Goal: Information Seeking & Learning: Learn about a topic

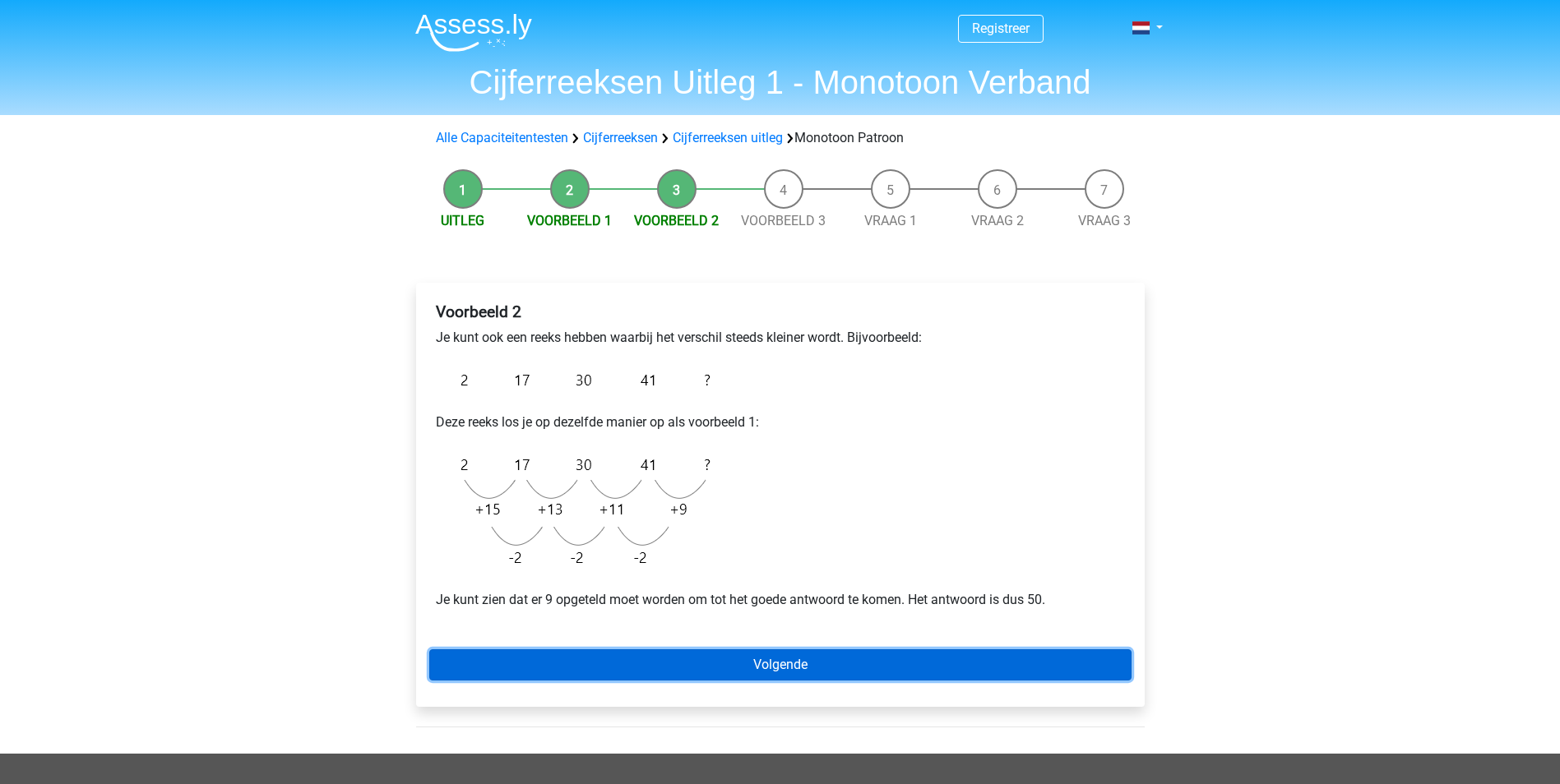
click at [718, 663] on link "Volgende" at bounding box center [781, 664] width 702 height 31
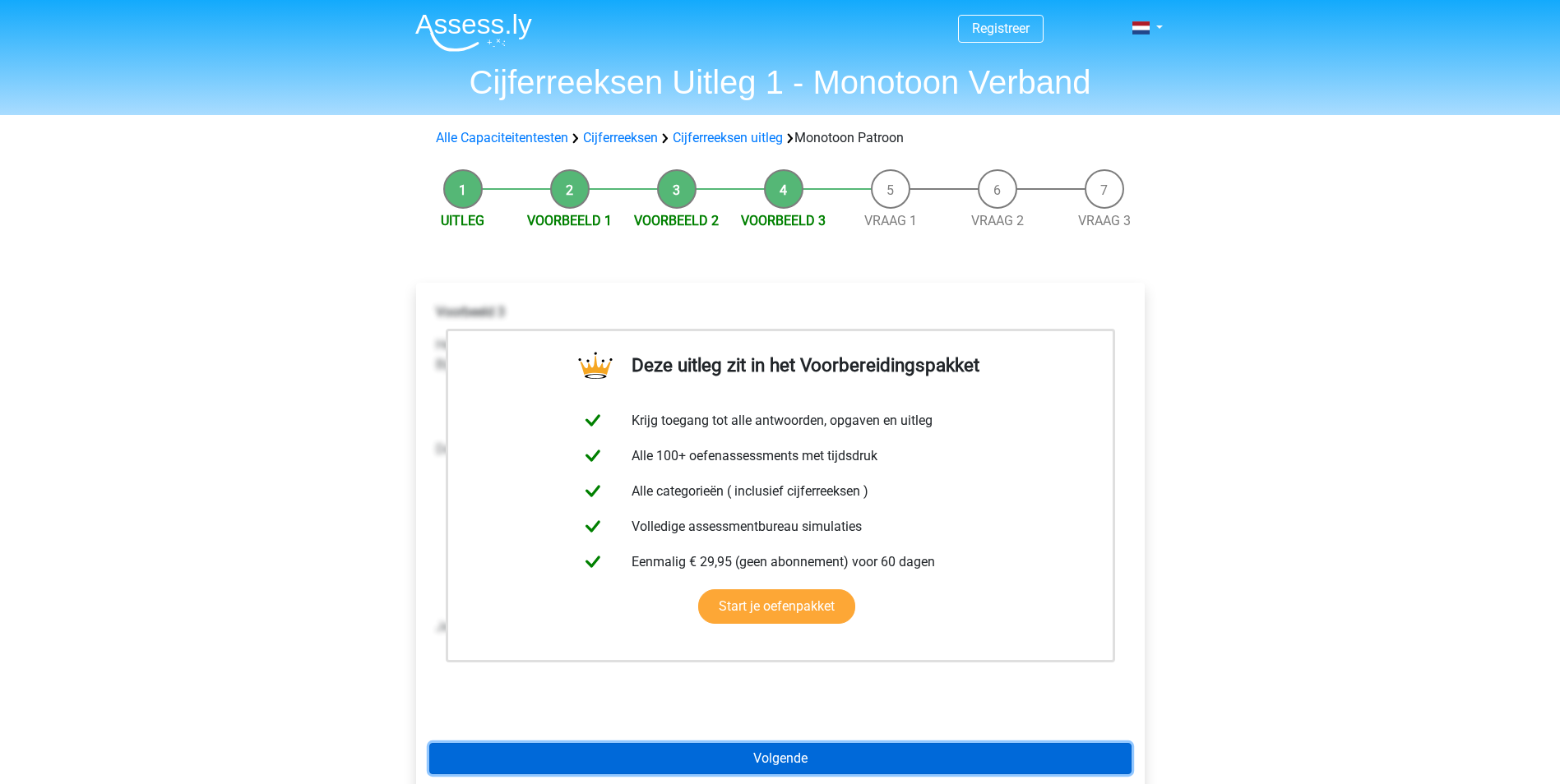
click at [750, 754] on link "Volgende" at bounding box center [781, 758] width 702 height 31
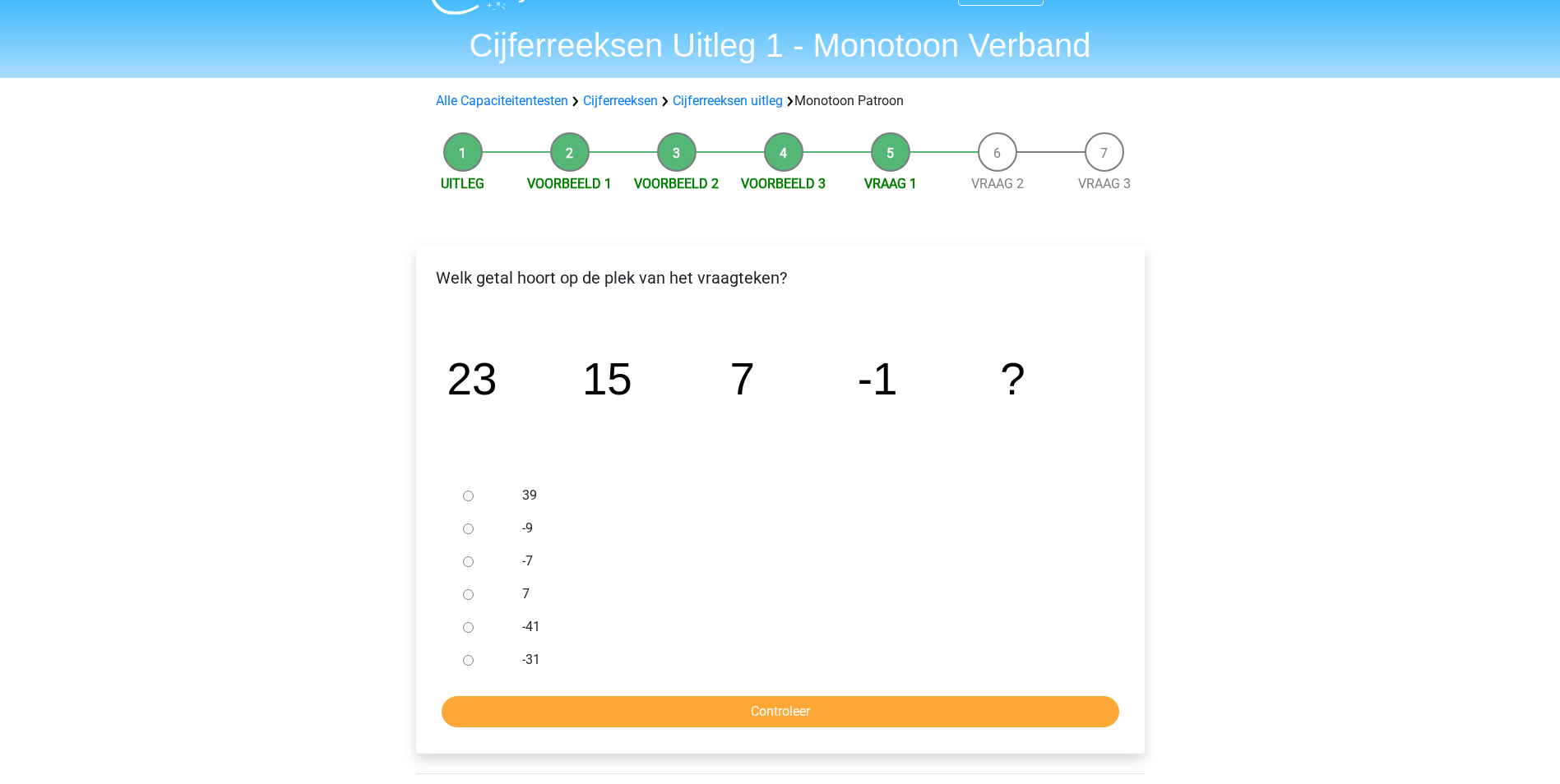
scroll to position [82, 0]
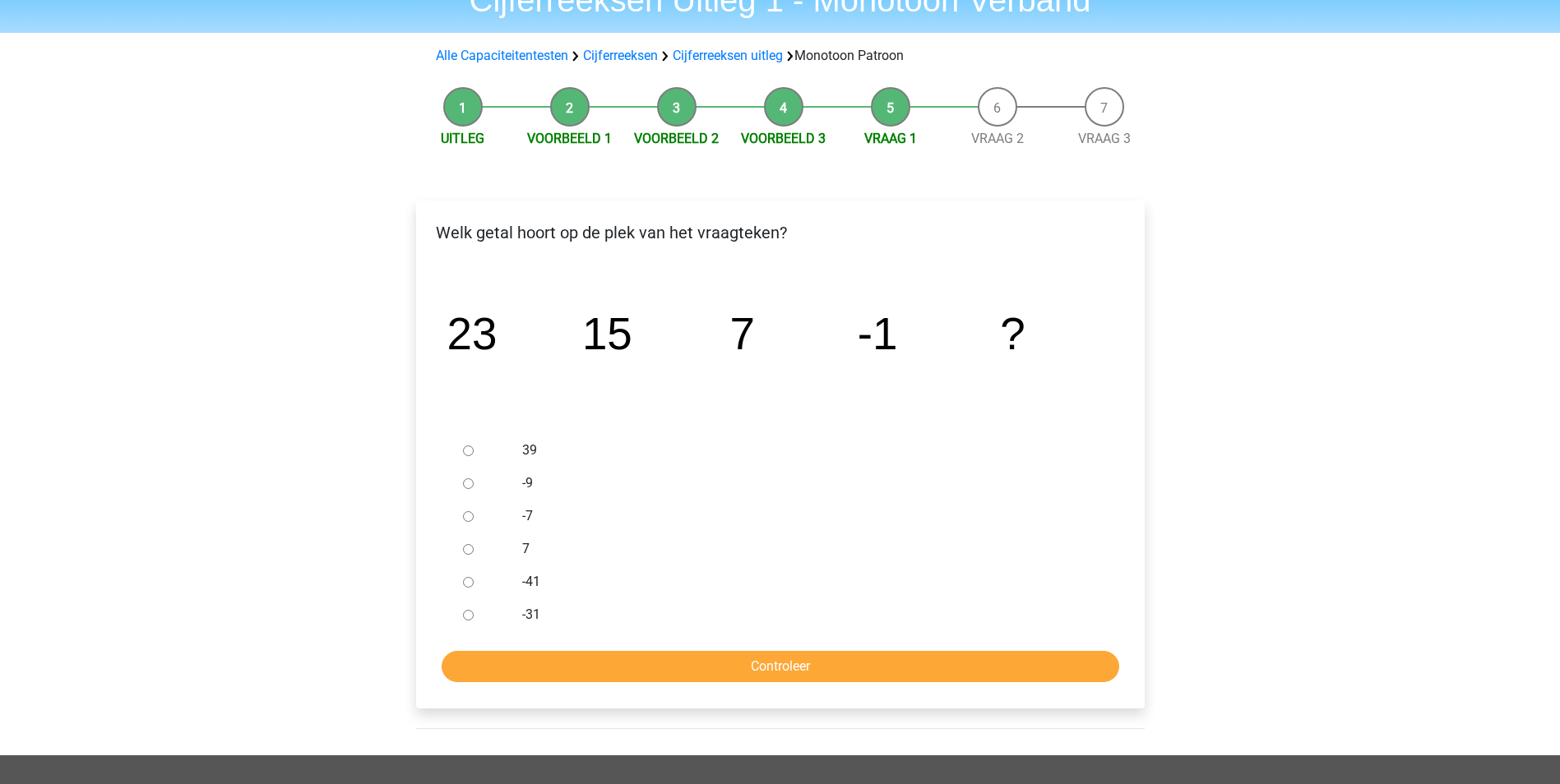
click at [466, 482] on input "-9" at bounding box center [469, 483] width 11 height 11
radio input "true"
click at [736, 668] on input "Controleer" at bounding box center [781, 666] width 678 height 31
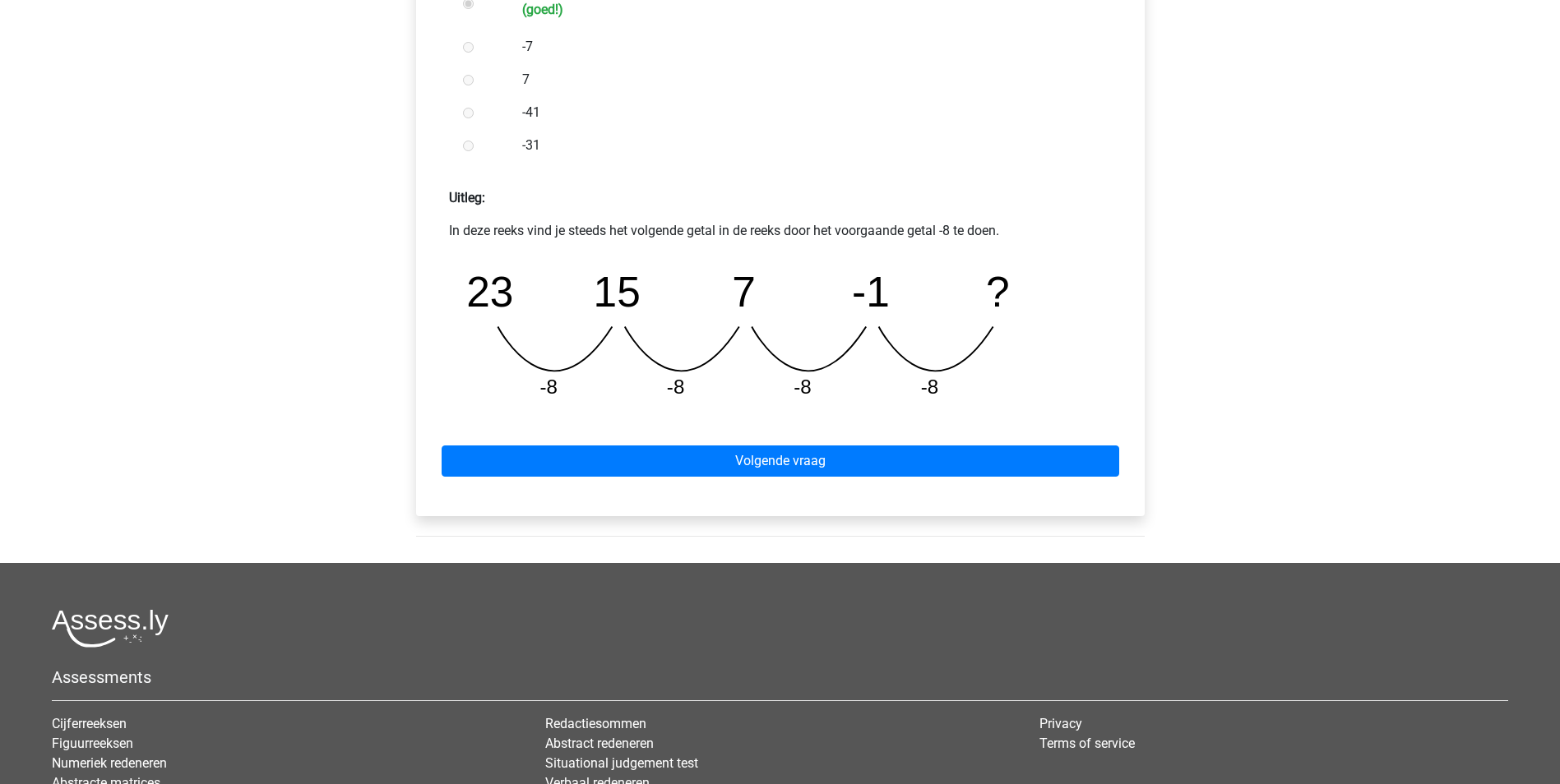
scroll to position [575, 0]
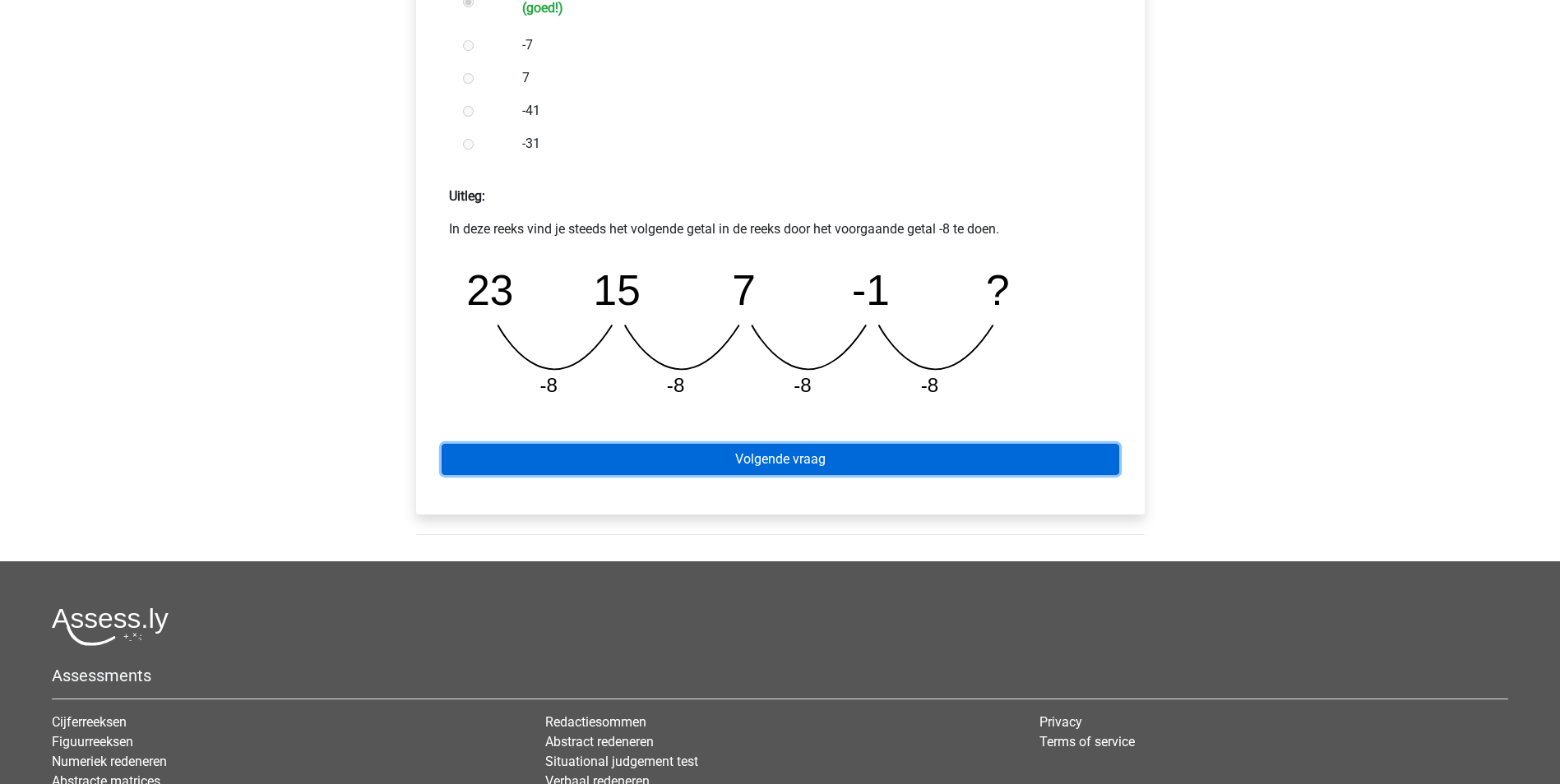
click at [825, 460] on link "Volgende vraag" at bounding box center [781, 459] width 678 height 31
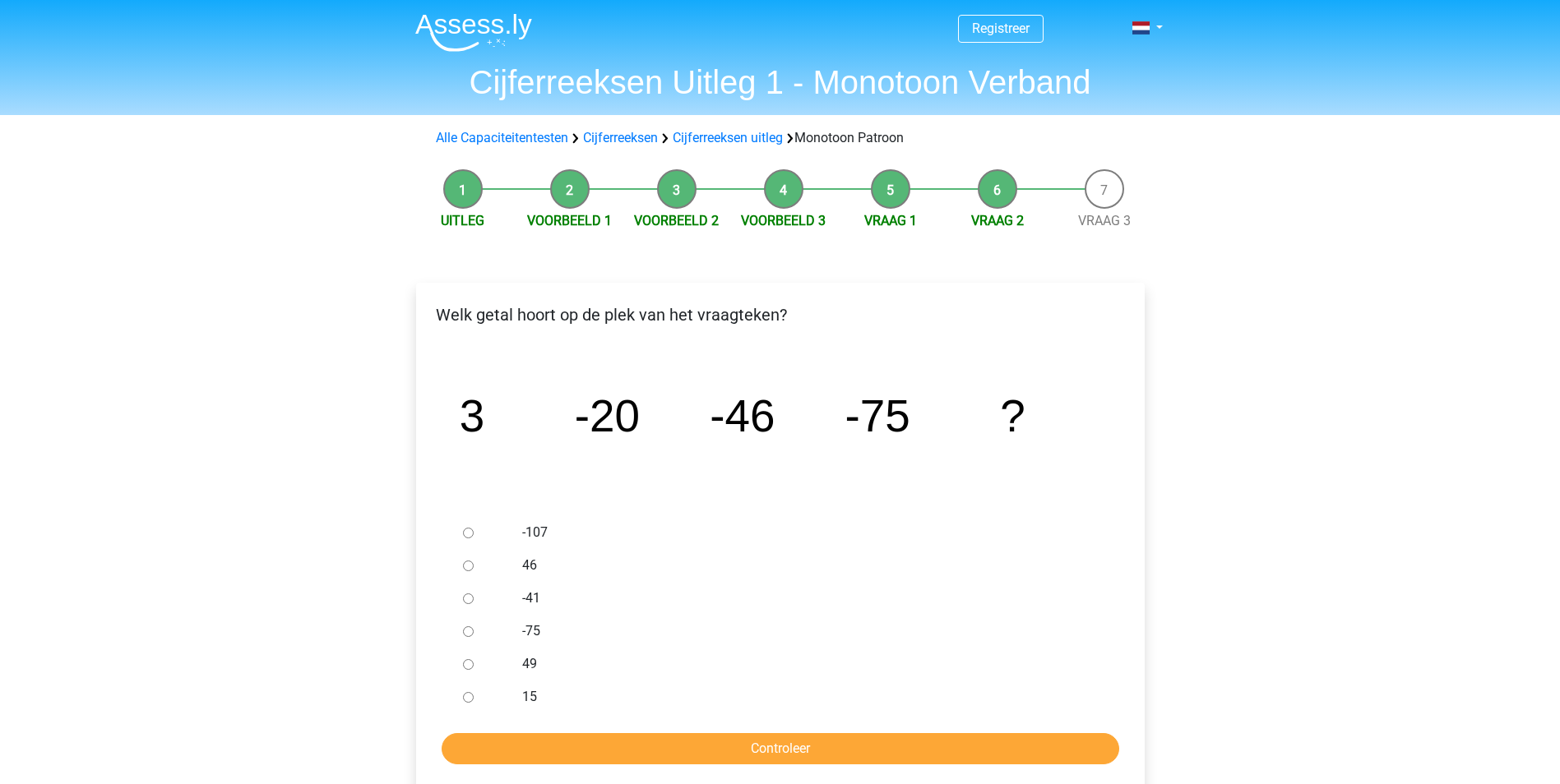
click at [466, 533] on input "-107" at bounding box center [469, 533] width 11 height 11
radio input "true"
click at [710, 752] on input "Controleer" at bounding box center [781, 748] width 678 height 31
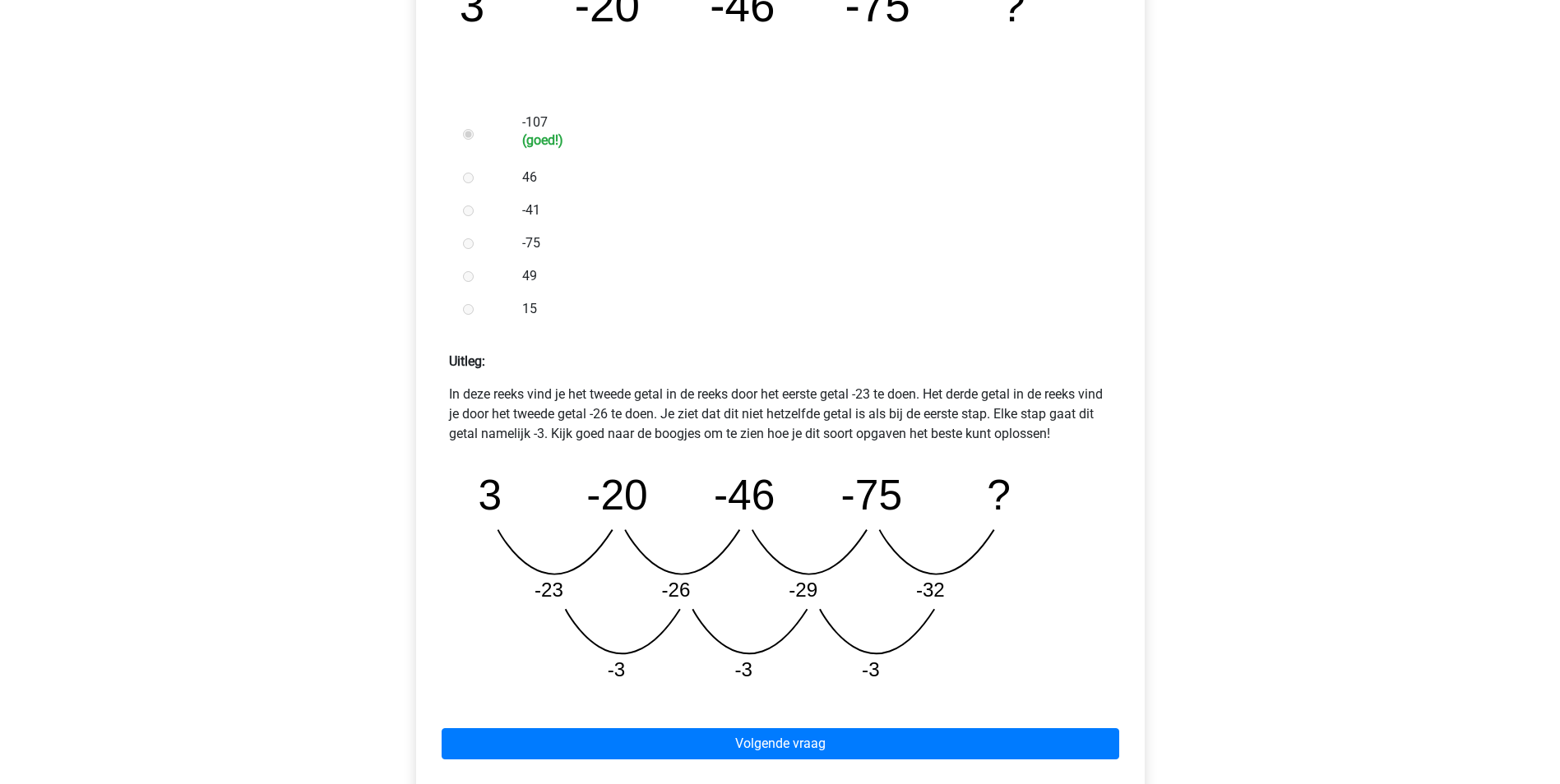
scroll to position [411, 0]
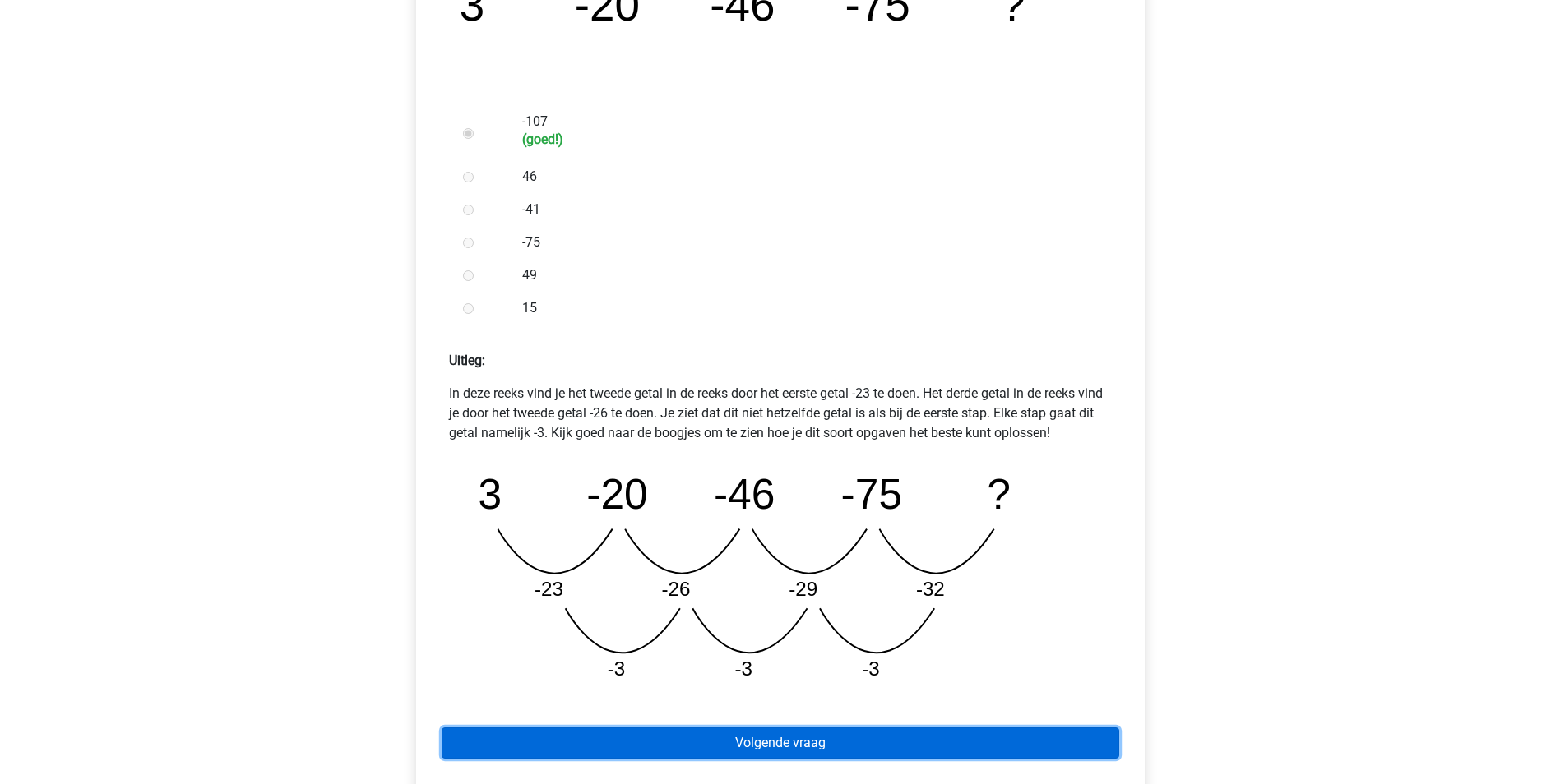
click at [859, 729] on link "Volgende vraag" at bounding box center [781, 743] width 678 height 31
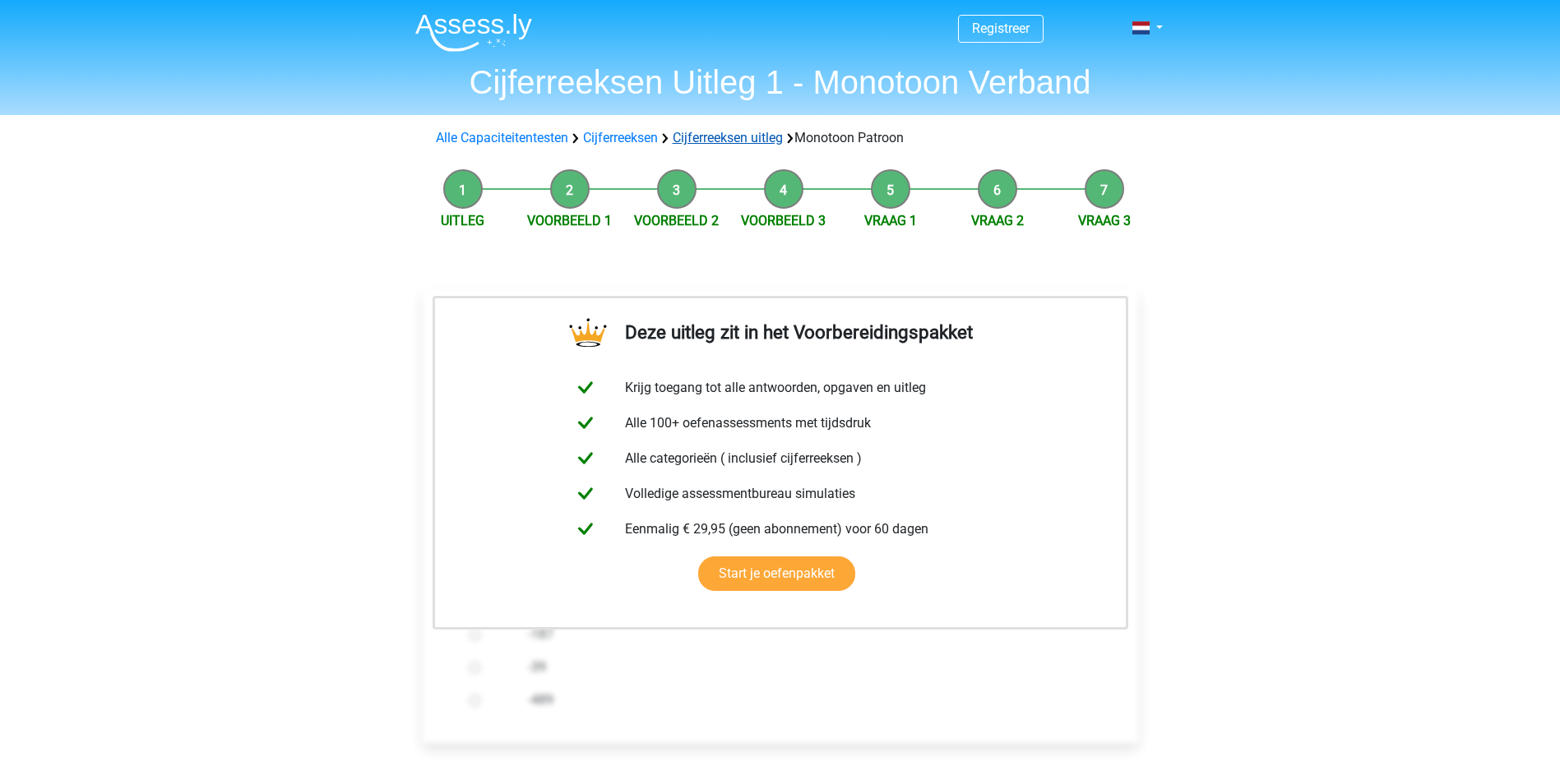
click at [744, 146] on link "Cijferreeksen uitleg" at bounding box center [727, 138] width 110 height 16
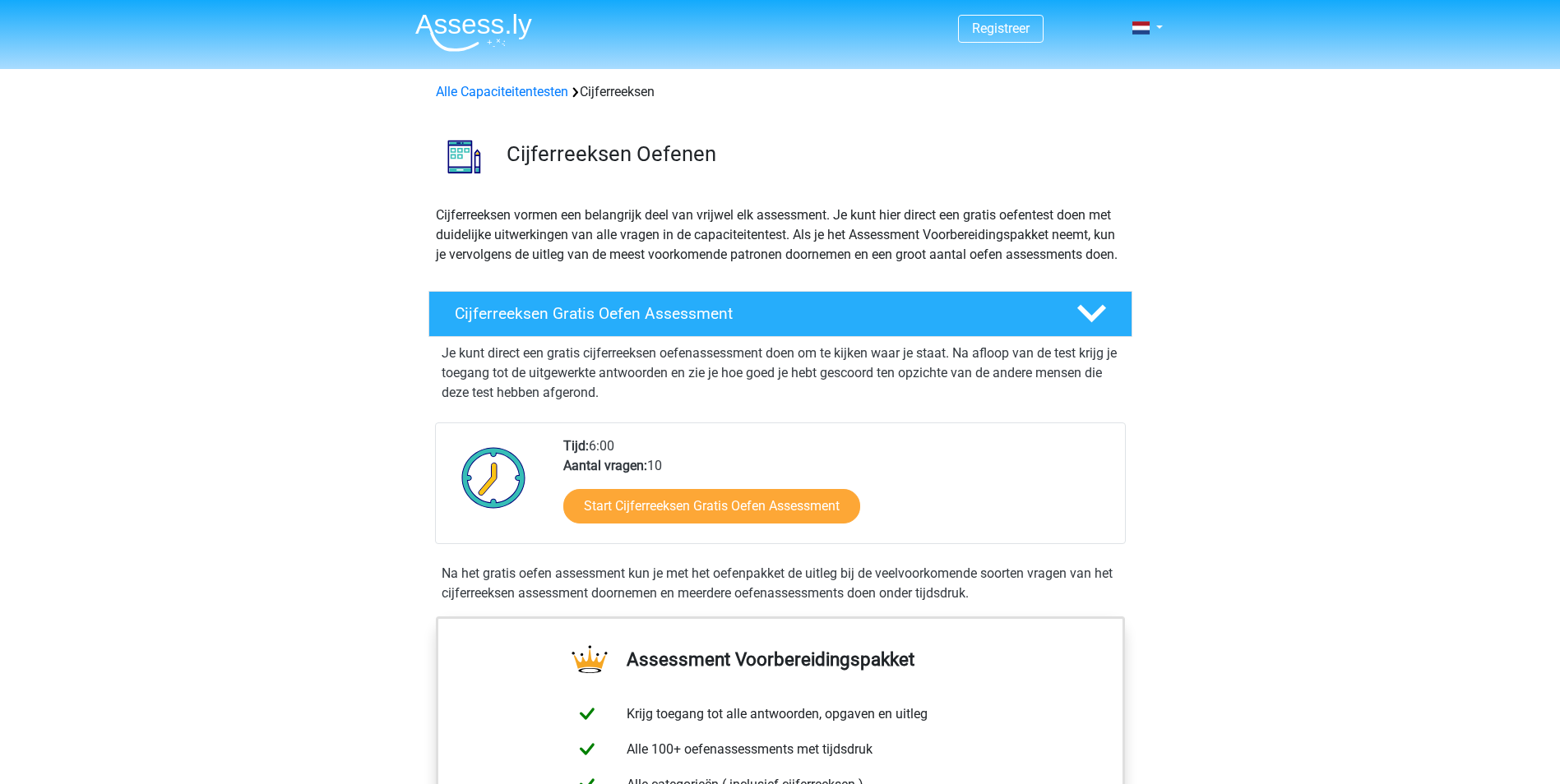
scroll to position [1061, 0]
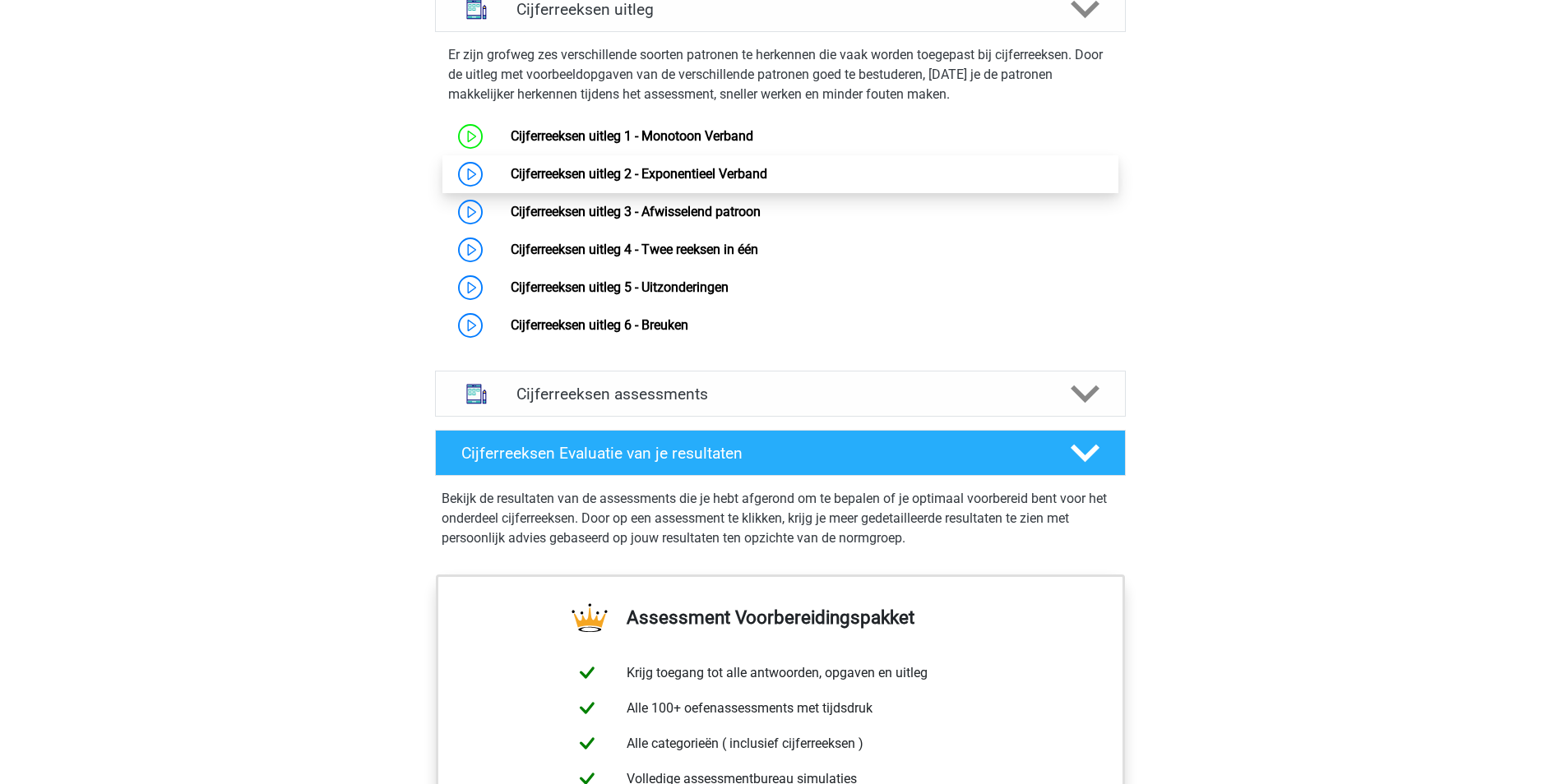
click at [731, 182] on link "Cijferreeksen uitleg 2 - Exponentieel Verband" at bounding box center [639, 174] width 257 height 16
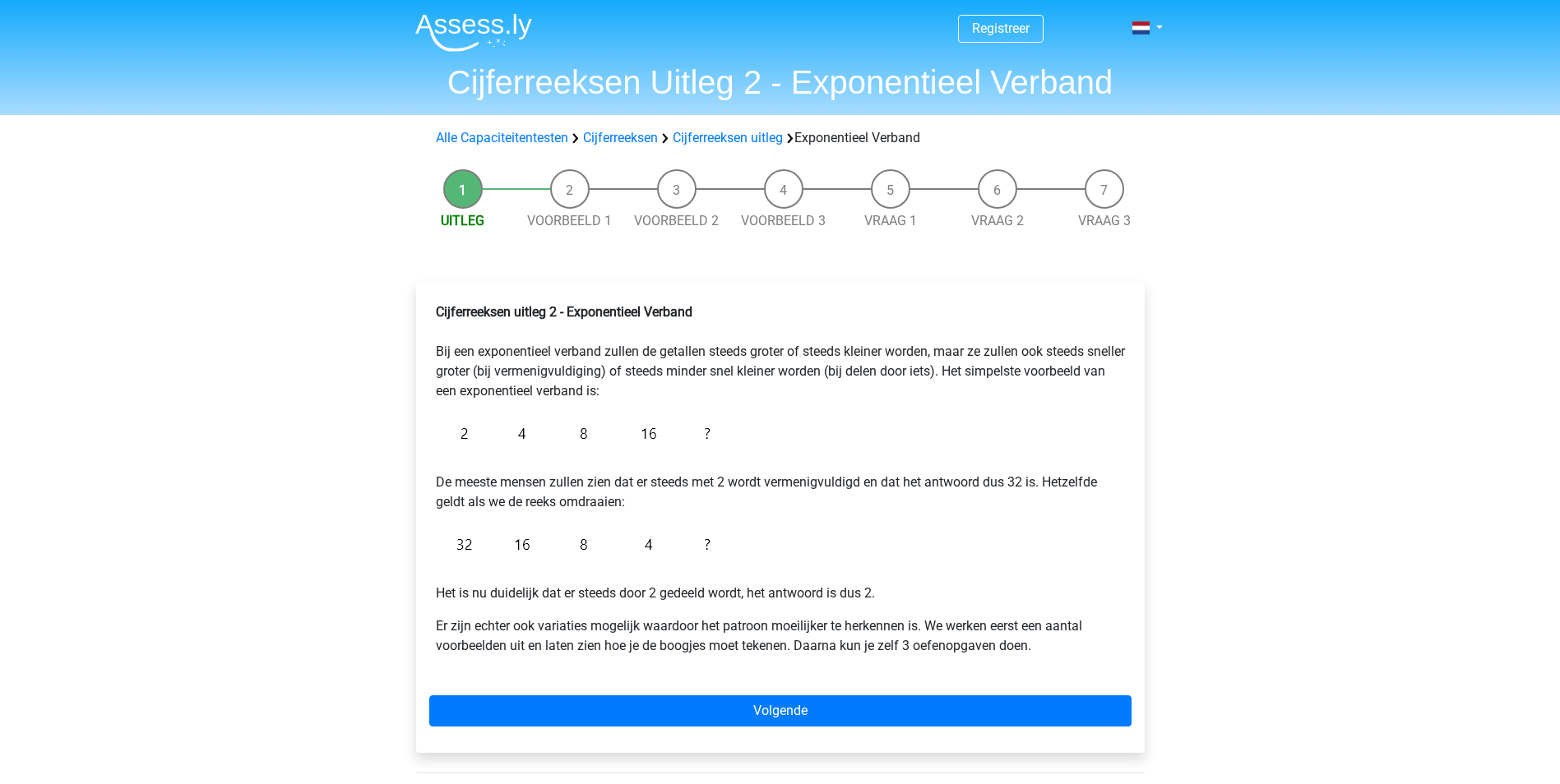
click at [251, 411] on div "Registreer Nederlands English" at bounding box center [780, 616] width 1560 height 1234
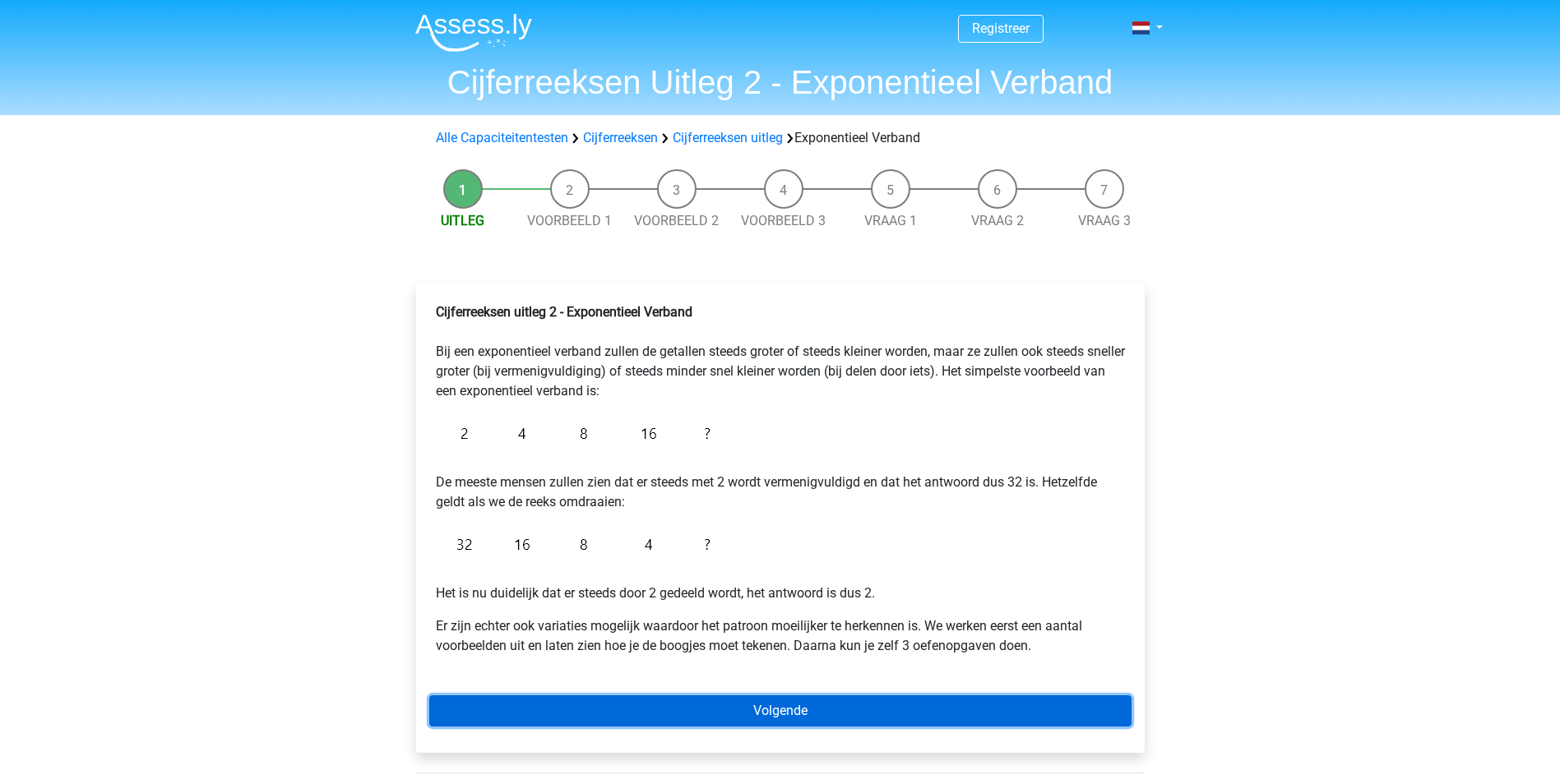
click at [693, 707] on link "Volgende" at bounding box center [781, 711] width 702 height 31
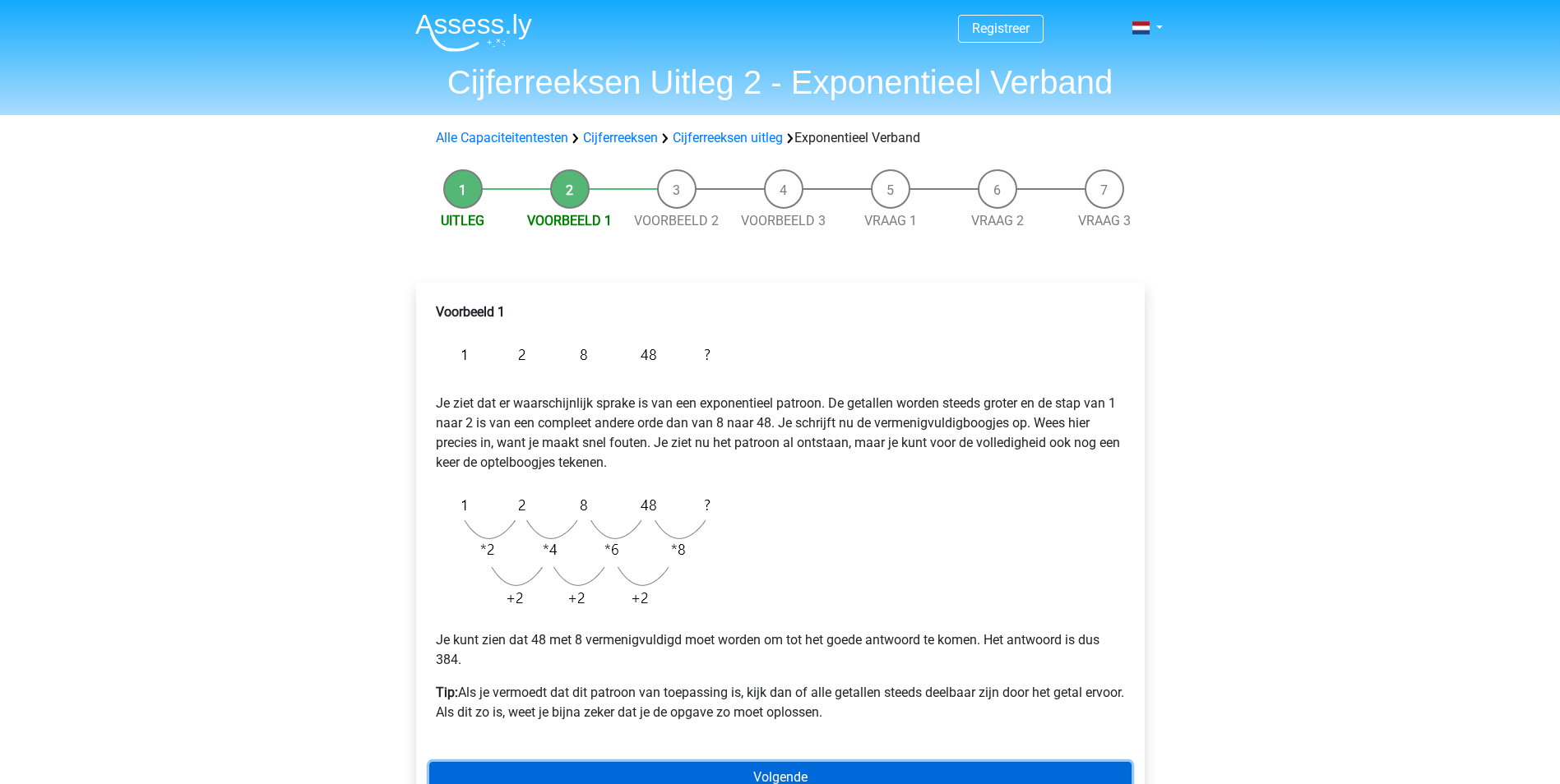
click at [836, 767] on link "Volgende" at bounding box center [781, 777] width 702 height 31
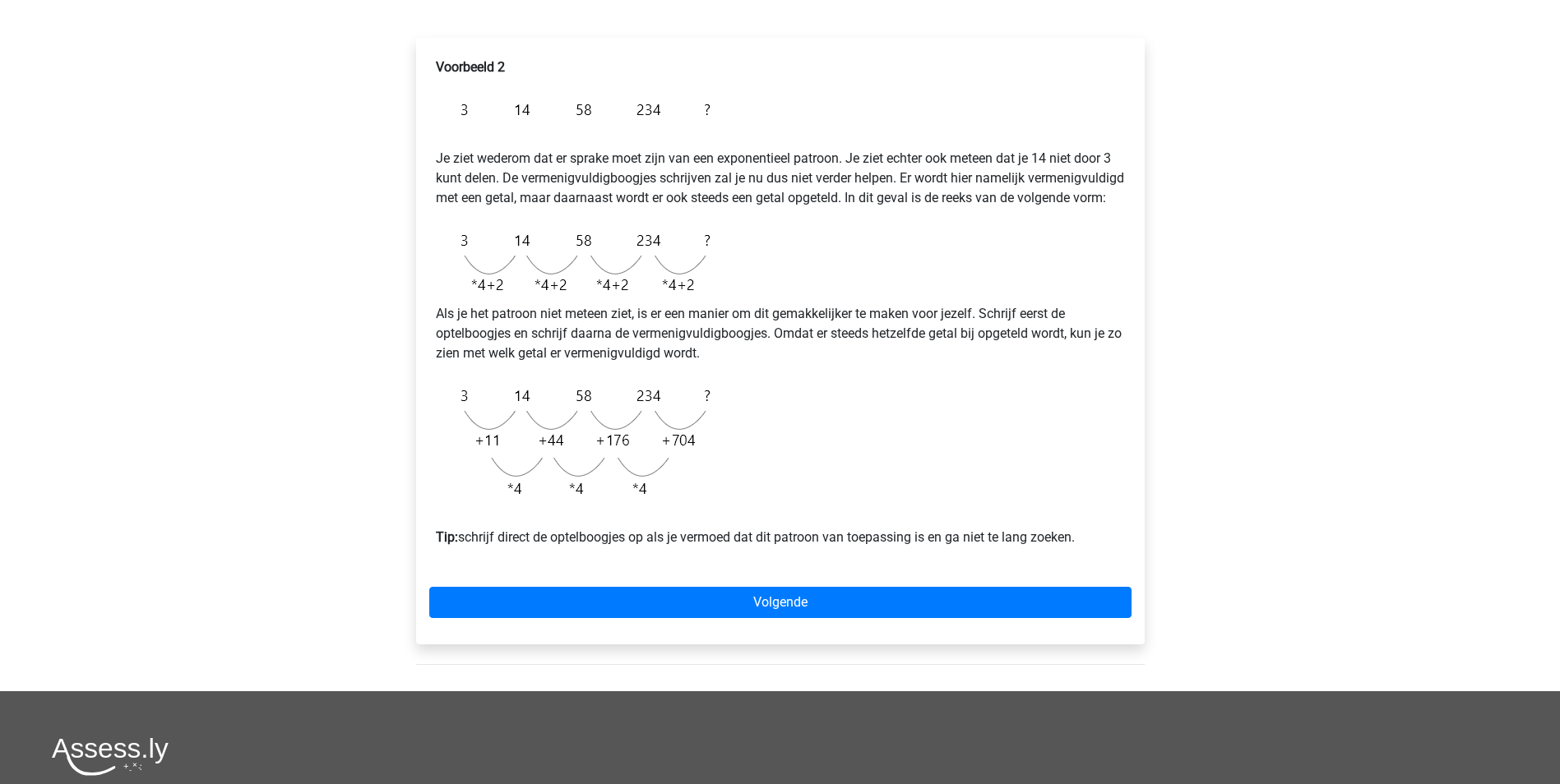
scroll to position [247, 0]
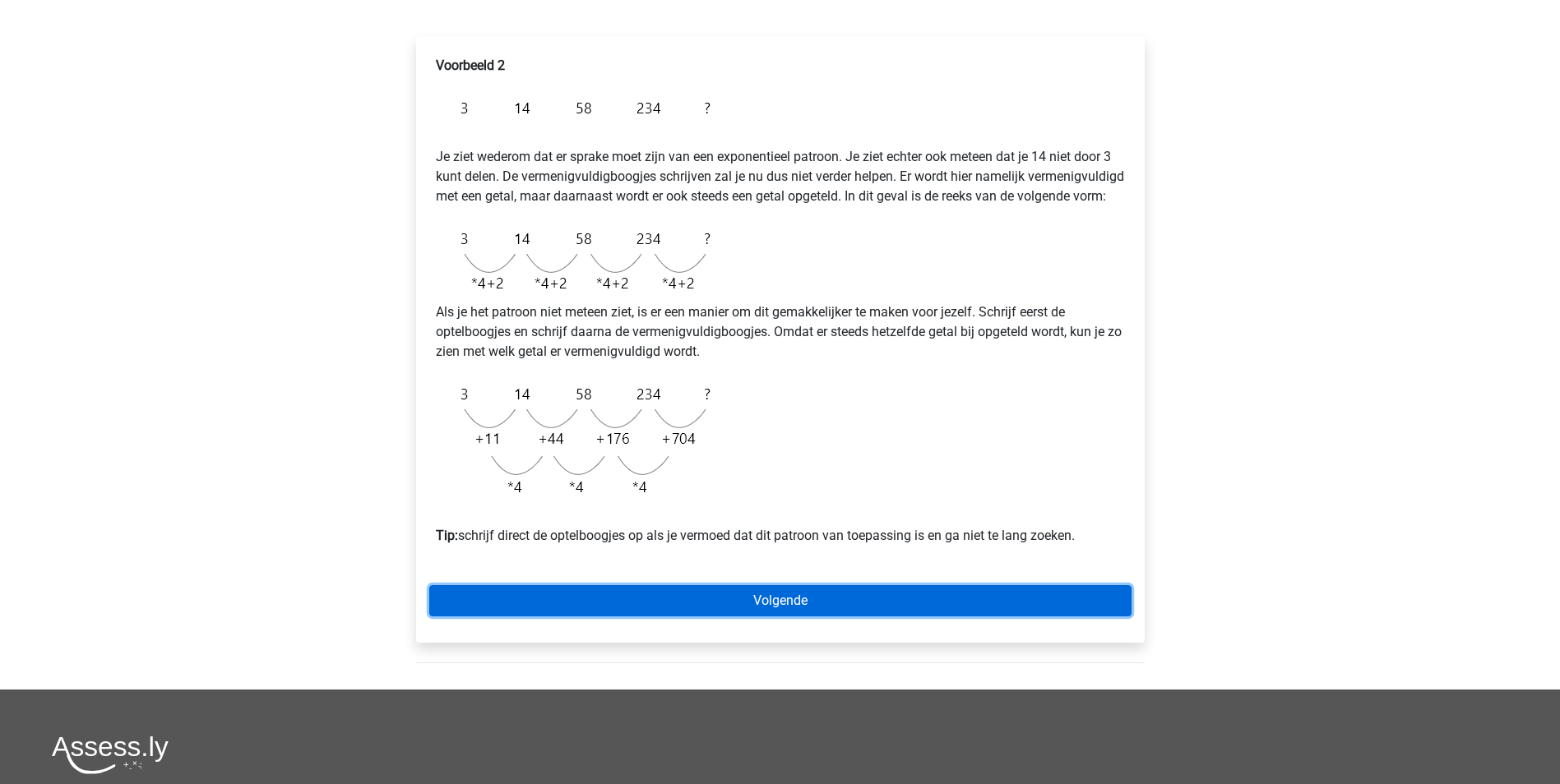
click at [776, 616] on link "Volgende" at bounding box center [781, 601] width 702 height 31
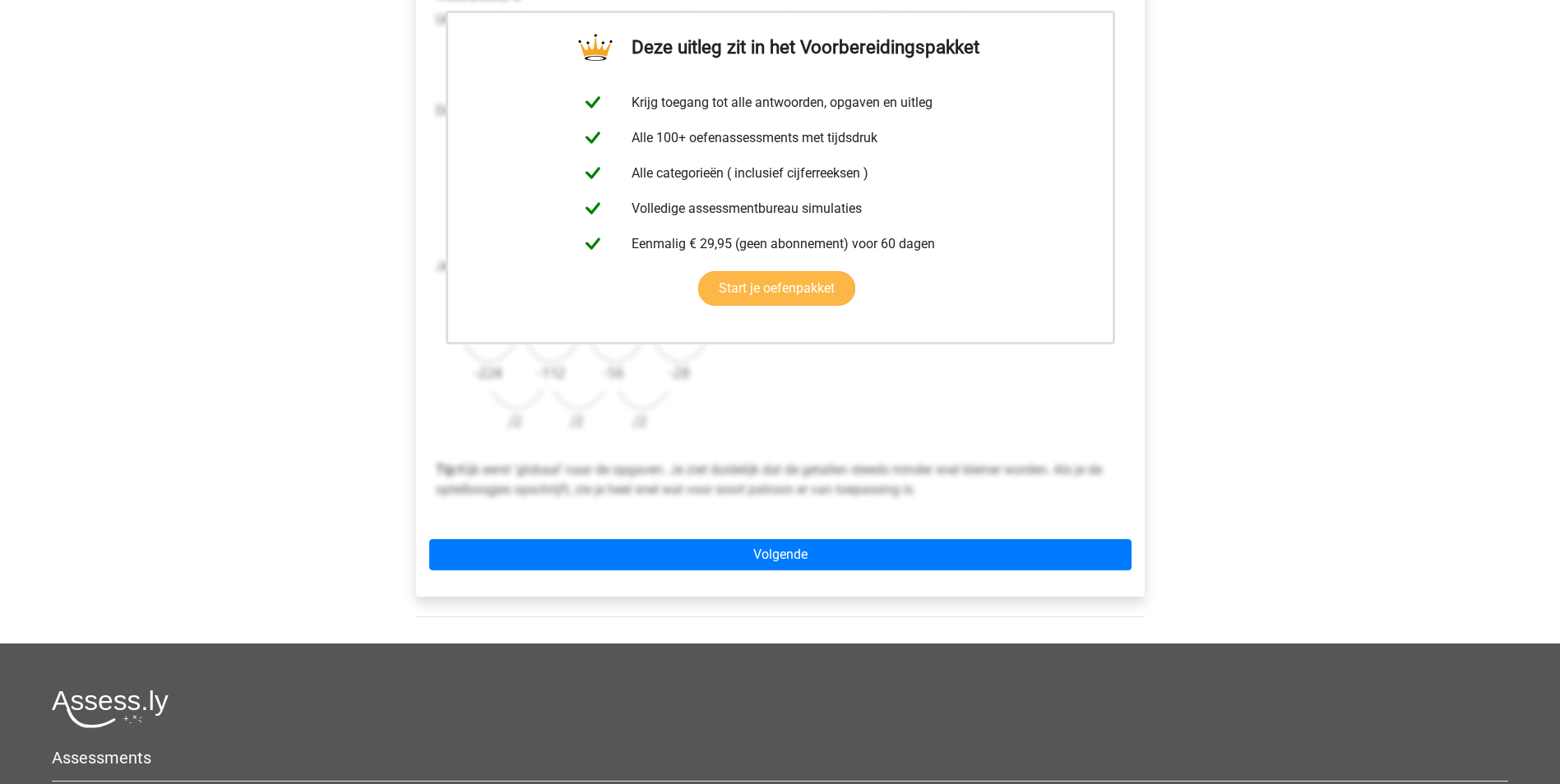
scroll to position [329, 0]
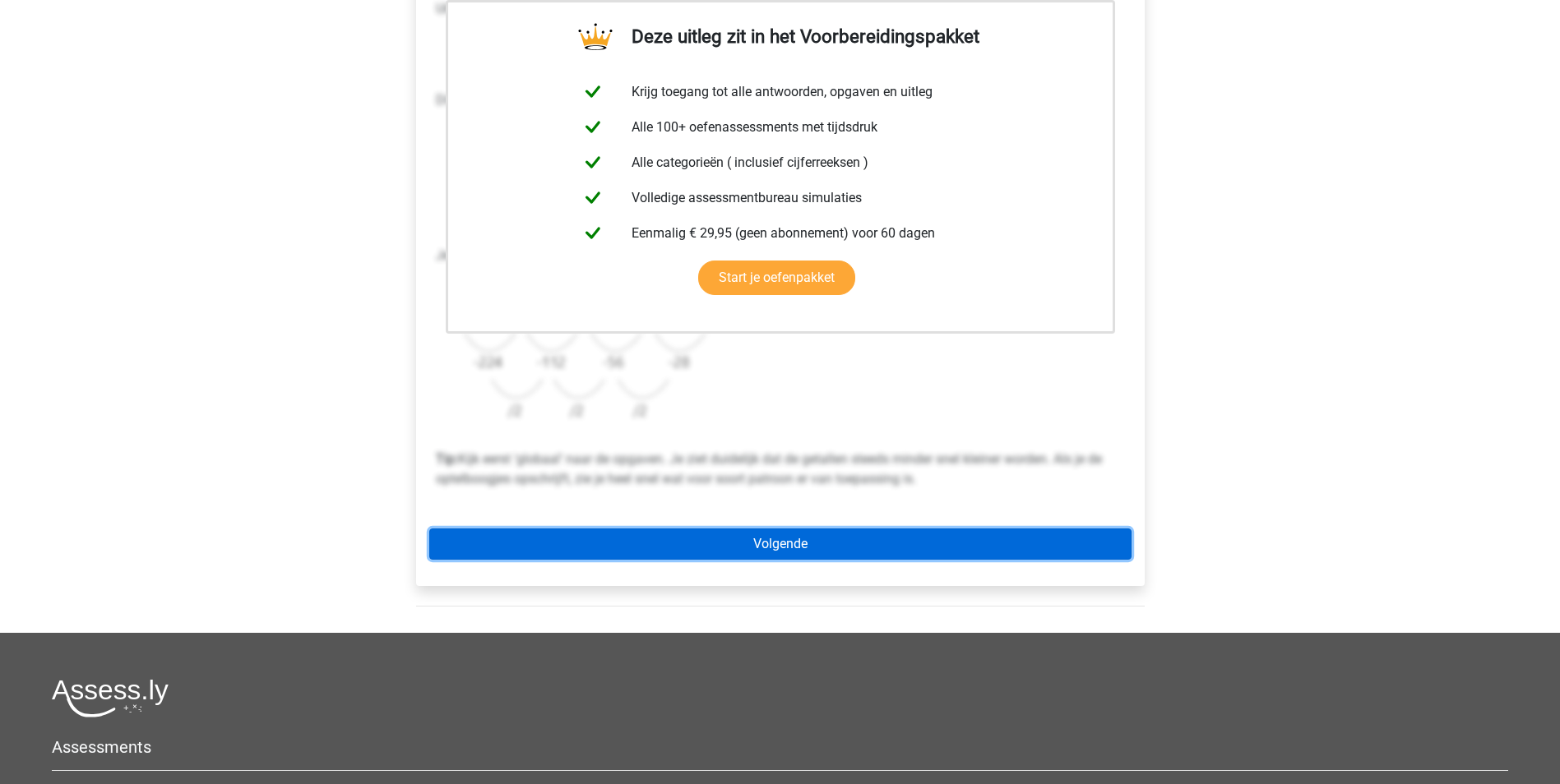
click at [793, 553] on link "Volgende" at bounding box center [781, 543] width 702 height 31
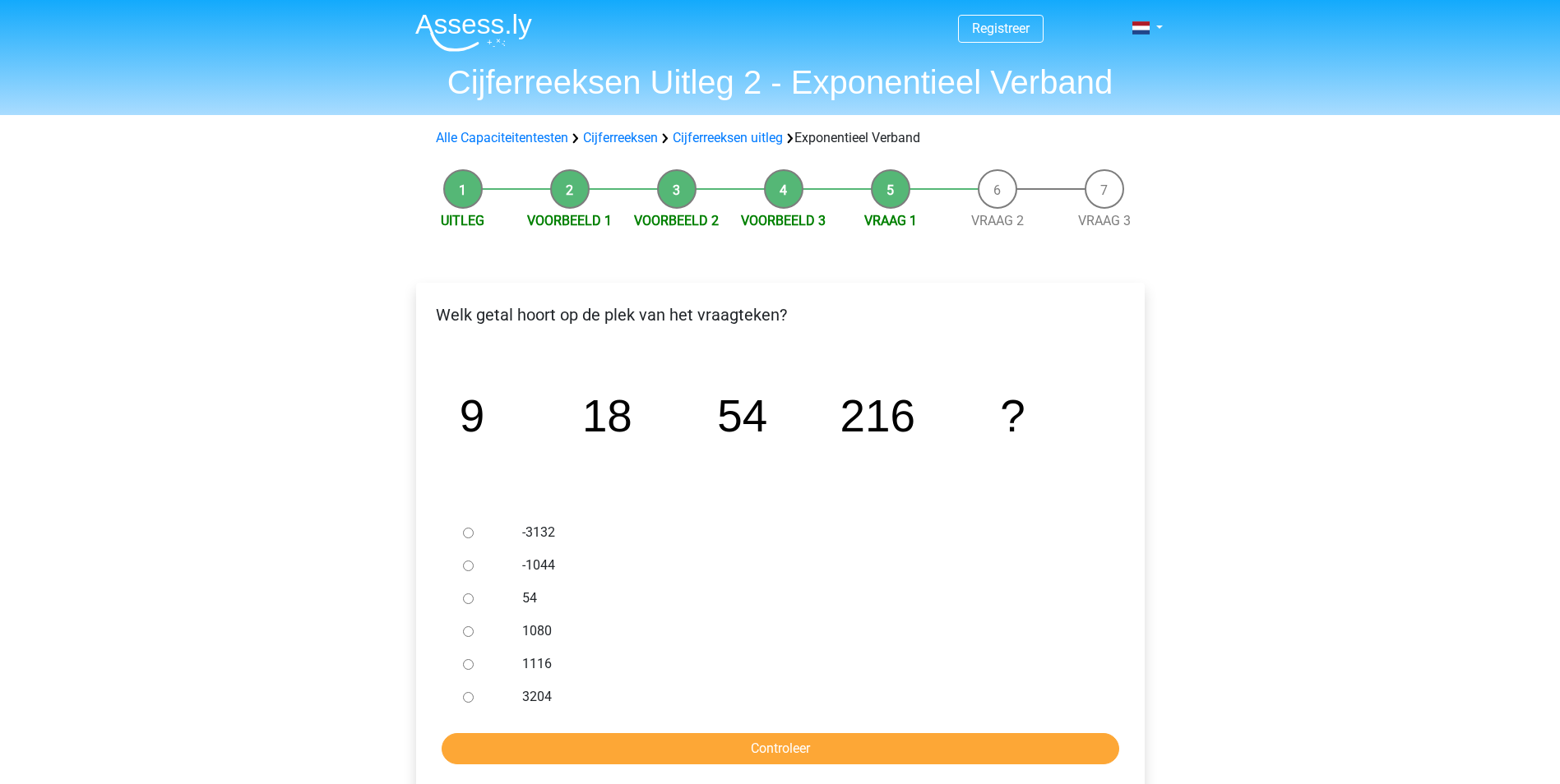
click at [551, 626] on label "1080" at bounding box center [806, 631] width 569 height 19
click at [474, 626] on input "1080" at bounding box center [469, 631] width 11 height 11
radio input "true"
click at [802, 744] on input "Controleer" at bounding box center [781, 748] width 678 height 31
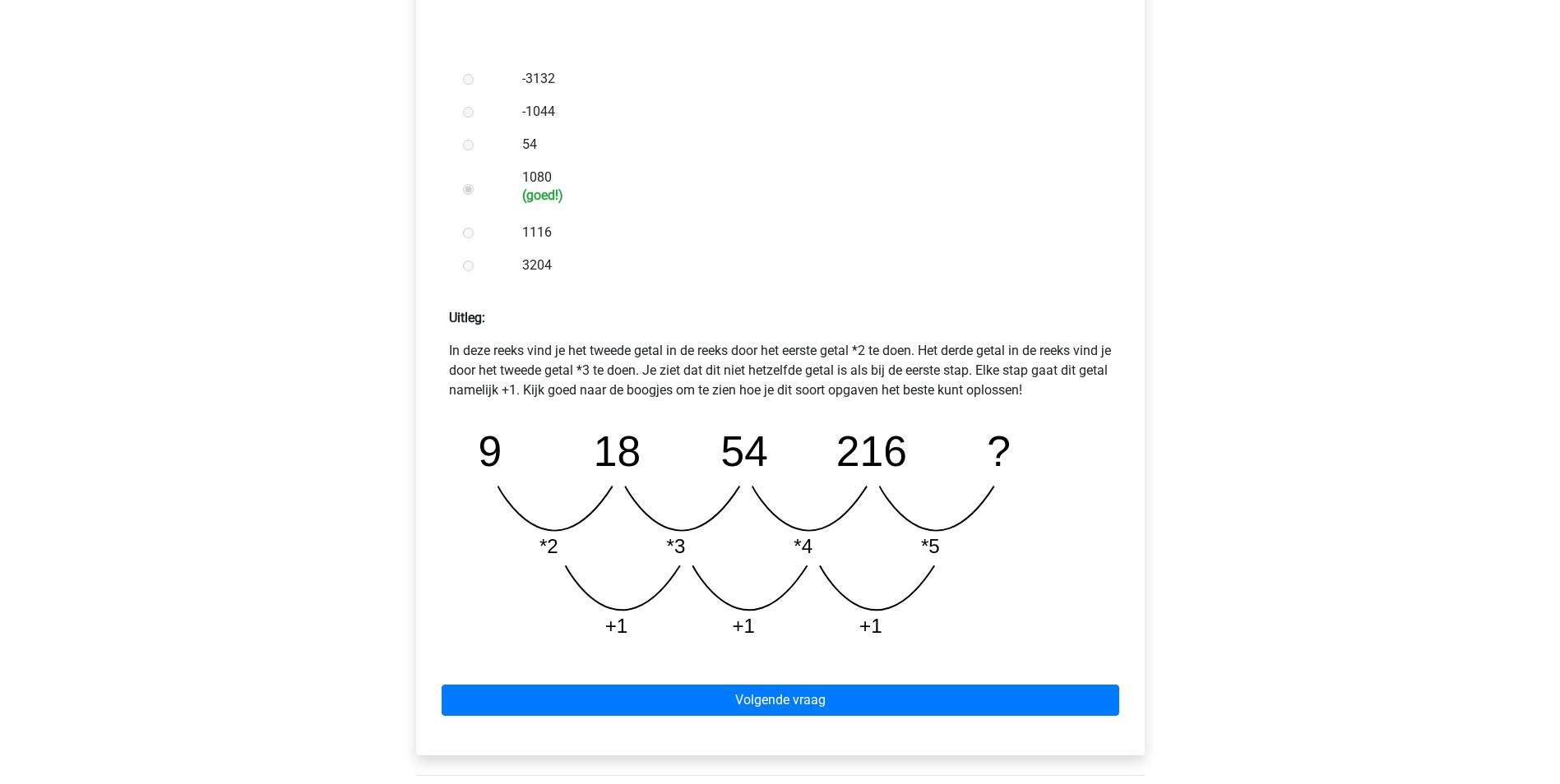
scroll to position [658, 0]
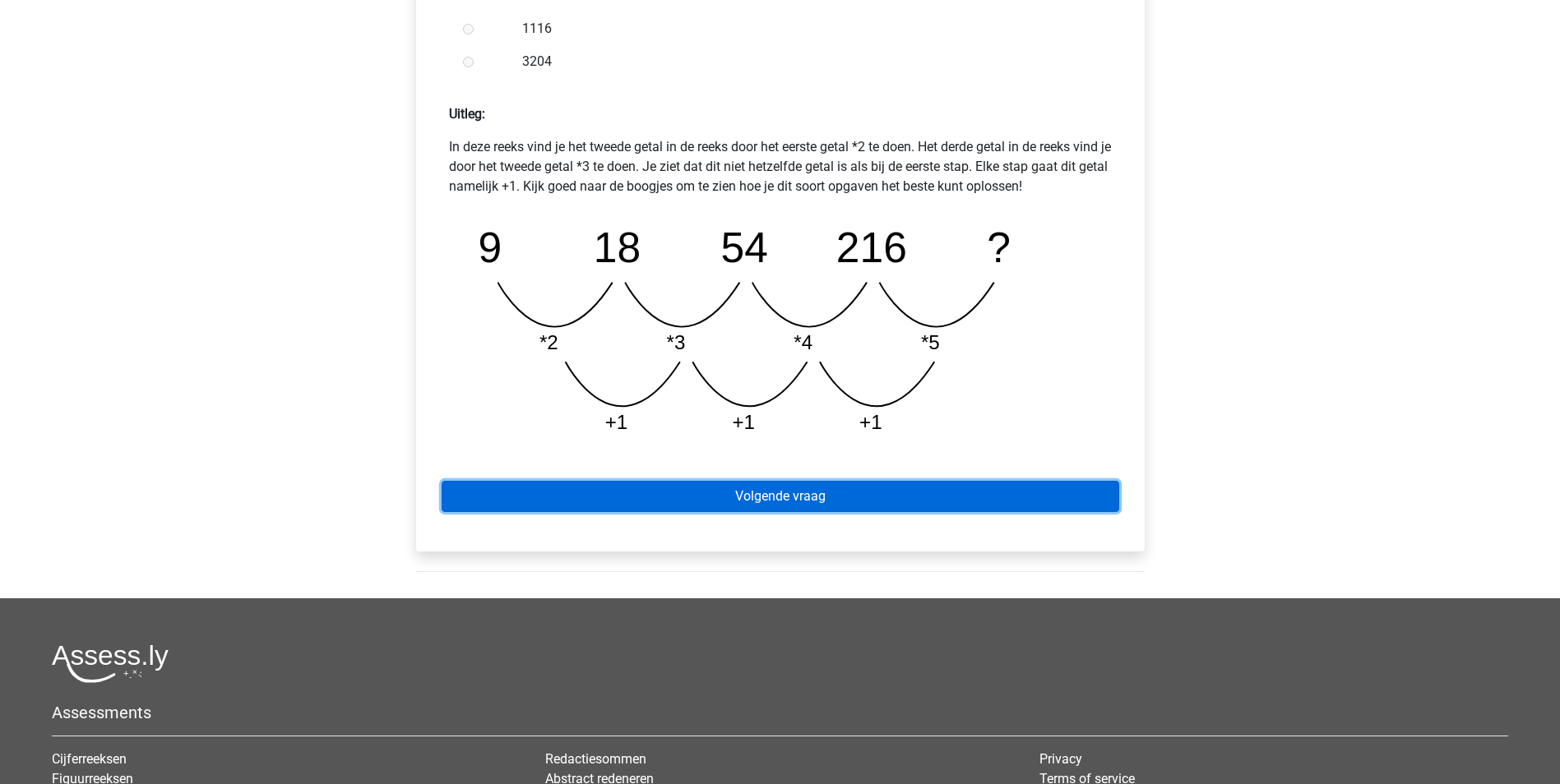
click at [865, 489] on link "Volgende vraag" at bounding box center [781, 496] width 678 height 31
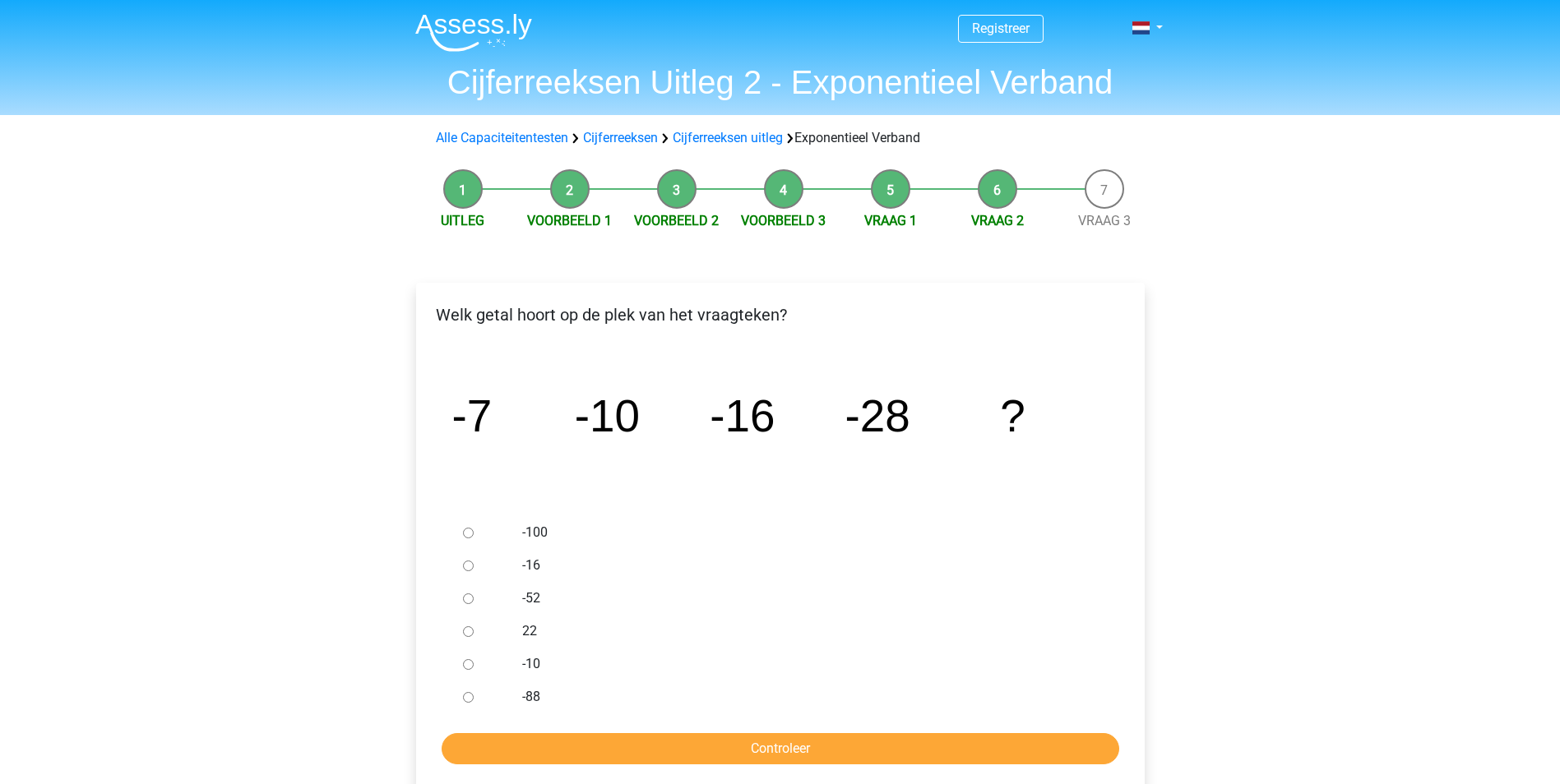
click at [525, 593] on label "-52" at bounding box center [806, 598] width 569 height 19
click at [474, 594] on input "-52" at bounding box center [469, 599] width 11 height 11
radio input "true"
click at [584, 744] on input "Controleer" at bounding box center [781, 748] width 678 height 31
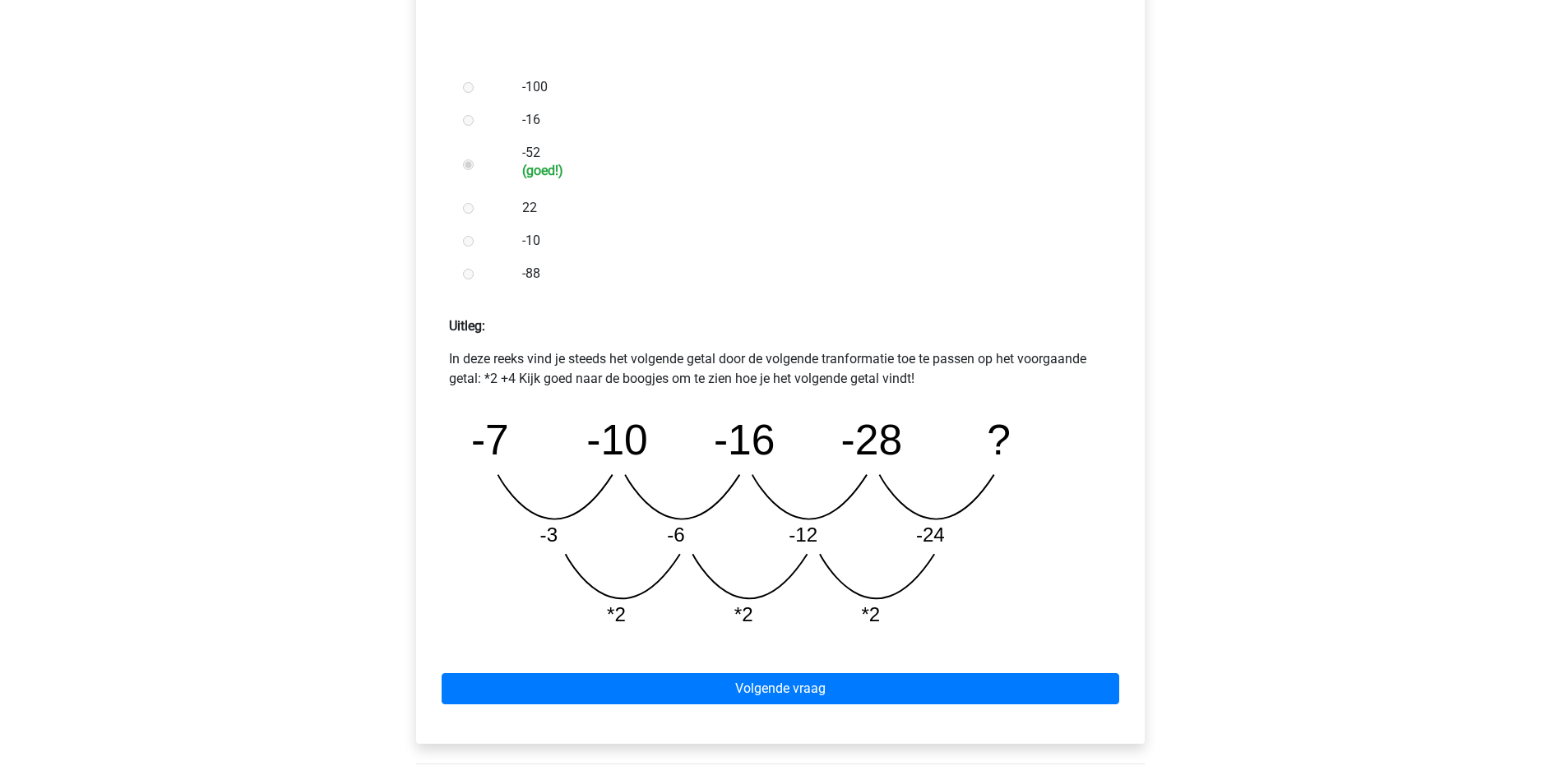
scroll to position [658, 0]
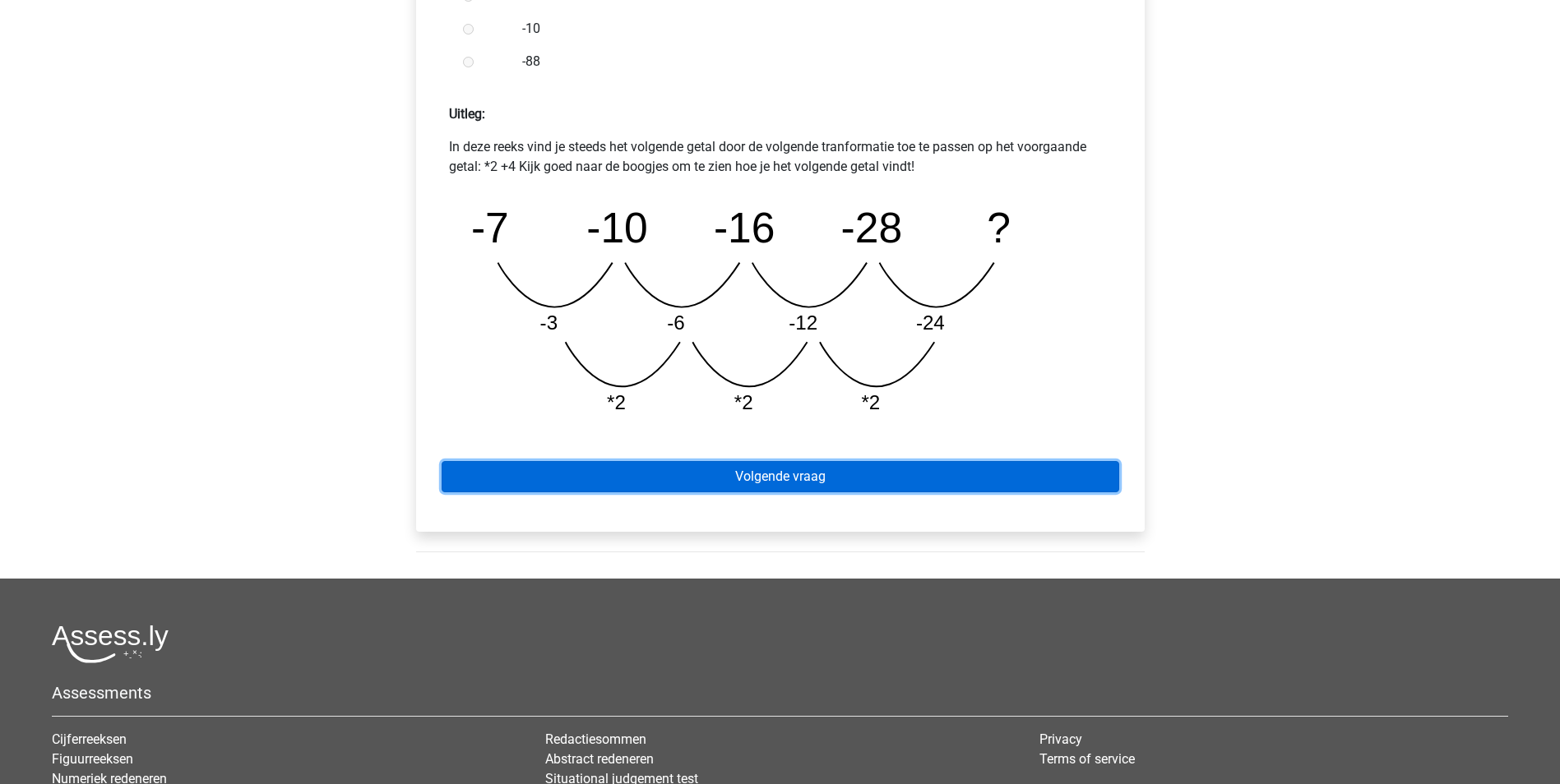
click at [851, 478] on link "Volgende vraag" at bounding box center [781, 476] width 678 height 31
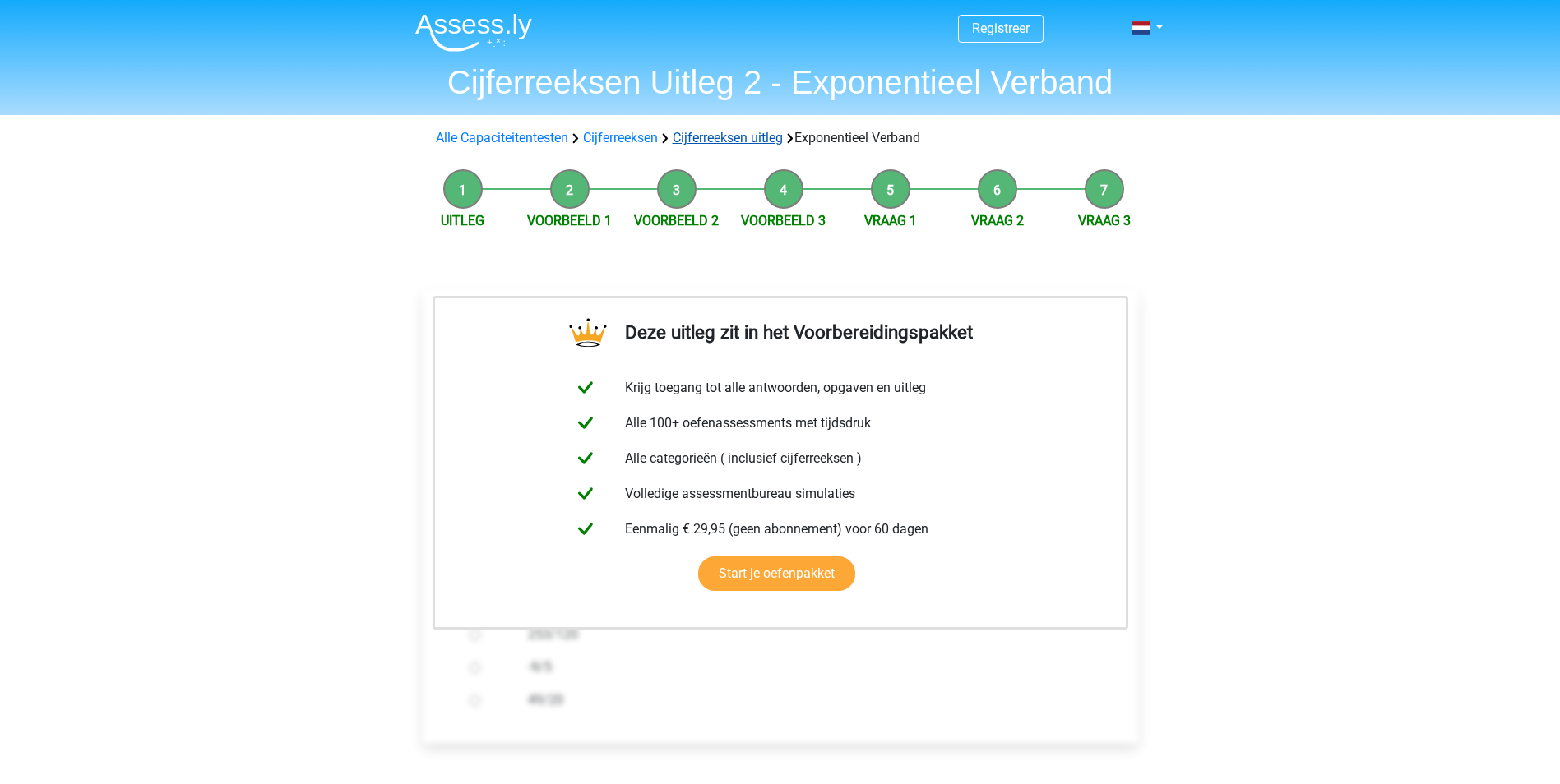
click at [741, 135] on link "Cijferreeksen uitleg" at bounding box center [727, 138] width 110 height 16
click at [733, 133] on link "Cijferreeksen uitleg" at bounding box center [727, 138] width 110 height 16
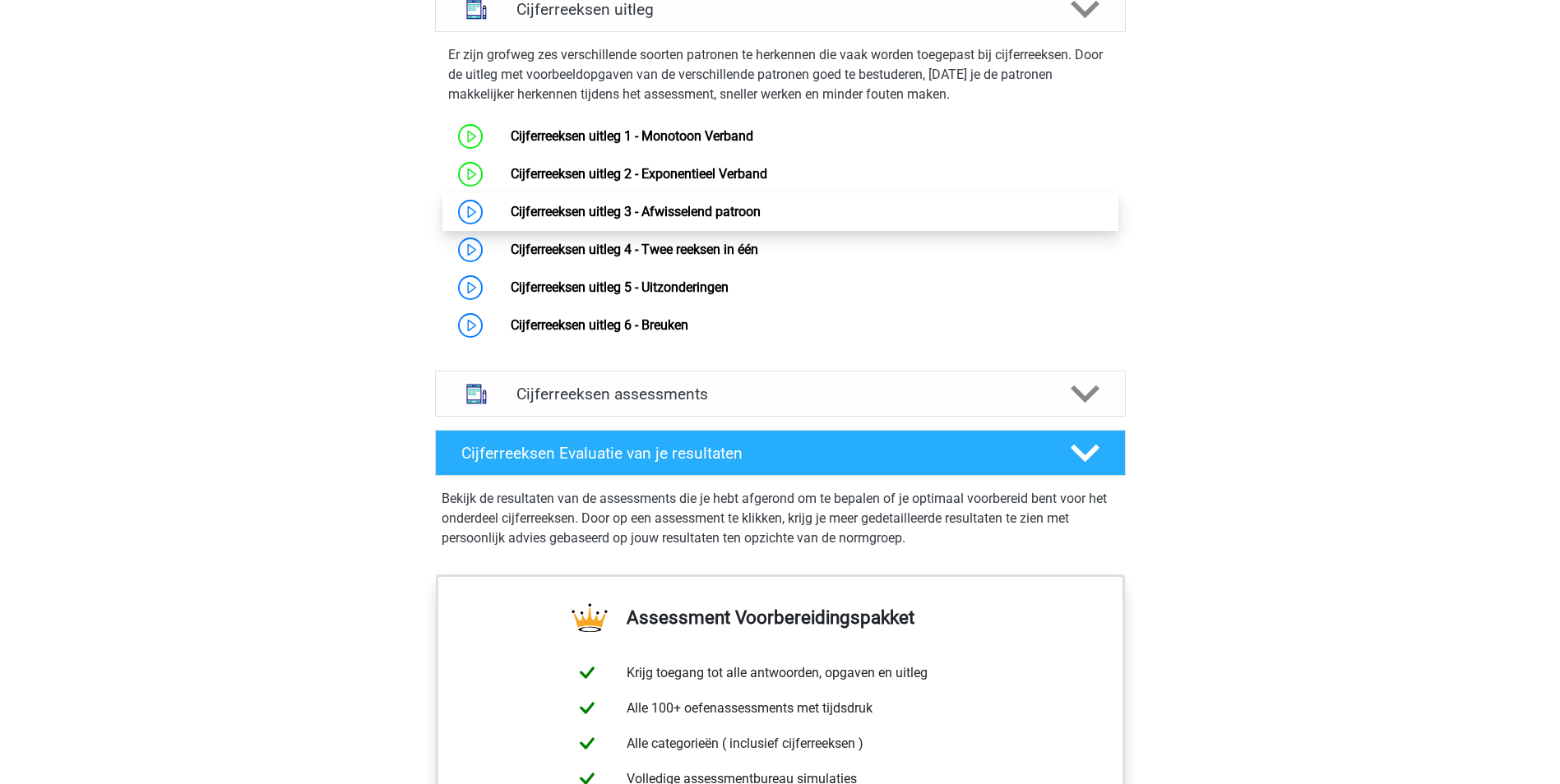
click at [612, 220] on link "Cijferreeksen uitleg 3 - Afwisselend patroon" at bounding box center [635, 212] width 250 height 16
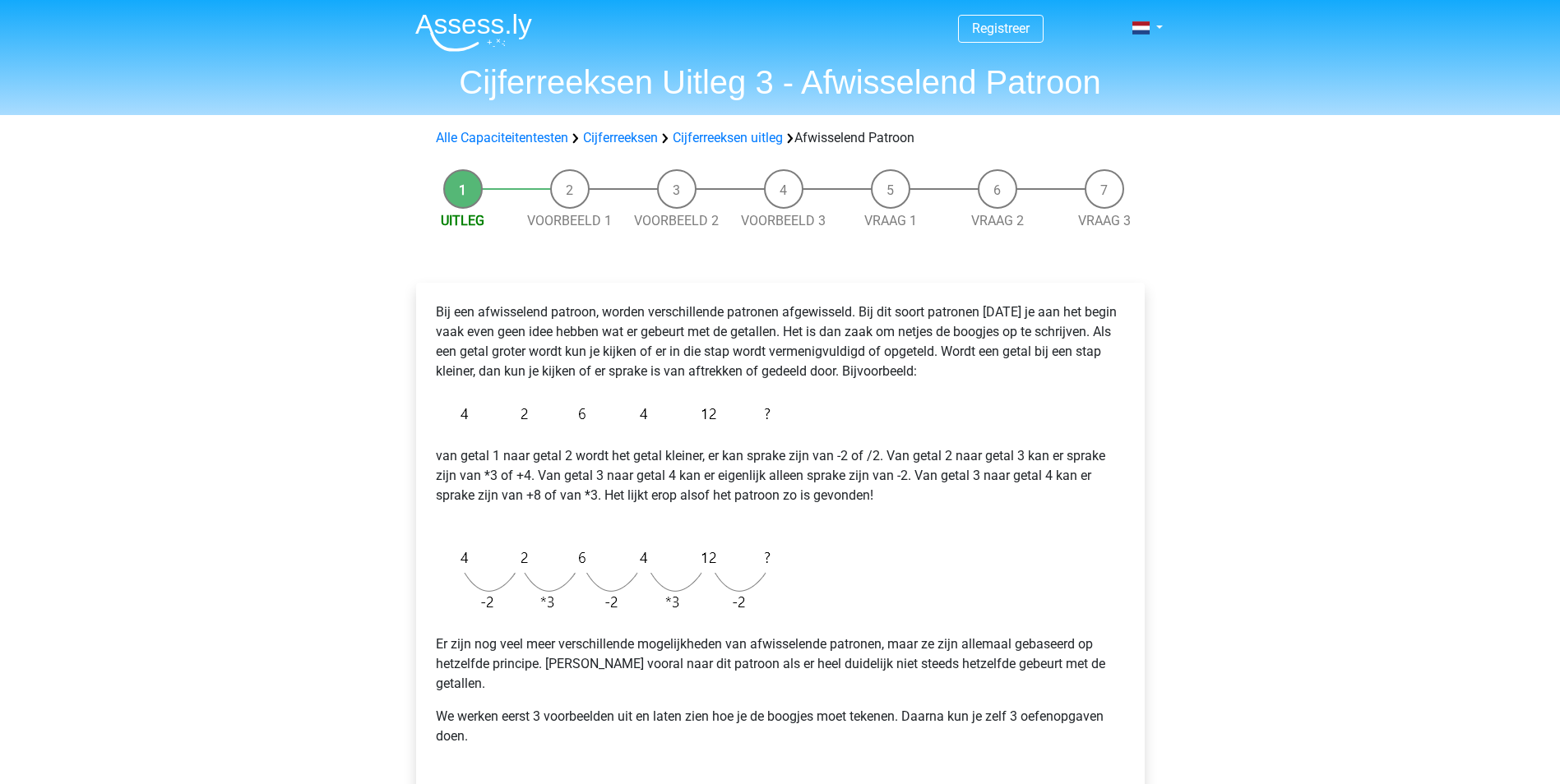
scroll to position [82, 0]
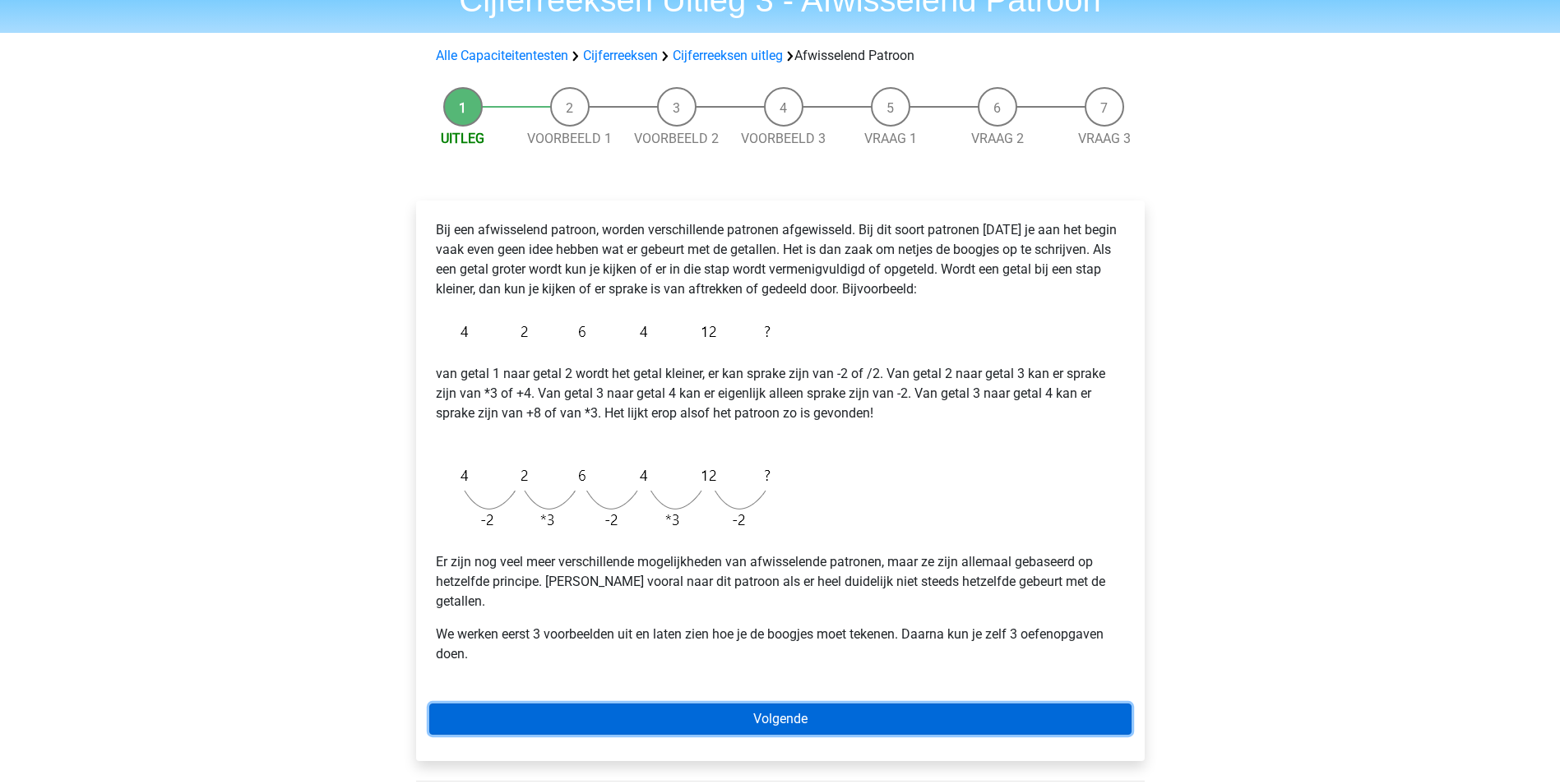
click at [791, 706] on link "Volgende" at bounding box center [781, 719] width 702 height 31
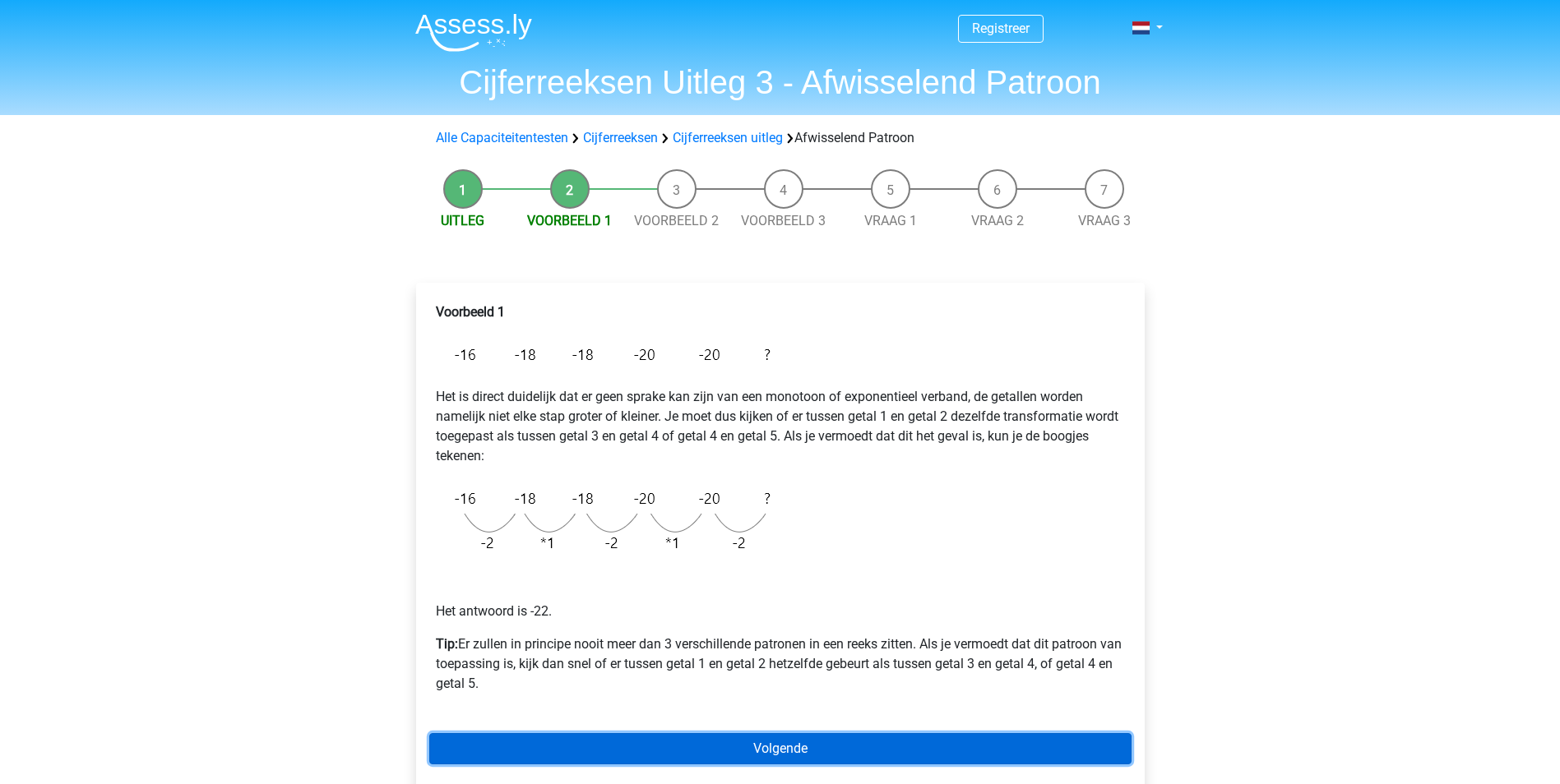
click at [711, 757] on link "Volgende" at bounding box center [781, 748] width 702 height 31
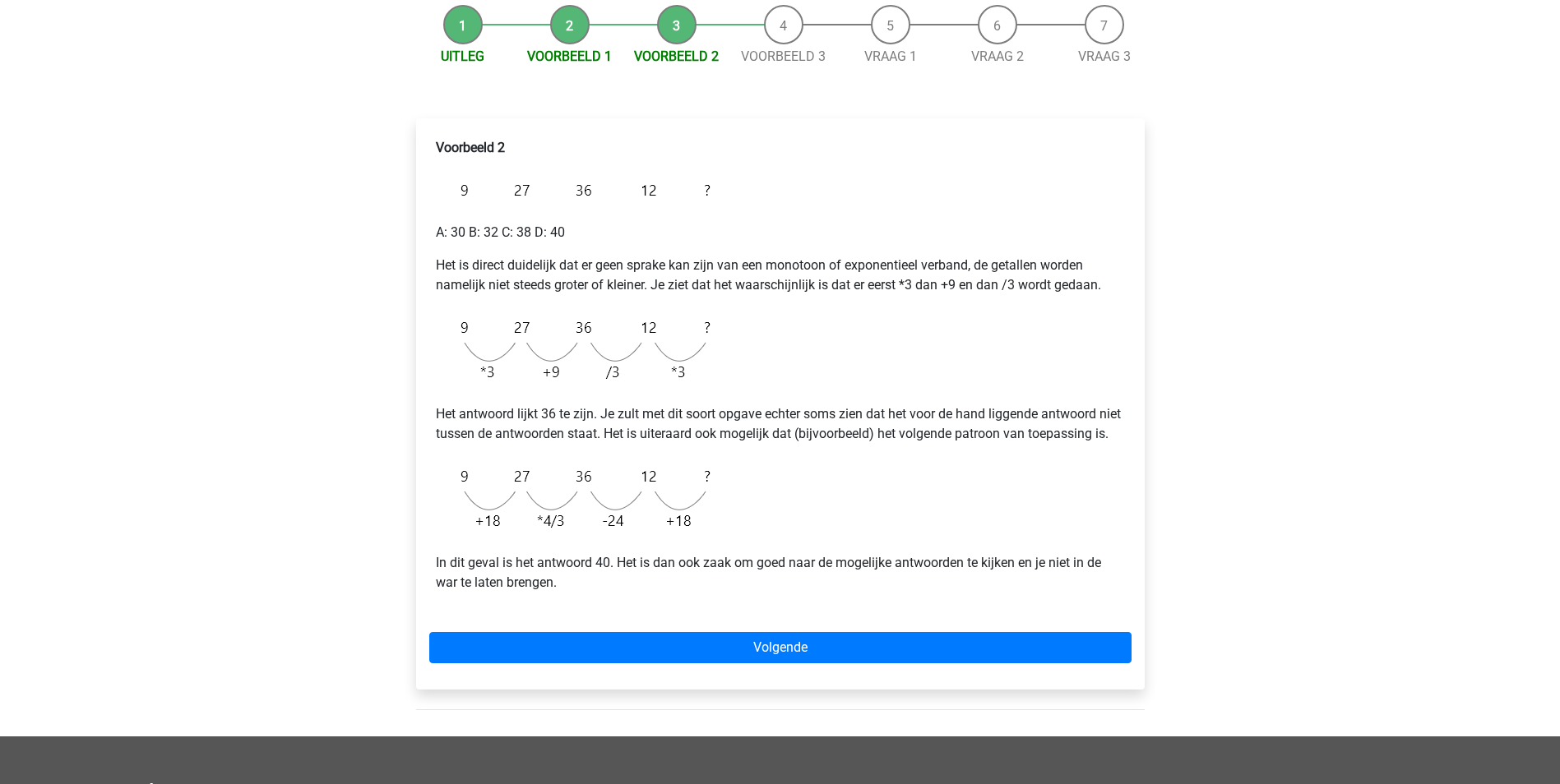
scroll to position [82, 0]
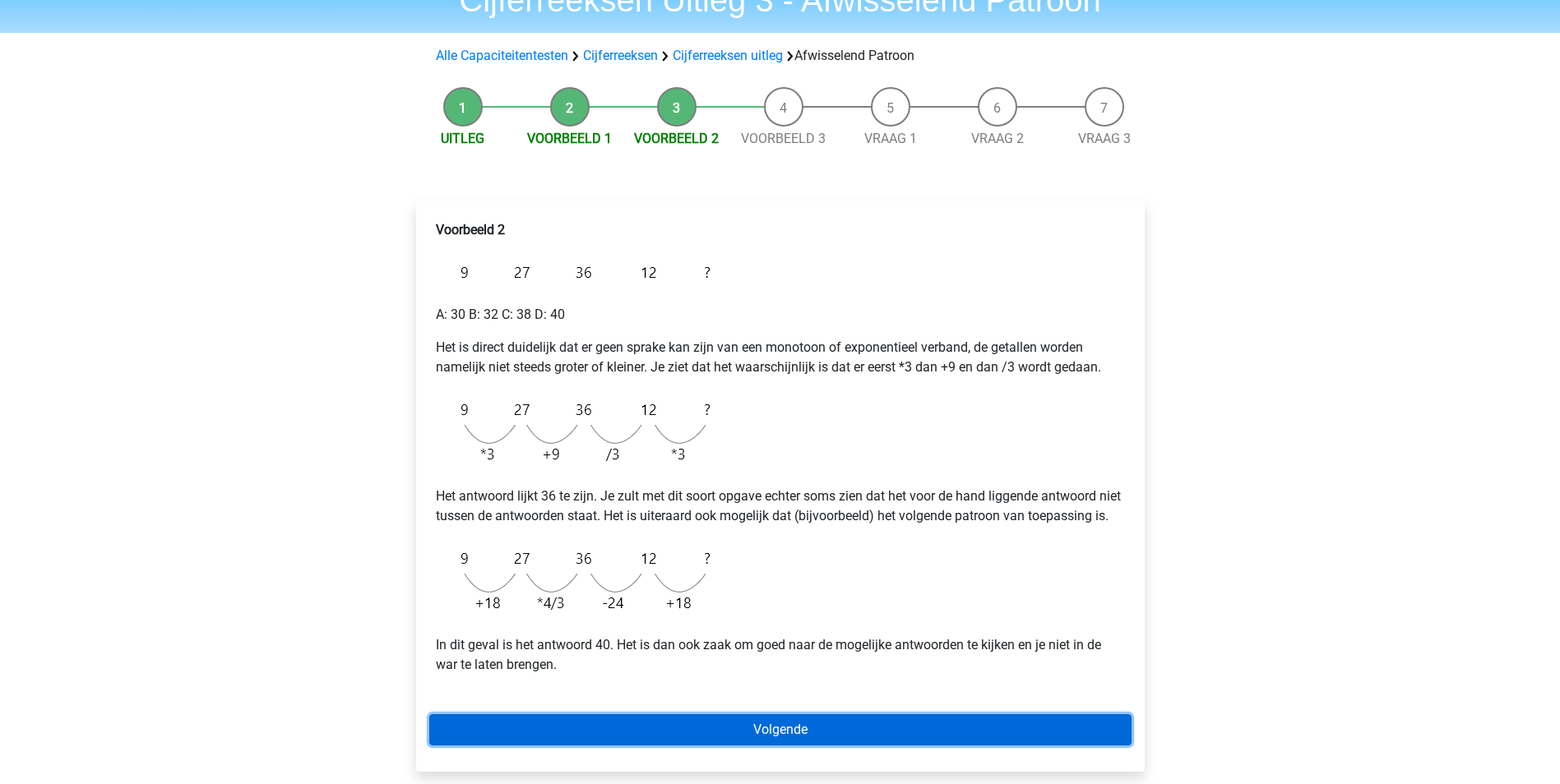
click at [833, 745] on link "Volgende" at bounding box center [781, 729] width 702 height 31
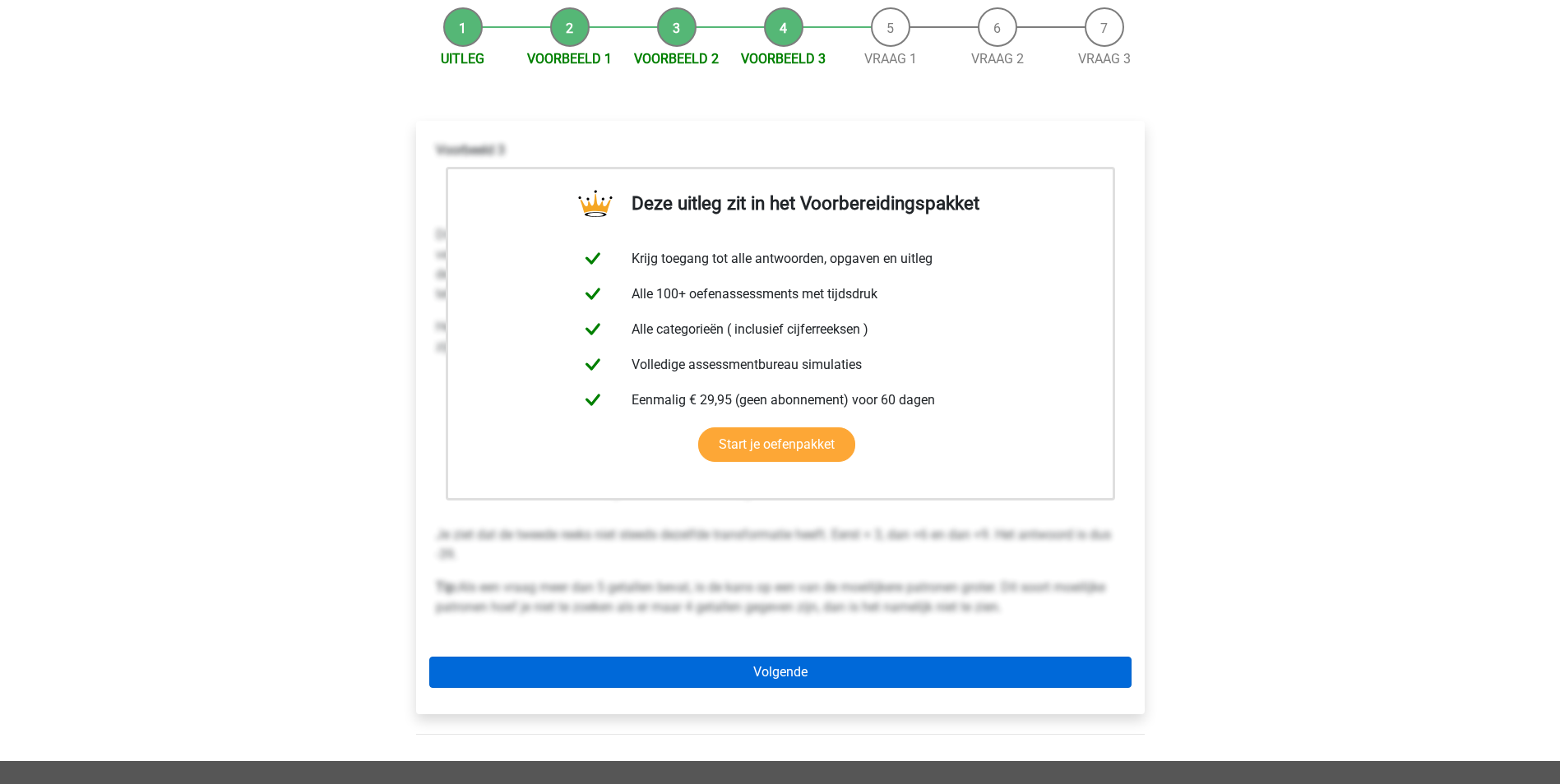
scroll to position [164, 0]
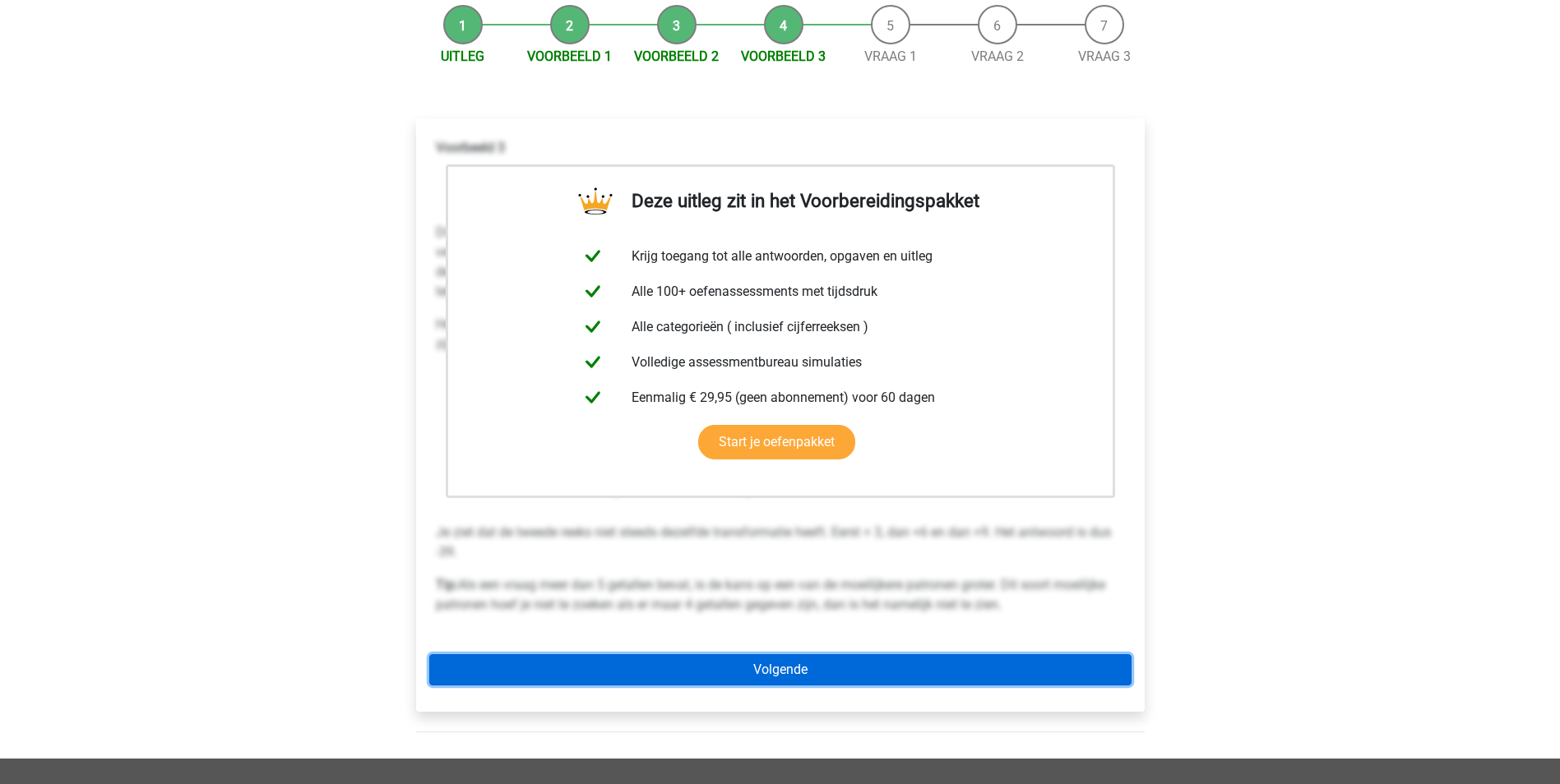
click at [757, 669] on link "Volgende" at bounding box center [781, 669] width 702 height 31
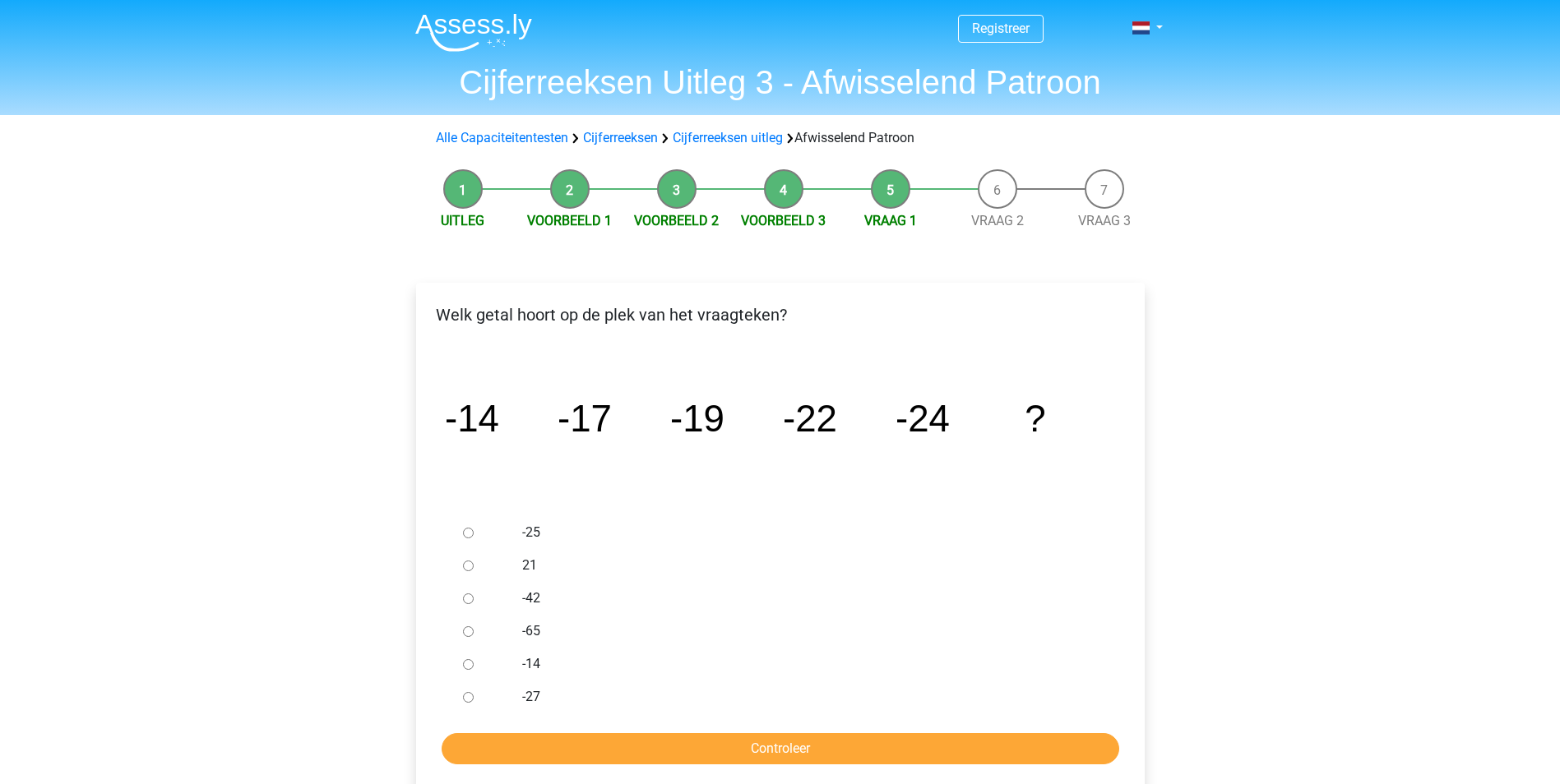
click at [524, 695] on label "-27" at bounding box center [806, 697] width 569 height 19
click at [474, 695] on input "-27" at bounding box center [469, 698] width 11 height 11
radio input "true"
click at [611, 759] on input "Controleer" at bounding box center [781, 748] width 678 height 31
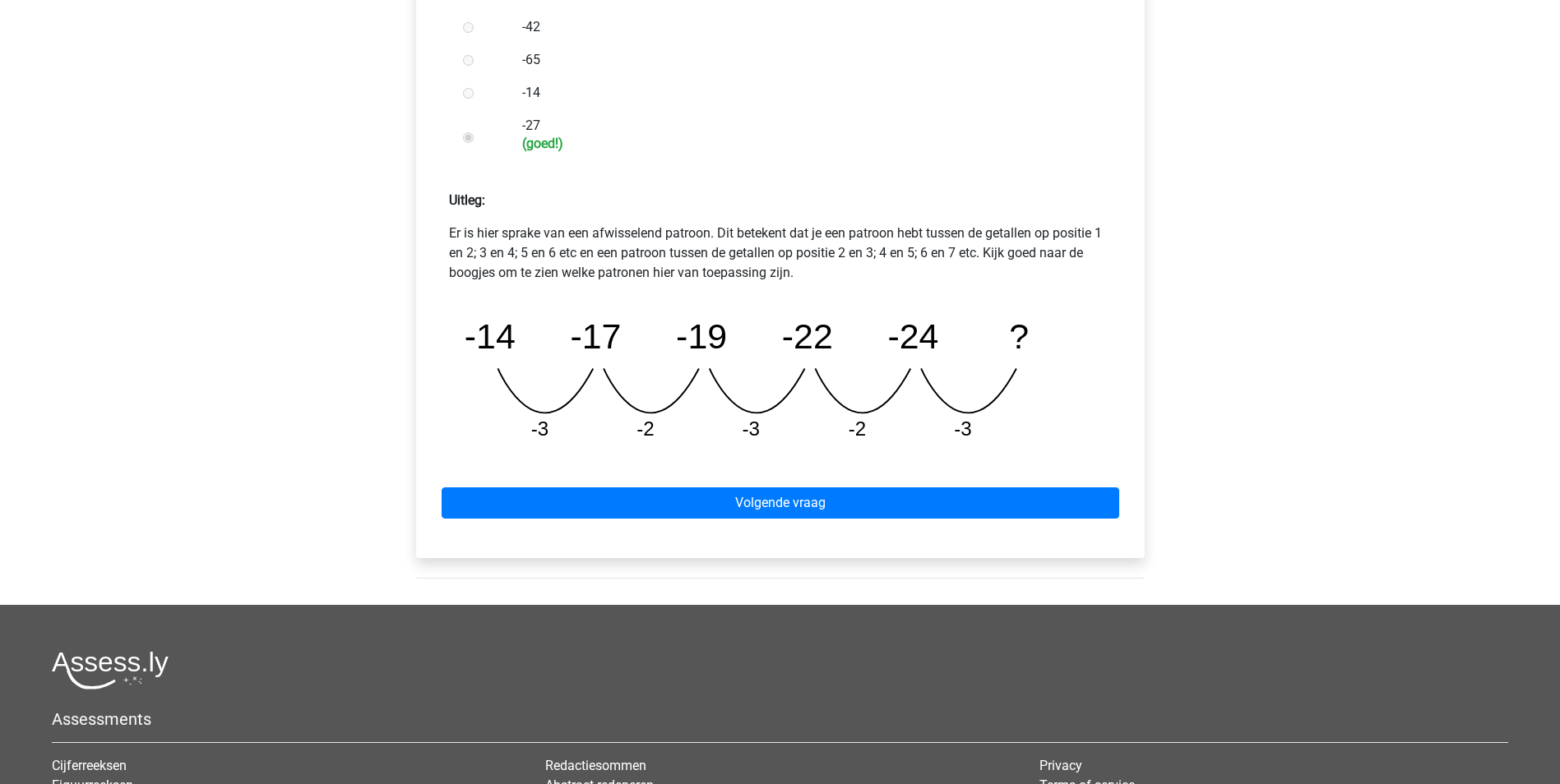
scroll to position [575, 0]
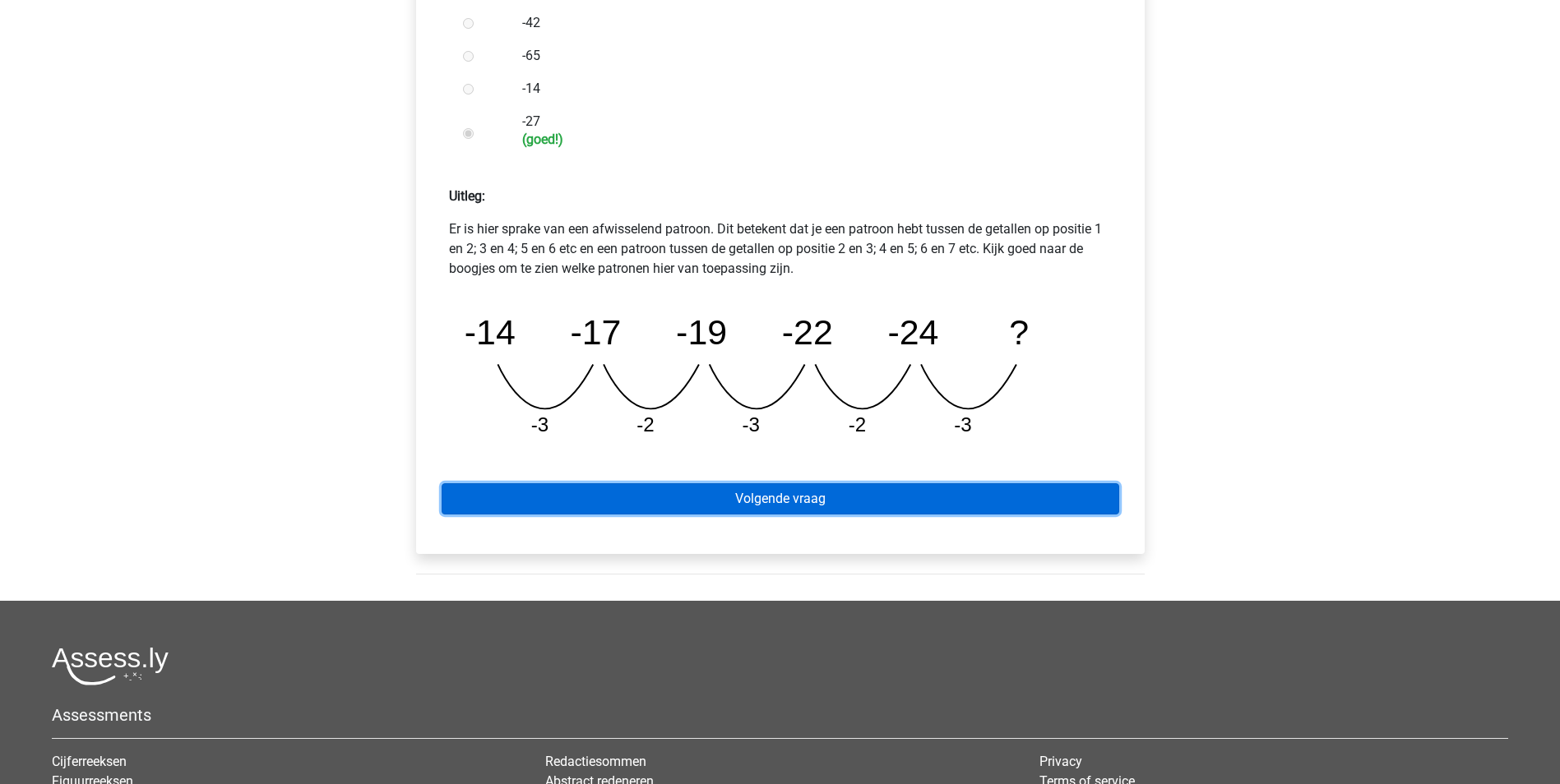
click at [905, 495] on link "Volgende vraag" at bounding box center [781, 498] width 678 height 31
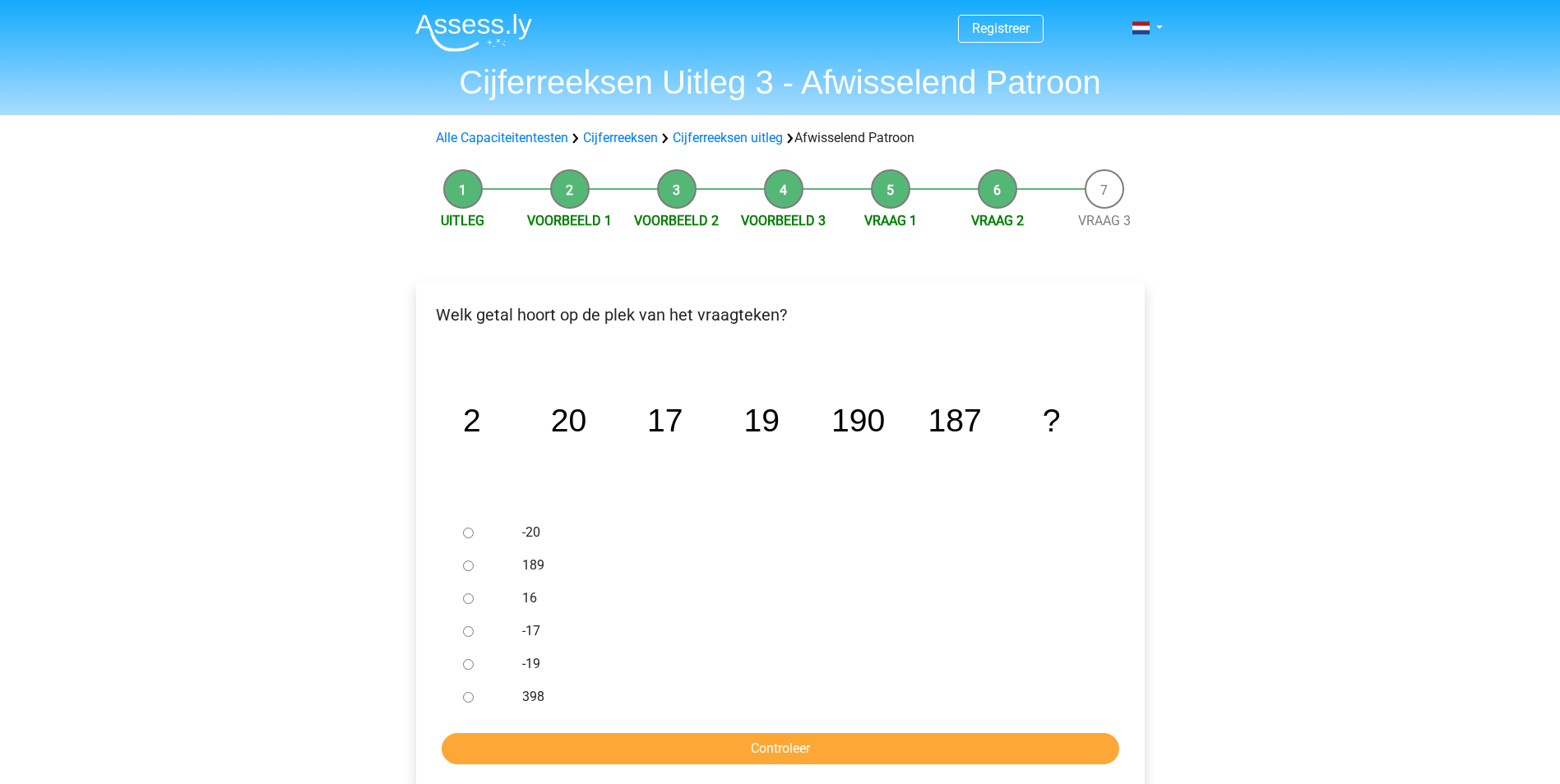
click at [526, 565] on label "189" at bounding box center [806, 565] width 569 height 19
click at [474, 565] on input "189" at bounding box center [469, 566] width 11 height 11
radio input "true"
click at [651, 752] on input "Controleer" at bounding box center [781, 748] width 678 height 31
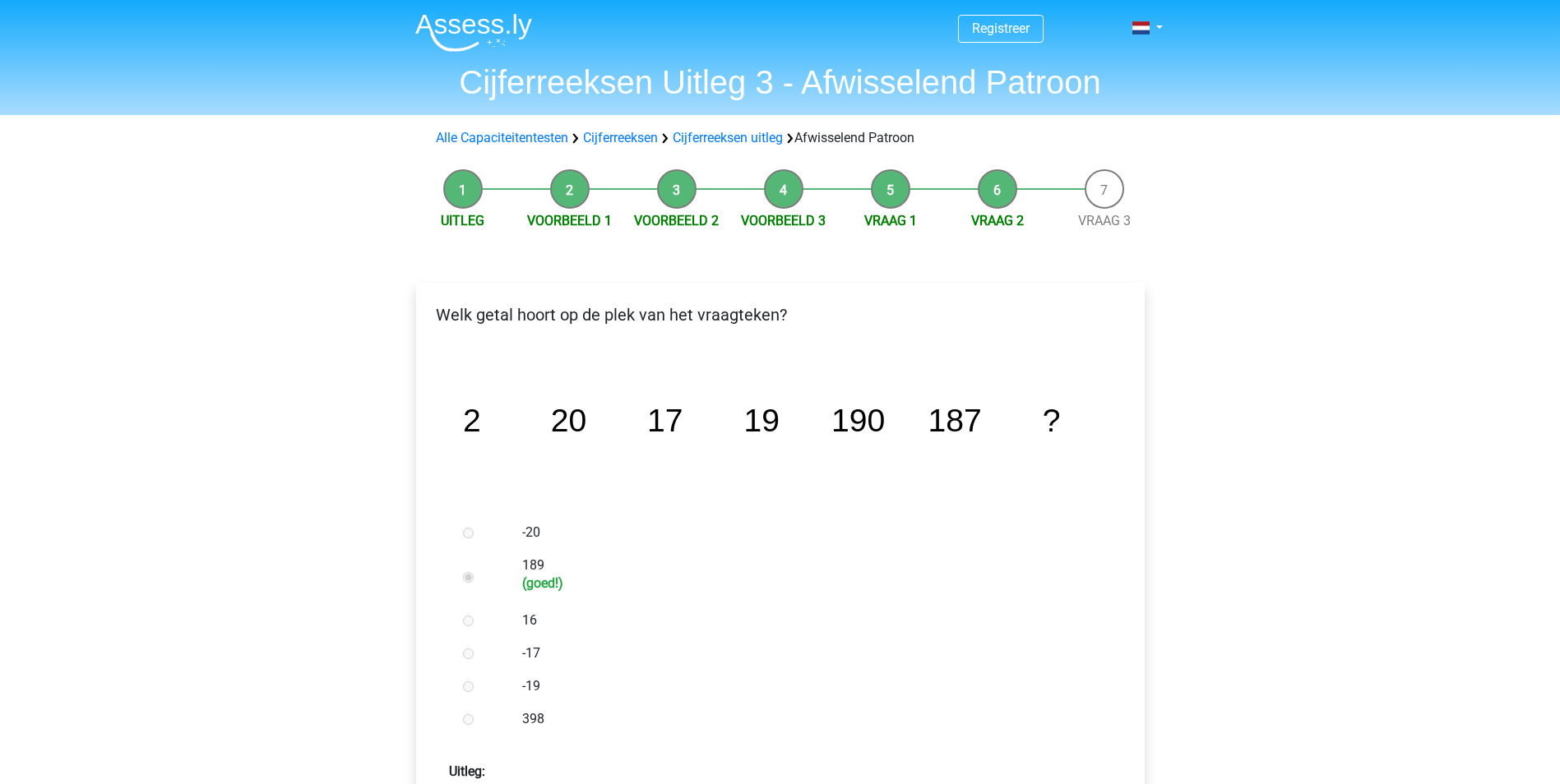
scroll to position [329, 0]
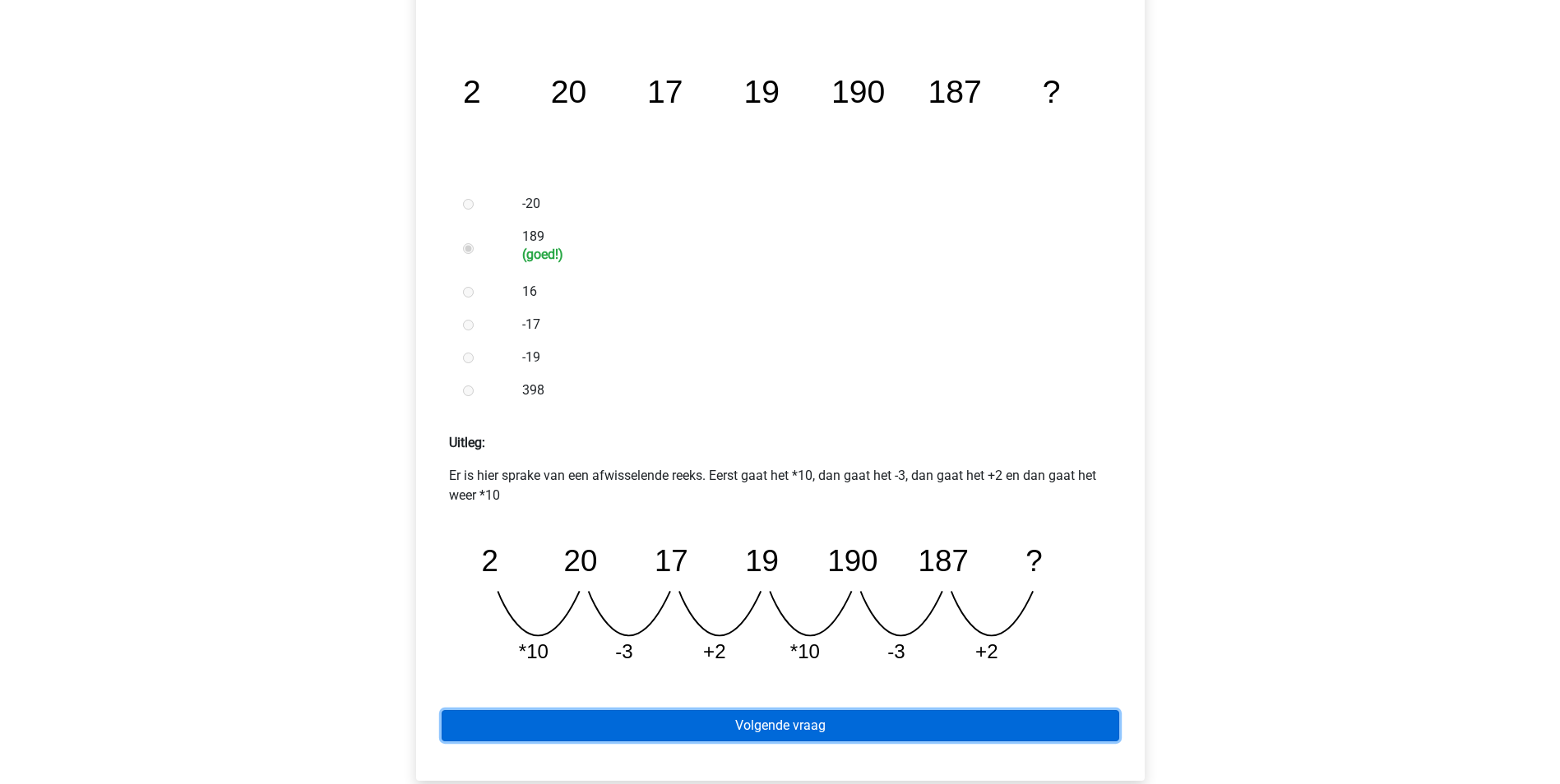
click at [956, 720] on link "Volgende vraag" at bounding box center [781, 725] width 678 height 31
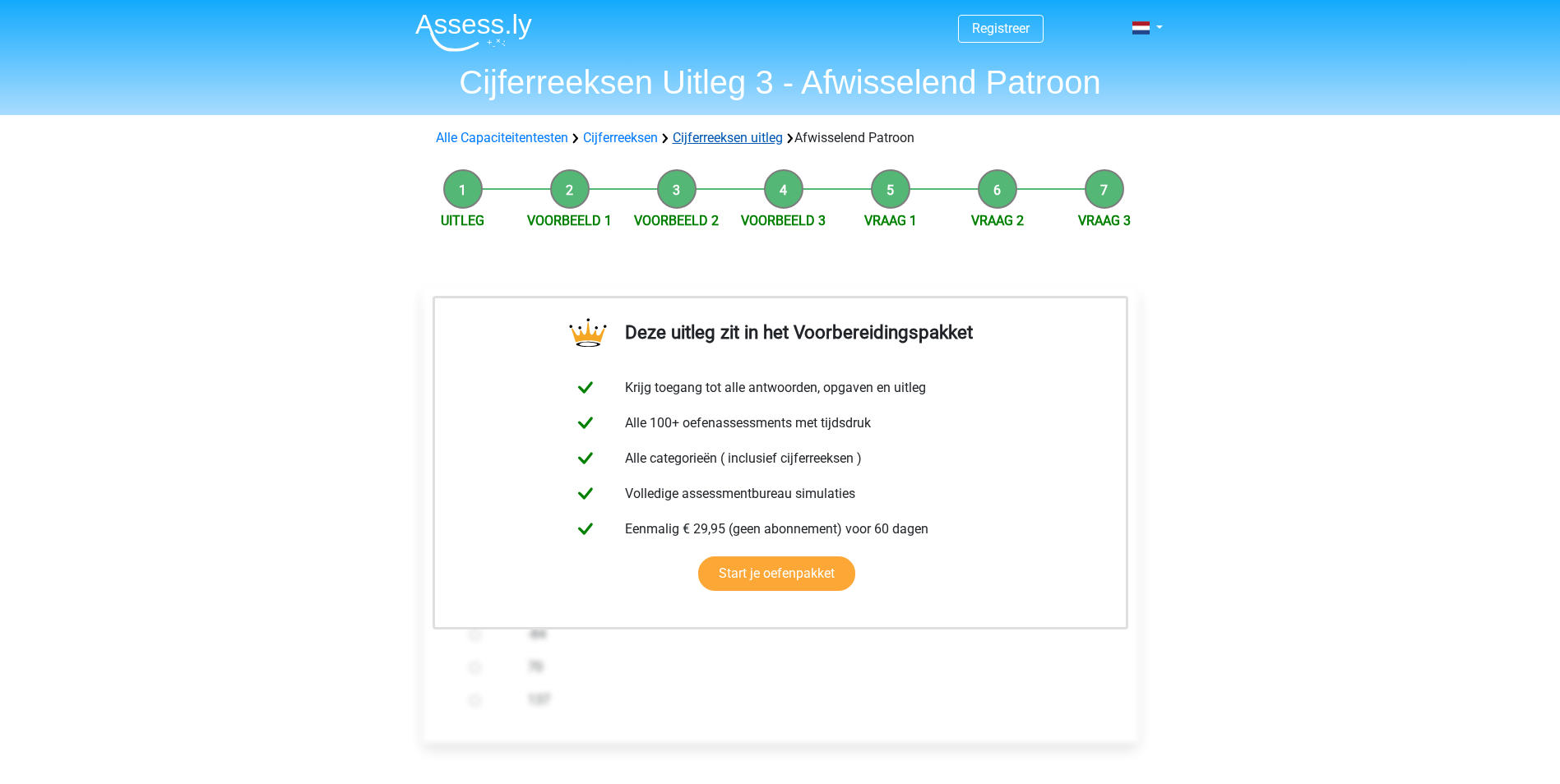
click at [724, 131] on link "Cijferreeksen uitleg" at bounding box center [727, 138] width 110 height 16
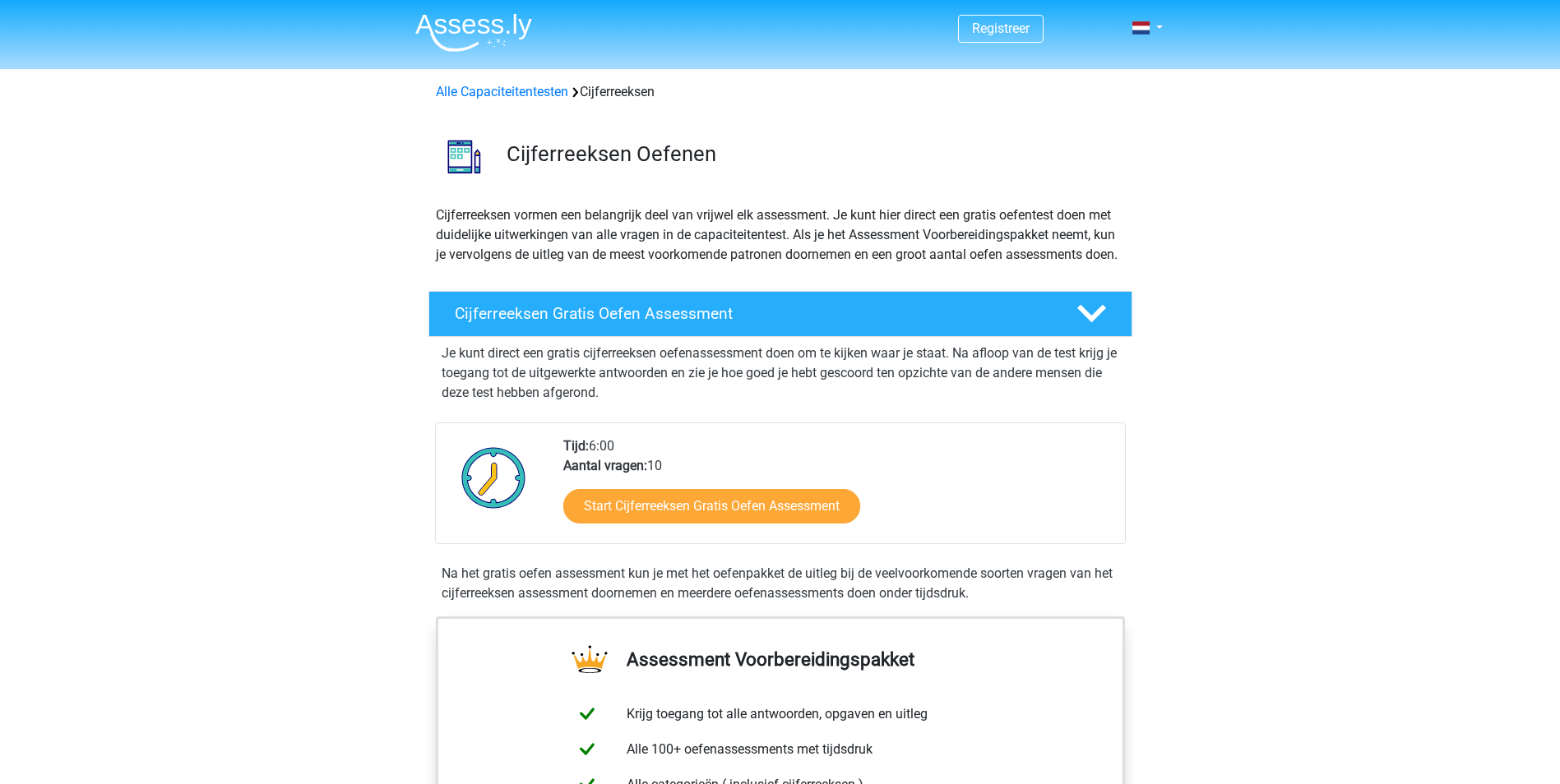
scroll to position [1061, 0]
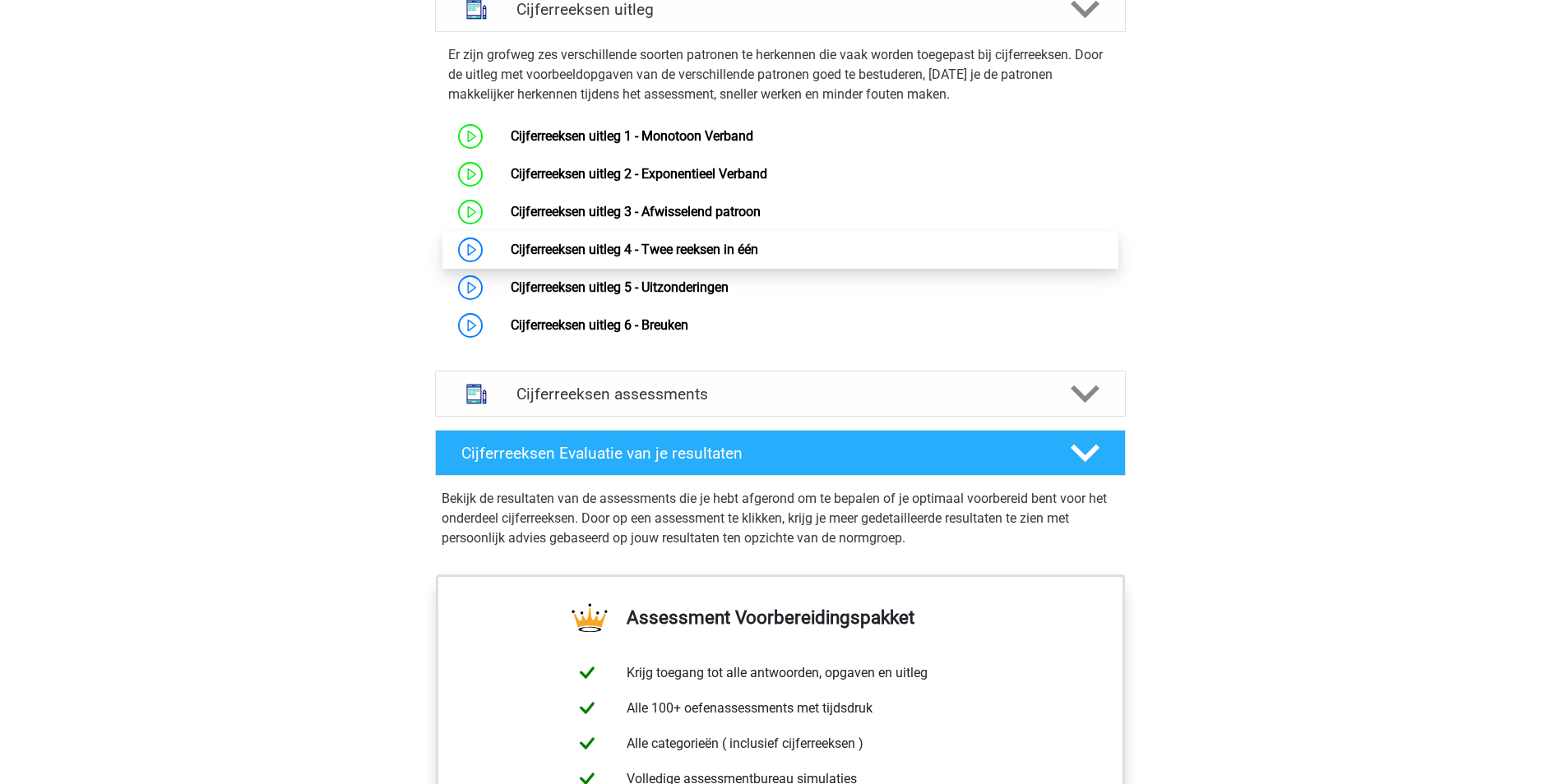
click at [739, 258] on link "Cijferreeksen uitleg 4 - Twee reeksen in één" at bounding box center [634, 250] width 248 height 16
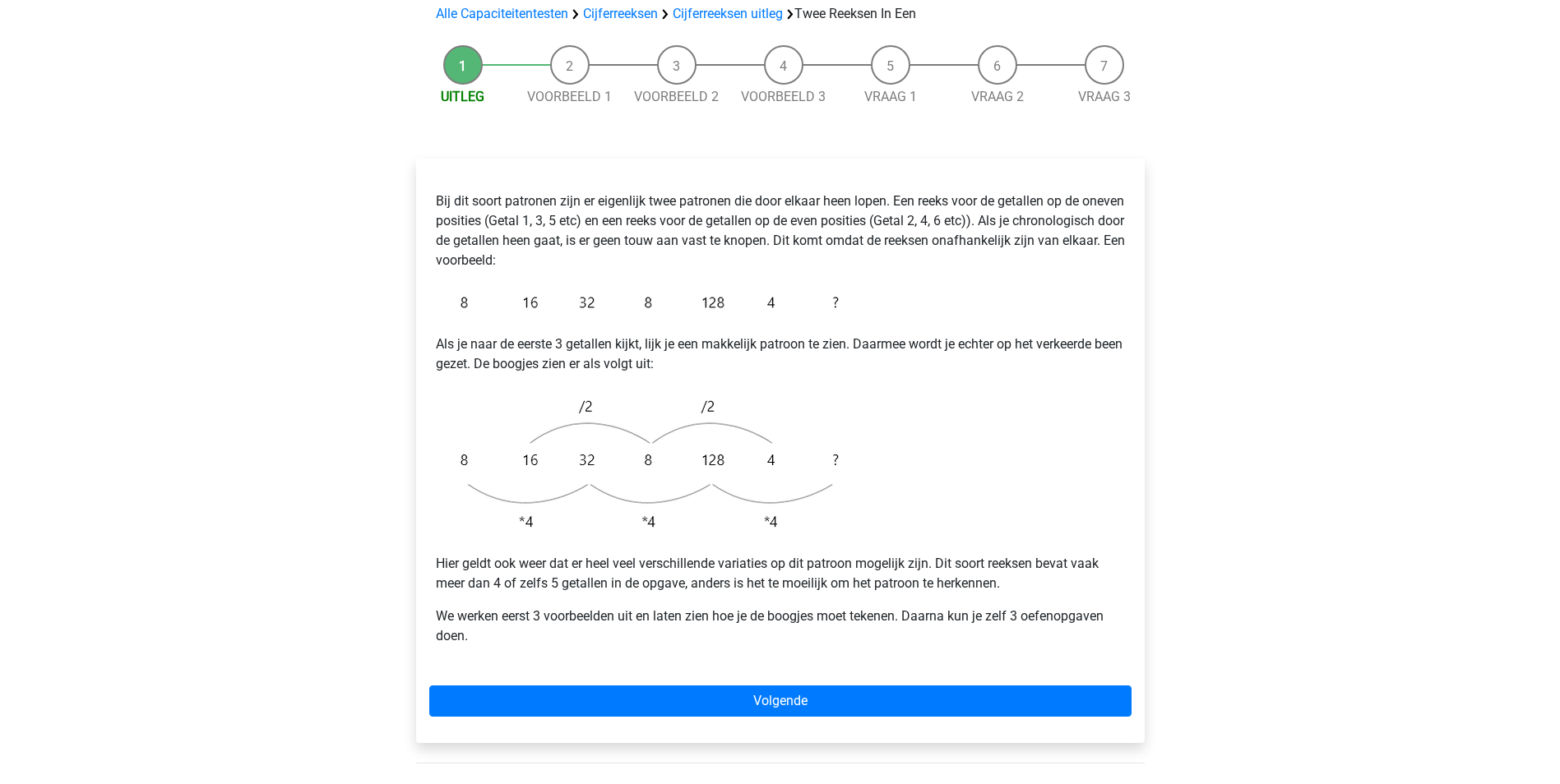
scroll to position [164, 0]
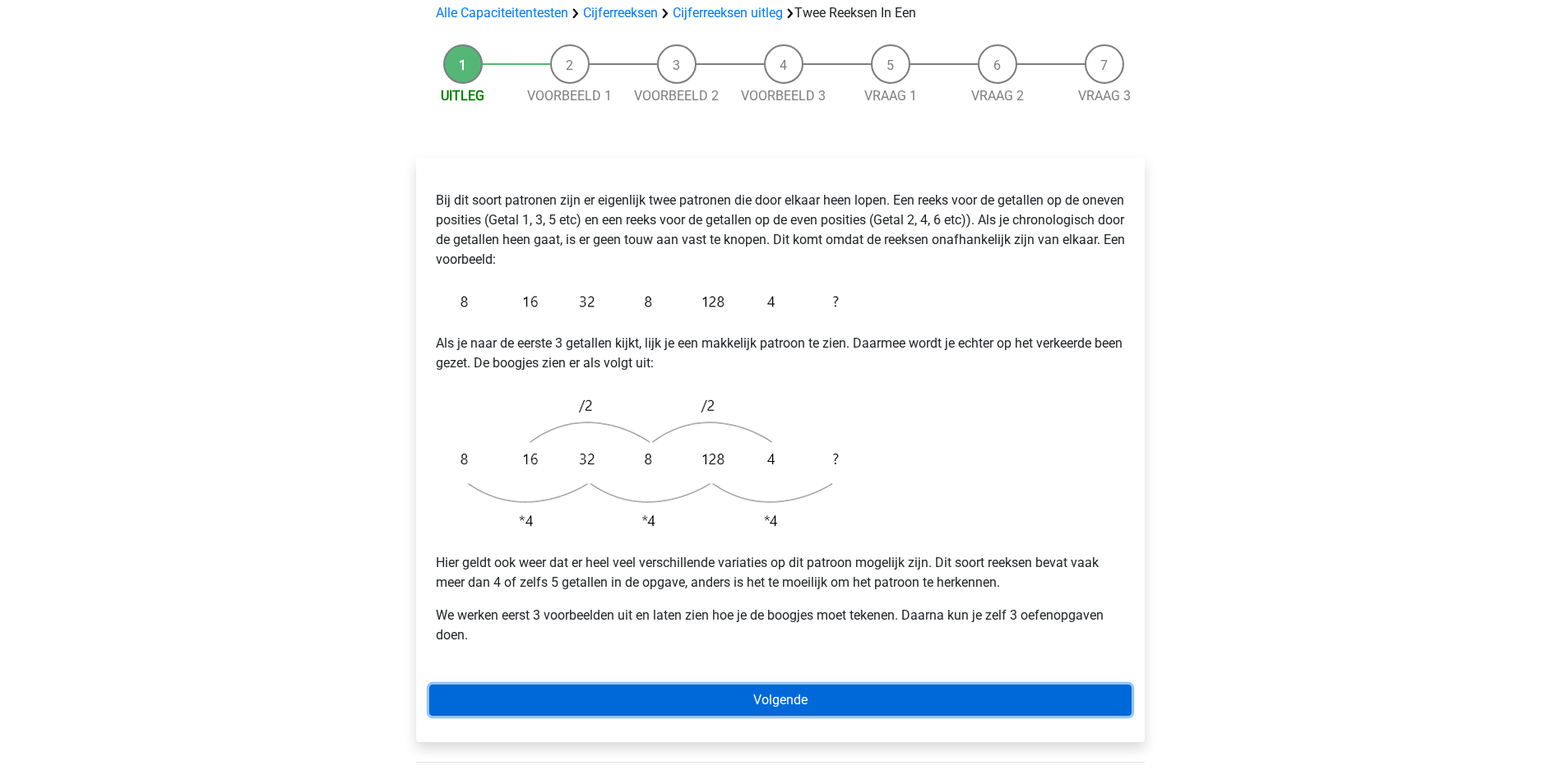
click at [850, 684] on link "Volgende" at bounding box center [781, 699] width 702 height 31
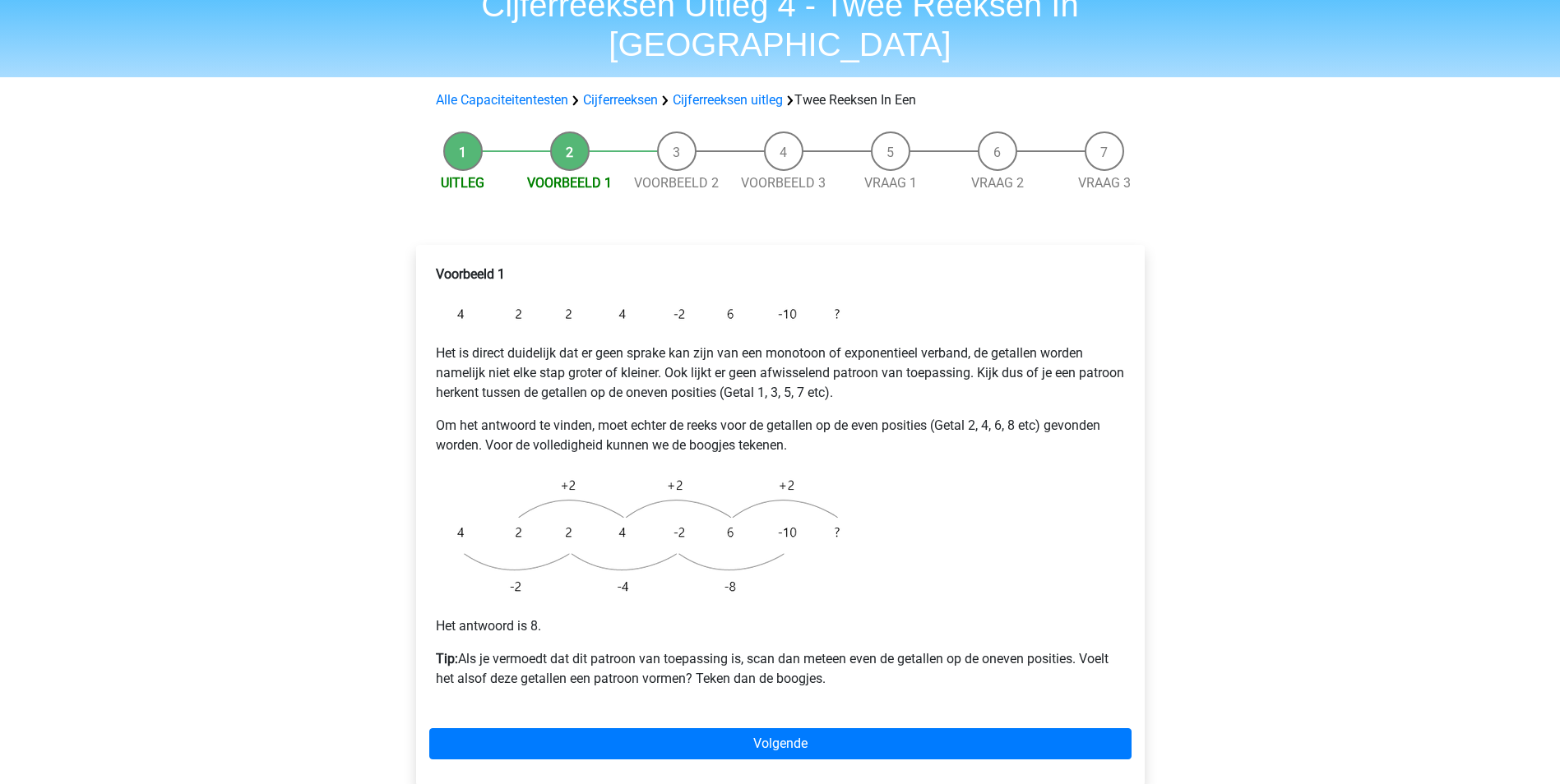
scroll to position [164, 0]
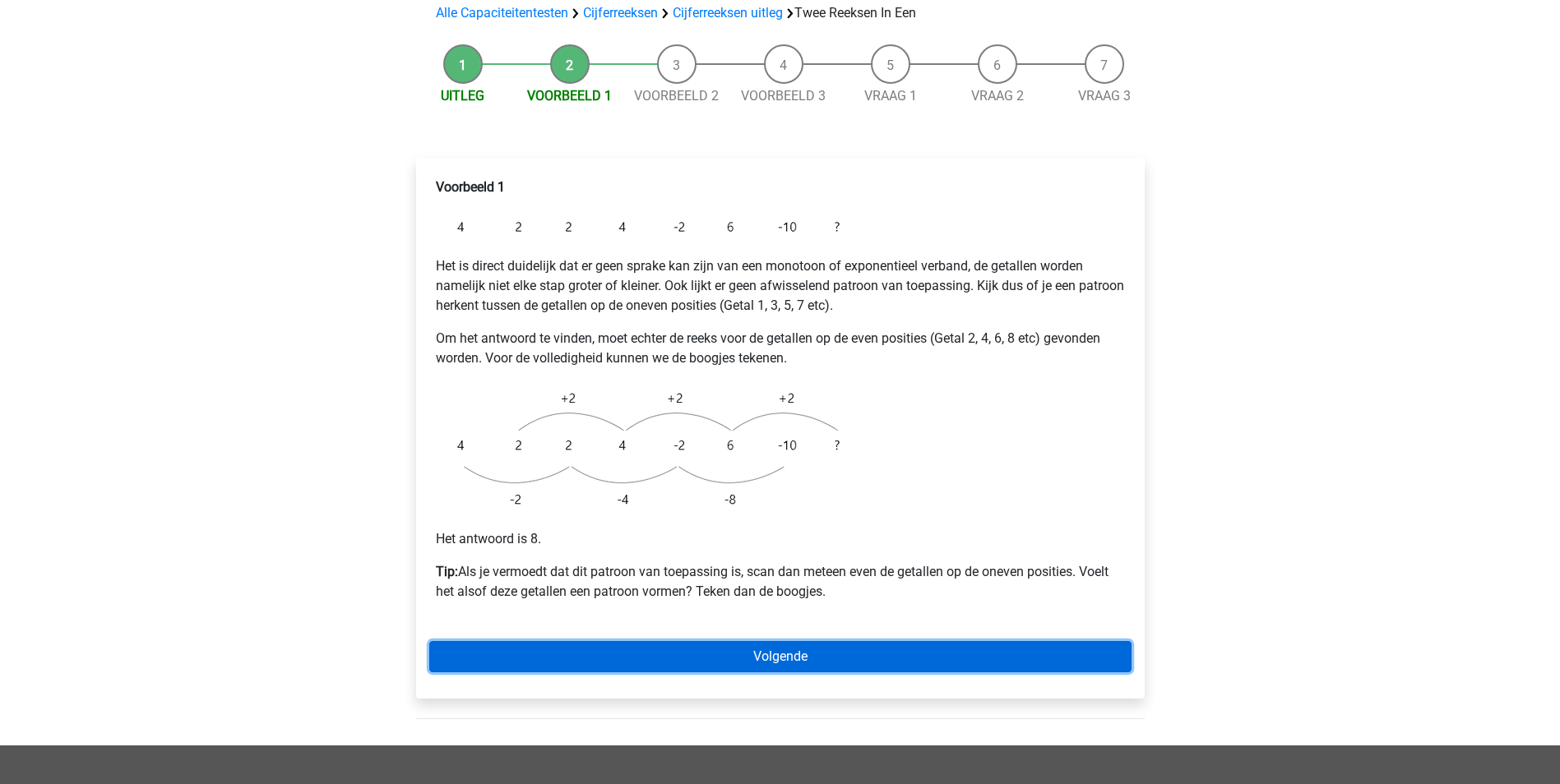
click at [797, 641] on link "Volgende" at bounding box center [781, 656] width 702 height 31
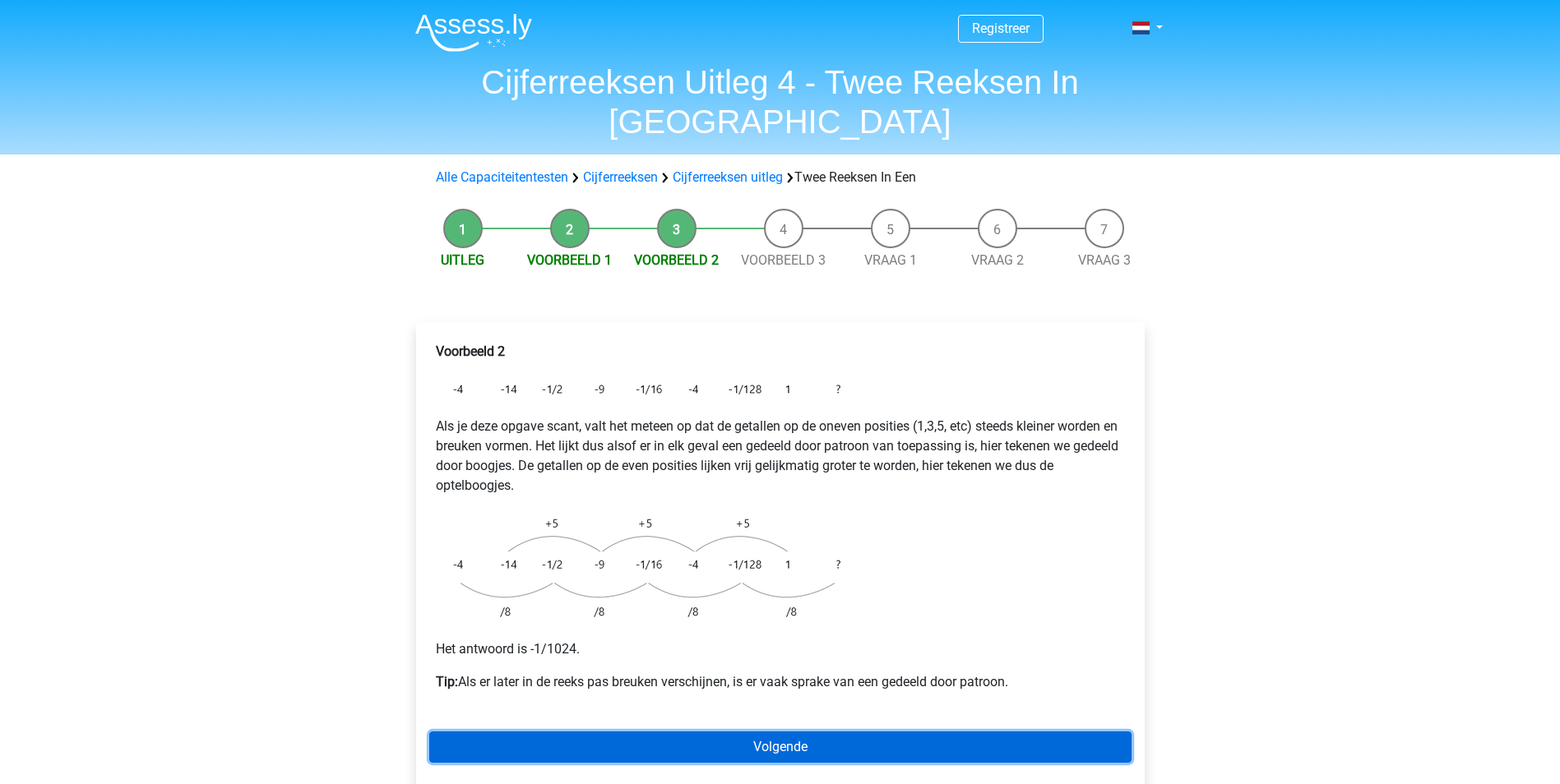
click at [806, 732] on link "Volgende" at bounding box center [781, 747] width 702 height 31
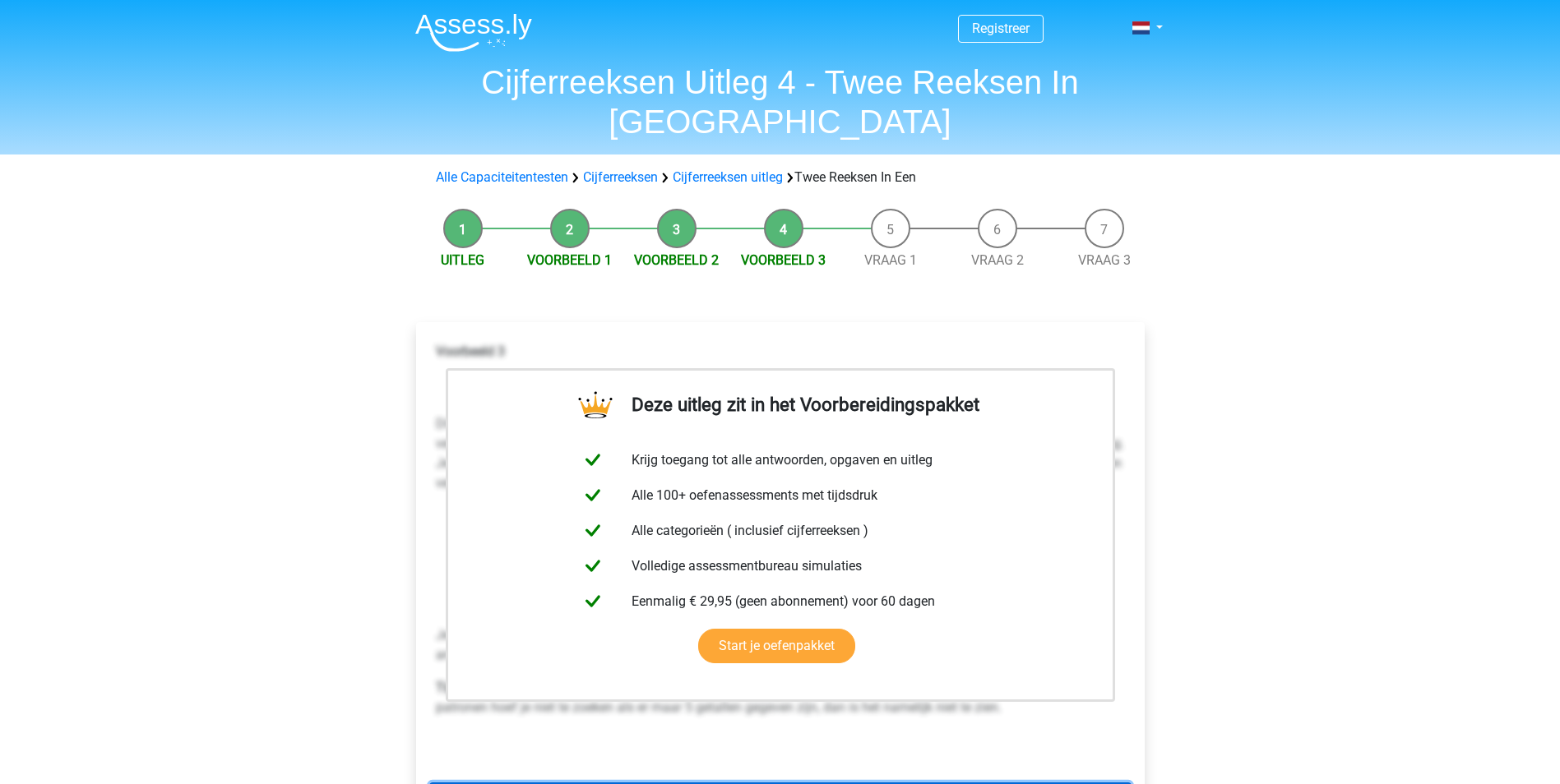
click at [792, 782] on link "Volgende" at bounding box center [781, 797] width 702 height 31
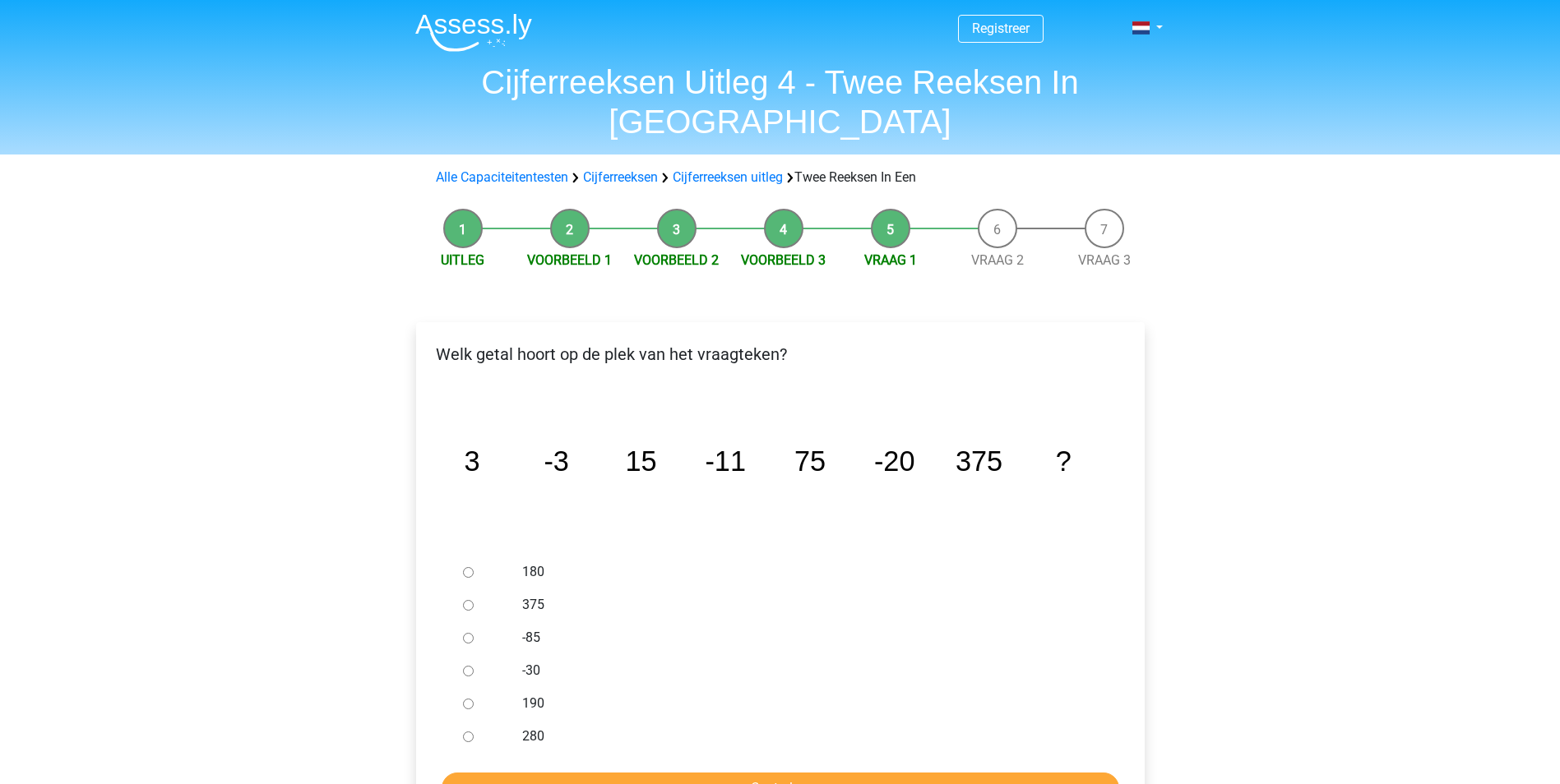
click at [540, 661] on label "-30" at bounding box center [806, 670] width 569 height 19
click at [474, 666] on input "-30" at bounding box center [469, 671] width 11 height 11
radio input "true"
click at [675, 773] on input "Controleer" at bounding box center [781, 788] width 678 height 31
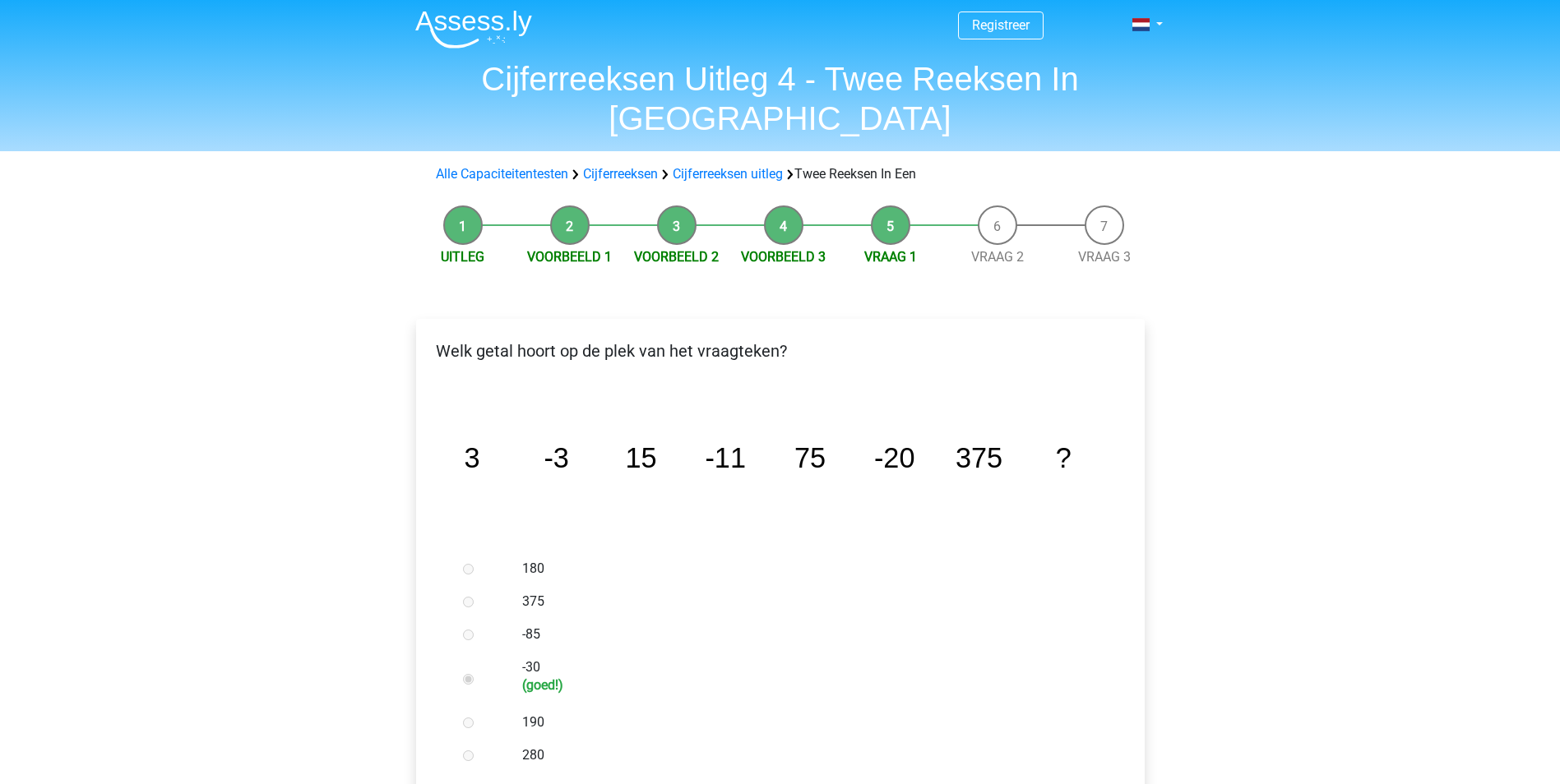
scroll to position [411, 0]
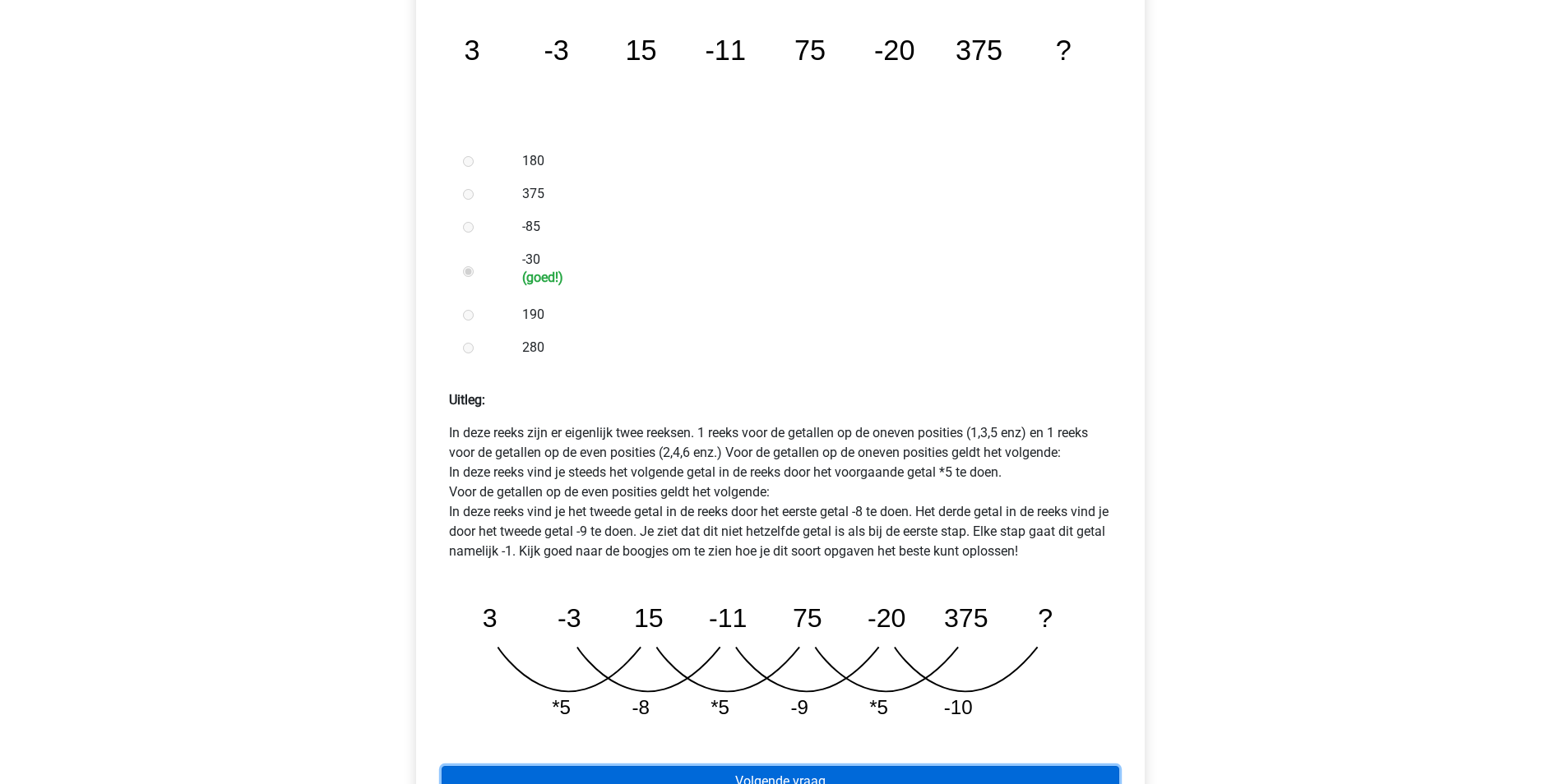
click at [949, 766] on link "Volgende vraag" at bounding box center [781, 781] width 678 height 31
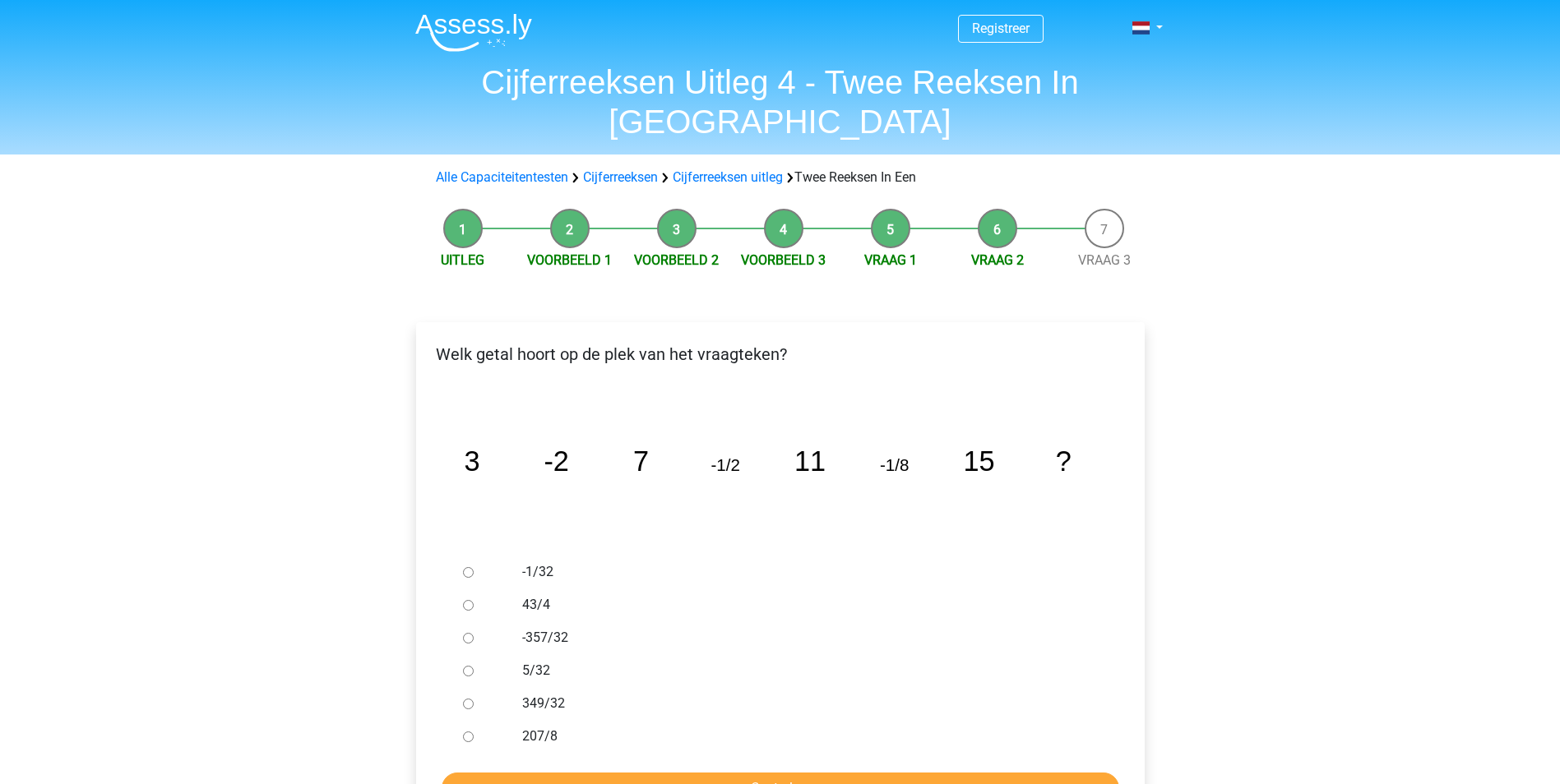
click at [527, 563] on label "-1/32" at bounding box center [806, 572] width 569 height 19
click at [474, 567] on input "-1/32" at bounding box center [469, 572] width 11 height 11
radio input "true"
click at [756, 773] on input "Controleer" at bounding box center [781, 788] width 678 height 31
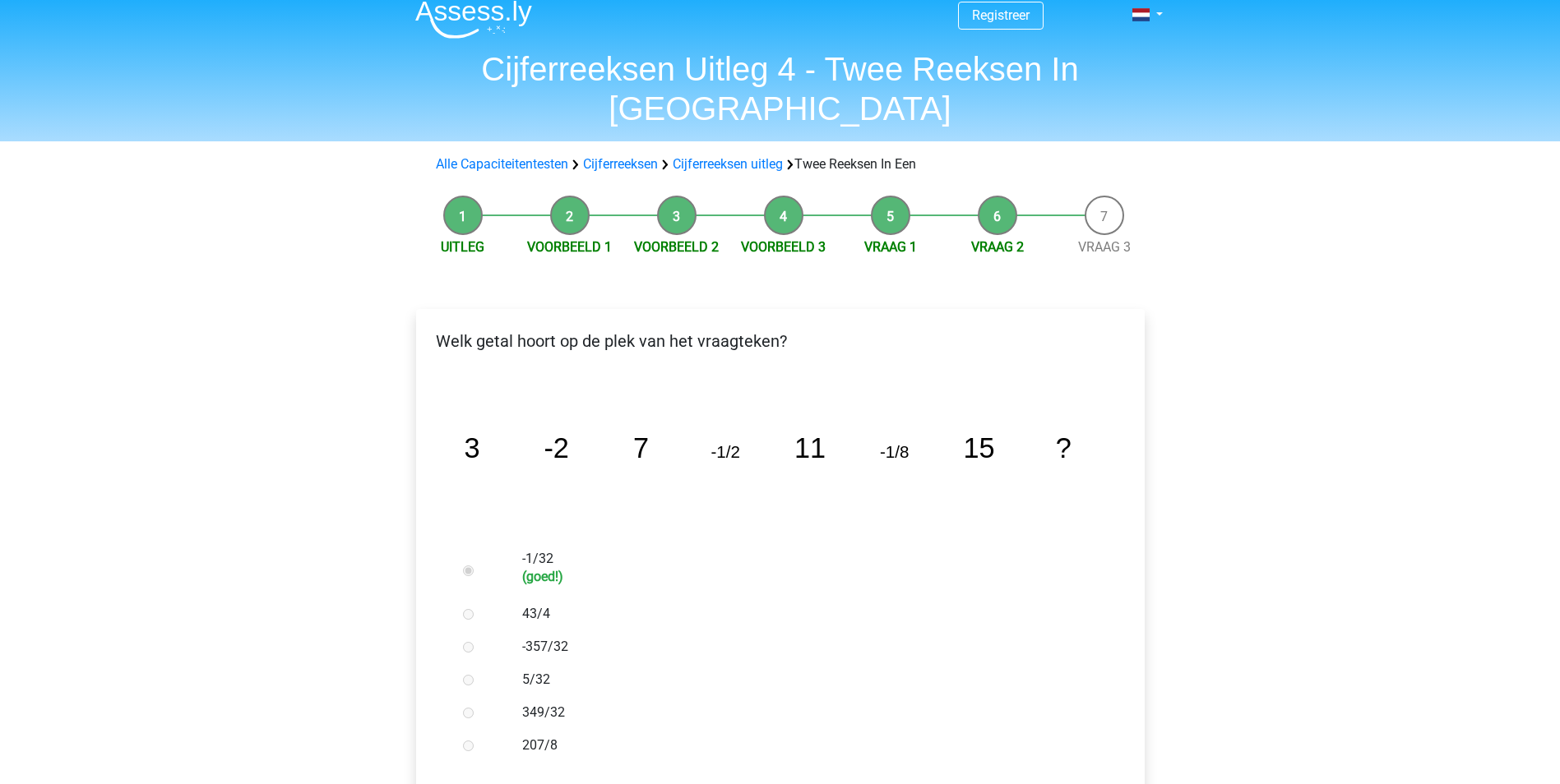
scroll to position [411, 0]
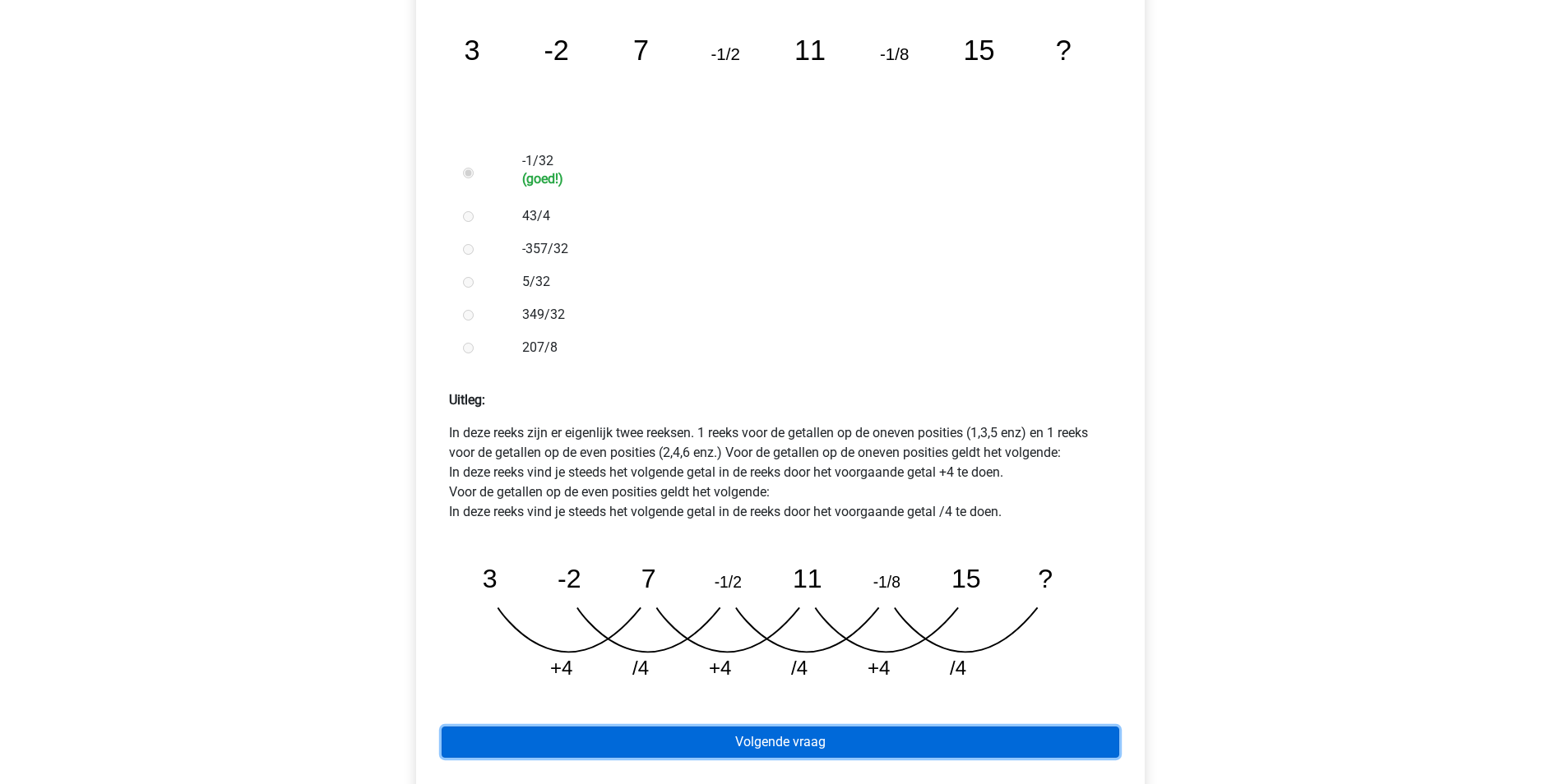
click at [873, 727] on link "Volgende vraag" at bounding box center [781, 742] width 678 height 31
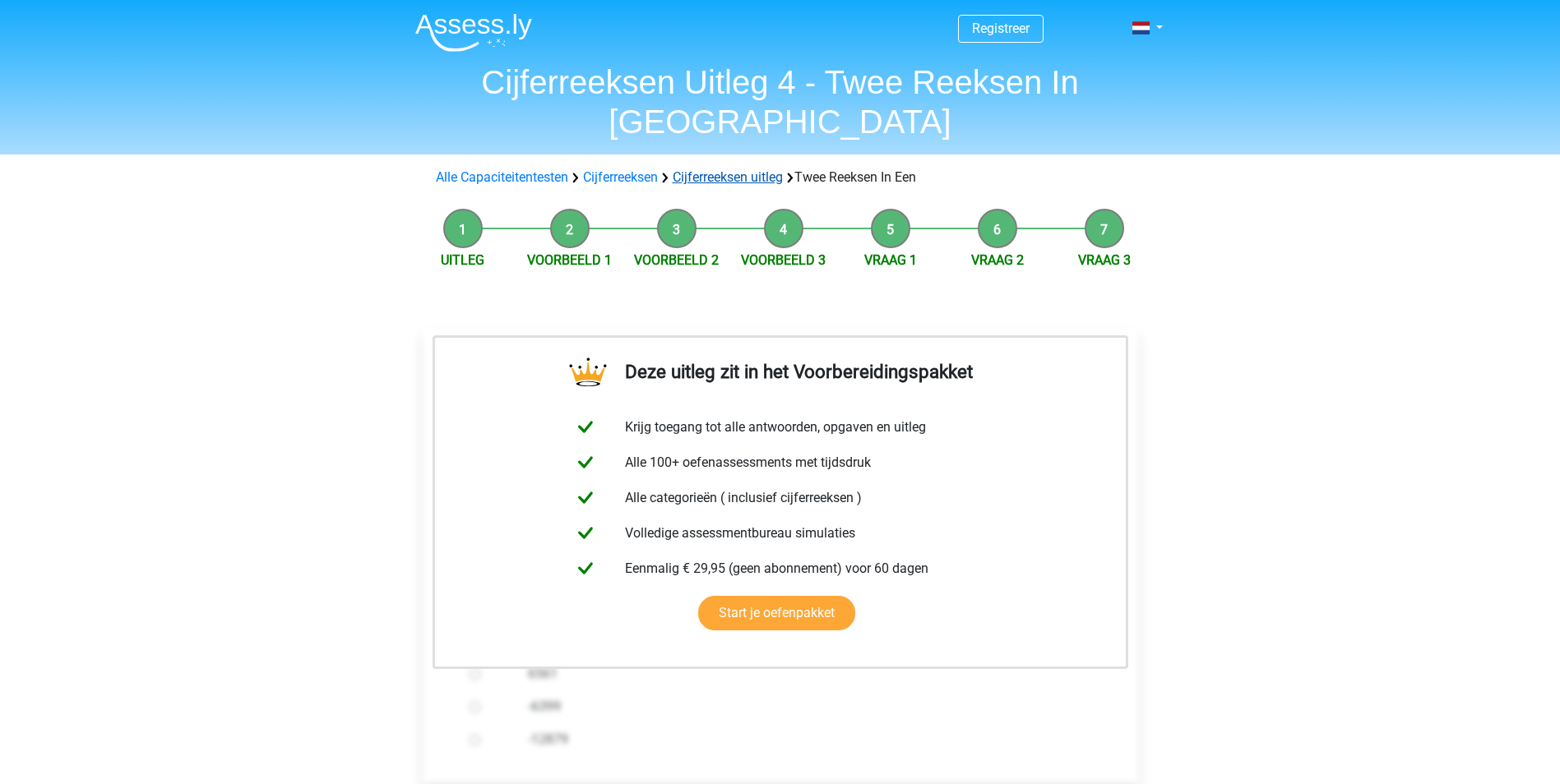
click at [736, 169] on link "Cijferreeksen uitleg" at bounding box center [727, 177] width 110 height 16
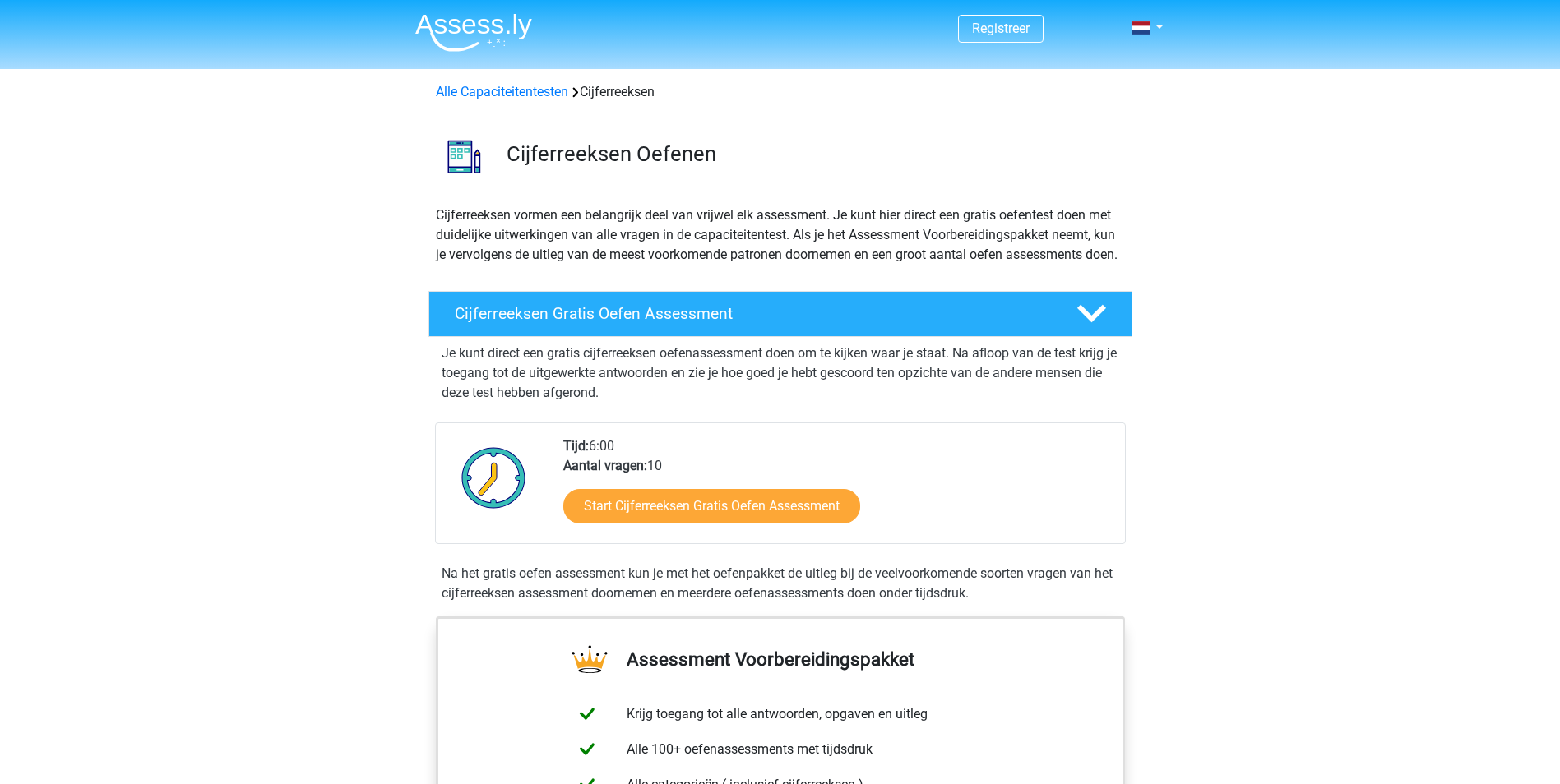
scroll to position [1061, 0]
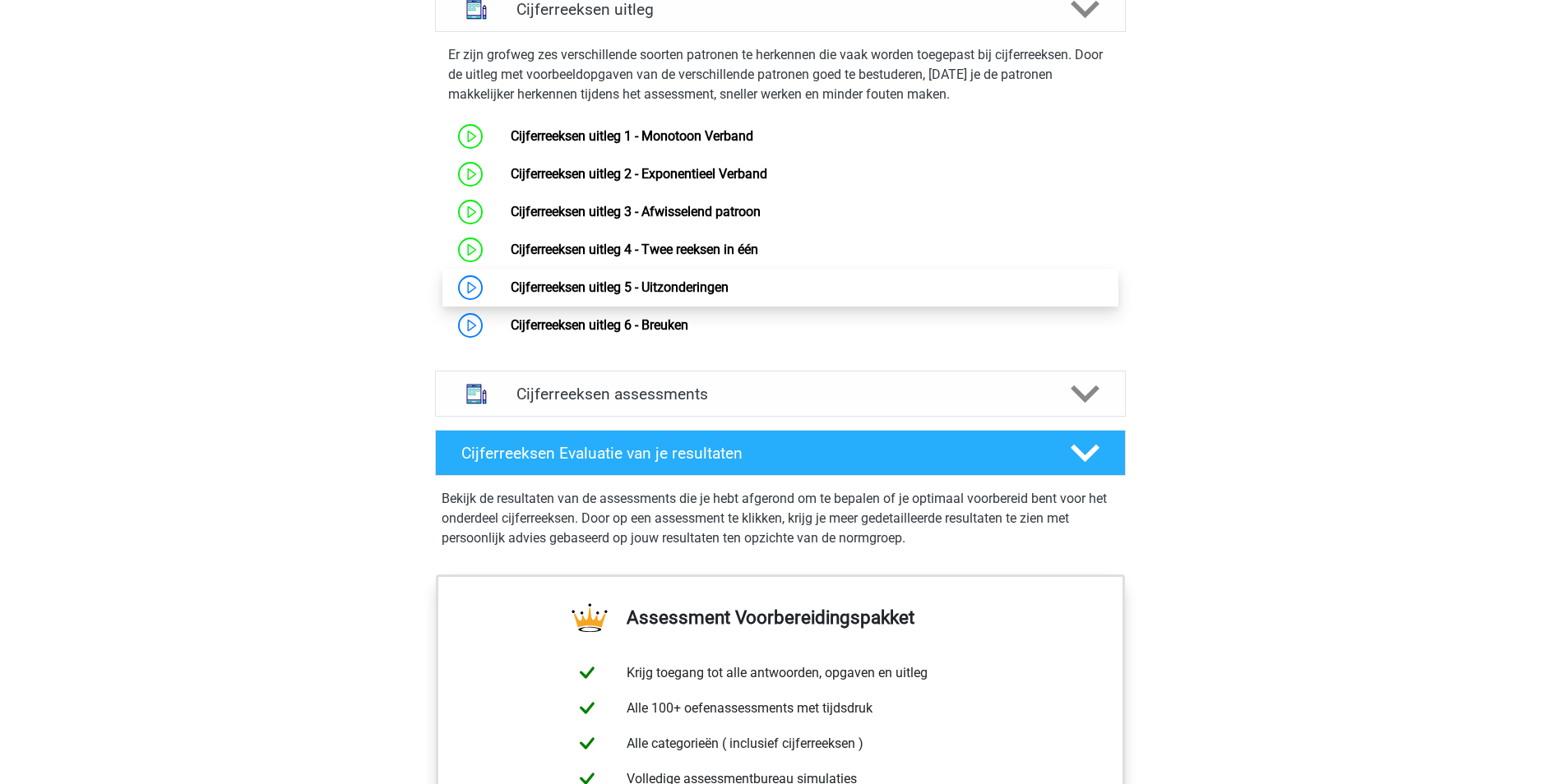
click at [628, 295] on link "Cijferreeksen uitleg 5 - Uitzonderingen" at bounding box center [619, 287] width 218 height 16
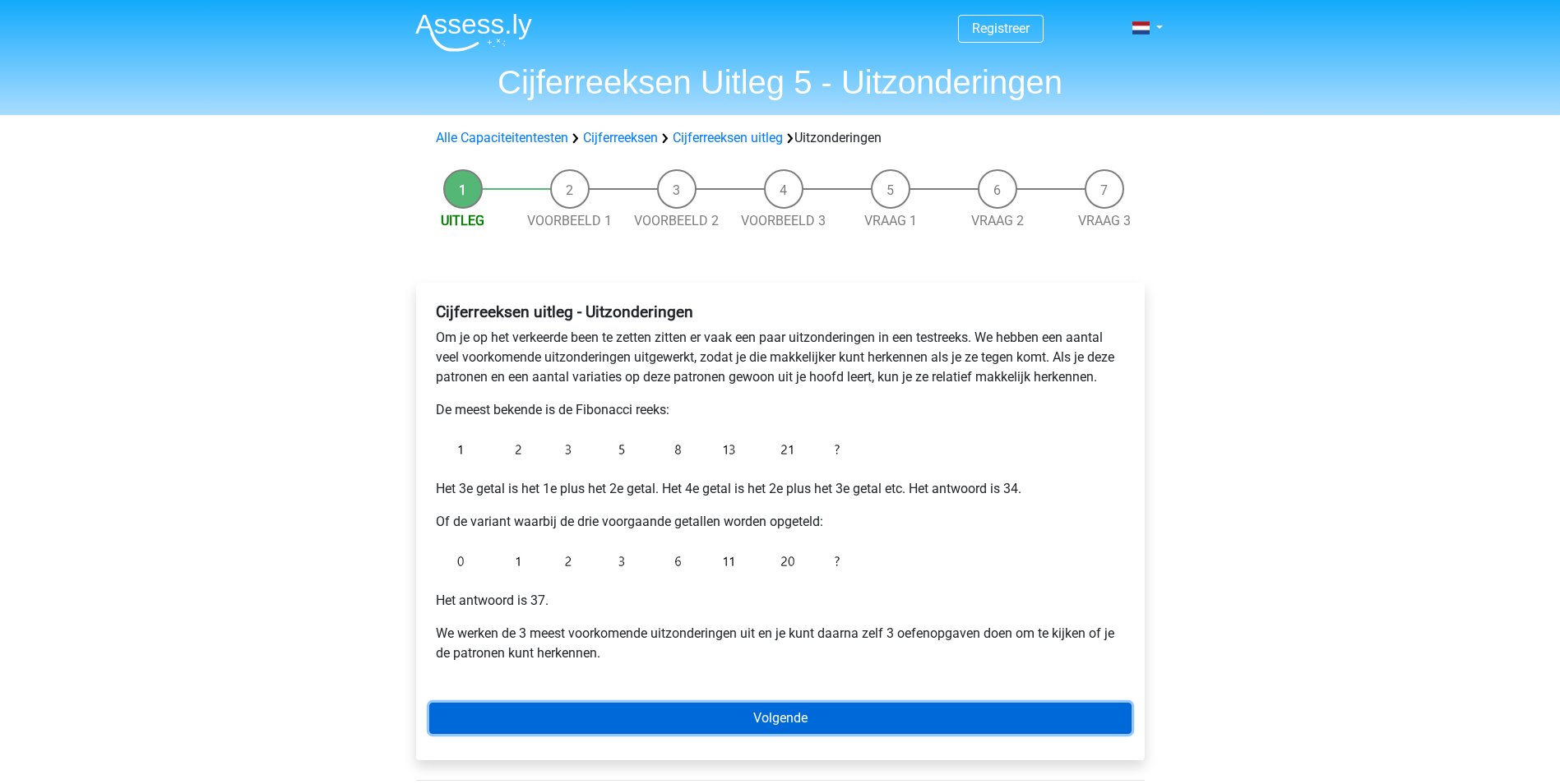
click at [904, 720] on link "Volgende" at bounding box center [781, 718] width 702 height 31
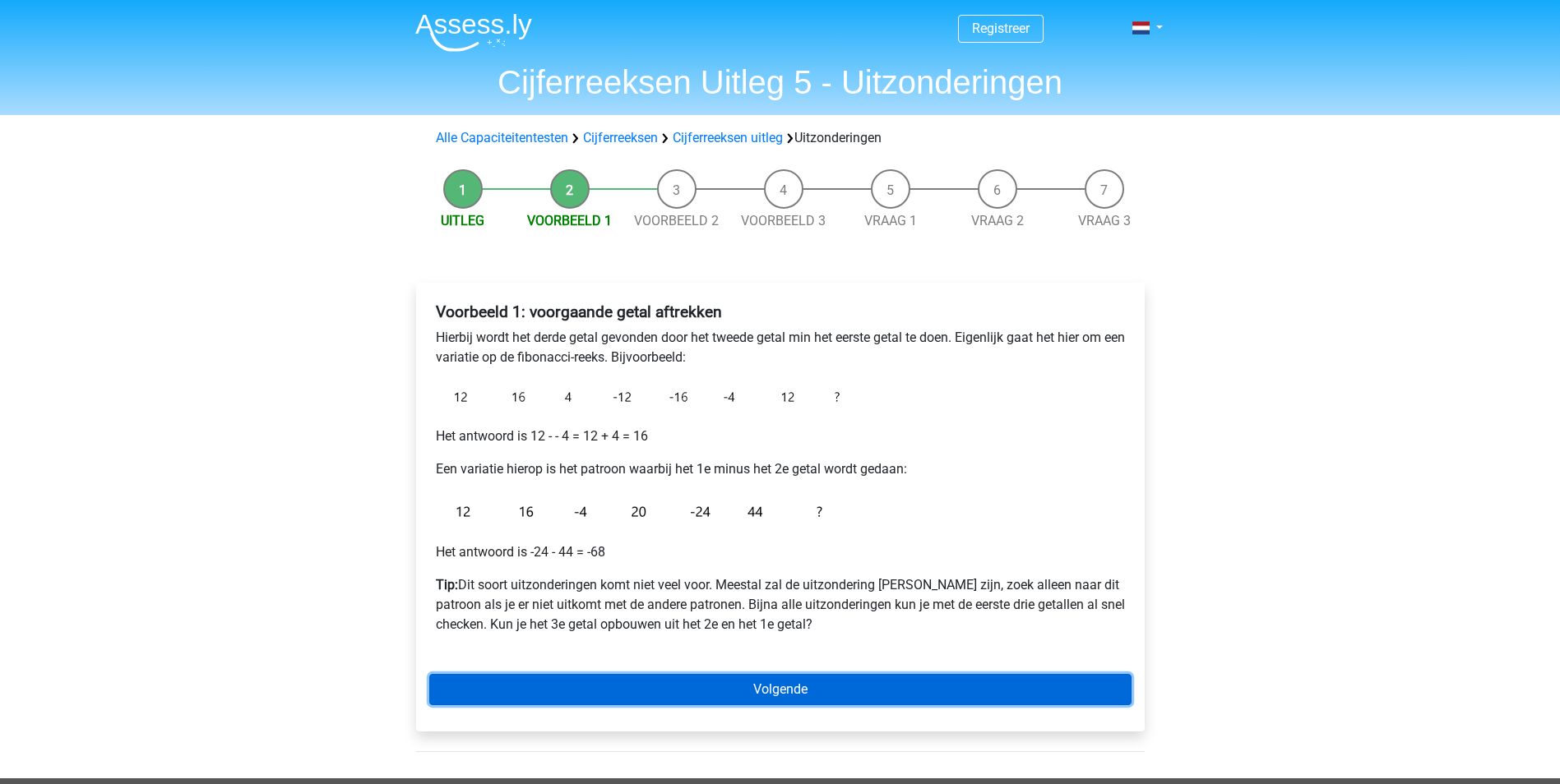
click at [784, 699] on link "Volgende" at bounding box center [781, 689] width 702 height 31
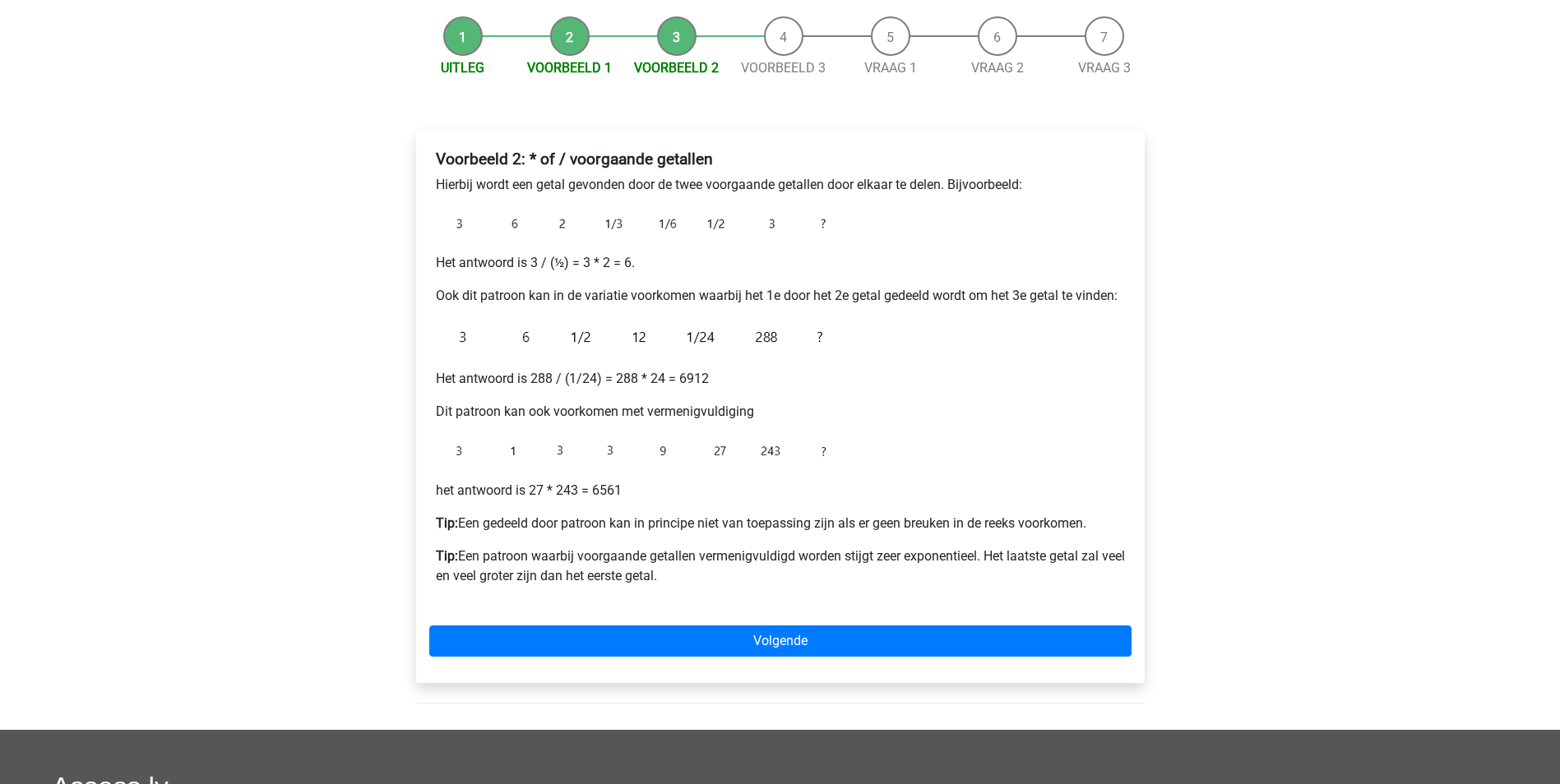
scroll to position [164, 0]
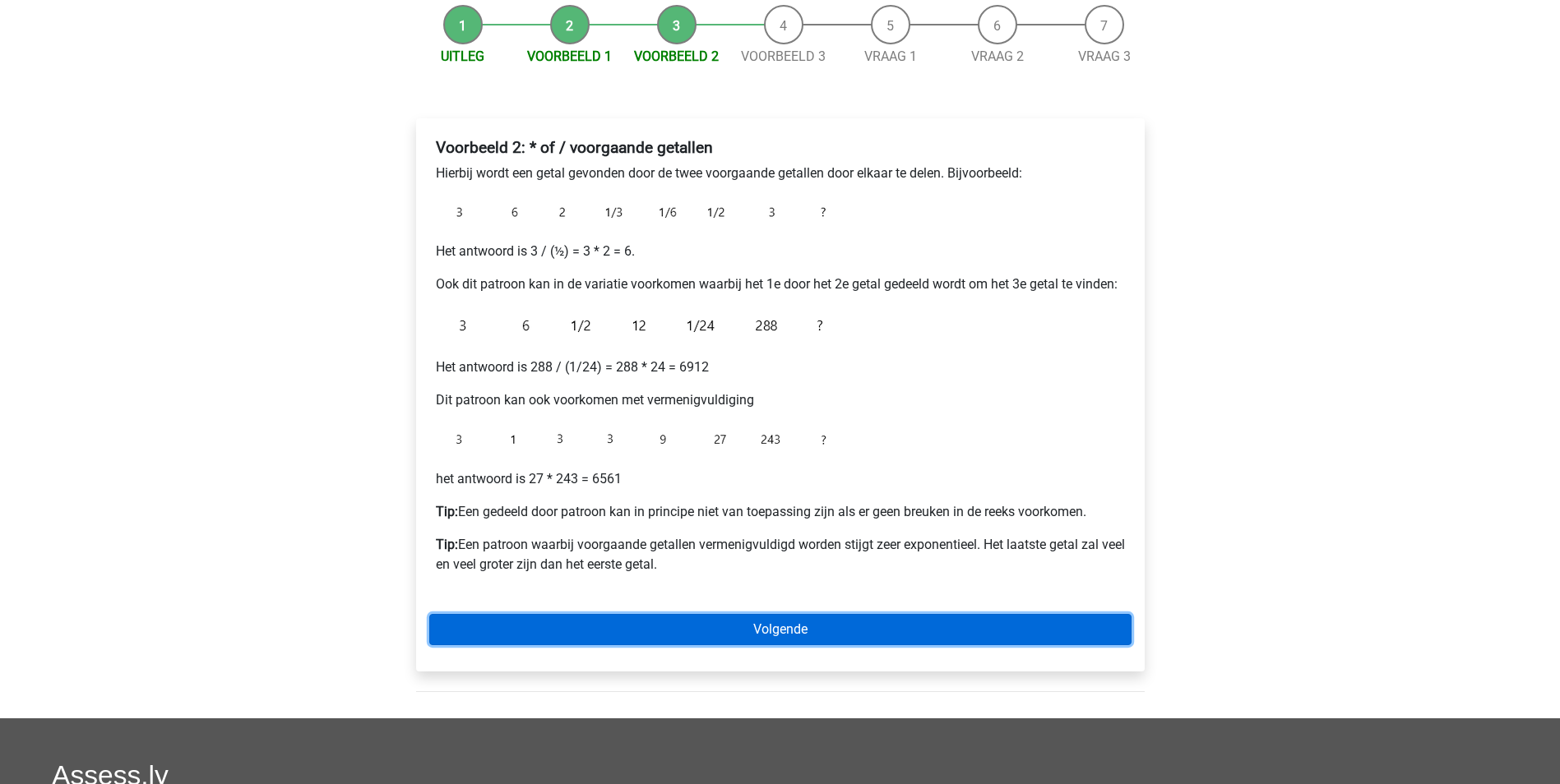
click at [709, 635] on link "Volgende" at bounding box center [781, 629] width 702 height 31
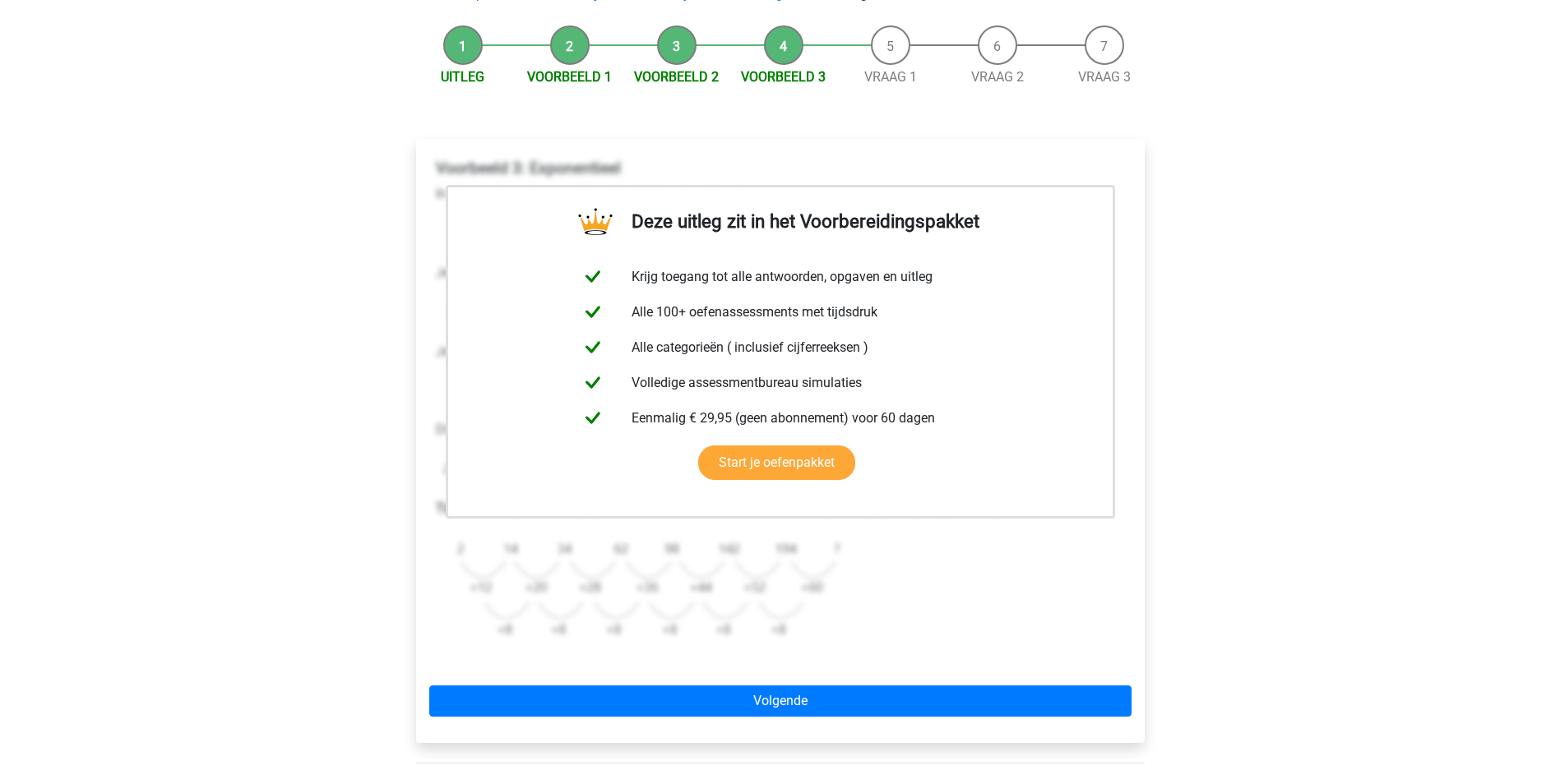
scroll to position [329, 0]
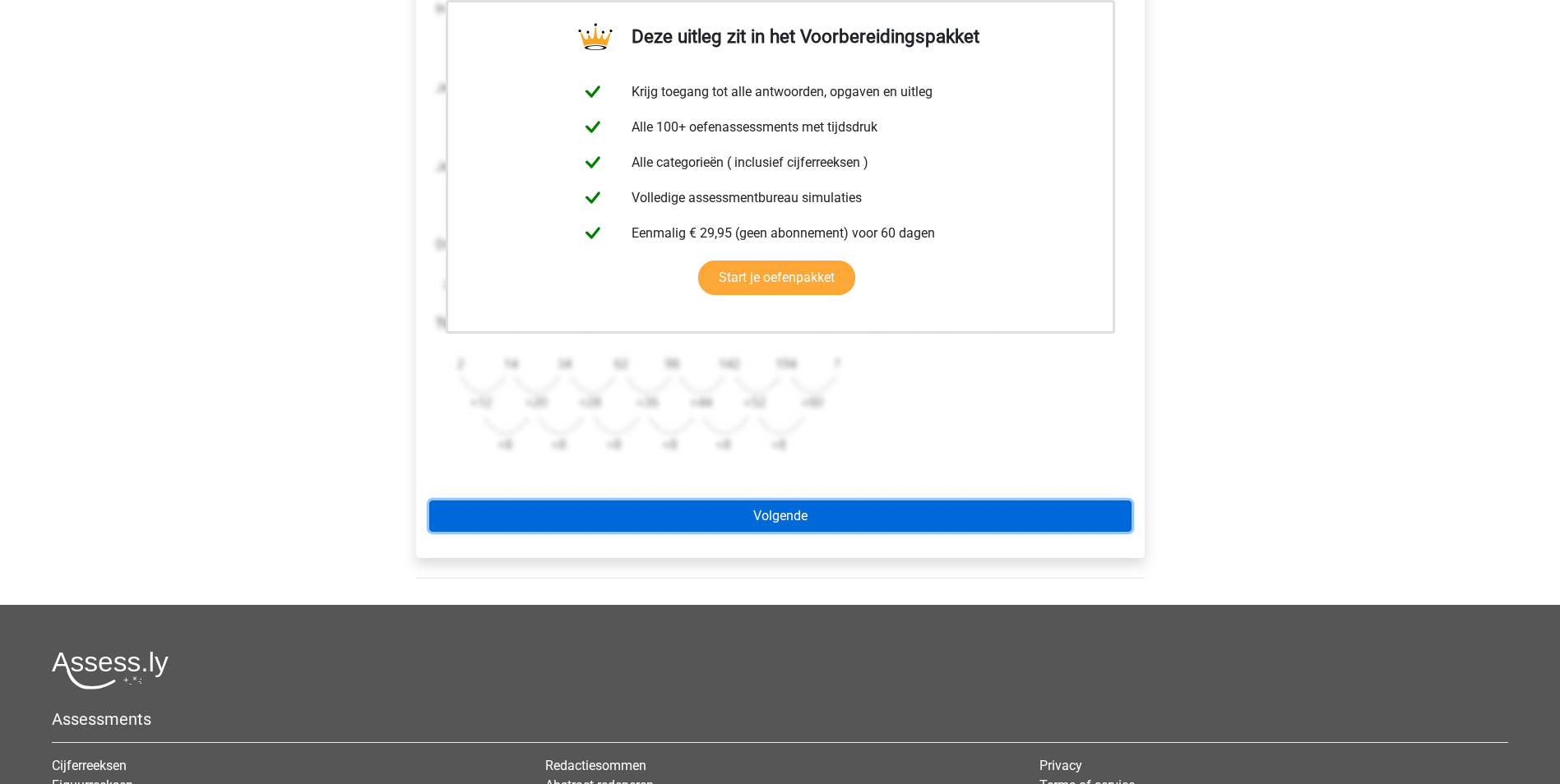
click at [795, 505] on link "Volgende" at bounding box center [781, 516] width 702 height 31
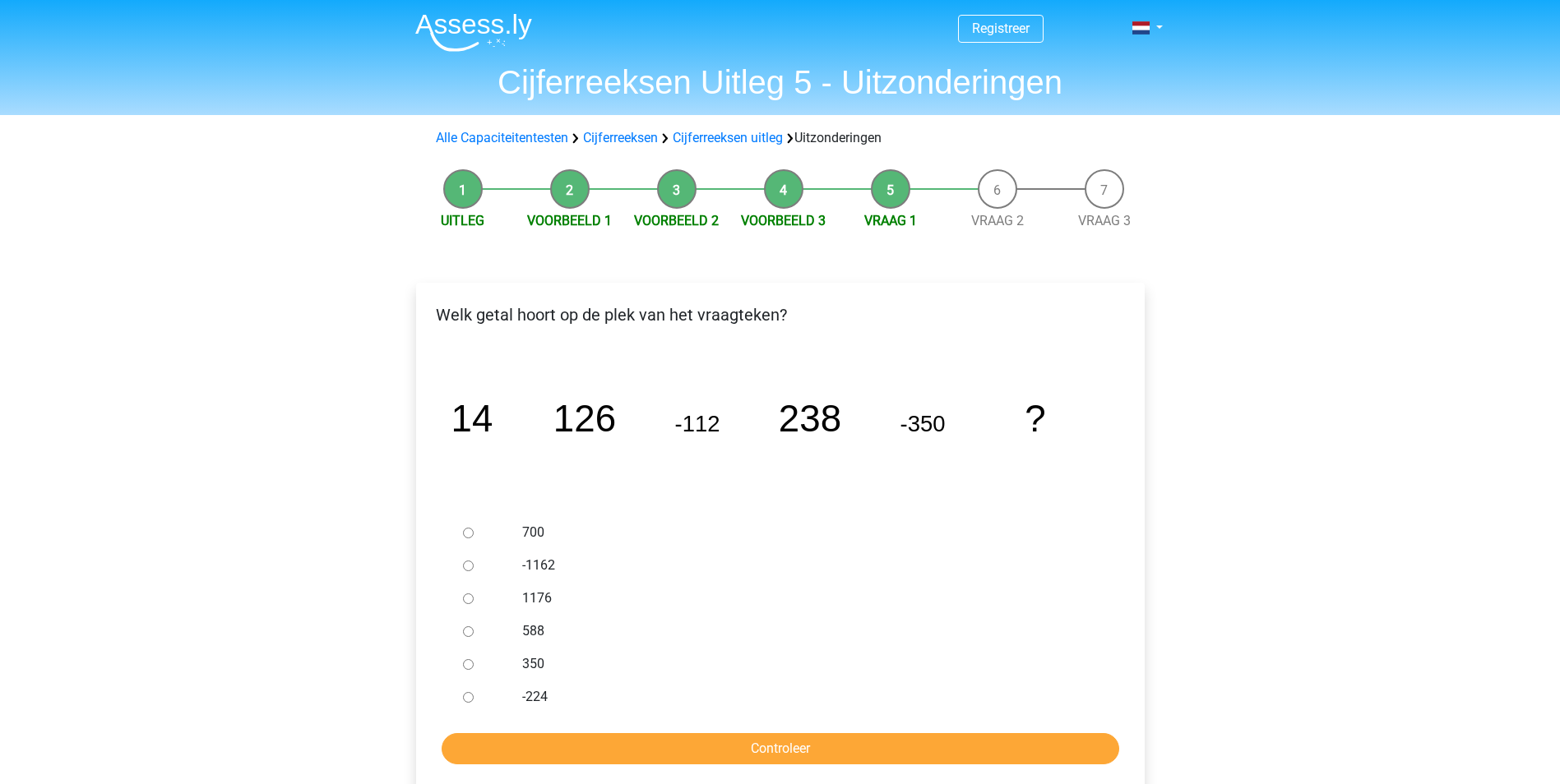
click at [535, 627] on label "588" at bounding box center [806, 631] width 569 height 19
click at [474, 627] on input "588" at bounding box center [469, 631] width 11 height 11
radio input "true"
click at [828, 747] on input "Controleer" at bounding box center [781, 748] width 678 height 31
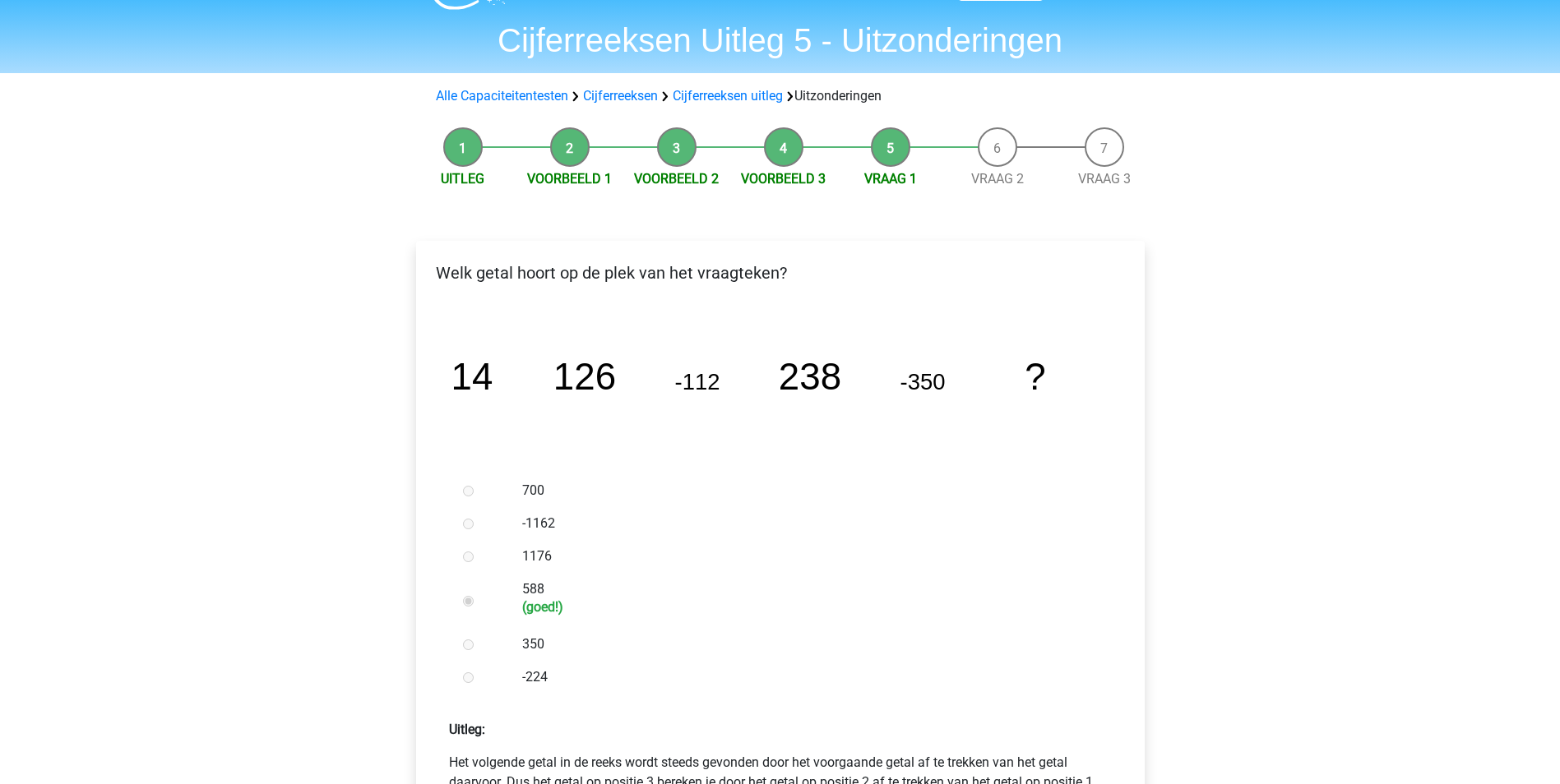
scroll to position [411, 0]
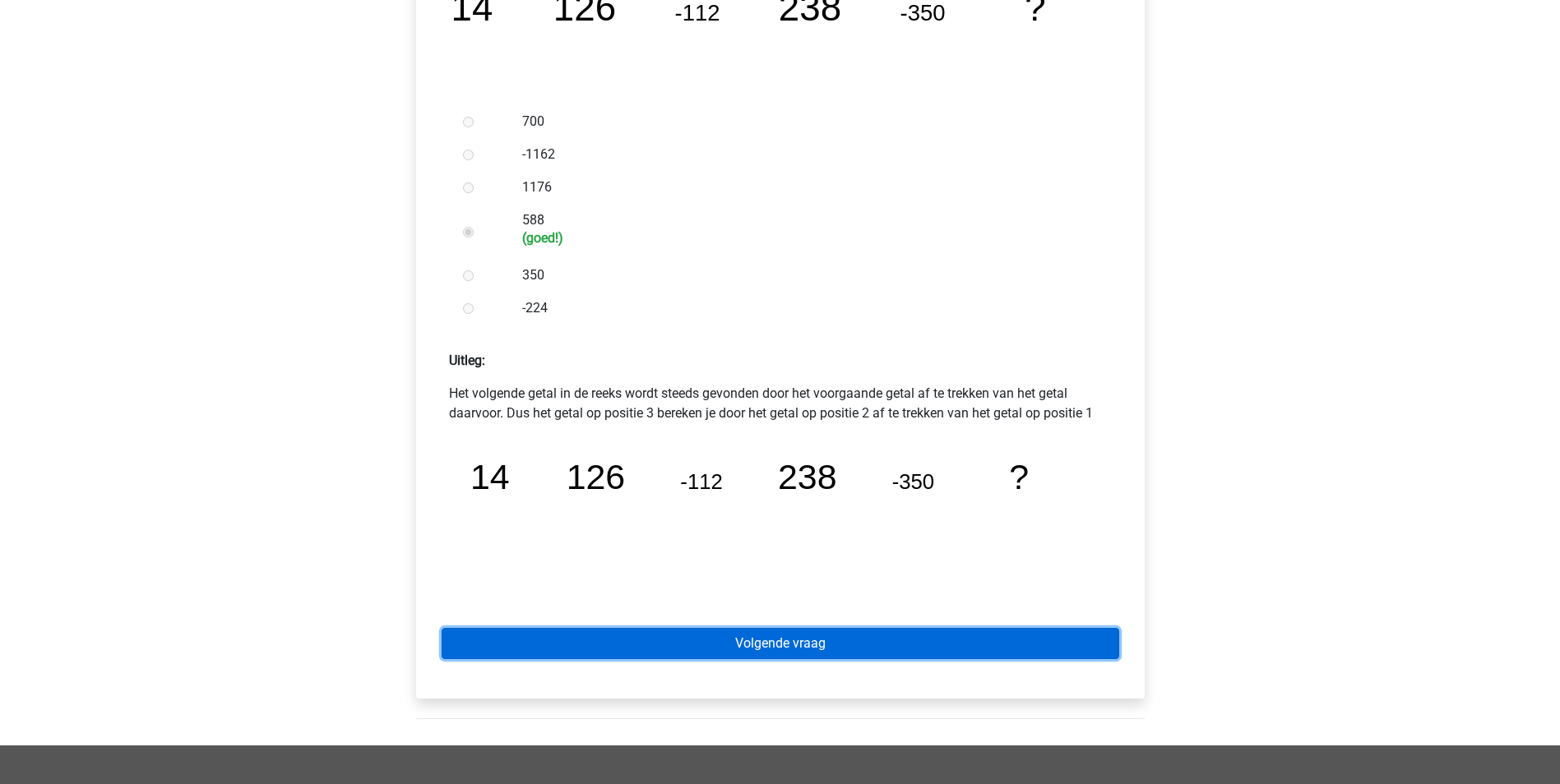
click at [765, 651] on link "Volgende vraag" at bounding box center [781, 643] width 678 height 31
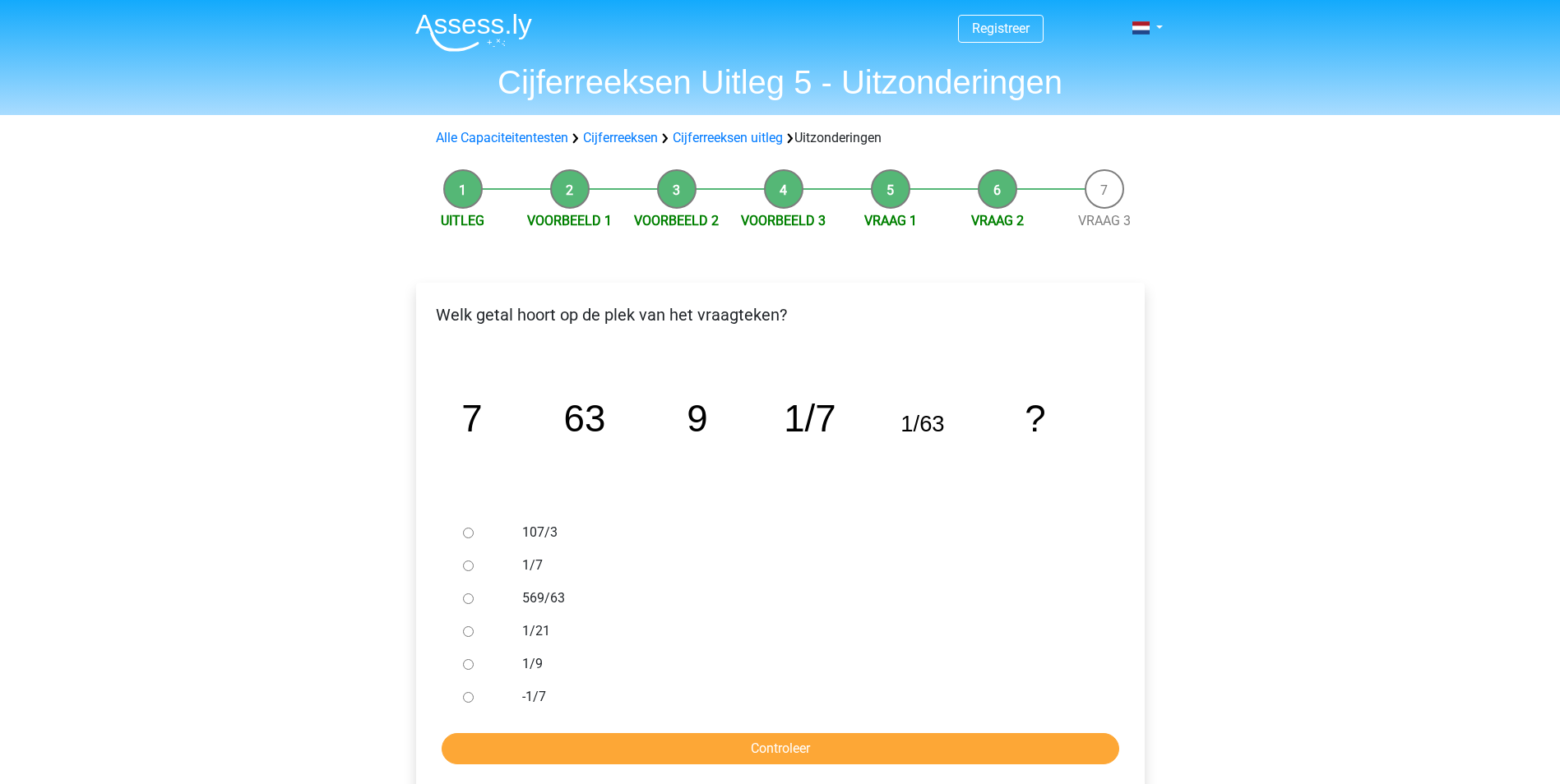
click at [523, 666] on label "1/9" at bounding box center [806, 664] width 569 height 19
click at [474, 666] on input "1/9" at bounding box center [469, 664] width 11 height 11
radio input "true"
click at [574, 727] on form "107/3 1/7 569/63 1/21 1/9 -1/7 Controleer" at bounding box center [781, 639] width 702 height 248
click at [598, 754] on input "Controleer" at bounding box center [781, 748] width 678 height 31
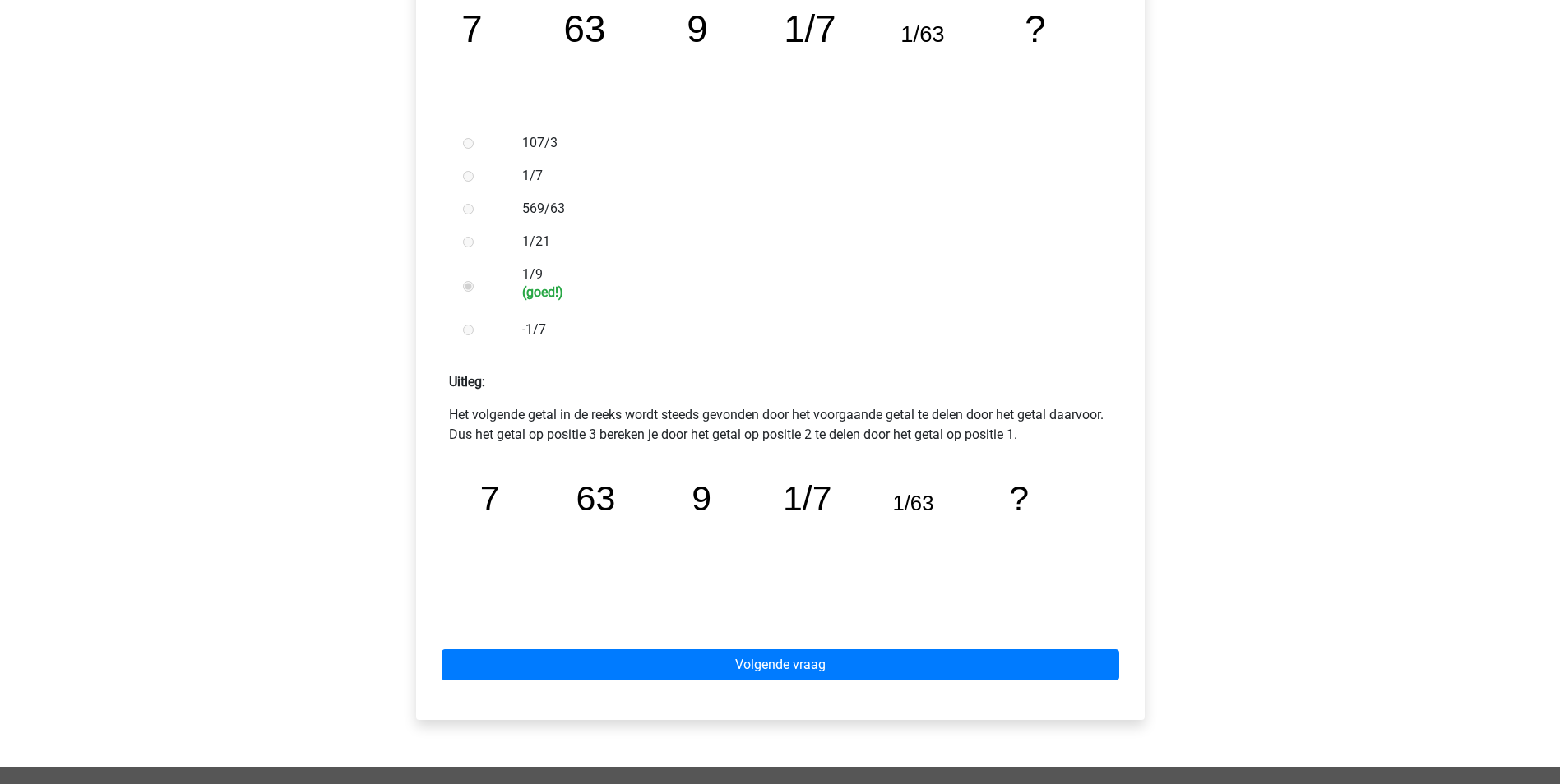
scroll to position [658, 0]
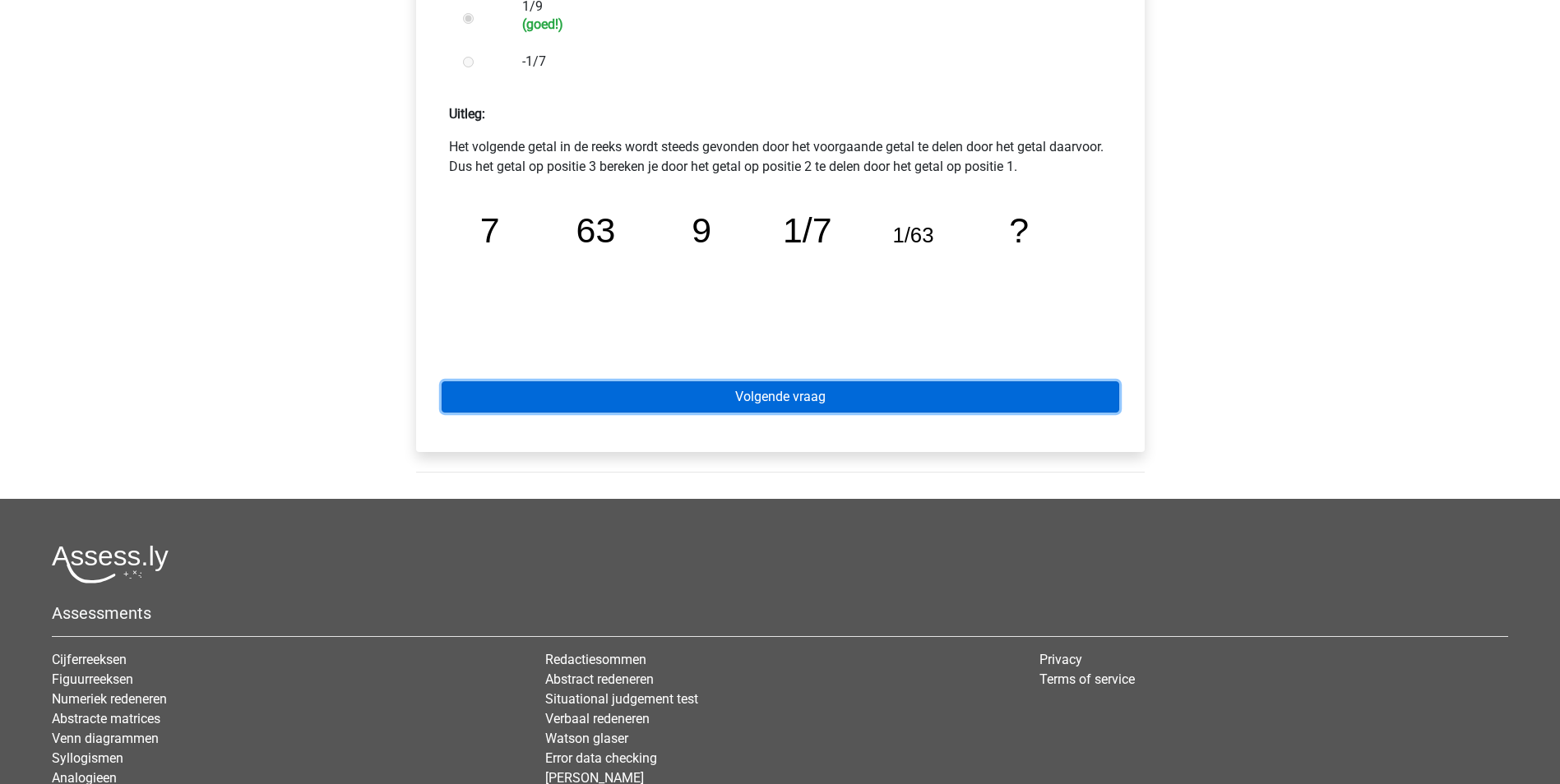
click at [841, 405] on link "Volgende vraag" at bounding box center [781, 396] width 678 height 31
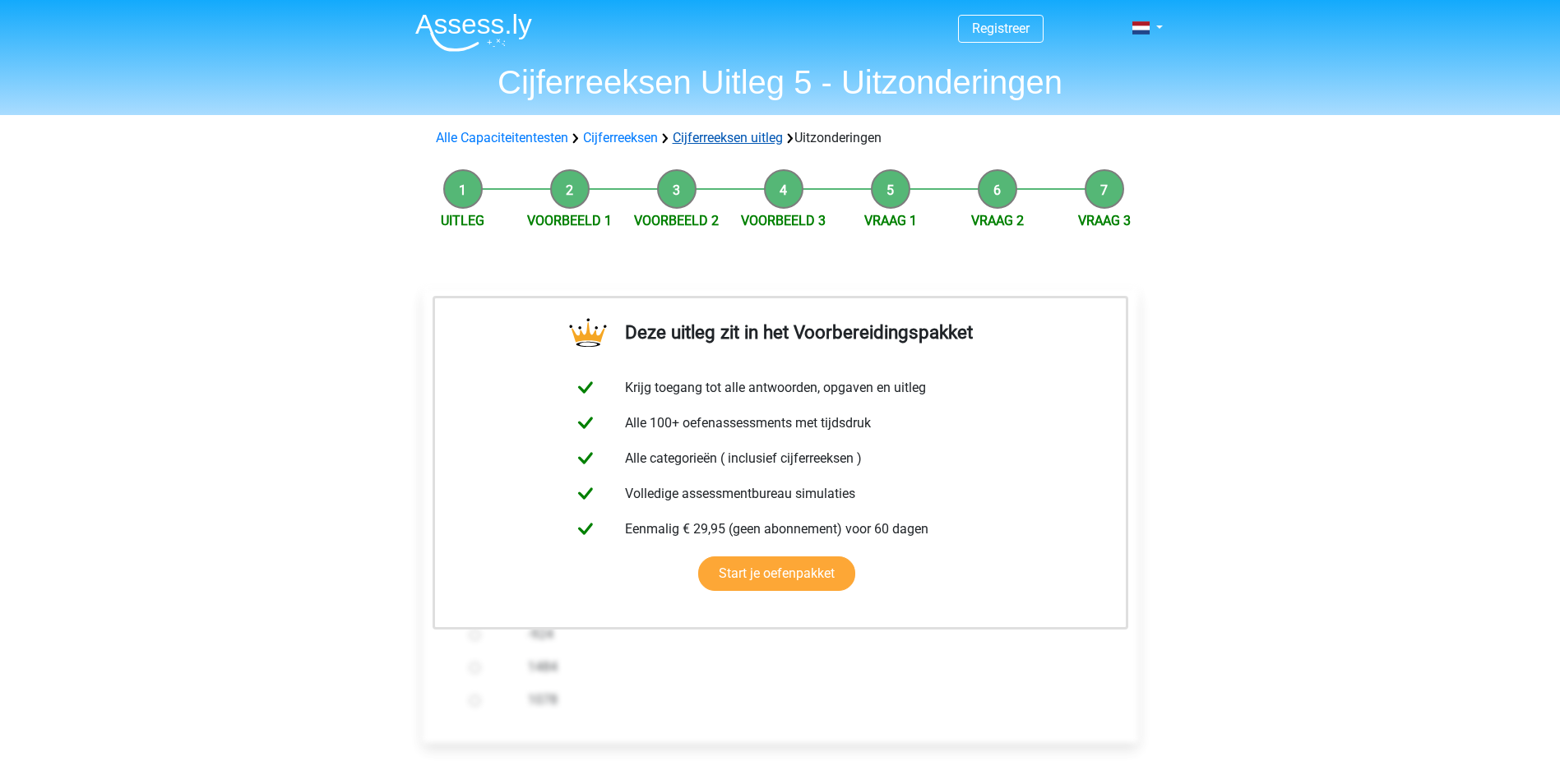
click at [756, 140] on link "Cijferreeksen uitleg" at bounding box center [727, 138] width 110 height 16
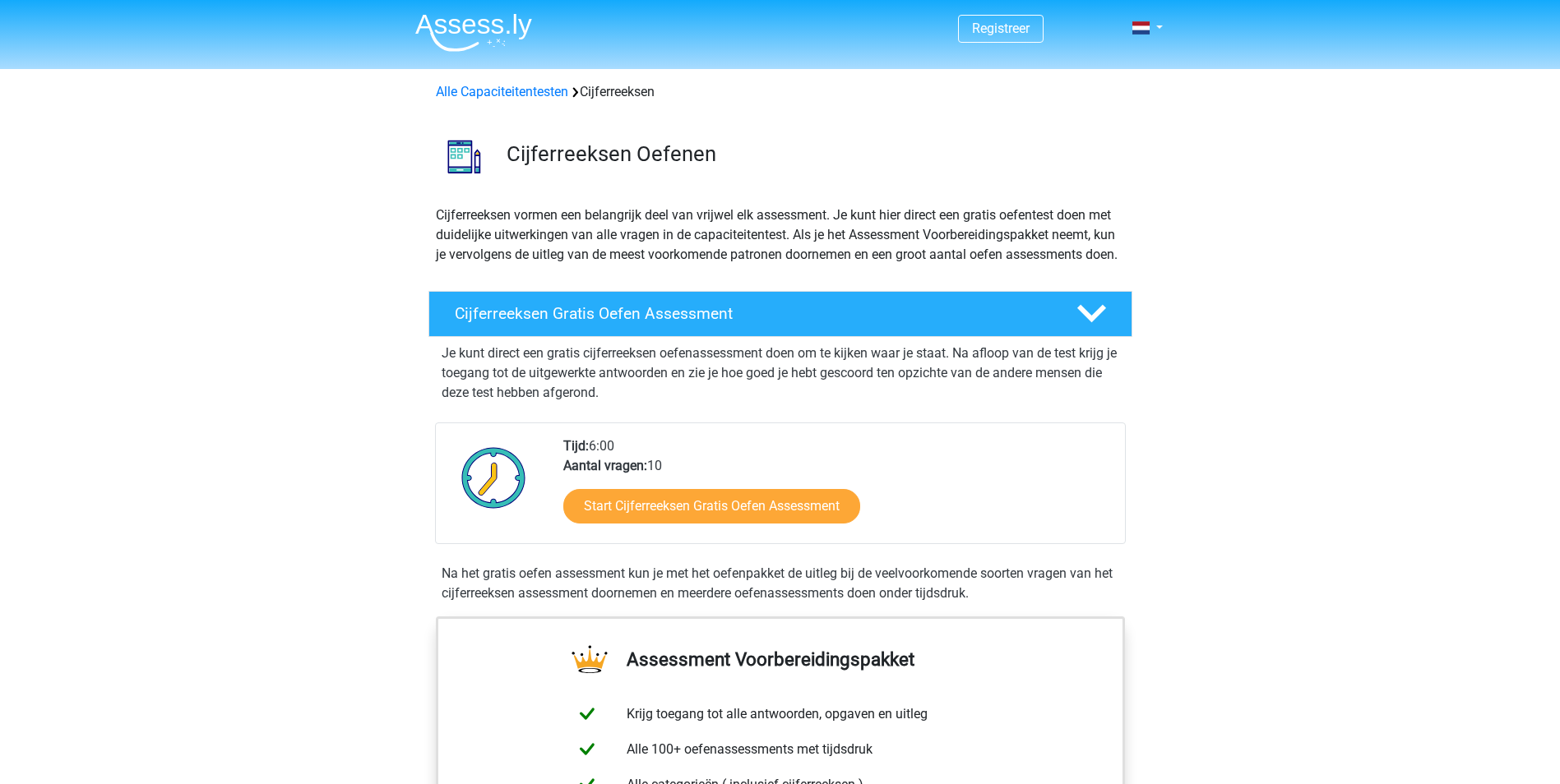
scroll to position [1061, 0]
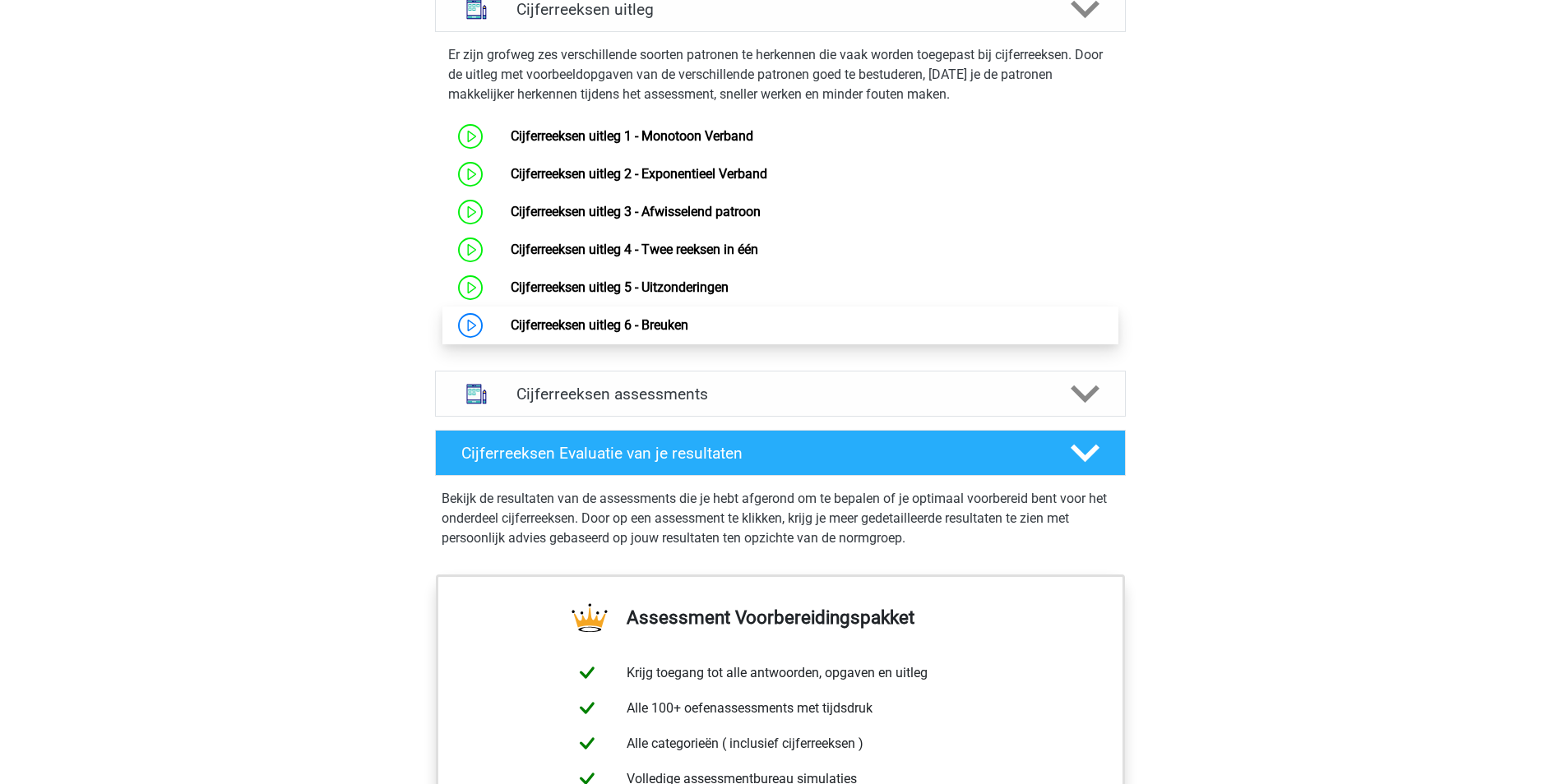
click at [624, 332] on link "Cijferreeksen uitleg 6 - Breuken" at bounding box center [599, 325] width 177 height 16
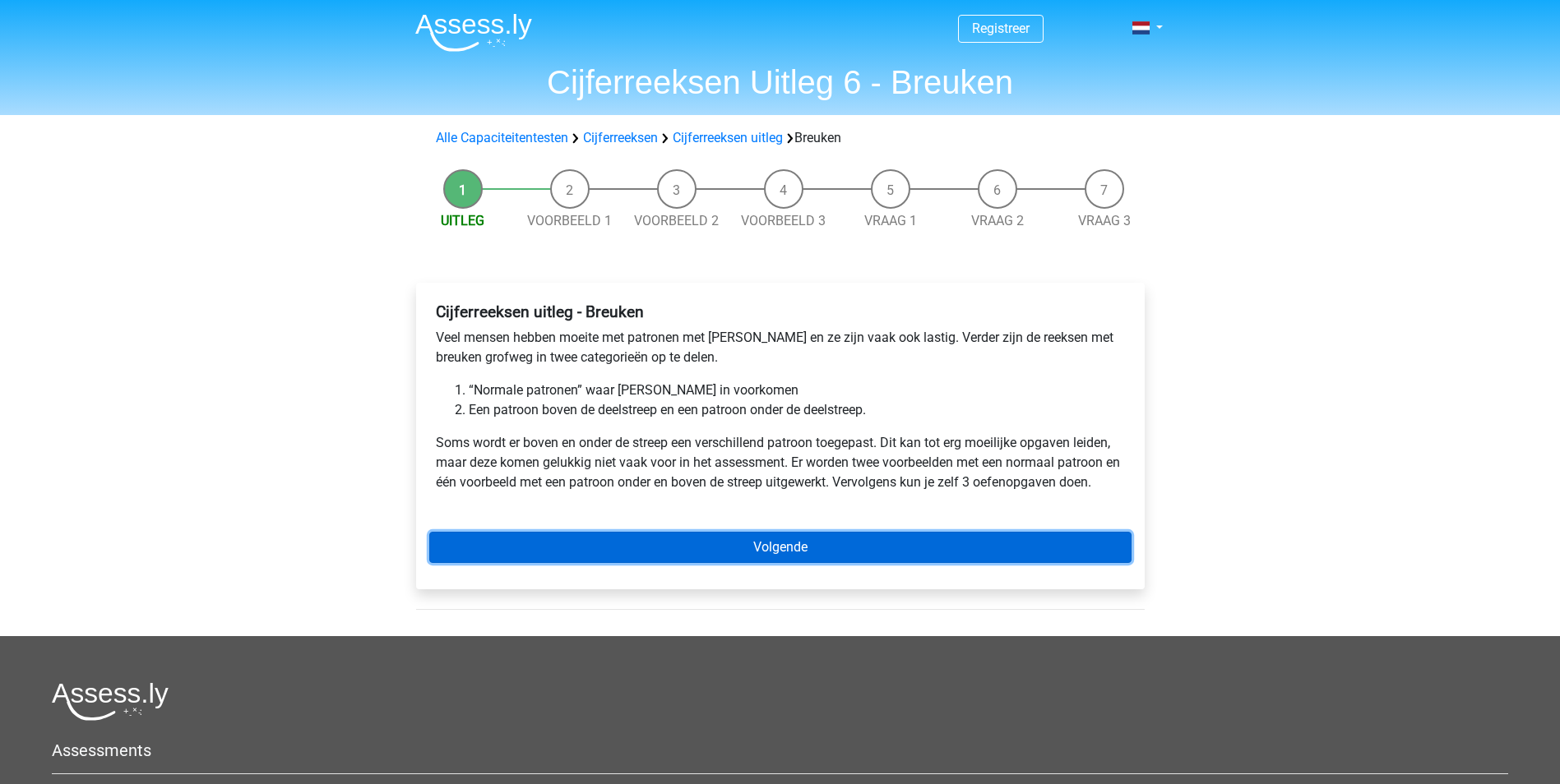
click at [729, 540] on link "Volgende" at bounding box center [781, 547] width 702 height 31
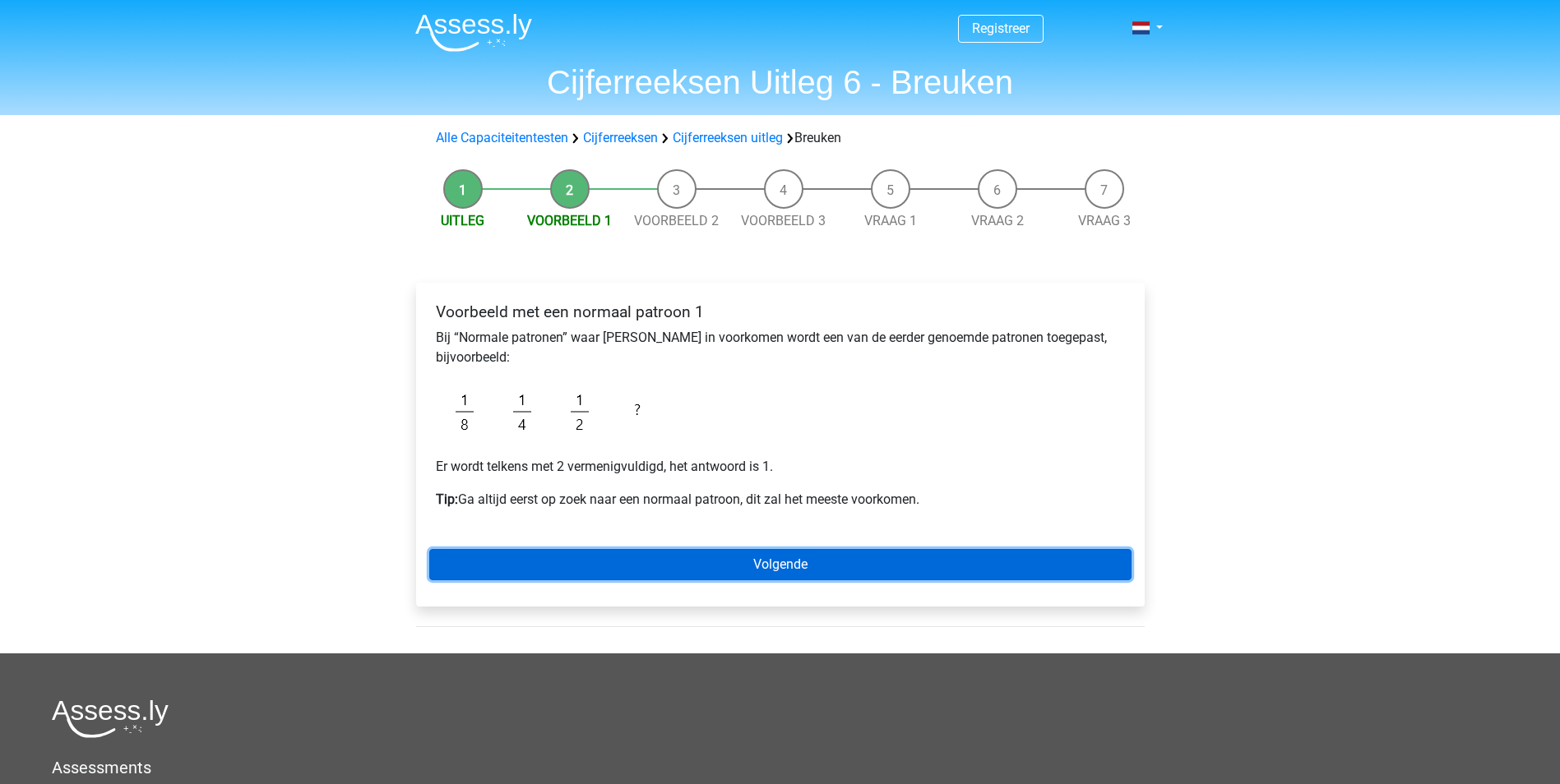
click at [757, 561] on link "Volgende" at bounding box center [781, 564] width 702 height 31
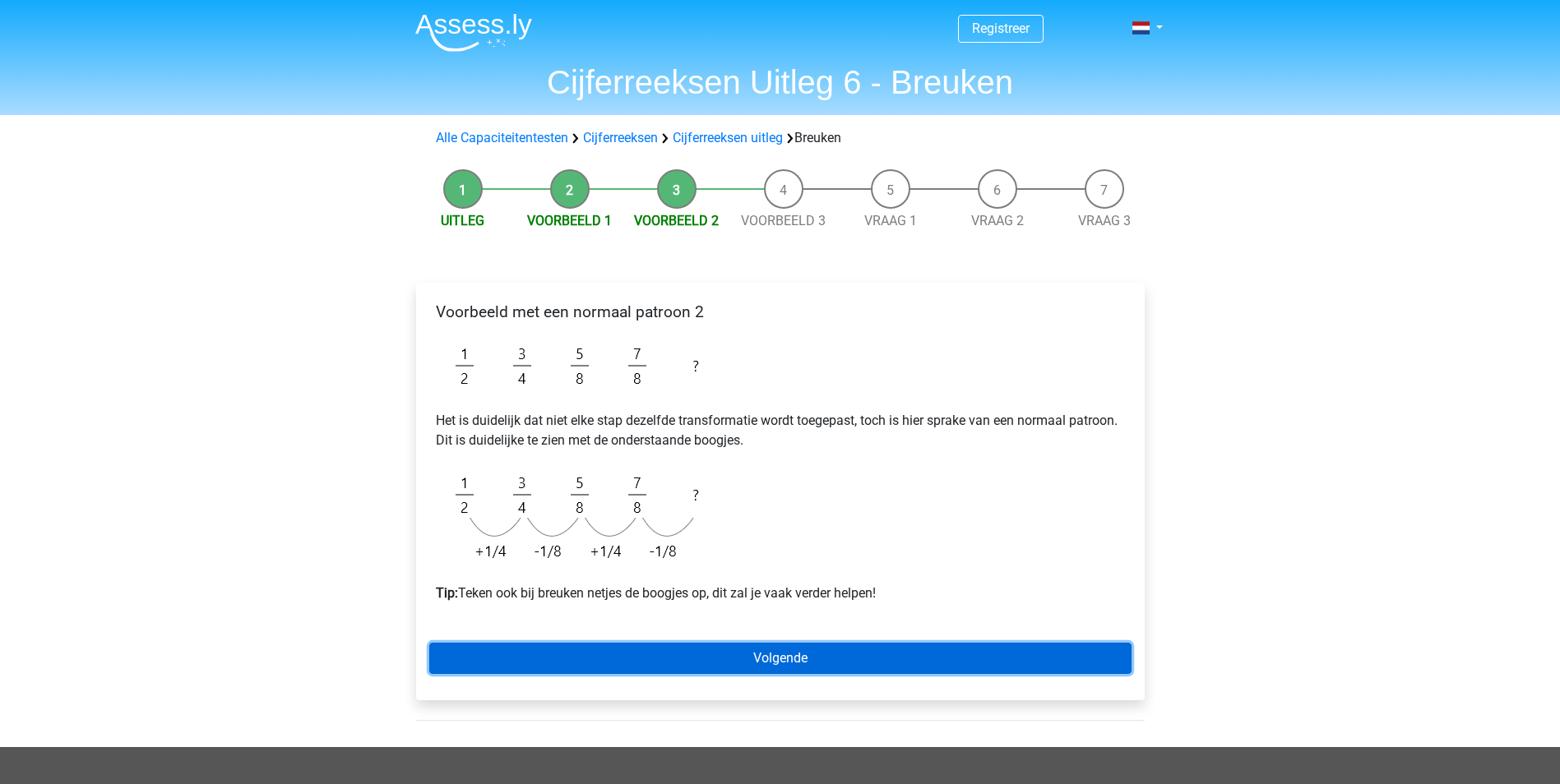
click at [761, 669] on link "Volgende" at bounding box center [781, 658] width 702 height 31
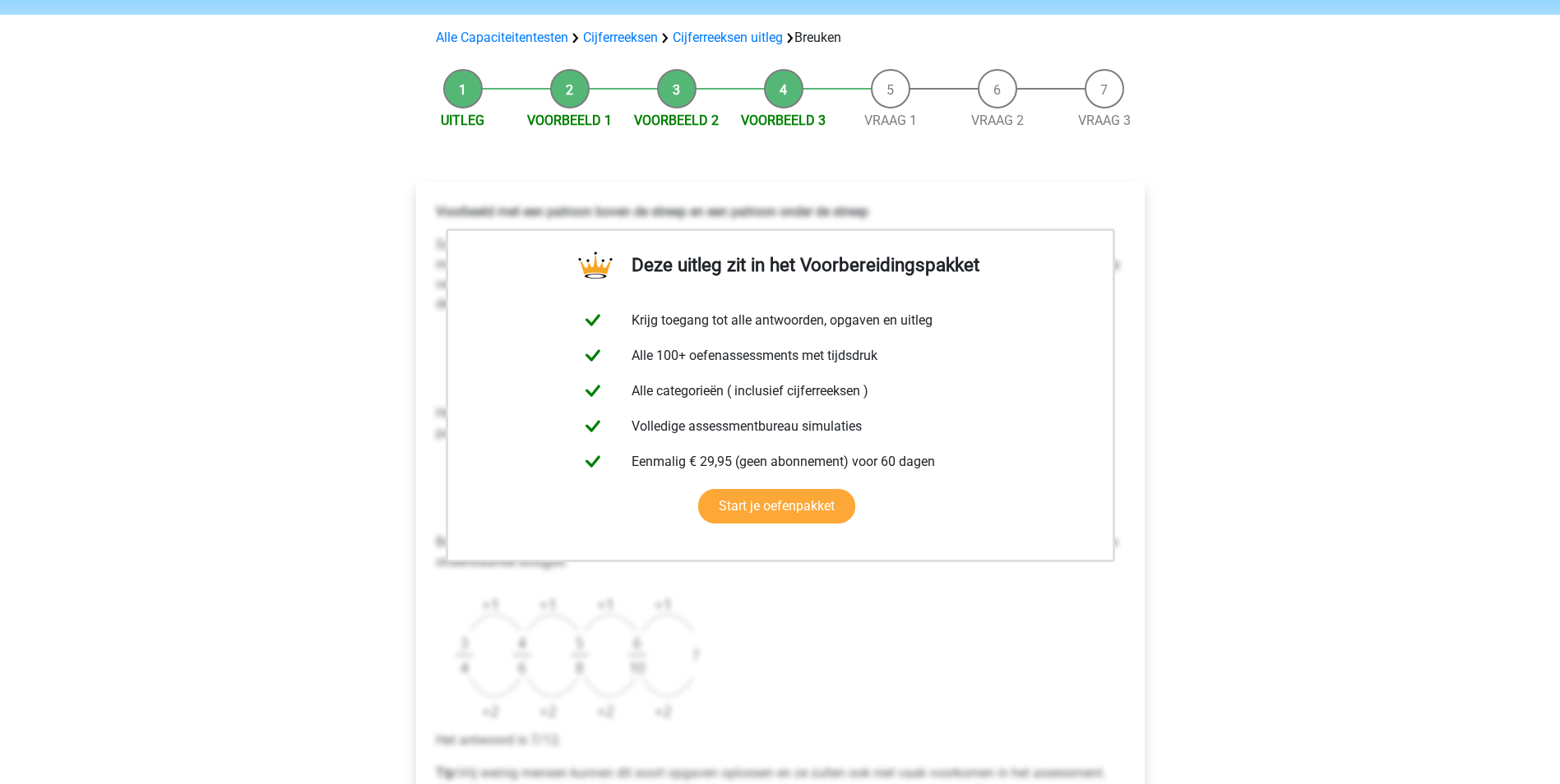
scroll to position [247, 0]
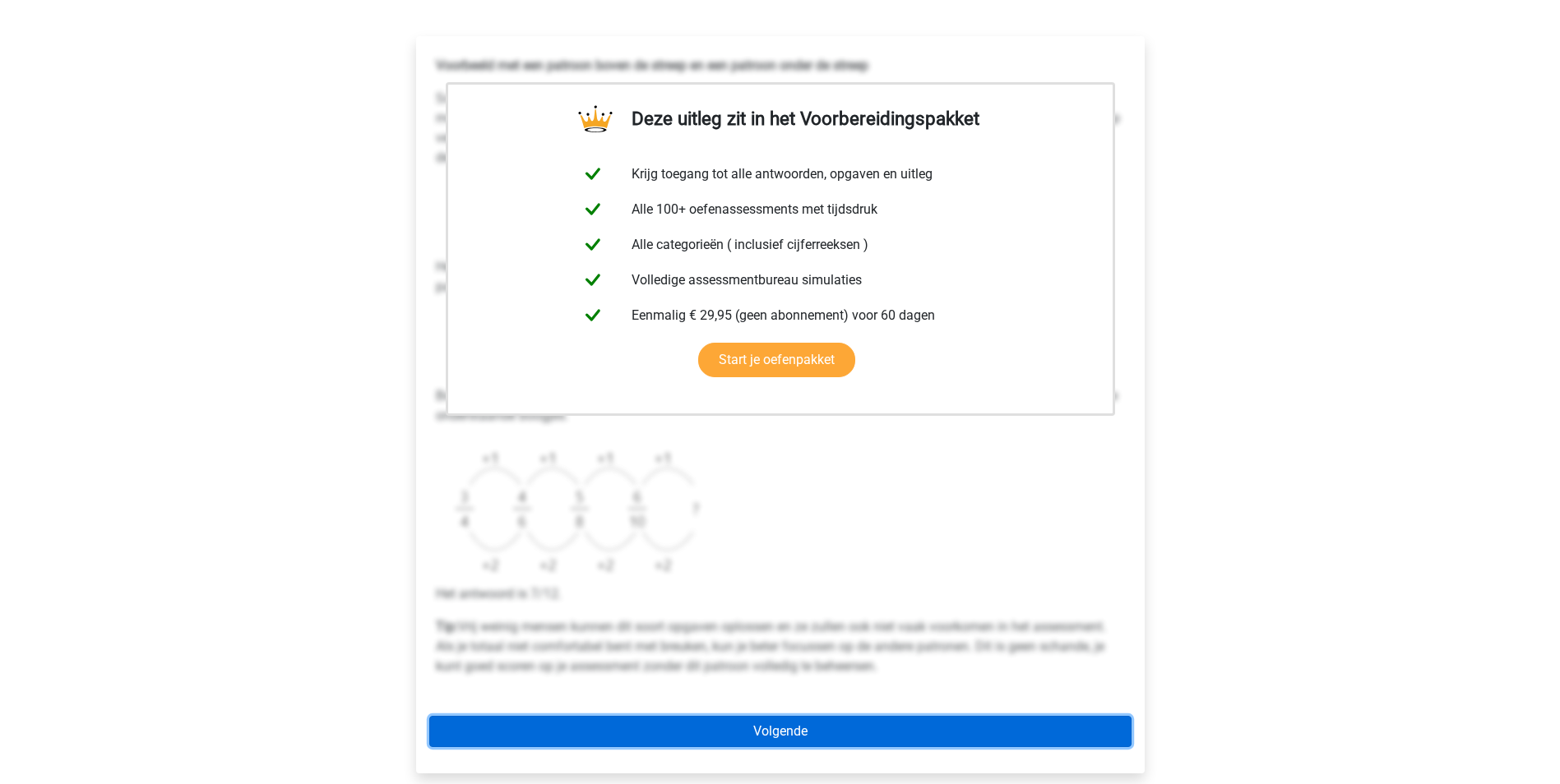
click at [771, 732] on link "Volgende" at bounding box center [781, 731] width 702 height 31
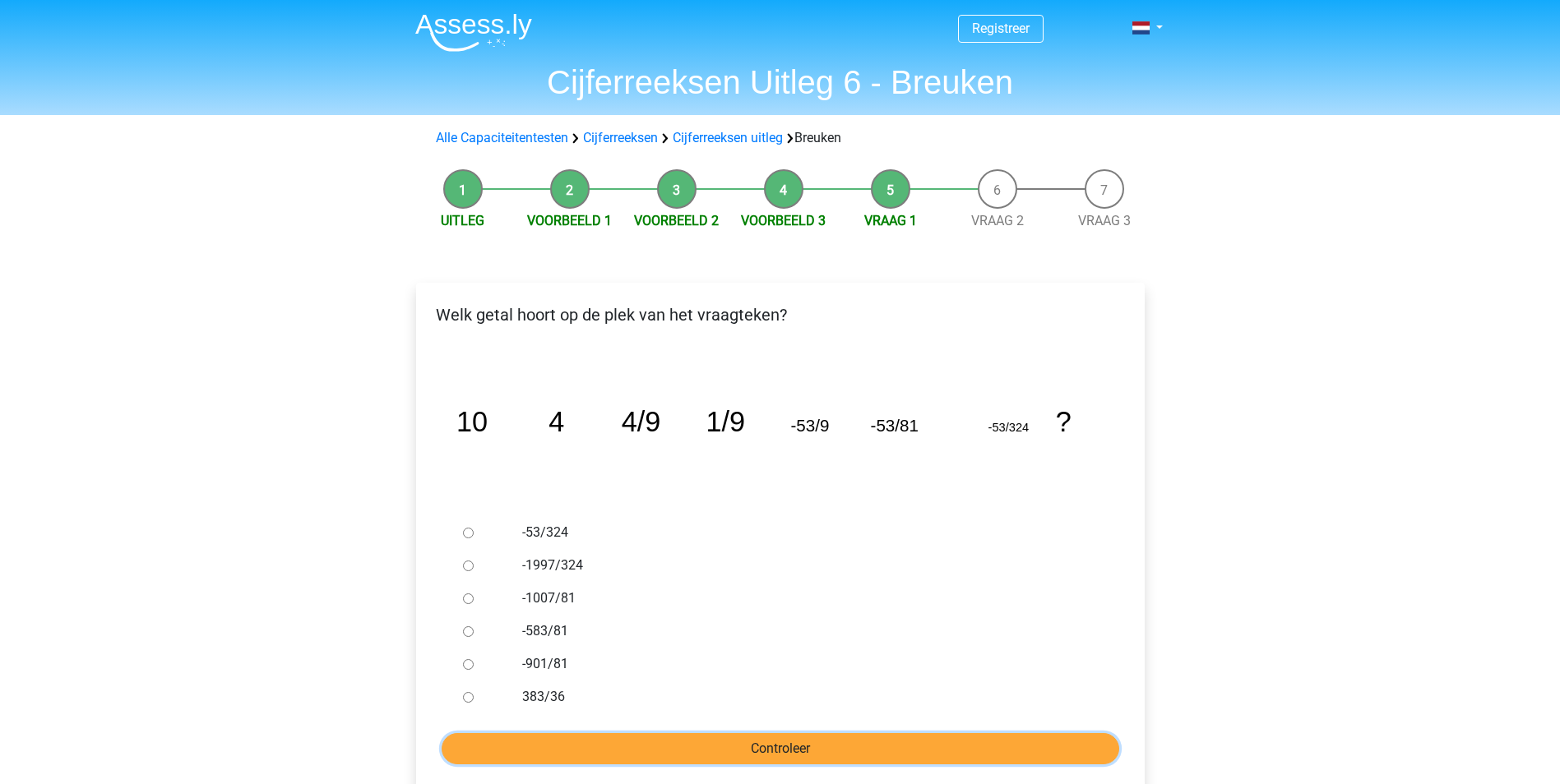
click at [814, 758] on input "Controleer" at bounding box center [781, 748] width 678 height 31
click at [656, 535] on label "-53/324" at bounding box center [806, 533] width 569 height 19
click at [474, 535] on input "-53/324" at bounding box center [469, 533] width 11 height 11
radio input "true"
click at [570, 562] on label "-1997/324" at bounding box center [806, 565] width 569 height 19
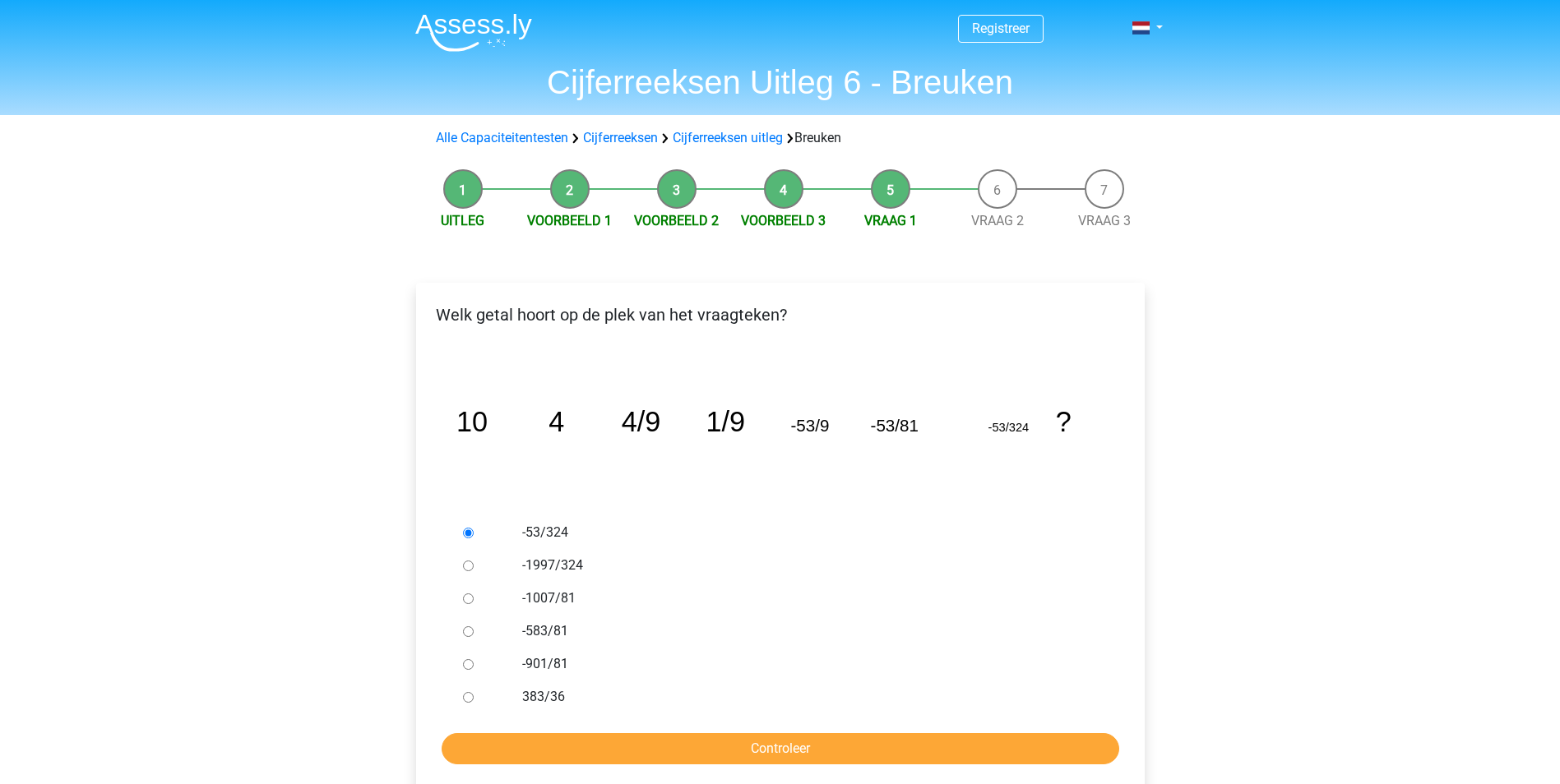
click at [474, 562] on input "-1997/324" at bounding box center [469, 566] width 11 height 11
radio input "true"
click at [892, 547] on div "-53/324" at bounding box center [806, 532] width 594 height 33
click at [692, 734] on input "Controleer" at bounding box center [781, 748] width 678 height 31
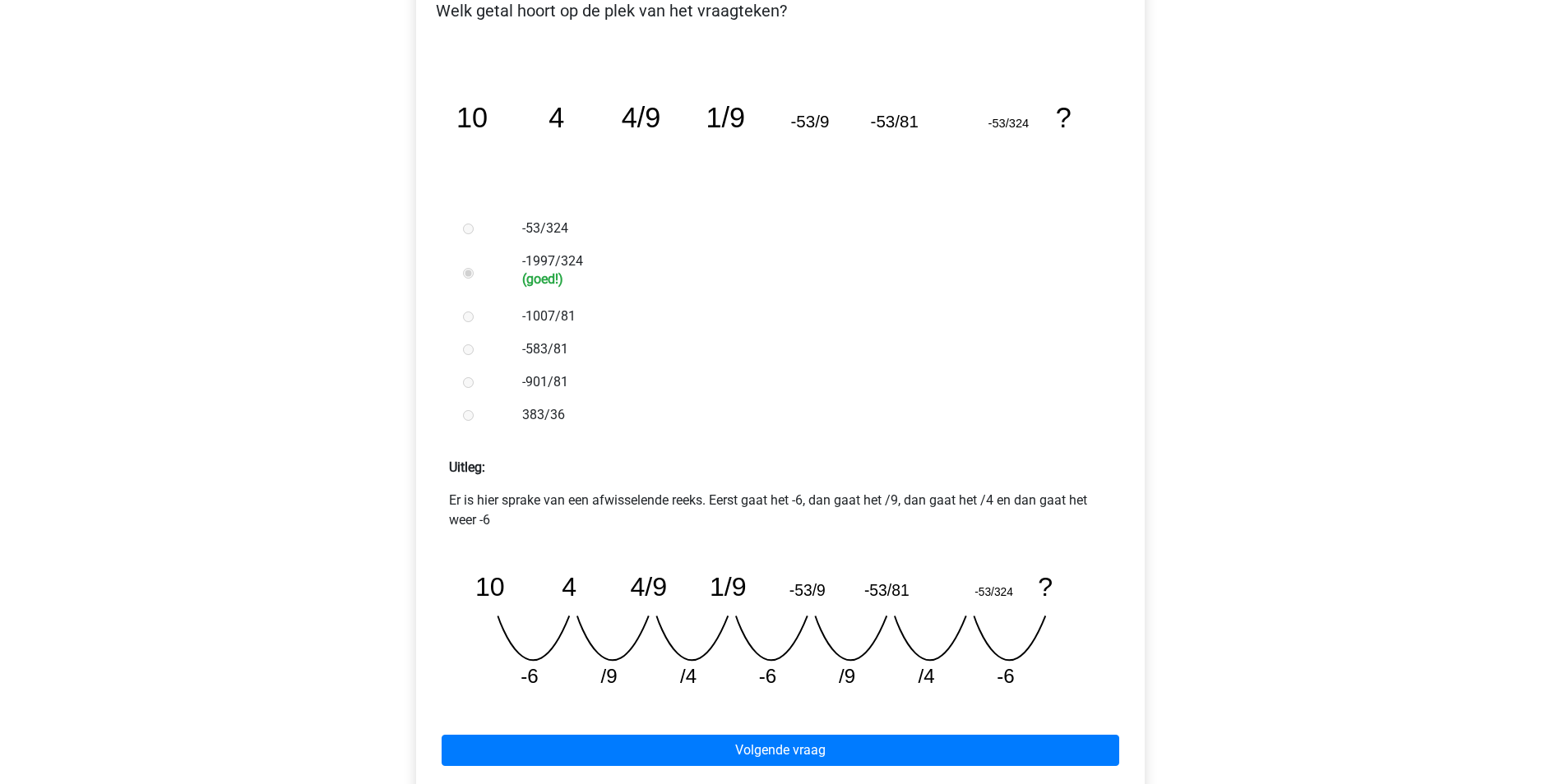
scroll to position [329, 0]
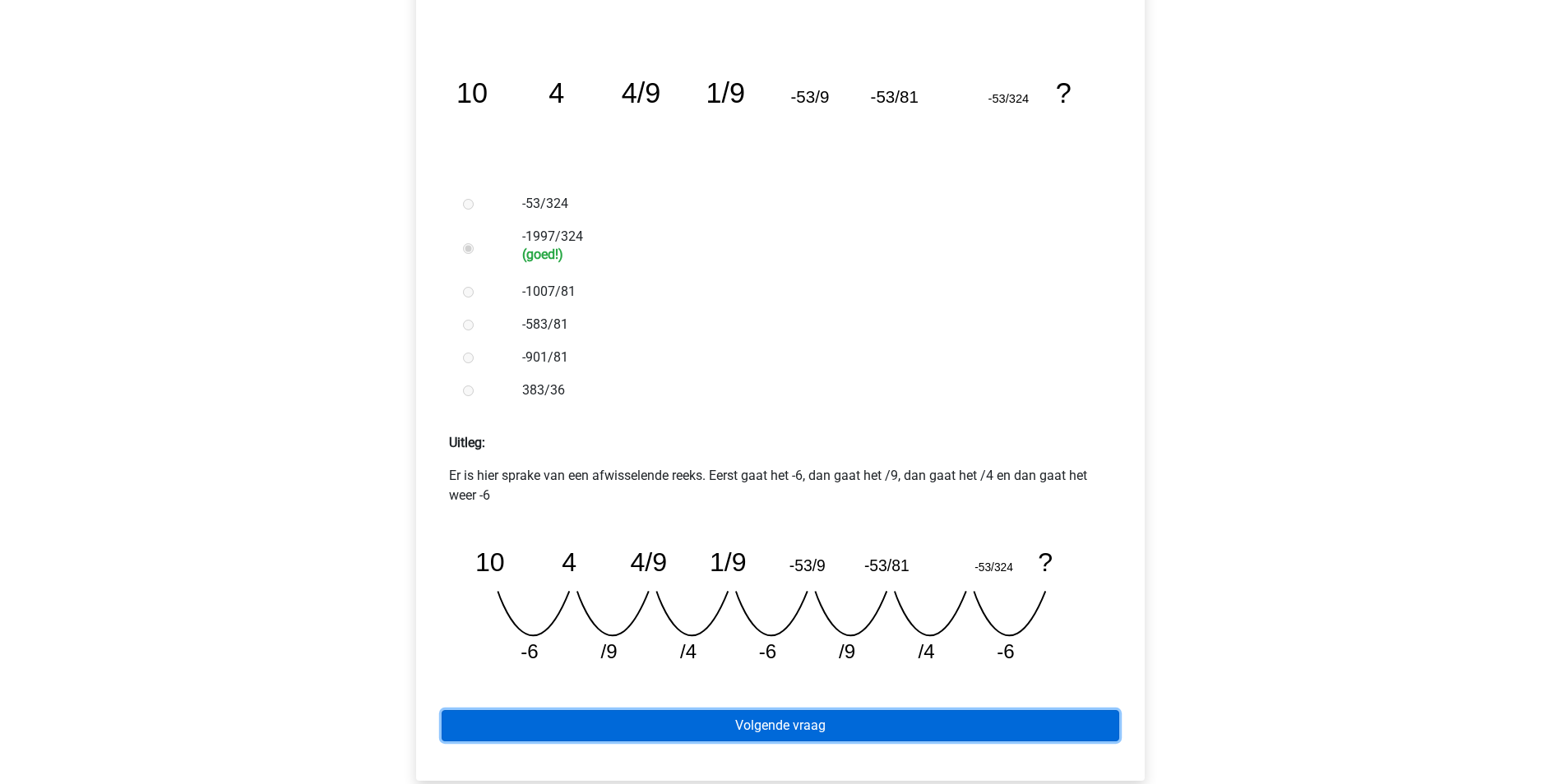
click at [847, 730] on link "Volgende vraag" at bounding box center [781, 725] width 678 height 31
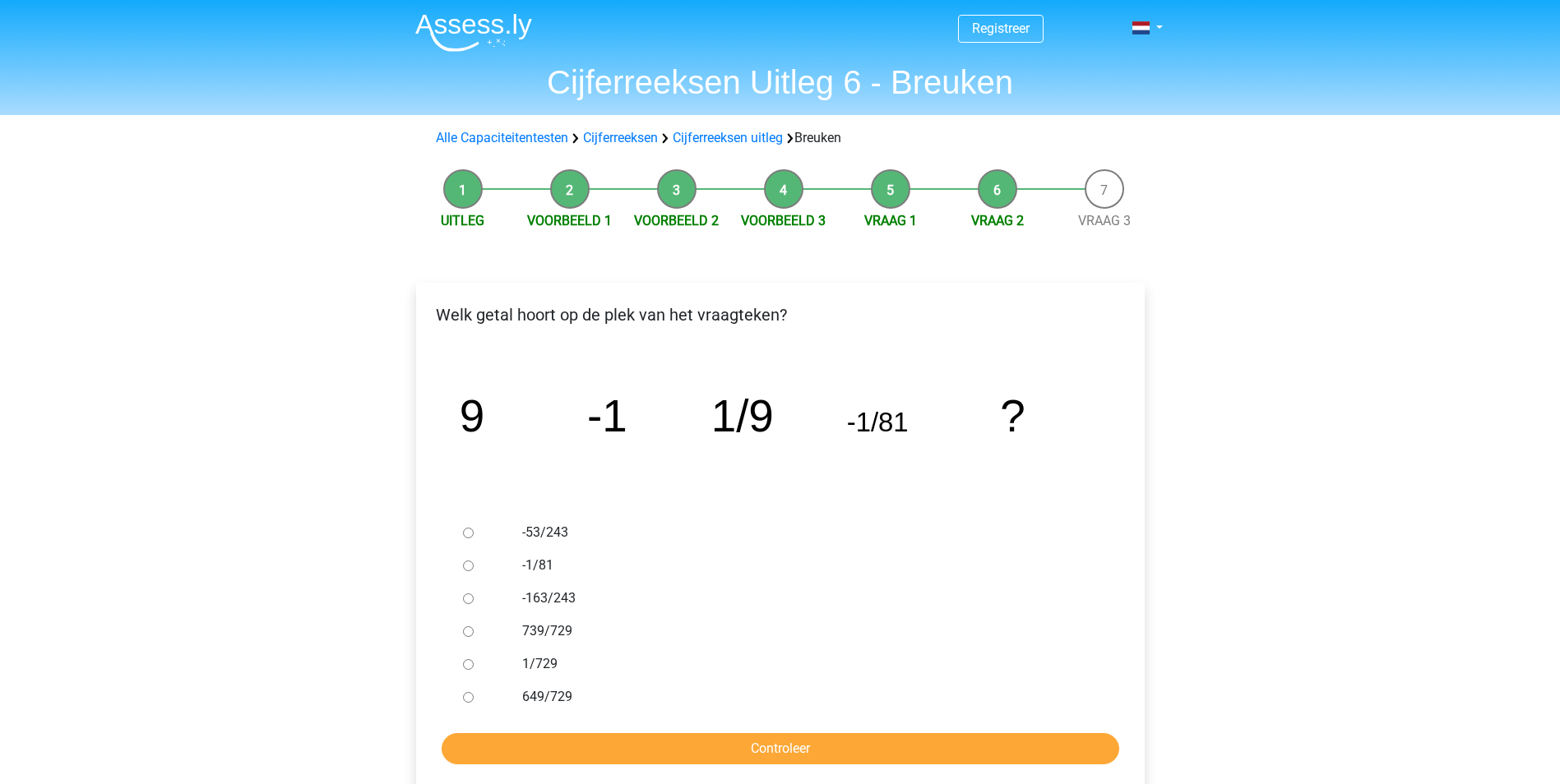
click at [898, 195] on li "Vraag 1" at bounding box center [890, 200] width 107 height 62
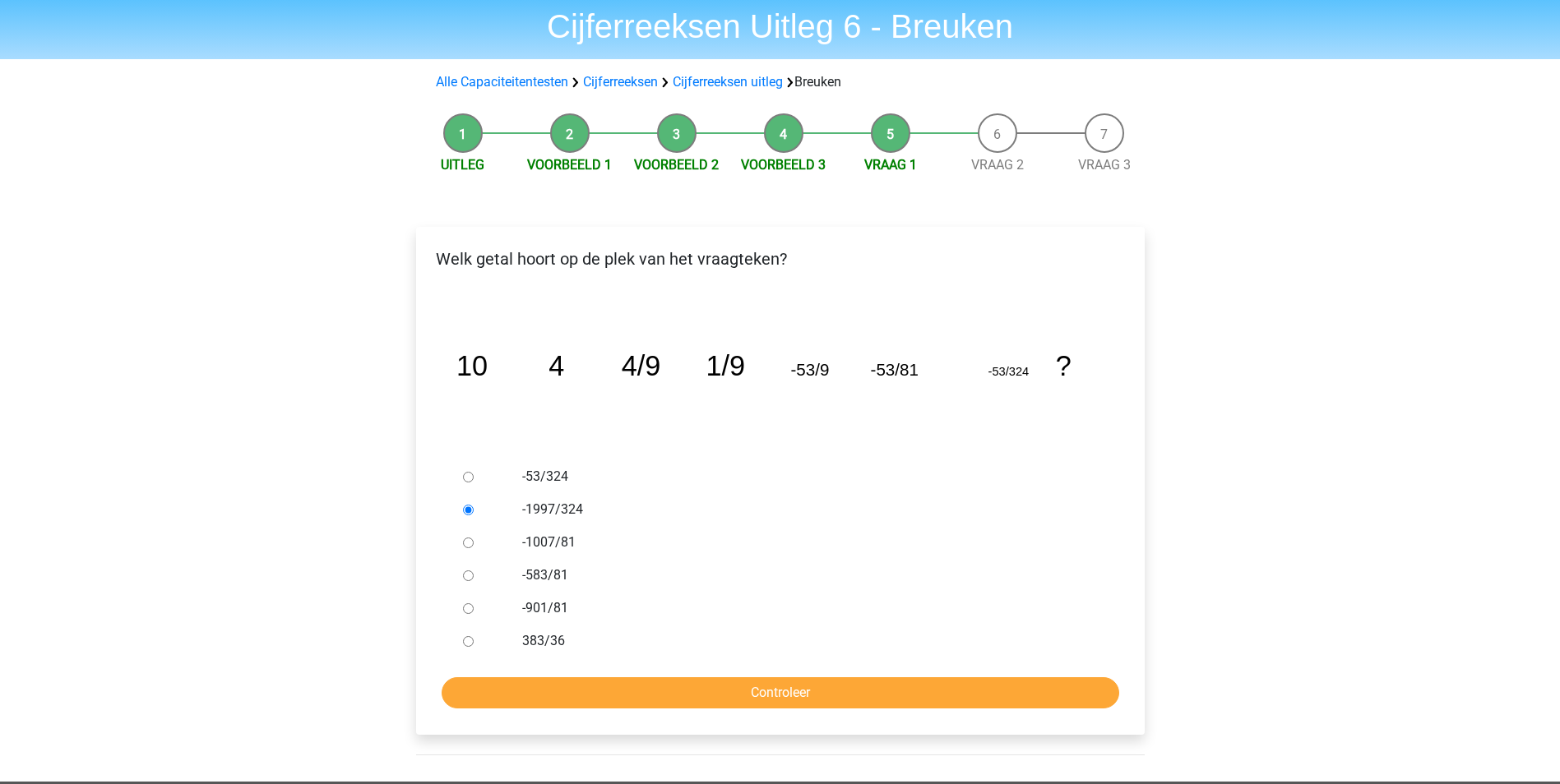
scroll to position [82, 0]
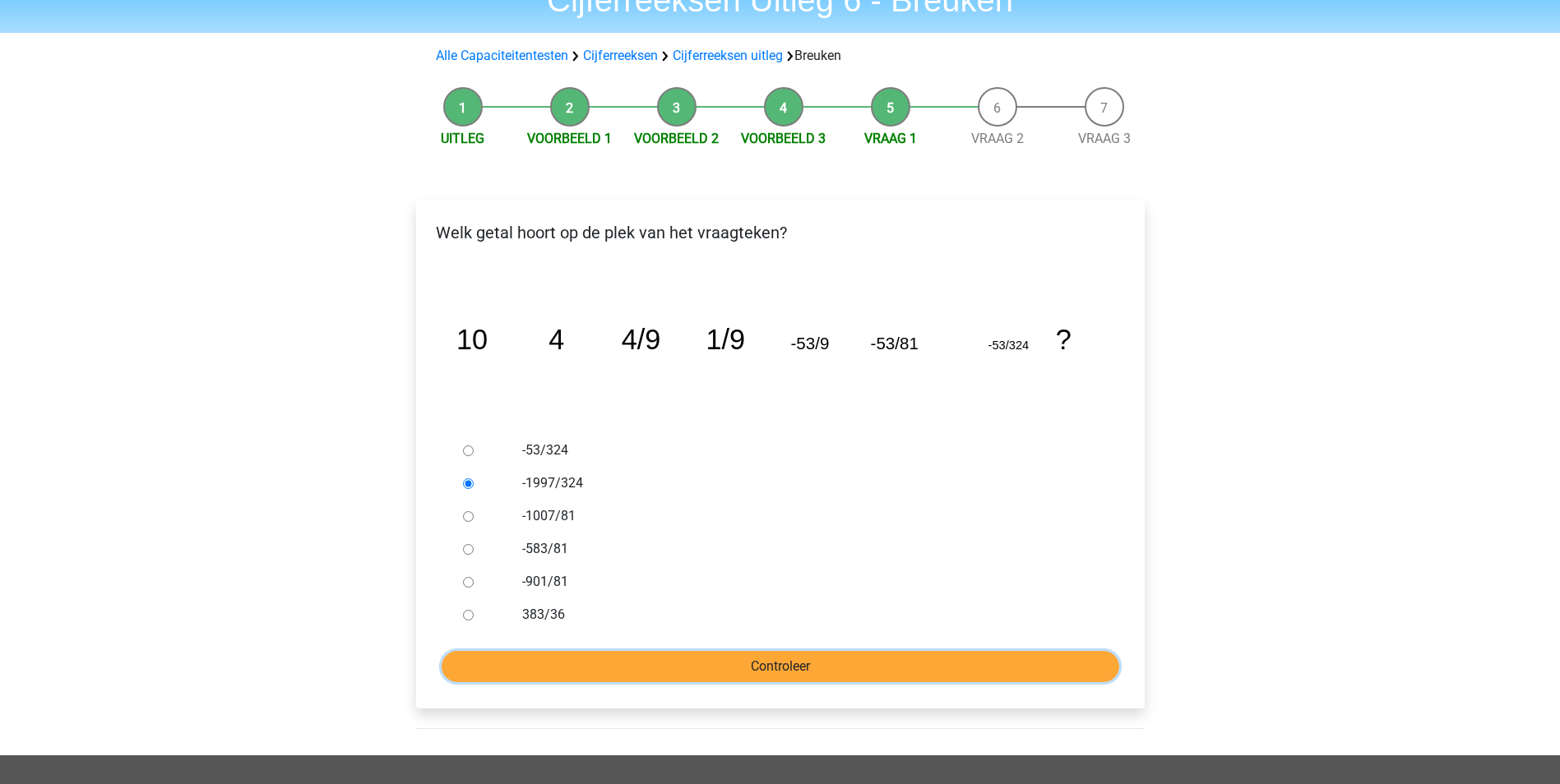
click at [851, 673] on input "Controleer" at bounding box center [781, 666] width 678 height 31
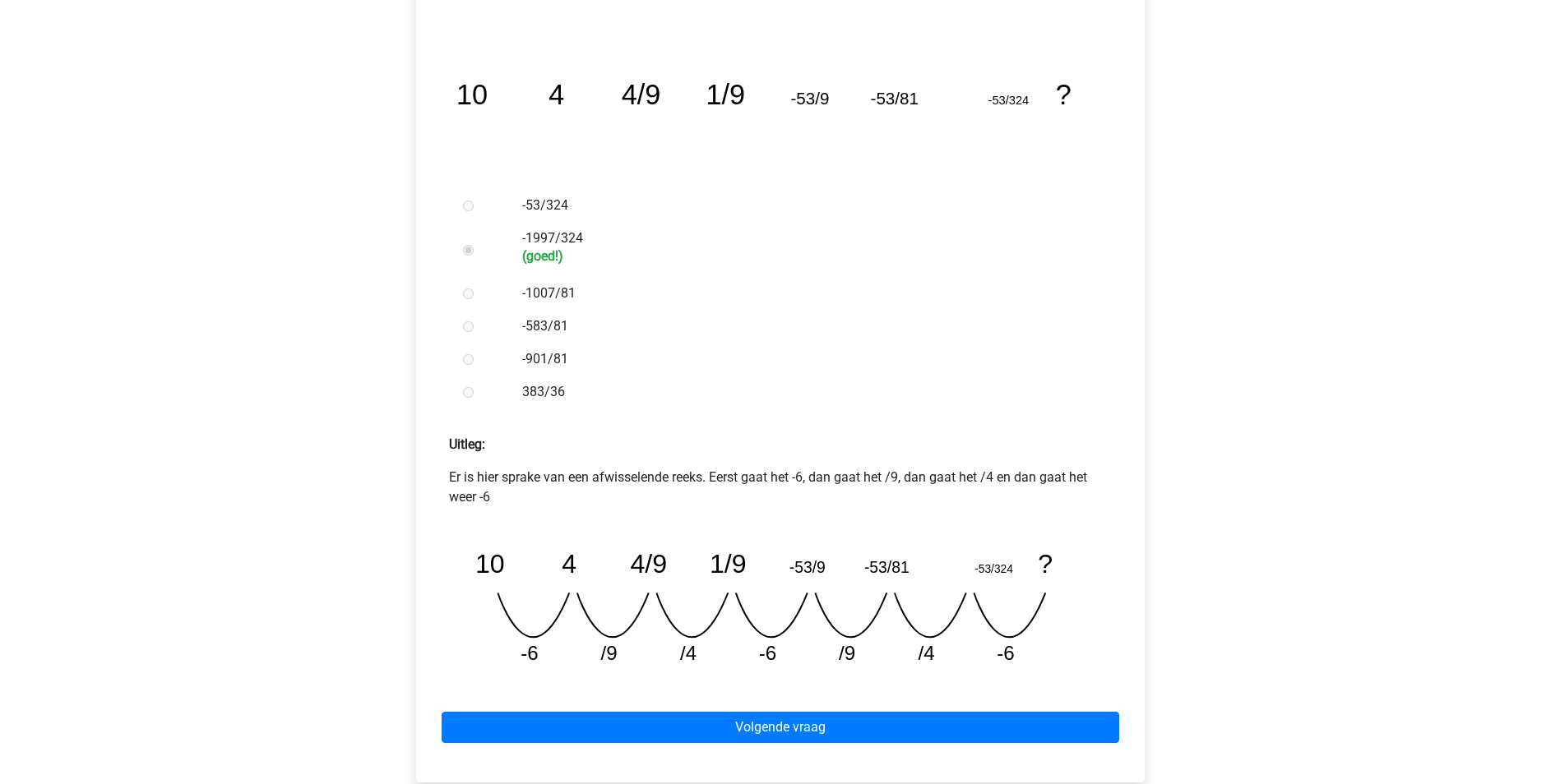
scroll to position [329, 0]
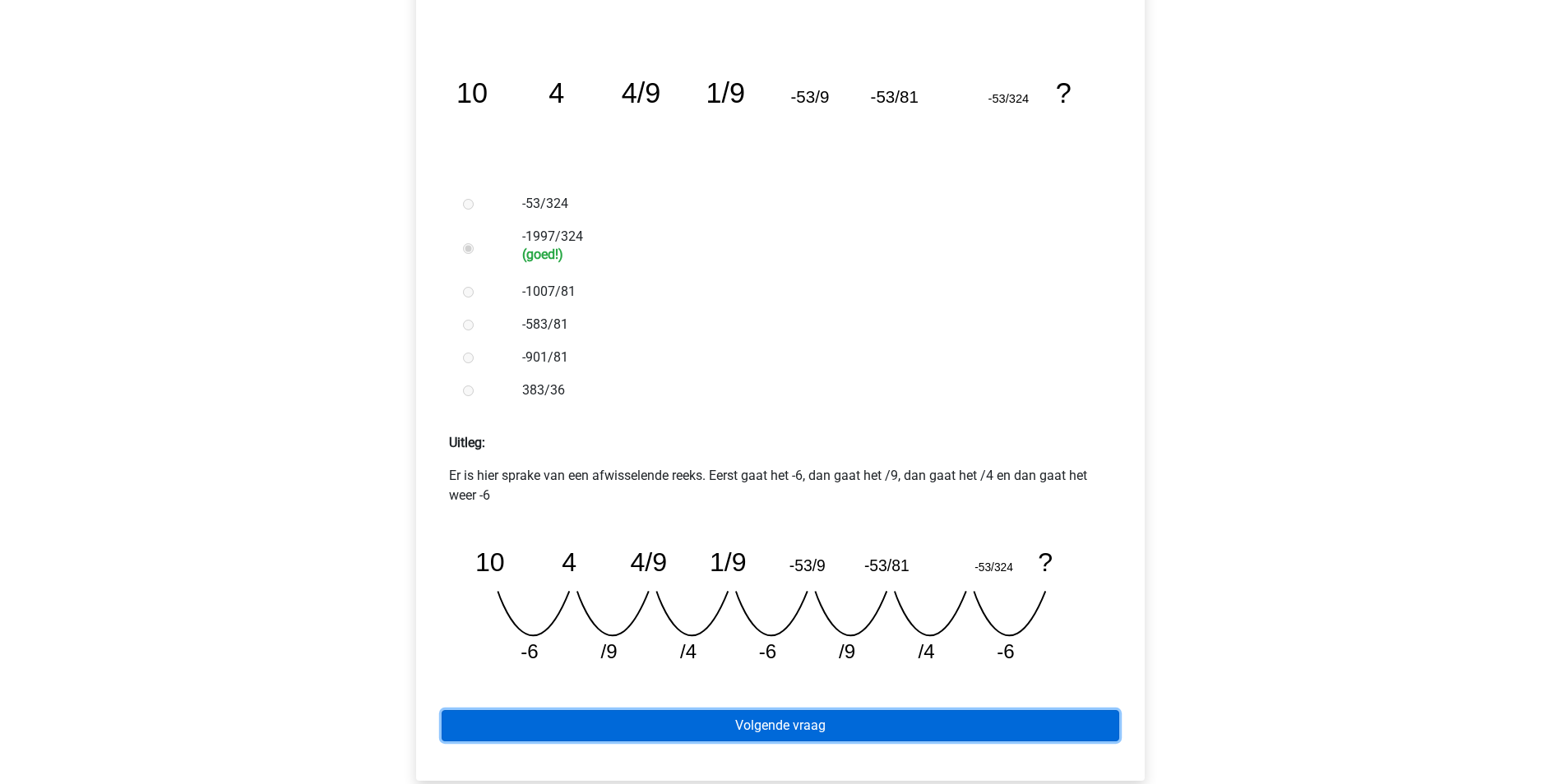
click at [835, 720] on link "Volgende vraag" at bounding box center [781, 725] width 678 height 31
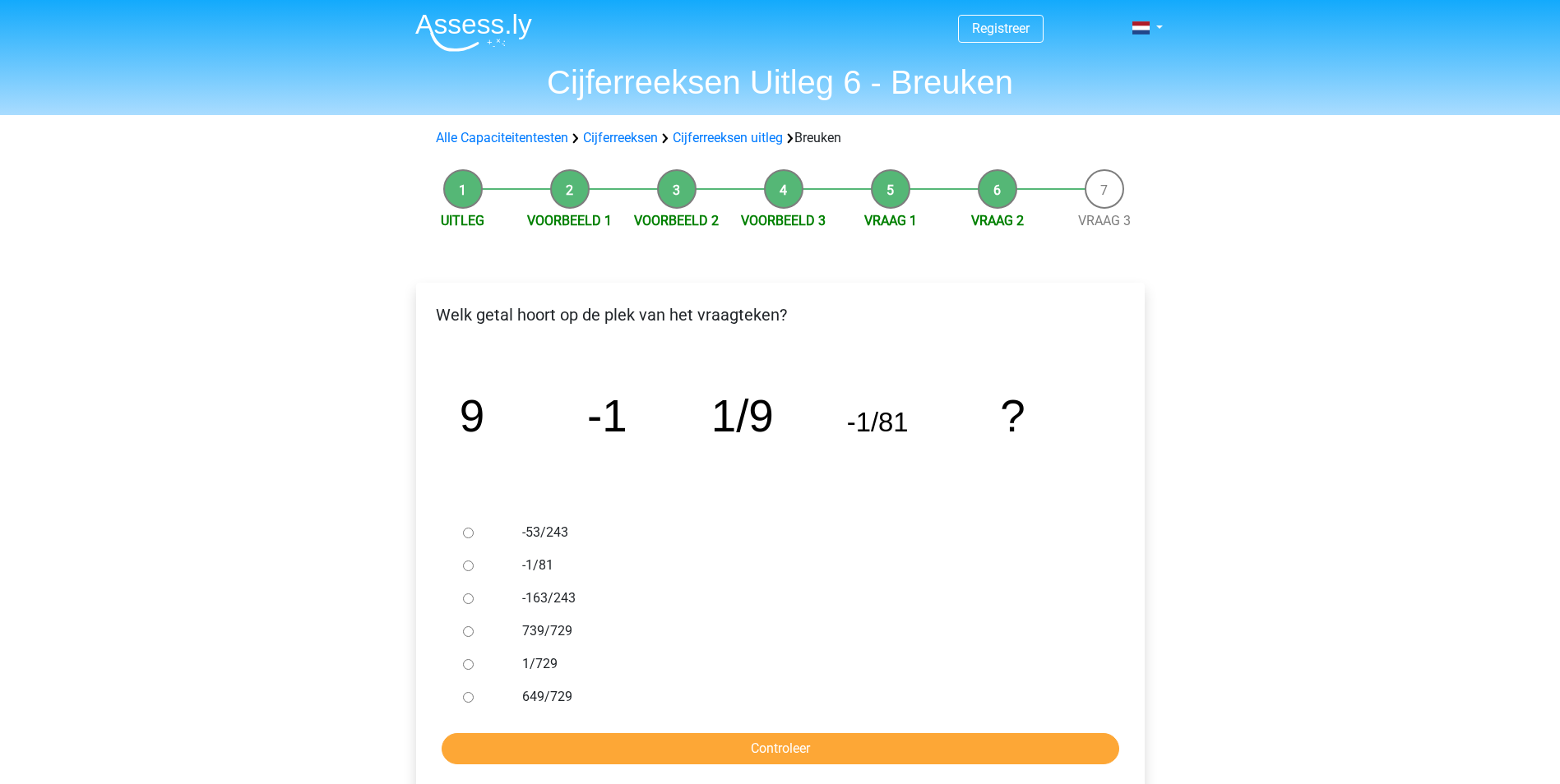
click at [527, 569] on label "-1/81" at bounding box center [806, 565] width 569 height 19
click at [474, 569] on input "-1/81" at bounding box center [469, 566] width 11 height 11
radio input "true"
click at [802, 758] on input "Controleer" at bounding box center [781, 748] width 678 height 31
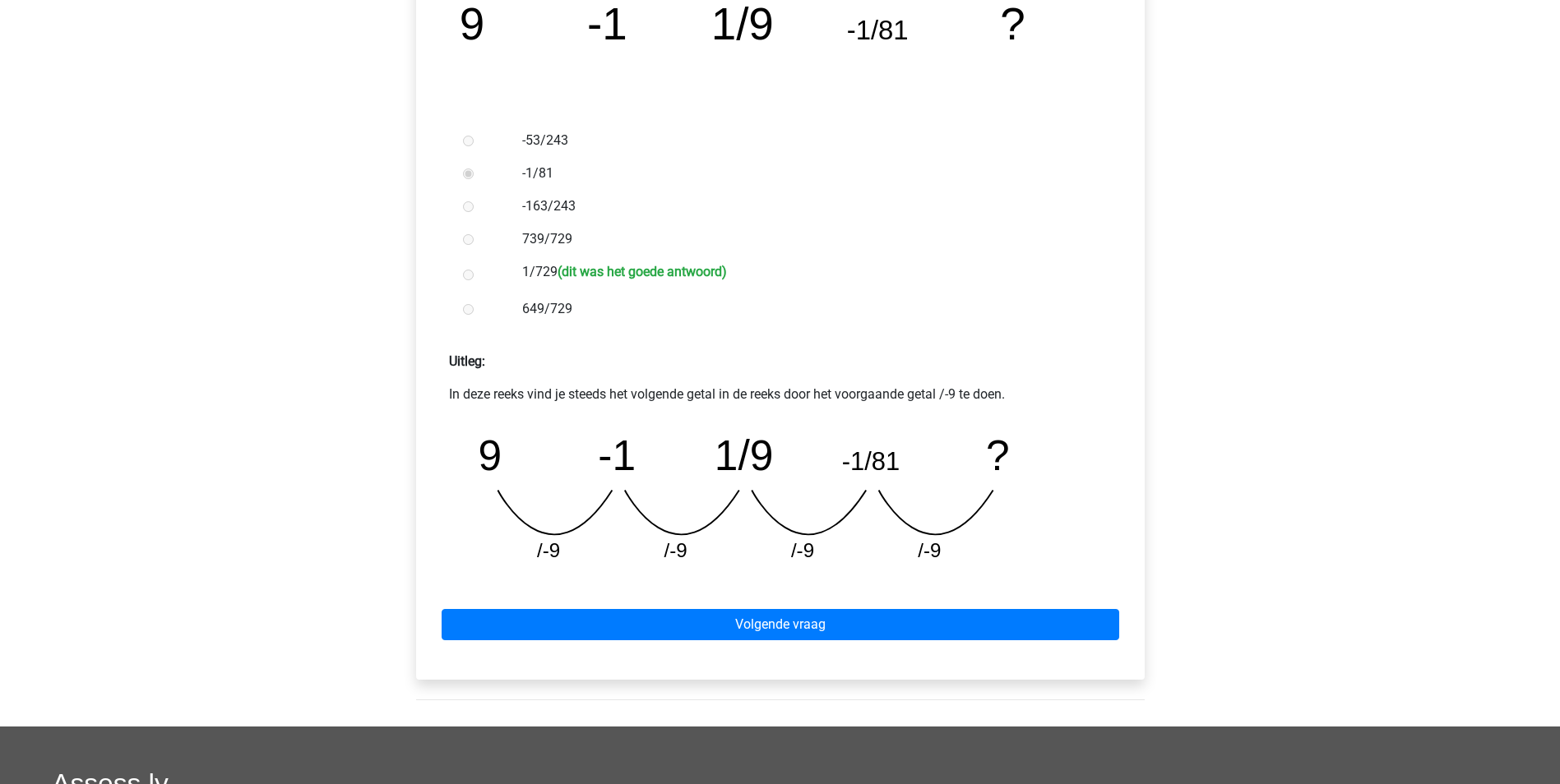
scroll to position [411, 0]
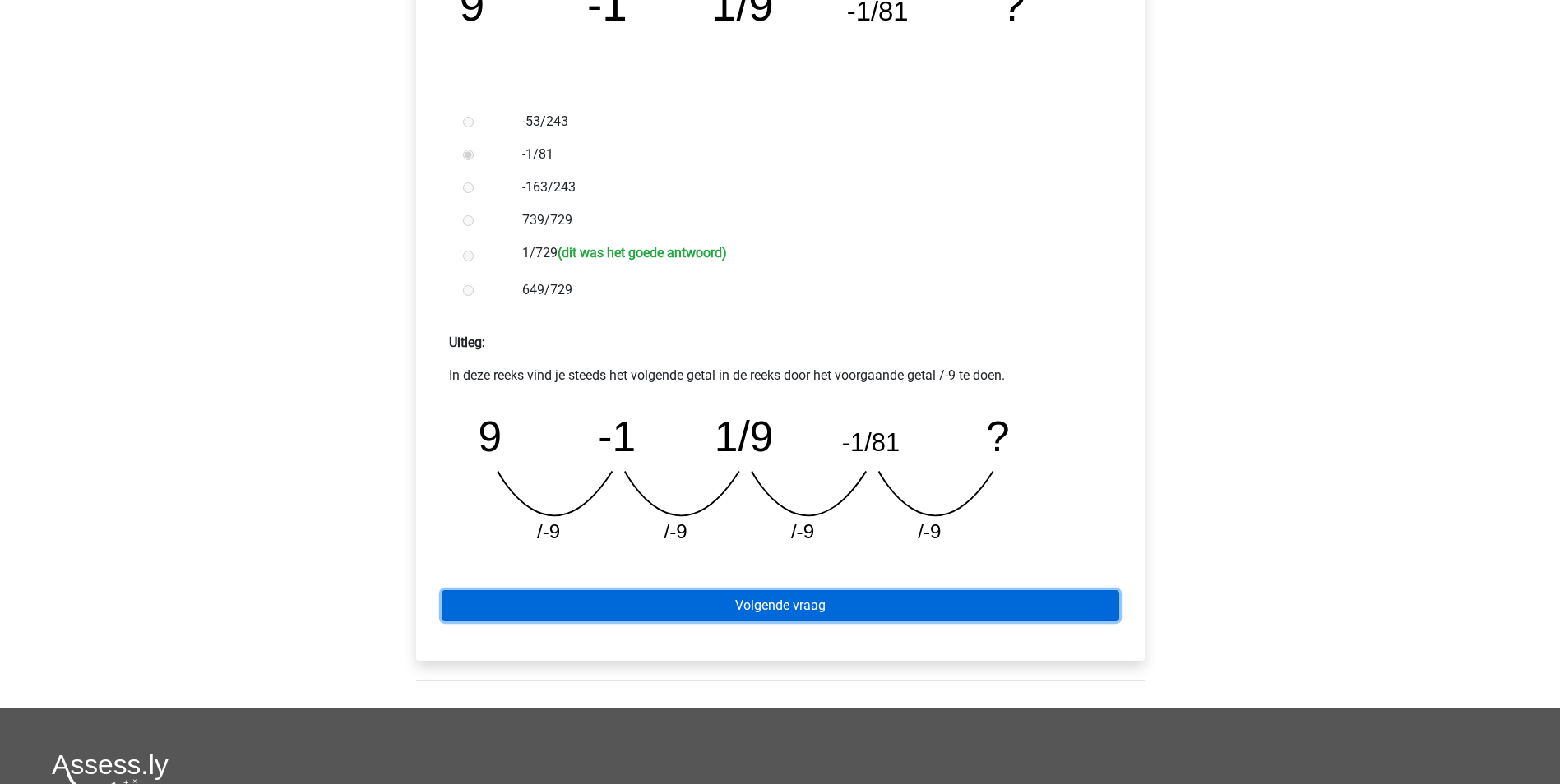
click at [866, 603] on link "Volgende vraag" at bounding box center [781, 605] width 678 height 31
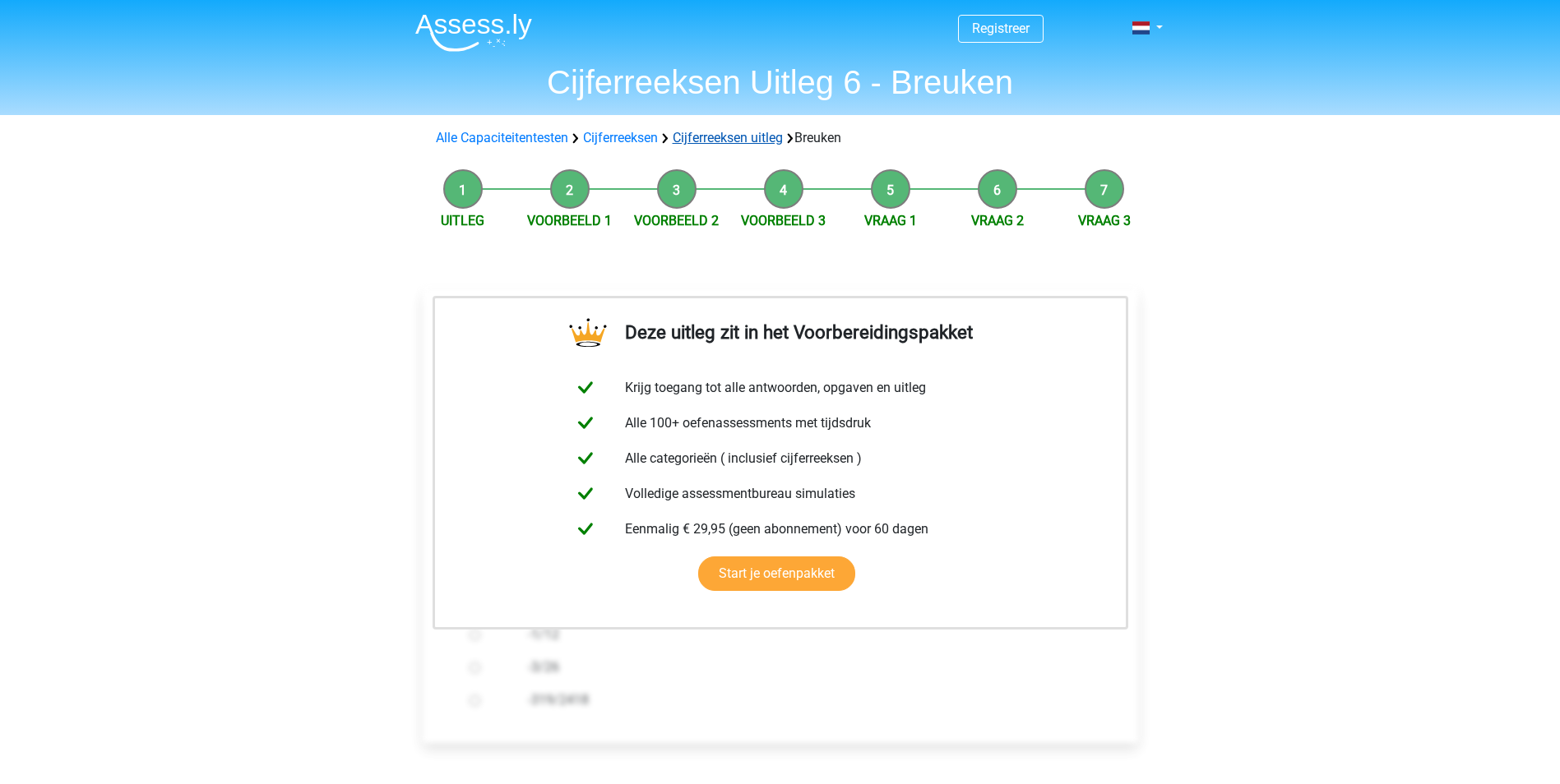
click at [766, 140] on link "Cijferreeksen uitleg" at bounding box center [727, 138] width 110 height 16
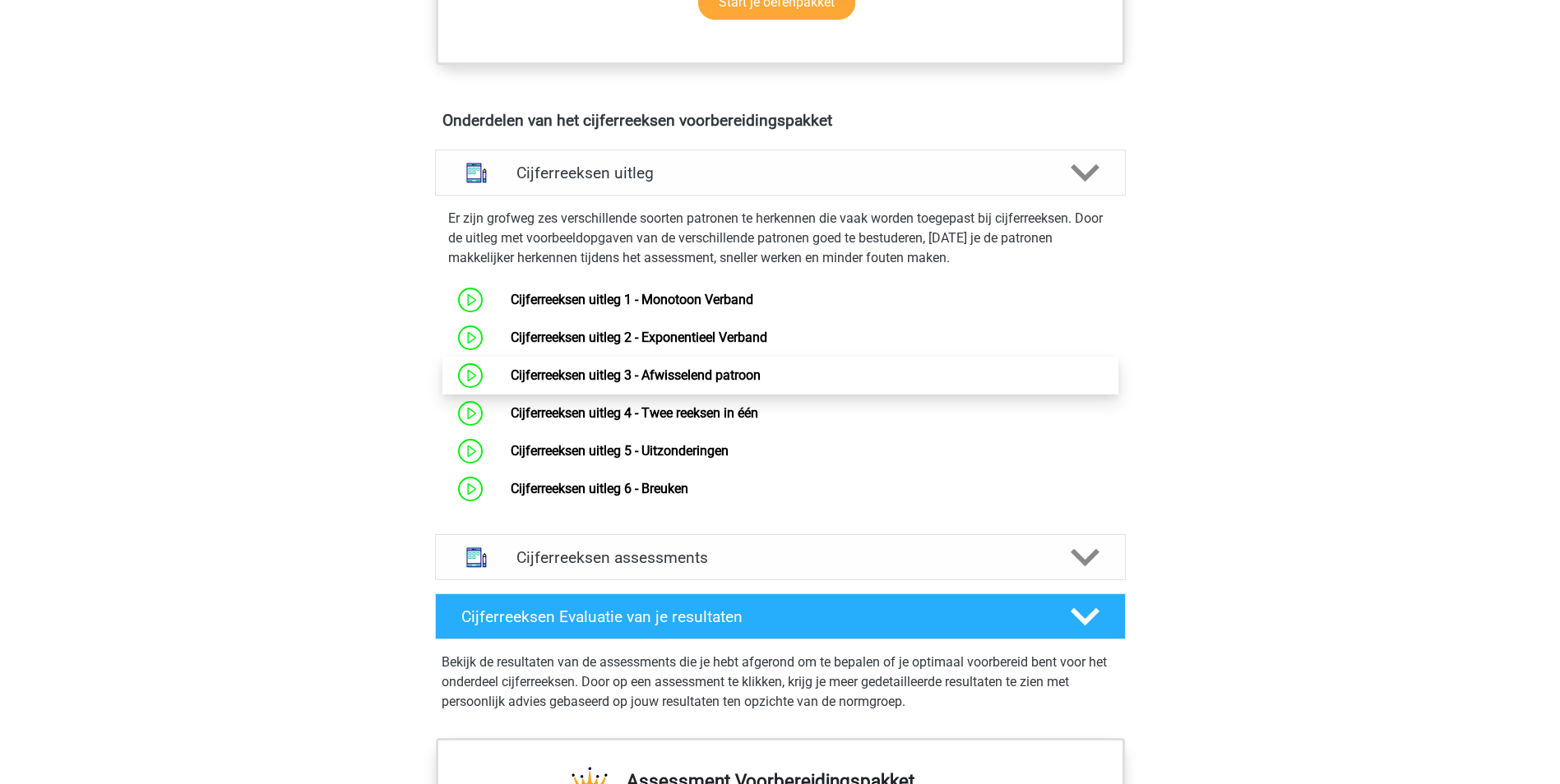
scroll to position [897, 0]
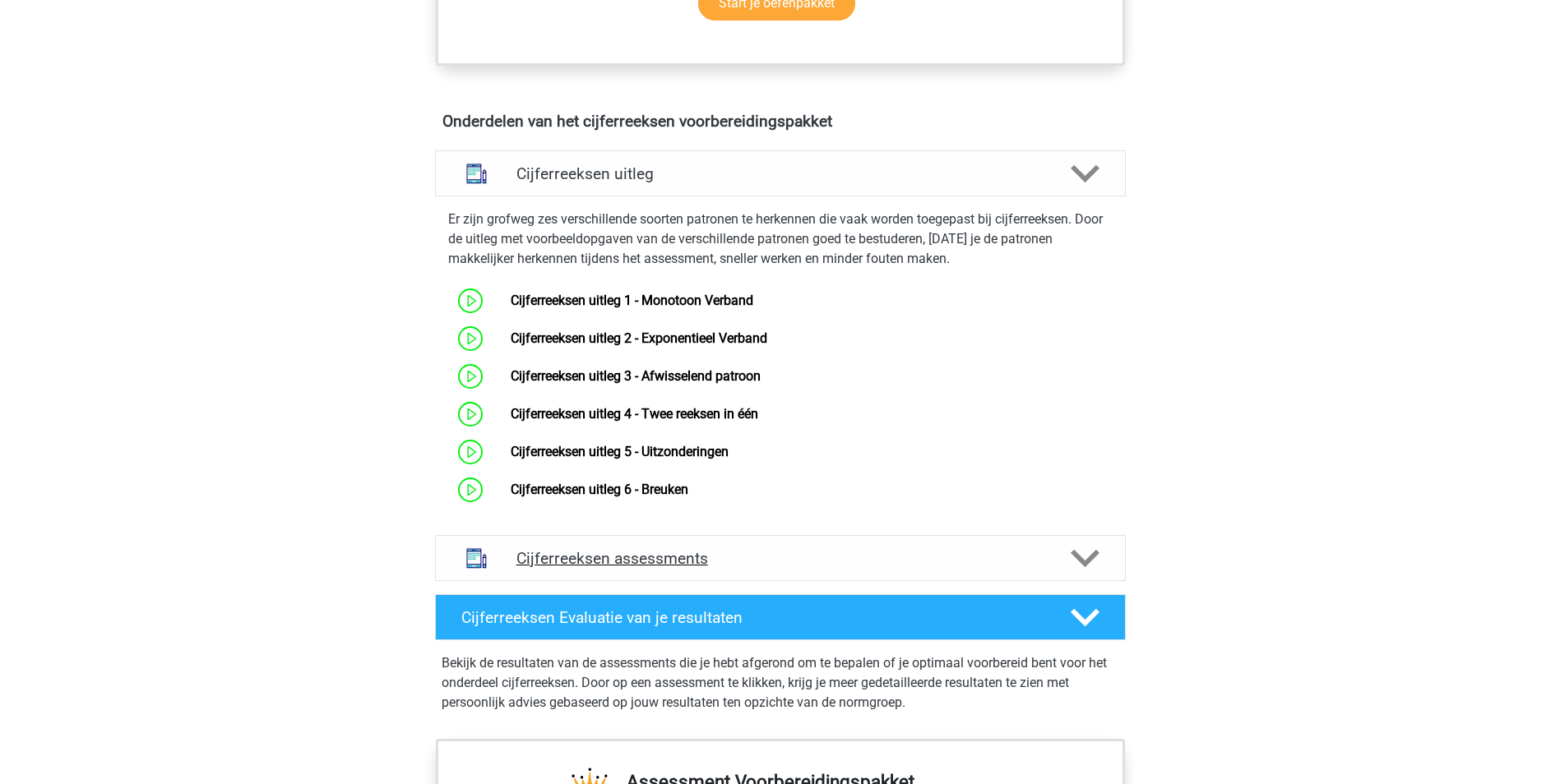
click at [1073, 573] on icon at bounding box center [1085, 558] width 29 height 29
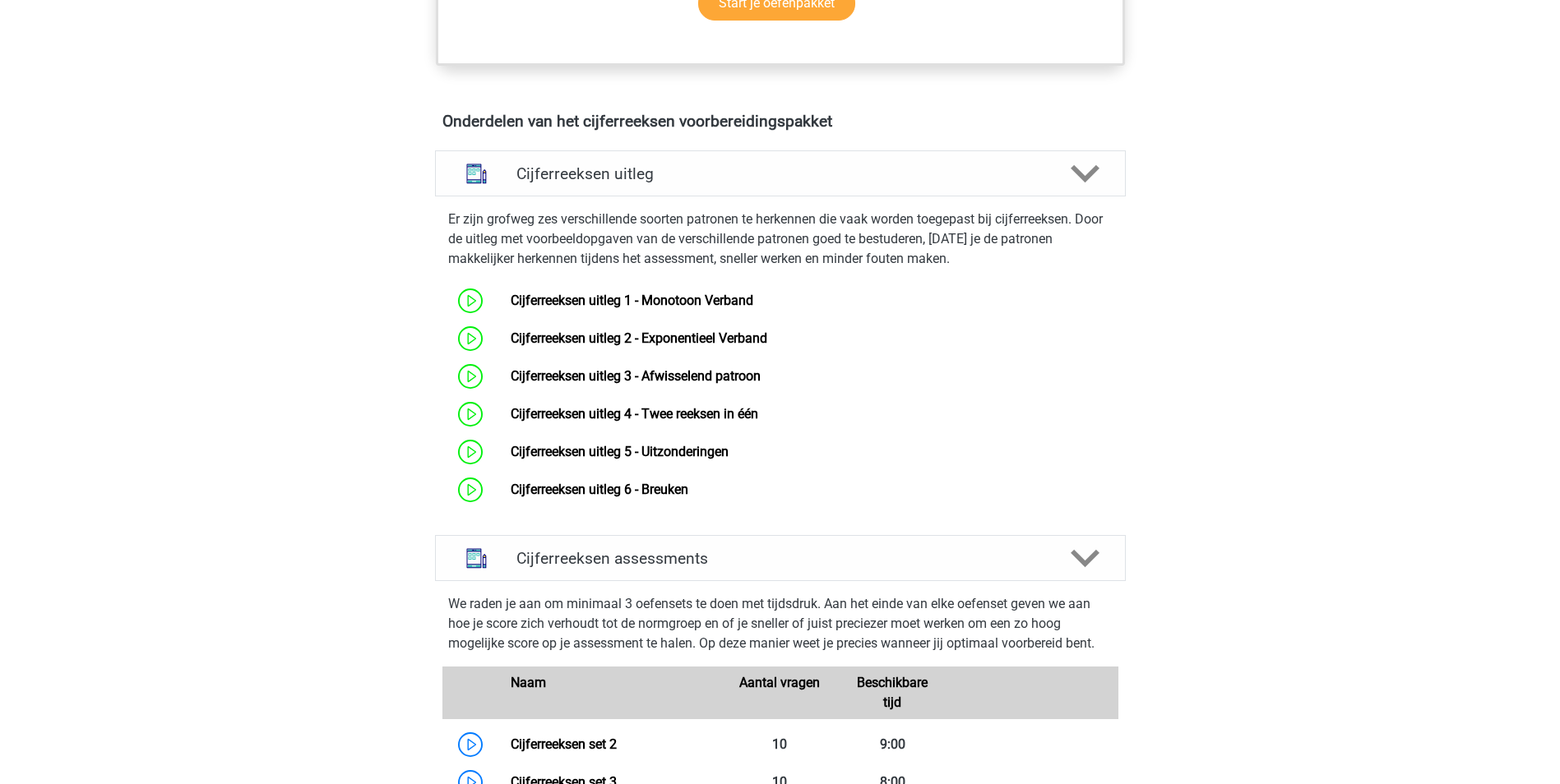
scroll to position [1308, 0]
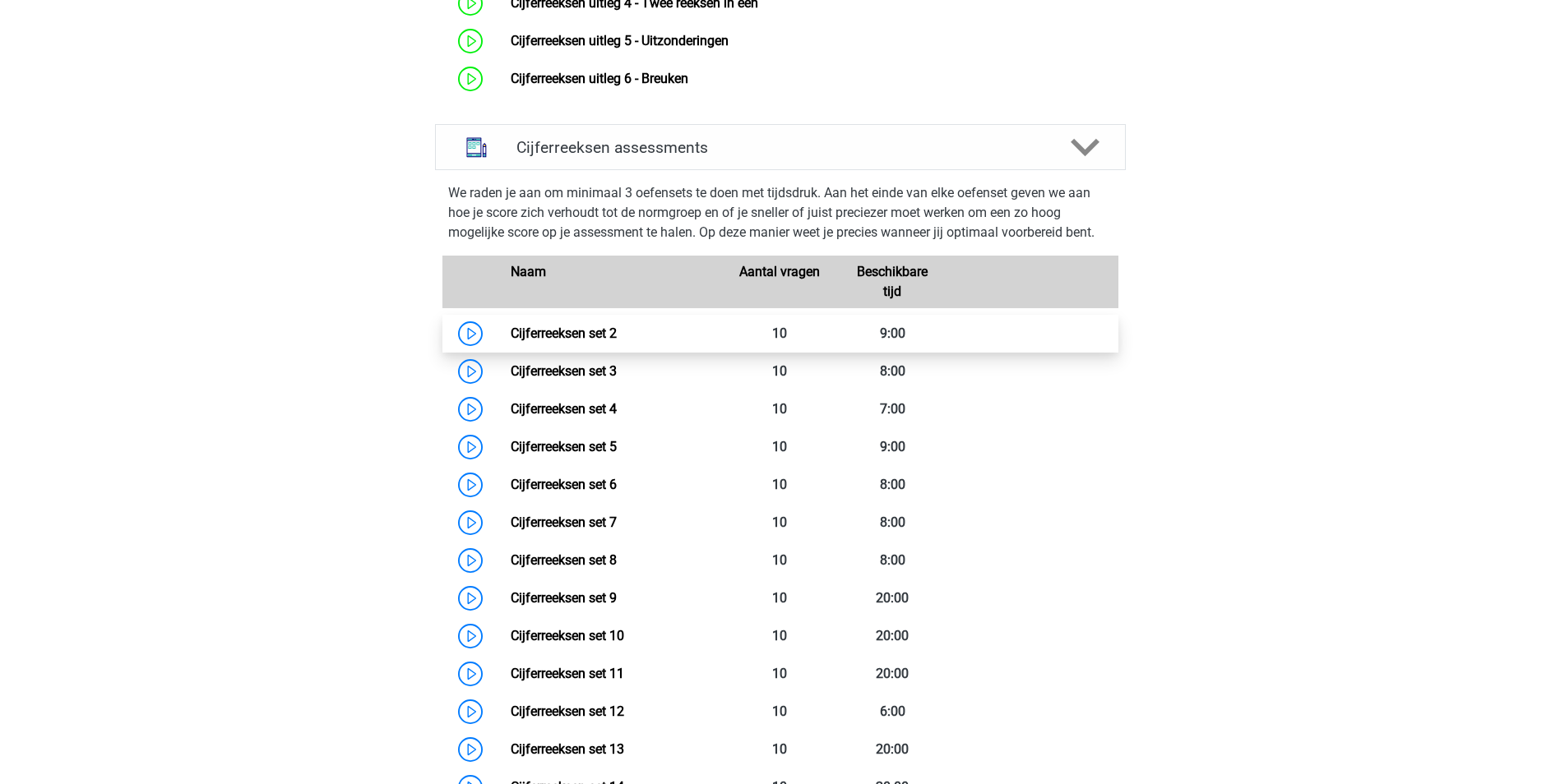
click at [511, 341] on link "Cijferreeksen set 2" at bounding box center [564, 333] width 106 height 16
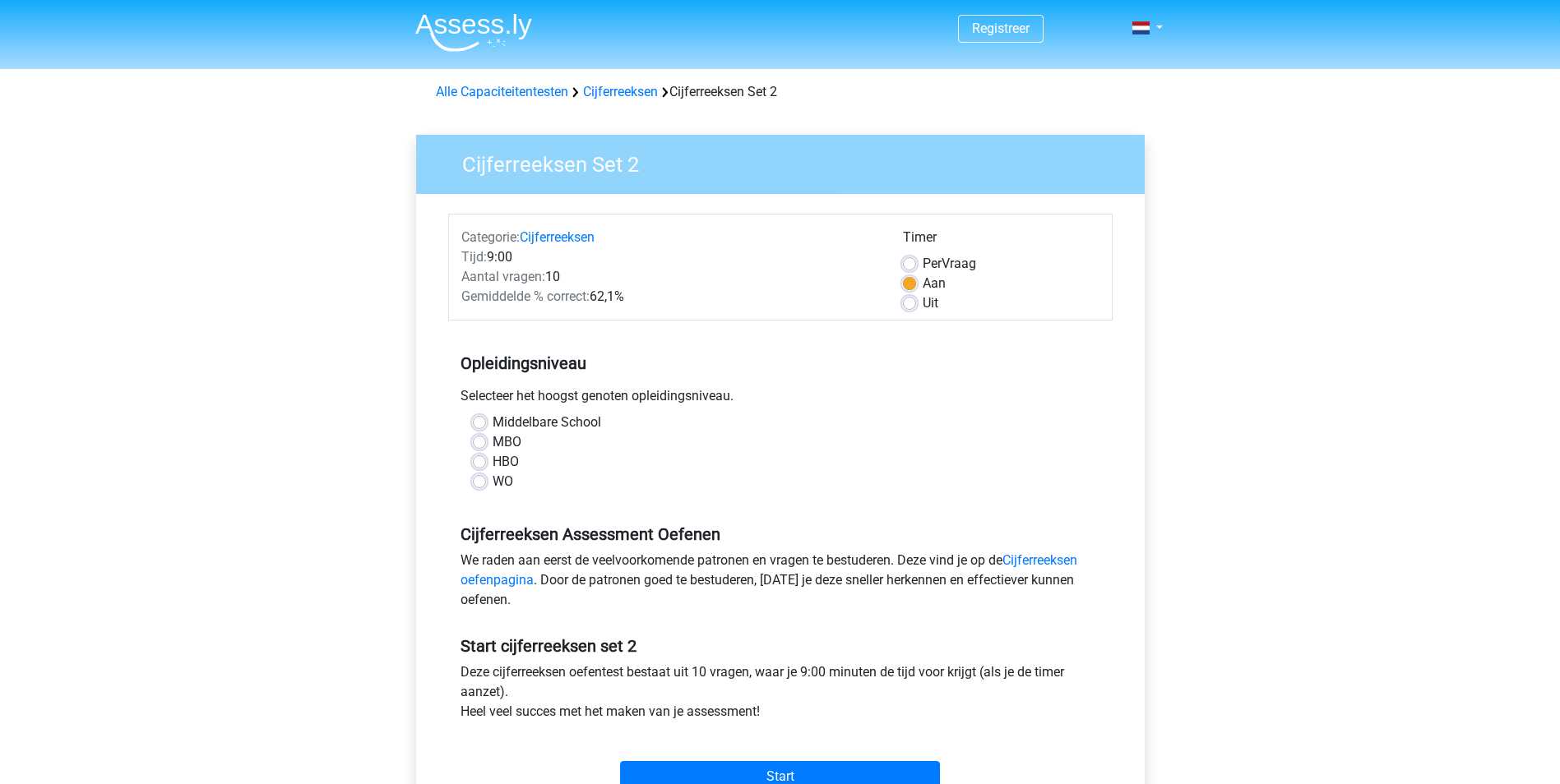
click at [497, 483] on label "WO" at bounding box center [502, 482] width 20 height 19
click at [486, 483] on input "WO" at bounding box center [479, 480] width 13 height 17
radio input "true"
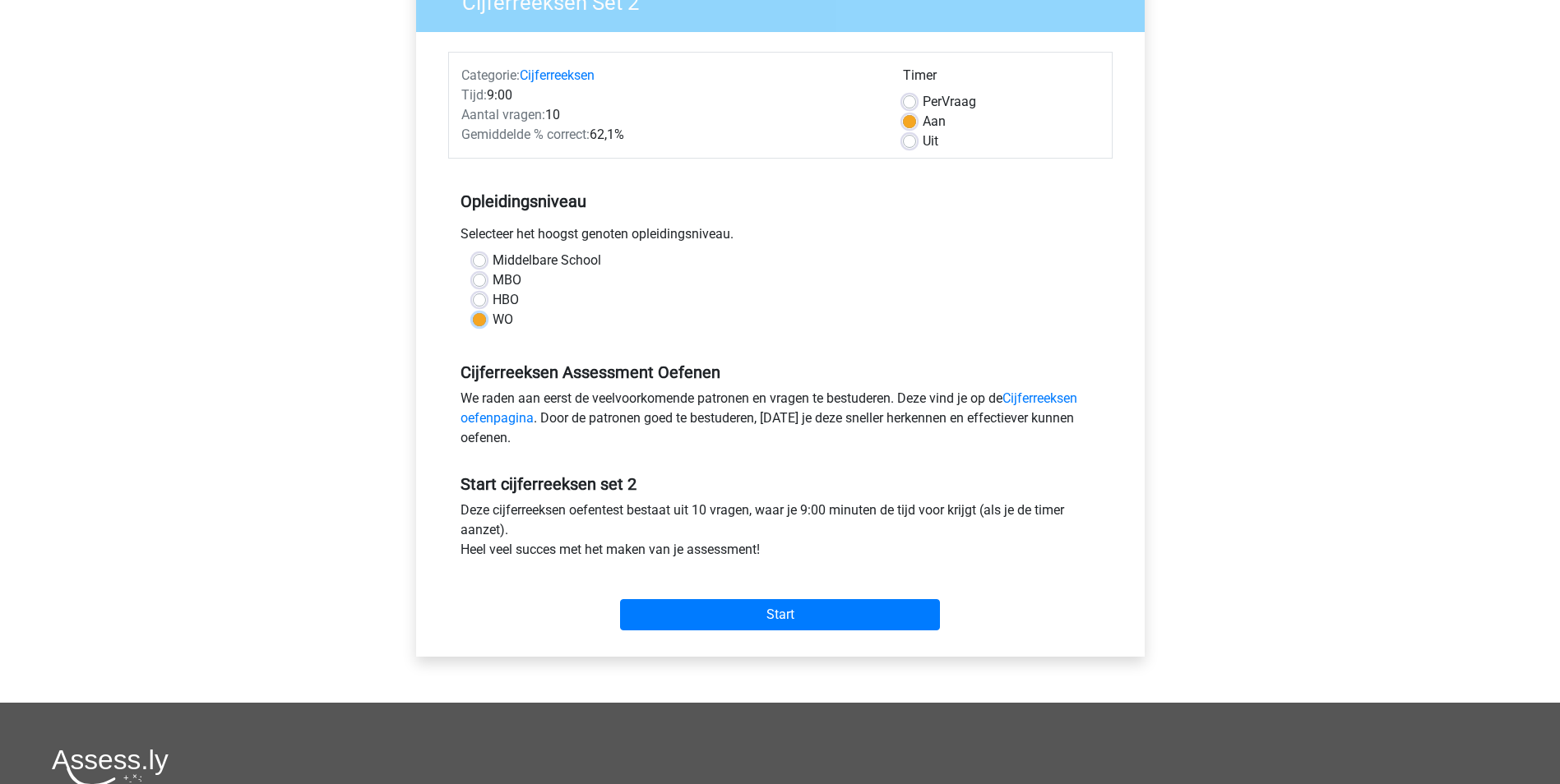
scroll to position [164, 0]
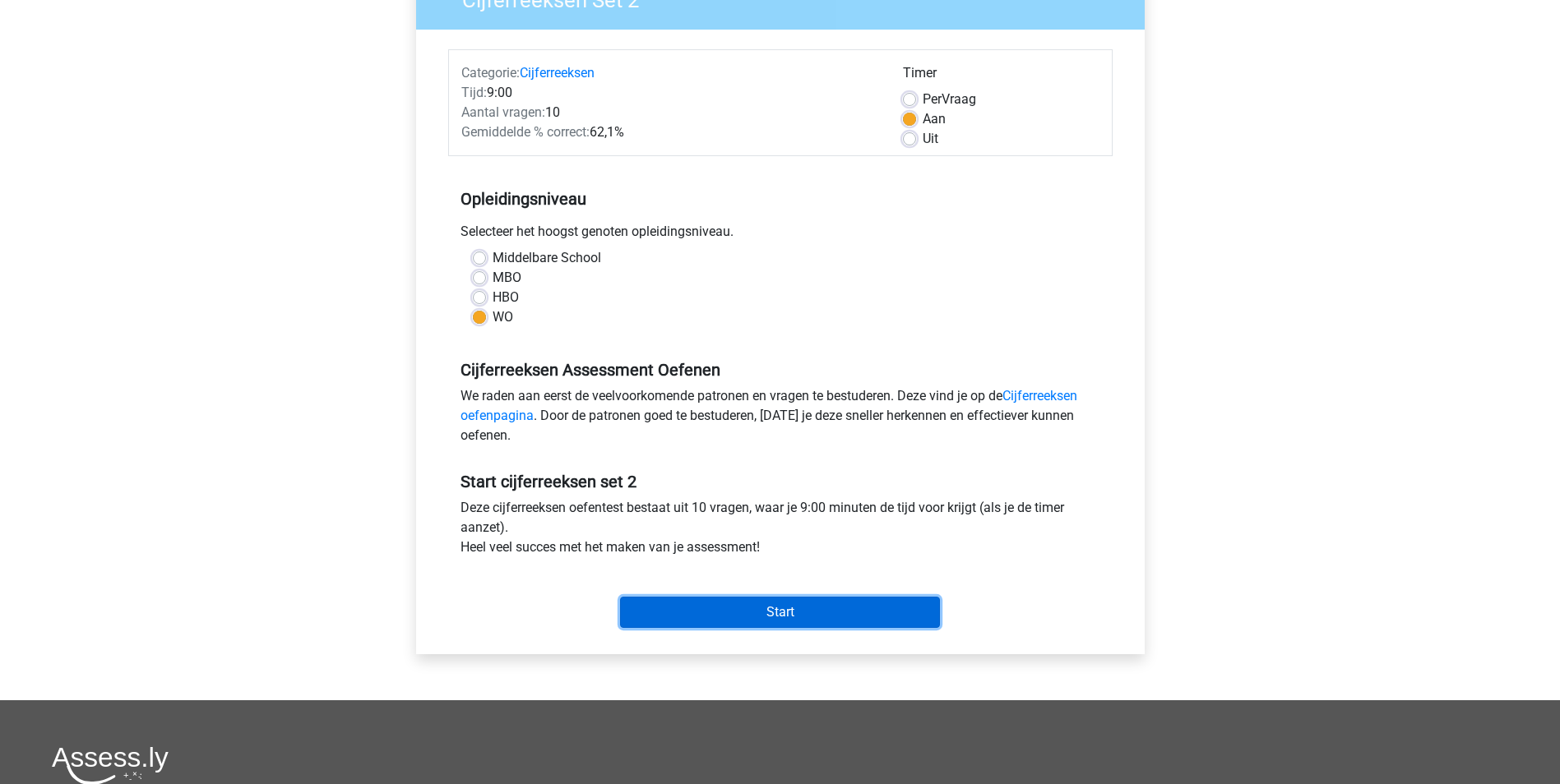
click at [717, 616] on input "Start" at bounding box center [780, 612] width 320 height 31
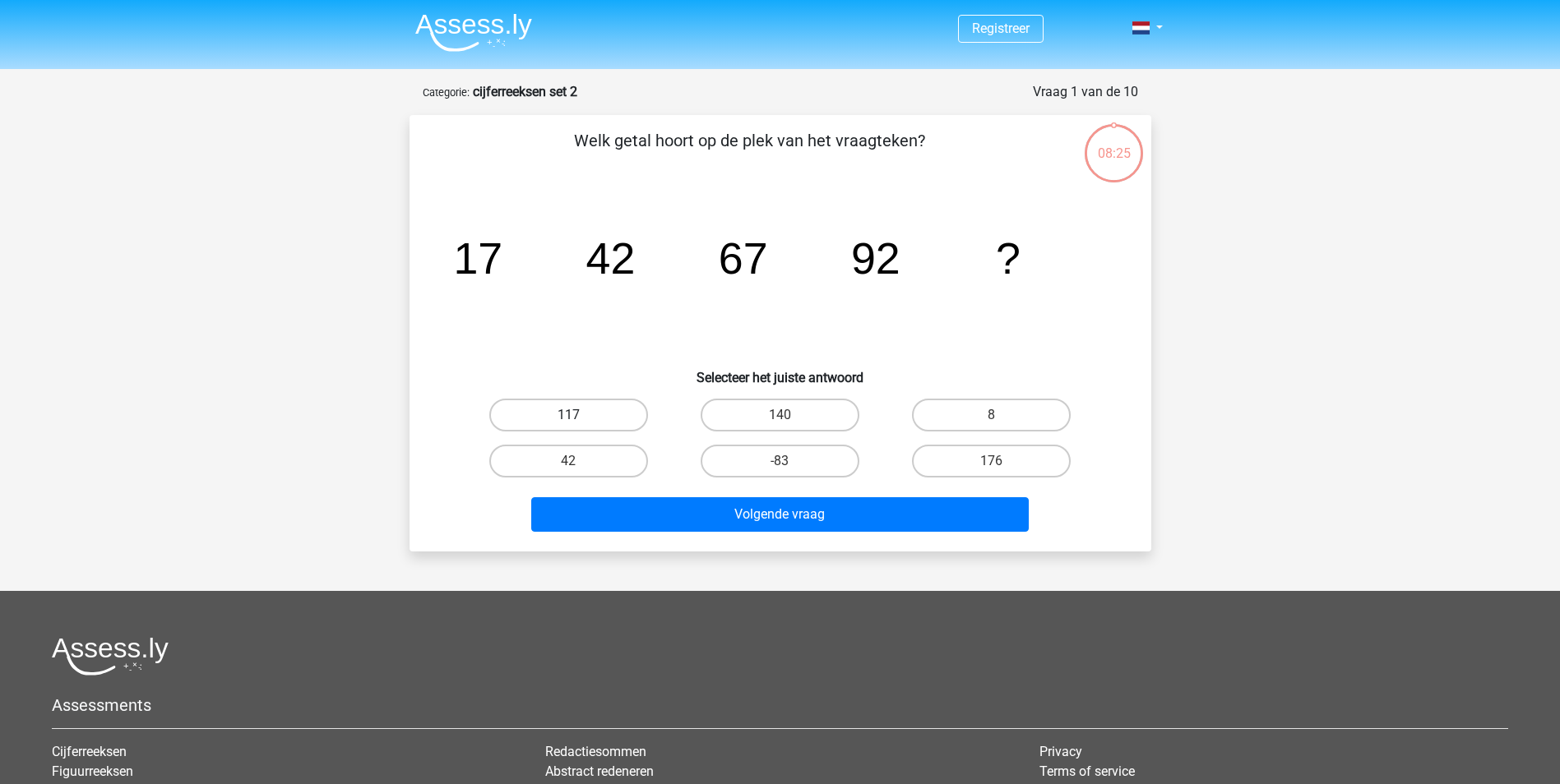
click at [597, 409] on label "117" at bounding box center [569, 414] width 159 height 33
click at [579, 415] on input "117" at bounding box center [574, 421] width 11 height 11
radio input "true"
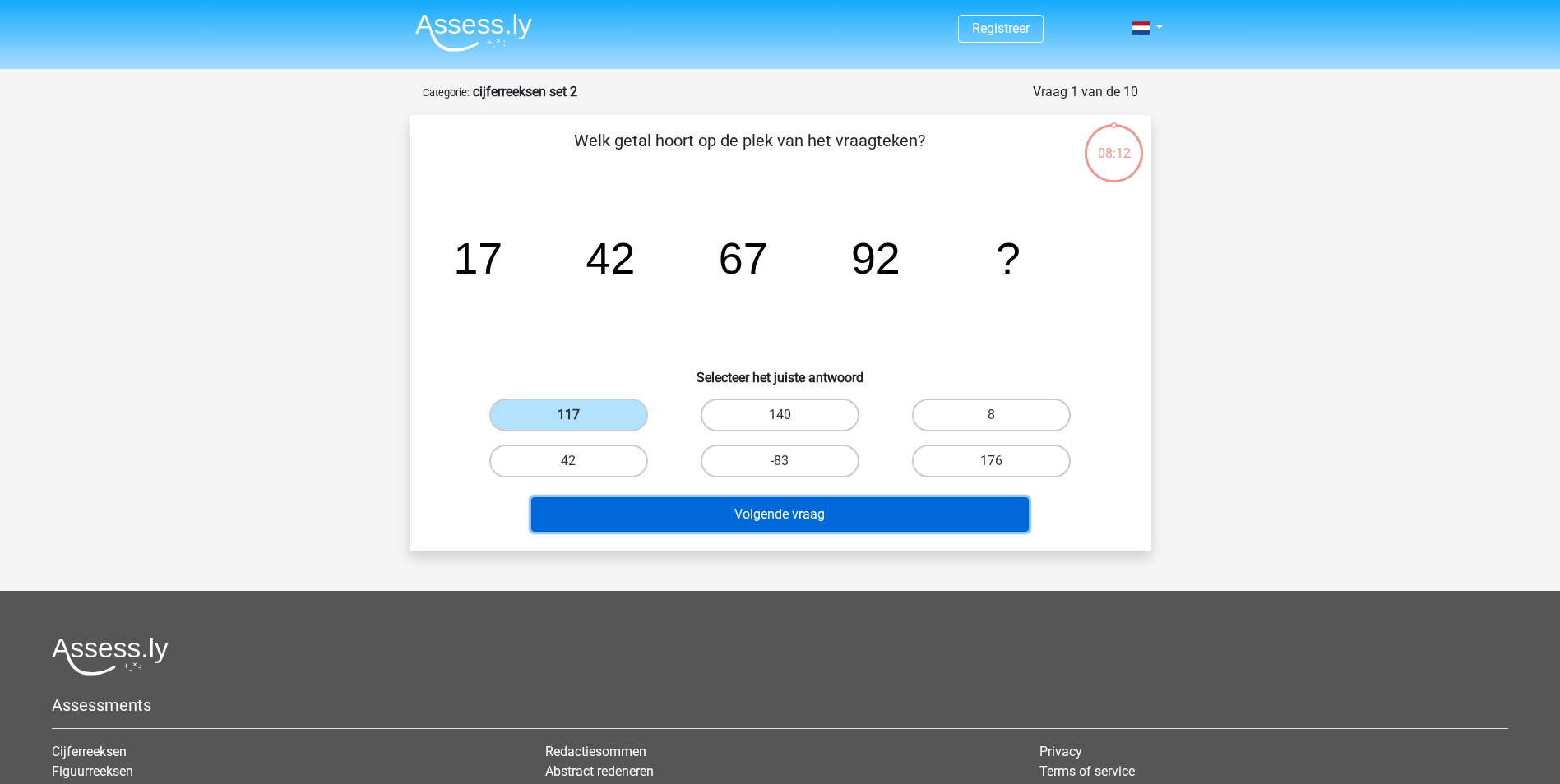
click at [782, 511] on button "Volgende vraag" at bounding box center [780, 514] width 498 height 34
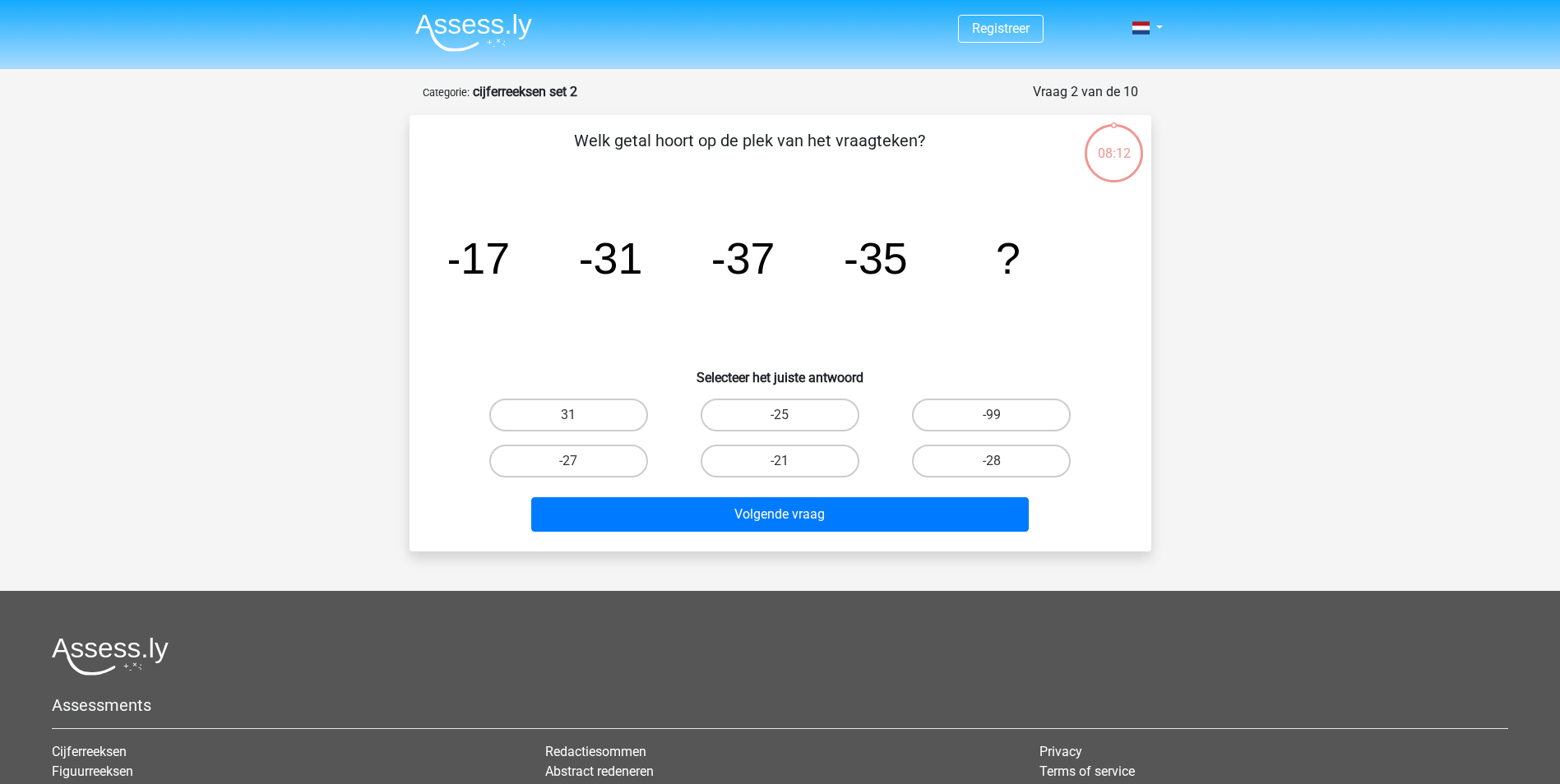
scroll to position [82, 0]
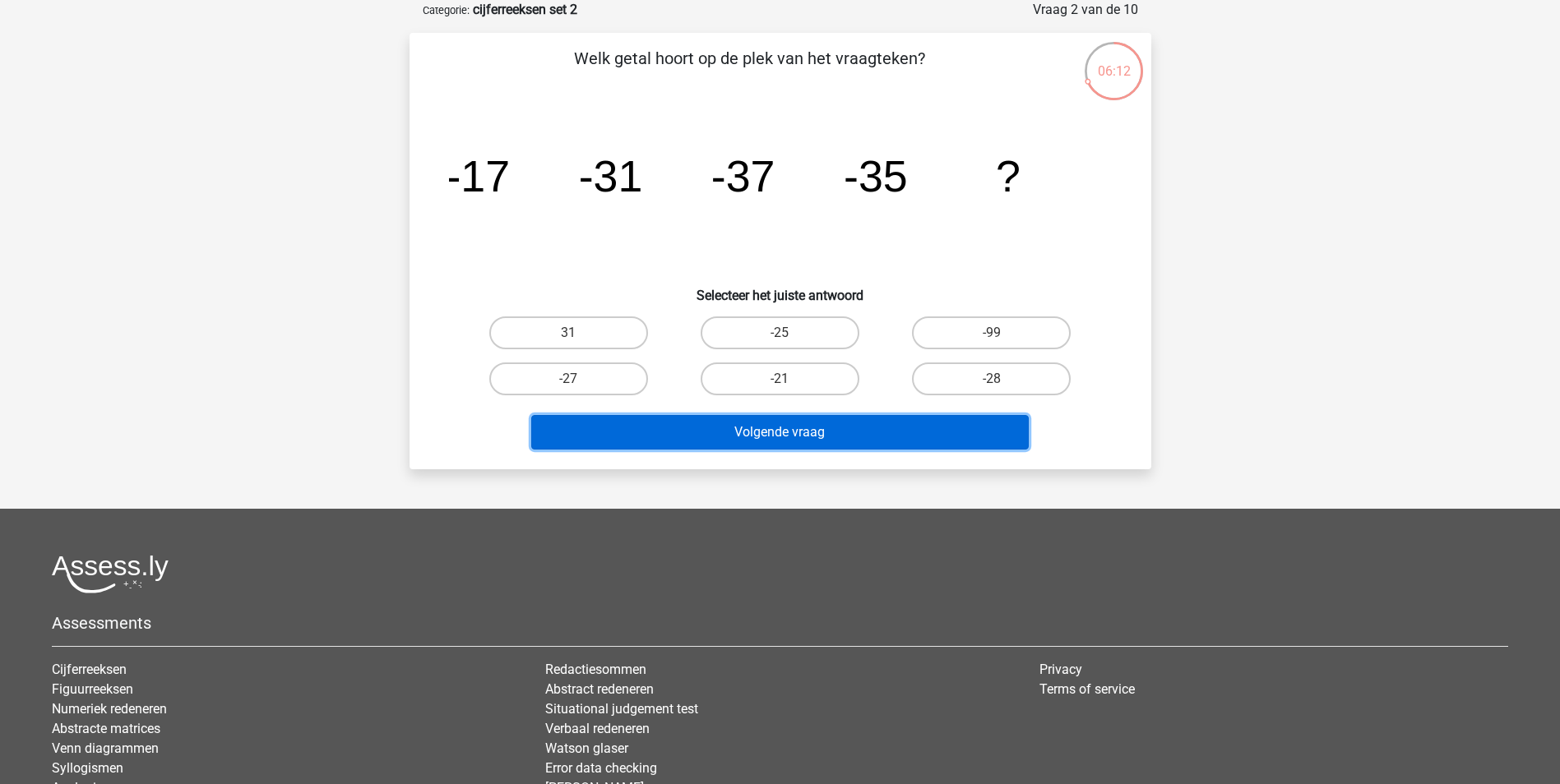
click at [913, 415] on button "Volgende vraag" at bounding box center [780, 432] width 498 height 34
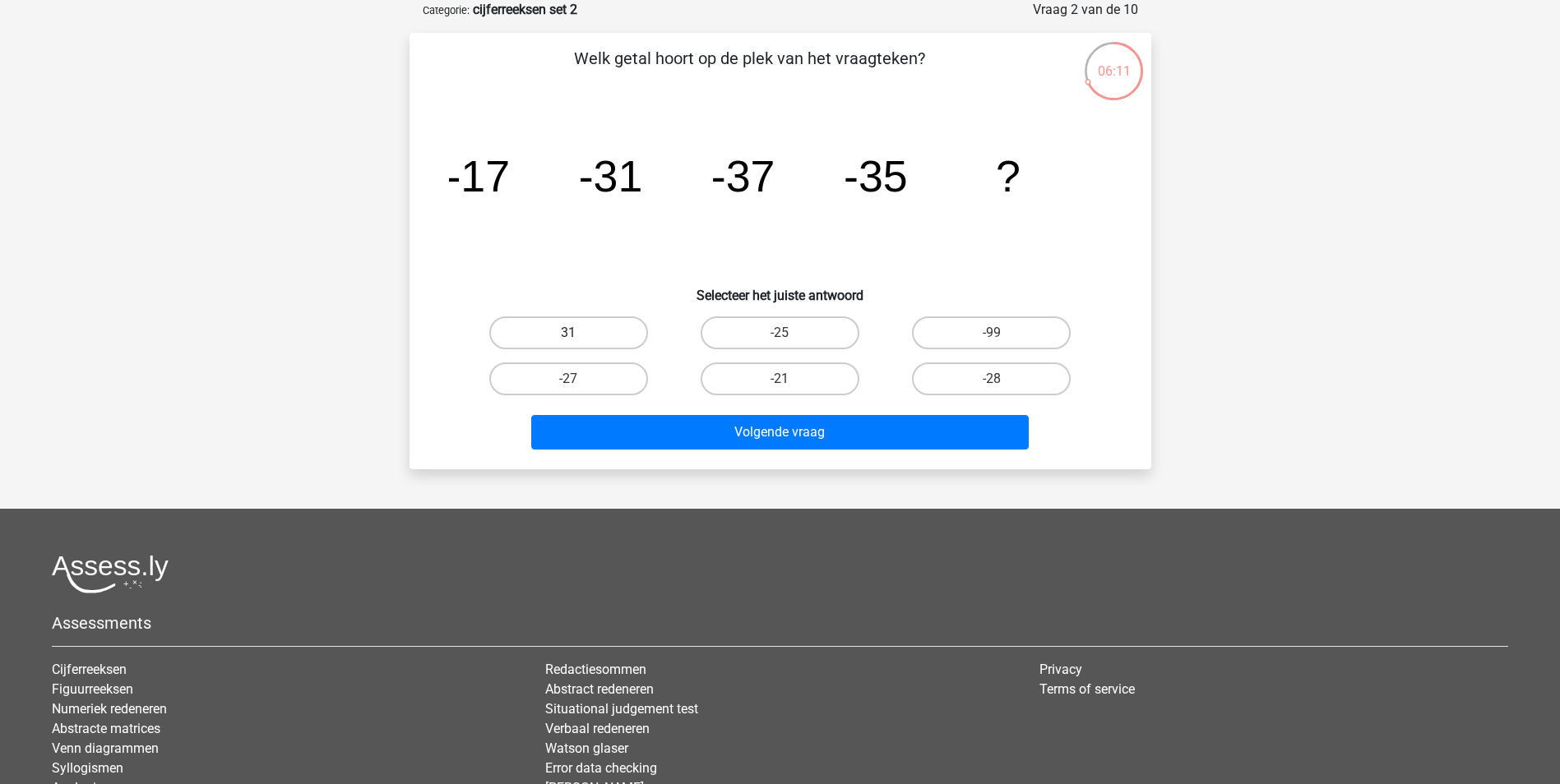
click at [531, 332] on label "31" at bounding box center [569, 332] width 159 height 33
click at [568, 332] on input "31" at bounding box center [574, 338] width 11 height 11
radio input "true"
click at [550, 380] on label "-27" at bounding box center [569, 378] width 159 height 33
click at [568, 380] on input "-27" at bounding box center [574, 385] width 11 height 11
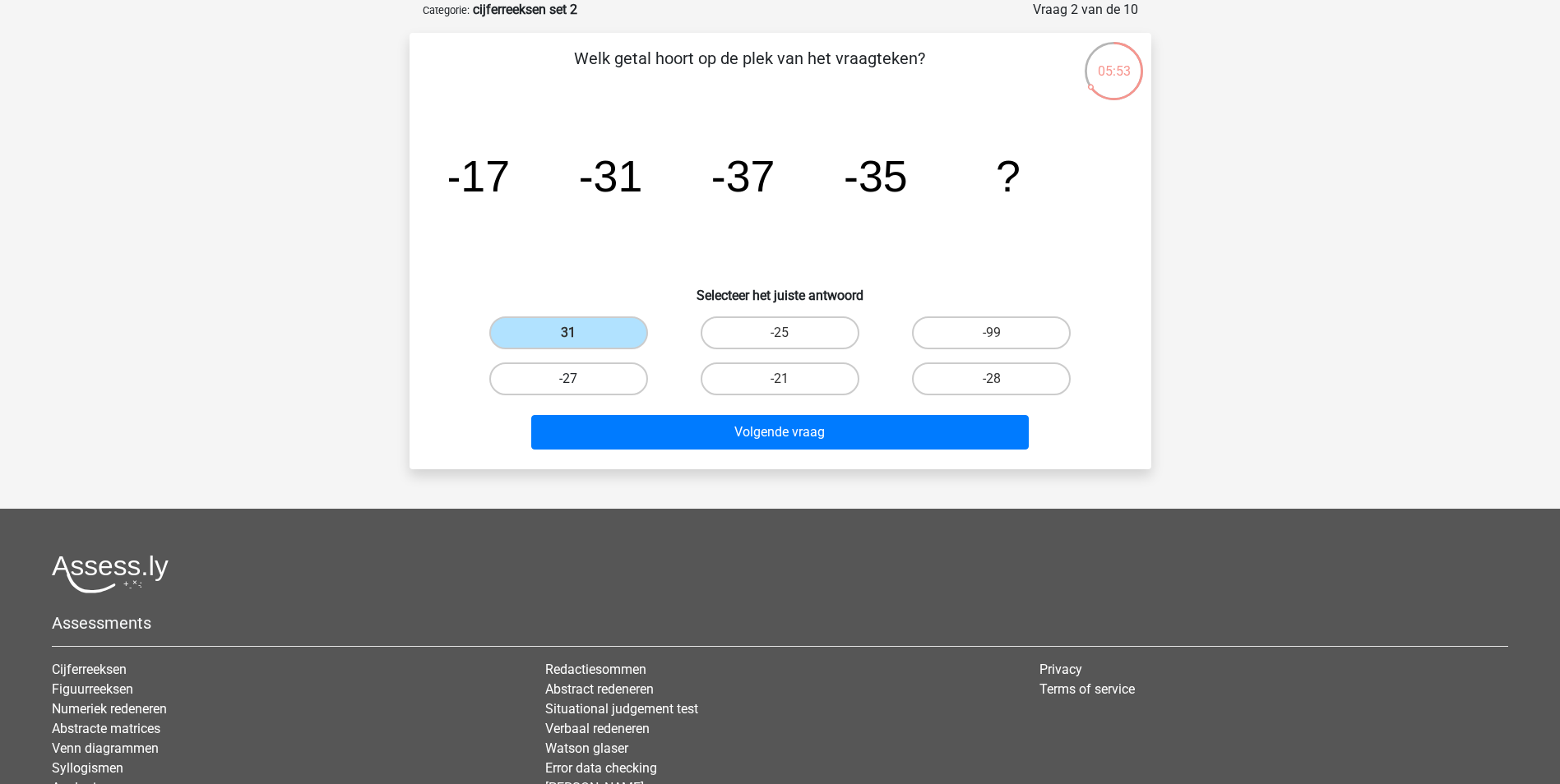
radio input "true"
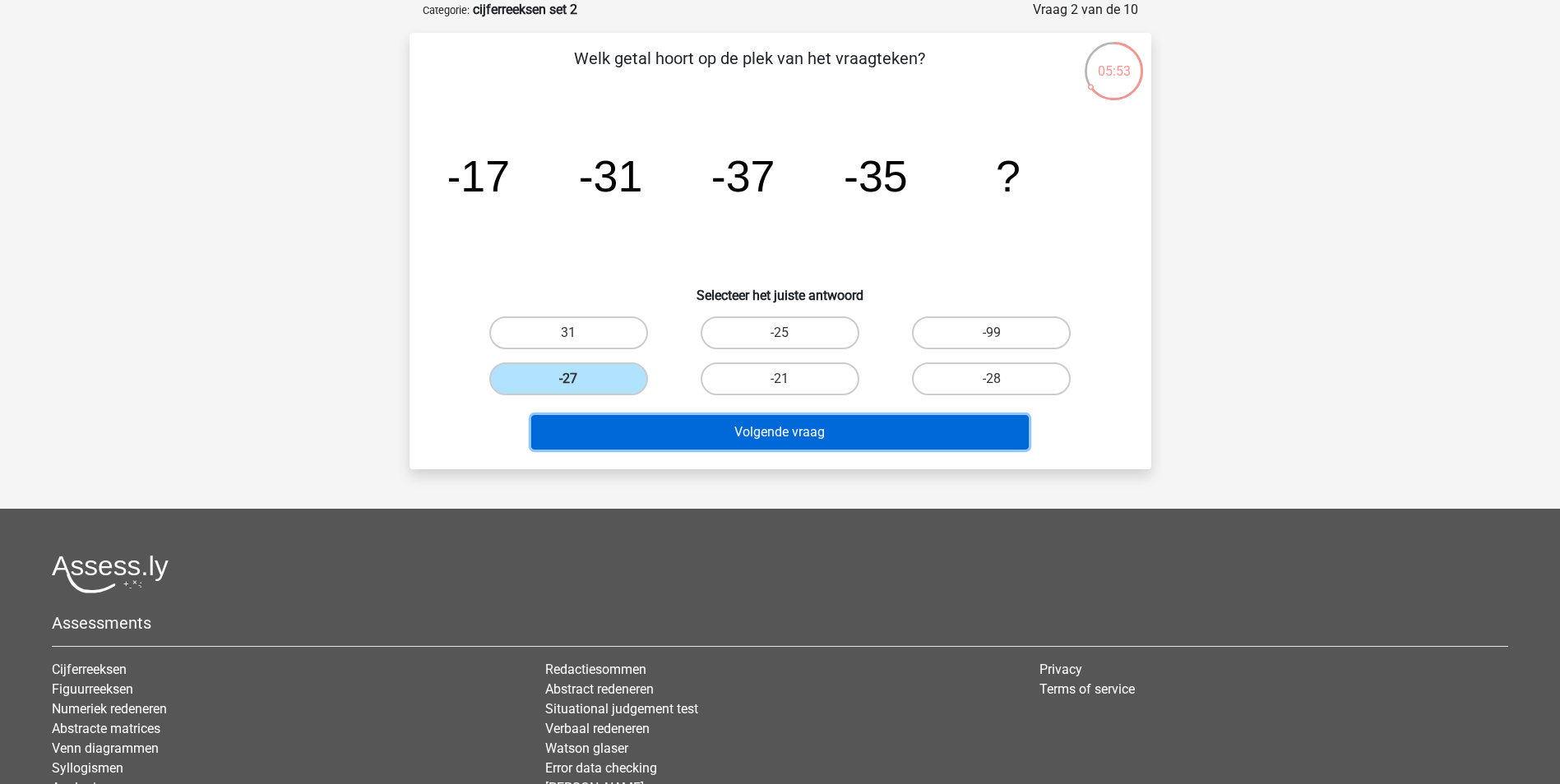
click at [776, 426] on button "Volgende vraag" at bounding box center [780, 432] width 498 height 34
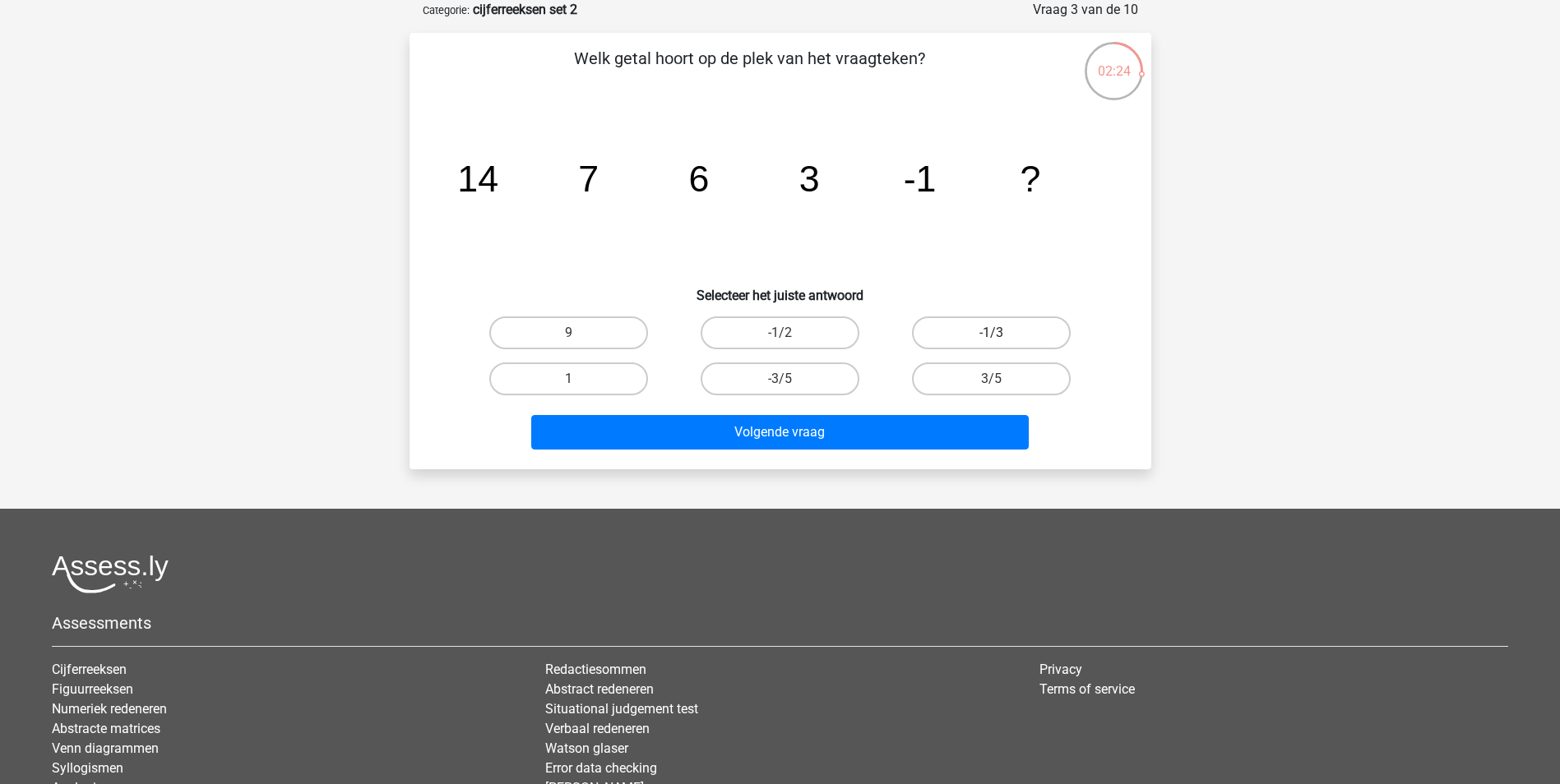
click at [912, 332] on label "-1/3" at bounding box center [992, 332] width 159 height 33
click at [992, 332] on input "-1/3" at bounding box center [997, 338] width 11 height 11
radio input "true"
click at [817, 325] on label "-1/2" at bounding box center [780, 332] width 159 height 33
click at [791, 332] on input "-1/2" at bounding box center [785, 338] width 11 height 11
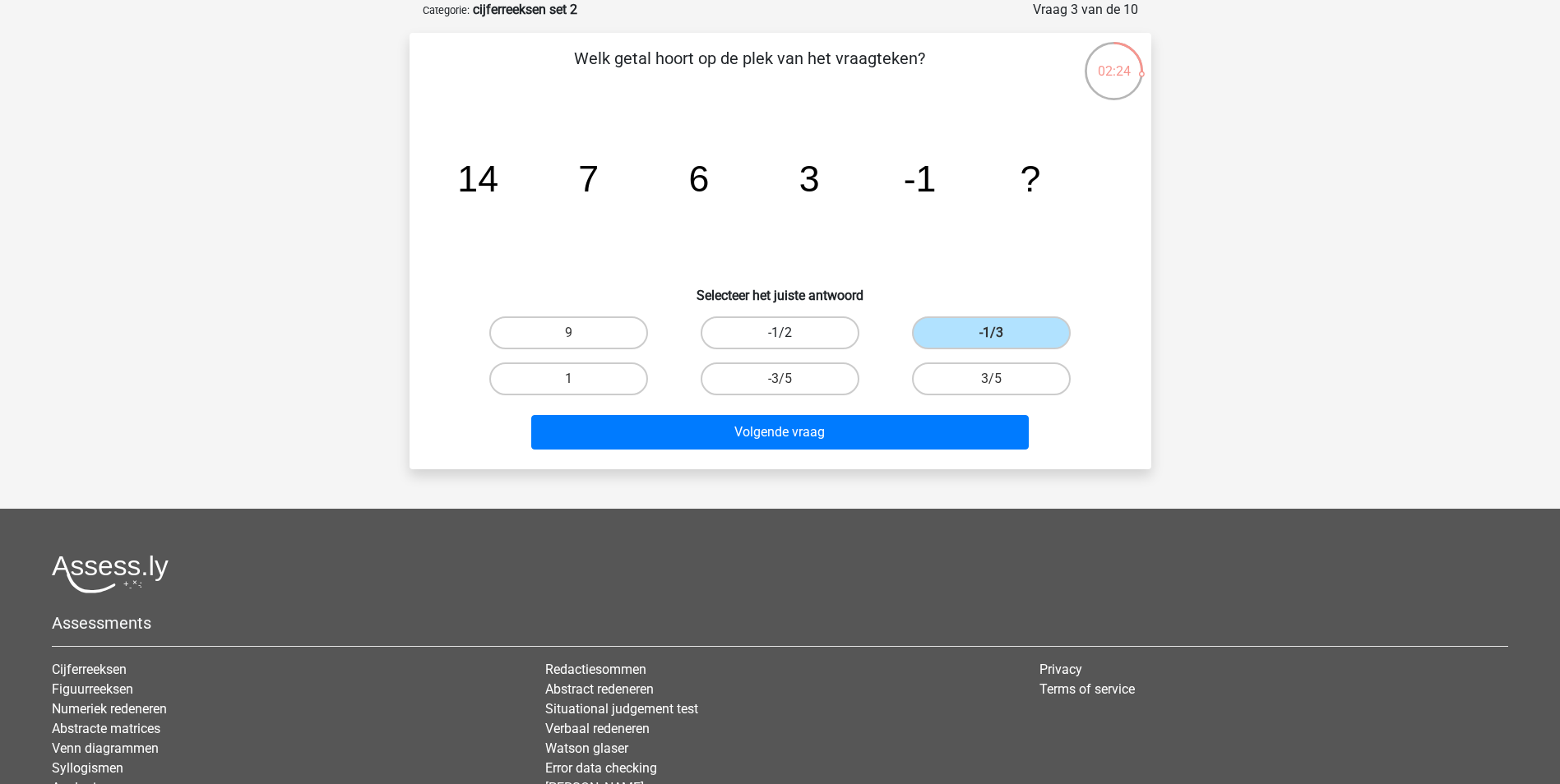
radio input "true"
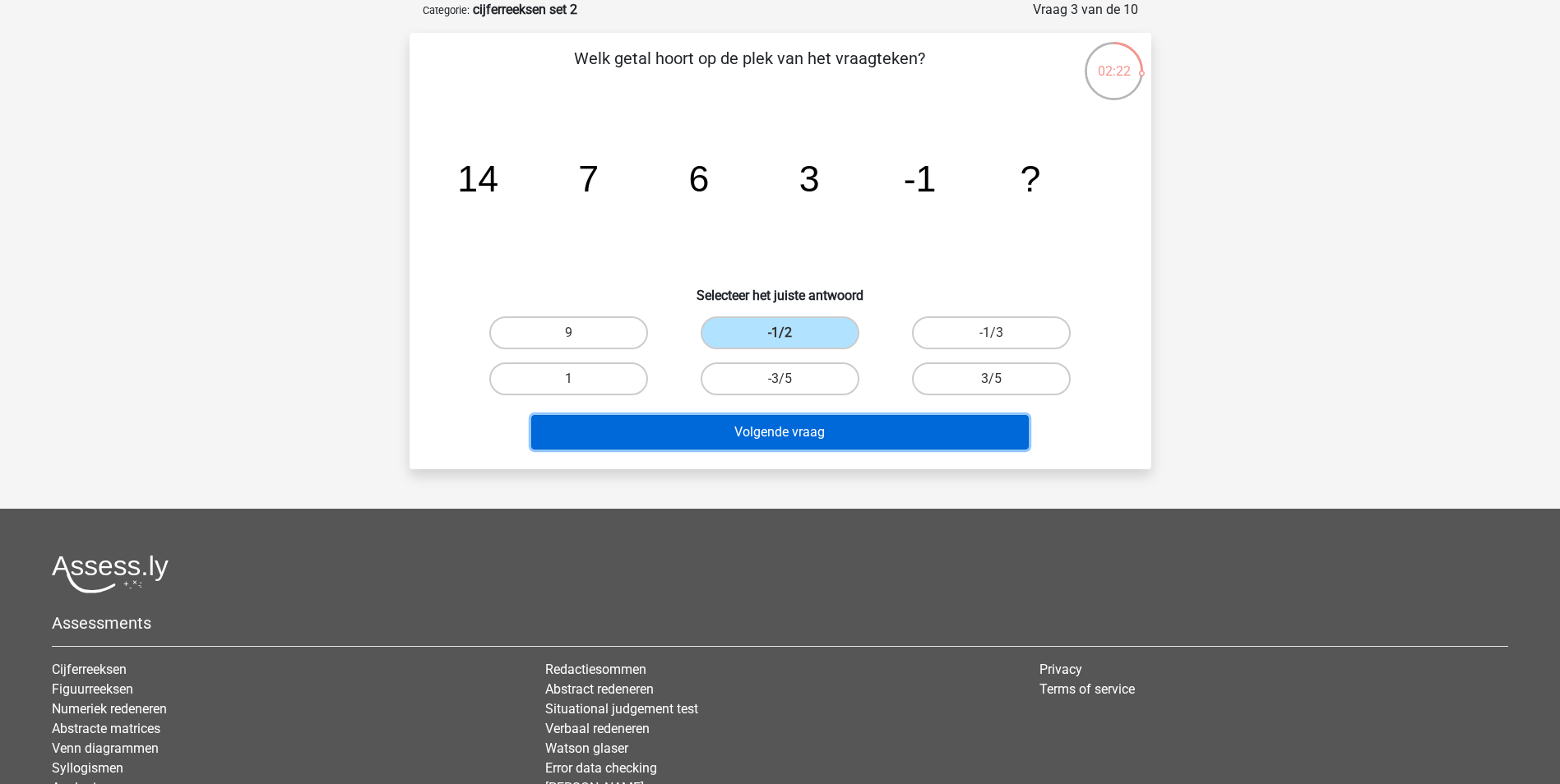
click at [717, 436] on button "Volgende vraag" at bounding box center [780, 432] width 498 height 34
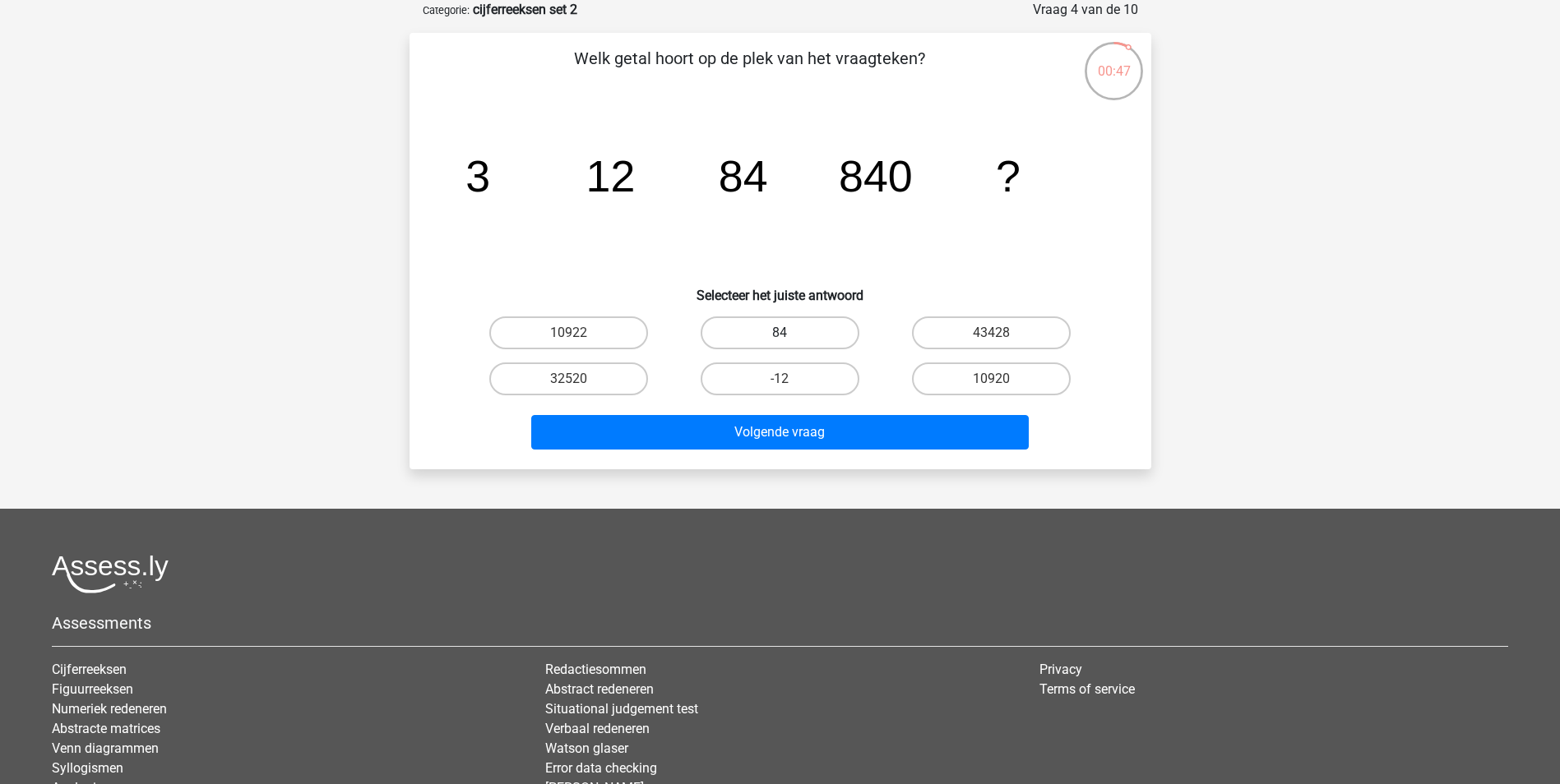
click at [756, 329] on label "84" at bounding box center [780, 332] width 159 height 33
click at [780, 332] on input "84" at bounding box center [785, 338] width 11 height 11
radio input "true"
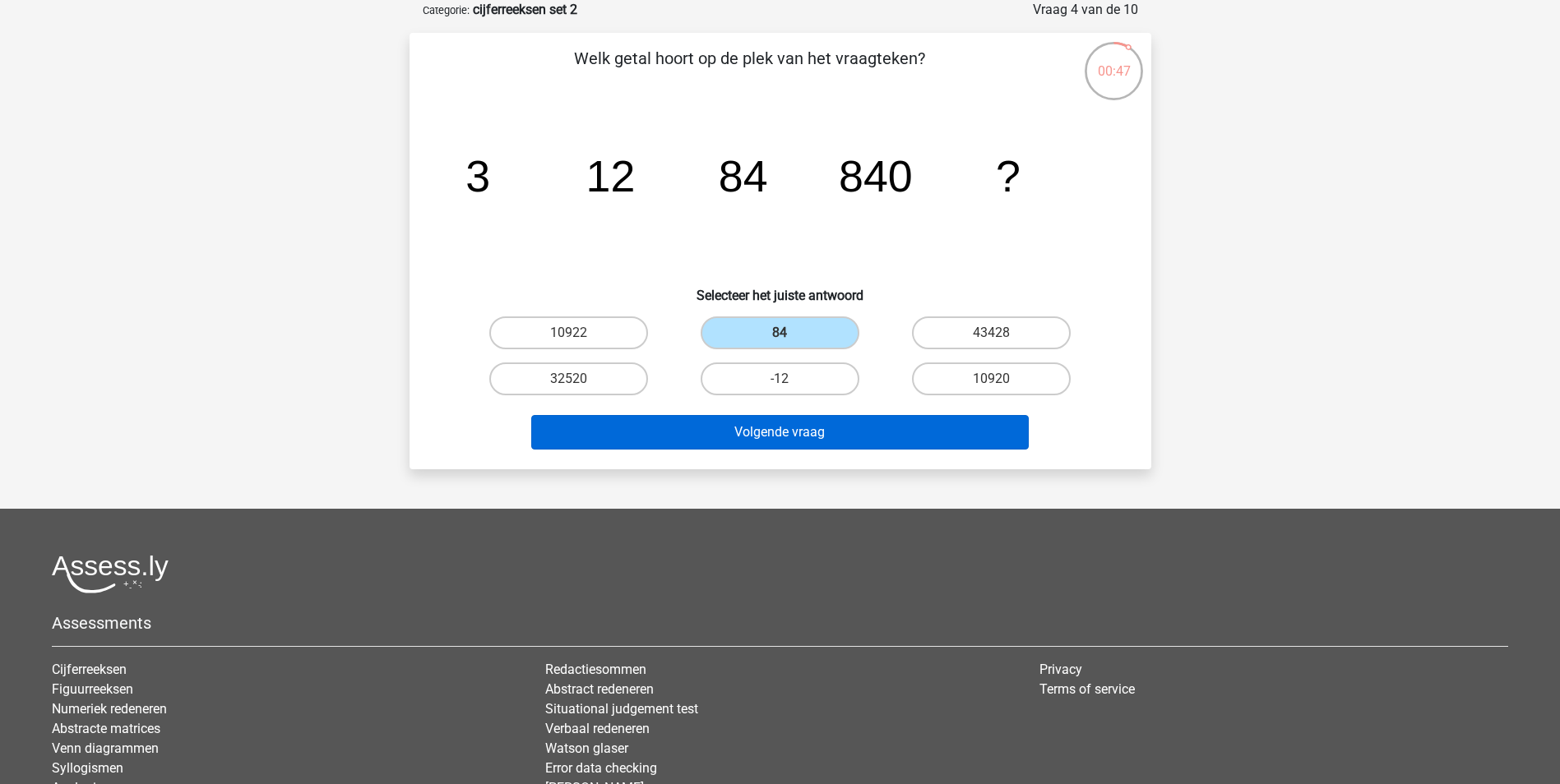
click at [787, 451] on div "Welk getal hoort op de plek van het vraagteken? image/svg+xml 3 12 84 840 ? Sel…" at bounding box center [780, 250] width 742 height 437
click at [787, 434] on button "Volgende vraag" at bounding box center [780, 432] width 498 height 34
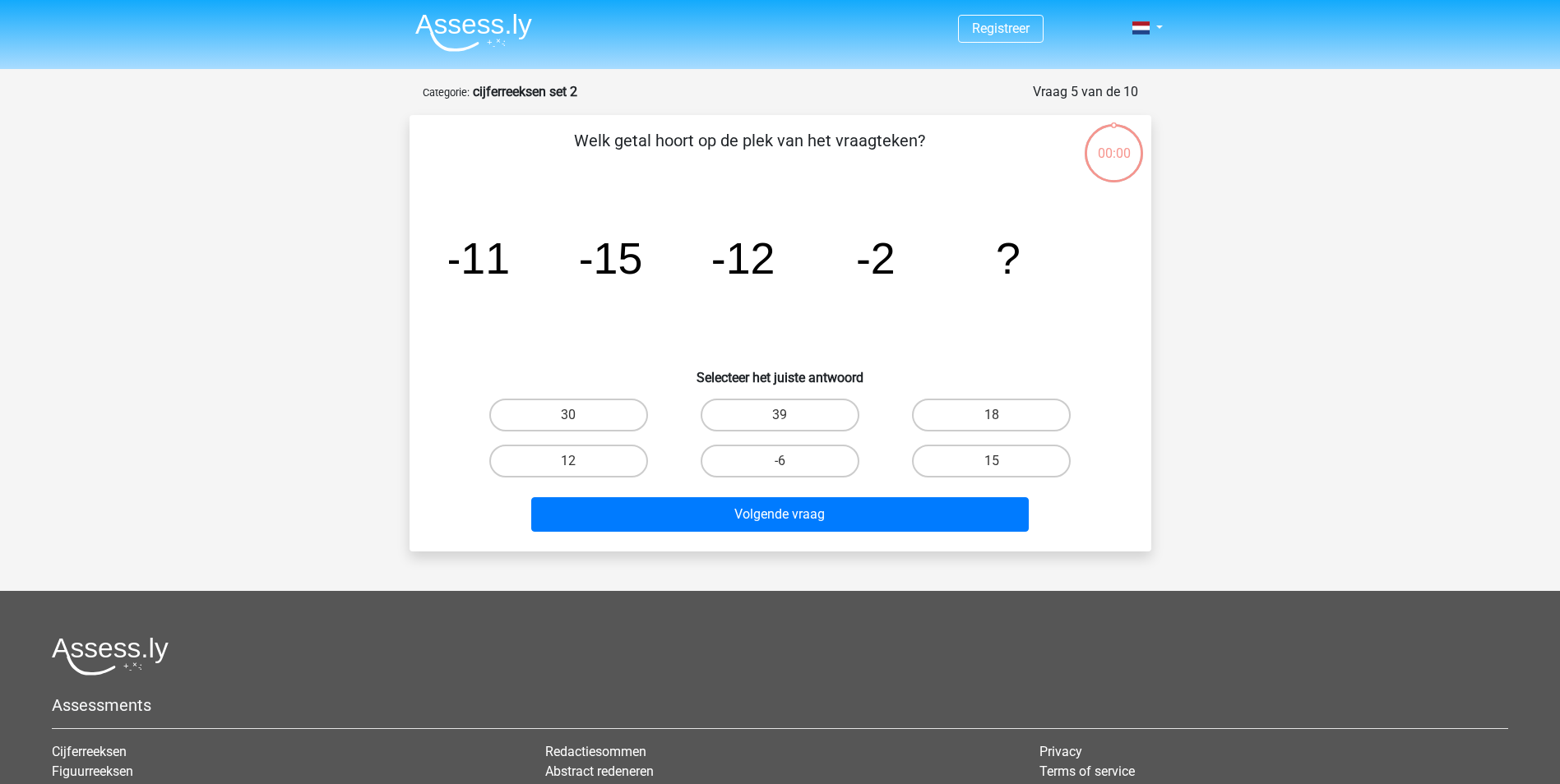
scroll to position [82, 0]
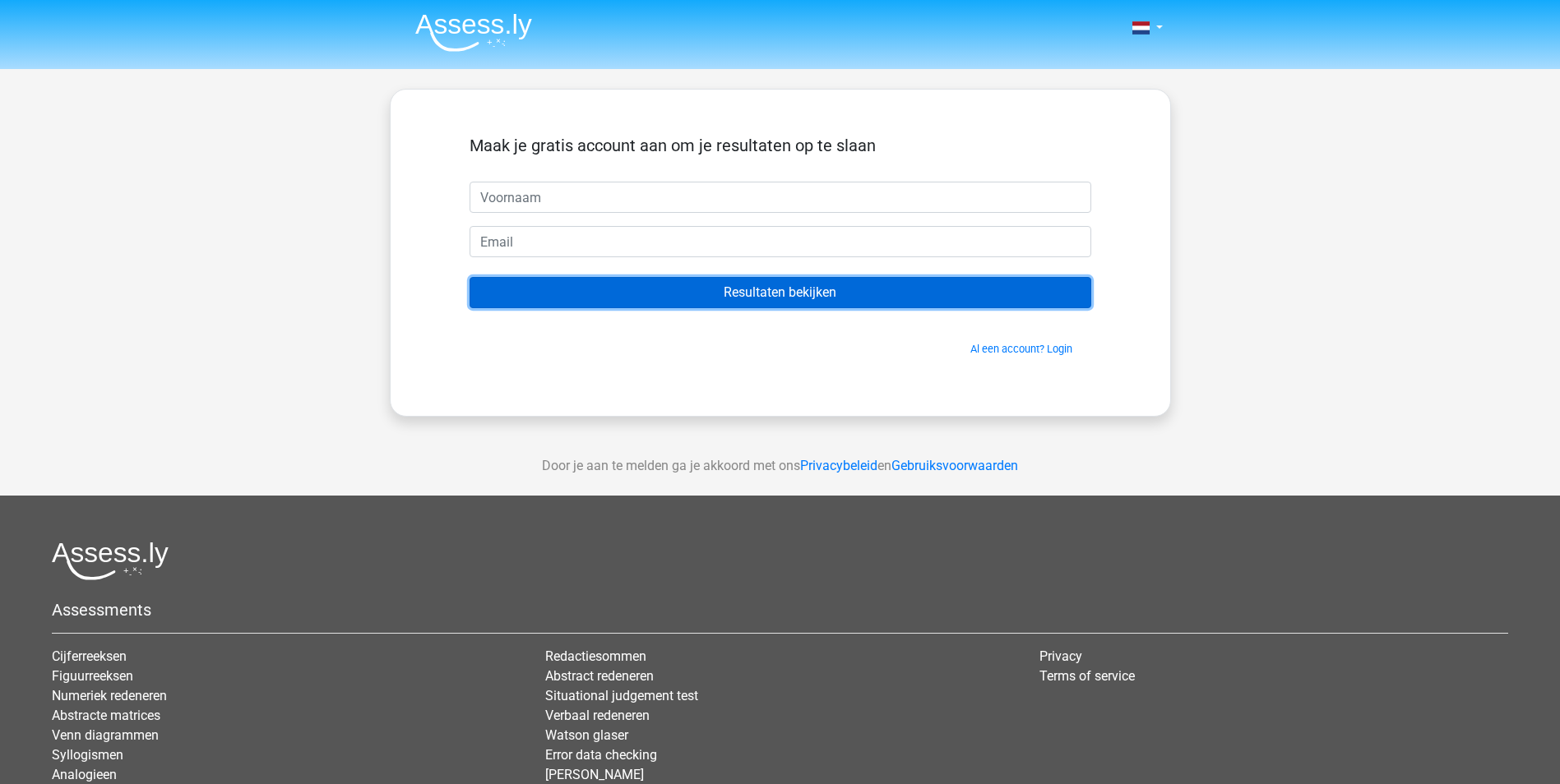
click at [744, 281] on input "Resultaten bekijken" at bounding box center [780, 292] width 622 height 31
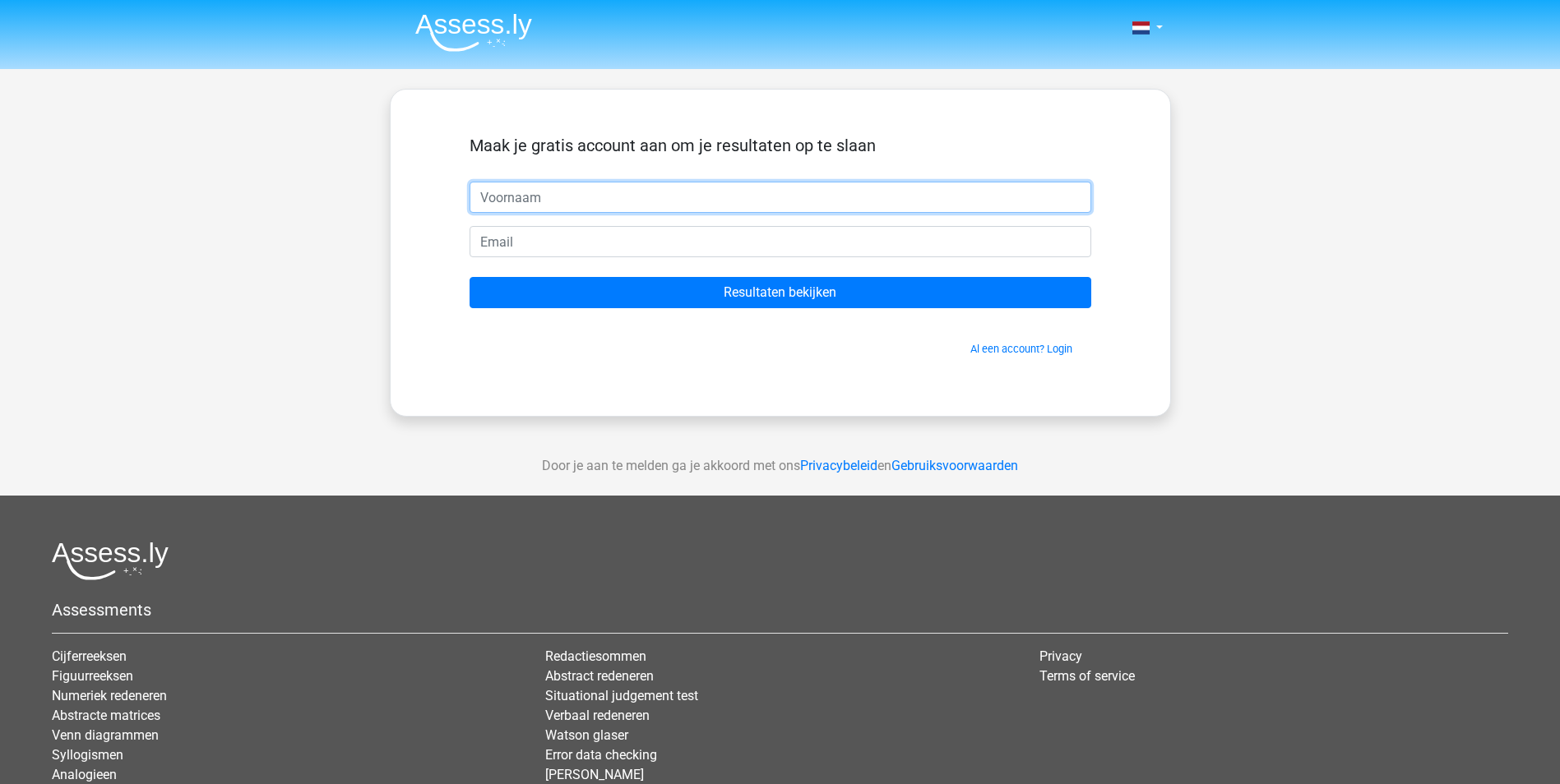
click at [581, 191] on input "text" at bounding box center [780, 197] width 622 height 31
type input "[PERSON_NAME]"
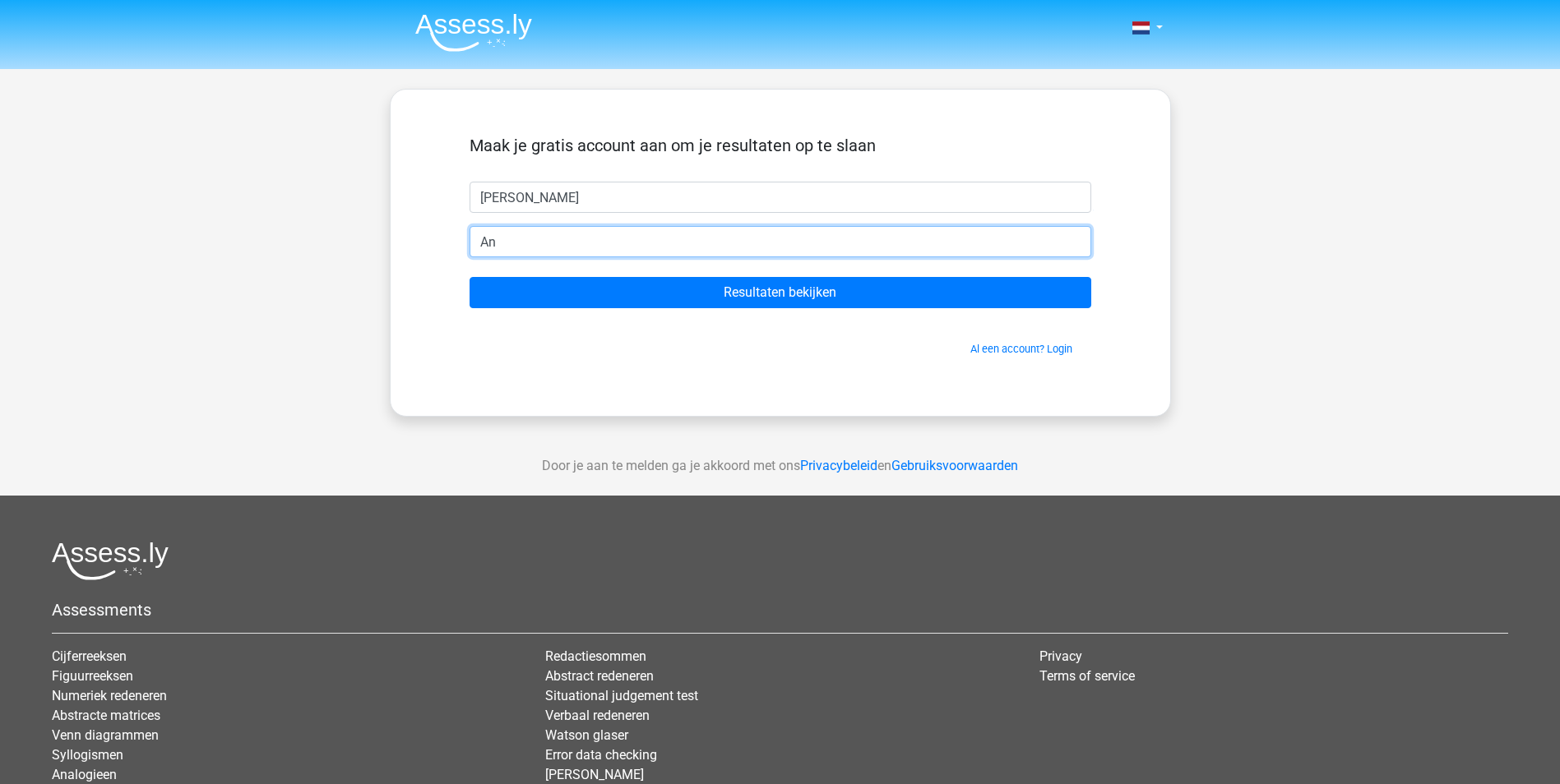
type input "A"
type input "[PERSON_NAME][EMAIL_ADDRESS][DOMAIN_NAME]"
click at [469, 277] on input "Resultaten bekijken" at bounding box center [780, 292] width 622 height 31
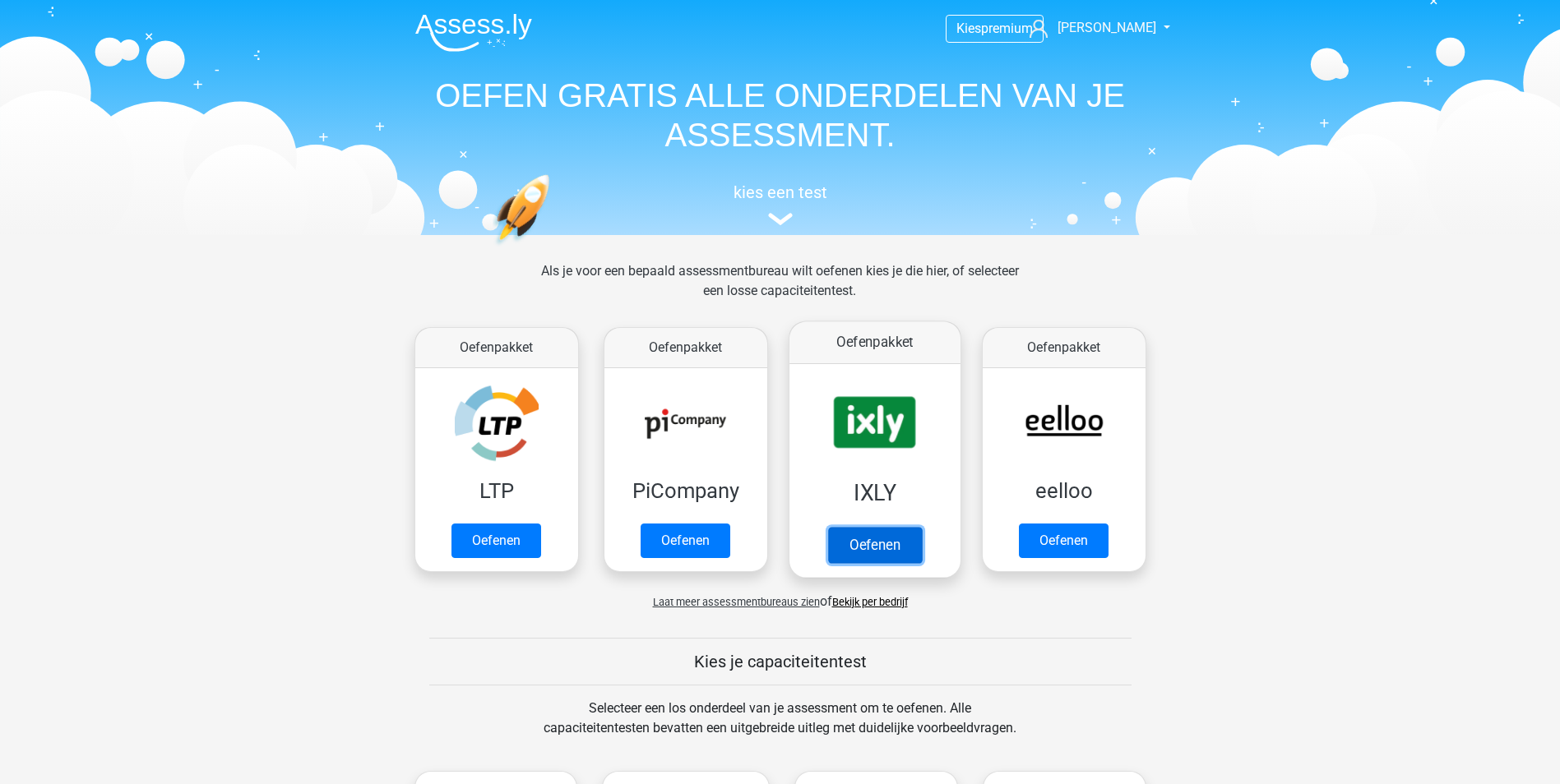
click at [874, 526] on link "Oefenen" at bounding box center [874, 544] width 94 height 36
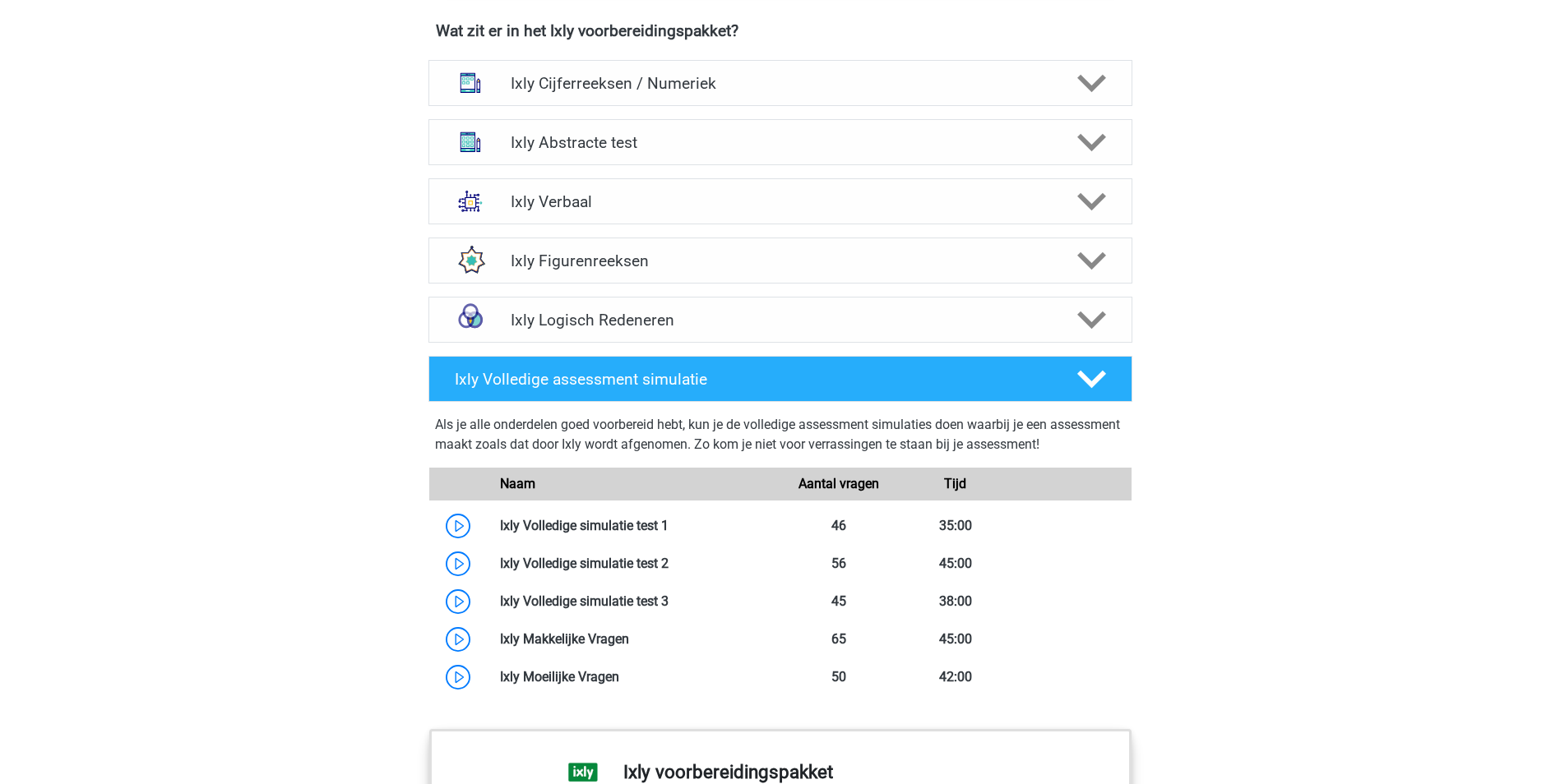
scroll to position [904, 0]
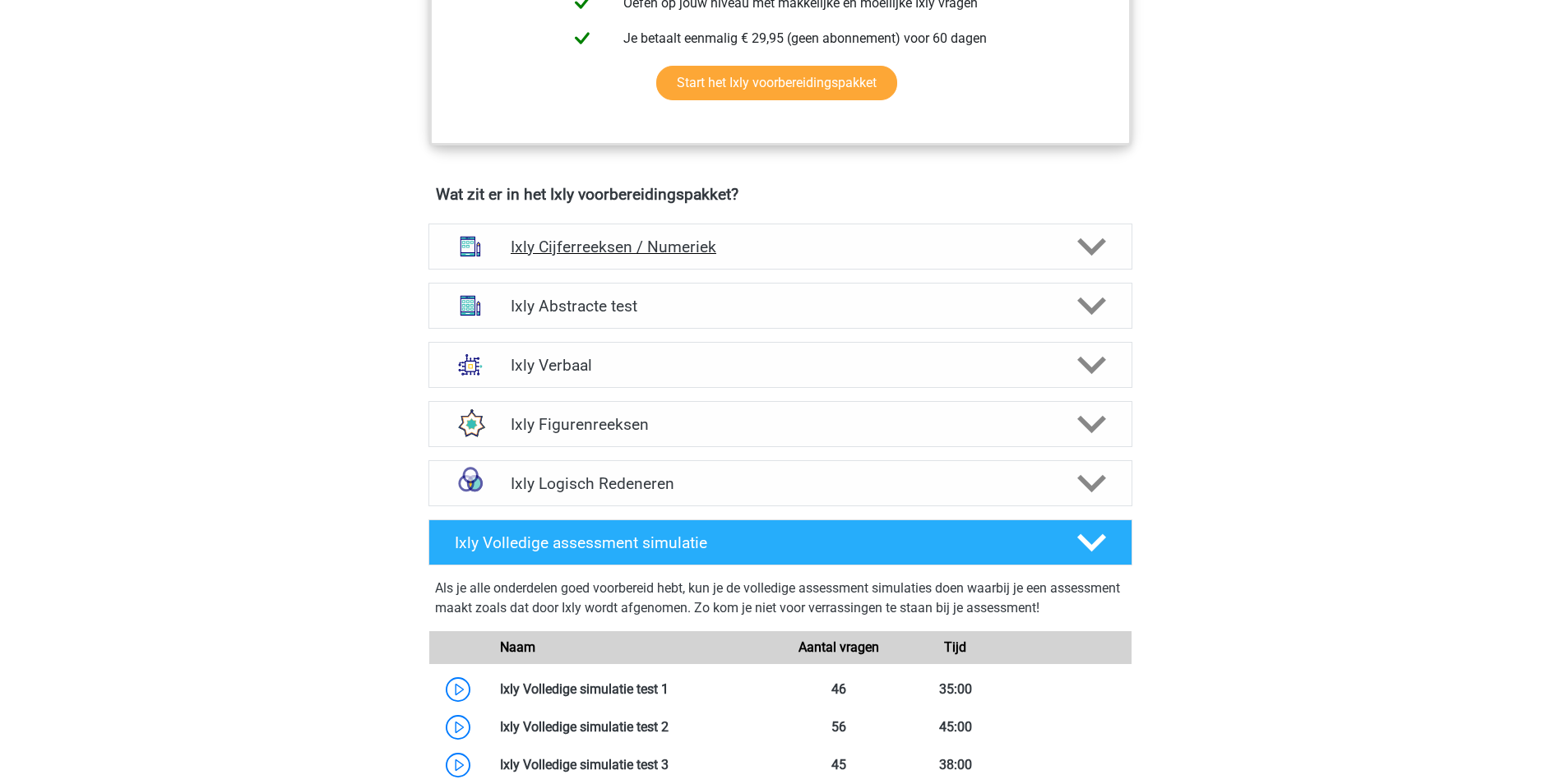
click at [650, 246] on h4 "Ixly Cijferreeksen / Numeriek" at bounding box center [780, 246] width 538 height 19
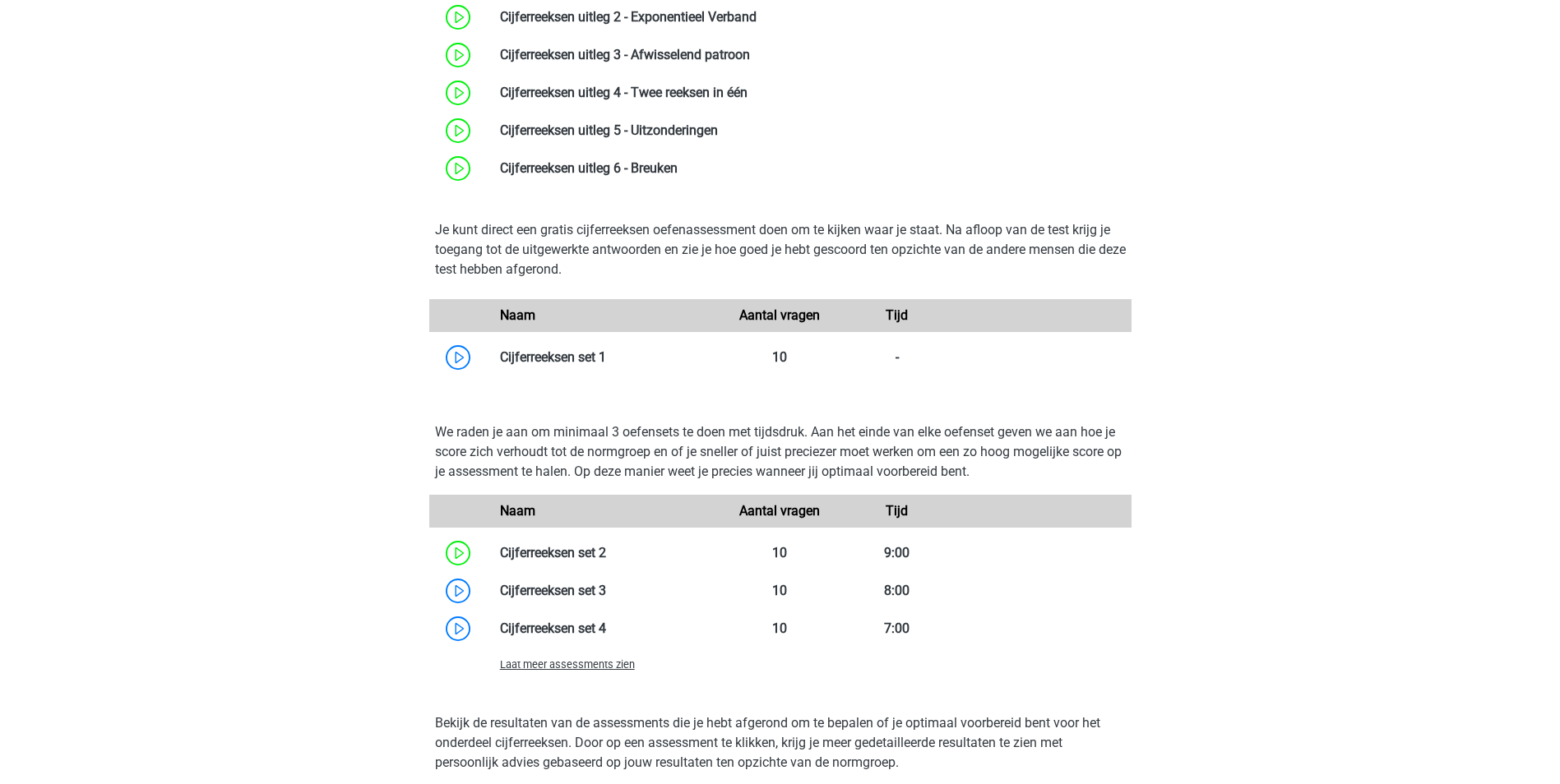
scroll to position [1397, 0]
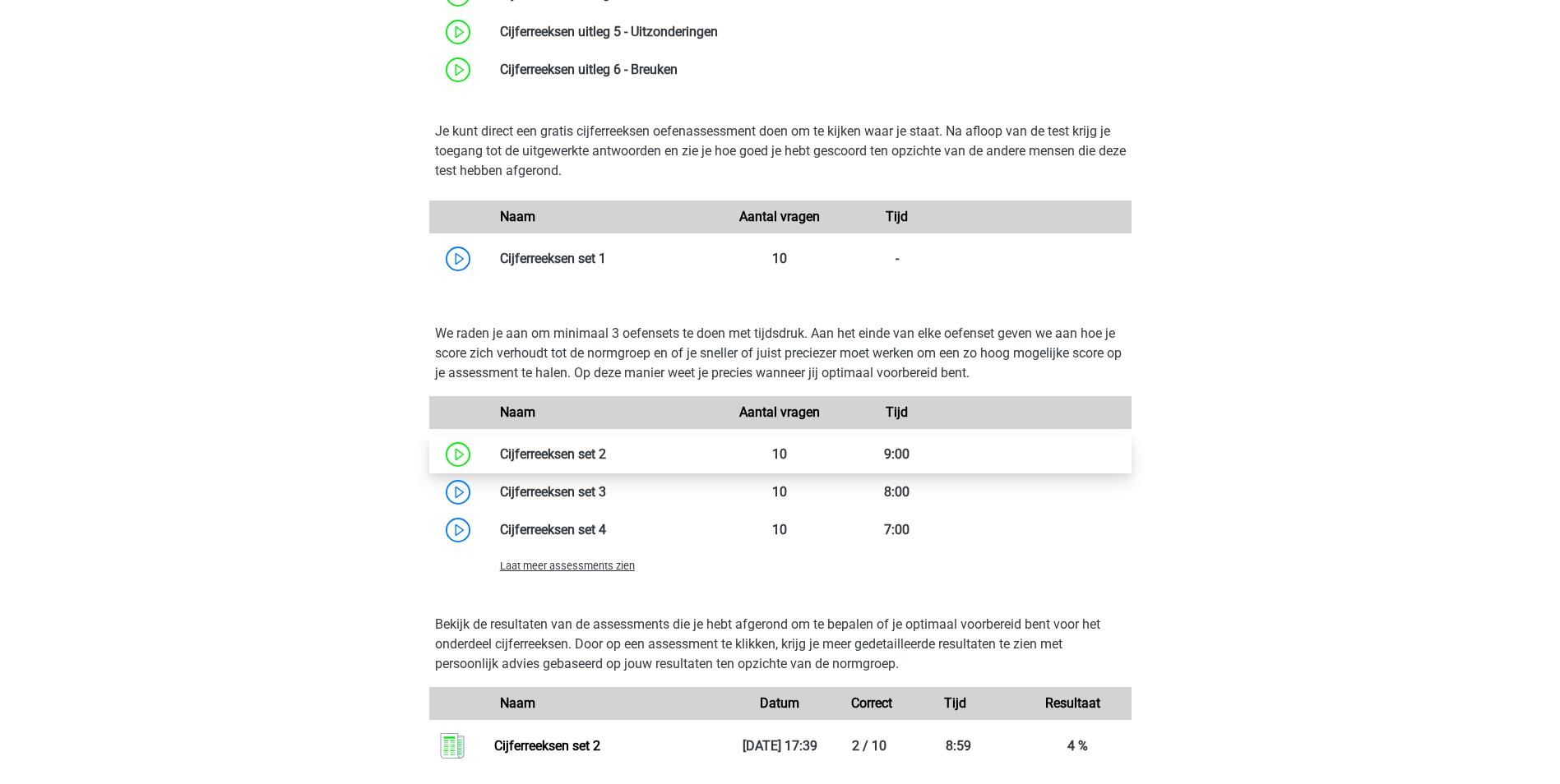
click at [606, 448] on link at bounding box center [606, 454] width 0 height 16
click at [606, 446] on link at bounding box center [606, 454] width 0 height 16
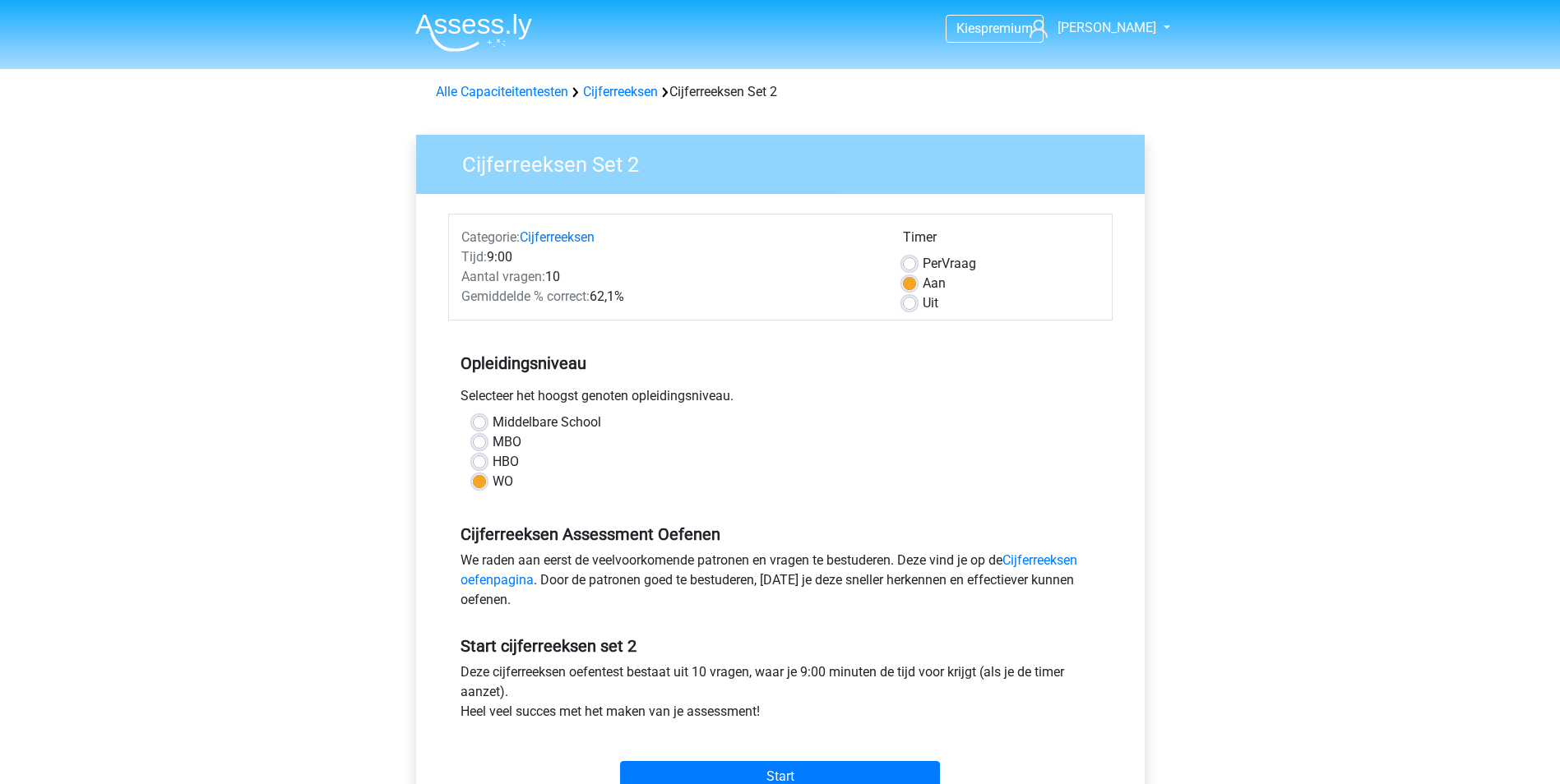
click at [931, 302] on label "Uit" at bounding box center [931, 303] width 16 height 19
click at [916, 302] on input "Uit" at bounding box center [909, 302] width 13 height 17
radio input "true"
click at [771, 772] on input "Start" at bounding box center [780, 776] width 320 height 31
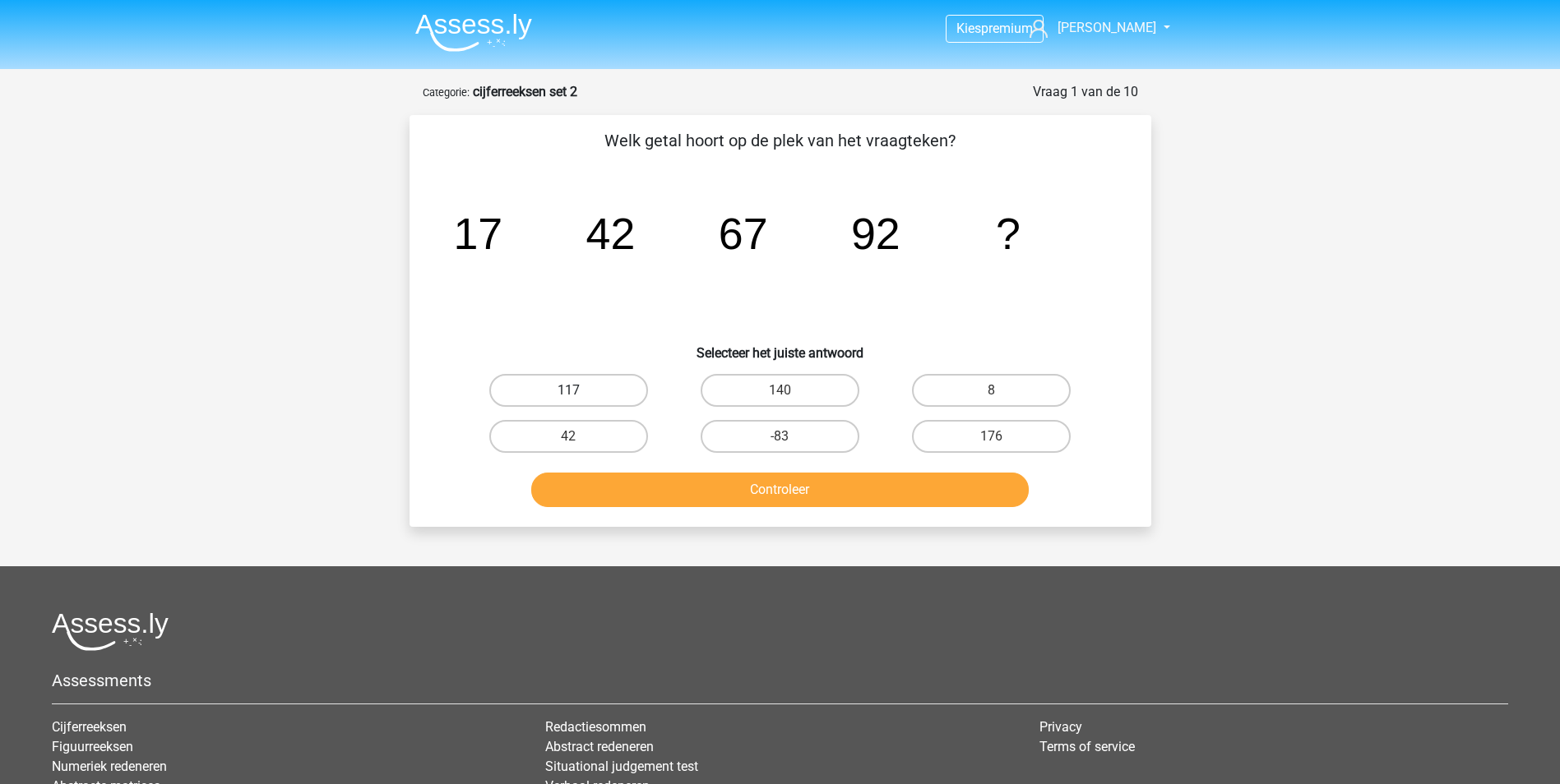
click at [626, 377] on label "117" at bounding box center [569, 390] width 159 height 33
click at [579, 391] on input "117" at bounding box center [574, 396] width 11 height 11
radio input "true"
click at [688, 487] on button "Controleer" at bounding box center [780, 489] width 498 height 34
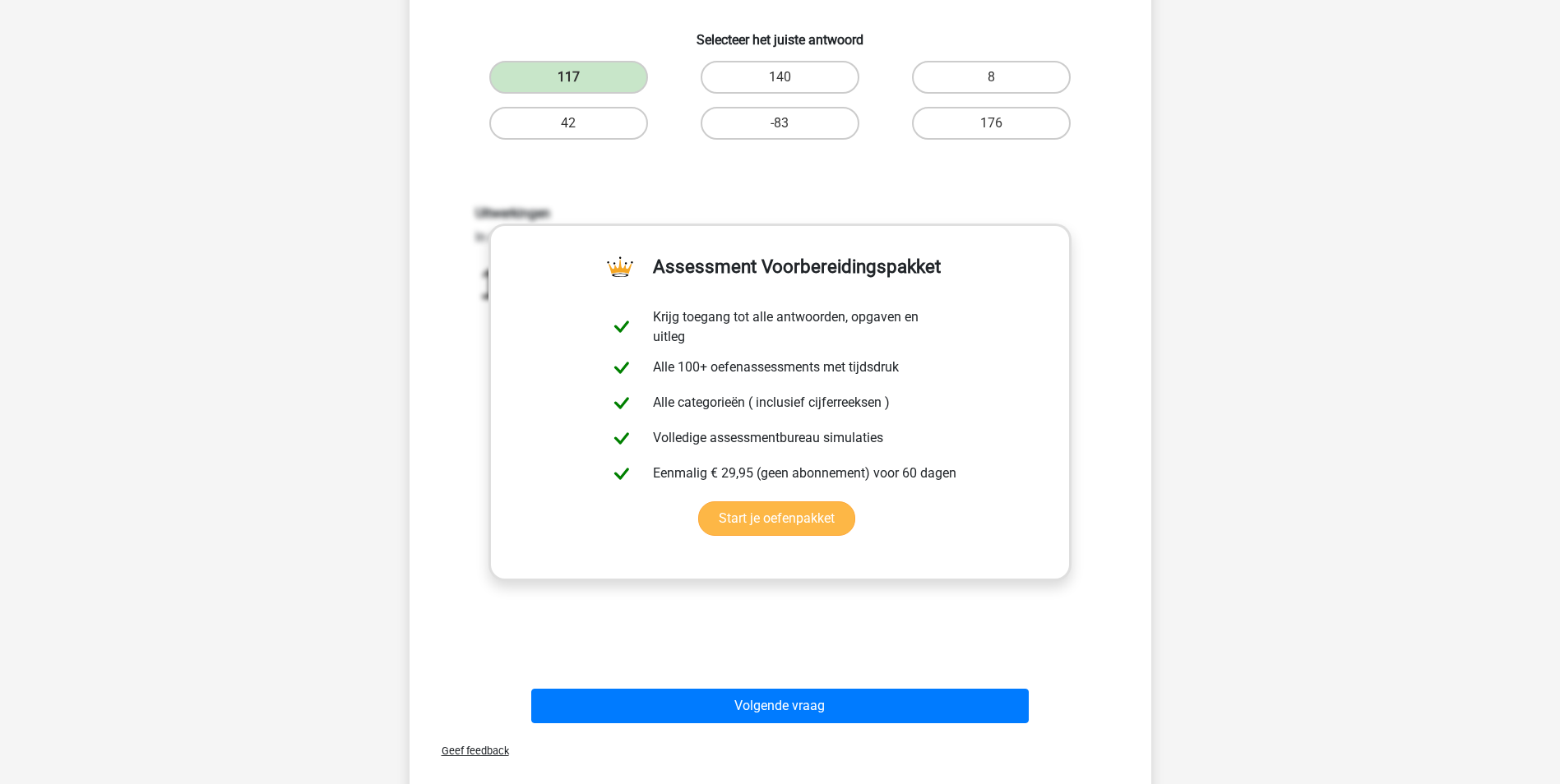
scroll to position [329, 0]
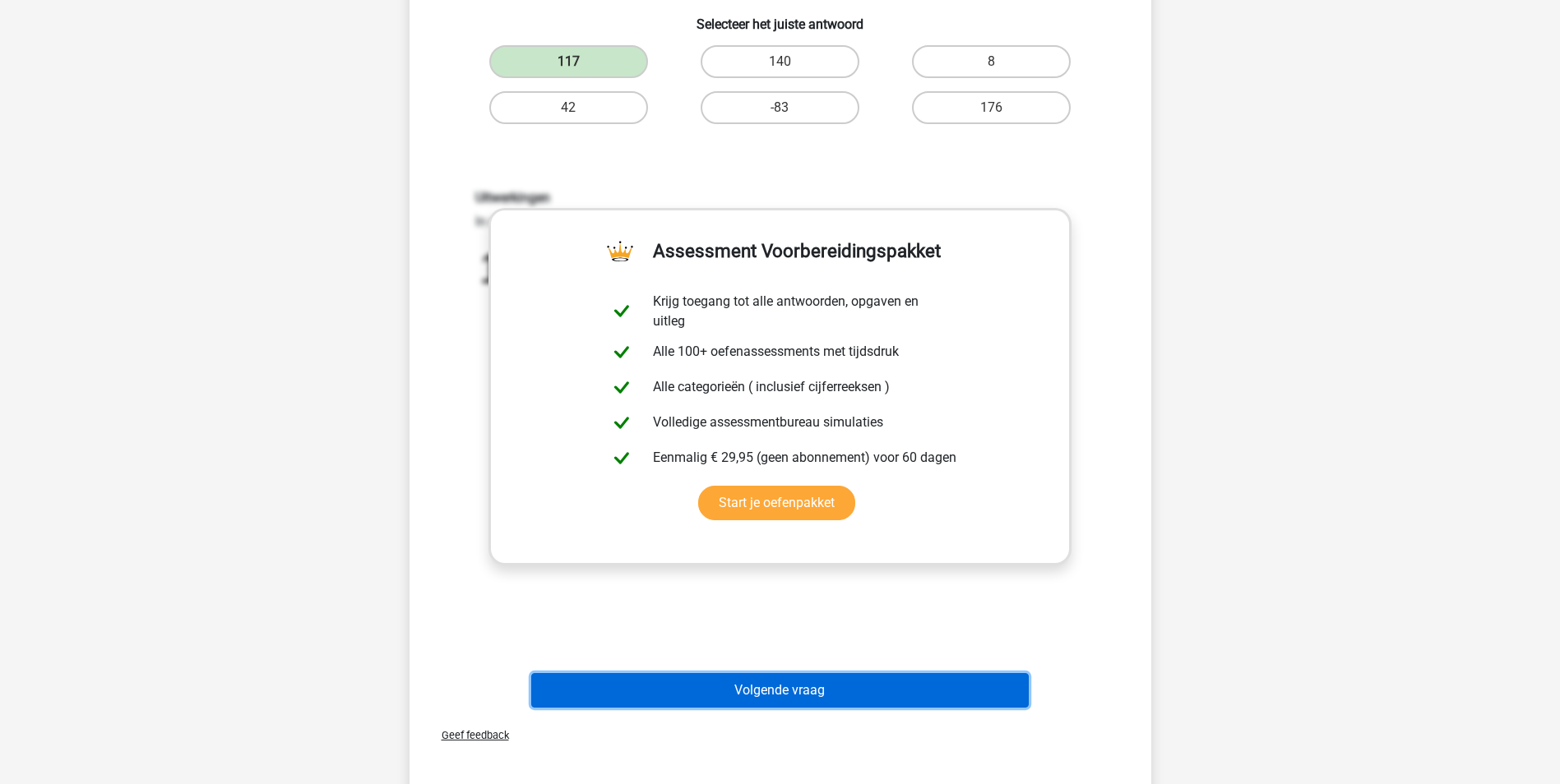
click at [841, 695] on button "Volgende vraag" at bounding box center [780, 690] width 498 height 34
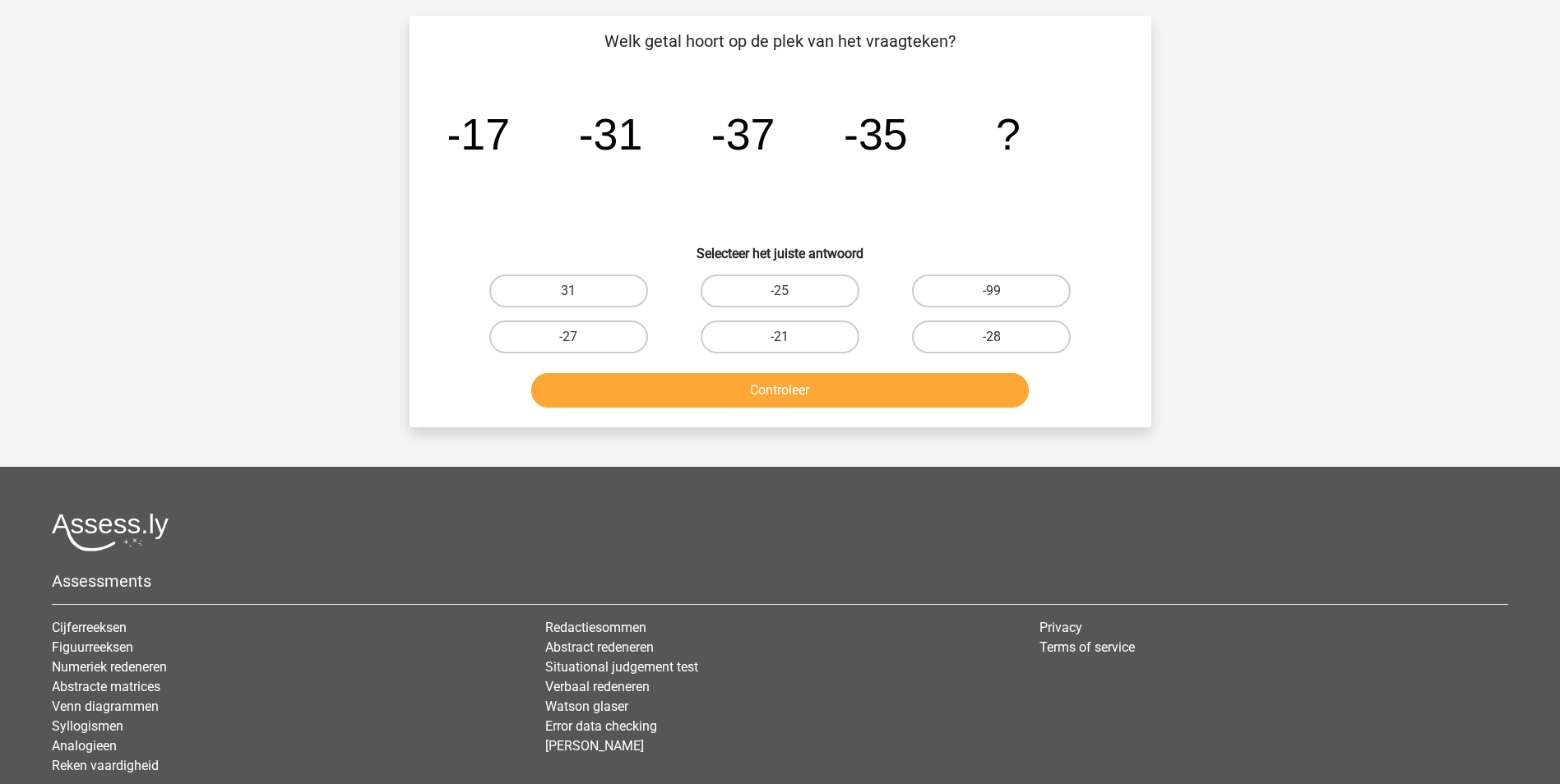
scroll to position [82, 0]
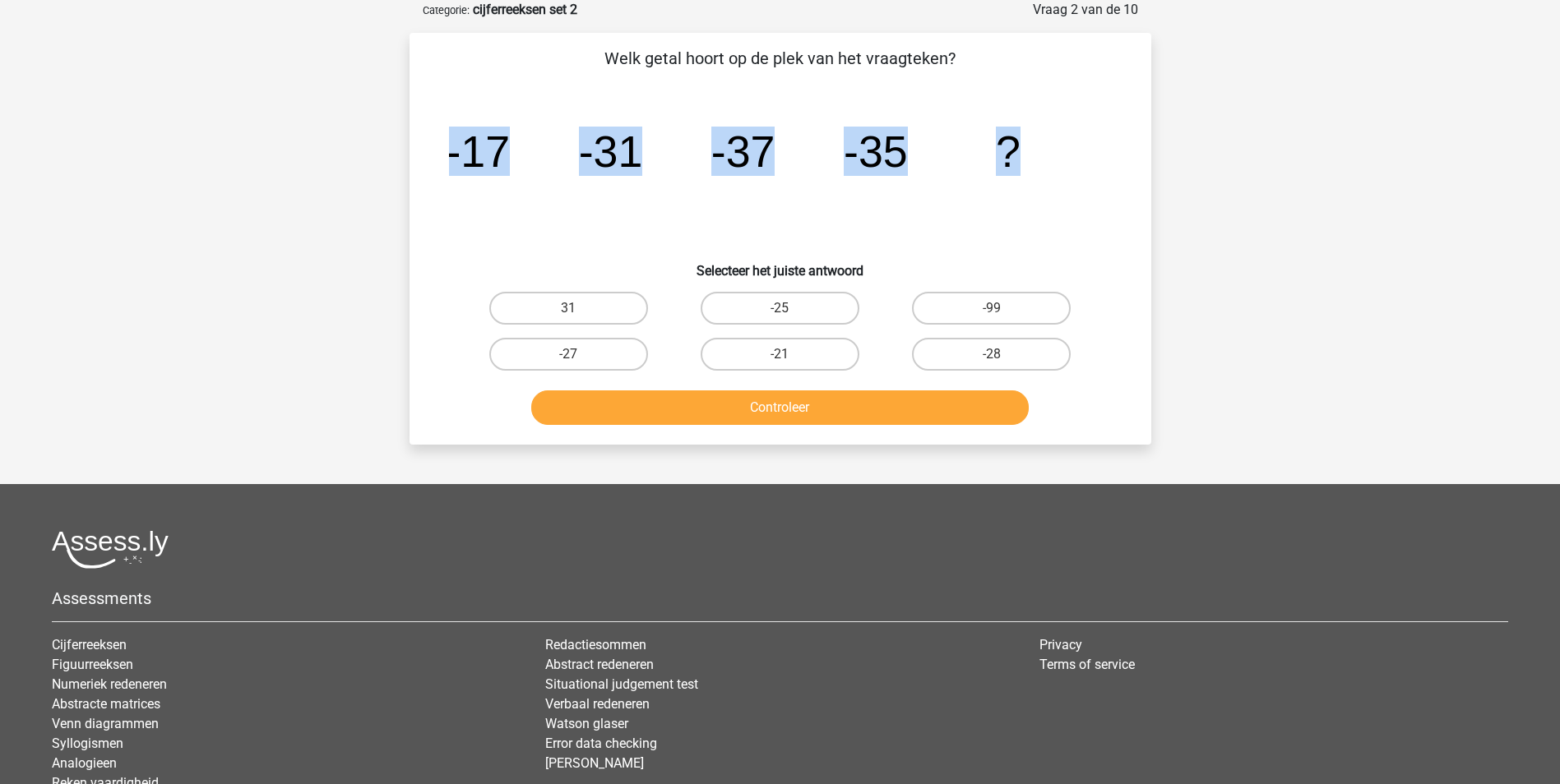
drag, startPoint x: 447, startPoint y: 171, endPoint x: 1034, endPoint y: 136, distance: 588.0
click at [1034, 136] on div "image/svg+xml -17 -31 -37 -35 ?" at bounding box center [780, 167] width 689 height 166
copy g "-17 -31 -37 -35 ?"
click at [1288, 138] on div "Kies premium Annabelle annabelle_ten_wolde@hotmail.com" at bounding box center [780, 418] width 1560 height 1000
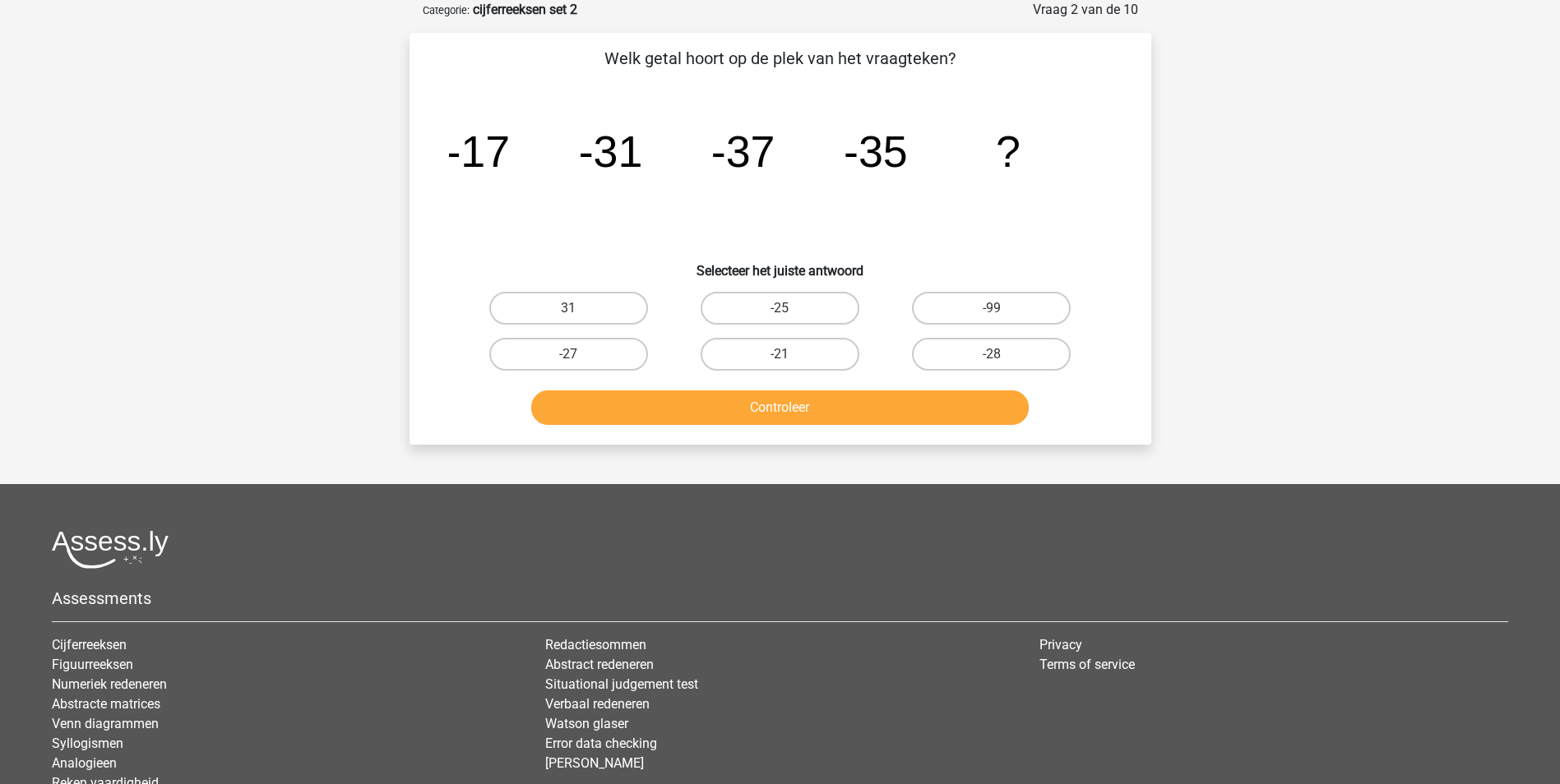
click at [830, 429] on div "Controleer" at bounding box center [781, 411] width 635 height 41
click at [829, 414] on button "Controleer" at bounding box center [780, 407] width 498 height 34
click at [645, 253] on h6 "Selecteer het juiste antwoord" at bounding box center [780, 264] width 689 height 29
click at [599, 362] on label "-27" at bounding box center [569, 354] width 159 height 33
click at [579, 362] on input "-27" at bounding box center [574, 360] width 11 height 11
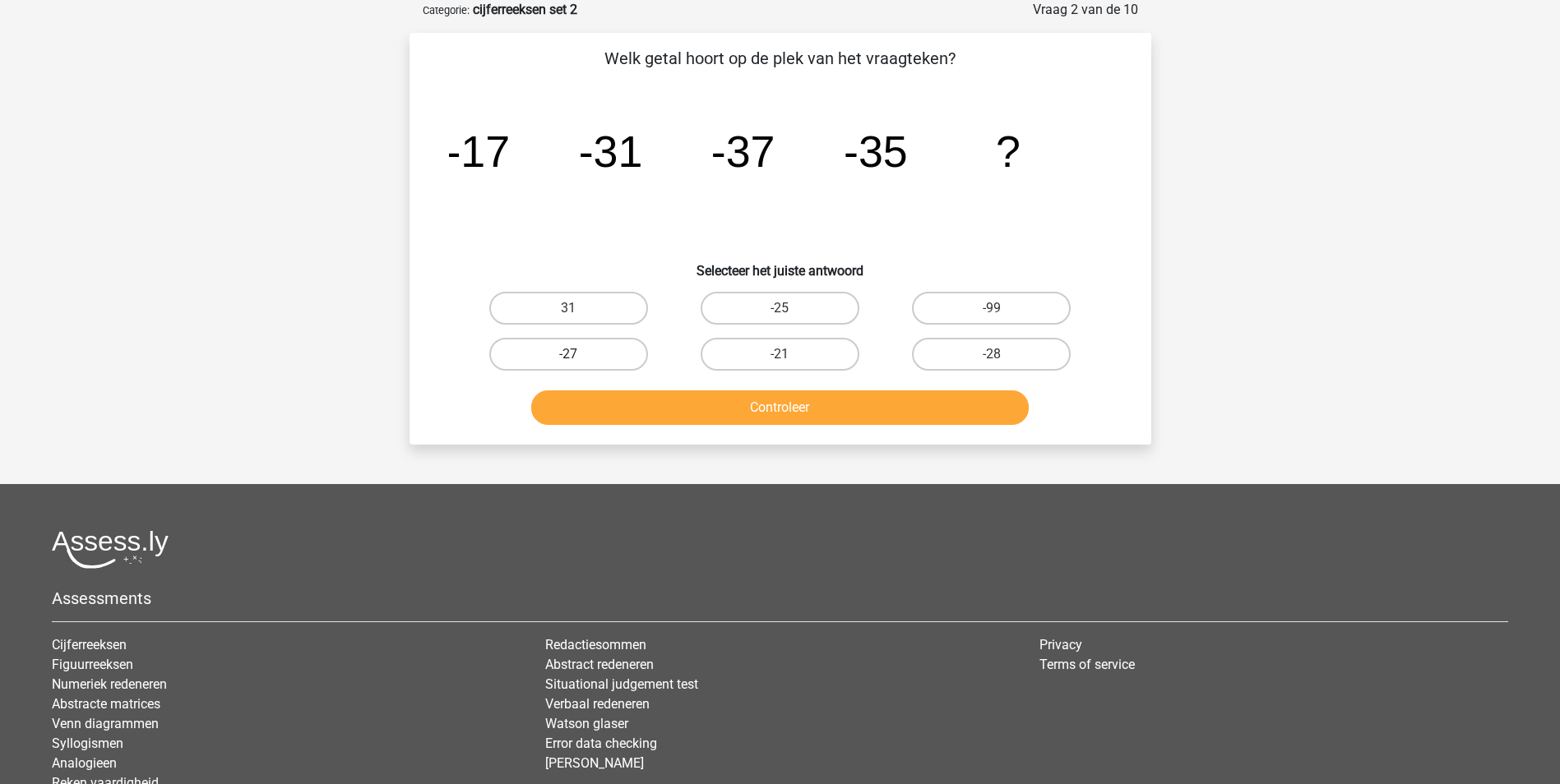
radio input "true"
click at [671, 407] on button "Controleer" at bounding box center [780, 407] width 498 height 34
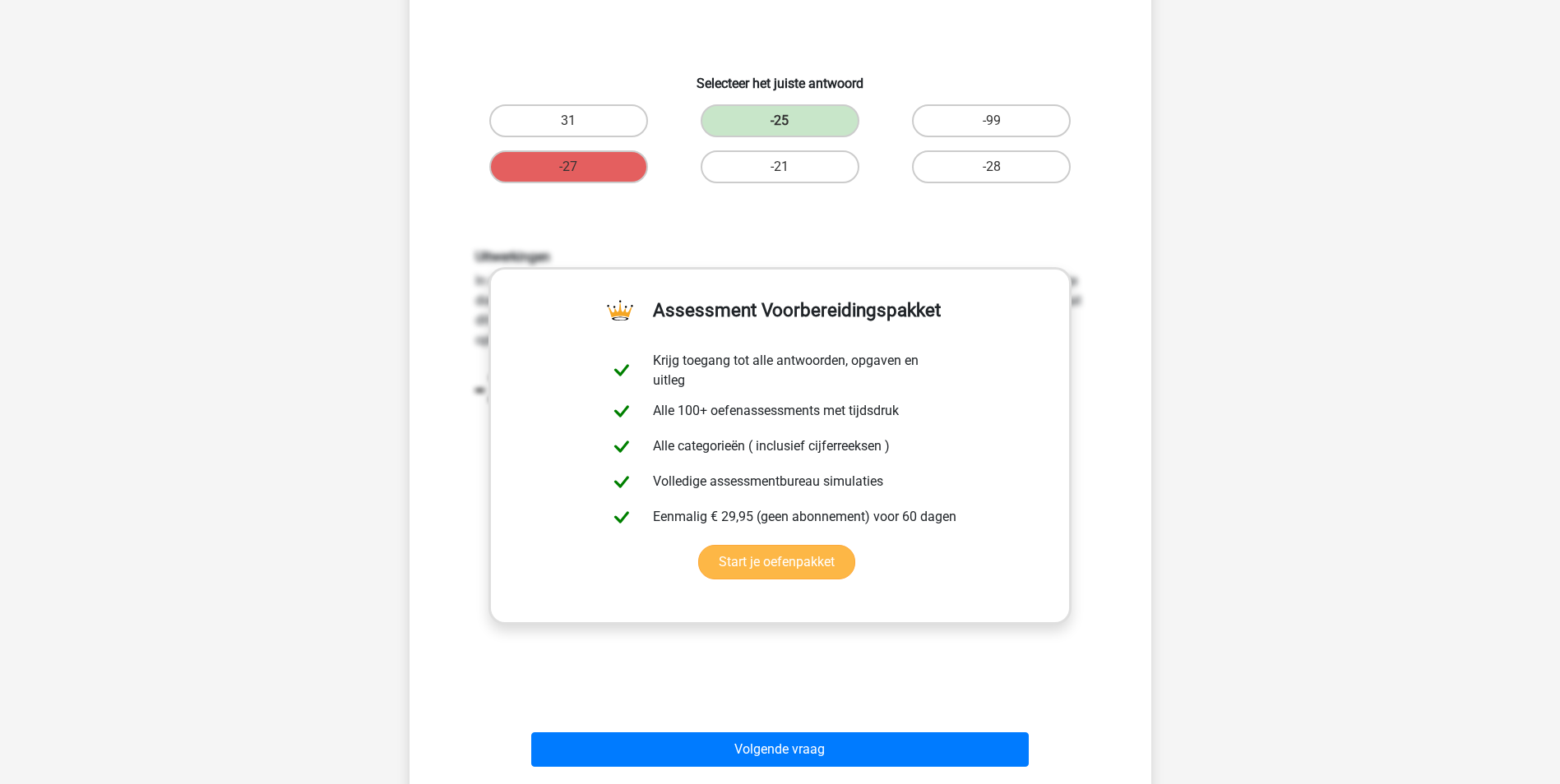
scroll to position [493, 0]
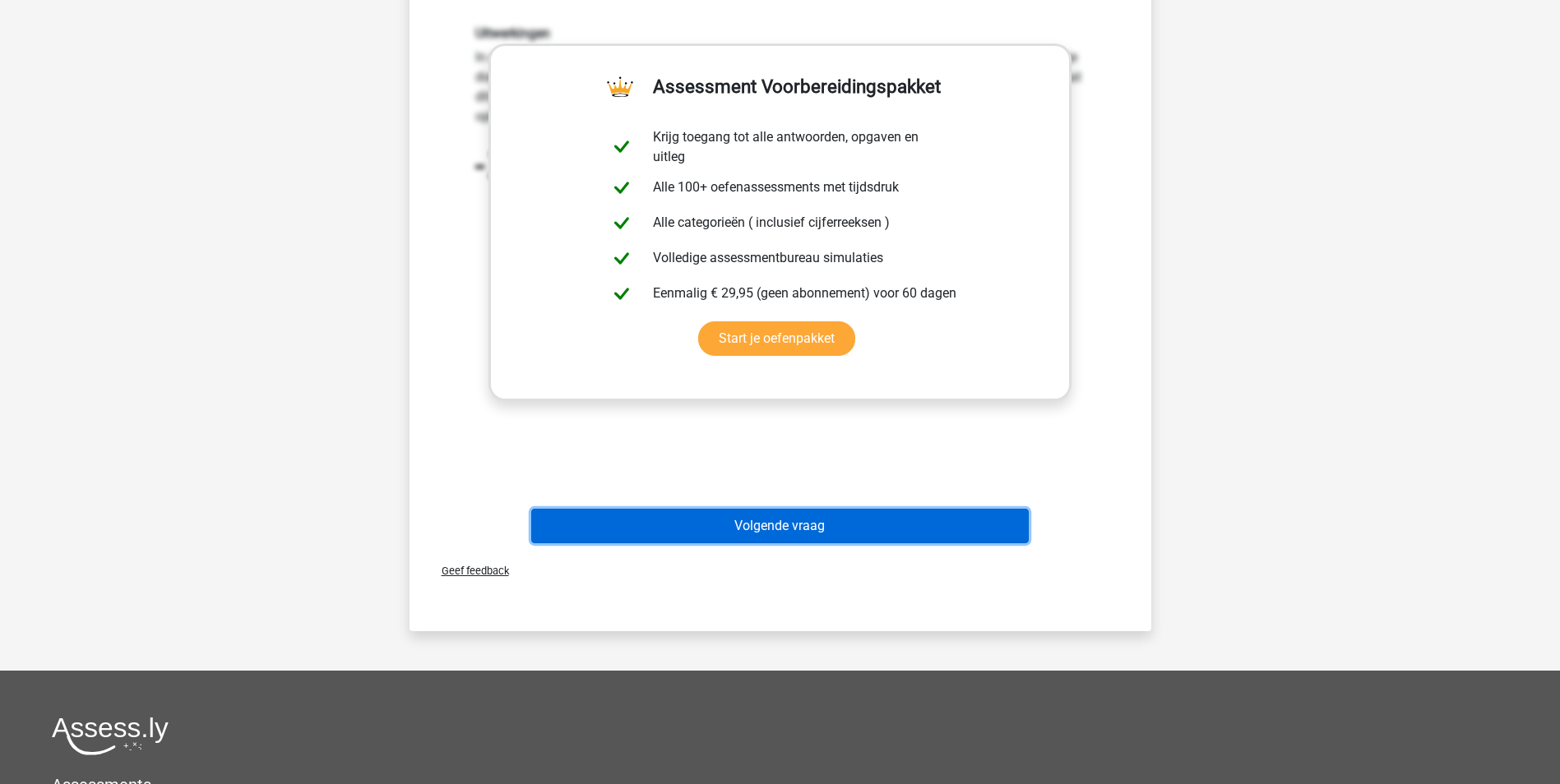
click at [866, 526] on button "Volgende vraag" at bounding box center [780, 526] width 498 height 34
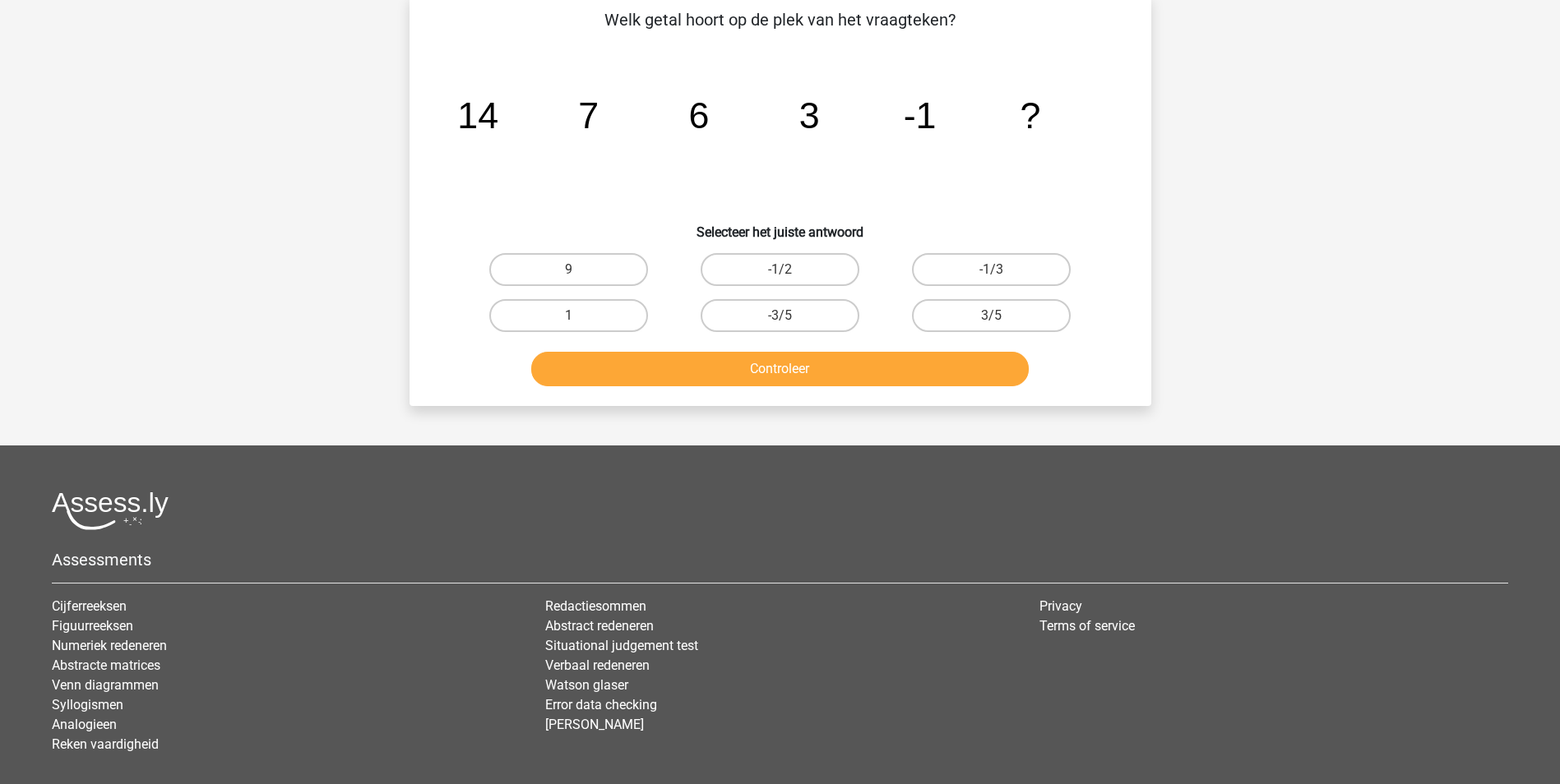
scroll to position [82, 0]
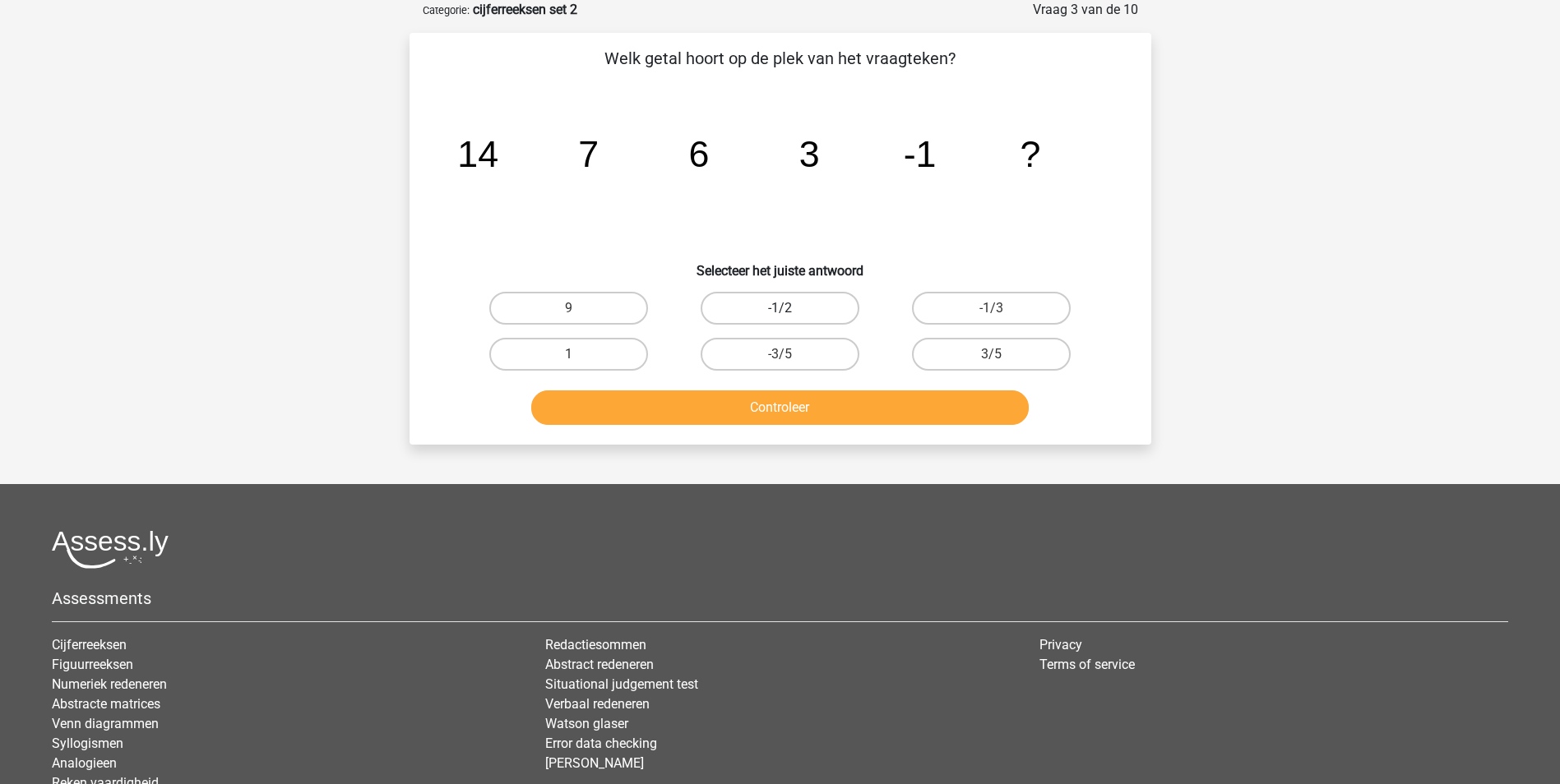
click at [805, 306] on label "-1/2" at bounding box center [780, 308] width 159 height 33
click at [791, 309] on input "-1/2" at bounding box center [785, 314] width 11 height 11
radio input "true"
click at [810, 402] on button "Controleer" at bounding box center [780, 407] width 498 height 34
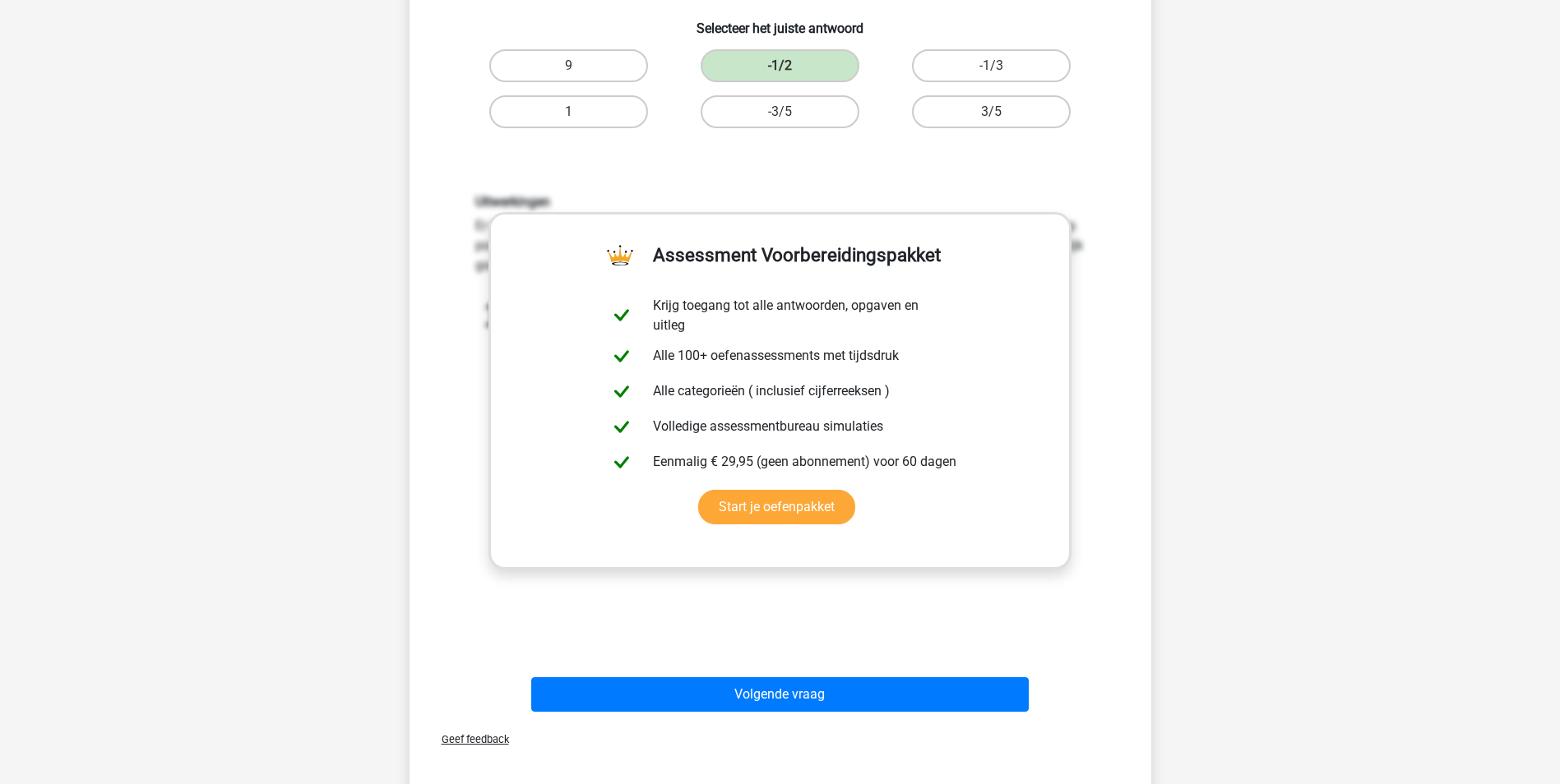
scroll to position [329, 0]
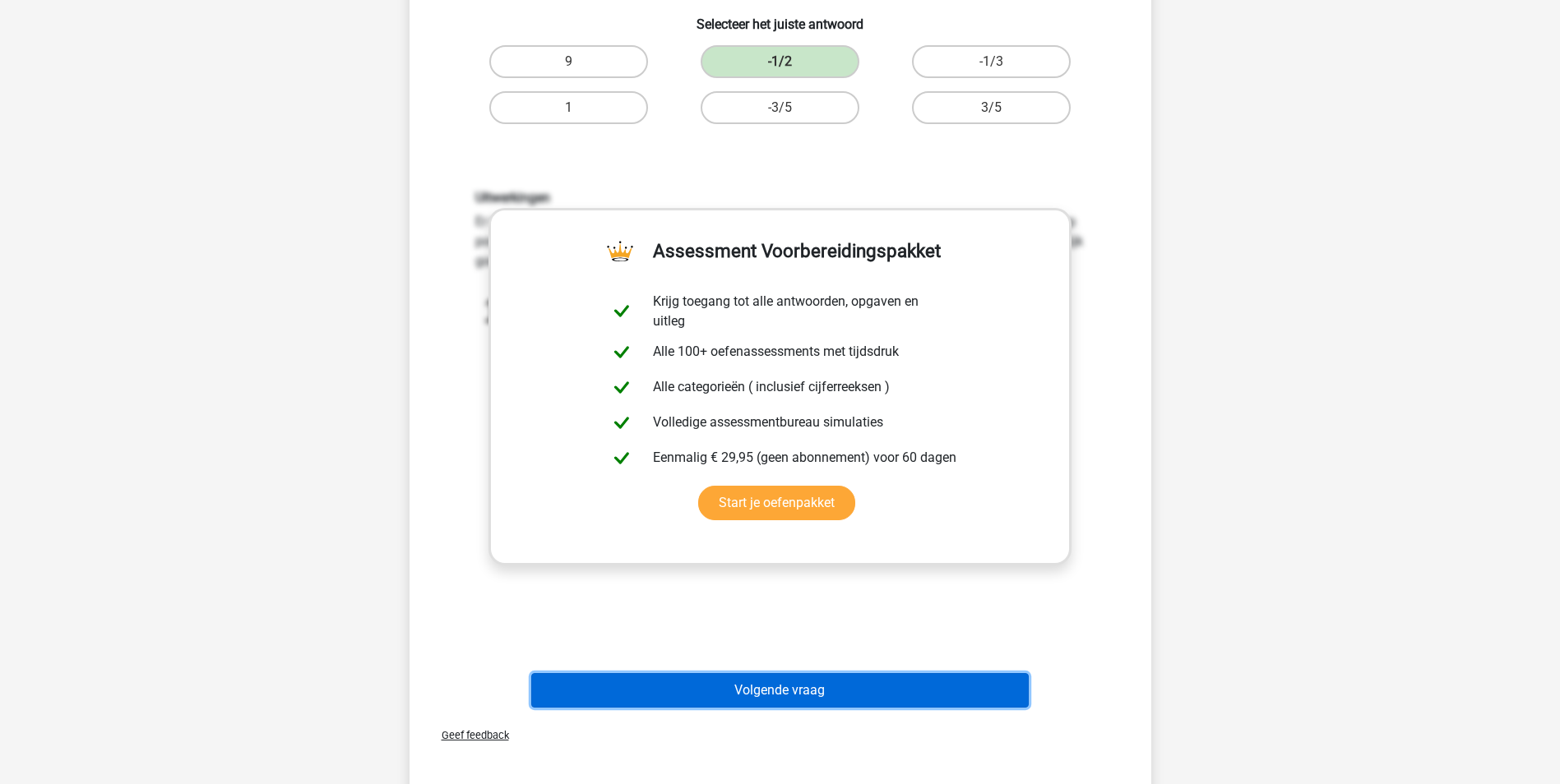
click at [805, 695] on button "Volgende vraag" at bounding box center [780, 690] width 498 height 34
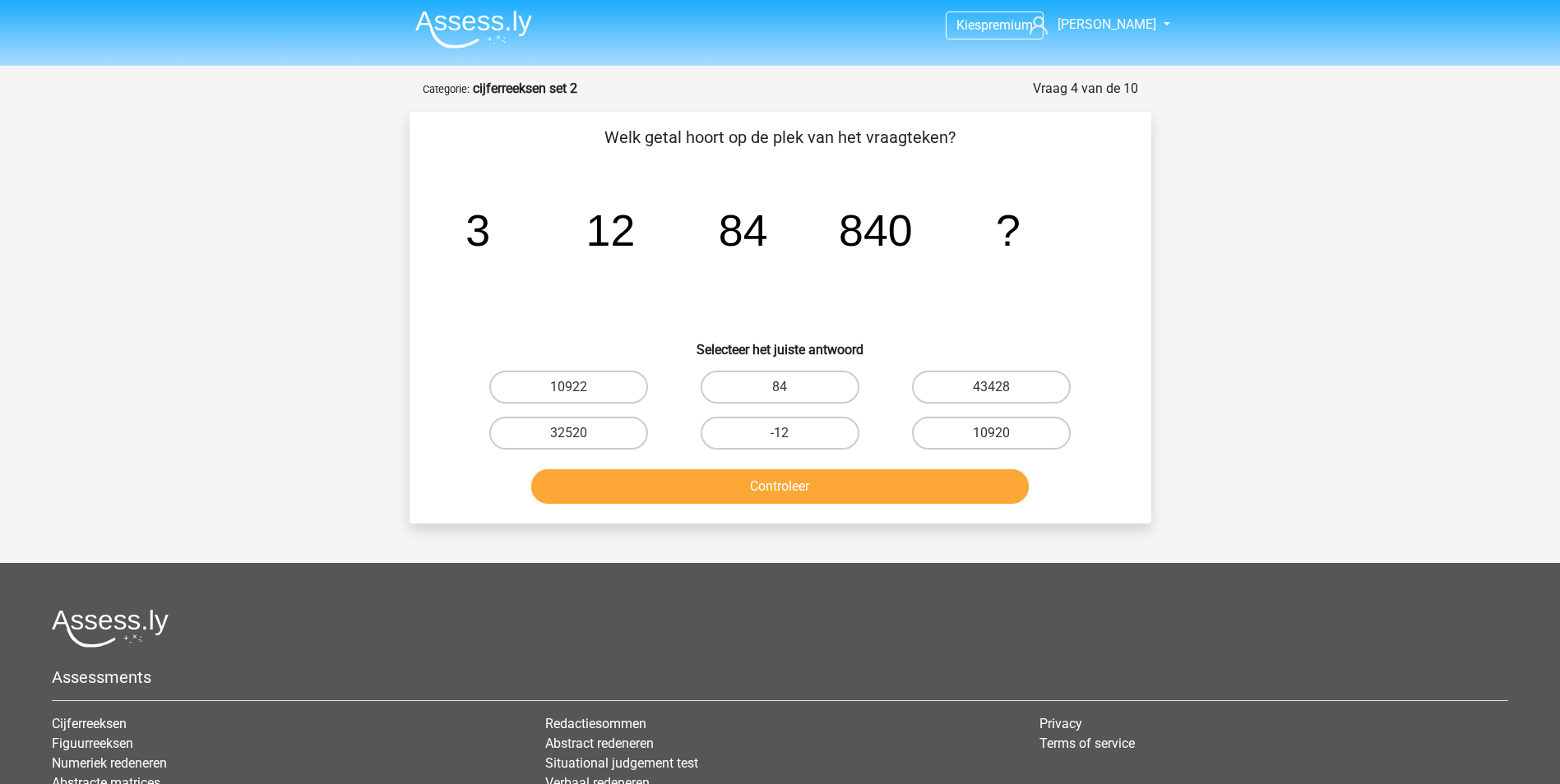
scroll to position [0, 0]
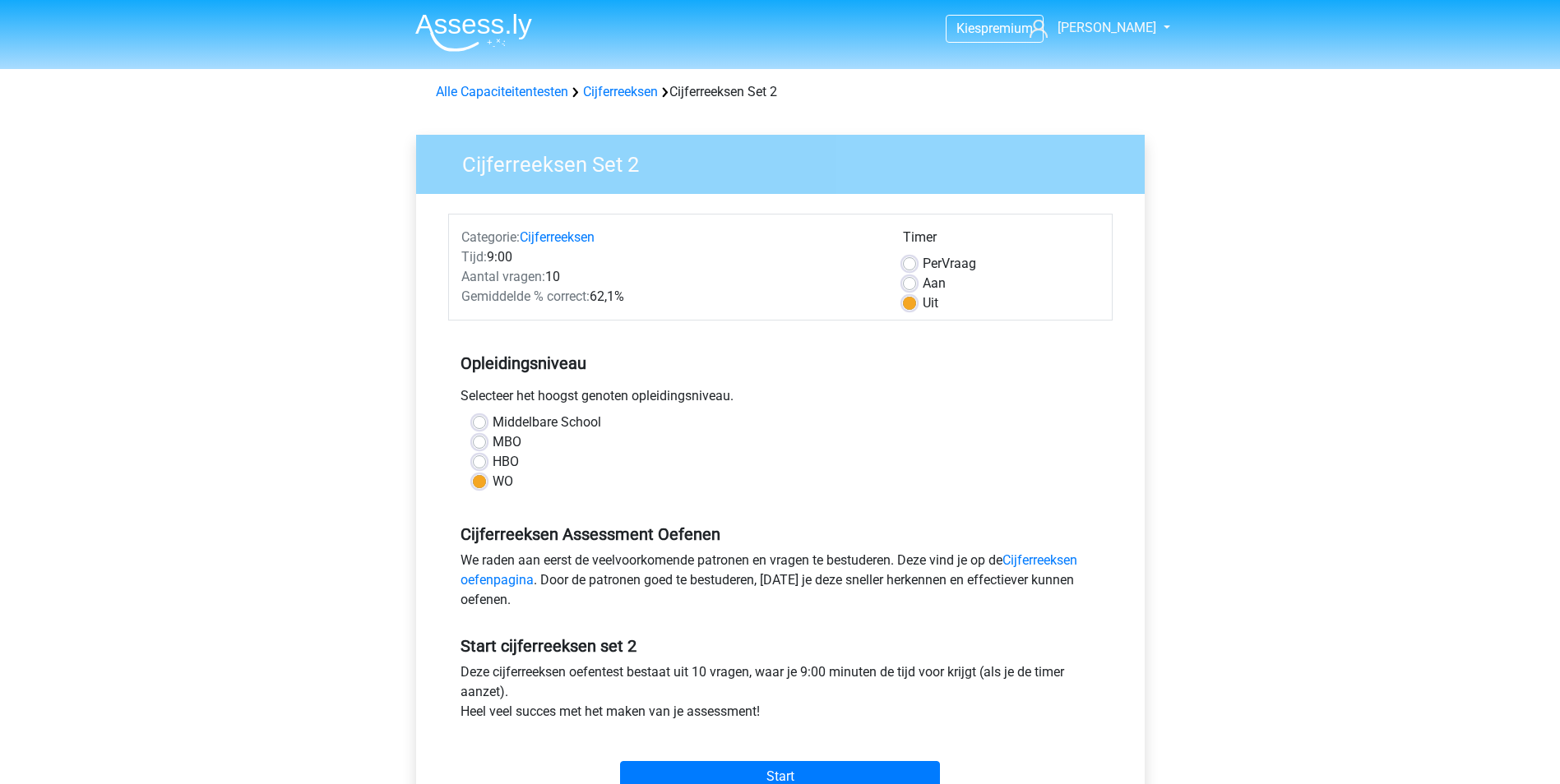
click at [923, 284] on label "Aan" at bounding box center [934, 283] width 23 height 19
click at [910, 284] on input "Aan" at bounding box center [909, 281] width 13 height 17
radio input "true"
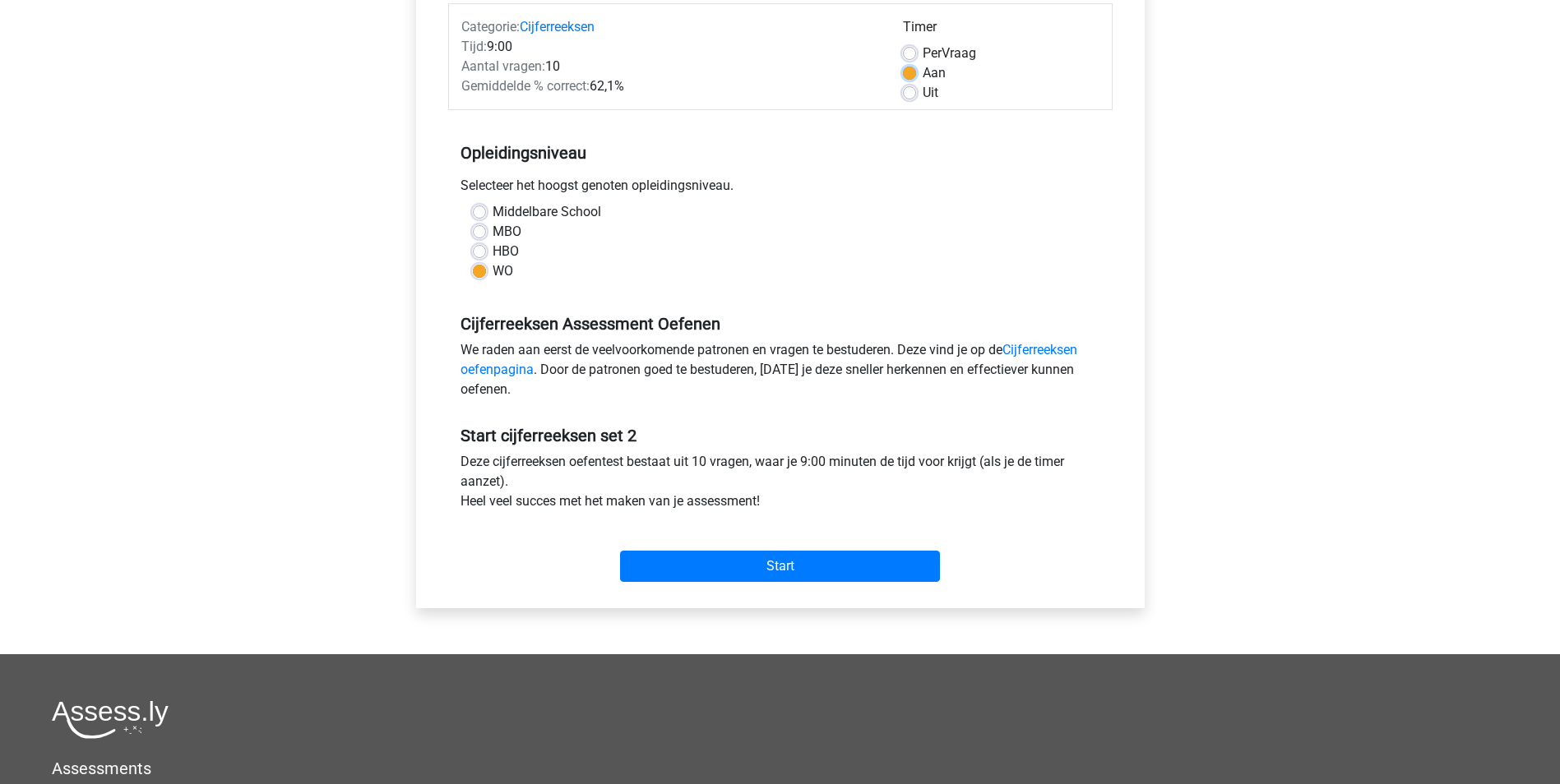
scroll to position [247, 0]
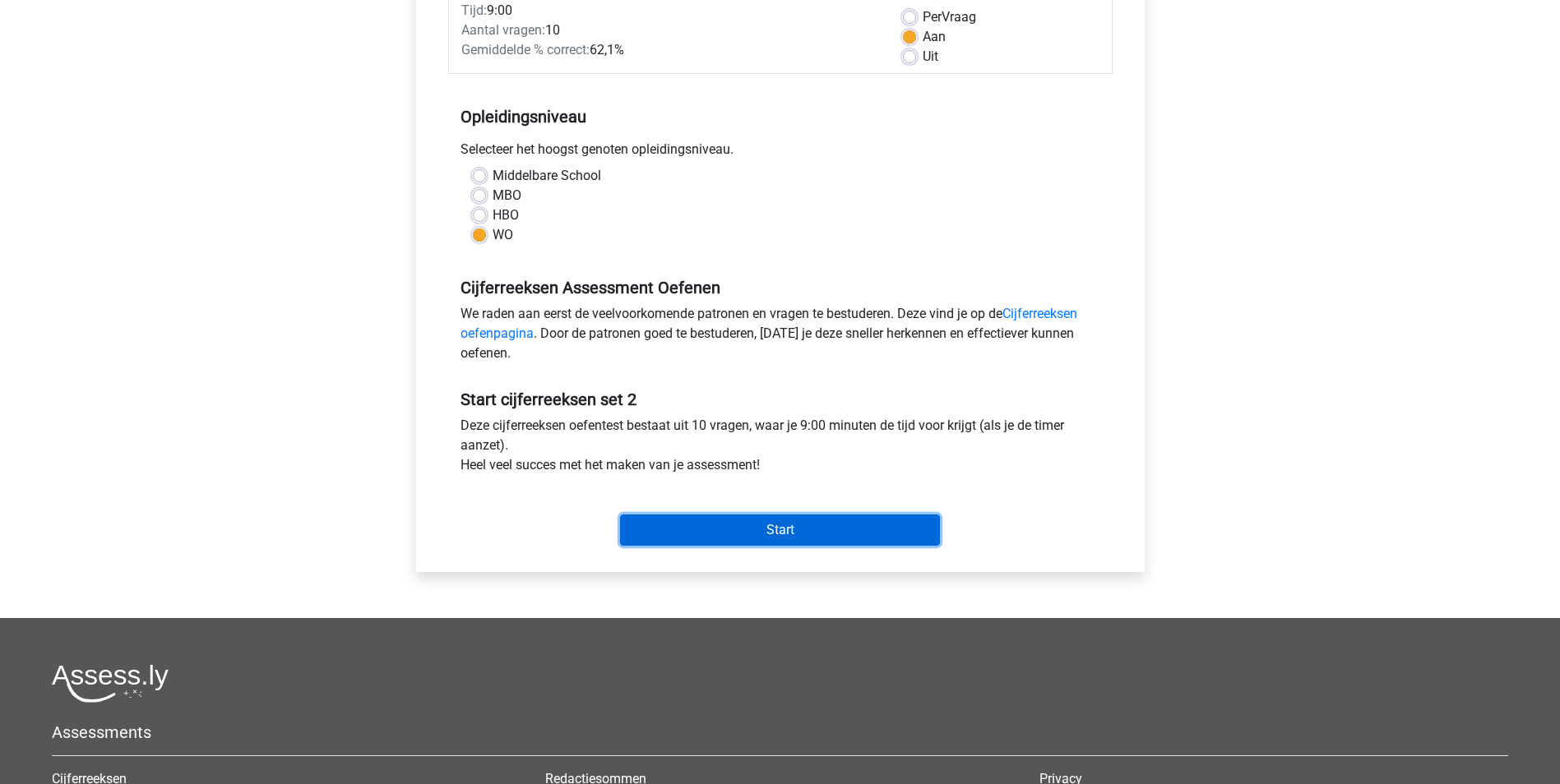
click at [801, 538] on input "Start" at bounding box center [780, 529] width 320 height 31
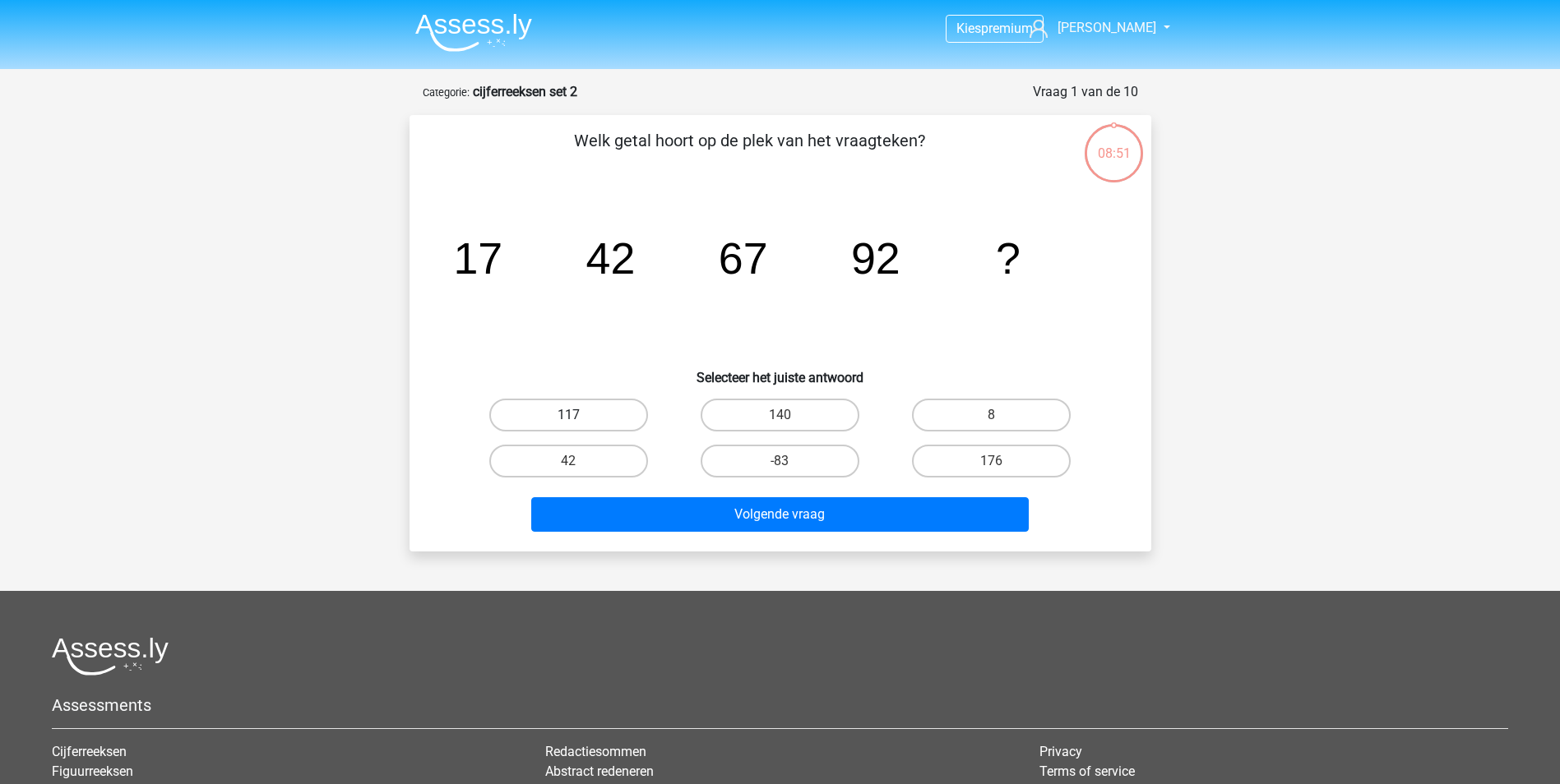
click at [599, 402] on label "117" at bounding box center [569, 414] width 159 height 33
click at [579, 415] on input "117" at bounding box center [574, 421] width 11 height 11
radio input "true"
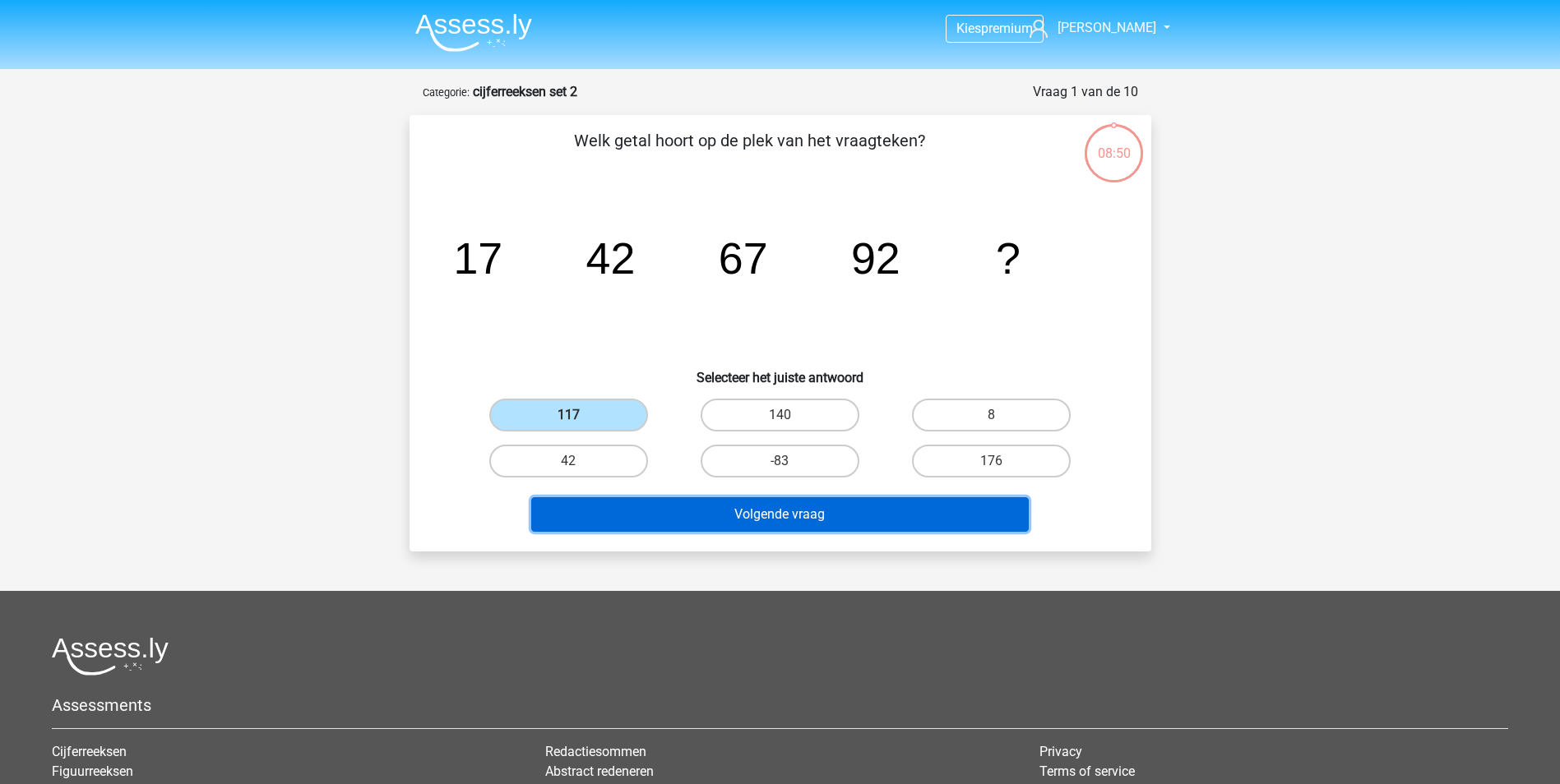
click at [807, 514] on button "Volgende vraag" at bounding box center [780, 514] width 498 height 34
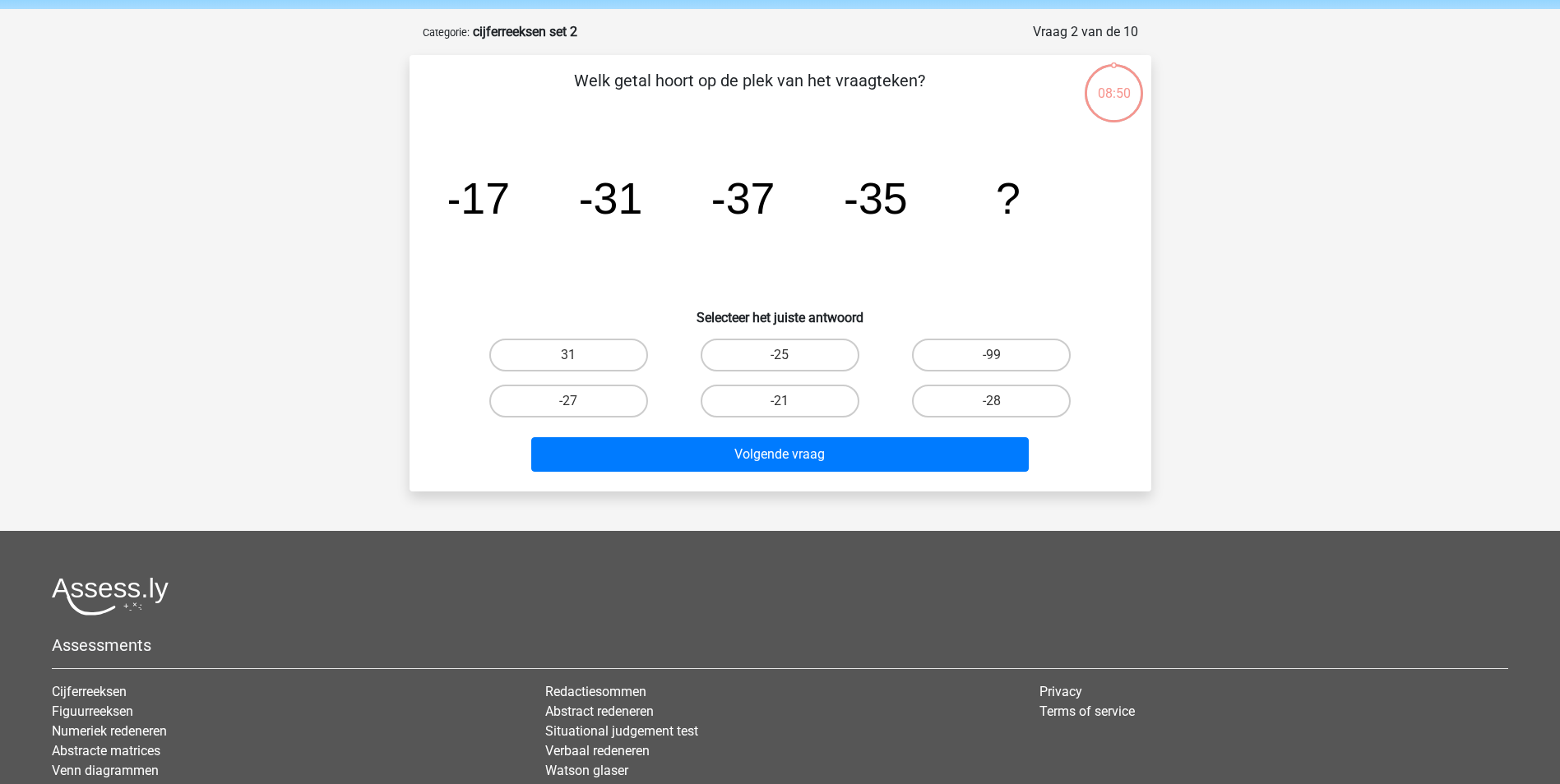
scroll to position [82, 0]
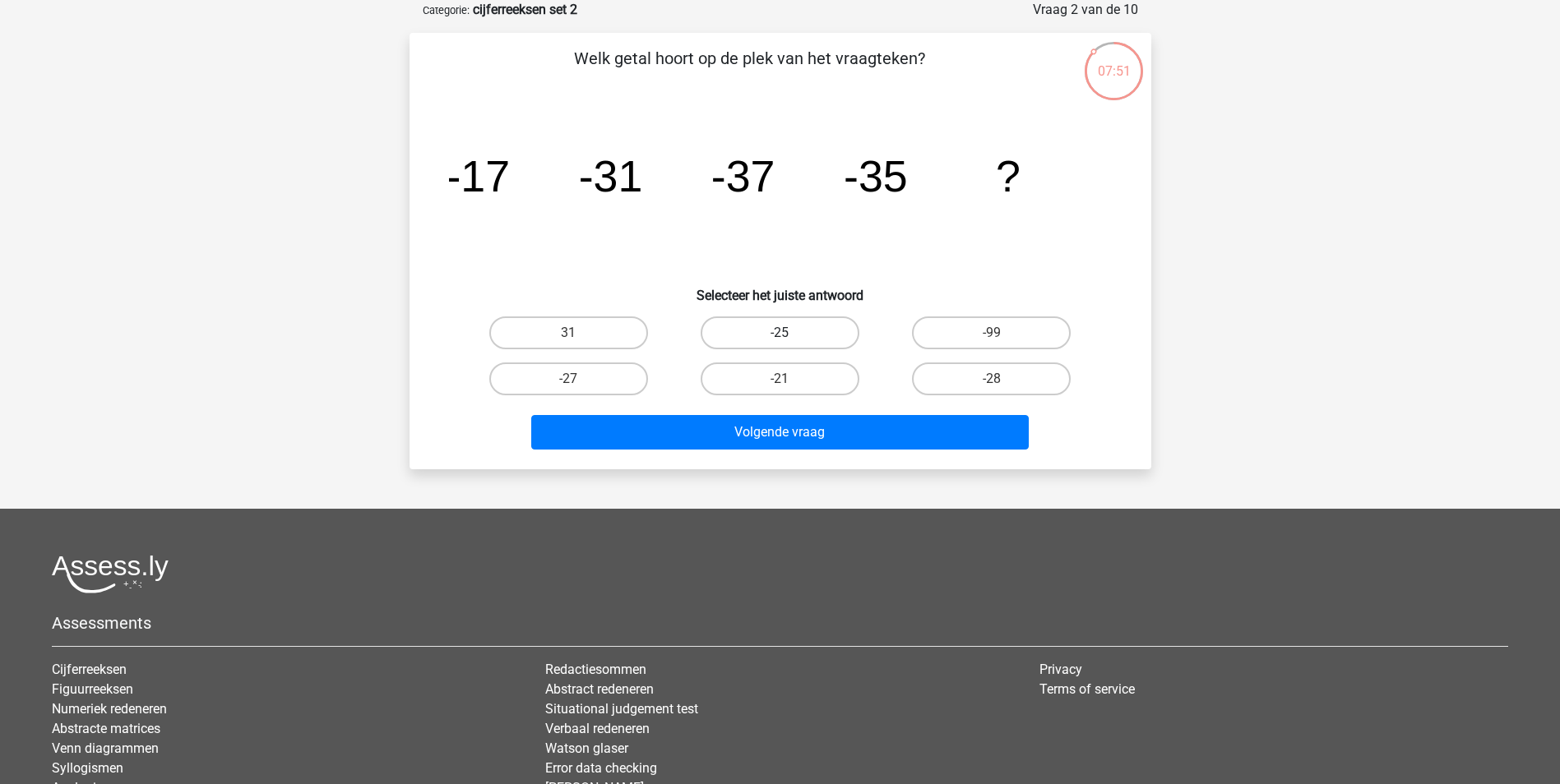
click at [792, 342] on label "-25" at bounding box center [780, 332] width 159 height 33
click at [791, 342] on input "-25" at bounding box center [785, 338] width 11 height 11
radio input "true"
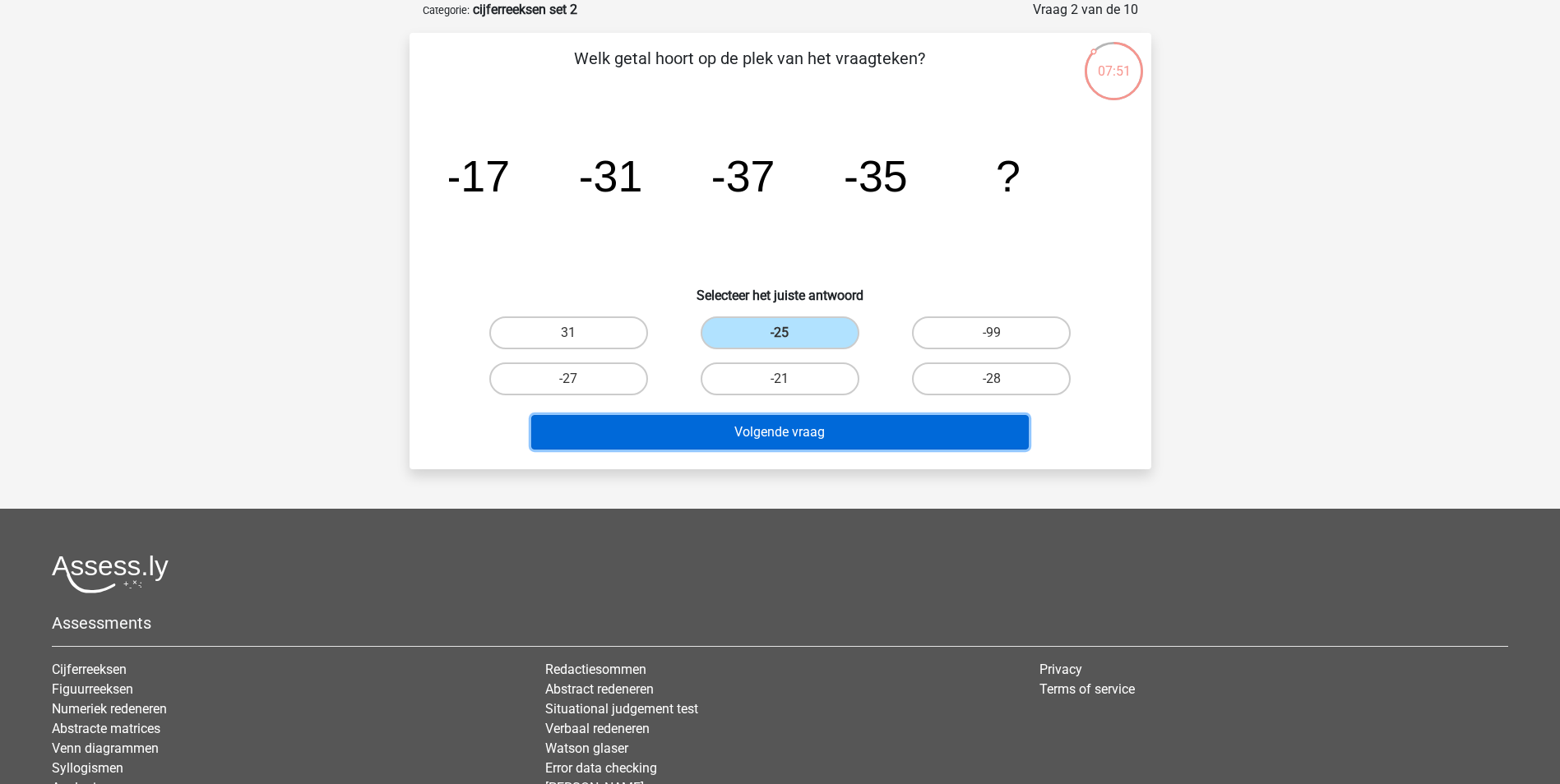
click at [829, 435] on button "Volgende vraag" at bounding box center [780, 432] width 498 height 34
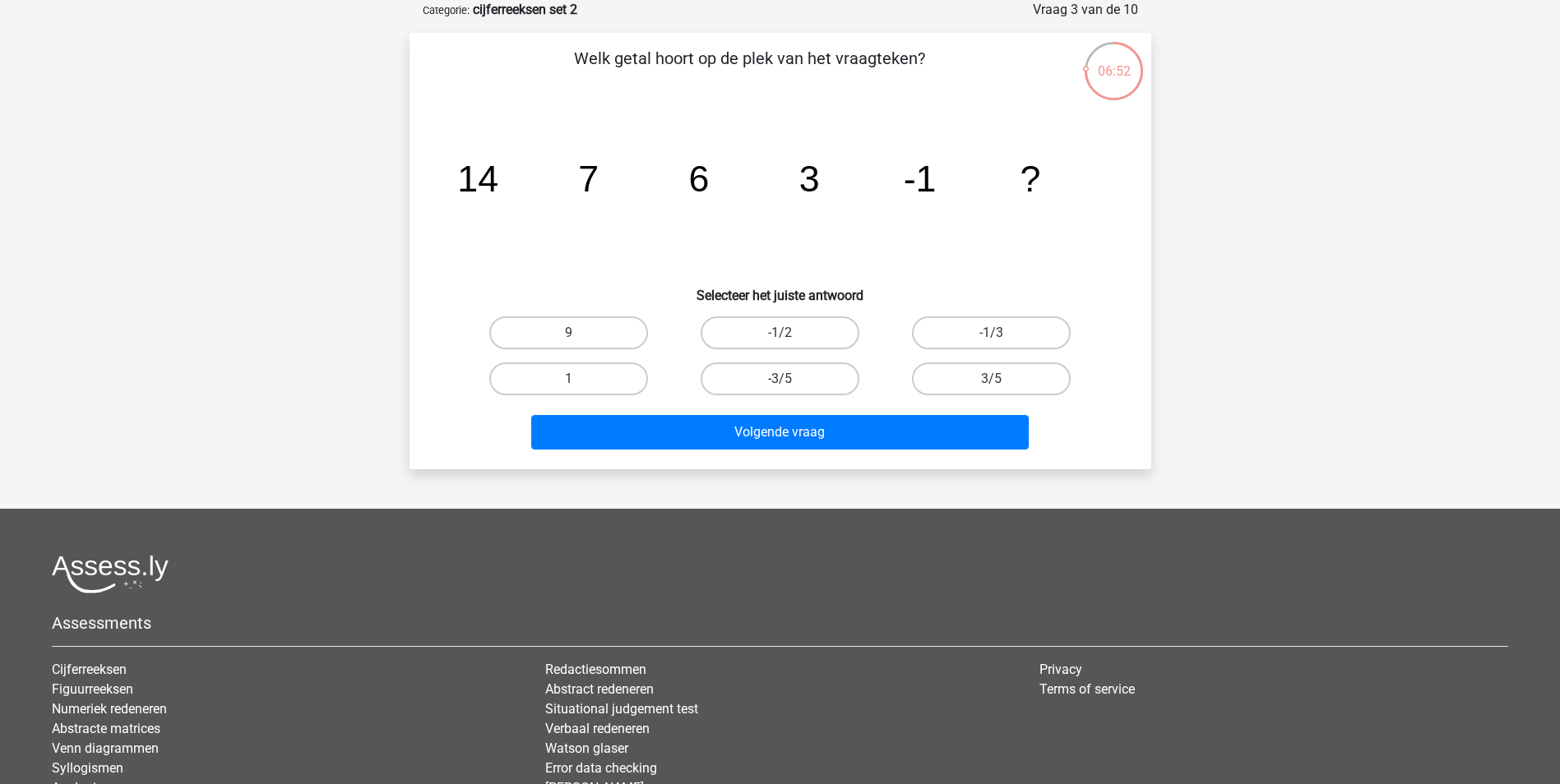
click at [789, 332] on input "-1/2" at bounding box center [785, 338] width 11 height 11
radio input "true"
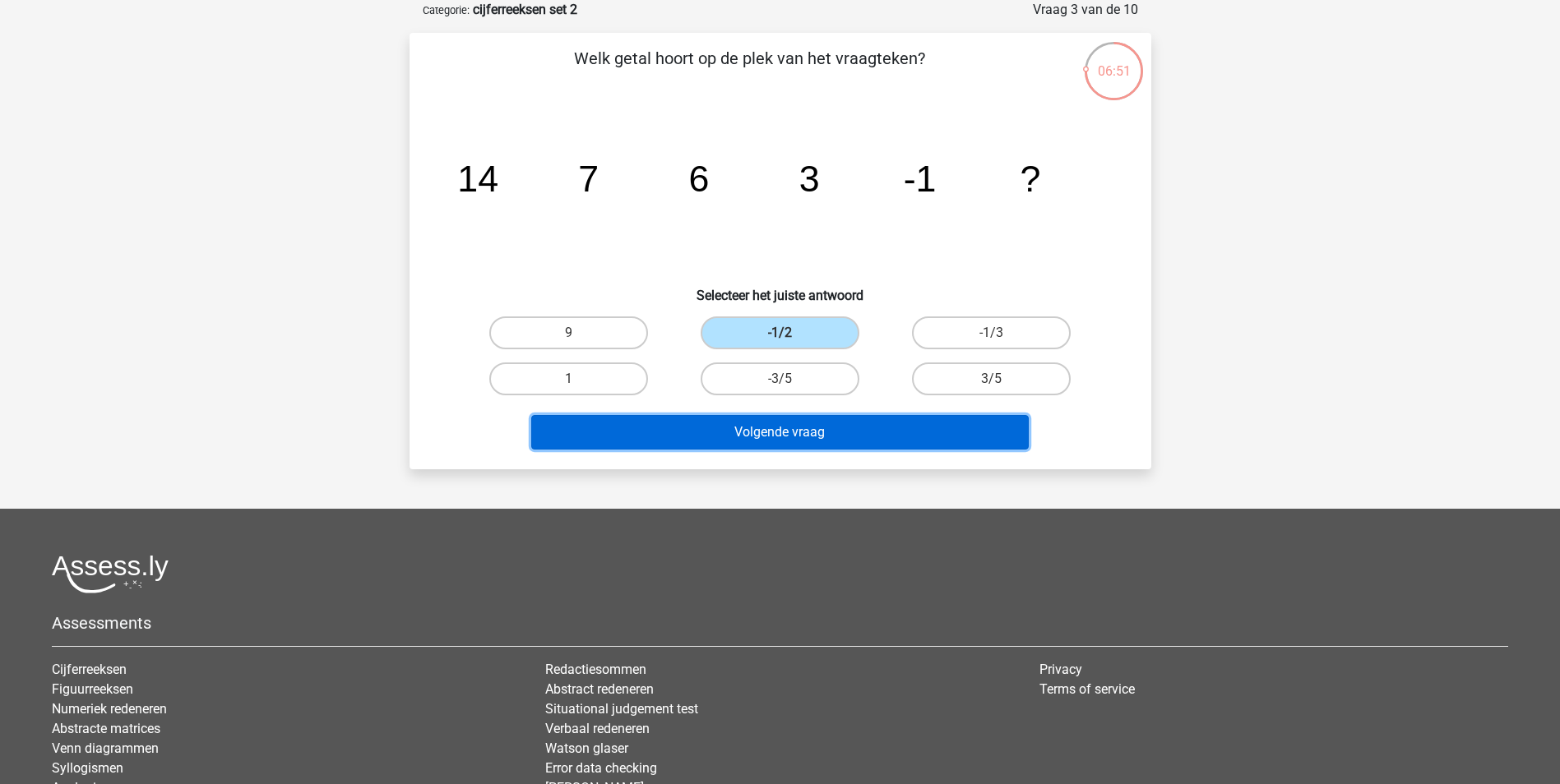
click at [859, 427] on button "Volgende vraag" at bounding box center [780, 432] width 498 height 34
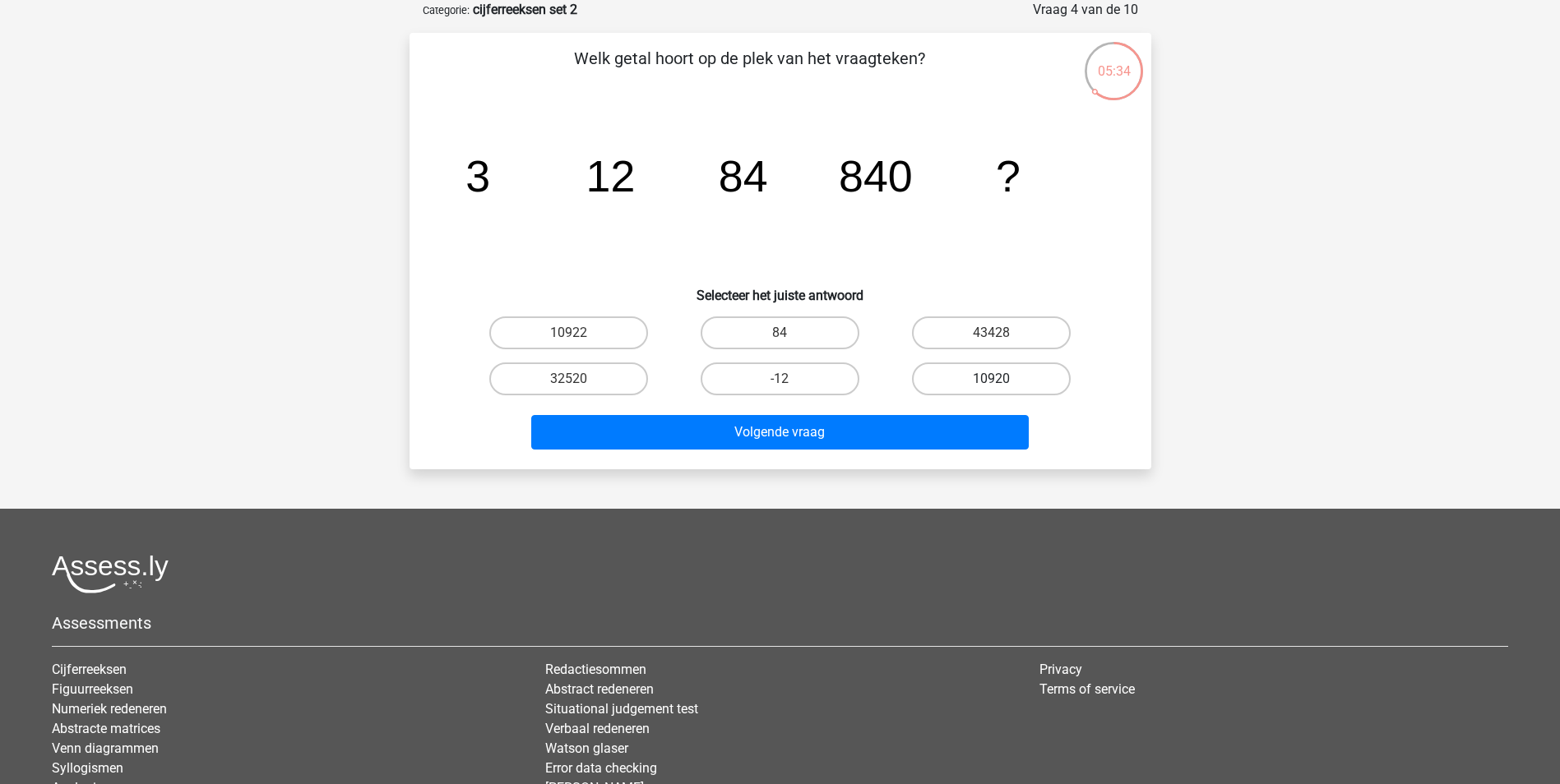
click at [1025, 380] on label "10920" at bounding box center [992, 378] width 159 height 33
click at [1002, 380] on input "10920" at bounding box center [997, 385] width 11 height 11
radio input "true"
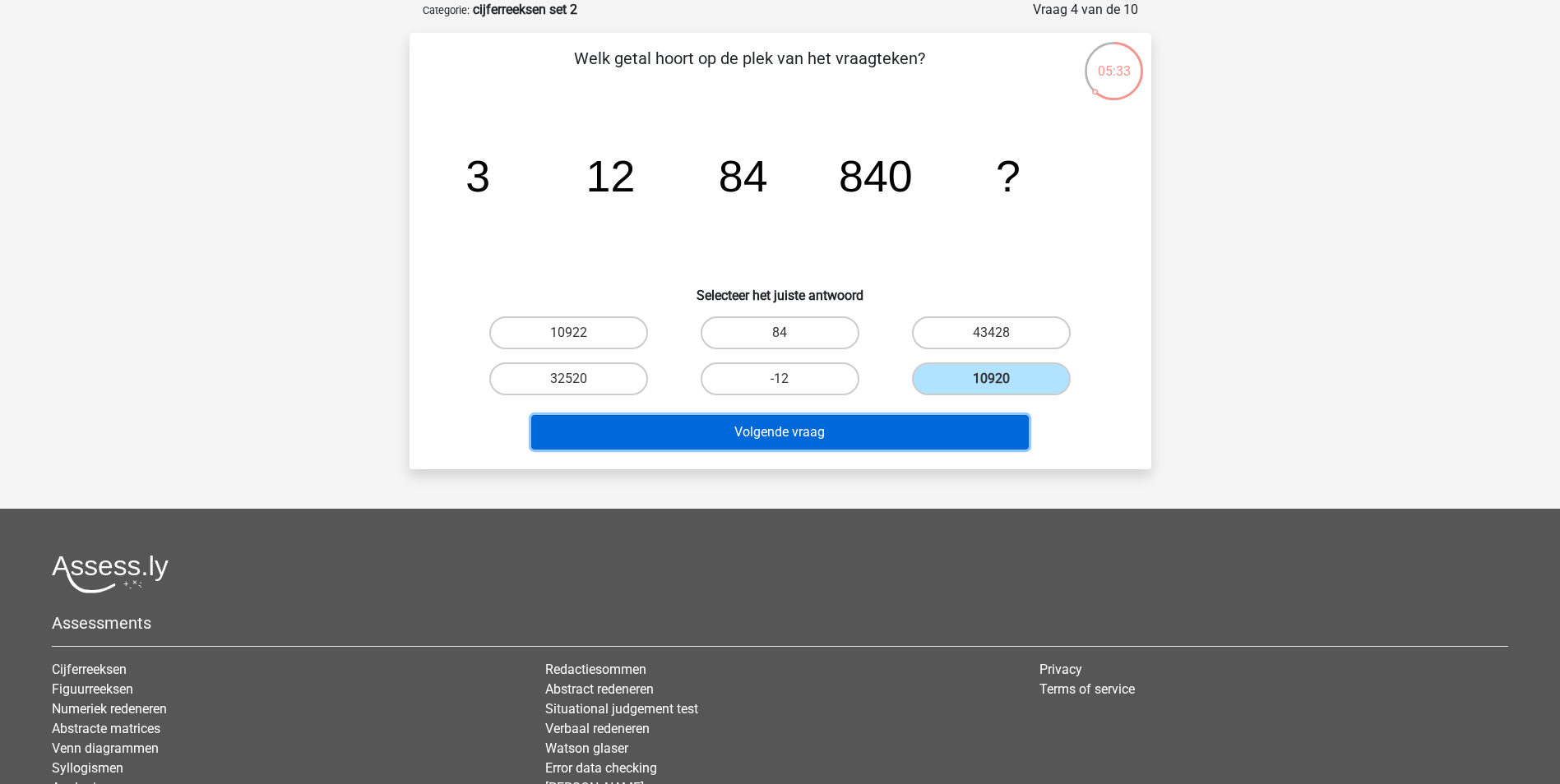
click at [975, 434] on button "Volgende vraag" at bounding box center [780, 432] width 498 height 34
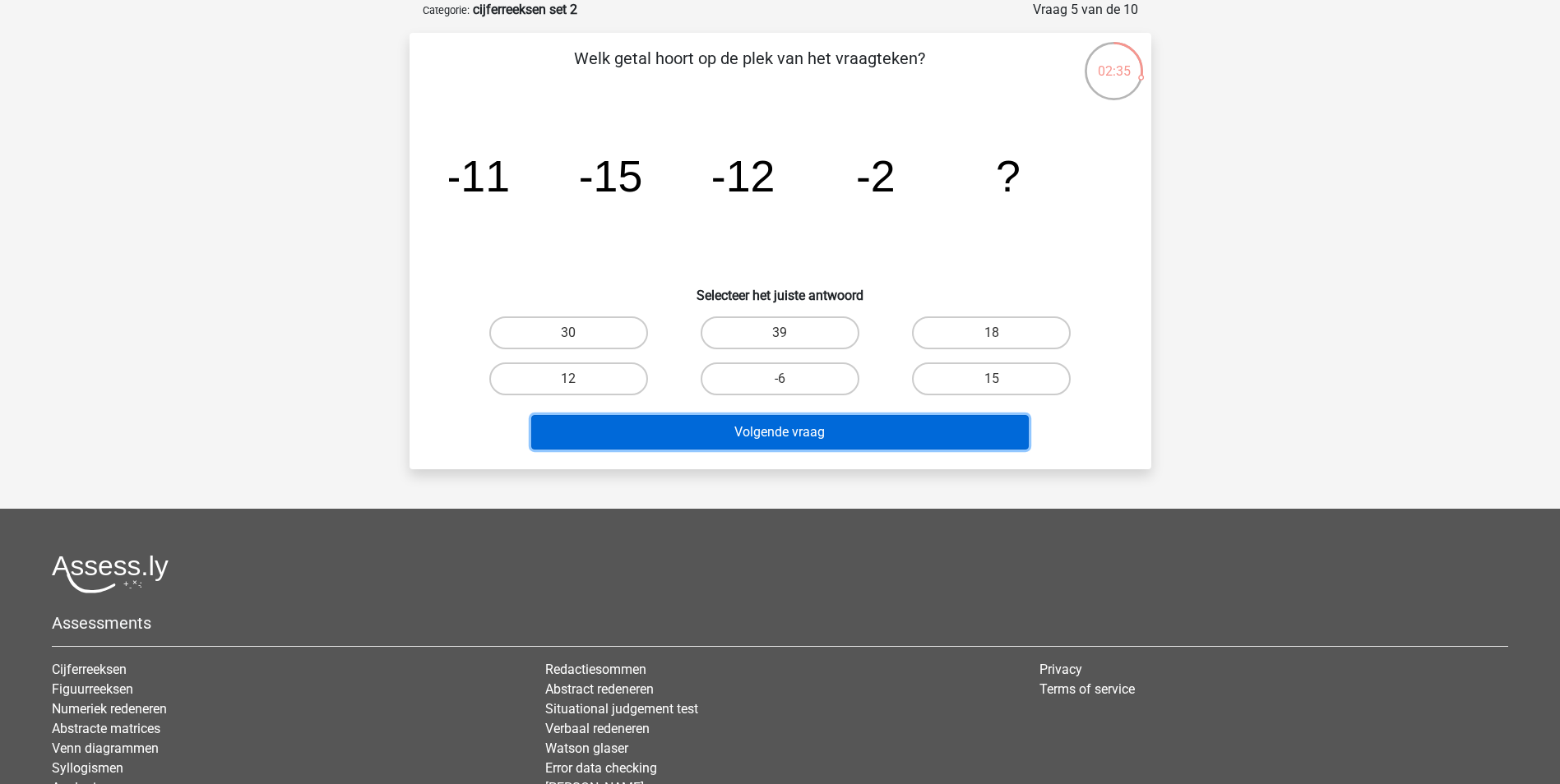
click at [871, 422] on button "Volgende vraag" at bounding box center [780, 432] width 498 height 34
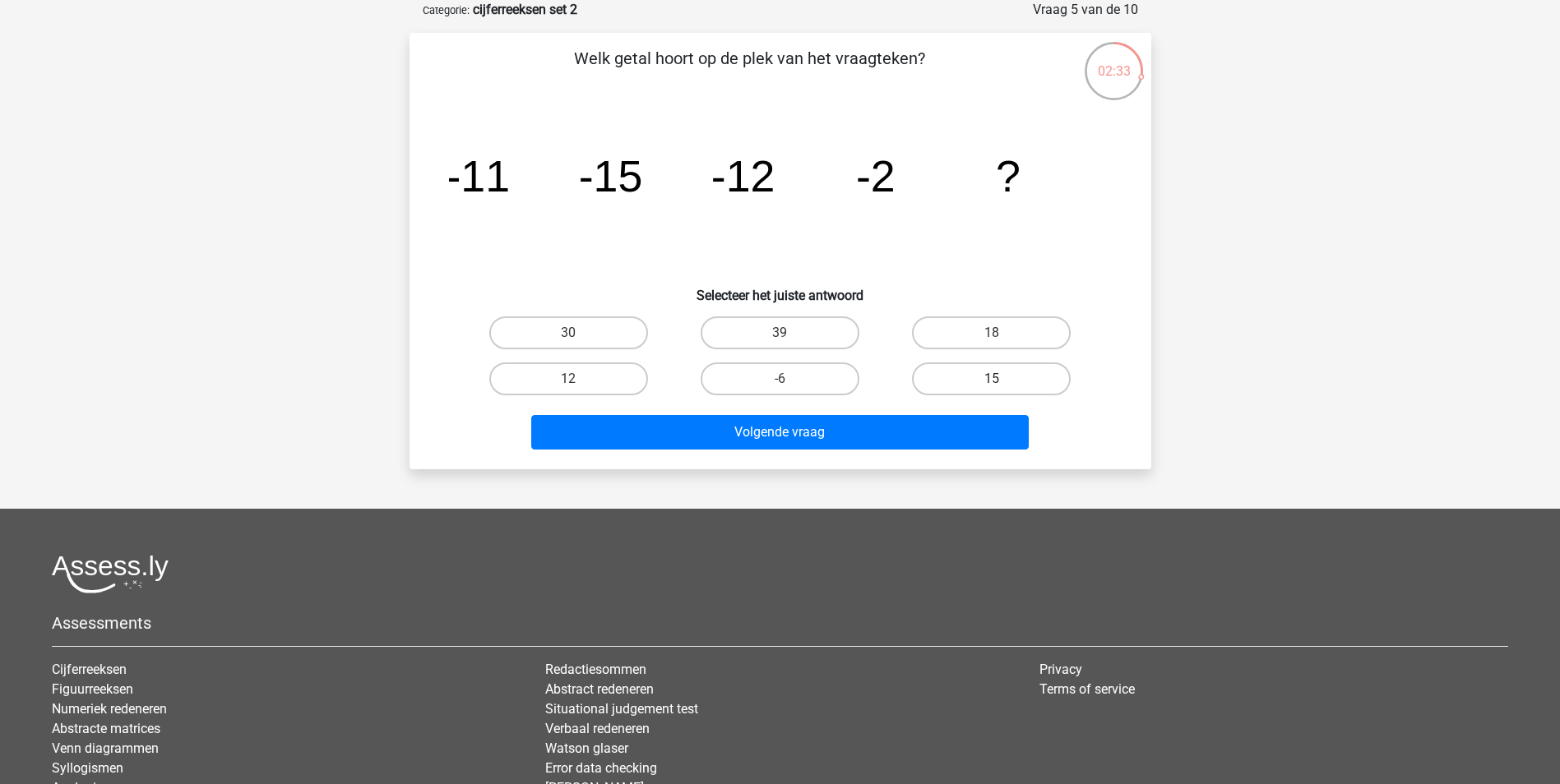
click at [952, 382] on label "15" at bounding box center [992, 378] width 159 height 33
click at [992, 382] on input "15" at bounding box center [997, 385] width 11 height 11
radio input "true"
click at [806, 329] on label "39" at bounding box center [780, 332] width 159 height 33
click at [791, 332] on input "39" at bounding box center [785, 338] width 11 height 11
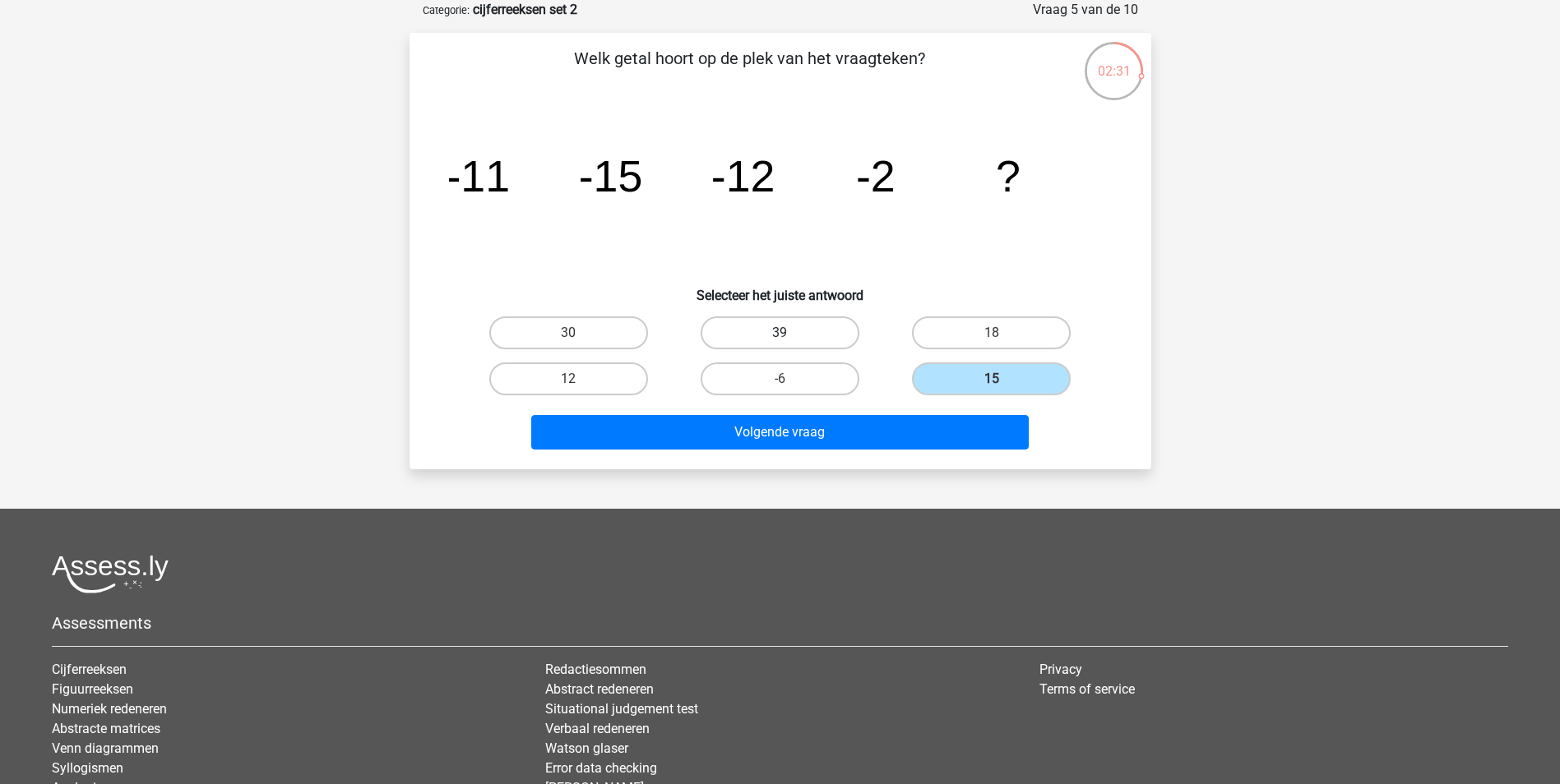
radio input "true"
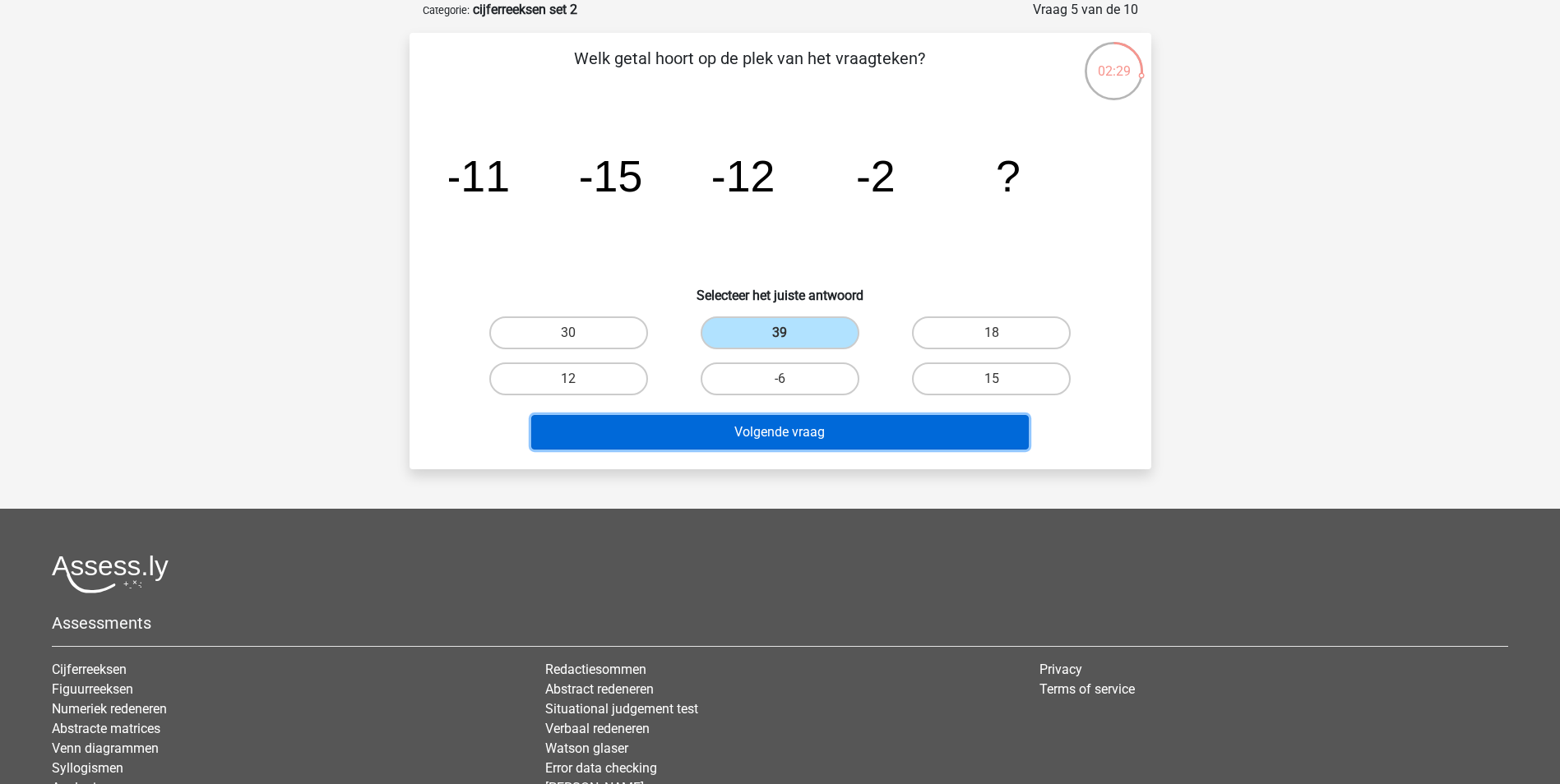
click at [741, 422] on button "Volgende vraag" at bounding box center [780, 432] width 498 height 34
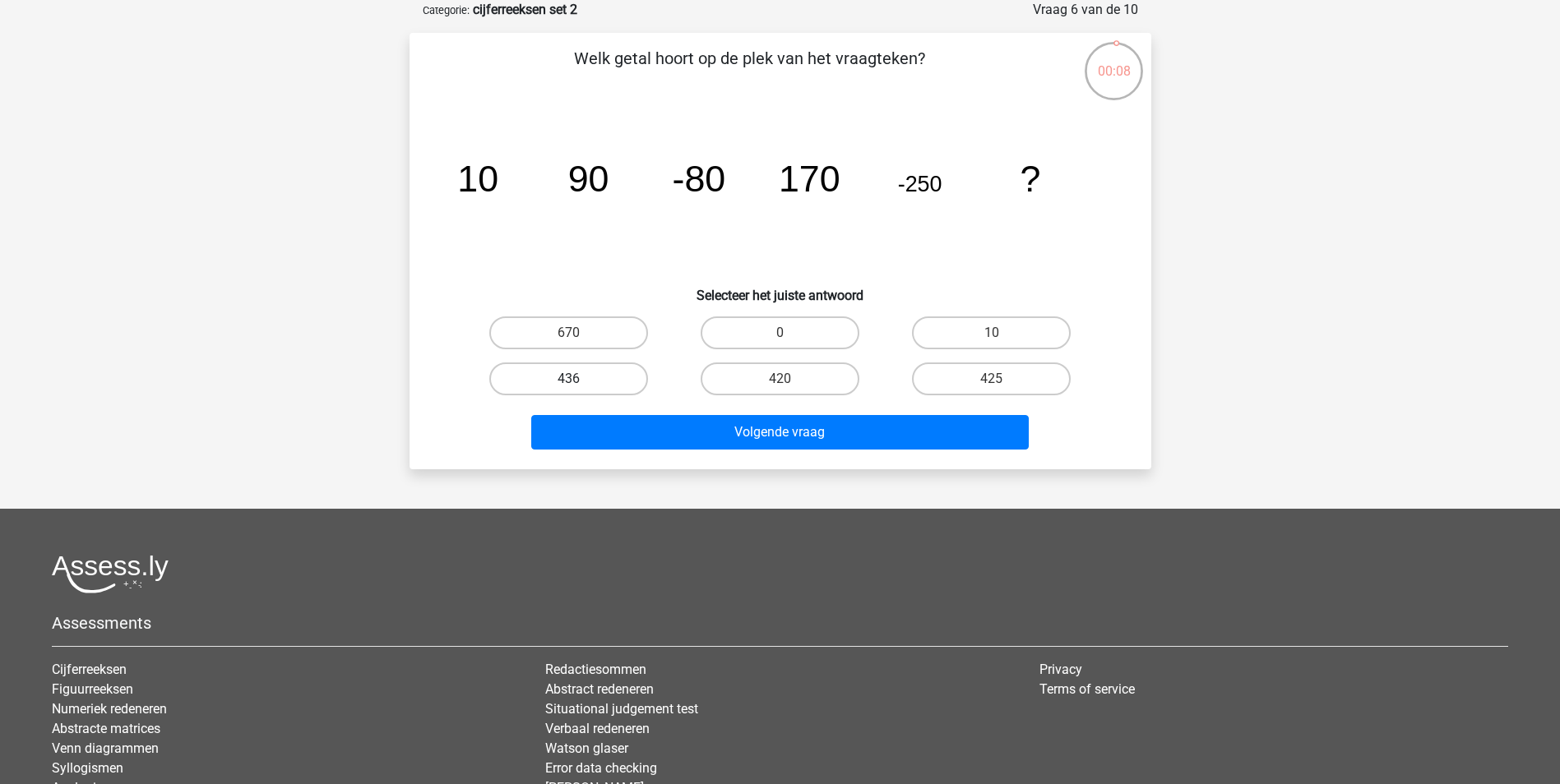
click at [581, 387] on label "436" at bounding box center [569, 378] width 159 height 33
click at [579, 387] on input "436" at bounding box center [574, 385] width 11 height 11
radio input "true"
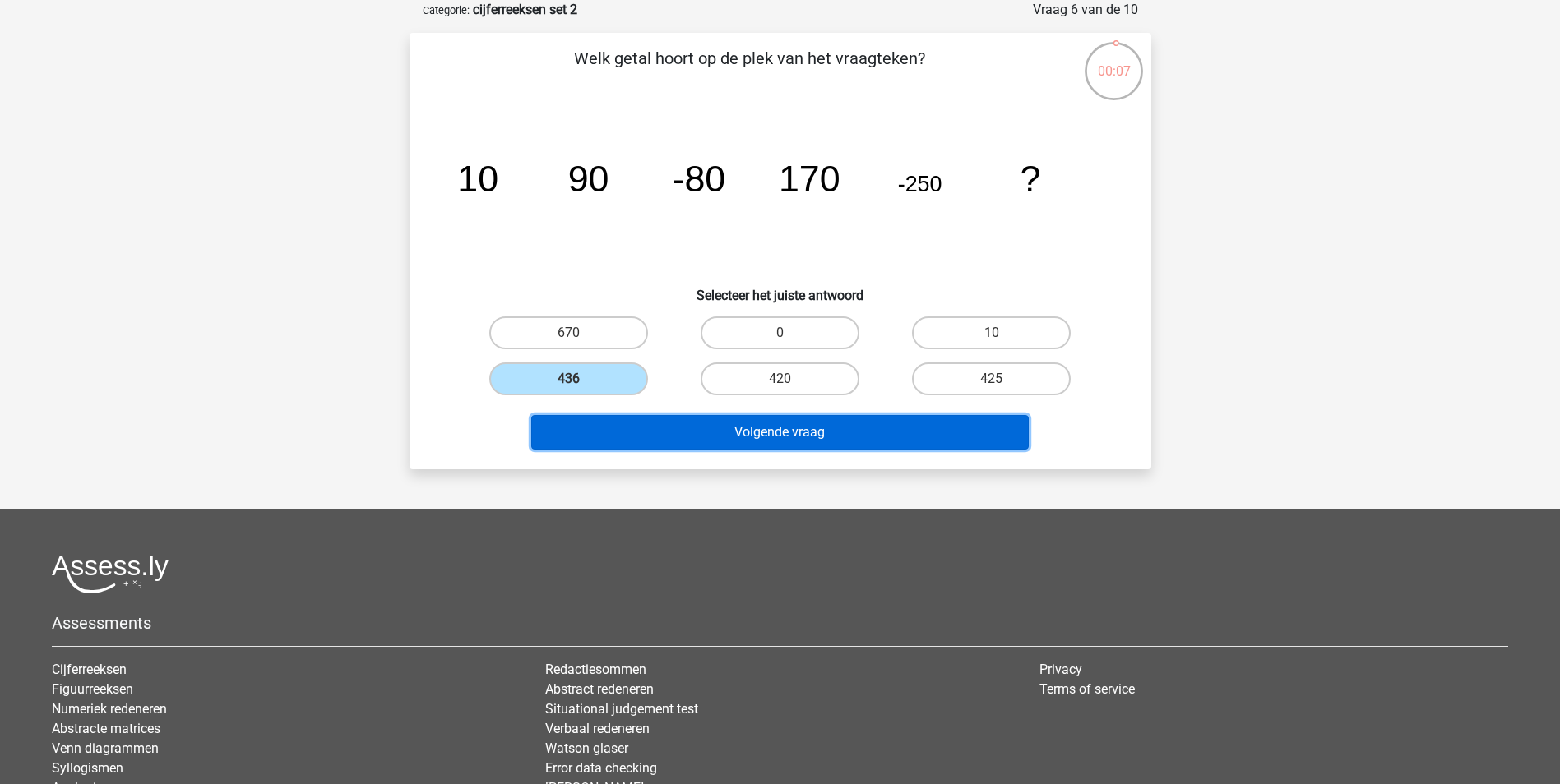
click at [770, 432] on button "Volgende vraag" at bounding box center [780, 432] width 498 height 34
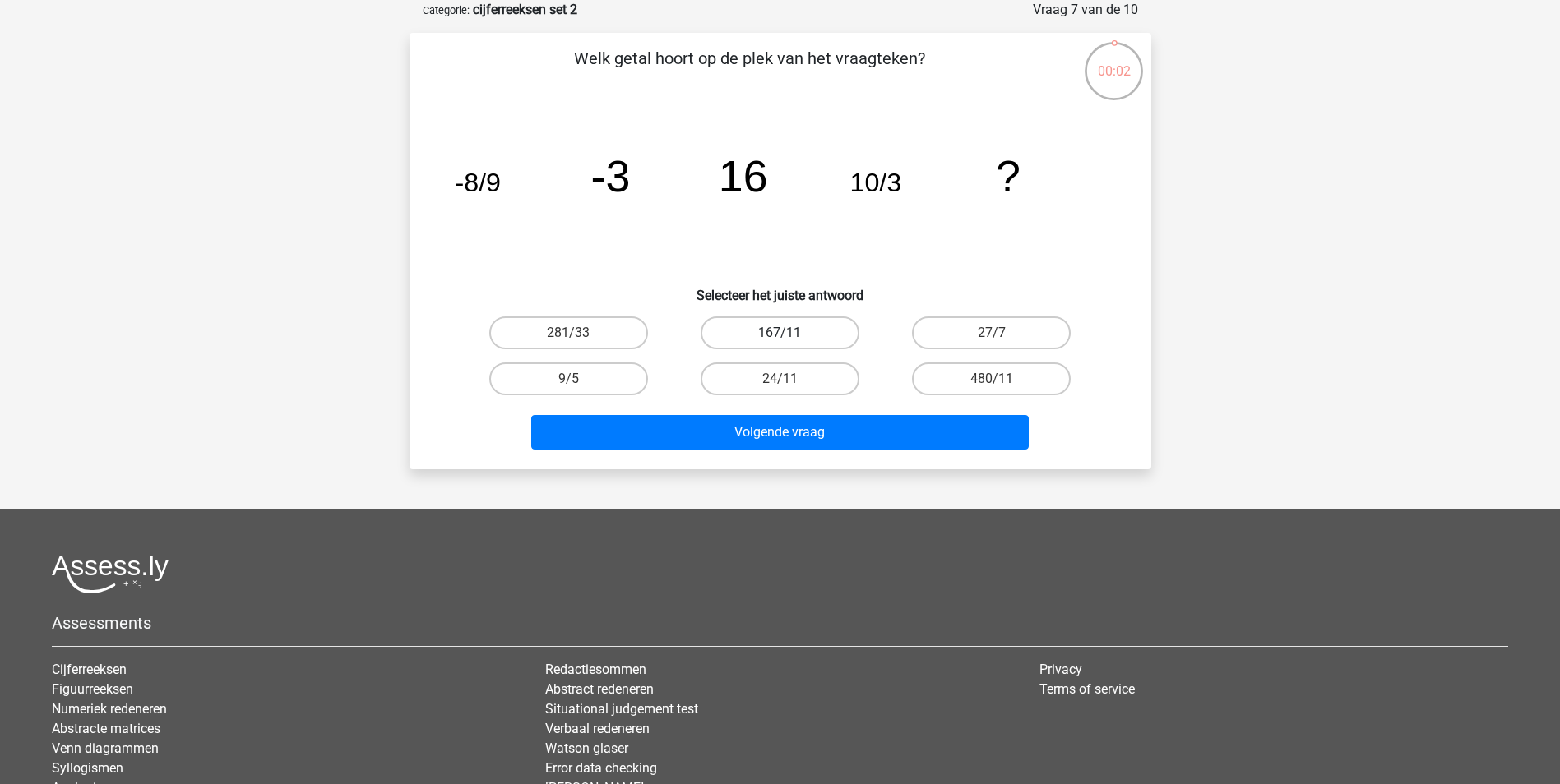
click at [797, 335] on label "167/11" at bounding box center [780, 332] width 159 height 33
click at [791, 335] on input "167/11" at bounding box center [785, 338] width 11 height 11
radio input "true"
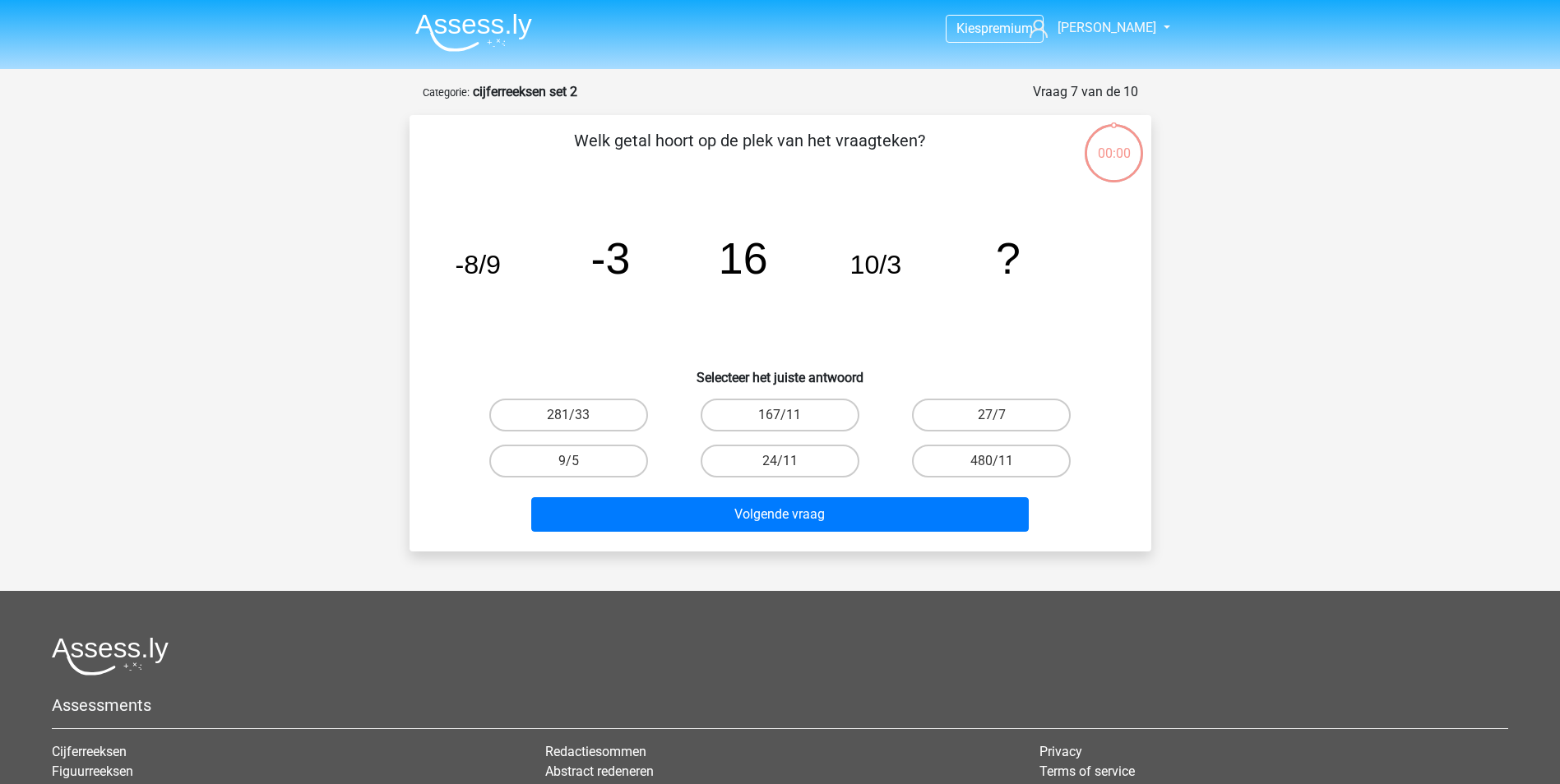
scroll to position [82, 0]
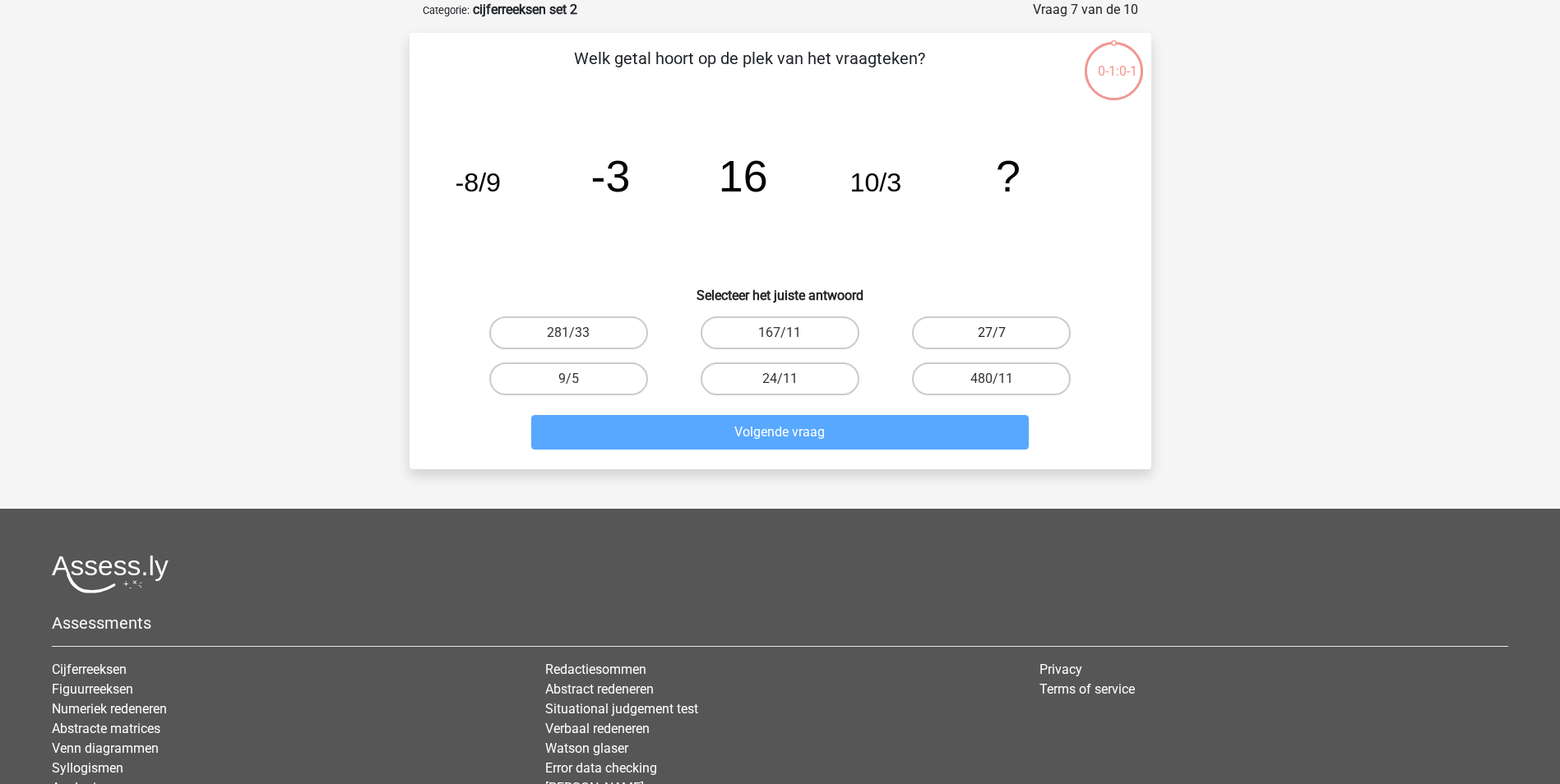
click at [990, 328] on label "27/7" at bounding box center [992, 332] width 159 height 33
click at [992, 332] on input "27/7" at bounding box center [997, 338] width 11 height 11
radio input "true"
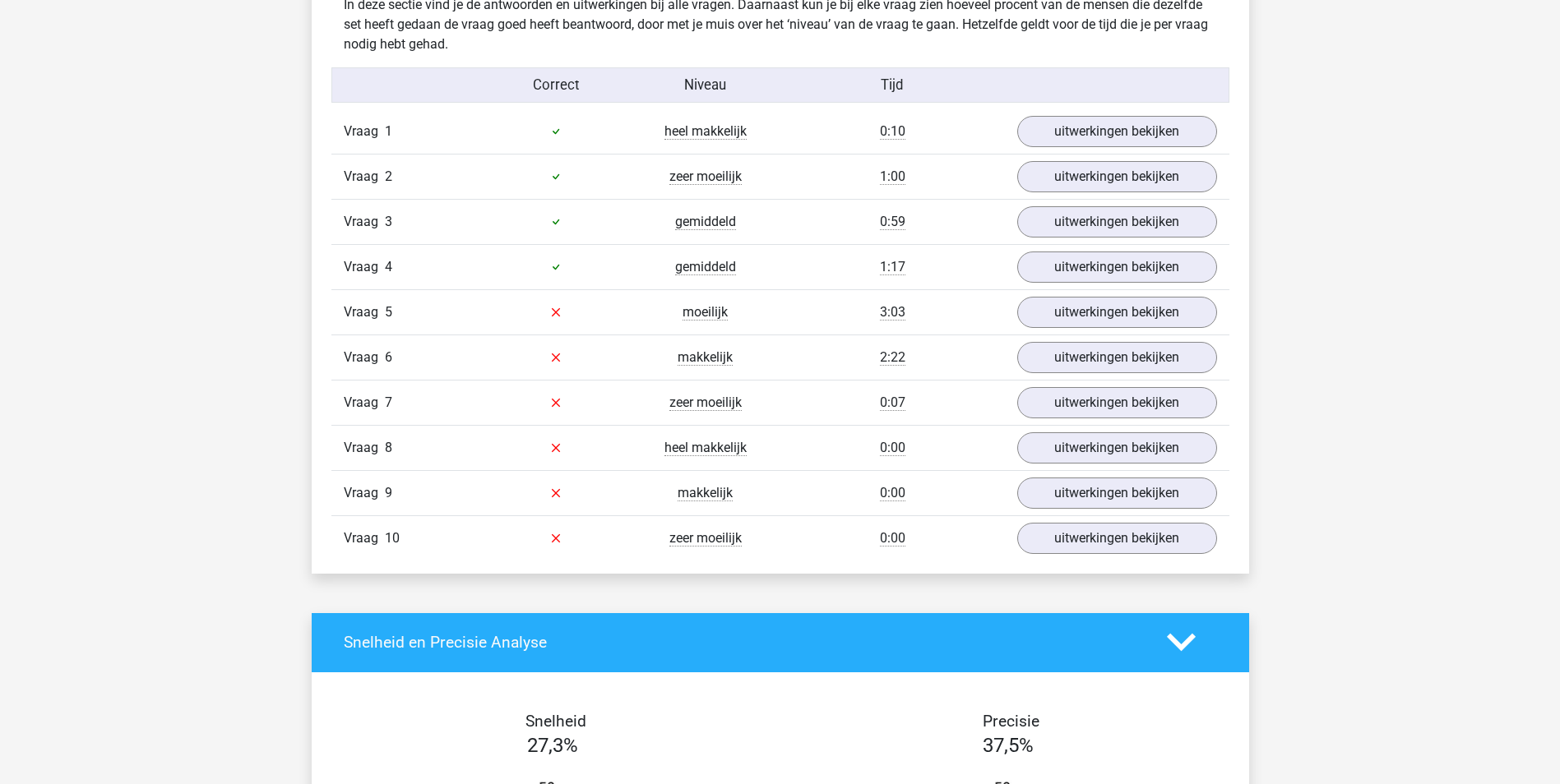
scroll to position [1315, 0]
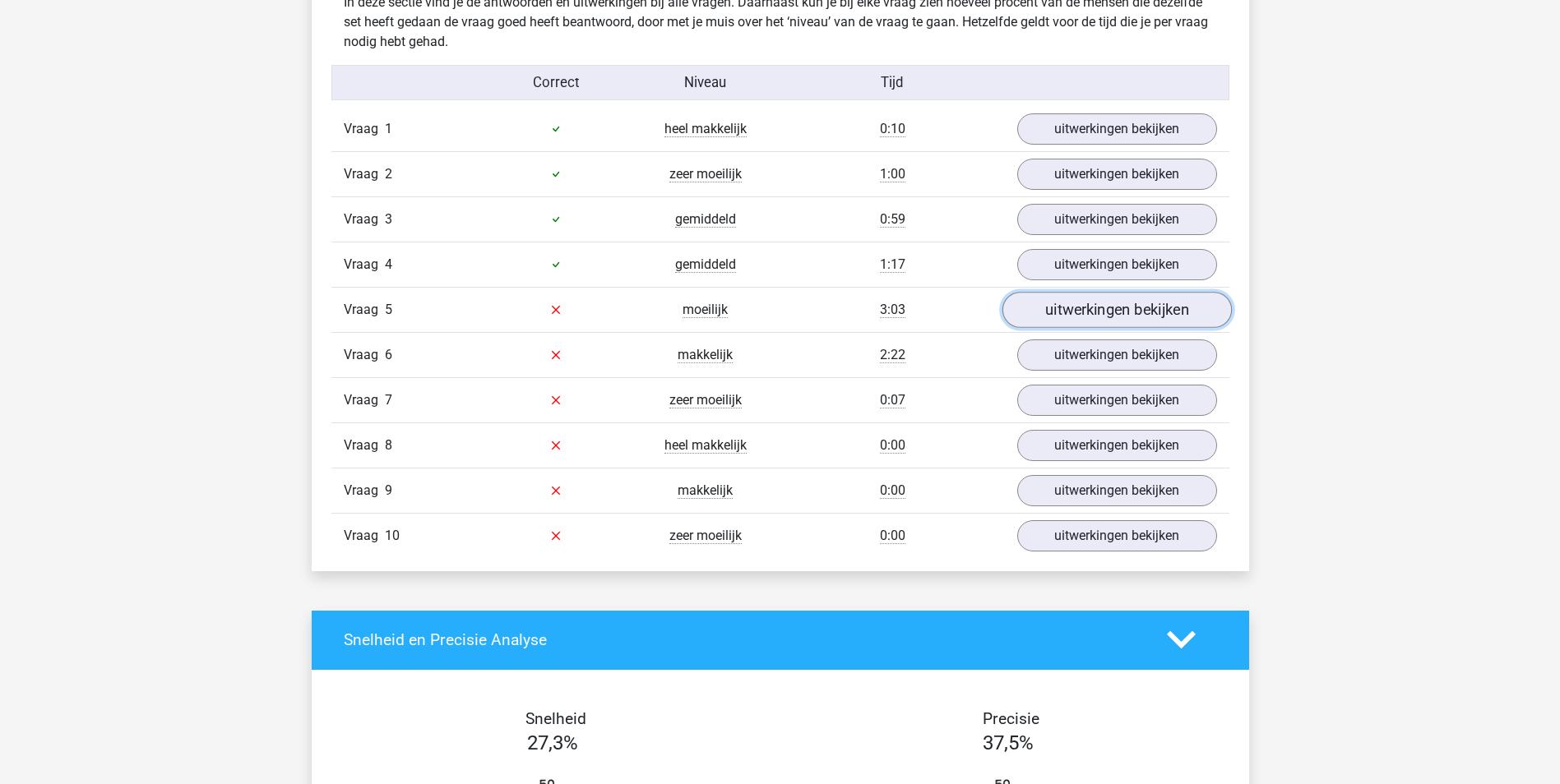
click at [1134, 310] on link "uitwerkingen bekijken" at bounding box center [1116, 310] width 229 height 36
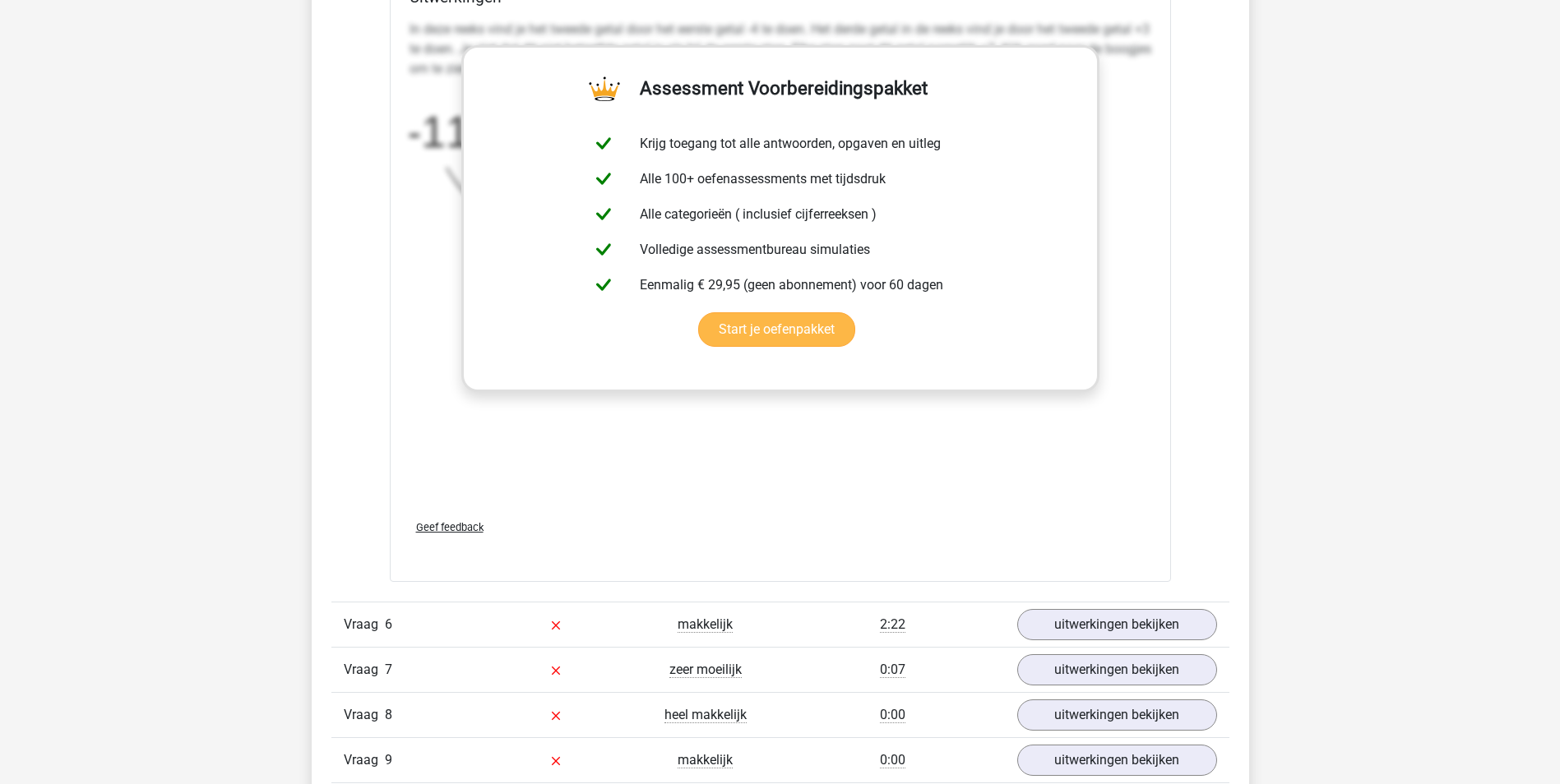
scroll to position [2302, 0]
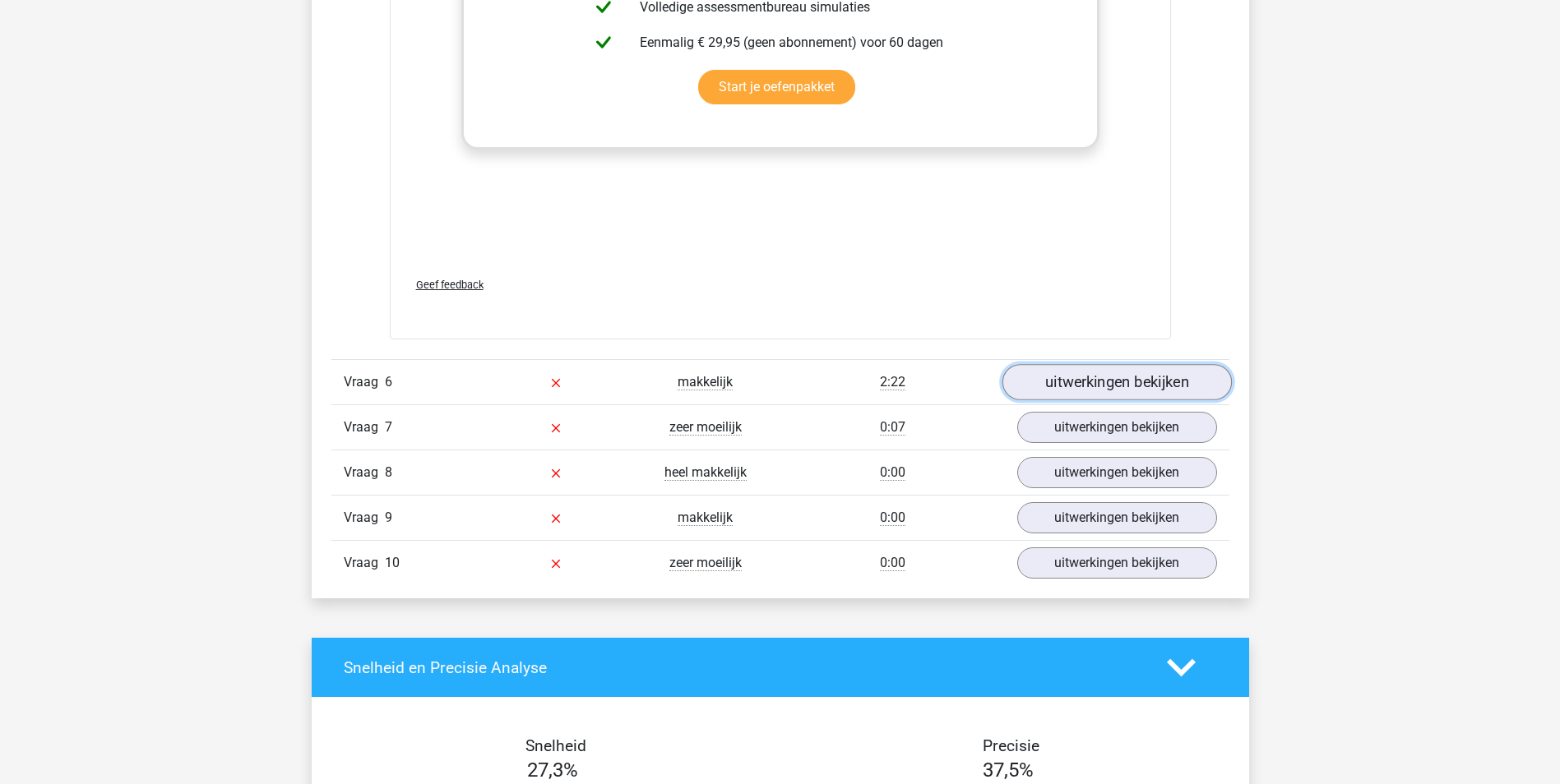
click at [1104, 381] on link "uitwerkingen bekijken" at bounding box center [1116, 383] width 229 height 36
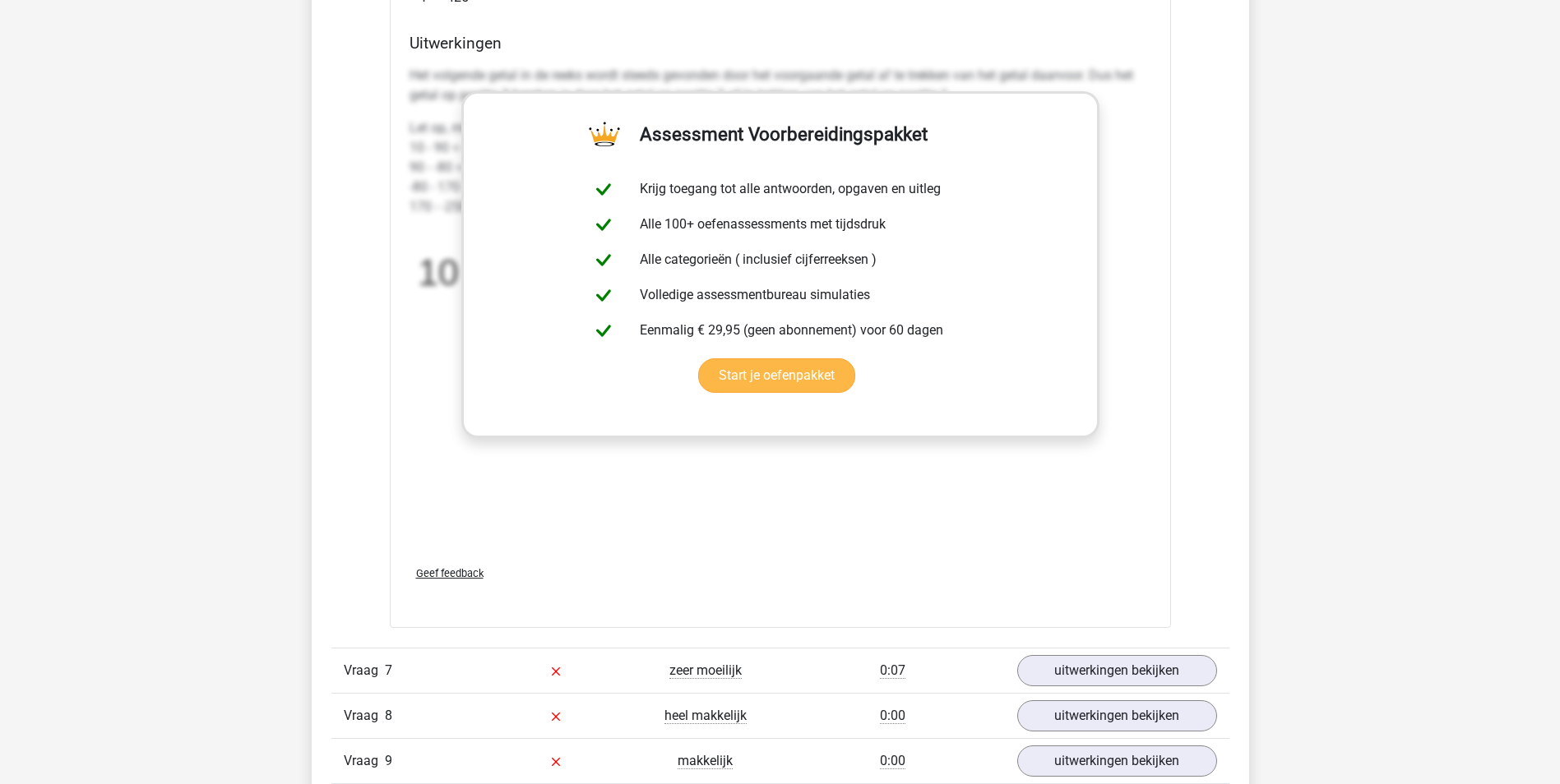
scroll to position [3288, 0]
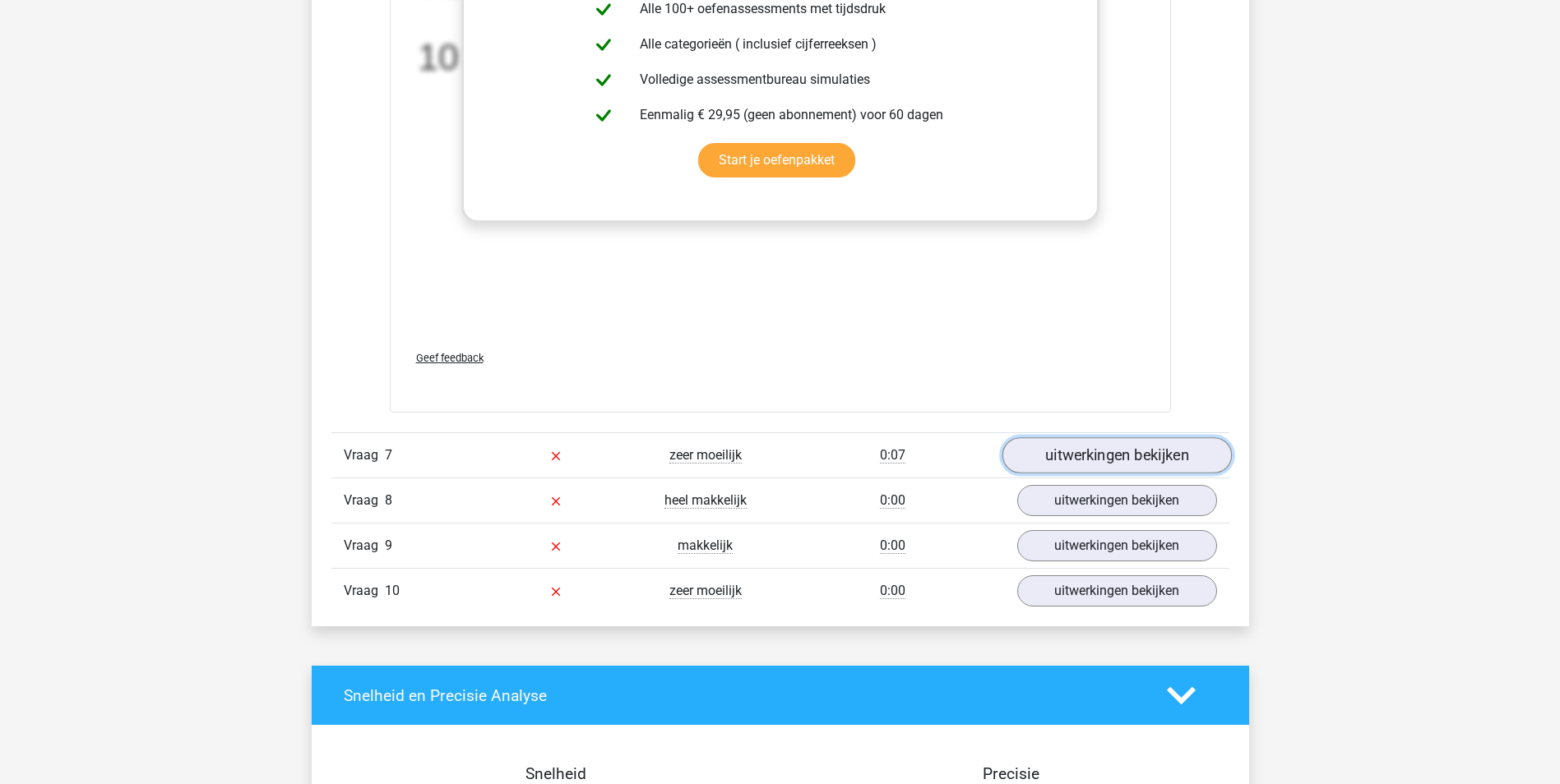
click at [1033, 459] on link "uitwerkingen bekijken" at bounding box center [1116, 455] width 229 height 36
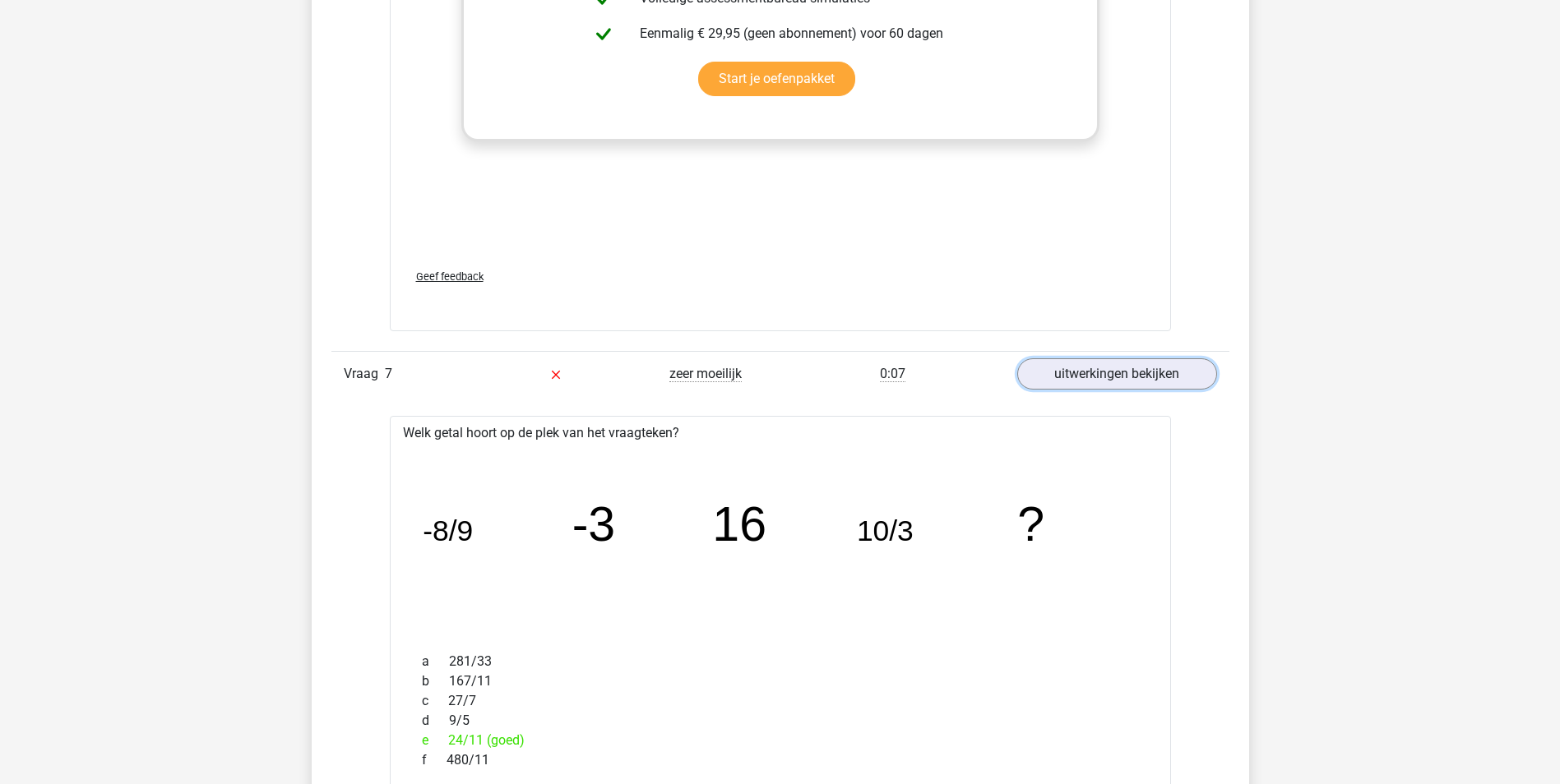
scroll to position [3370, 0]
click at [1105, 381] on link "uitwerkingen bekijken" at bounding box center [1116, 373] width 229 height 36
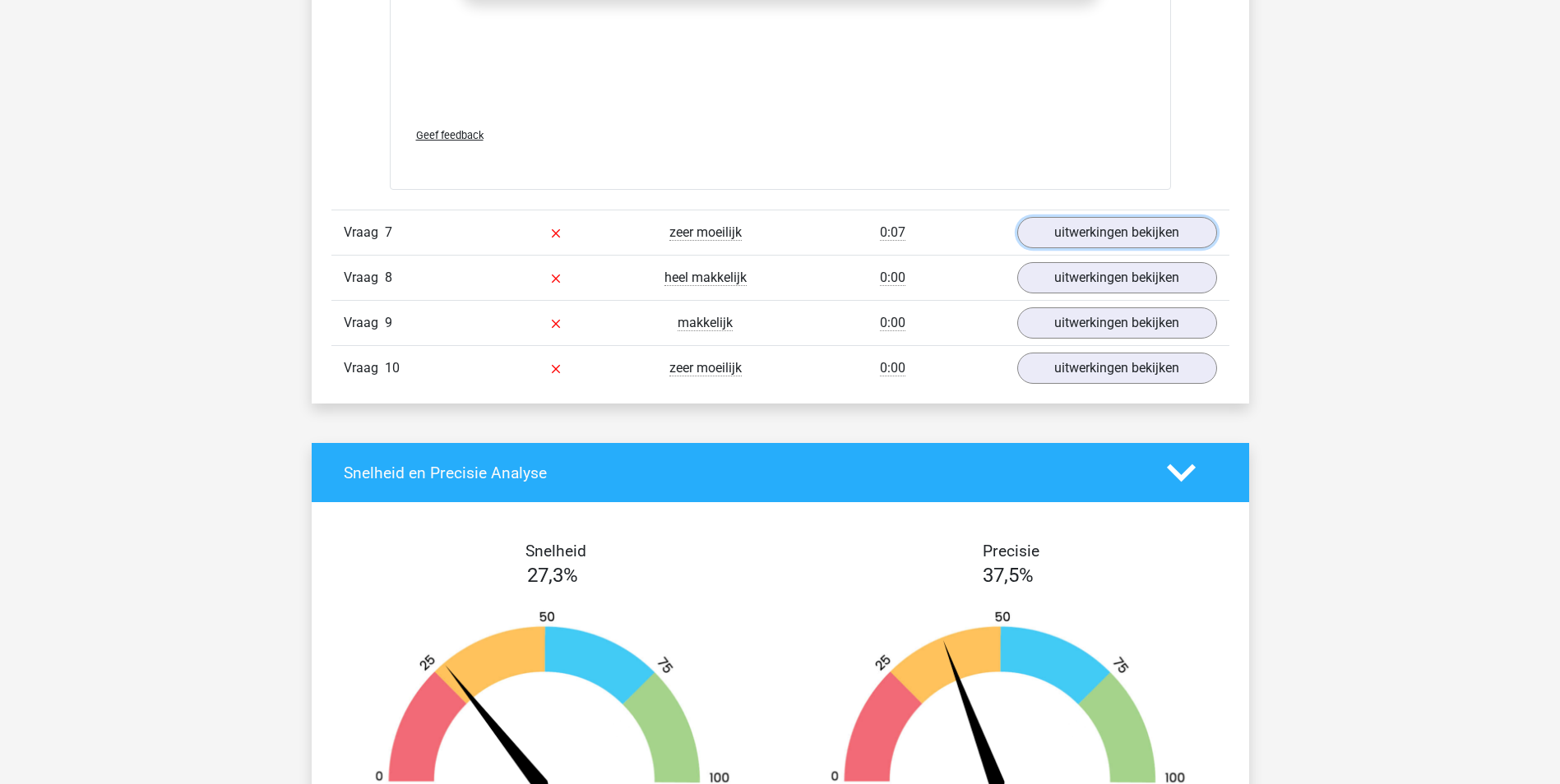
scroll to position [3535, 0]
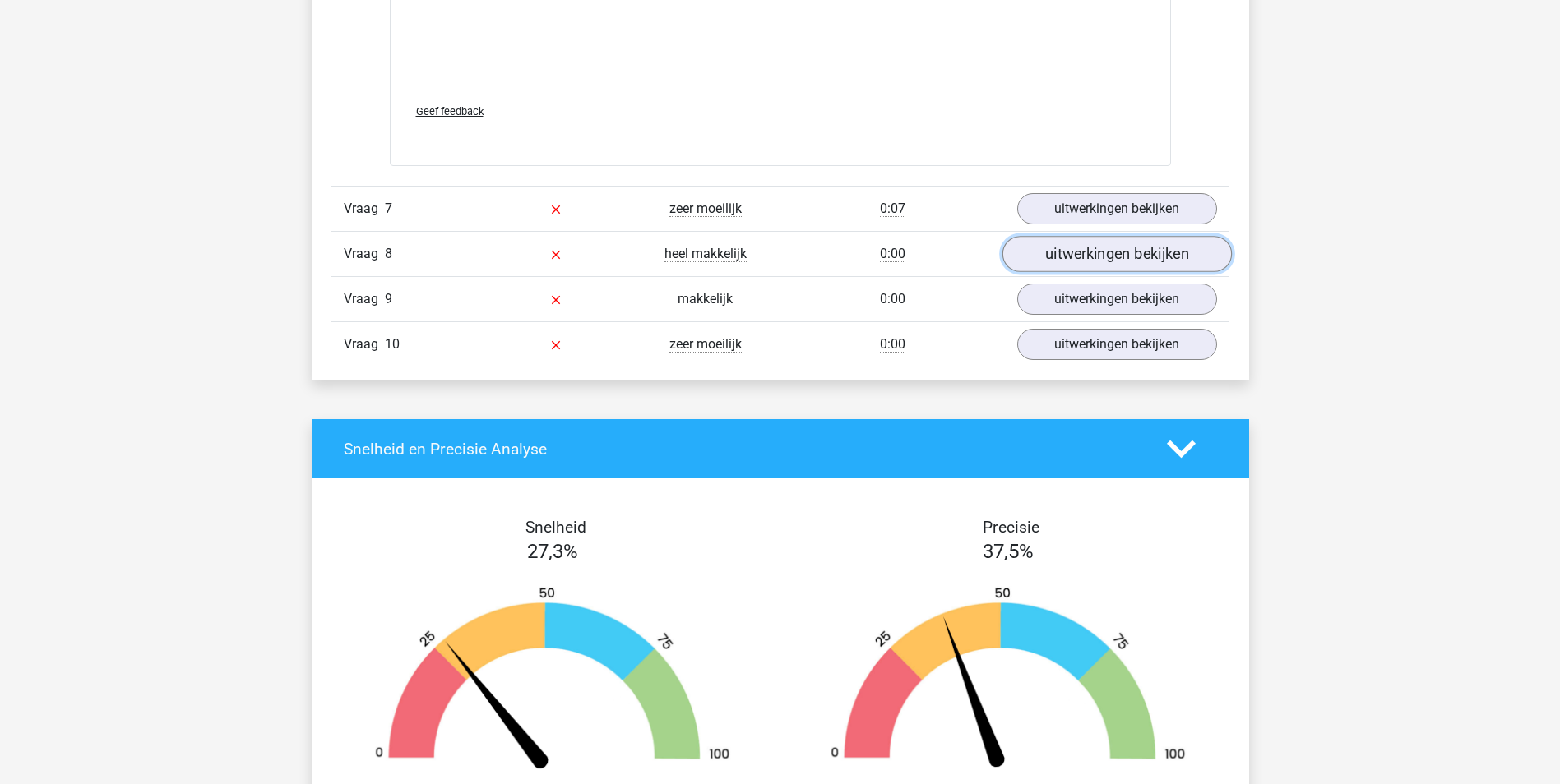
click at [1125, 249] on link "uitwerkingen bekijken" at bounding box center [1116, 253] width 229 height 36
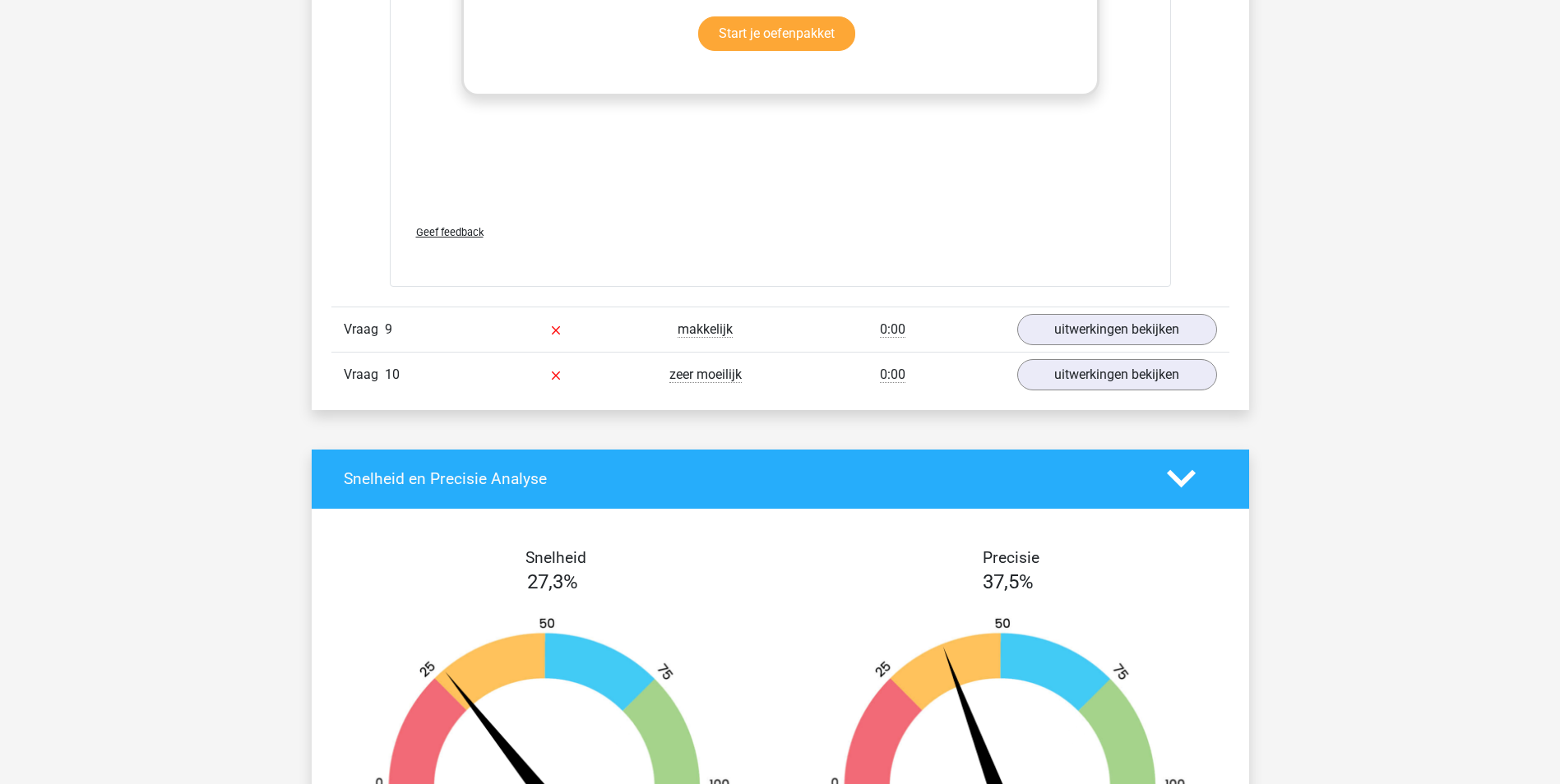
scroll to position [4521, 0]
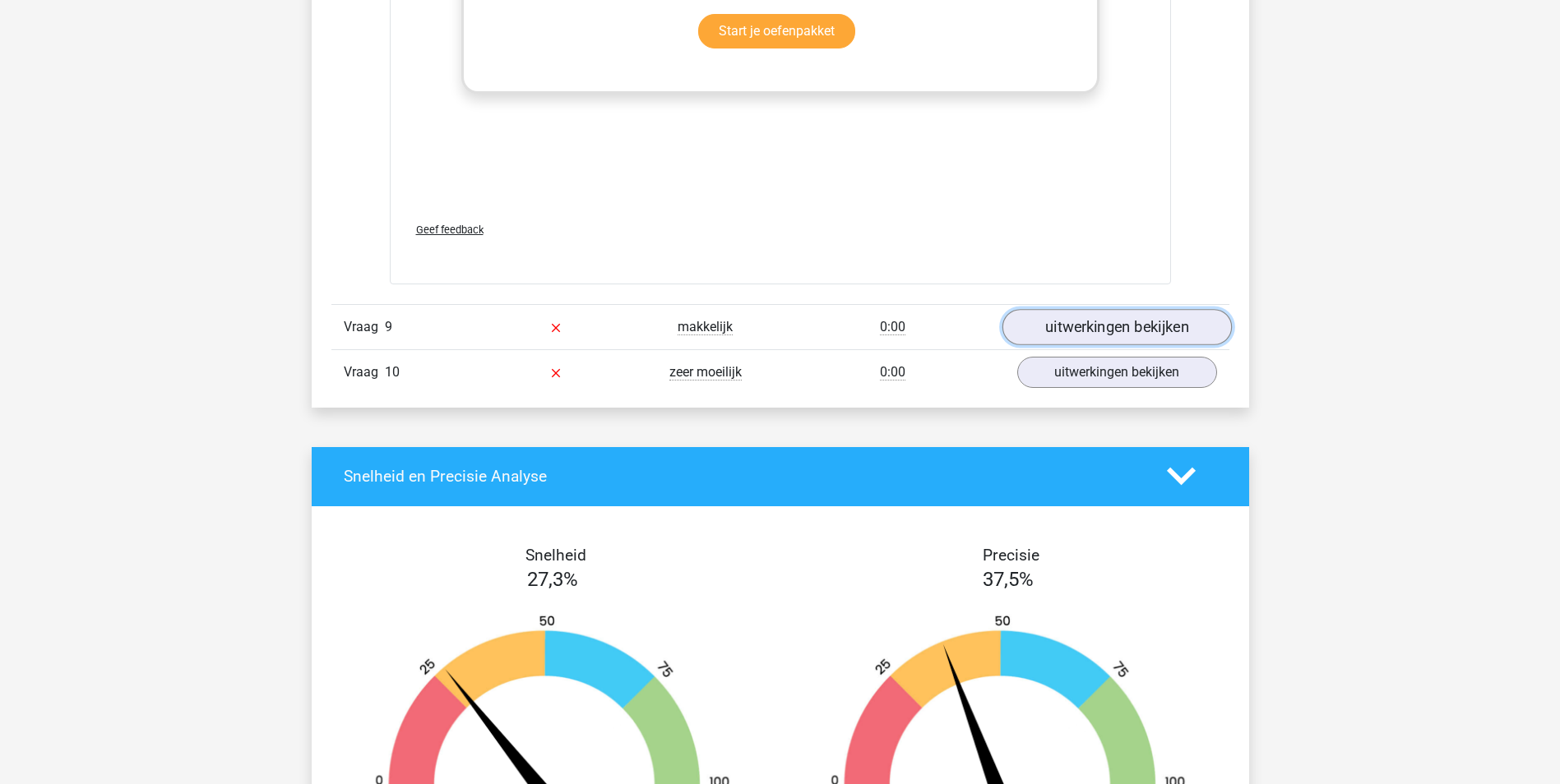
click at [1054, 328] on link "uitwerkingen bekijken" at bounding box center [1116, 326] width 229 height 36
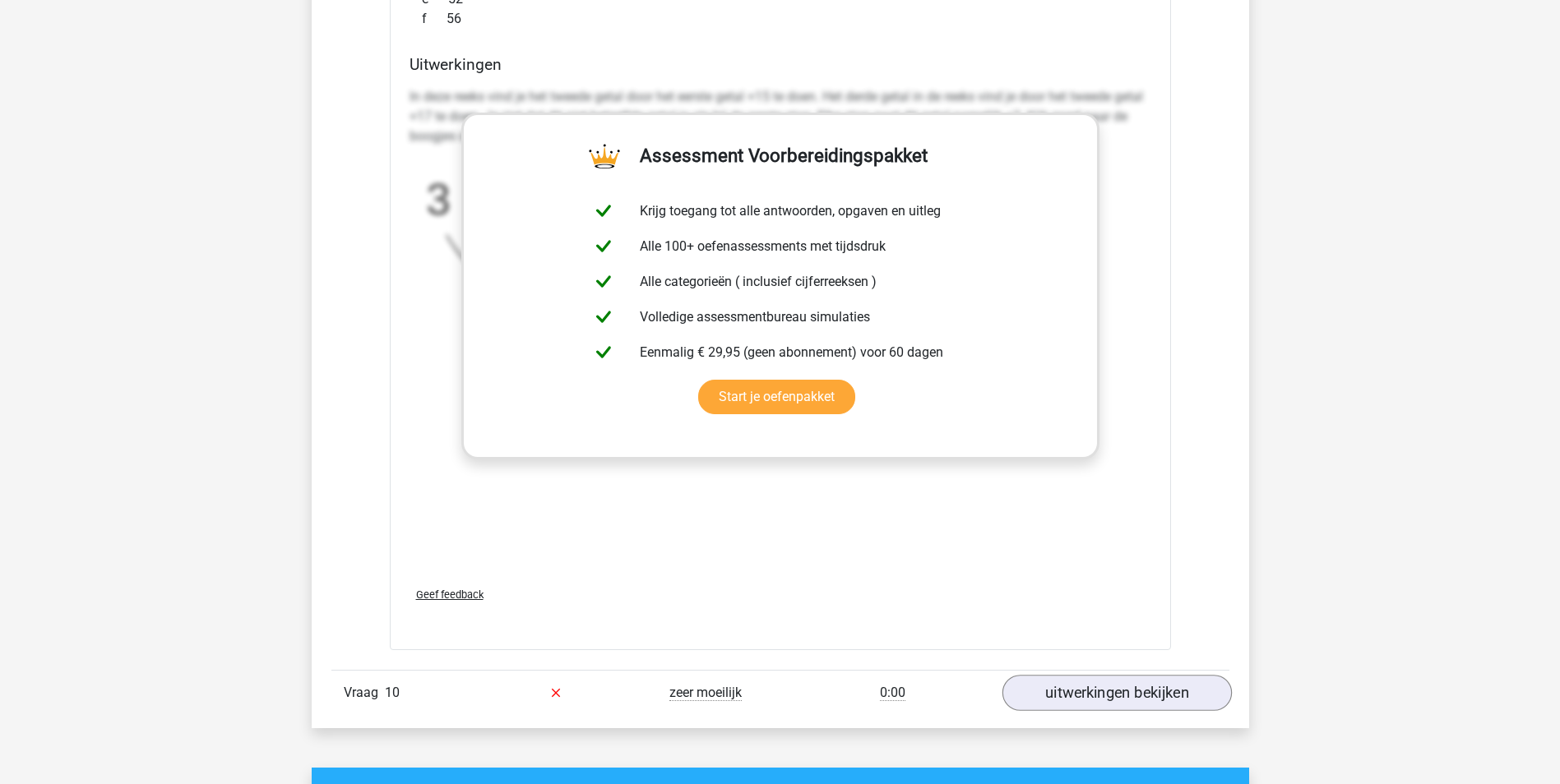
scroll to position [5507, 0]
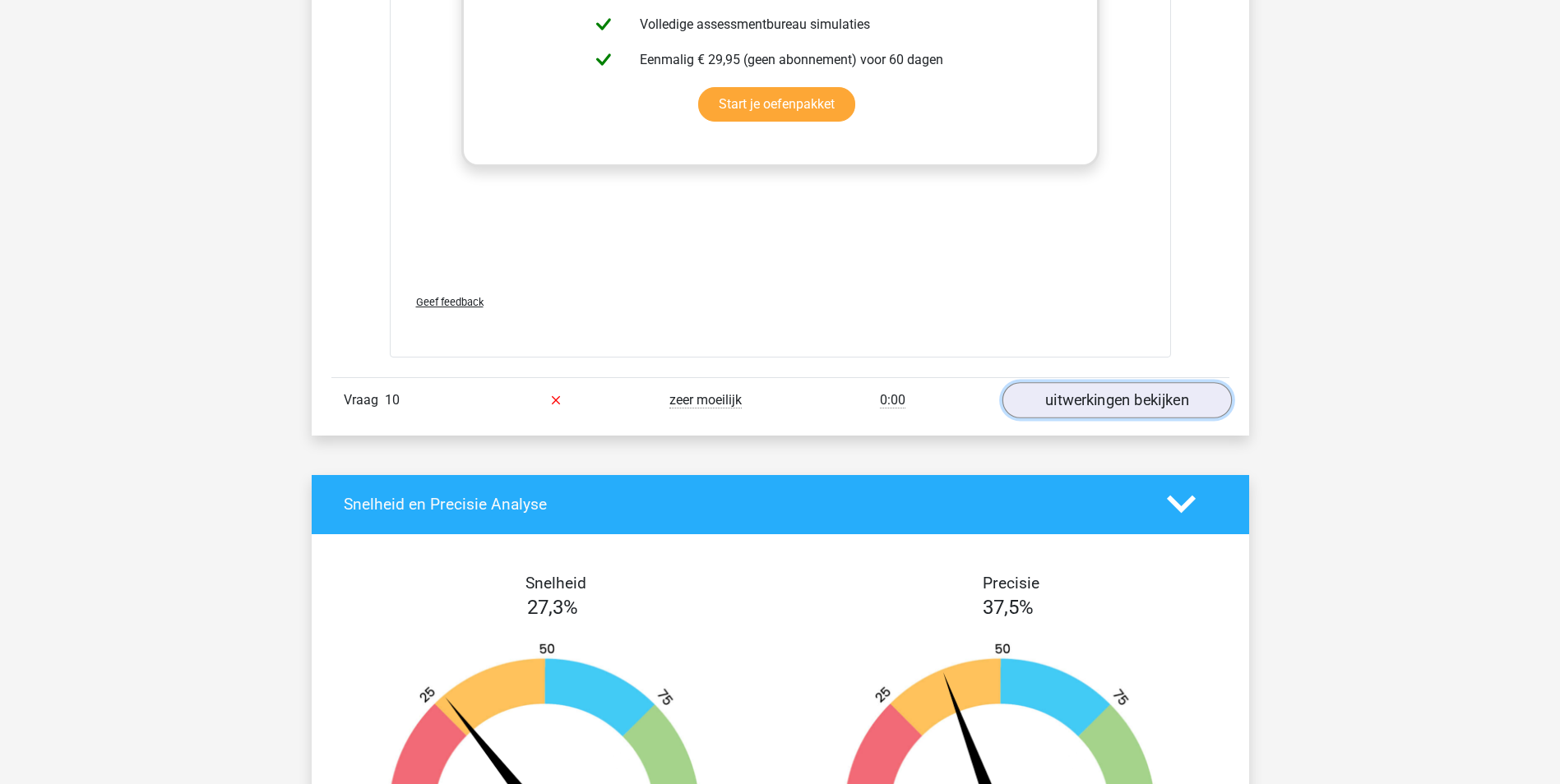
click at [1117, 407] on link "uitwerkingen bekijken" at bounding box center [1116, 399] width 229 height 36
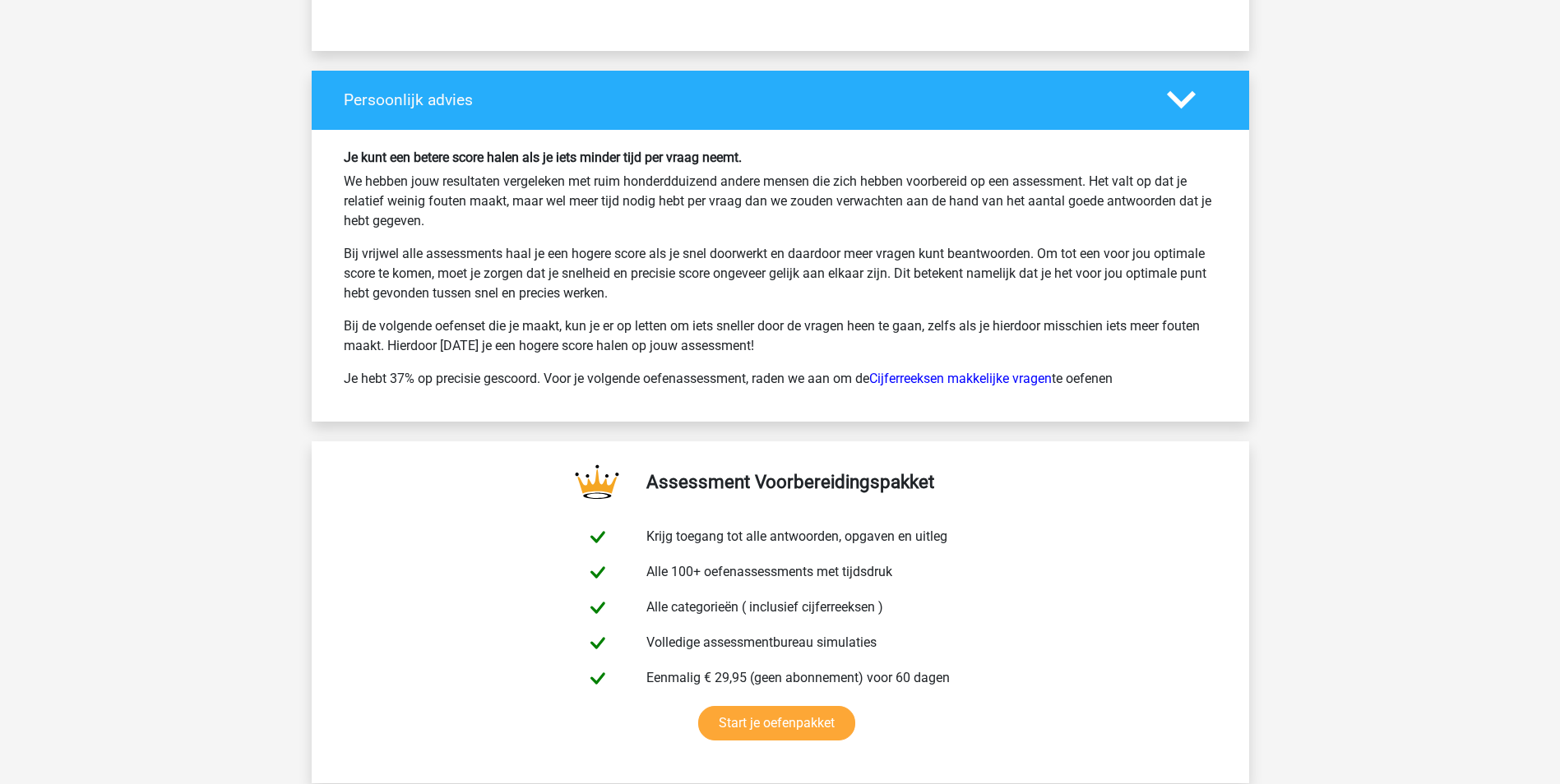
scroll to position [7480, 0]
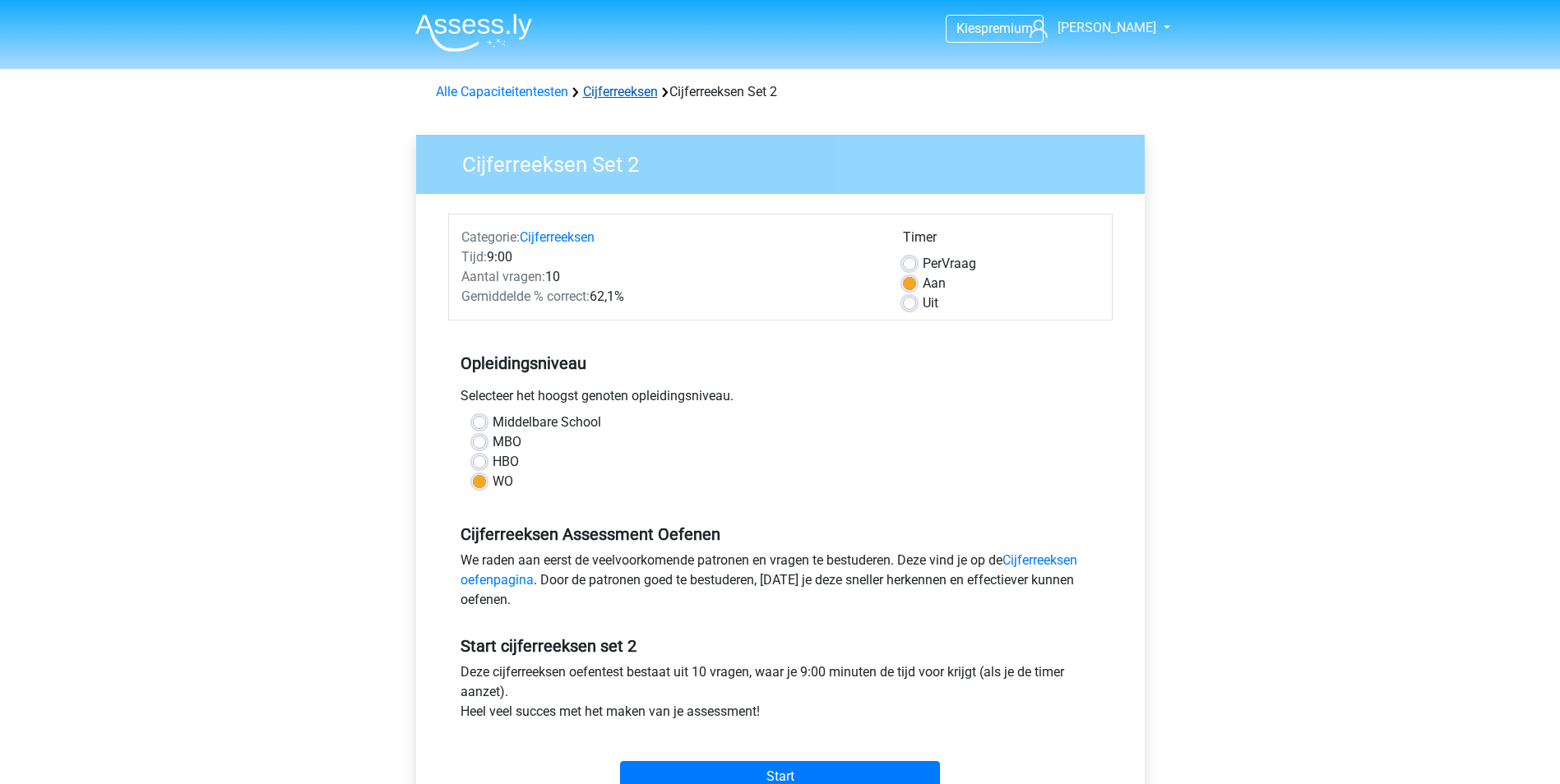
click at [614, 93] on link "Cijferreeksen" at bounding box center [620, 92] width 75 height 16
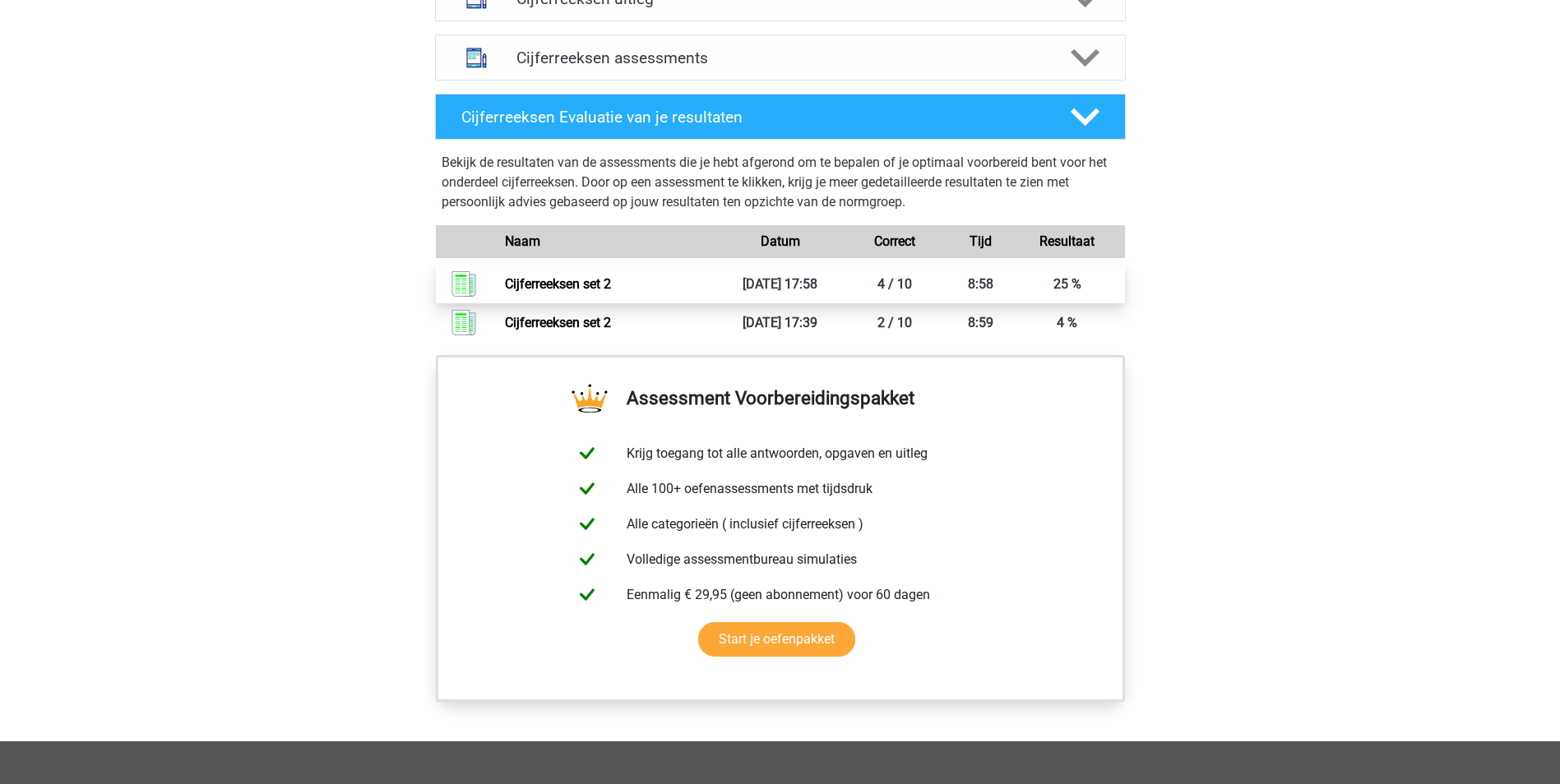
scroll to position [1069, 0]
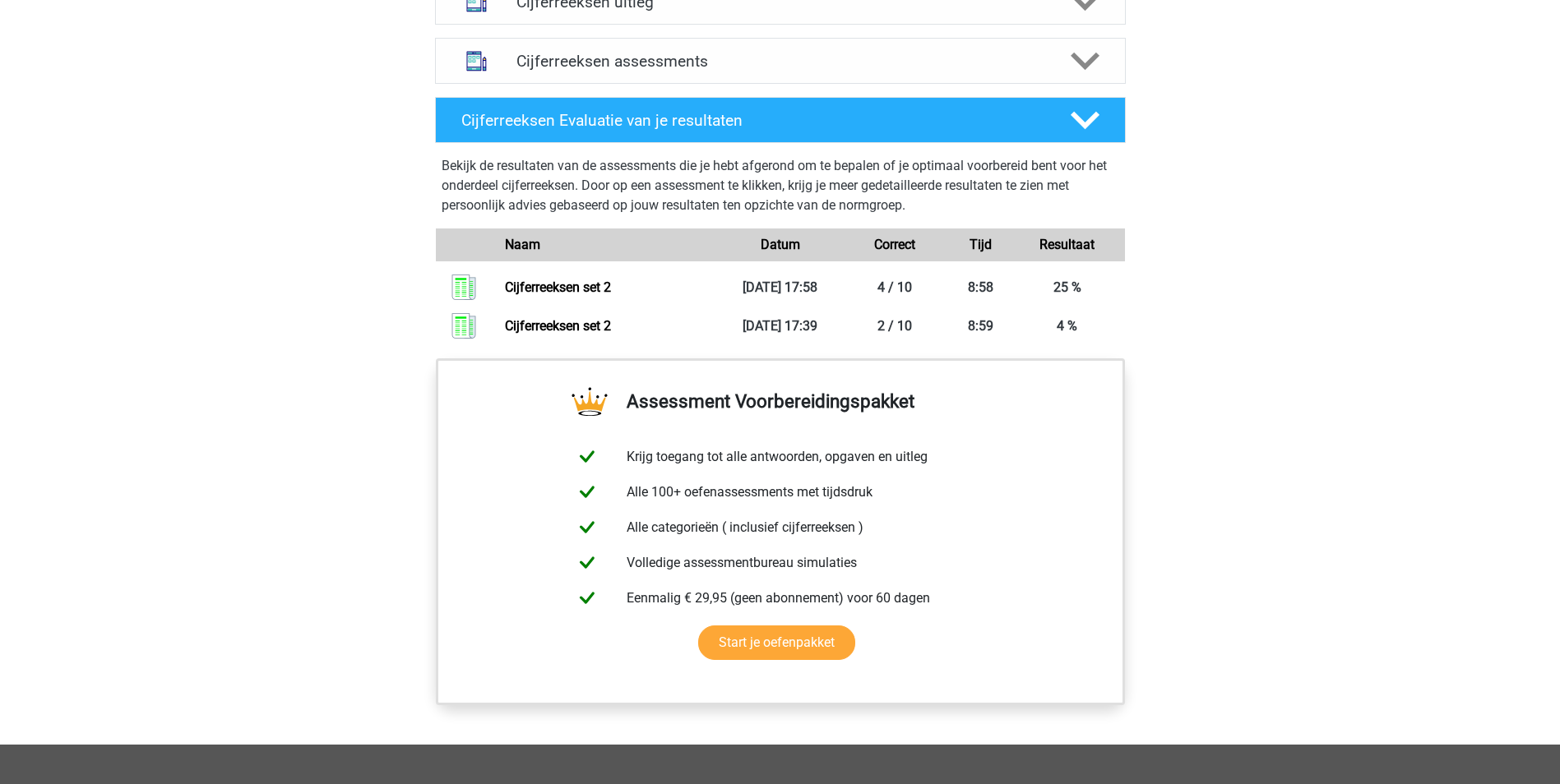
click at [1114, 165] on div "Bekijk de resultaten van de assessments die je hebt afgerond om te bepalen of j…" at bounding box center [781, 247] width 704 height 209
click at [1088, 135] on icon at bounding box center [1085, 120] width 29 height 29
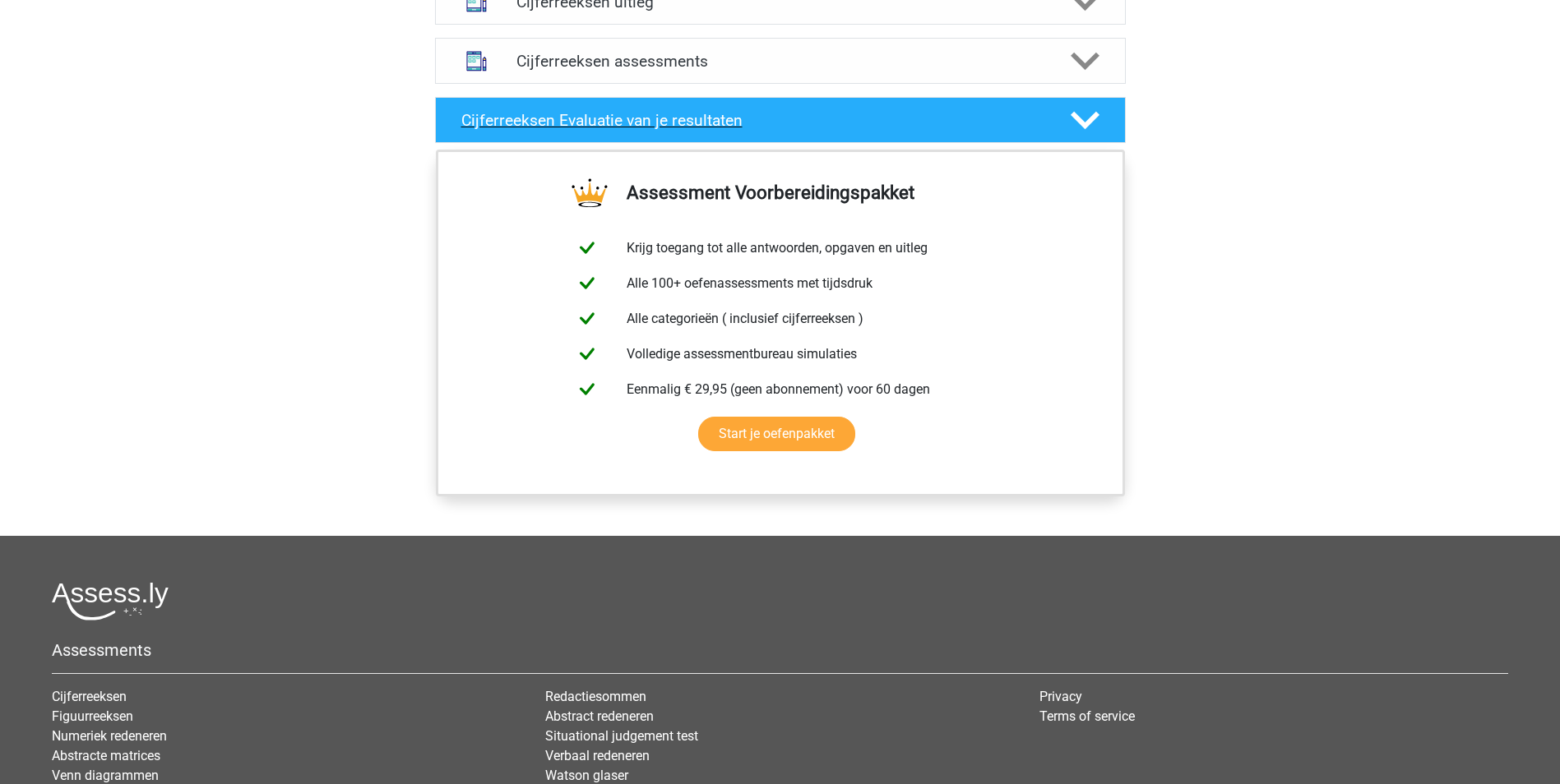
click at [1086, 130] on polygon at bounding box center [1085, 121] width 29 height 19
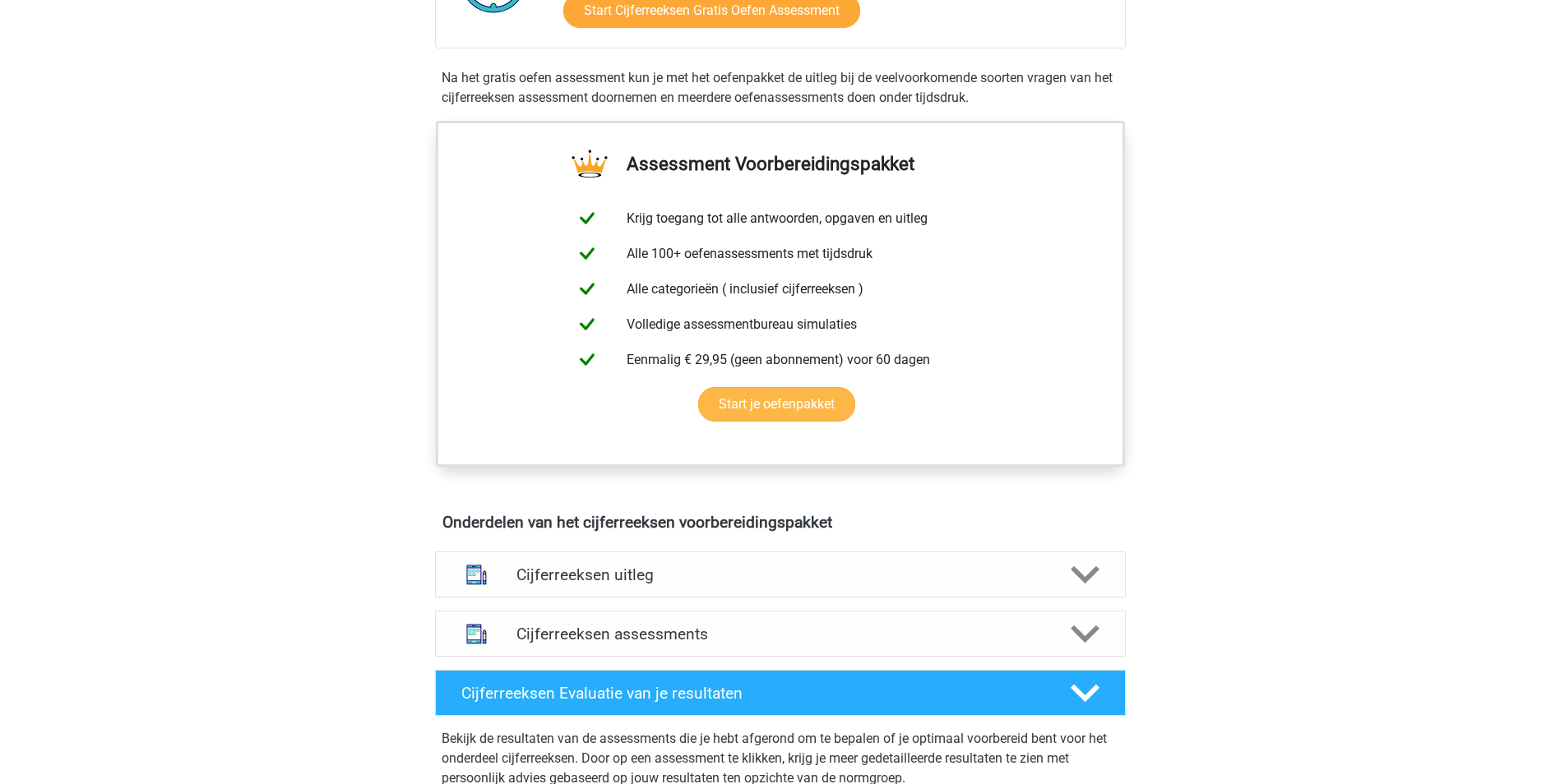
scroll to position [822, 0]
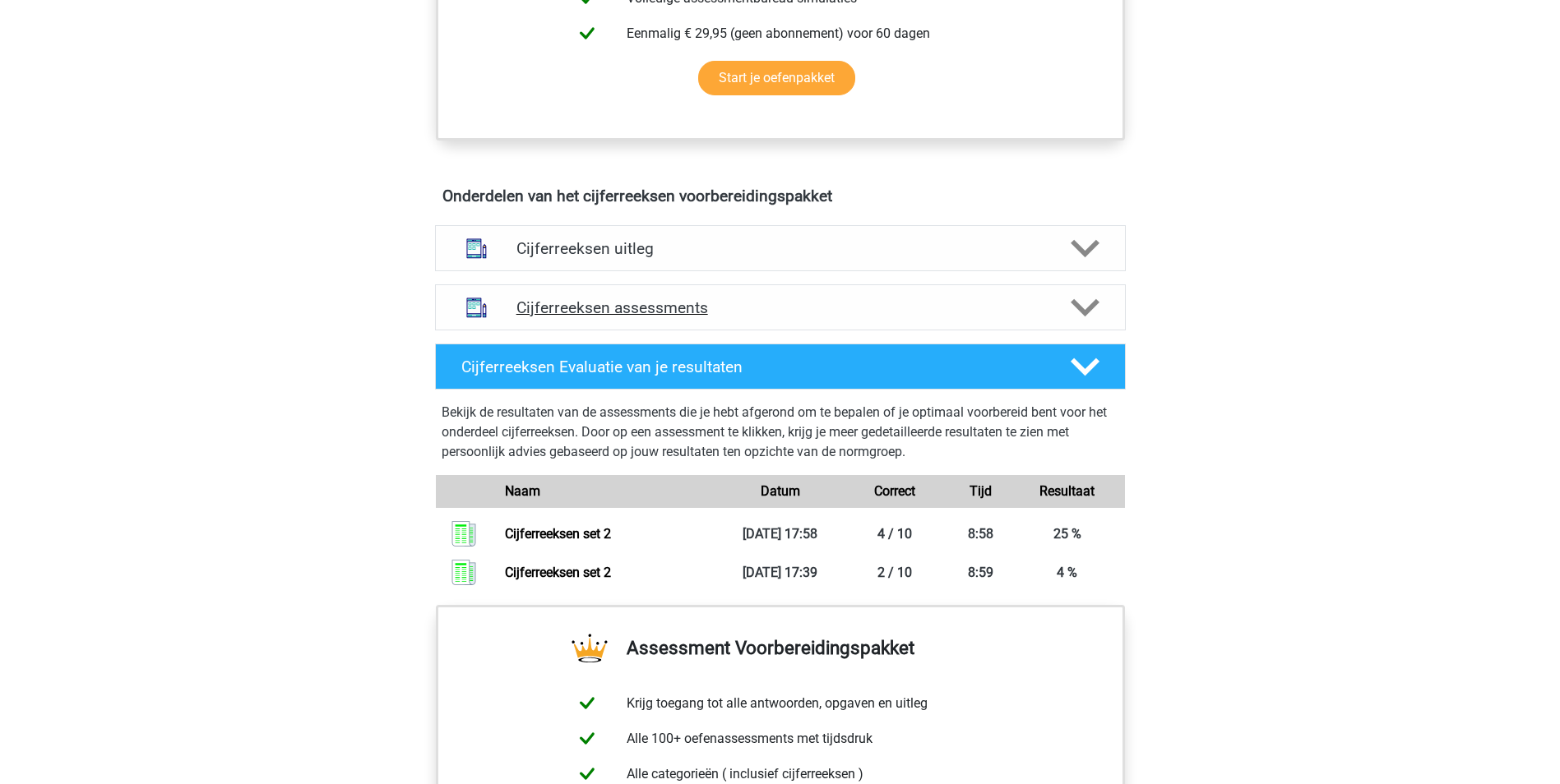
click at [769, 317] on h4 "Cijferreeksen assessments" at bounding box center [780, 307] width 528 height 19
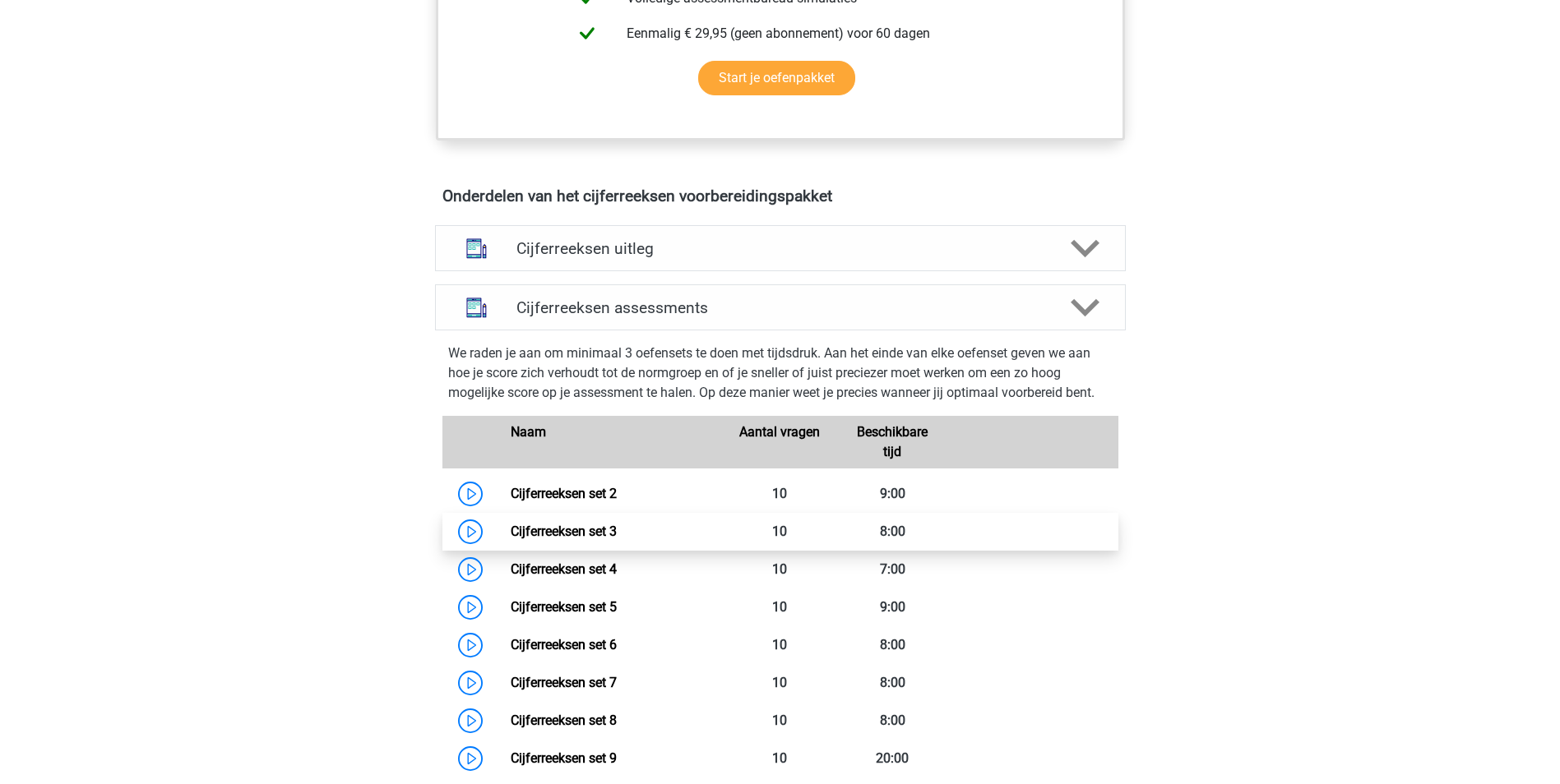
click at [611, 539] on link "Cijferreeksen set 3" at bounding box center [564, 532] width 106 height 16
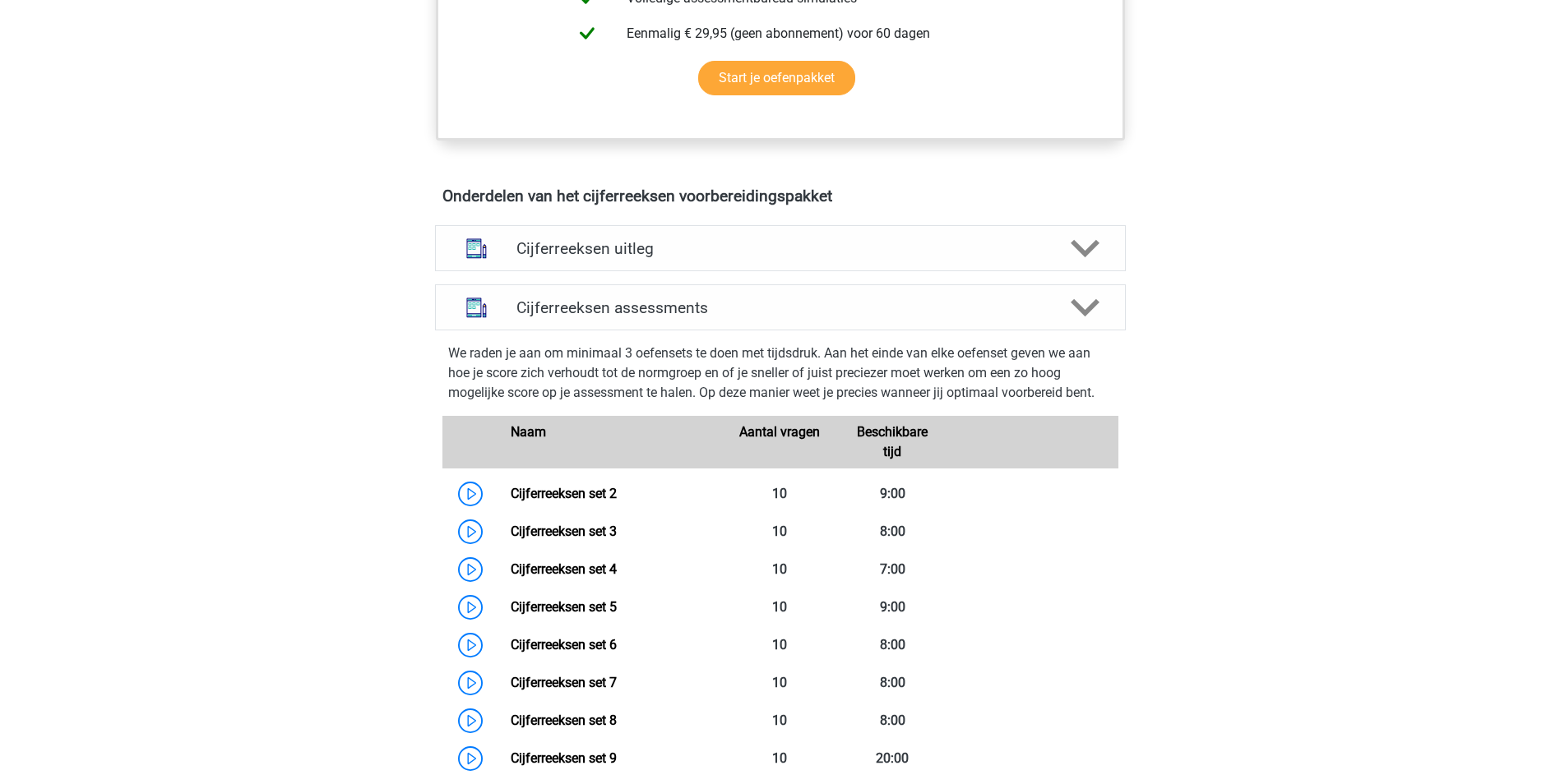
click at [1078, 240] on div "Cijferreeksen uitleg Er zijn grofweg zes verschillende soorten patronen te herk…" at bounding box center [781, 248] width 755 height 59
click at [1082, 260] on icon at bounding box center [1085, 249] width 29 height 29
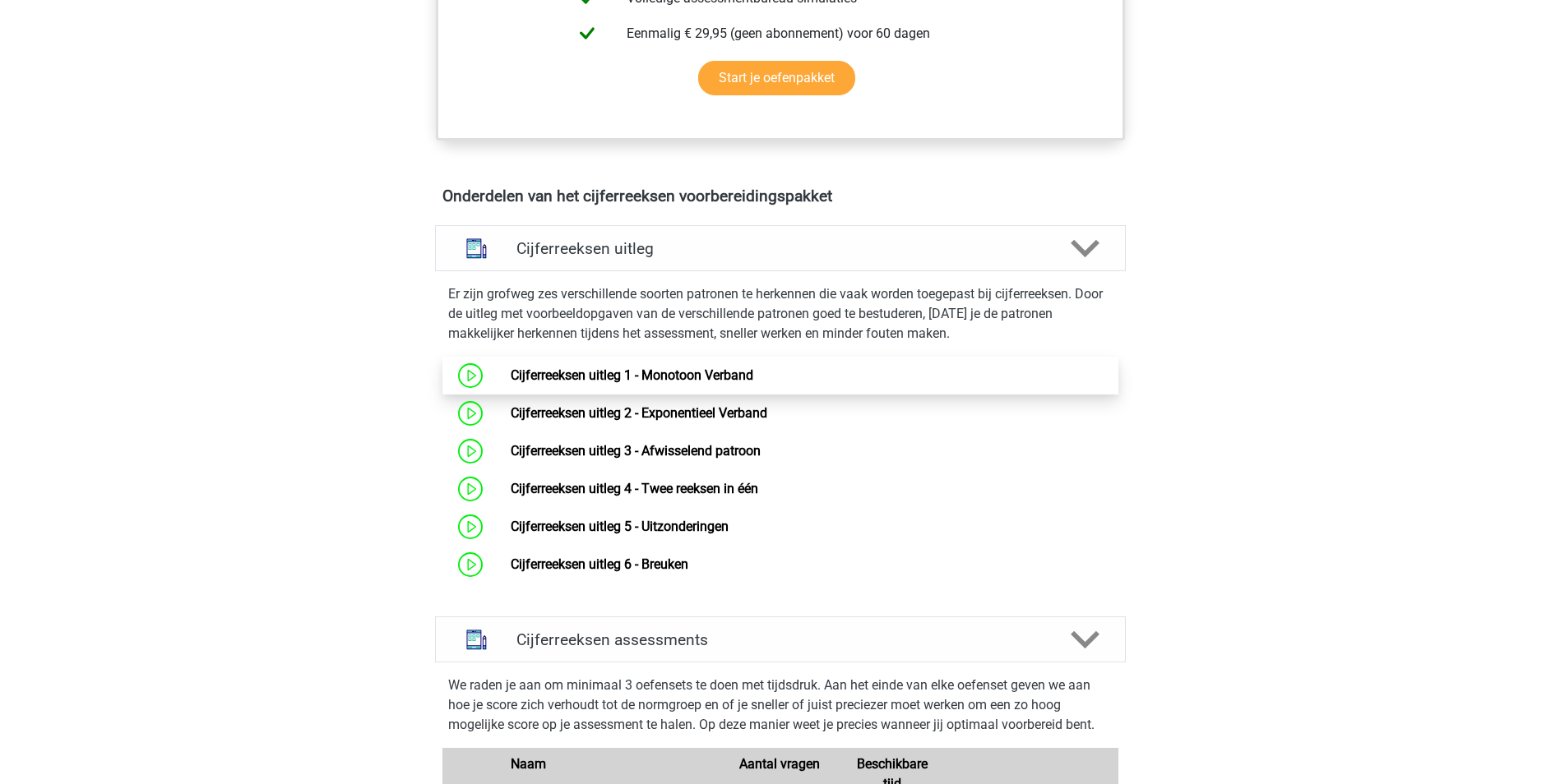
click at [754, 383] on link "Cijferreeksen uitleg 1 - Monotoon Verband" at bounding box center [632, 376] width 243 height 16
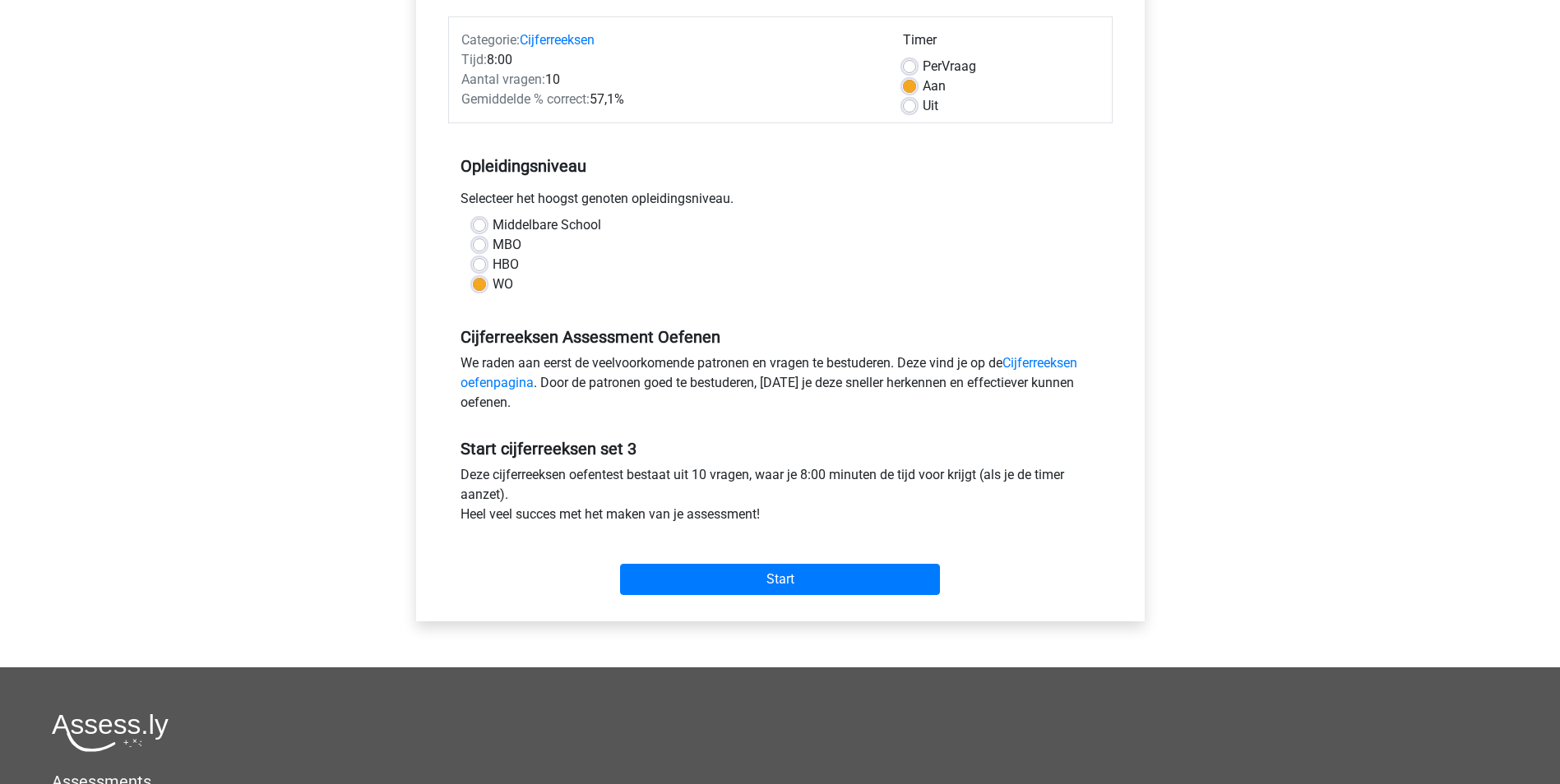
scroll to position [247, 0]
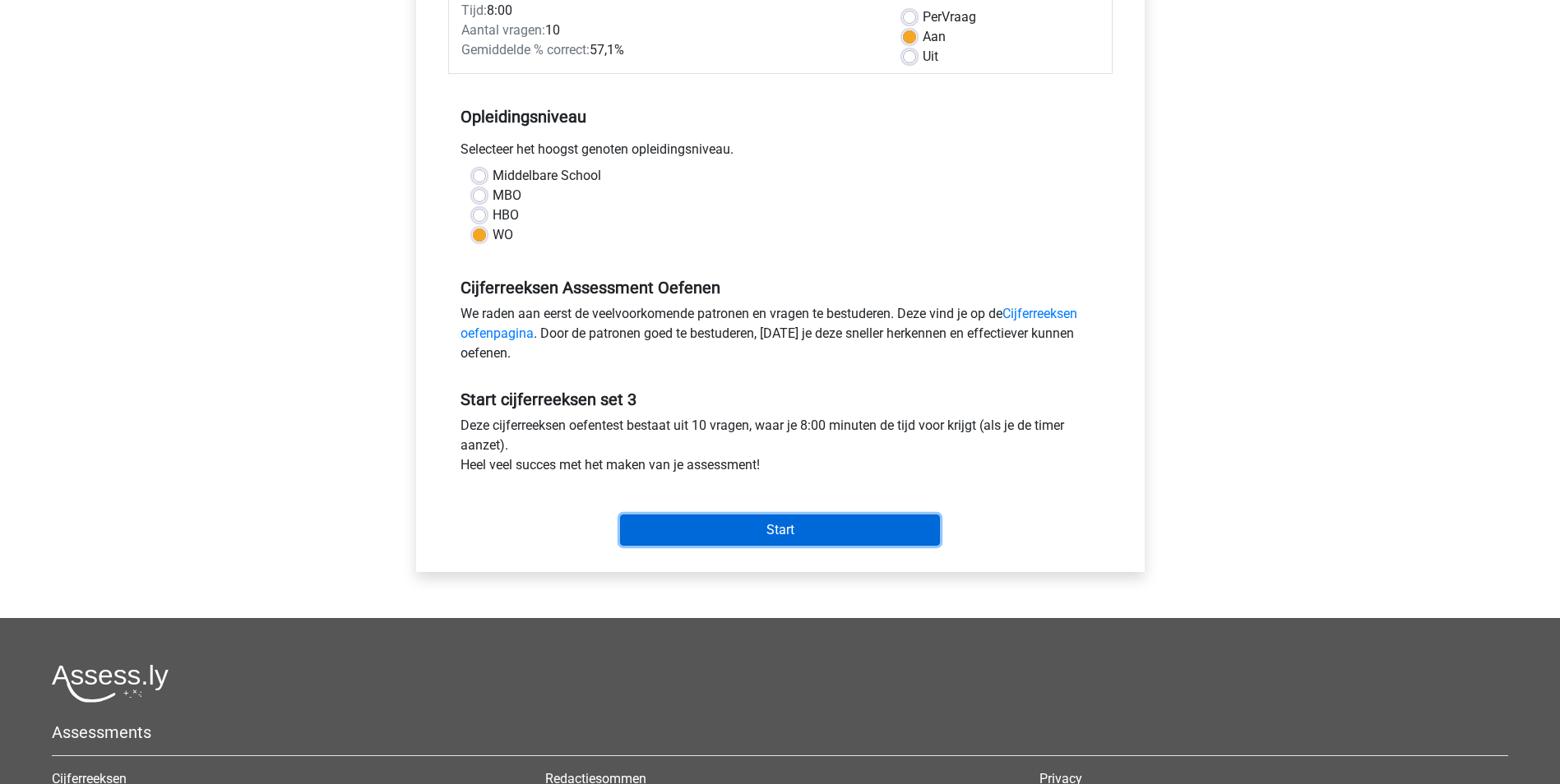
click at [814, 519] on input "Start" at bounding box center [780, 529] width 320 height 31
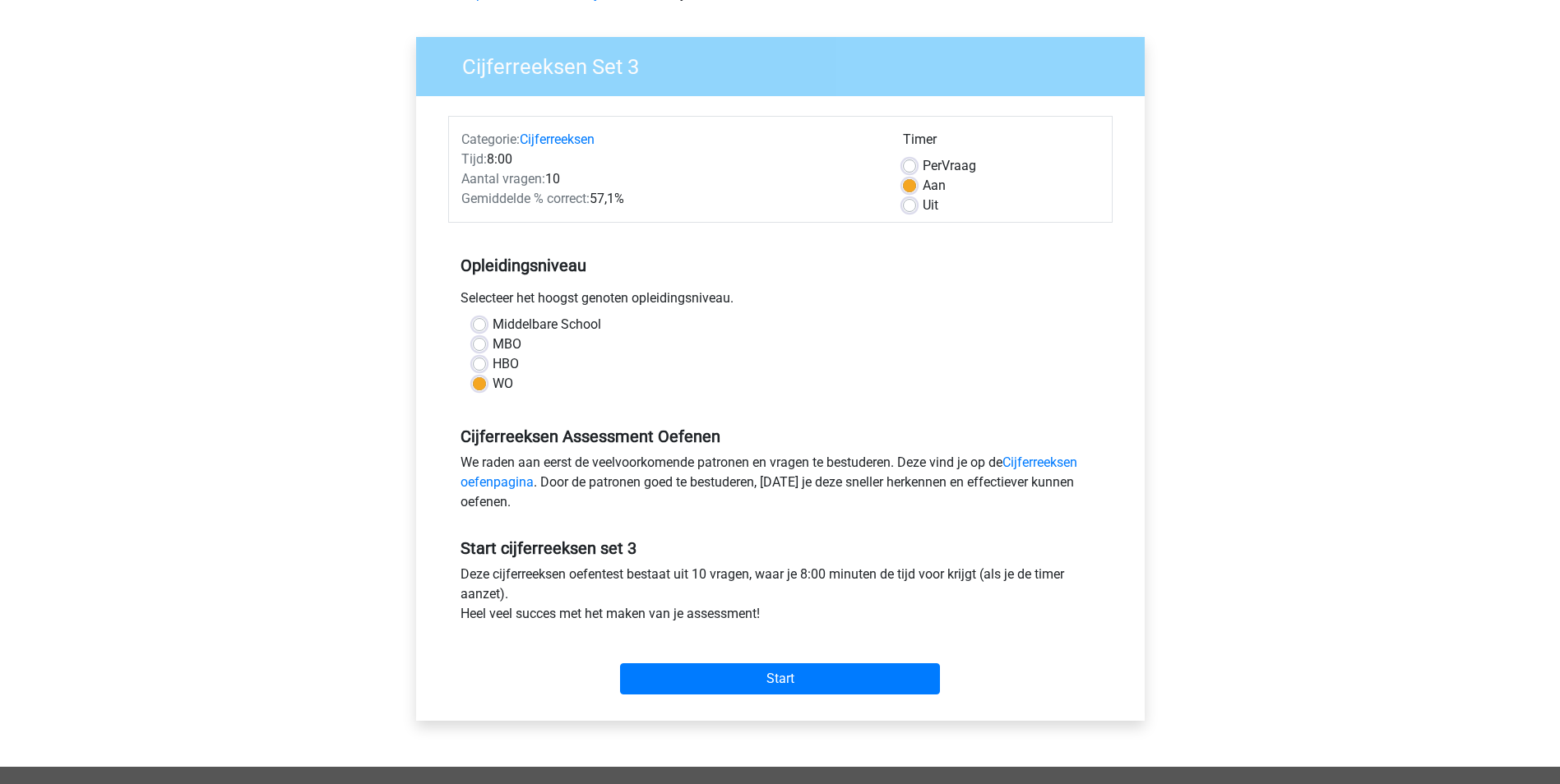
scroll to position [0, 0]
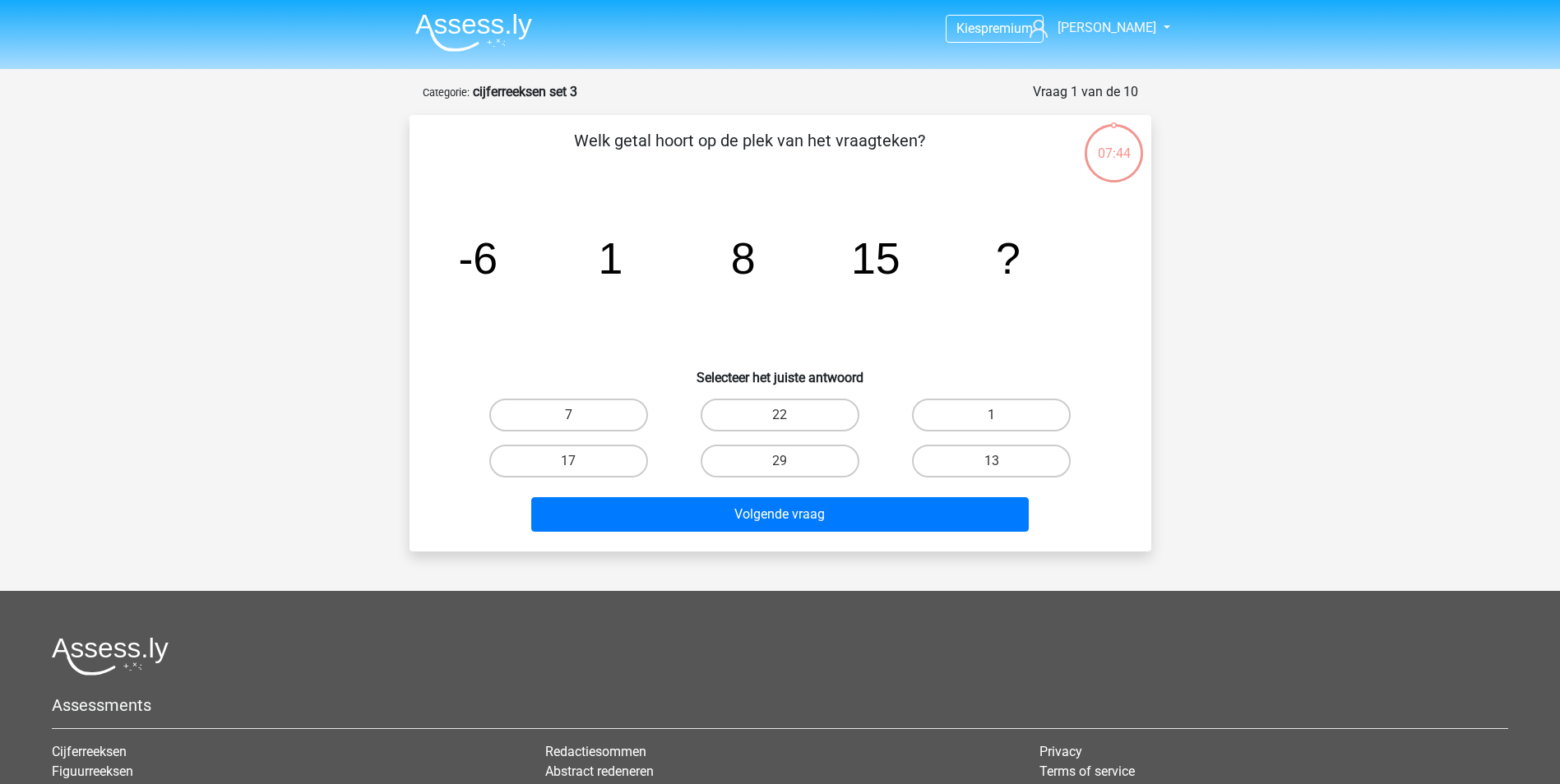
click at [805, 396] on div "22" at bounding box center [780, 415] width 212 height 46
click at [815, 406] on label "22" at bounding box center [780, 414] width 159 height 33
click at [791, 415] on input "22" at bounding box center [785, 421] width 11 height 11
radio input "true"
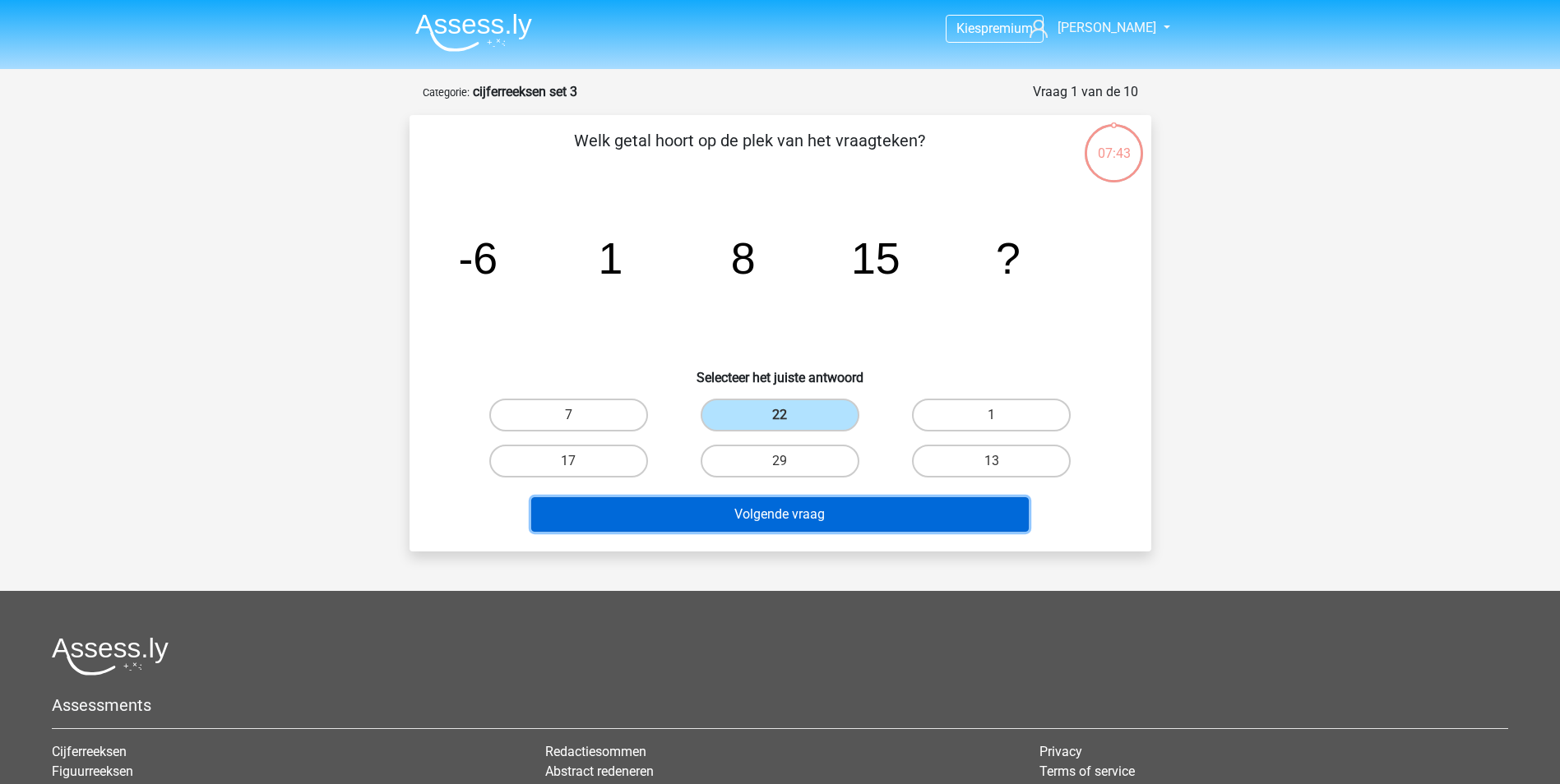
click at [858, 526] on button "Volgende vraag" at bounding box center [780, 514] width 498 height 34
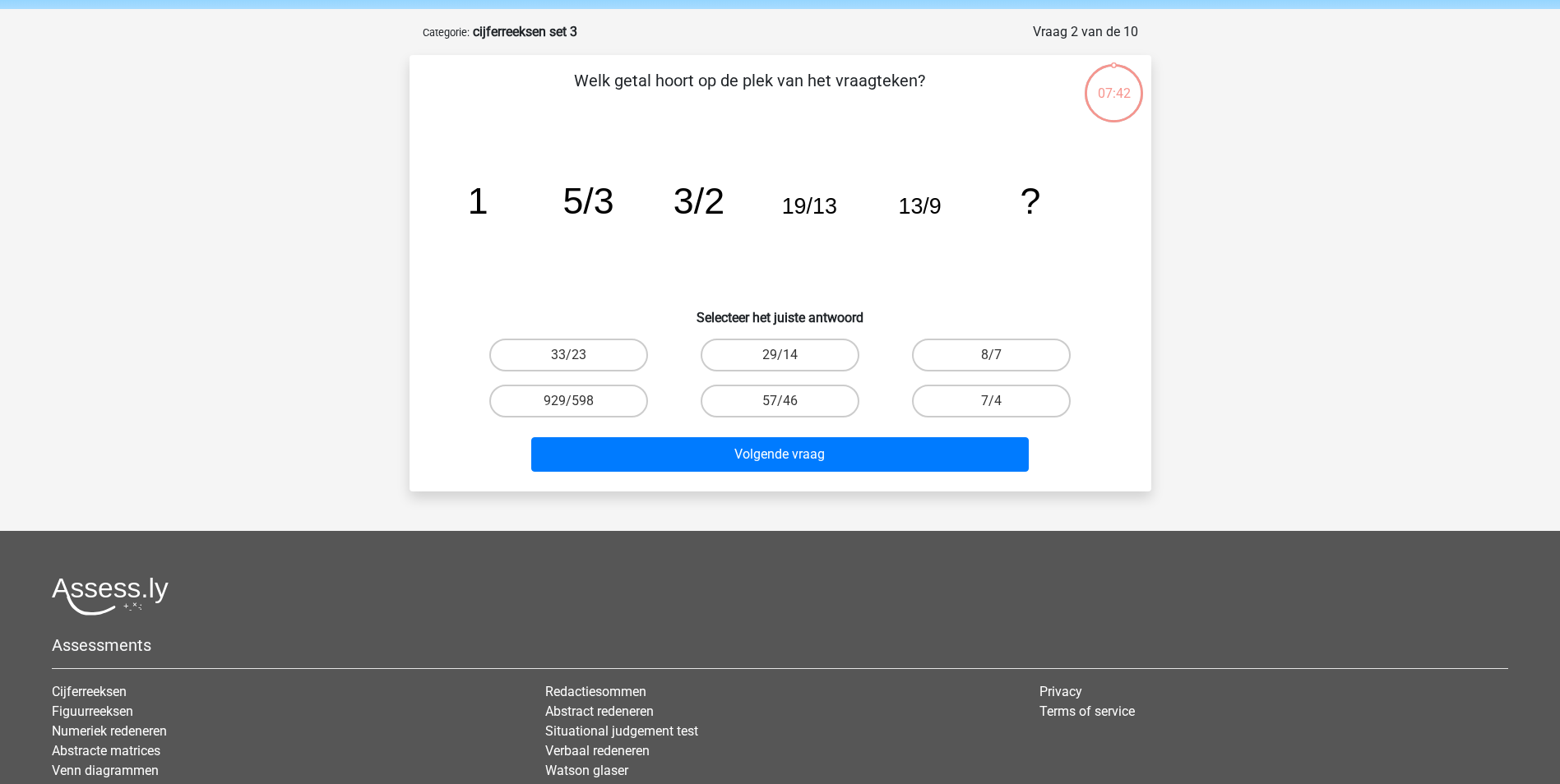
scroll to position [82, 0]
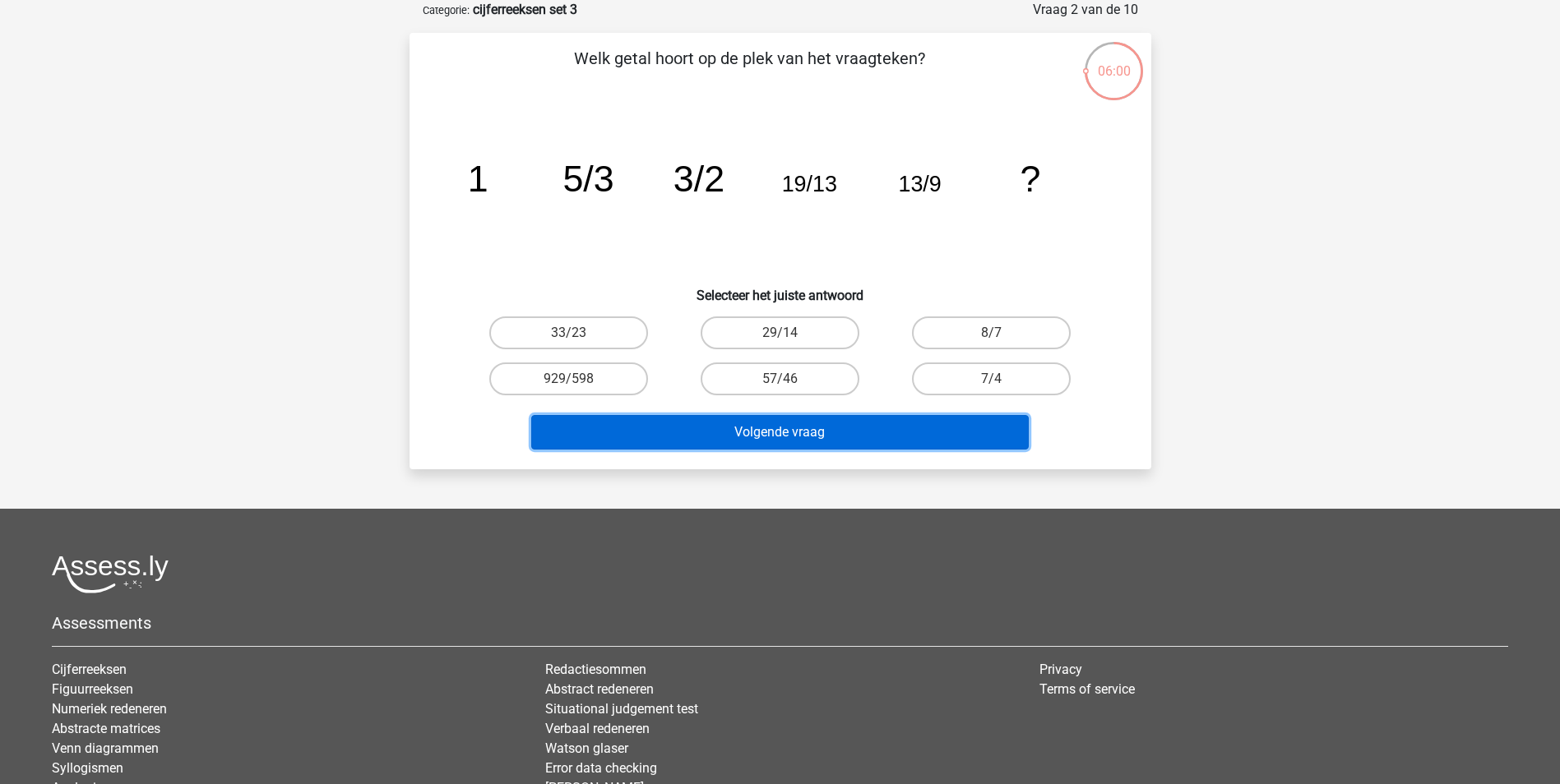
click at [905, 446] on button "Volgende vraag" at bounding box center [780, 432] width 498 height 34
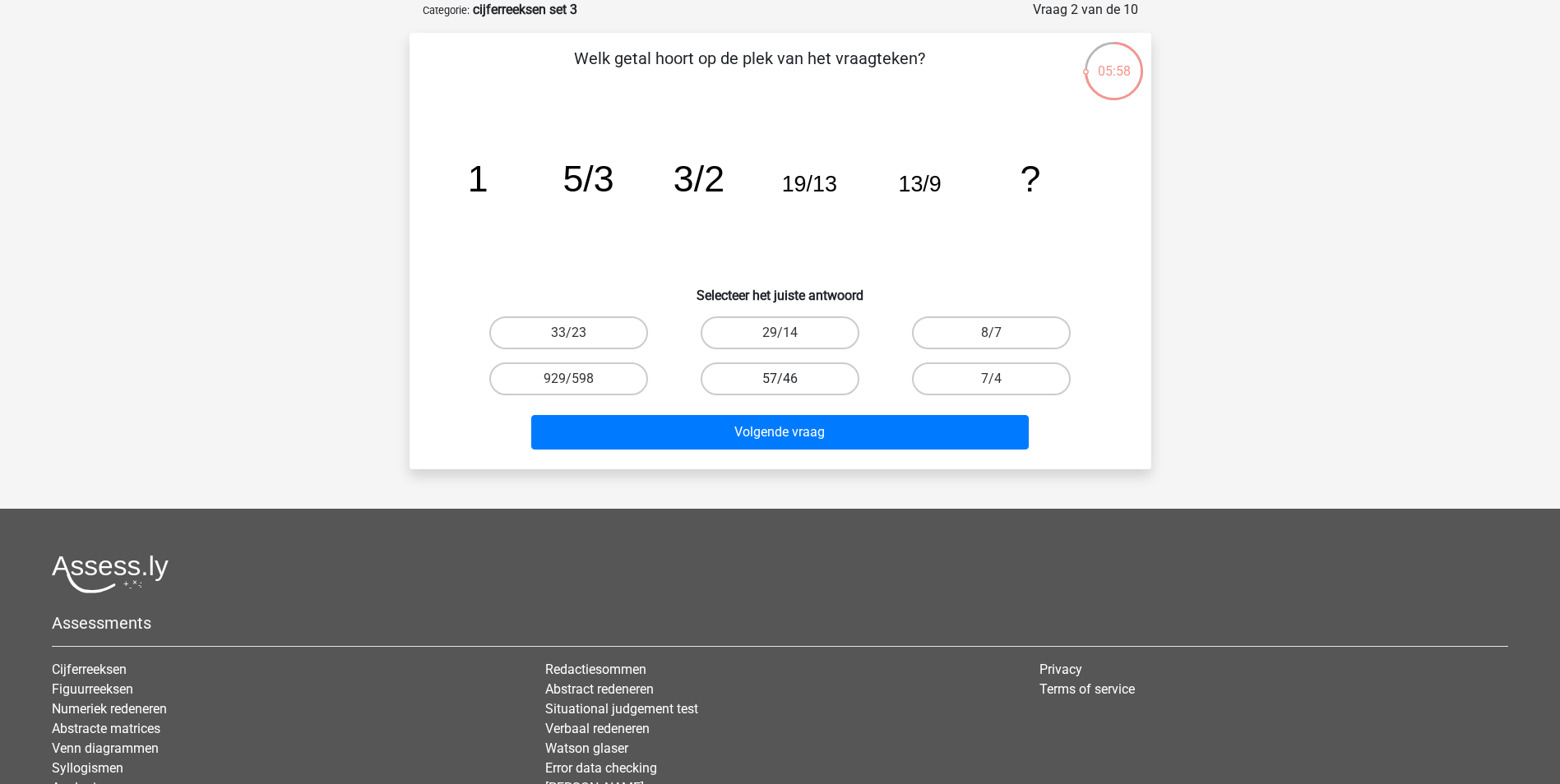
click at [778, 375] on label "57/46" at bounding box center [780, 378] width 159 height 33
click at [780, 379] on input "57/46" at bounding box center [785, 385] width 11 height 11
radio input "true"
click at [792, 414] on div "Volgende vraag" at bounding box center [780, 429] width 689 height 55
click at [990, 325] on label "8/7" at bounding box center [992, 332] width 159 height 33
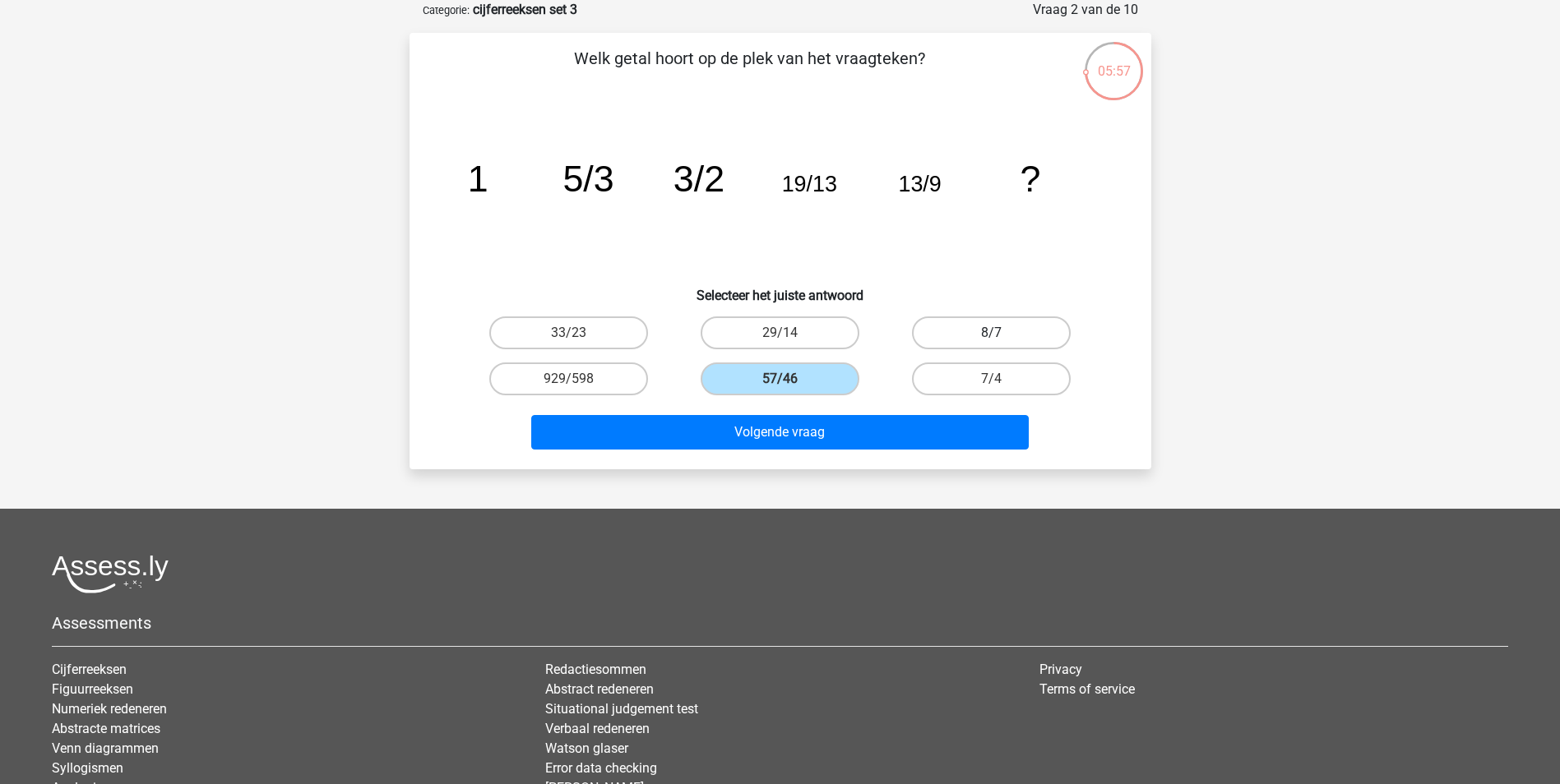
click at [992, 332] on input "8/7" at bounding box center [997, 338] width 11 height 11
radio input "true"
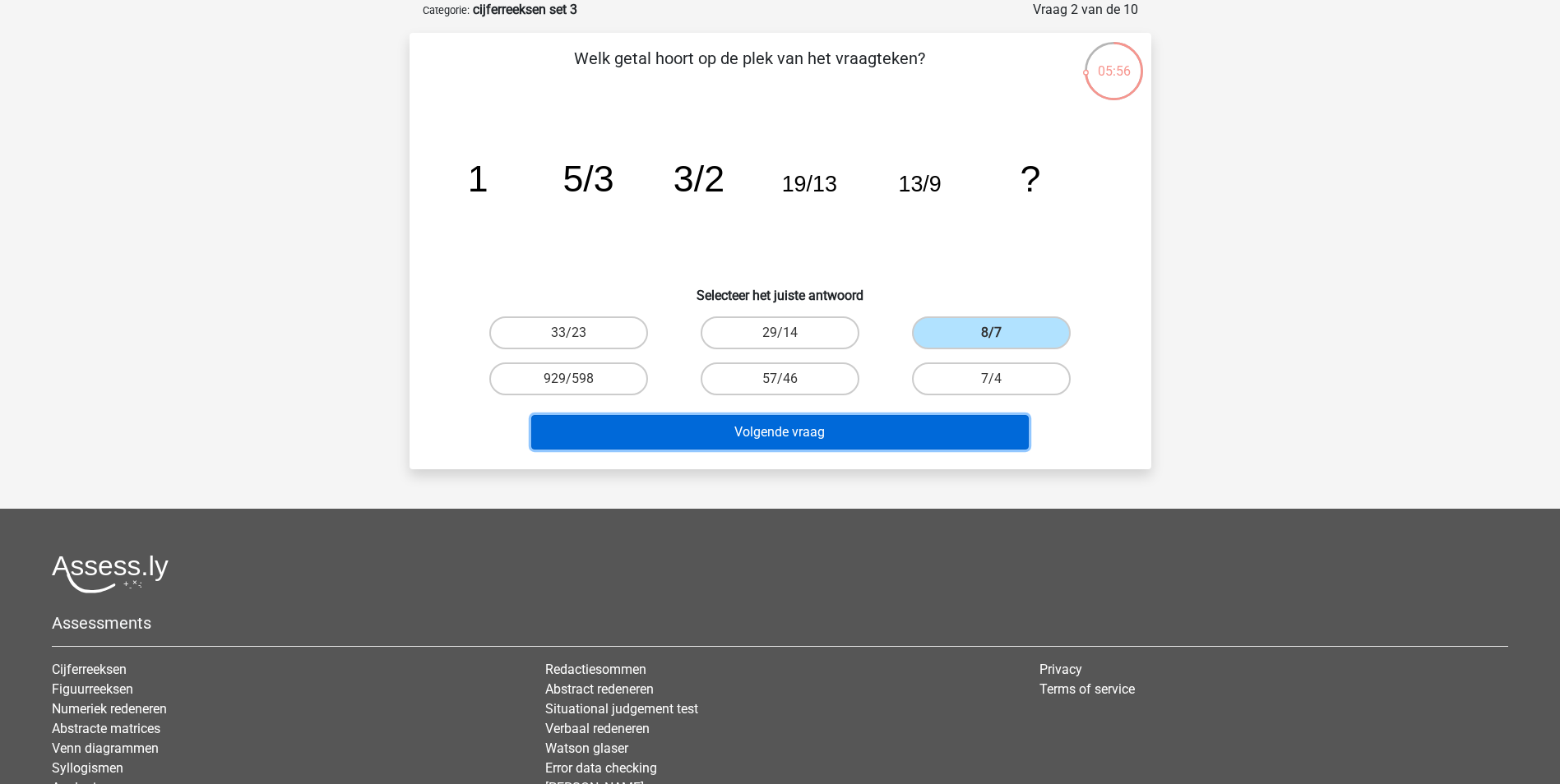
click at [806, 441] on button "Volgende vraag" at bounding box center [780, 432] width 498 height 34
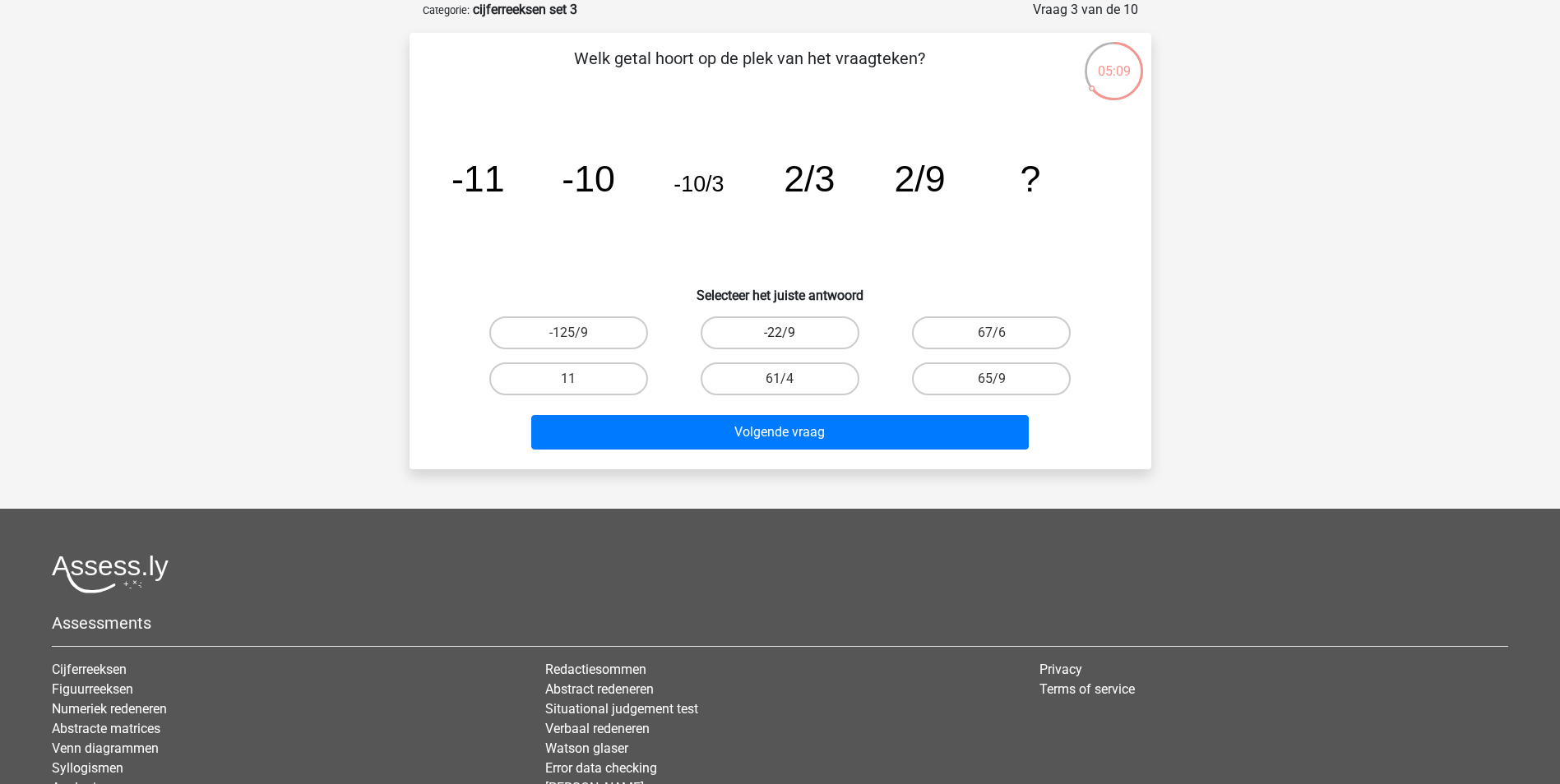
click at [796, 334] on label "-22/9" at bounding box center [780, 332] width 159 height 33
click at [791, 334] on input "-22/9" at bounding box center [785, 338] width 11 height 11
radio input "true"
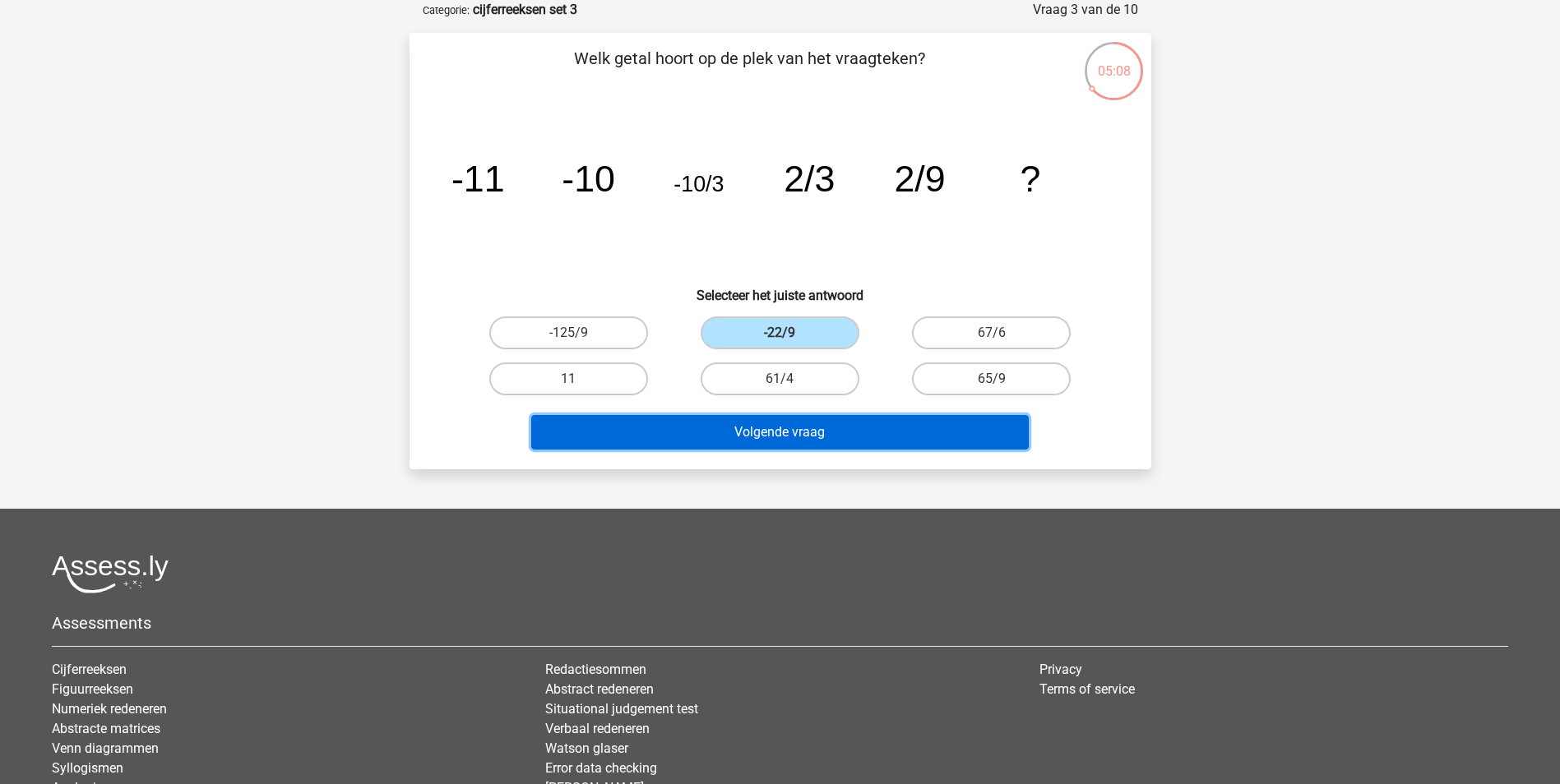
click at [807, 429] on button "Volgende vraag" at bounding box center [780, 432] width 498 height 34
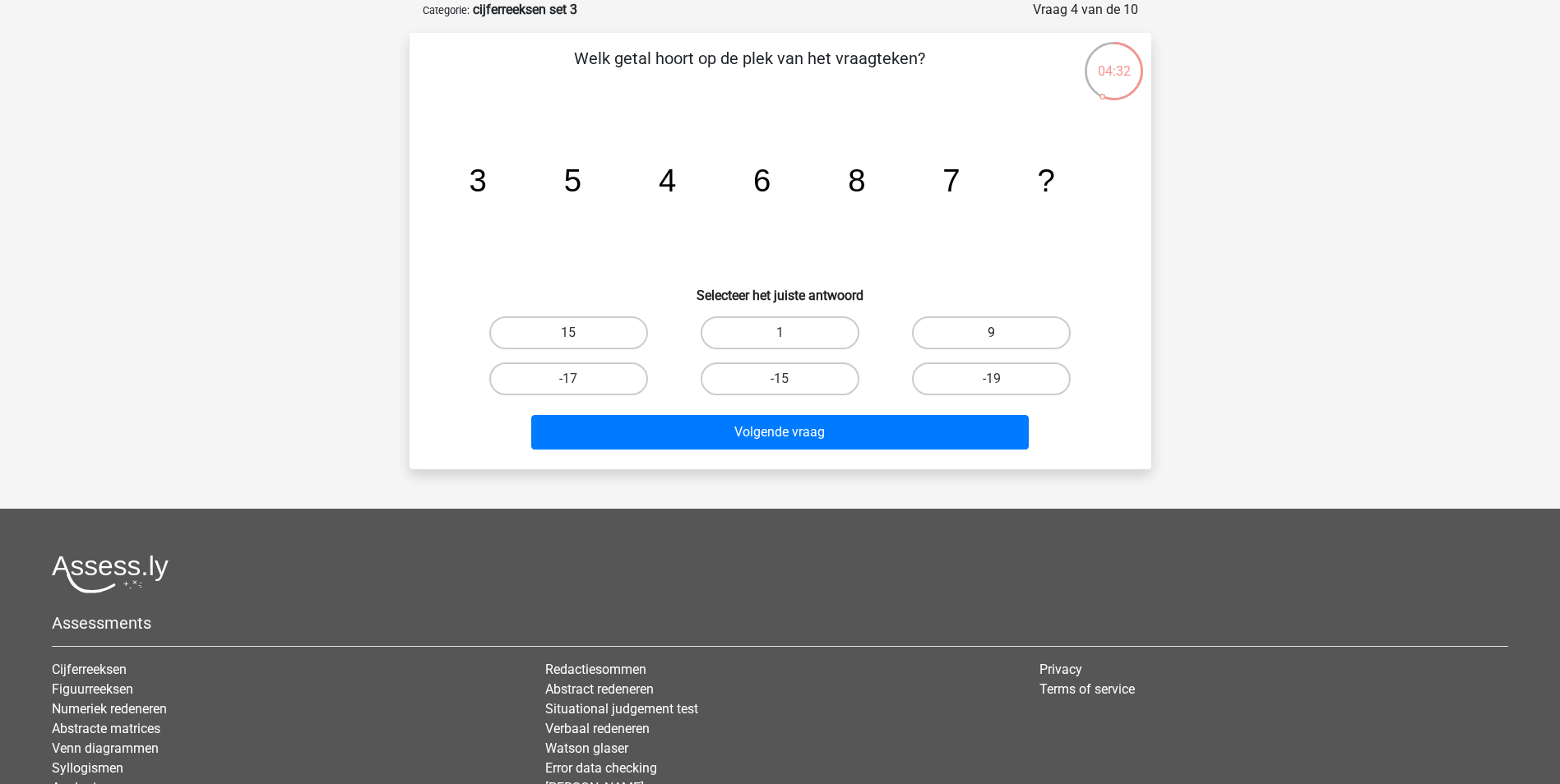
click at [1010, 329] on label "9" at bounding box center [992, 332] width 159 height 33
click at [1002, 332] on input "9" at bounding box center [997, 338] width 11 height 11
radio input "true"
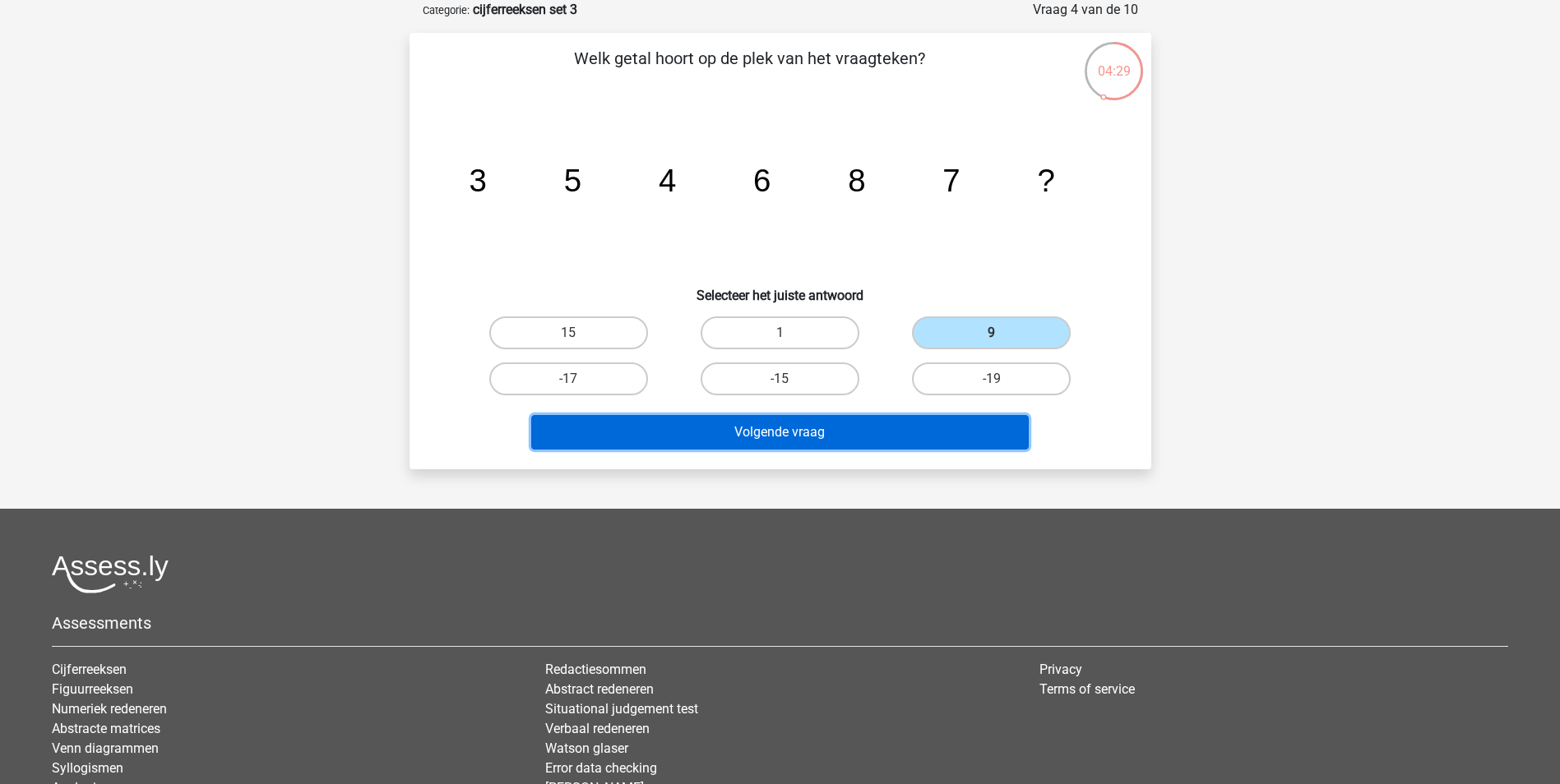
click at [878, 430] on button "Volgende vraag" at bounding box center [780, 432] width 498 height 34
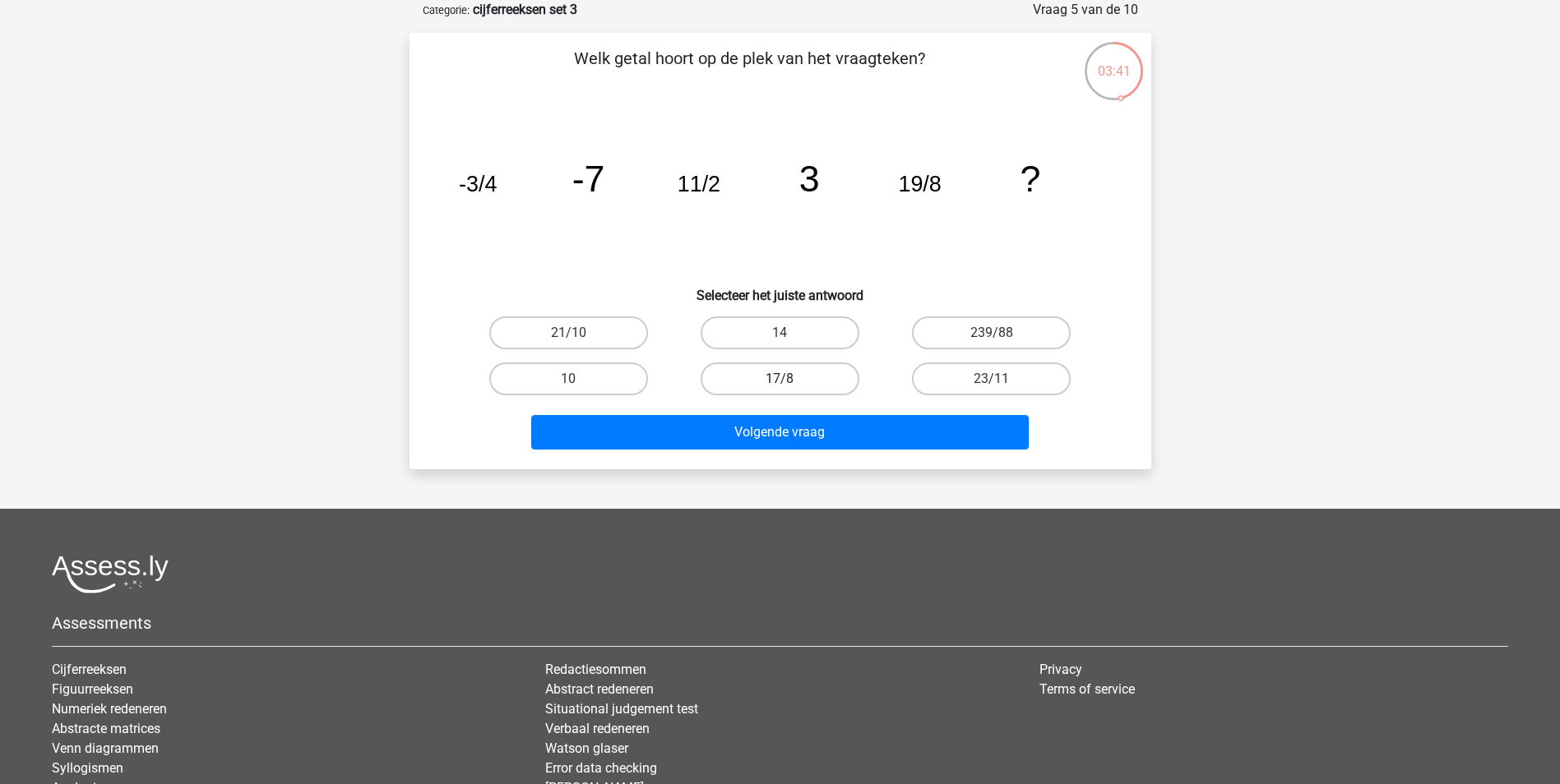
click at [844, 375] on label "17/8" at bounding box center [780, 378] width 159 height 33
click at [791, 379] on input "17/8" at bounding box center [785, 385] width 11 height 11
radio input "true"
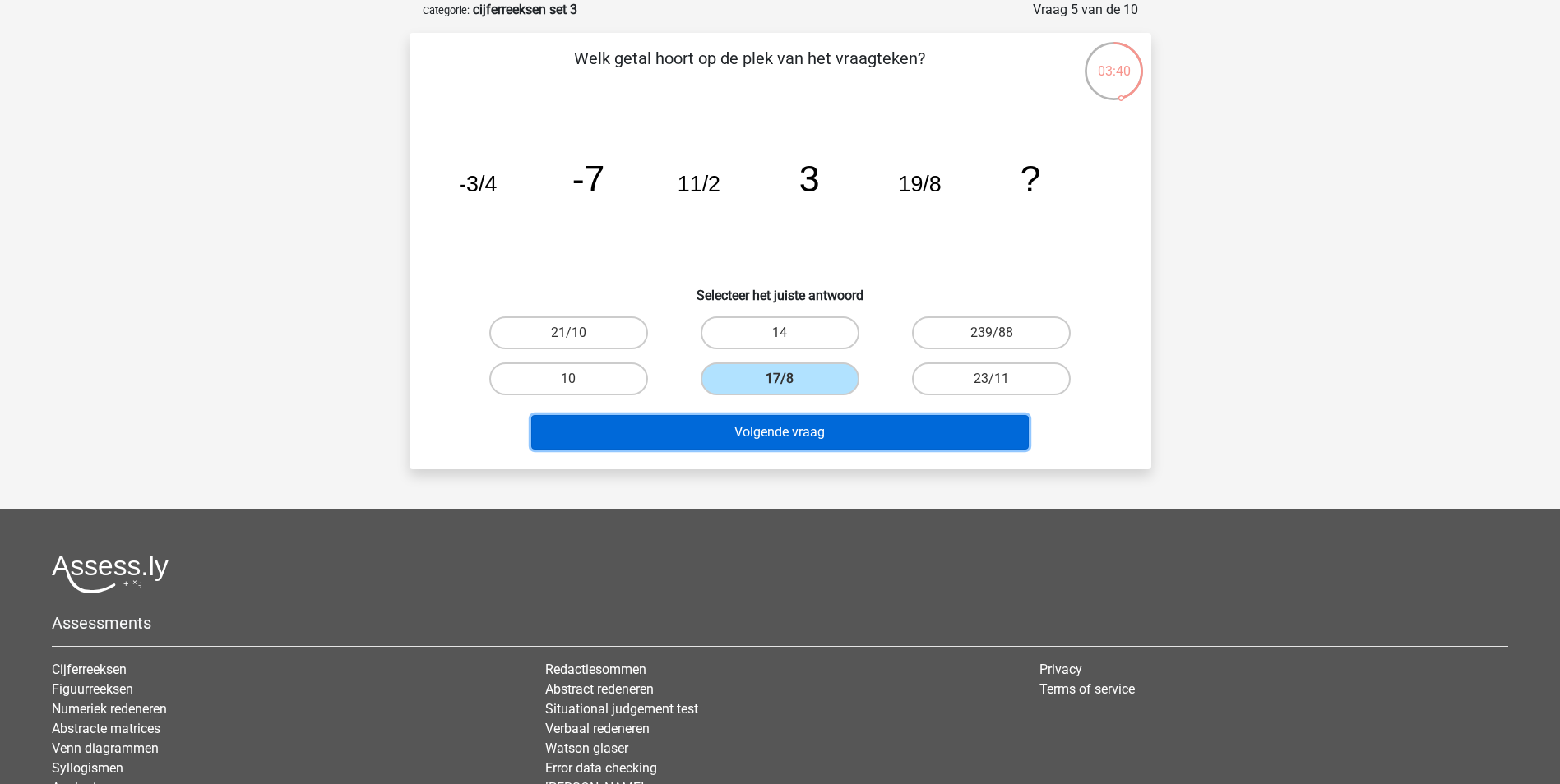
click at [845, 429] on button "Volgende vraag" at bounding box center [780, 432] width 498 height 34
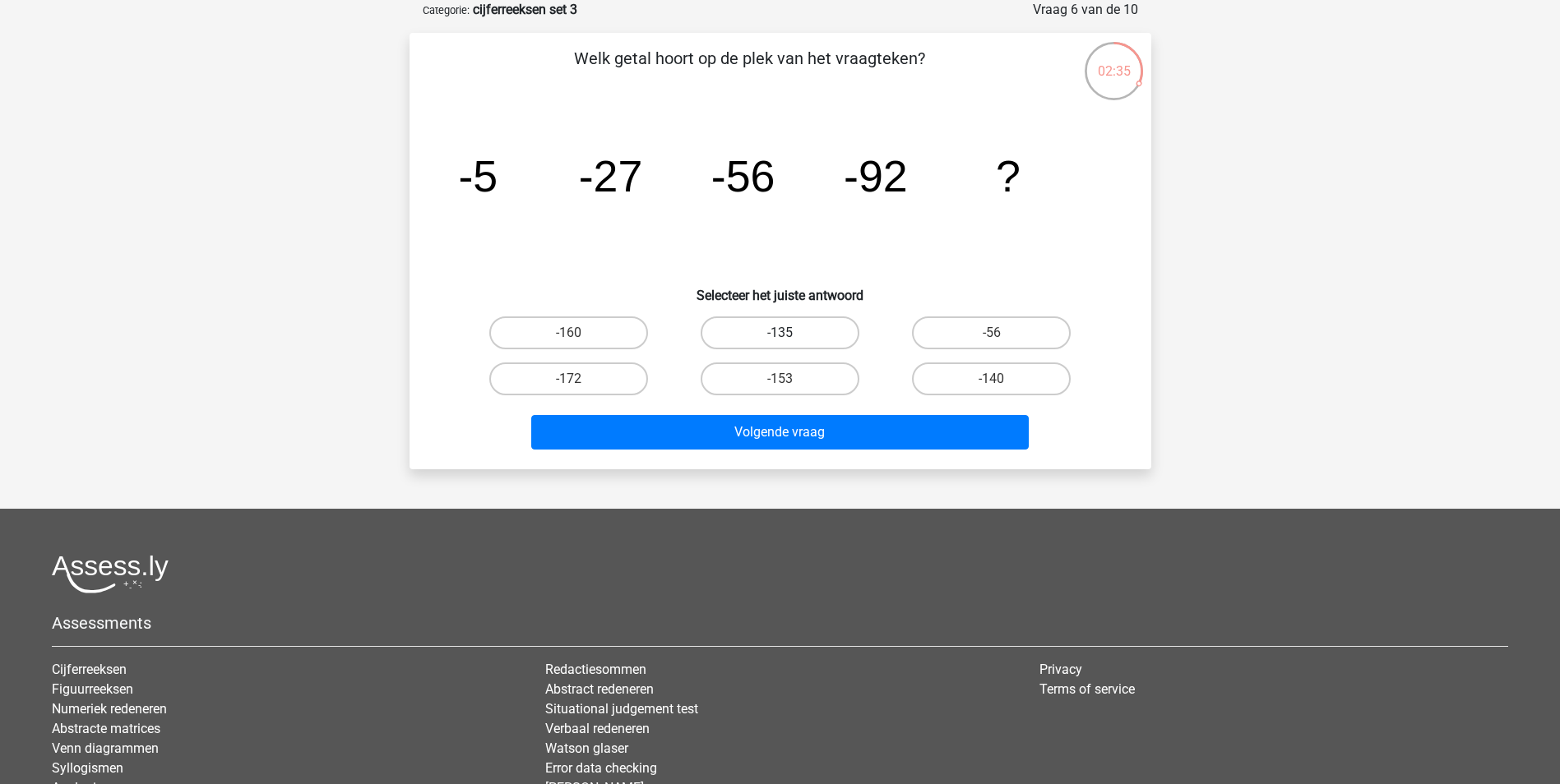
click at [761, 332] on label "-135" at bounding box center [780, 332] width 159 height 33
click at [780, 332] on input "-135" at bounding box center [785, 338] width 11 height 11
radio input "true"
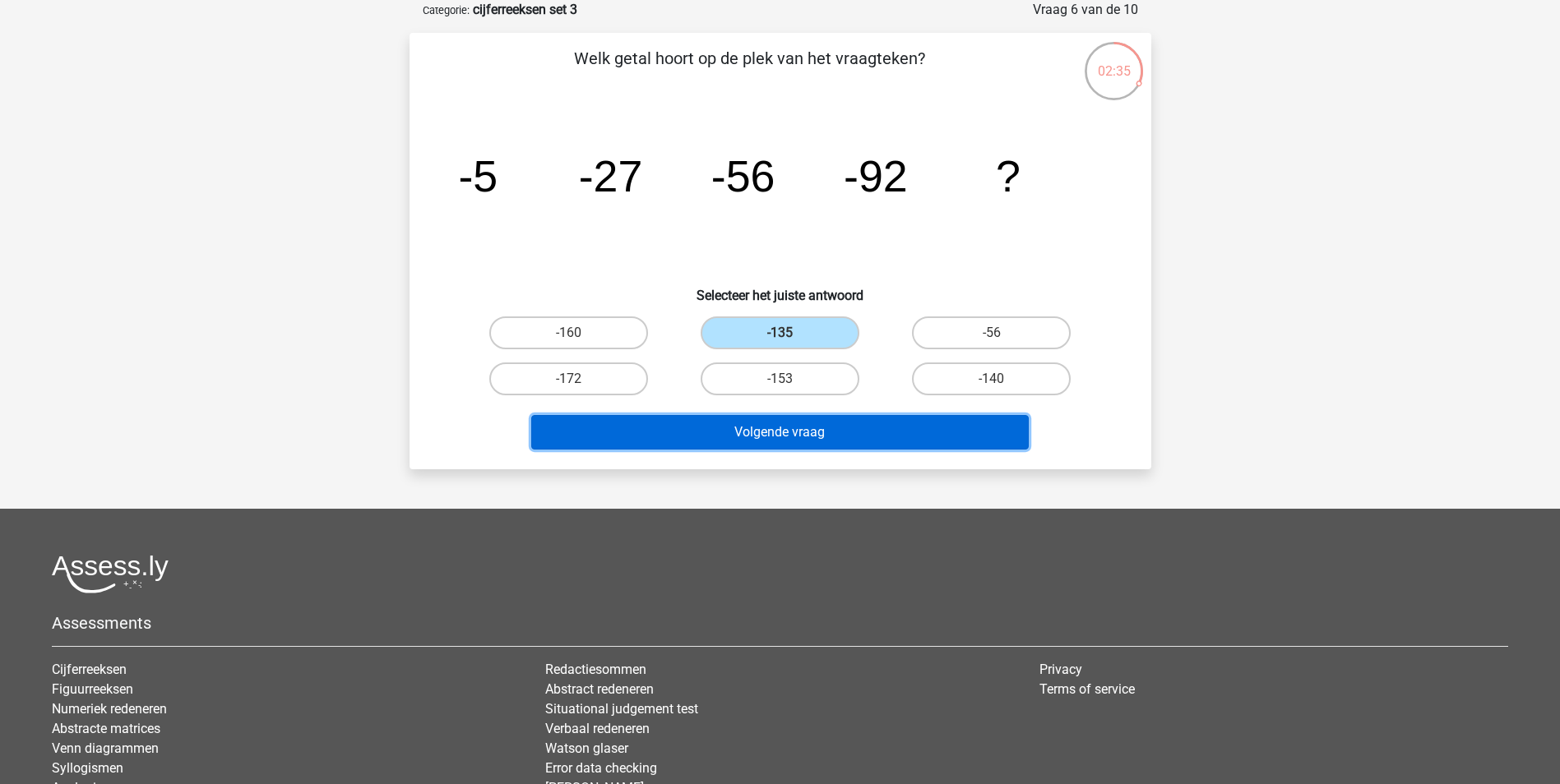
click at [793, 425] on button "Volgende vraag" at bounding box center [780, 432] width 498 height 34
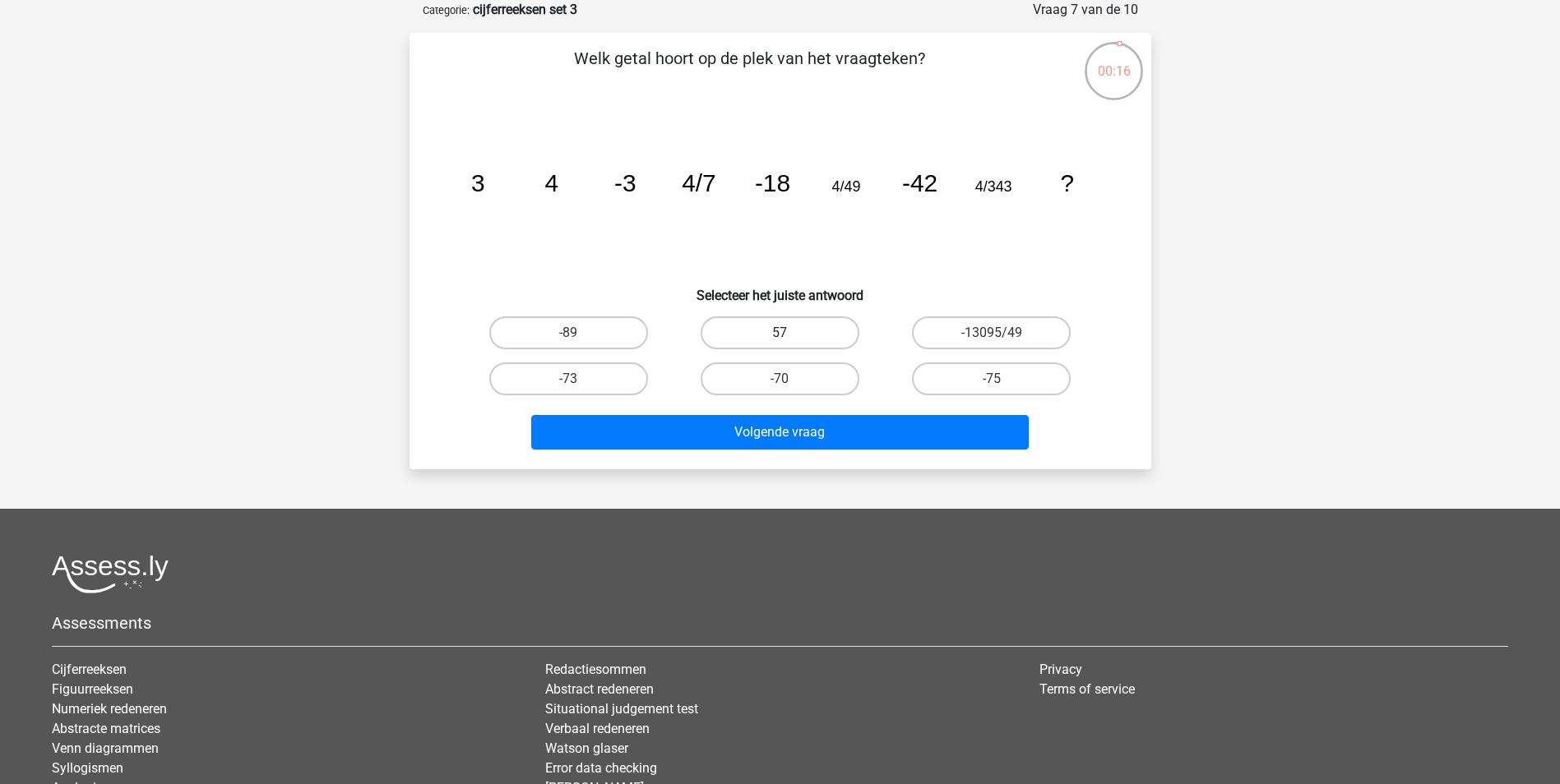
click at [807, 332] on label "57" at bounding box center [780, 332] width 159 height 33
click at [791, 332] on input "57" at bounding box center [785, 338] width 11 height 11
radio input "true"
click at [979, 385] on label "-75" at bounding box center [992, 378] width 159 height 33
click at [992, 385] on input "-75" at bounding box center [997, 385] width 11 height 11
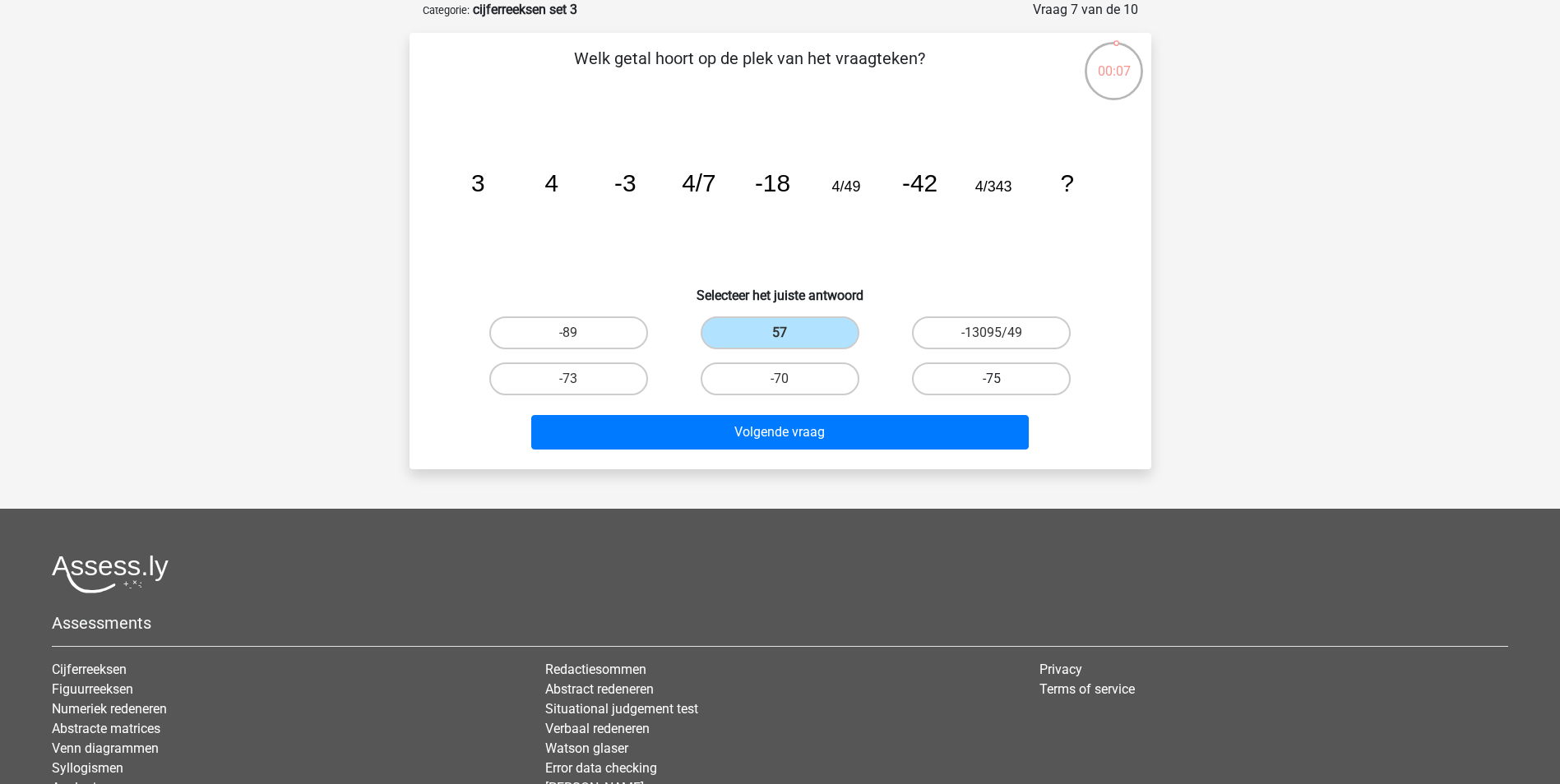
radio input "true"
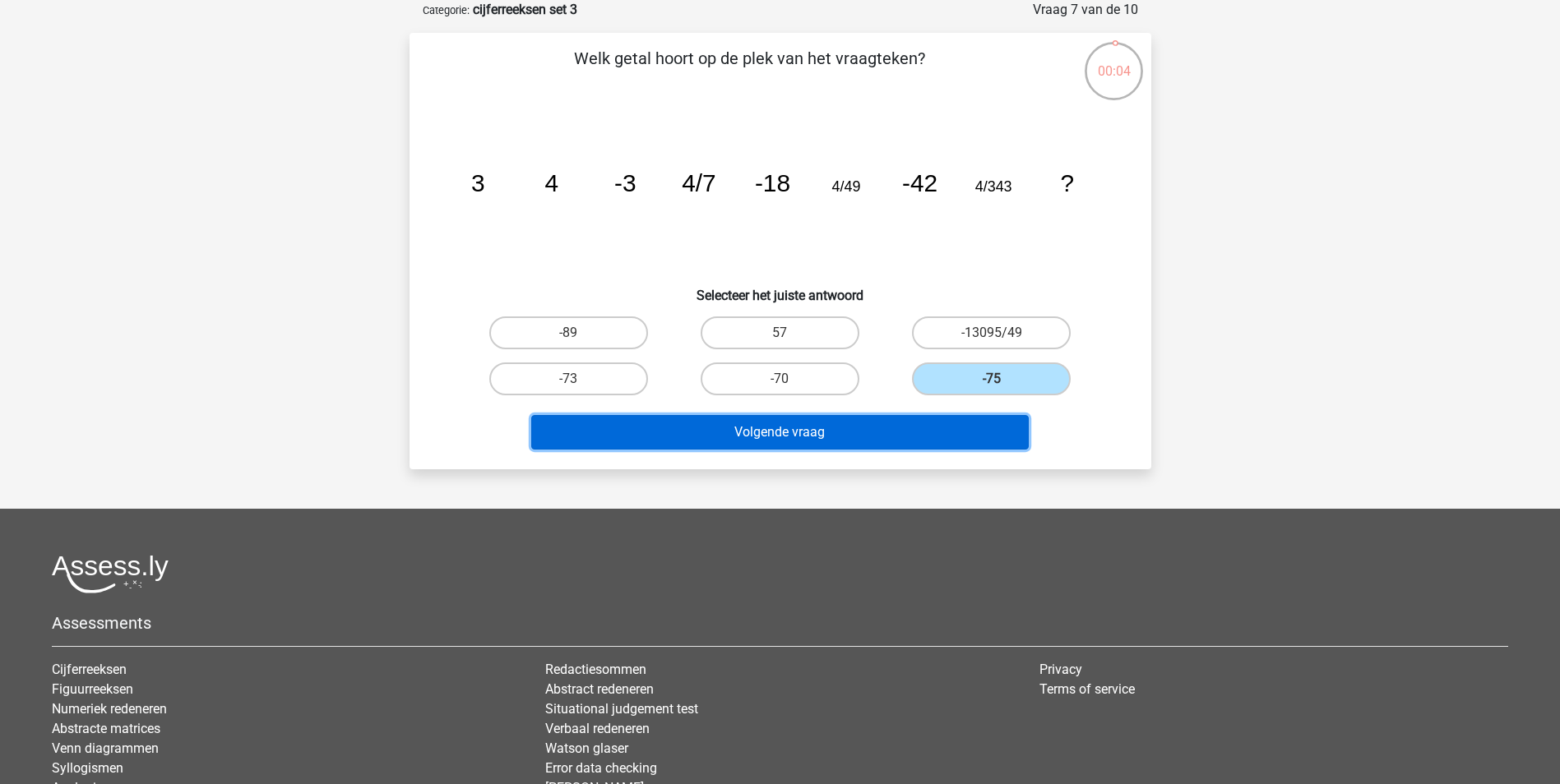
click at [792, 440] on button "Volgende vraag" at bounding box center [780, 432] width 498 height 34
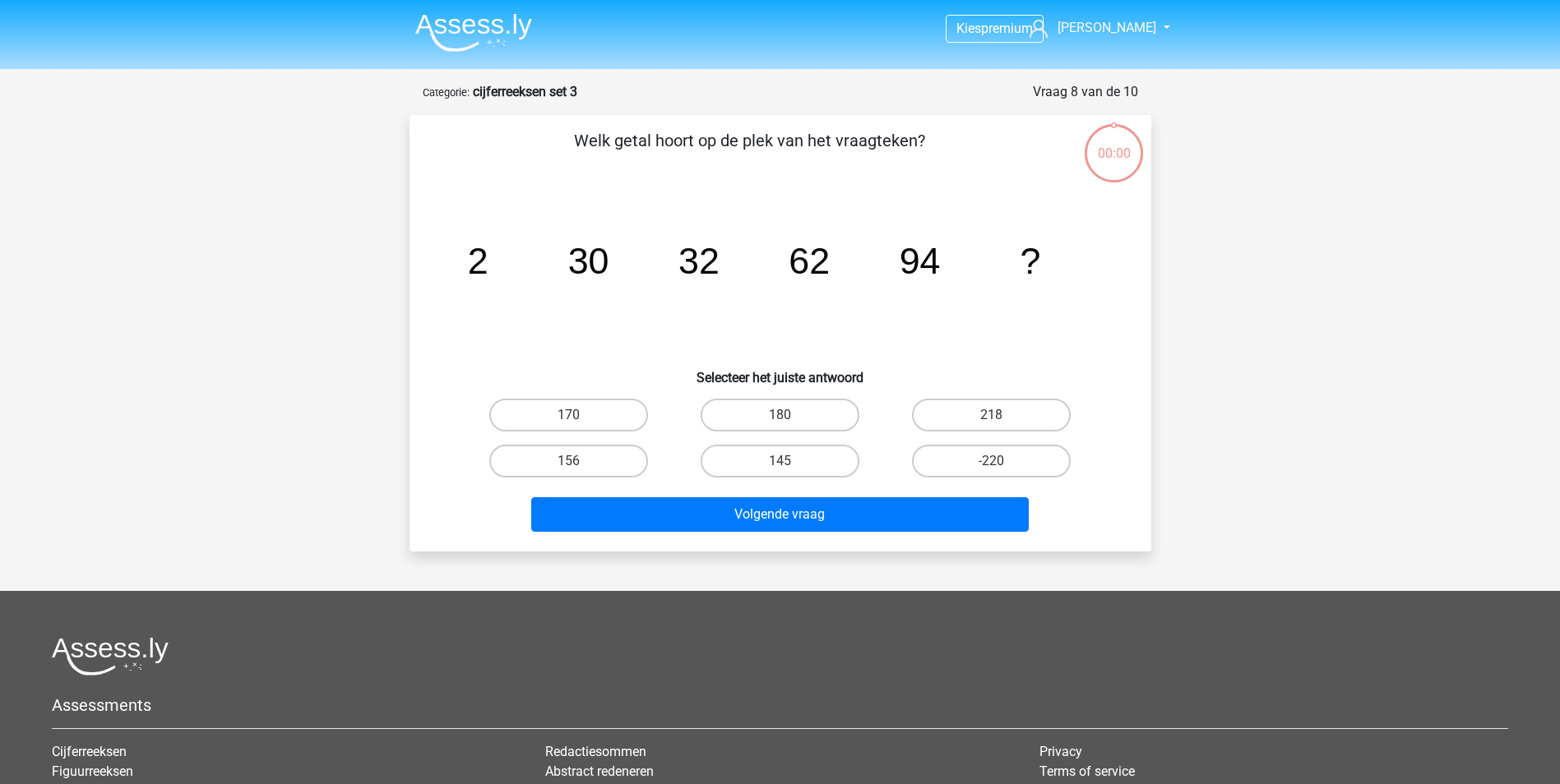
scroll to position [82, 0]
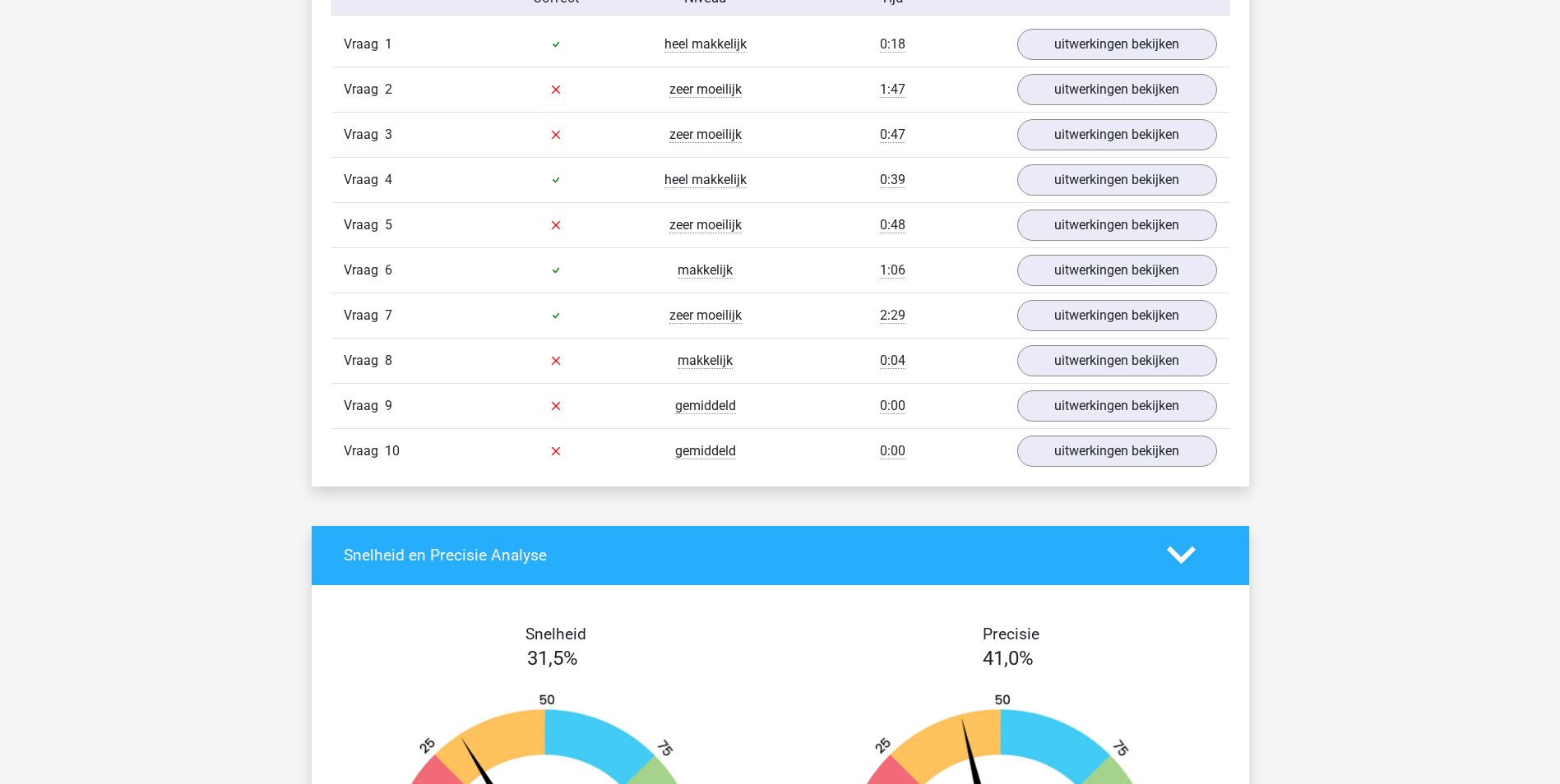
scroll to position [1397, 0]
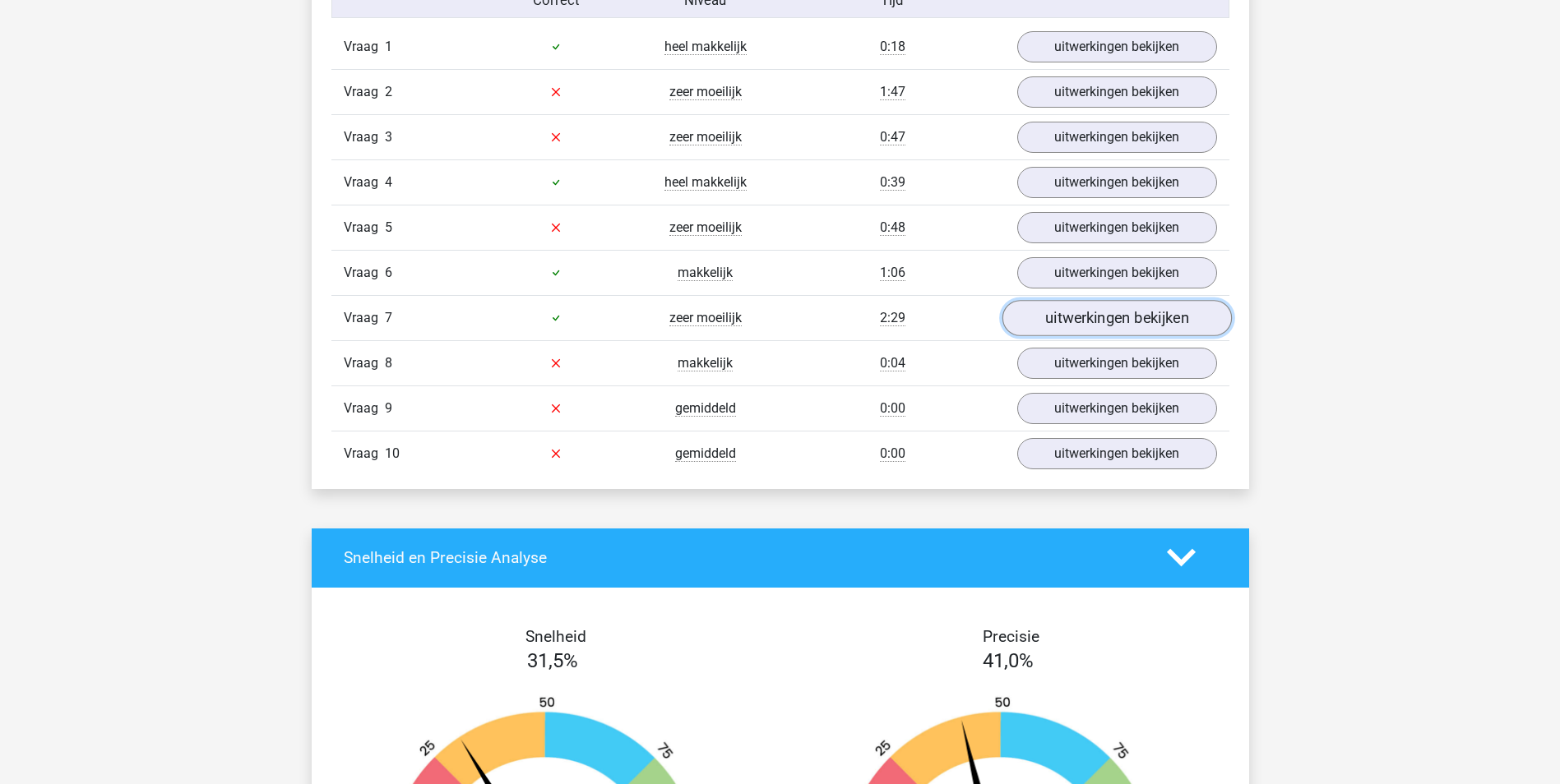
click at [1151, 321] on link "uitwerkingen bekijken" at bounding box center [1116, 317] width 229 height 36
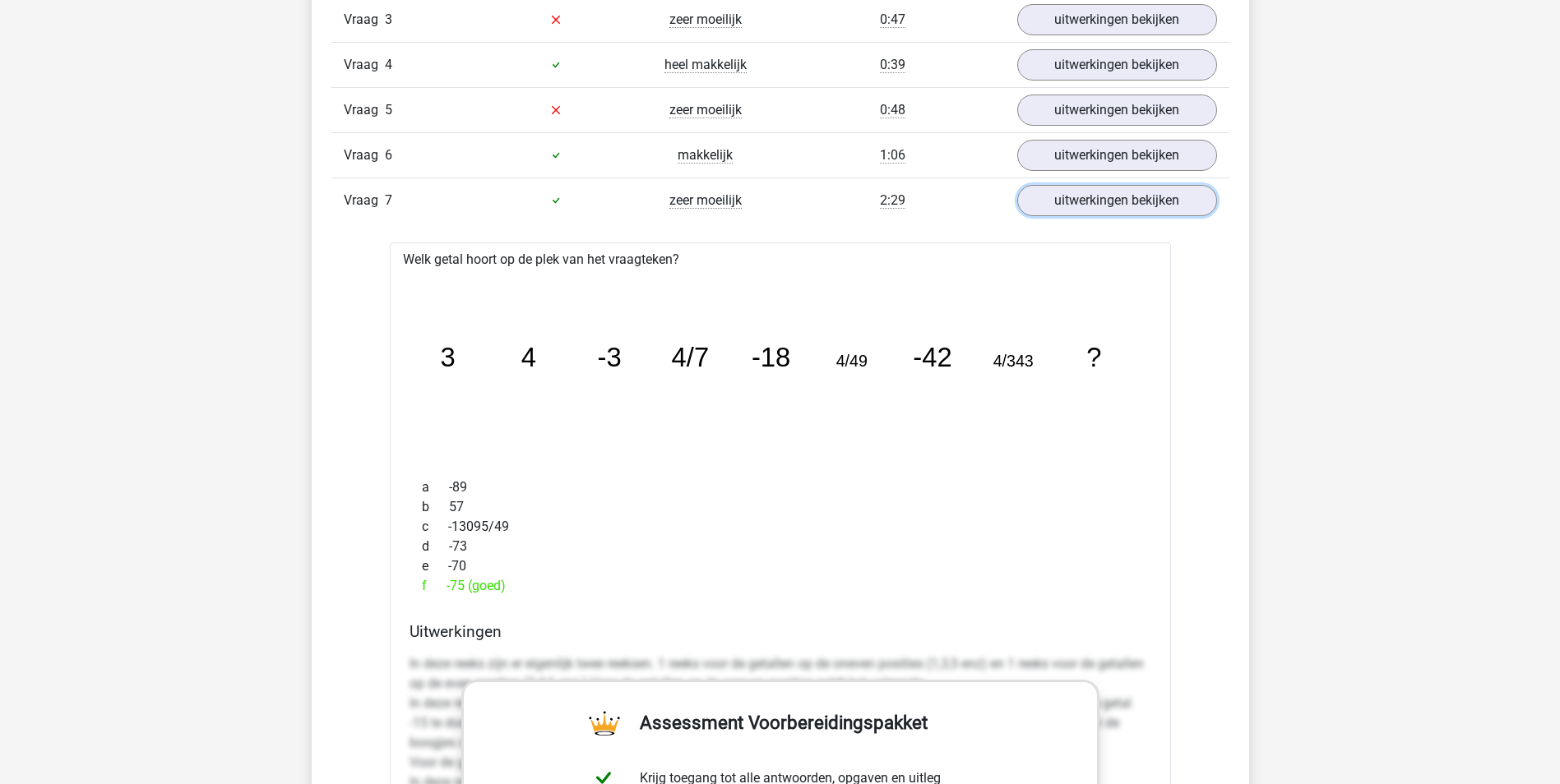
scroll to position [1480, 0]
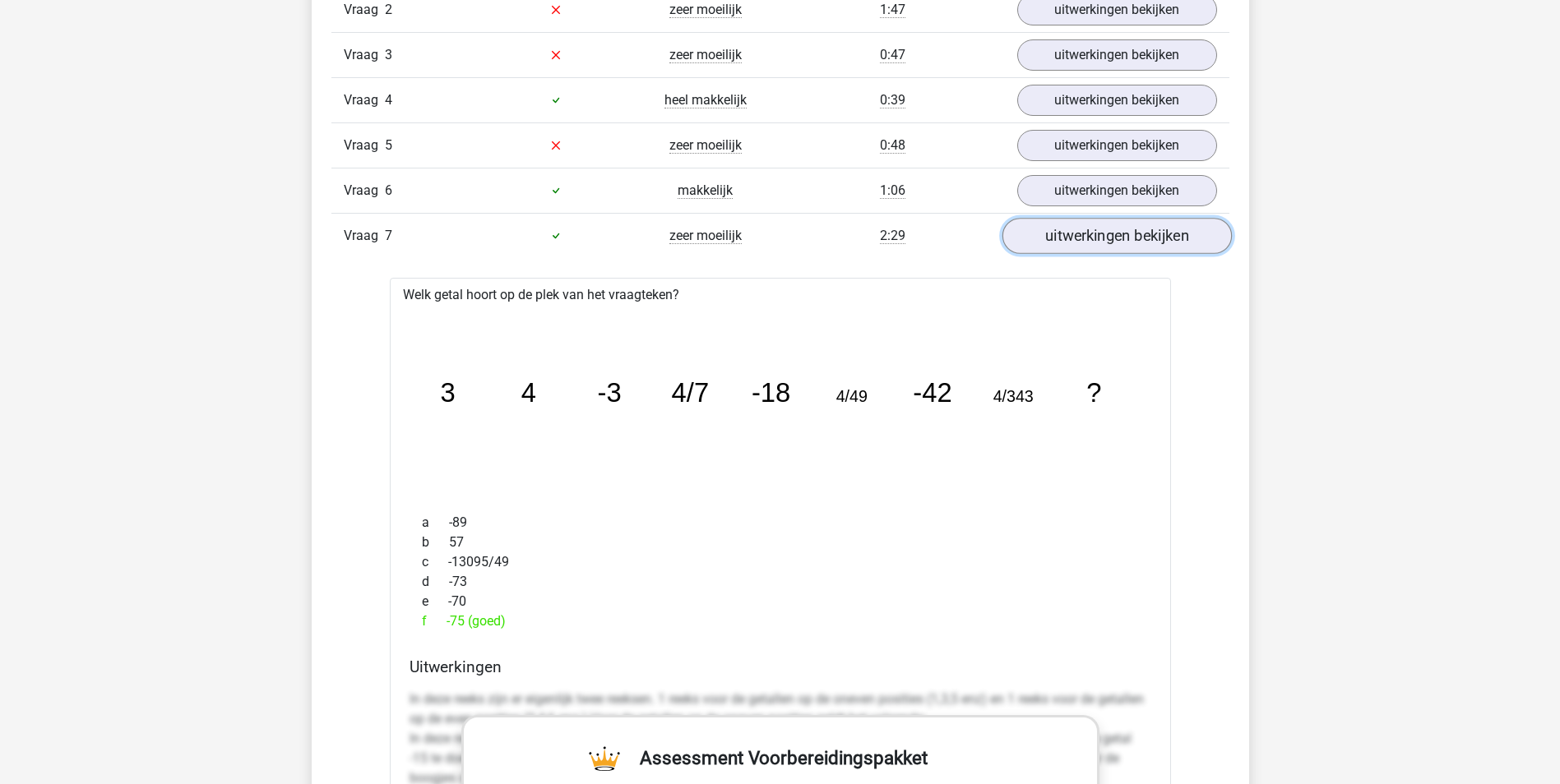
click at [1167, 243] on link "uitwerkingen bekijken" at bounding box center [1116, 235] width 229 height 36
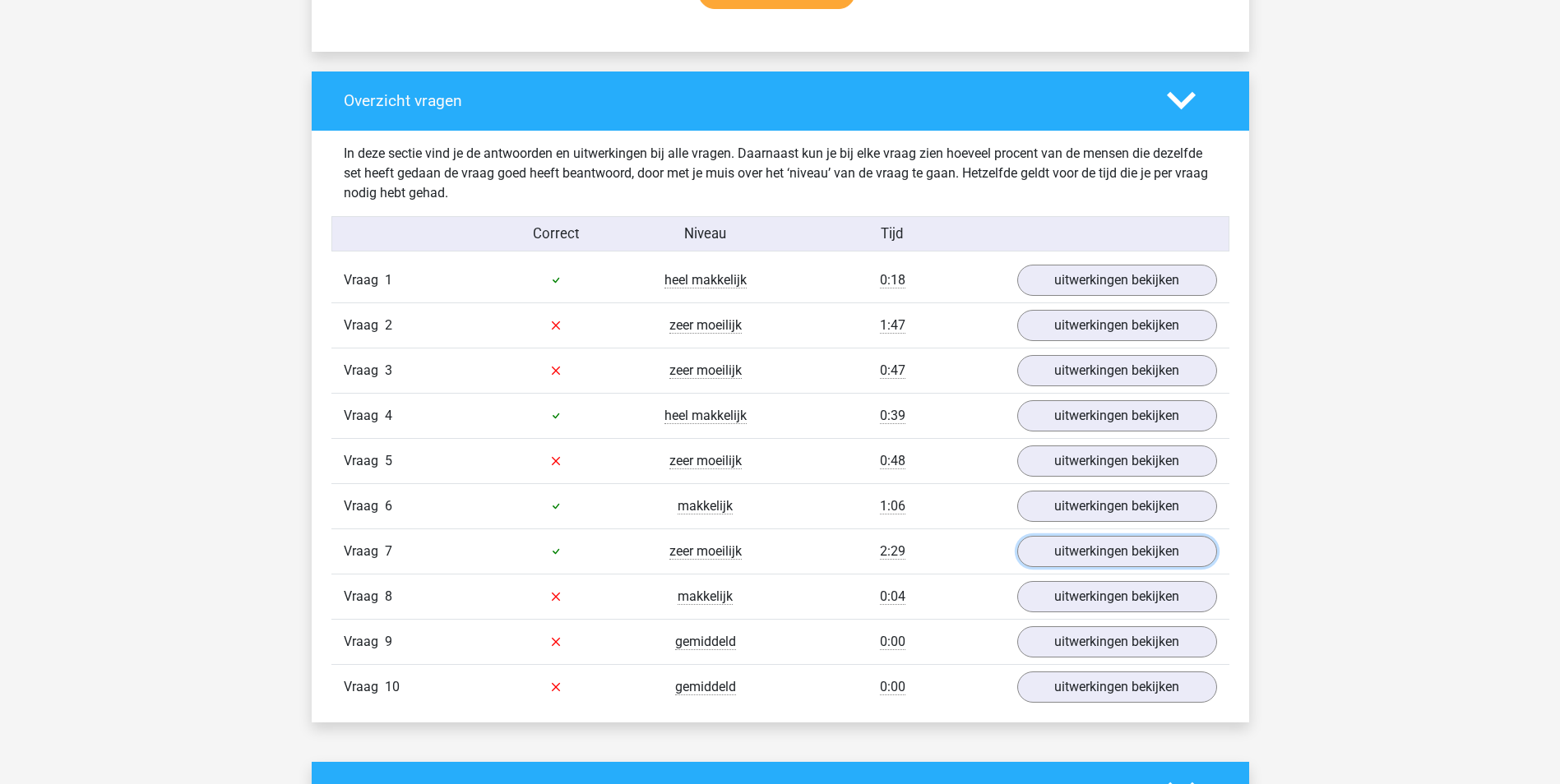
scroll to position [1069, 0]
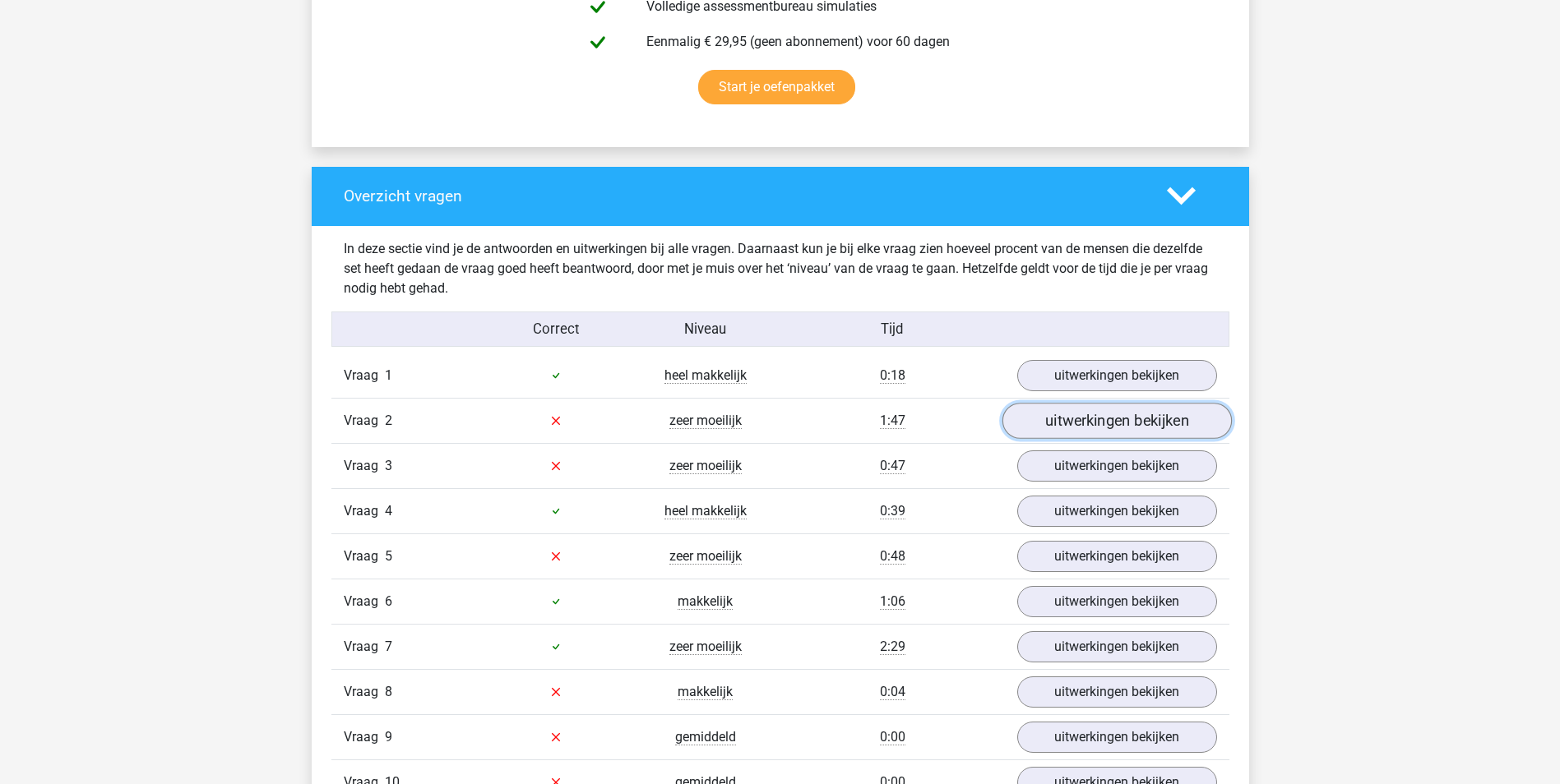
click at [1129, 412] on link "uitwerkingen bekijken" at bounding box center [1116, 421] width 229 height 36
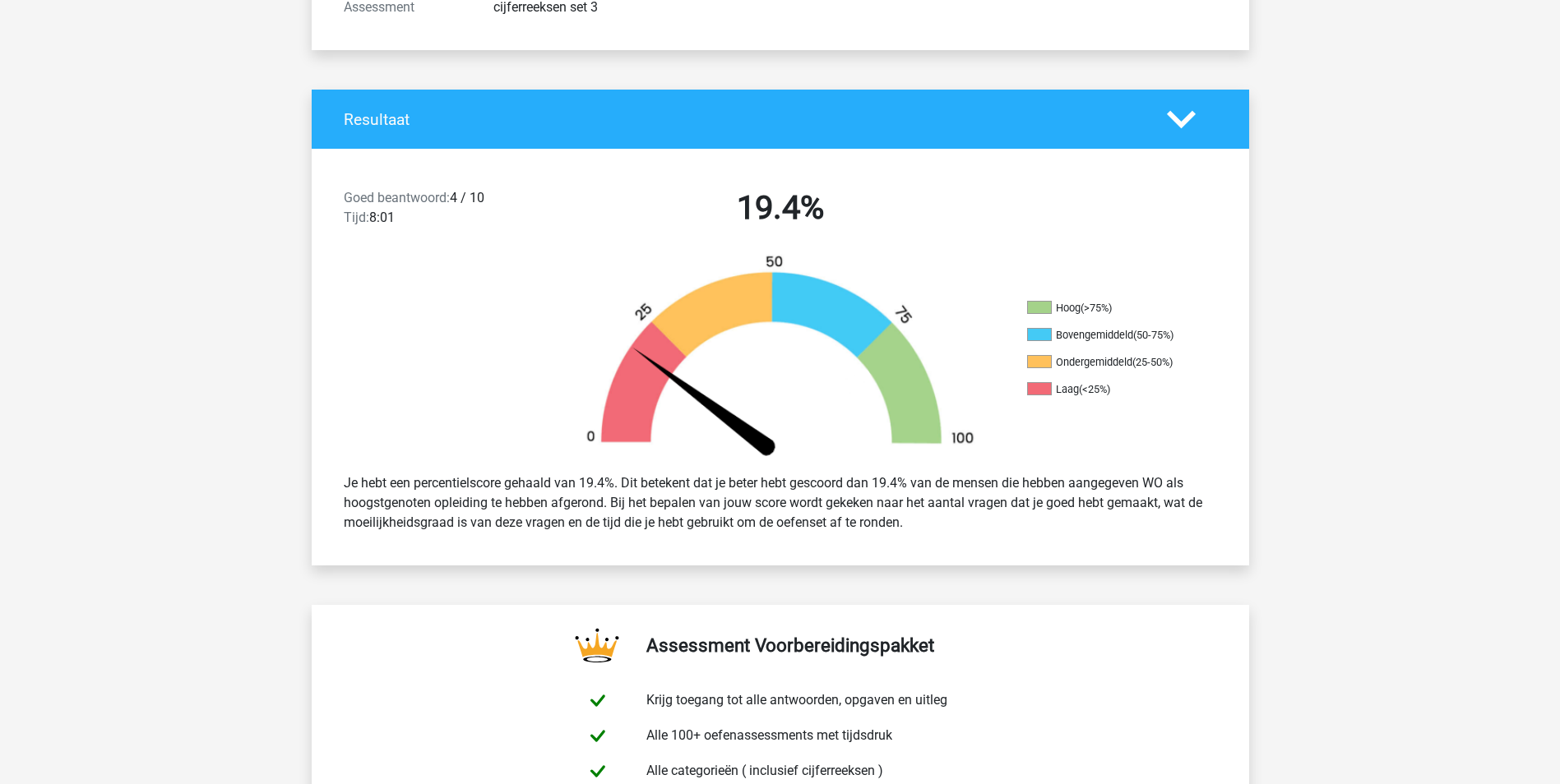
scroll to position [0, 0]
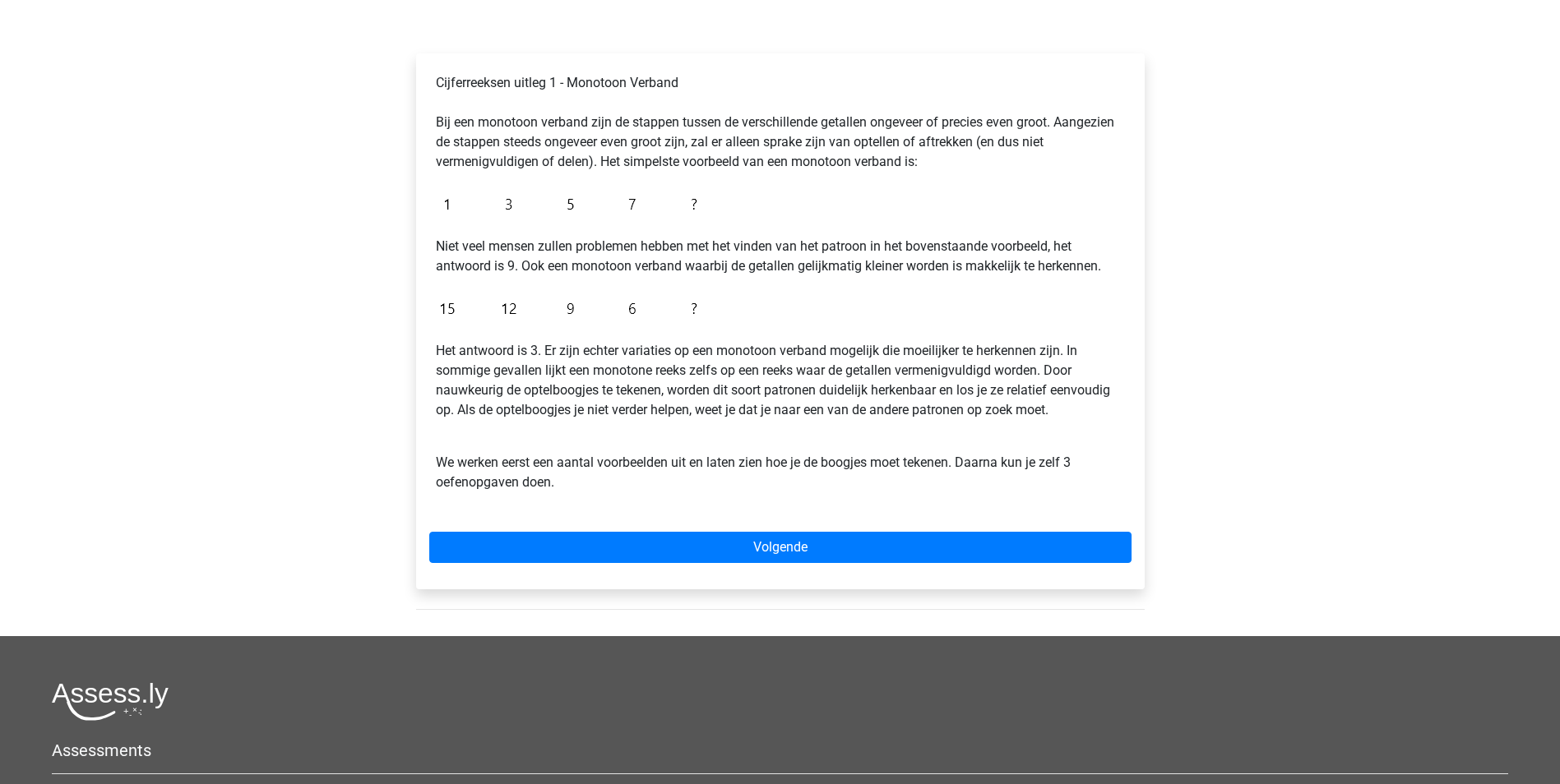
scroll to position [247, 0]
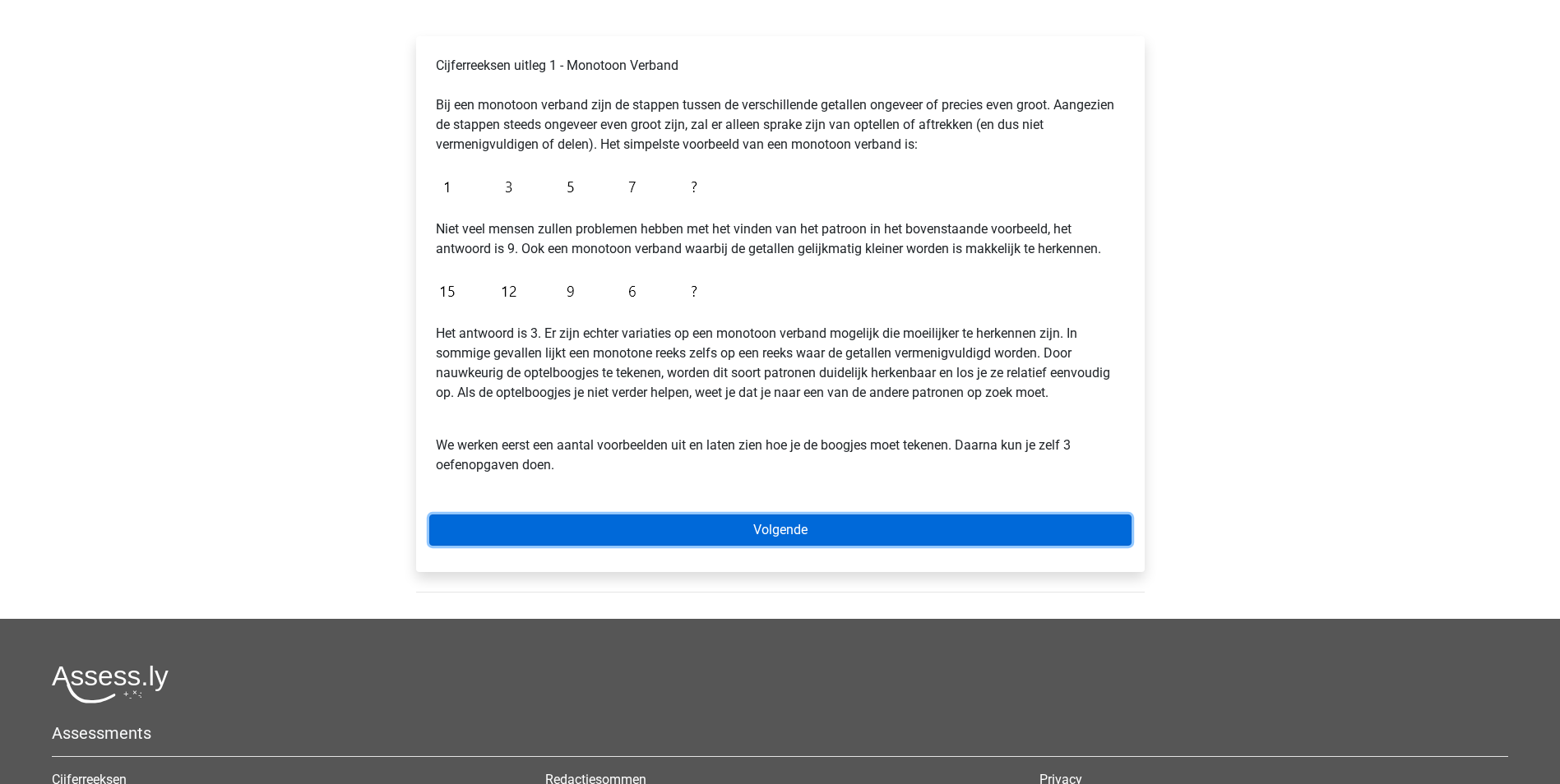
click at [847, 523] on link "Volgende" at bounding box center [781, 529] width 702 height 31
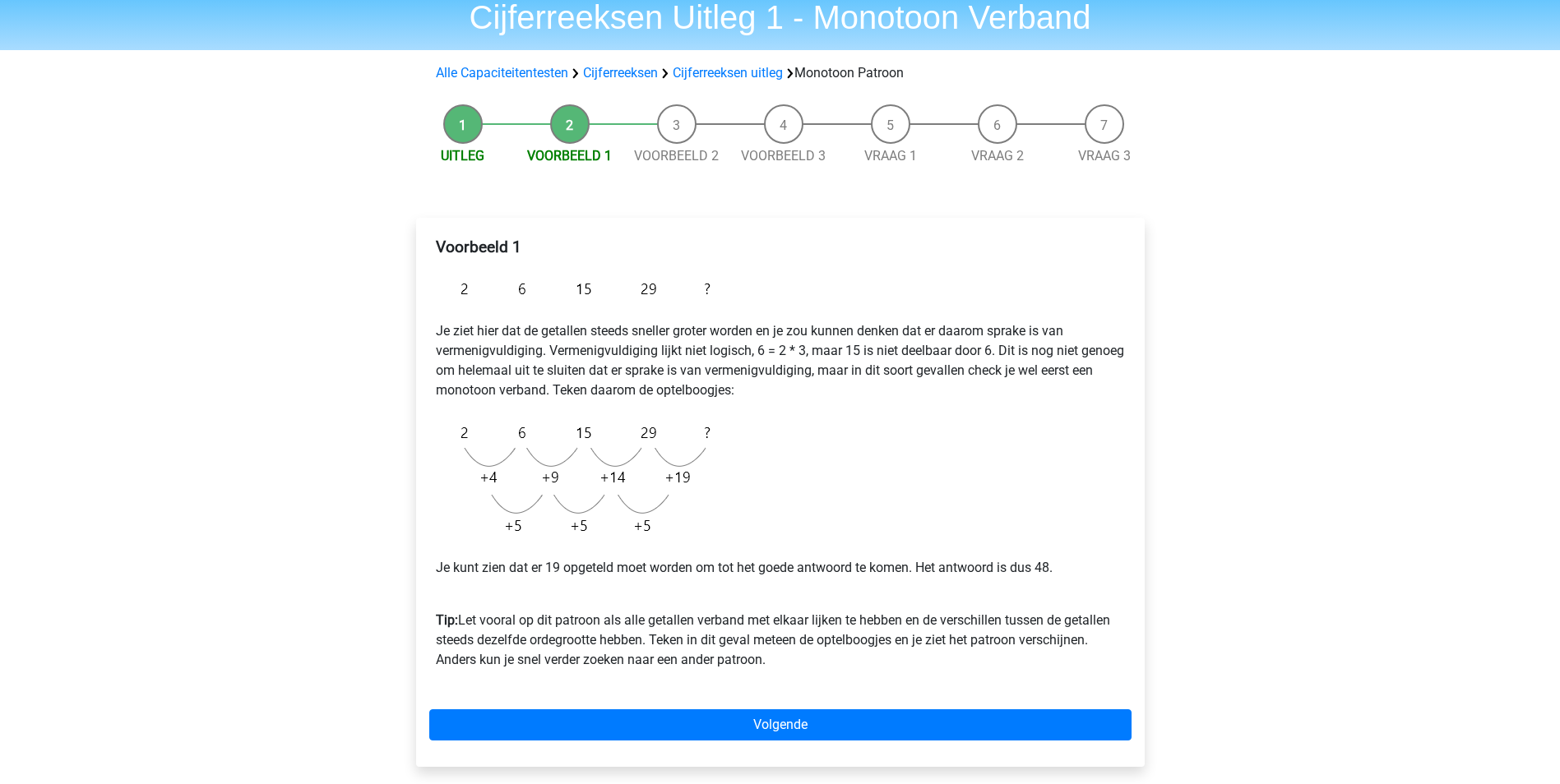
scroll to position [164, 0]
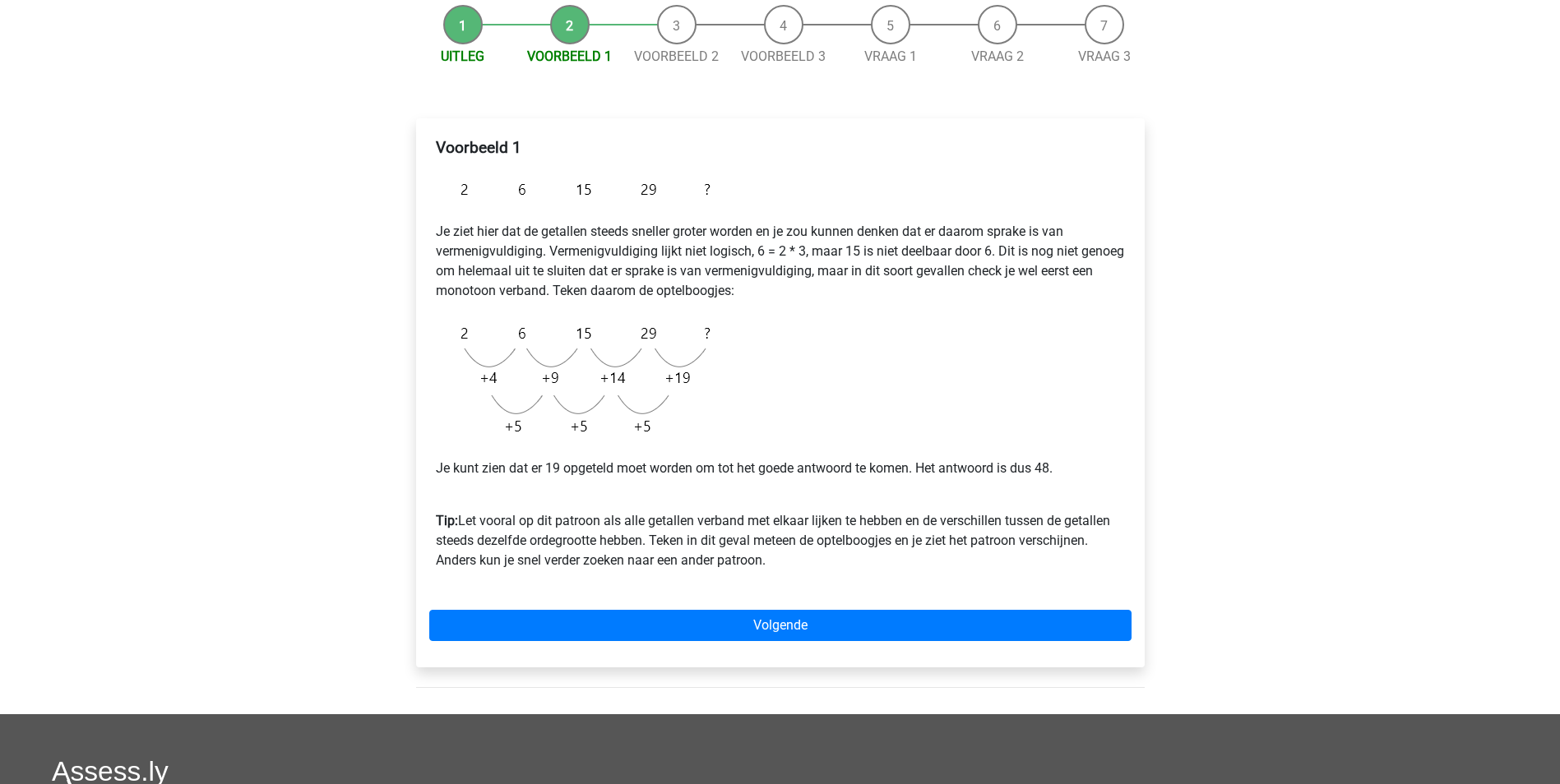
click at [858, 648] on div "Voorbeeld 1 Je ziet hier dat de getallen steeds sneller groter worden en je zou…" at bounding box center [781, 392] width 729 height 549
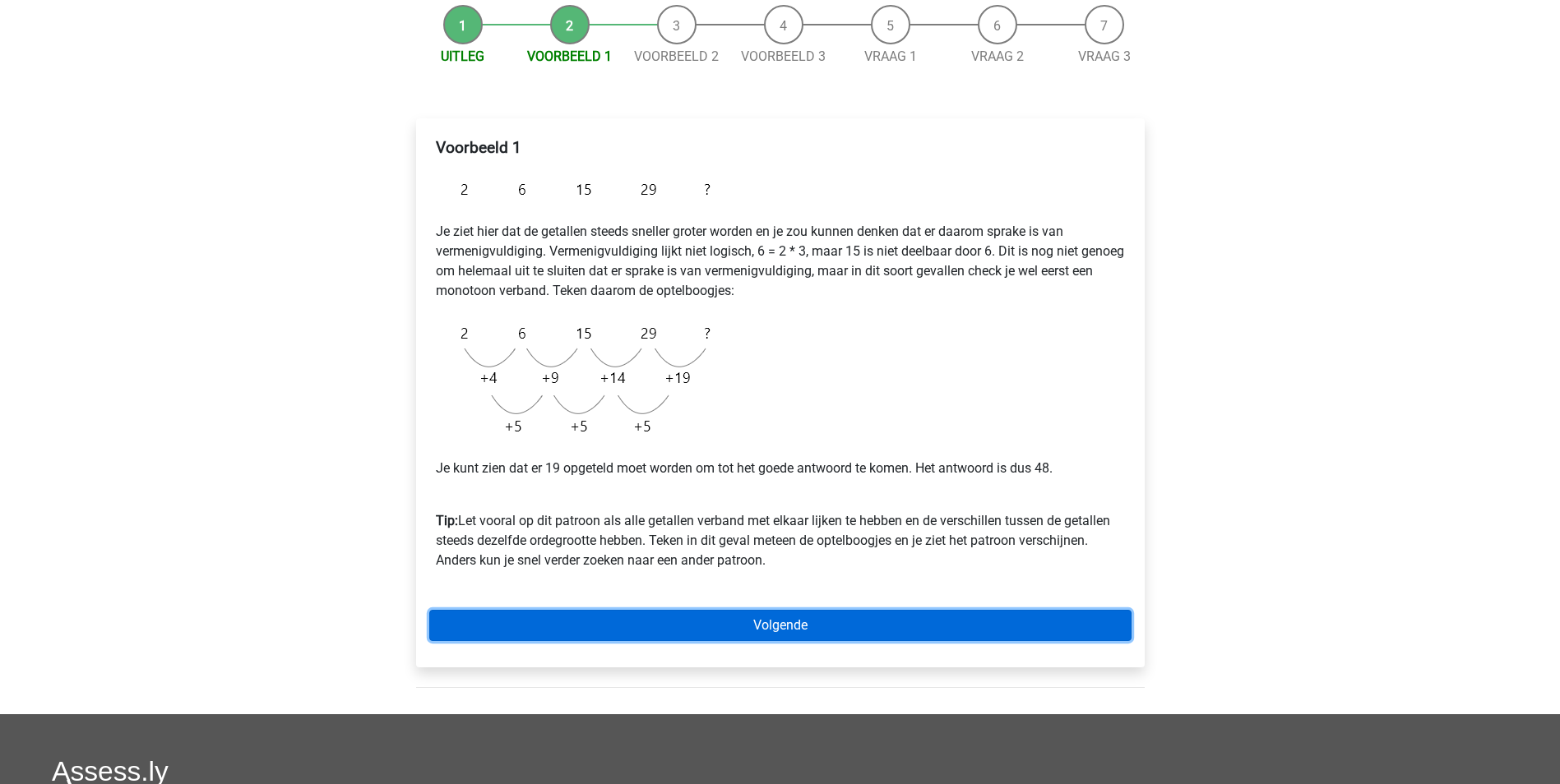
click at [795, 627] on link "Volgende" at bounding box center [781, 625] width 702 height 31
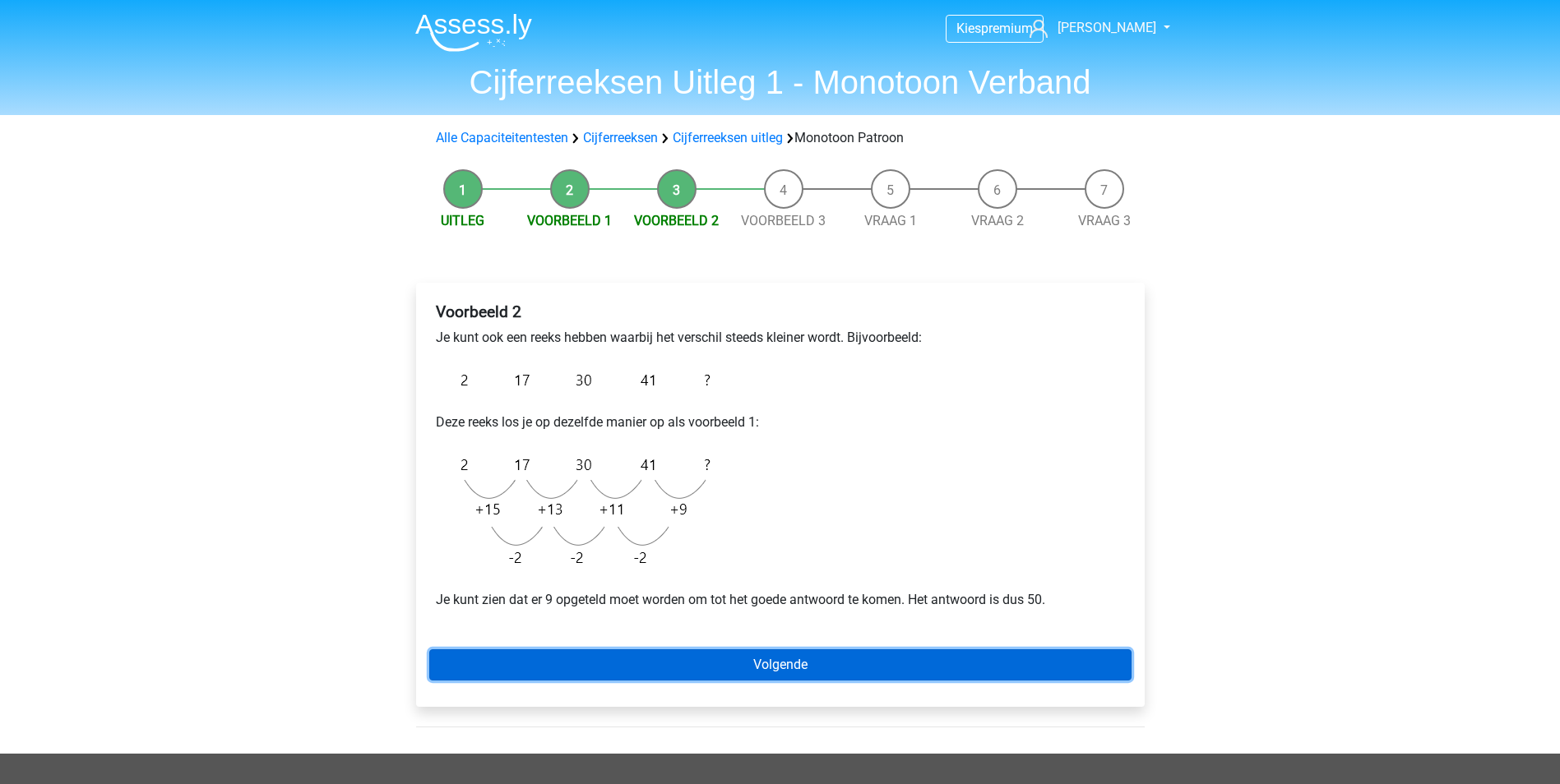
click at [656, 658] on link "Volgende" at bounding box center [781, 664] width 702 height 31
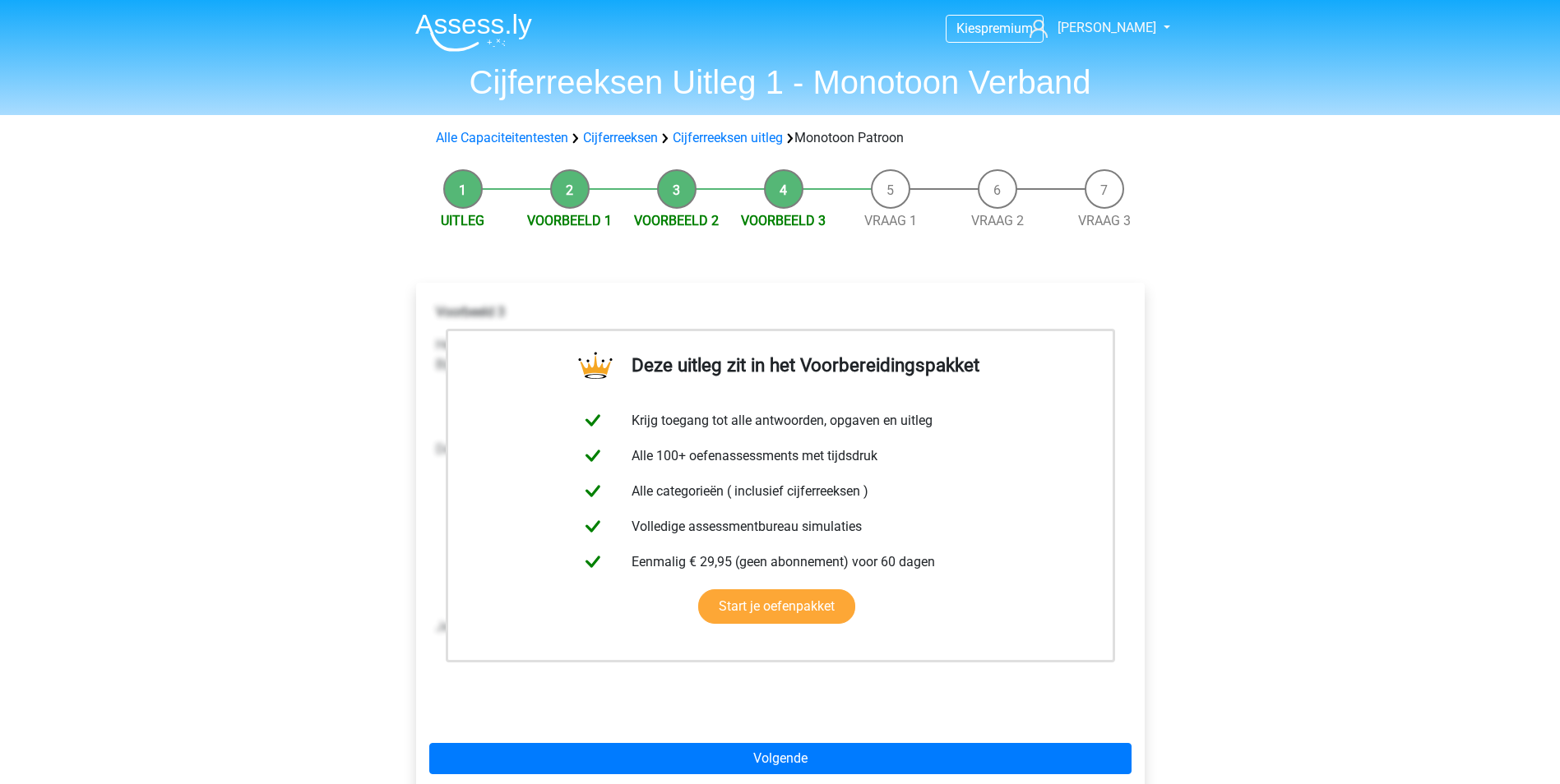
click at [724, 151] on div "Alle Capaciteitentesten Cijferreeksen Cijferreeksen uitleg Monotoon Patroon" at bounding box center [780, 138] width 781 height 33
click at [732, 139] on link "Cijferreeksen uitleg" at bounding box center [727, 138] width 110 height 16
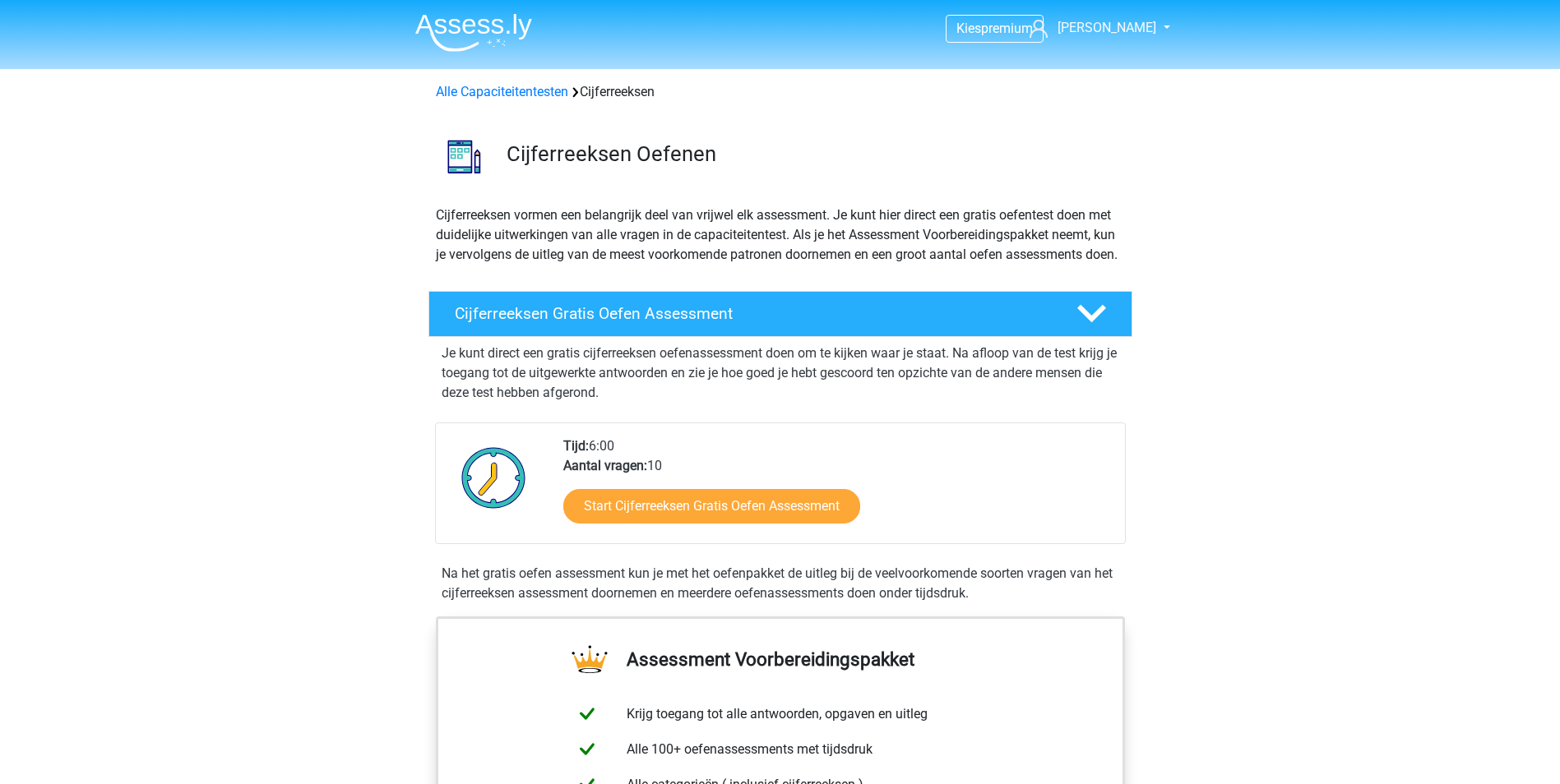
scroll to position [1061, 0]
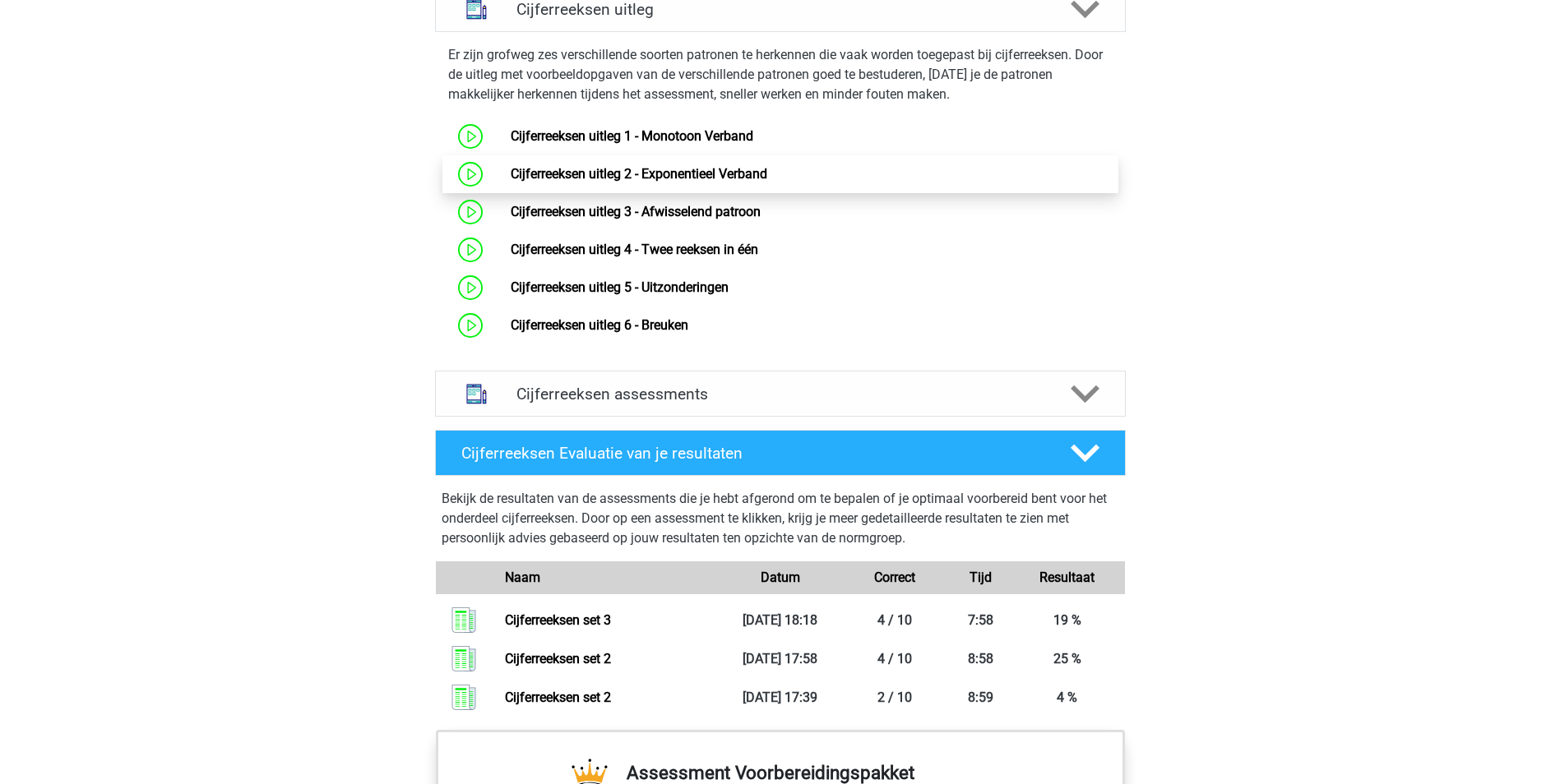
click at [674, 182] on link "Cijferreeksen uitleg 2 - Exponentieel Verband" at bounding box center [639, 174] width 257 height 16
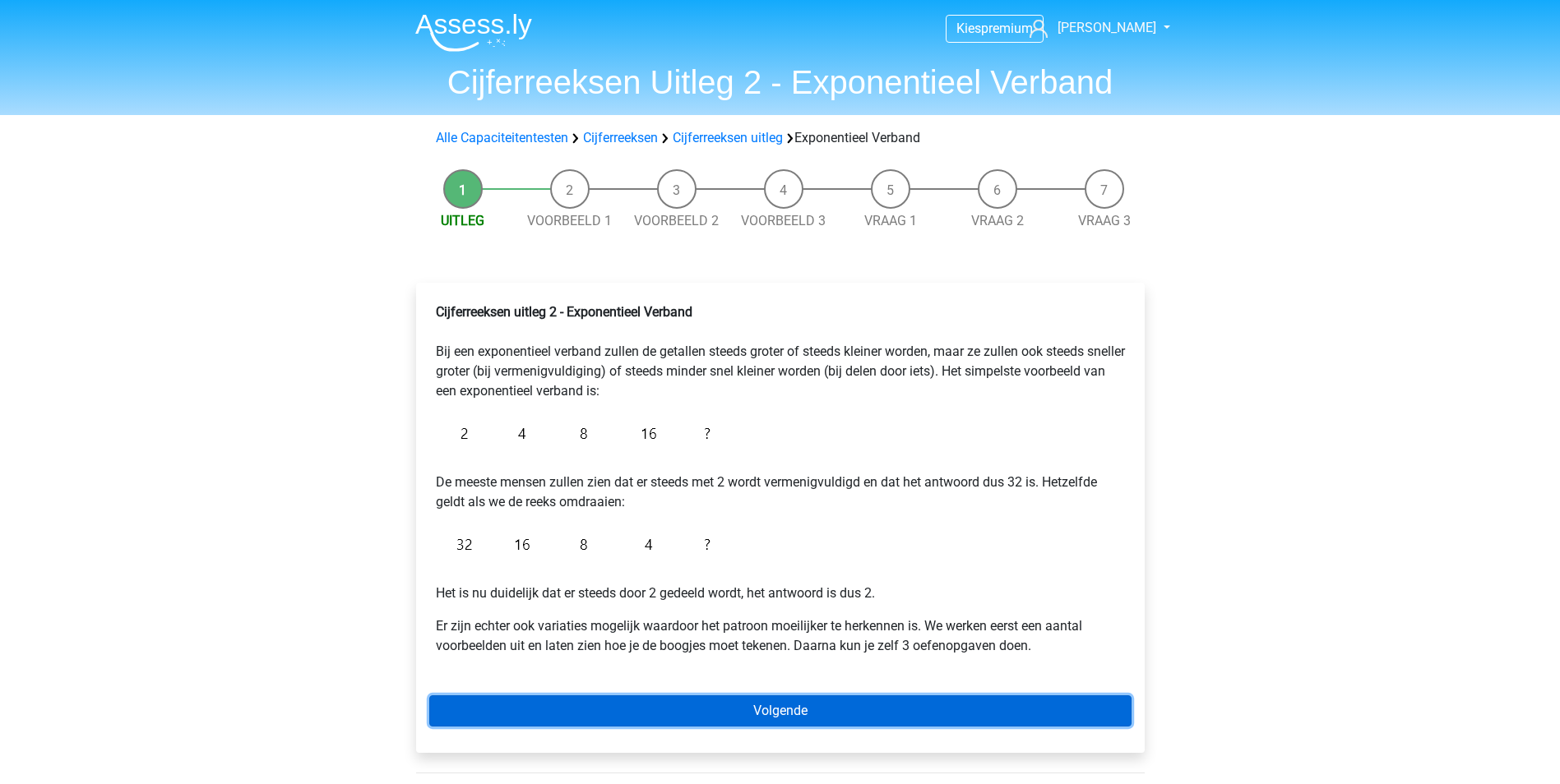
click at [838, 703] on link "Volgende" at bounding box center [781, 711] width 702 height 31
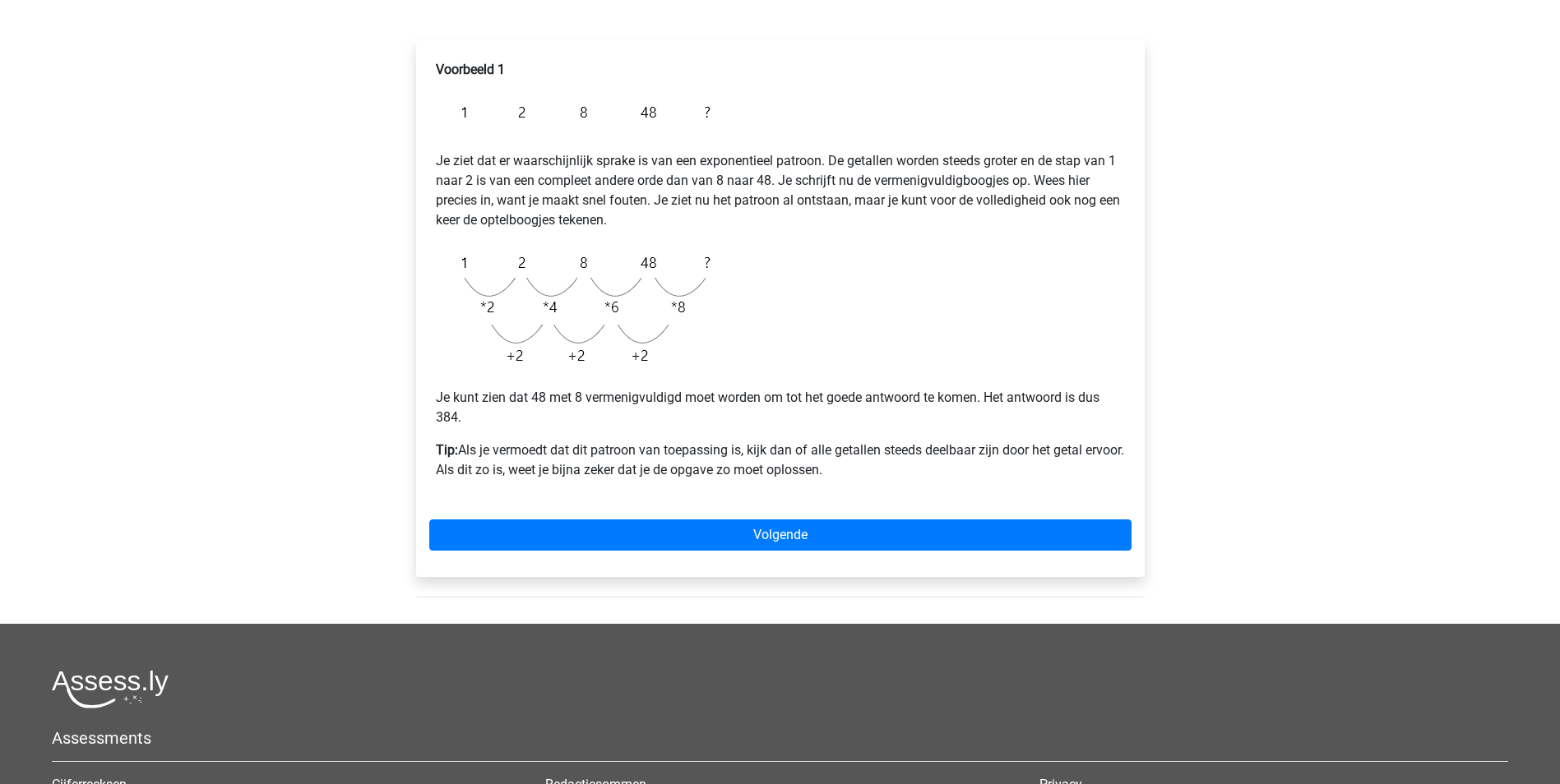
scroll to position [247, 0]
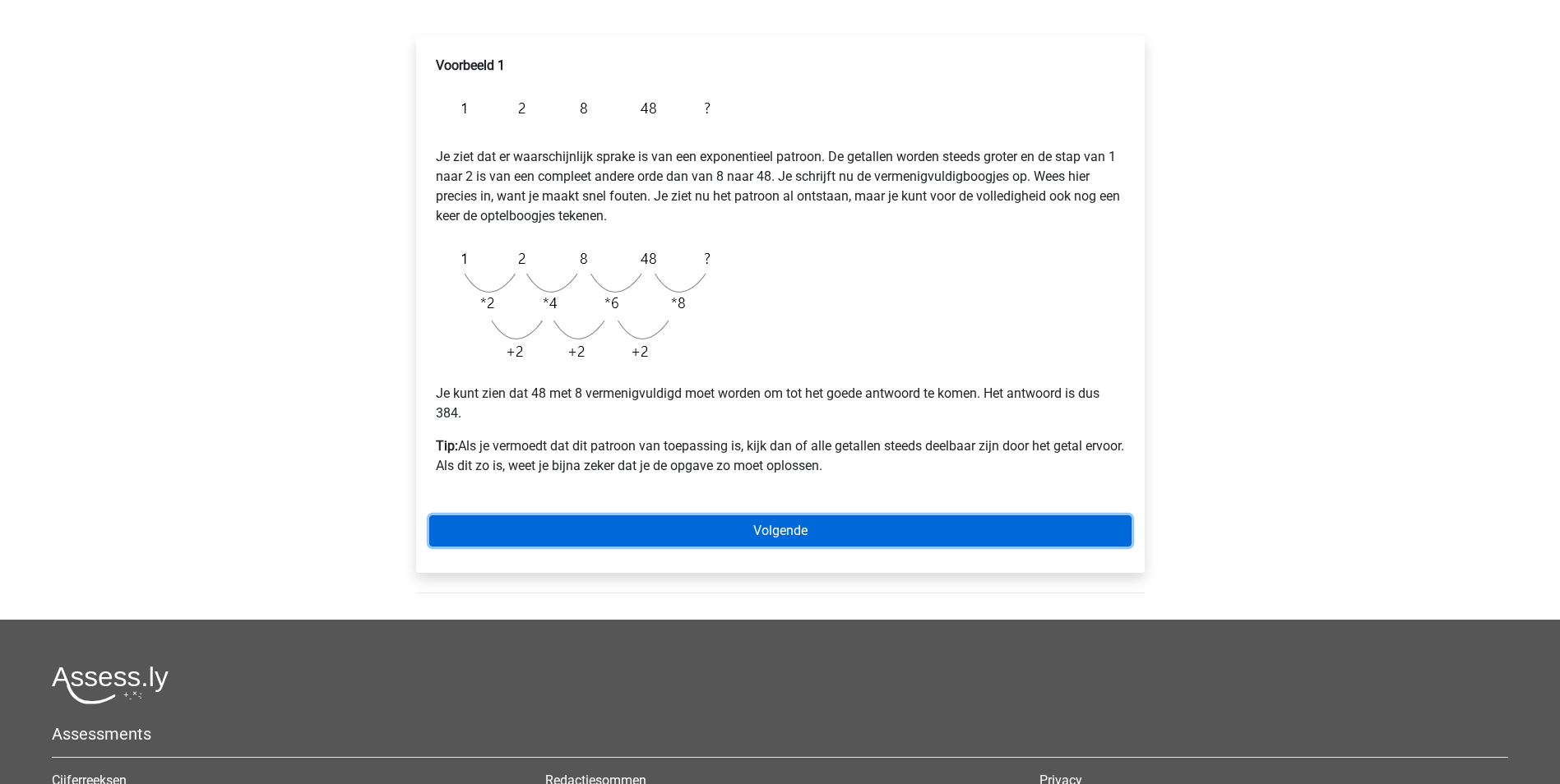
click at [700, 529] on link "Volgende" at bounding box center [781, 530] width 702 height 31
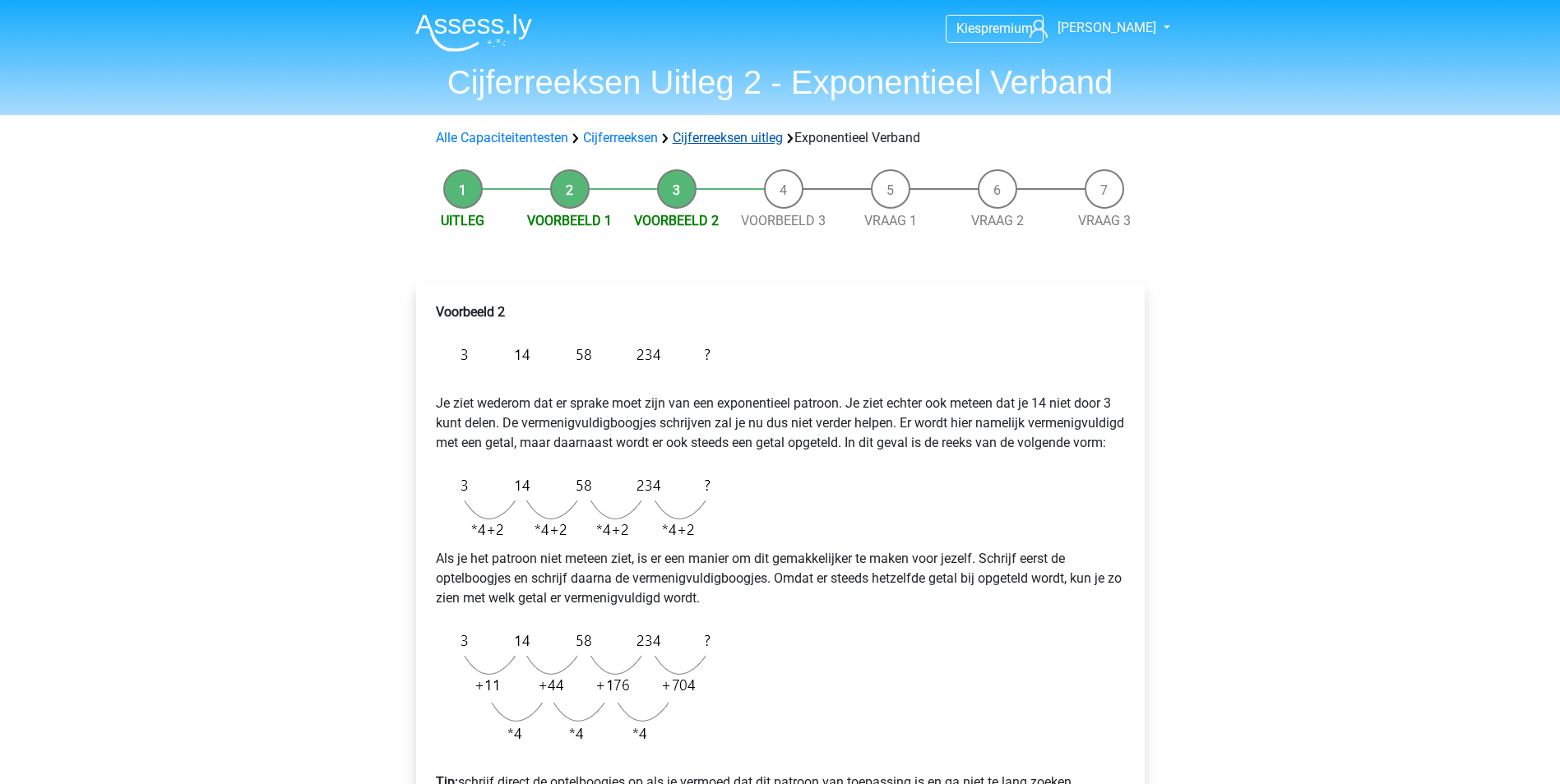
click at [724, 139] on link "Cijferreeksen uitleg" at bounding box center [727, 138] width 110 height 16
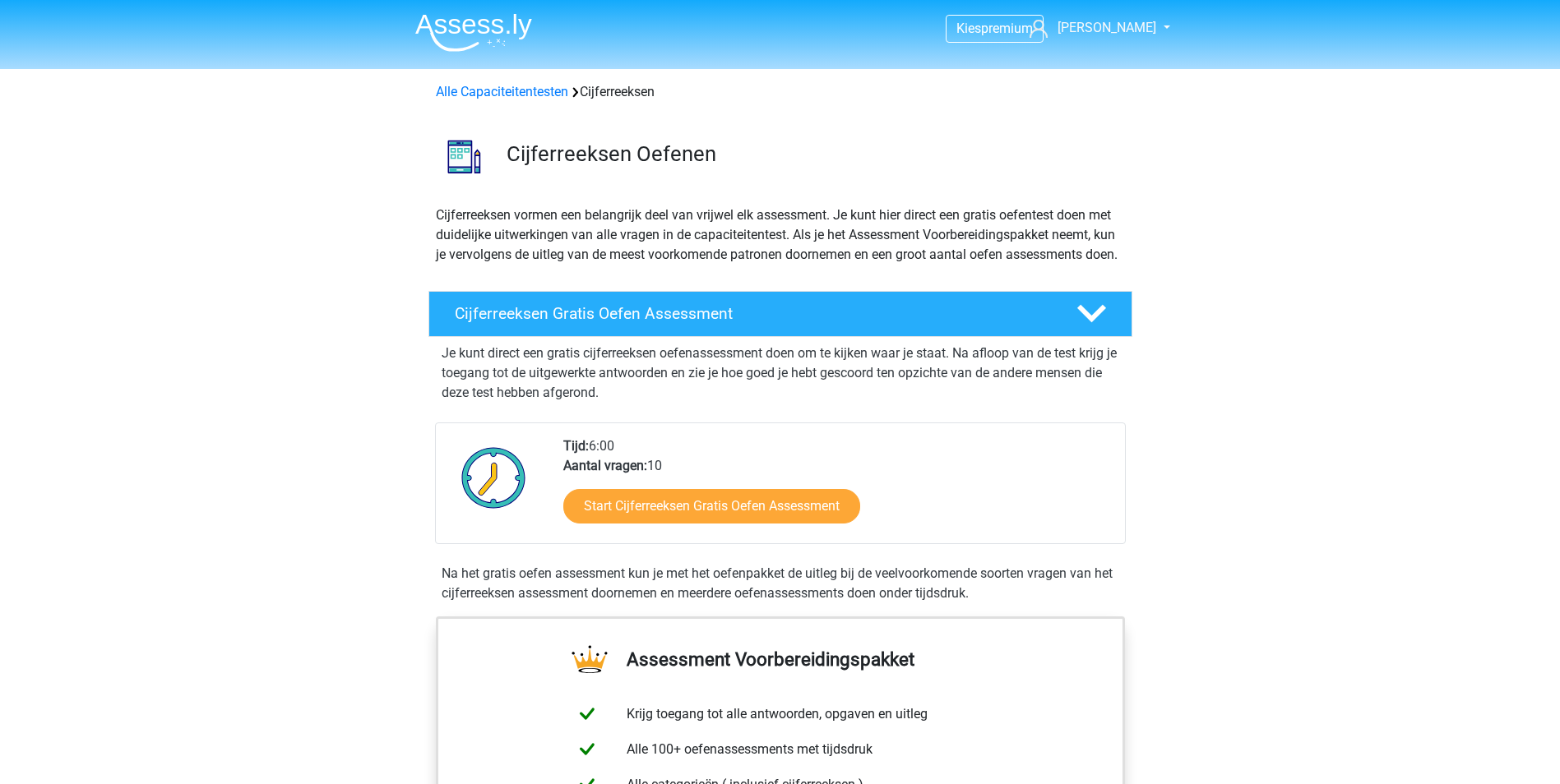
scroll to position [1061, 0]
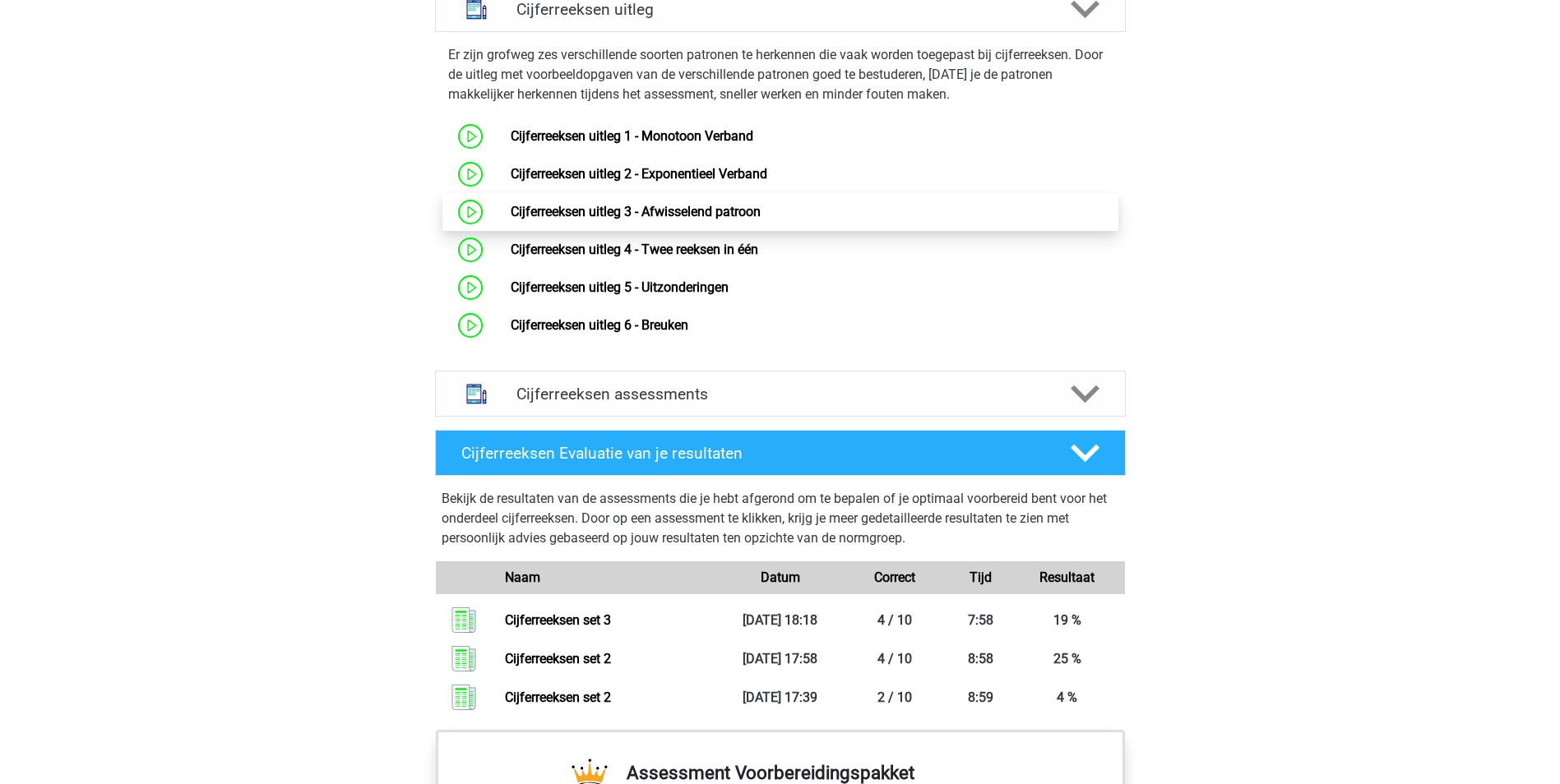
click at [648, 220] on link "Cijferreeksen uitleg 3 - Afwisselend patroon" at bounding box center [635, 212] width 250 height 16
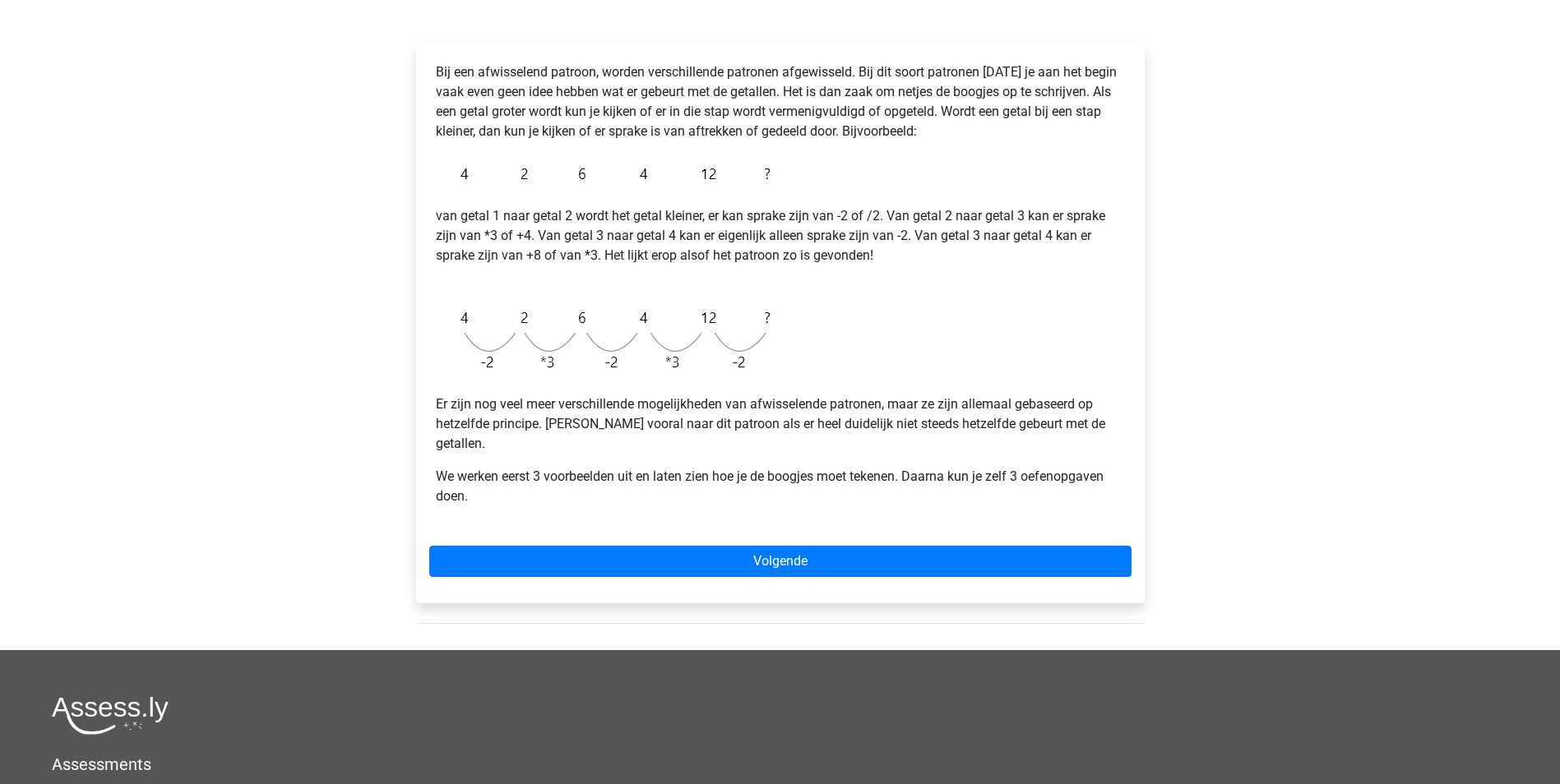
scroll to position [247, 0]
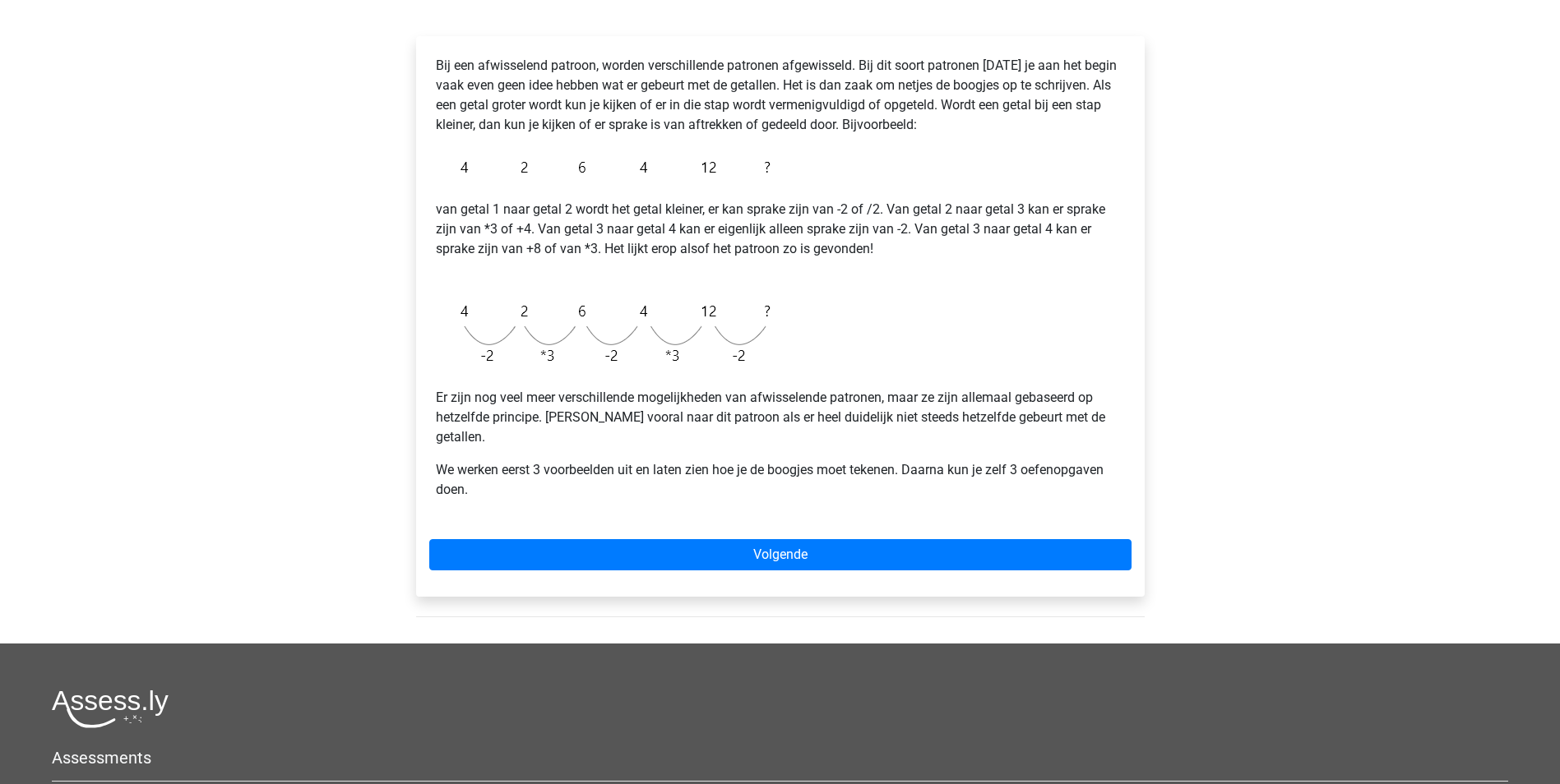
click at [716, 516] on div "Bij een afwisselend patroon, worden verschillende patronen afgewisseld. Bij dit…" at bounding box center [781, 317] width 729 height 561
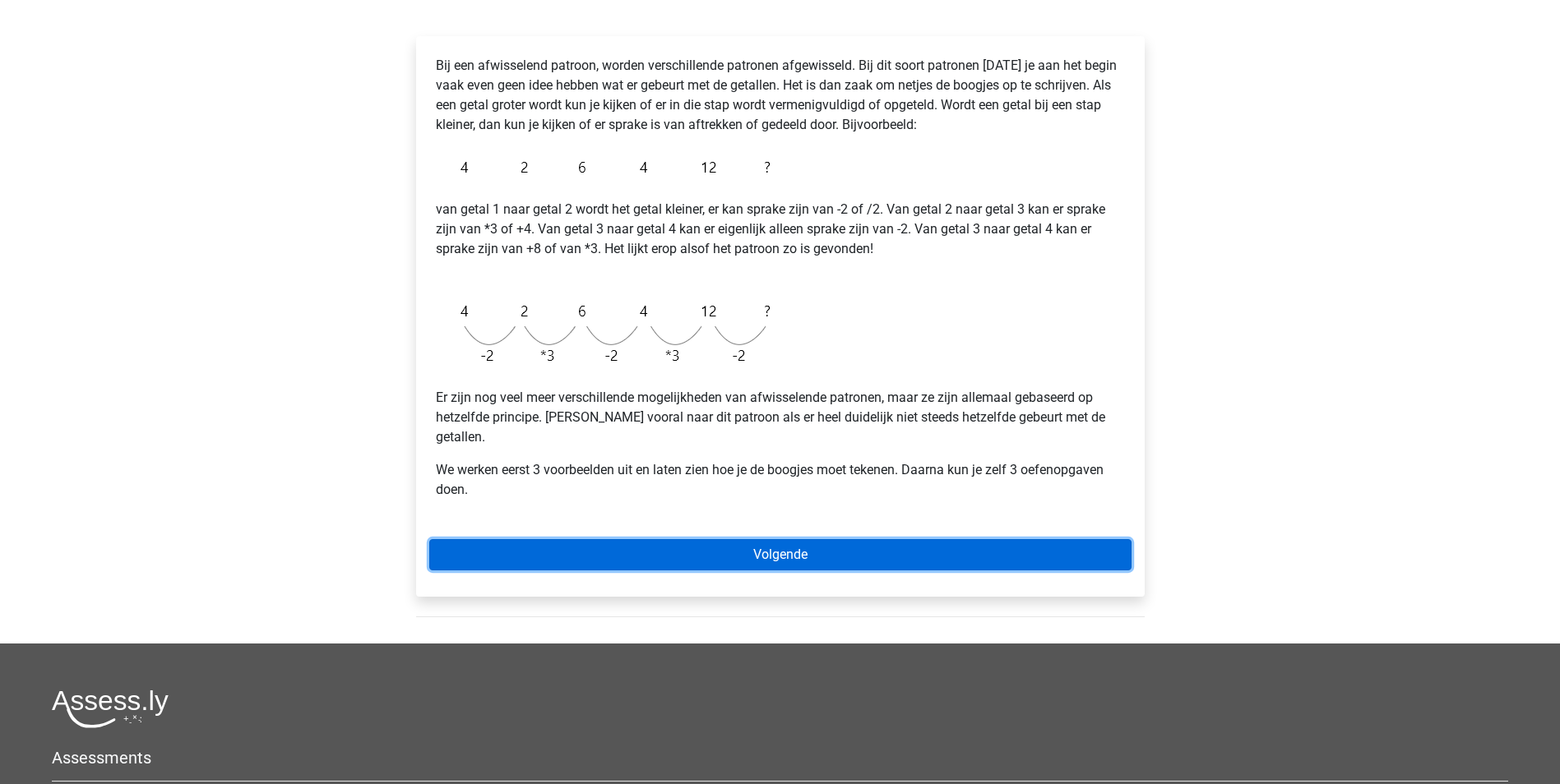
click at [717, 539] on link "Volgende" at bounding box center [781, 554] width 702 height 31
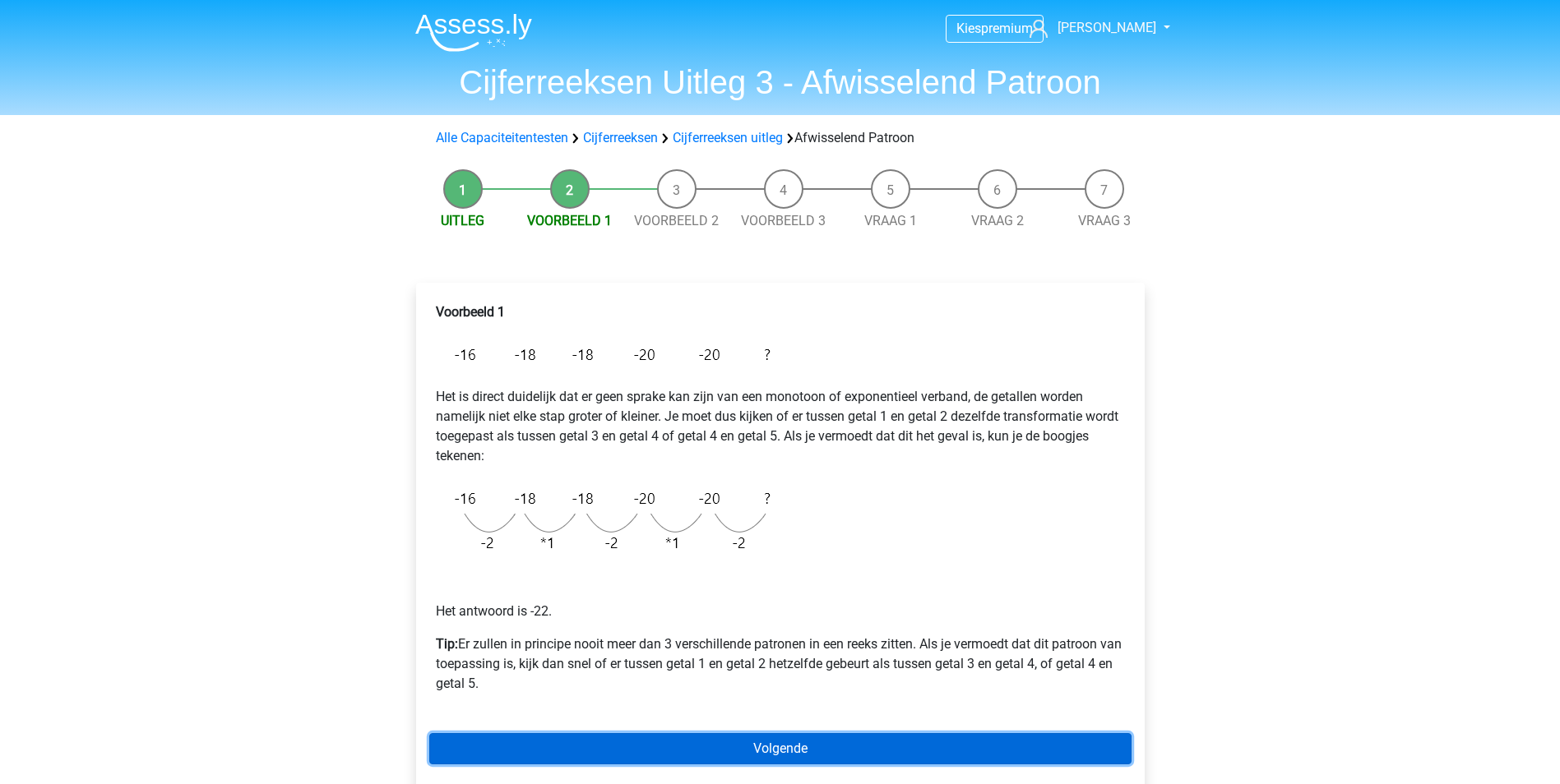
click at [775, 758] on link "Volgende" at bounding box center [781, 748] width 702 height 31
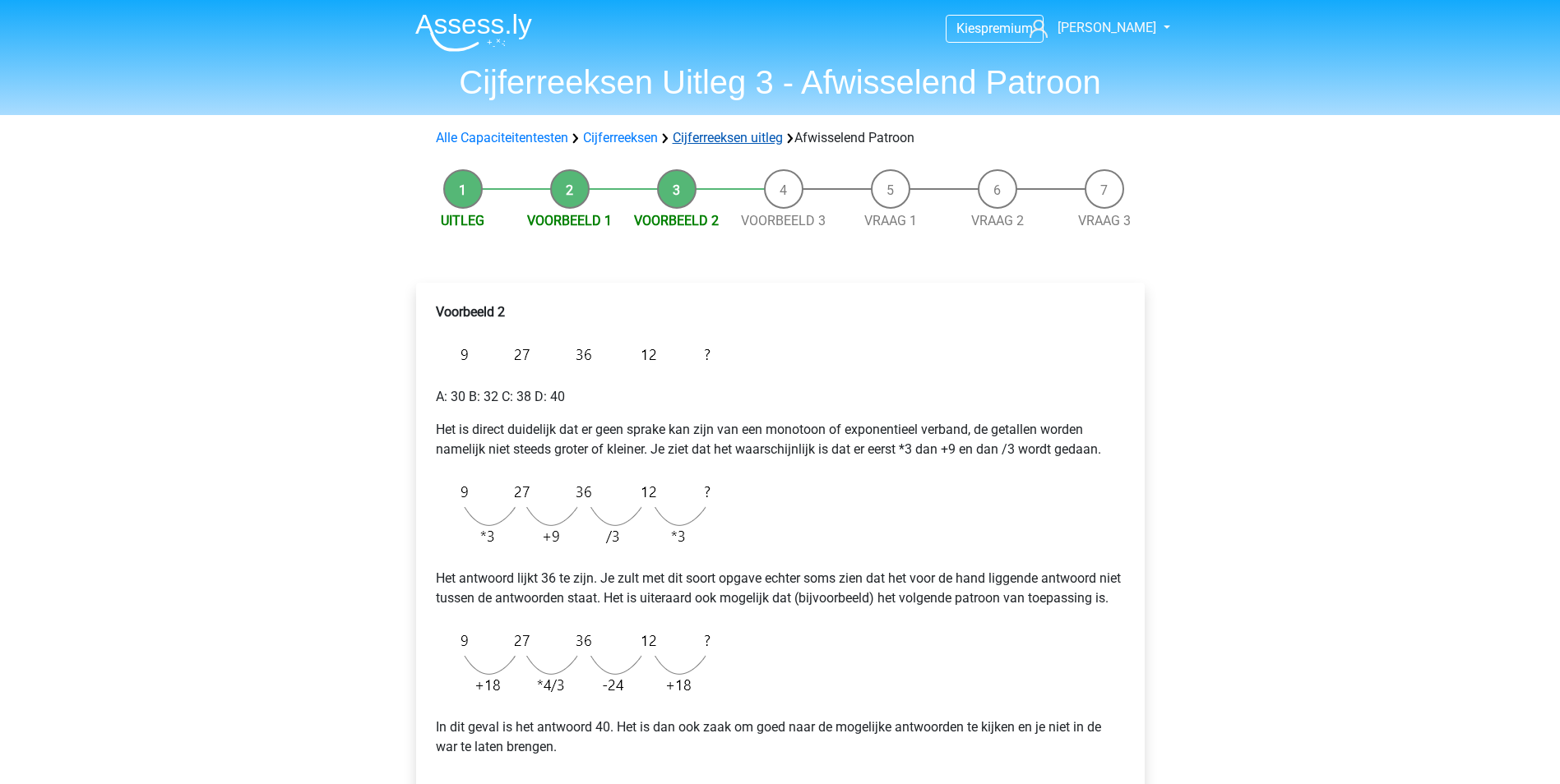
click at [757, 132] on link "Cijferreeksen uitleg" at bounding box center [727, 138] width 110 height 16
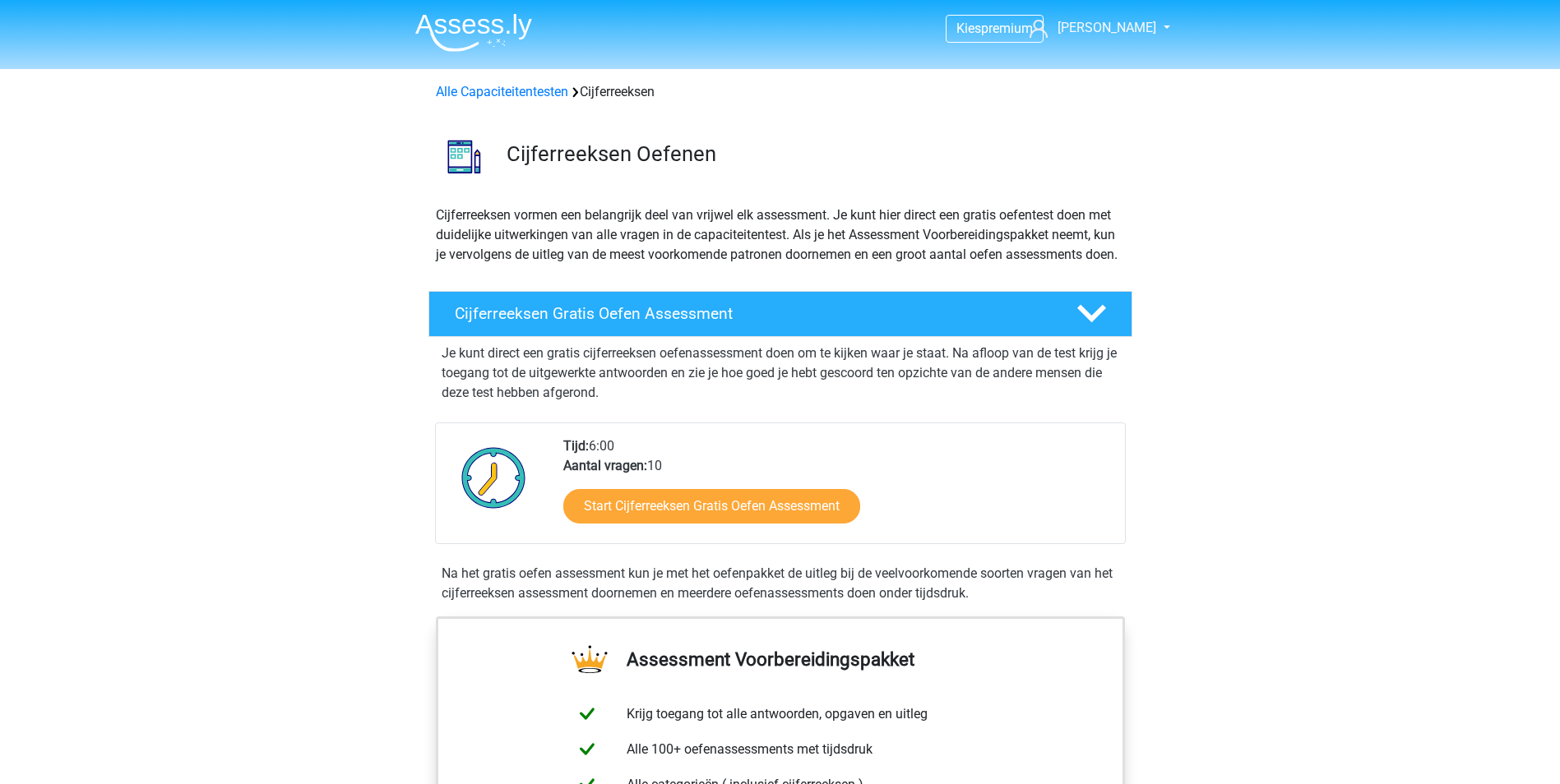
scroll to position [1061, 0]
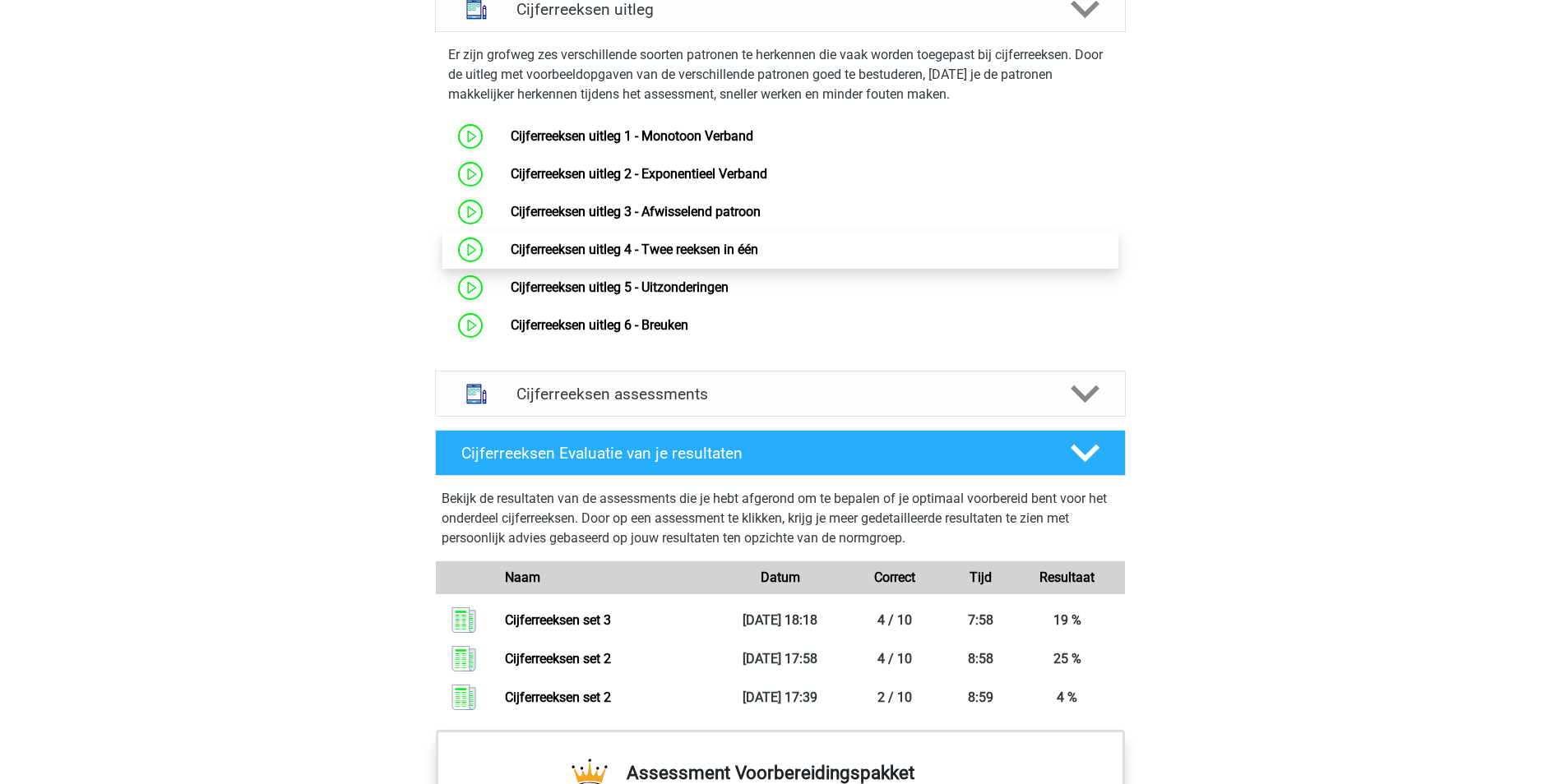
click at [652, 258] on link "Cijferreeksen uitleg 4 - Twee reeksen in één" at bounding box center [634, 250] width 248 height 16
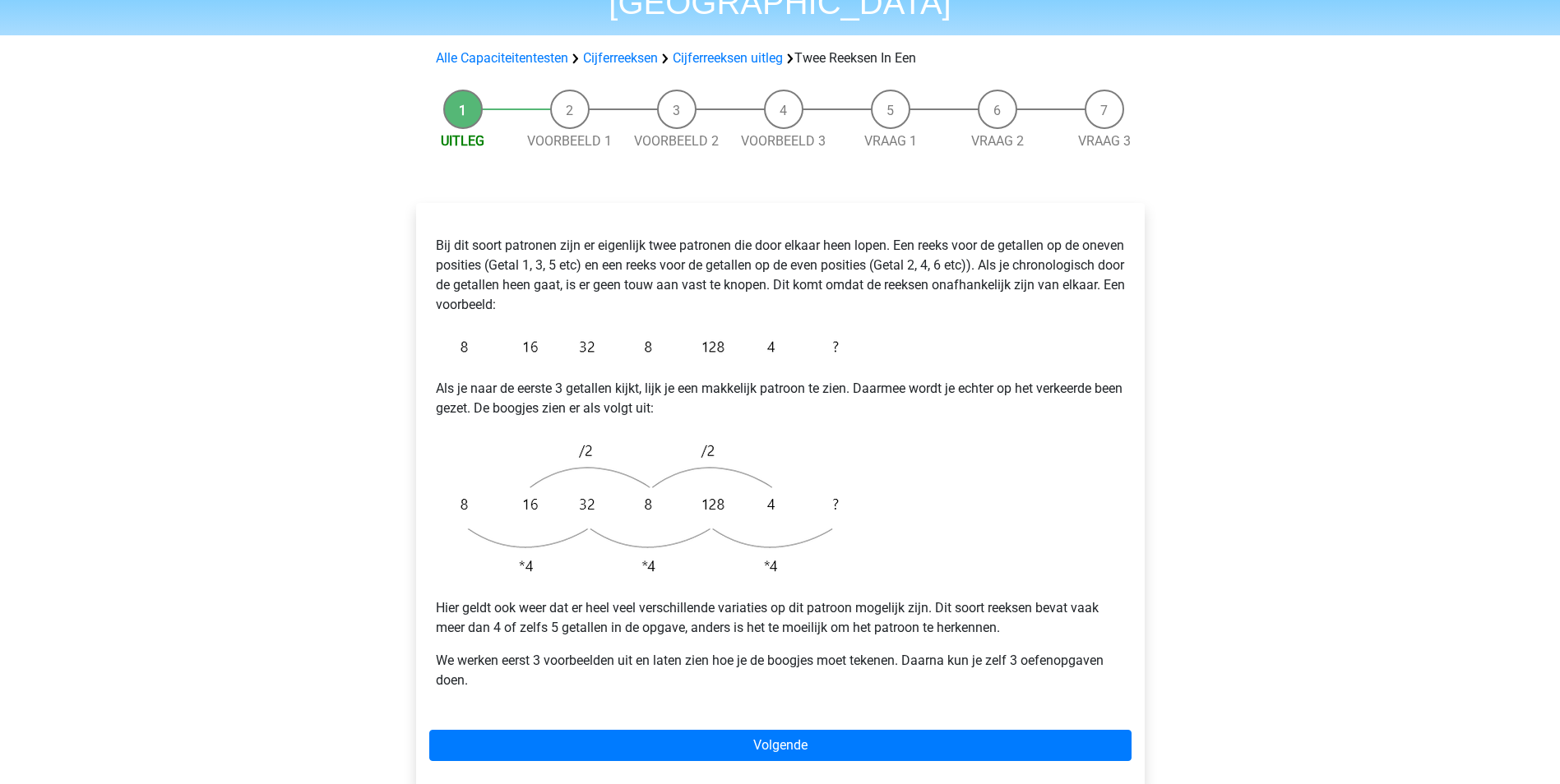
scroll to position [329, 0]
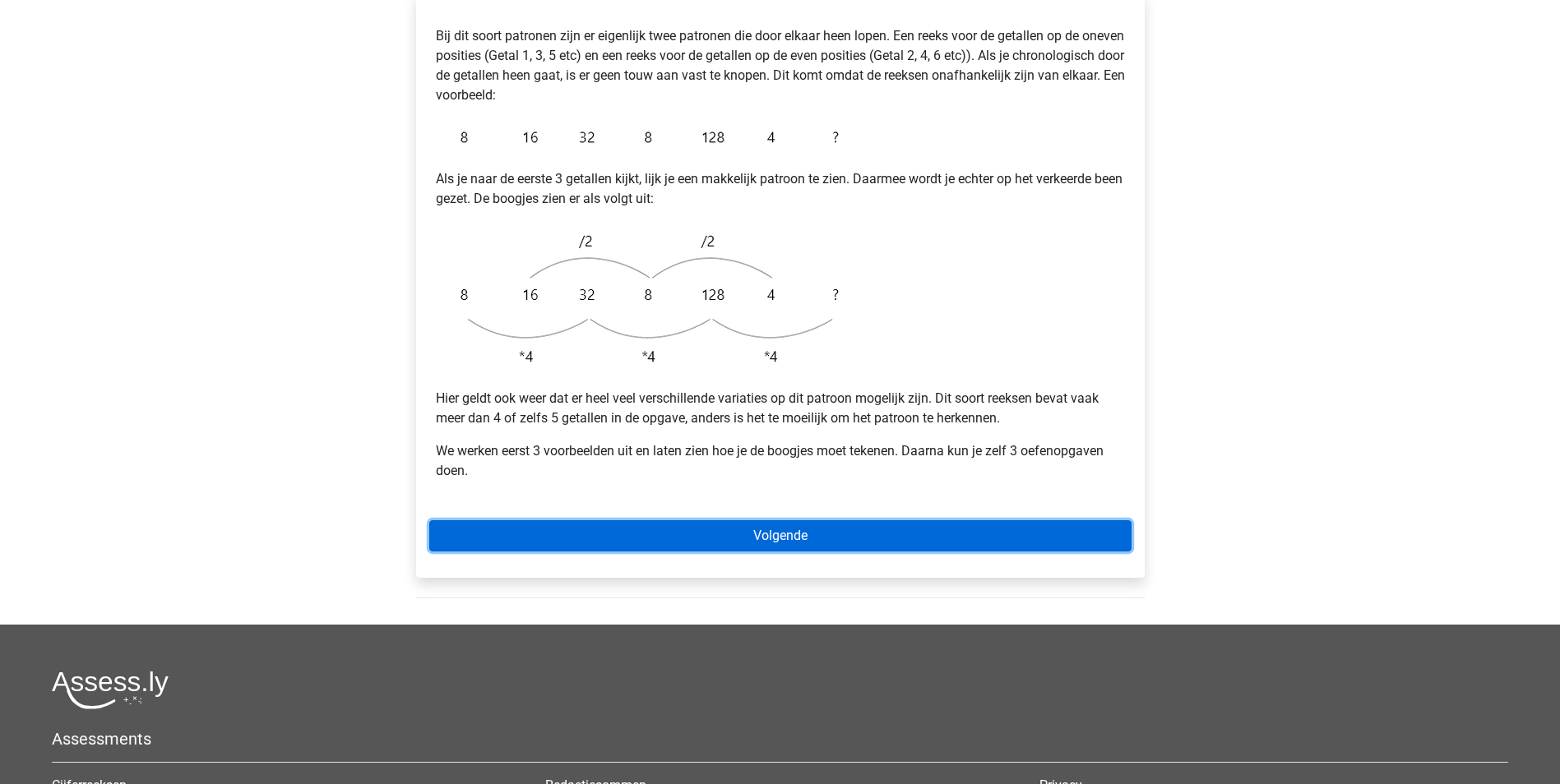
click at [745, 520] on link "Volgende" at bounding box center [781, 535] width 702 height 31
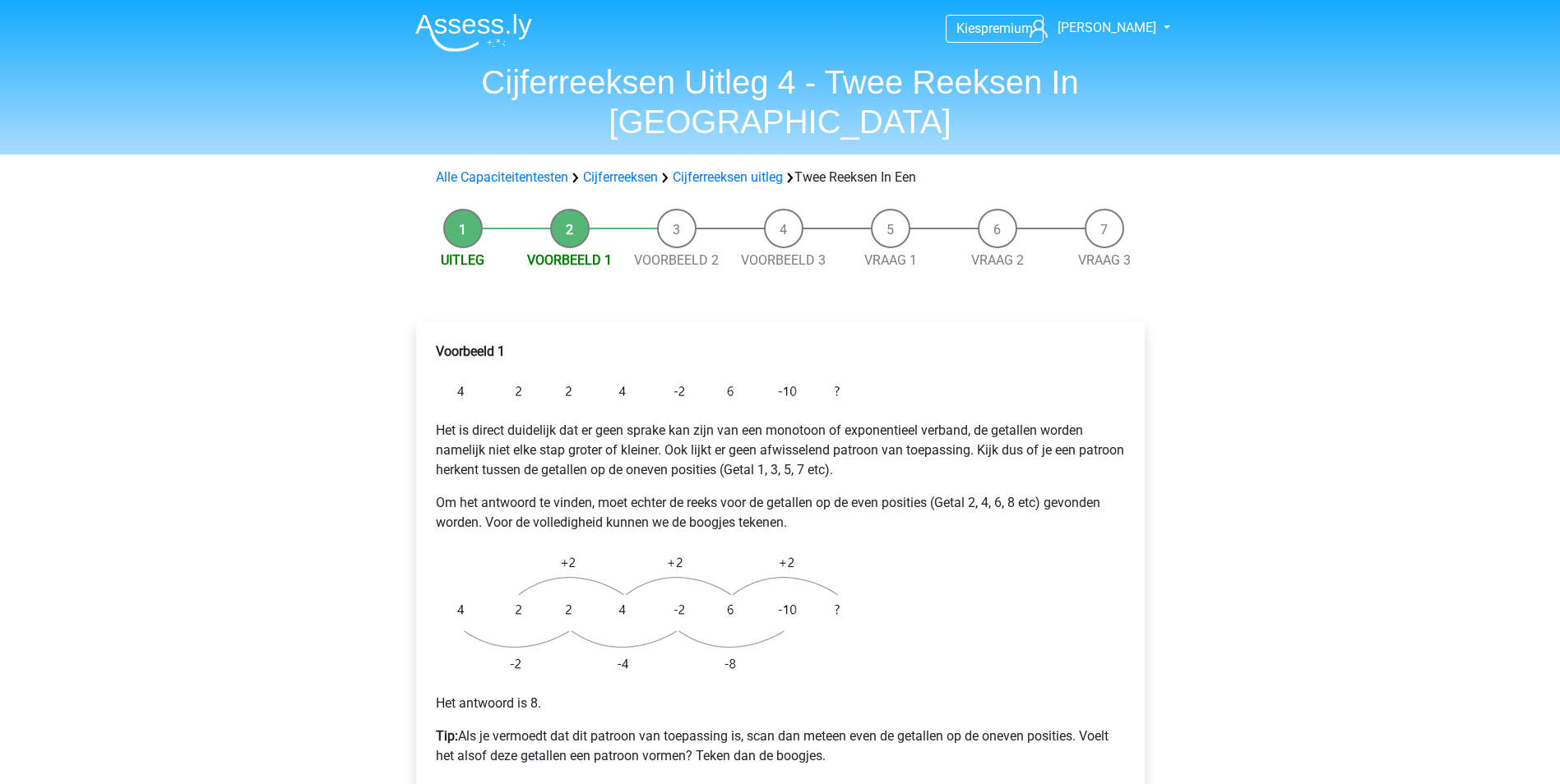
click at [744, 154] on div "Alle Capaciteitentesten Cijferreeksen Cijferreeksen uitleg Twee Reeksen In Een" at bounding box center [780, 177] width 781 height 46
click at [746, 169] on link "Cijferreeksen uitleg" at bounding box center [727, 177] width 110 height 16
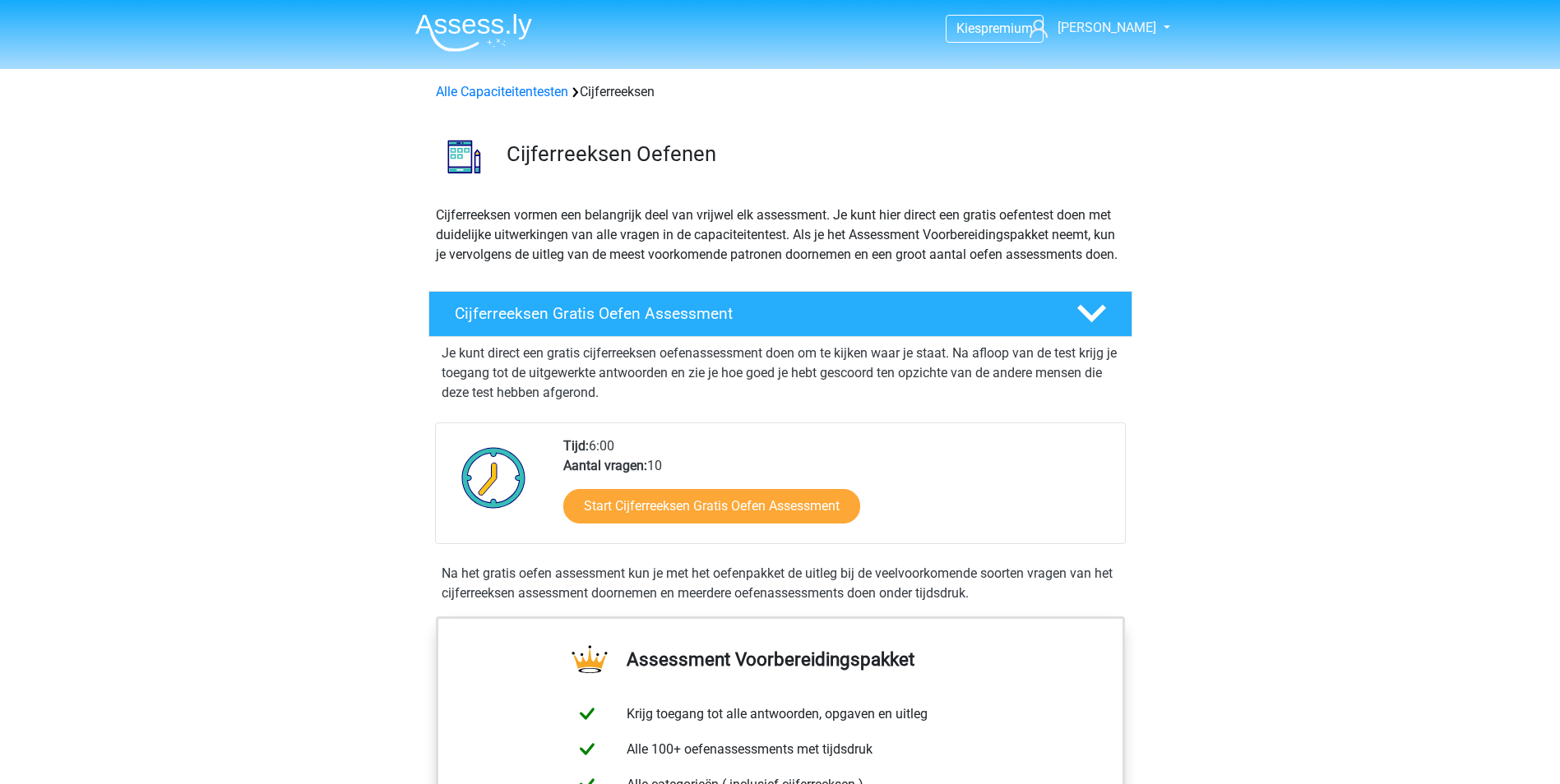
scroll to position [1061, 0]
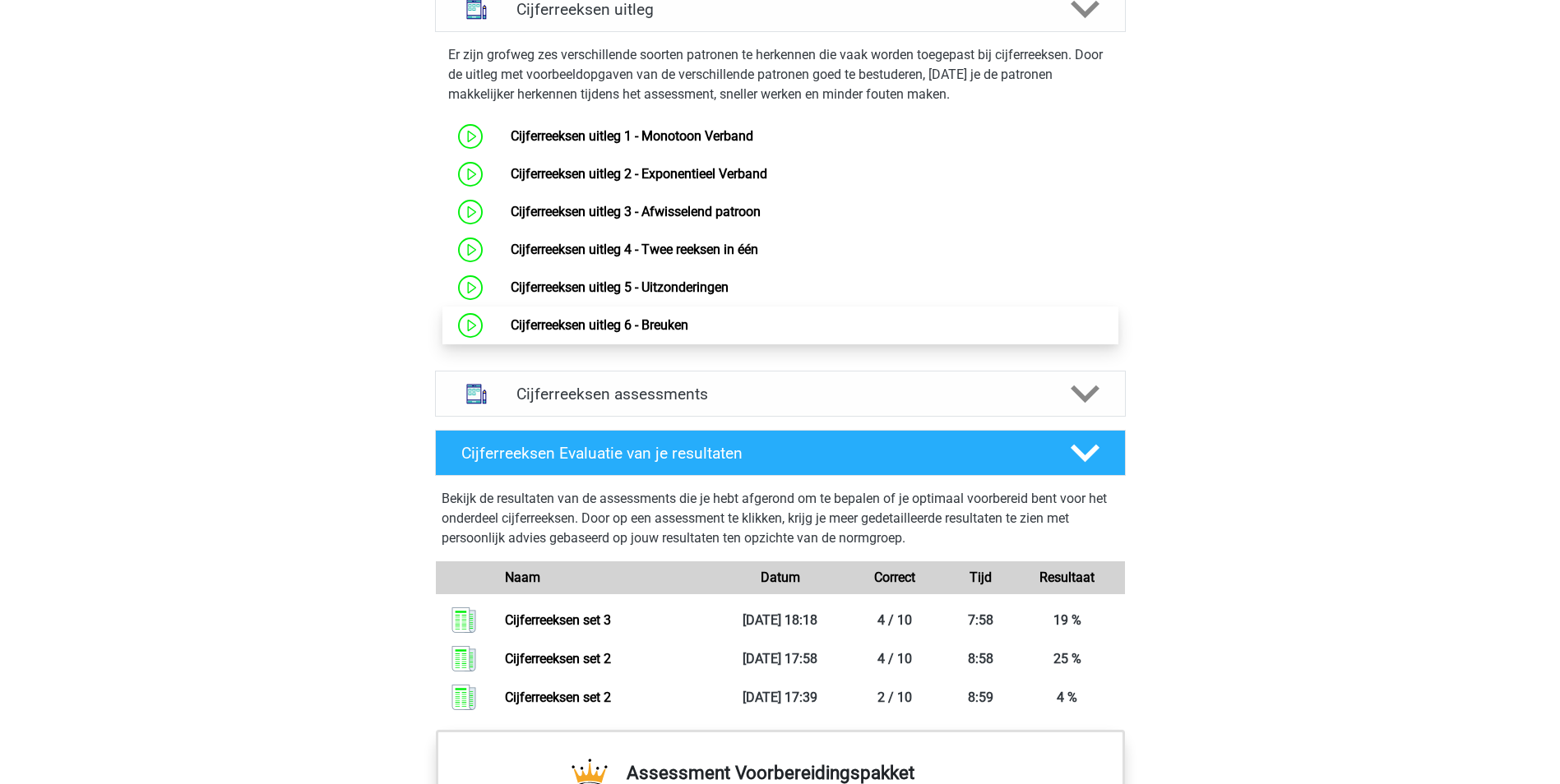
click at [671, 332] on link "Cijferreeksen uitleg 6 - Breuken" at bounding box center [599, 325] width 177 height 16
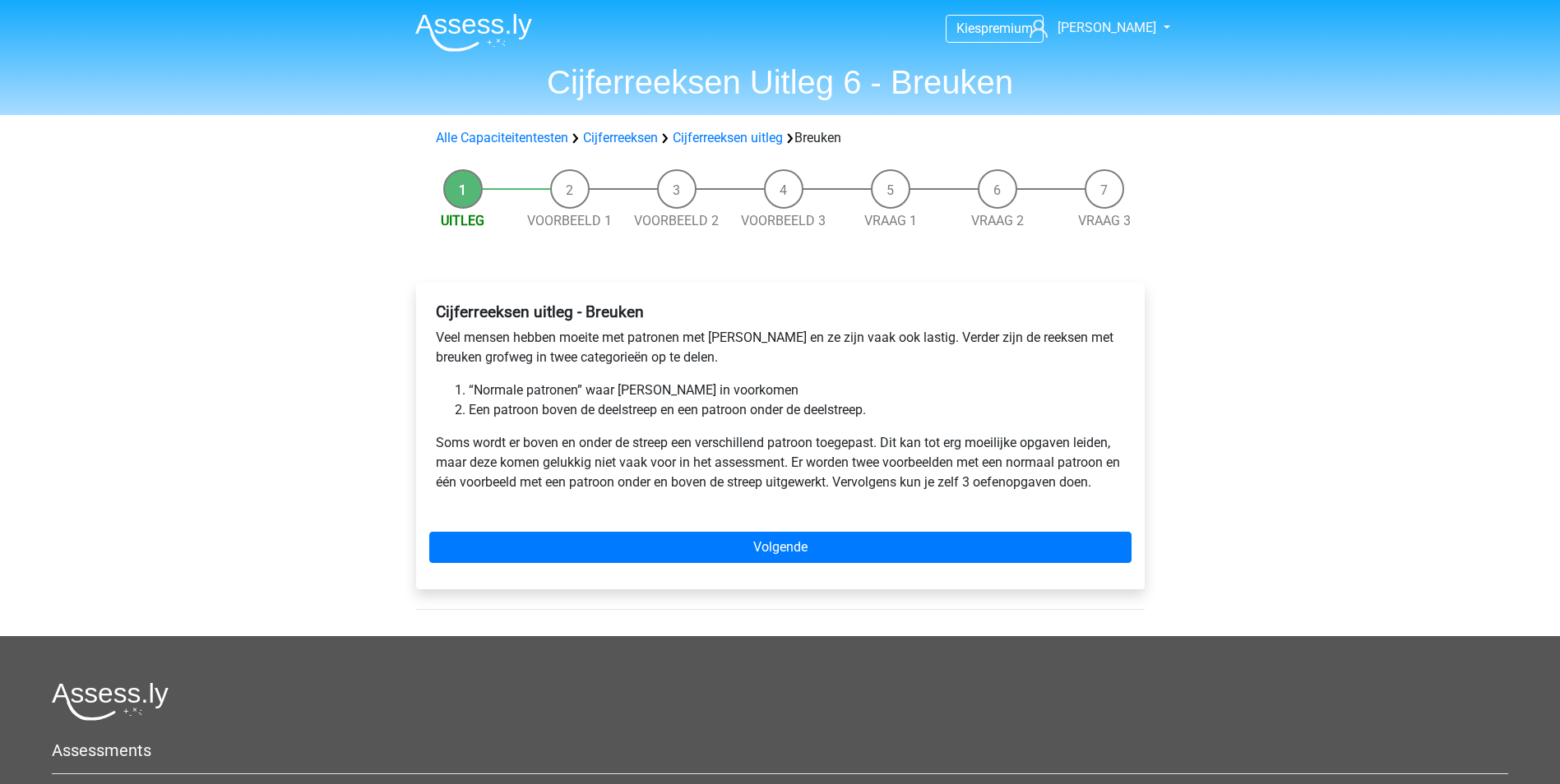
click at [747, 530] on div "Cijferreeksen uitleg - Breuken Veel mensen hebben moeite met patronen met breuk…" at bounding box center [781, 437] width 729 height 307
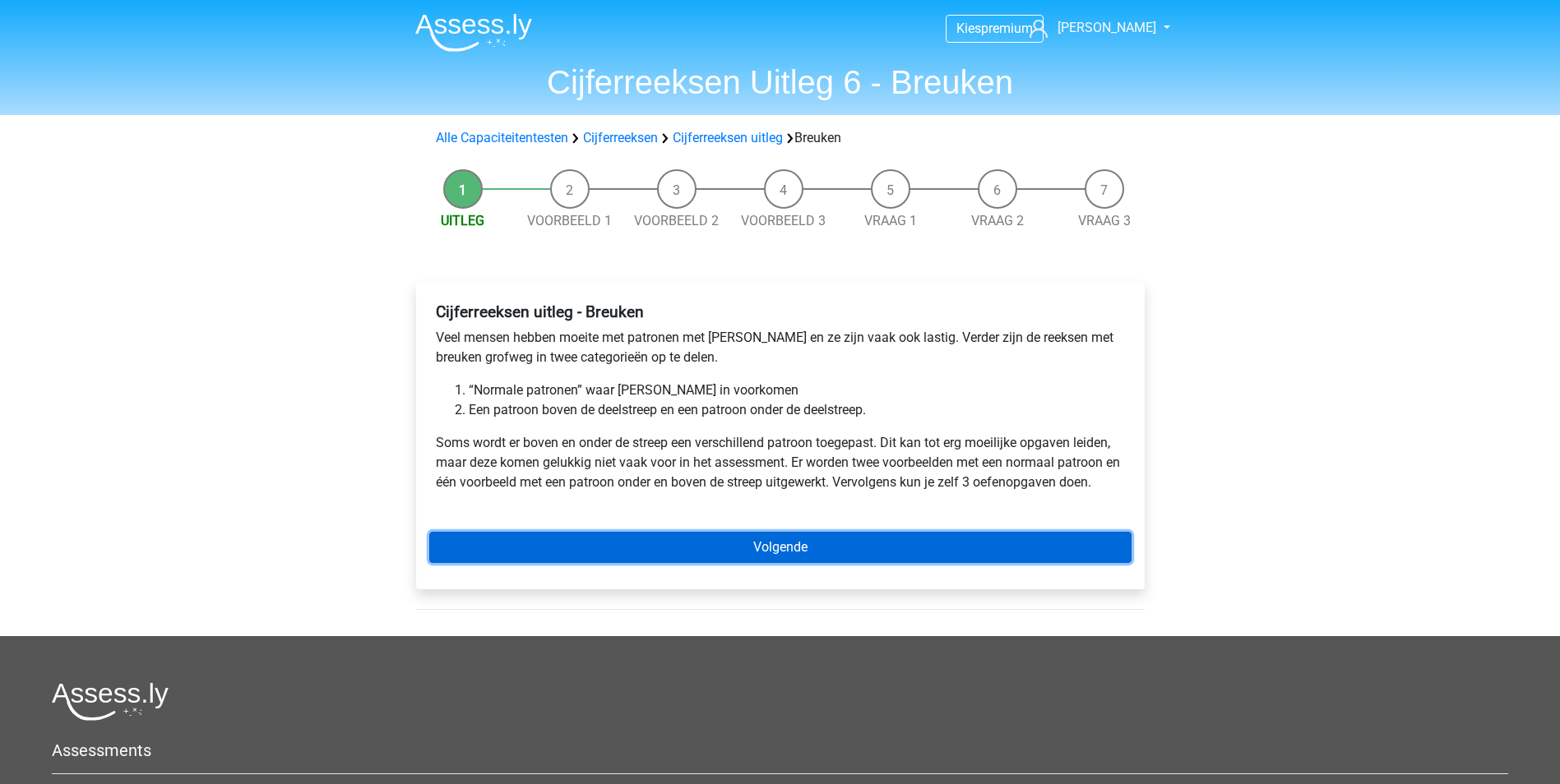
click at [748, 544] on link "Volgende" at bounding box center [781, 547] width 702 height 31
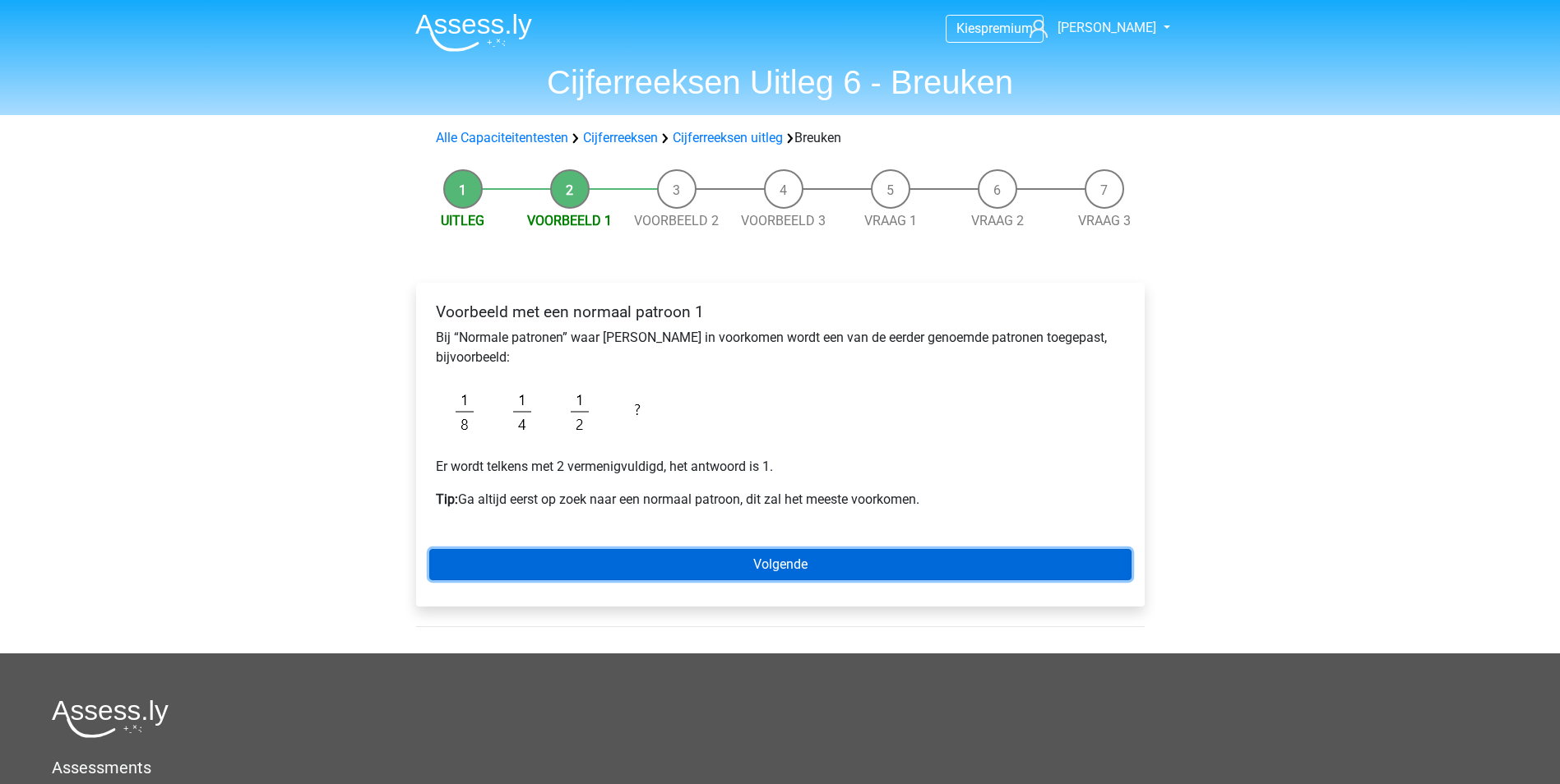
click at [838, 563] on link "Volgende" at bounding box center [781, 564] width 702 height 31
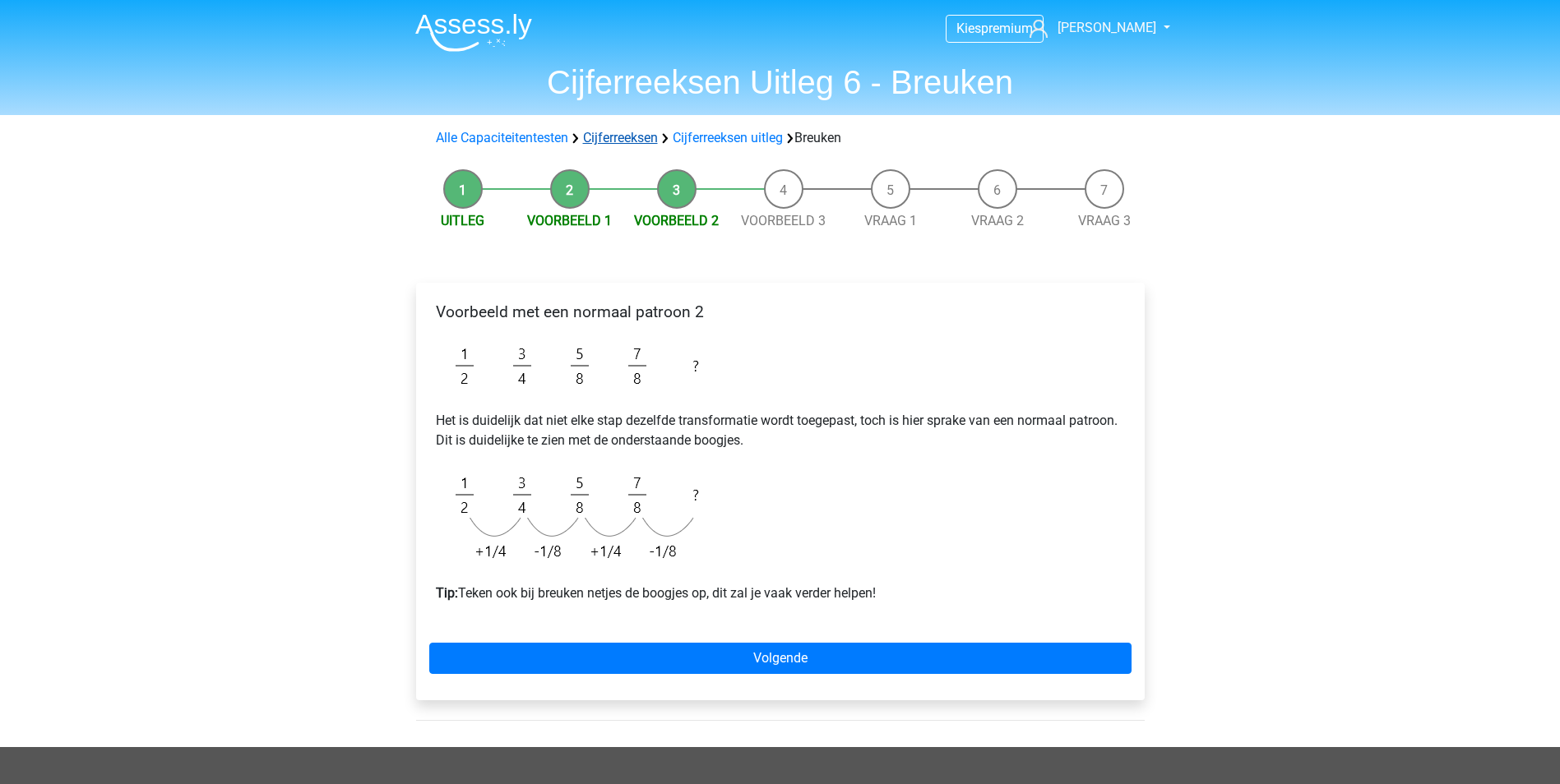
click at [633, 134] on link "Cijferreeksen" at bounding box center [620, 138] width 75 height 16
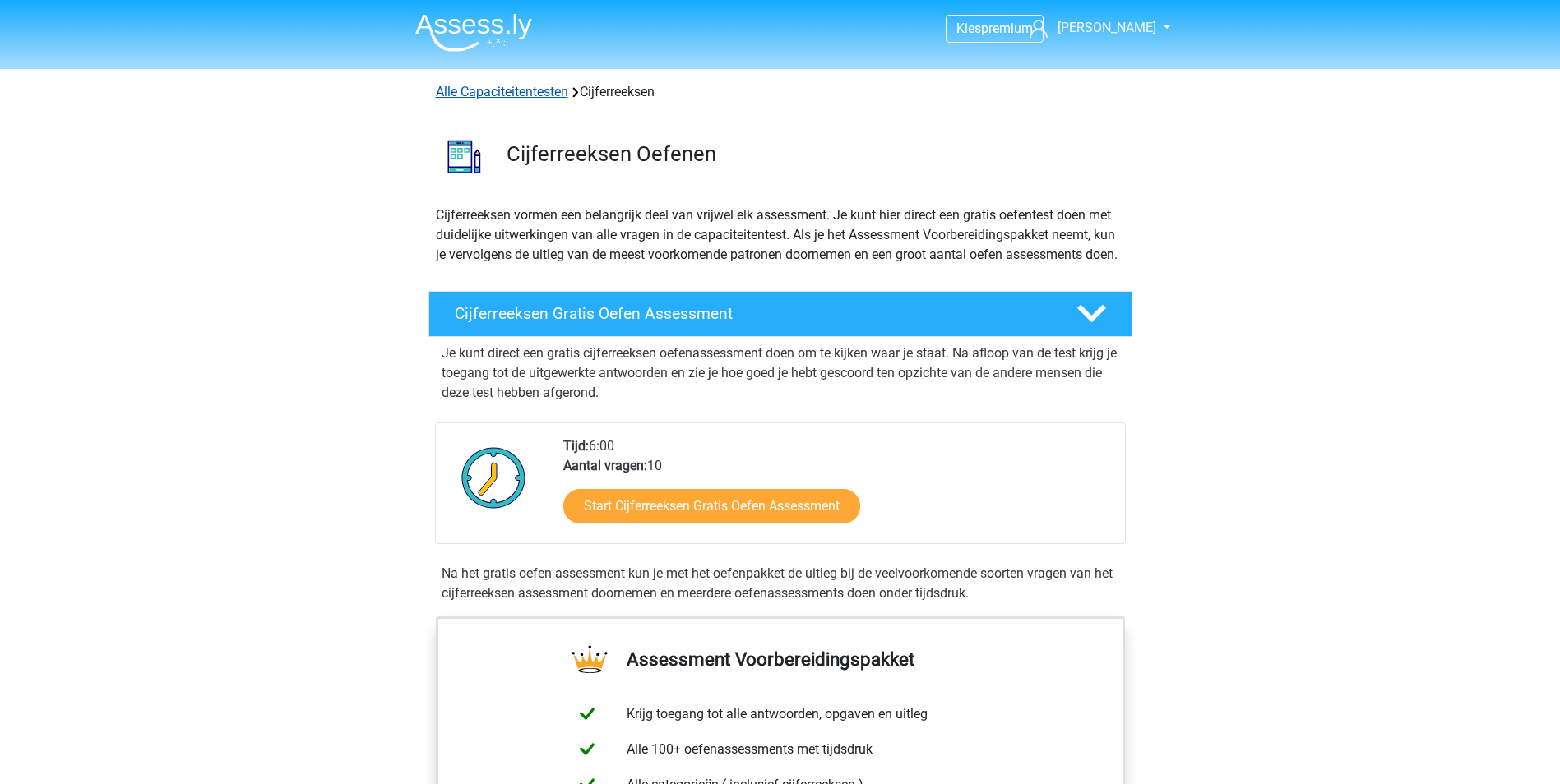
click at [521, 91] on link "Alle Capaciteitentesten" at bounding box center [502, 92] width 132 height 16
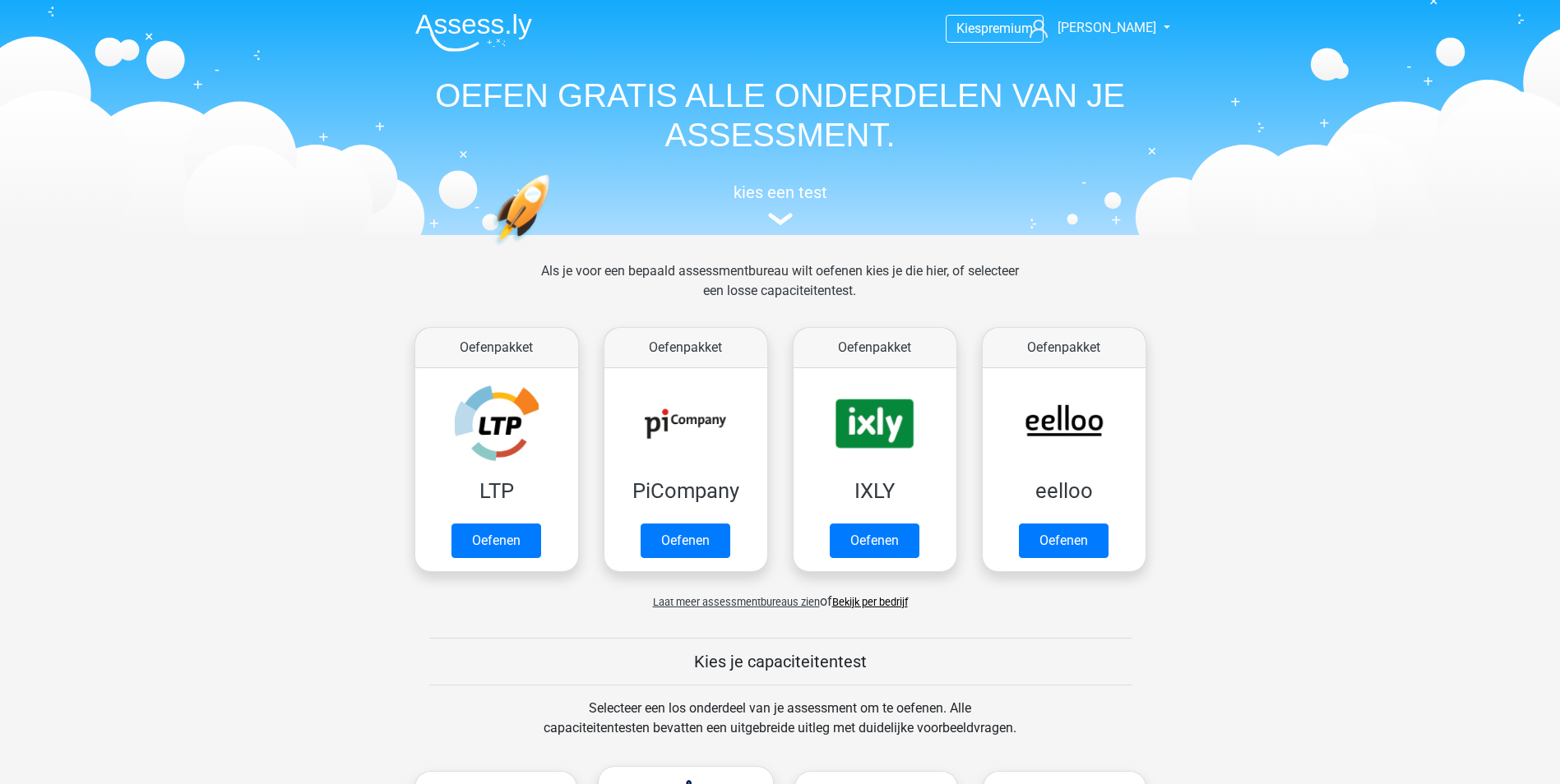
scroll to position [698, 0]
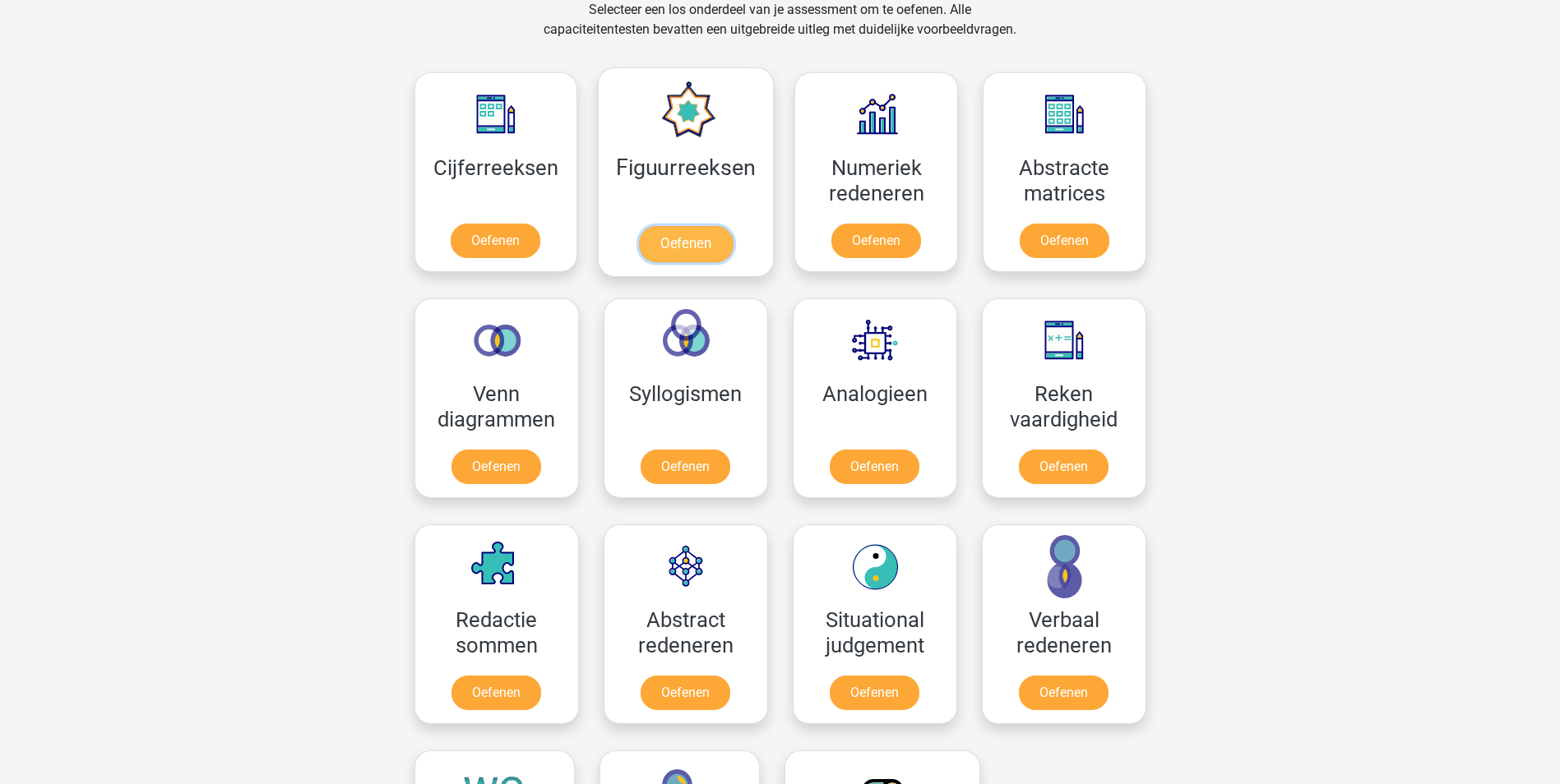
click at [732, 226] on link "Oefenen" at bounding box center [686, 243] width 94 height 36
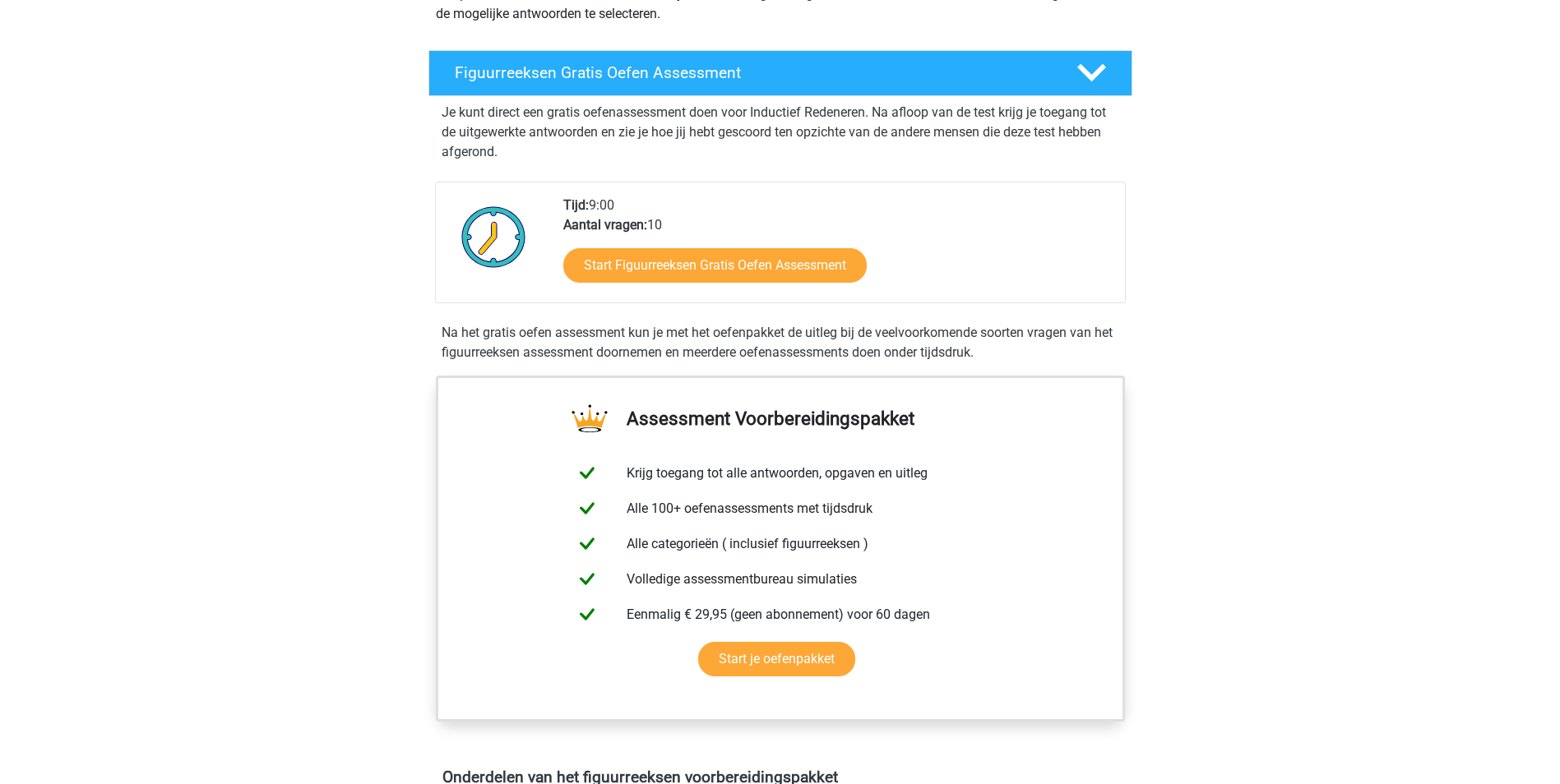
scroll to position [329, 0]
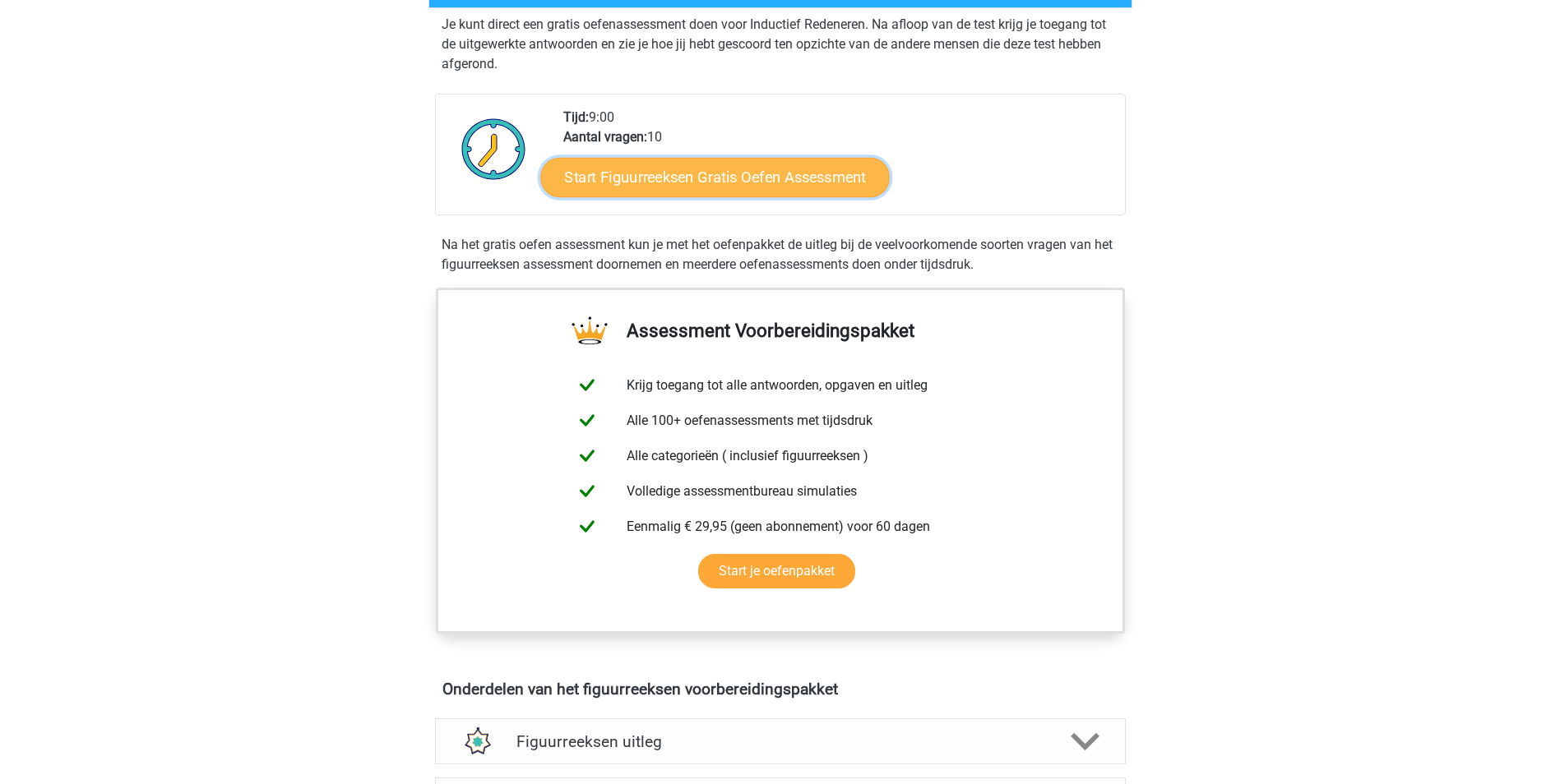
click at [779, 168] on link "Start Figuurreeksen Gratis Oefen Assessment" at bounding box center [714, 176] width 349 height 40
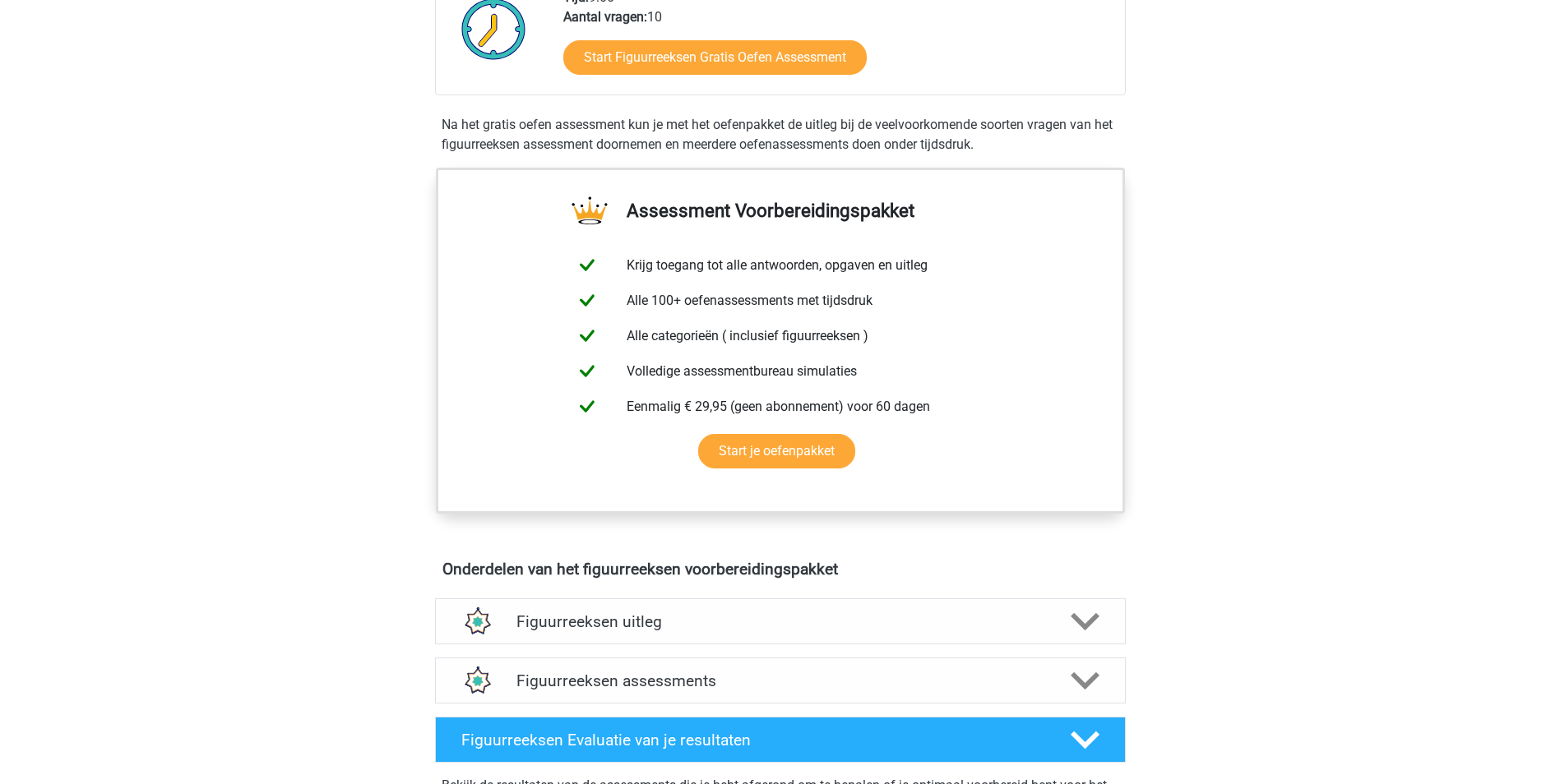
scroll to position [658, 0]
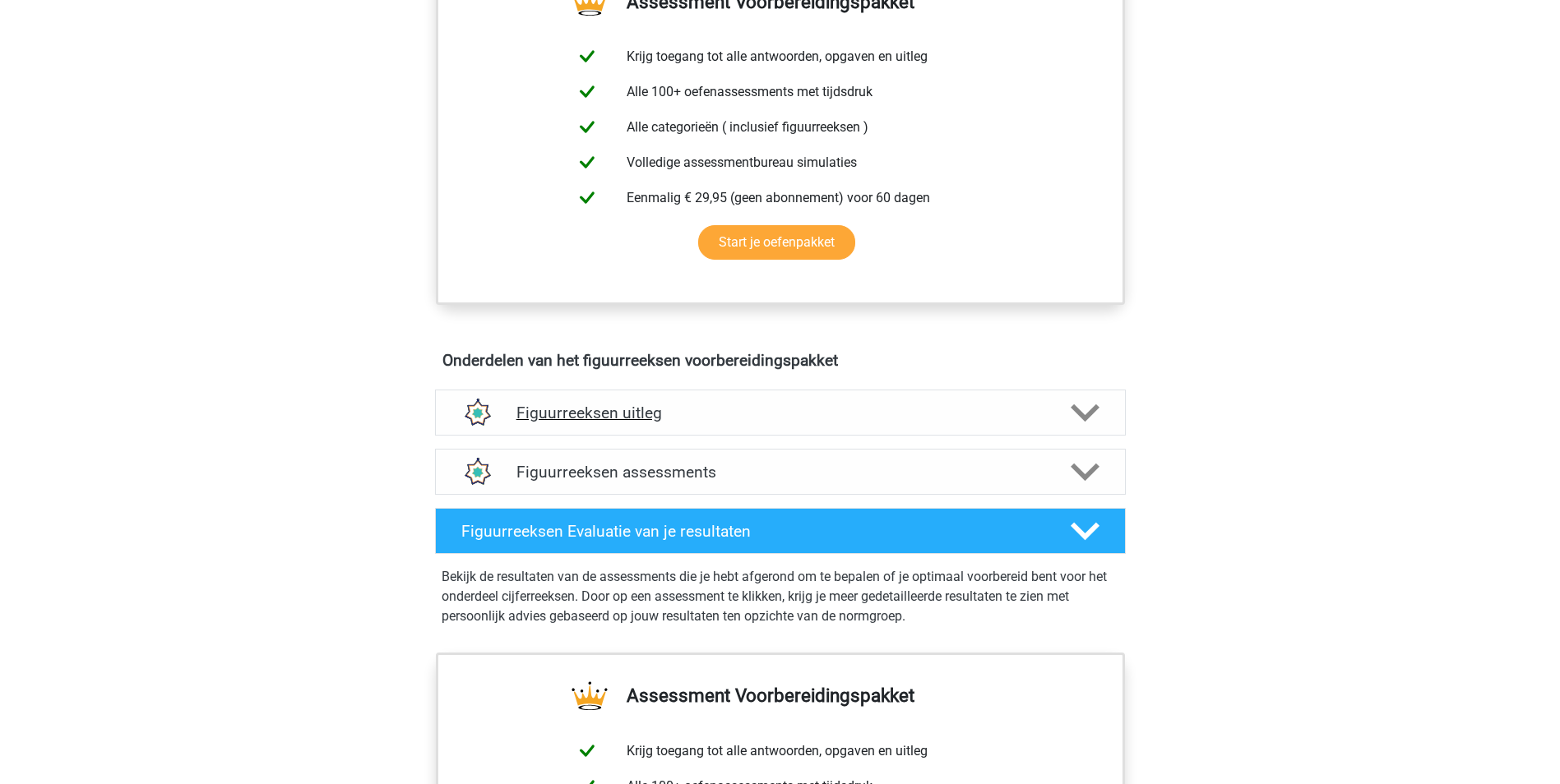
click at [726, 411] on h4 "Figuurreeksen uitleg" at bounding box center [780, 413] width 528 height 19
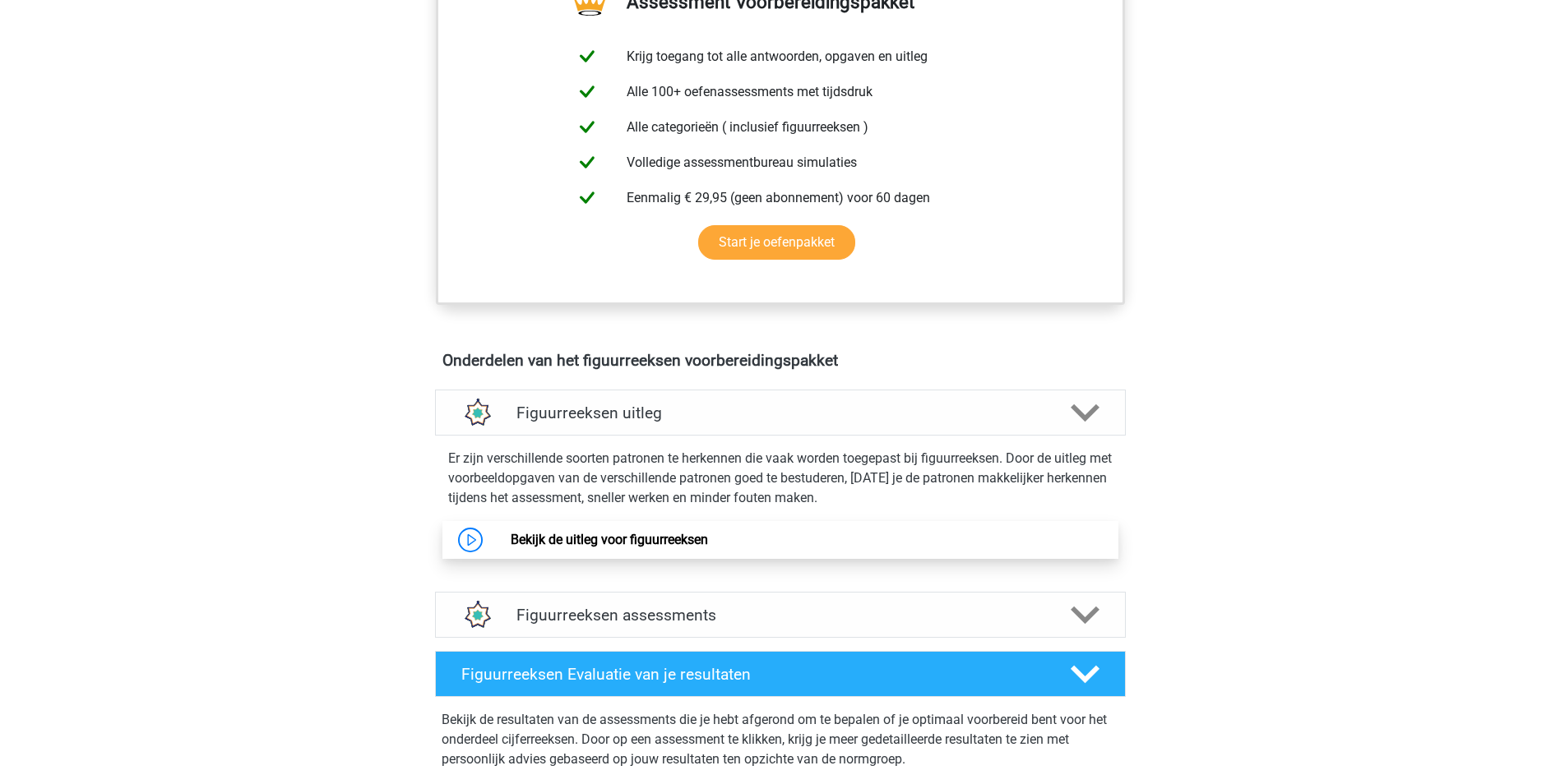
click at [637, 544] on link "Bekijk de uitleg voor figuurreeksen" at bounding box center [610, 540] width 198 height 16
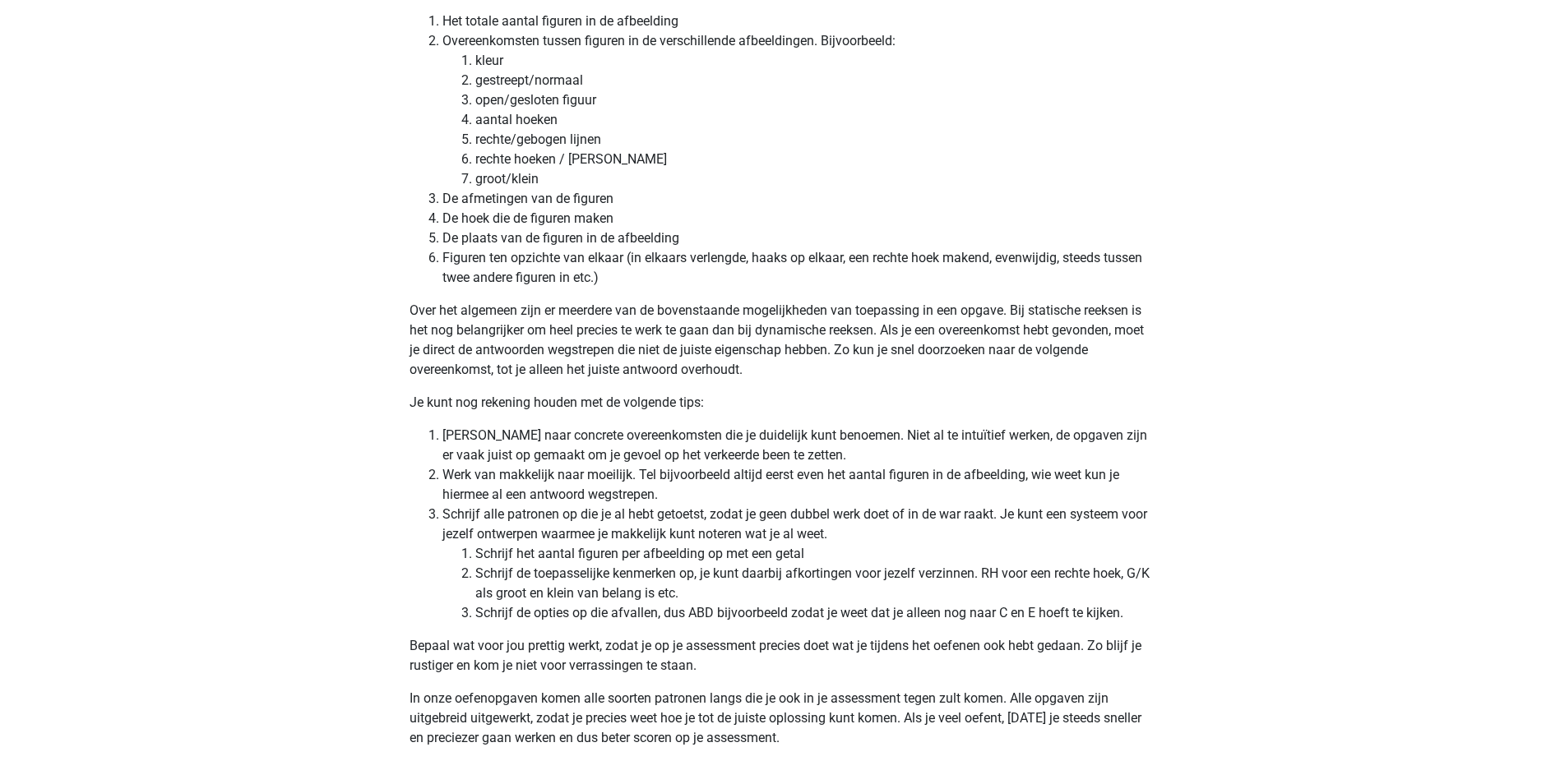
scroll to position [4685, 0]
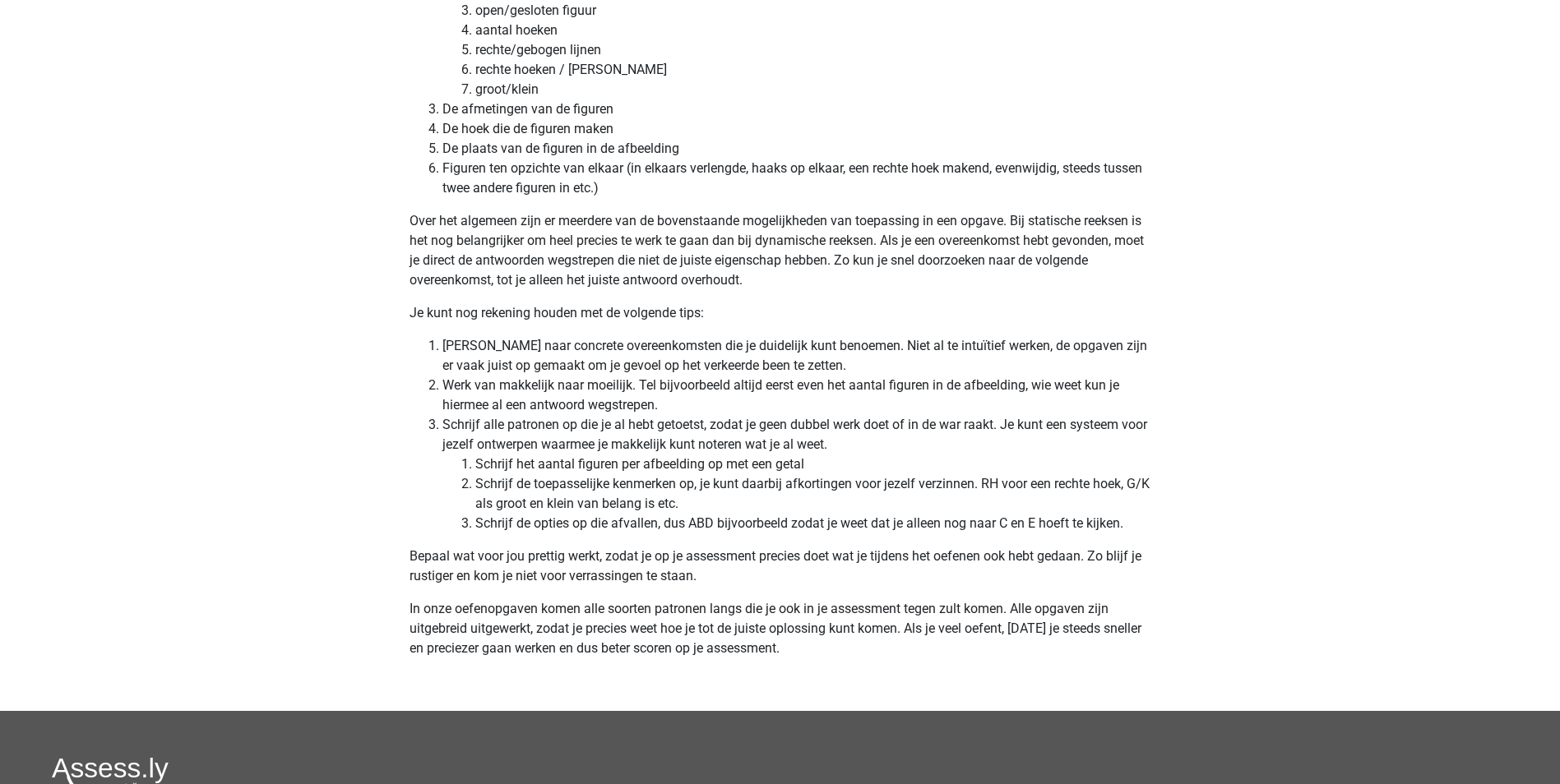
click at [847, 196] on li "Figuren ten opzichte van elkaar (in elkaars verlengde, haaks op elkaar, een rec…" at bounding box center [796, 178] width 709 height 40
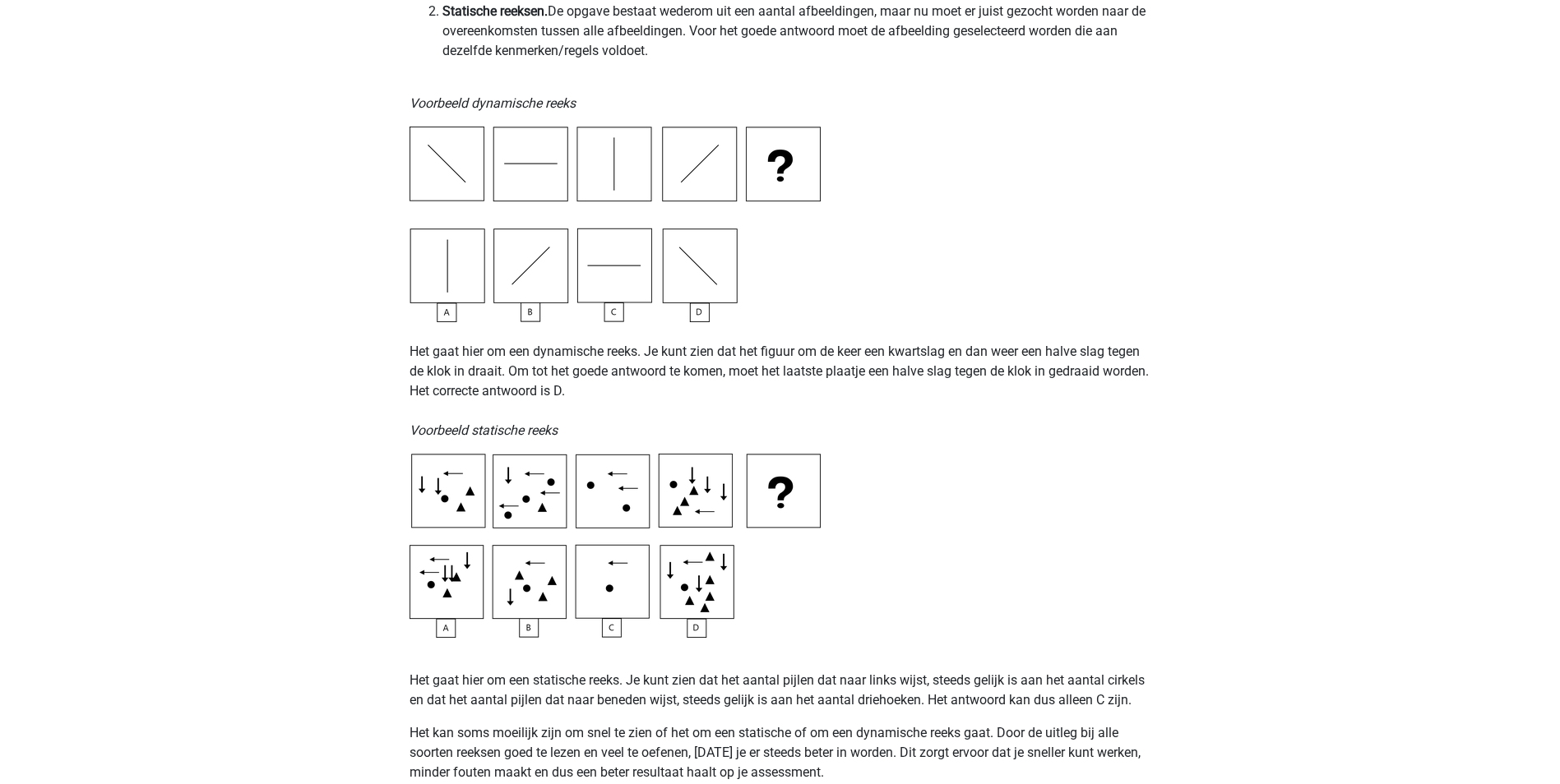
scroll to position [0, 0]
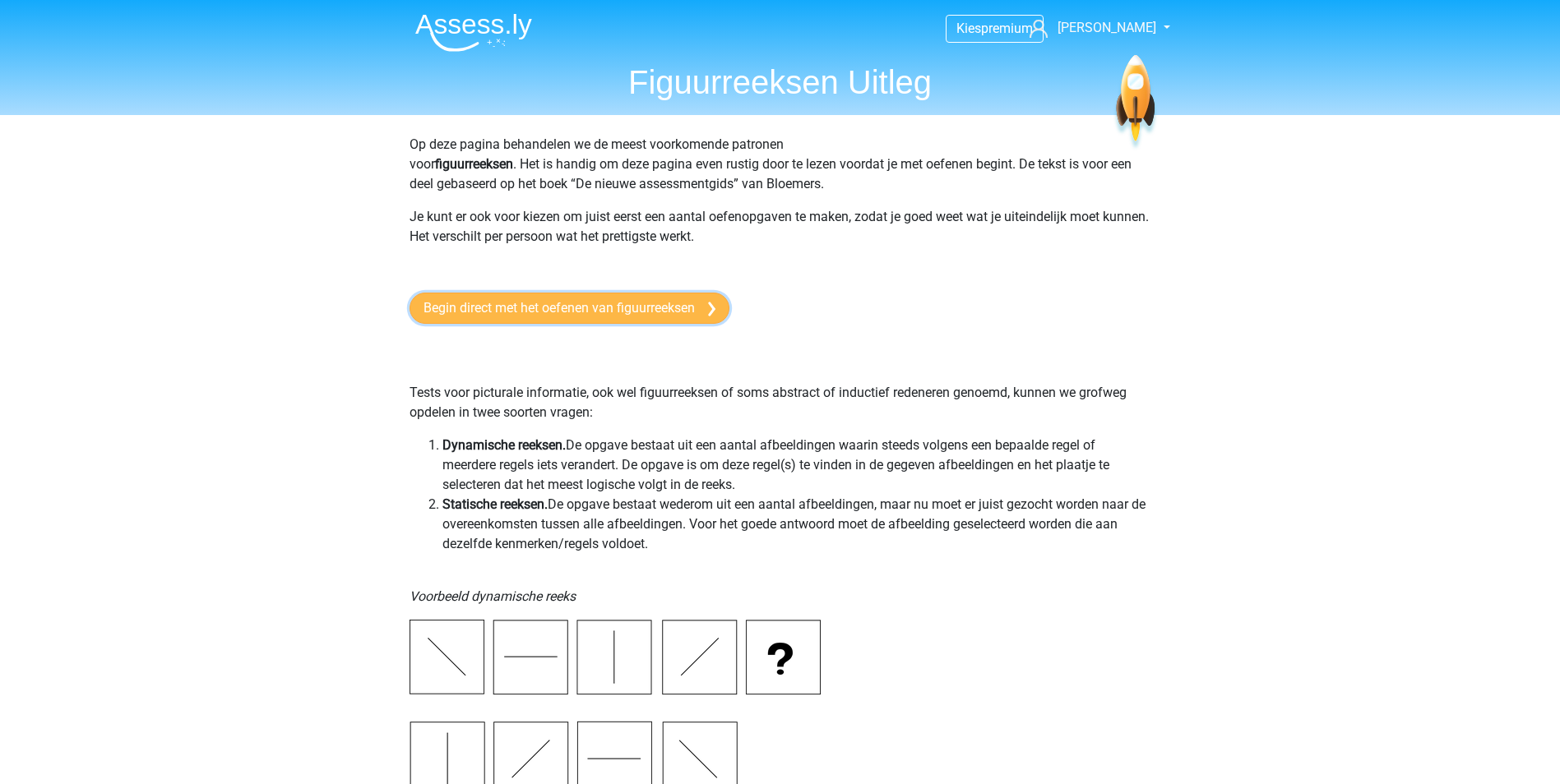
click at [591, 317] on link "Begin direct met het oefenen van figuurreeksen" at bounding box center [569, 308] width 320 height 31
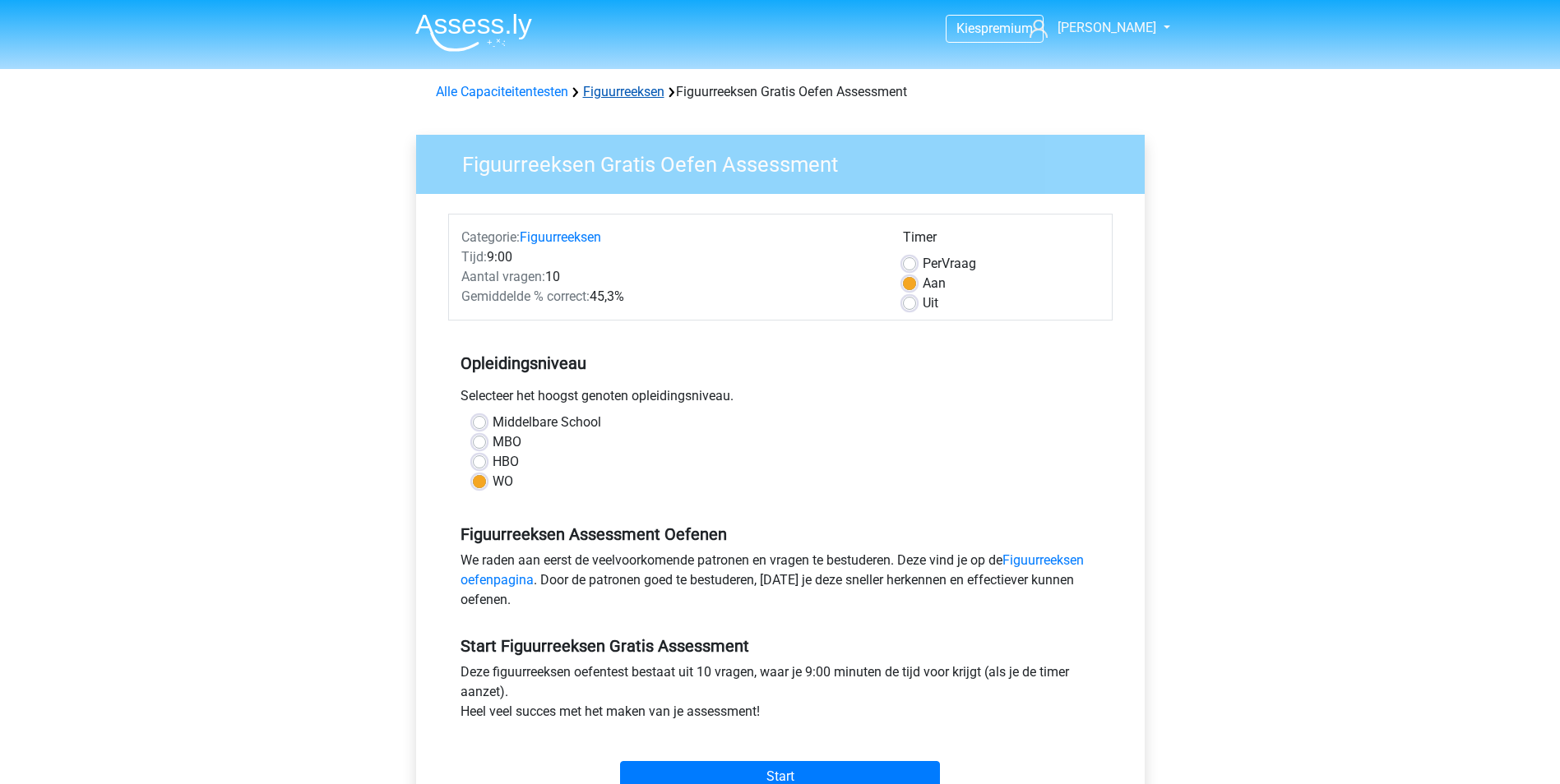
click at [609, 91] on link "Figuurreeksen" at bounding box center [624, 92] width 81 height 16
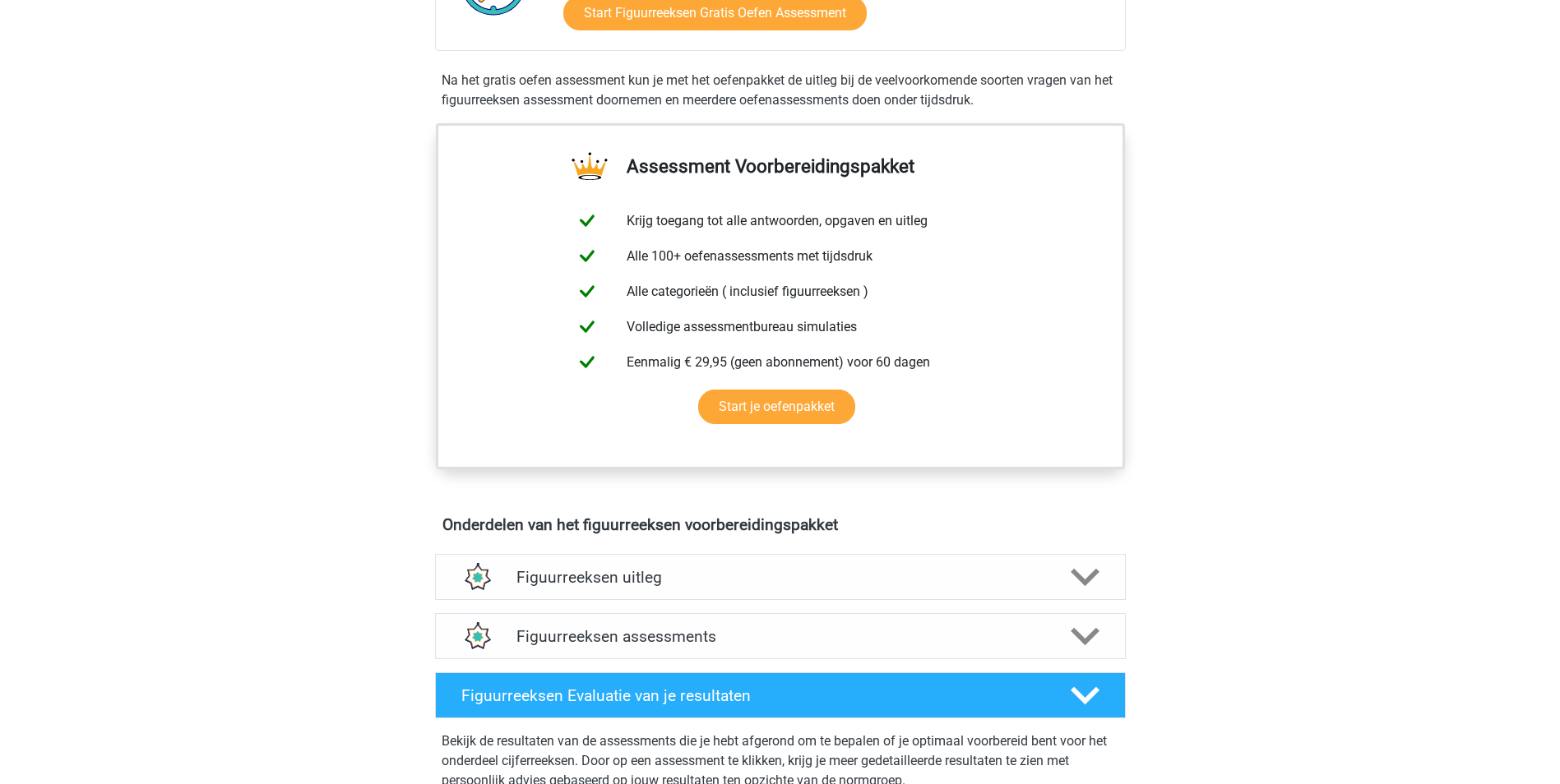
scroll to position [822, 0]
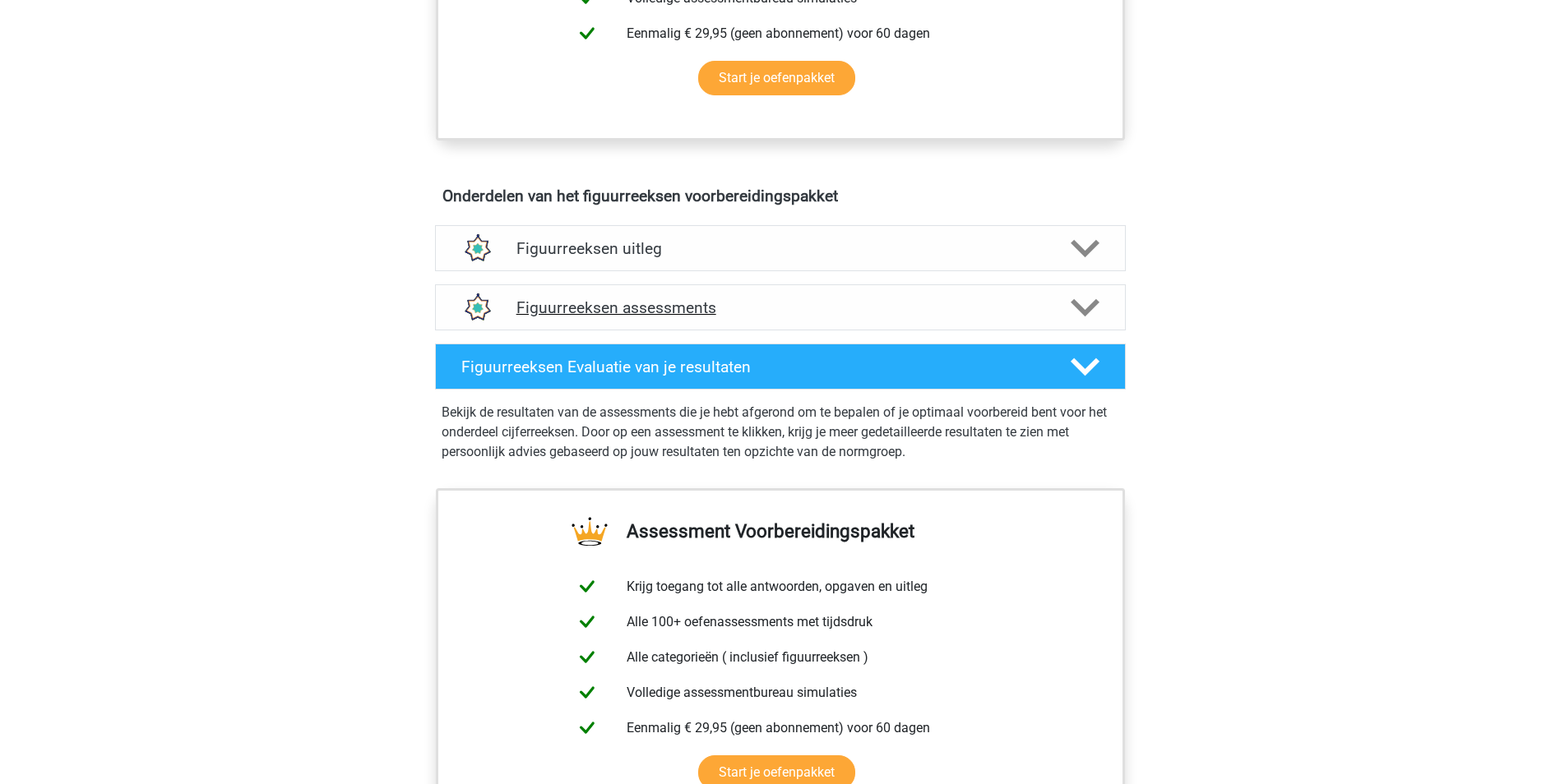
click at [814, 304] on h4 "Figuurreeksen assessments" at bounding box center [780, 307] width 528 height 19
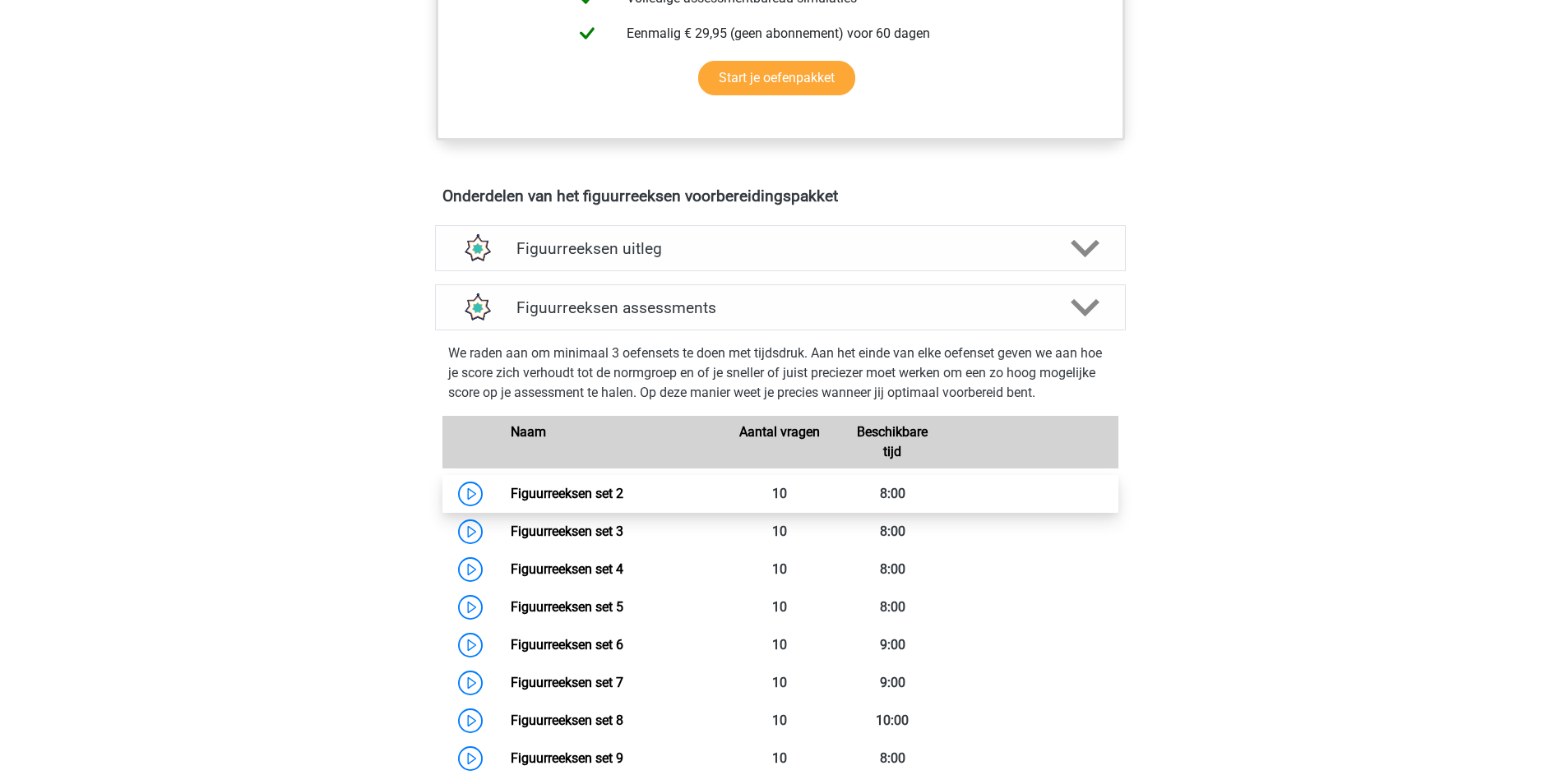
click at [602, 488] on link "Figuurreeksen set 2" at bounding box center [567, 494] width 113 height 16
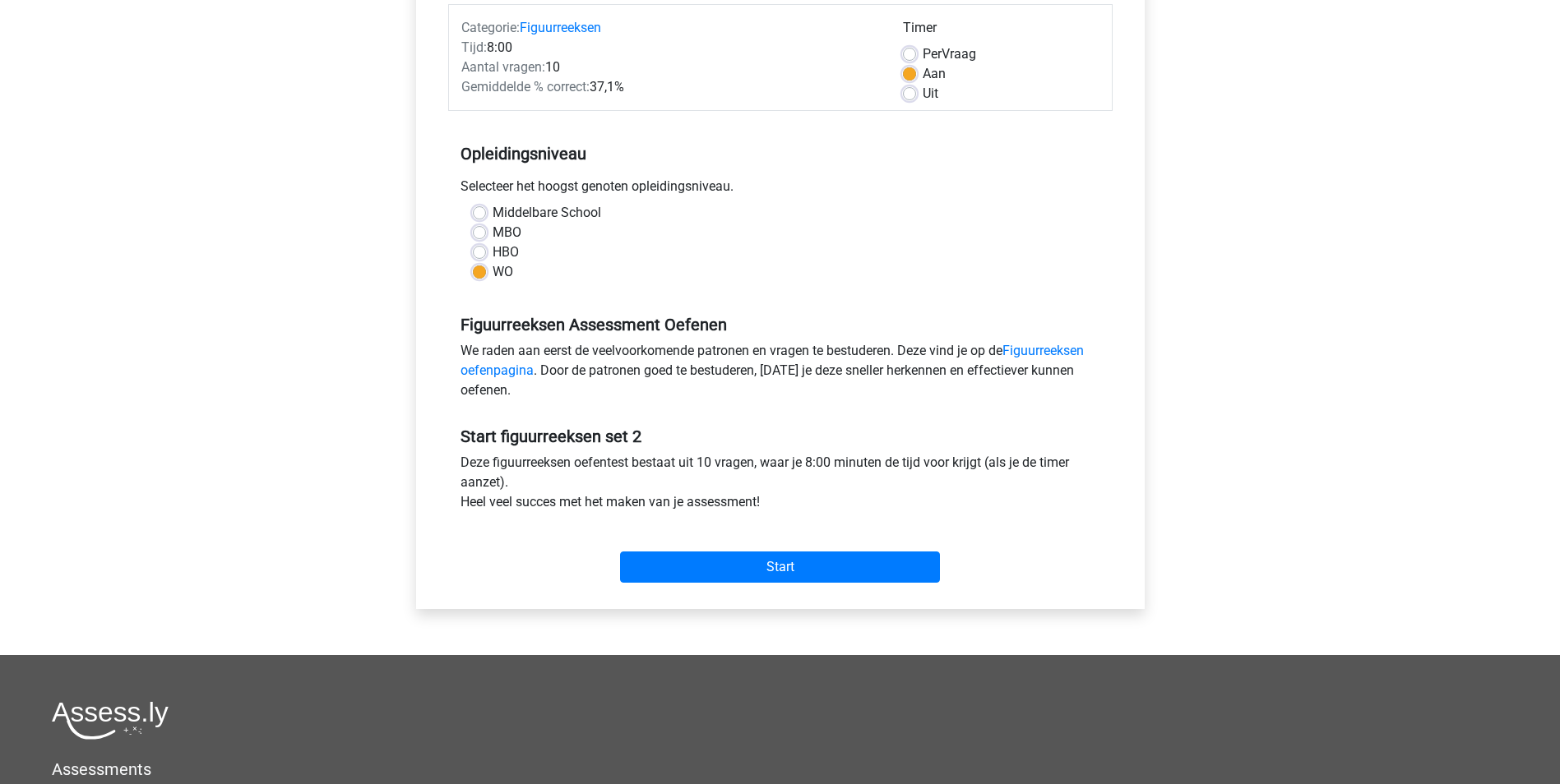
scroll to position [247, 0]
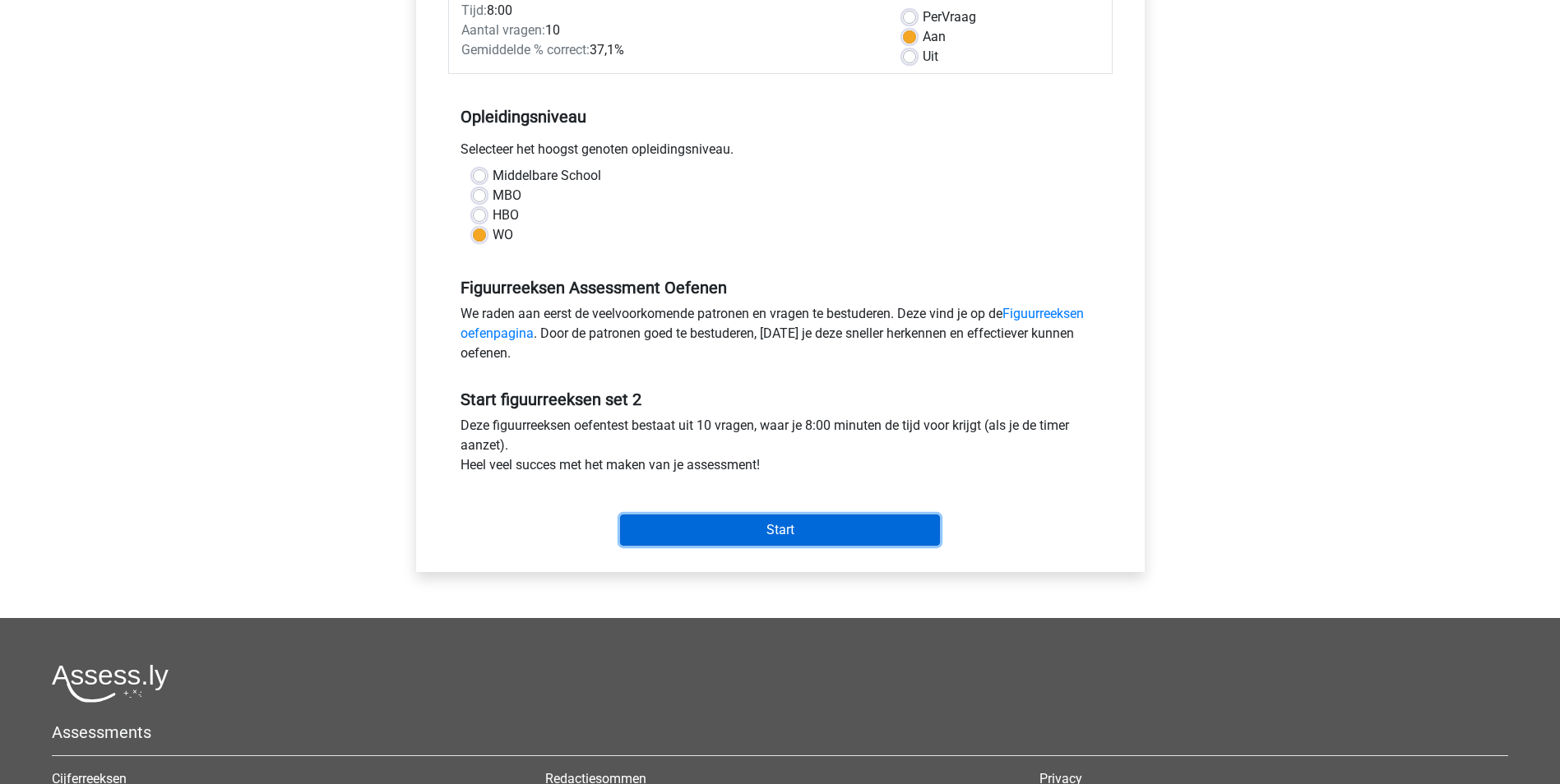
click at [770, 528] on input "Start" at bounding box center [780, 529] width 320 height 31
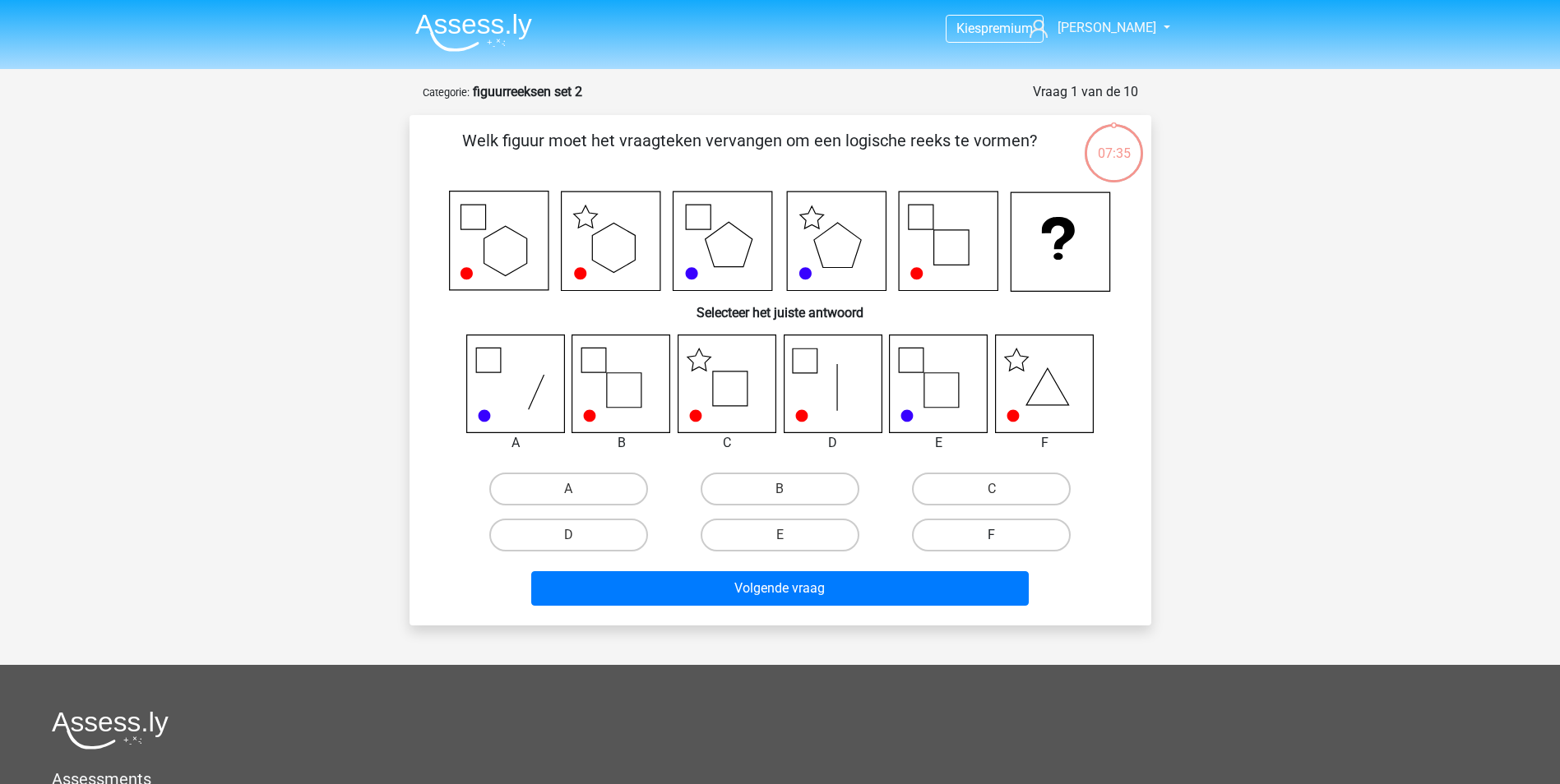
click at [960, 538] on label "F" at bounding box center [992, 534] width 159 height 33
click at [992, 538] on input "F" at bounding box center [997, 541] width 11 height 11
radio input "true"
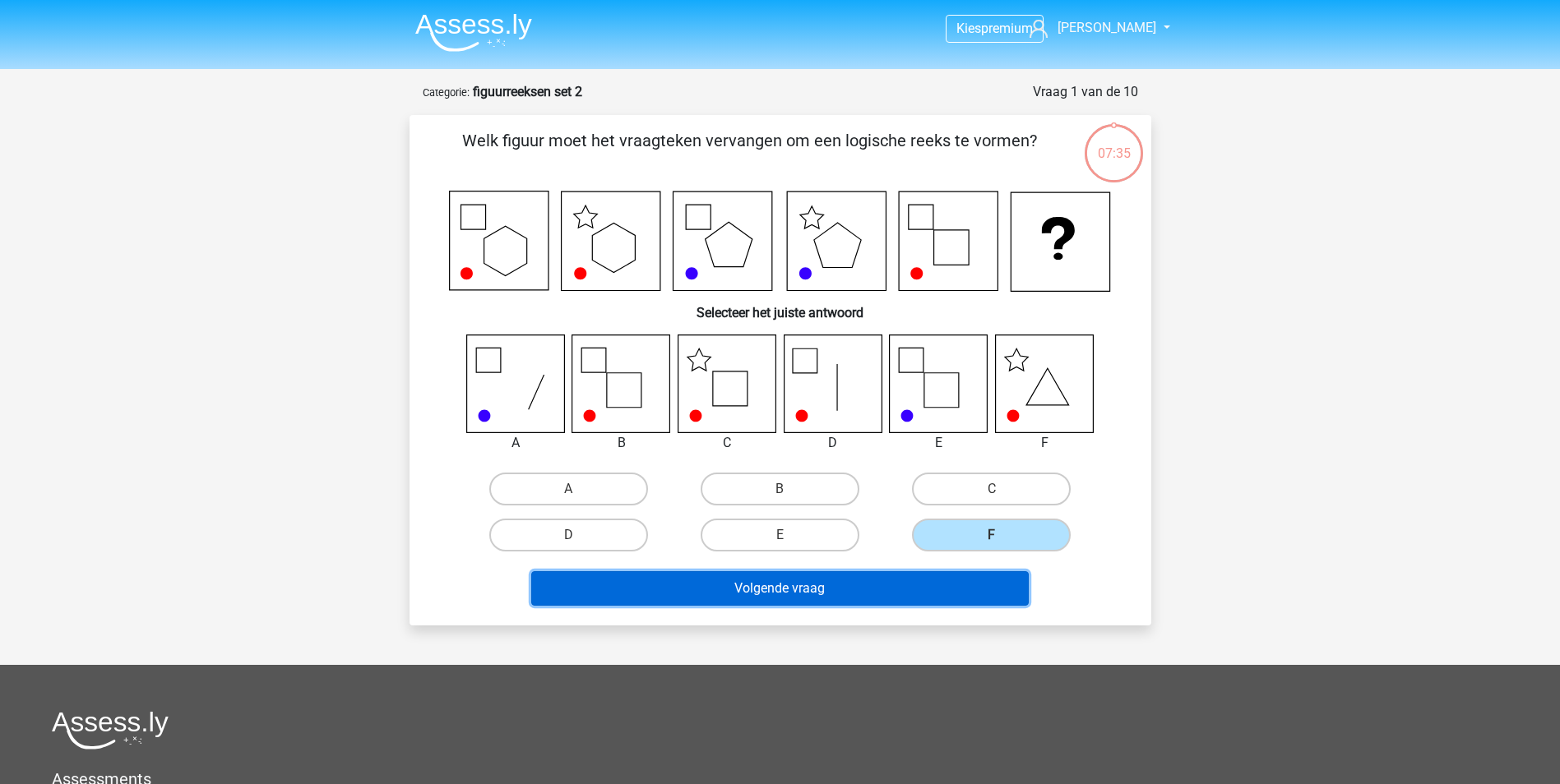
click at [891, 586] on button "Volgende vraag" at bounding box center [780, 588] width 498 height 34
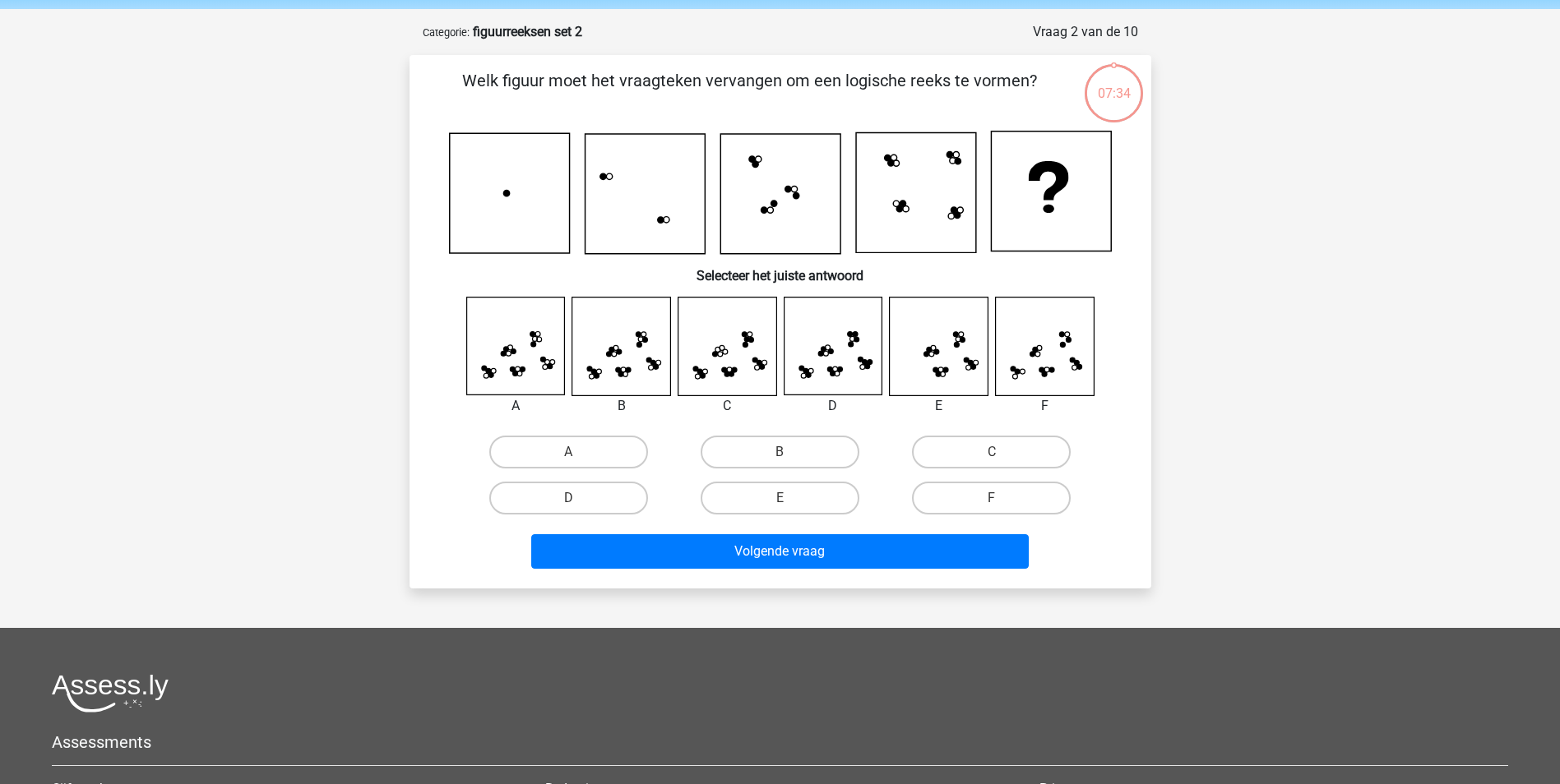
scroll to position [82, 0]
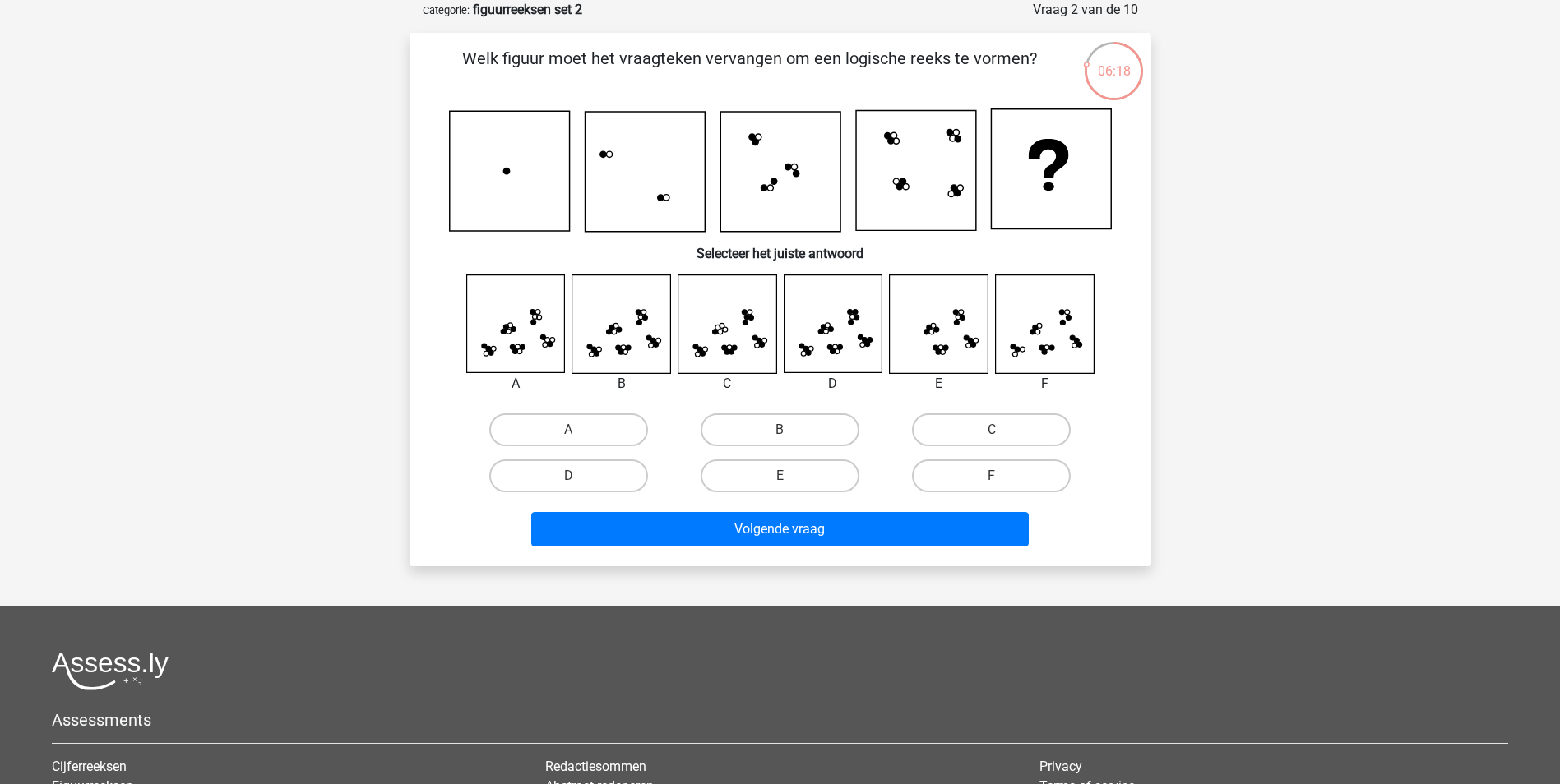
click at [634, 354] on icon at bounding box center [621, 324] width 98 height 98
click at [769, 432] on label "B" at bounding box center [780, 429] width 159 height 33
click at [780, 432] on input "B" at bounding box center [785, 435] width 11 height 11
radio input "true"
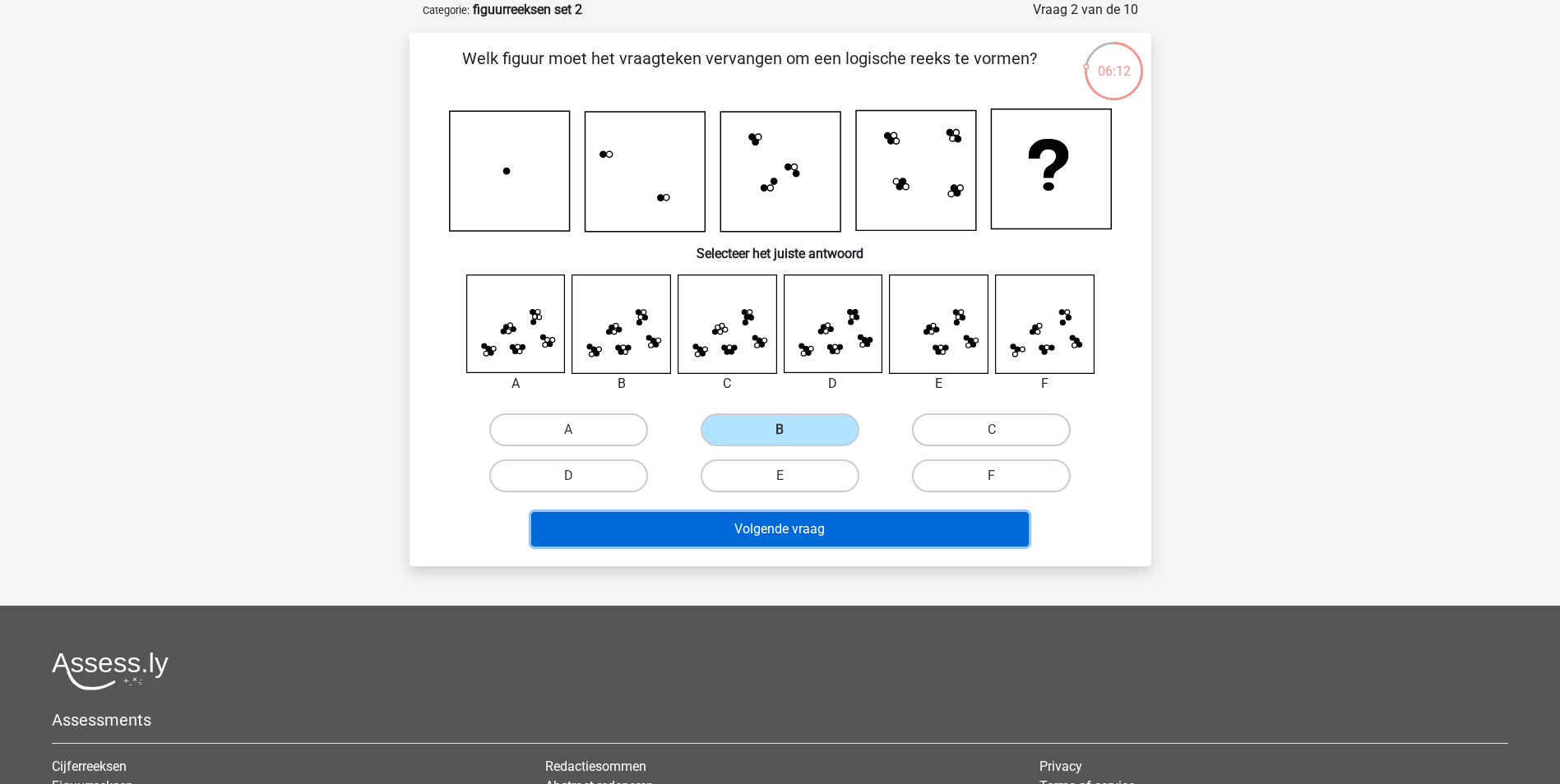
click at [875, 540] on button "Volgende vraag" at bounding box center [780, 529] width 498 height 34
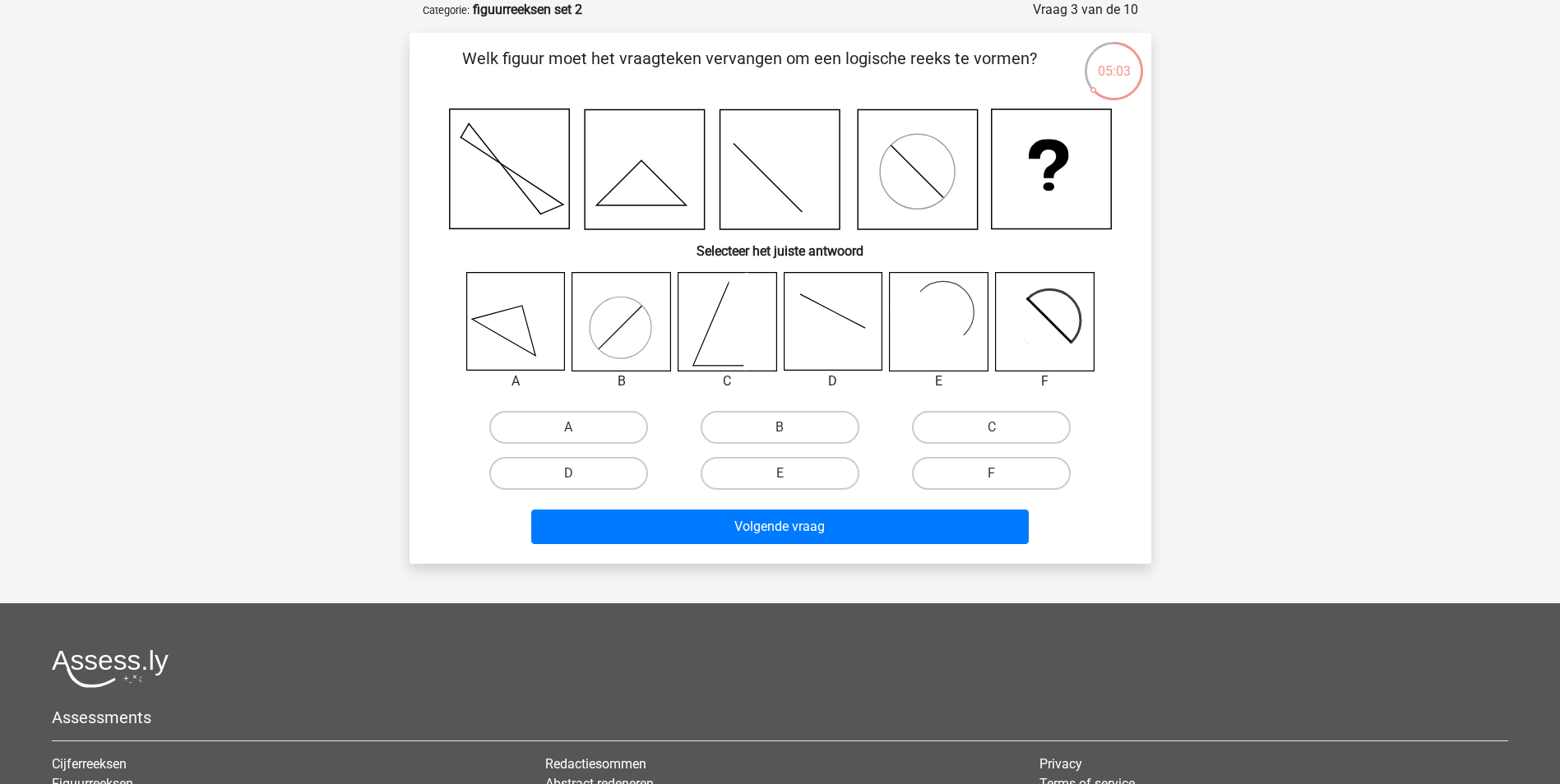
click at [956, 318] on rect at bounding box center [938, 321] width 98 height 98
click at [775, 483] on label "E" at bounding box center [780, 473] width 159 height 33
click at [780, 483] on input "E" at bounding box center [785, 479] width 11 height 11
radio input "true"
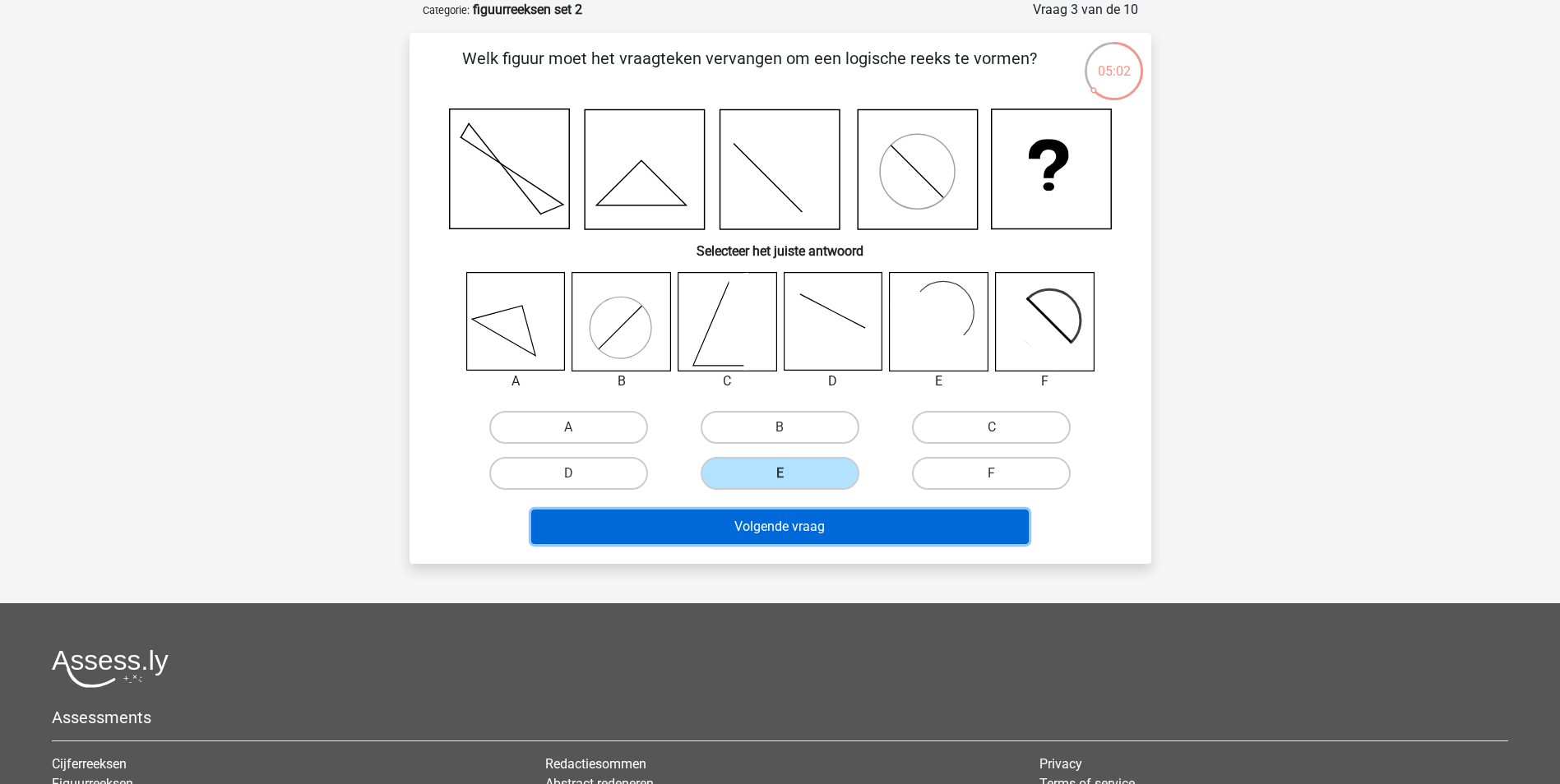
click at [757, 530] on button "Volgende vraag" at bounding box center [780, 526] width 498 height 34
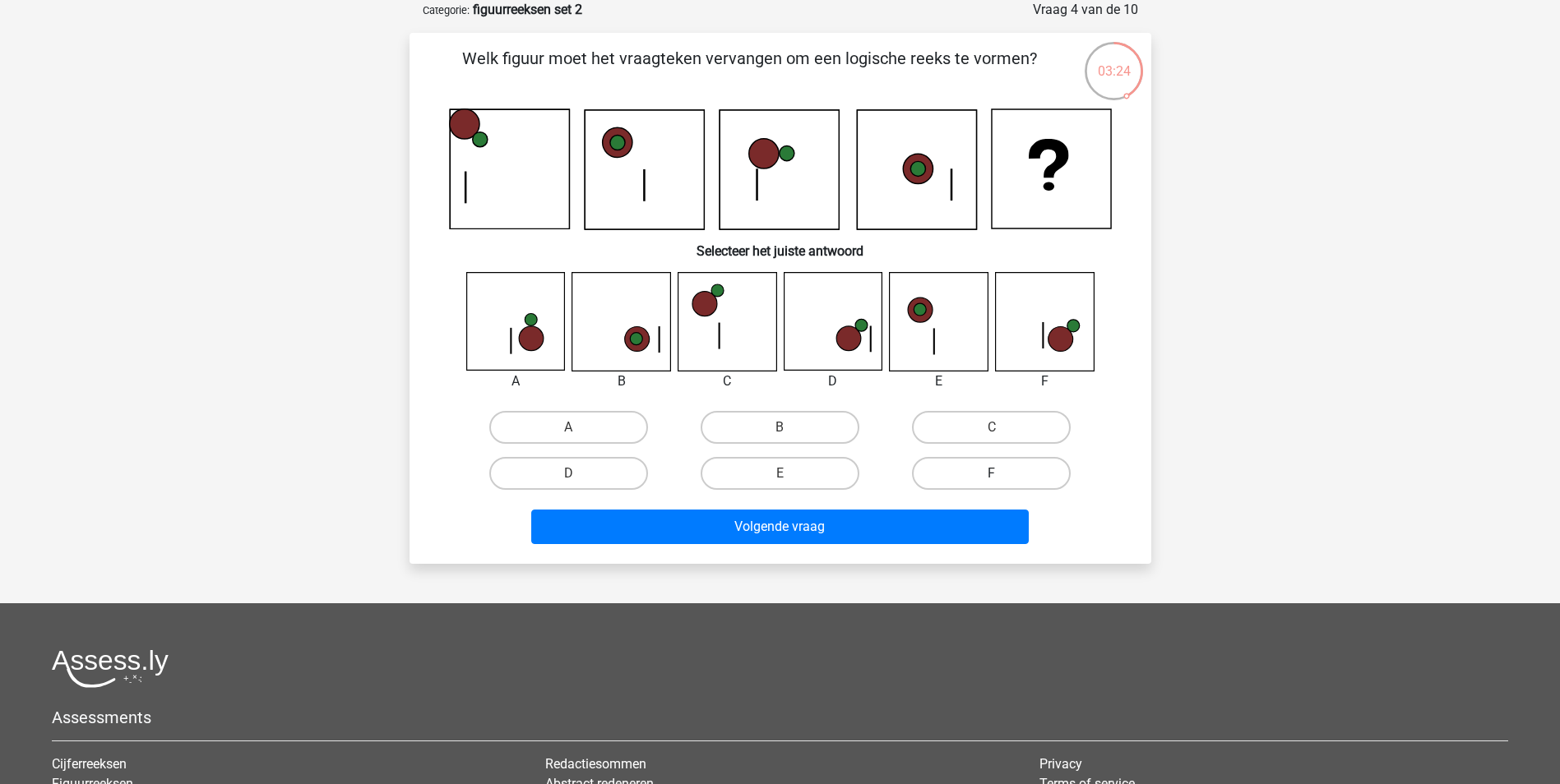
click at [943, 468] on label "F" at bounding box center [992, 473] width 159 height 33
click at [992, 474] on input "F" at bounding box center [997, 479] width 11 height 11
radio input "true"
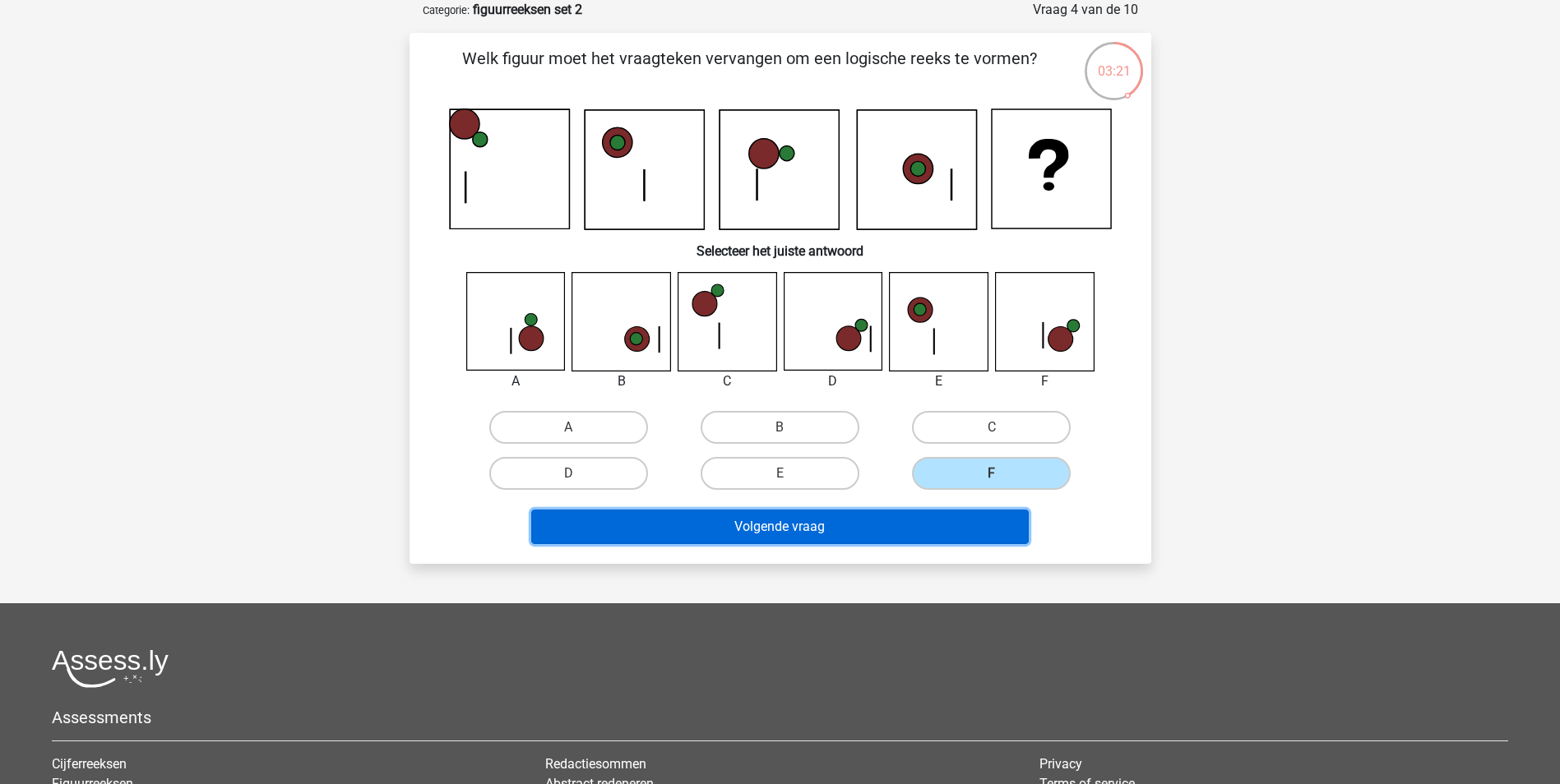
click at [739, 536] on button "Volgende vraag" at bounding box center [780, 526] width 498 height 34
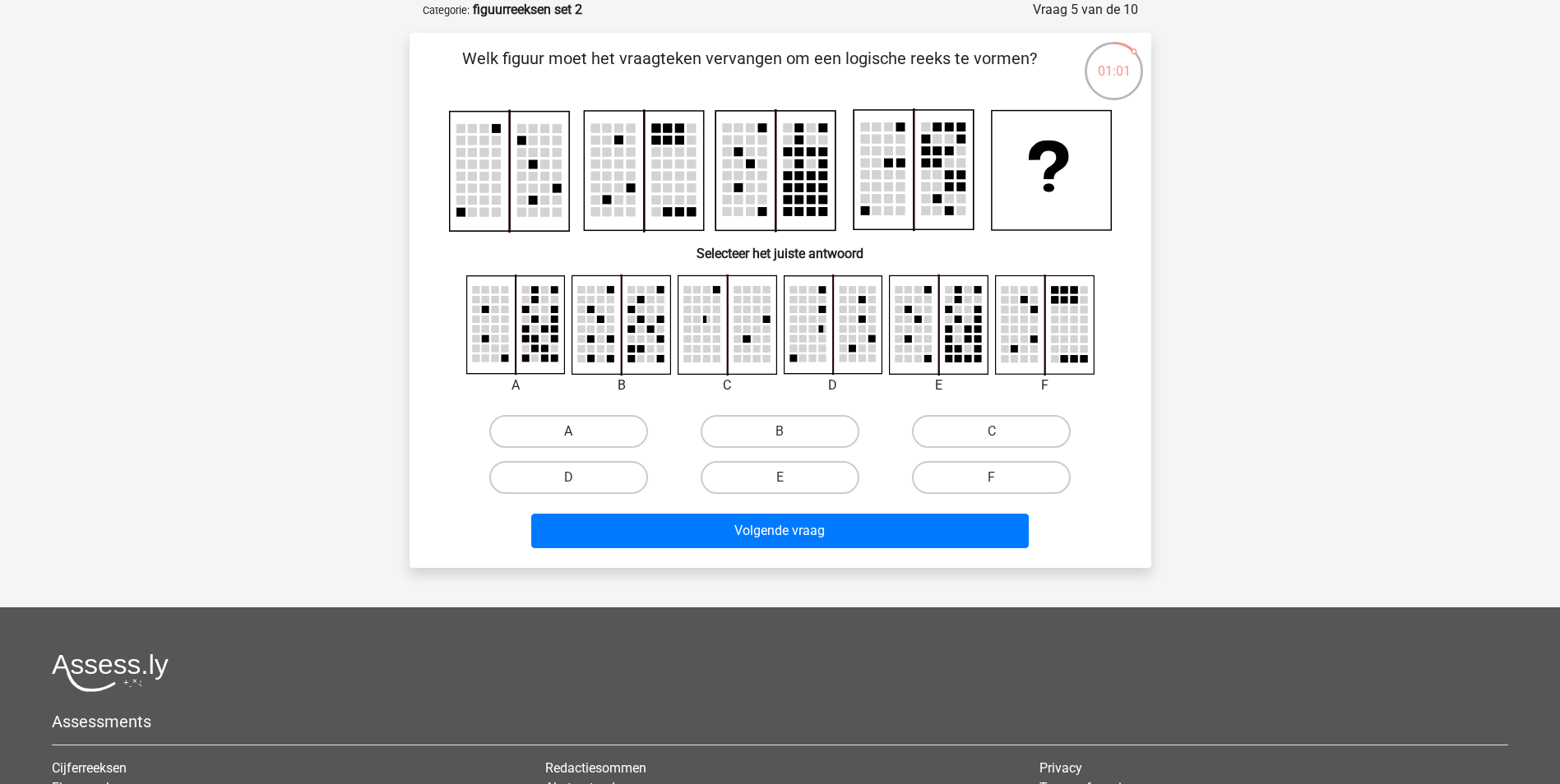
click at [619, 435] on label "A" at bounding box center [569, 431] width 159 height 33
click at [579, 435] on input "A" at bounding box center [574, 437] width 11 height 11
radio input "true"
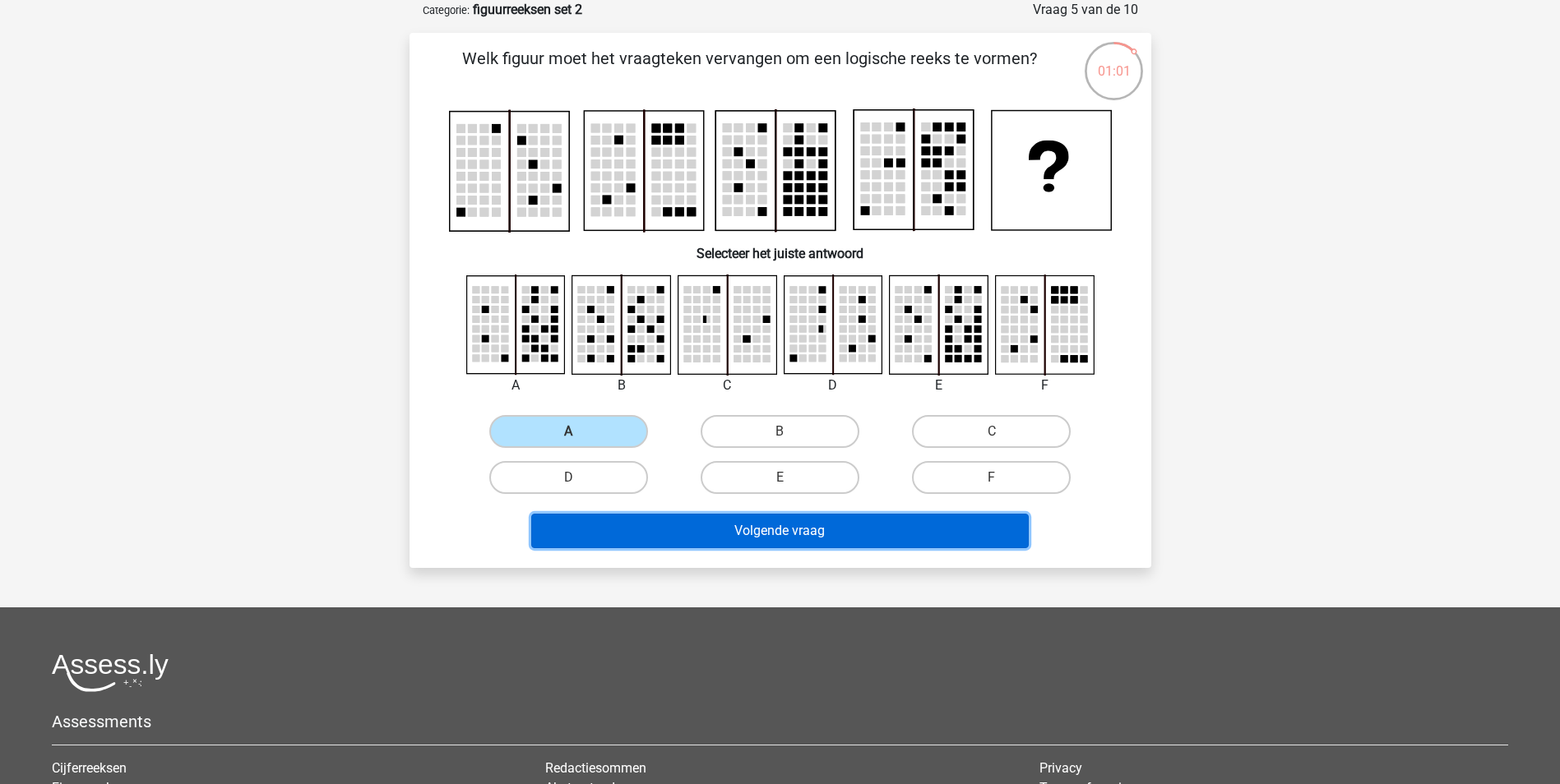
click at [850, 537] on button "Volgende vraag" at bounding box center [780, 531] width 498 height 34
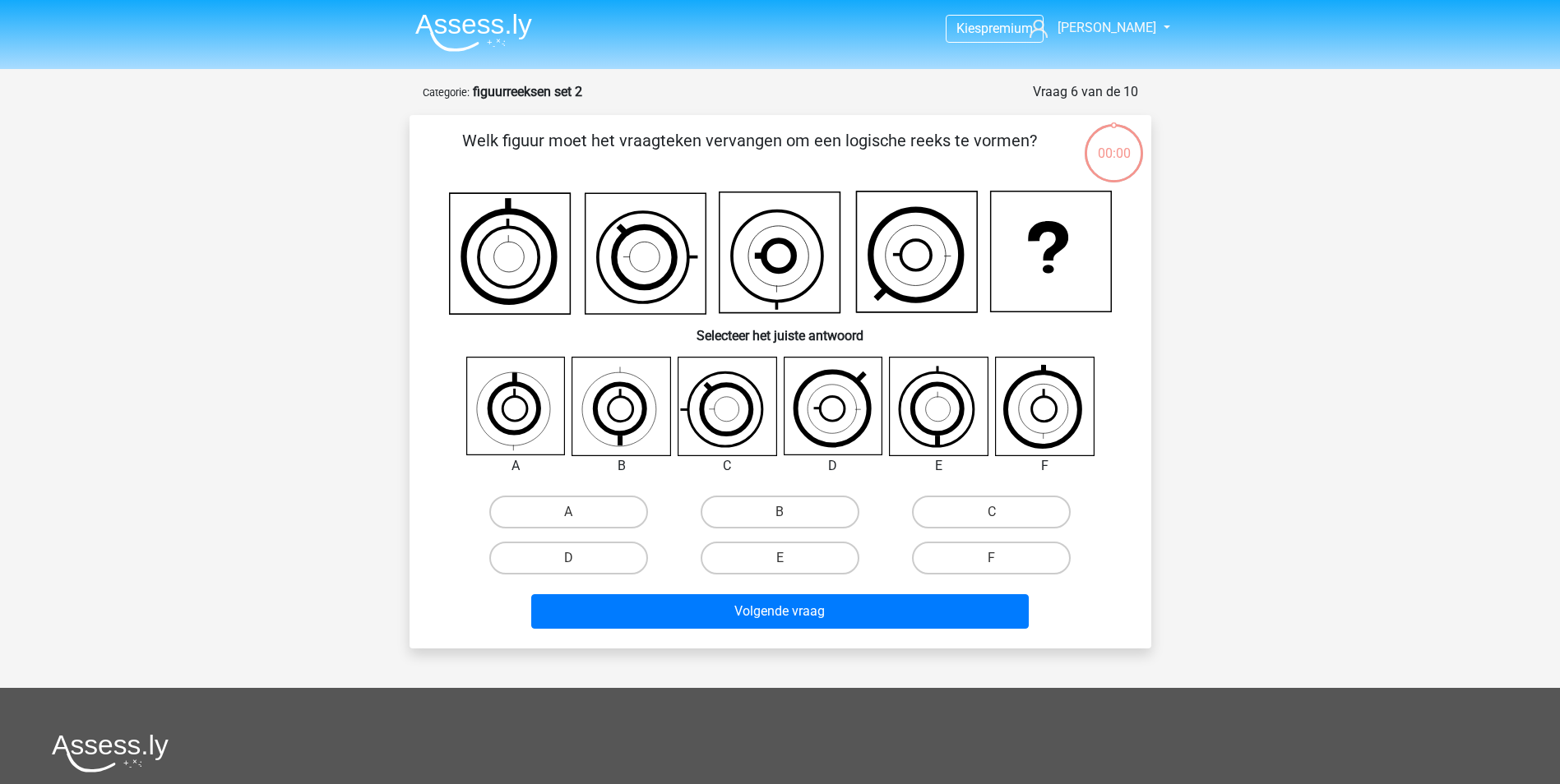
scroll to position [82, 0]
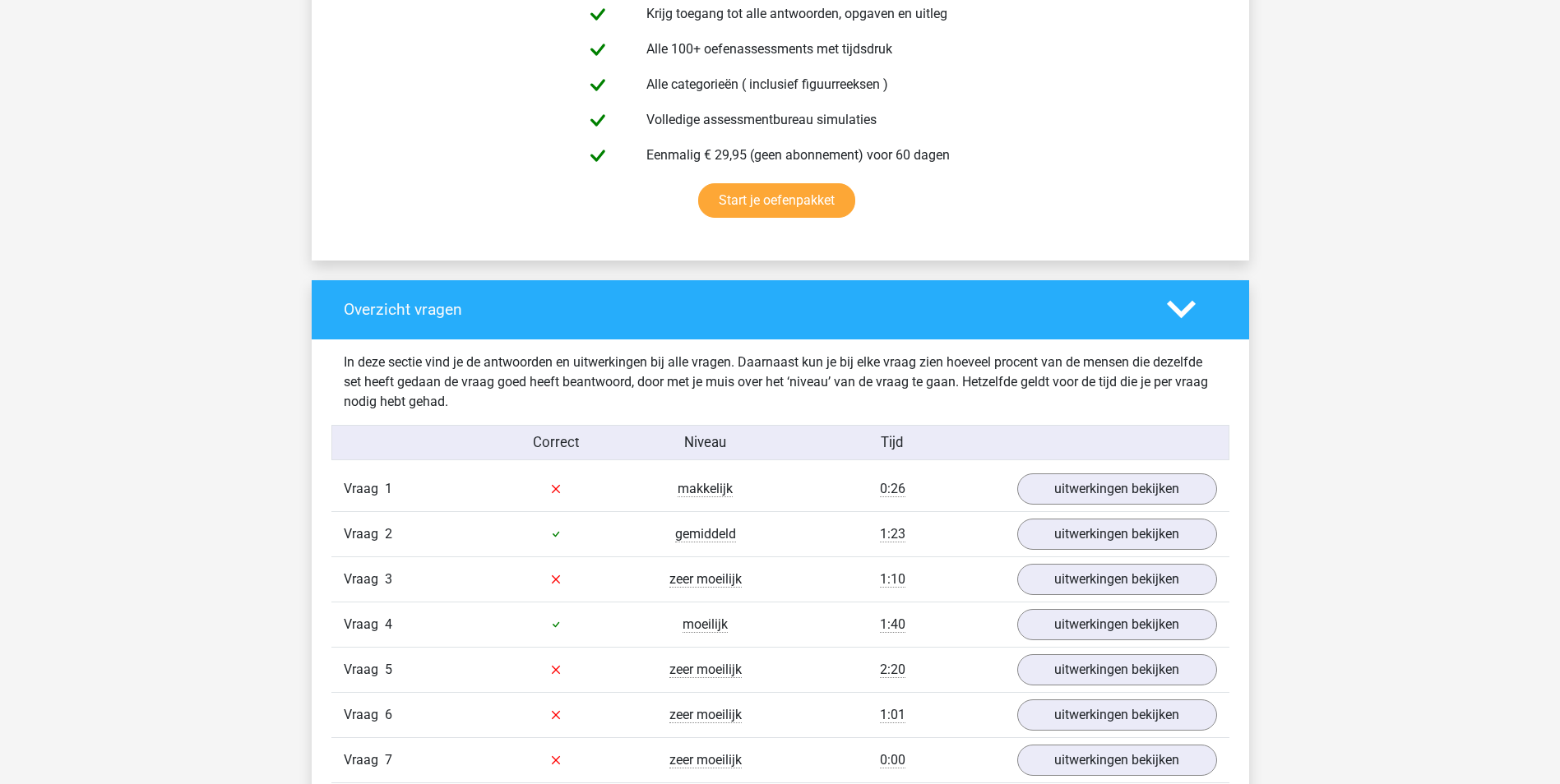
scroll to position [986, 0]
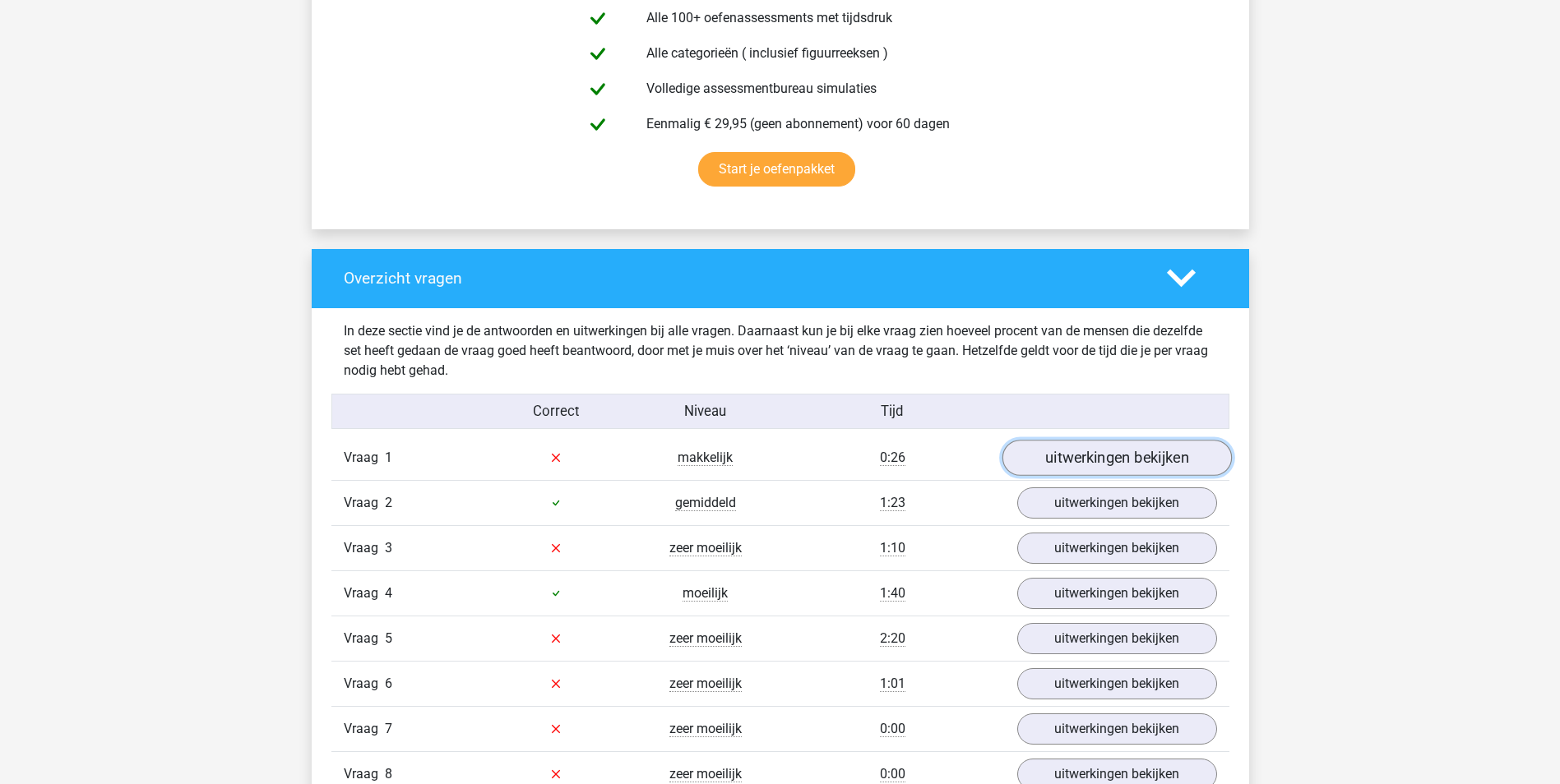
click at [1188, 459] on link "uitwerkingen bekijken" at bounding box center [1116, 458] width 229 height 36
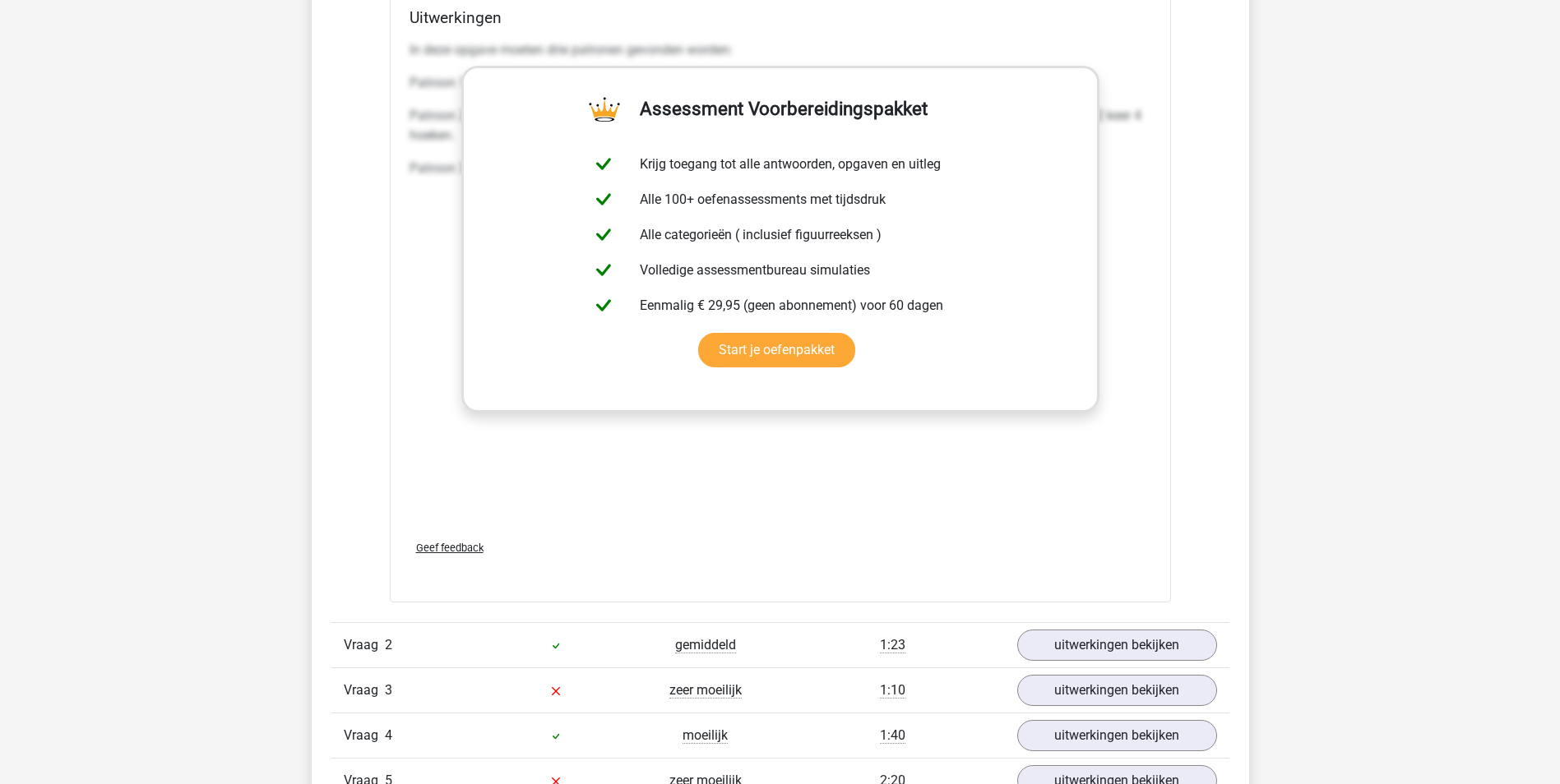
scroll to position [2466, 0]
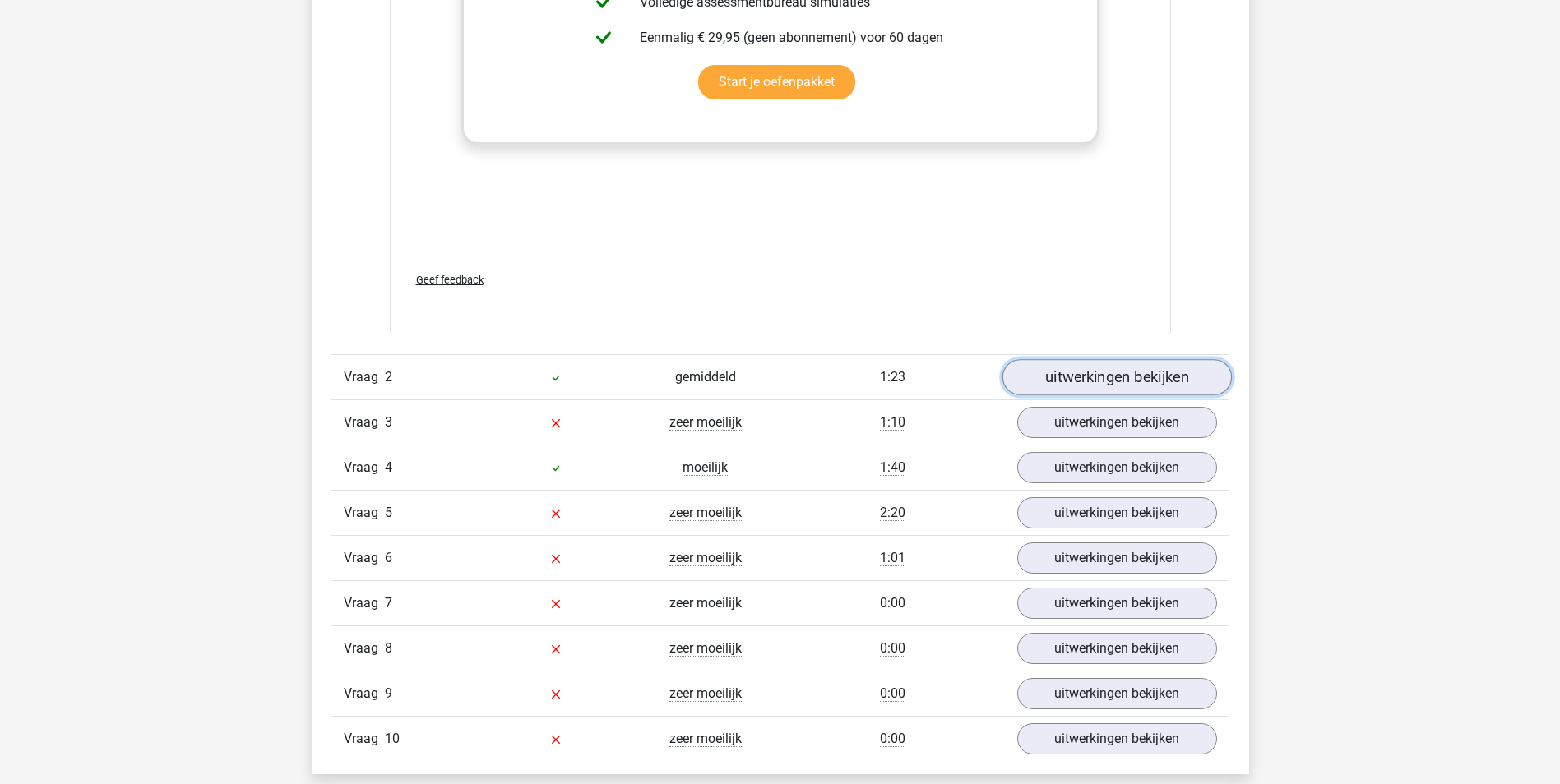
click at [1140, 370] on link "uitwerkingen bekijken" at bounding box center [1116, 377] width 229 height 36
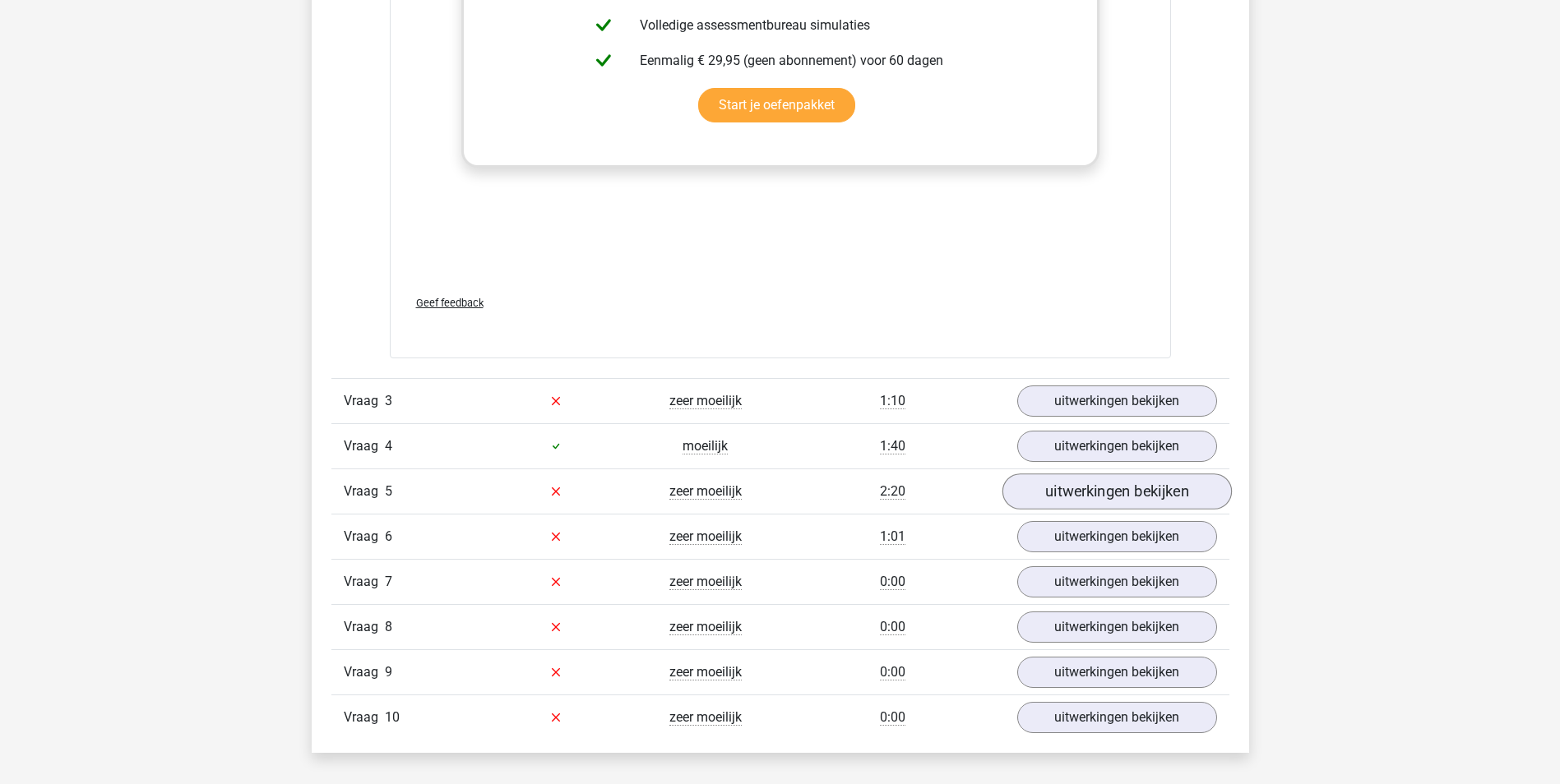
scroll to position [4028, 0]
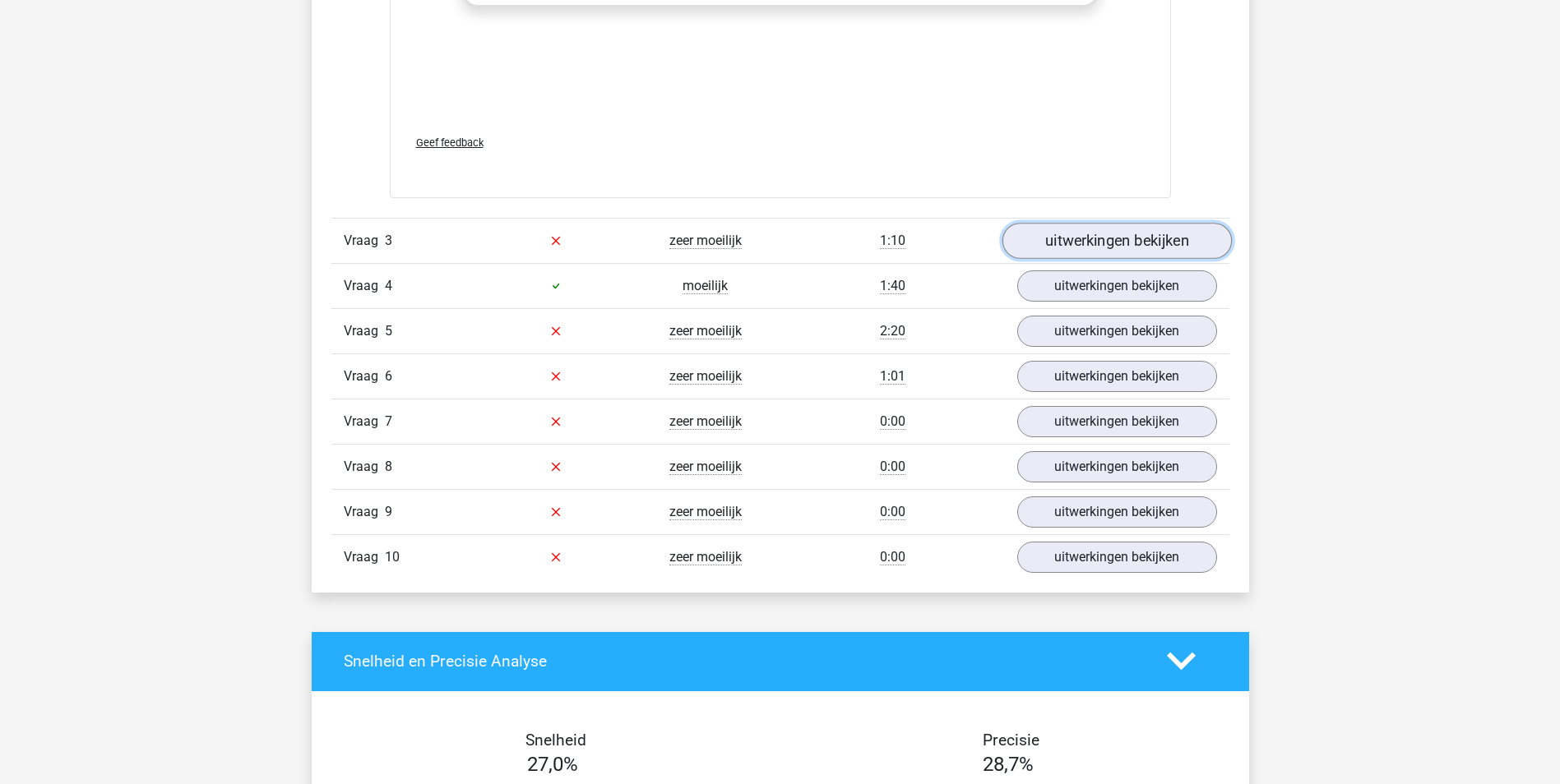
click at [1146, 229] on link "uitwerkingen bekijken" at bounding box center [1116, 241] width 229 height 36
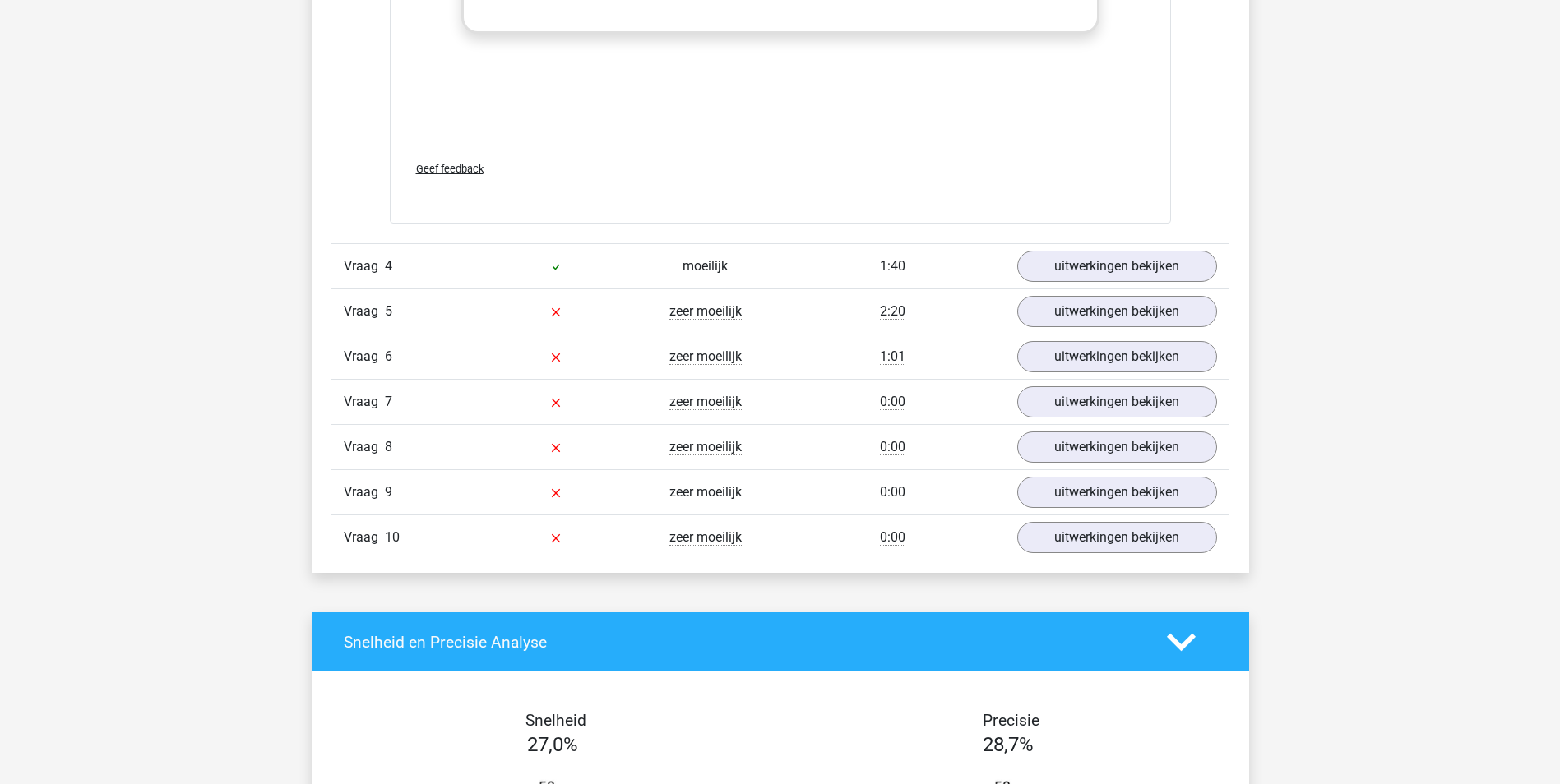
scroll to position [5425, 0]
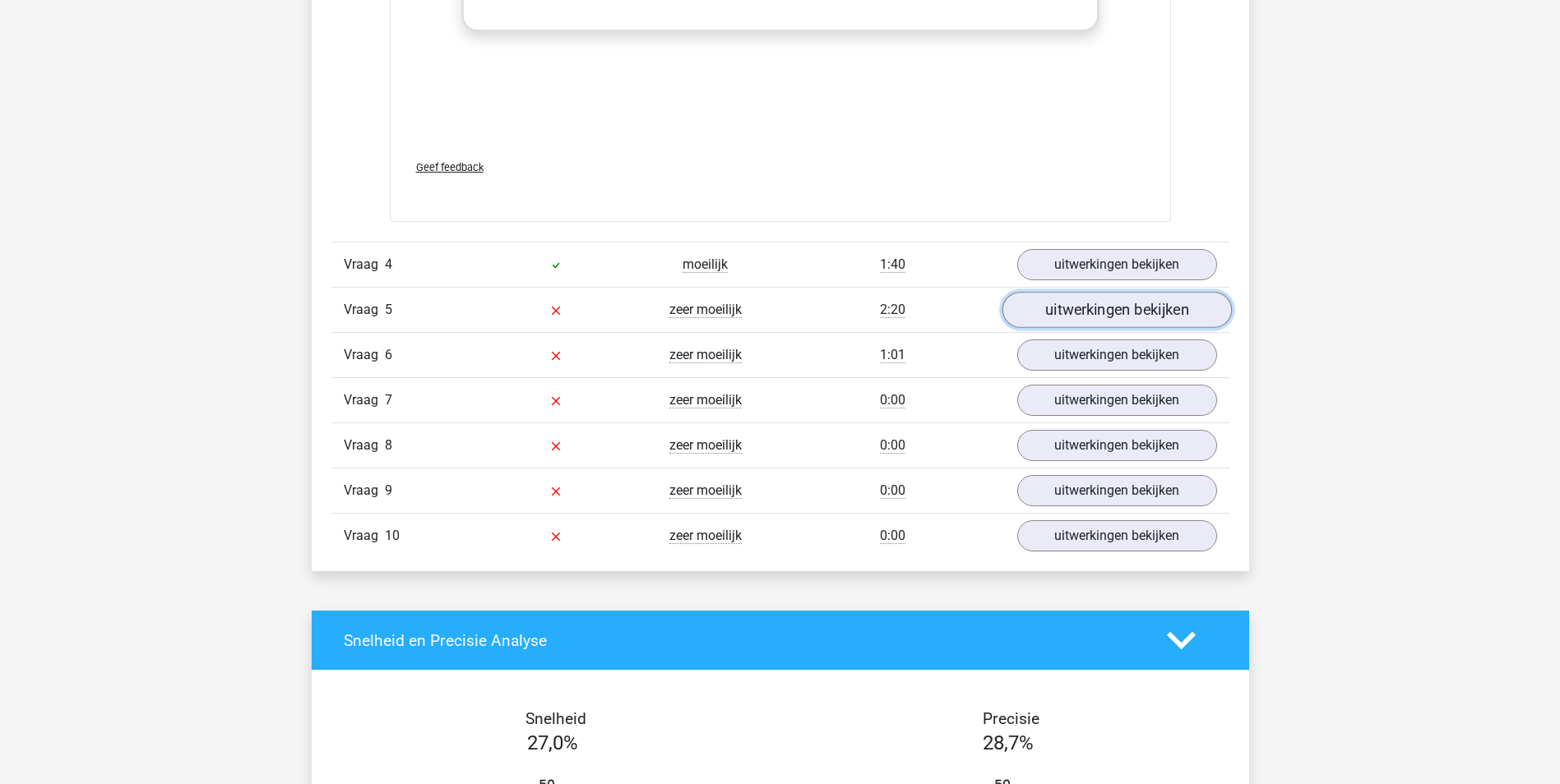
click at [1172, 306] on link "uitwerkingen bekijken" at bounding box center [1116, 310] width 229 height 36
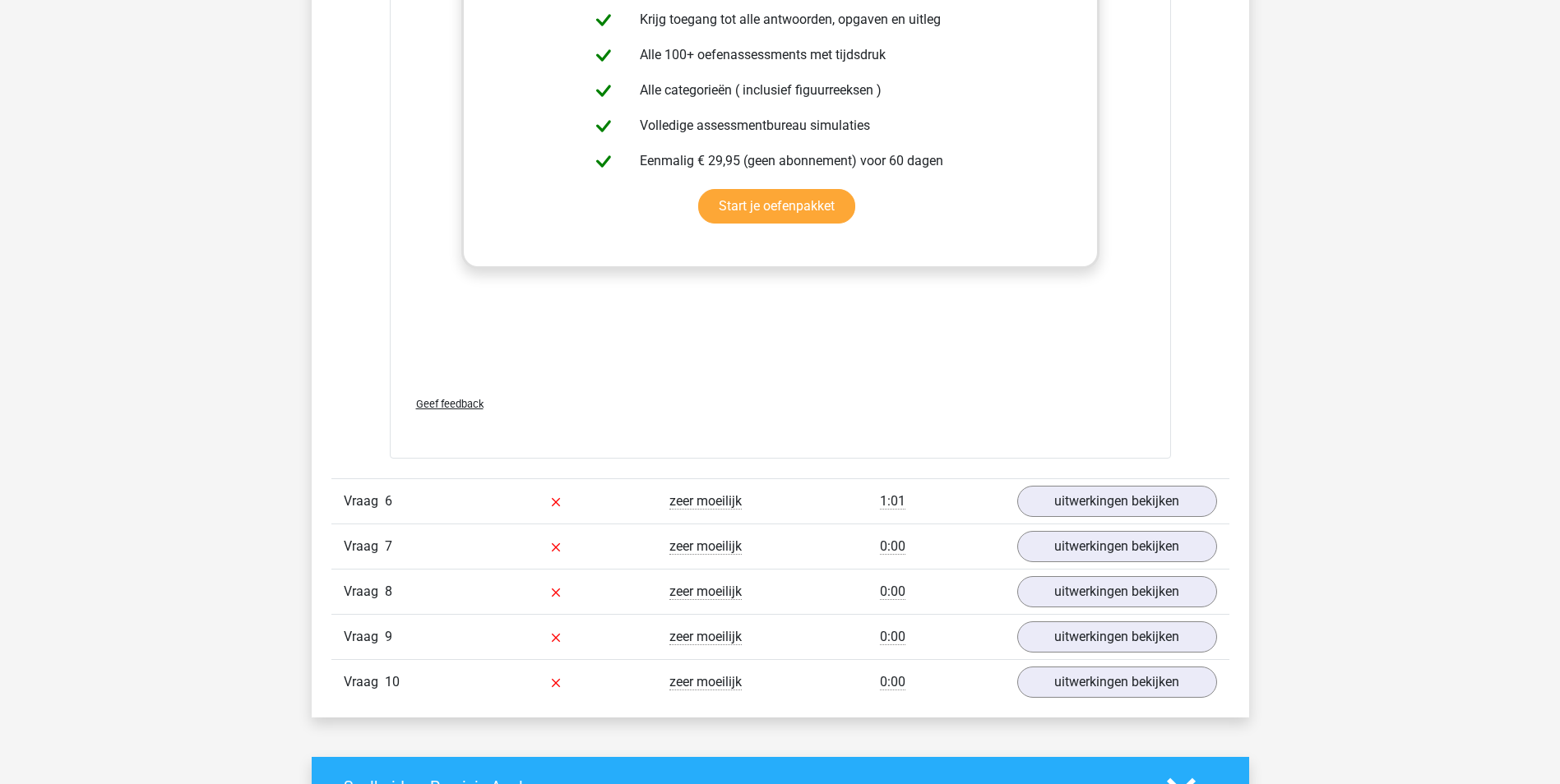
scroll to position [6986, 0]
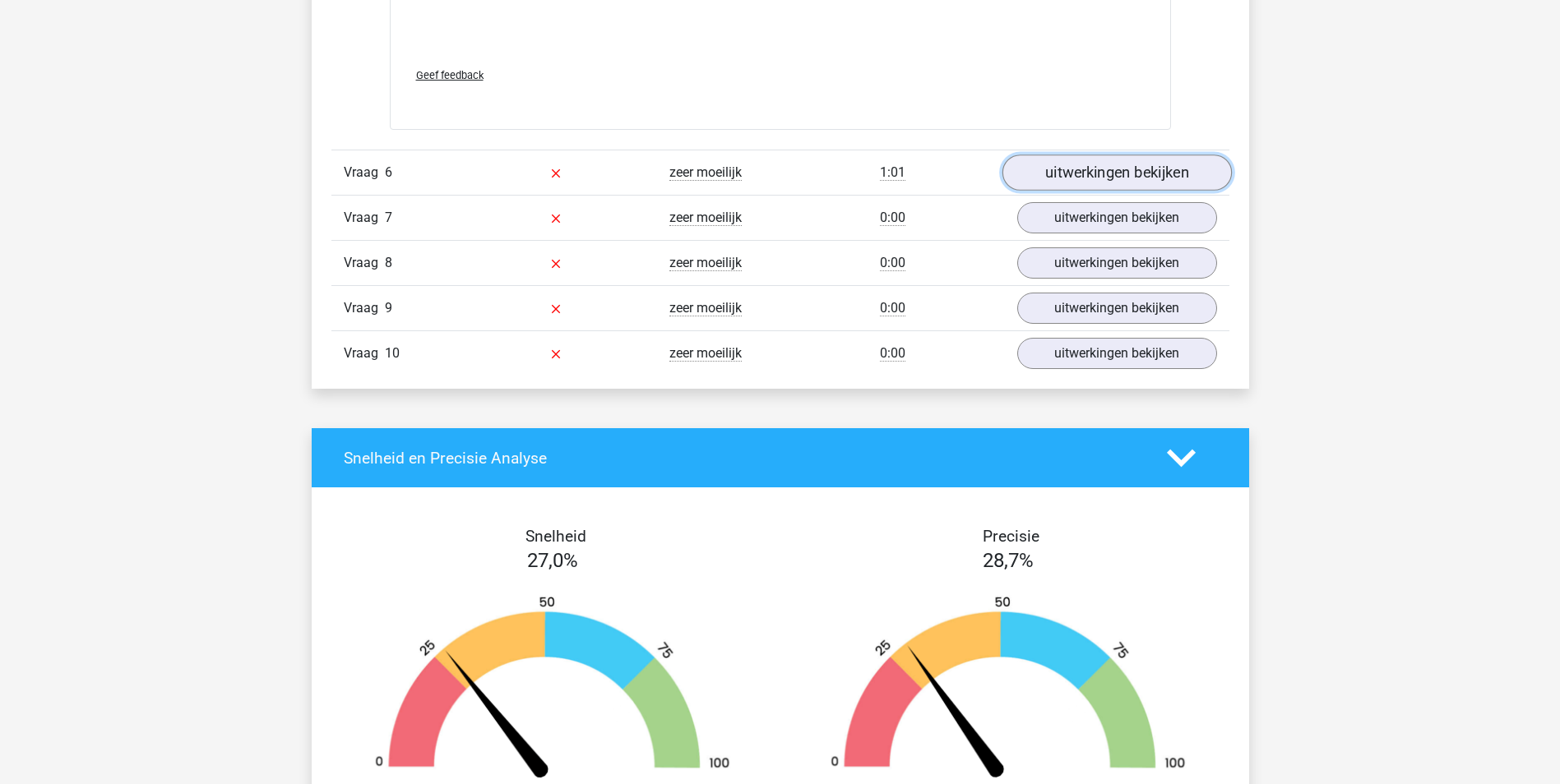
click at [1172, 168] on link "uitwerkingen bekijken" at bounding box center [1116, 172] width 229 height 36
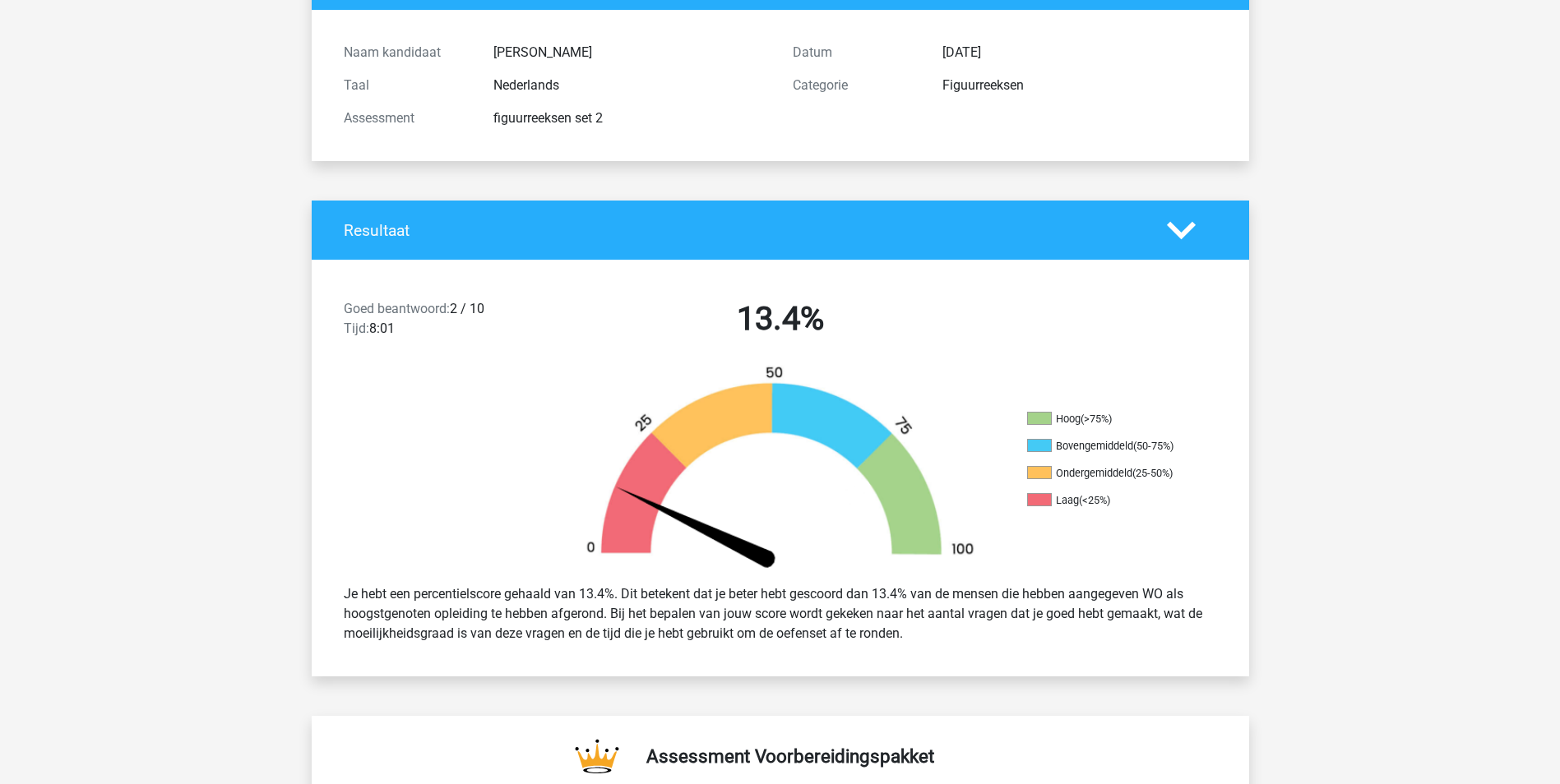
scroll to position [0, 0]
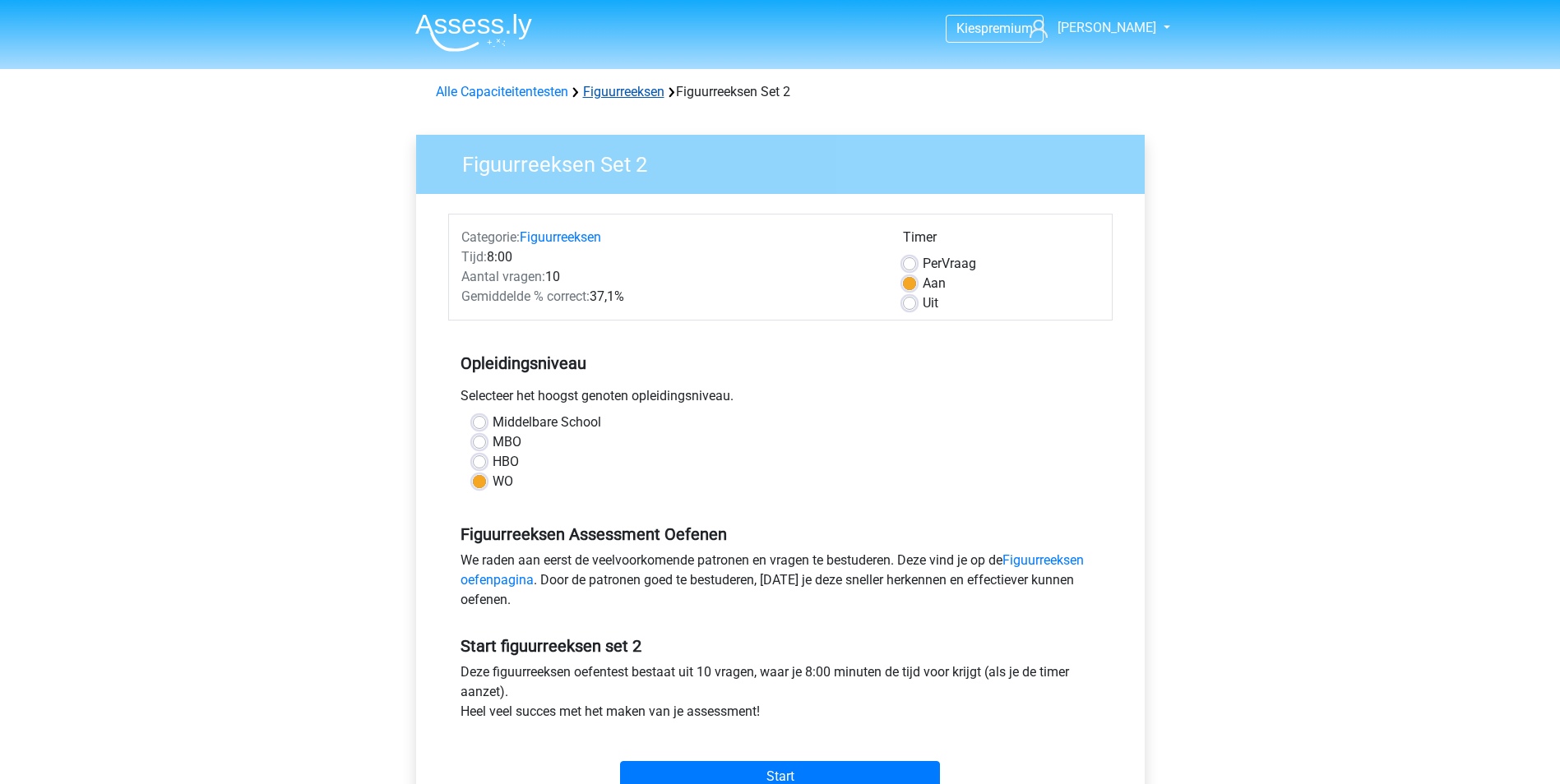
click at [648, 91] on link "Figuurreeksen" at bounding box center [624, 92] width 81 height 16
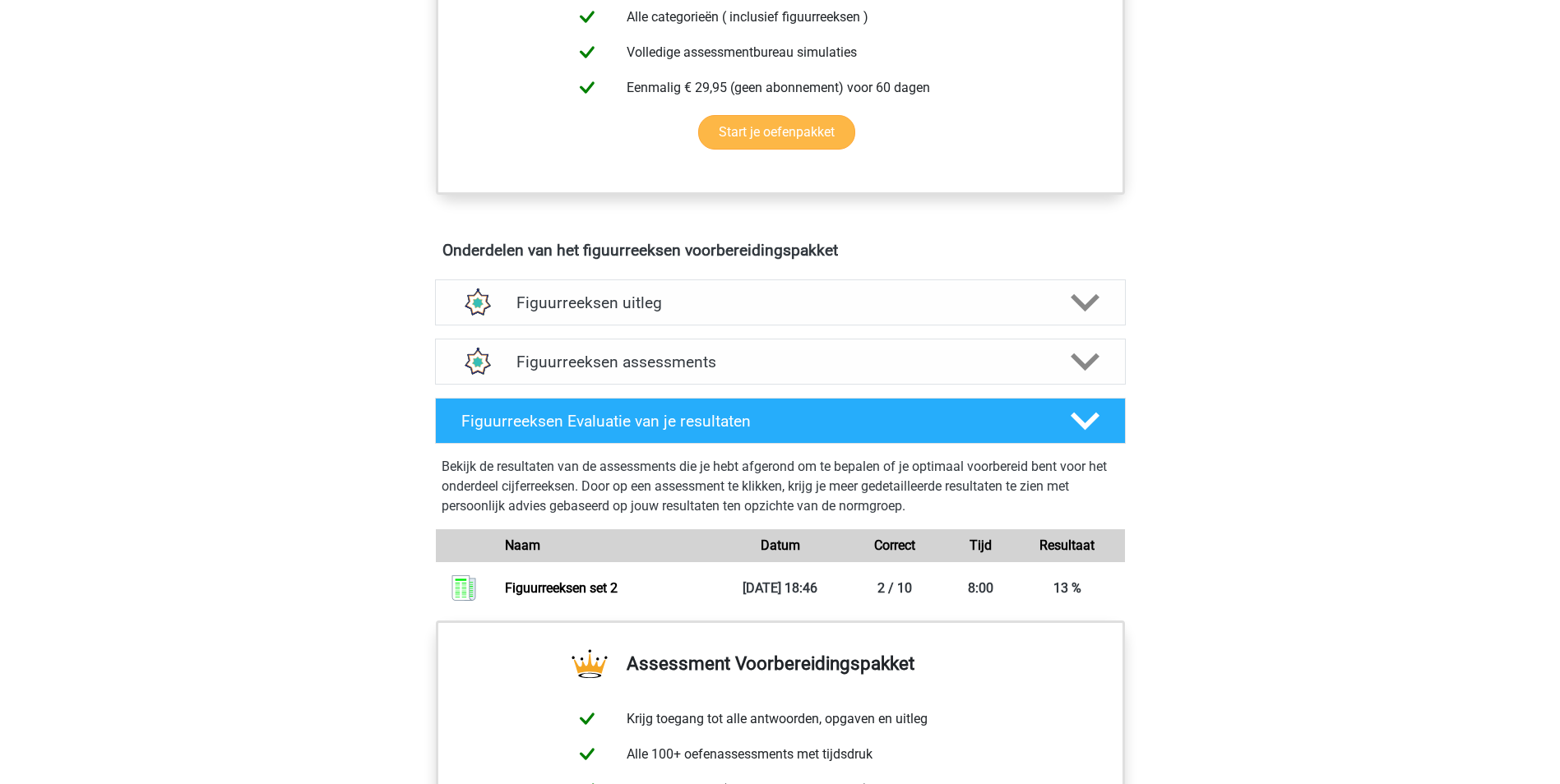
scroll to position [575, 0]
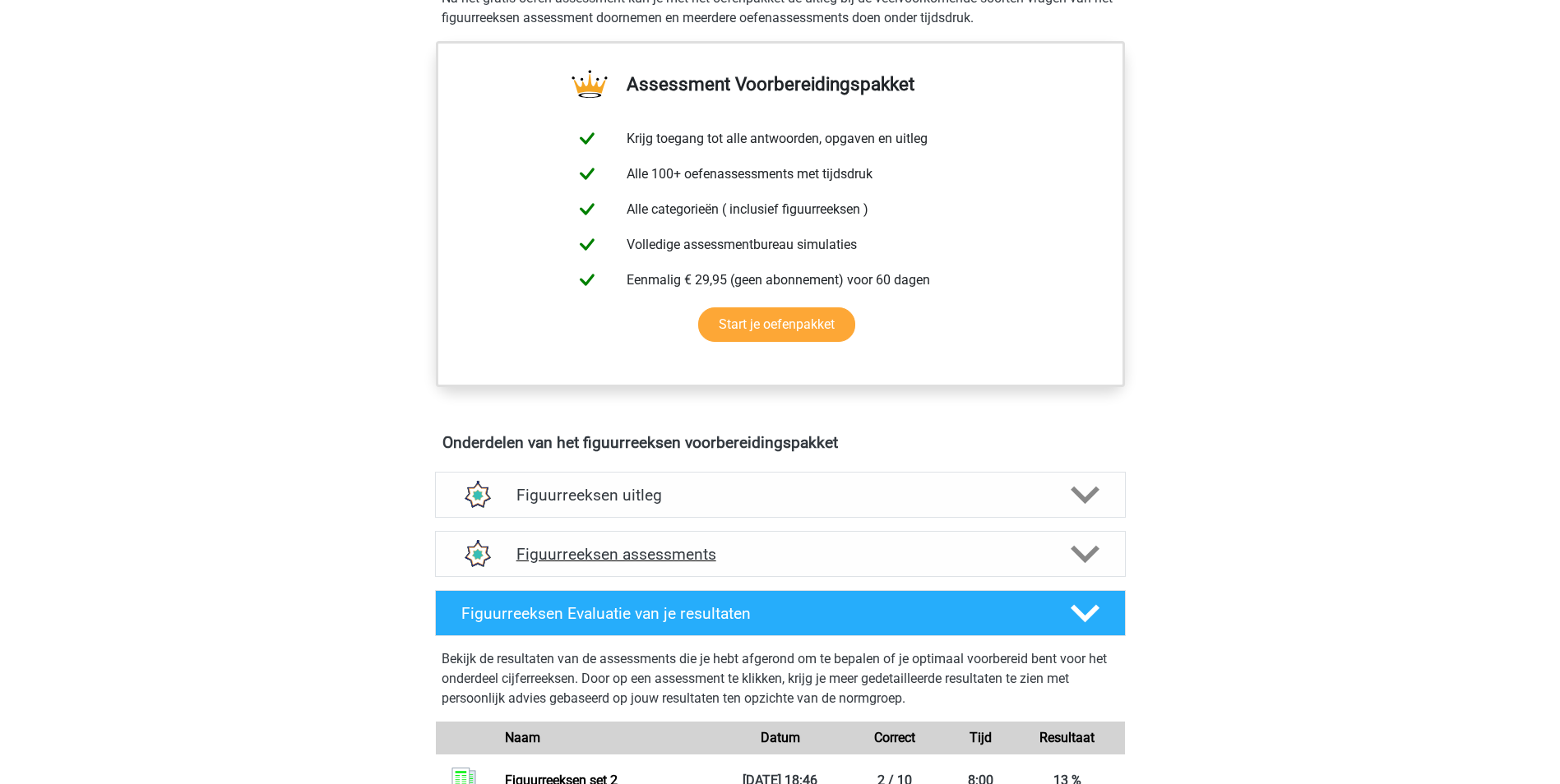
click at [748, 545] on h4 "Figuurreeksen assessments" at bounding box center [780, 554] width 528 height 19
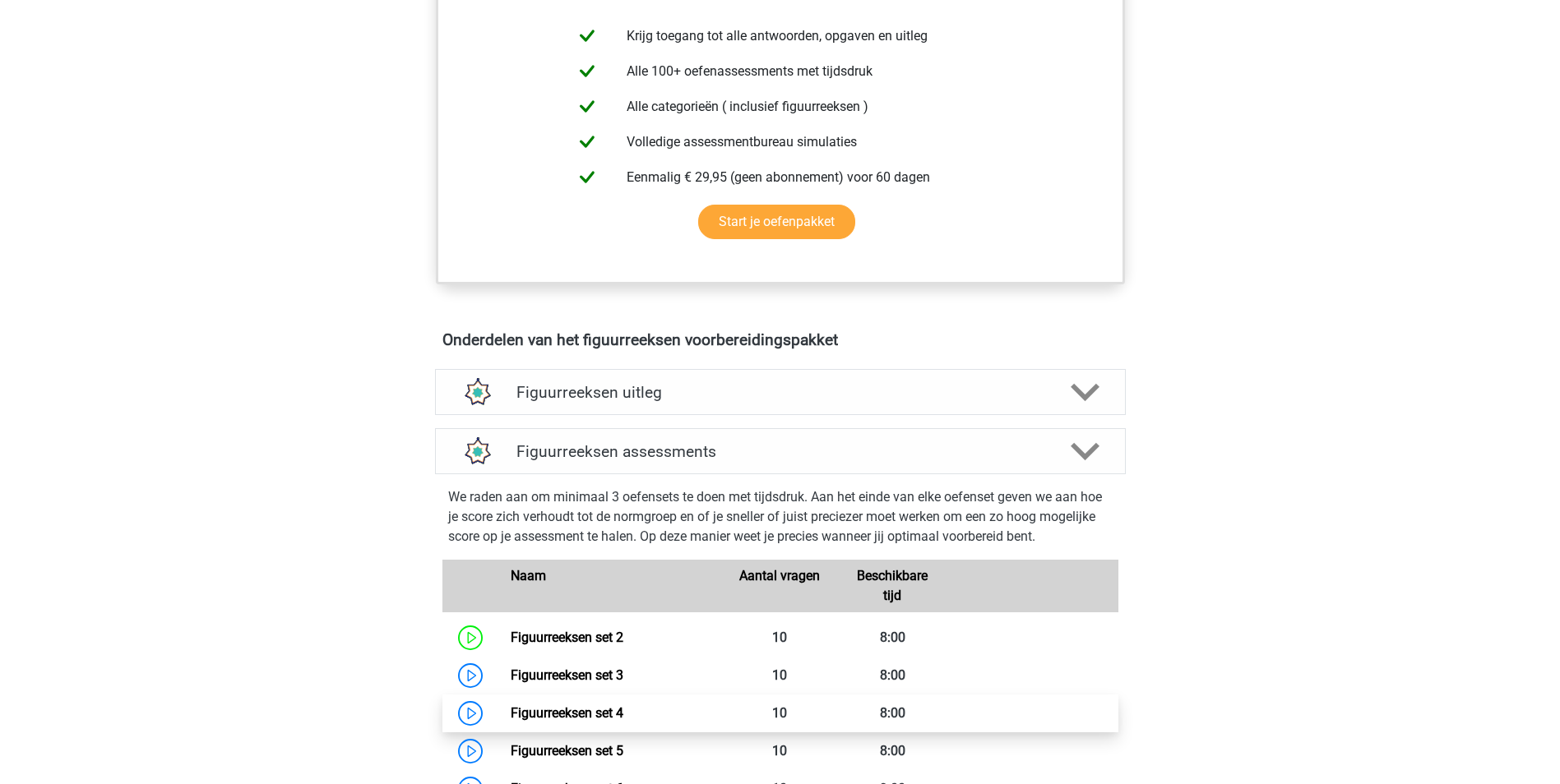
scroll to position [904, 0]
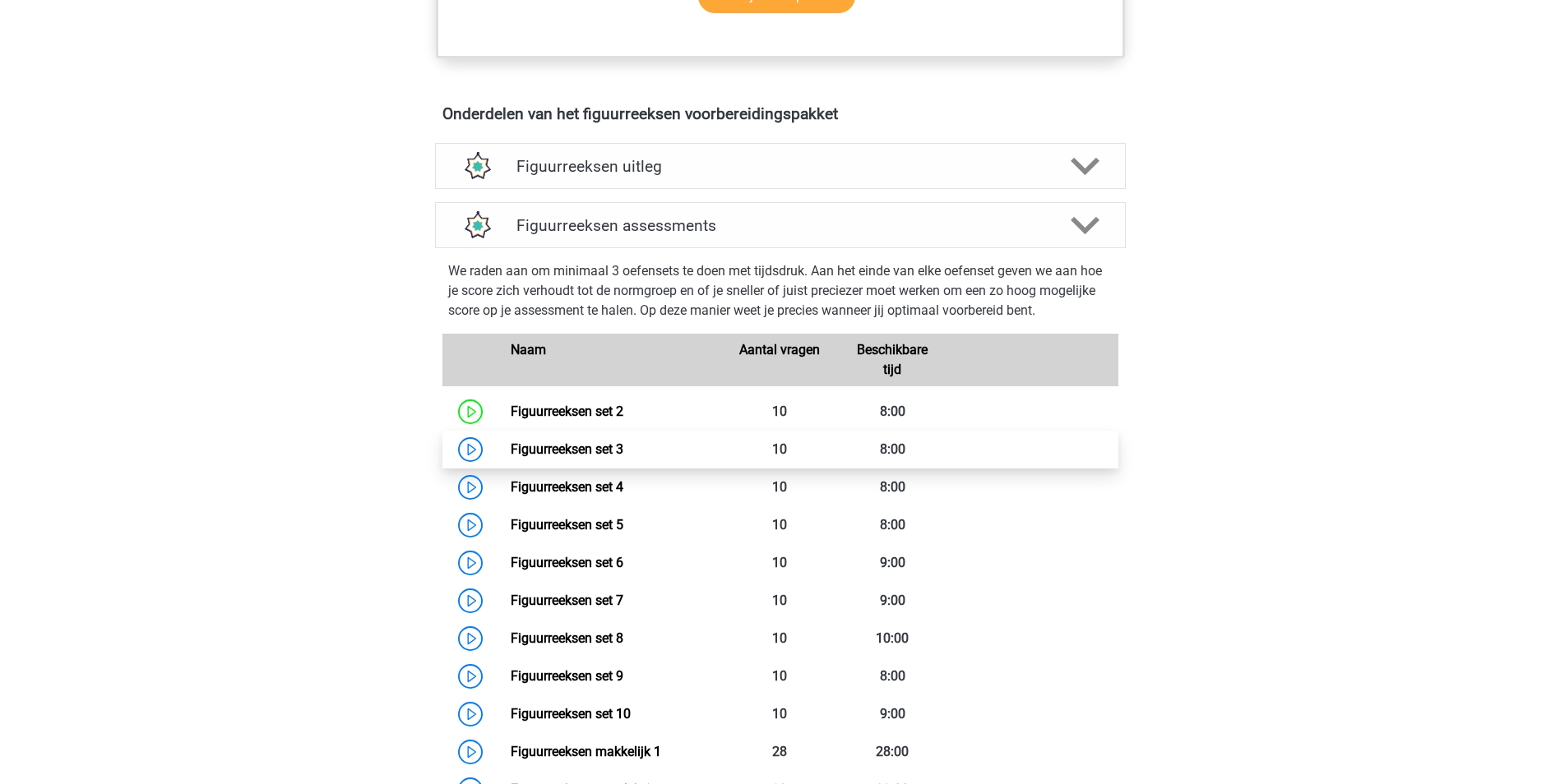
click at [619, 457] on link "Figuurreeksen set 3" at bounding box center [567, 450] width 113 height 16
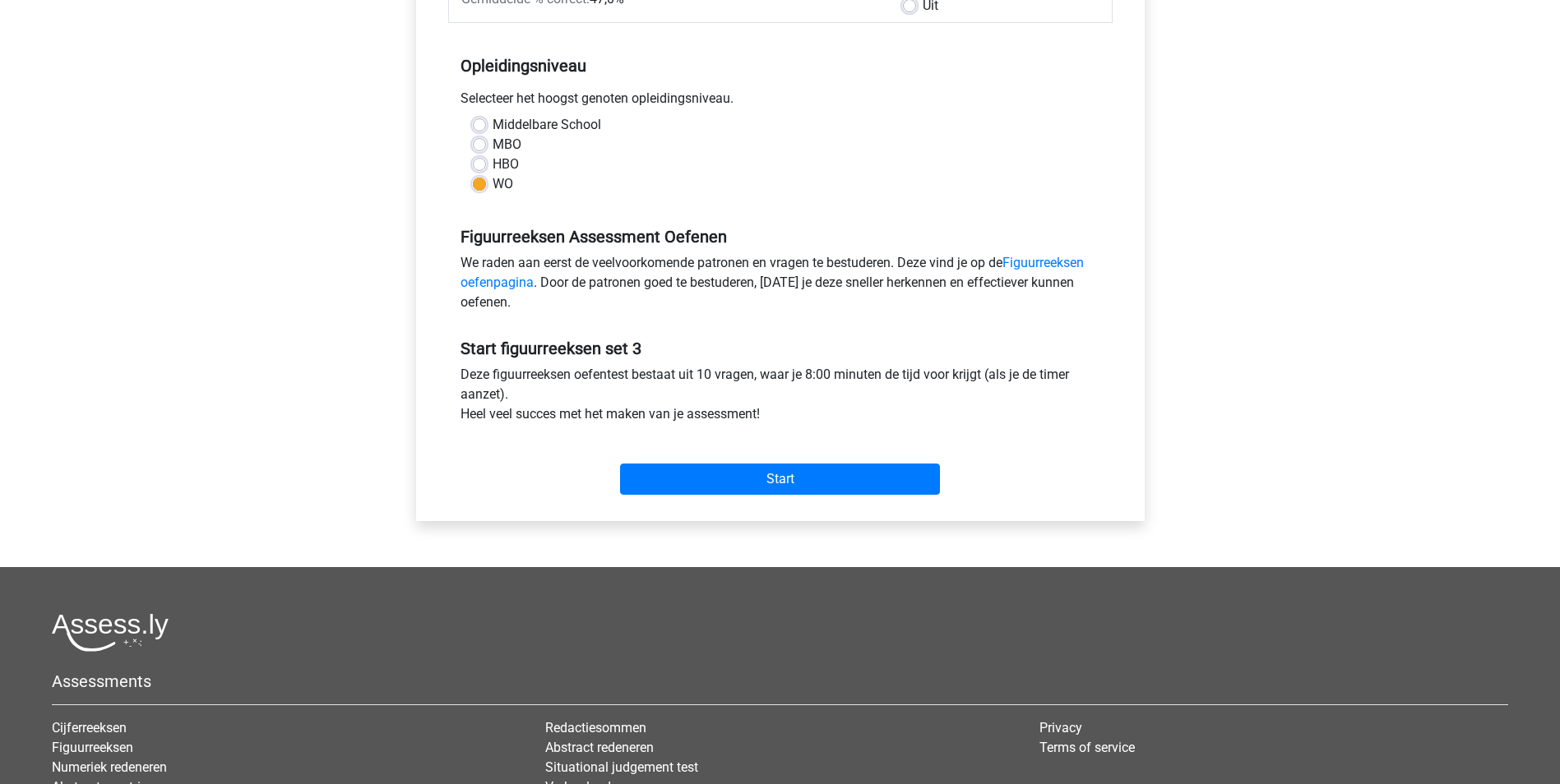
scroll to position [329, 0]
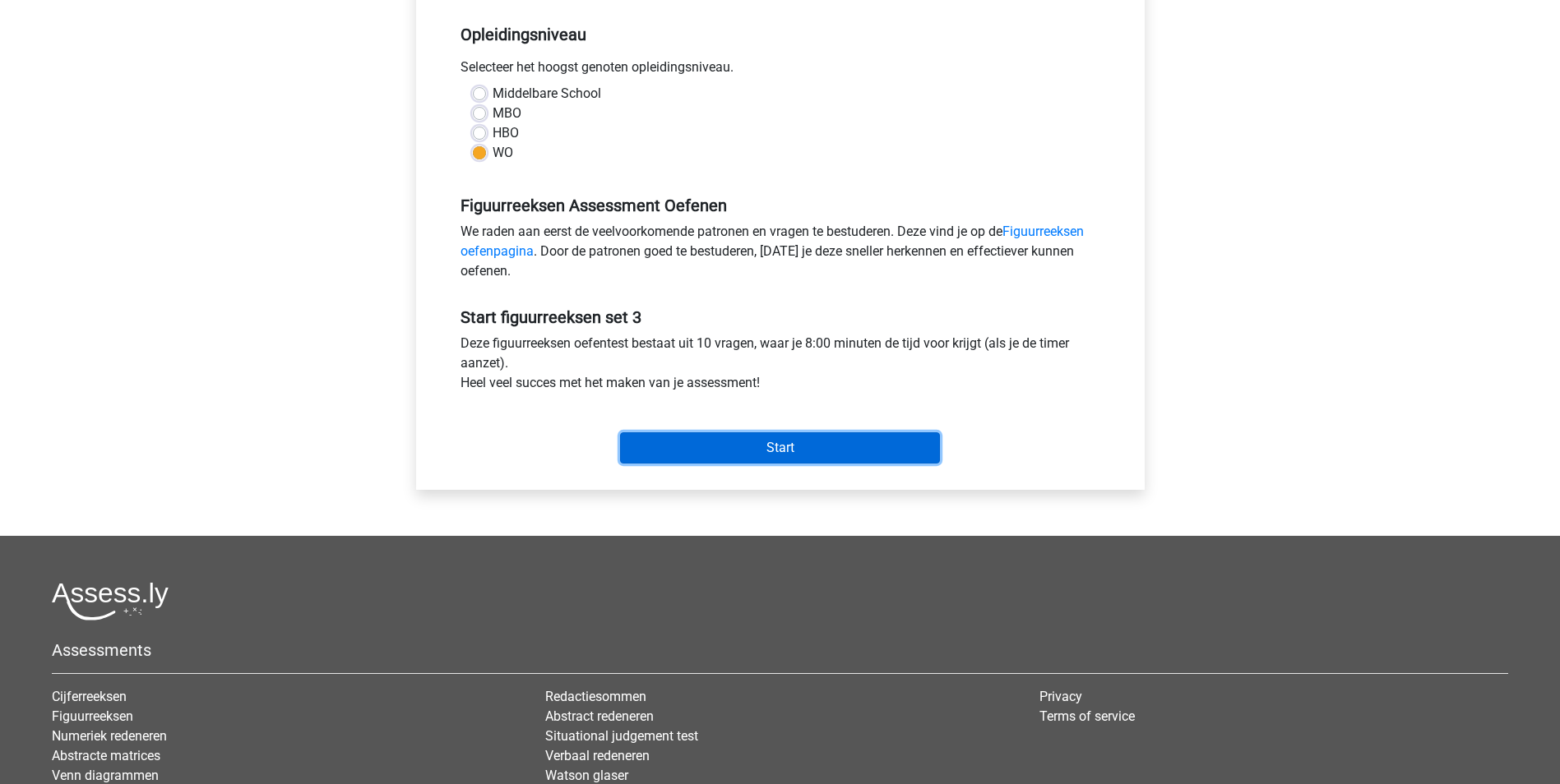
click at [731, 439] on input "Start" at bounding box center [780, 447] width 320 height 31
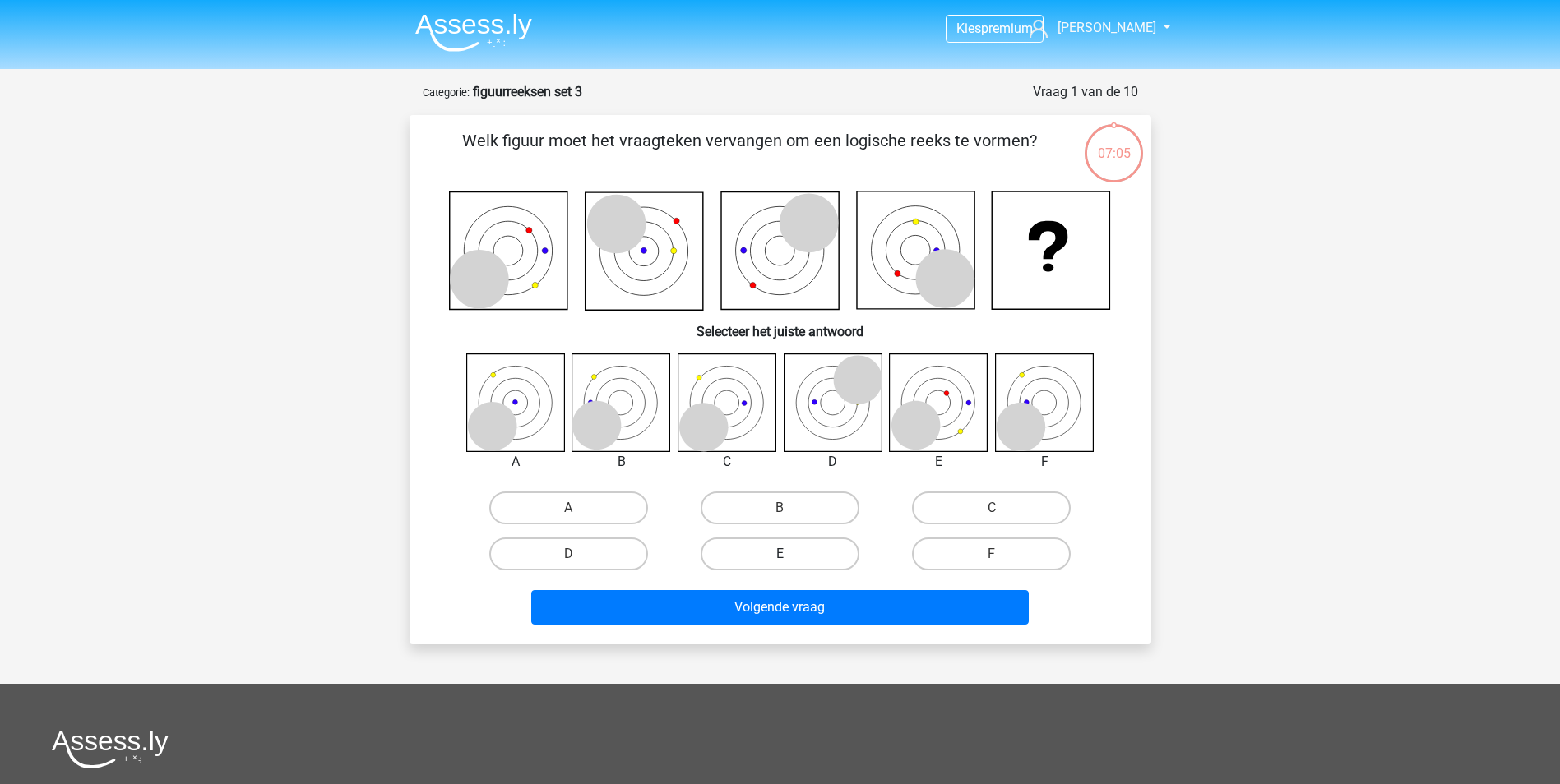
click at [739, 565] on label "E" at bounding box center [780, 554] width 159 height 33
click at [780, 564] on input "E" at bounding box center [785, 559] width 11 height 11
radio input "true"
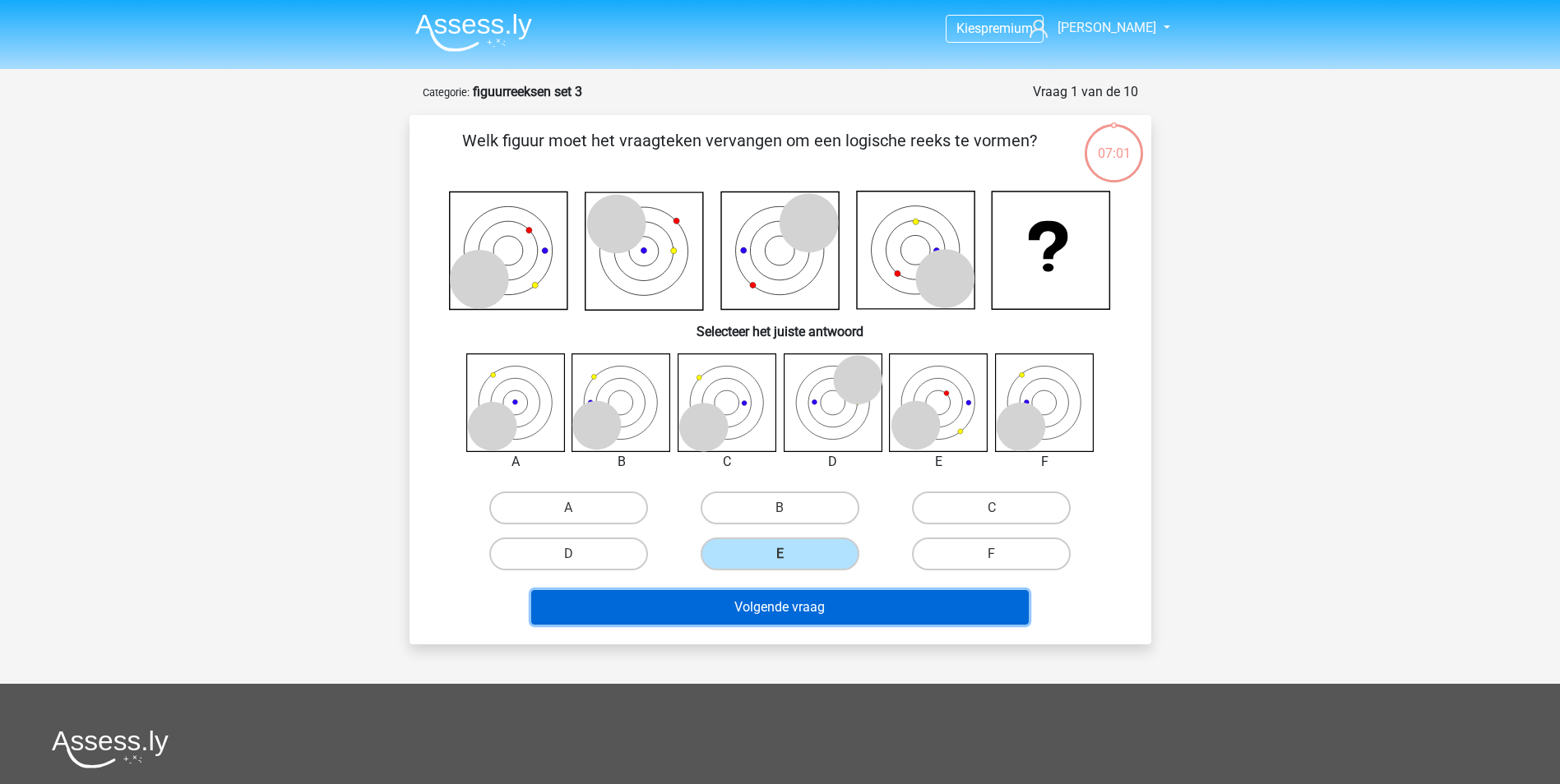
click at [781, 602] on button "Volgende vraag" at bounding box center [780, 607] width 498 height 34
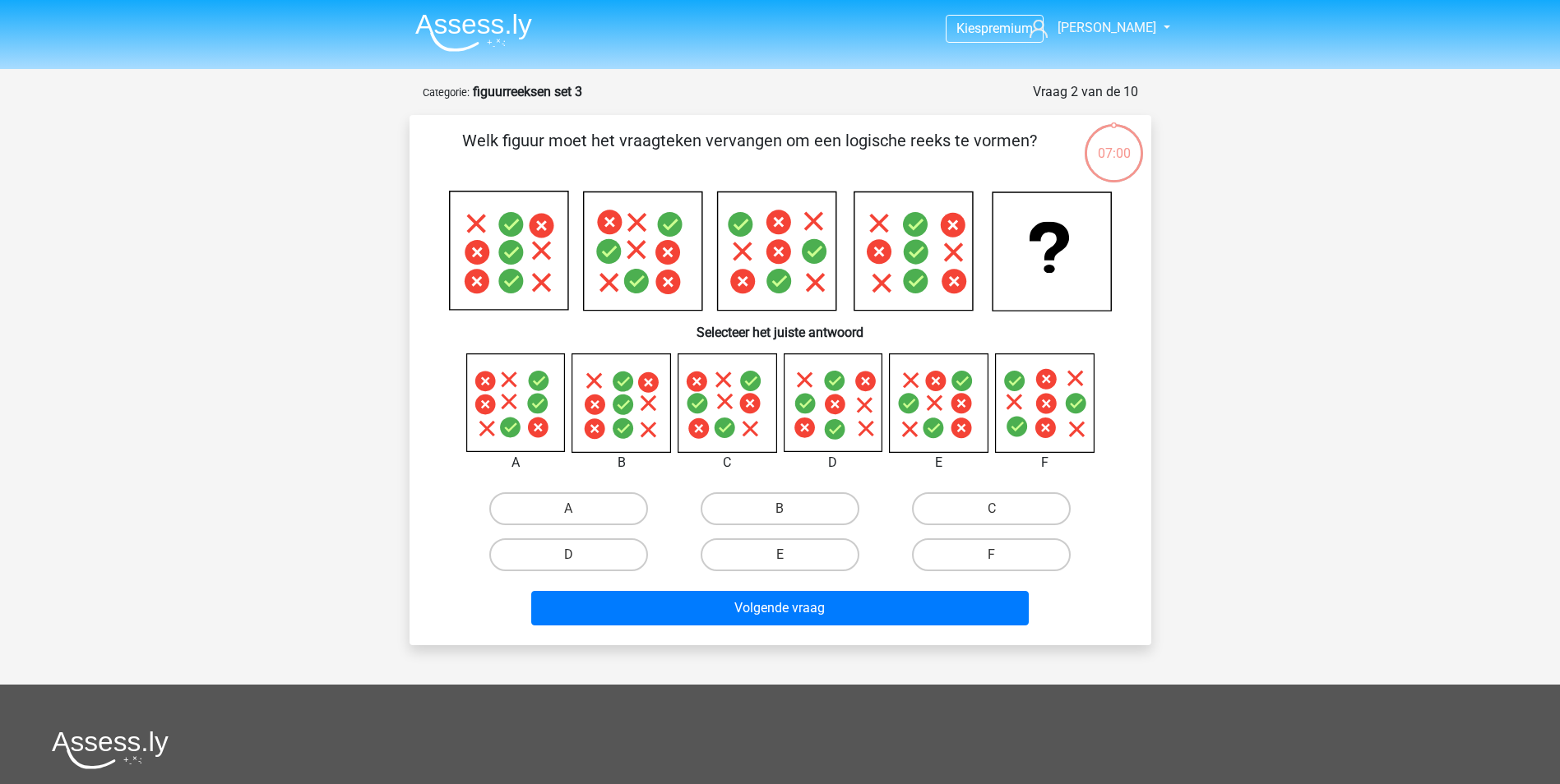
scroll to position [82, 0]
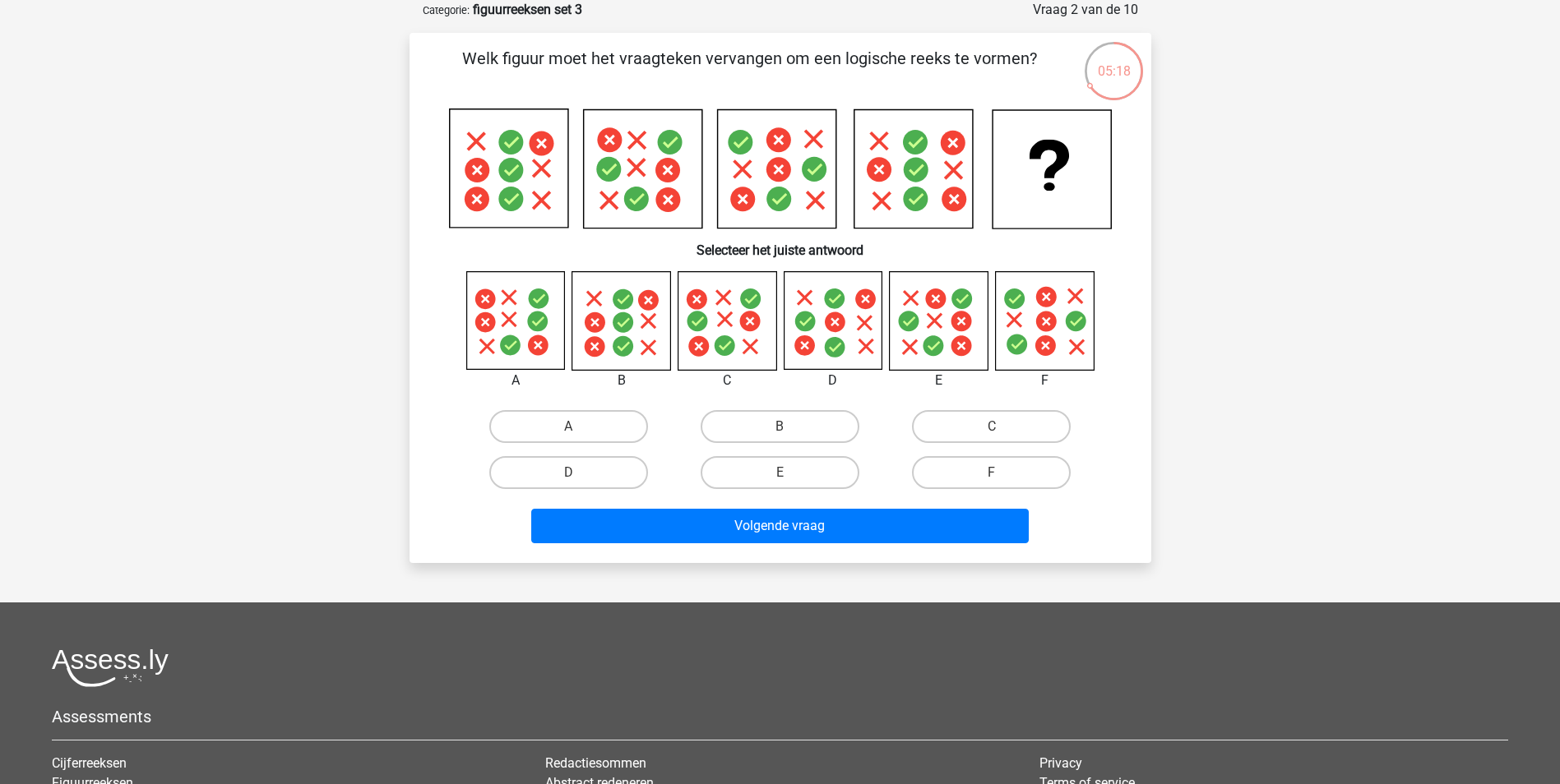
click at [964, 296] on icon at bounding box center [961, 298] width 20 height 20
click at [829, 471] on label "E" at bounding box center [780, 472] width 159 height 33
click at [791, 473] on input "E" at bounding box center [785, 478] width 11 height 11
radio input "true"
click at [994, 429] on input "C" at bounding box center [997, 432] width 11 height 11
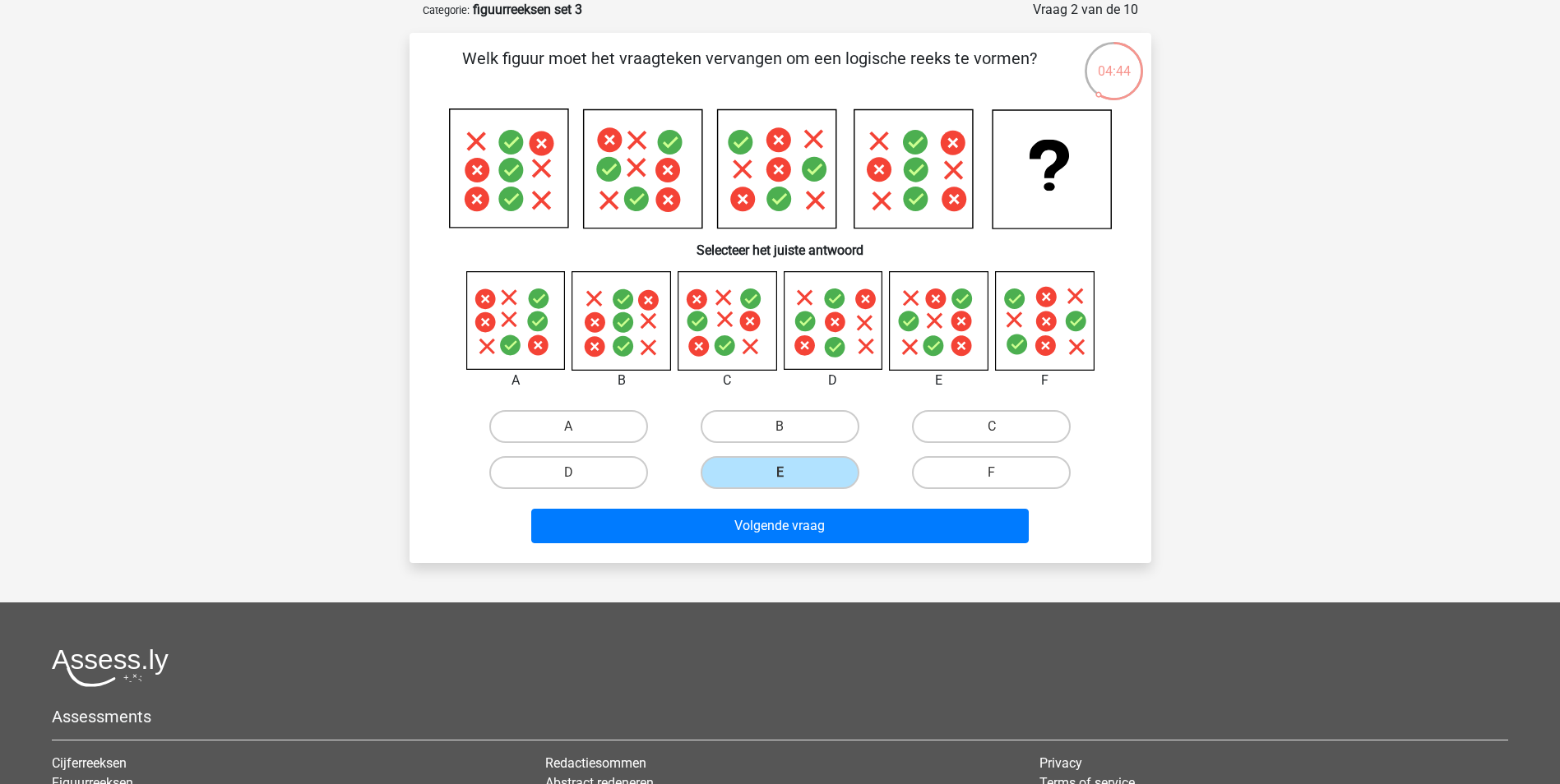
radio input "true"
click at [915, 501] on div "Volgende vraag" at bounding box center [780, 523] width 689 height 55
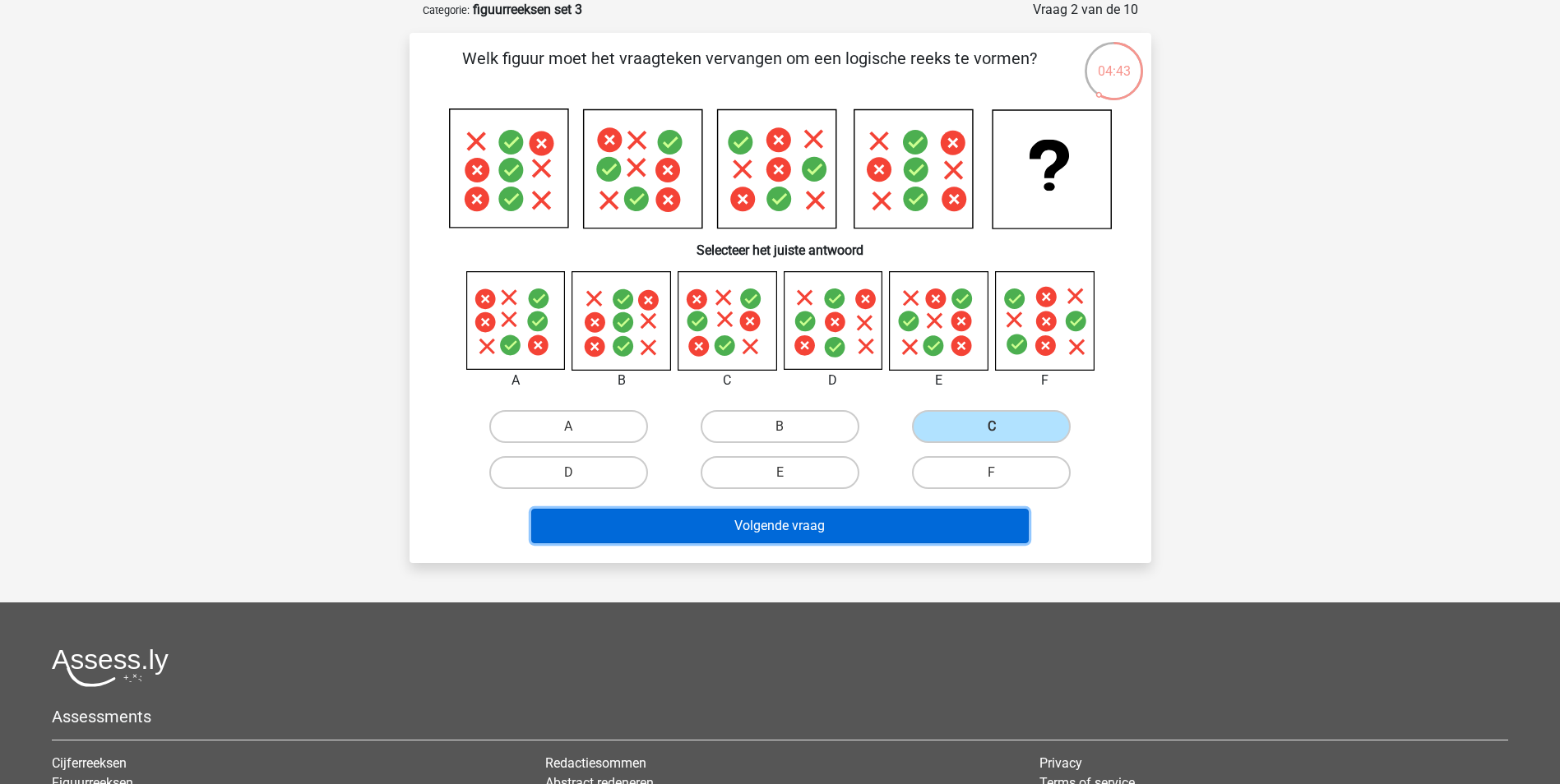
click at [932, 526] on button "Volgende vraag" at bounding box center [780, 526] width 498 height 34
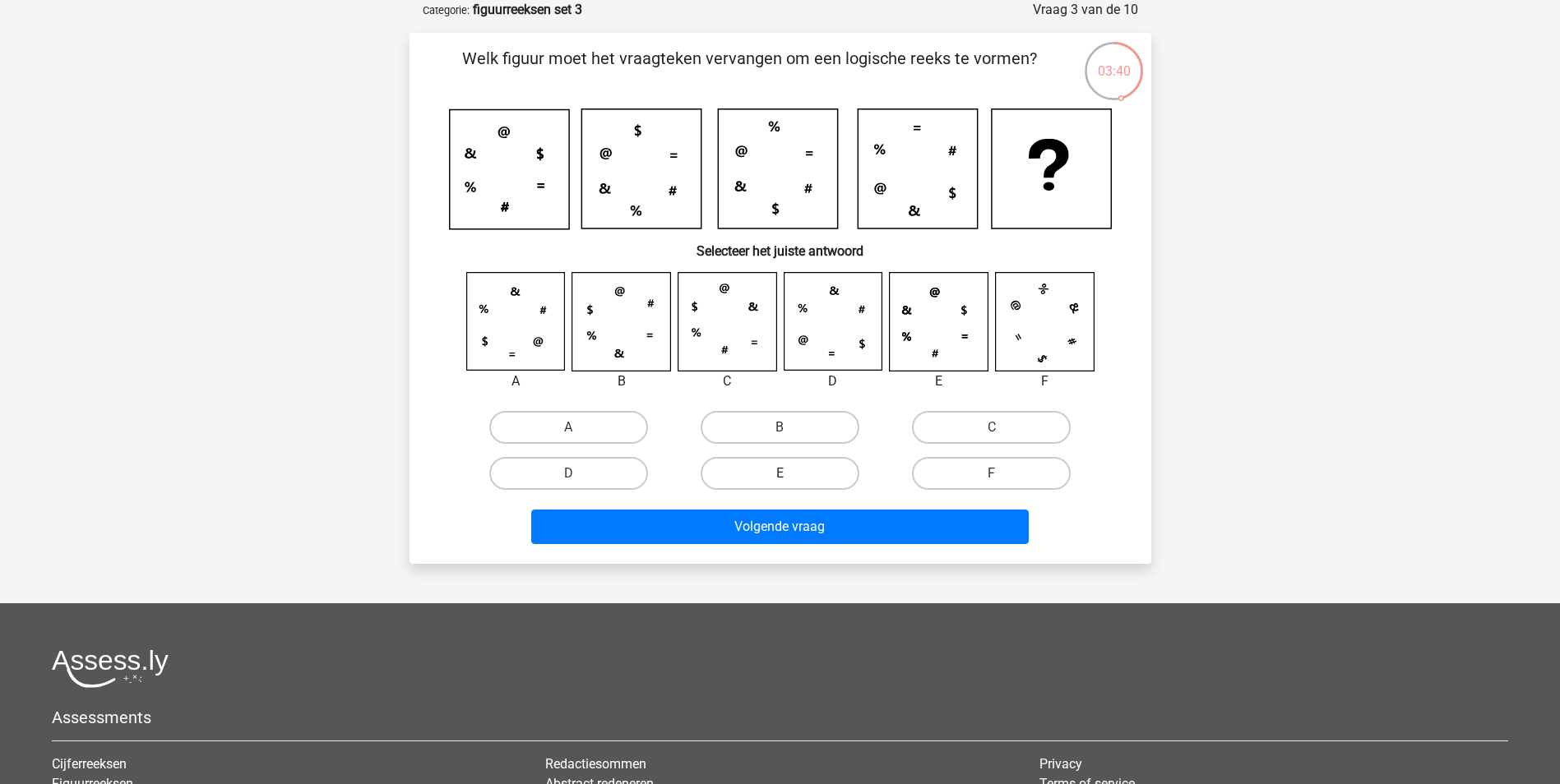
click at [803, 487] on label "E" at bounding box center [780, 473] width 159 height 33
click at [791, 484] on input "E" at bounding box center [785, 479] width 11 height 11
radio input "true"
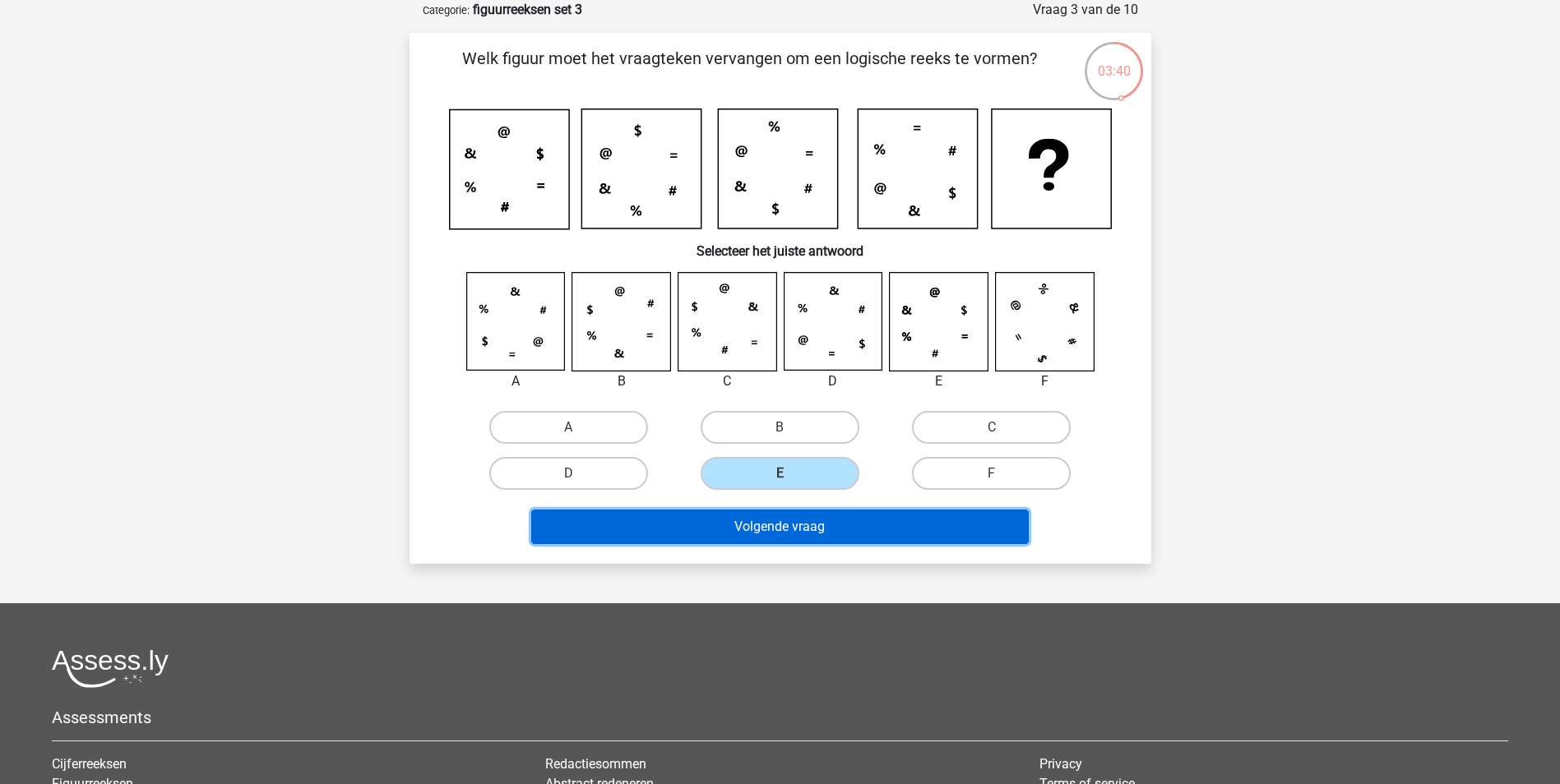
click at [791, 526] on button "Volgende vraag" at bounding box center [780, 526] width 498 height 34
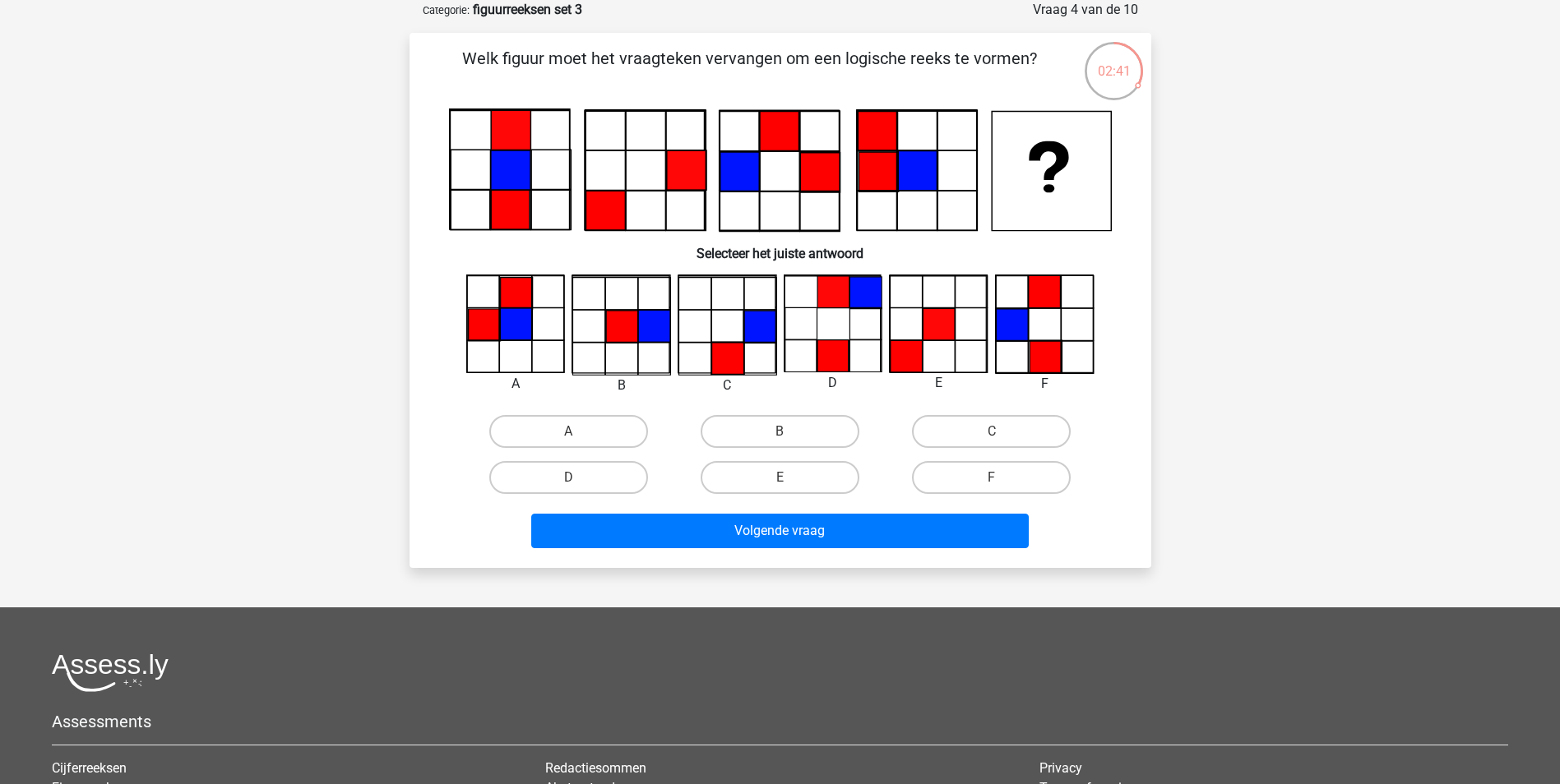
click at [983, 343] on div at bounding box center [1045, 324] width 124 height 100
click at [817, 483] on label "E" at bounding box center [780, 477] width 159 height 33
click at [791, 483] on input "E" at bounding box center [785, 483] width 11 height 11
radio input "true"
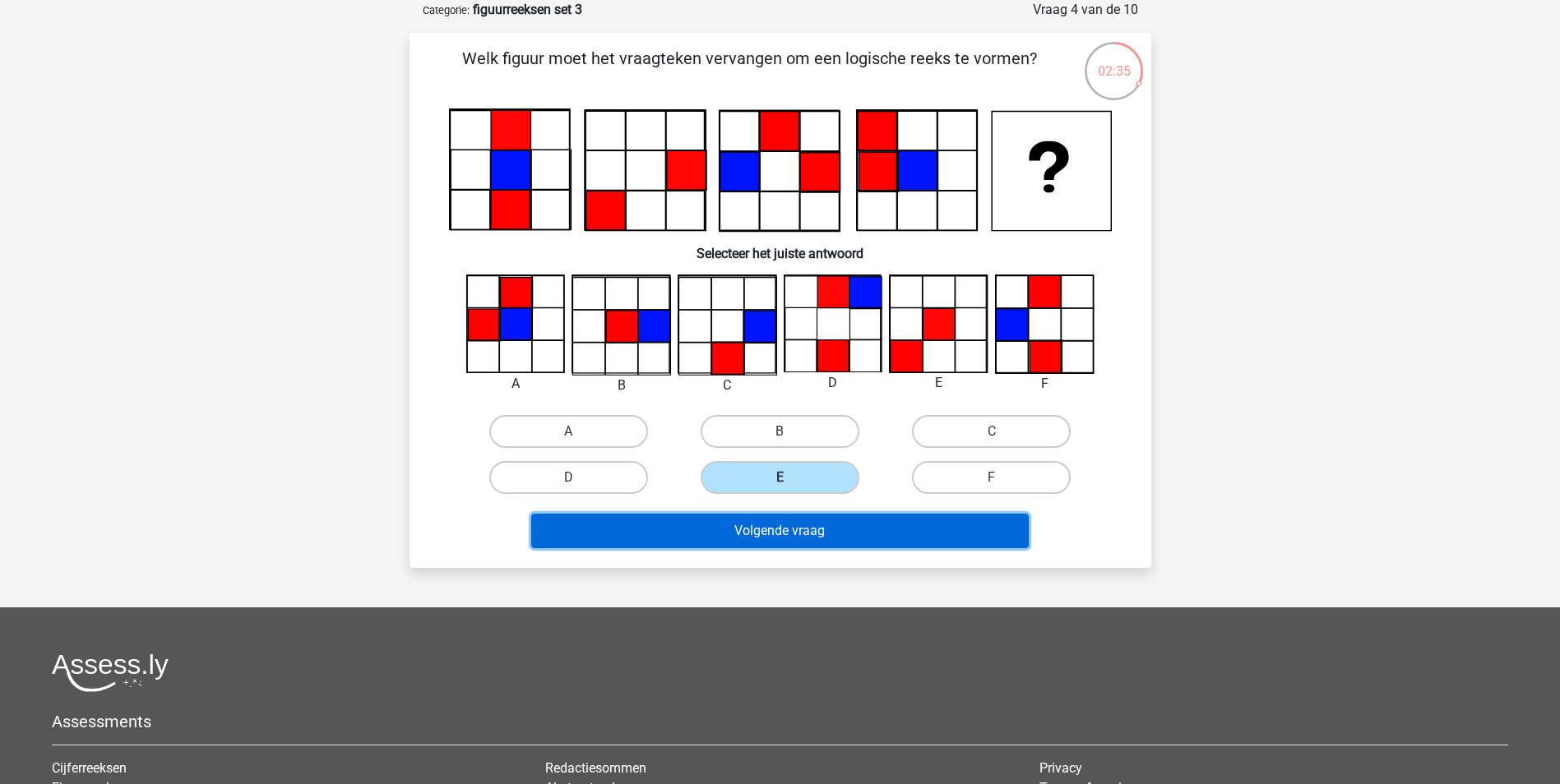
click at [829, 530] on button "Volgende vraag" at bounding box center [780, 531] width 498 height 34
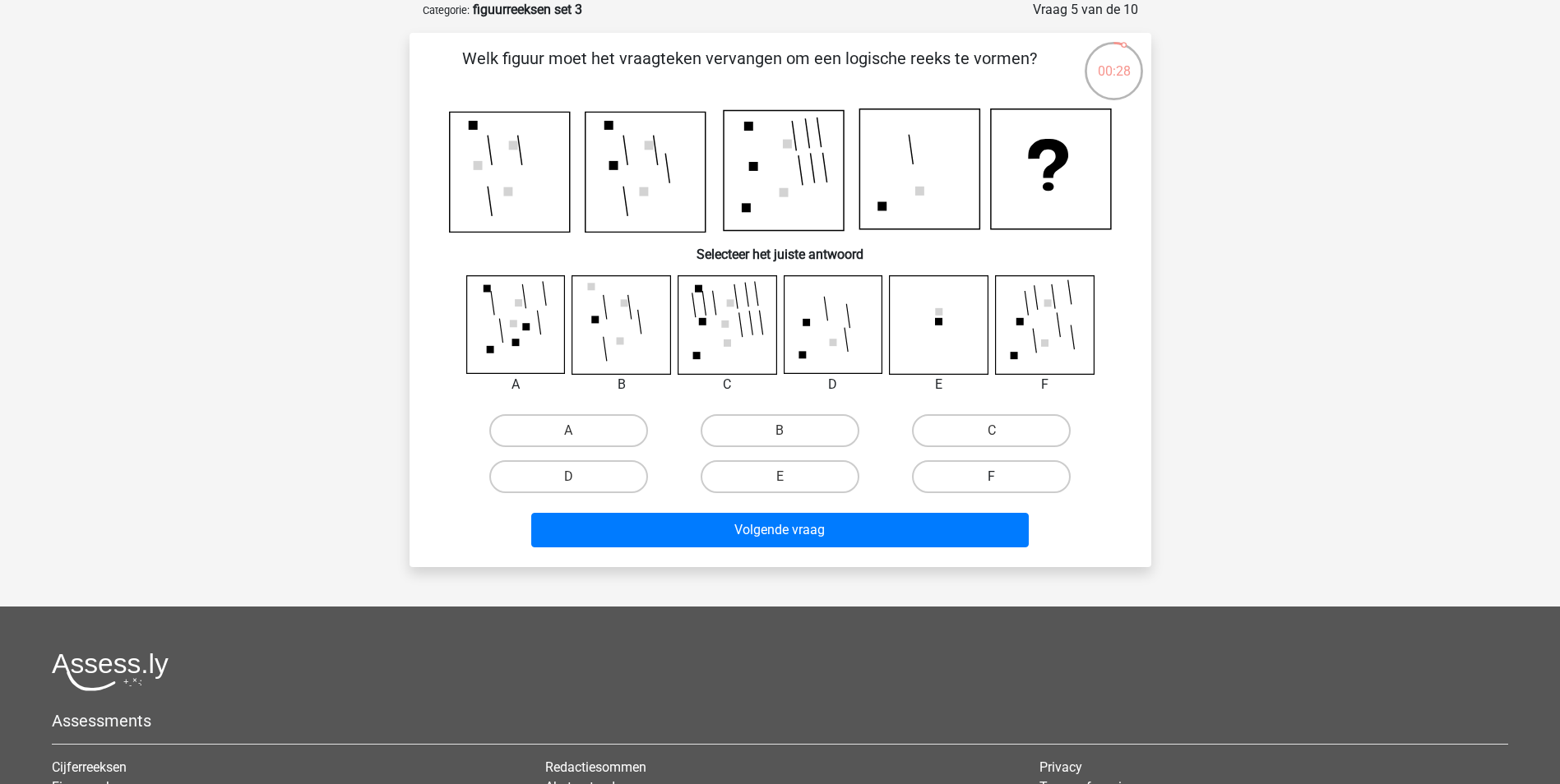
click at [971, 474] on label "F" at bounding box center [992, 476] width 159 height 33
click at [992, 477] on input "F" at bounding box center [997, 482] width 11 height 11
radio input "true"
click at [889, 548] on div "Volgende vraag" at bounding box center [781, 534] width 635 height 41
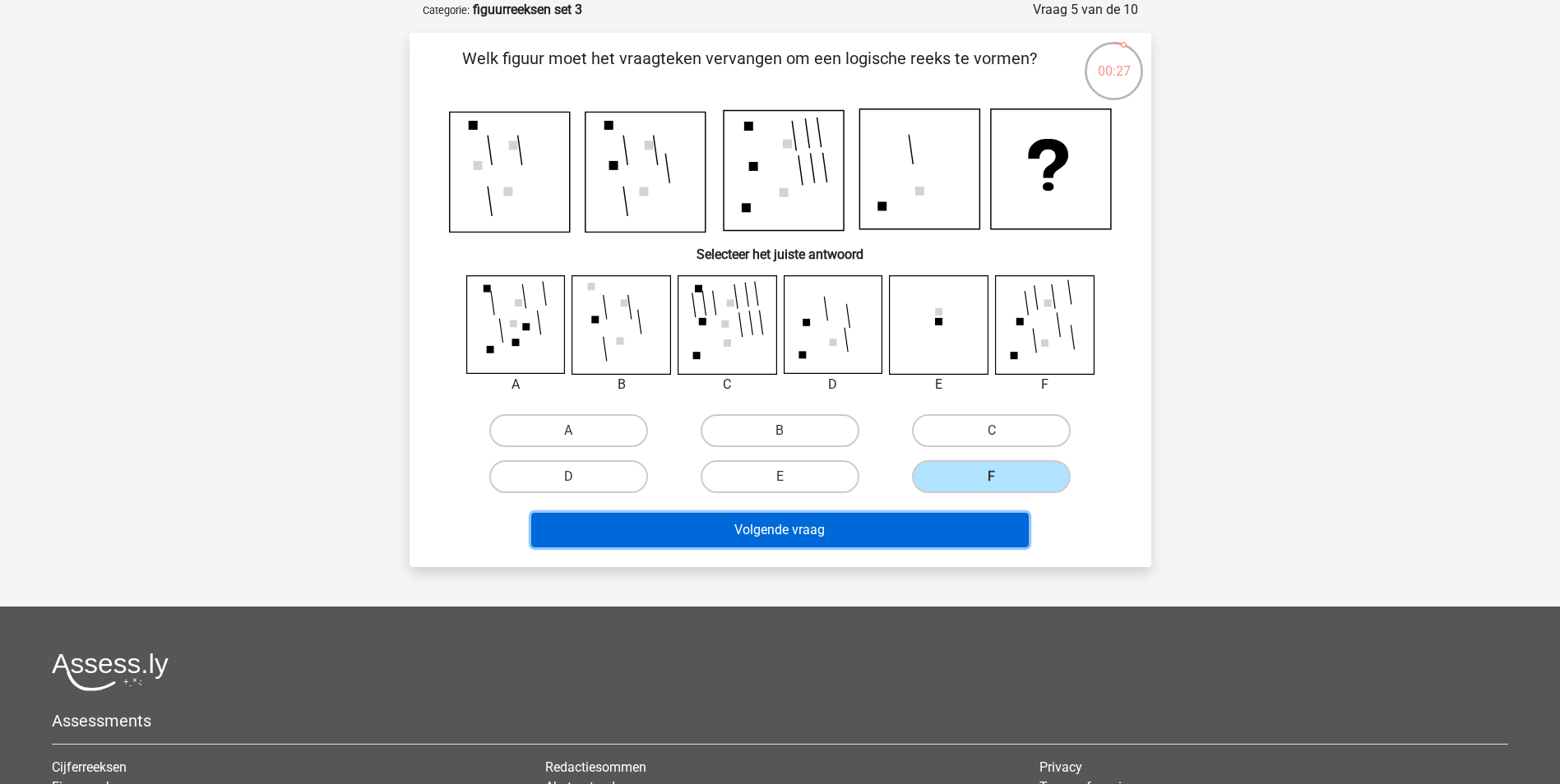
click at [902, 526] on button "Volgende vraag" at bounding box center [780, 530] width 498 height 34
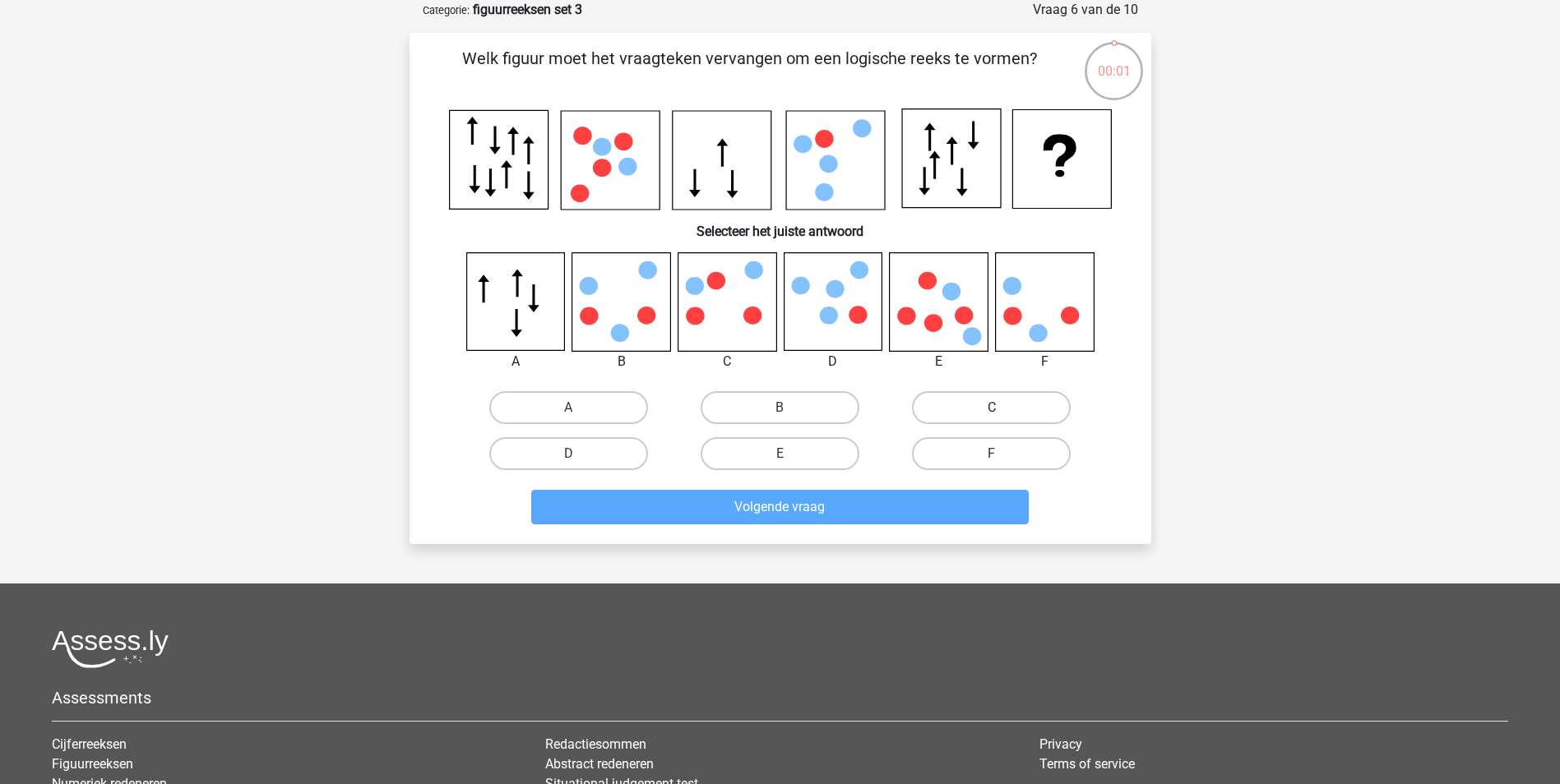
click at [971, 406] on label "C" at bounding box center [992, 407] width 159 height 33
click at [992, 407] on input "C" at bounding box center [997, 413] width 11 height 11
radio input "true"
click at [853, 530] on div "Volgende vraag" at bounding box center [781, 510] width 635 height 41
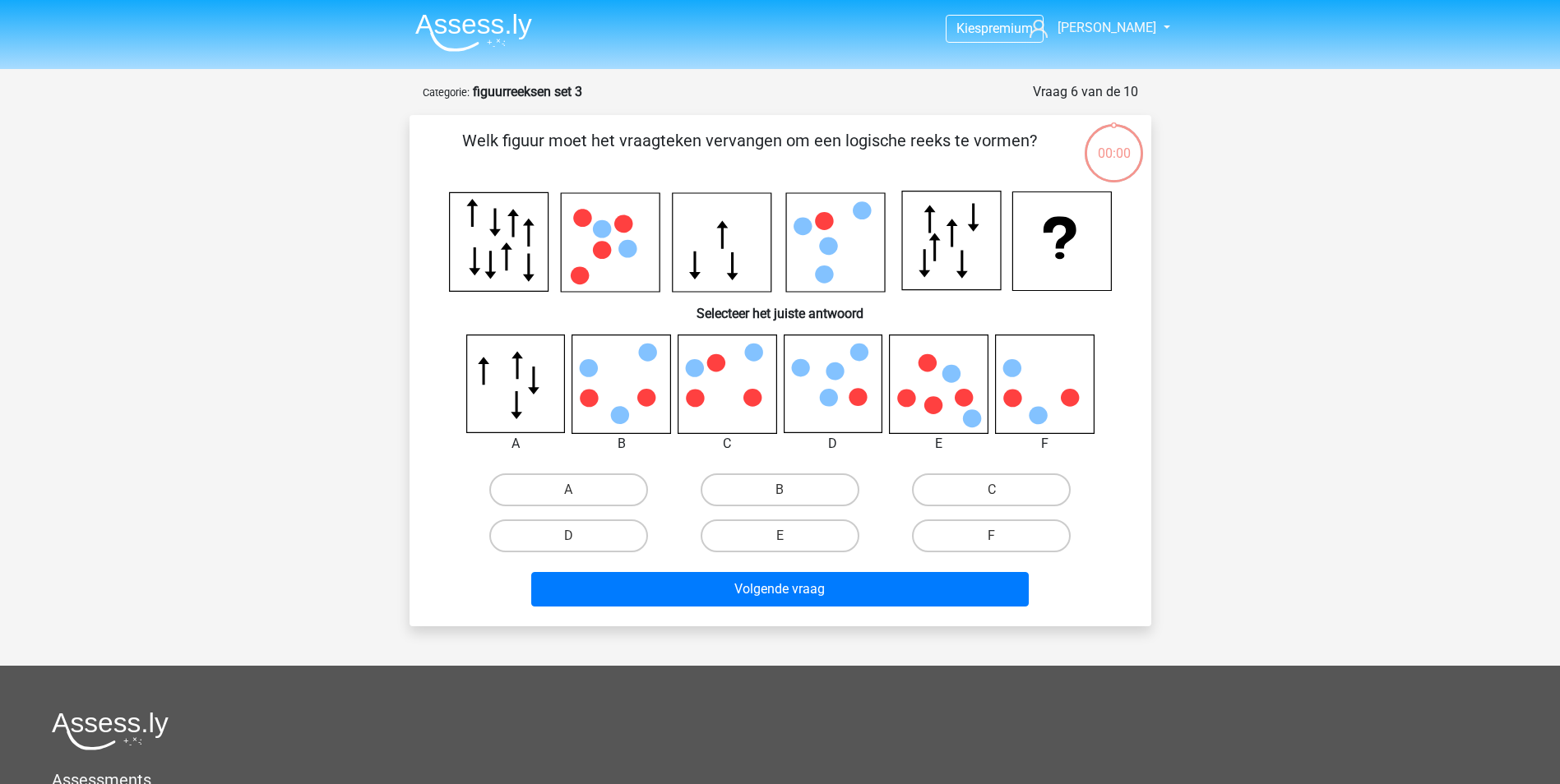
scroll to position [82, 0]
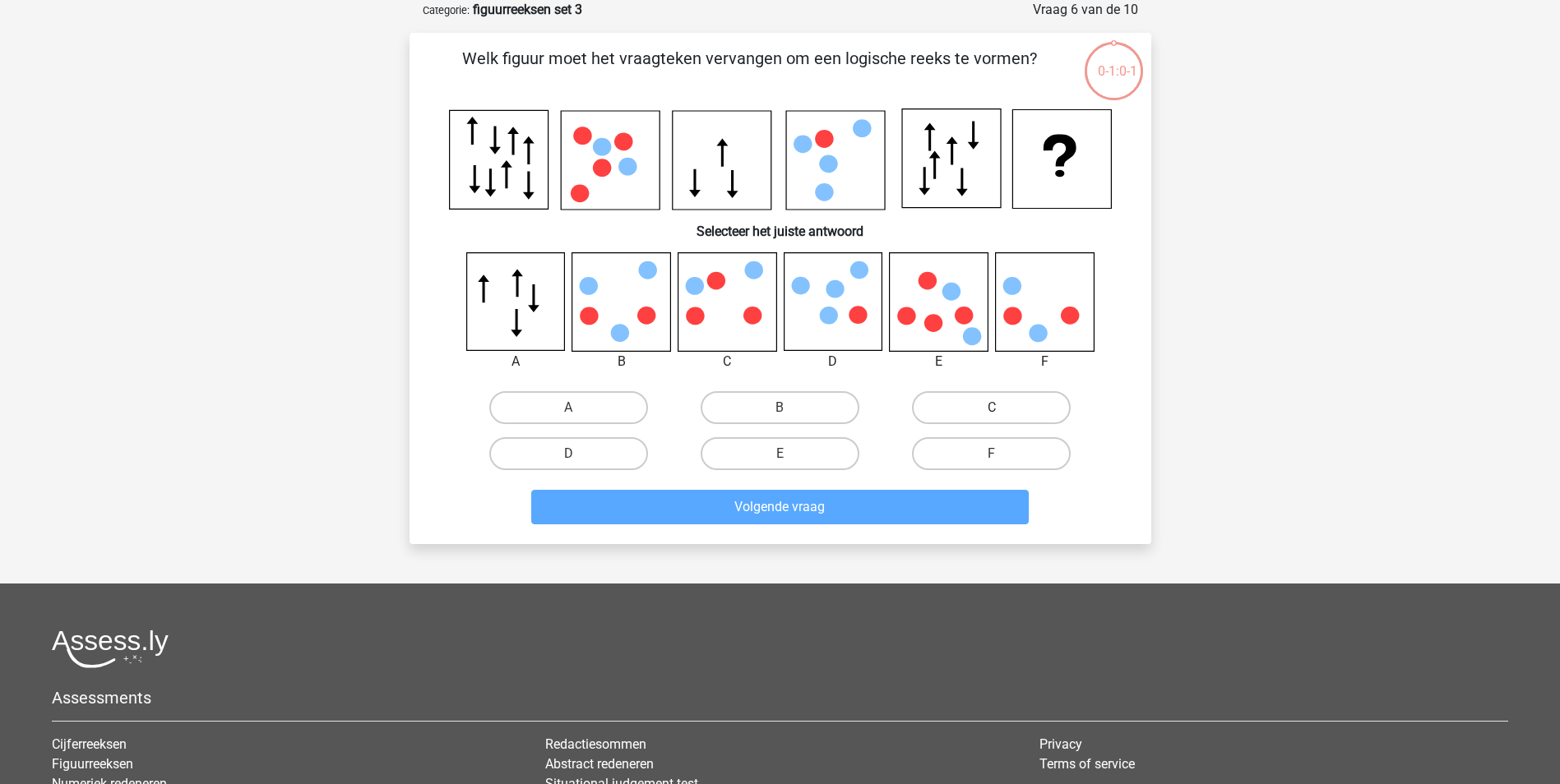
click at [956, 409] on label "C" at bounding box center [992, 407] width 159 height 33
click at [992, 409] on input "C" at bounding box center [997, 413] width 11 height 11
radio input "true"
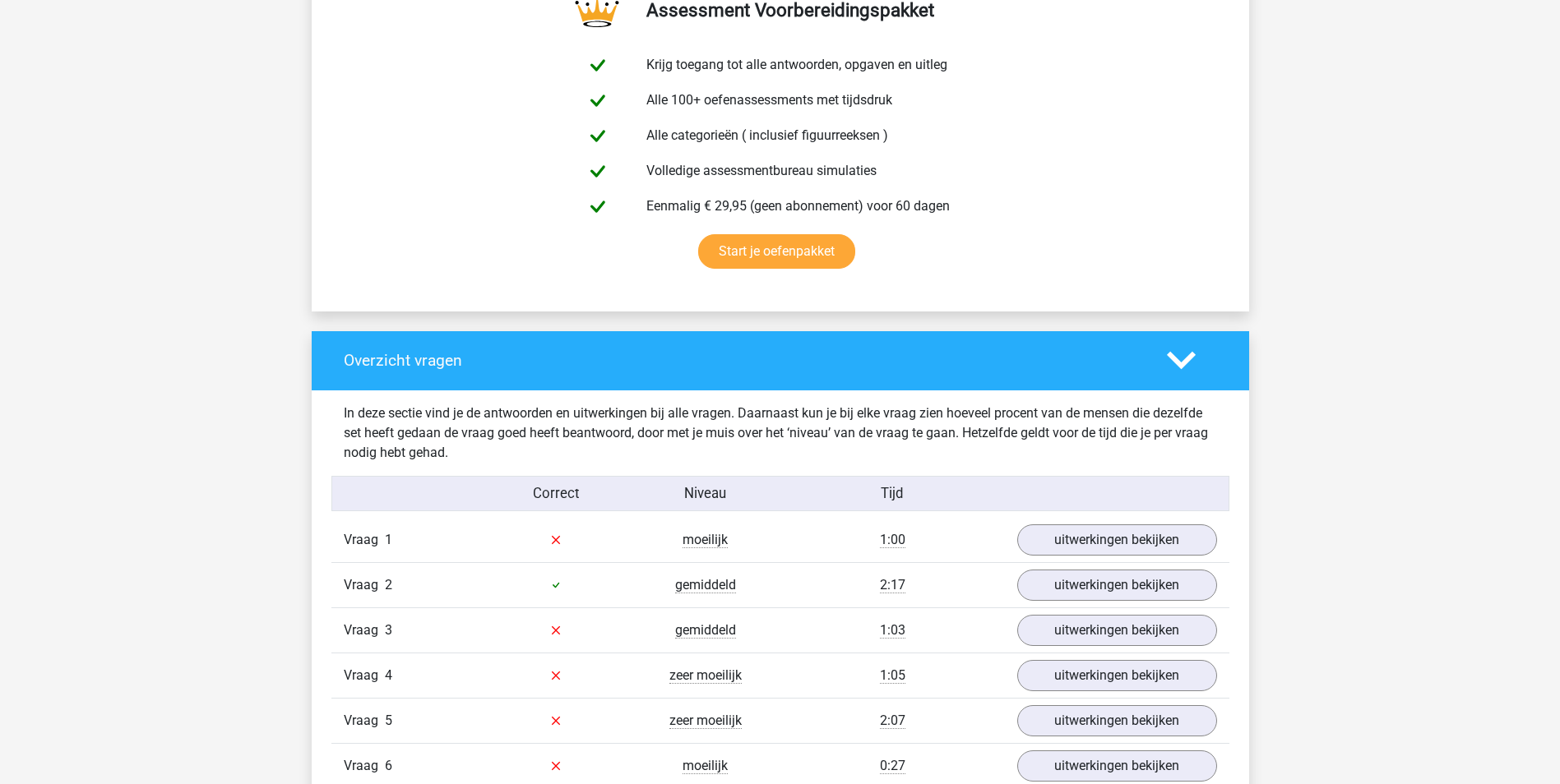
scroll to position [1315, 0]
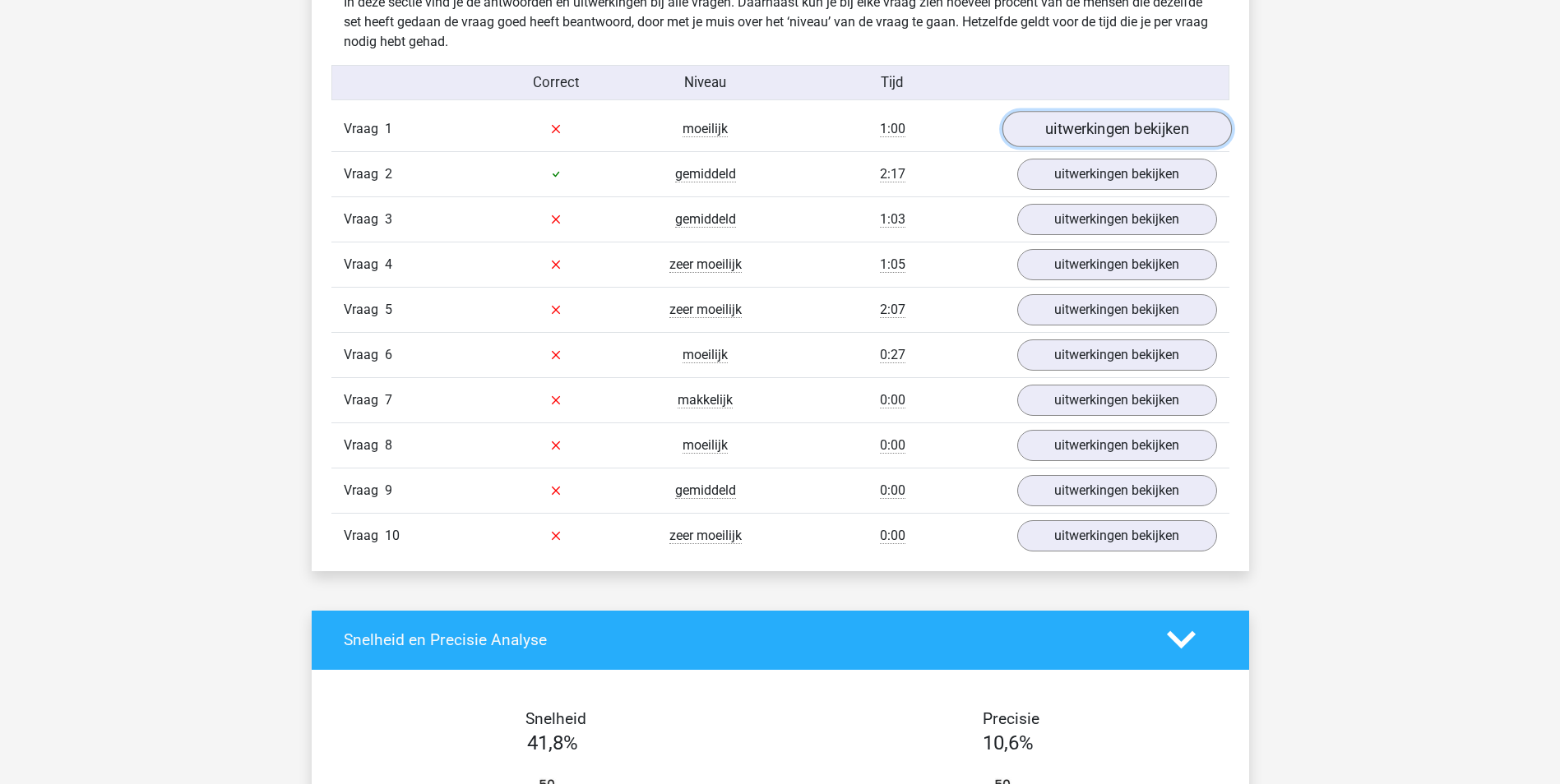
click at [1064, 134] on link "uitwerkingen bekijken" at bounding box center [1116, 129] width 229 height 36
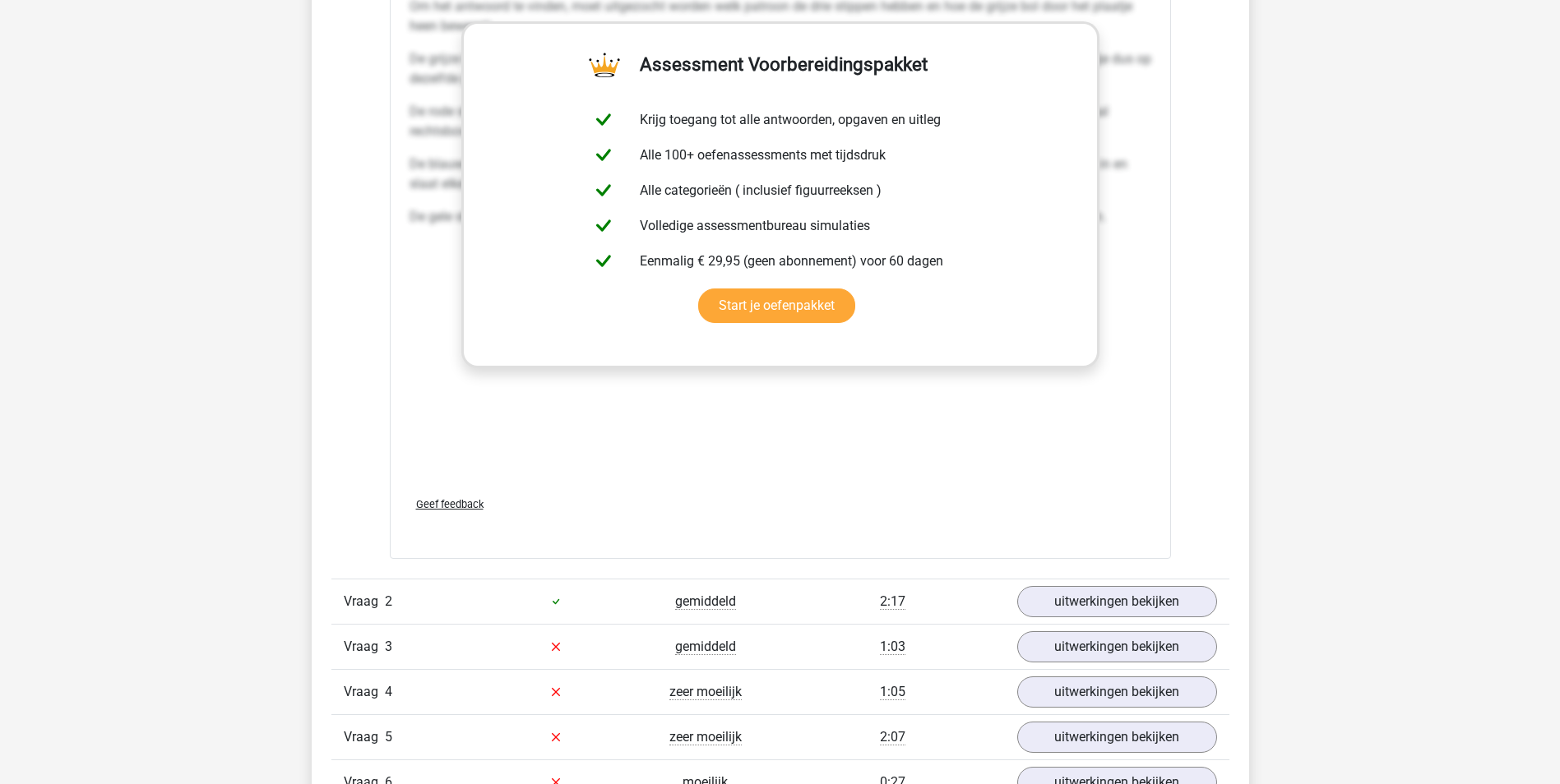
scroll to position [2548, 0]
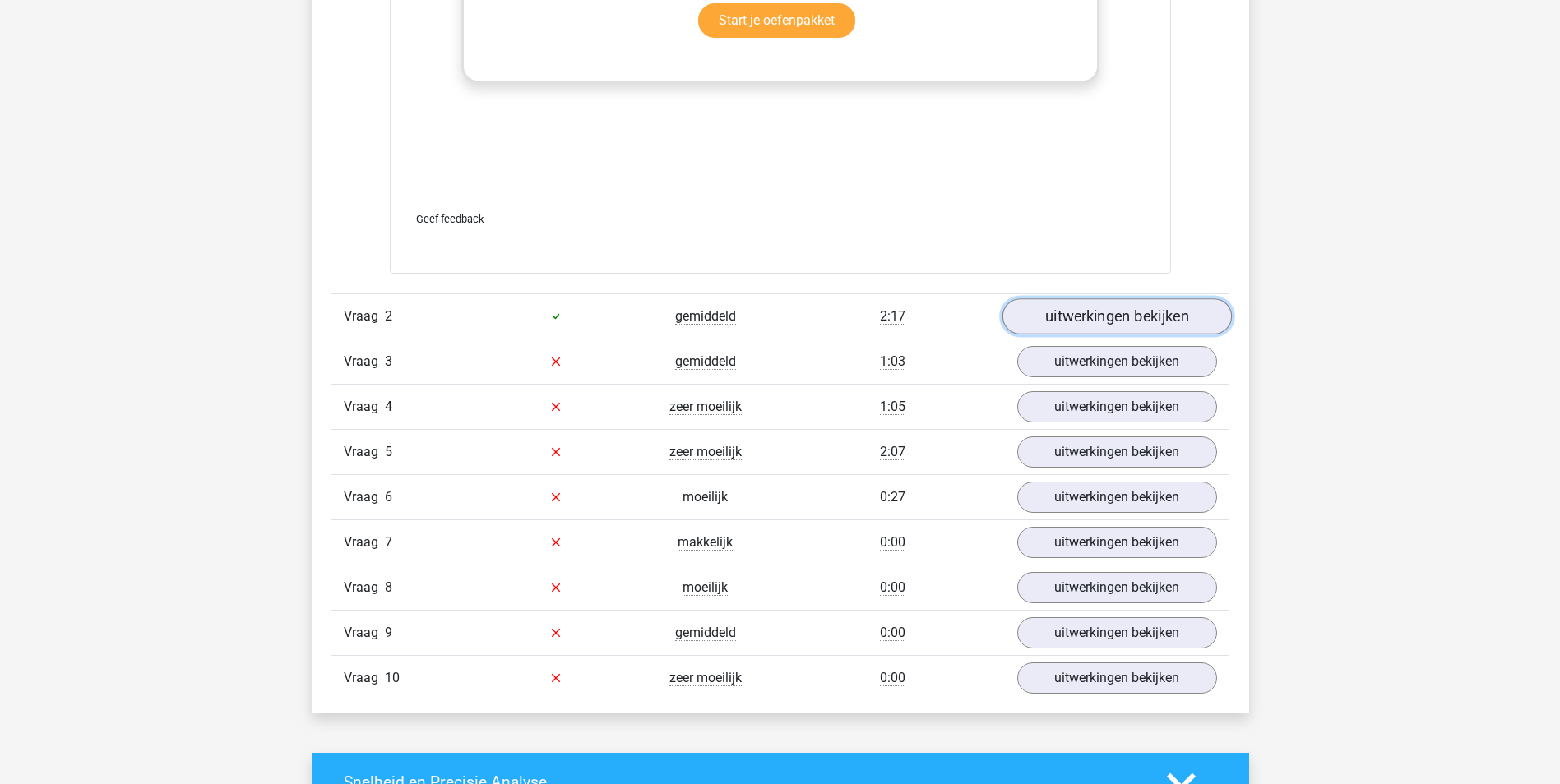
click at [1101, 320] on link "uitwerkingen bekijken" at bounding box center [1116, 316] width 229 height 36
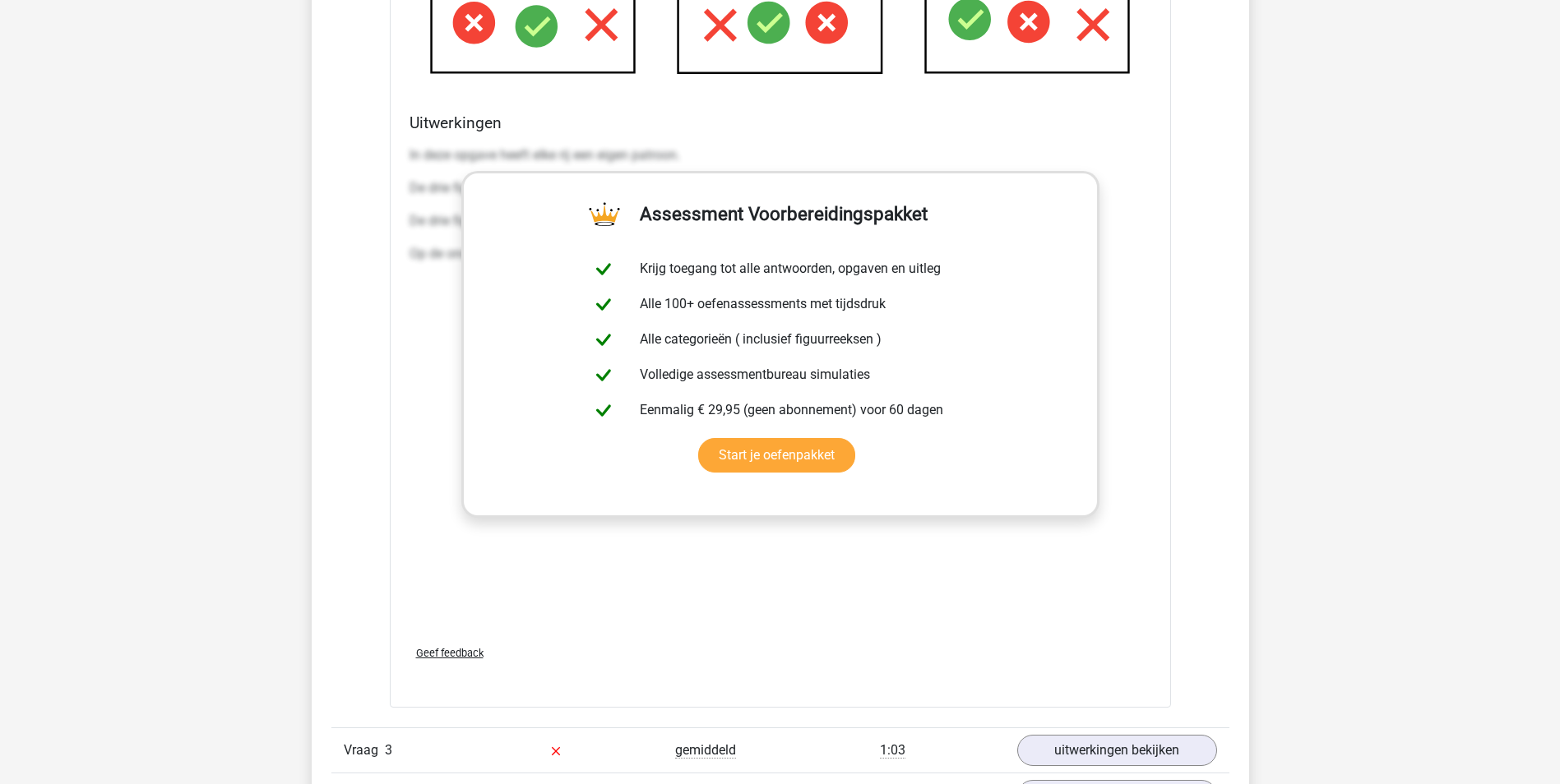
scroll to position [3946, 0]
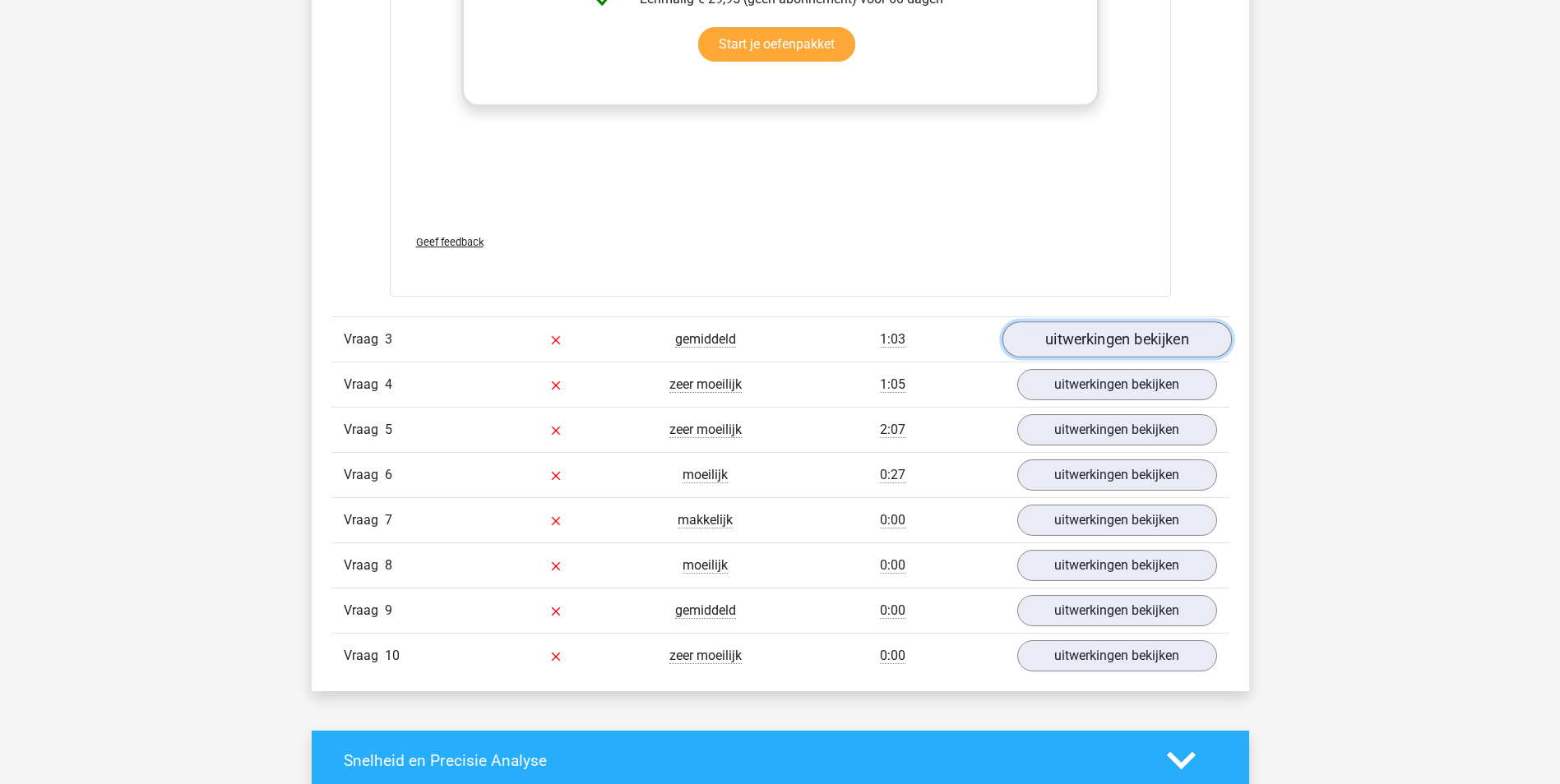
click at [1128, 345] on link "uitwerkingen bekijken" at bounding box center [1116, 339] width 229 height 36
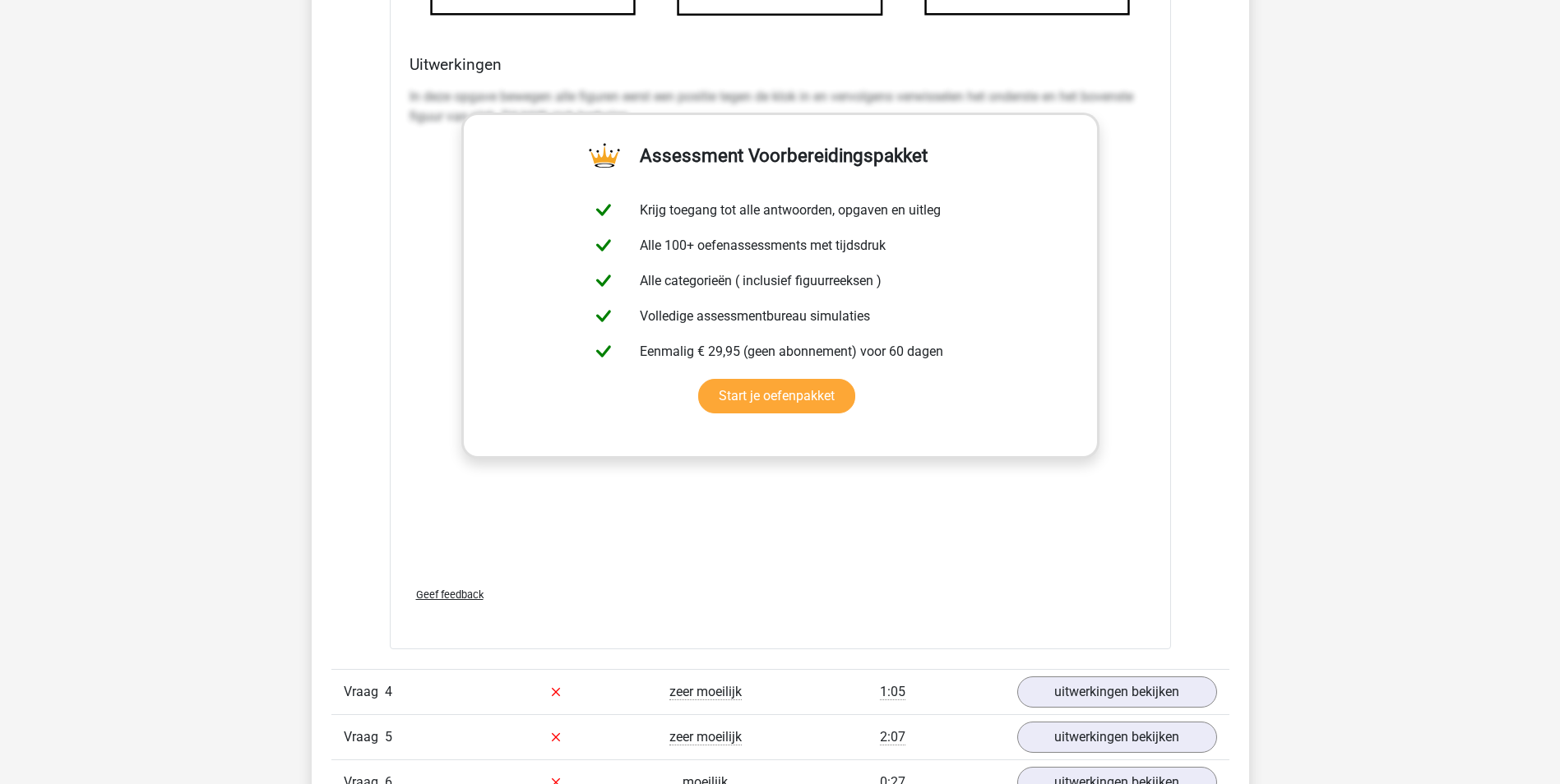
scroll to position [5589, 0]
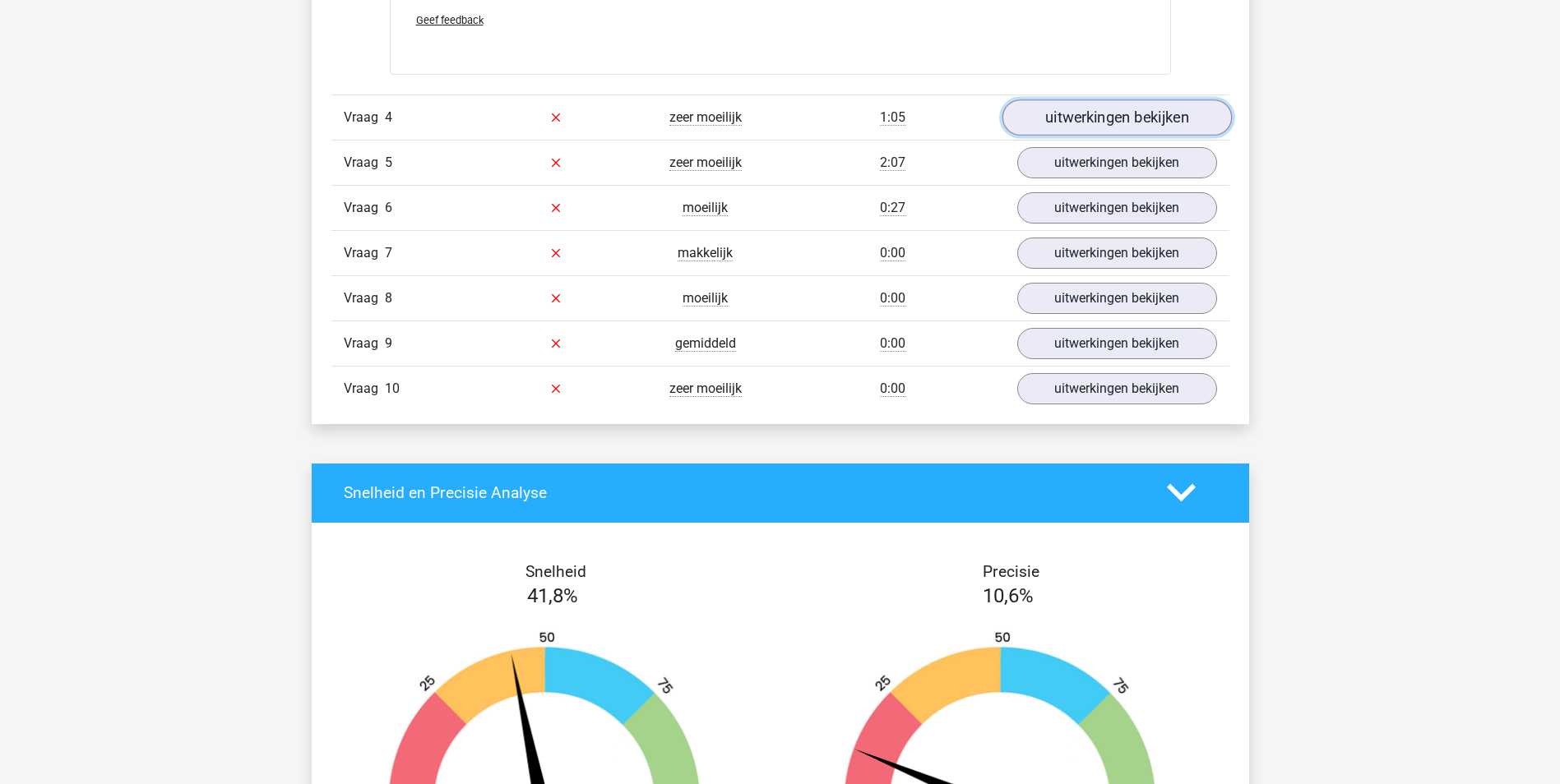
click at [1074, 111] on link "uitwerkingen bekijken" at bounding box center [1116, 117] width 229 height 36
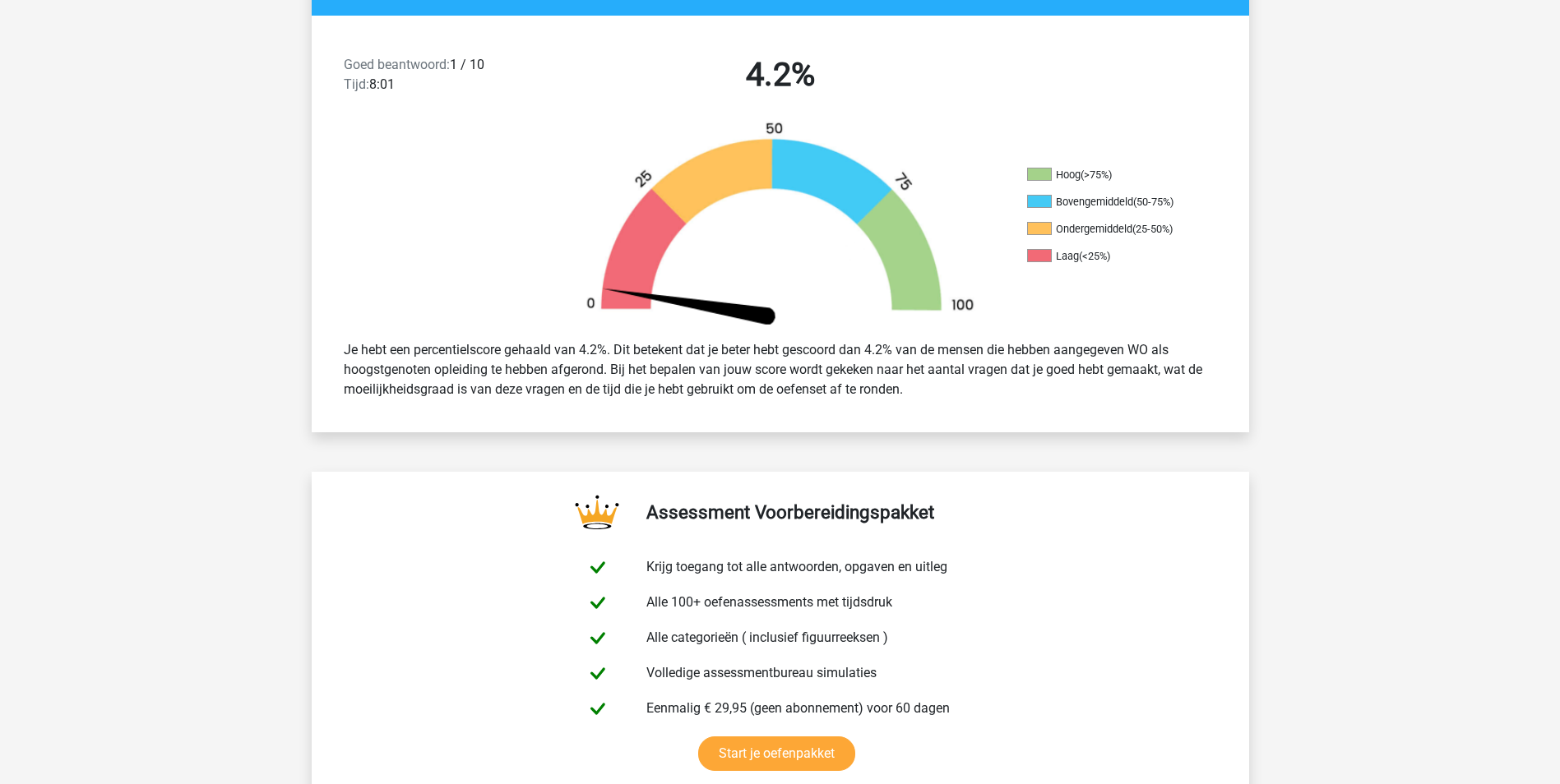
scroll to position [0, 0]
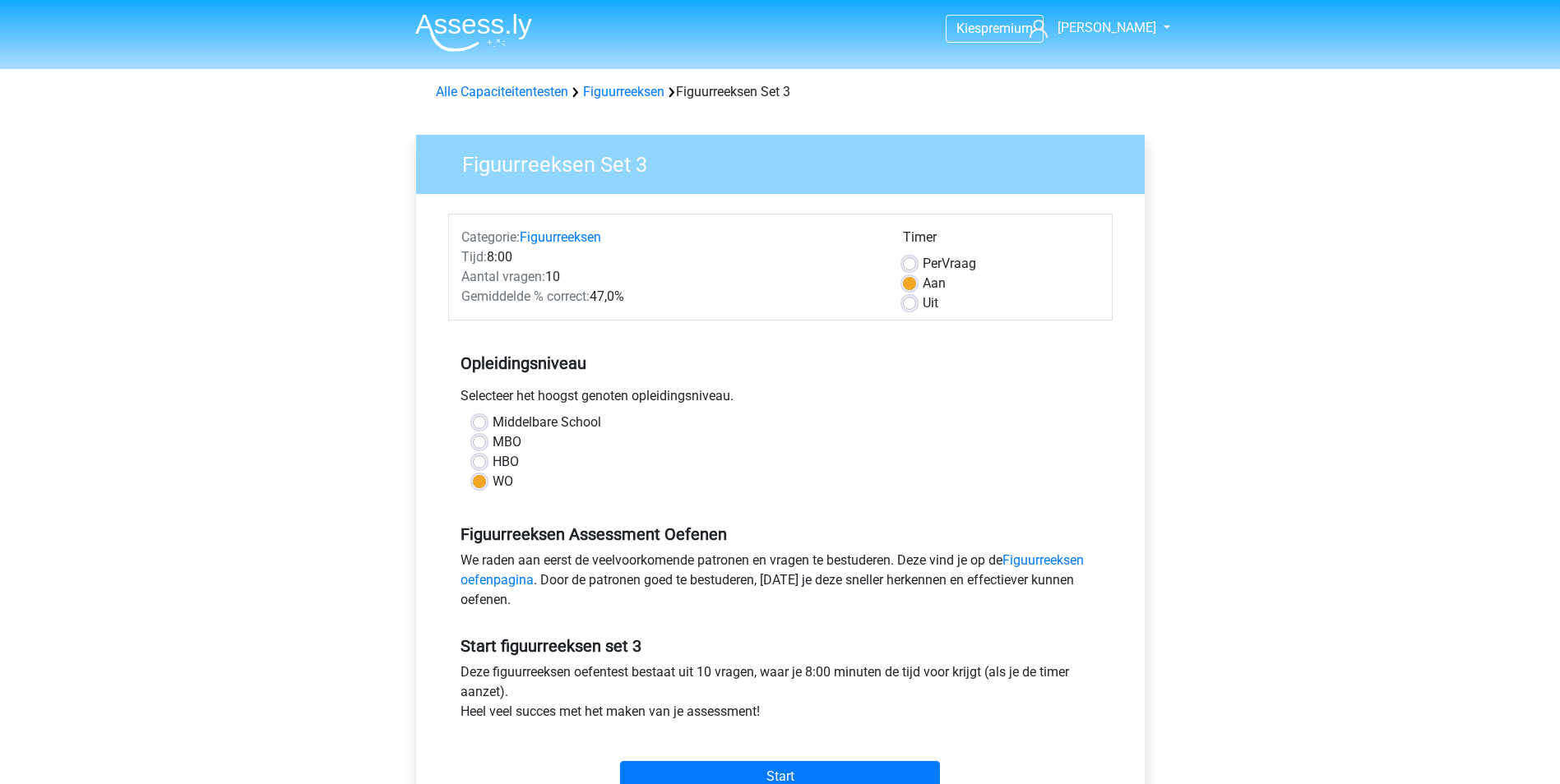
scroll to position [329, 0]
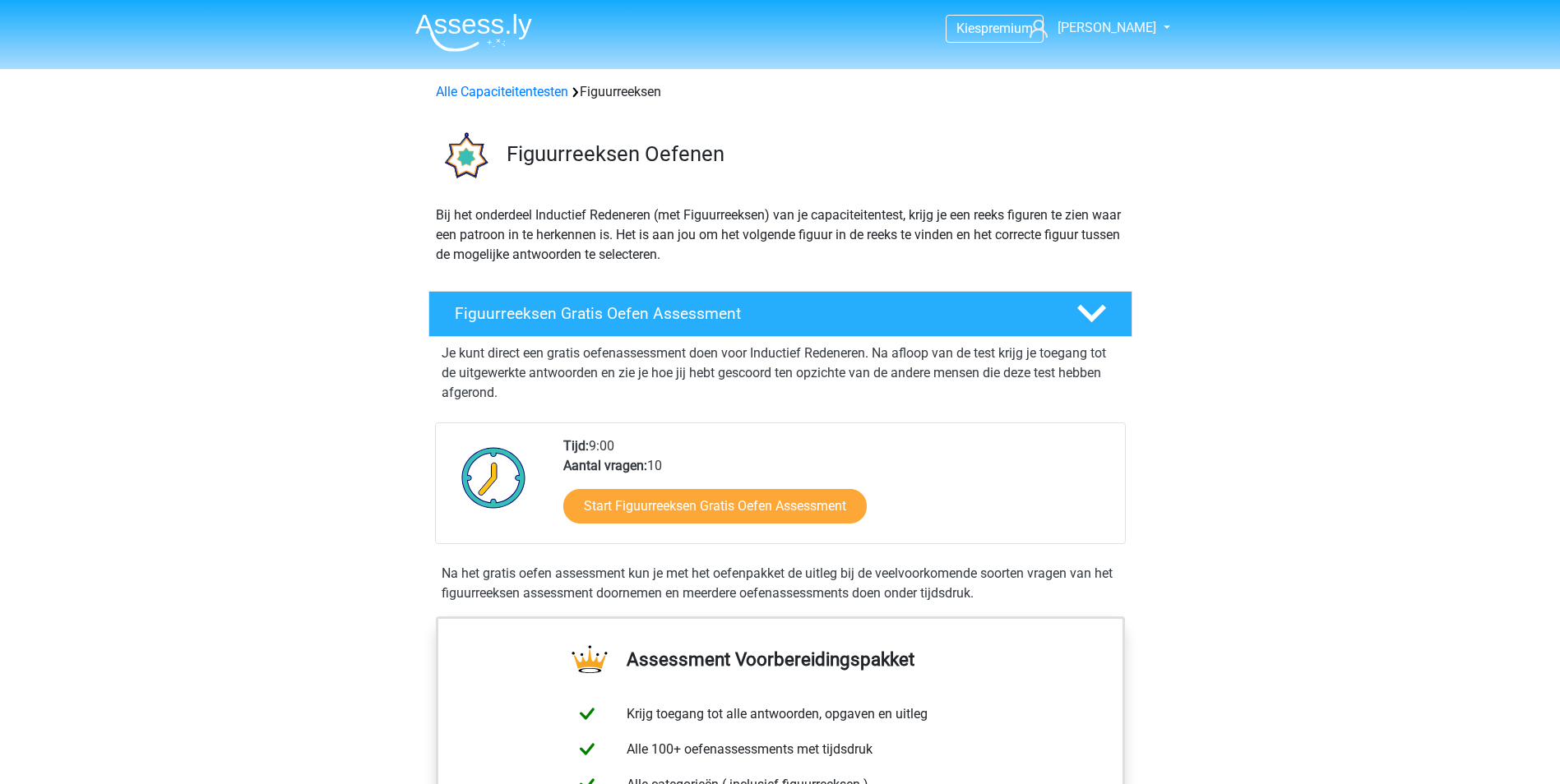
click at [521, 83] on div "Alle Capaciteitentesten Figuurreeksen" at bounding box center [781, 92] width 702 height 19
click at [521, 91] on link "Alle Capaciteitentesten" at bounding box center [502, 92] width 132 height 16
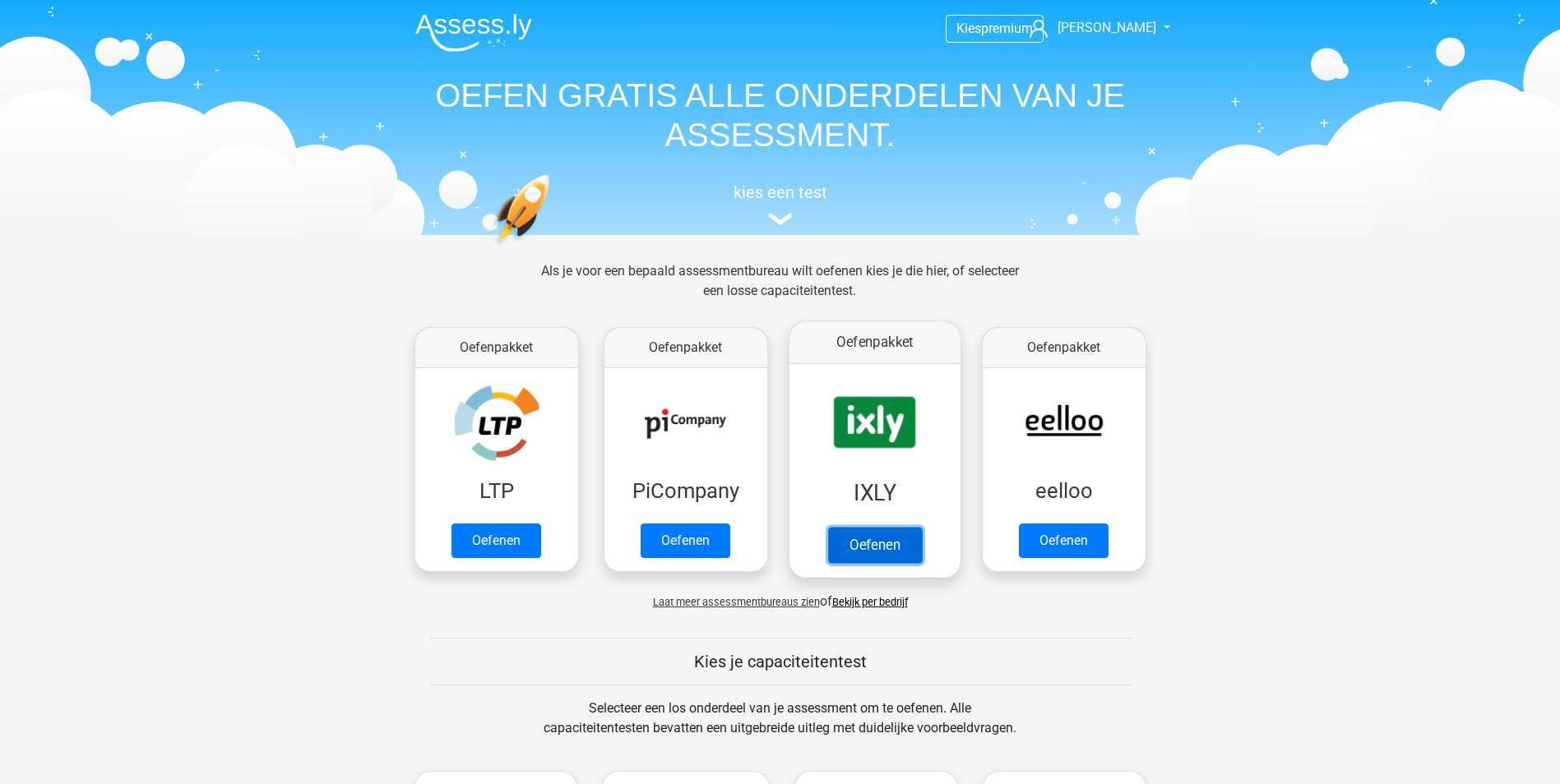
click at [899, 526] on link "Oefenen" at bounding box center [874, 544] width 94 height 36
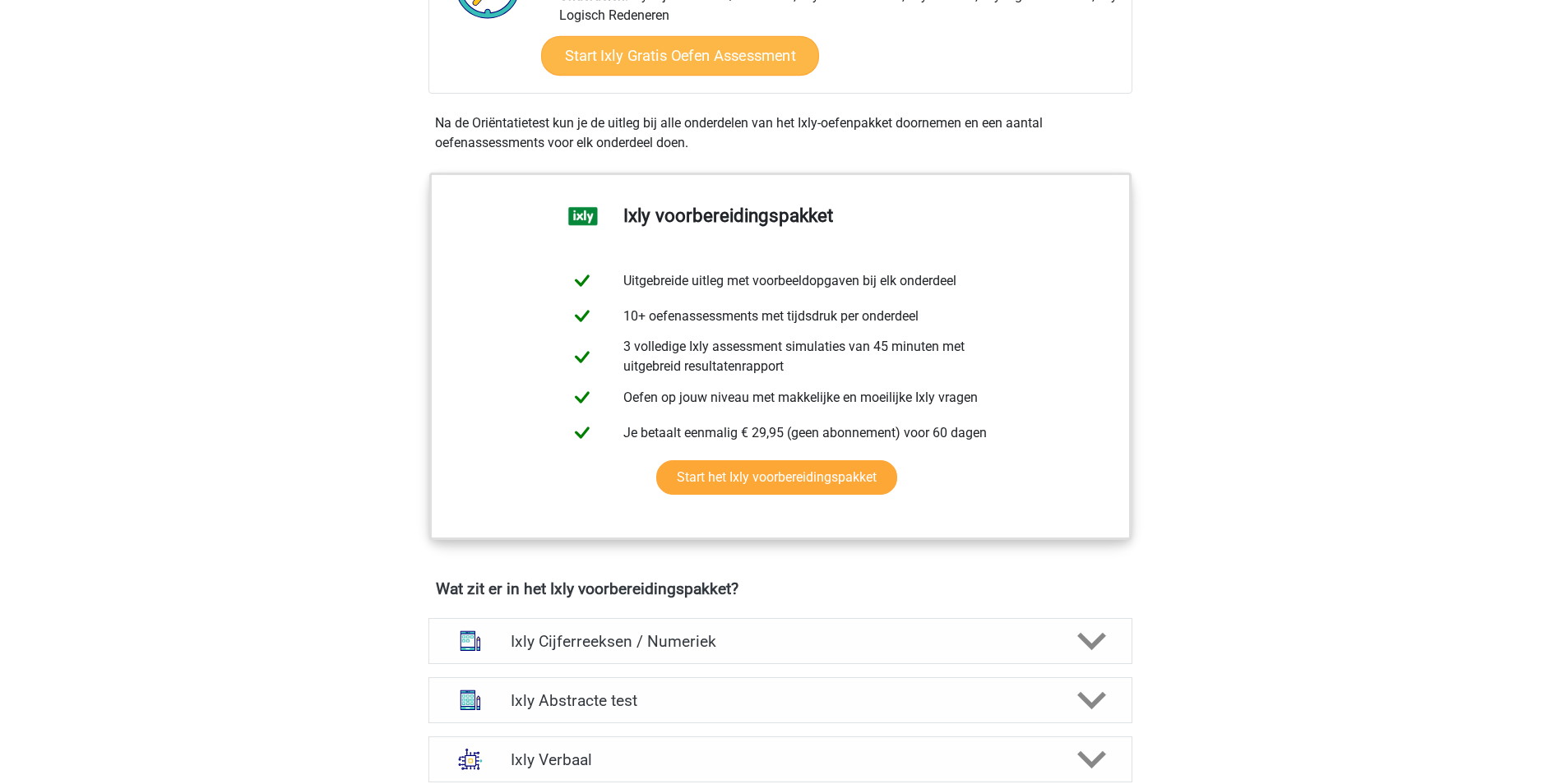
scroll to position [740, 0]
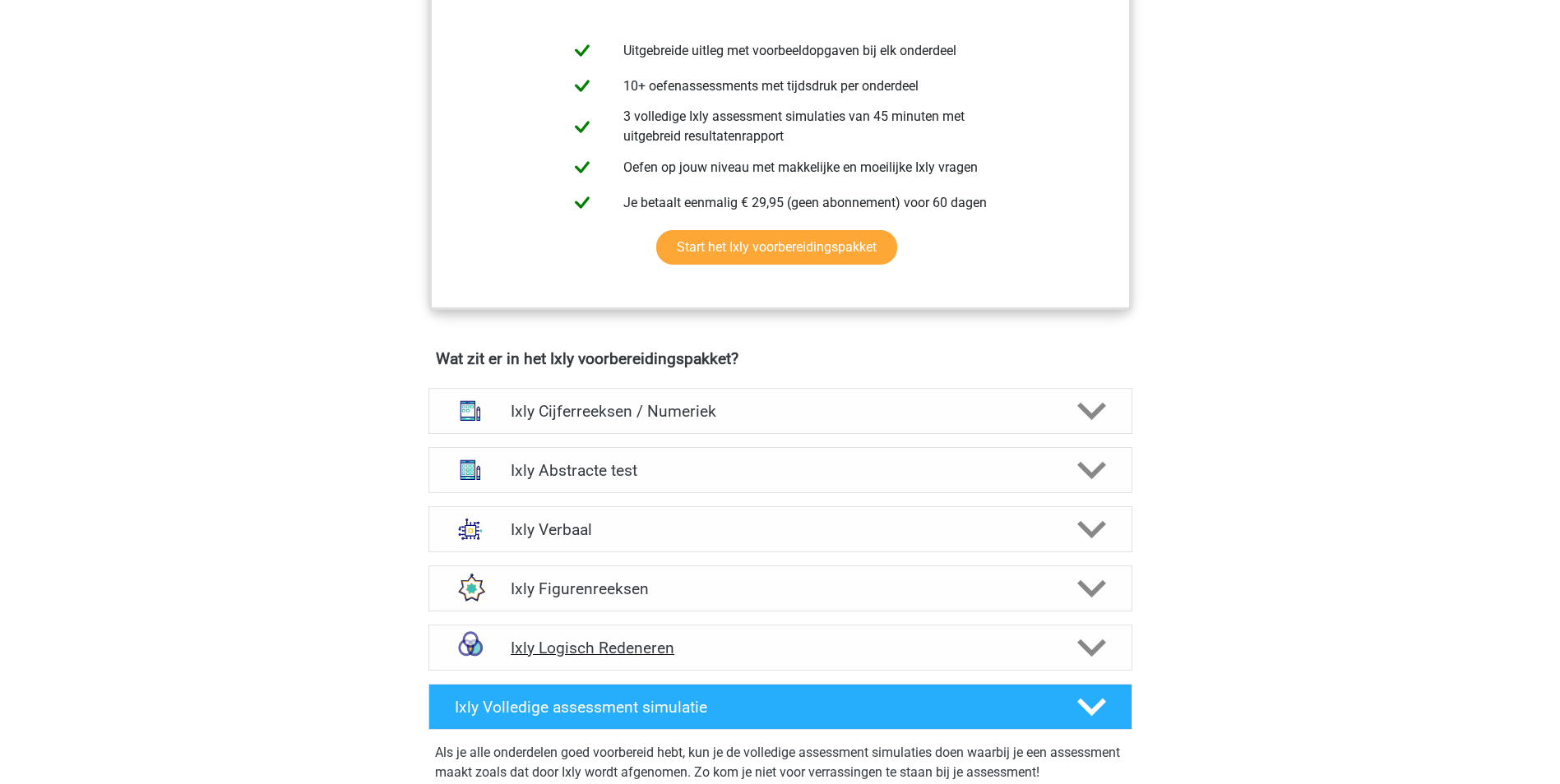
click at [1107, 646] on div at bounding box center [1089, 648] width 56 height 29
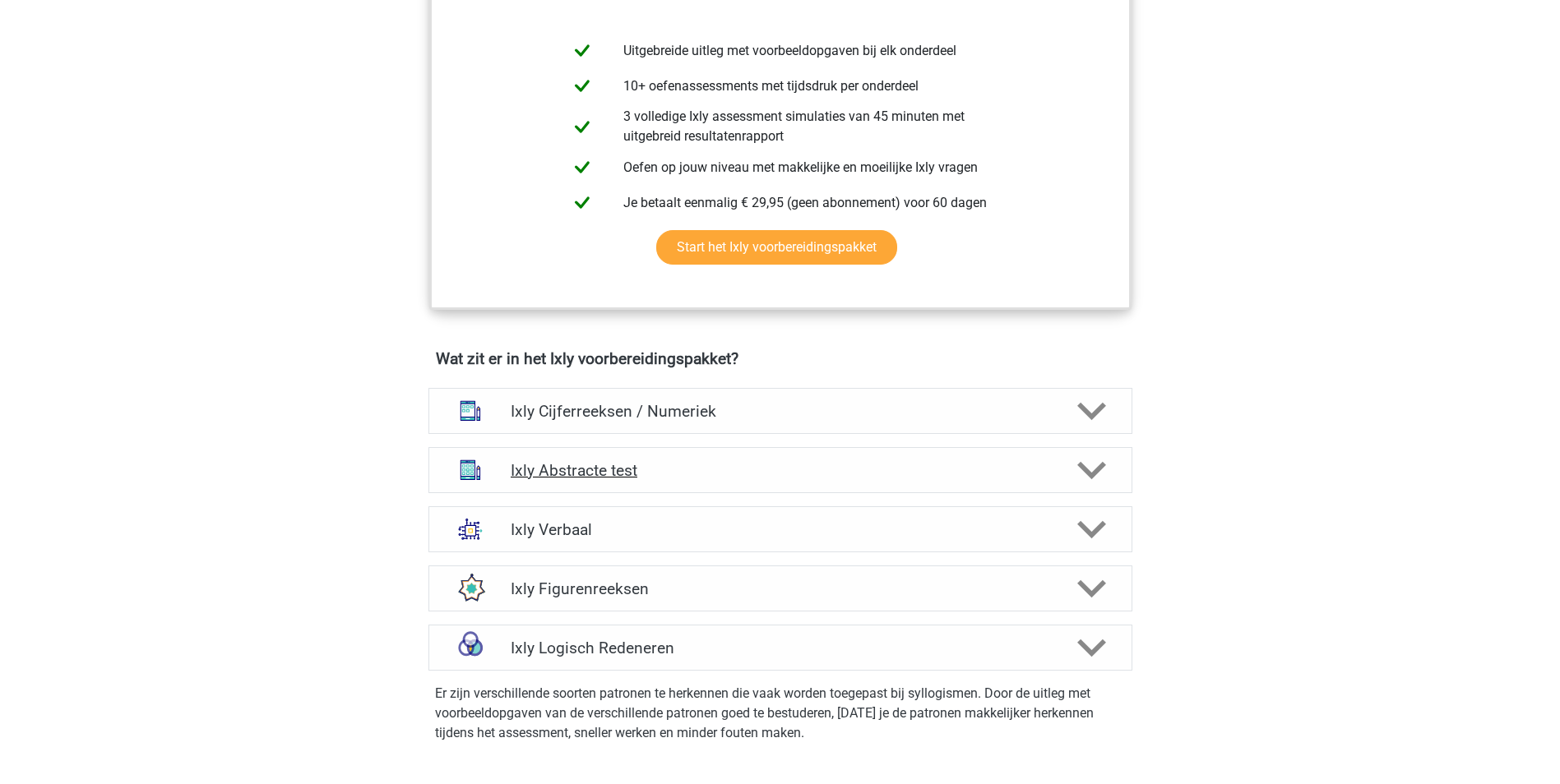
click at [1101, 474] on icon at bounding box center [1091, 470] width 29 height 29
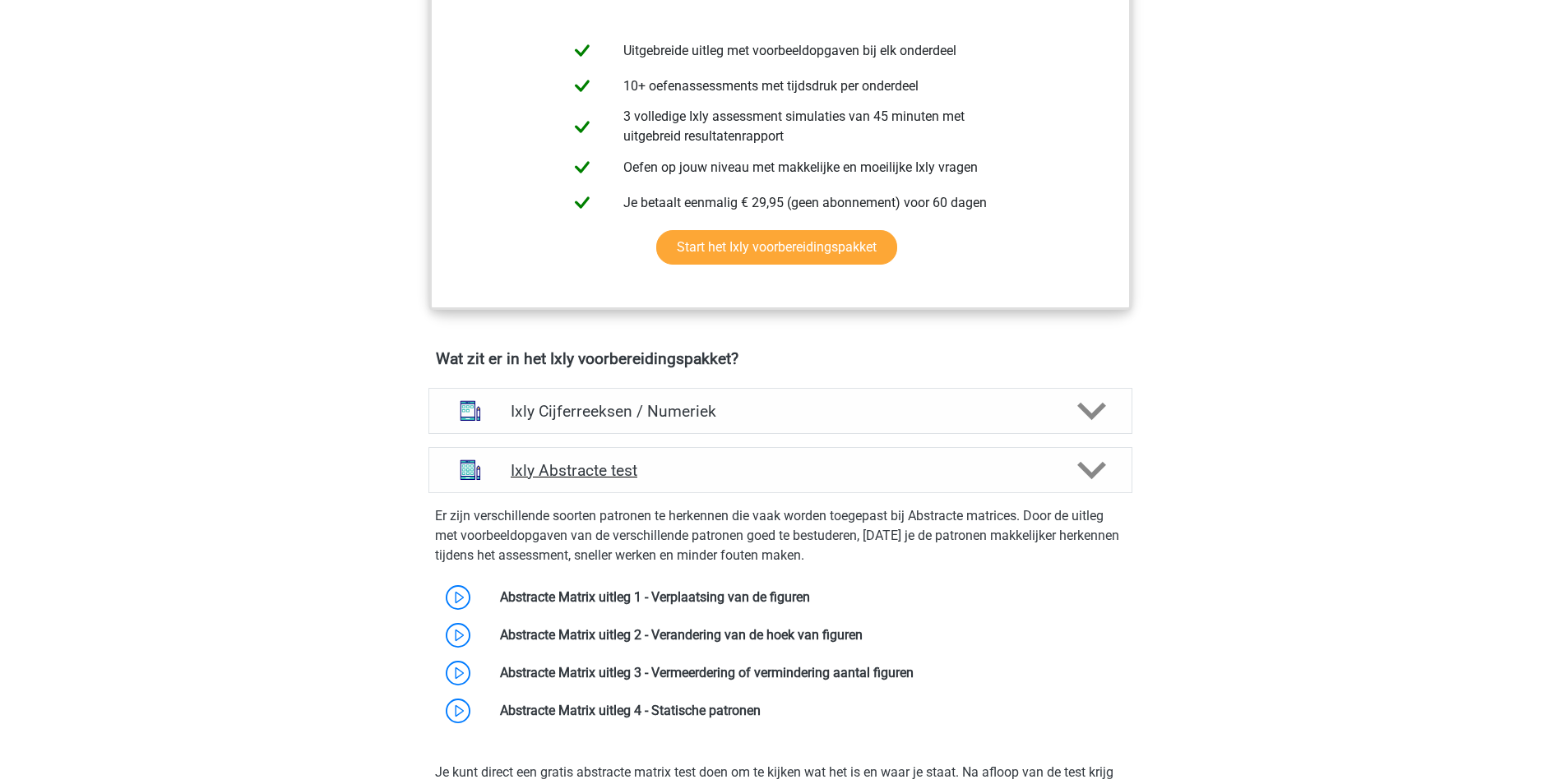
click at [1101, 474] on icon at bounding box center [1091, 470] width 29 height 29
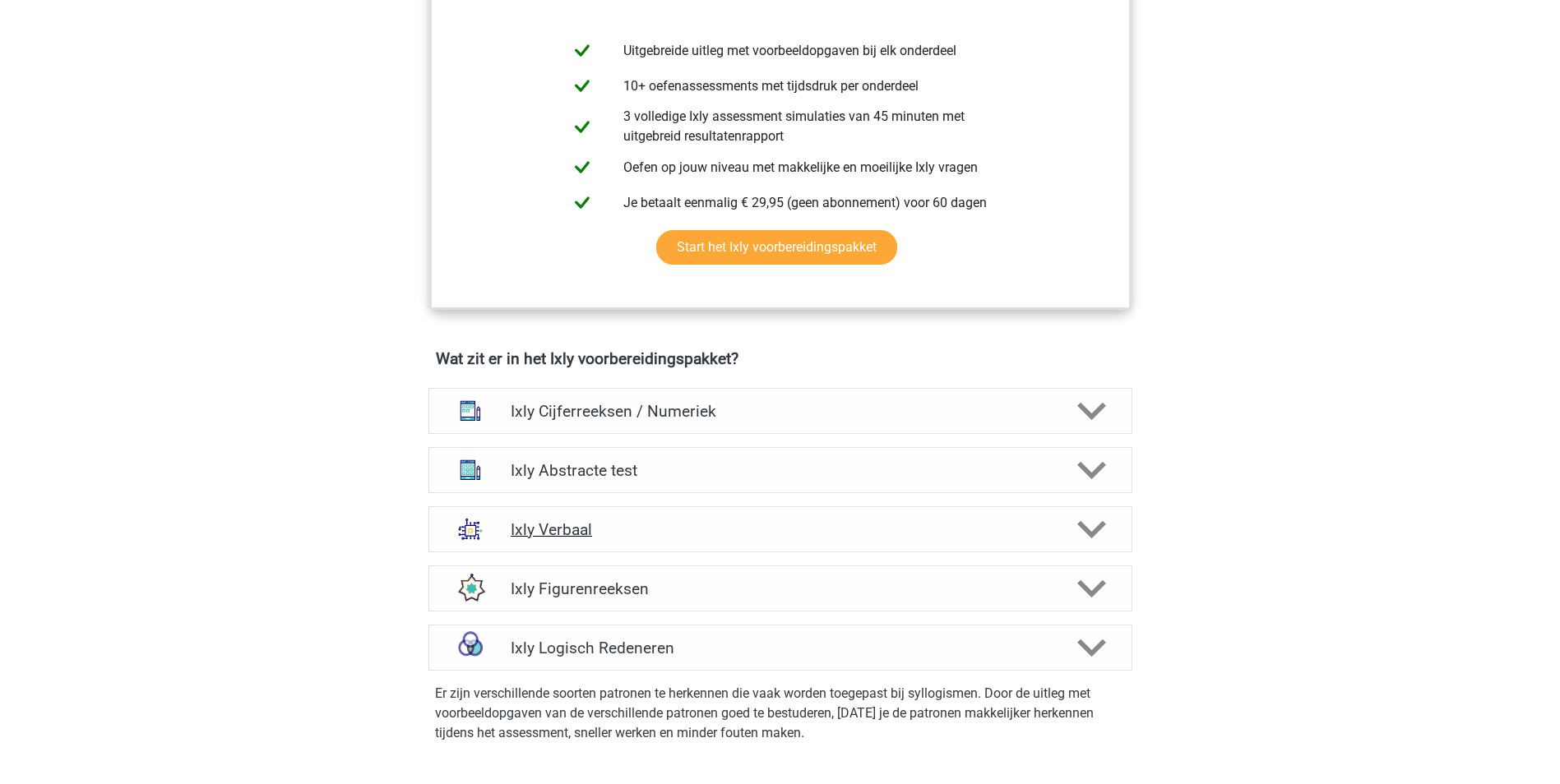
click at [1100, 537] on icon at bounding box center [1091, 529] width 29 height 29
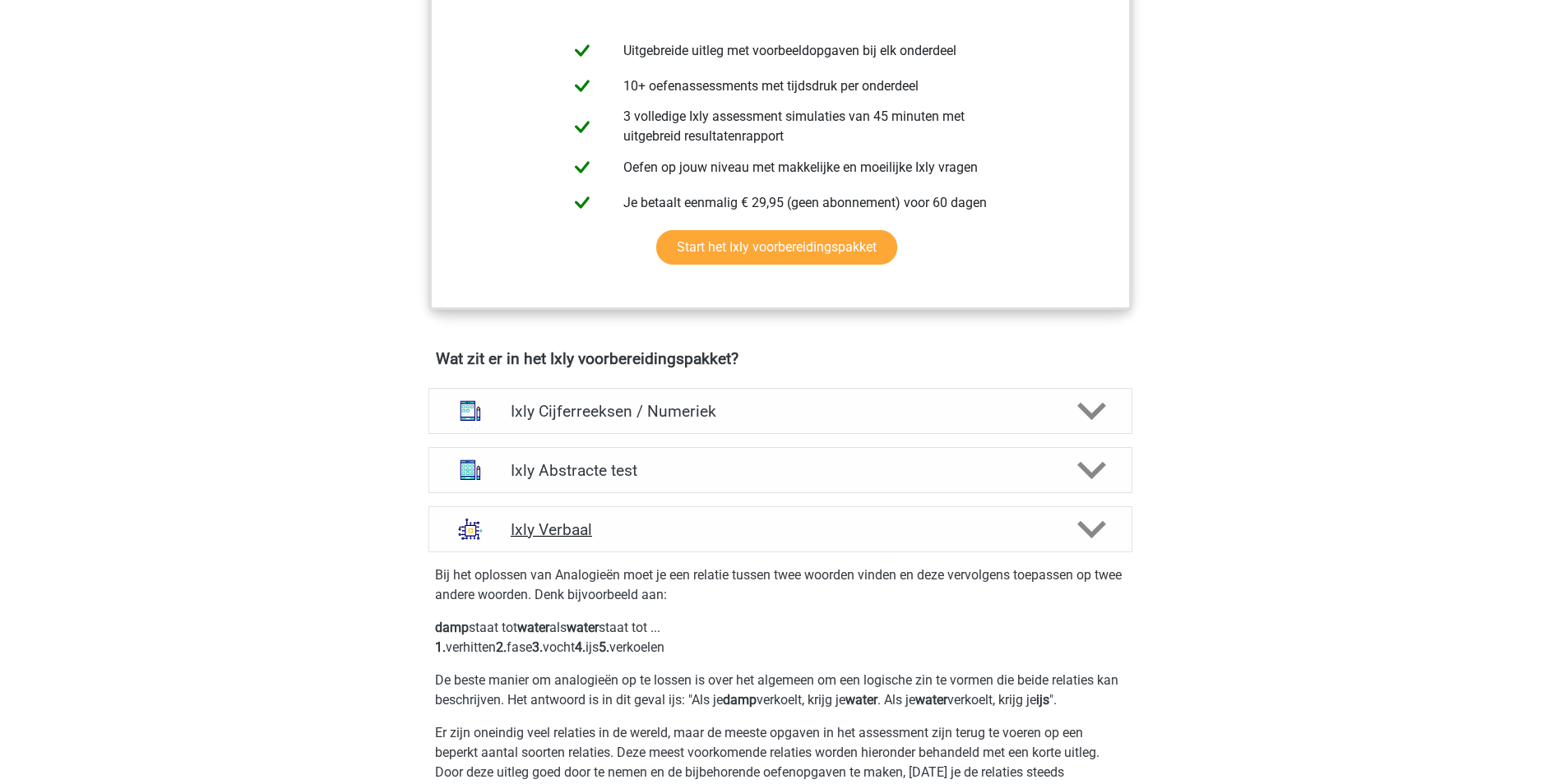
click at [585, 523] on h4 "Ixly Verbaal" at bounding box center [780, 529] width 538 height 19
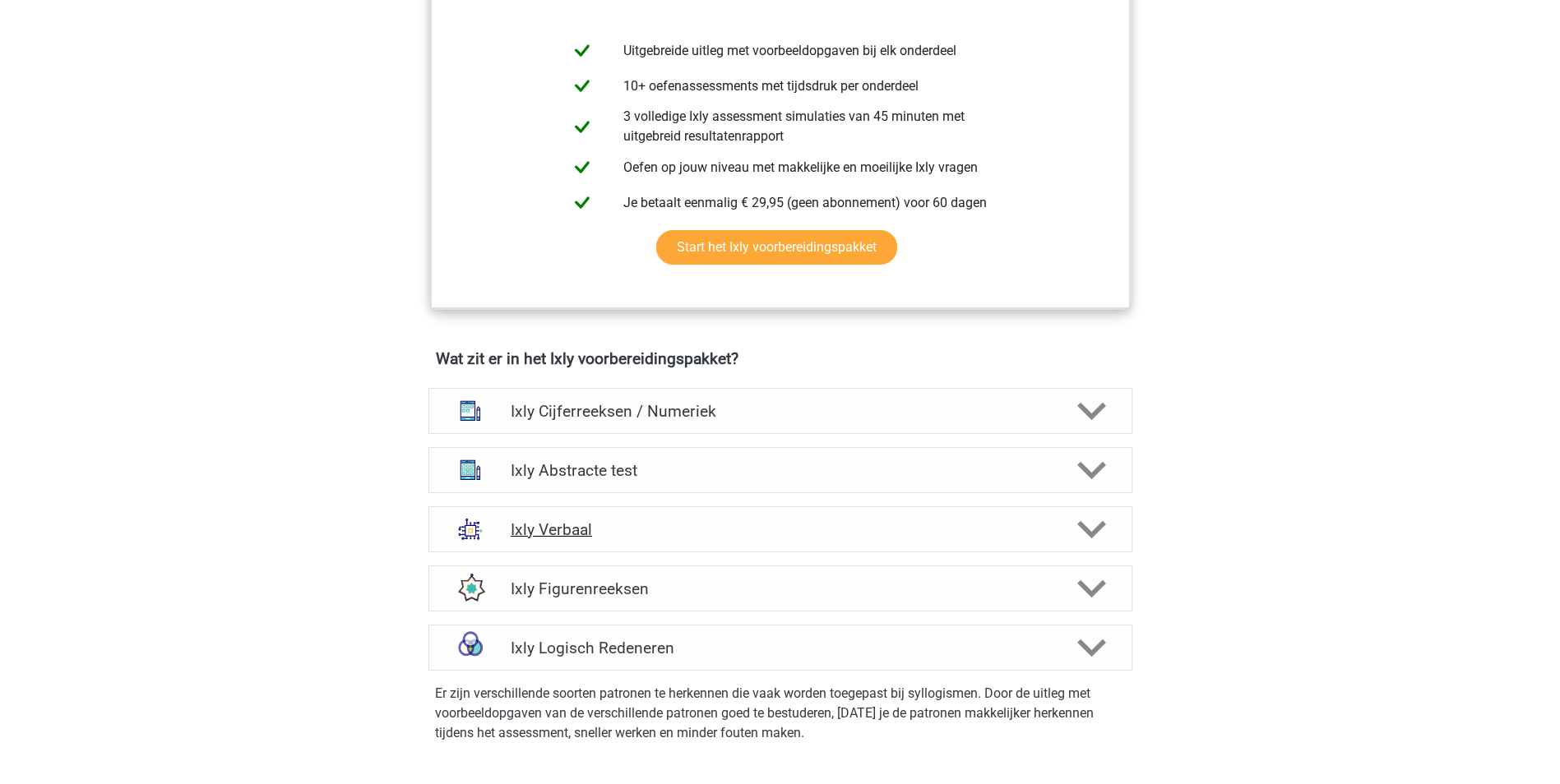
click at [574, 520] on h4 "Ixly Verbaal" at bounding box center [780, 529] width 538 height 19
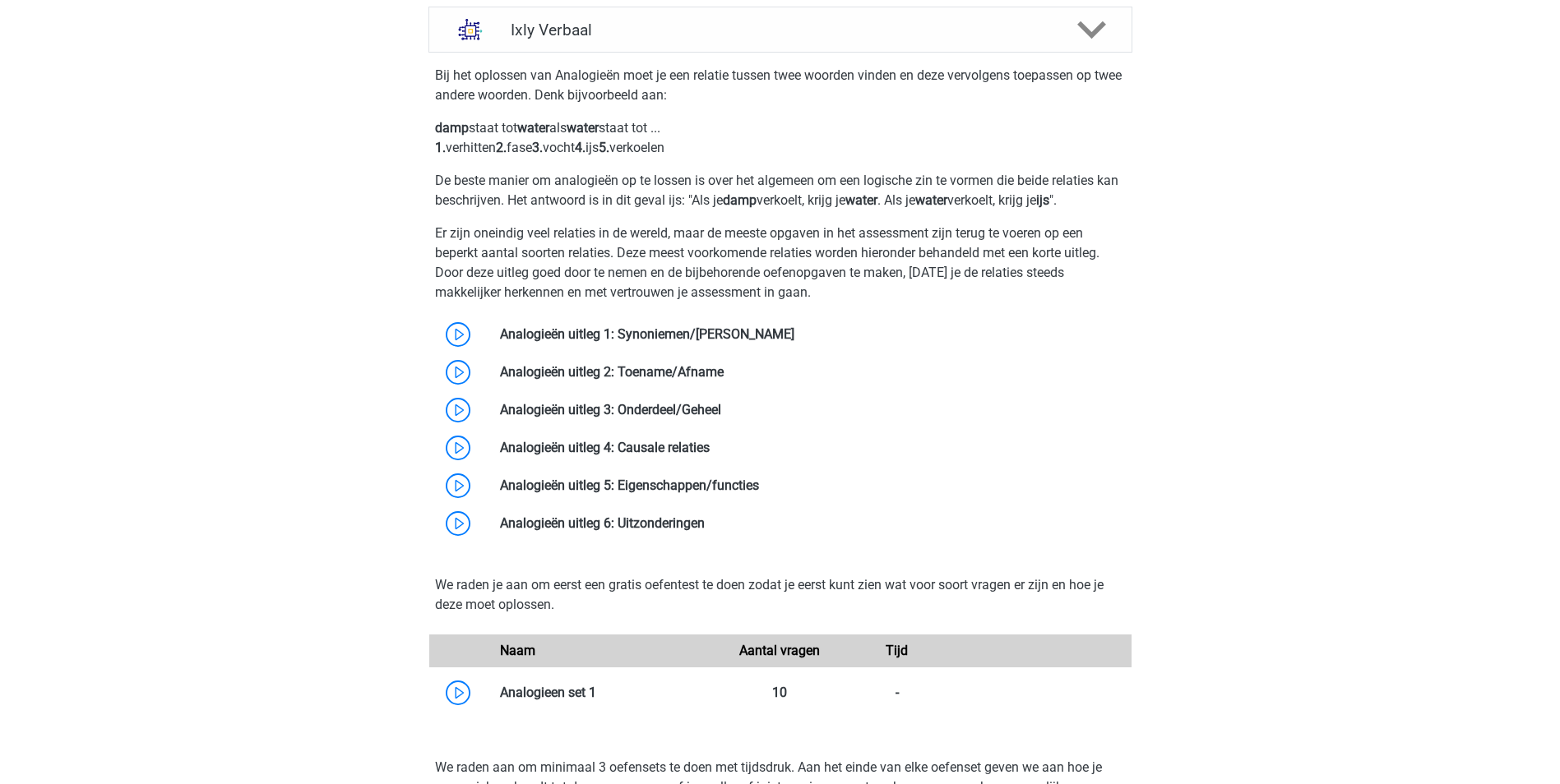
scroll to position [1233, 0]
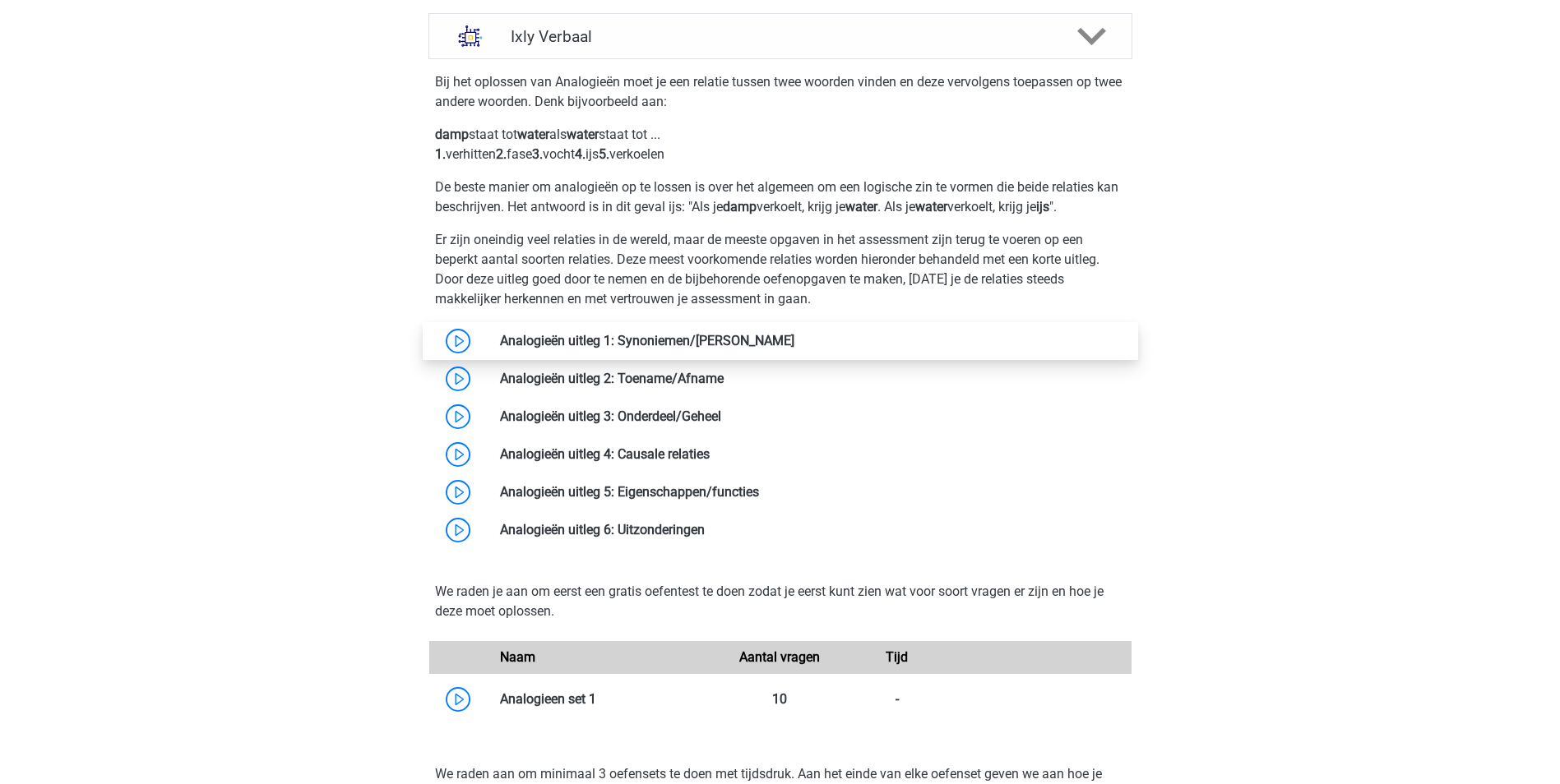
click at [794, 335] on link at bounding box center [794, 340] width 0 height 16
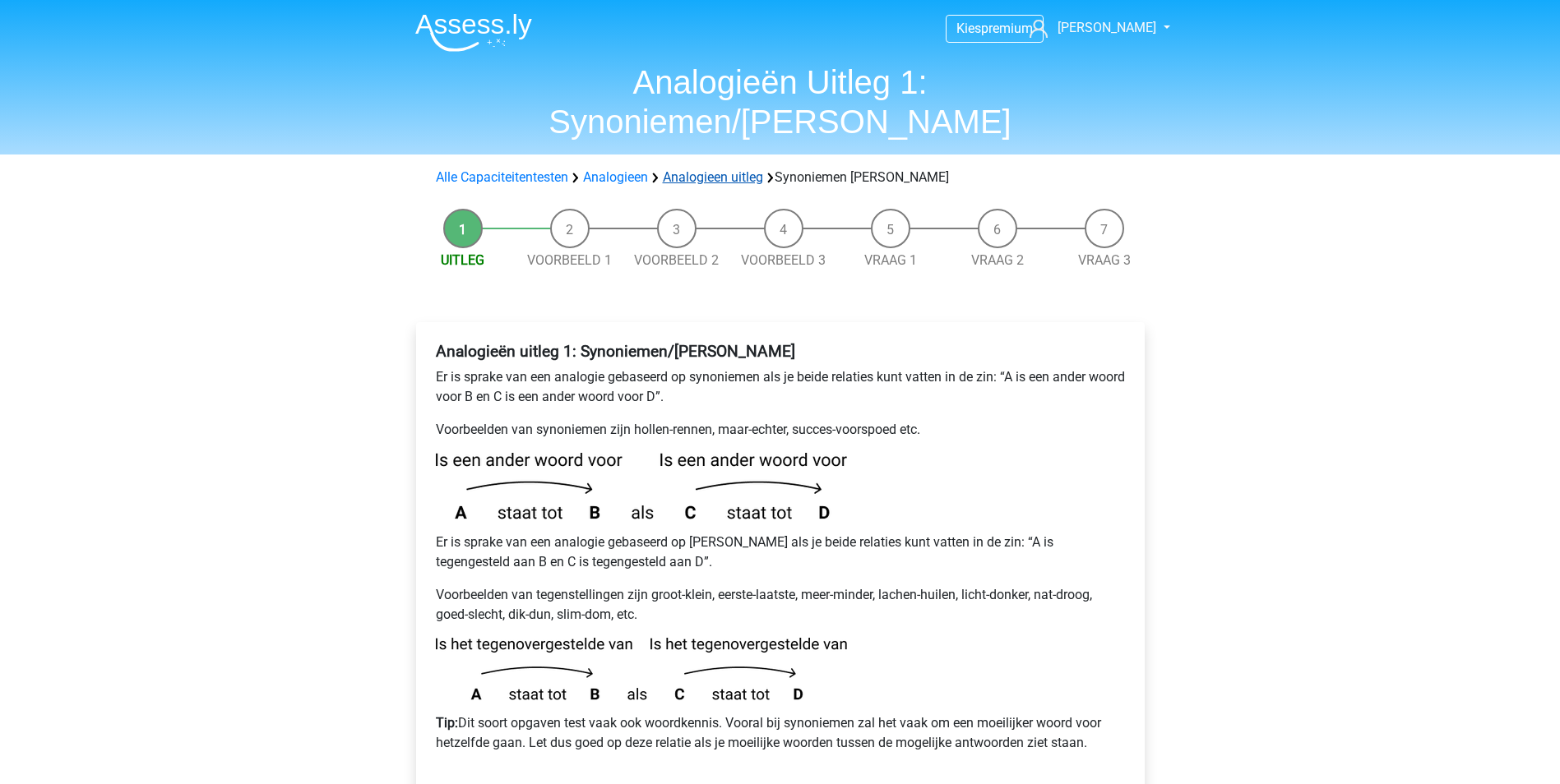
click at [719, 169] on link "Analogieen uitleg" at bounding box center [713, 177] width 101 height 16
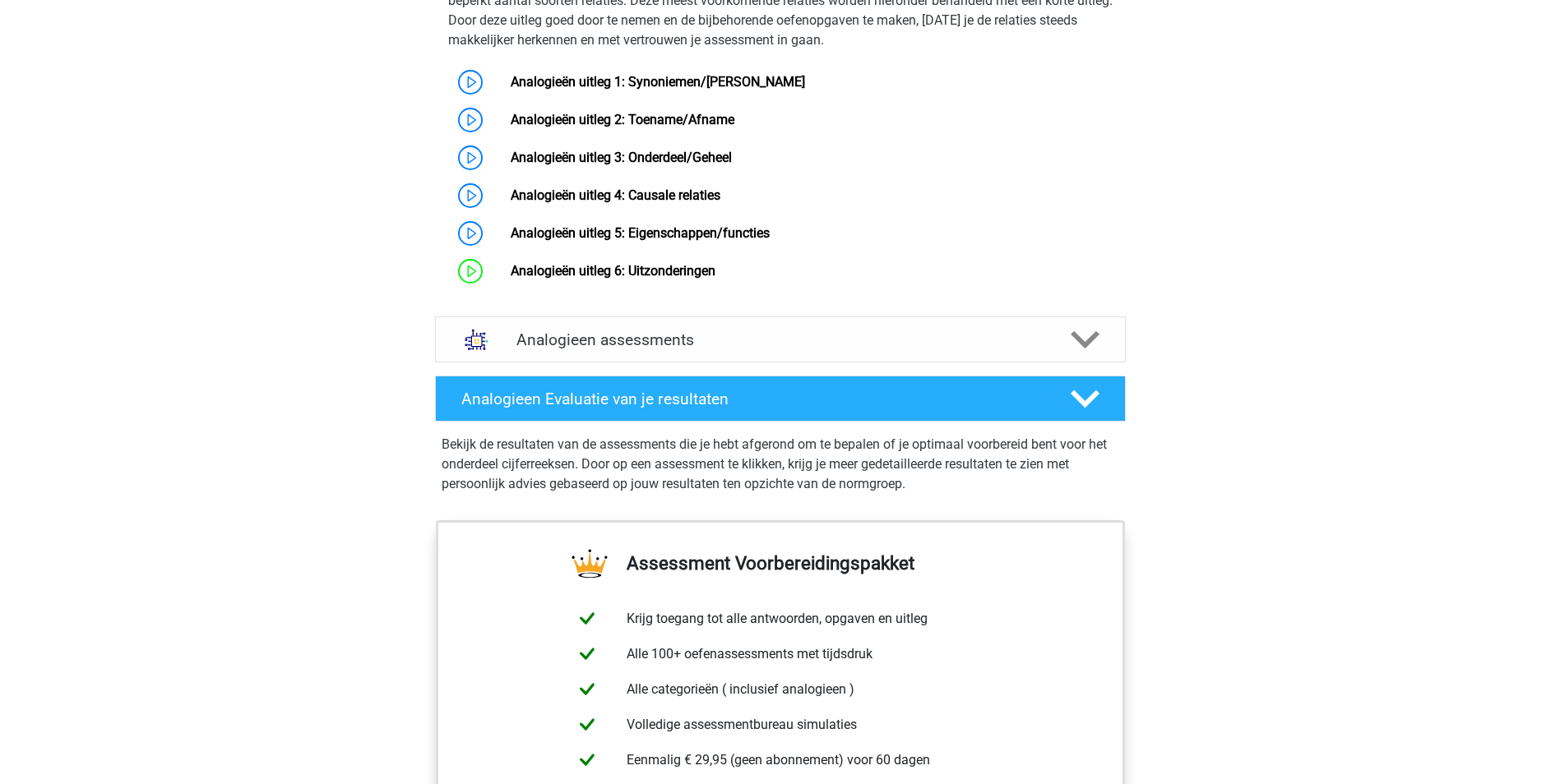
scroll to position [1495, 0]
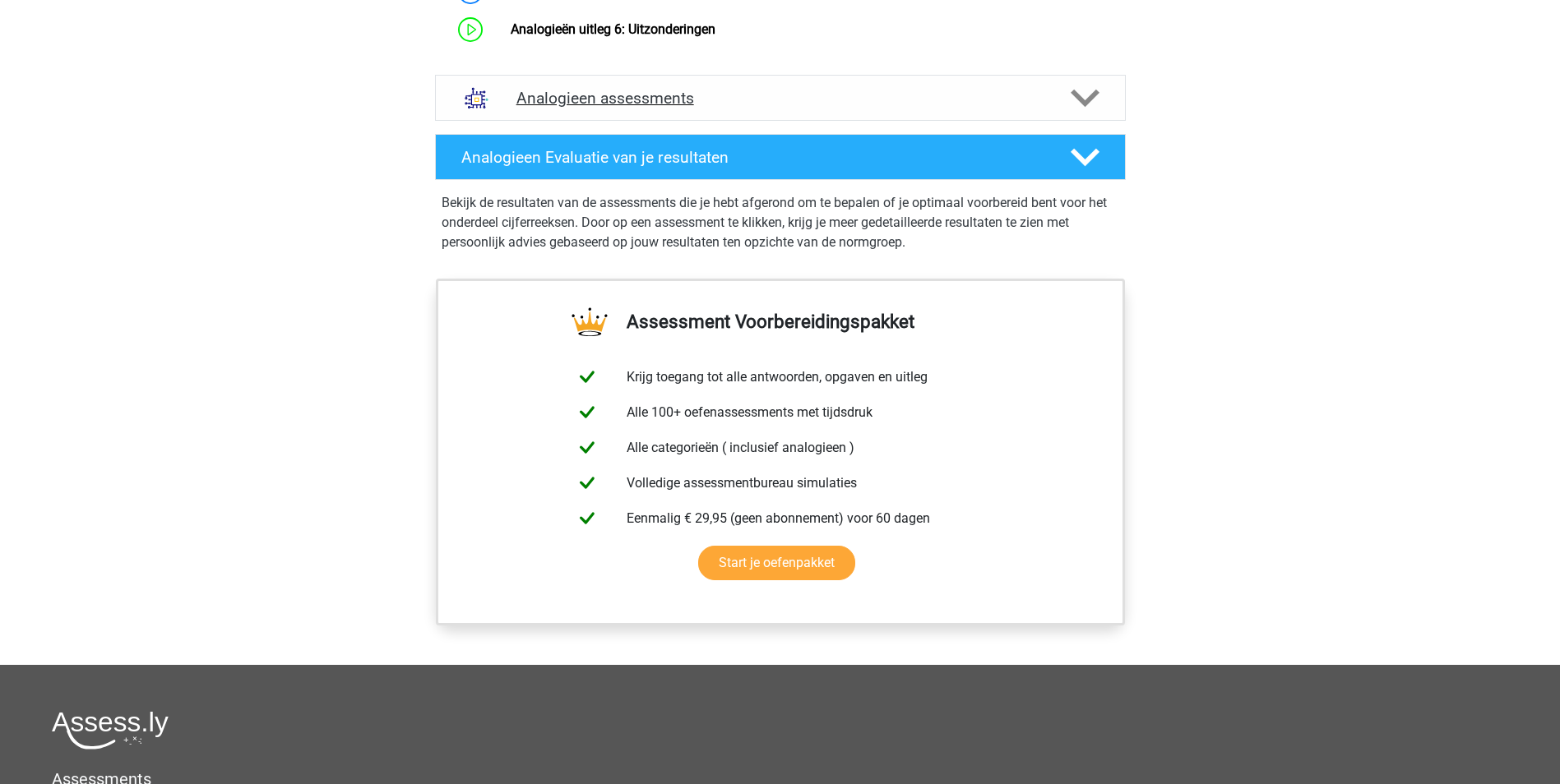
click at [716, 108] on h4 "Analogieen assessments" at bounding box center [780, 98] width 528 height 19
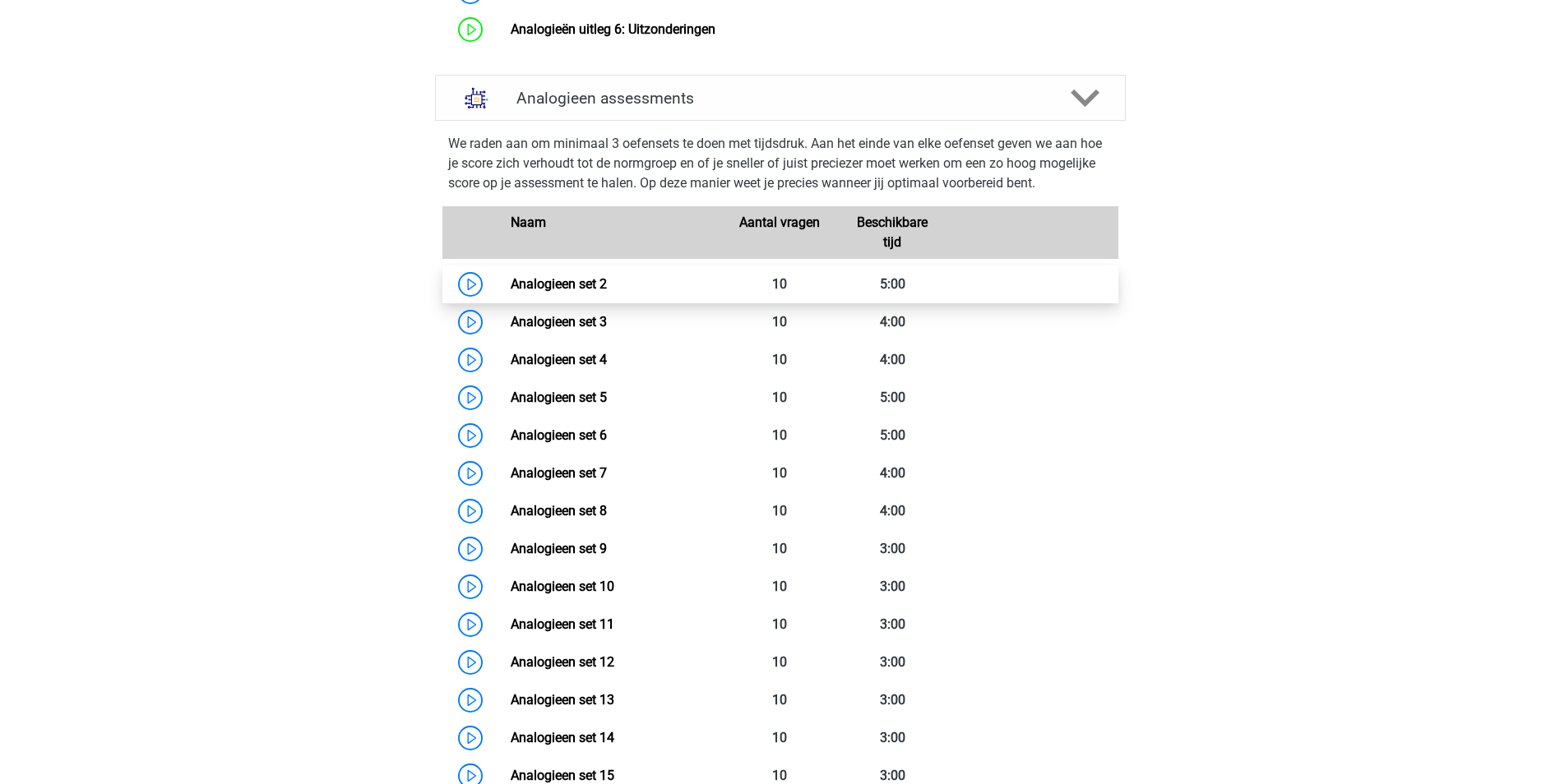
click at [559, 292] on link "Analogieen set 2" at bounding box center [559, 284] width 96 height 16
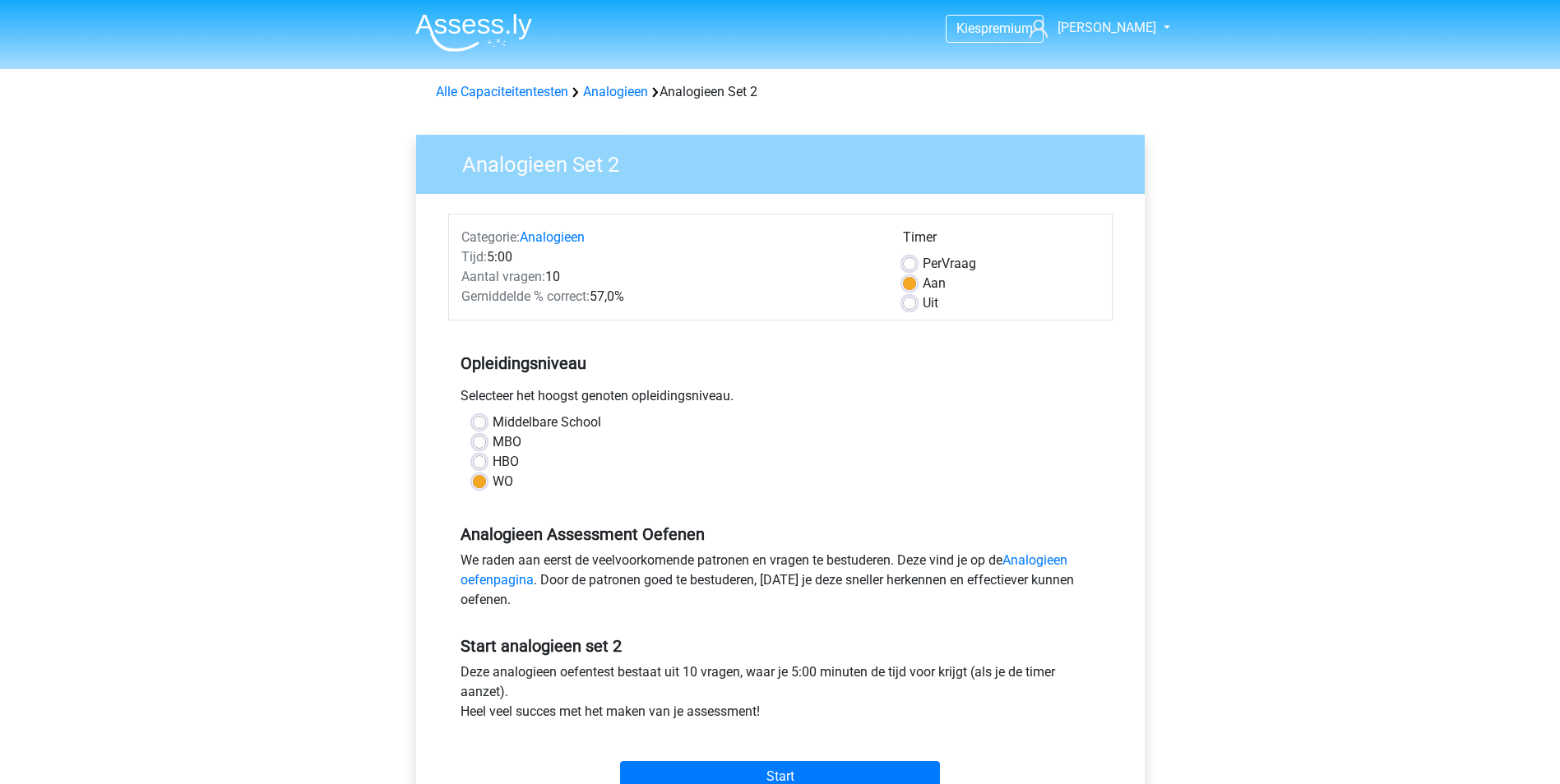
click at [829, 760] on div "Start" at bounding box center [780, 763] width 664 height 57
click at [828, 775] on input "Start" at bounding box center [780, 776] width 320 height 31
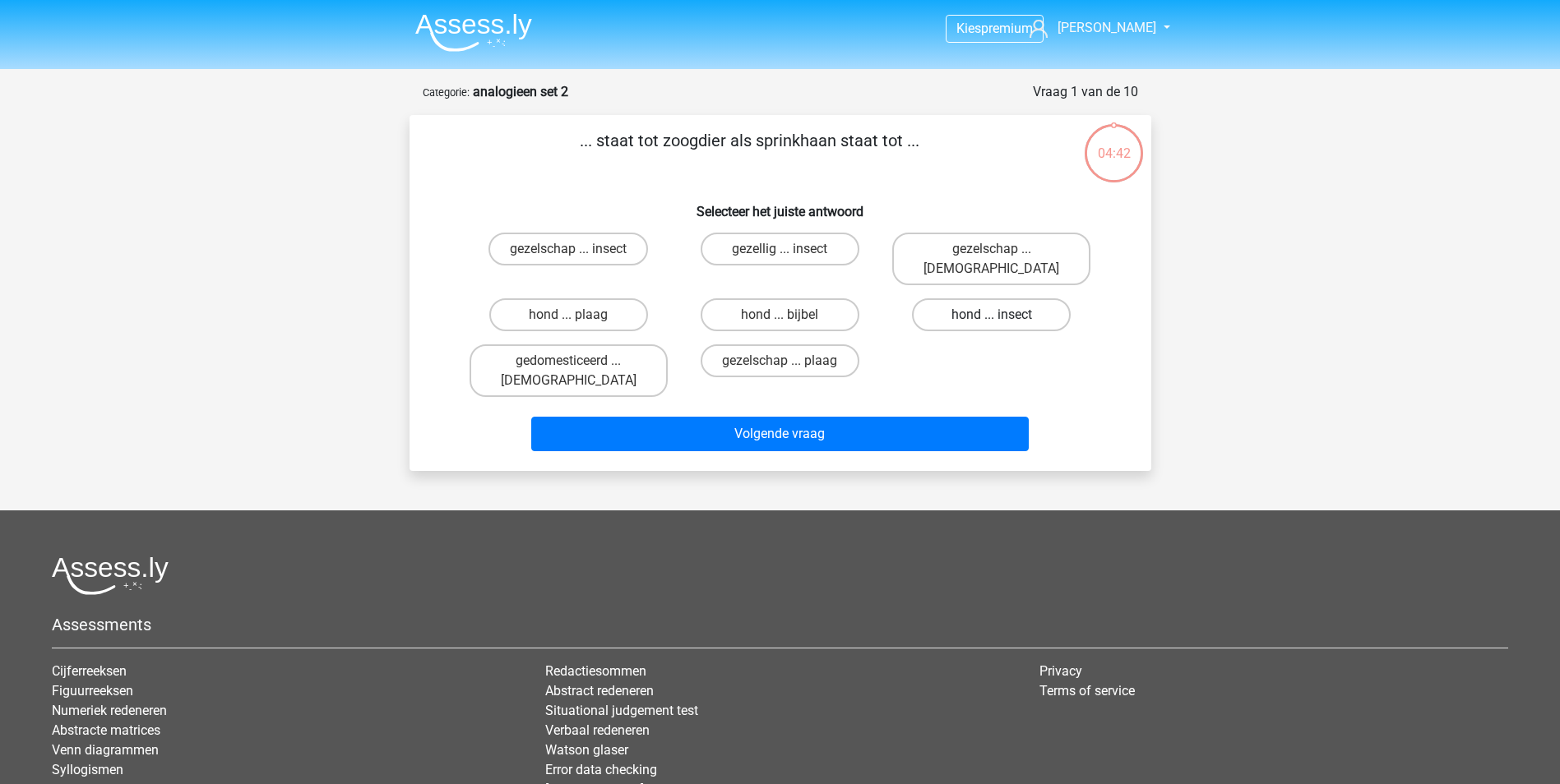
click at [995, 298] on label "hond ... insect" at bounding box center [992, 314] width 159 height 33
click at [995, 315] on input "hond ... insect" at bounding box center [997, 320] width 11 height 11
radio input "true"
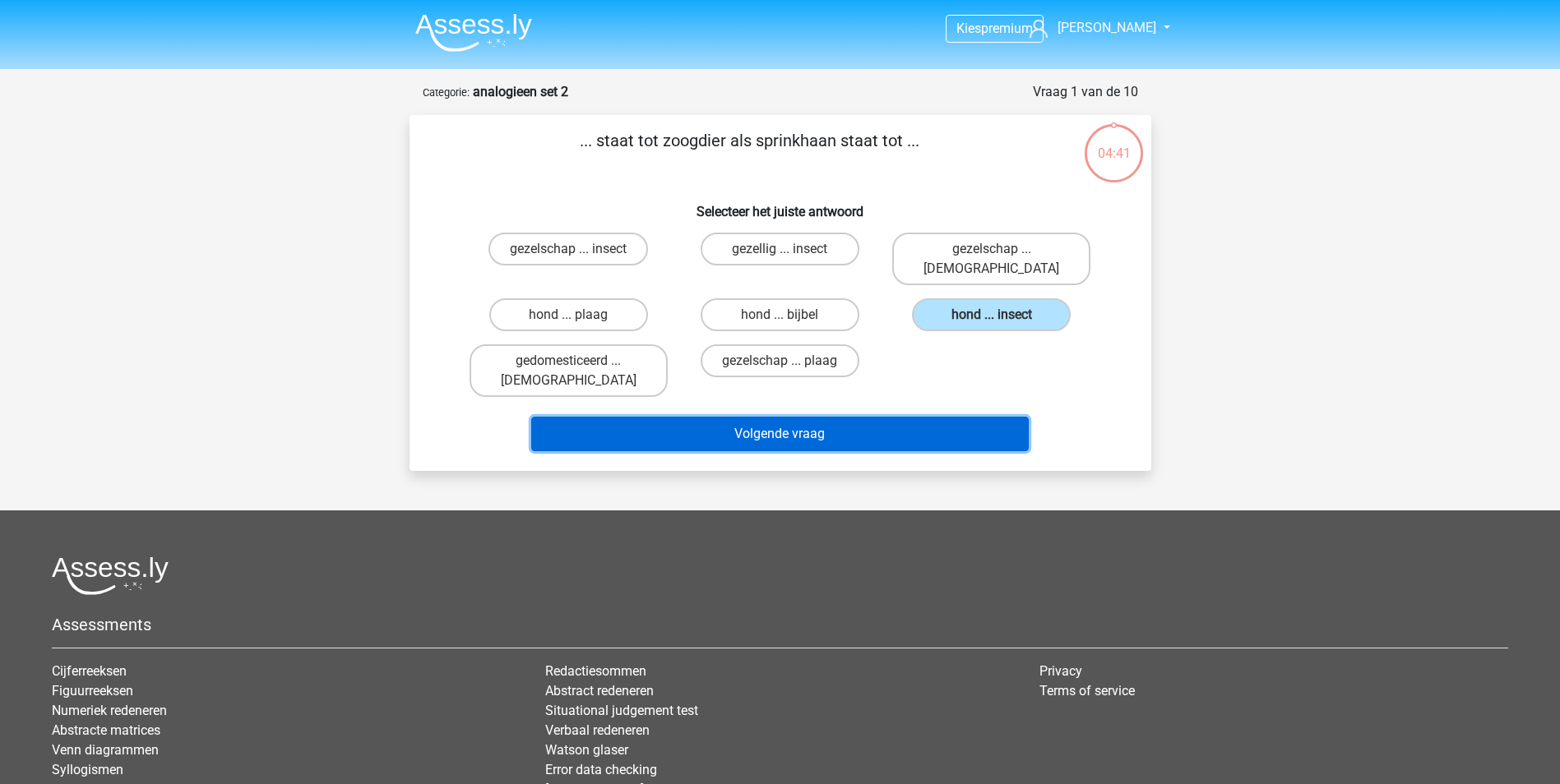
click at [828, 417] on button "Volgende vraag" at bounding box center [780, 434] width 498 height 34
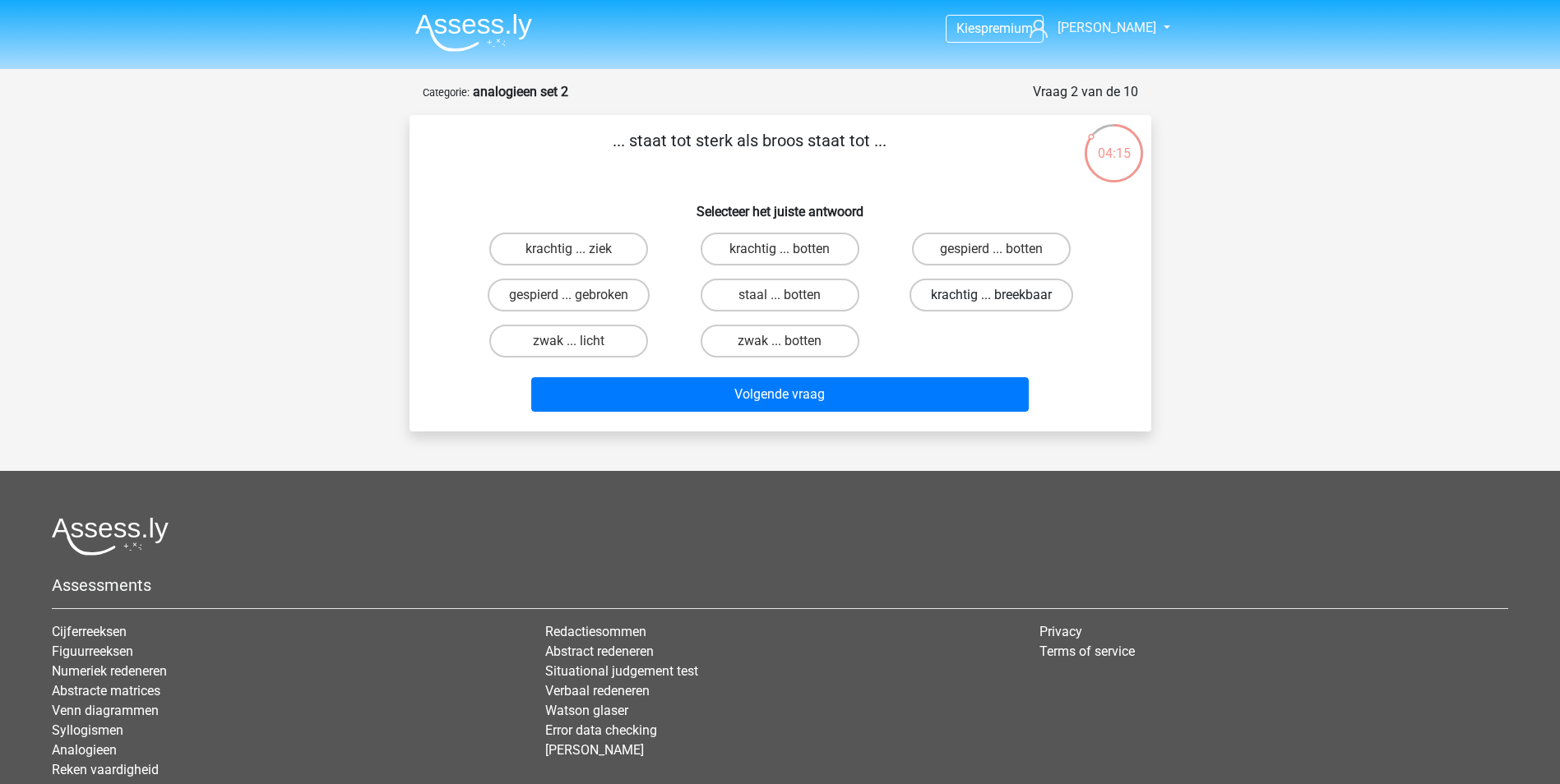
click at [1050, 296] on label "krachtig ... breekbaar" at bounding box center [991, 295] width 163 height 33
click at [1002, 296] on input "krachtig ... breekbaar" at bounding box center [997, 301] width 11 height 11
radio input "true"
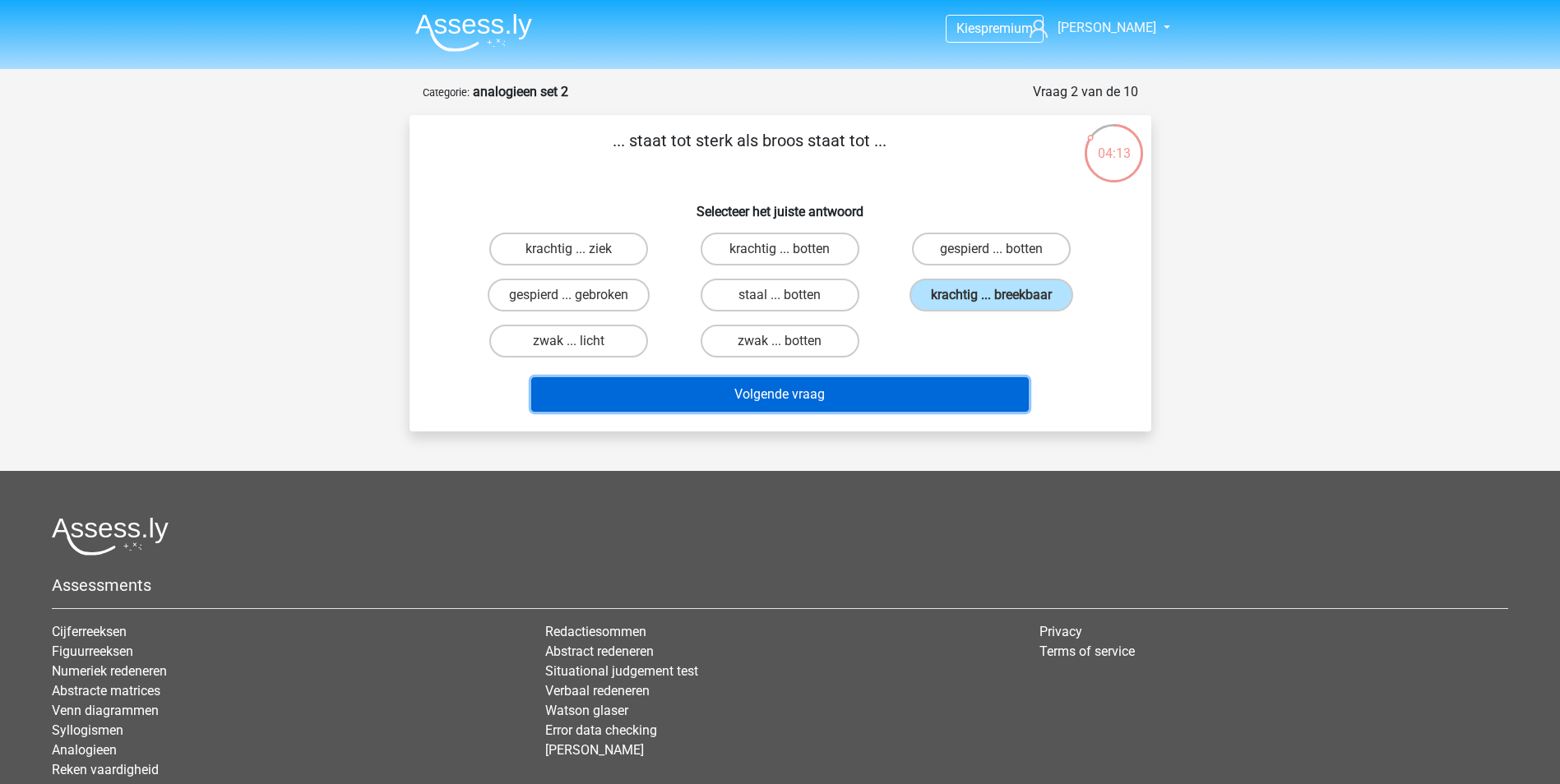
click at [815, 397] on button "Volgende vraag" at bounding box center [780, 394] width 498 height 34
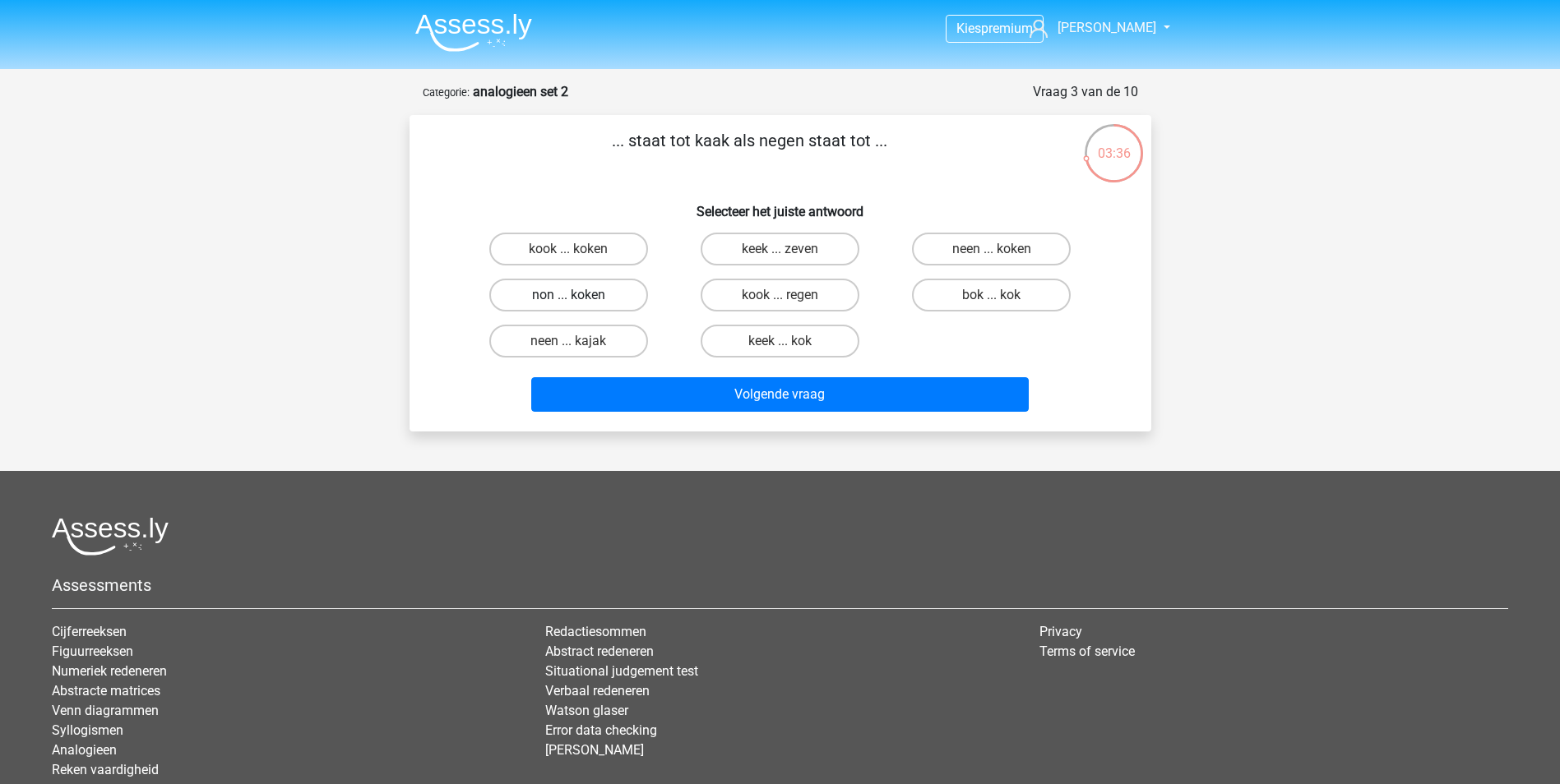
click at [609, 298] on label "non ... koken" at bounding box center [569, 295] width 159 height 33
click at [579, 298] on input "non ... koken" at bounding box center [574, 301] width 11 height 11
radio input "true"
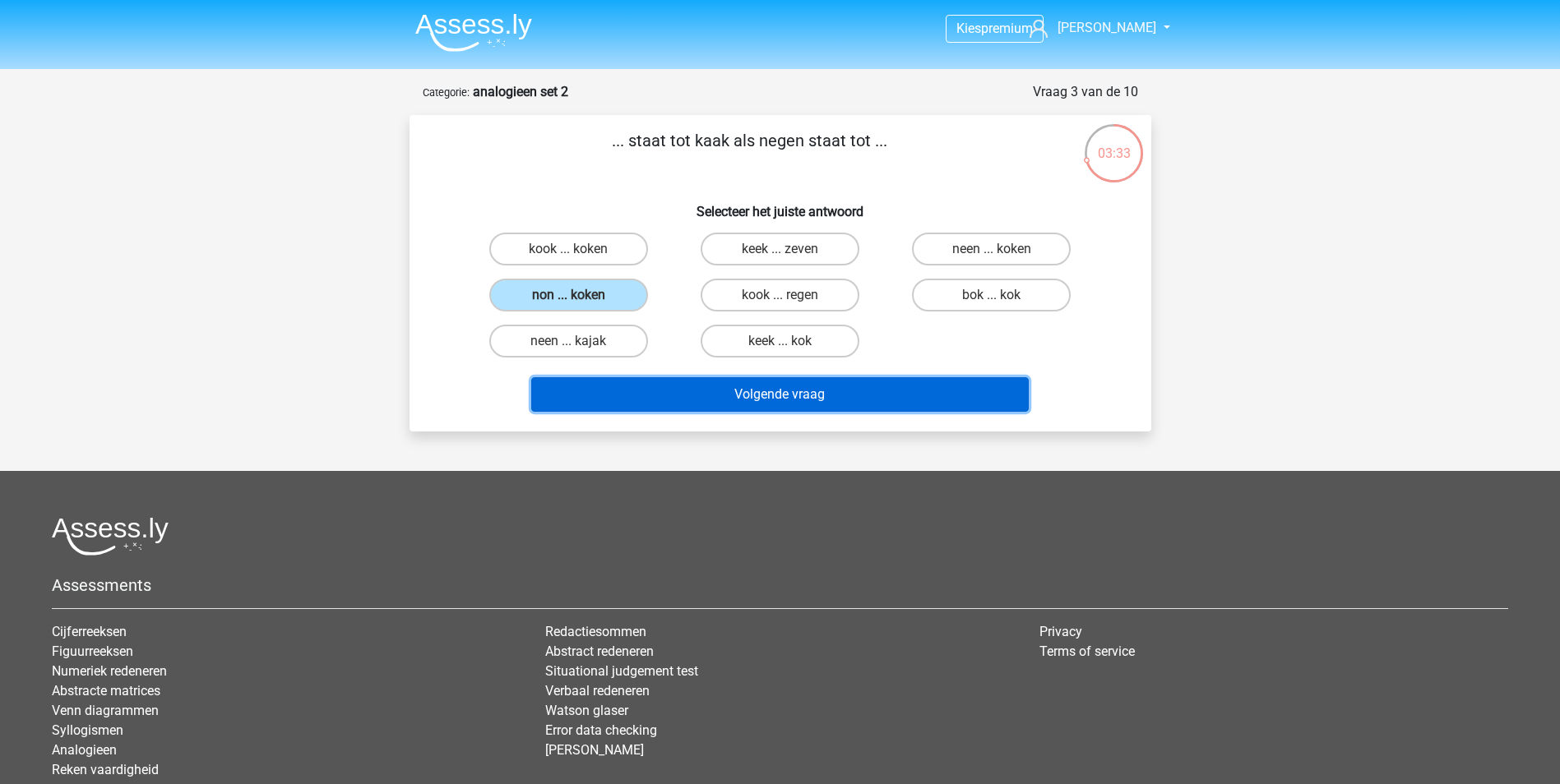
click at [769, 400] on button "Volgende vraag" at bounding box center [780, 394] width 498 height 34
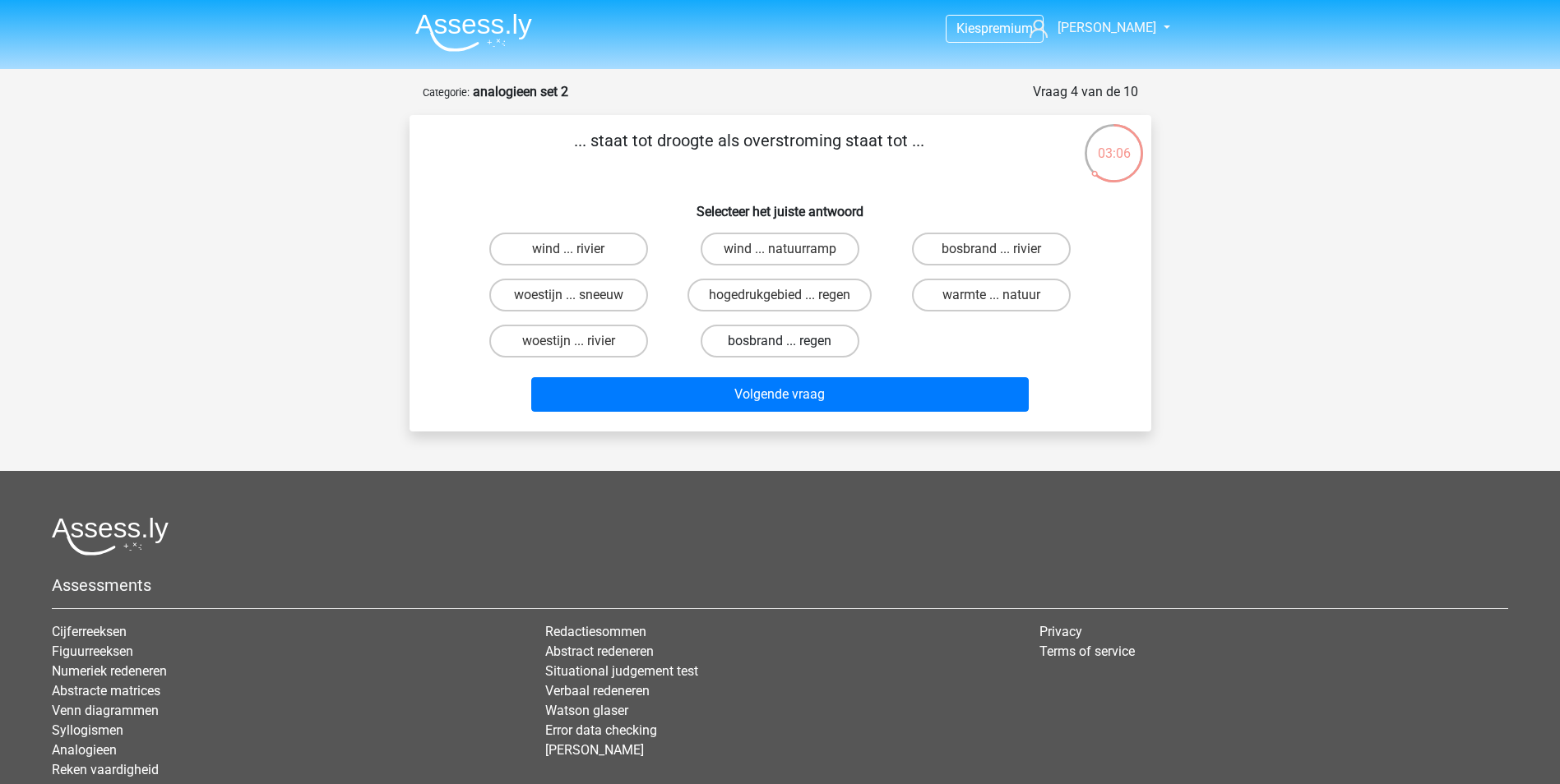
click at [755, 331] on label "bosbrand ... regen" at bounding box center [780, 340] width 159 height 33
click at [780, 341] on input "bosbrand ... regen" at bounding box center [785, 347] width 11 height 11
radio input "true"
click at [791, 415] on div "Volgende vraag" at bounding box center [781, 398] width 635 height 41
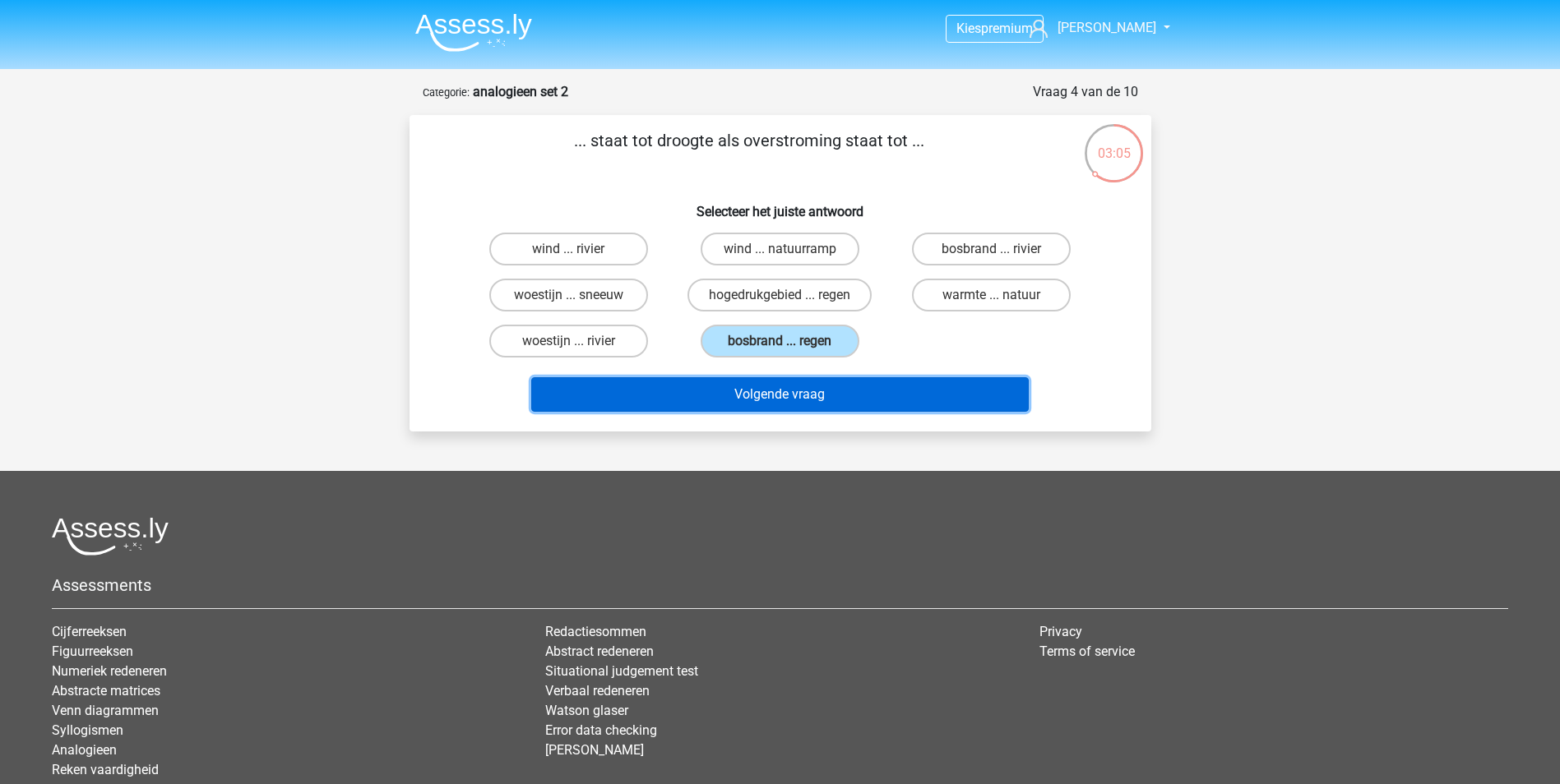
click at [805, 398] on button "Volgende vraag" at bounding box center [780, 394] width 498 height 34
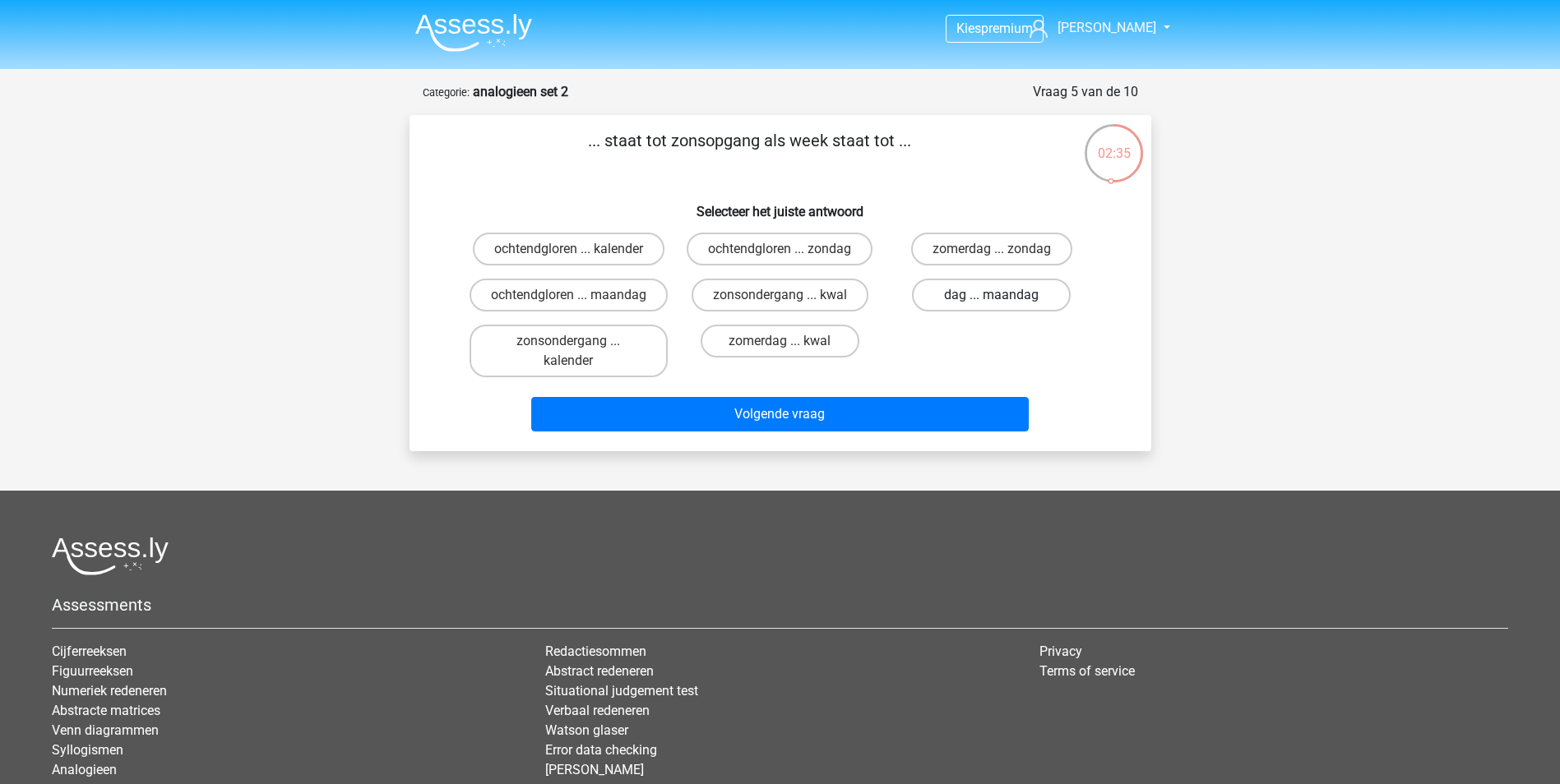
click at [1013, 302] on label "dag ... maandag" at bounding box center [992, 295] width 159 height 33
click at [1002, 302] on input "dag ... maandag" at bounding box center [997, 301] width 11 height 11
radio input "true"
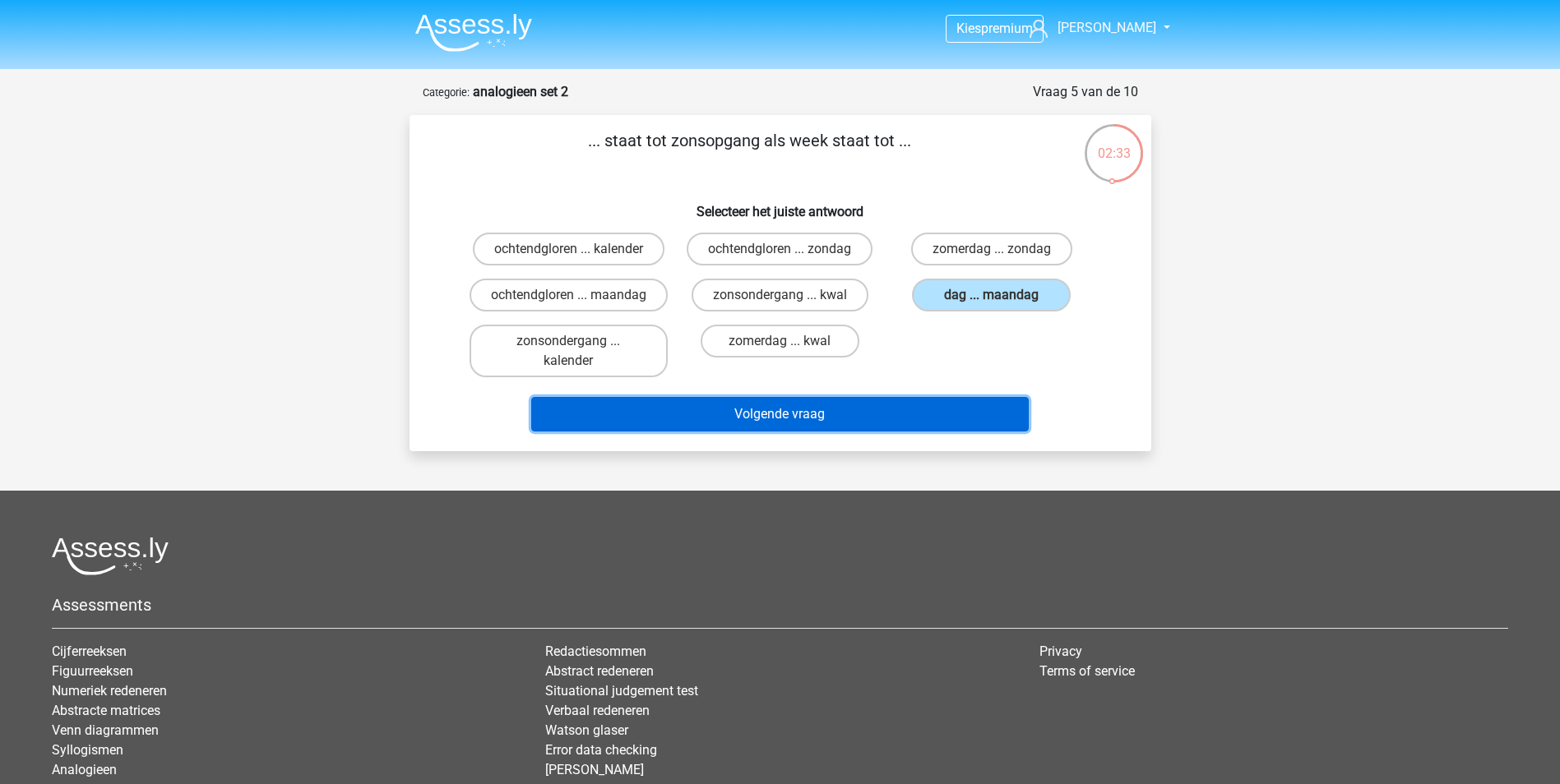
click at [836, 422] on button "Volgende vraag" at bounding box center [780, 414] width 498 height 34
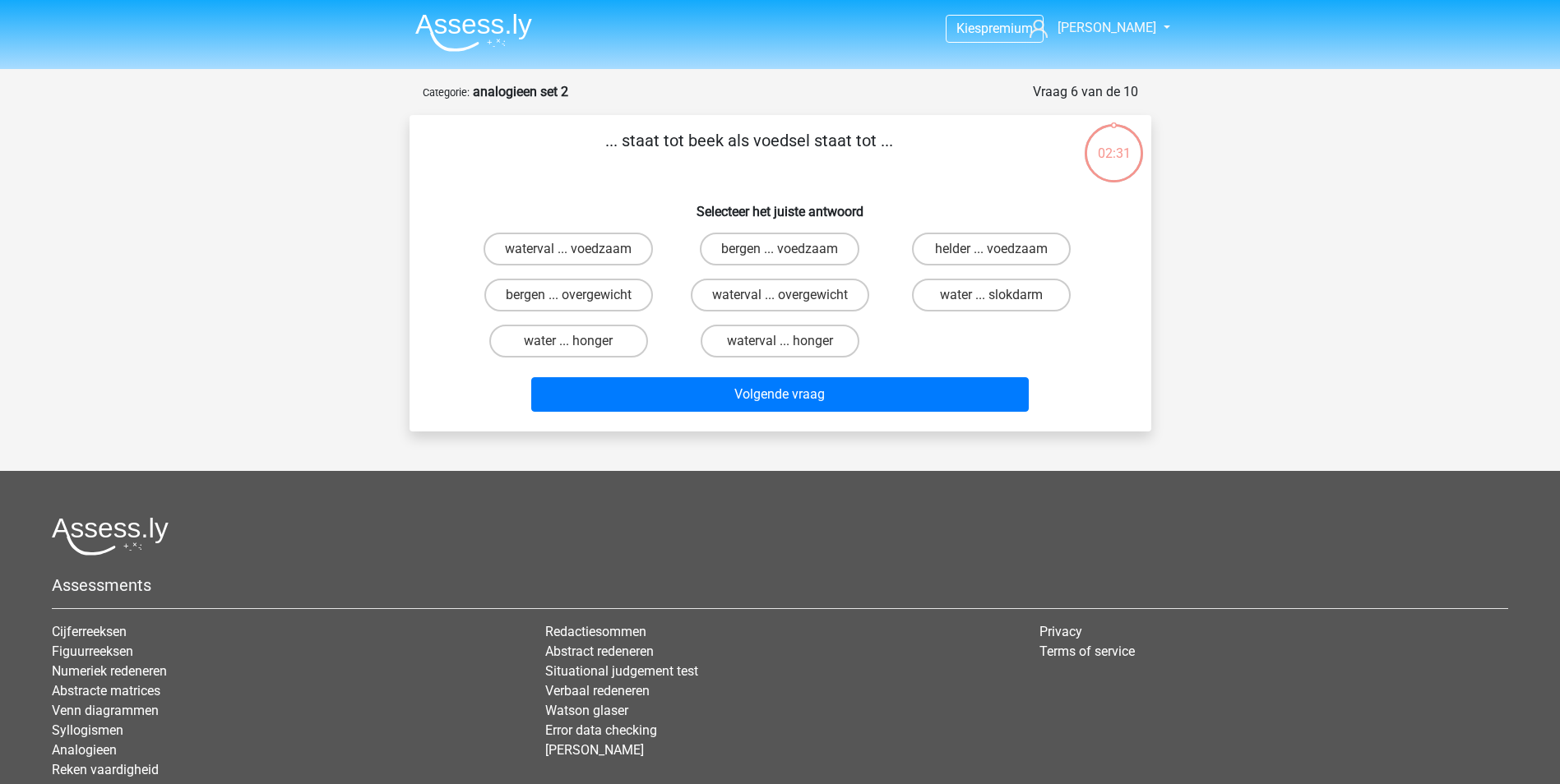
scroll to position [82, 0]
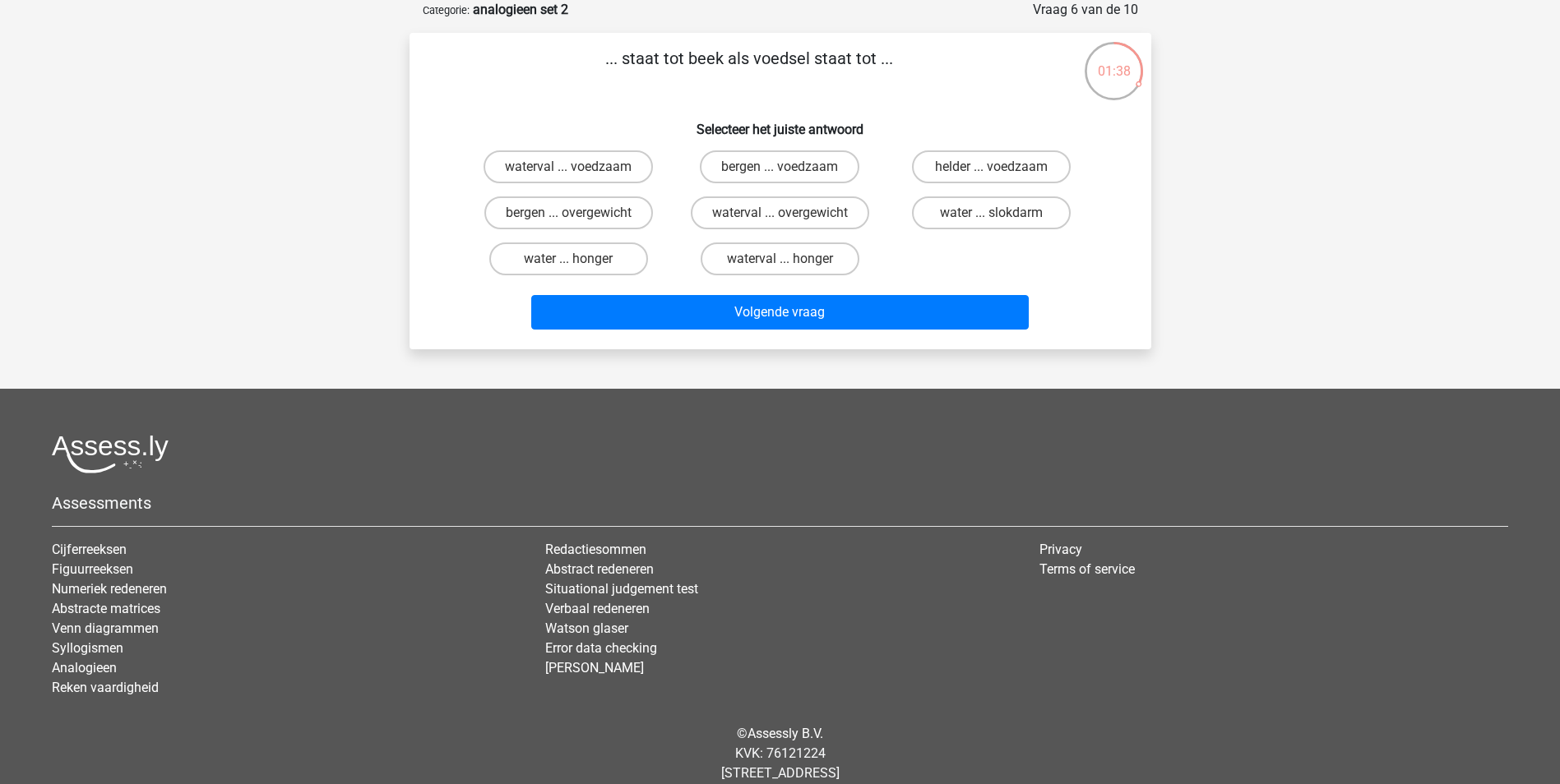
click at [1000, 217] on input "water ... slokdarm" at bounding box center [997, 218] width 11 height 11
radio input "true"
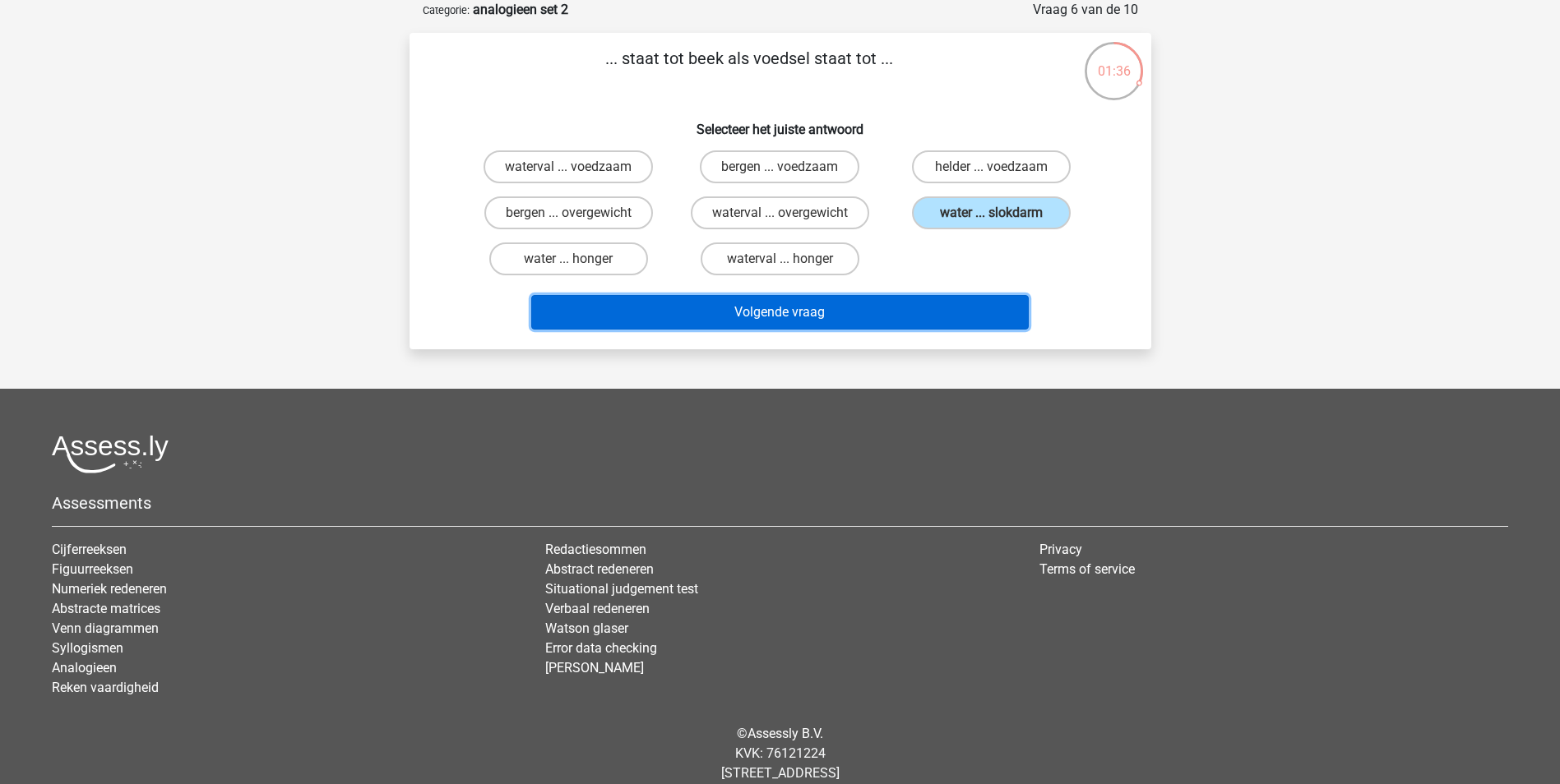
click at [914, 313] on button "Volgende vraag" at bounding box center [780, 312] width 498 height 34
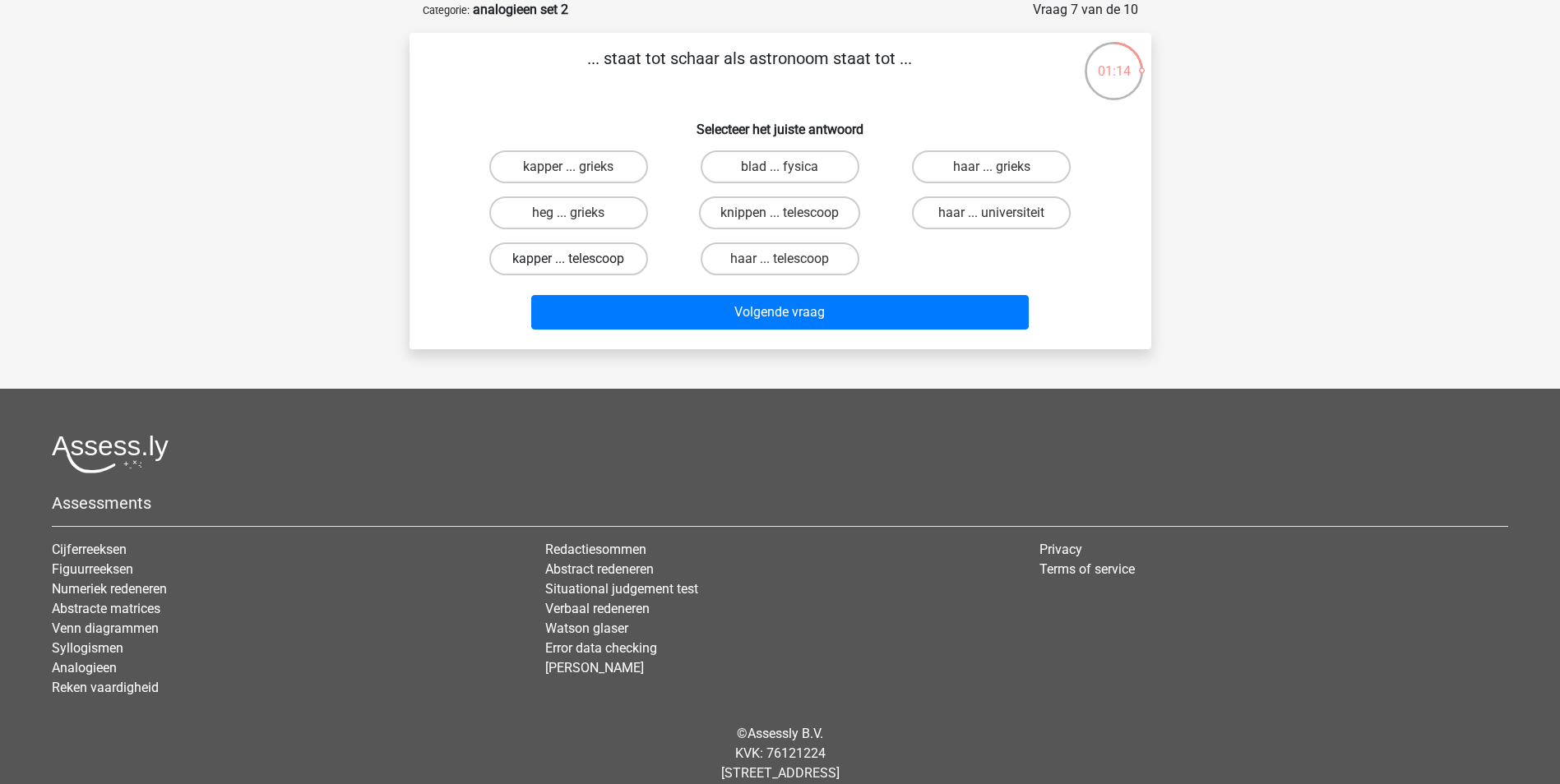
click at [619, 268] on label "kapper ... telescoop" at bounding box center [569, 258] width 159 height 33
click at [579, 268] on input "kapper ... telescoop" at bounding box center [574, 265] width 11 height 11
radio input "true"
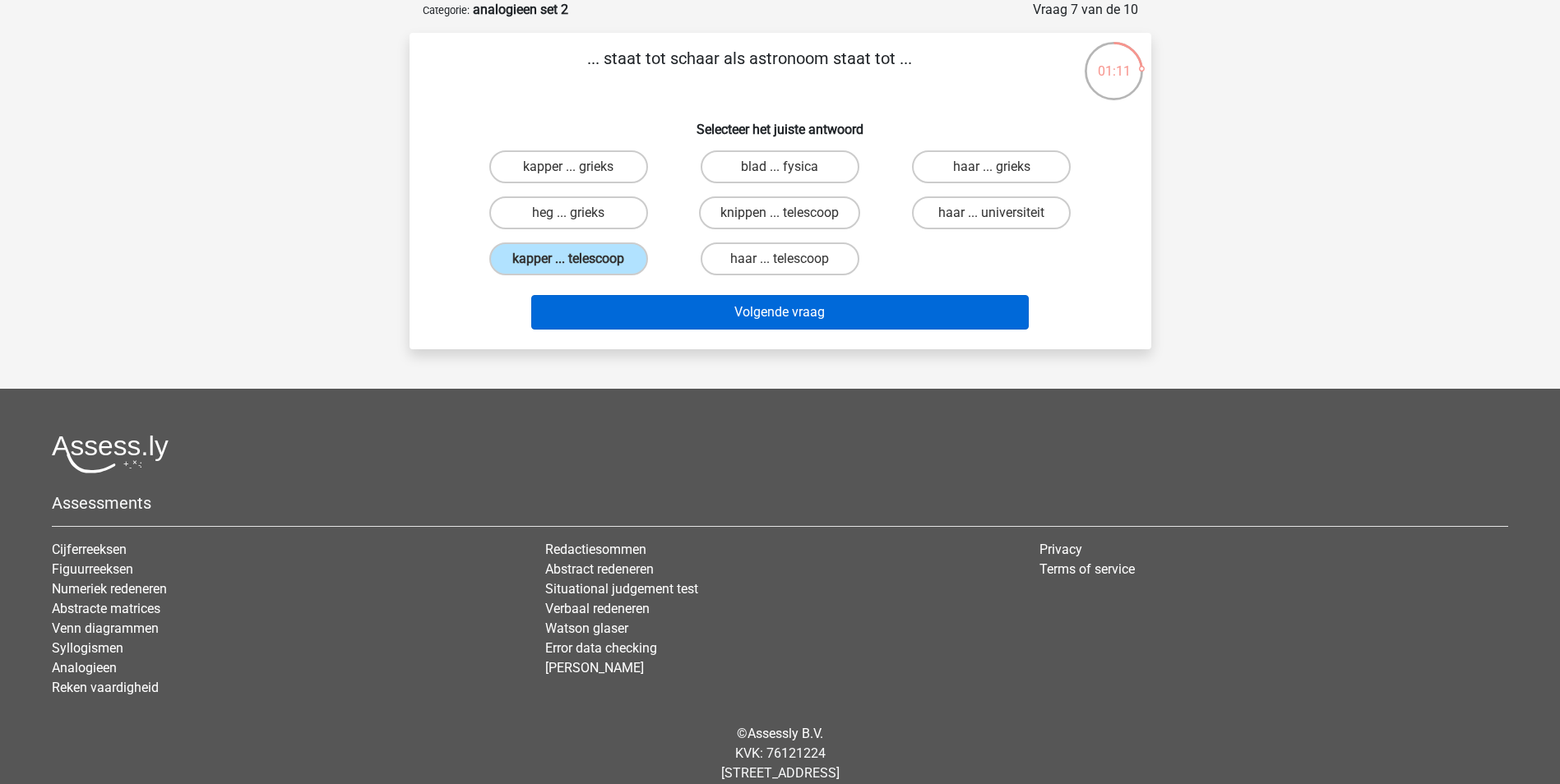
drag, startPoint x: 834, startPoint y: 280, endPoint x: 838, endPoint y: 304, distance: 24.3
click at [838, 299] on div "... staat tot schaar als astronoom staat tot ... Selecteer het juiste antwoord …" at bounding box center [781, 190] width 729 height 290
click at [838, 304] on button "Volgende vraag" at bounding box center [780, 312] width 498 height 34
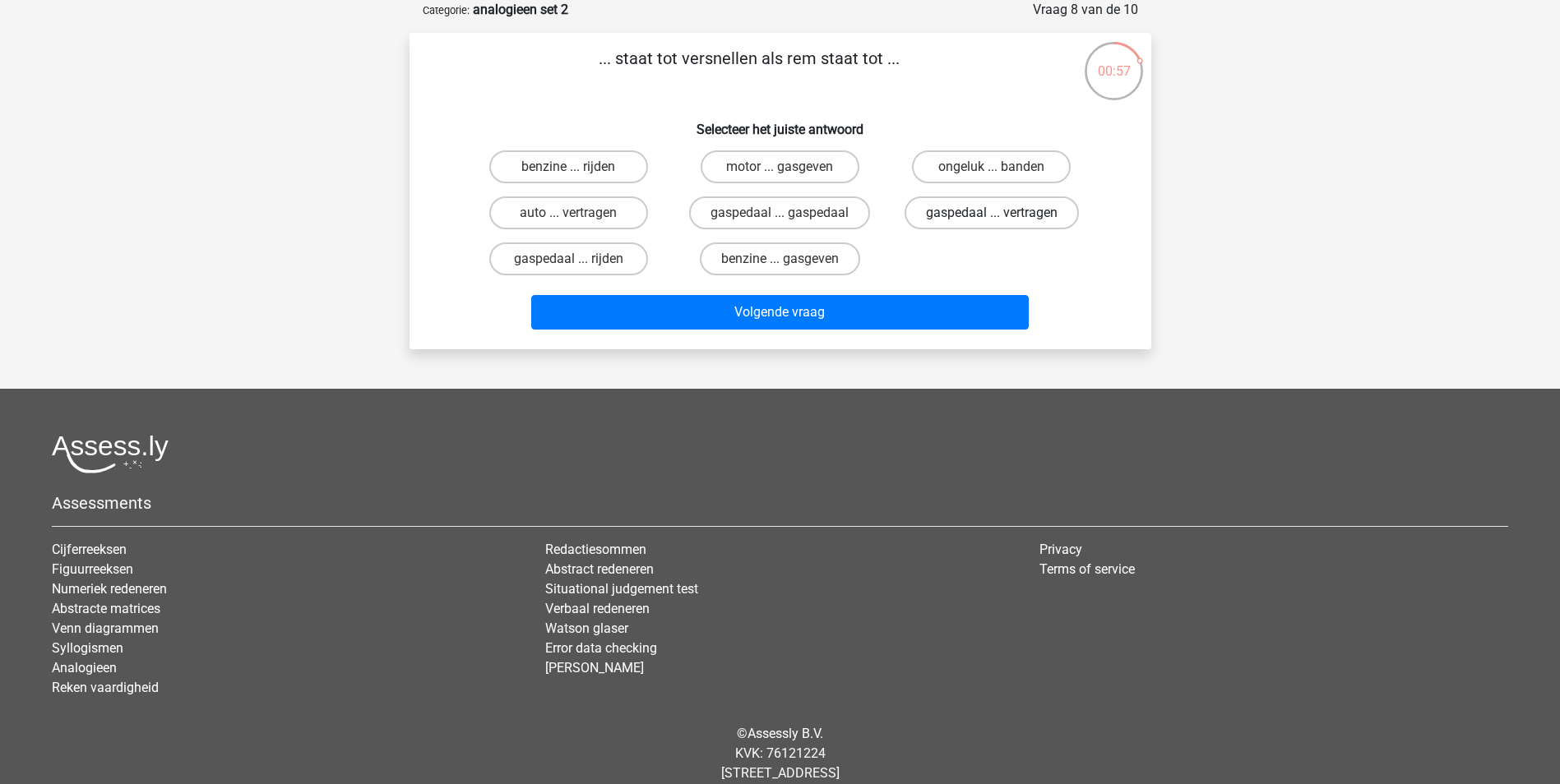
click at [1029, 222] on label "gaspedaal ... vertragen" at bounding box center [992, 213] width 175 height 33
click at [1002, 222] on input "gaspedaal ... vertragen" at bounding box center [997, 218] width 11 height 11
radio input "true"
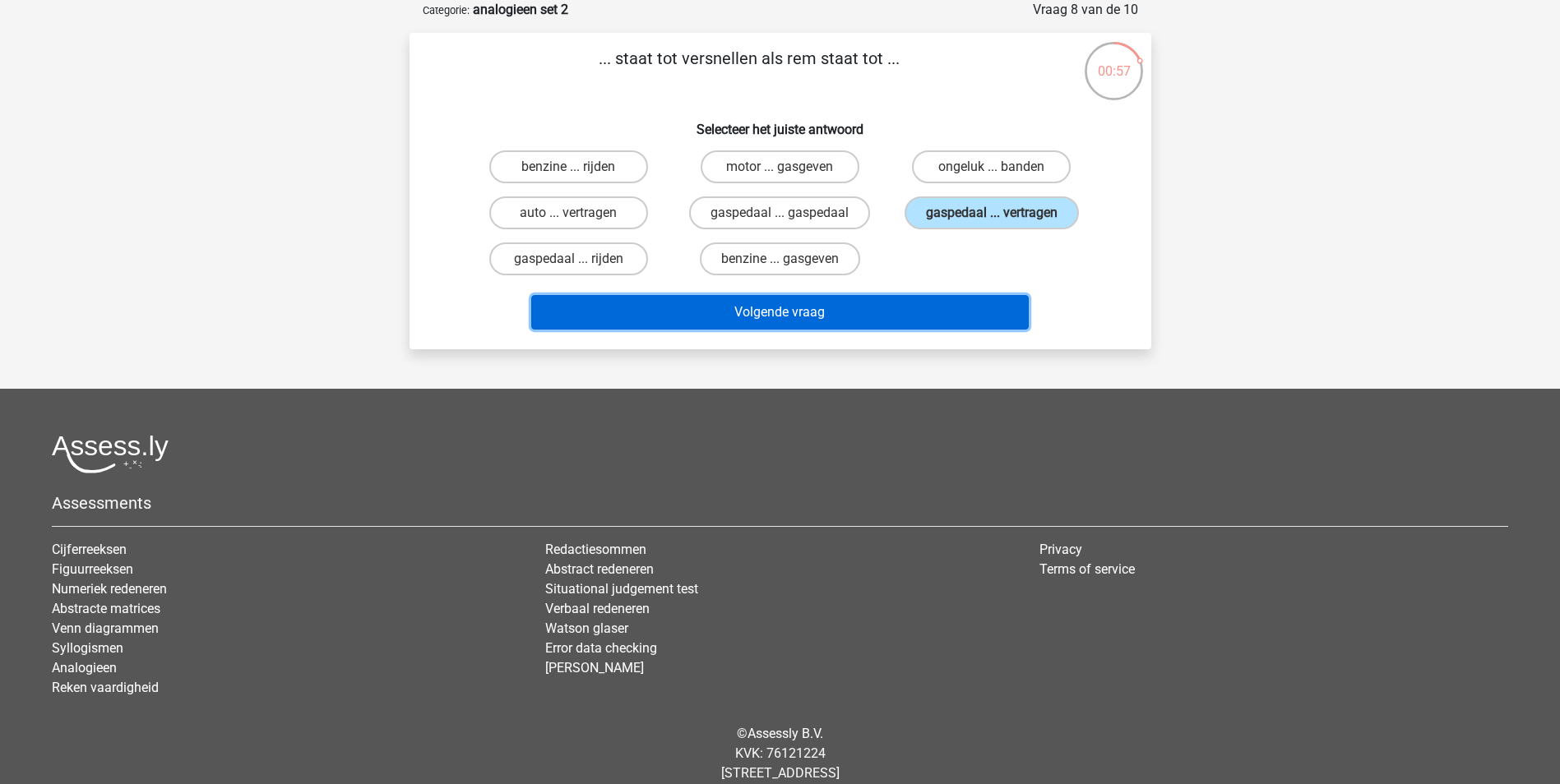
click at [872, 305] on button "Volgende vraag" at bounding box center [780, 312] width 498 height 34
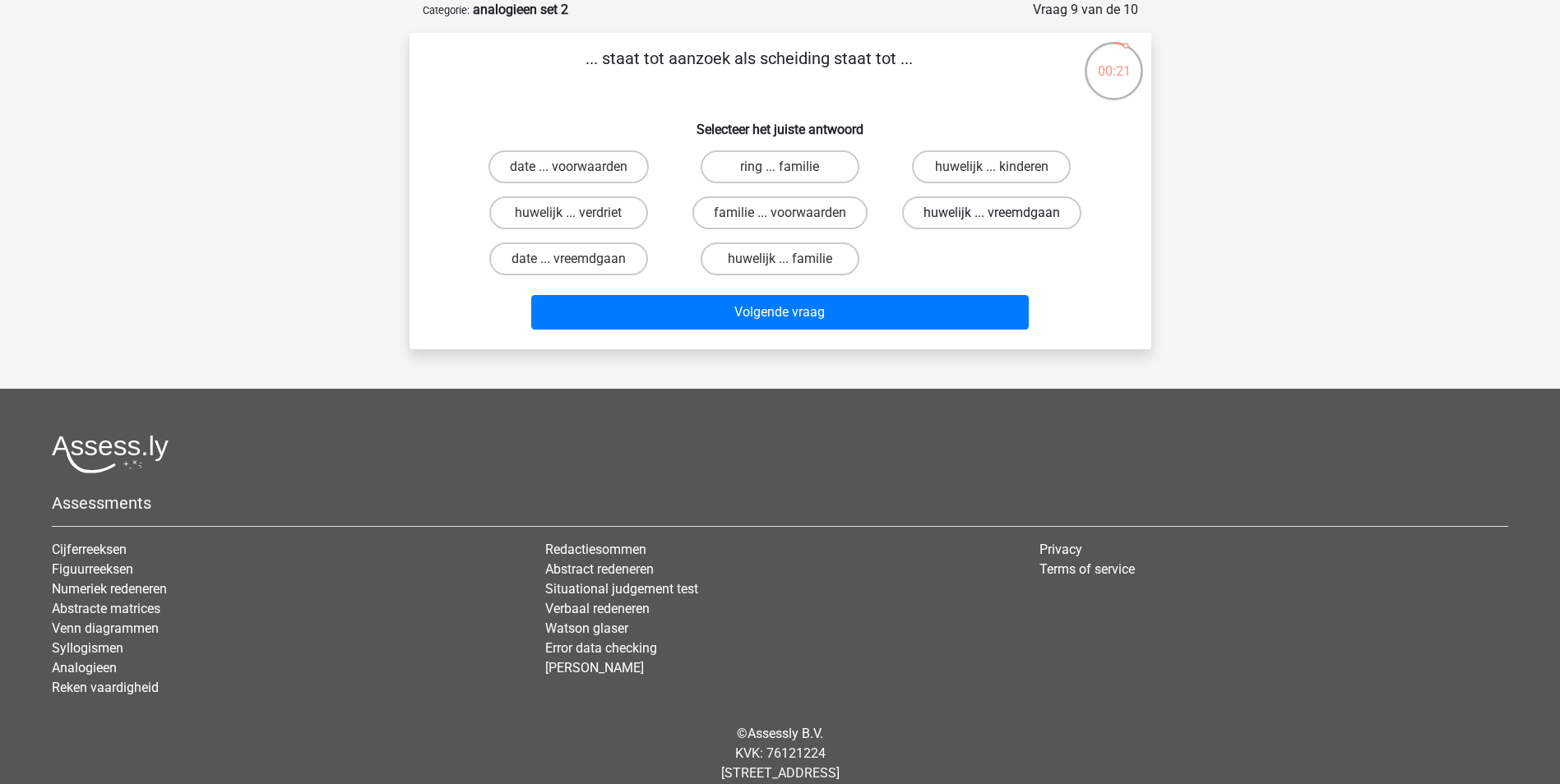
click at [951, 224] on label "huwelijk ... vreemdgaan" at bounding box center [991, 213] width 179 height 33
click at [992, 224] on input "huwelijk ... vreemdgaan" at bounding box center [997, 218] width 11 height 11
radio input "true"
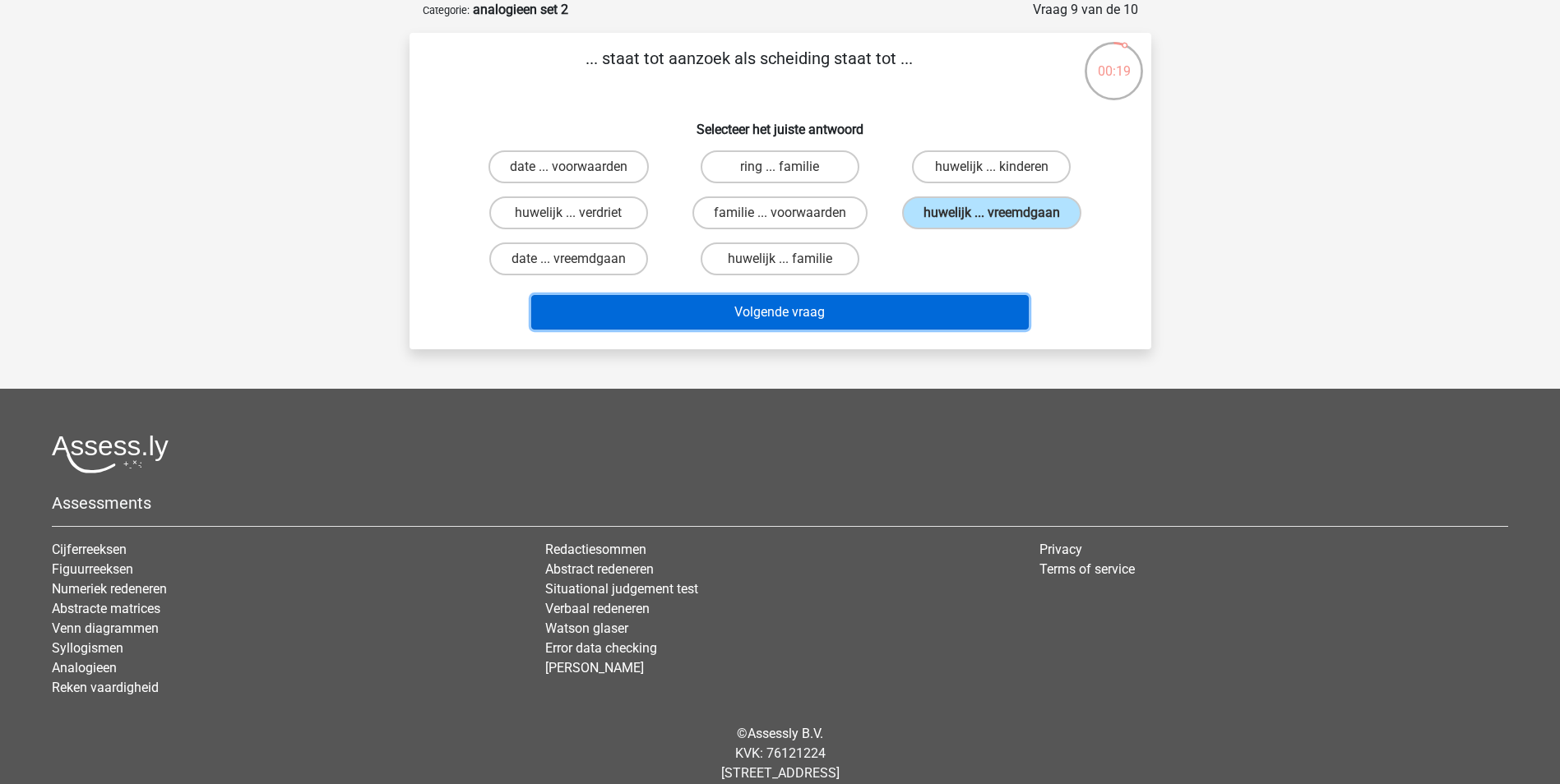
click at [898, 319] on button "Volgende vraag" at bounding box center [780, 312] width 498 height 34
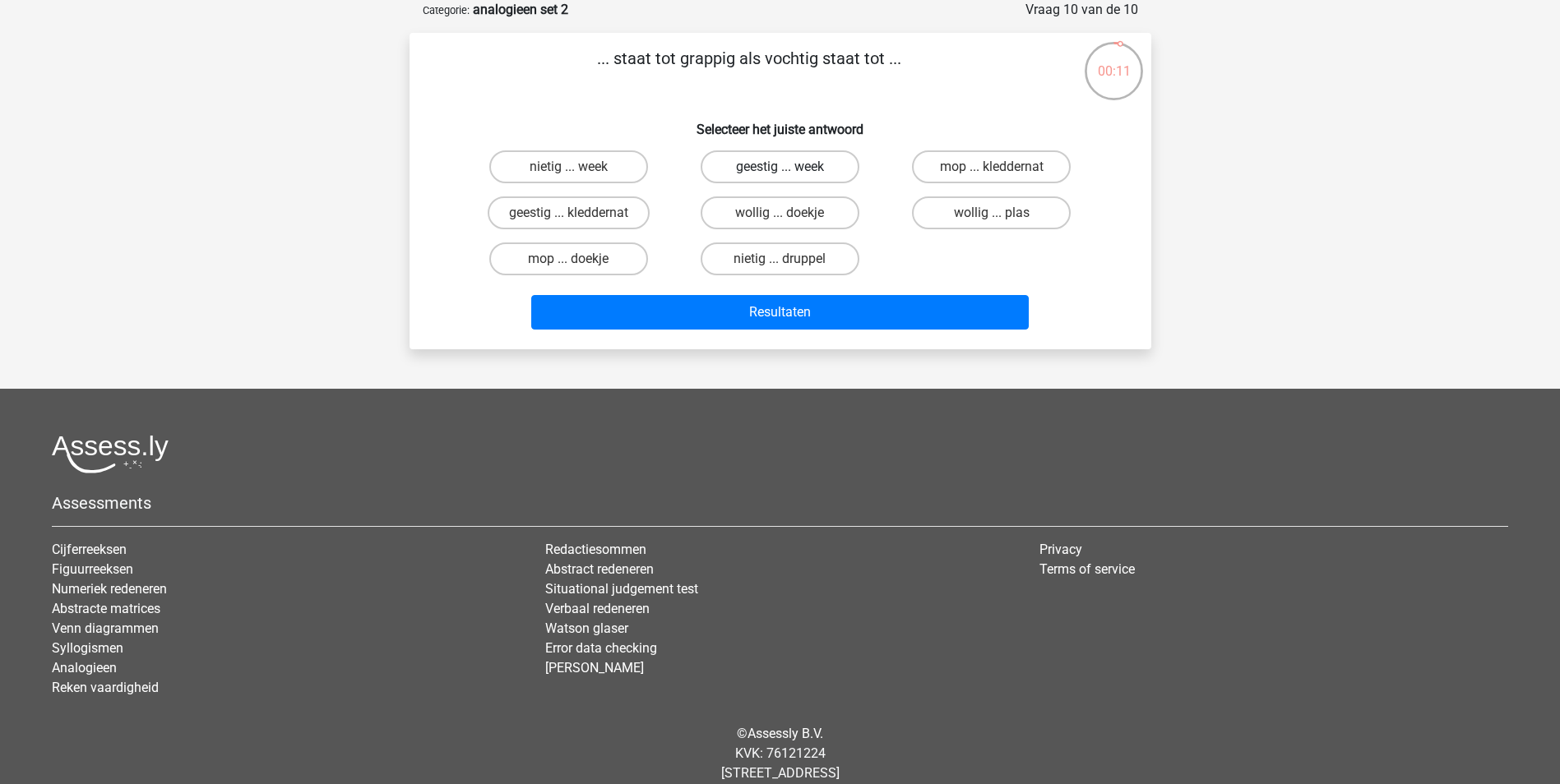
click at [799, 172] on label "geestig ... week" at bounding box center [780, 167] width 159 height 33
click at [791, 172] on input "geestig ... week" at bounding box center [785, 172] width 11 height 11
radio input "true"
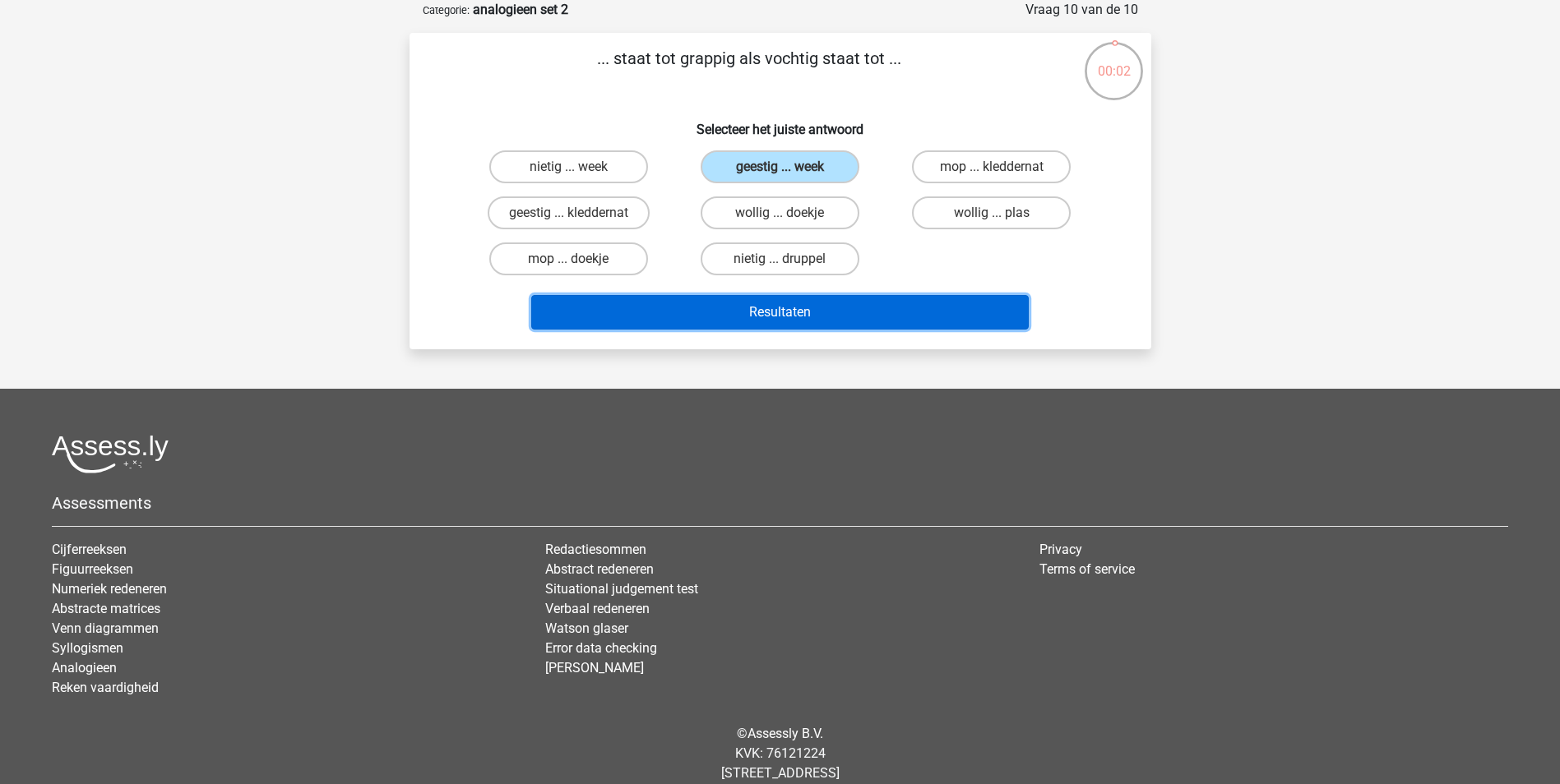
click at [889, 306] on button "Resultaten" at bounding box center [780, 312] width 498 height 34
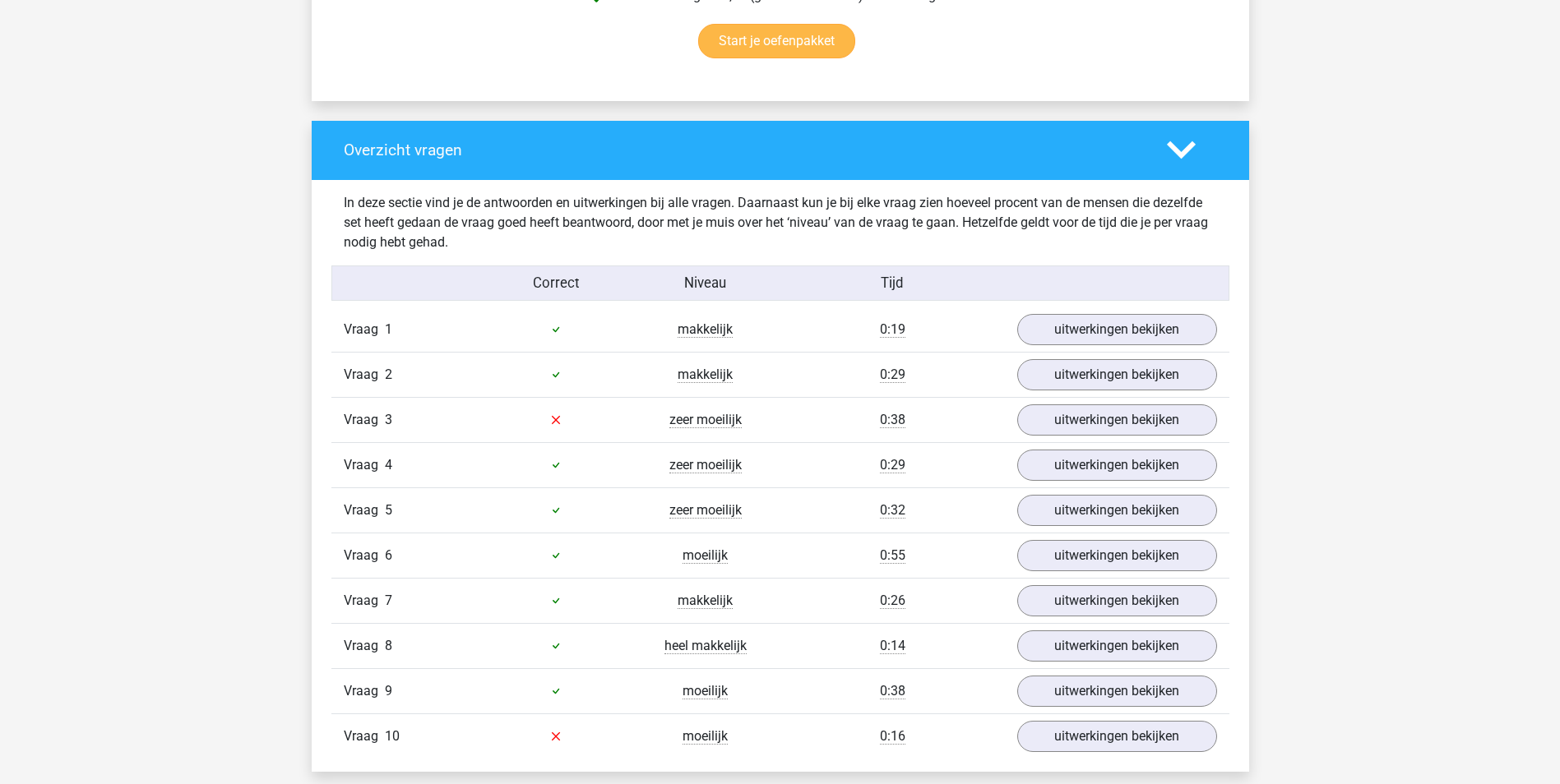
scroll to position [1151, 0]
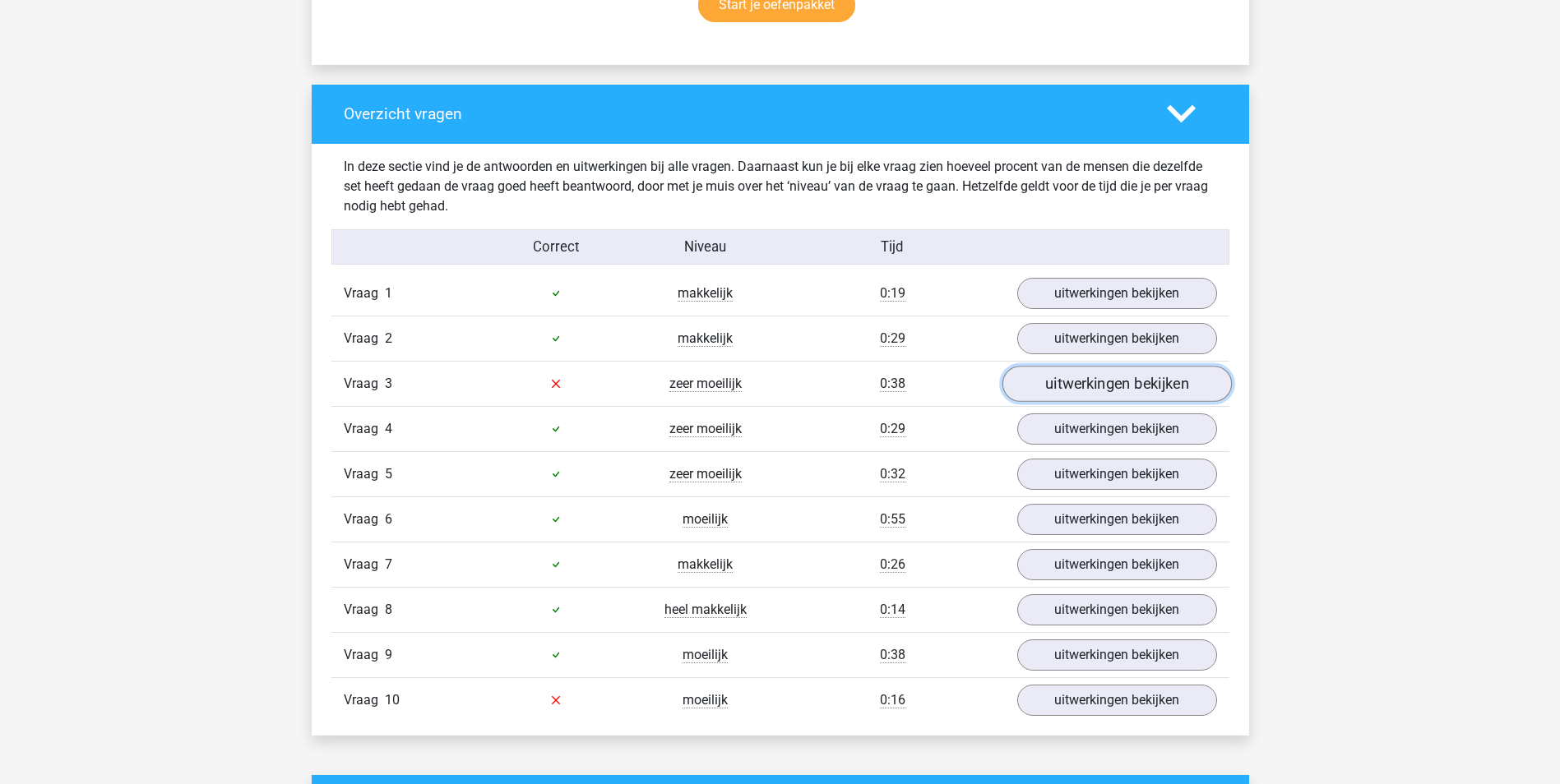
click at [1160, 378] on link "uitwerkingen bekijken" at bounding box center [1116, 384] width 229 height 36
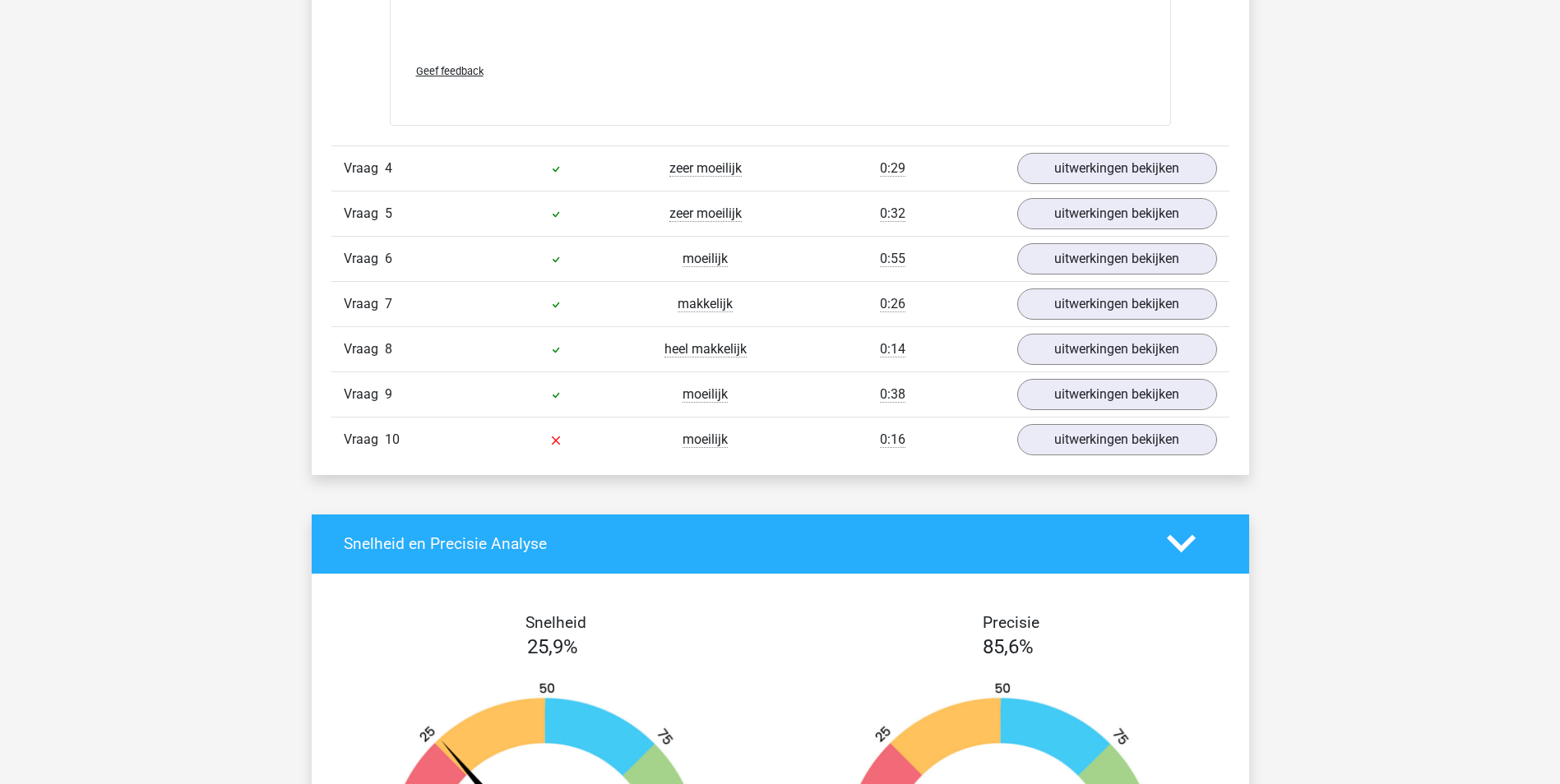
scroll to position [2302, 0]
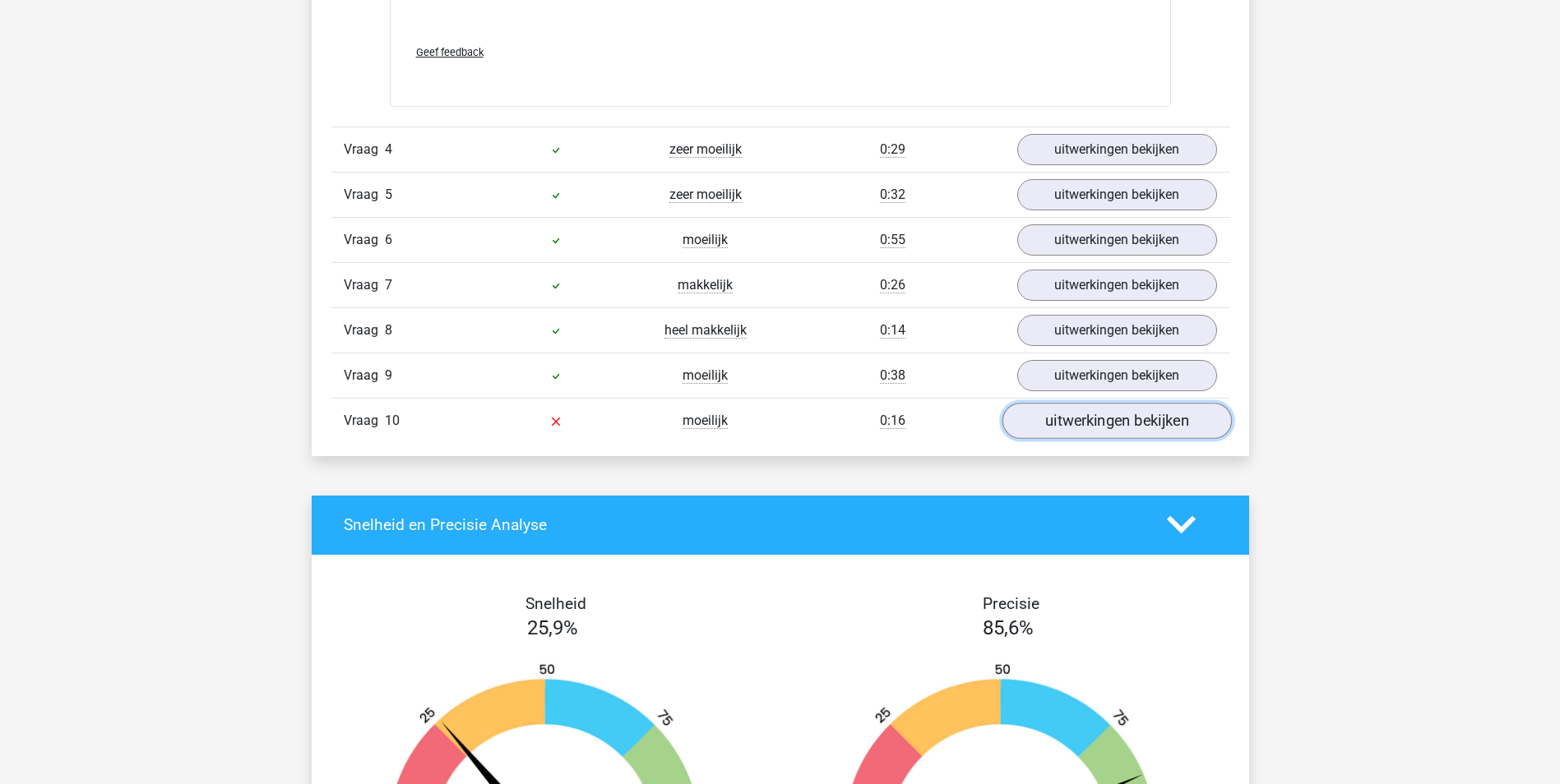
click at [1177, 422] on link "uitwerkingen bekijken" at bounding box center [1116, 421] width 229 height 36
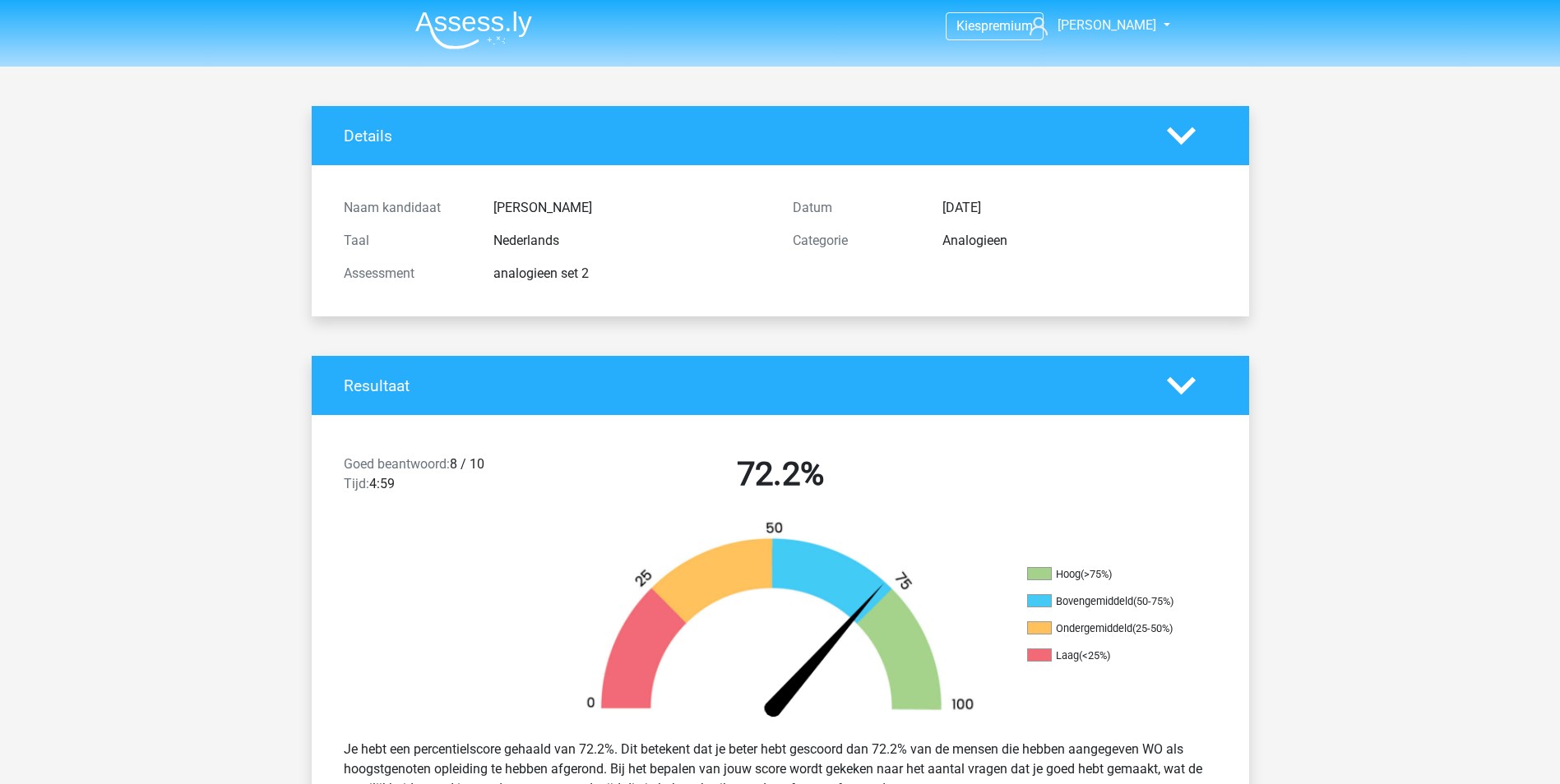
scroll to position [0, 0]
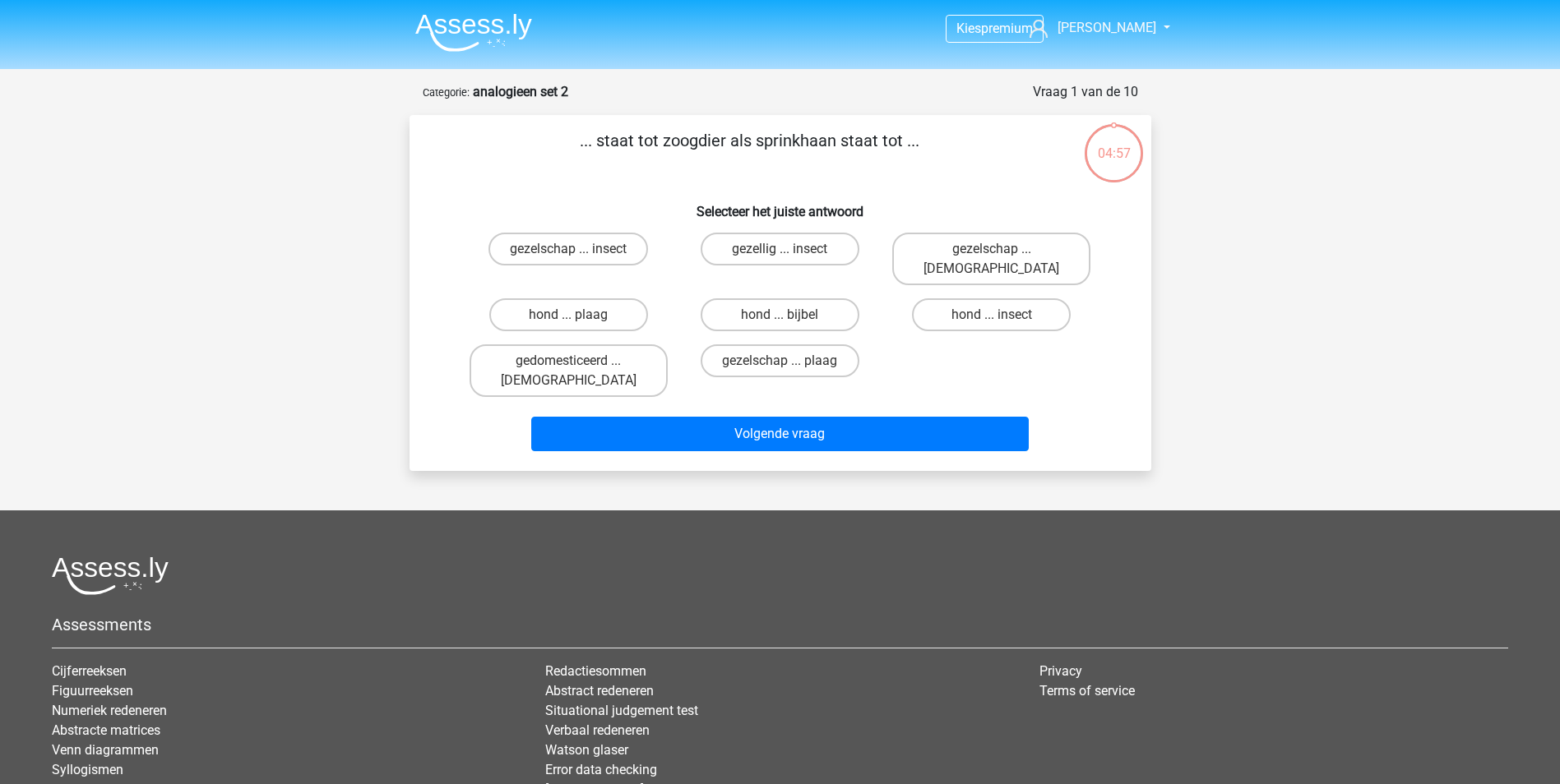
click at [439, 24] on img at bounding box center [474, 33] width 116 height 39
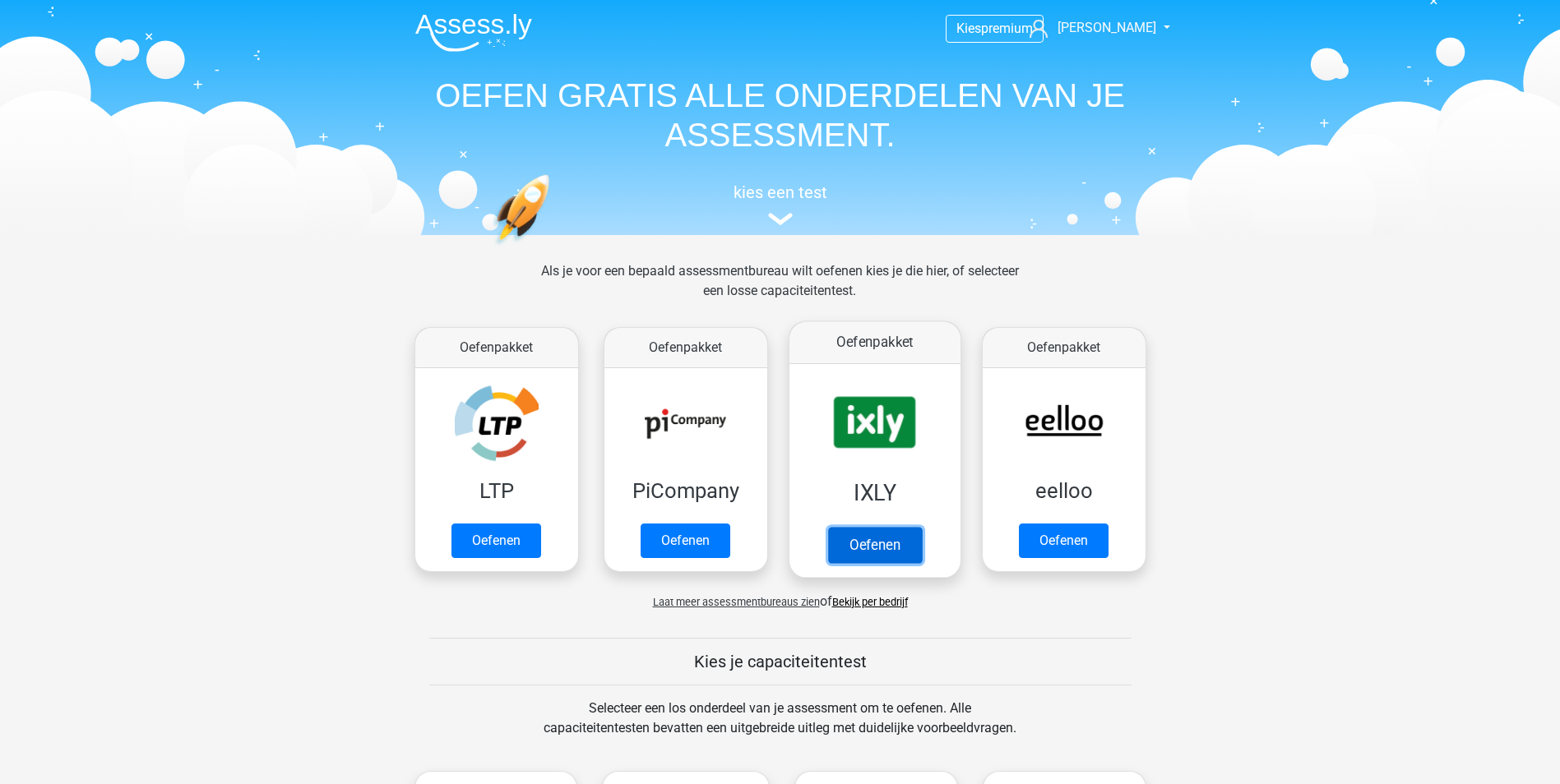
click at [921, 526] on link "Oefenen" at bounding box center [874, 544] width 94 height 36
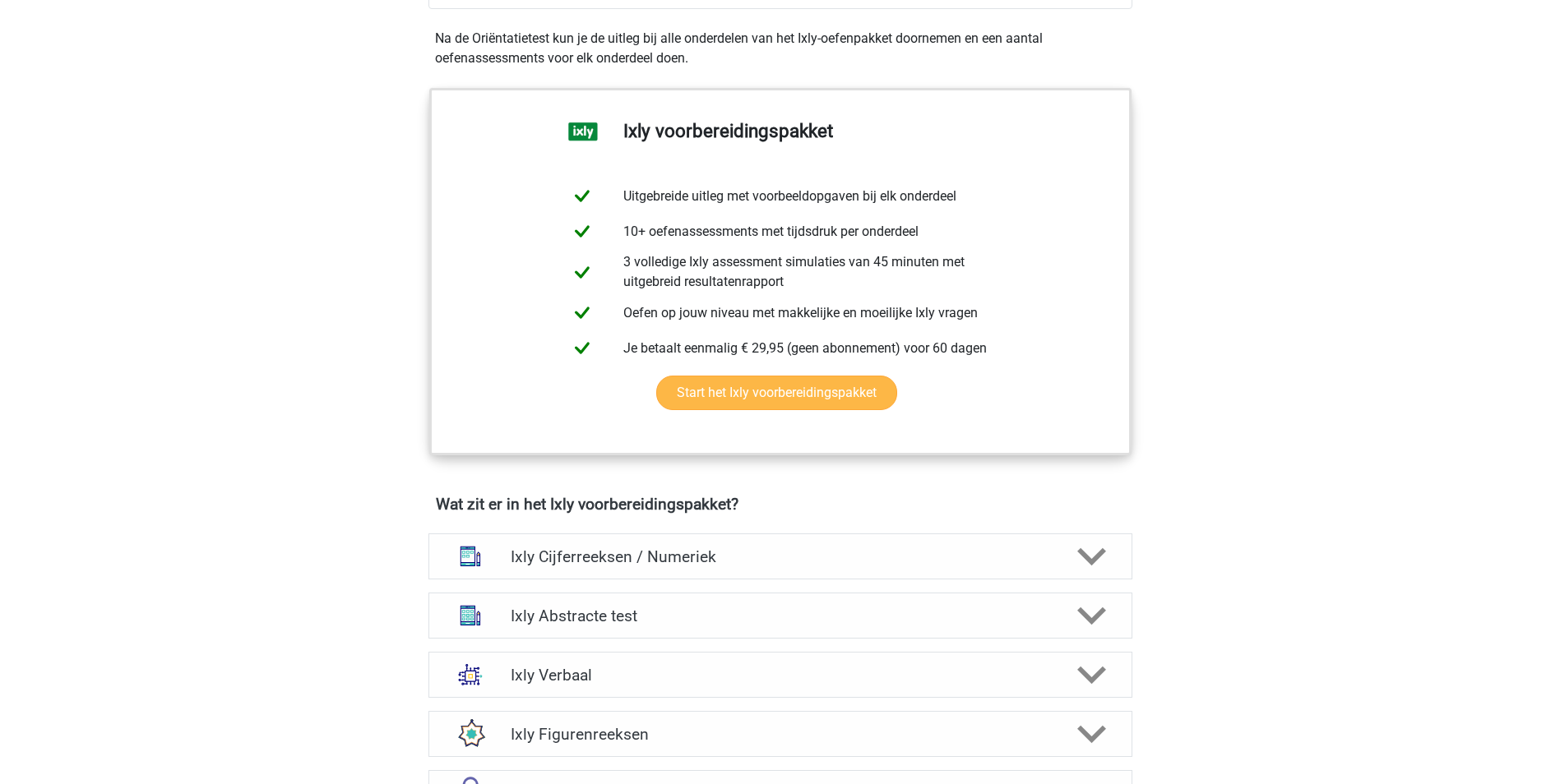
scroll to position [822, 0]
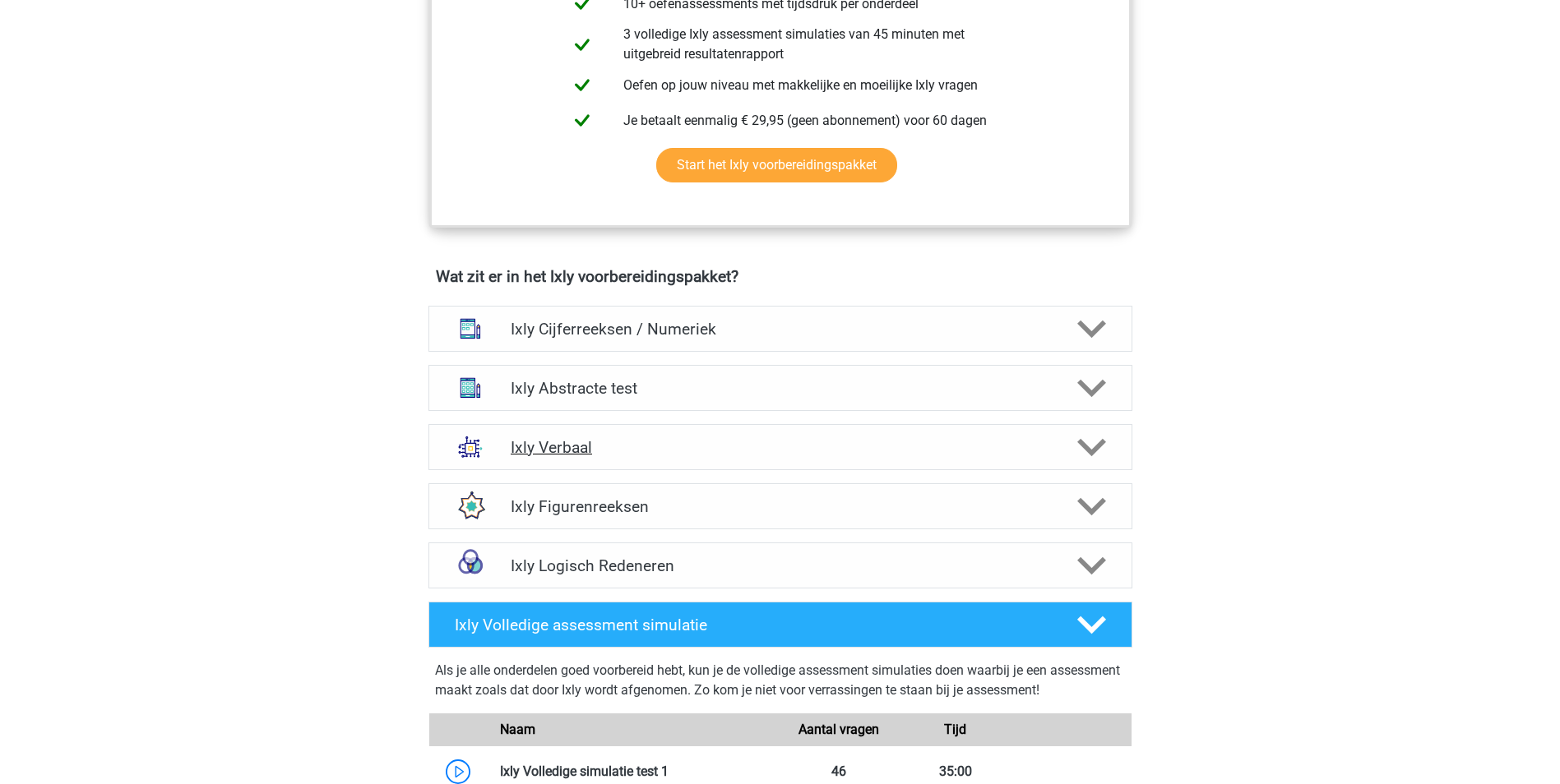
click at [648, 444] on h4 "Ixly Verbaal" at bounding box center [780, 447] width 538 height 19
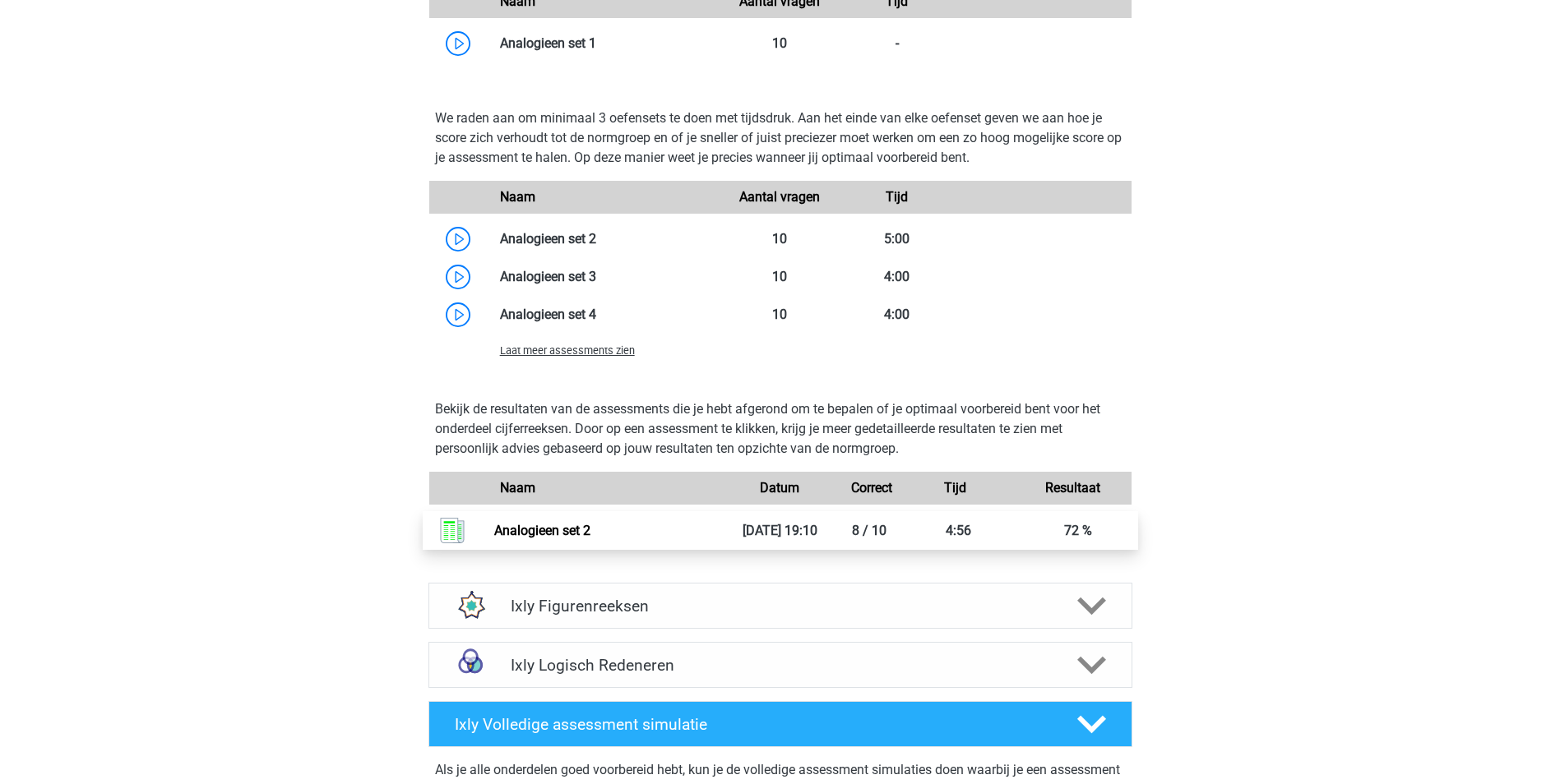
scroll to position [1891, 0]
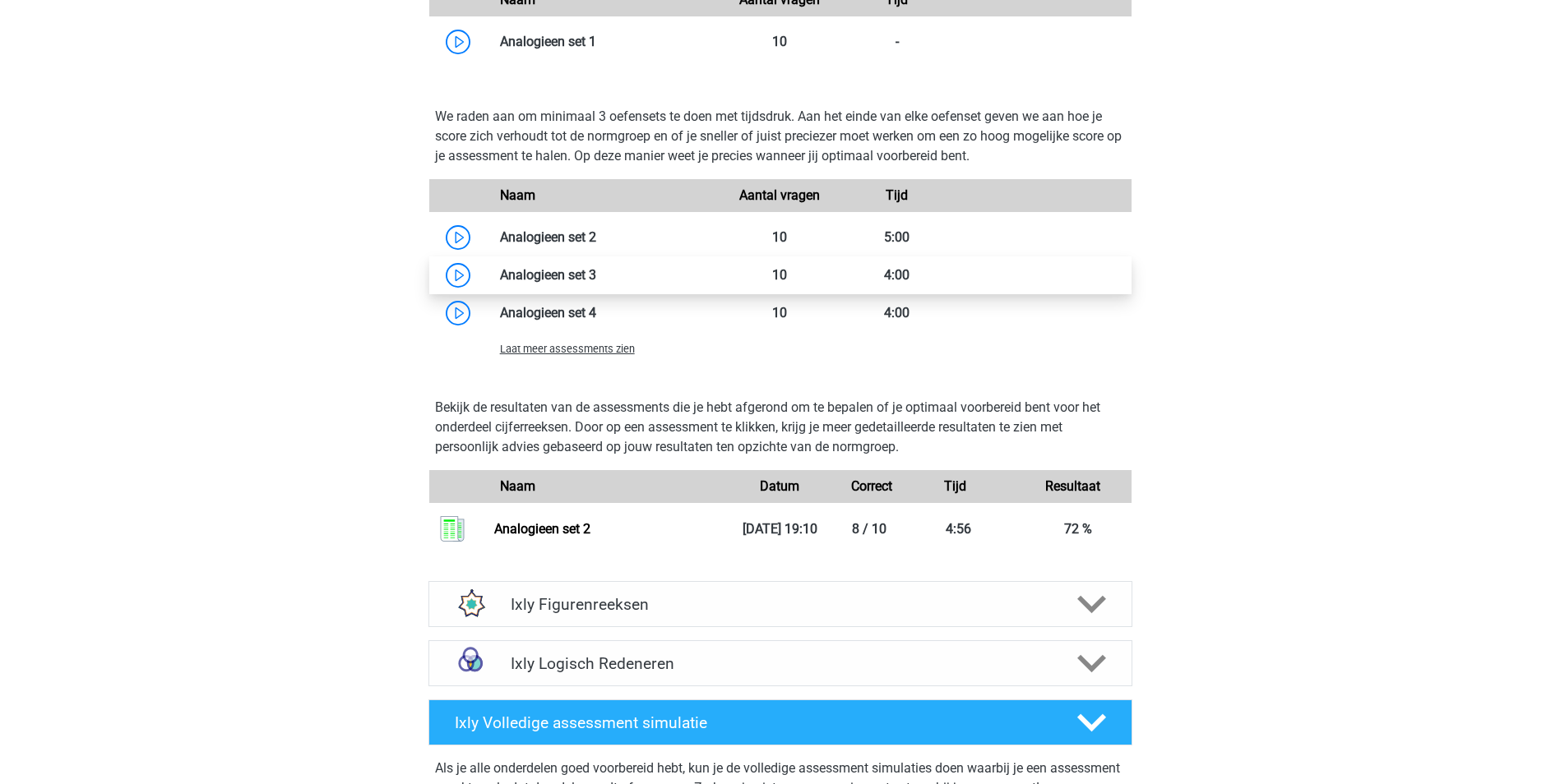
click at [596, 272] on link at bounding box center [596, 275] width 0 height 16
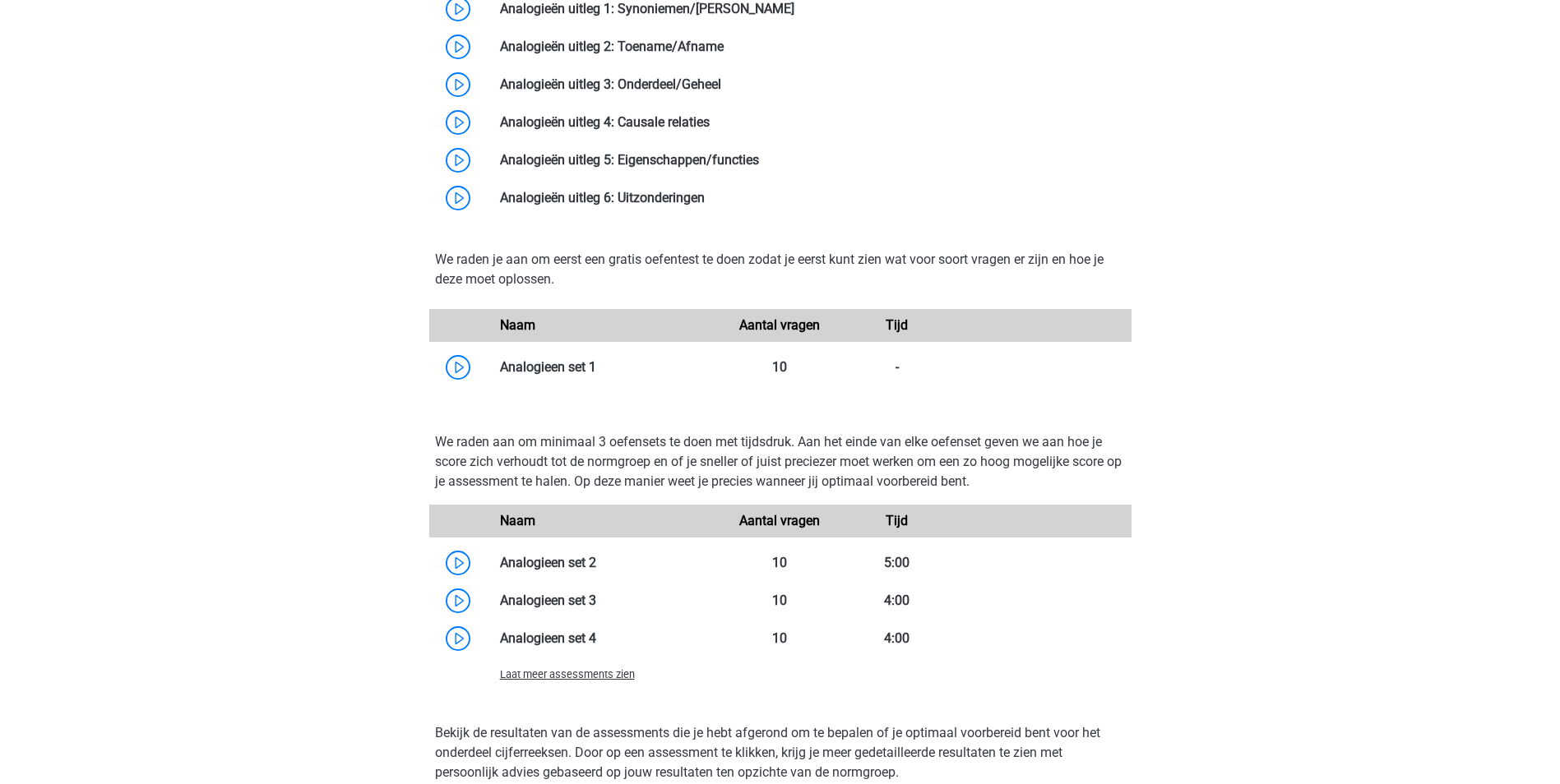
scroll to position [1562, 0]
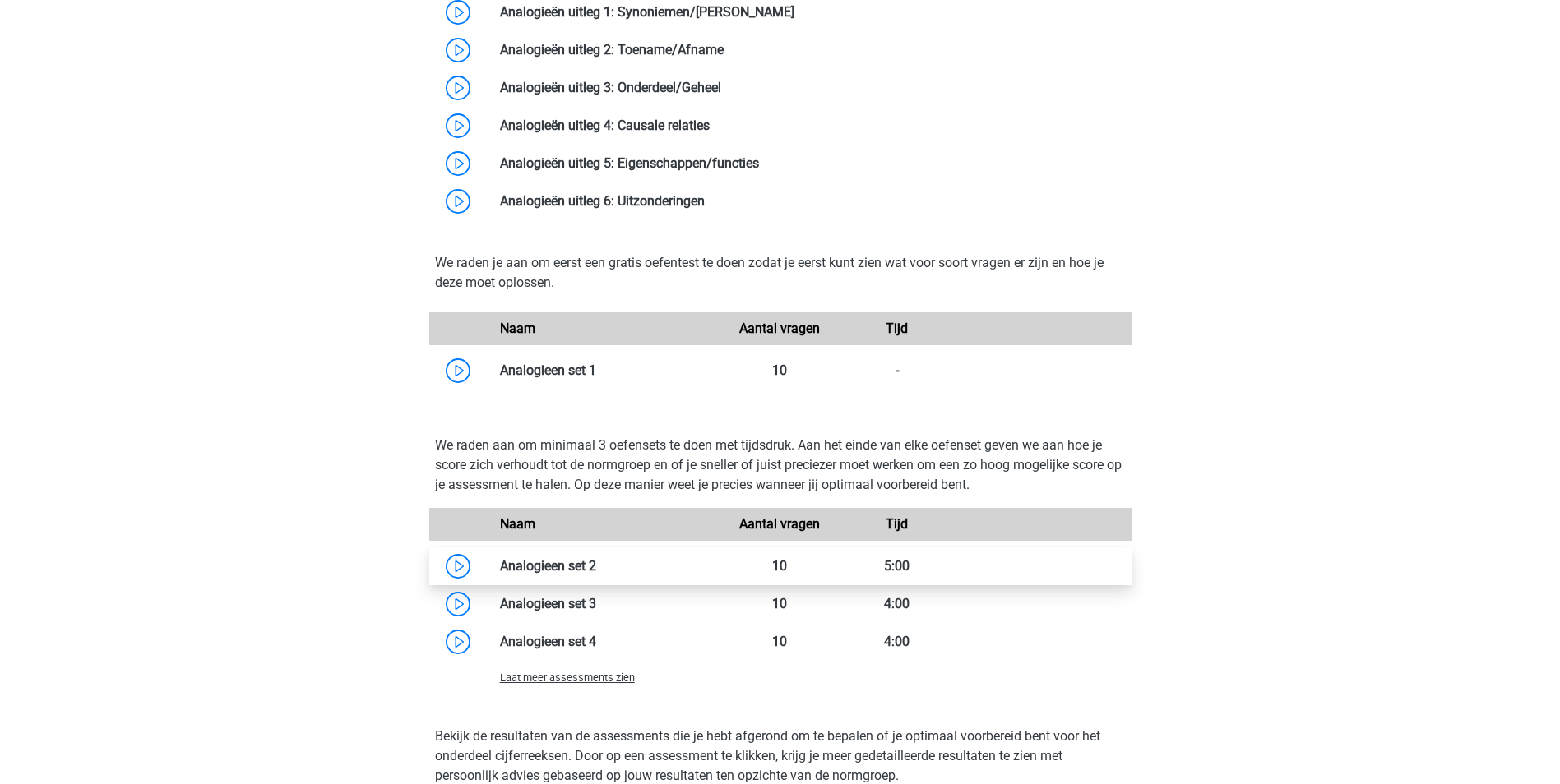
click at [596, 564] on link at bounding box center [596, 566] width 0 height 16
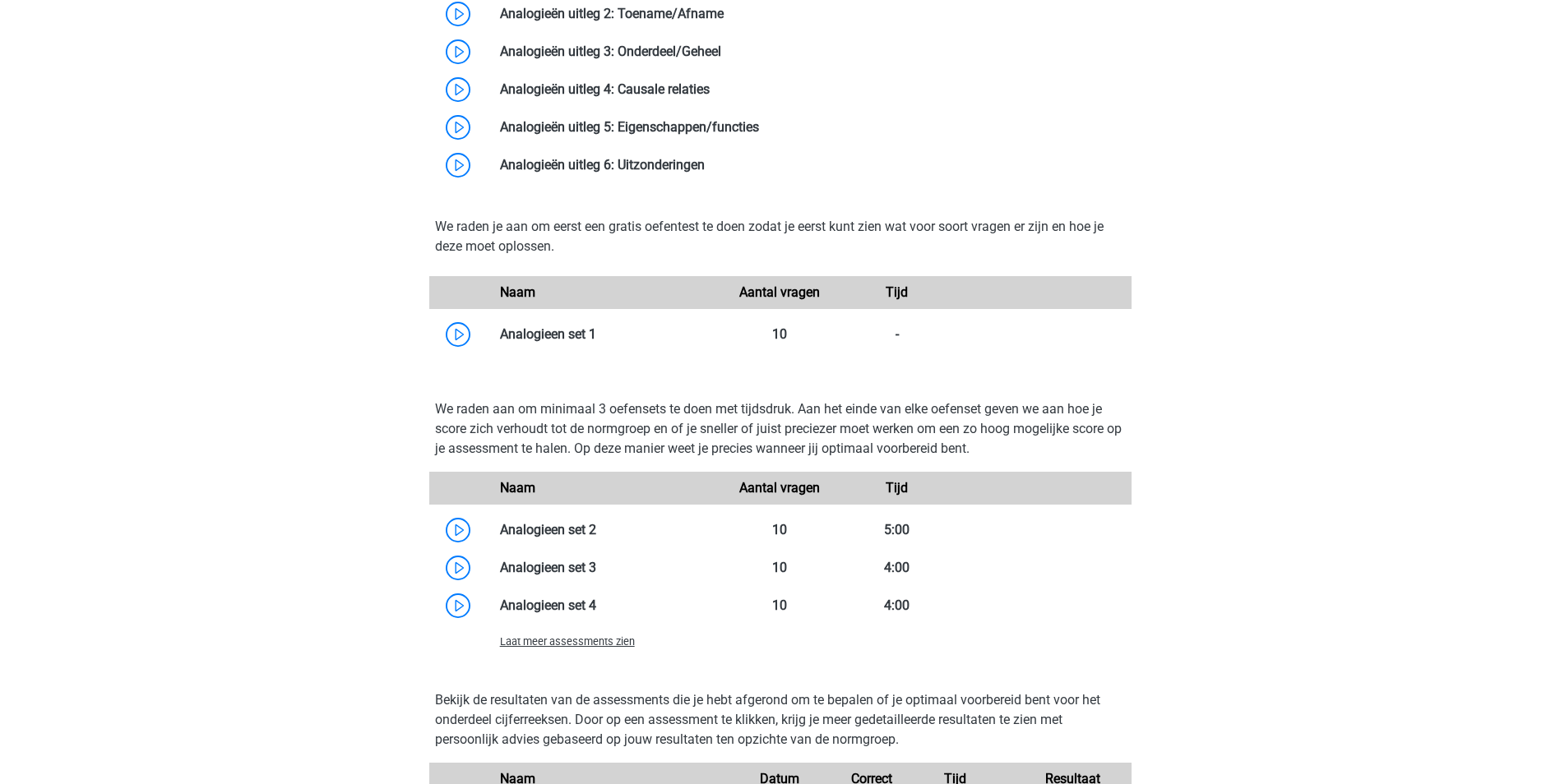
scroll to position [1891, 0]
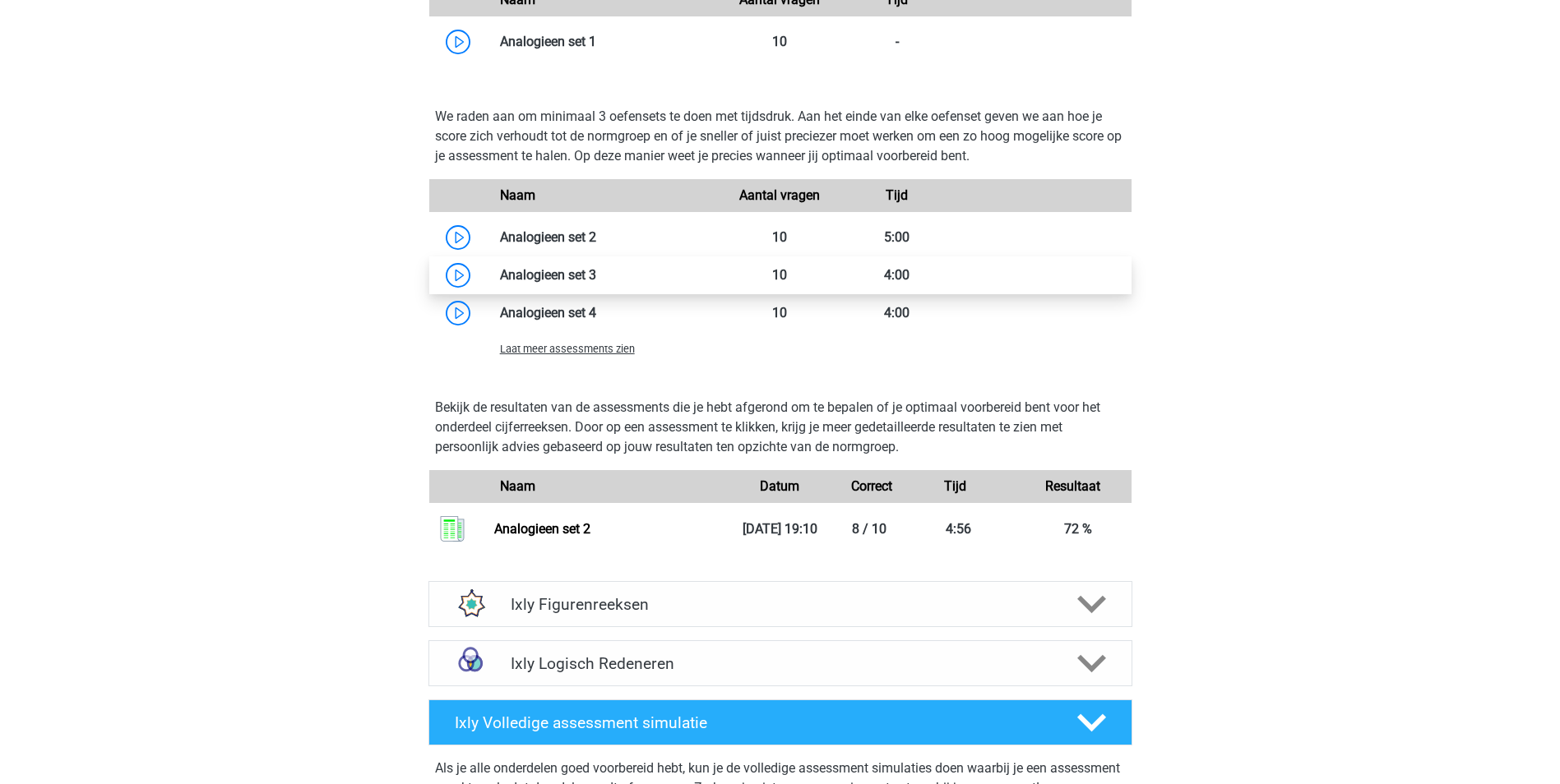
click at [596, 280] on link at bounding box center [596, 275] width 0 height 16
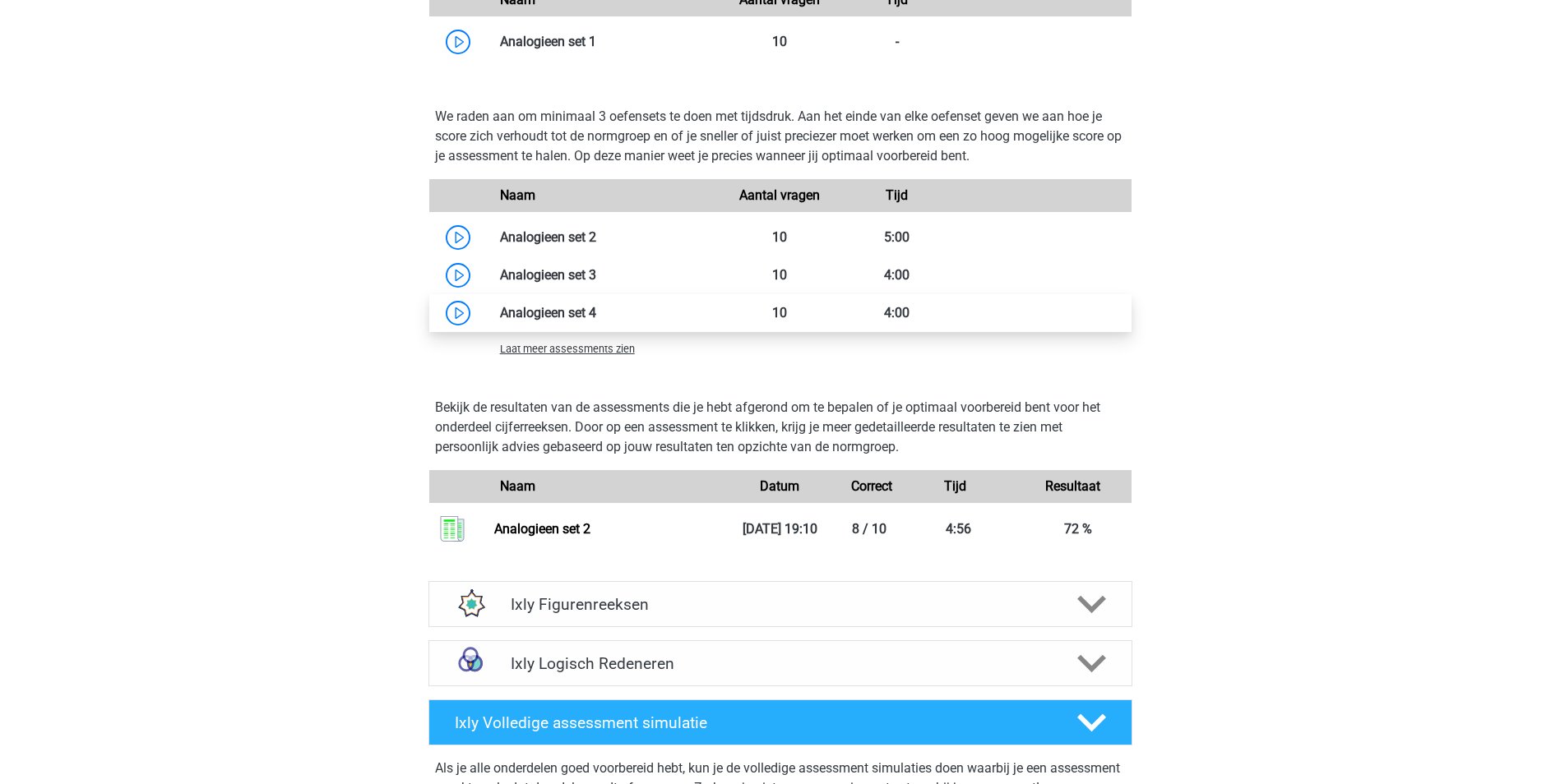
click at [596, 305] on link at bounding box center [596, 313] width 0 height 16
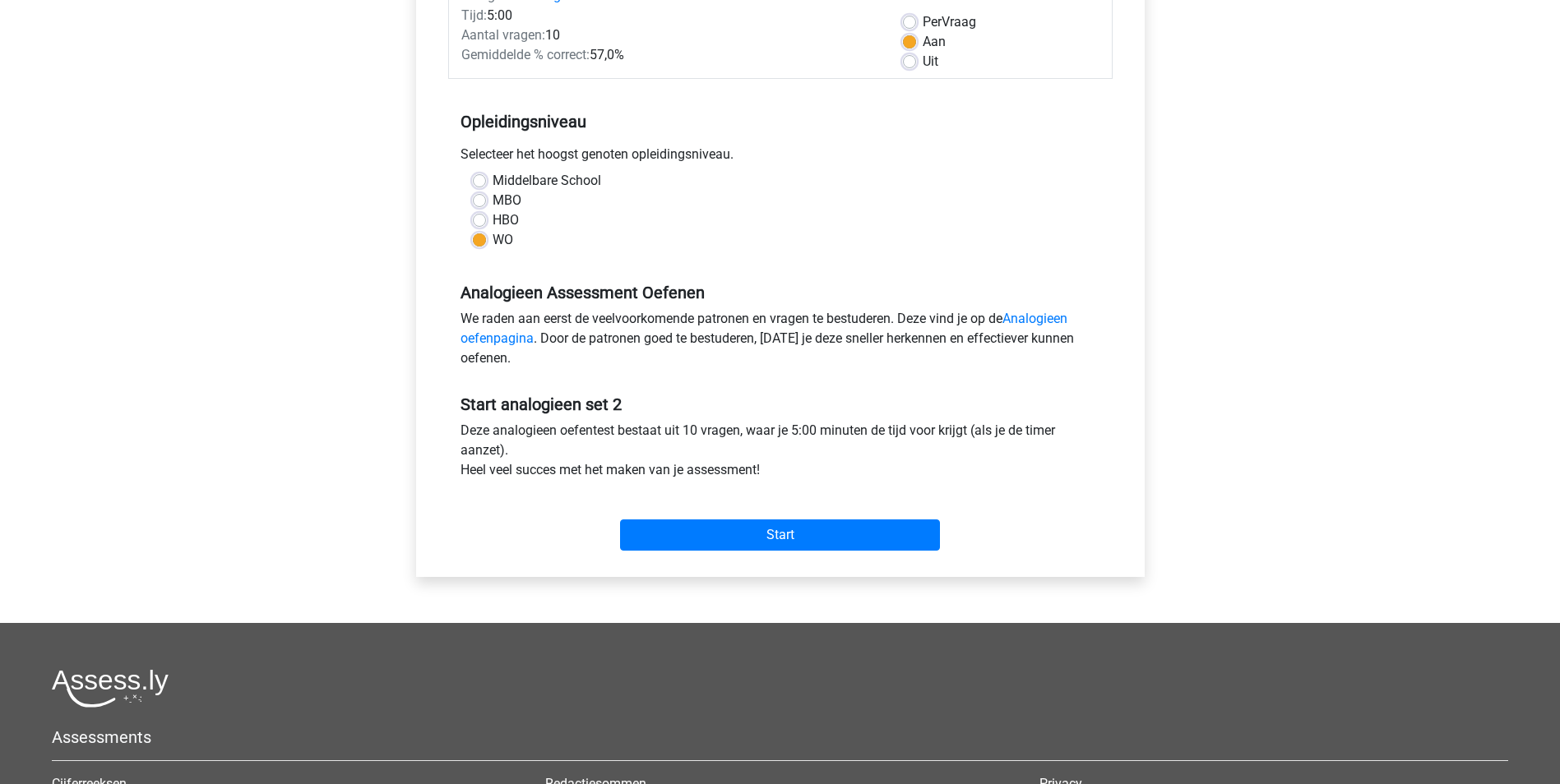
scroll to position [247, 0]
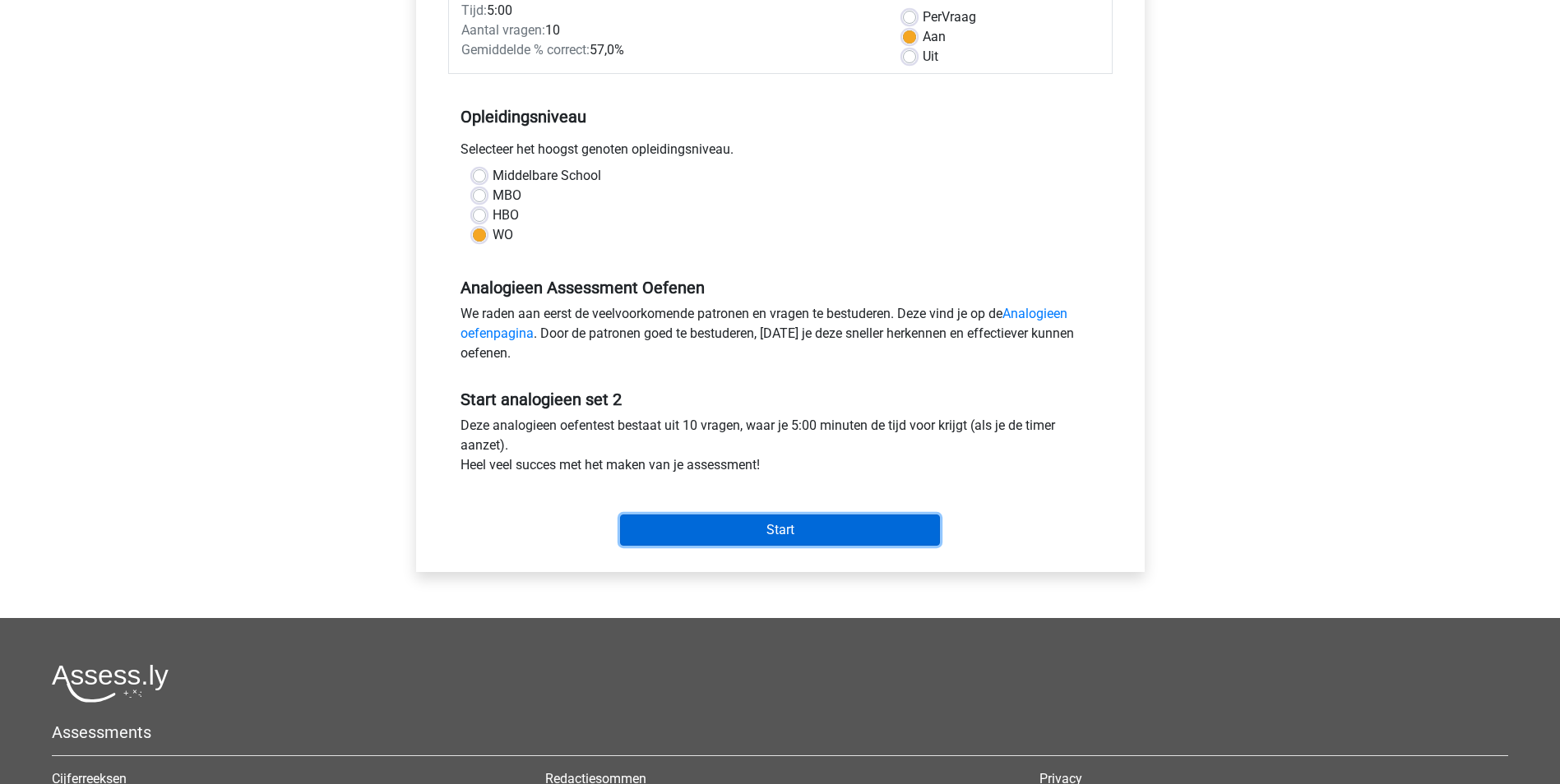
click at [795, 528] on input "Start" at bounding box center [780, 529] width 320 height 31
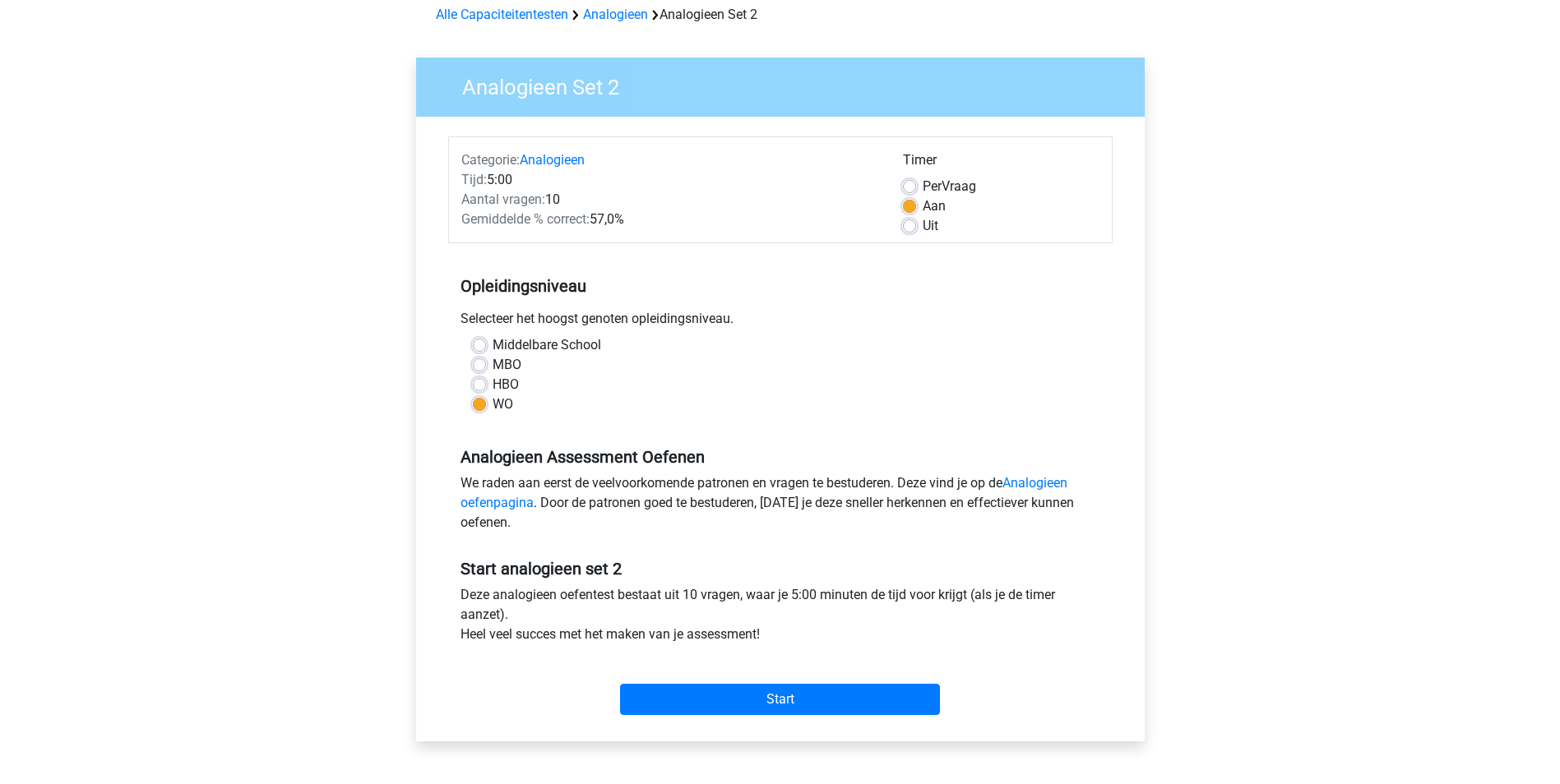
scroll to position [0, 0]
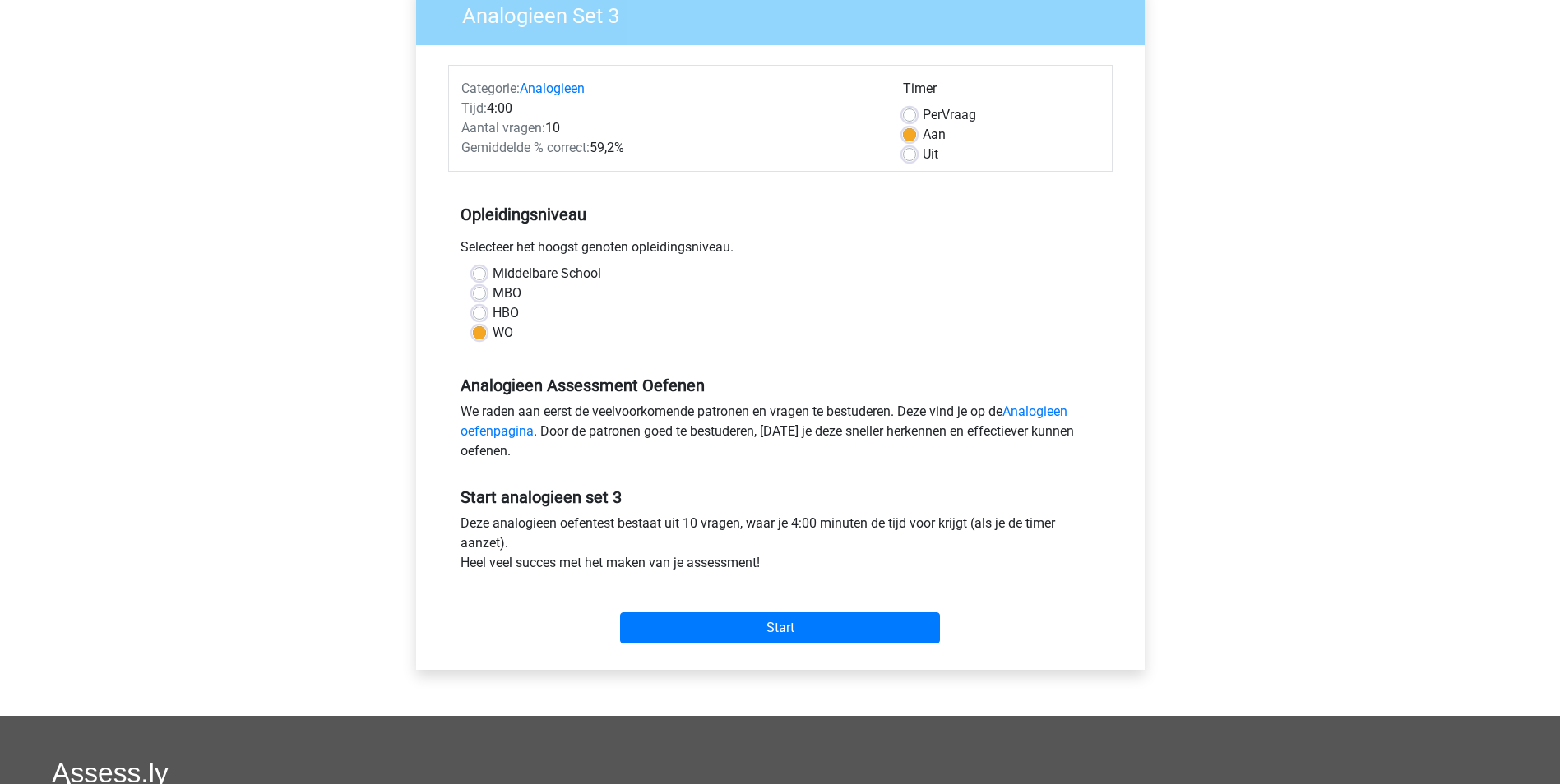
scroll to position [329, 0]
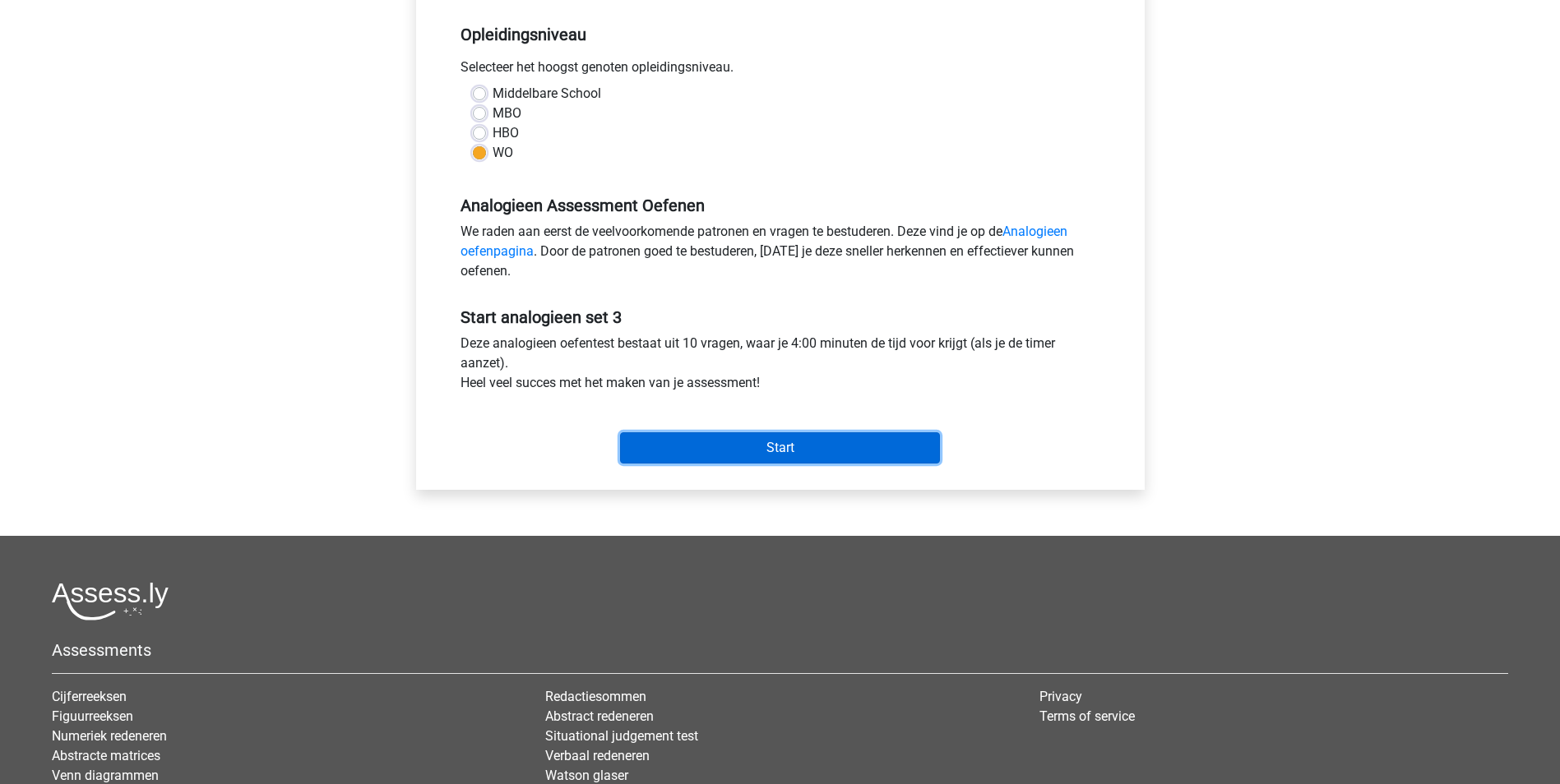
click at [732, 459] on input "Start" at bounding box center [780, 447] width 320 height 31
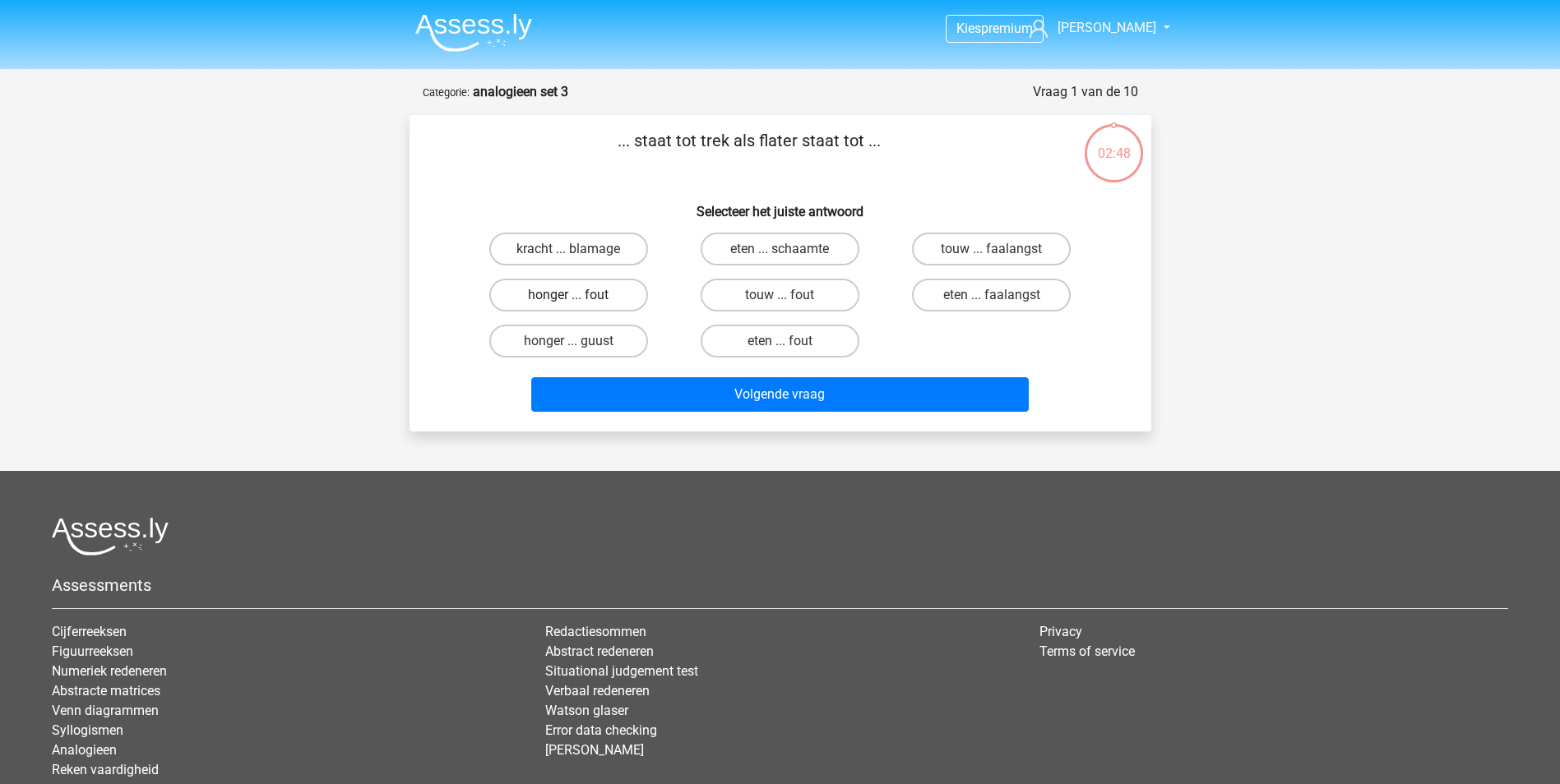
click at [591, 294] on label "honger ... fout" at bounding box center [569, 295] width 159 height 33
click at [579, 295] on input "honger ... fout" at bounding box center [574, 301] width 11 height 11
radio input "true"
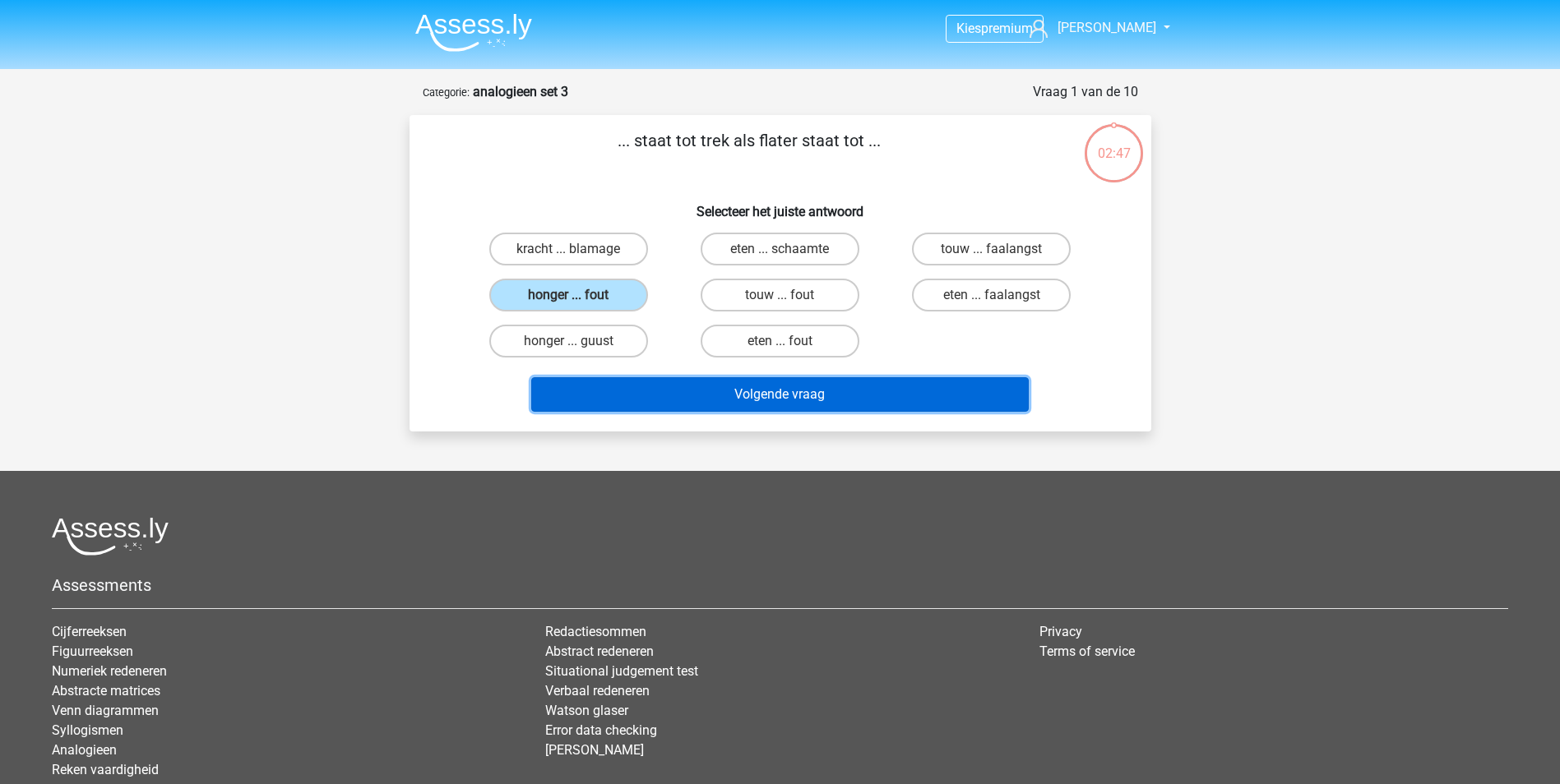
click at [757, 399] on button "Volgende vraag" at bounding box center [780, 394] width 498 height 34
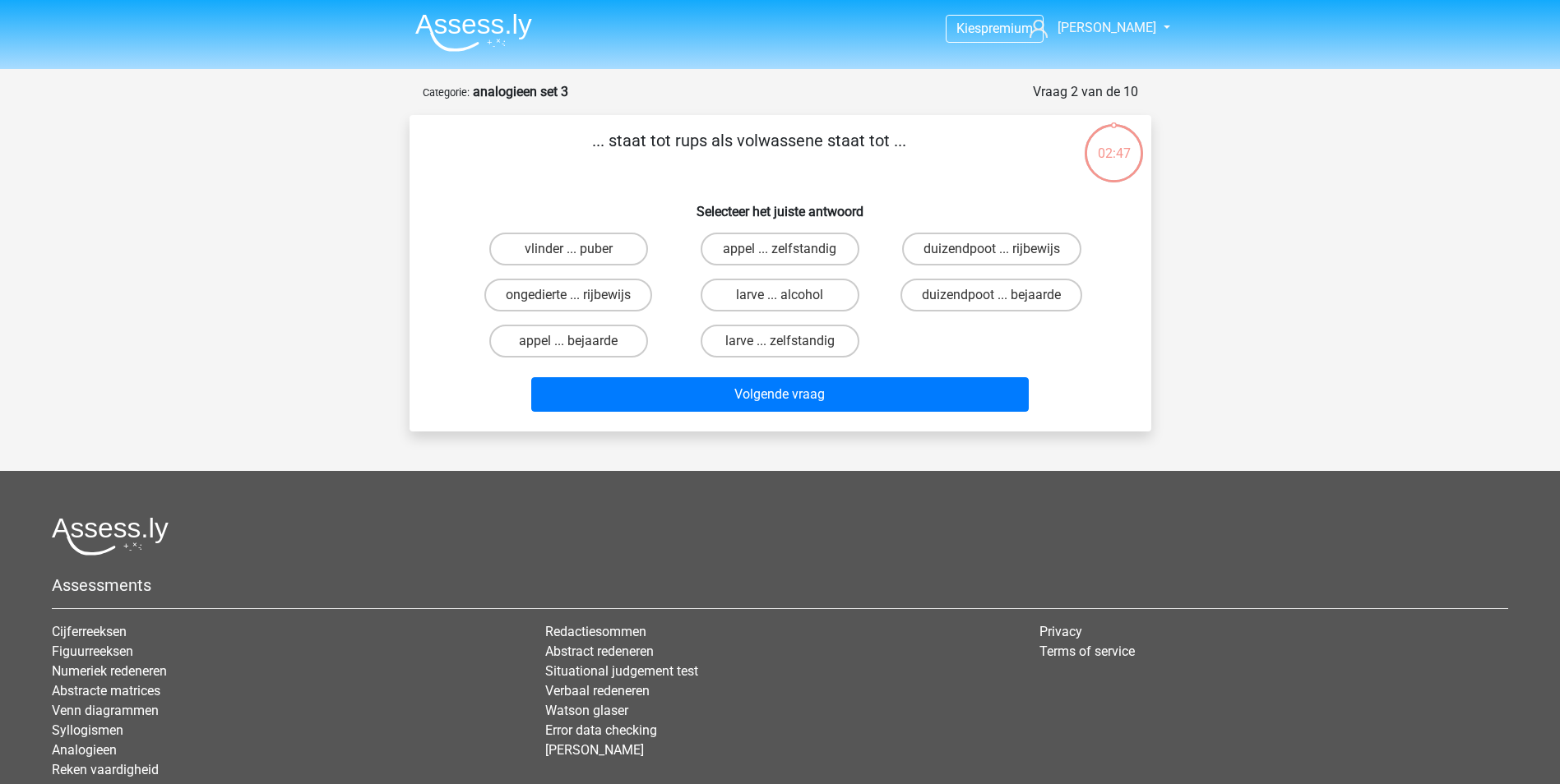
scroll to position [82, 0]
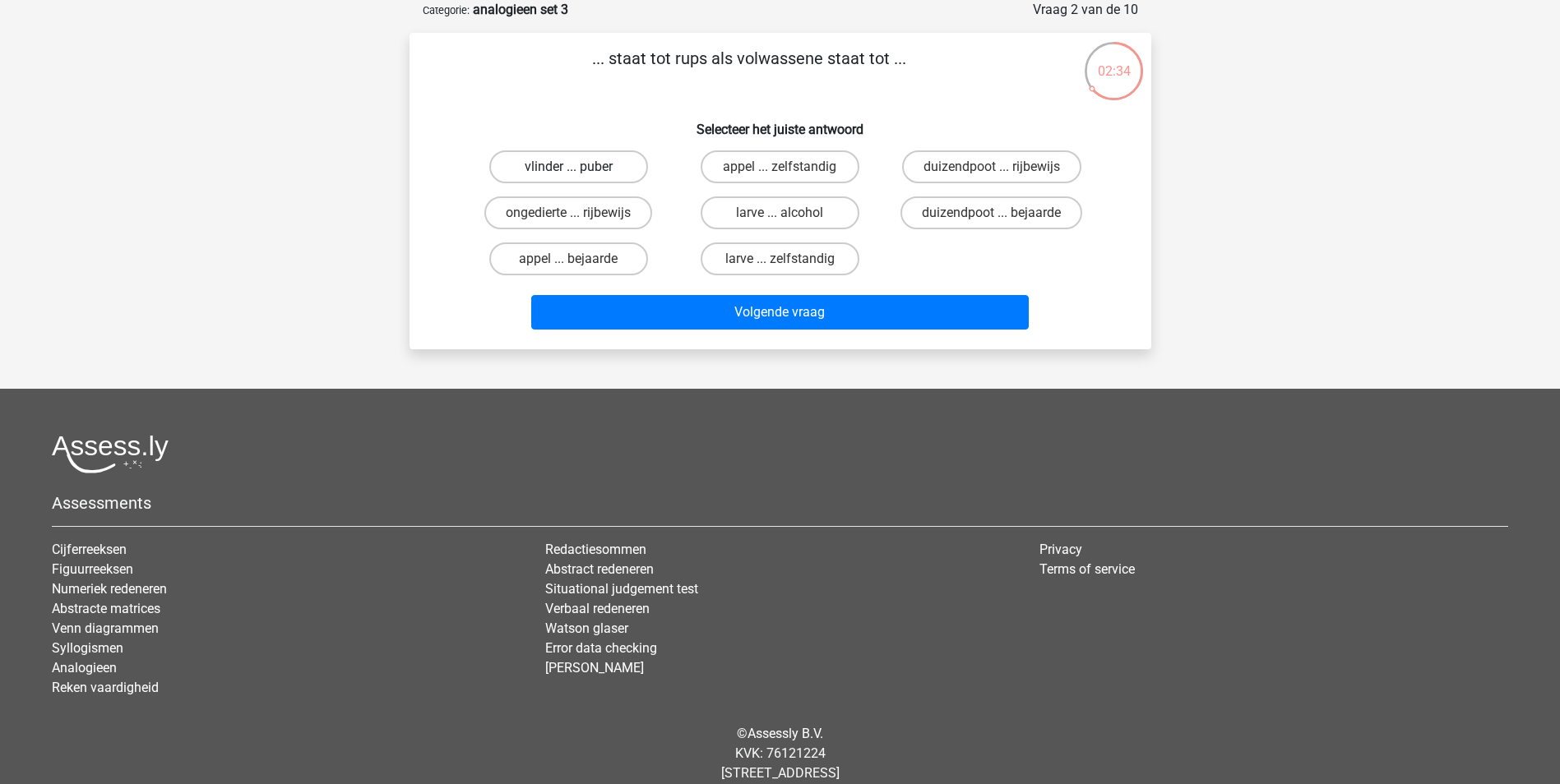
click at [616, 166] on label "vlinder ... puber" at bounding box center [569, 167] width 159 height 33
click at [579, 167] on input "vlinder ... puber" at bounding box center [574, 172] width 11 height 11
radio input "true"
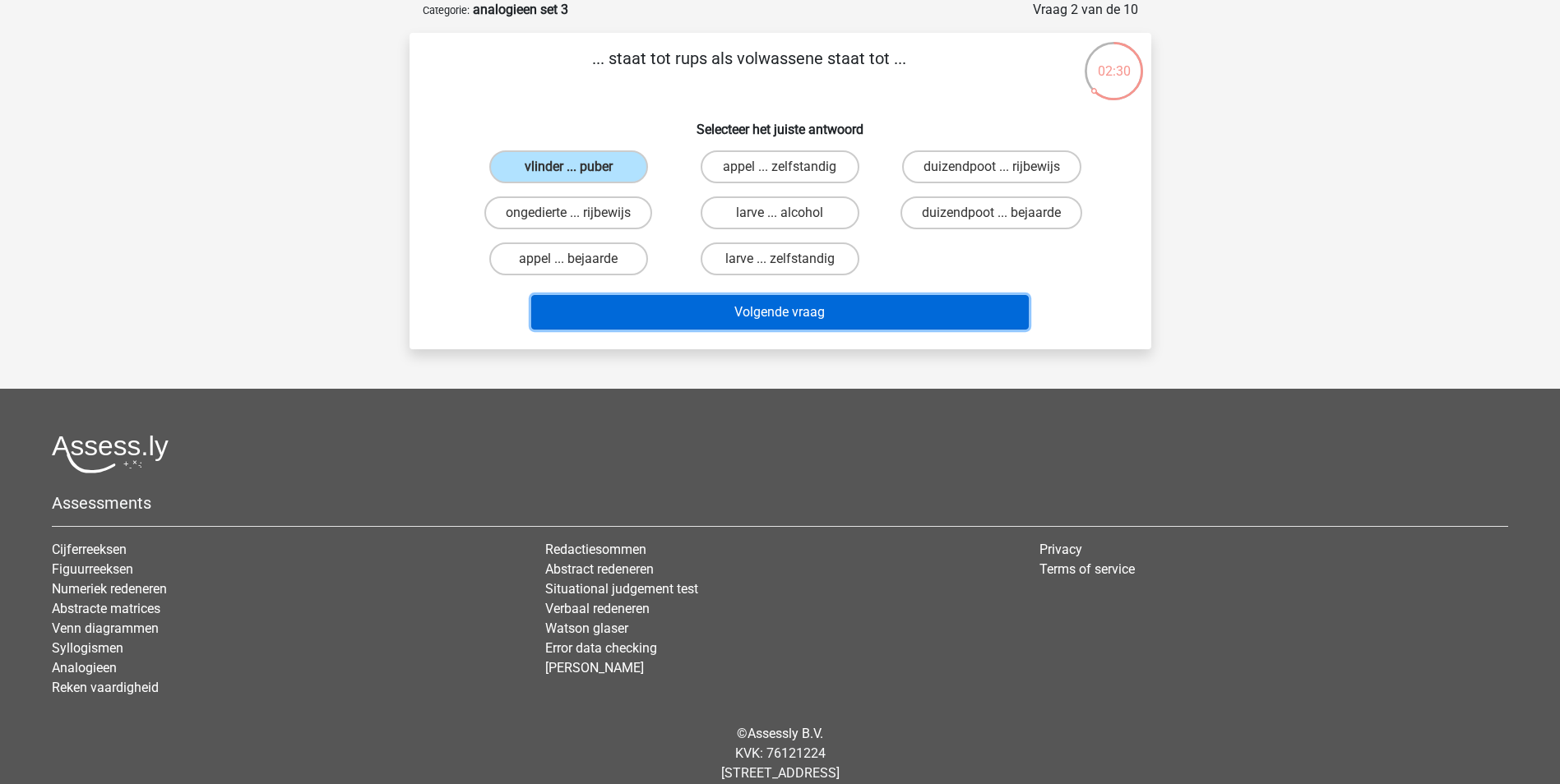
click at [776, 315] on button "Volgende vraag" at bounding box center [780, 312] width 498 height 34
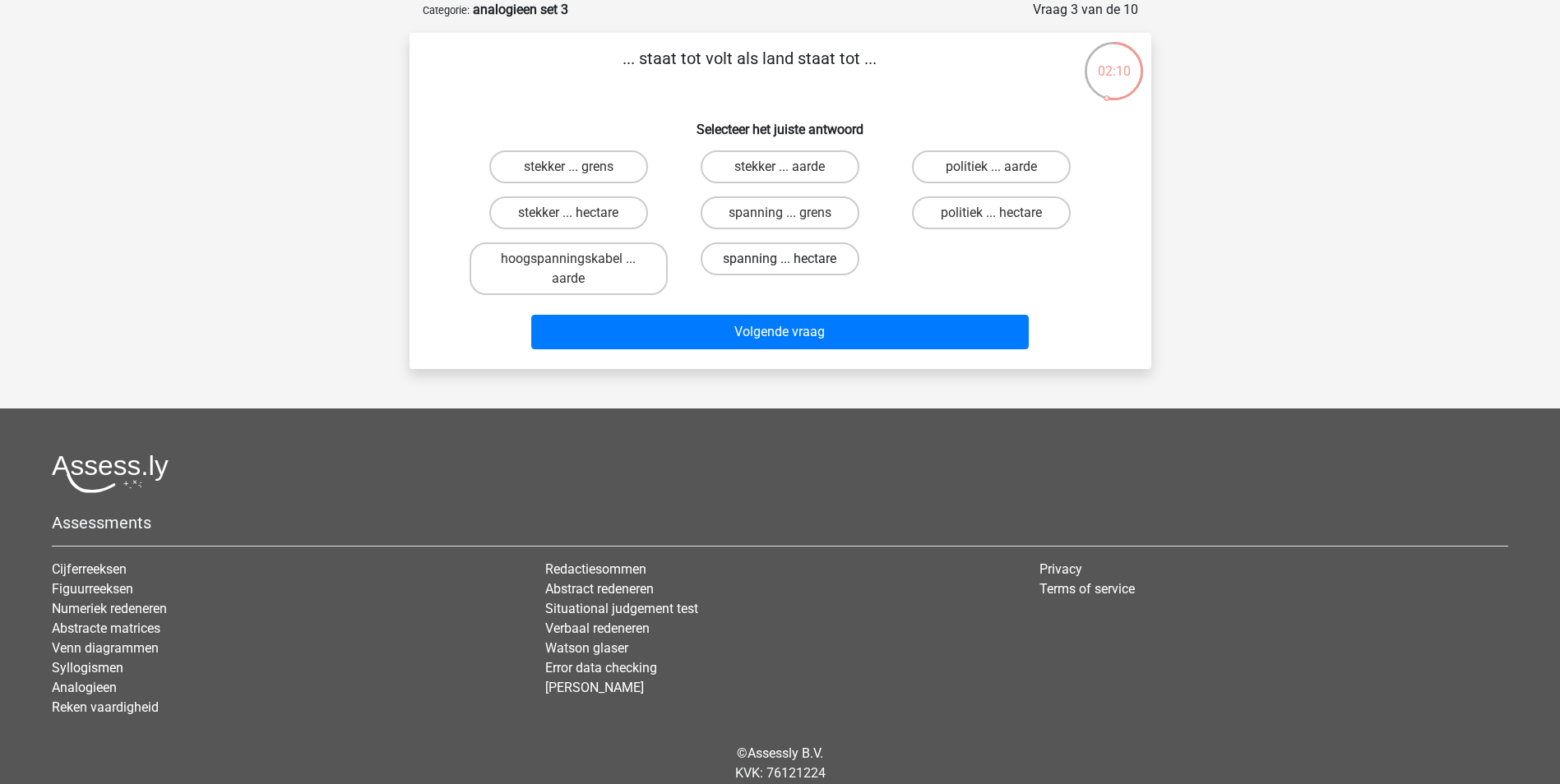
click at [836, 265] on label "spanning ... hectare" at bounding box center [780, 258] width 159 height 33
click at [791, 265] on input "spanning ... hectare" at bounding box center [785, 265] width 11 height 11
radio input "true"
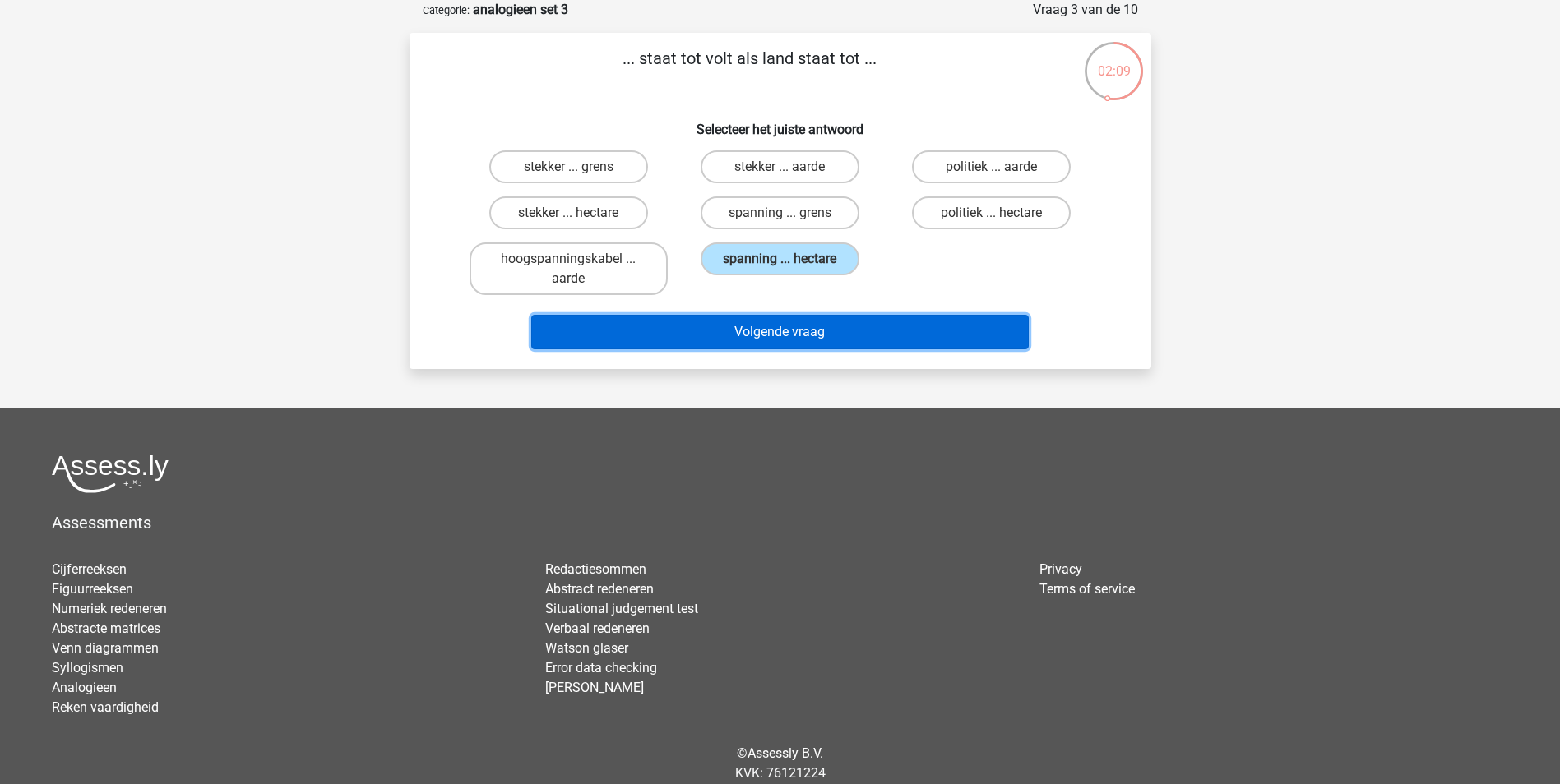
click at [851, 328] on button "Volgende vraag" at bounding box center [780, 332] width 498 height 34
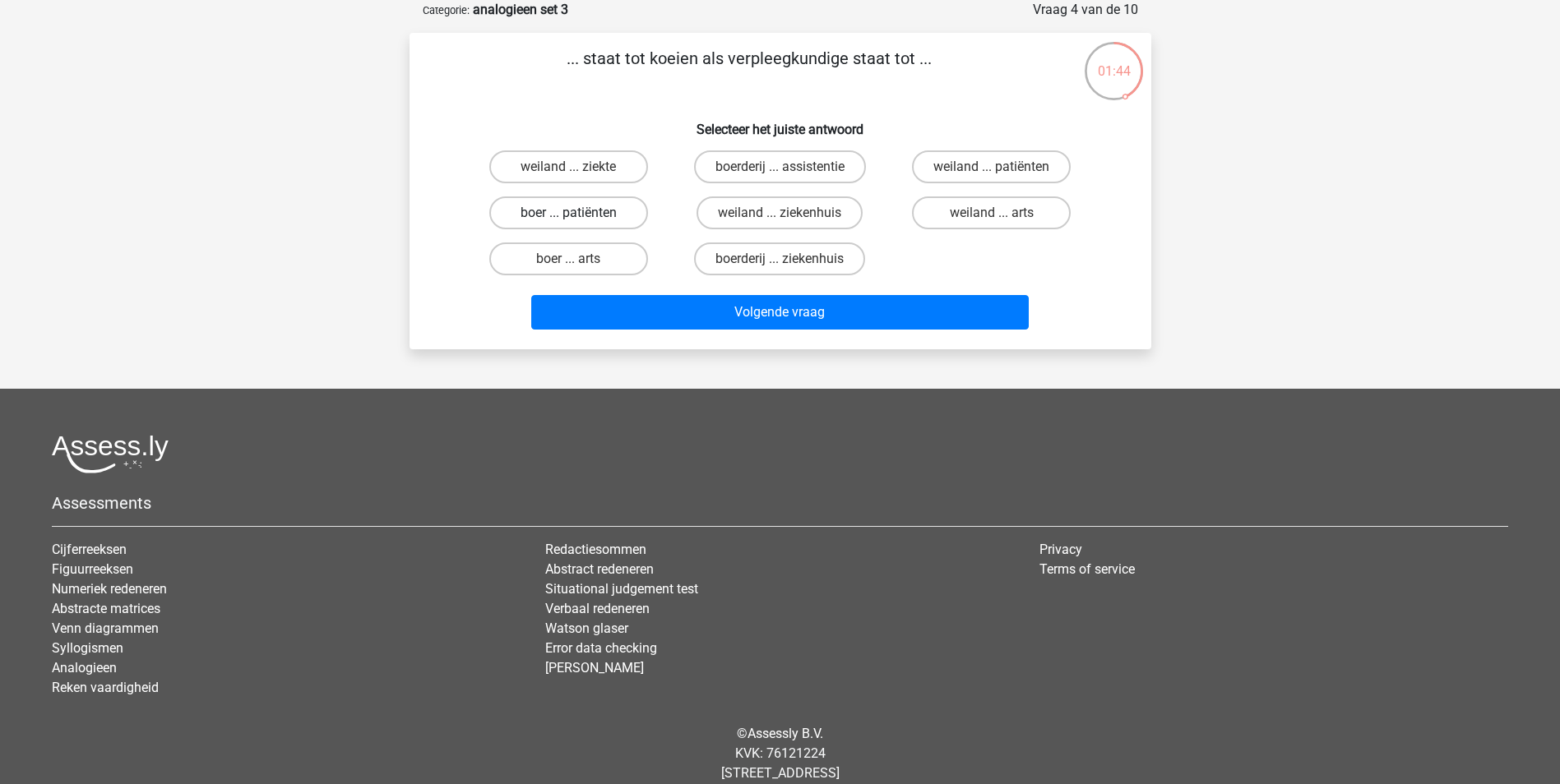
click at [589, 213] on label "boer ... patiënten" at bounding box center [569, 213] width 159 height 33
click at [579, 213] on input "boer ... patiënten" at bounding box center [574, 218] width 11 height 11
radio input "true"
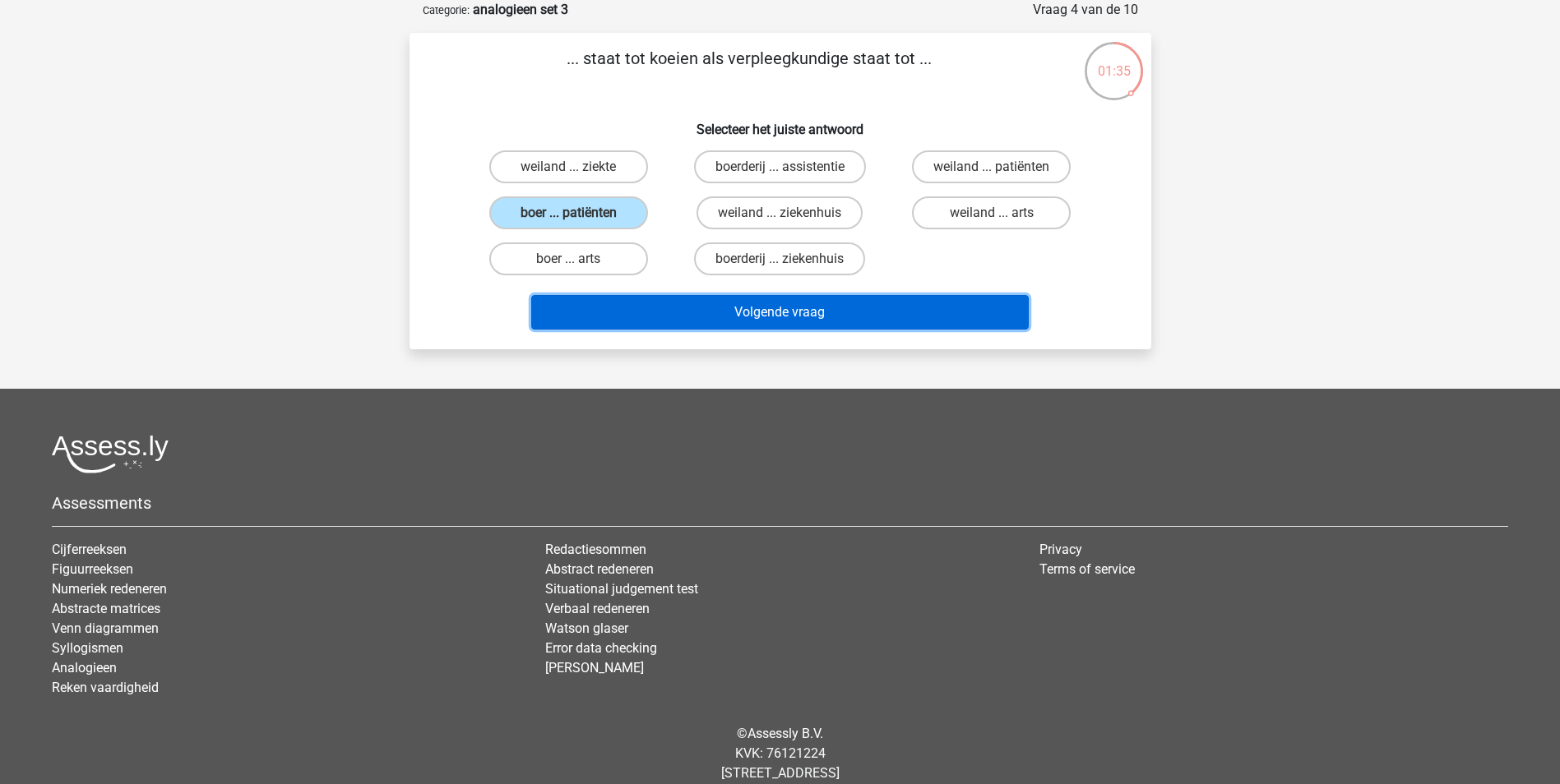
click at [835, 313] on button "Volgende vraag" at bounding box center [780, 312] width 498 height 34
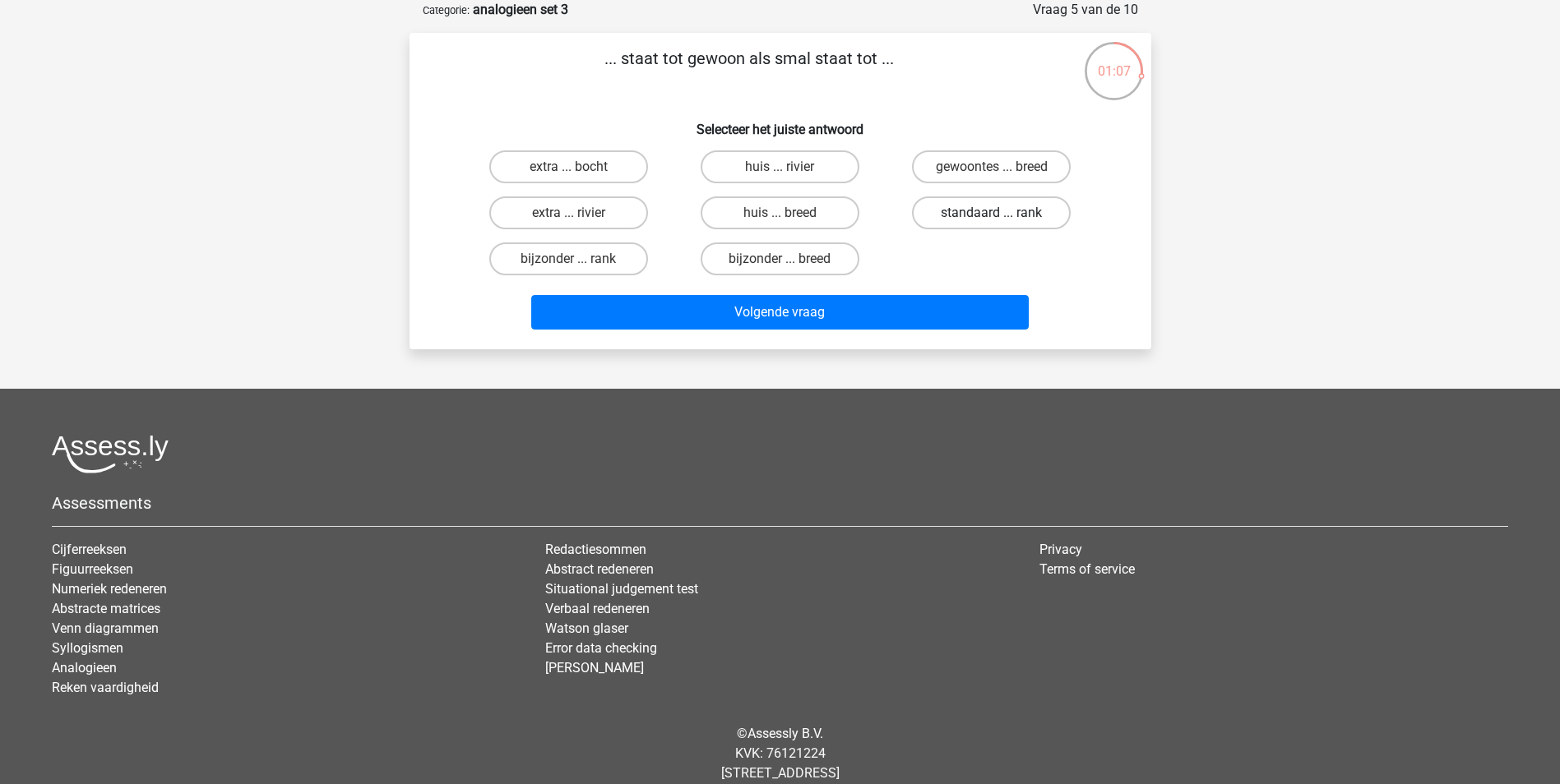
click at [1035, 216] on label "standaard ... rank" at bounding box center [992, 213] width 159 height 33
click at [1002, 216] on input "standaard ... rank" at bounding box center [997, 218] width 11 height 11
radio input "true"
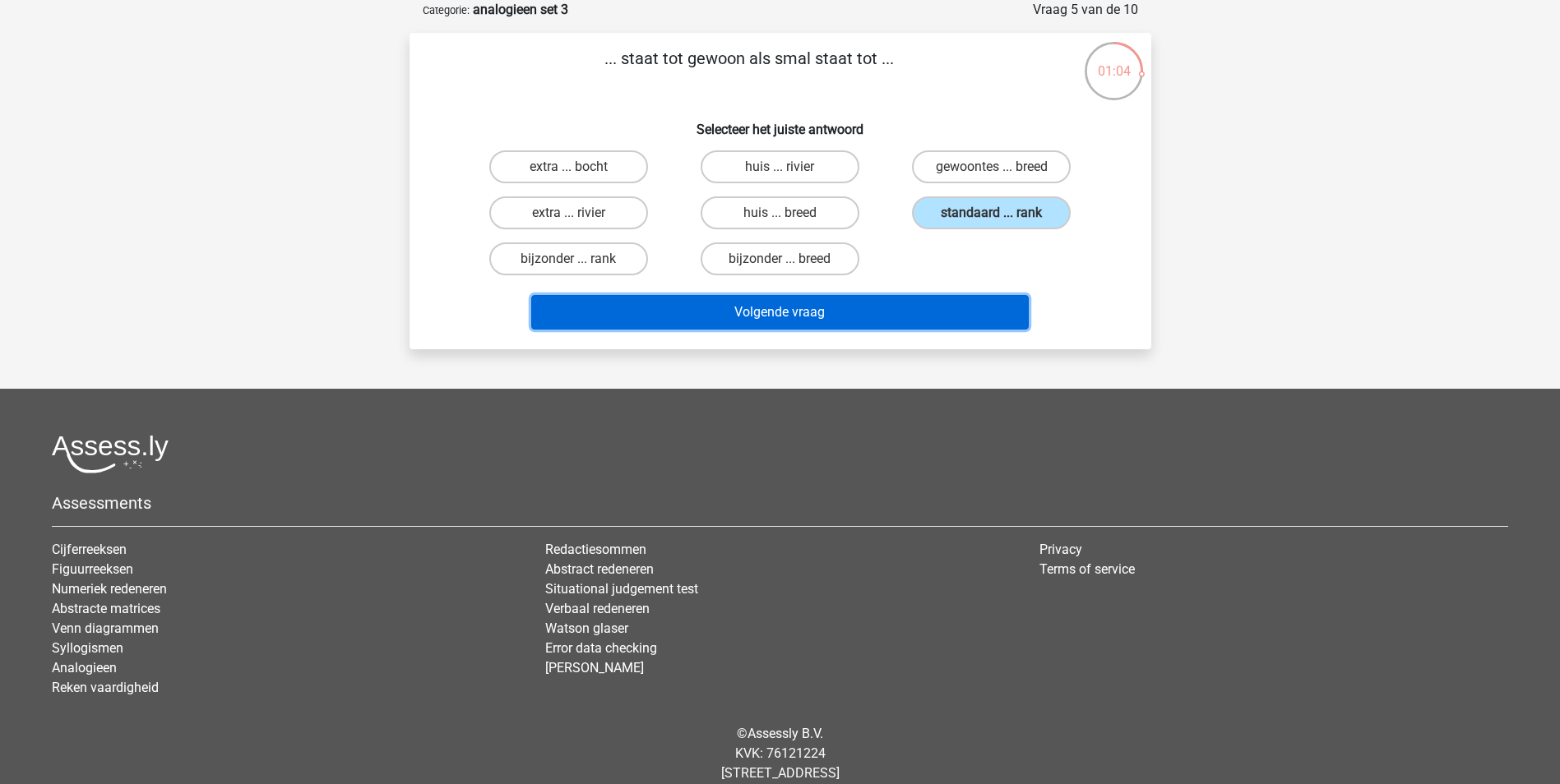
click at [802, 320] on button "Volgende vraag" at bounding box center [780, 312] width 498 height 34
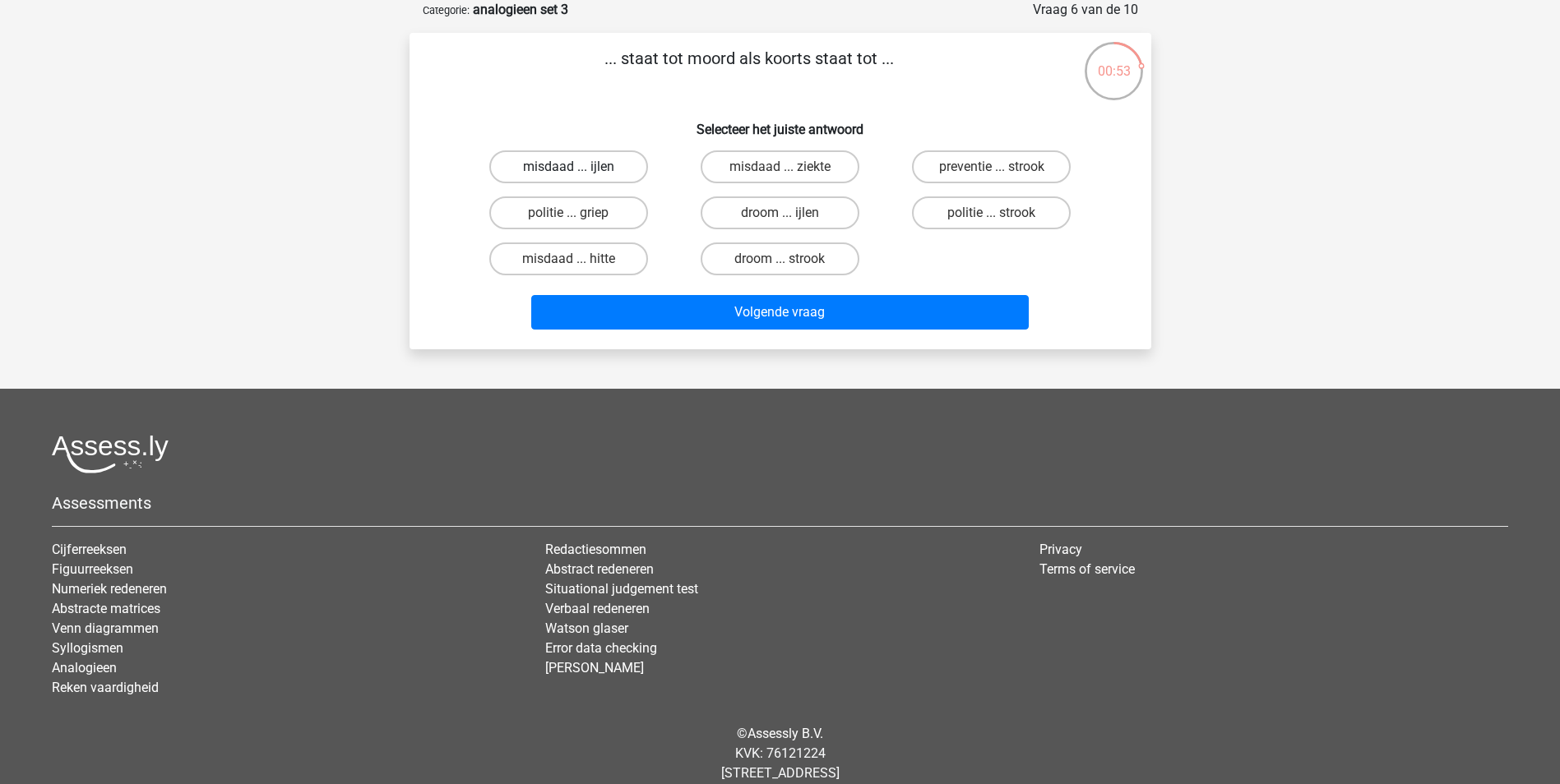
click at [615, 172] on label "misdaad ... ijlen" at bounding box center [569, 167] width 159 height 33
click at [579, 172] on input "misdaad ... ijlen" at bounding box center [574, 172] width 11 height 11
radio input "true"
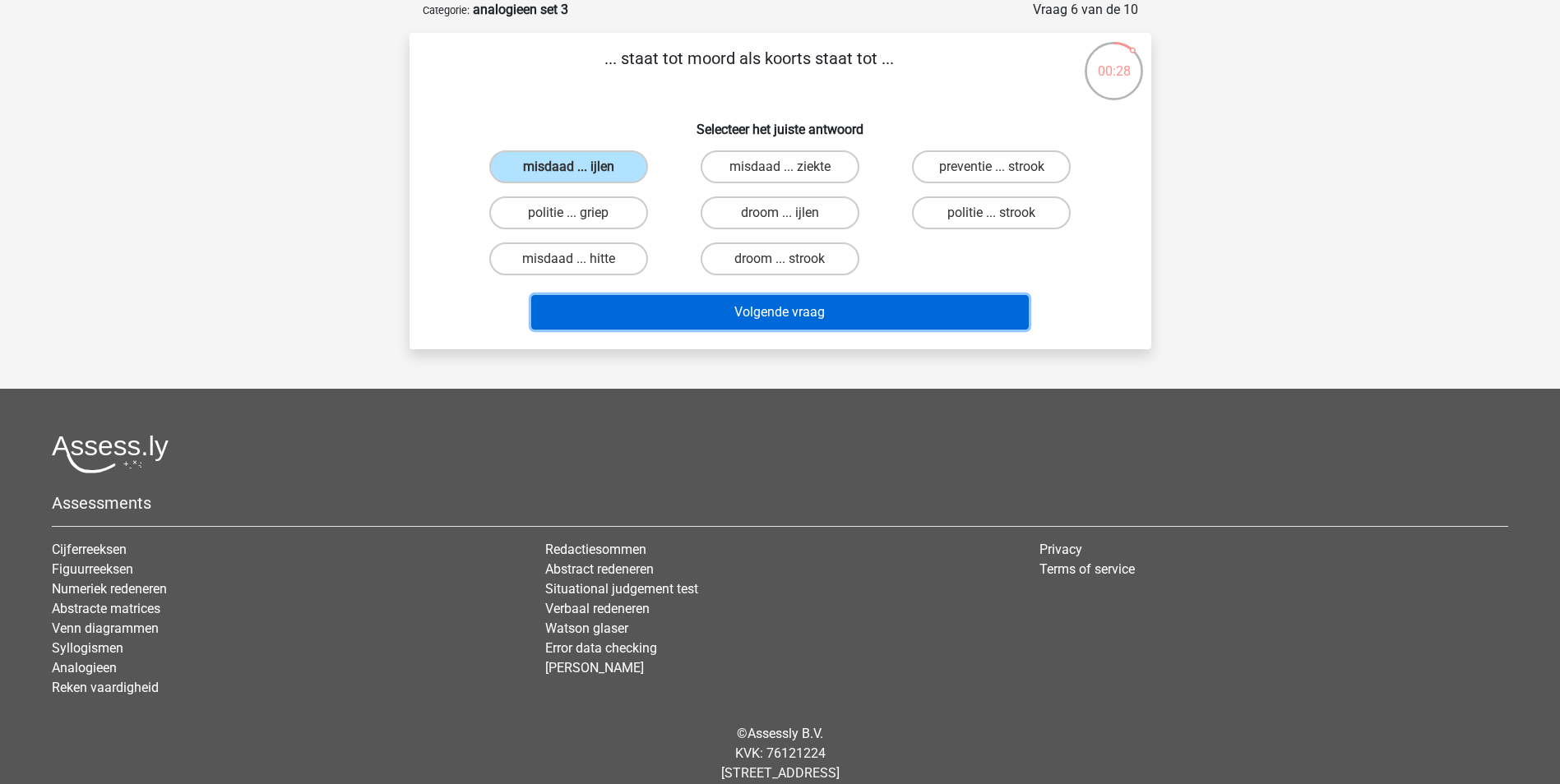
click at [784, 321] on button "Volgende vraag" at bounding box center [780, 312] width 498 height 34
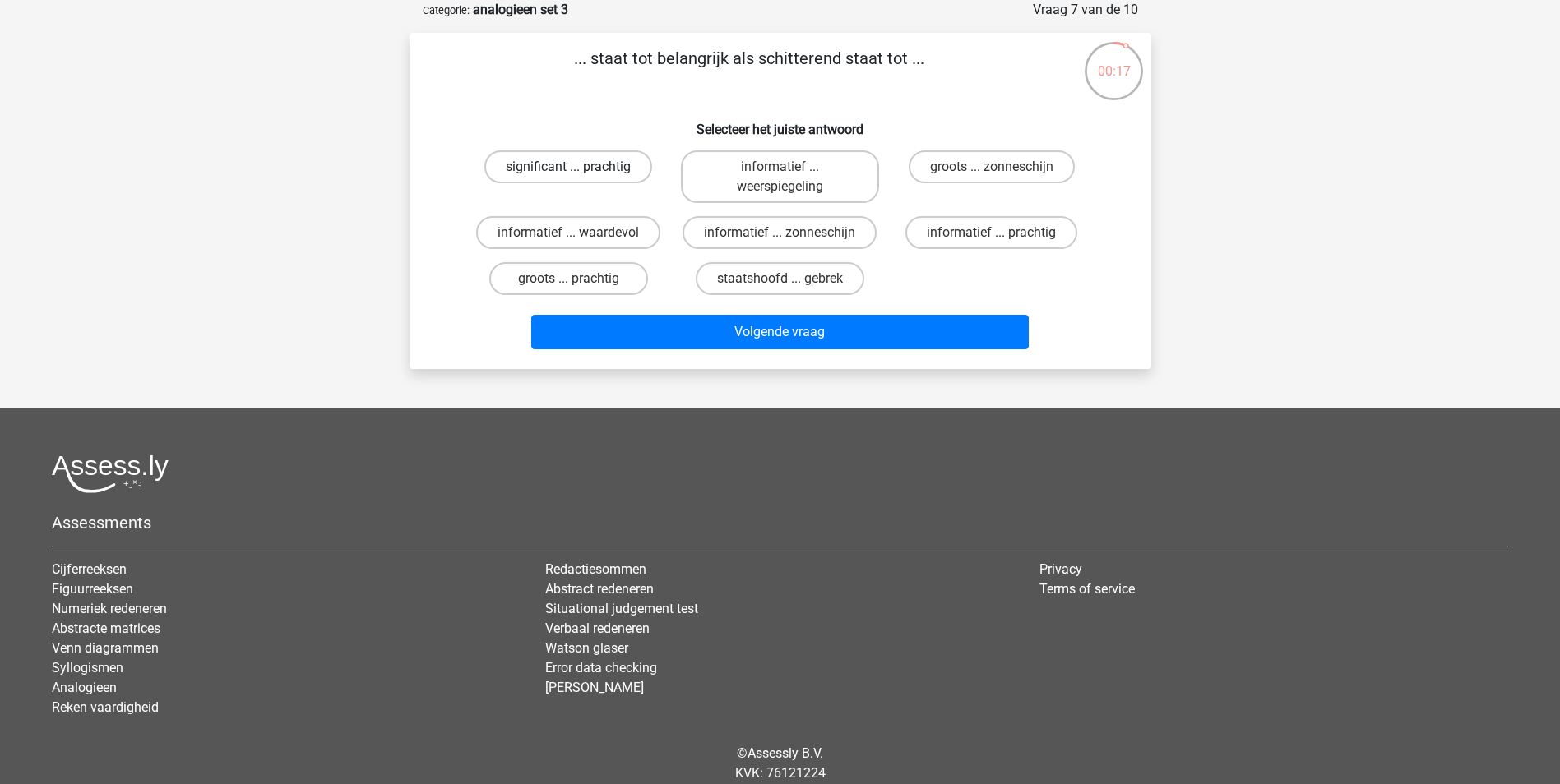
click at [641, 173] on label "significant ... prachtig" at bounding box center [568, 167] width 168 height 33
click at [579, 173] on input "significant ... prachtig" at bounding box center [574, 172] width 11 height 11
radio input "true"
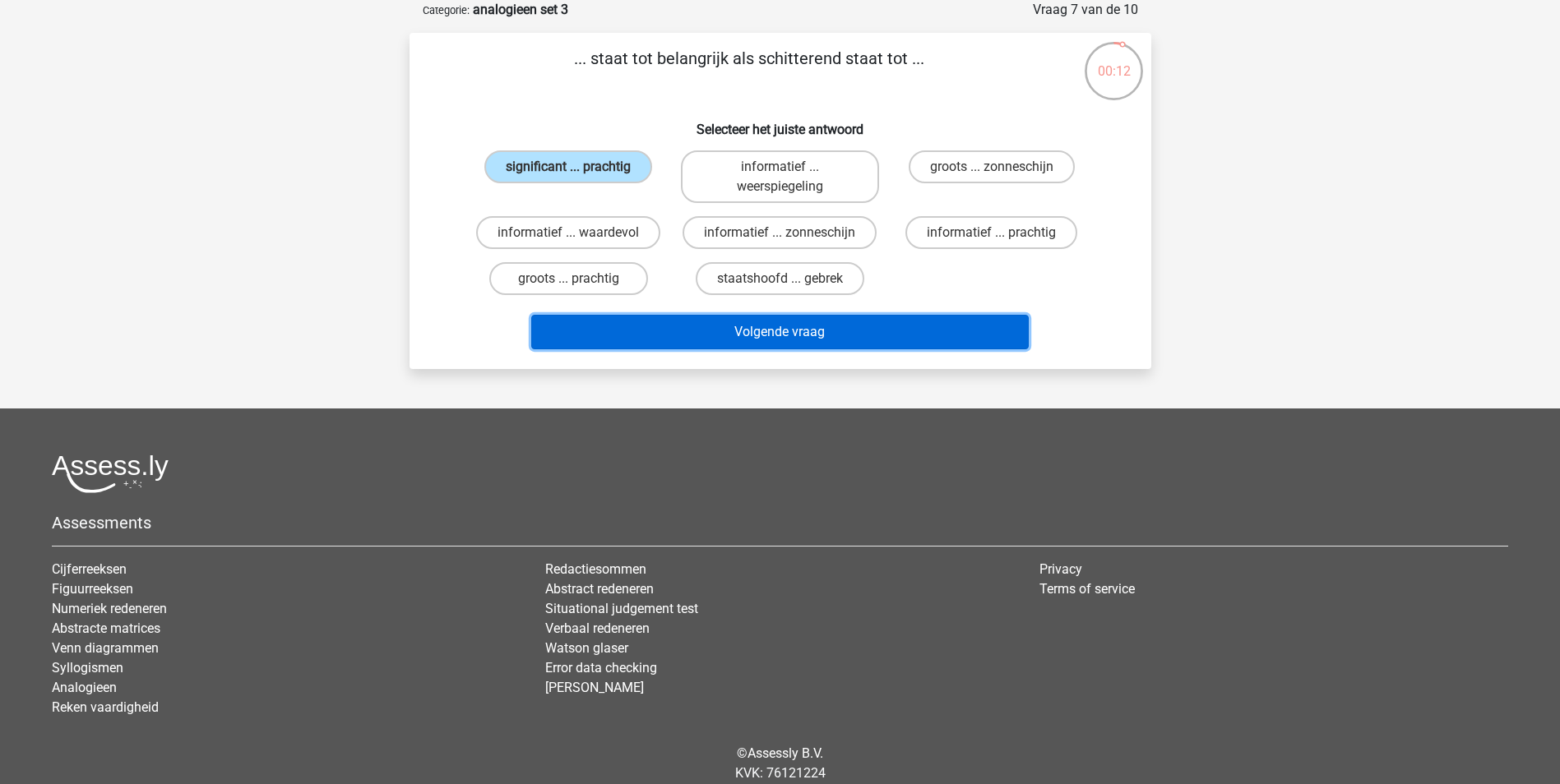
click at [791, 332] on button "Volgende vraag" at bounding box center [780, 332] width 498 height 34
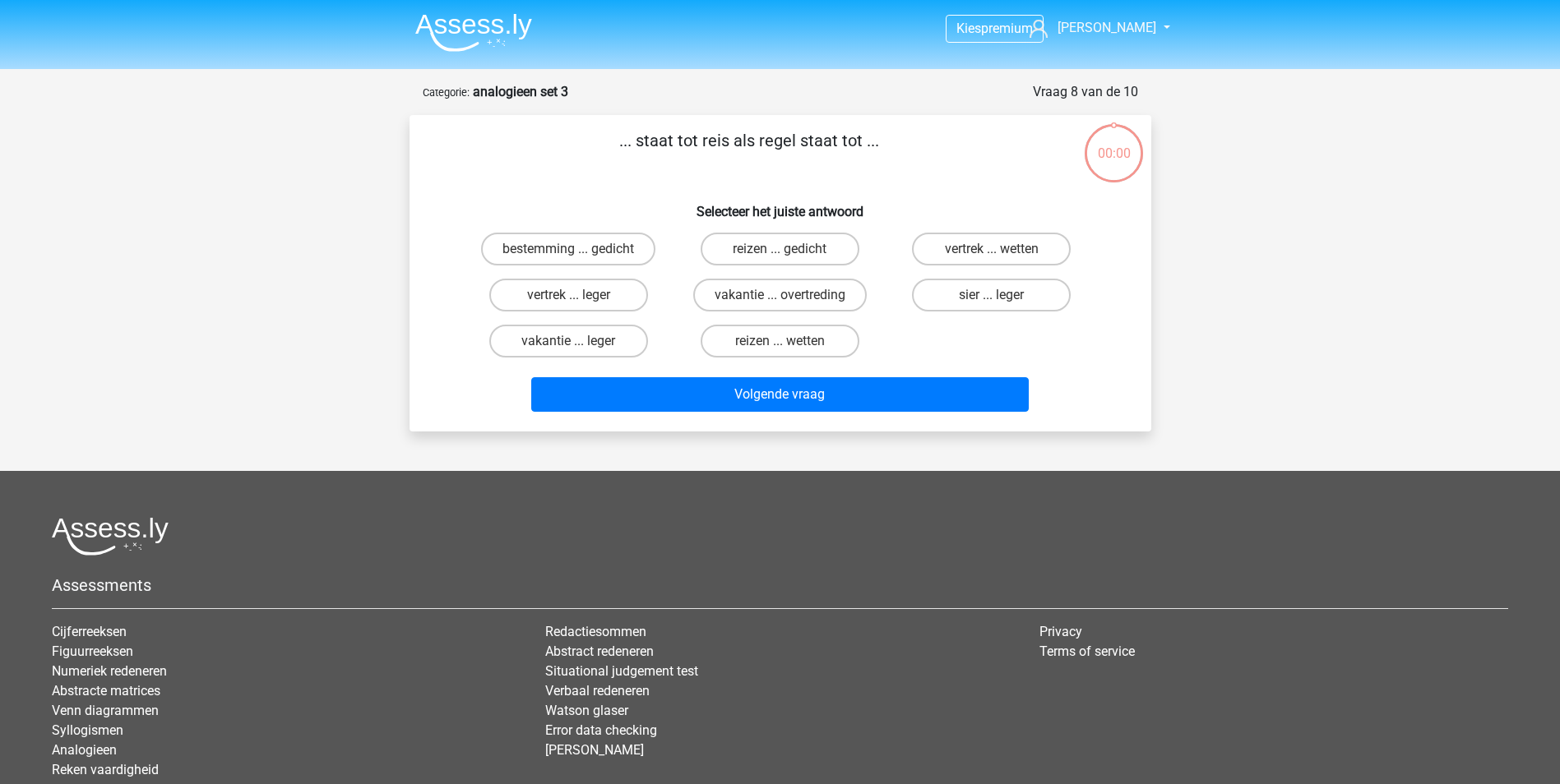
scroll to position [82, 0]
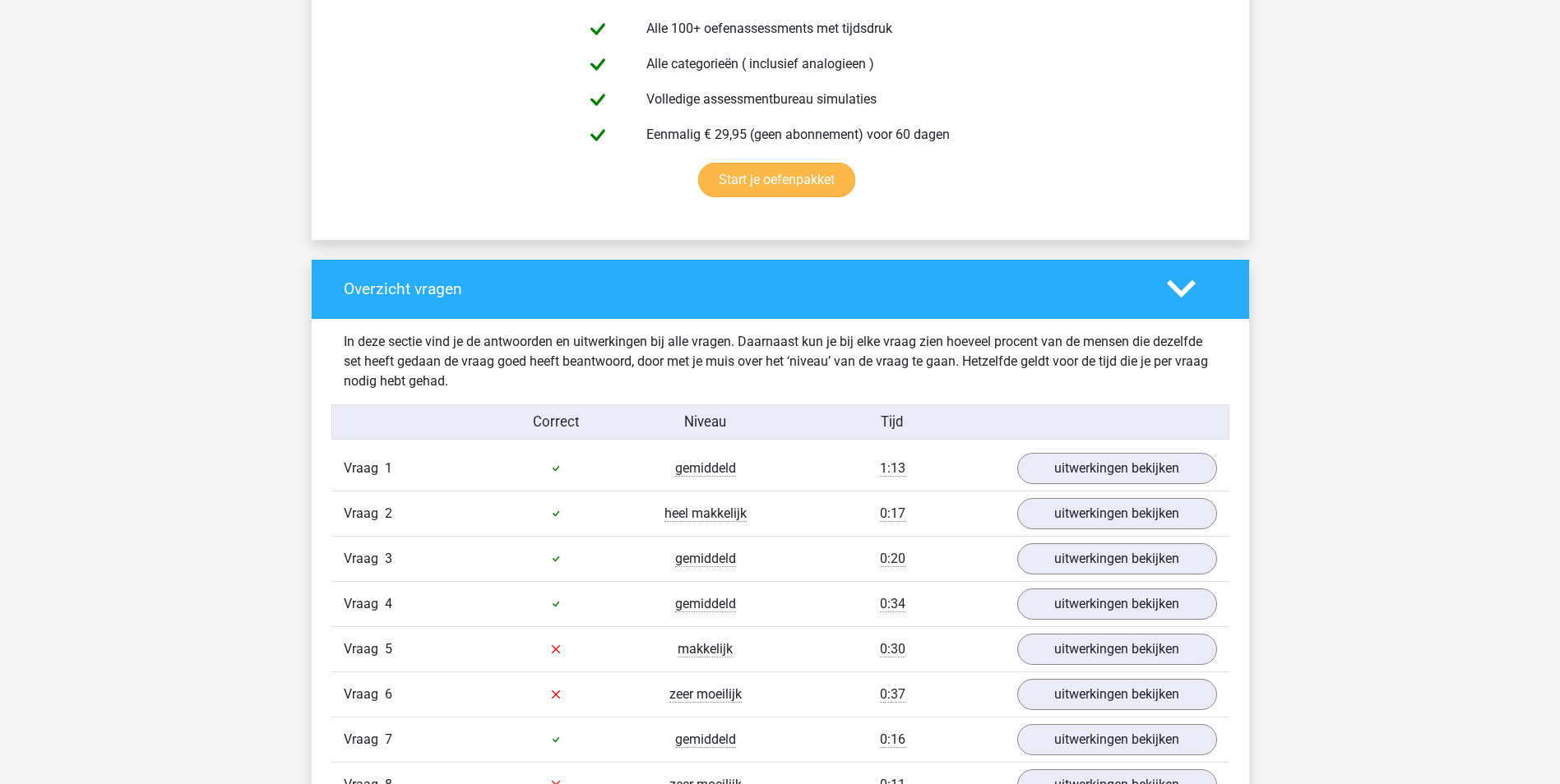
scroll to position [1233, 0]
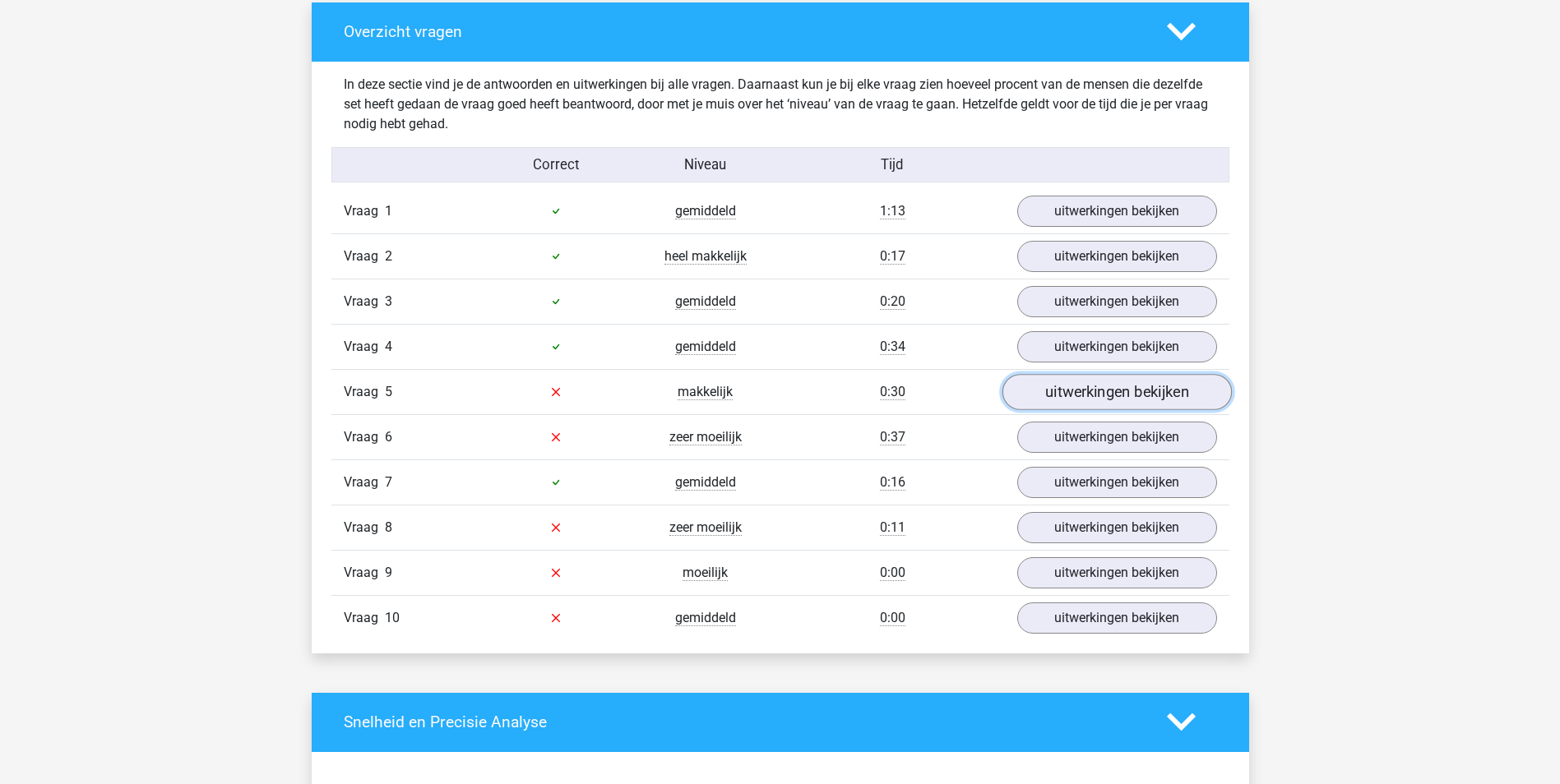
click at [1109, 384] on link "uitwerkingen bekijken" at bounding box center [1116, 392] width 229 height 36
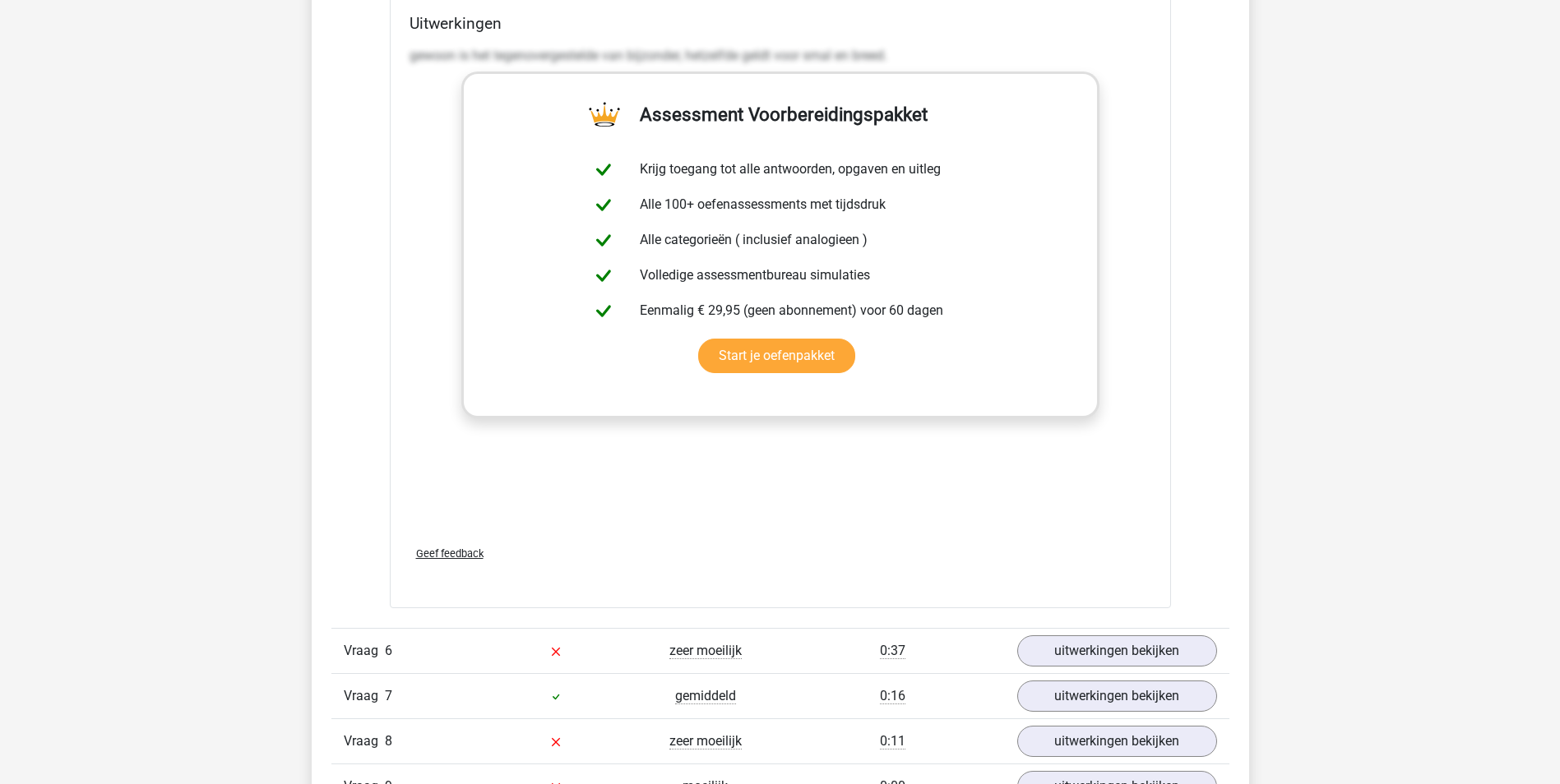
scroll to position [2384, 0]
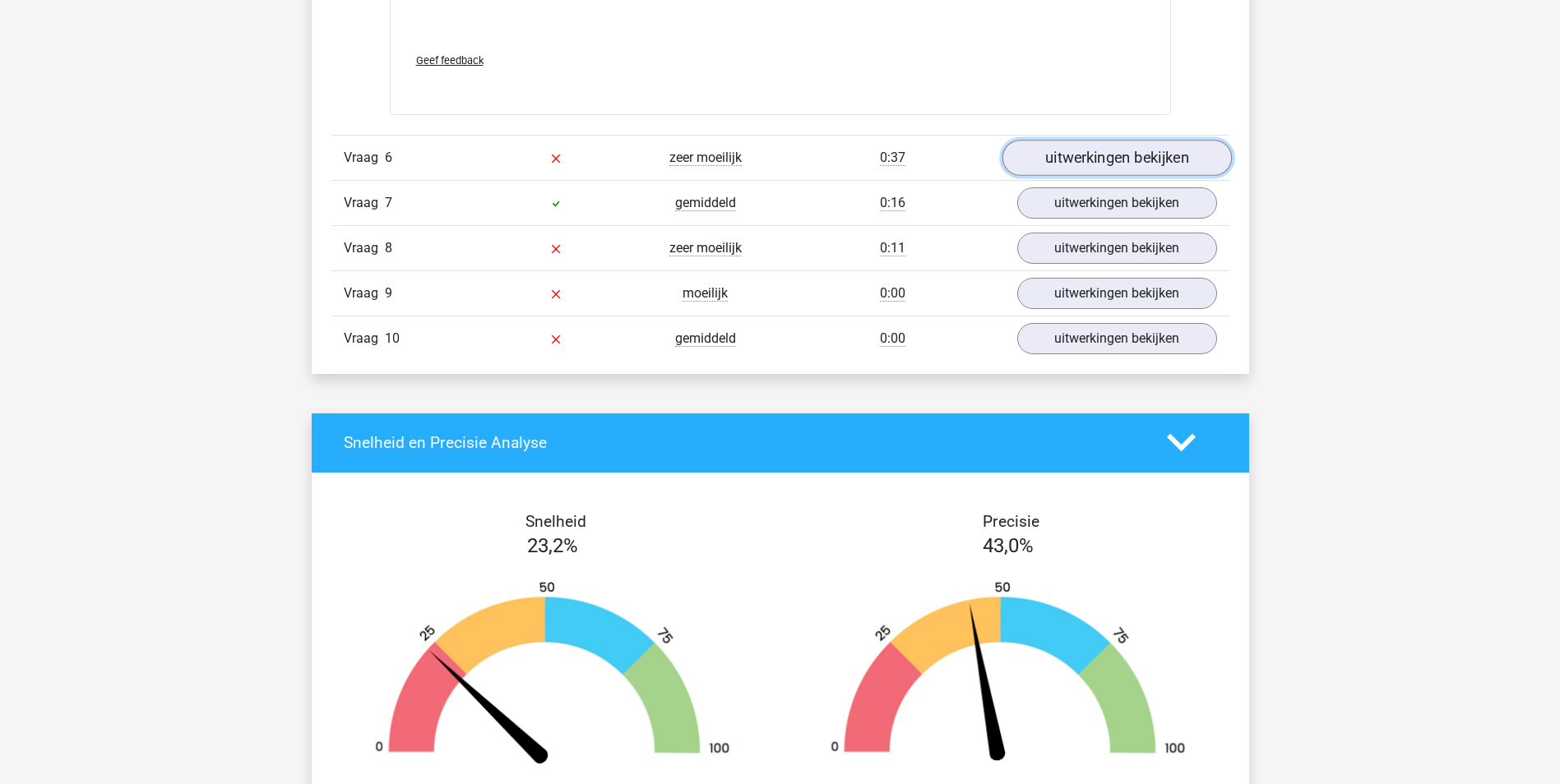
click at [1111, 154] on link "uitwerkingen bekijken" at bounding box center [1116, 157] width 229 height 36
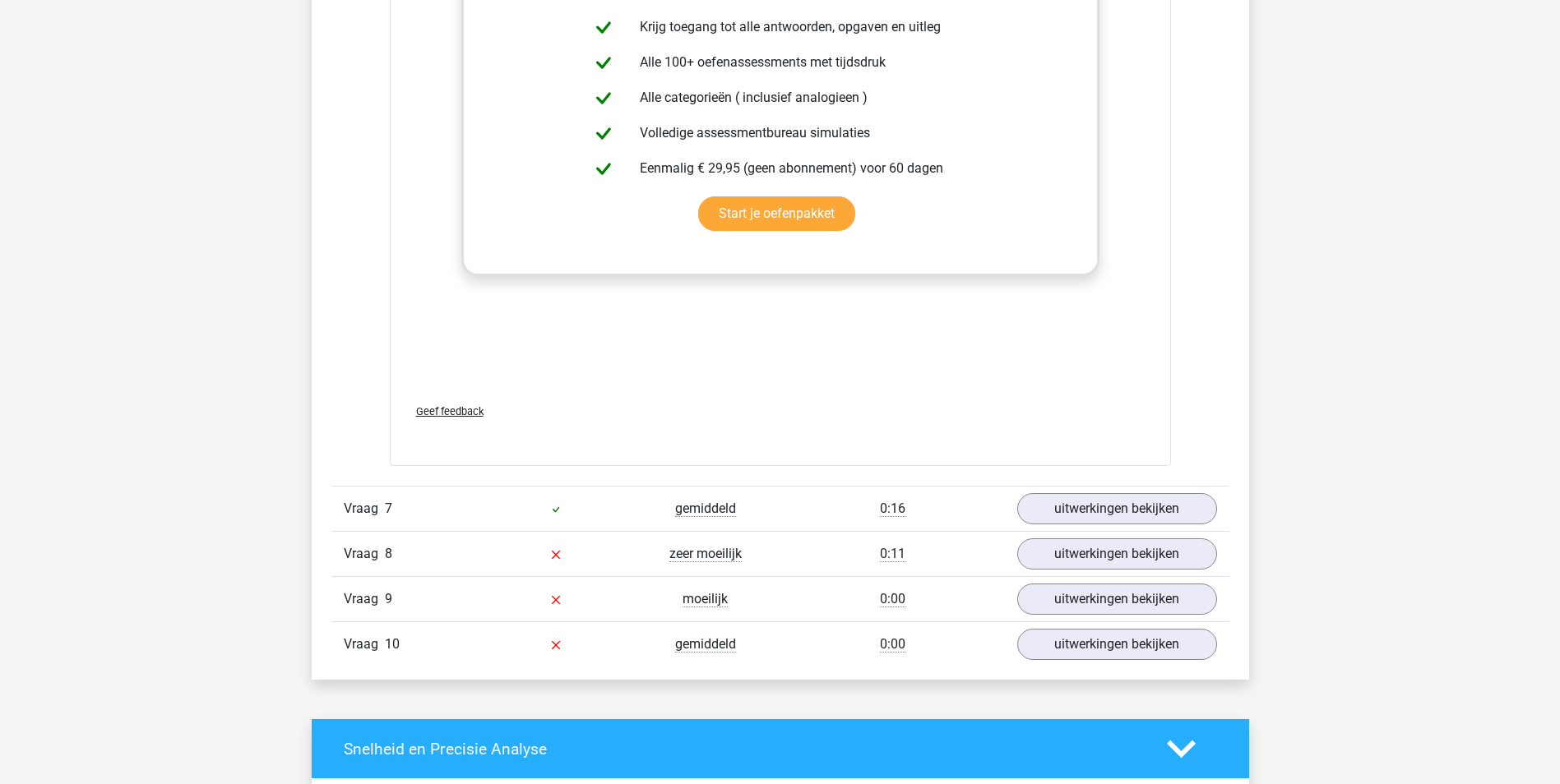
scroll to position [3042, 0]
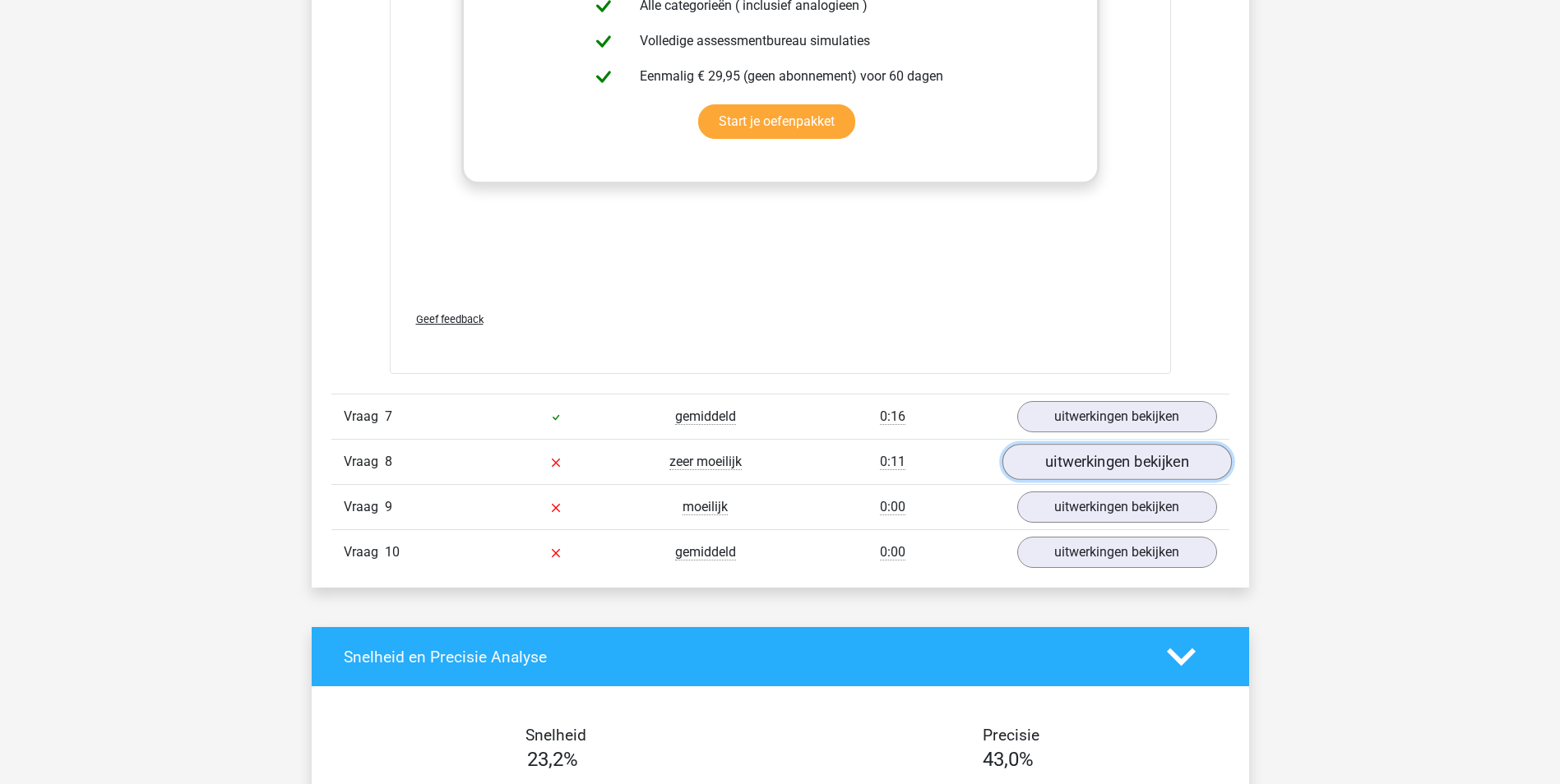
click at [1092, 466] on link "uitwerkingen bekijken" at bounding box center [1116, 461] width 229 height 36
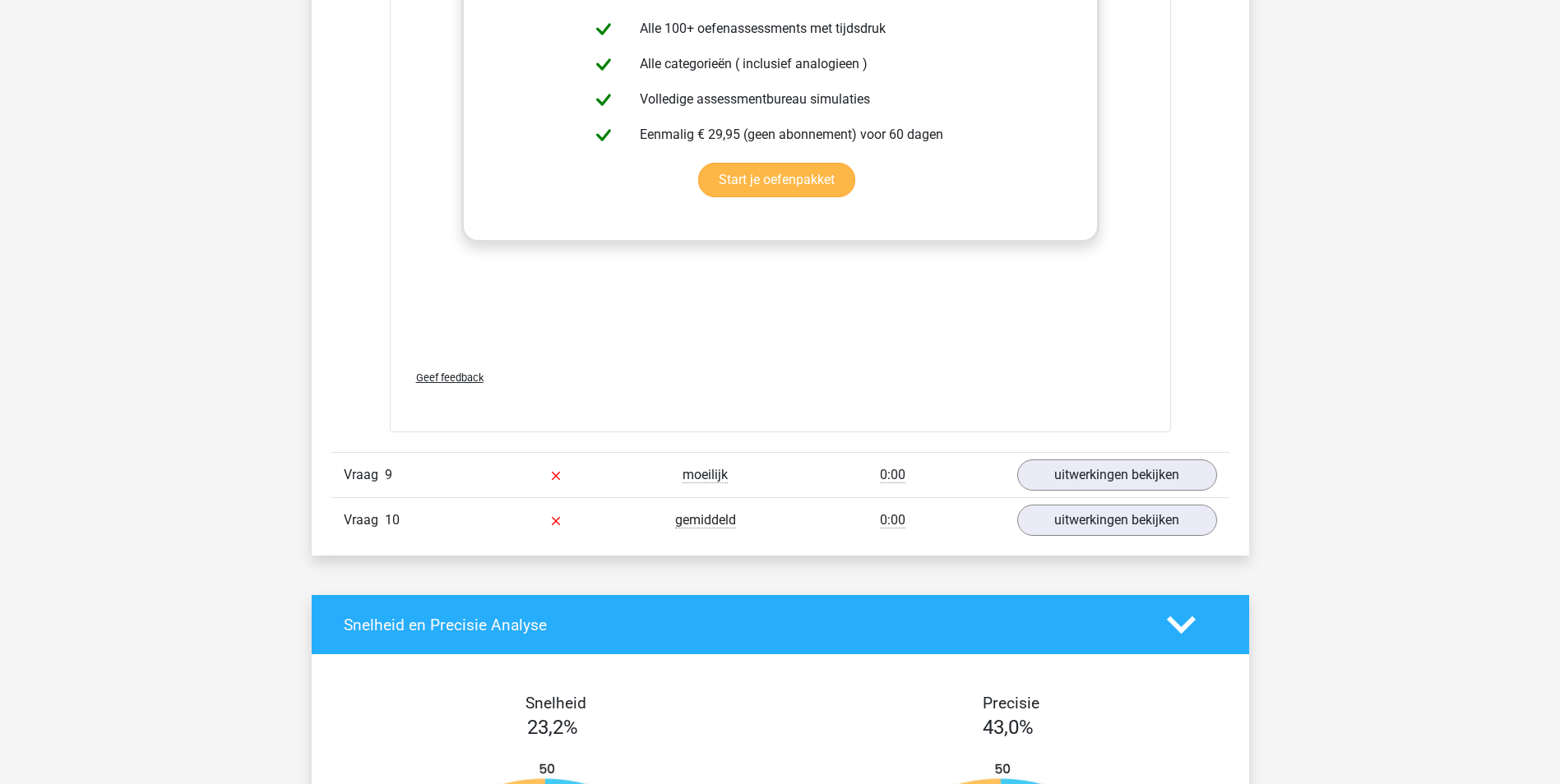
scroll to position [3946, 0]
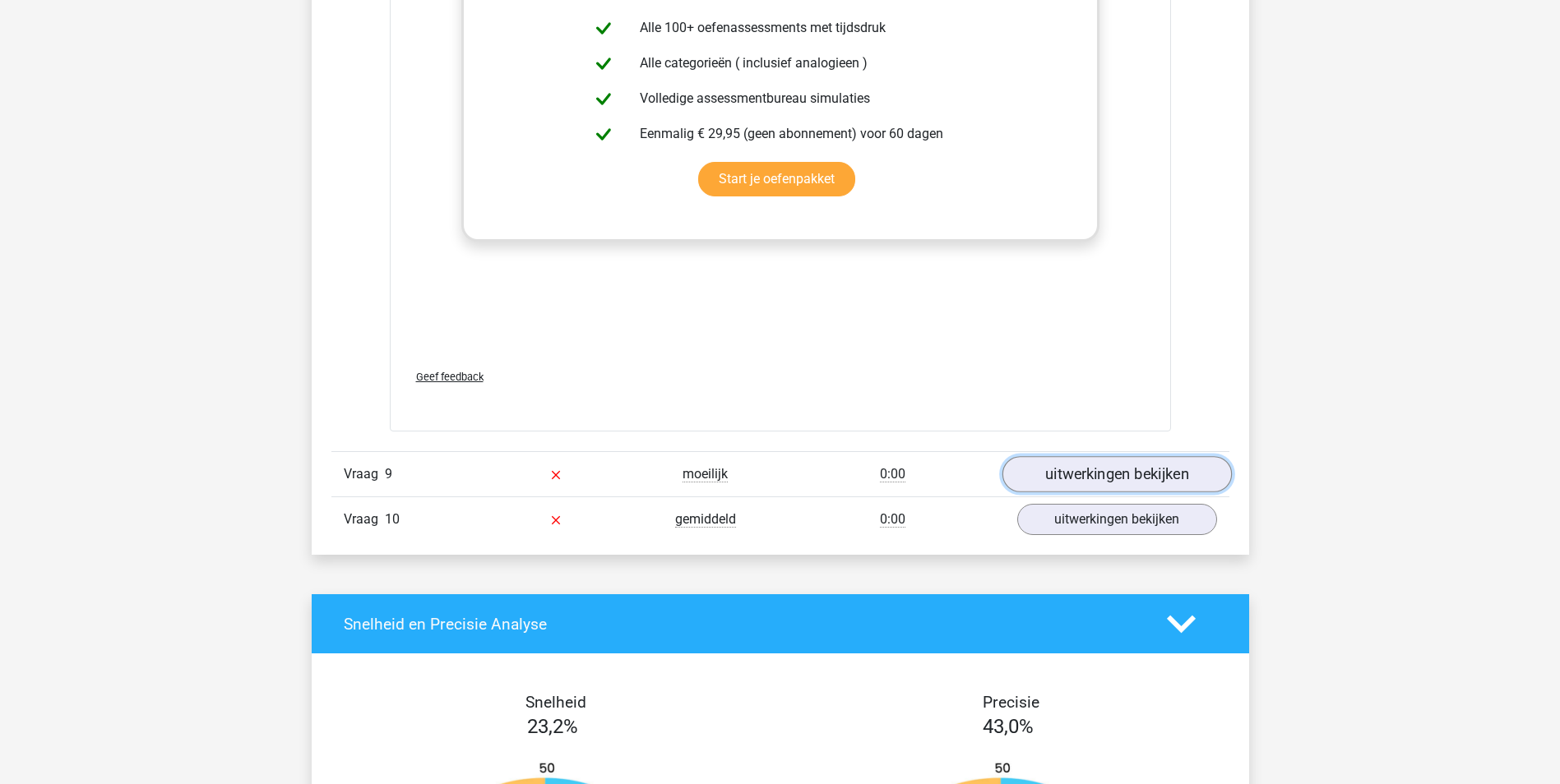
click at [1119, 469] on link "uitwerkingen bekijken" at bounding box center [1116, 474] width 229 height 36
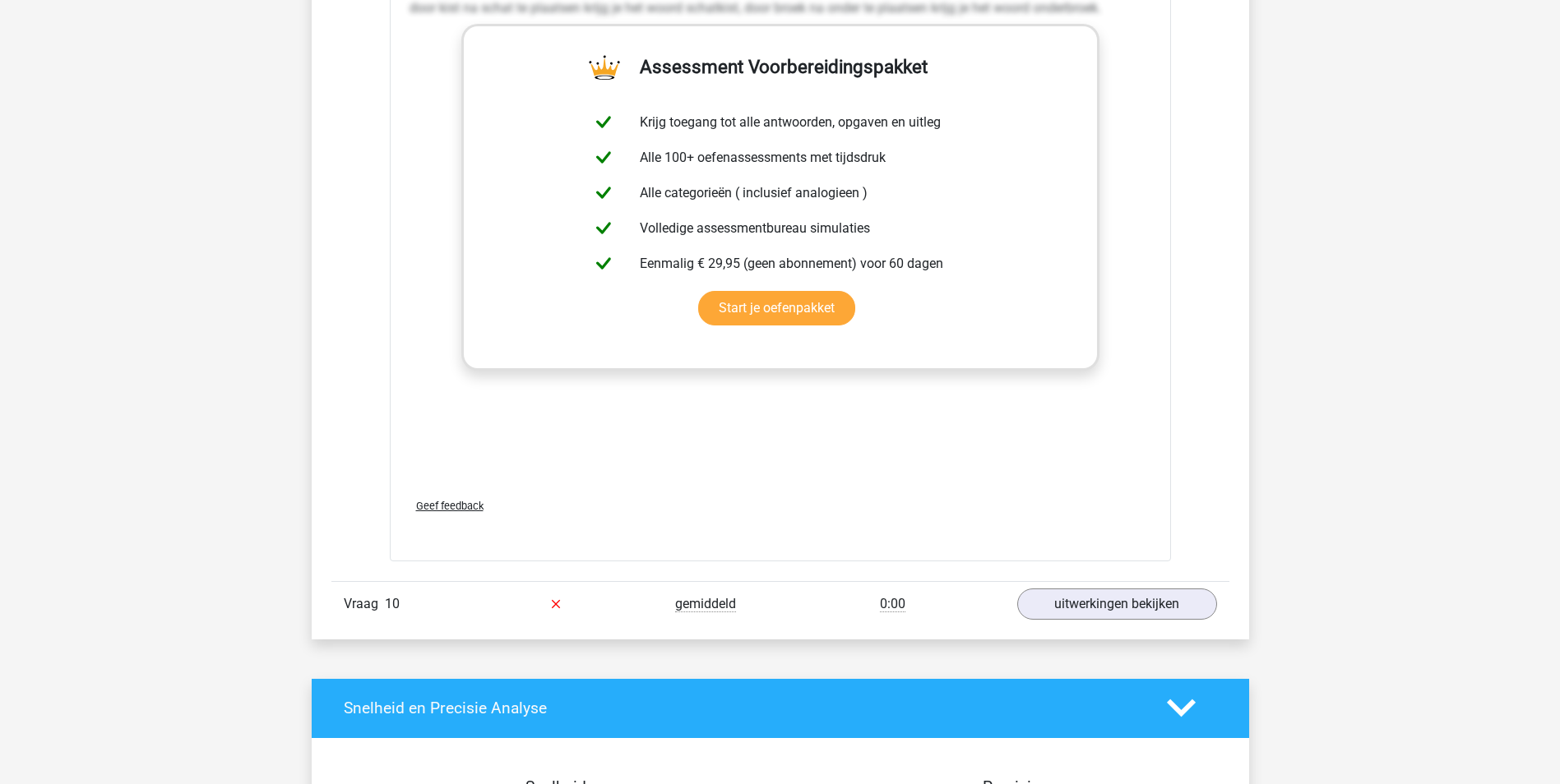
scroll to position [4932, 0]
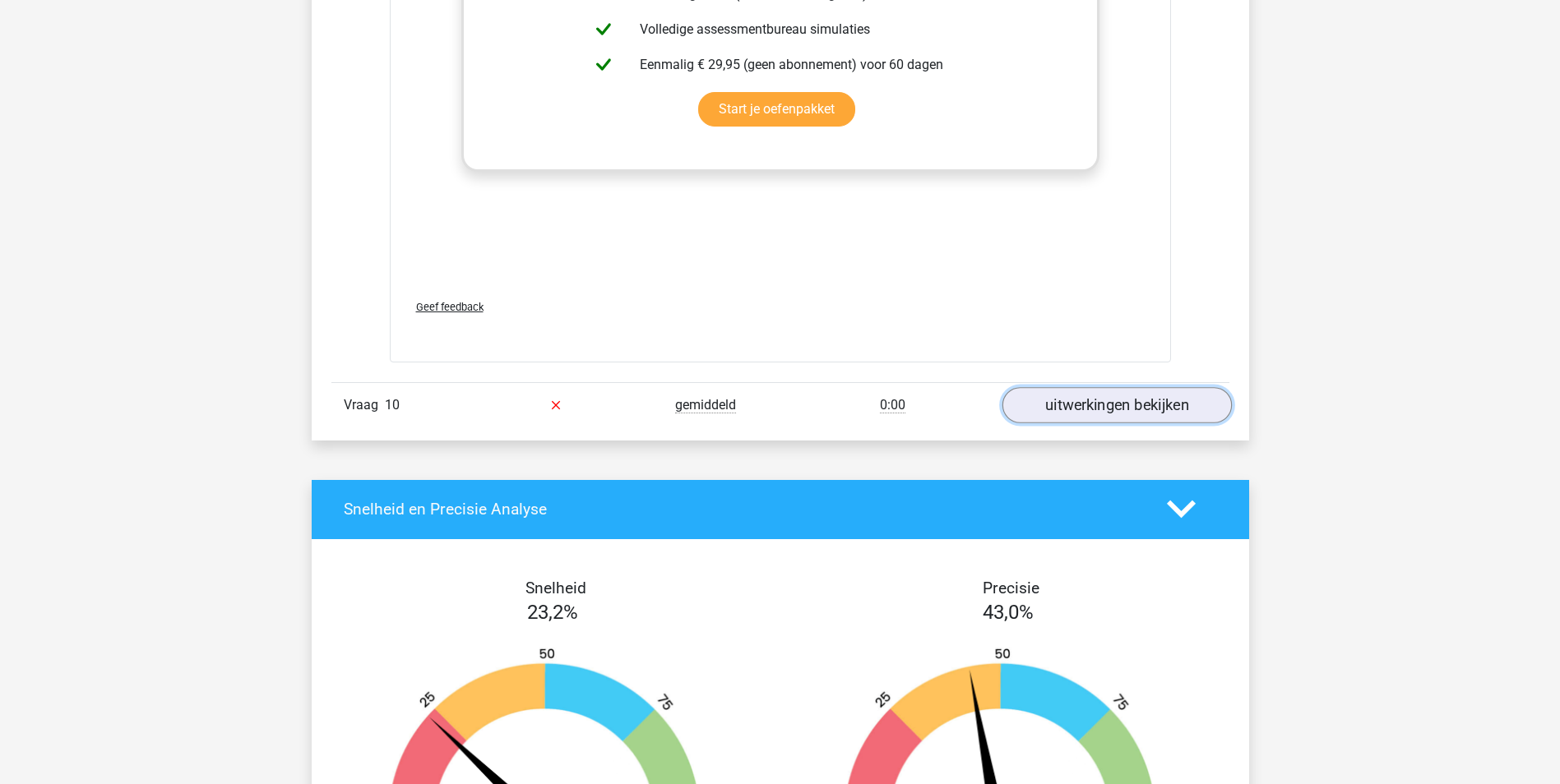
click at [1147, 422] on link "uitwerkingen bekijken" at bounding box center [1116, 405] width 229 height 36
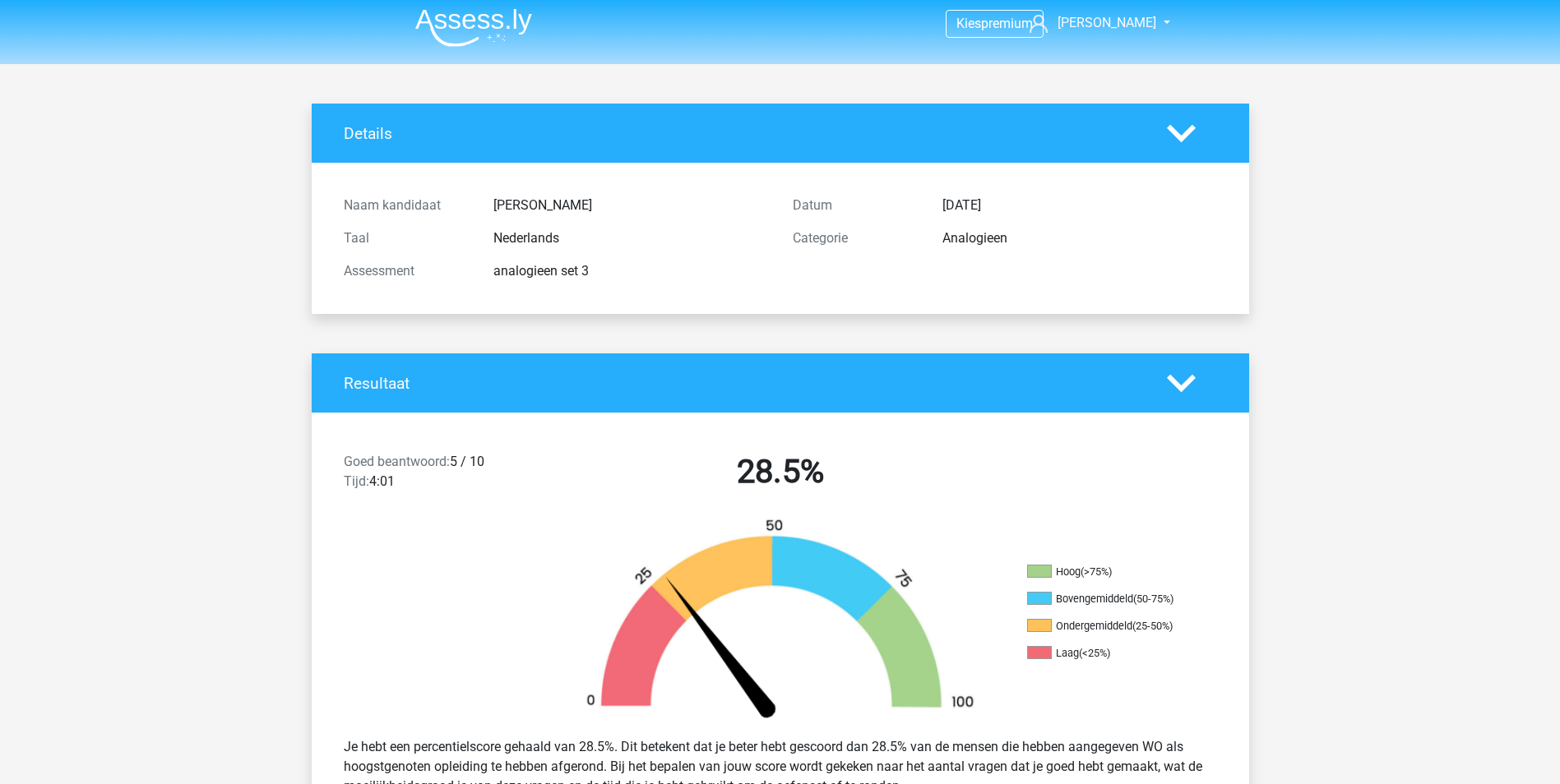
scroll to position [0, 0]
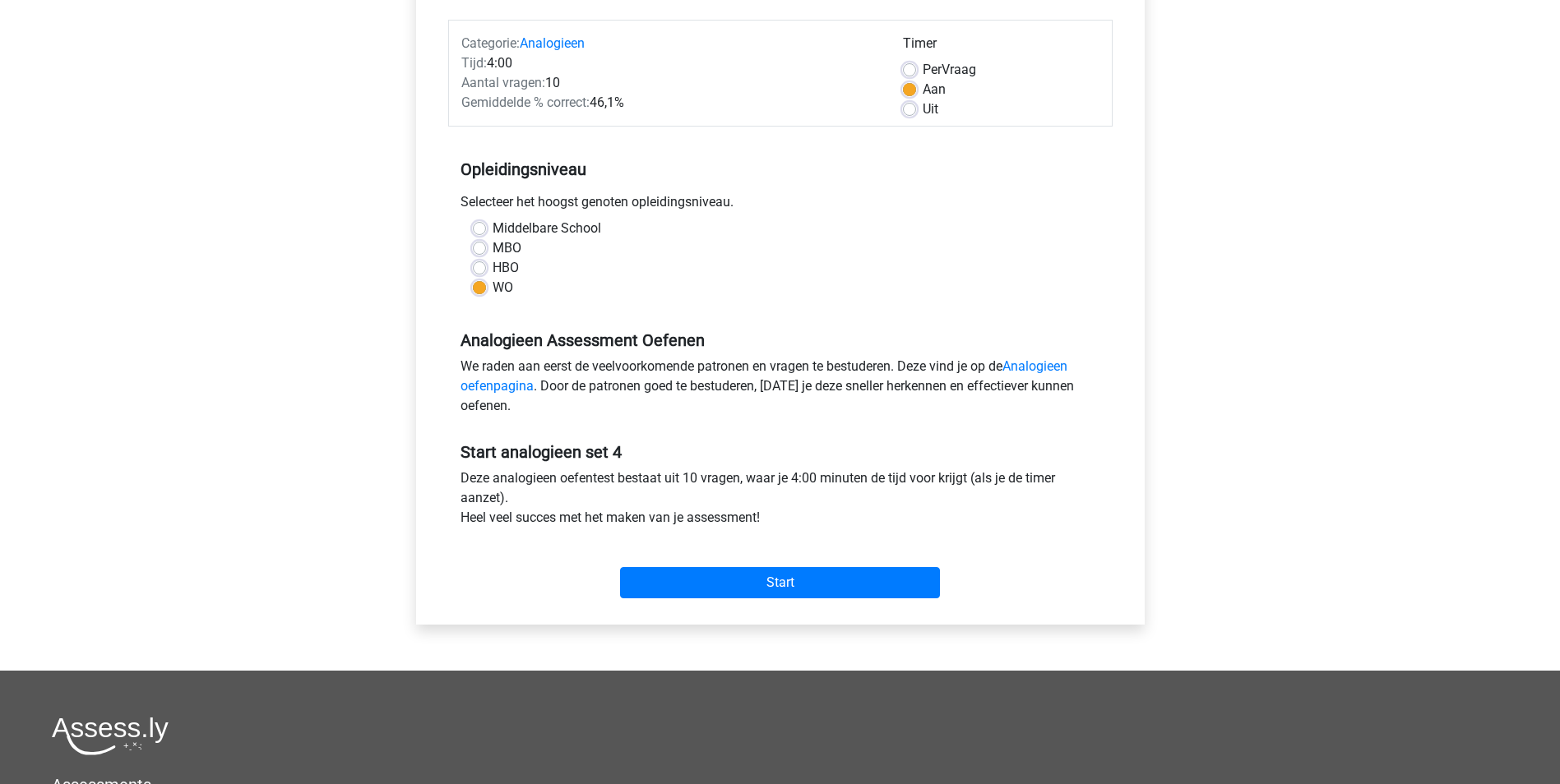
scroll to position [411, 0]
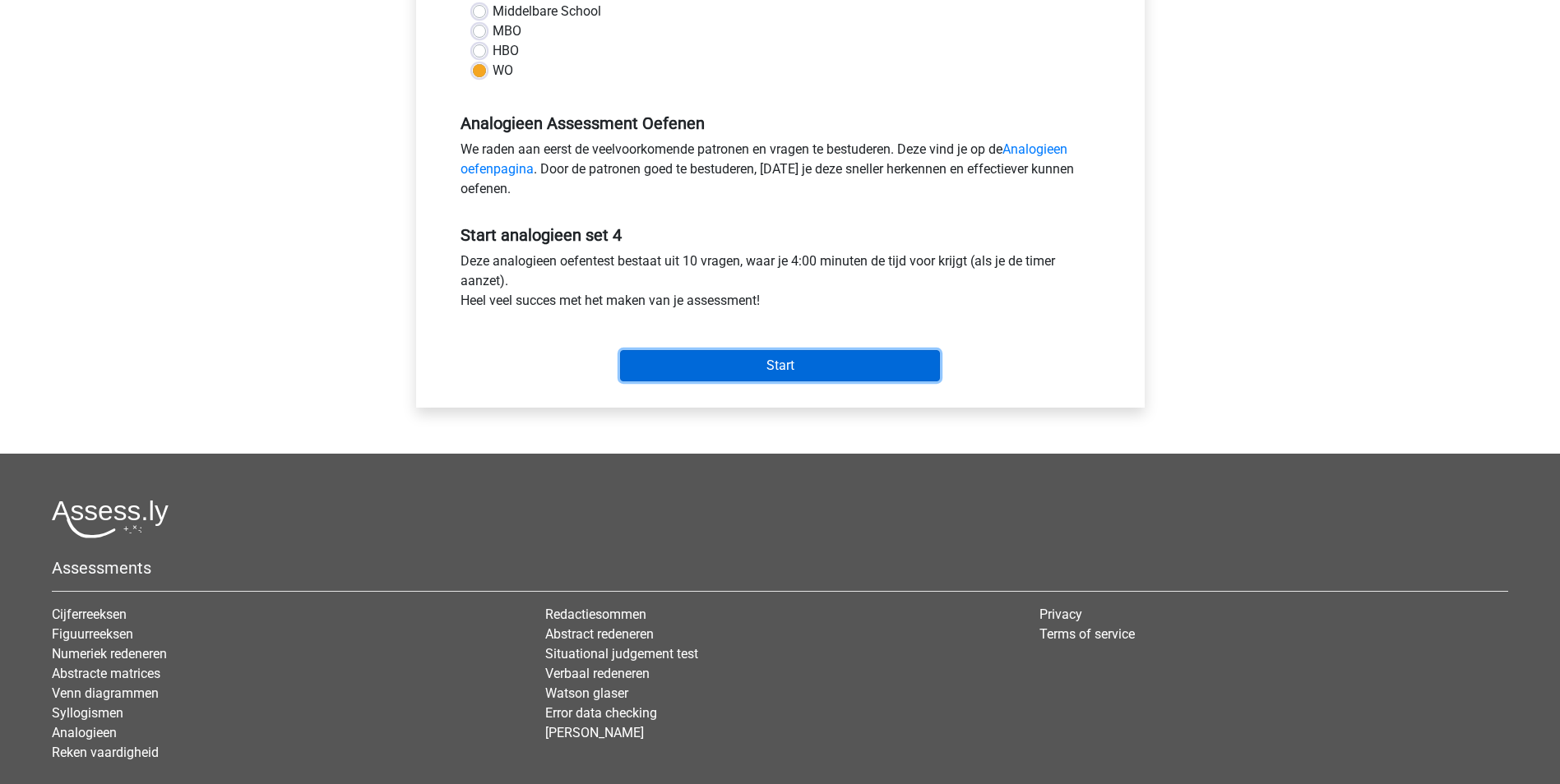
click at [816, 369] on input "Start" at bounding box center [780, 365] width 320 height 31
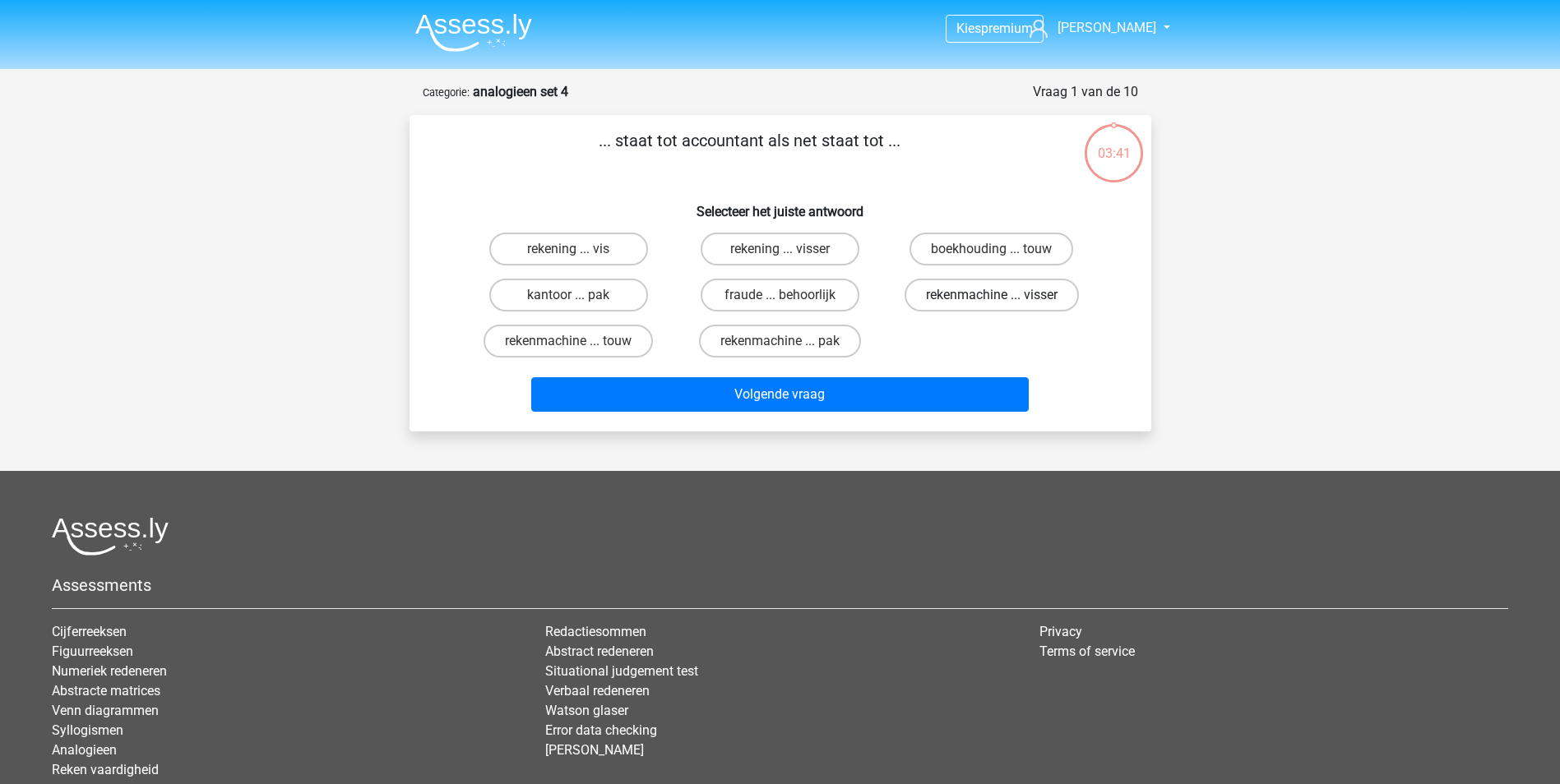
click at [1059, 300] on label "rekenmachine ... visser" at bounding box center [992, 295] width 175 height 33
click at [1002, 300] on input "rekenmachine ... visser" at bounding box center [997, 301] width 11 height 11
radio input "true"
click at [919, 369] on div "Volgende vraag" at bounding box center [780, 392] width 689 height 55
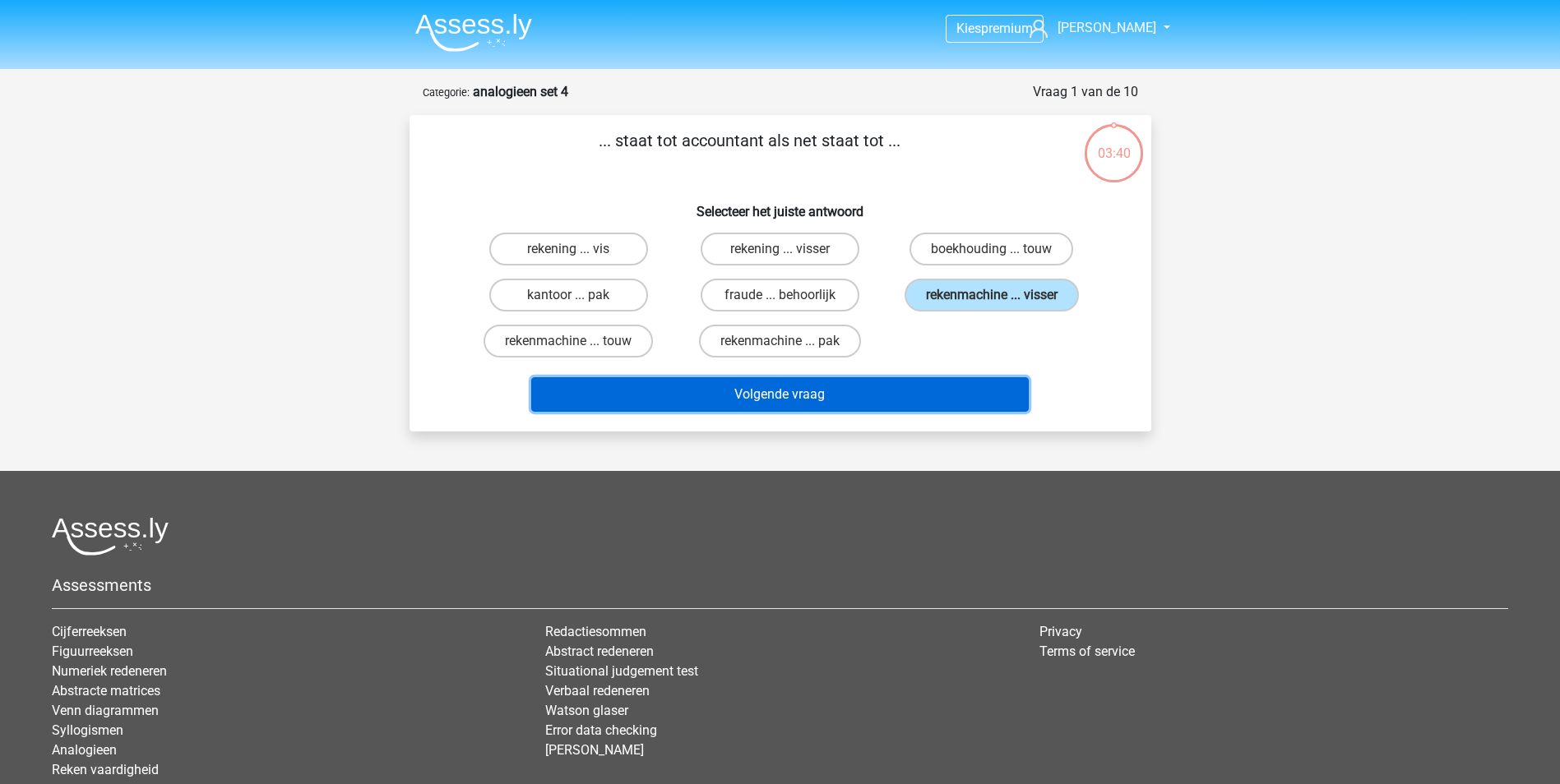
click at [926, 391] on button "Volgende vraag" at bounding box center [780, 394] width 498 height 34
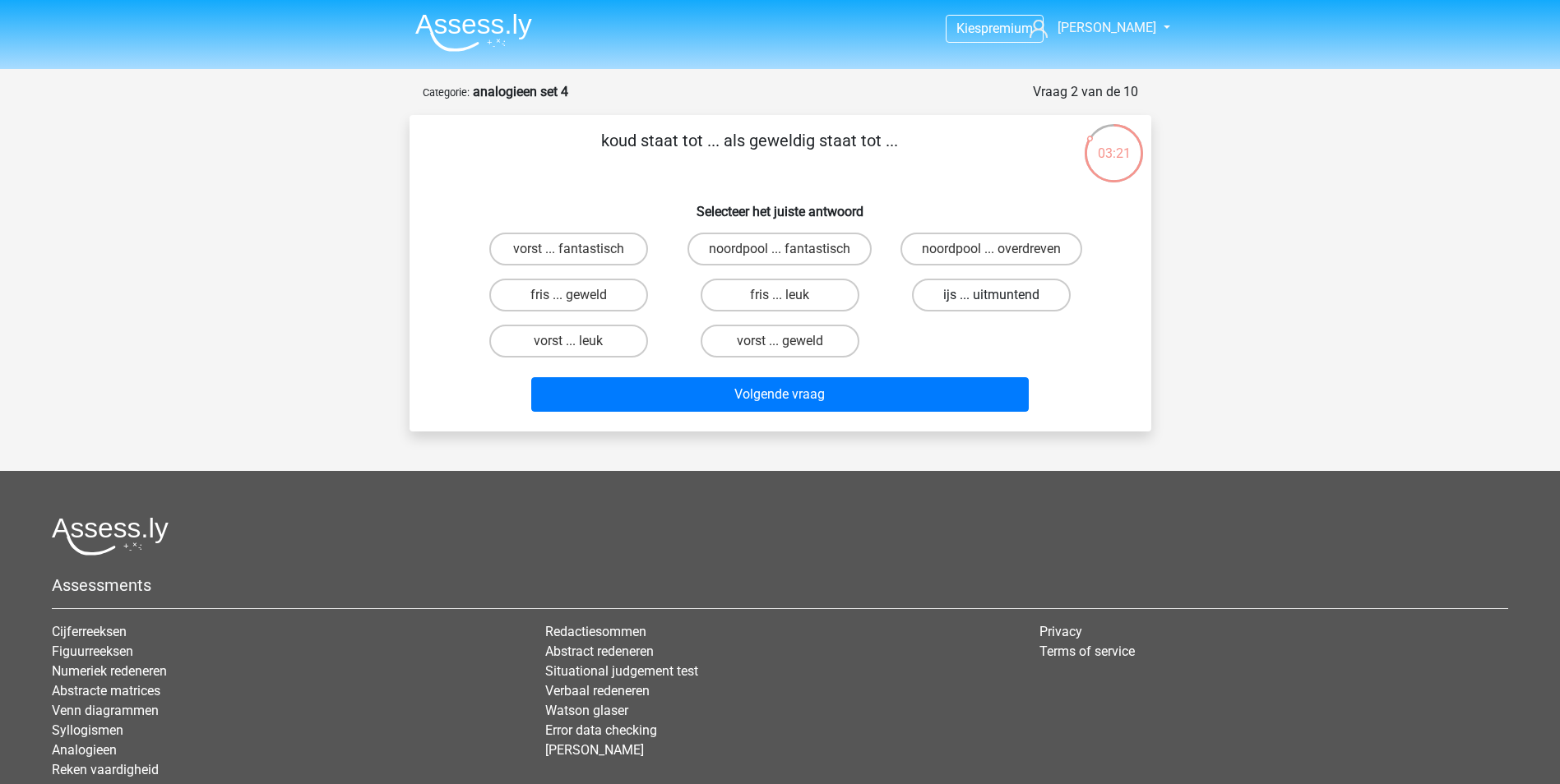
click at [976, 306] on label "ijs ... uitmuntend" at bounding box center [992, 295] width 159 height 33
click at [992, 306] on input "ijs ... uitmuntend" at bounding box center [997, 301] width 11 height 11
radio input "true"
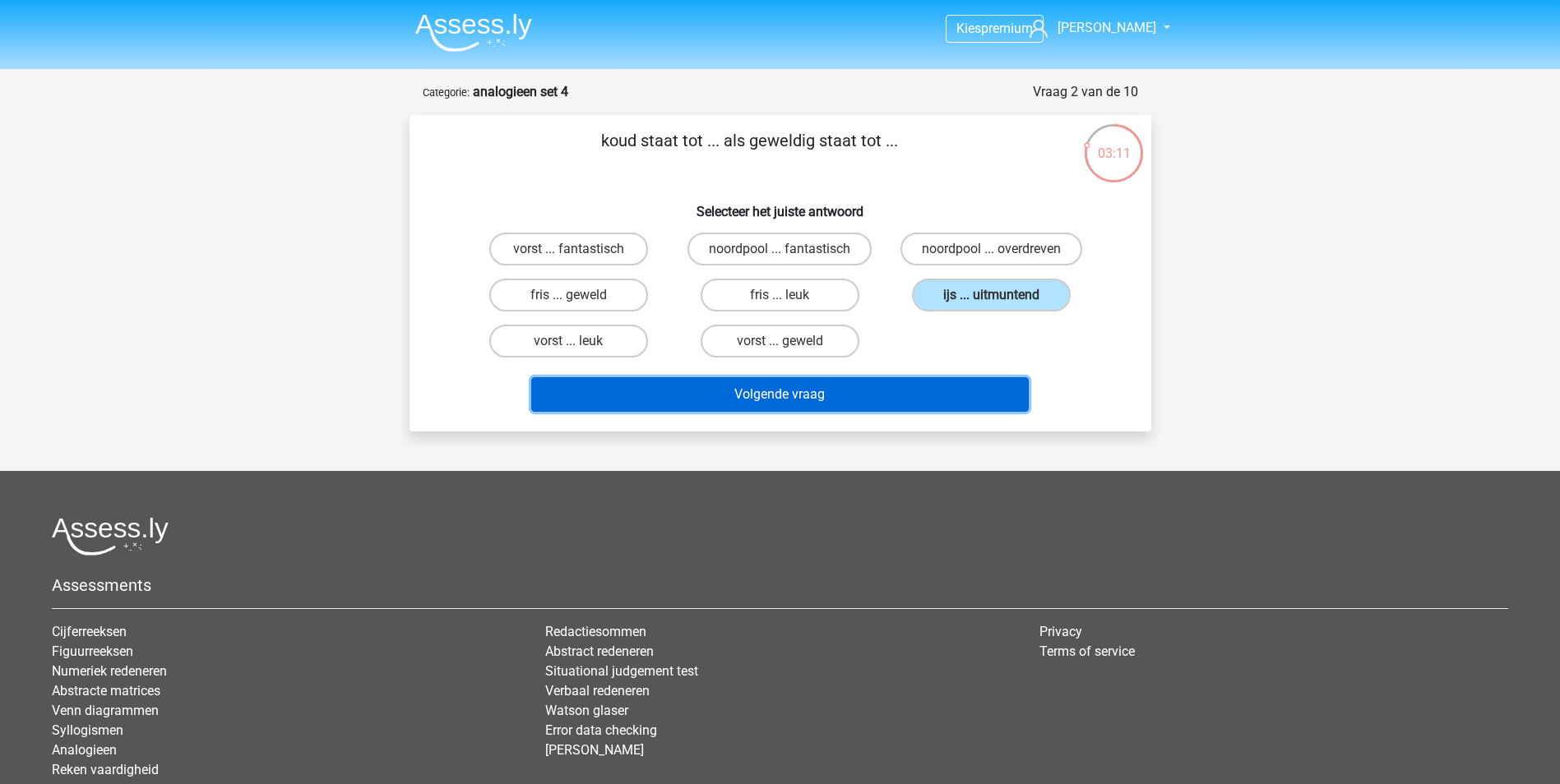
click at [772, 399] on button "Volgende vraag" at bounding box center [780, 394] width 498 height 34
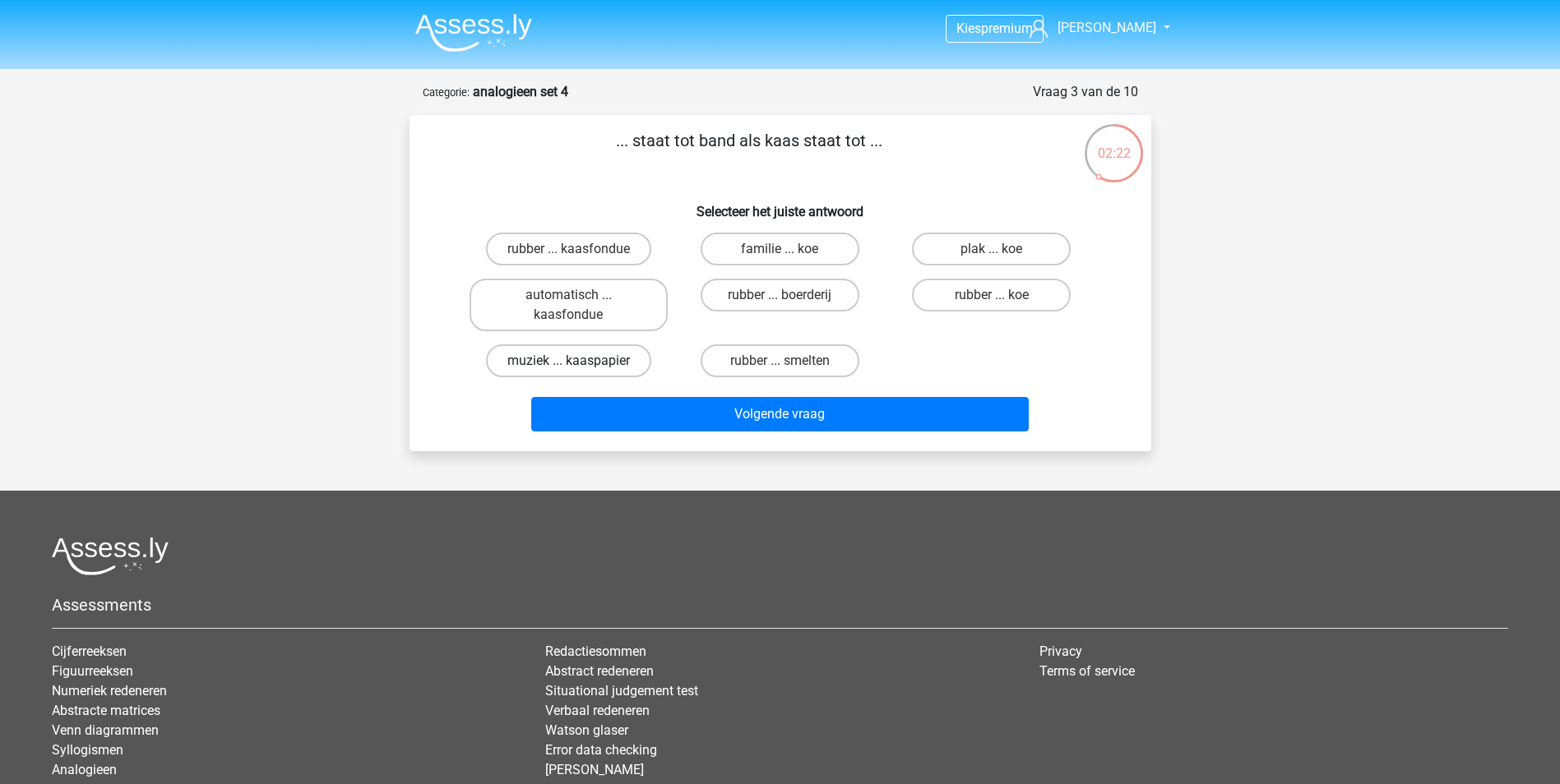
drag, startPoint x: 632, startPoint y: 364, endPoint x: 648, endPoint y: 369, distance: 16.8
click at [630, 364] on label "muziek ... kaaspapier" at bounding box center [568, 361] width 165 height 33
click at [579, 364] on input "muziek ... kaaspapier" at bounding box center [574, 366] width 11 height 11
radio input "true"
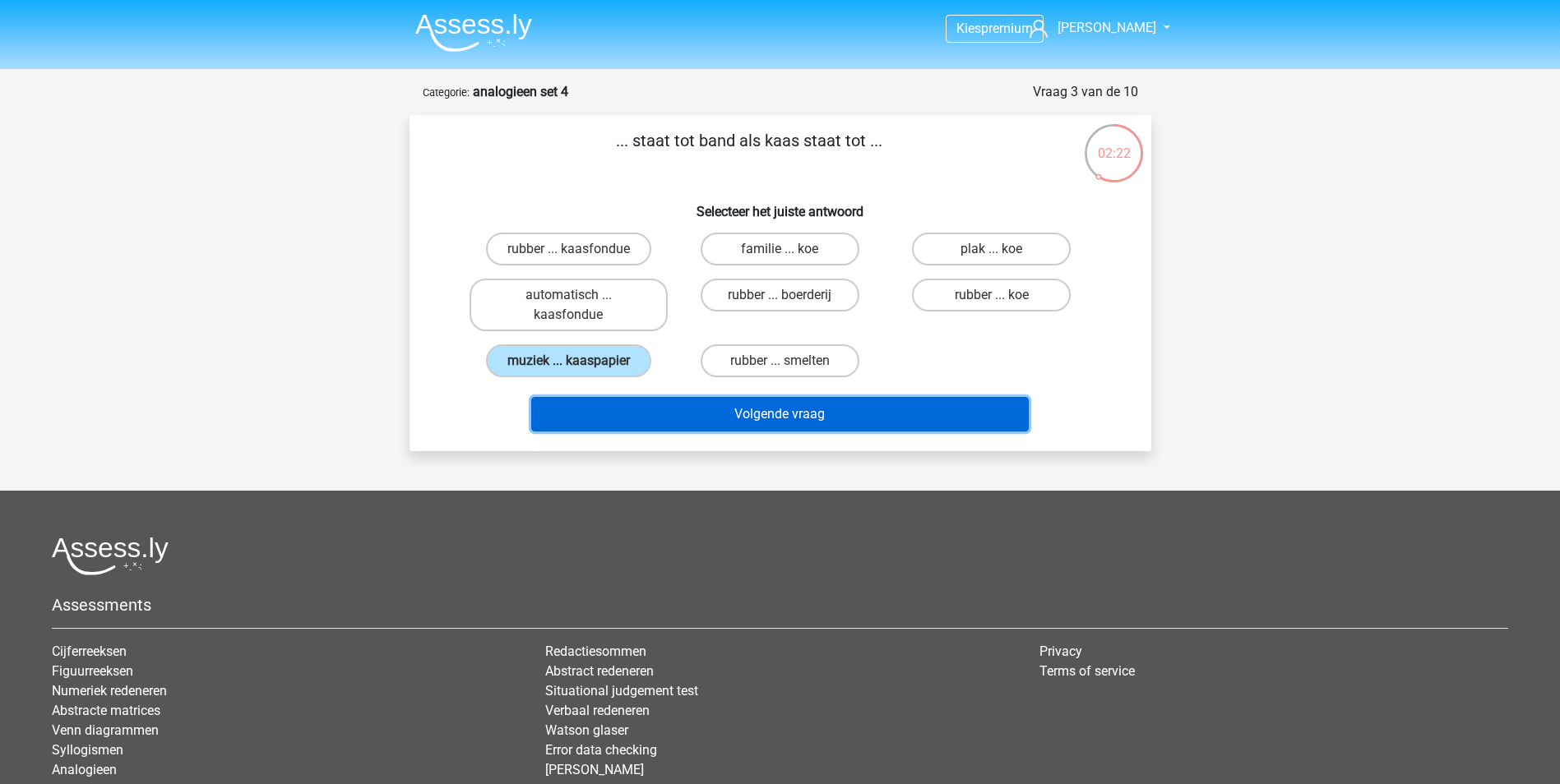
click at [744, 408] on button "Volgende vraag" at bounding box center [780, 414] width 498 height 34
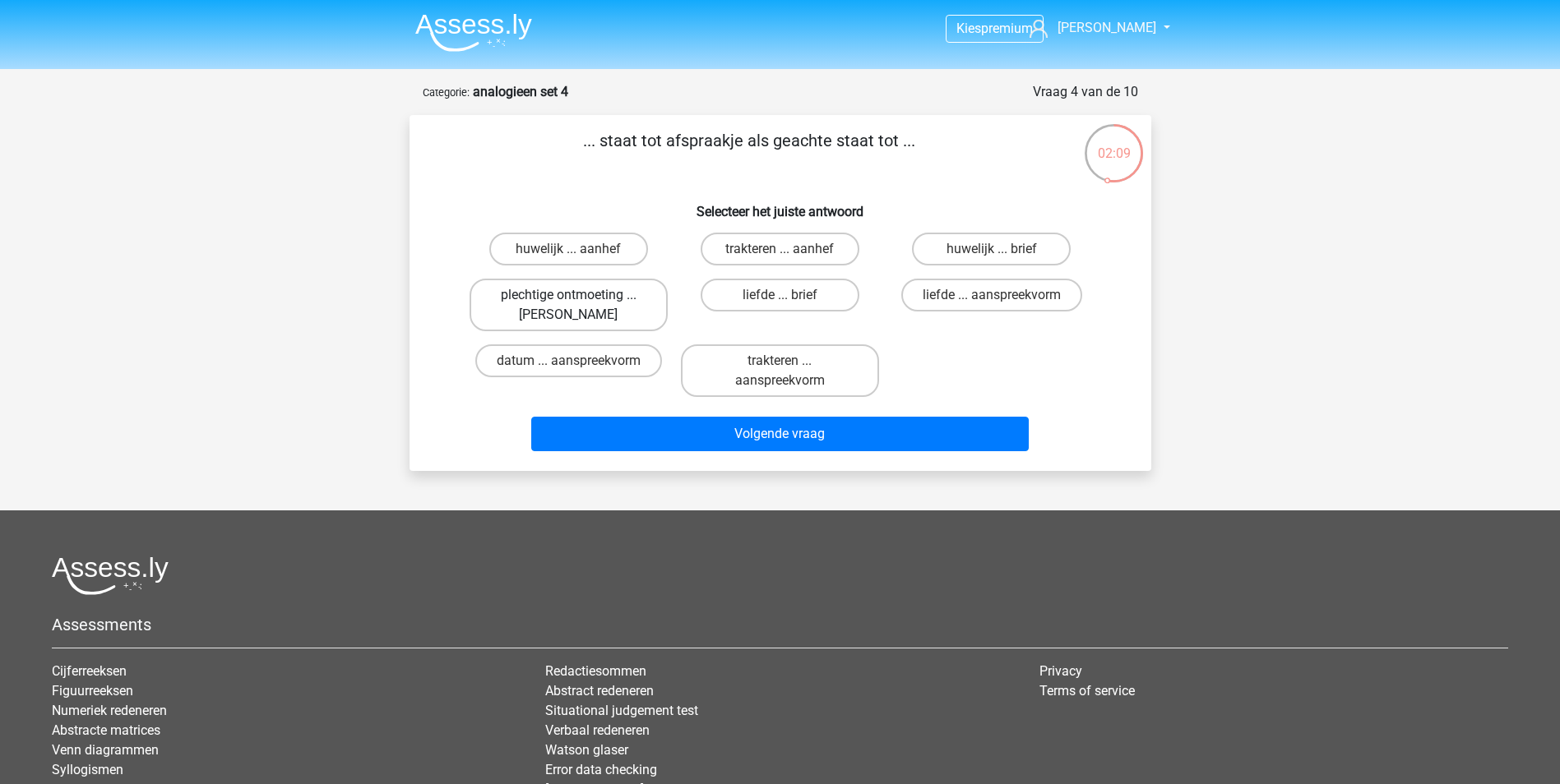
click at [648, 304] on label "plechtige ontmoeting ... hoi" at bounding box center [568, 305] width 199 height 53
click at [579, 304] on input "plechtige ontmoeting ... hoi" at bounding box center [574, 301] width 11 height 11
radio input "true"
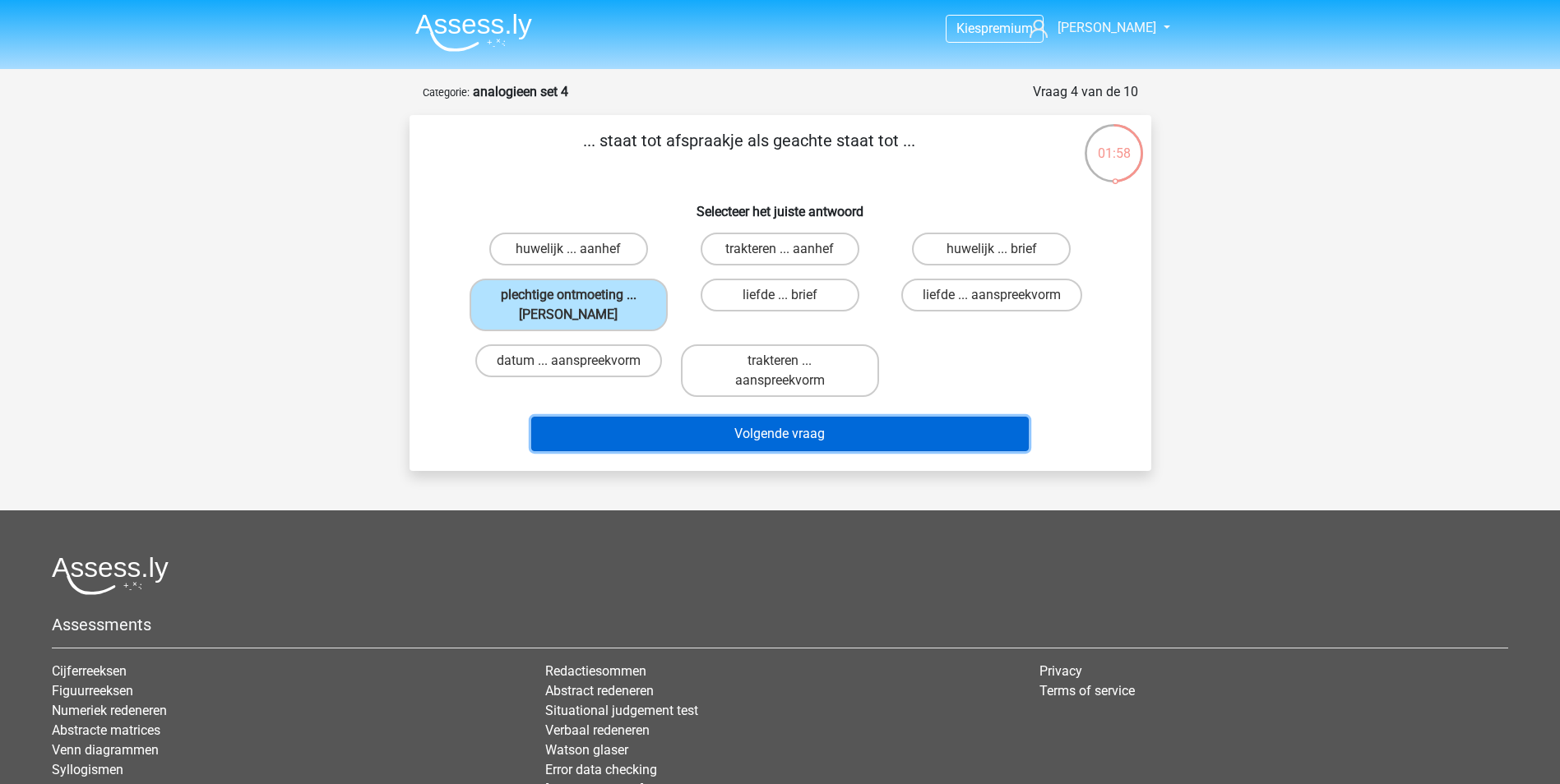
click at [857, 431] on button "Volgende vraag" at bounding box center [780, 434] width 498 height 34
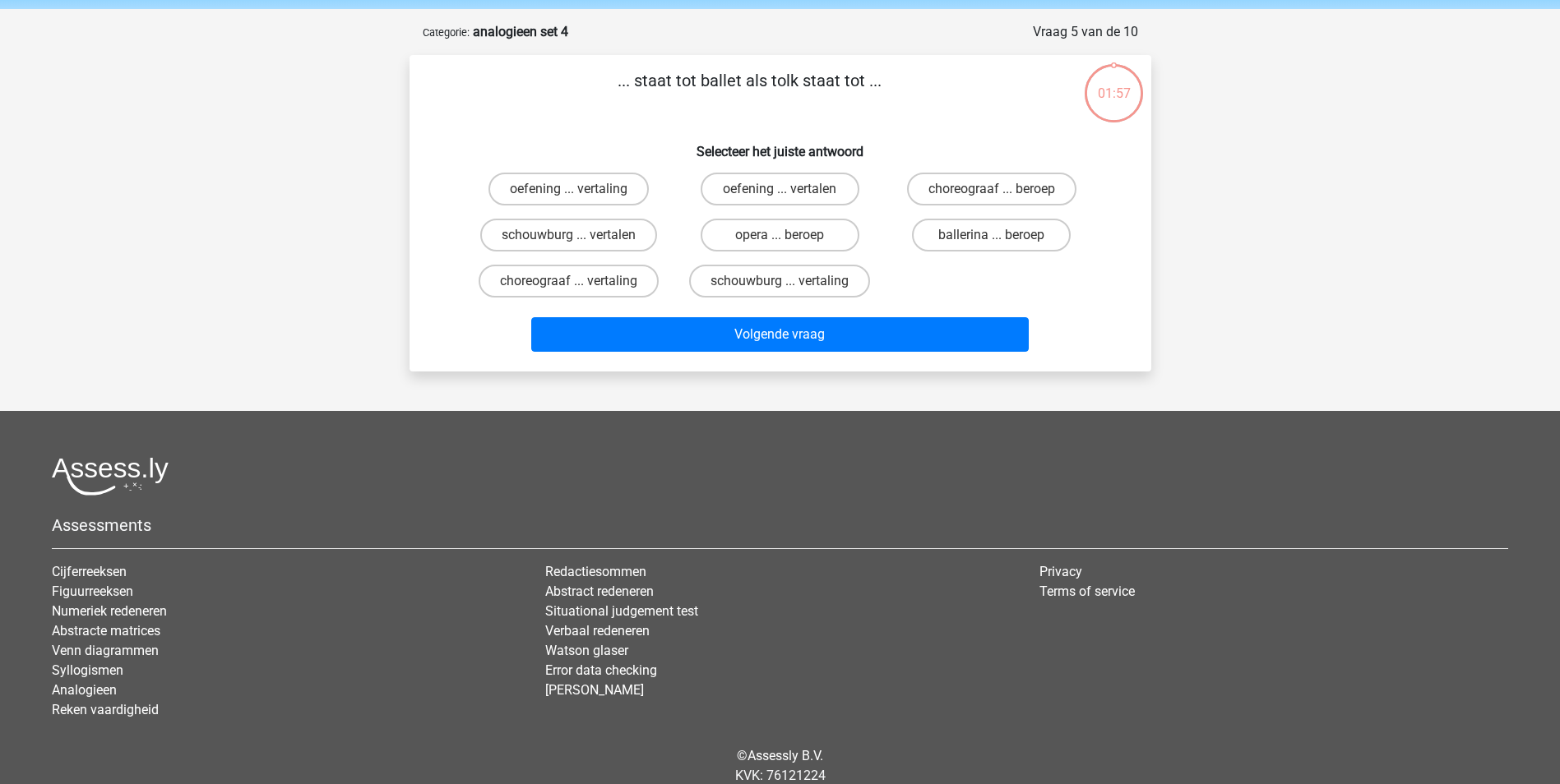
scroll to position [82, 0]
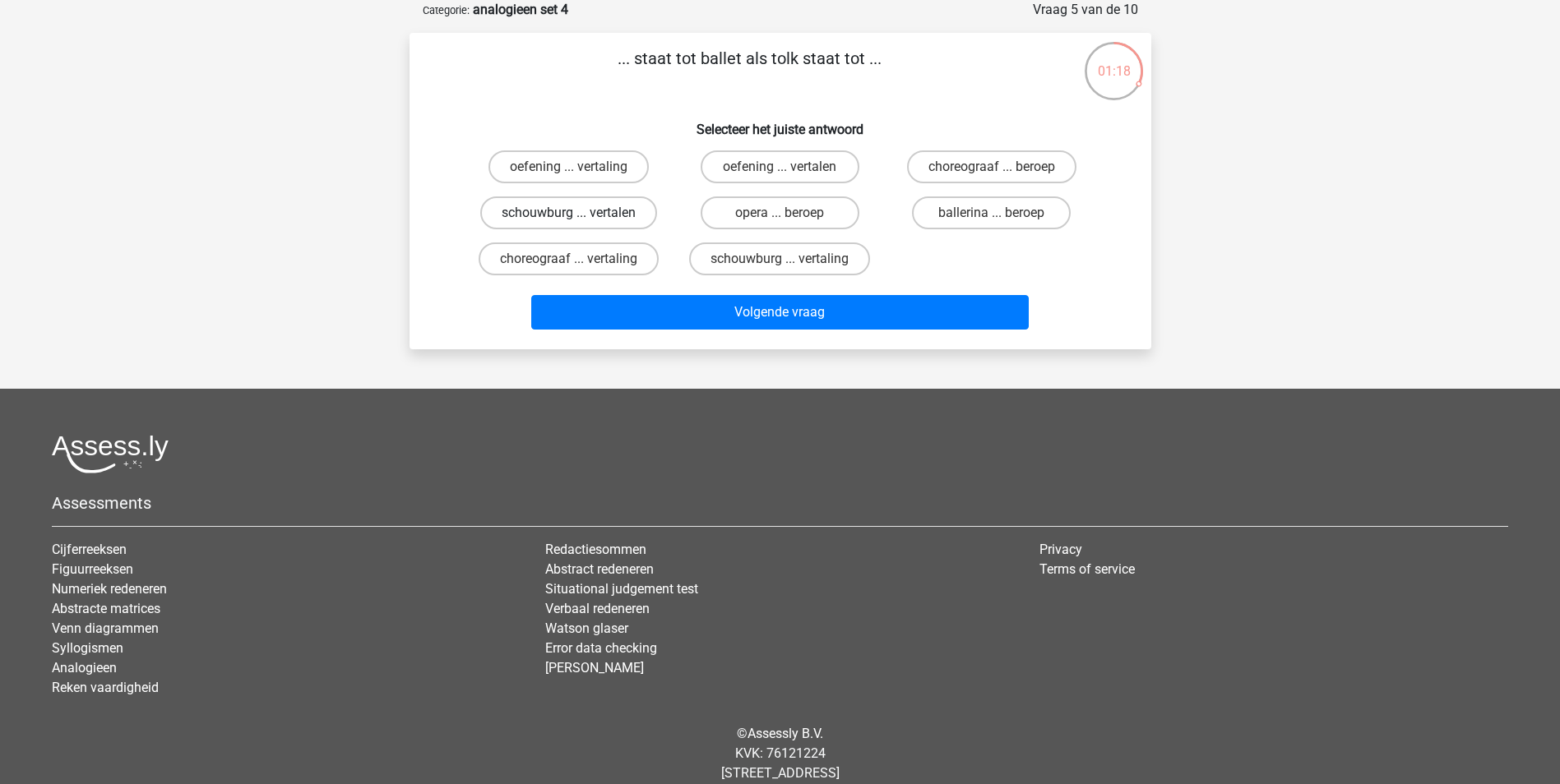
click at [644, 213] on label "schouwburg ... vertalen" at bounding box center [568, 213] width 176 height 33
click at [579, 213] on input "schouwburg ... vertalen" at bounding box center [574, 218] width 11 height 11
radio input "true"
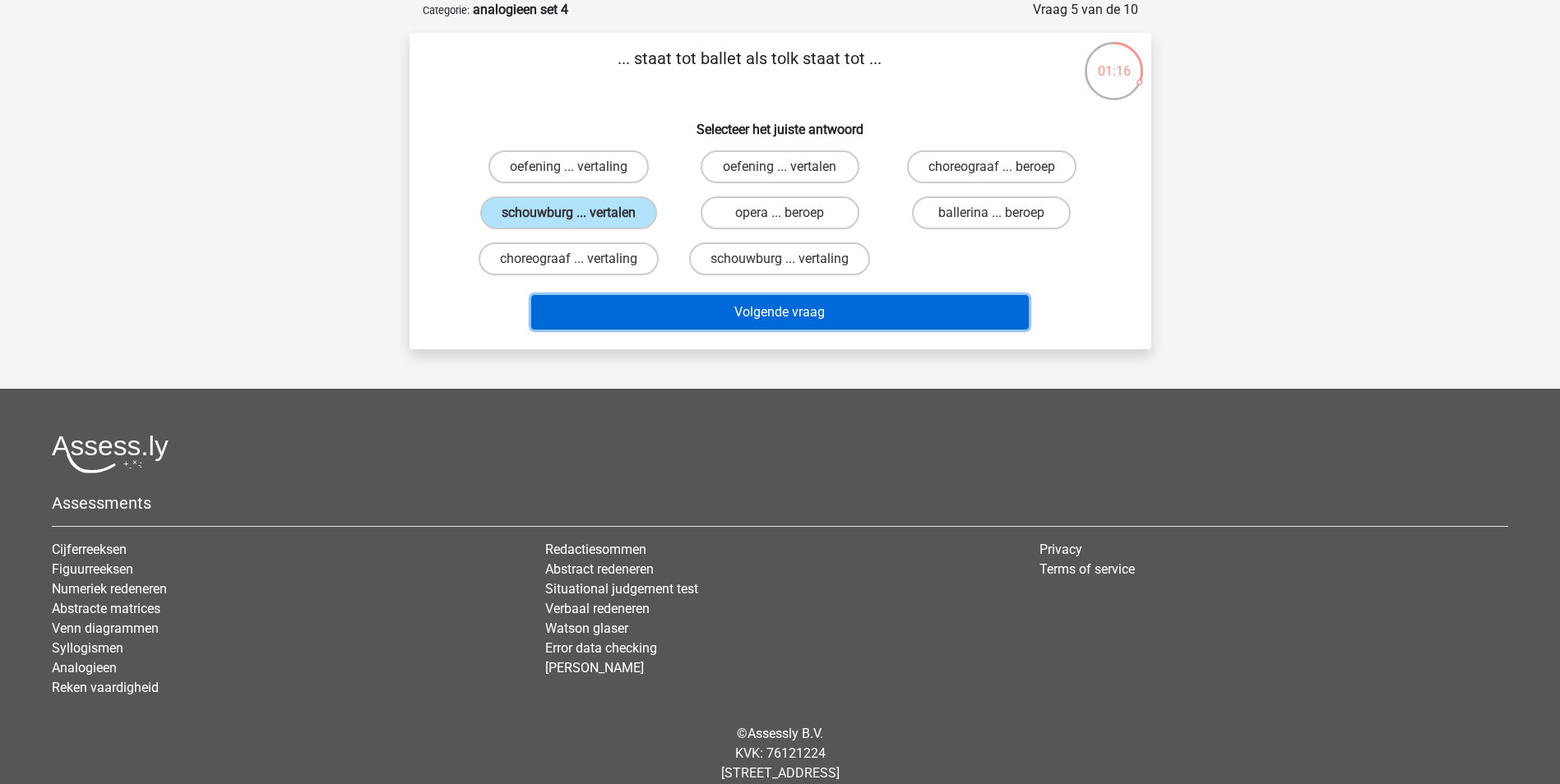
click at [942, 317] on button "Volgende vraag" at bounding box center [780, 312] width 498 height 34
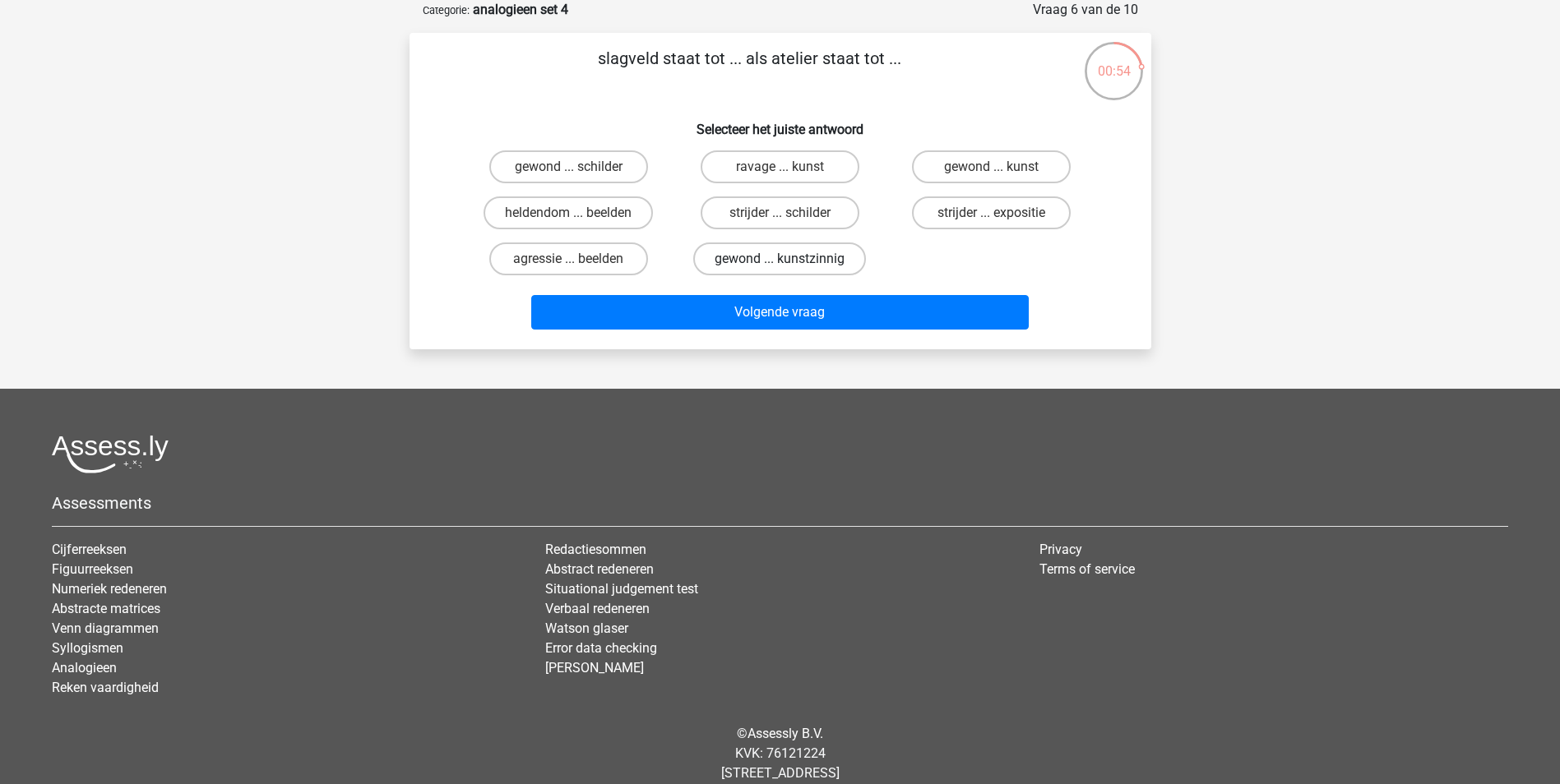
click at [764, 259] on label "gewond ... kunstzinnig" at bounding box center [780, 258] width 173 height 33
click at [780, 259] on input "gewond ... kunstzinnig" at bounding box center [785, 265] width 11 height 11
radio input "true"
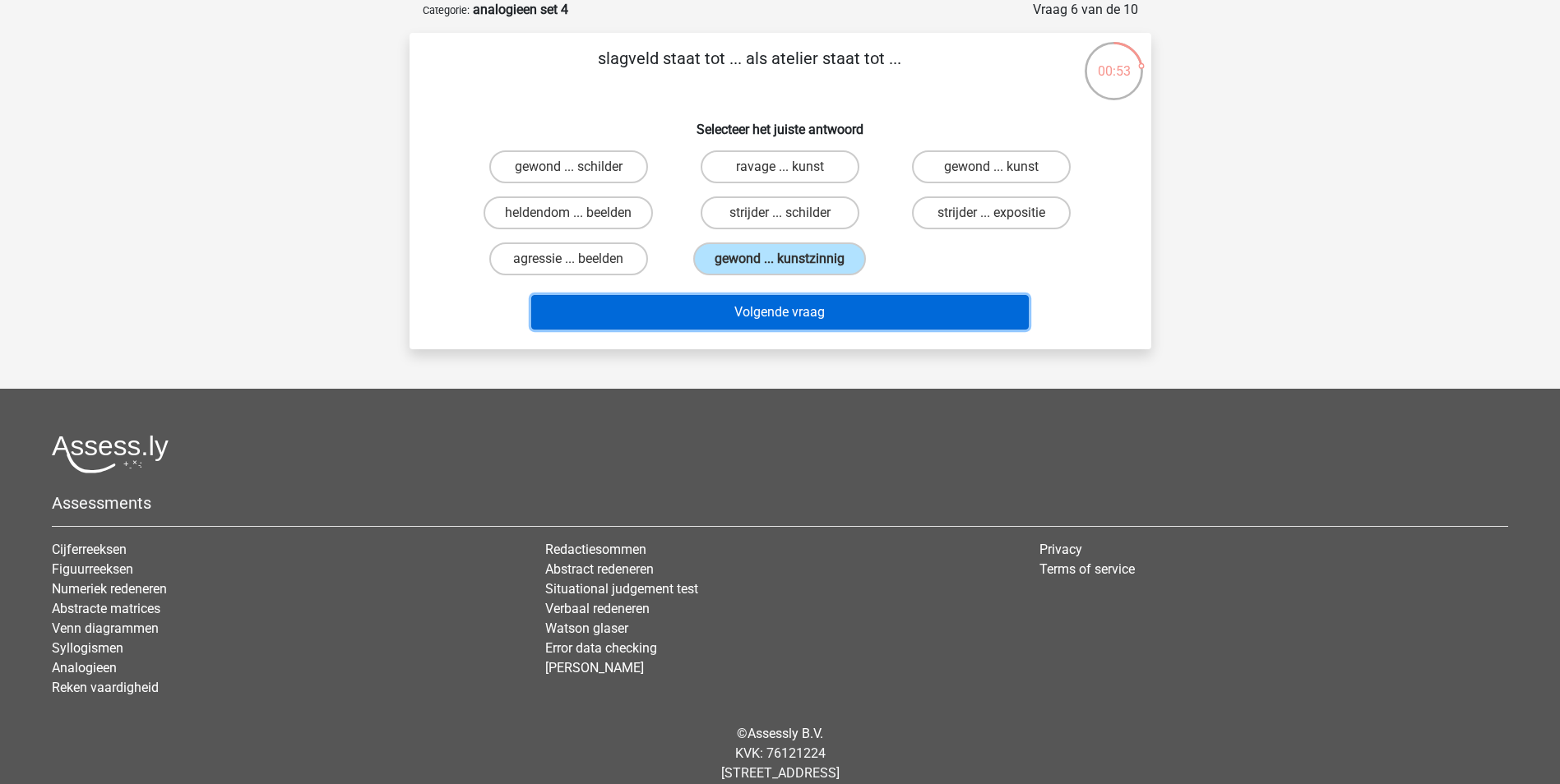
click at [828, 325] on button "Volgende vraag" at bounding box center [780, 312] width 498 height 34
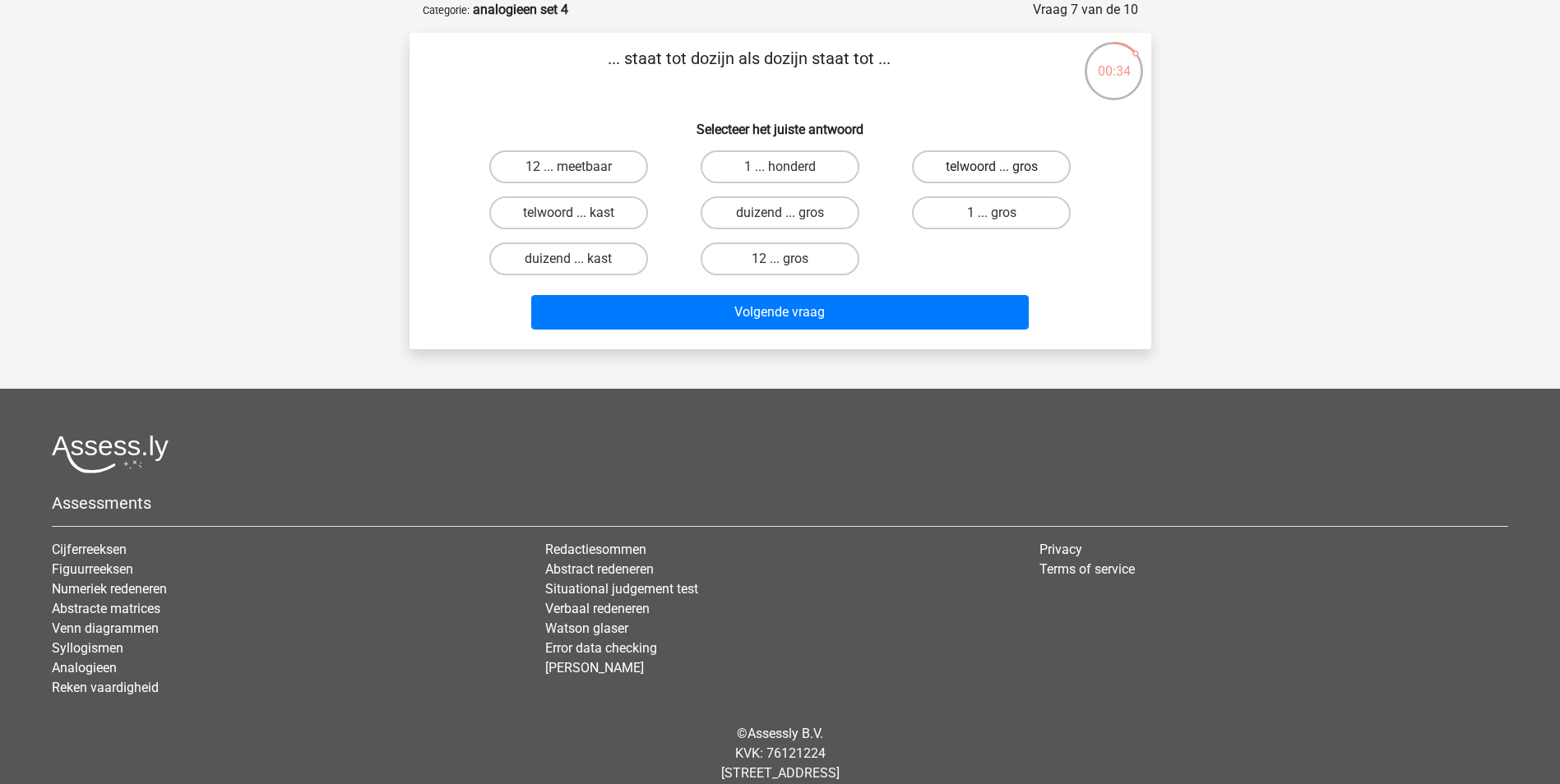
click at [974, 166] on label "telwoord ... gros" at bounding box center [992, 167] width 159 height 33
click at [992, 167] on input "telwoord ... gros" at bounding box center [997, 172] width 11 height 11
radio input "true"
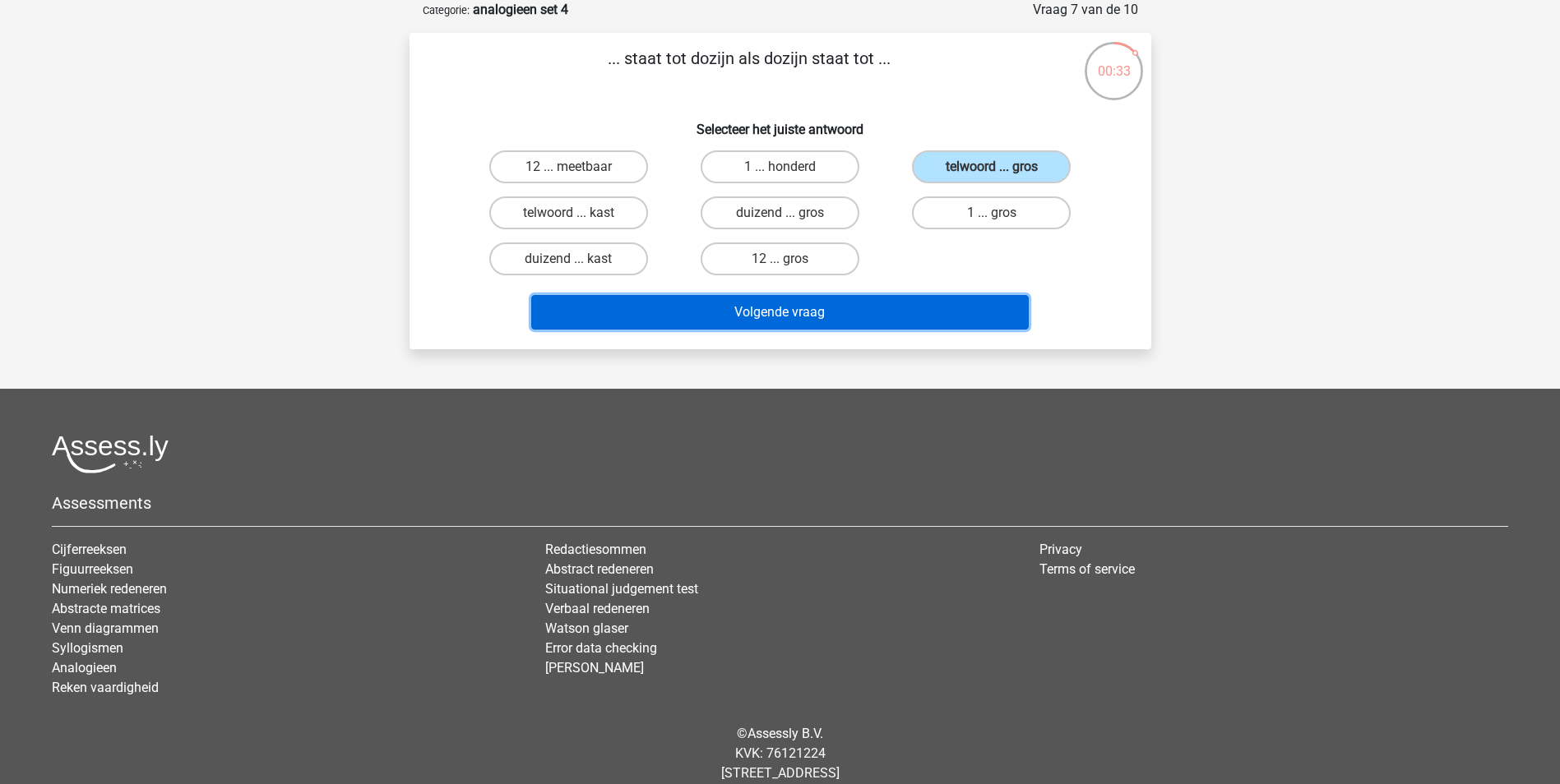
click at [886, 310] on button "Volgende vraag" at bounding box center [780, 312] width 498 height 34
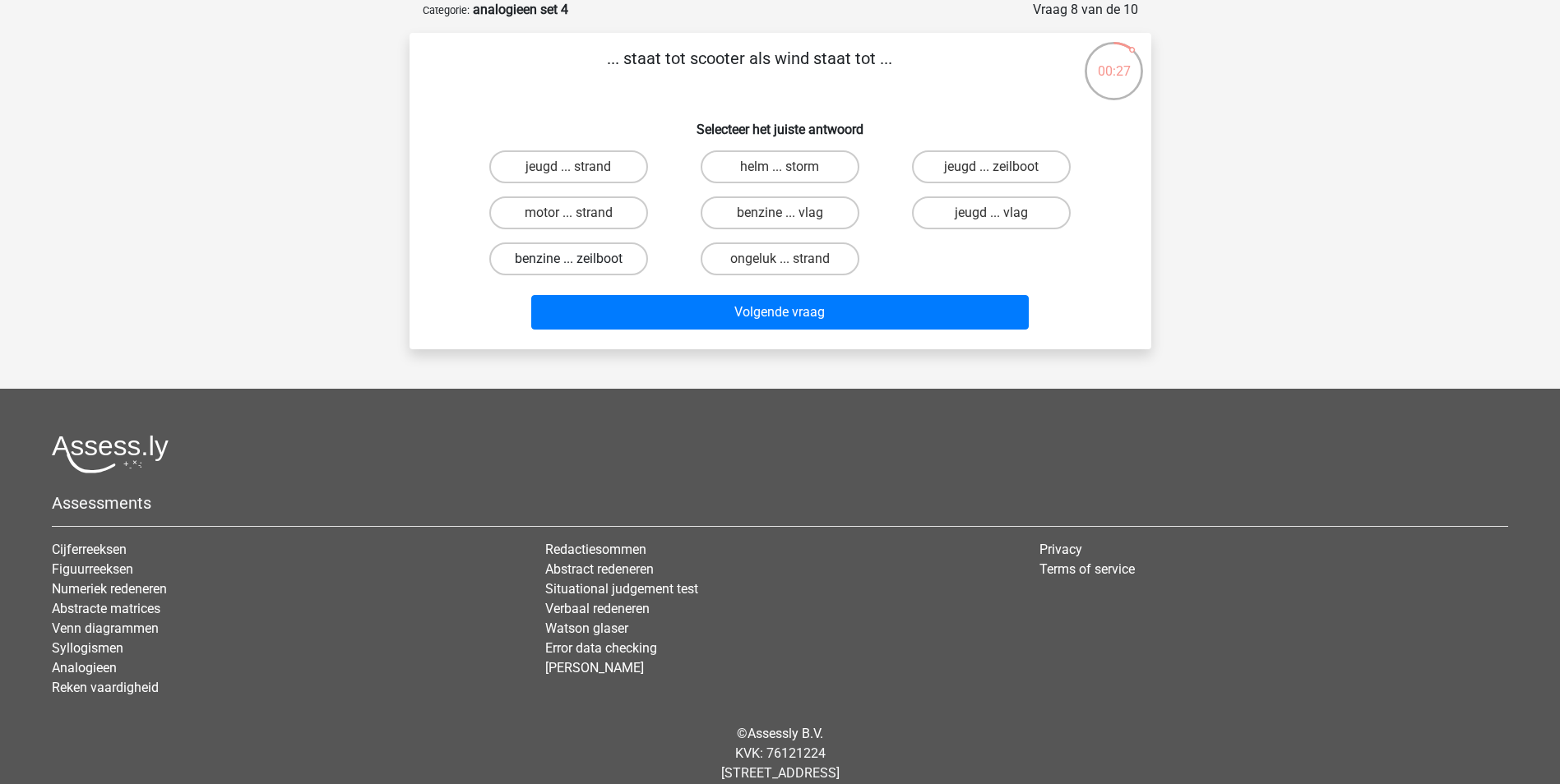
click at [618, 265] on label "benzine ... zeilboot" at bounding box center [569, 258] width 159 height 33
click at [579, 265] on input "benzine ... zeilboot" at bounding box center [574, 265] width 11 height 11
radio input "true"
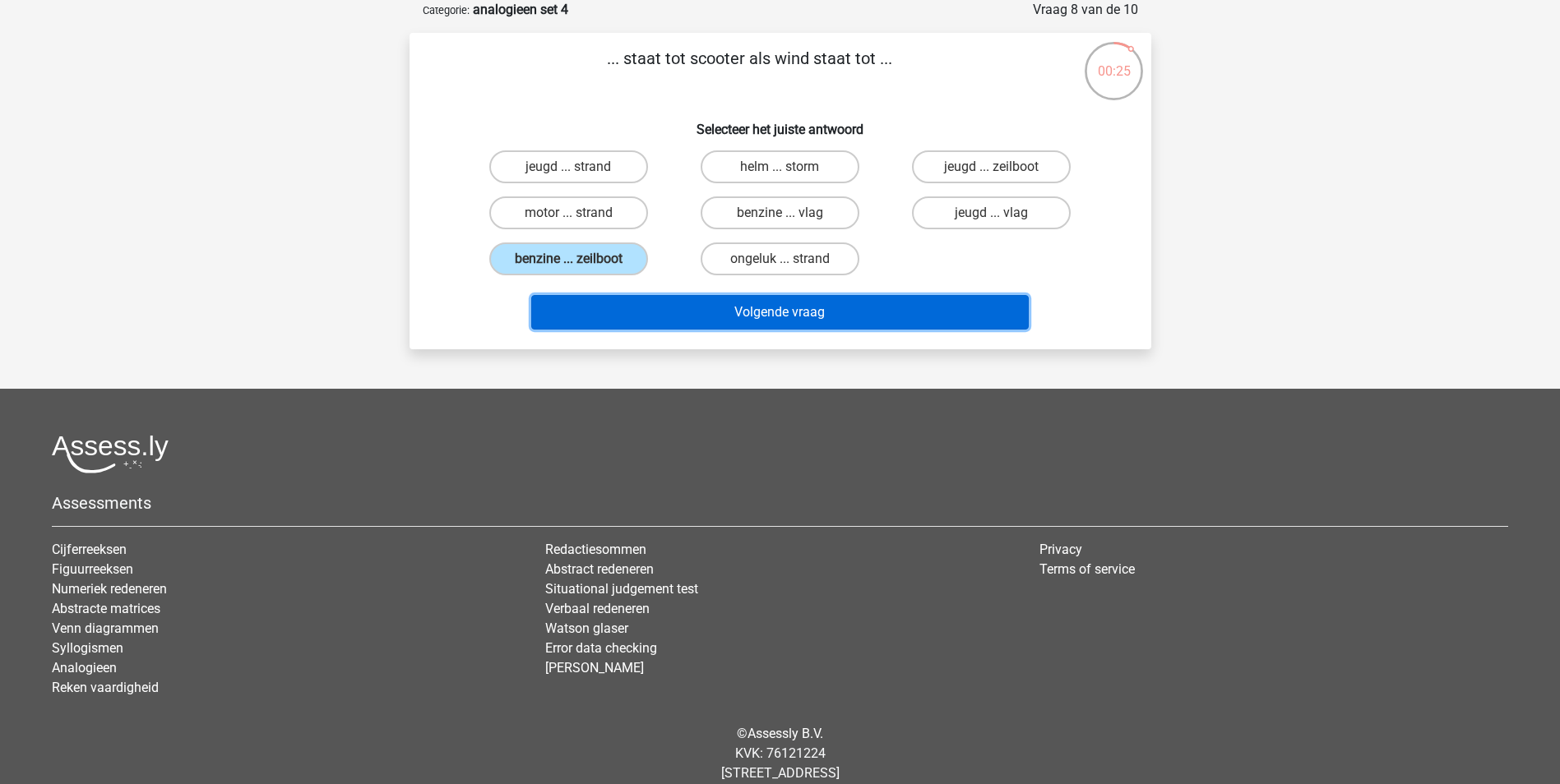
click at [797, 320] on button "Volgende vraag" at bounding box center [780, 312] width 498 height 34
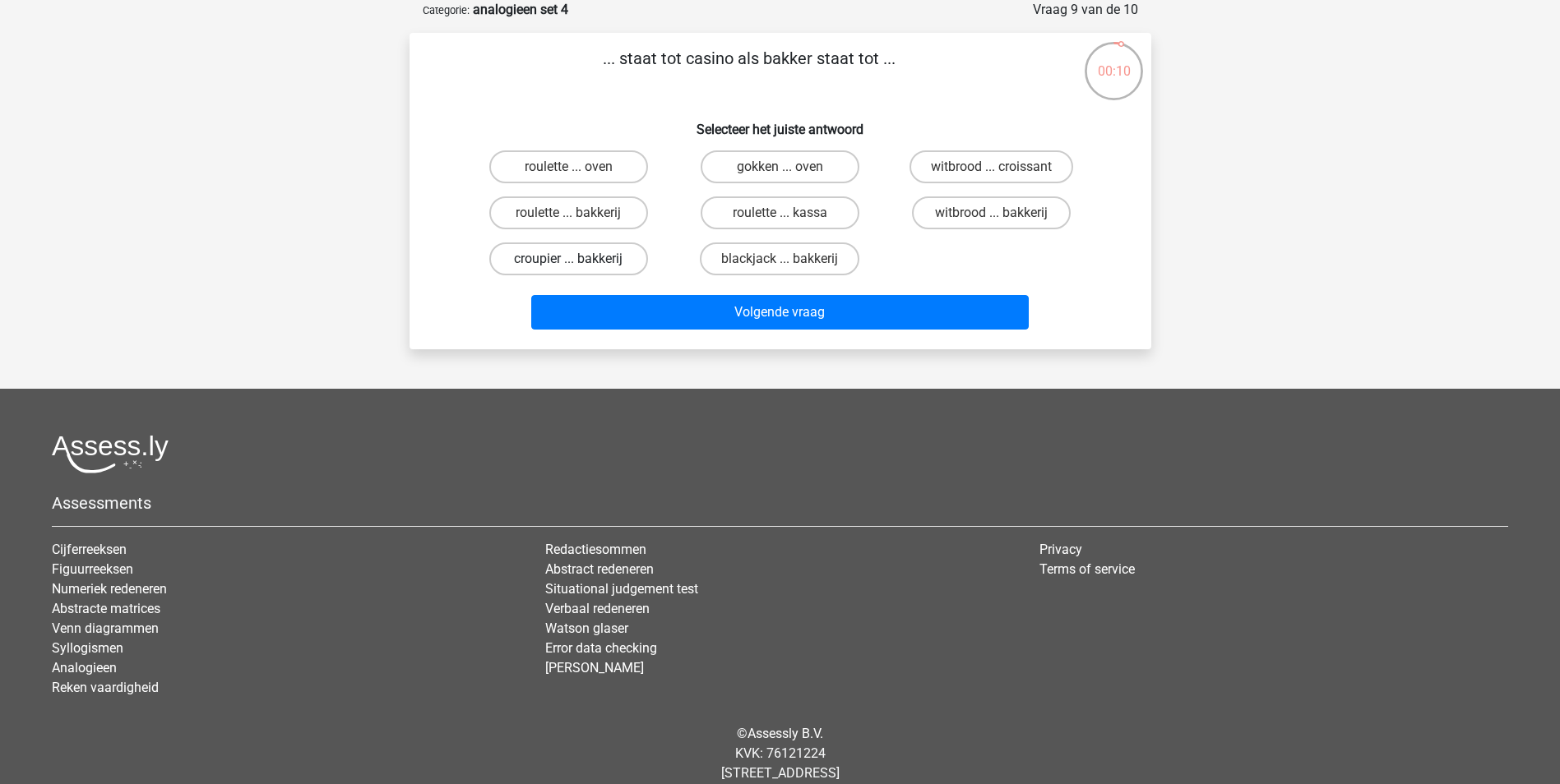
click at [611, 265] on label "croupier ... bakkerij" at bounding box center [569, 258] width 159 height 33
click at [579, 265] on input "croupier ... bakkerij" at bounding box center [574, 265] width 11 height 11
radio input "true"
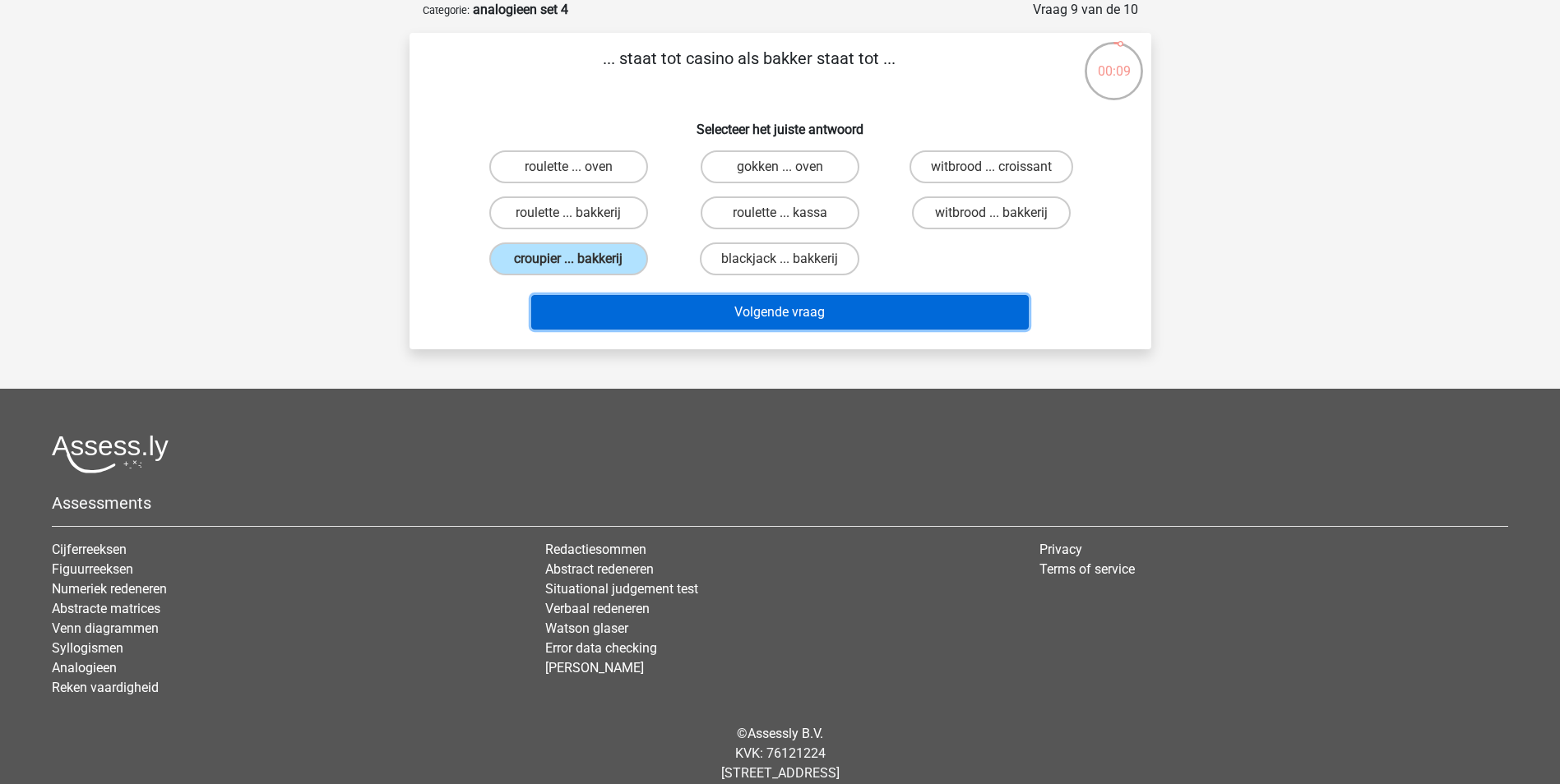
click at [704, 320] on button "Volgende vraag" at bounding box center [780, 312] width 498 height 34
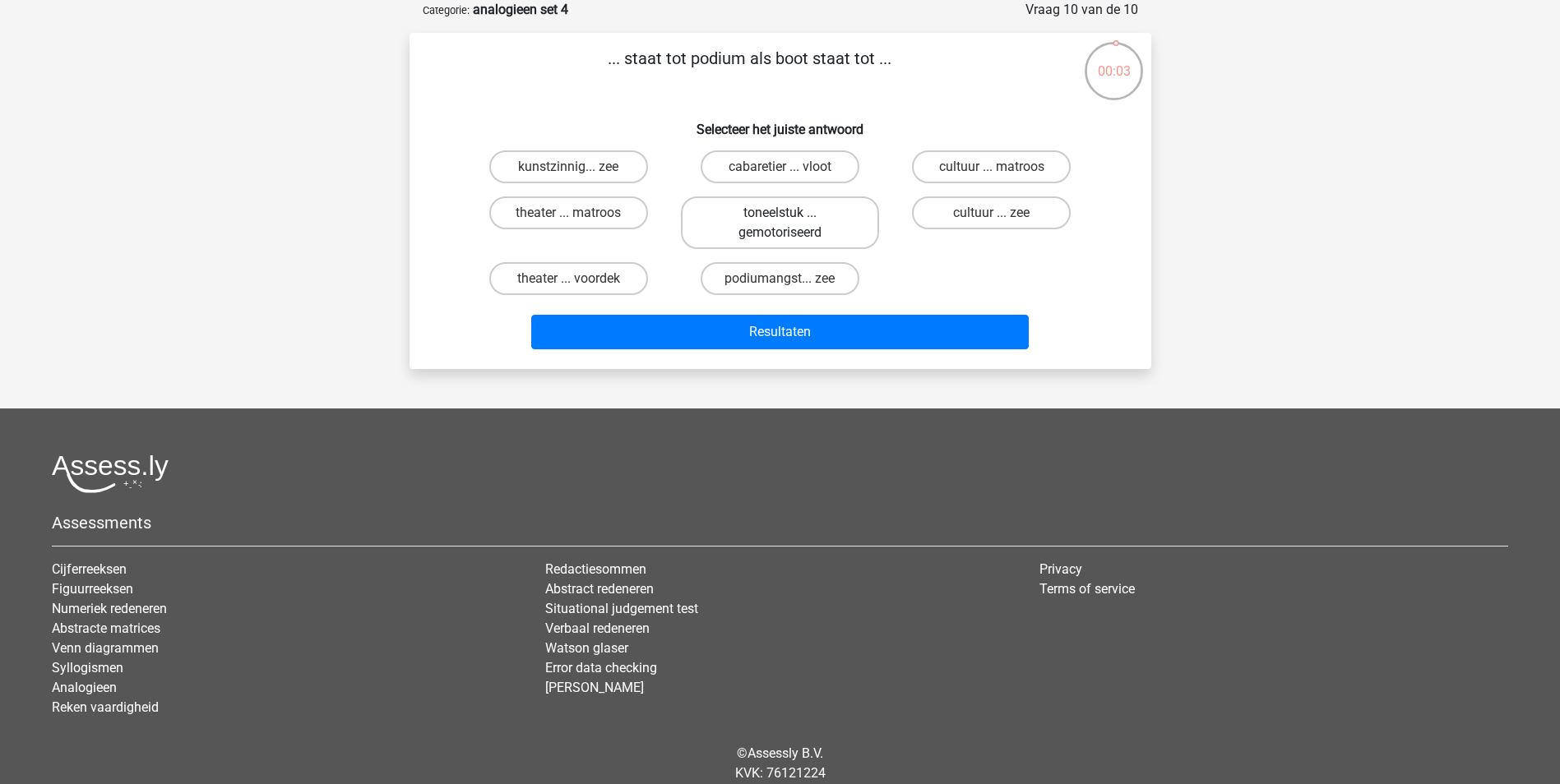
click at [826, 218] on label "toneelstuk ... gemotoriseerd" at bounding box center [780, 223] width 199 height 53
click at [791, 218] on input "toneelstuk ... gemotoriseerd" at bounding box center [785, 218] width 11 height 11
radio input "true"
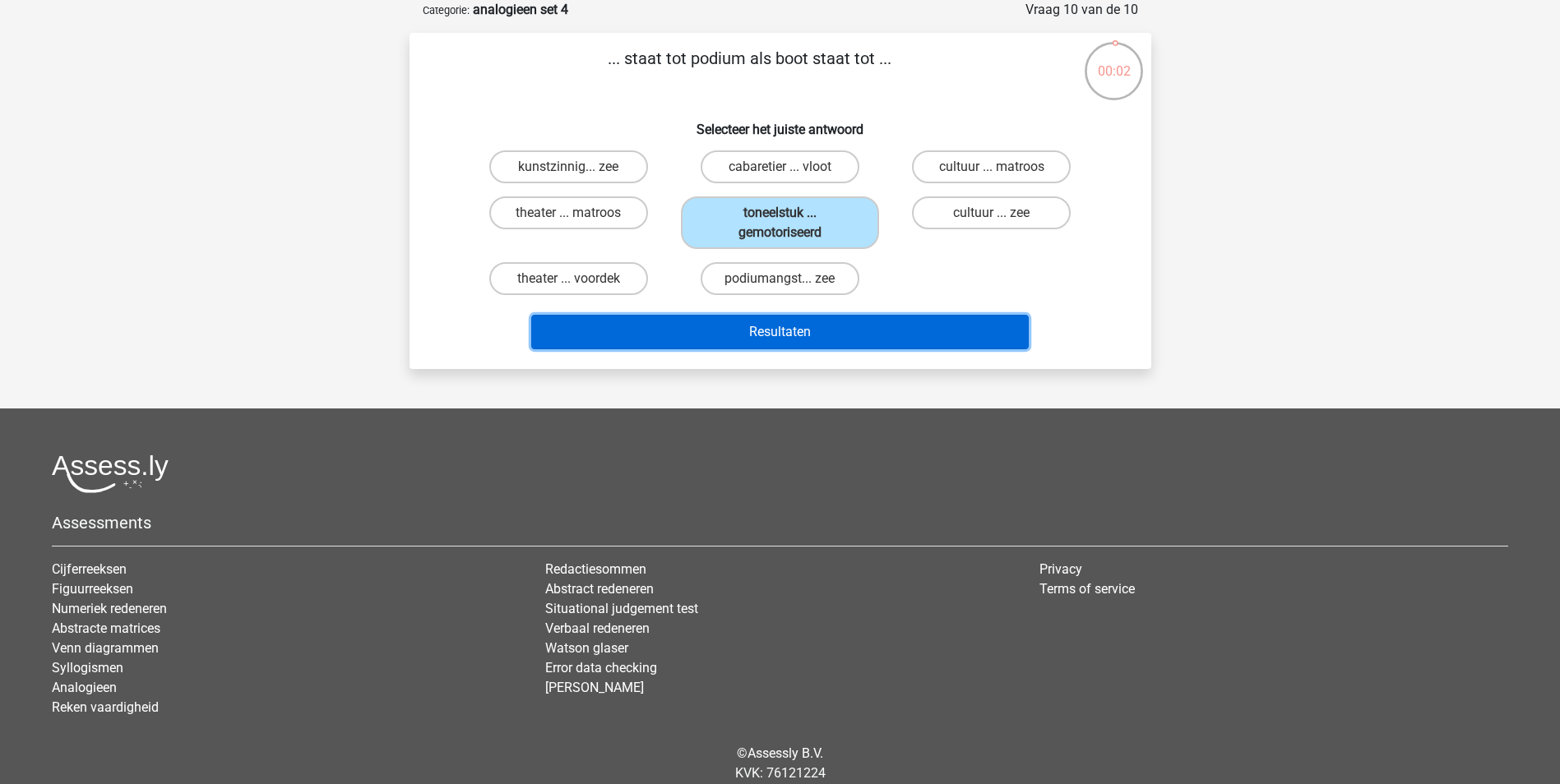
click at [839, 343] on button "Resultaten" at bounding box center [780, 332] width 498 height 34
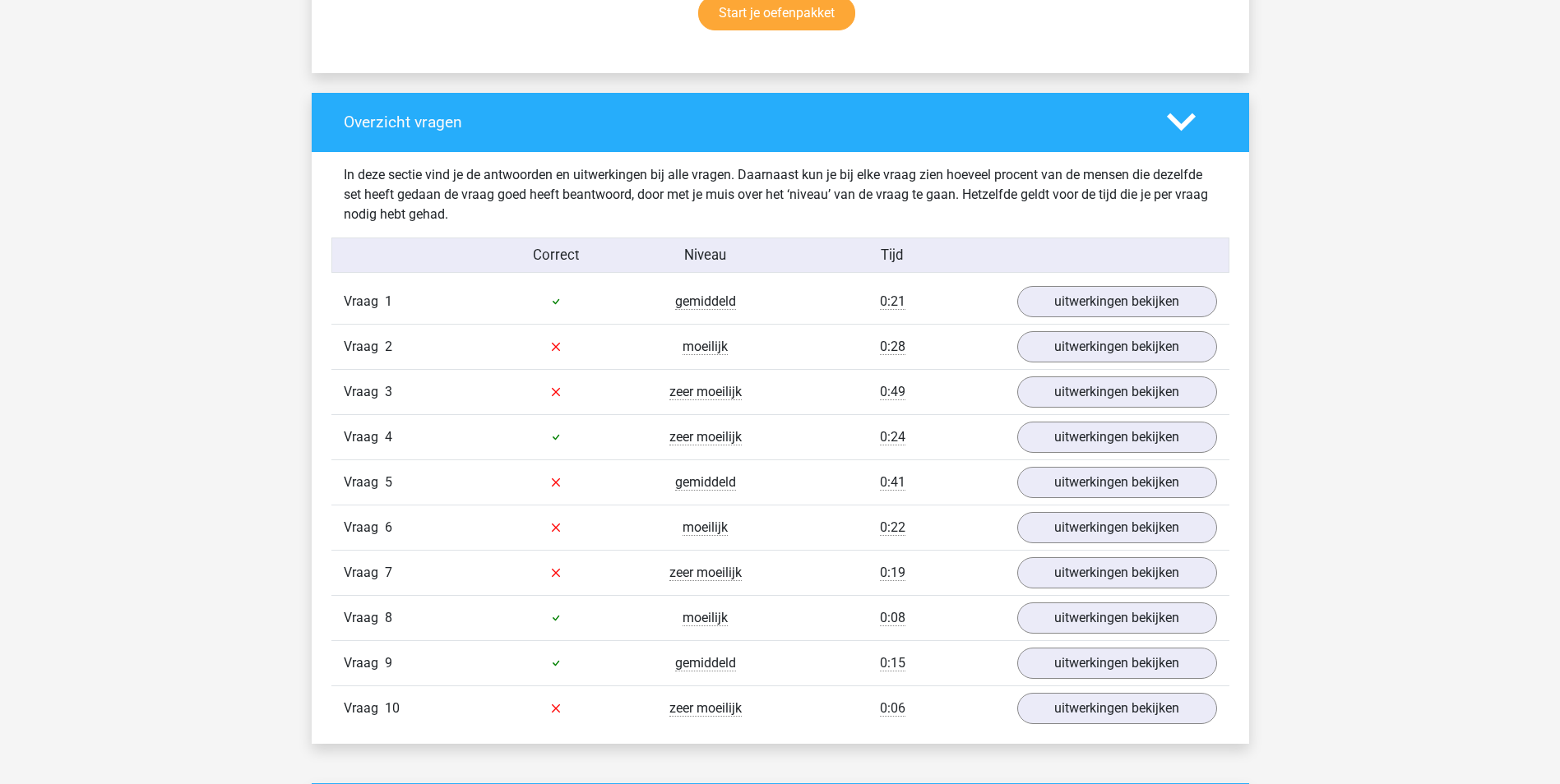
scroll to position [1233, 0]
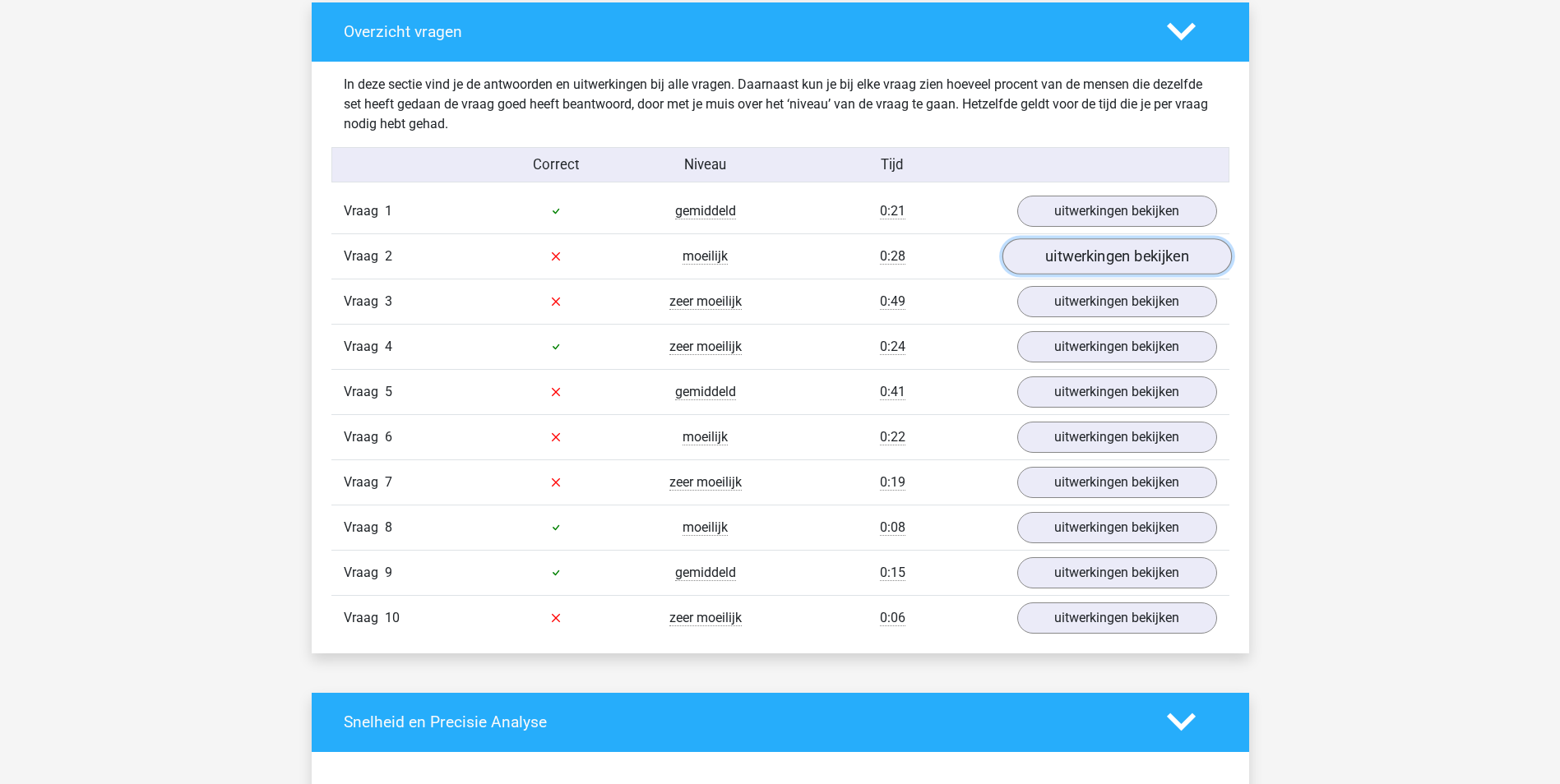
click at [1129, 249] on link "uitwerkingen bekijken" at bounding box center [1116, 256] width 229 height 36
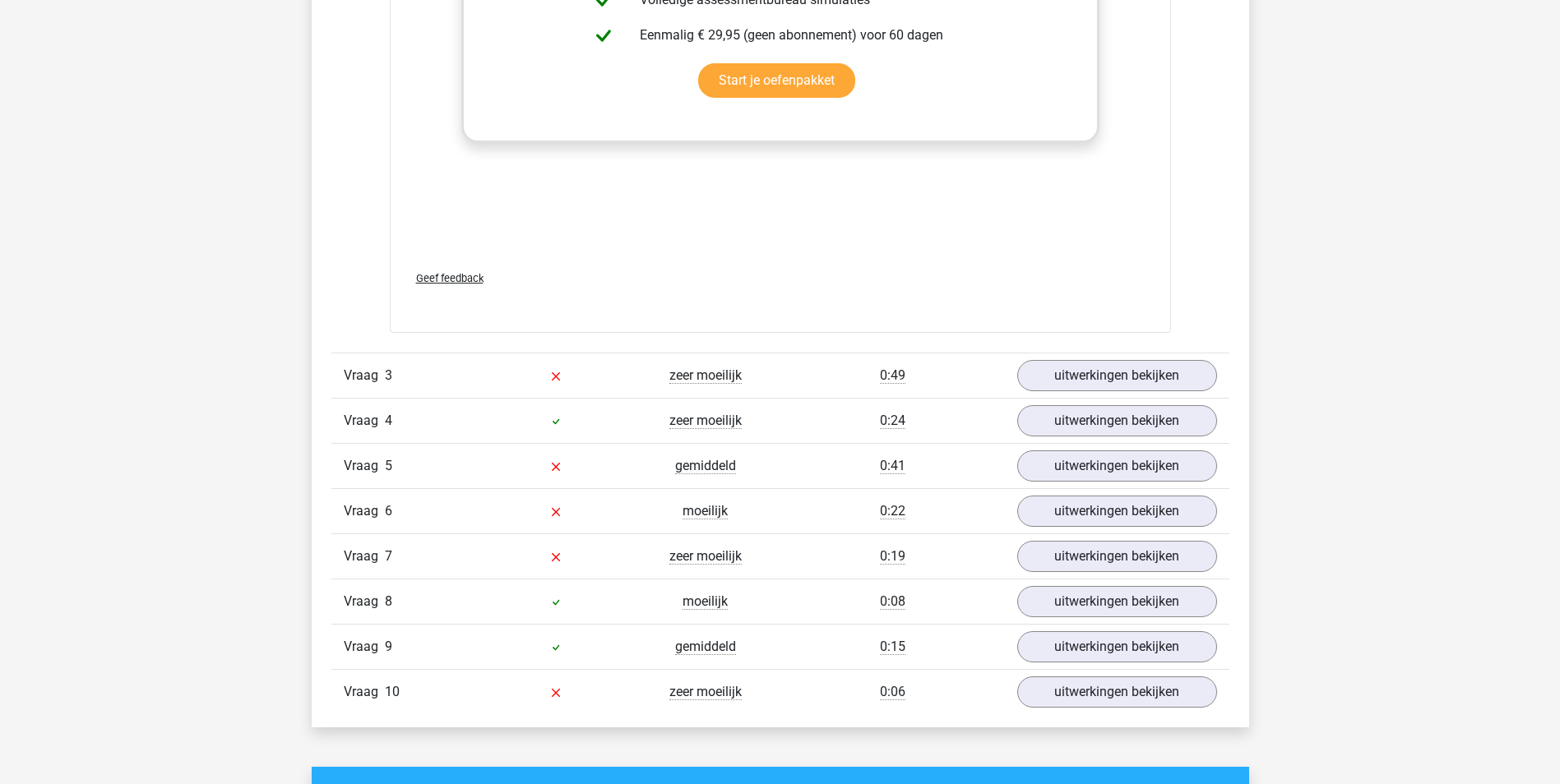
scroll to position [2055, 0]
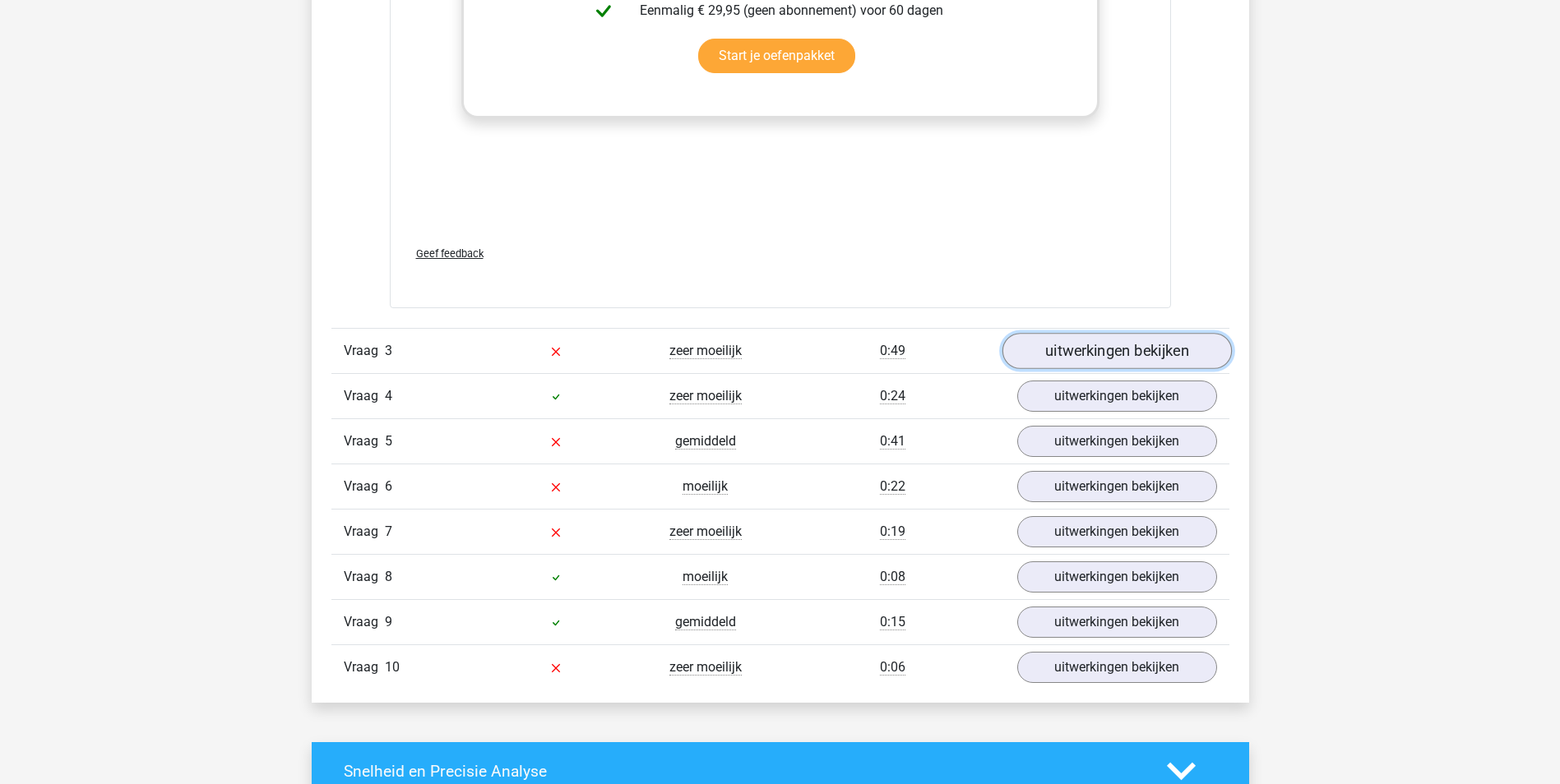
click at [1154, 359] on link "uitwerkingen bekijken" at bounding box center [1116, 350] width 229 height 36
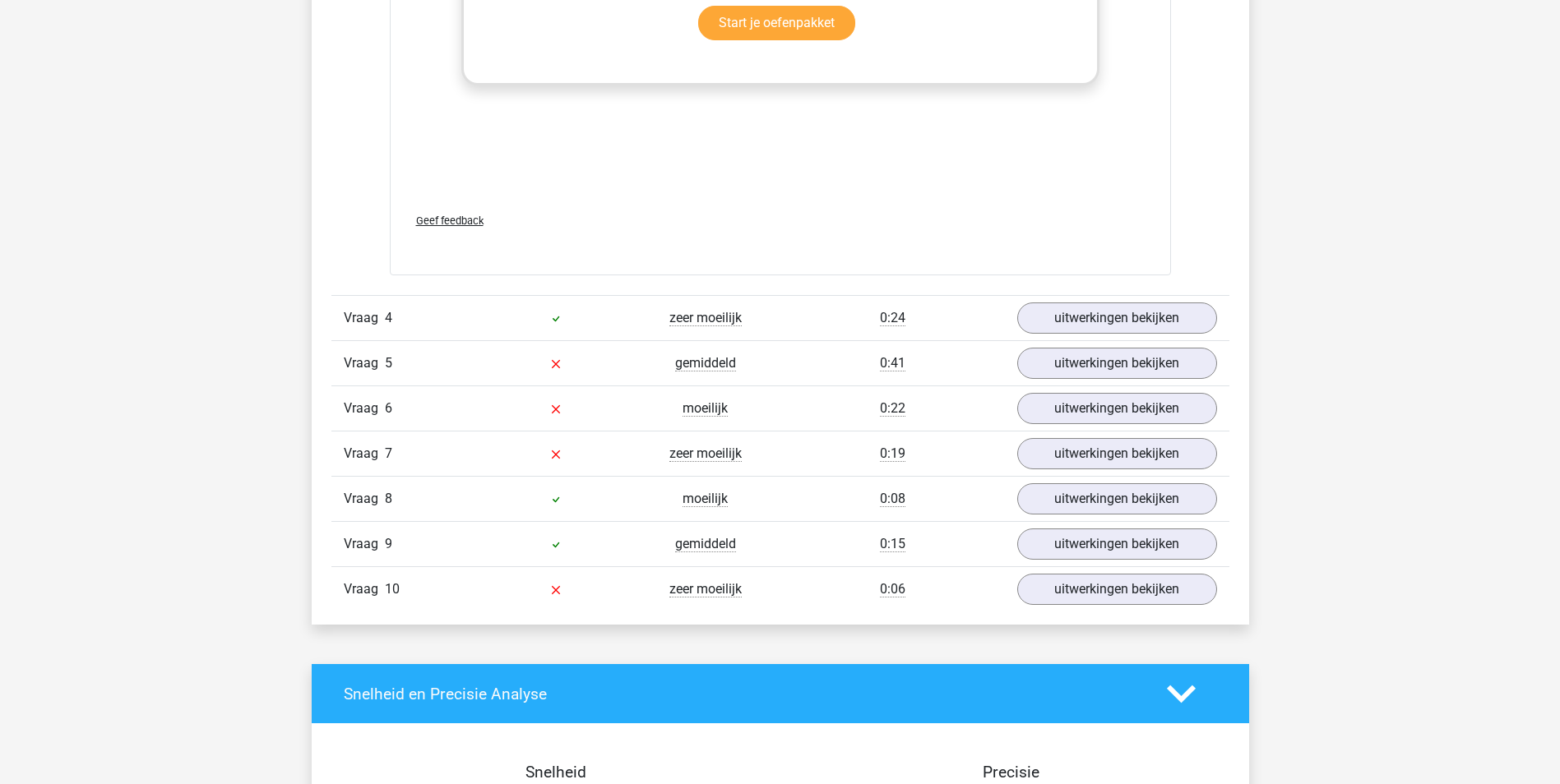
scroll to position [3042, 0]
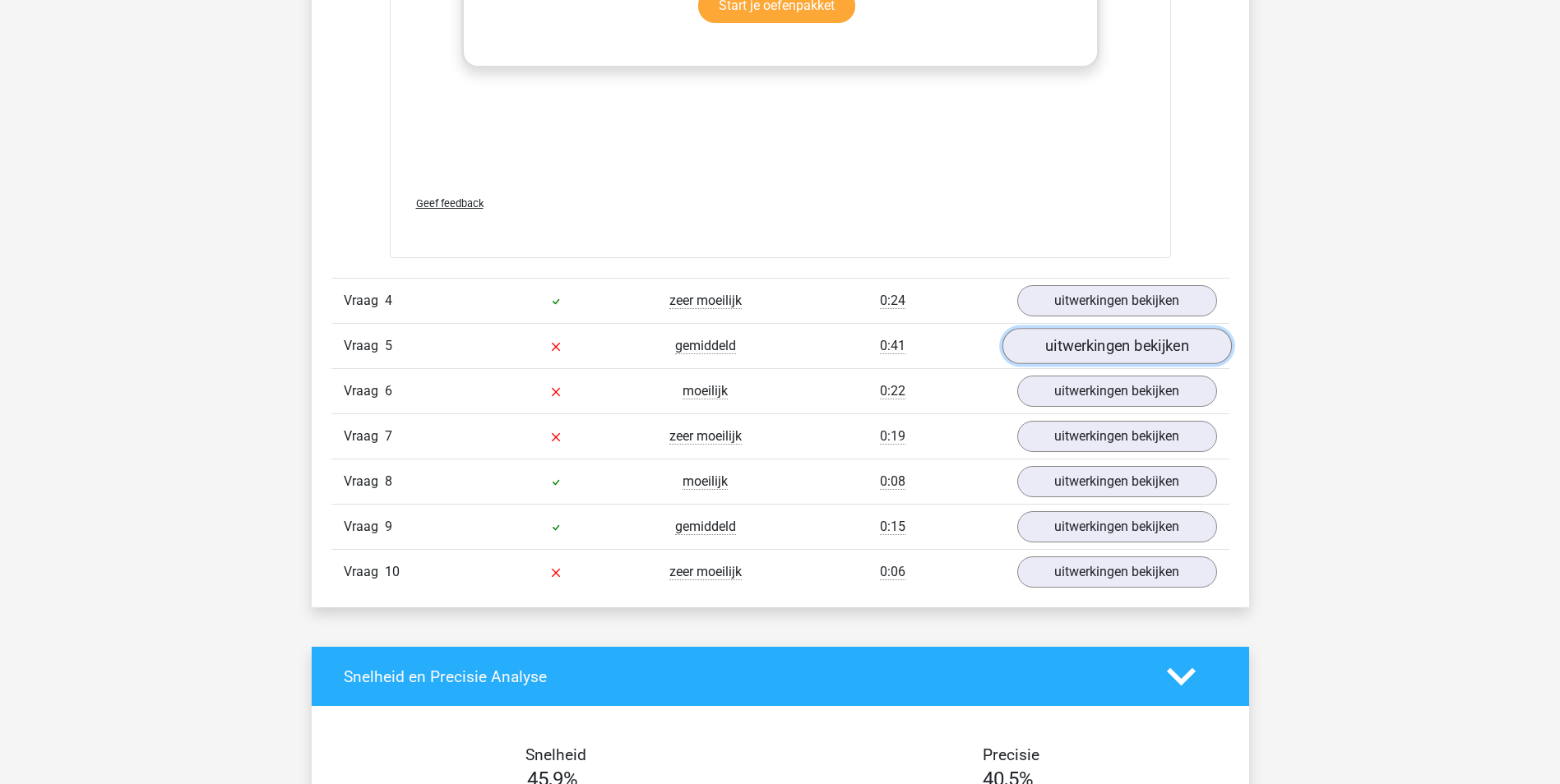
click at [1154, 355] on link "uitwerkingen bekijken" at bounding box center [1116, 346] width 229 height 36
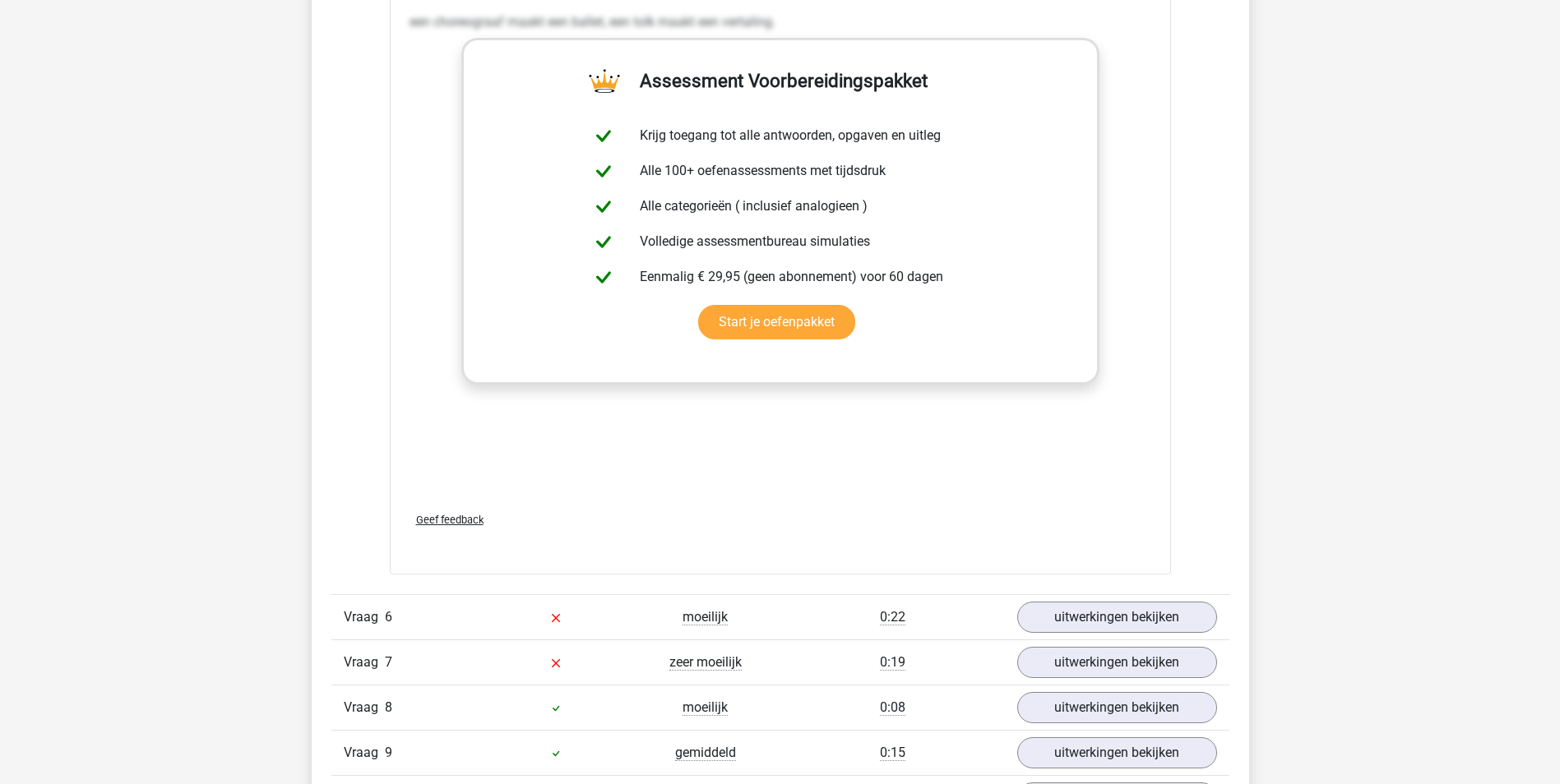
scroll to position [3864, 0]
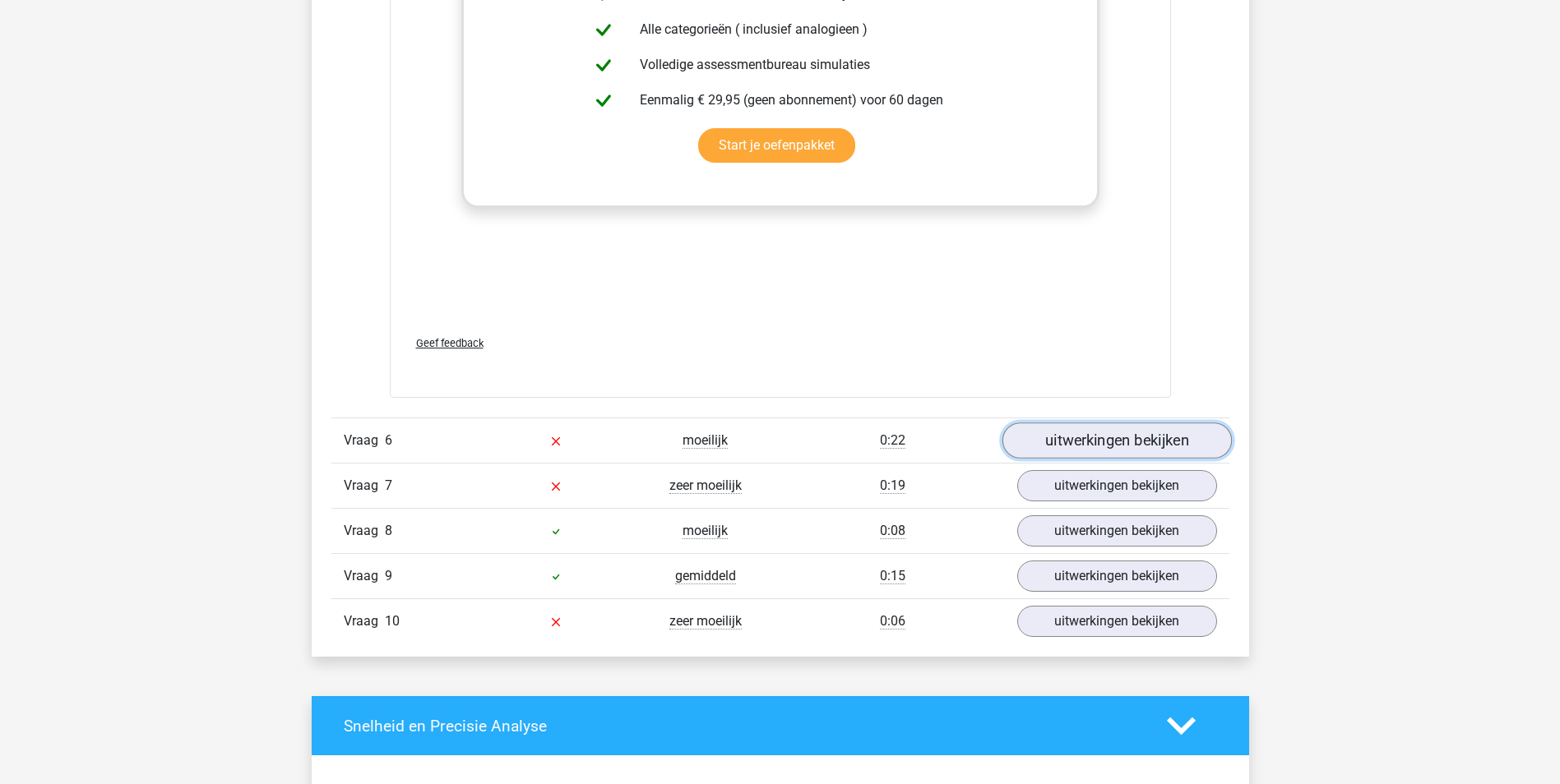
click at [1129, 437] on link "uitwerkingen bekijken" at bounding box center [1116, 440] width 229 height 36
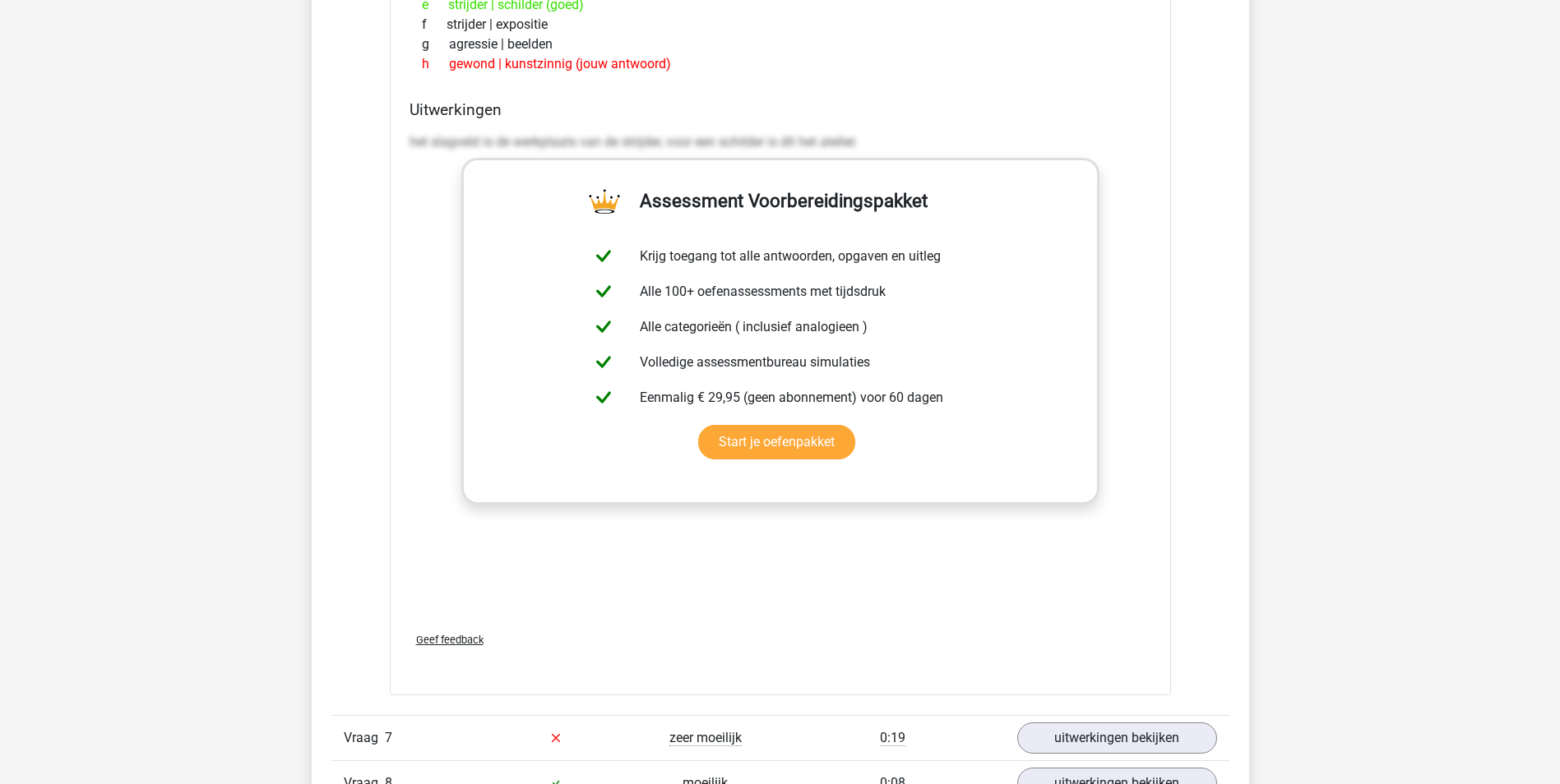
scroll to position [4767, 0]
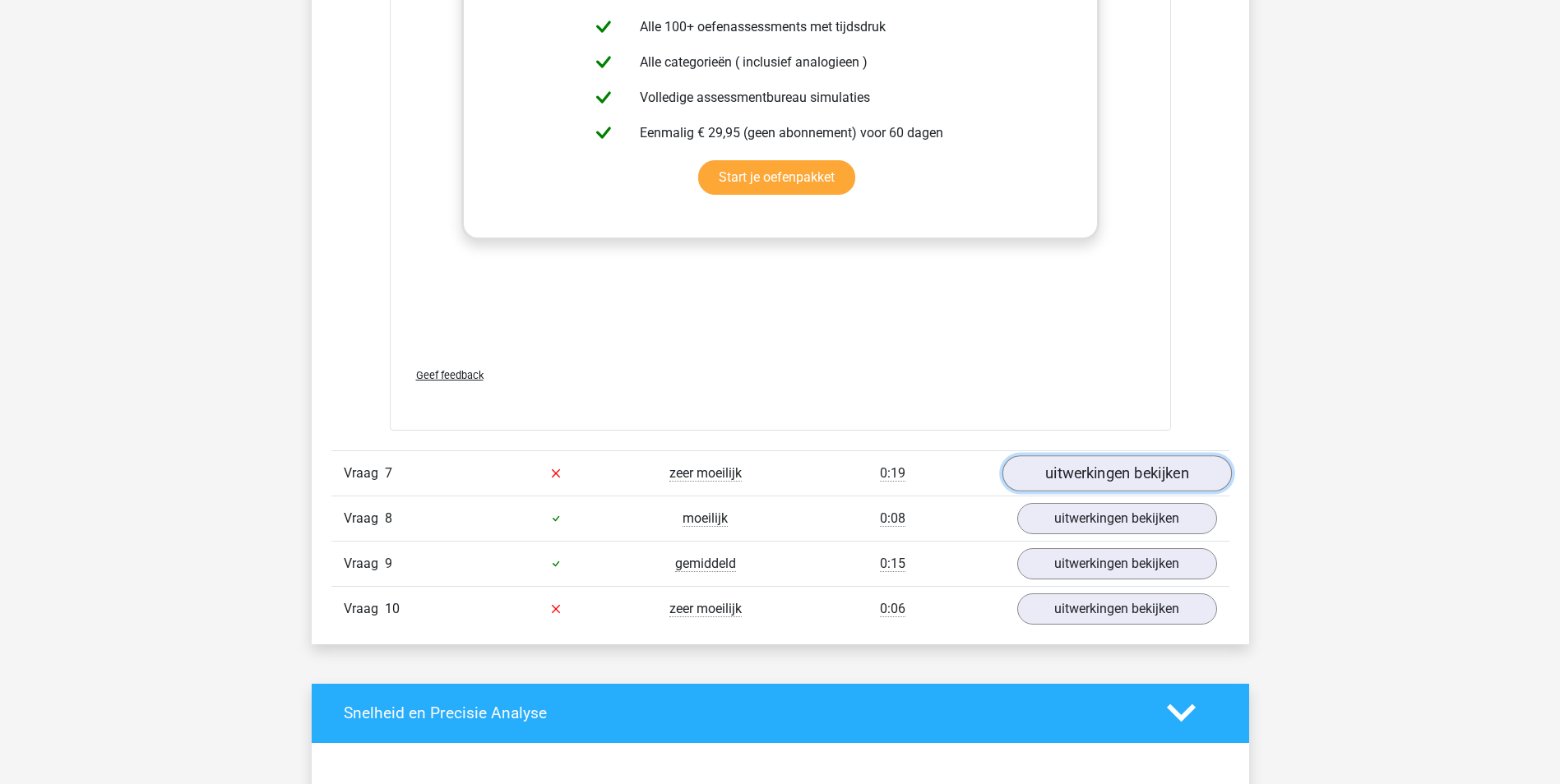
click at [1158, 474] on link "uitwerkingen bekijken" at bounding box center [1116, 473] width 229 height 36
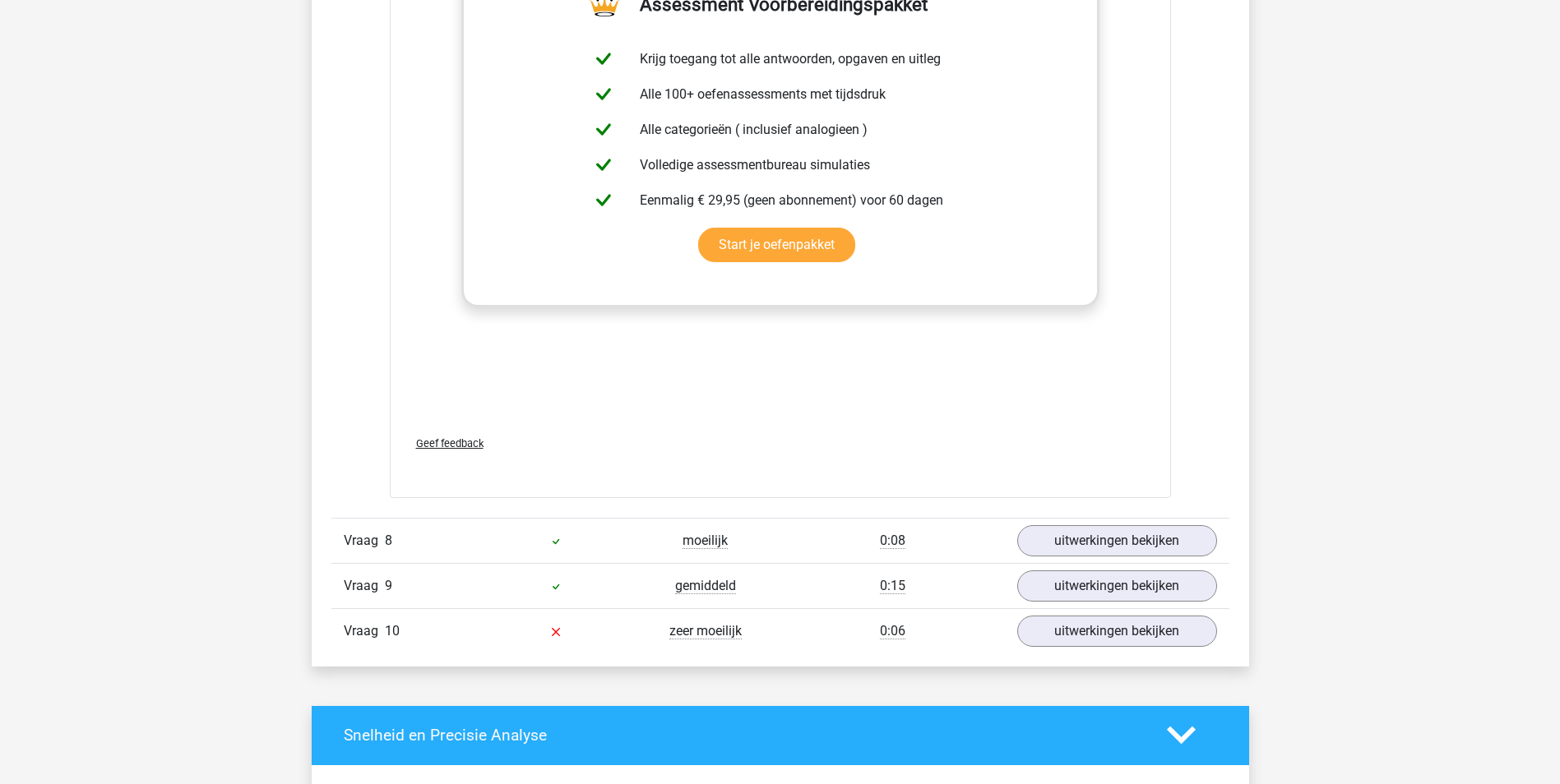
scroll to position [5835, 0]
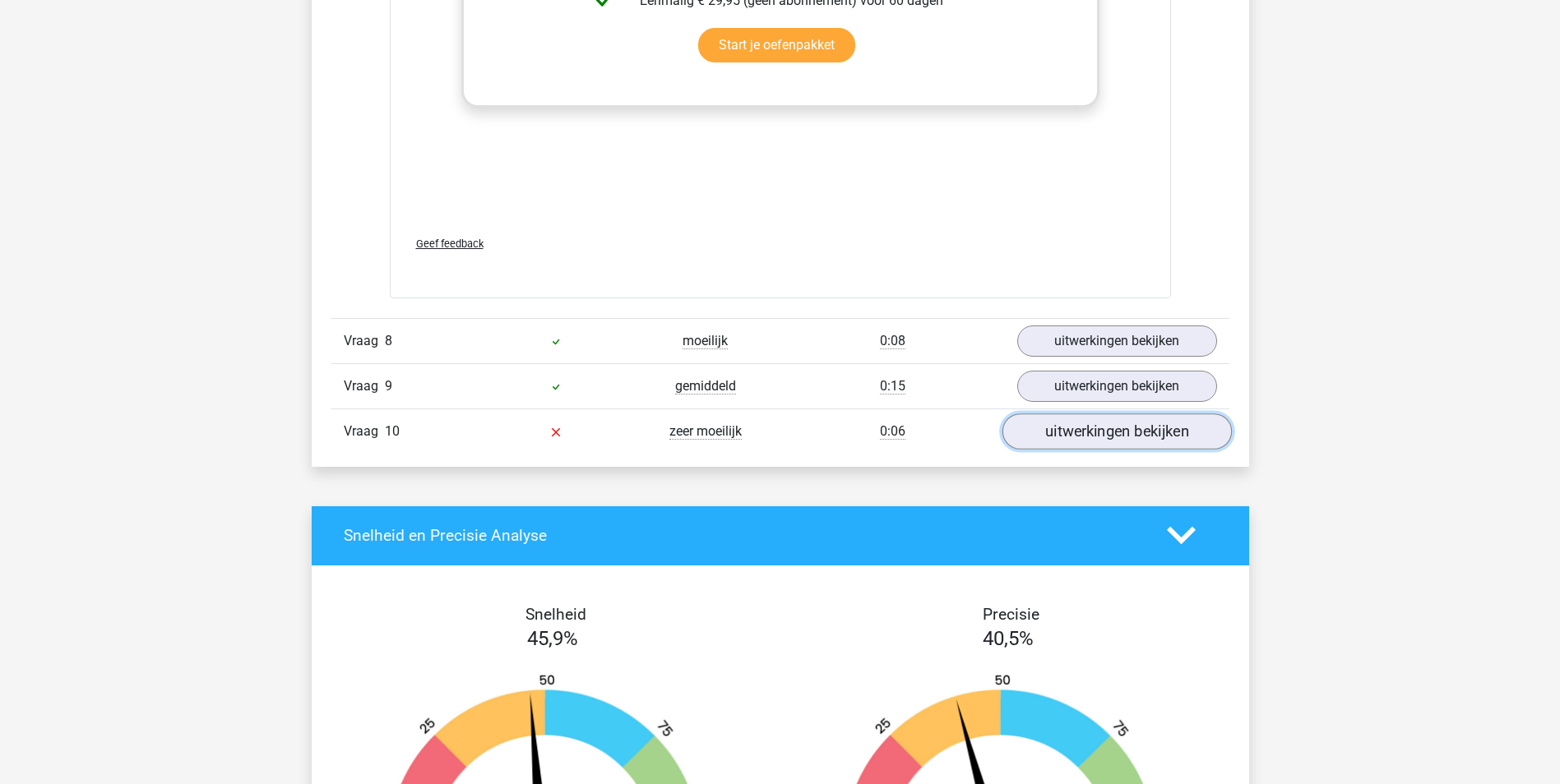
click at [1192, 429] on link "uitwerkingen bekijken" at bounding box center [1116, 431] width 229 height 36
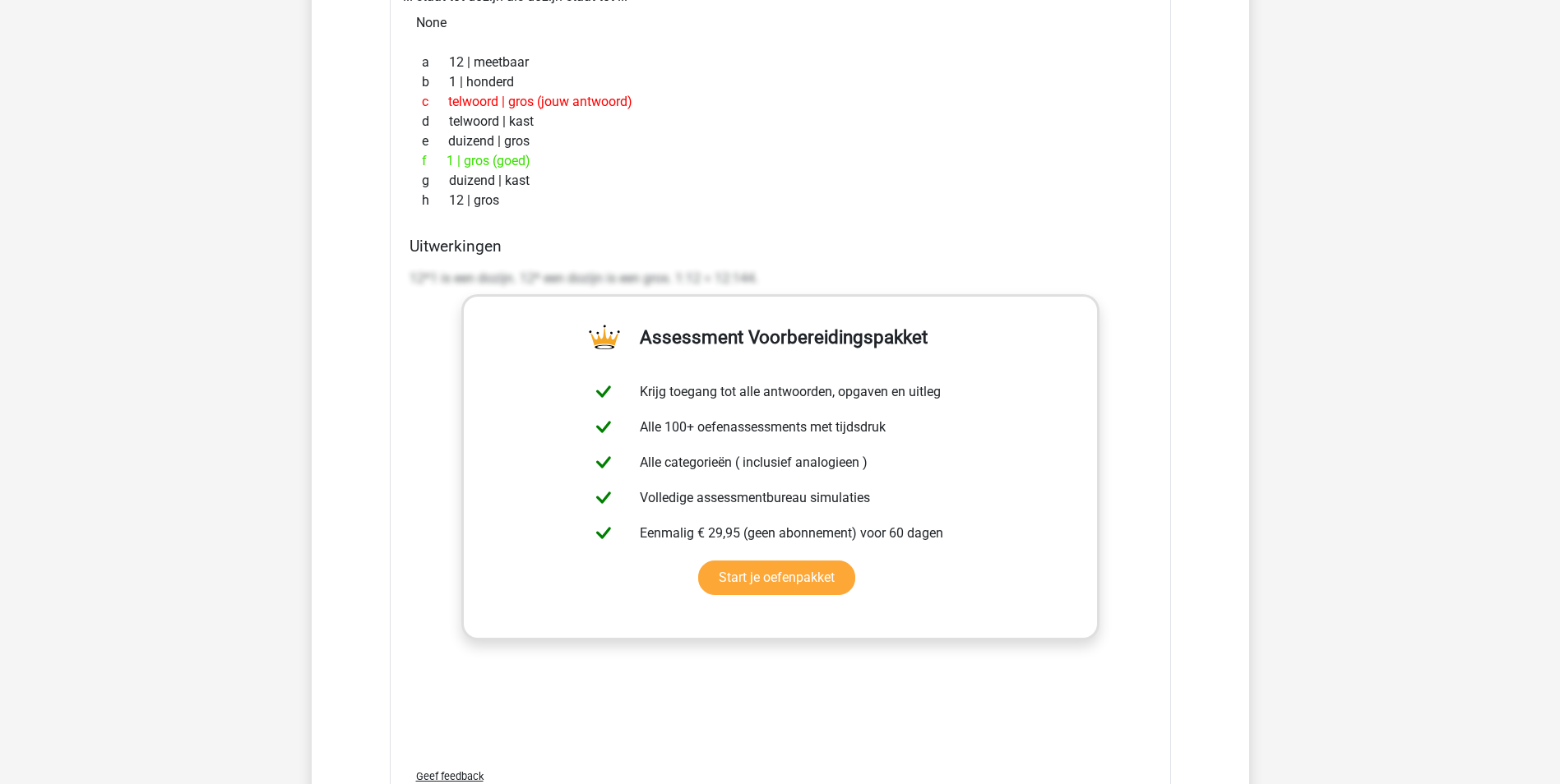
scroll to position [5260, 0]
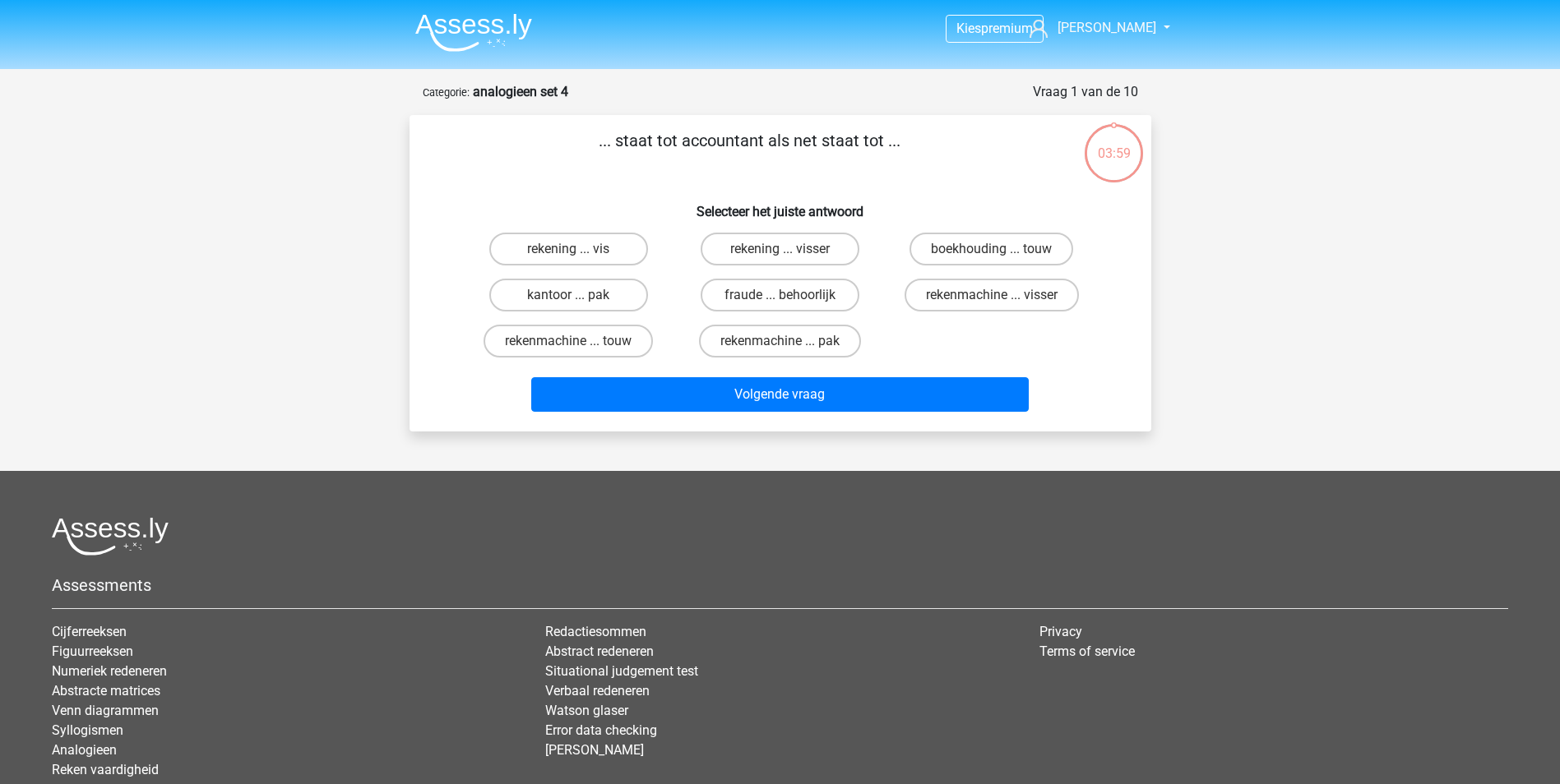
click at [434, 25] on img at bounding box center [474, 33] width 116 height 39
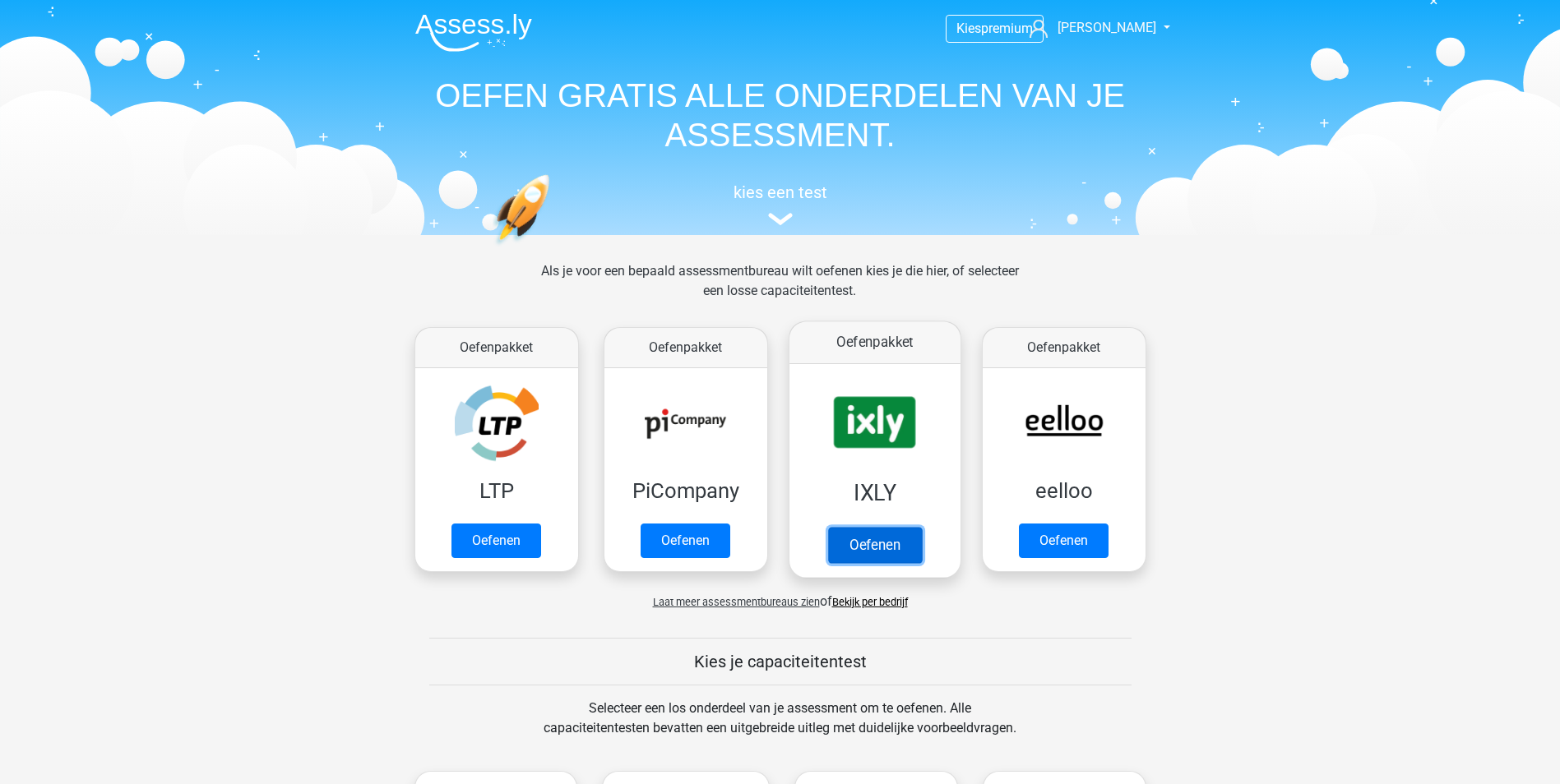
click at [840, 526] on link "Oefenen" at bounding box center [874, 544] width 94 height 36
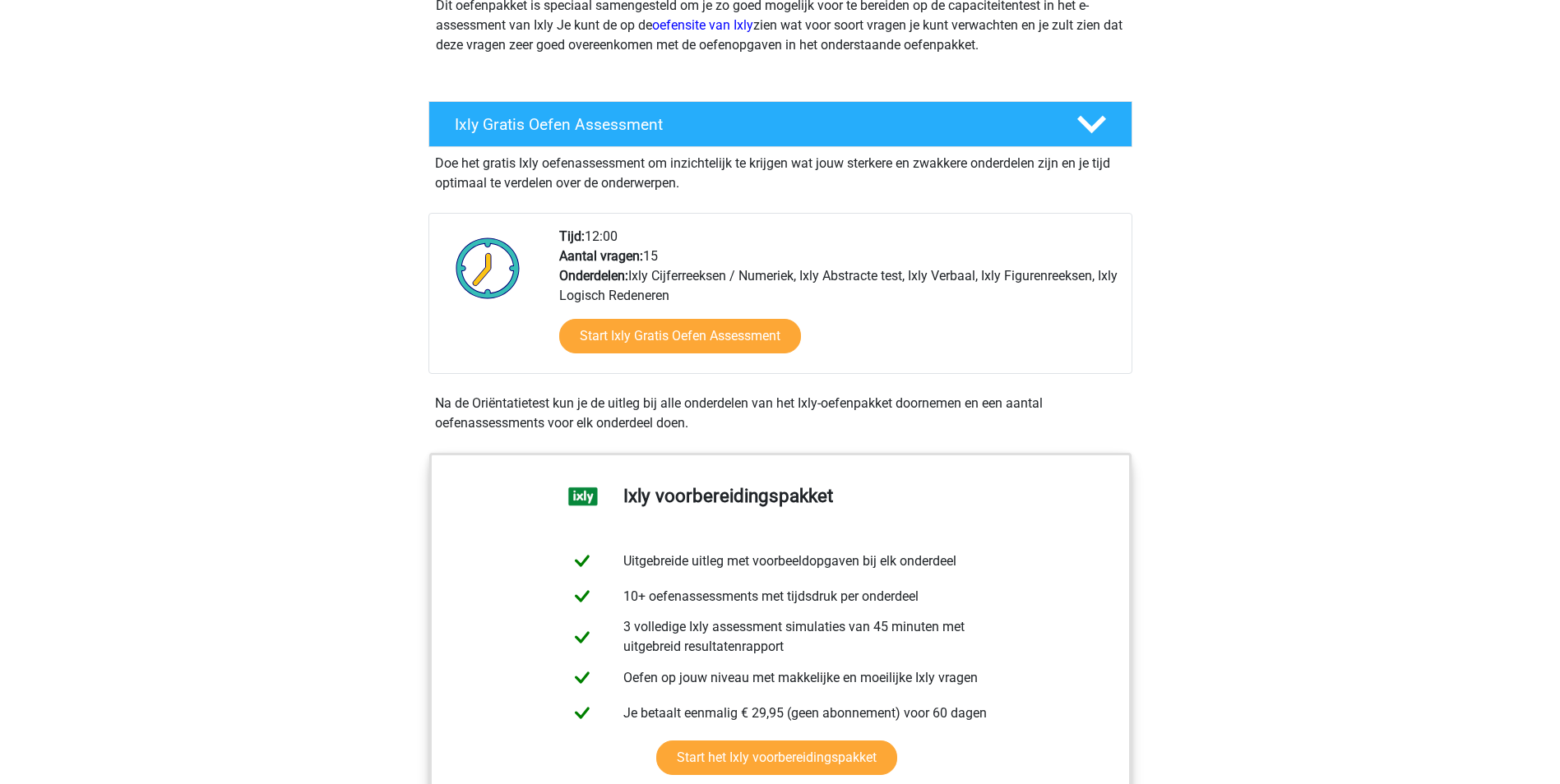
scroll to position [575, 0]
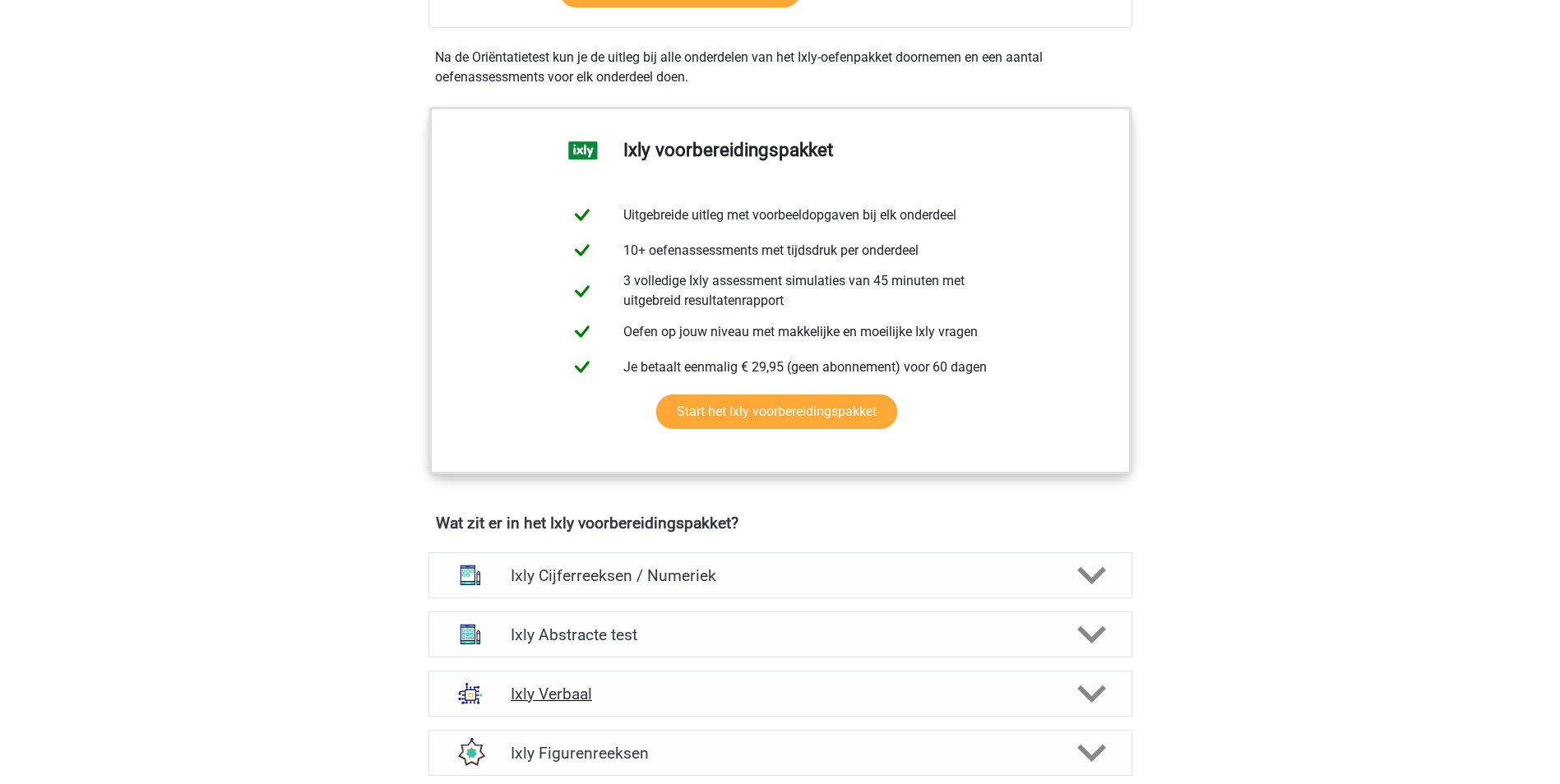
click at [684, 688] on h4 "Ixly Verbaal" at bounding box center [780, 693] width 538 height 19
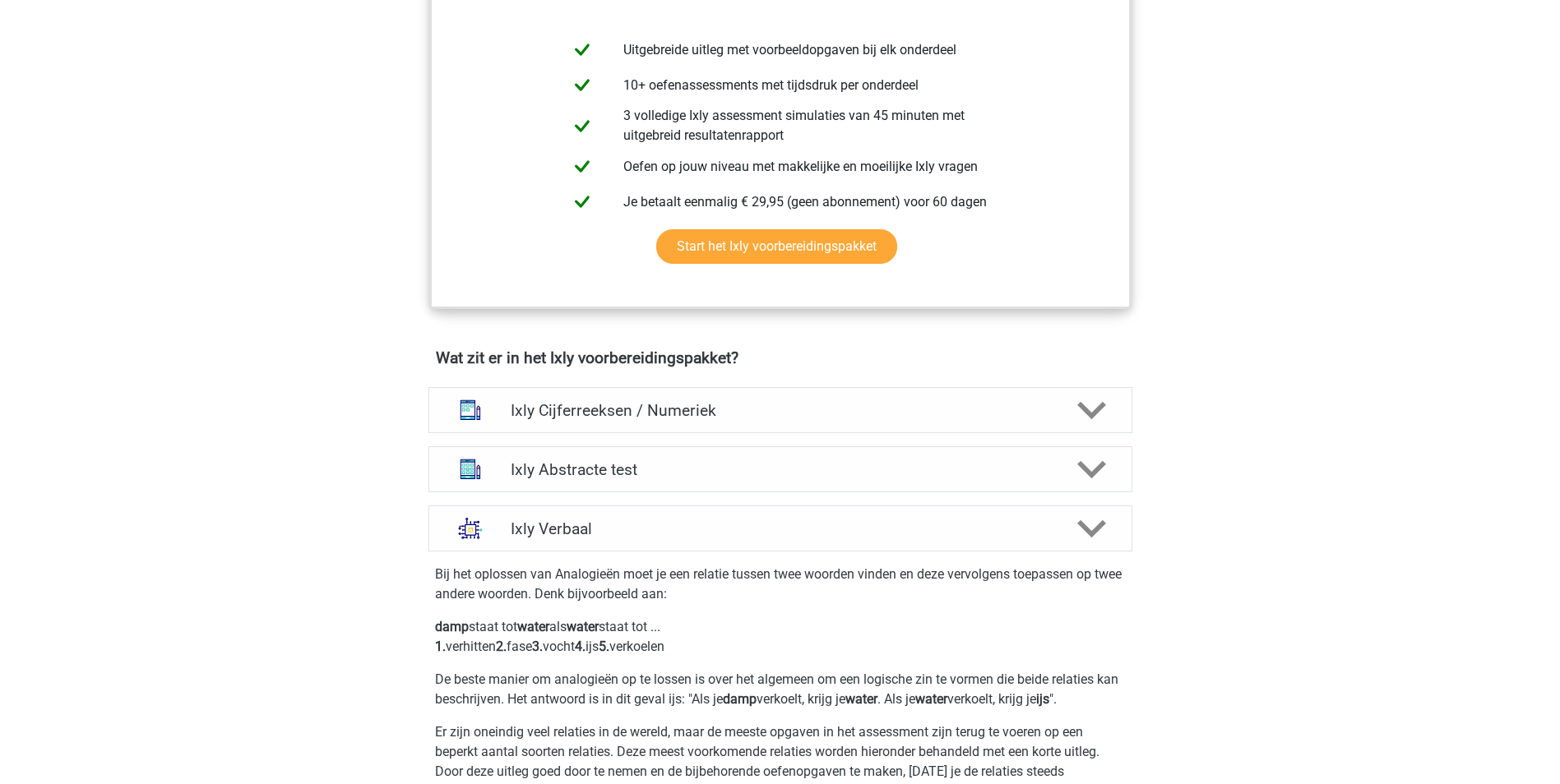
scroll to position [740, 0]
click at [805, 534] on h4 "Ixly Verbaal" at bounding box center [780, 529] width 538 height 19
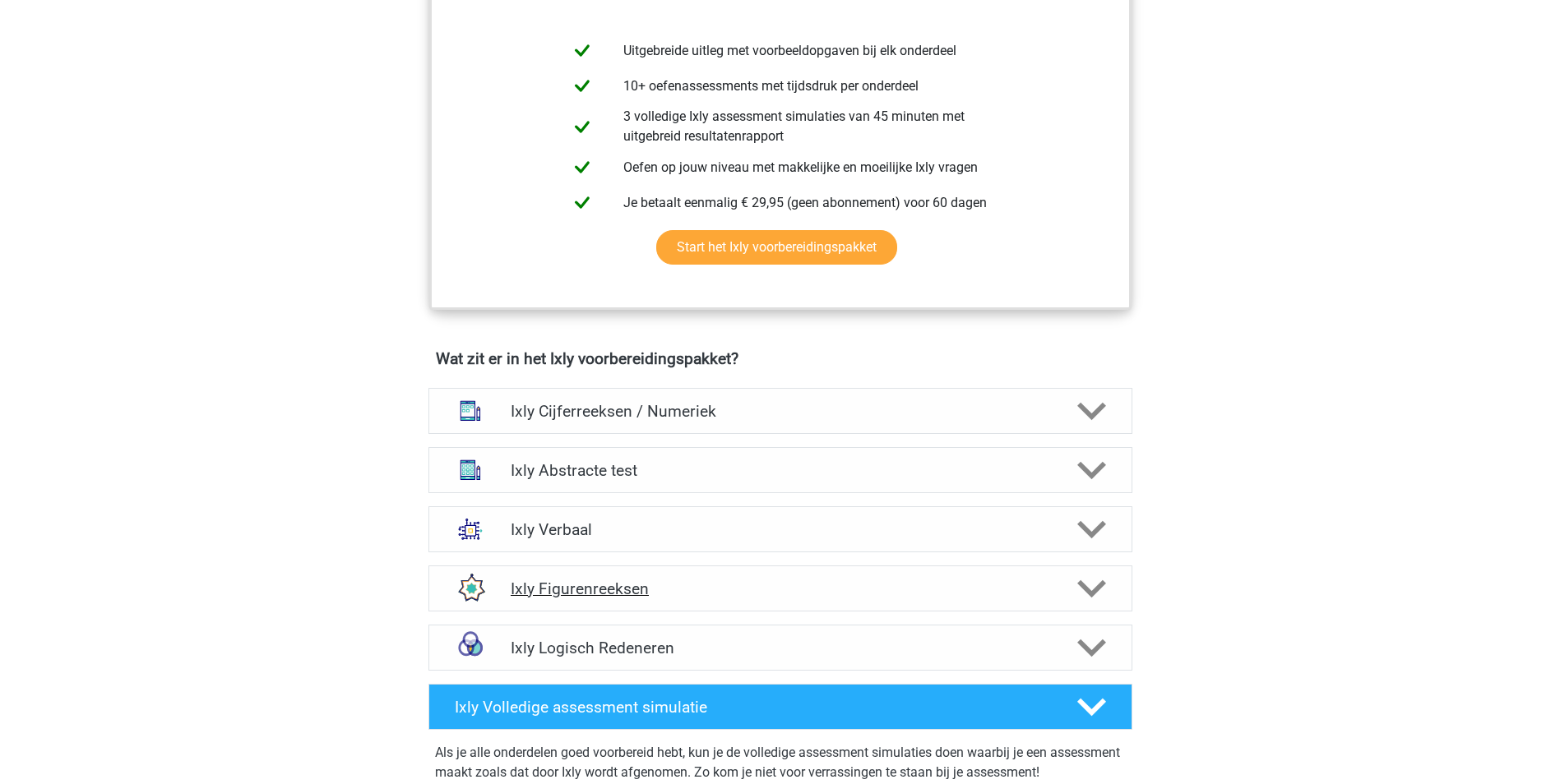
click at [980, 594] on h4 "Ixly Figurenreeksen" at bounding box center [780, 588] width 538 height 19
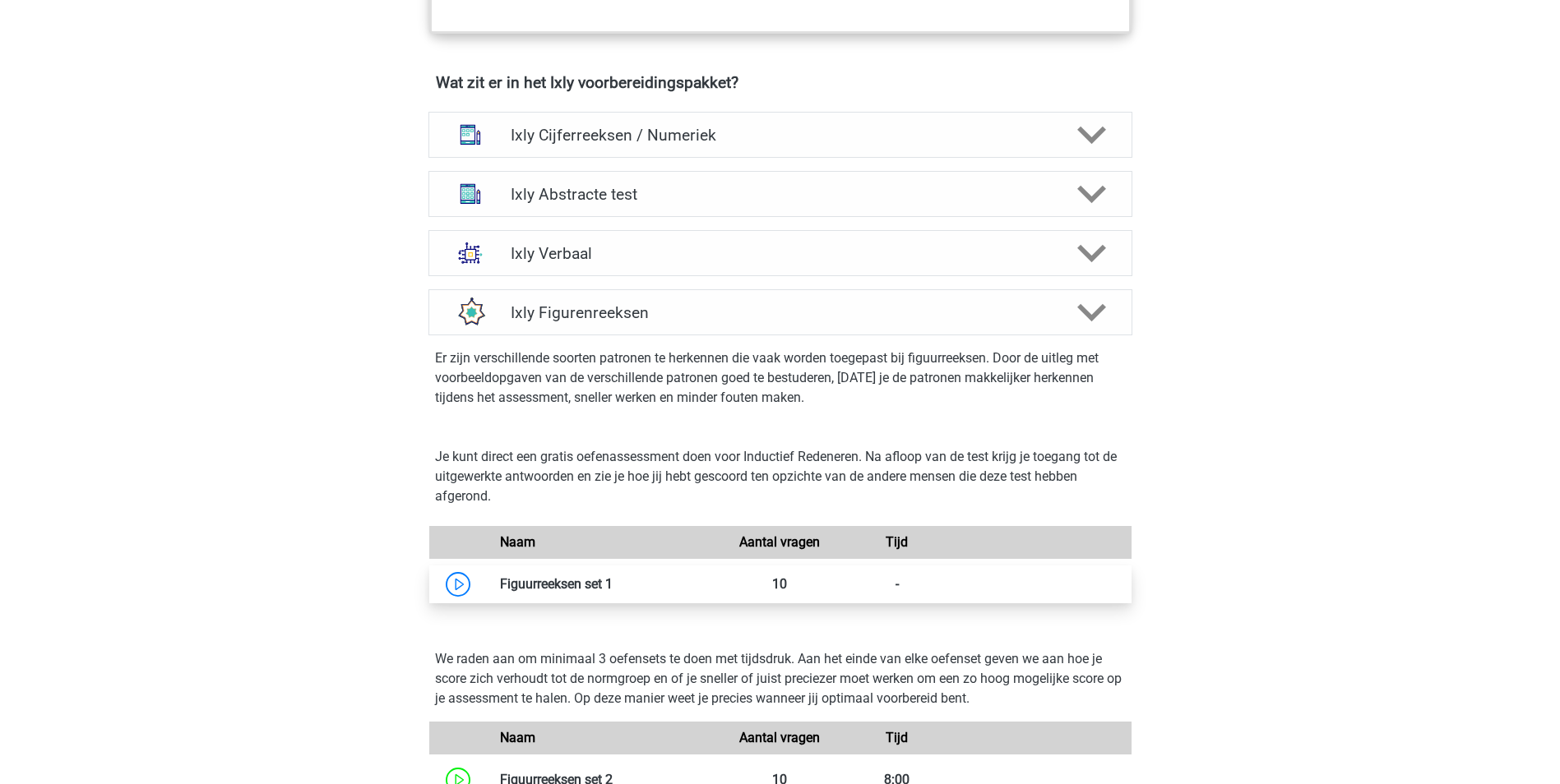
scroll to position [1151, 0]
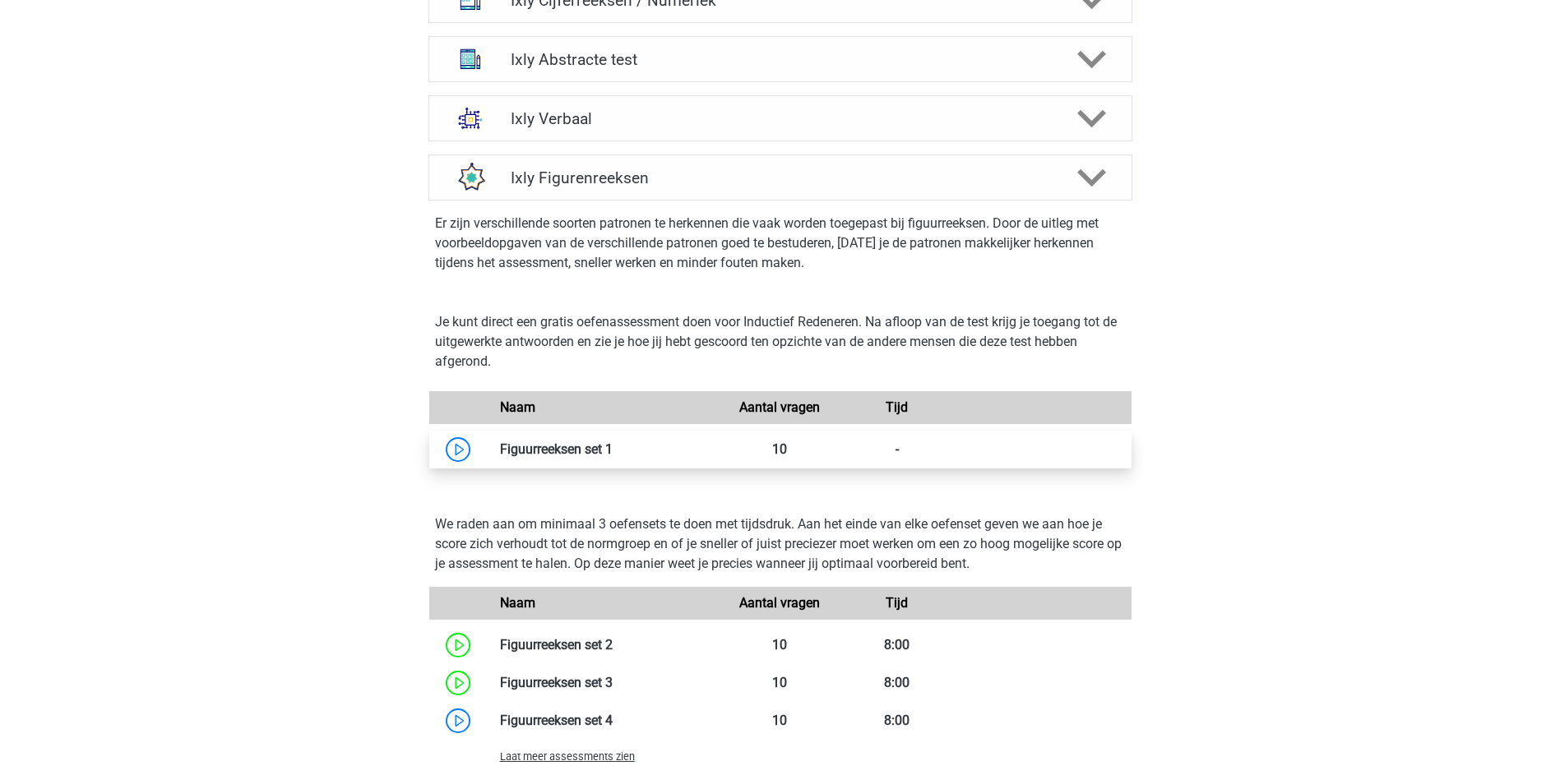
click at [612, 442] on link at bounding box center [612, 450] width 0 height 16
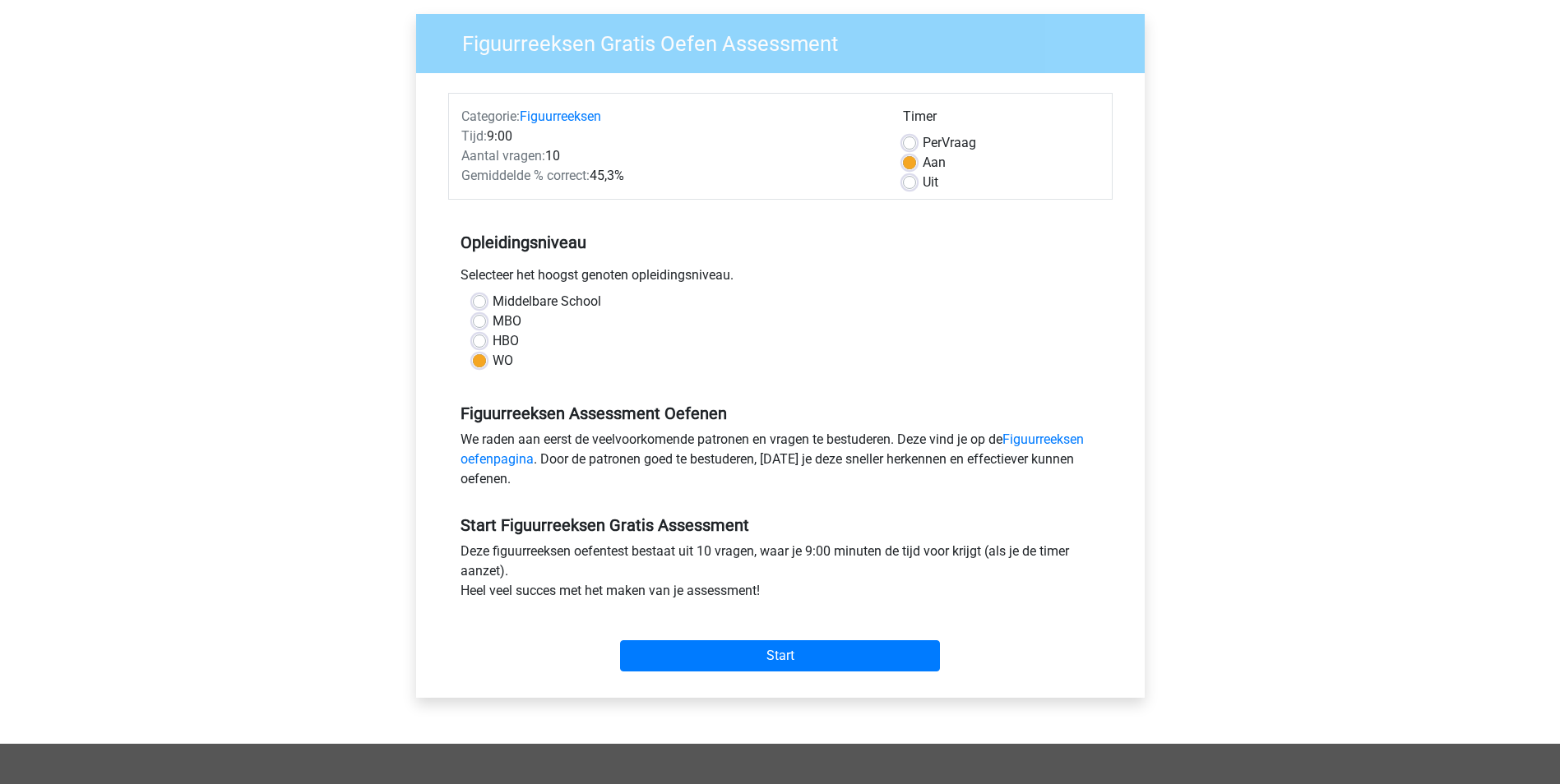
scroll to position [329, 0]
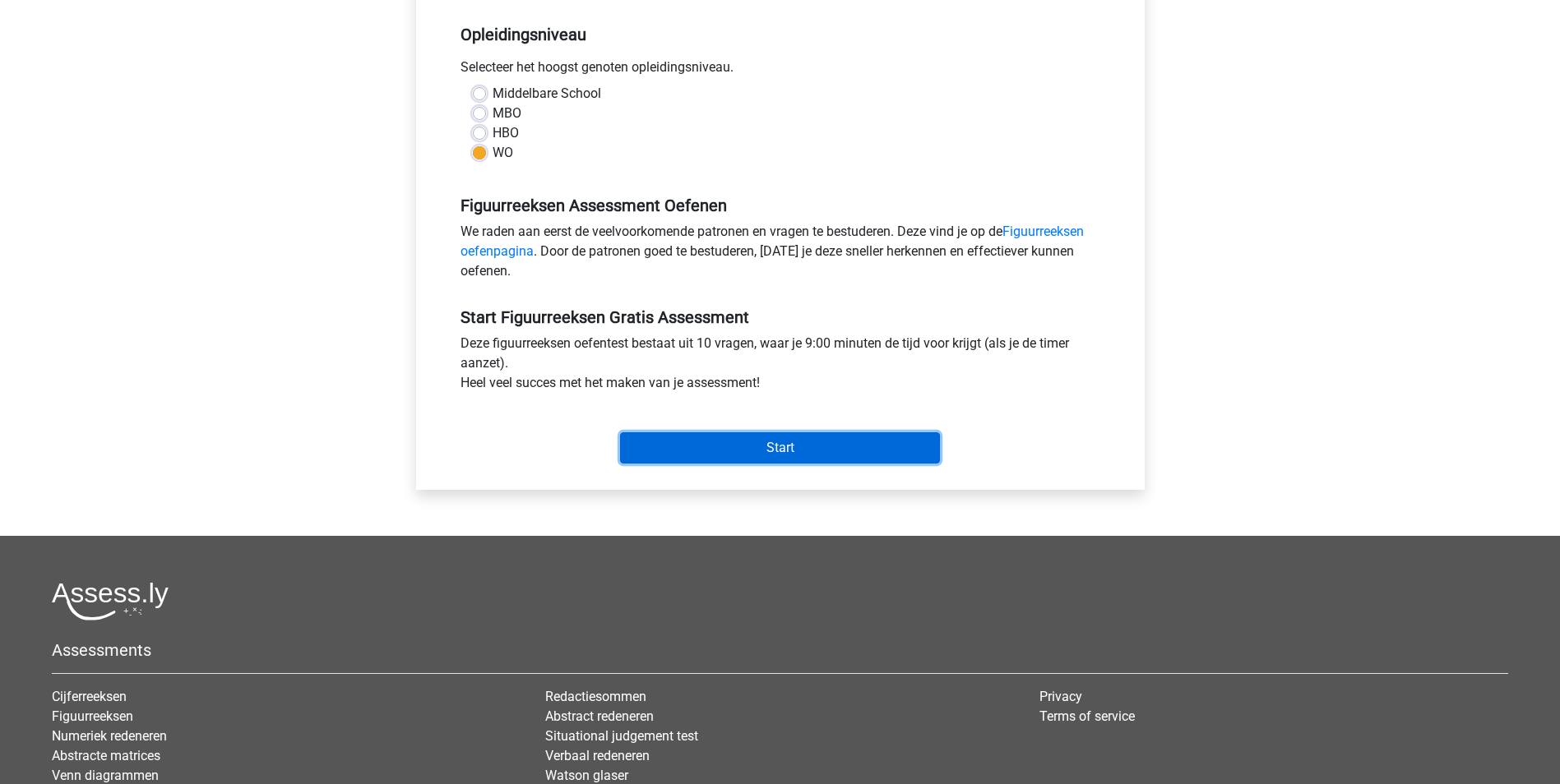
click at [851, 449] on input "Start" at bounding box center [780, 447] width 320 height 31
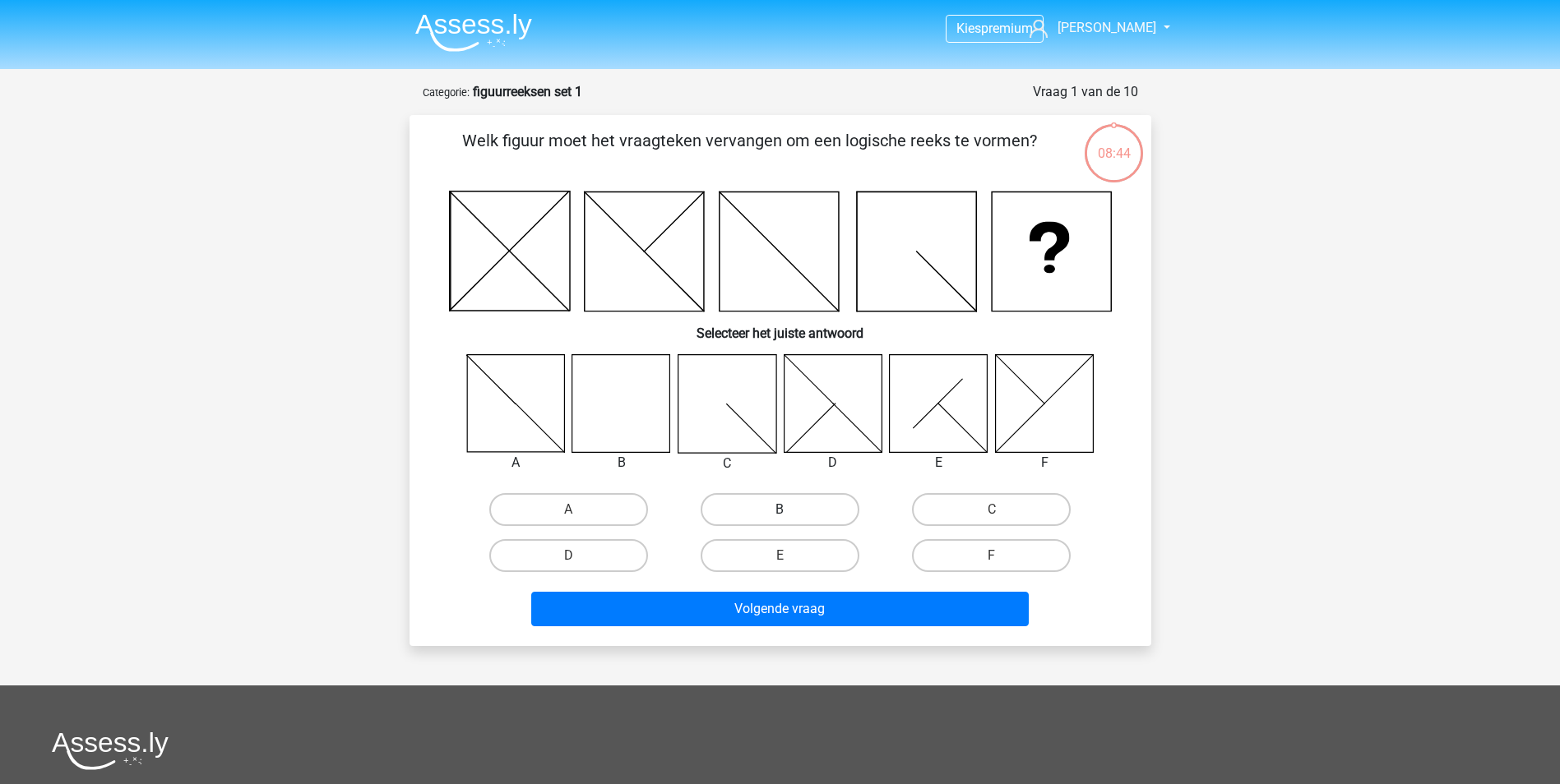
click at [769, 506] on label "B" at bounding box center [780, 509] width 159 height 33
click at [780, 510] on input "B" at bounding box center [785, 515] width 11 height 11
radio input "true"
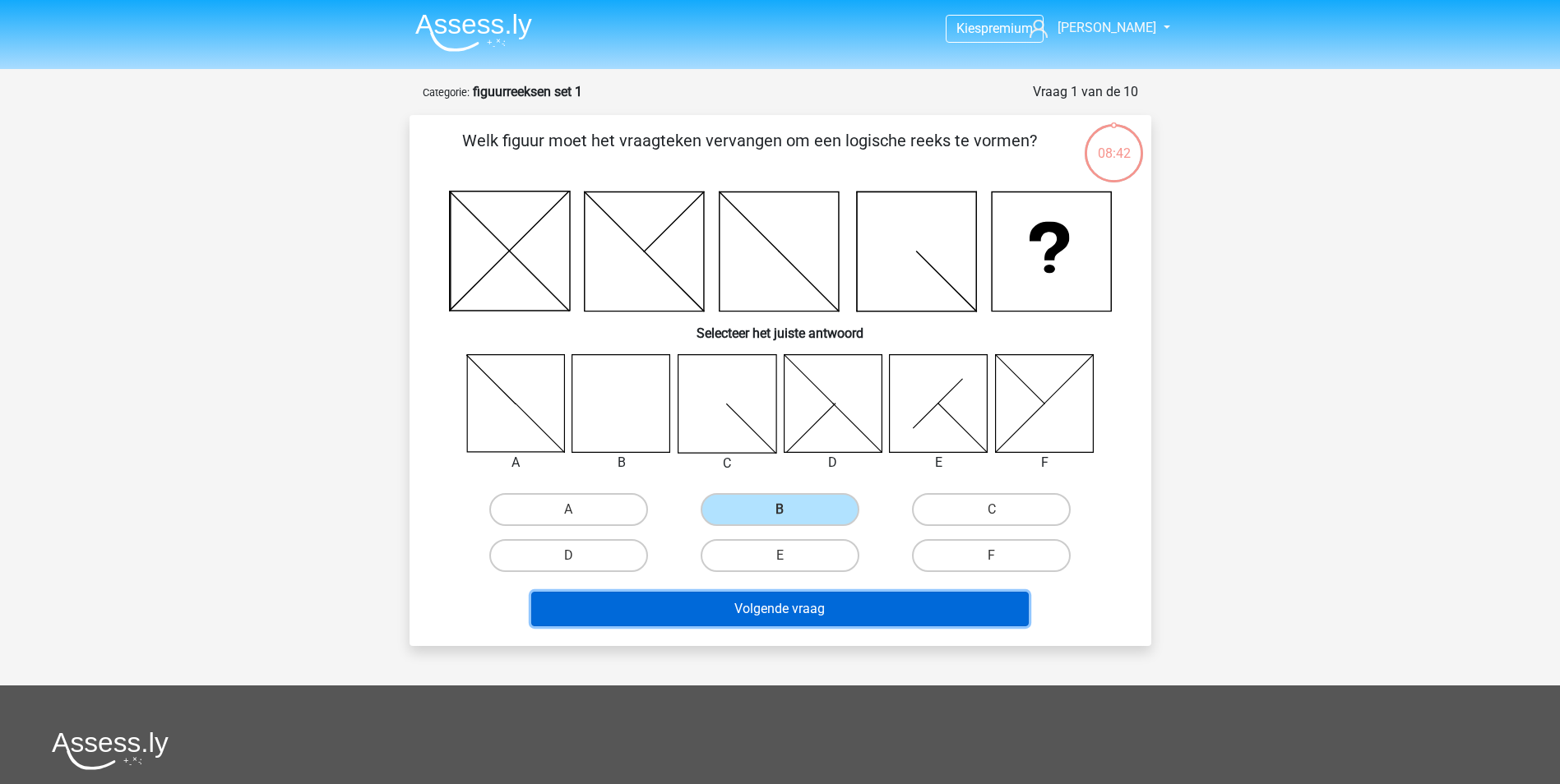
click at [798, 606] on button "Volgende vraag" at bounding box center [780, 609] width 498 height 34
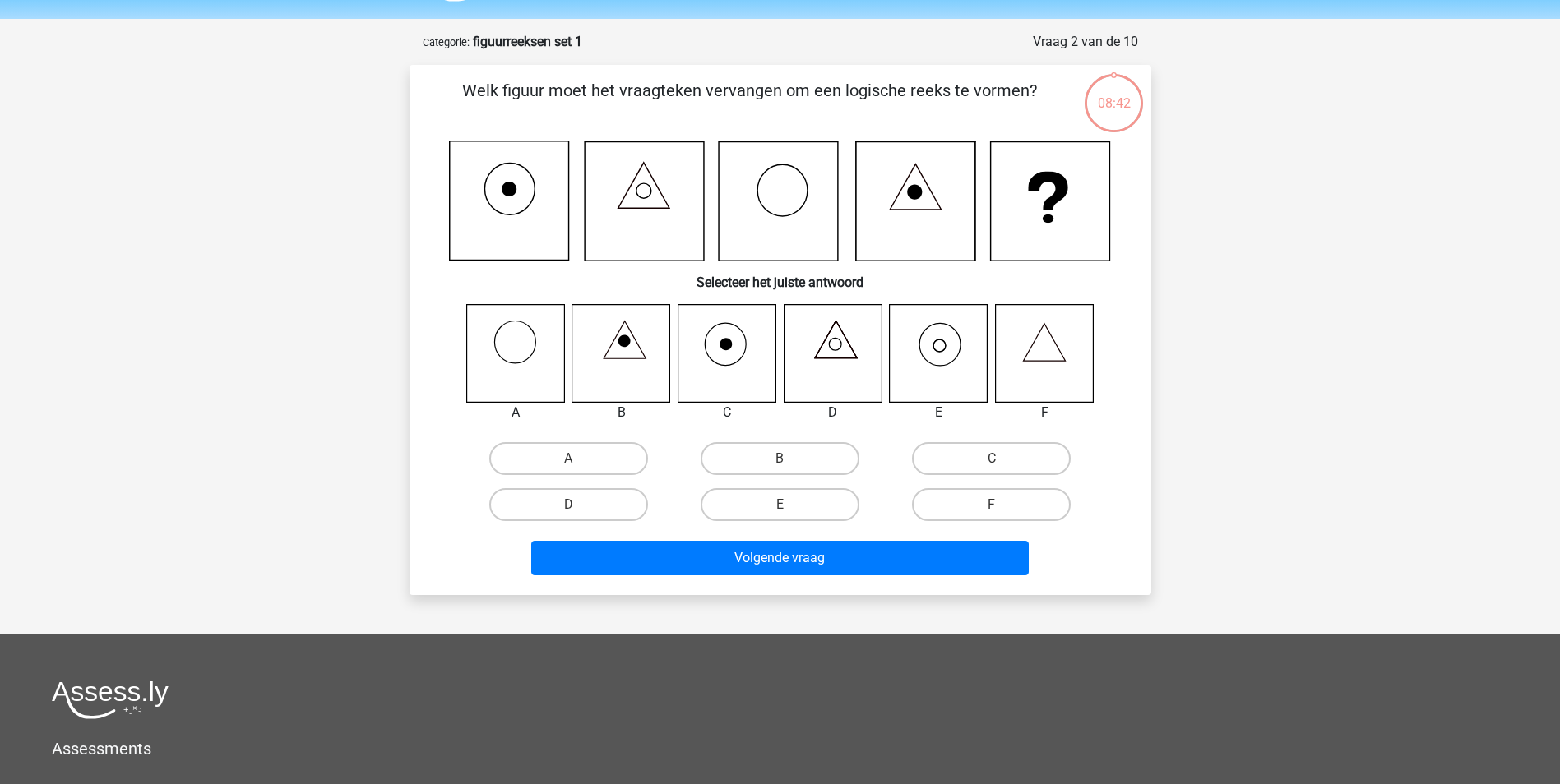
scroll to position [82, 0]
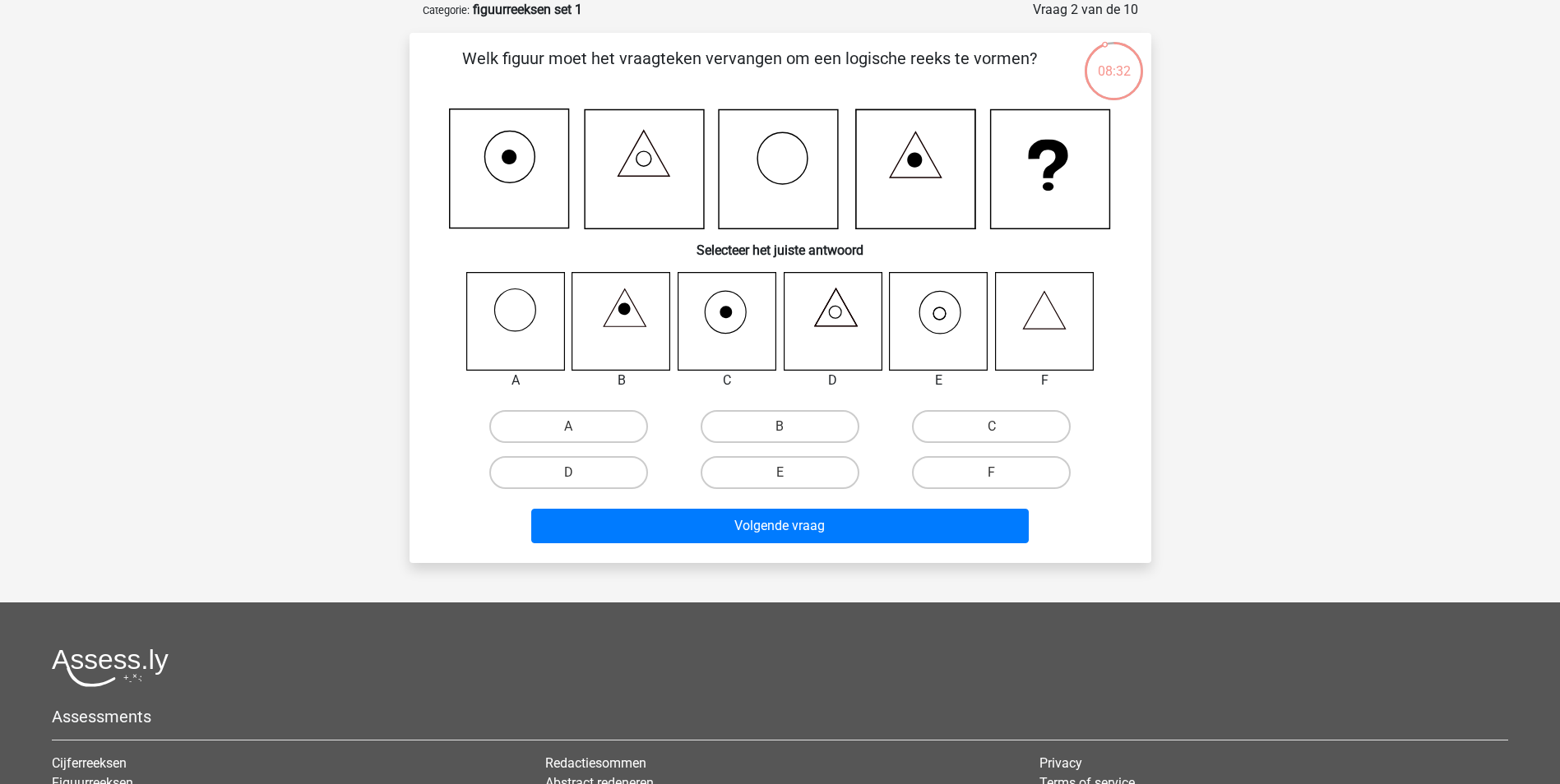
click at [943, 331] on icon at bounding box center [938, 321] width 98 height 98
click at [780, 480] on input "E" at bounding box center [785, 478] width 11 height 11
radio input "true"
click at [788, 501] on div "Volgende vraag" at bounding box center [780, 523] width 689 height 55
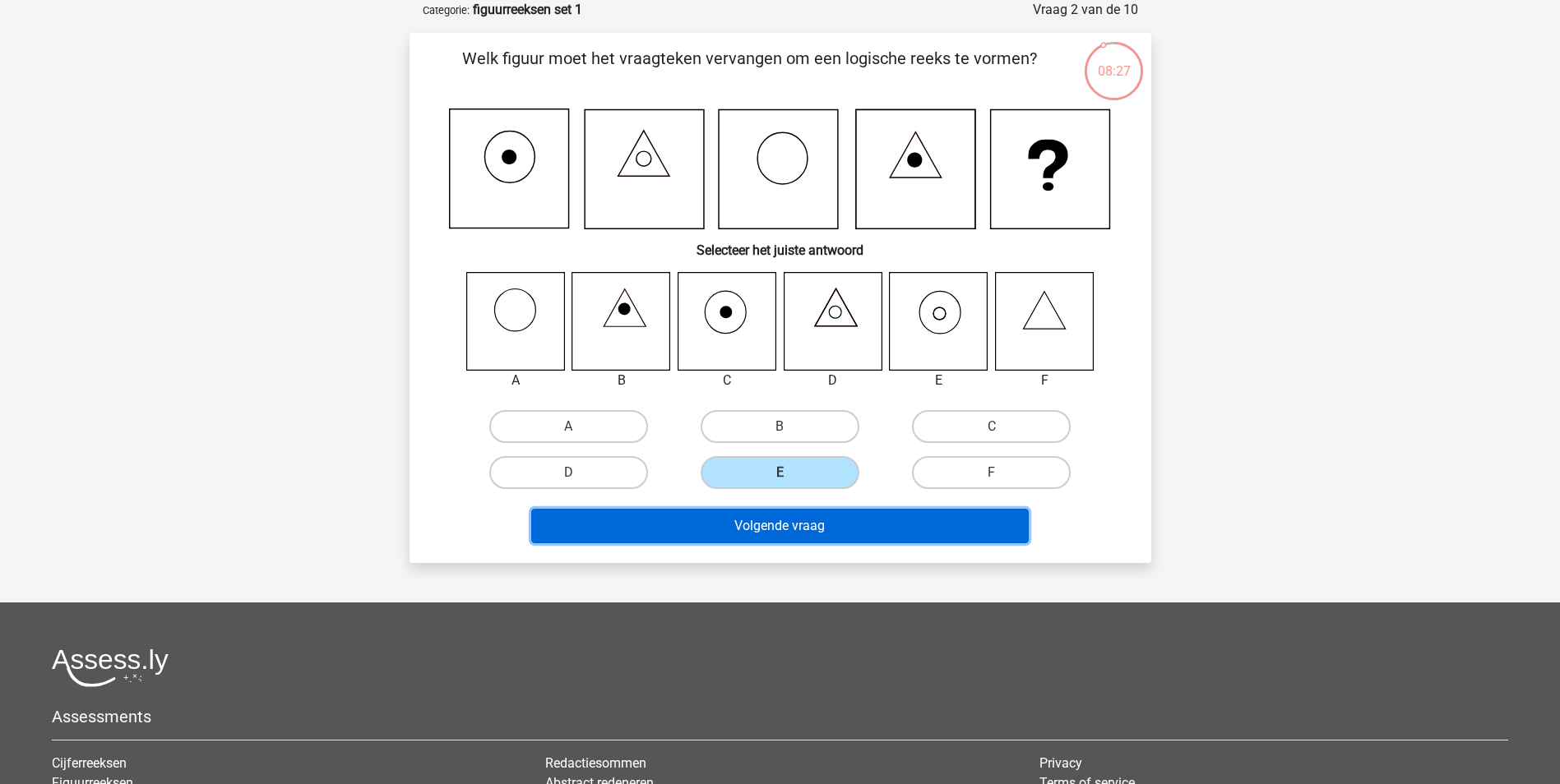
click at [794, 525] on button "Volgende vraag" at bounding box center [780, 526] width 498 height 34
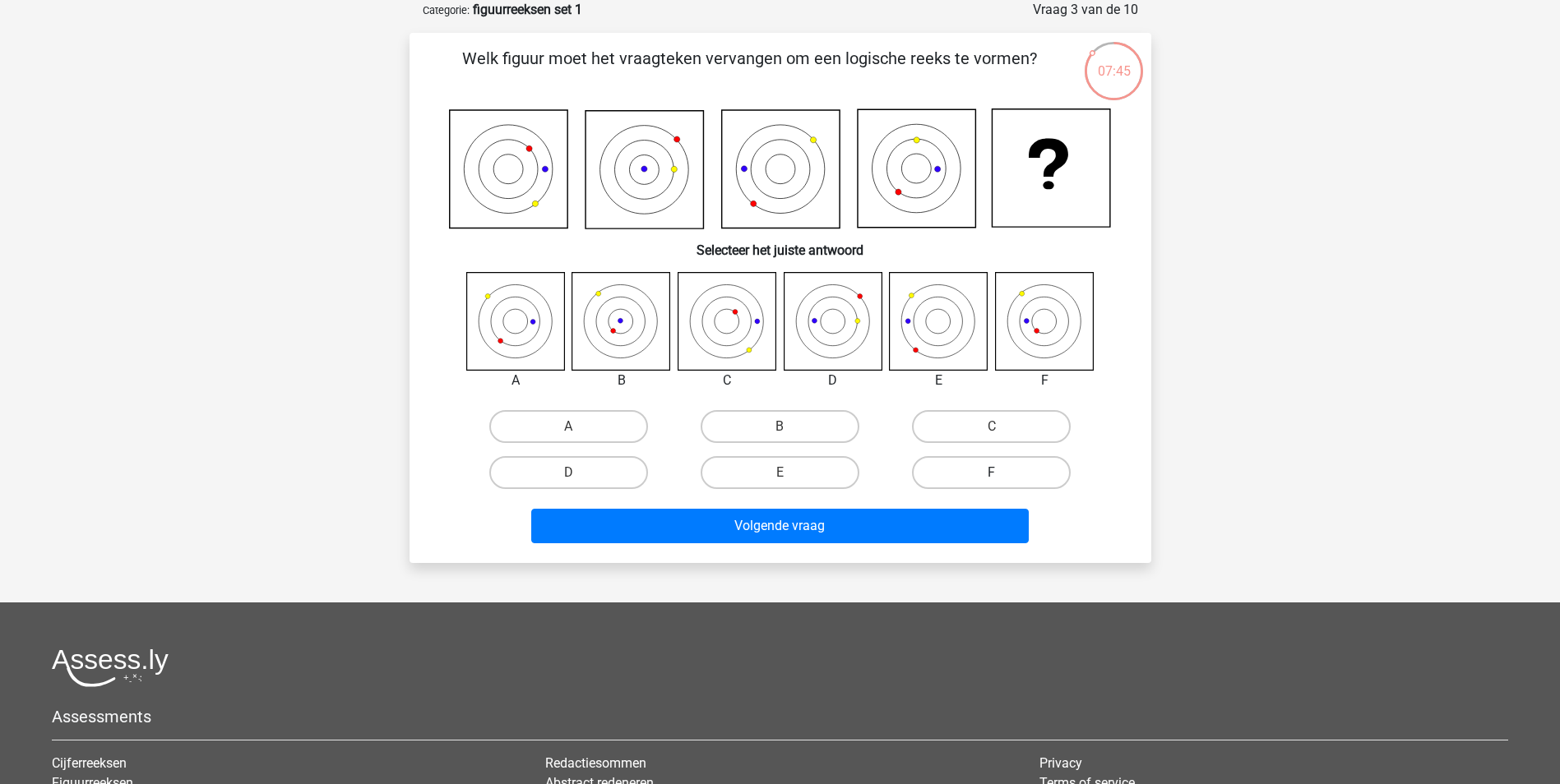
click at [1023, 474] on label "F" at bounding box center [992, 472] width 159 height 33
click at [1002, 474] on input "F" at bounding box center [997, 478] width 11 height 11
radio input "true"
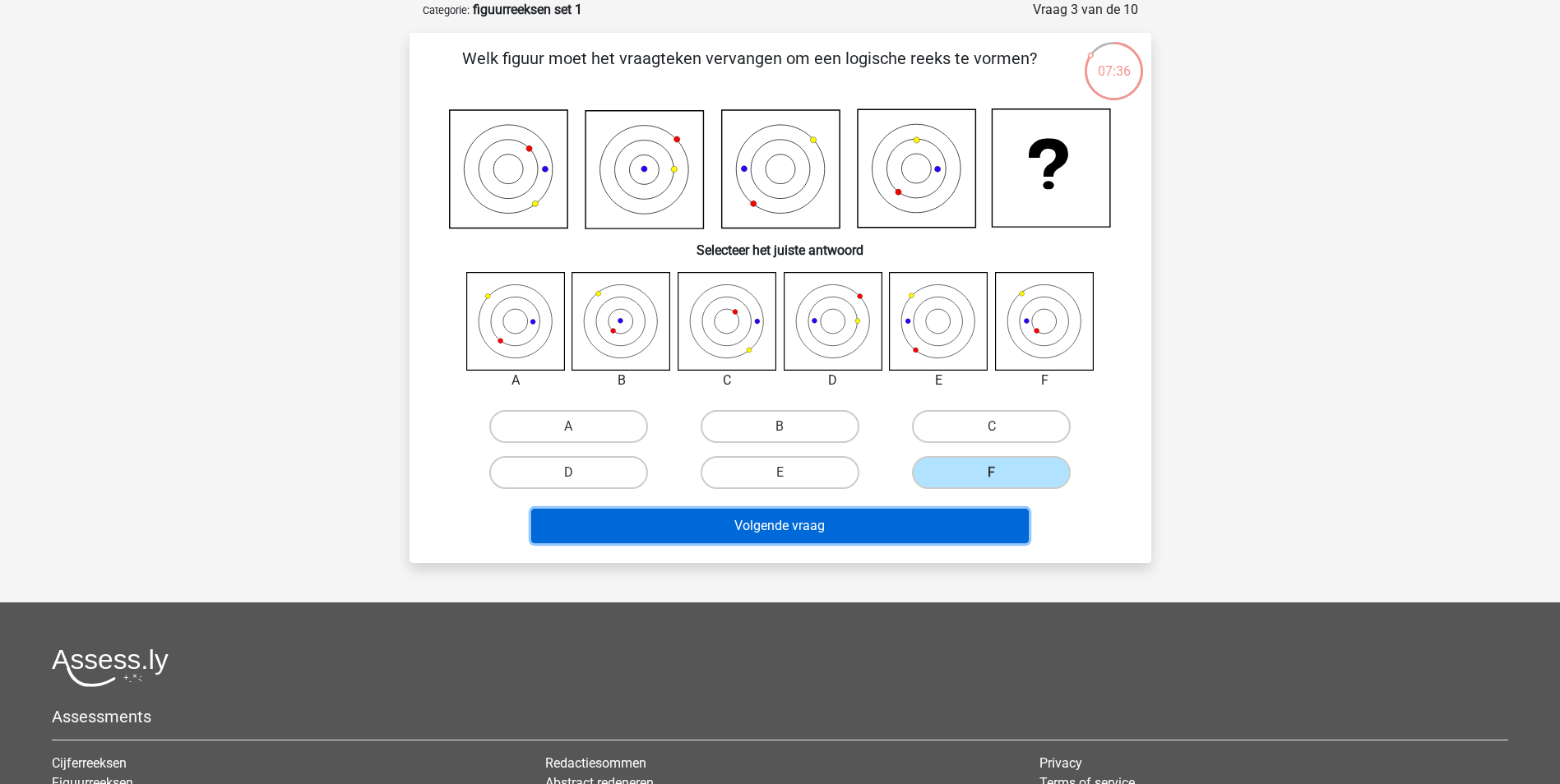
click at [790, 526] on button "Volgende vraag" at bounding box center [780, 526] width 498 height 34
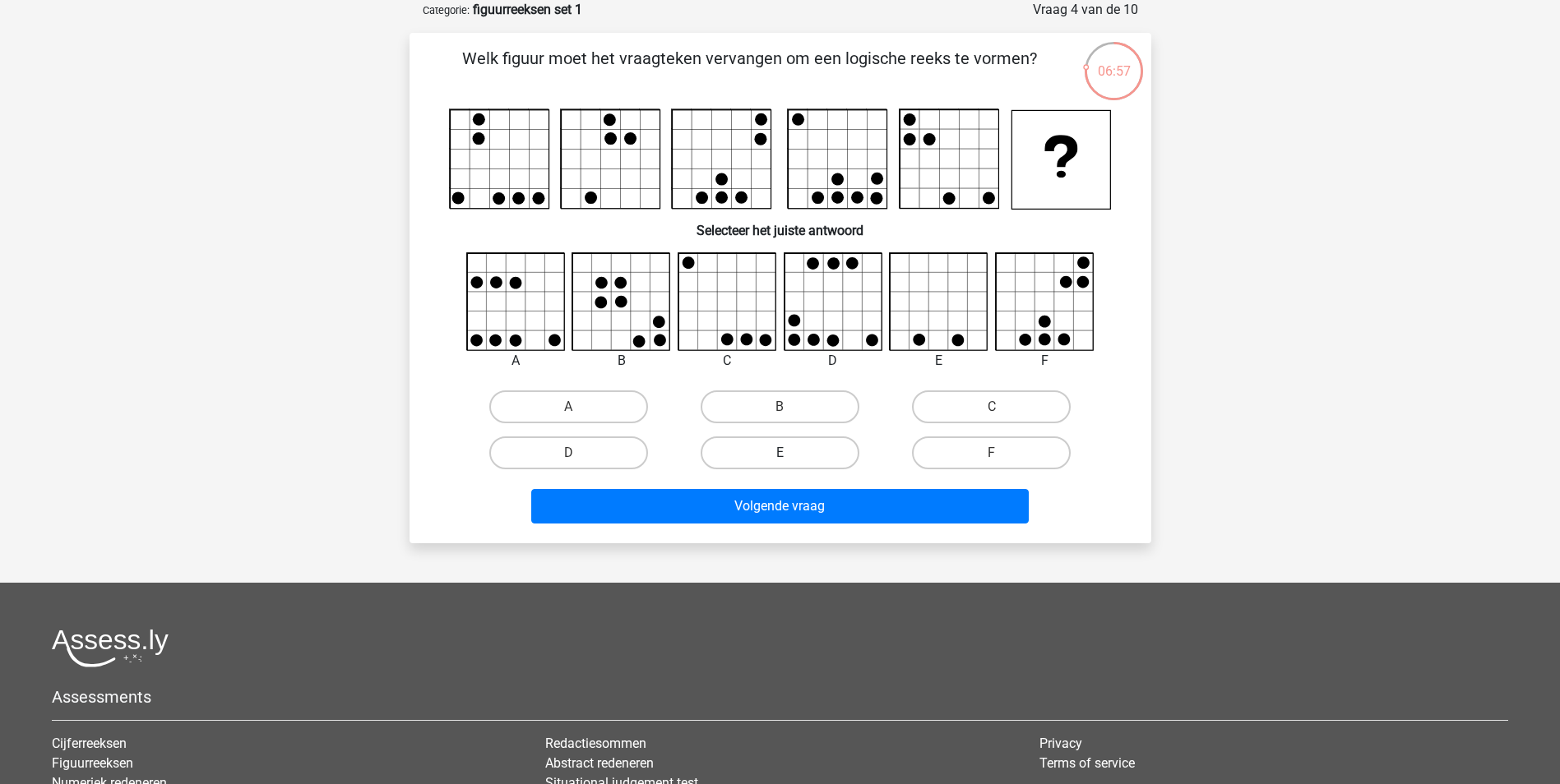
click at [776, 464] on label "E" at bounding box center [780, 452] width 159 height 33
click at [780, 464] on input "E" at bounding box center [785, 459] width 11 height 11
radio input "true"
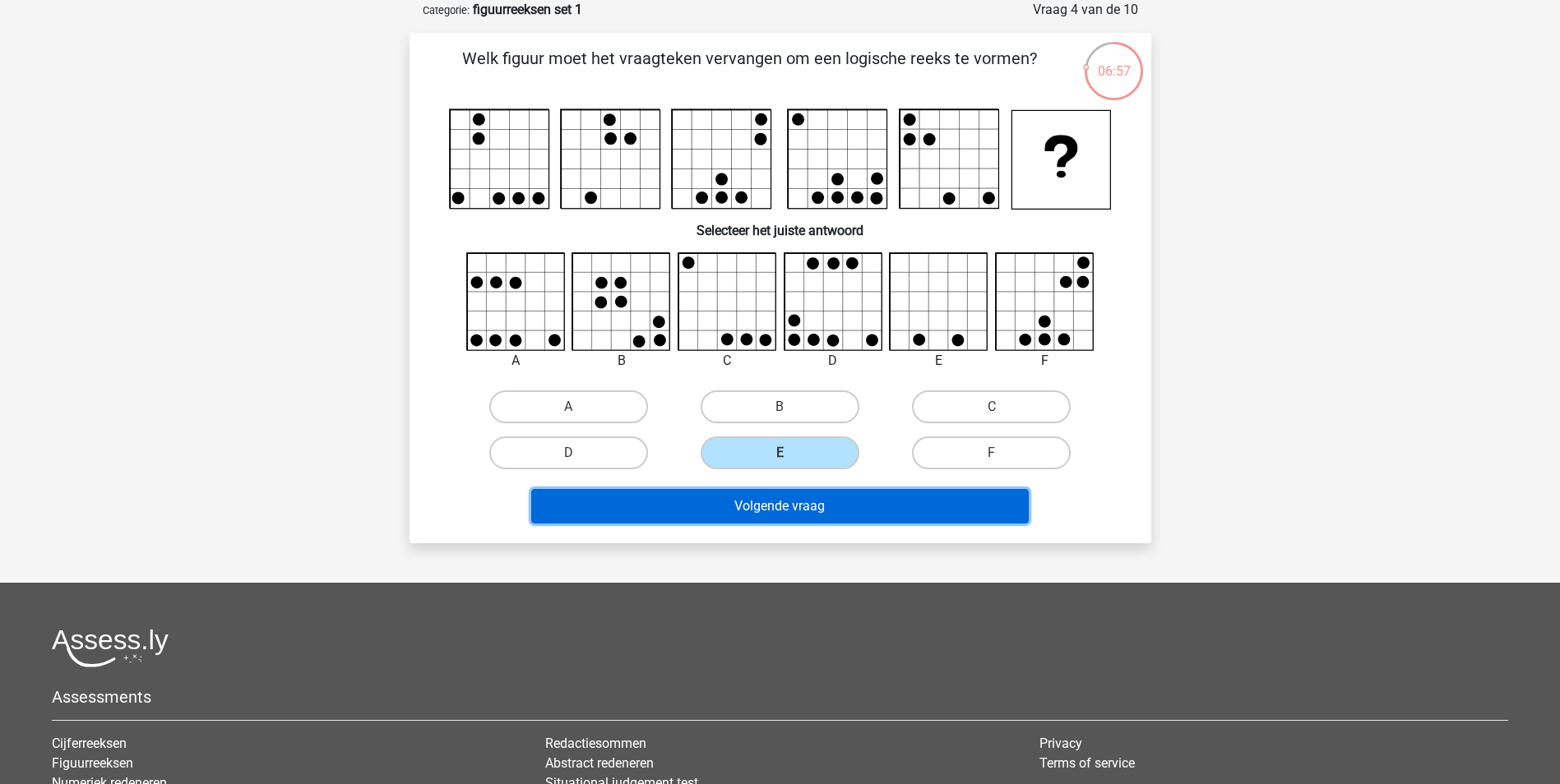
click at [798, 516] on button "Volgende vraag" at bounding box center [780, 506] width 498 height 34
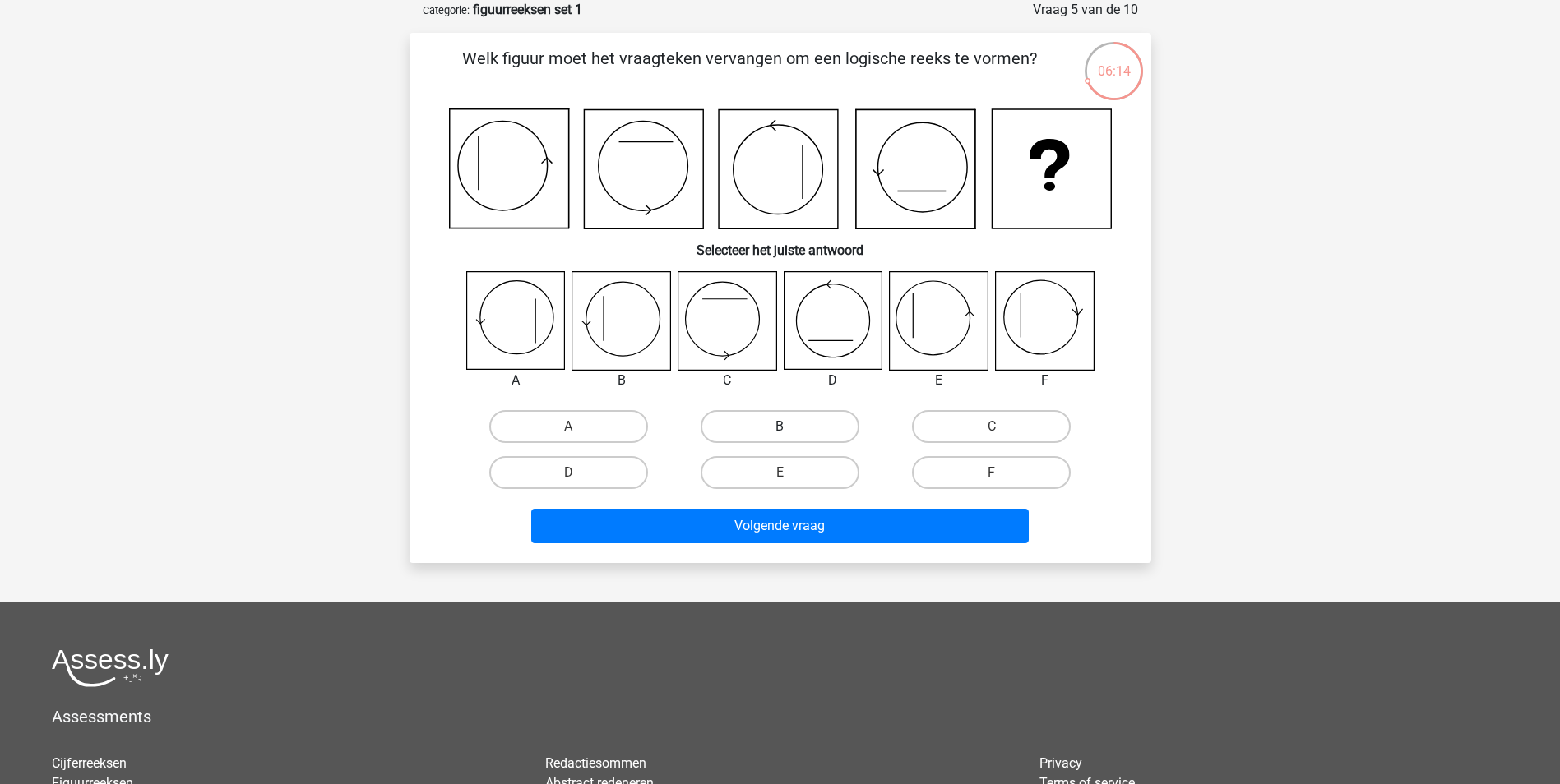
click at [807, 425] on label "B" at bounding box center [780, 426] width 159 height 33
click at [791, 427] on input "B" at bounding box center [785, 432] width 11 height 11
radio input "true"
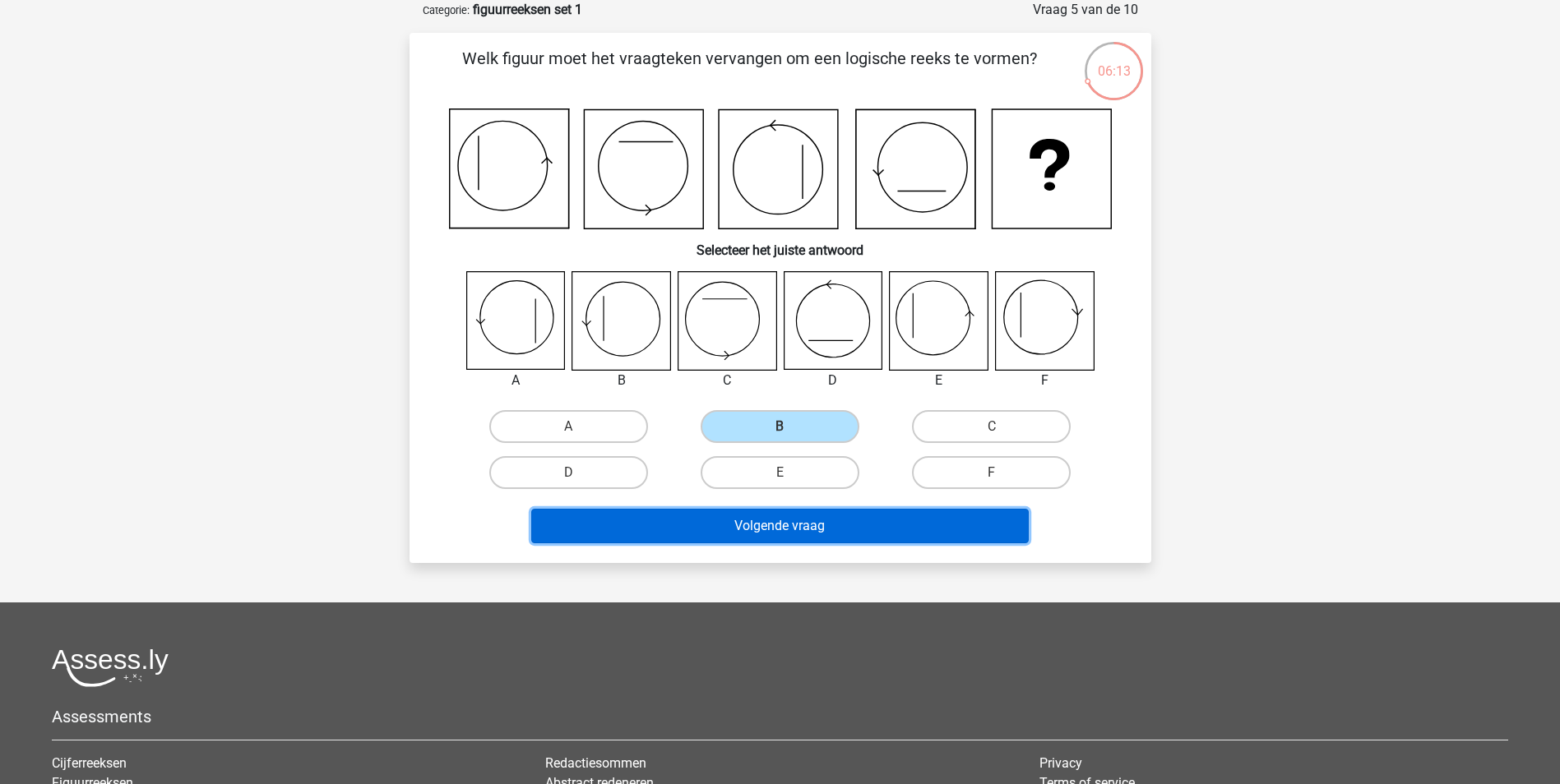
click at [820, 541] on button "Volgende vraag" at bounding box center [780, 526] width 498 height 34
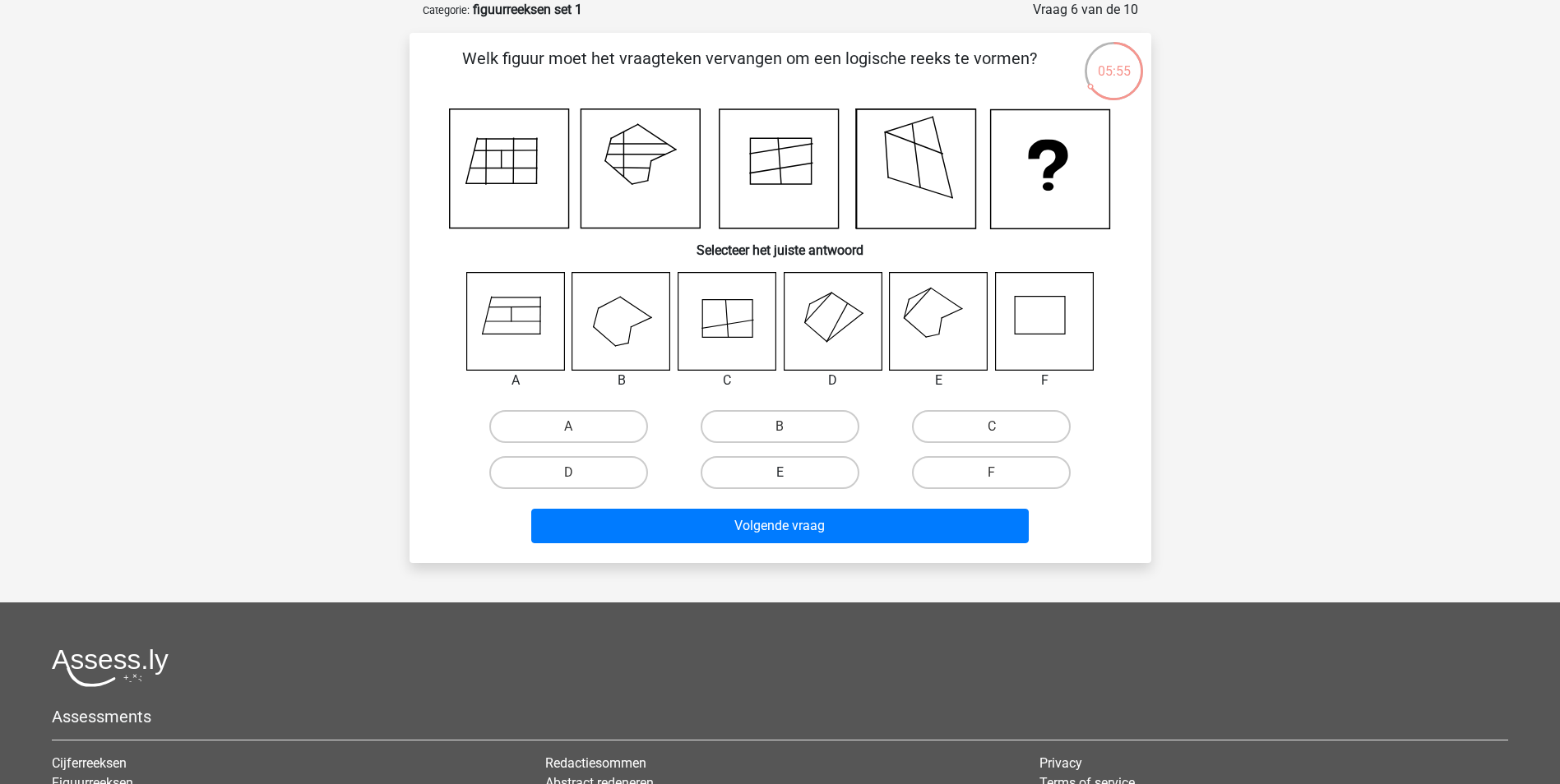
click at [784, 462] on label "E" at bounding box center [780, 472] width 159 height 33
click at [784, 473] on input "E" at bounding box center [785, 478] width 11 height 11
radio input "true"
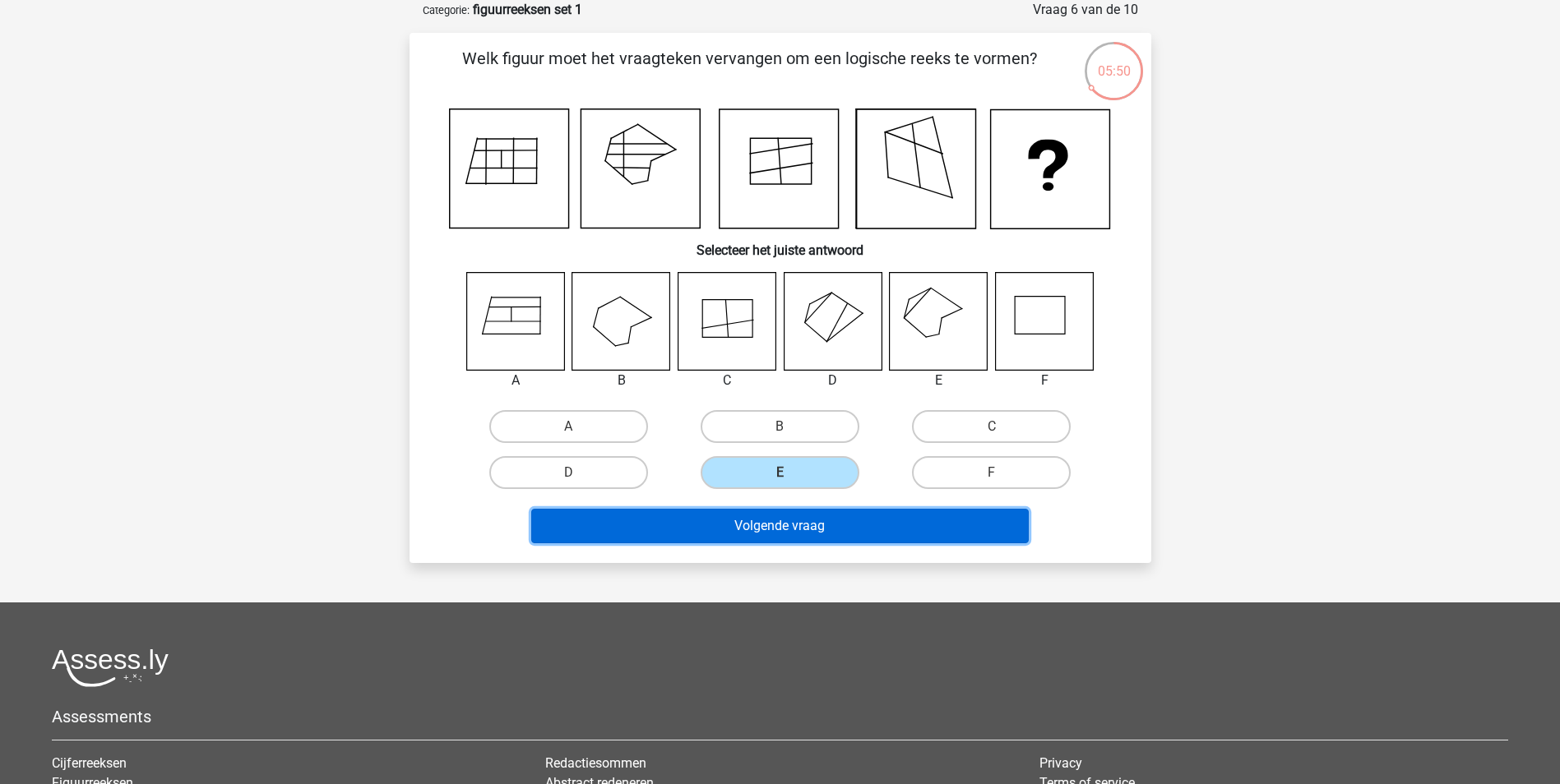
drag, startPoint x: 807, startPoint y: 537, endPoint x: 1387, endPoint y: 393, distance: 597.6
click at [1387, 393] on div "Kies premium [GEOGRAPHIC_DATA] [EMAIL_ADDRESS][DOMAIN_NAME]" at bounding box center [780, 477] width 1560 height 1118
click at [774, 526] on button "Volgende vraag" at bounding box center [780, 526] width 498 height 34
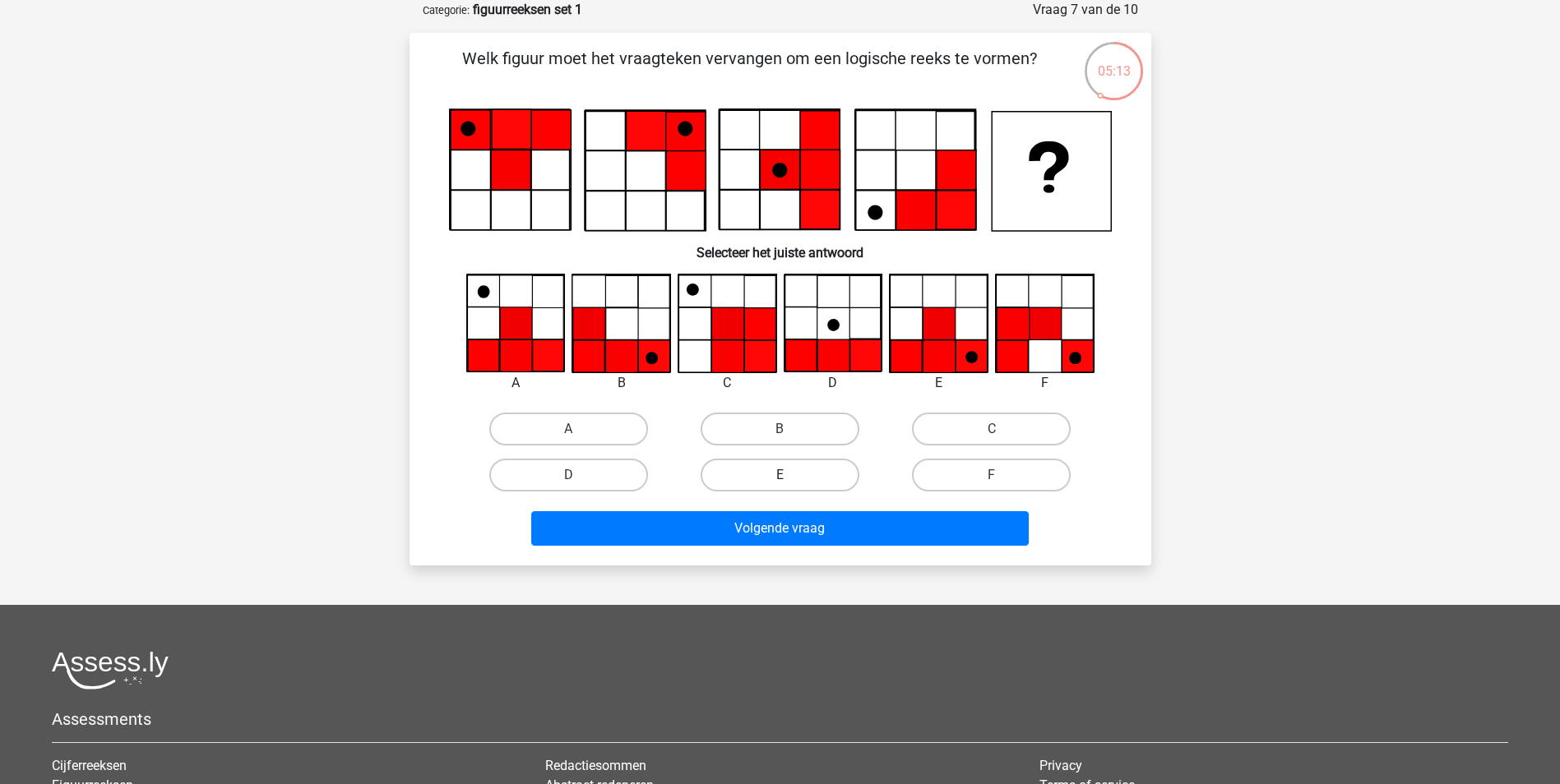
click at [815, 480] on label "E" at bounding box center [780, 474] width 159 height 33
click at [791, 480] on input "E" at bounding box center [785, 481] width 11 height 11
radio input "true"
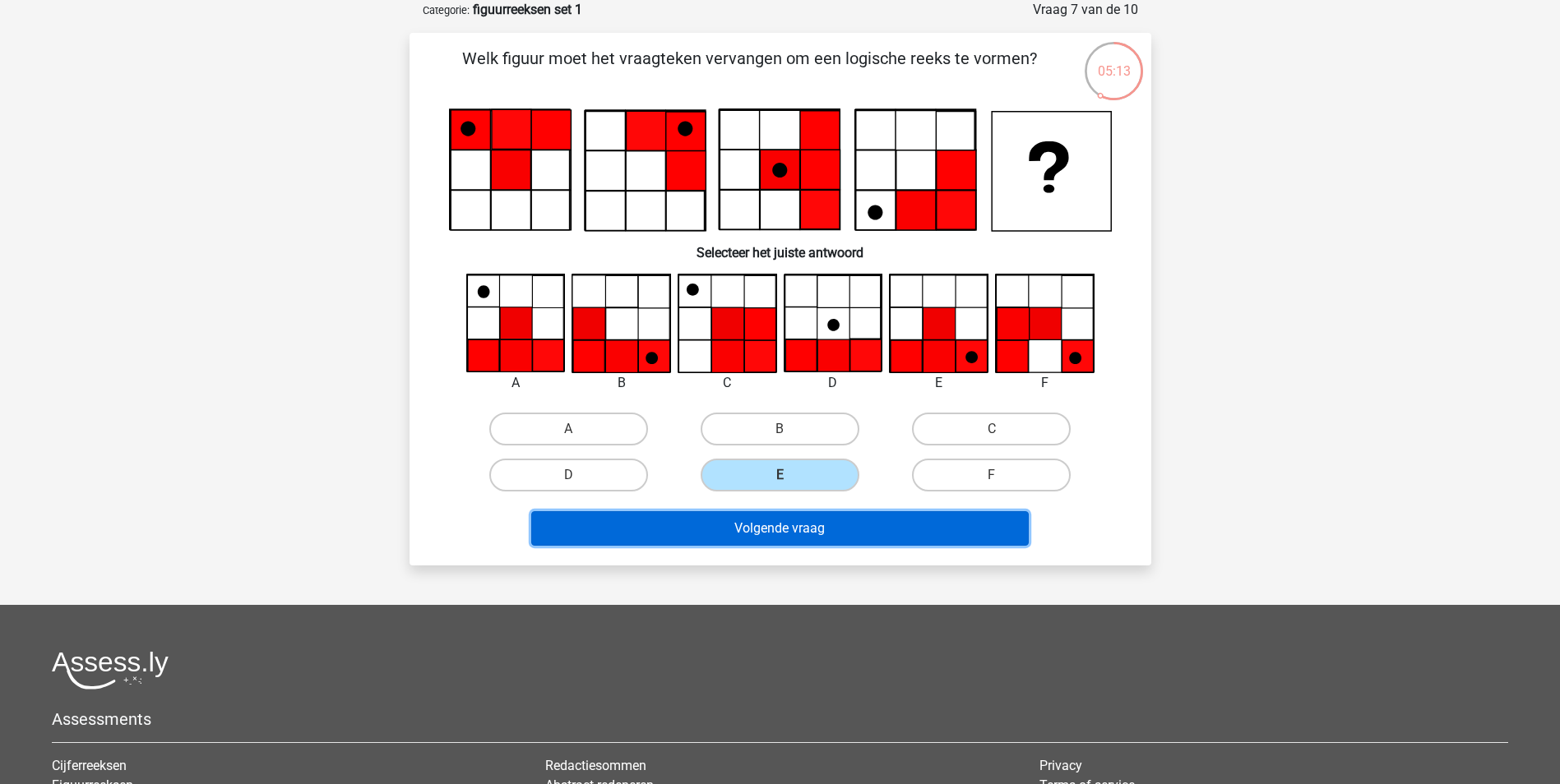
click at [812, 521] on button "Volgende vraag" at bounding box center [780, 528] width 498 height 34
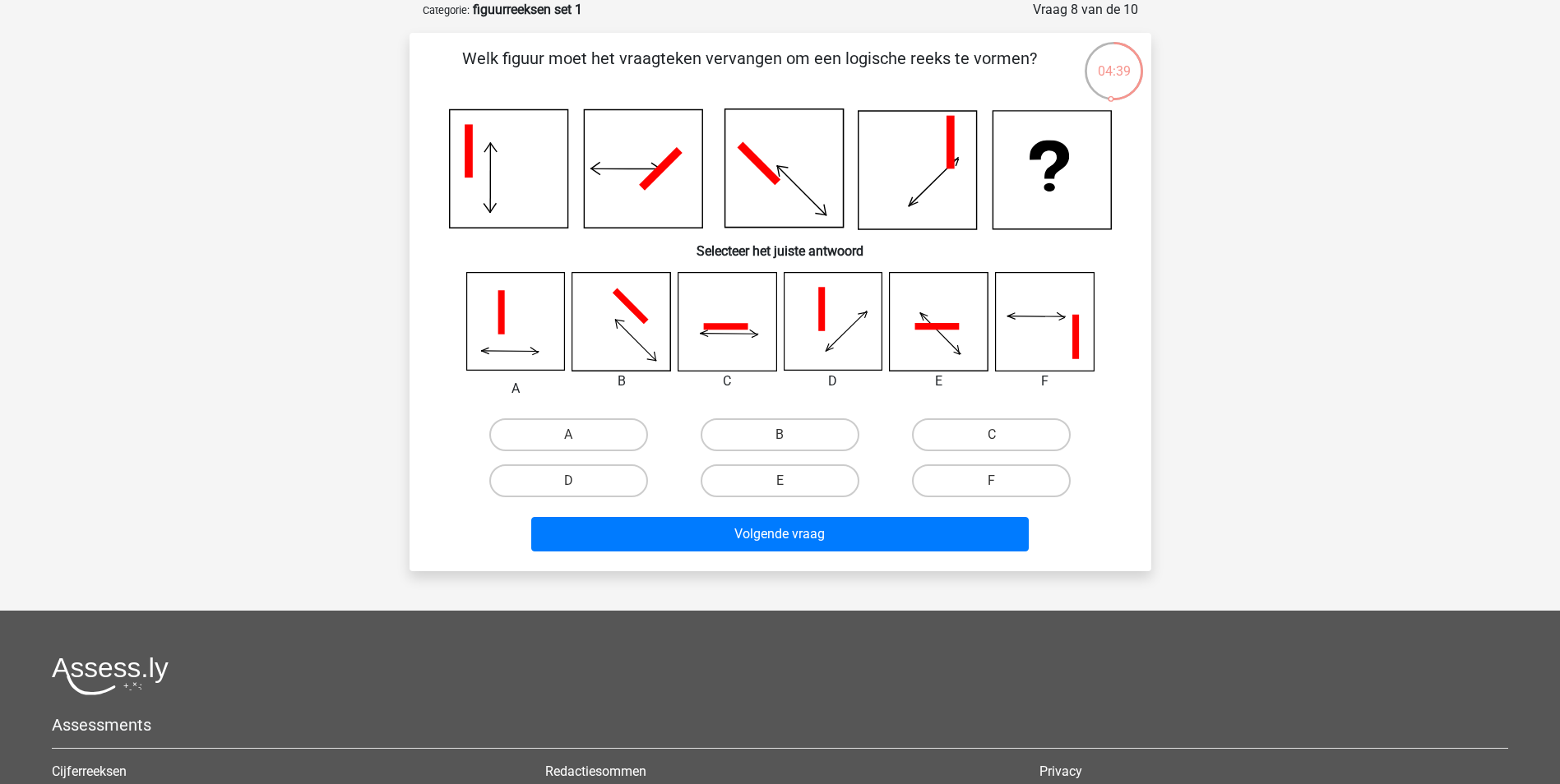
click at [713, 353] on icon at bounding box center [726, 321] width 98 height 98
click at [988, 444] on label "C" at bounding box center [992, 434] width 159 height 33
click at [992, 444] on input "C" at bounding box center [997, 440] width 11 height 11
radio input "true"
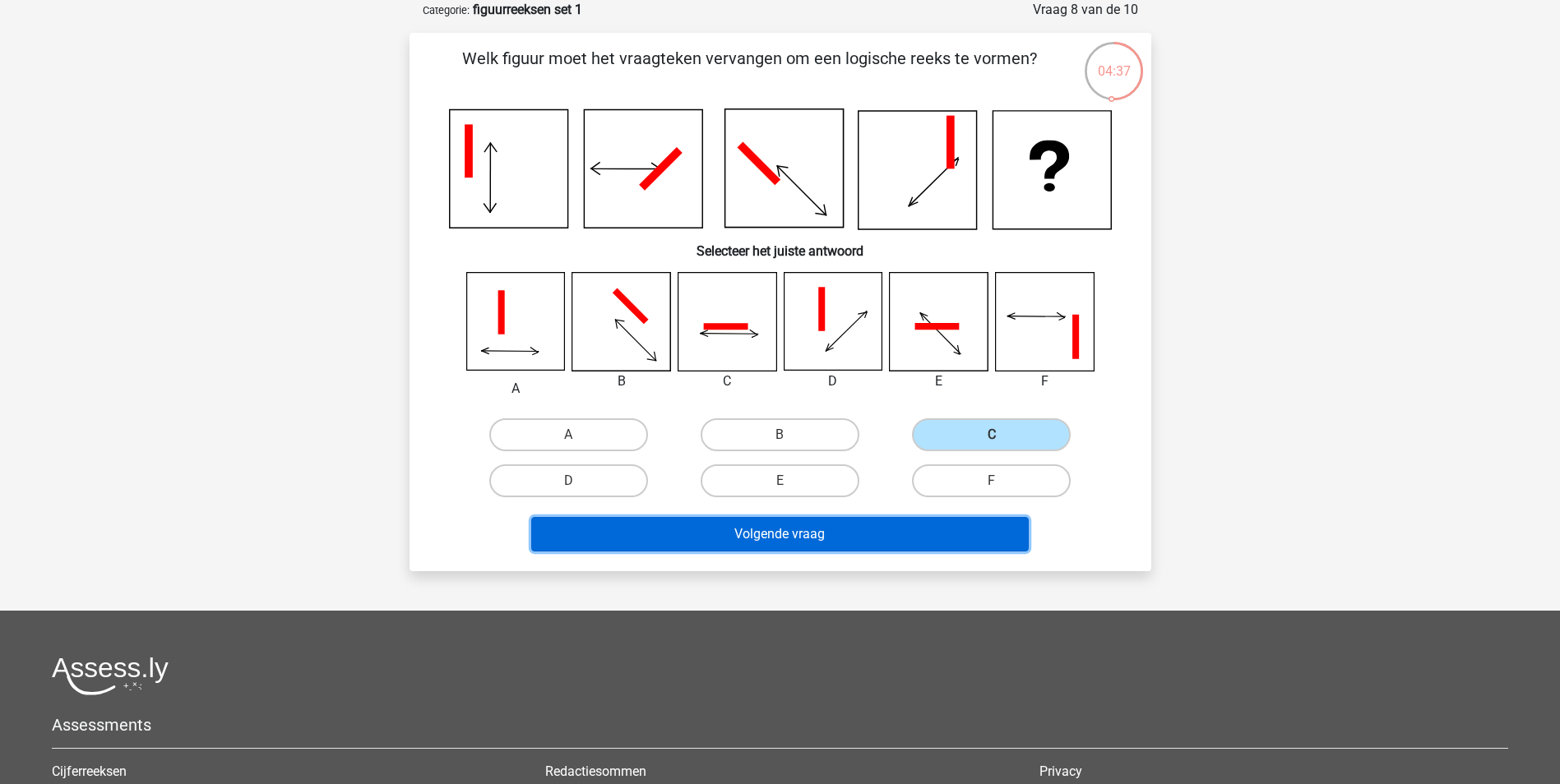
click at [853, 534] on button "Volgende vraag" at bounding box center [780, 534] width 498 height 34
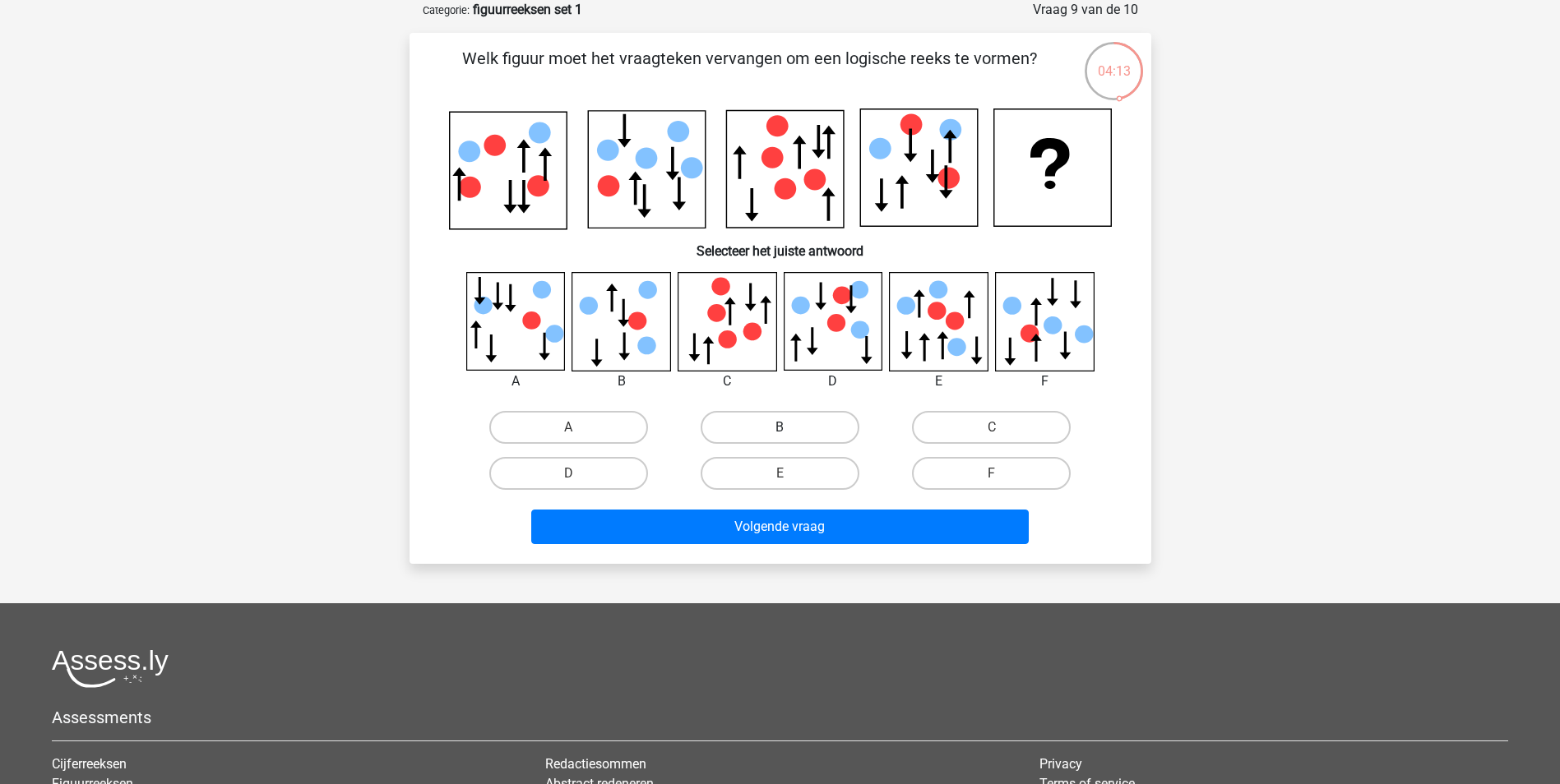
click at [750, 418] on label "B" at bounding box center [780, 427] width 159 height 33
click at [780, 428] on input "B" at bounding box center [785, 433] width 11 height 11
radio input "true"
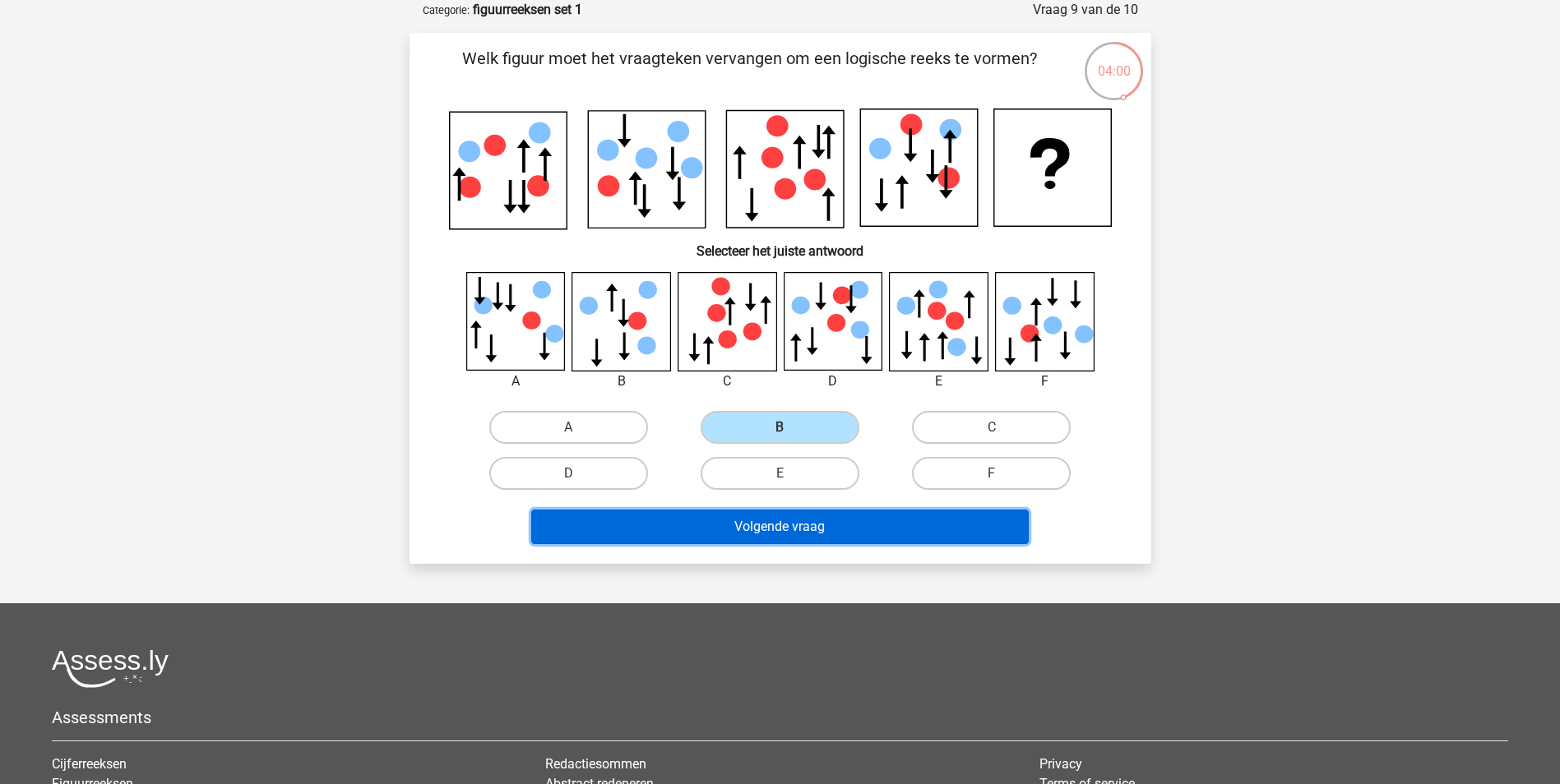
click at [869, 530] on button "Volgende vraag" at bounding box center [780, 526] width 498 height 34
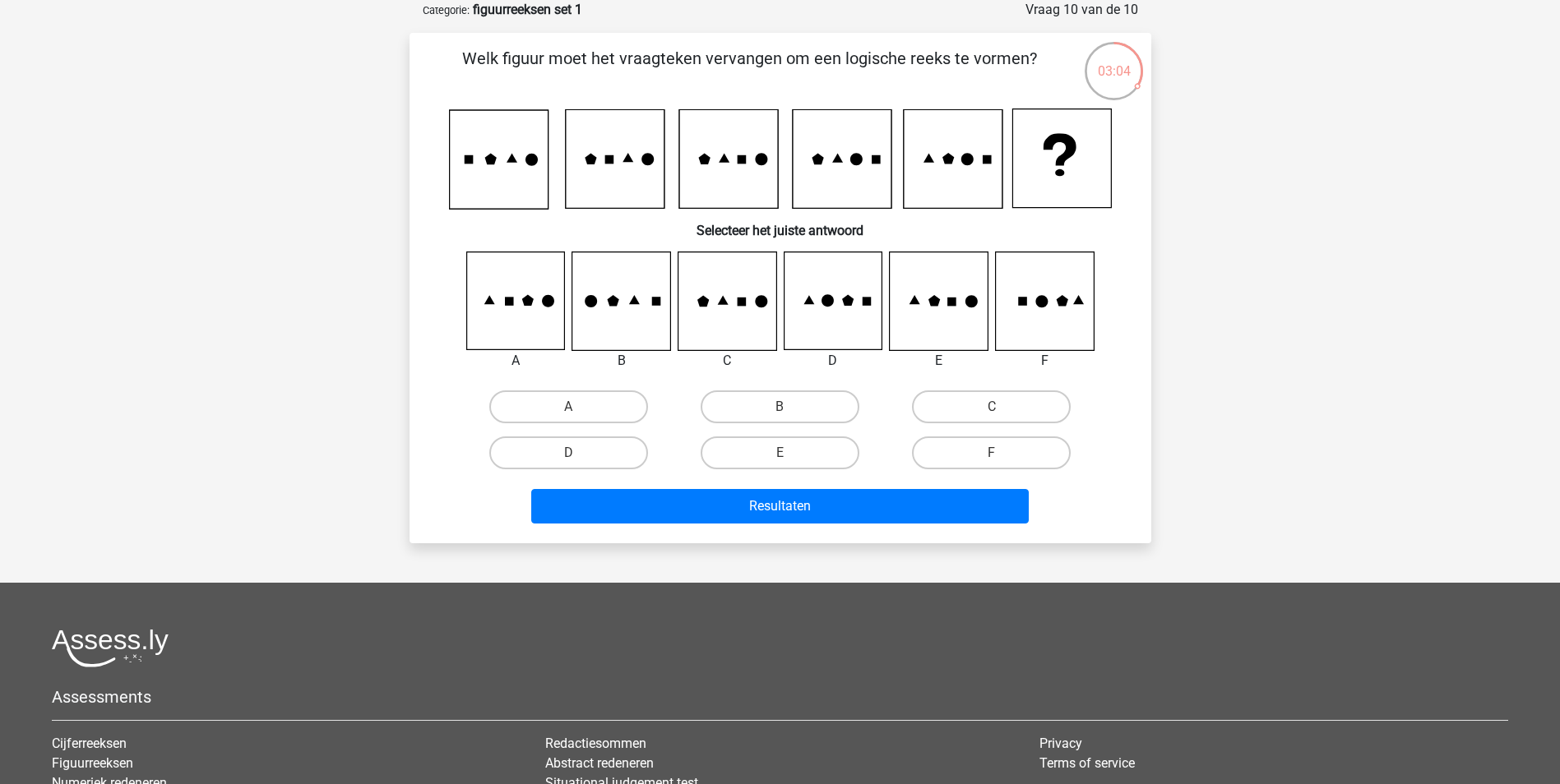
click at [978, 325] on icon at bounding box center [938, 301] width 98 height 98
click at [806, 463] on label "E" at bounding box center [780, 452] width 159 height 33
click at [791, 463] on input "E" at bounding box center [785, 459] width 11 height 11
radio input "true"
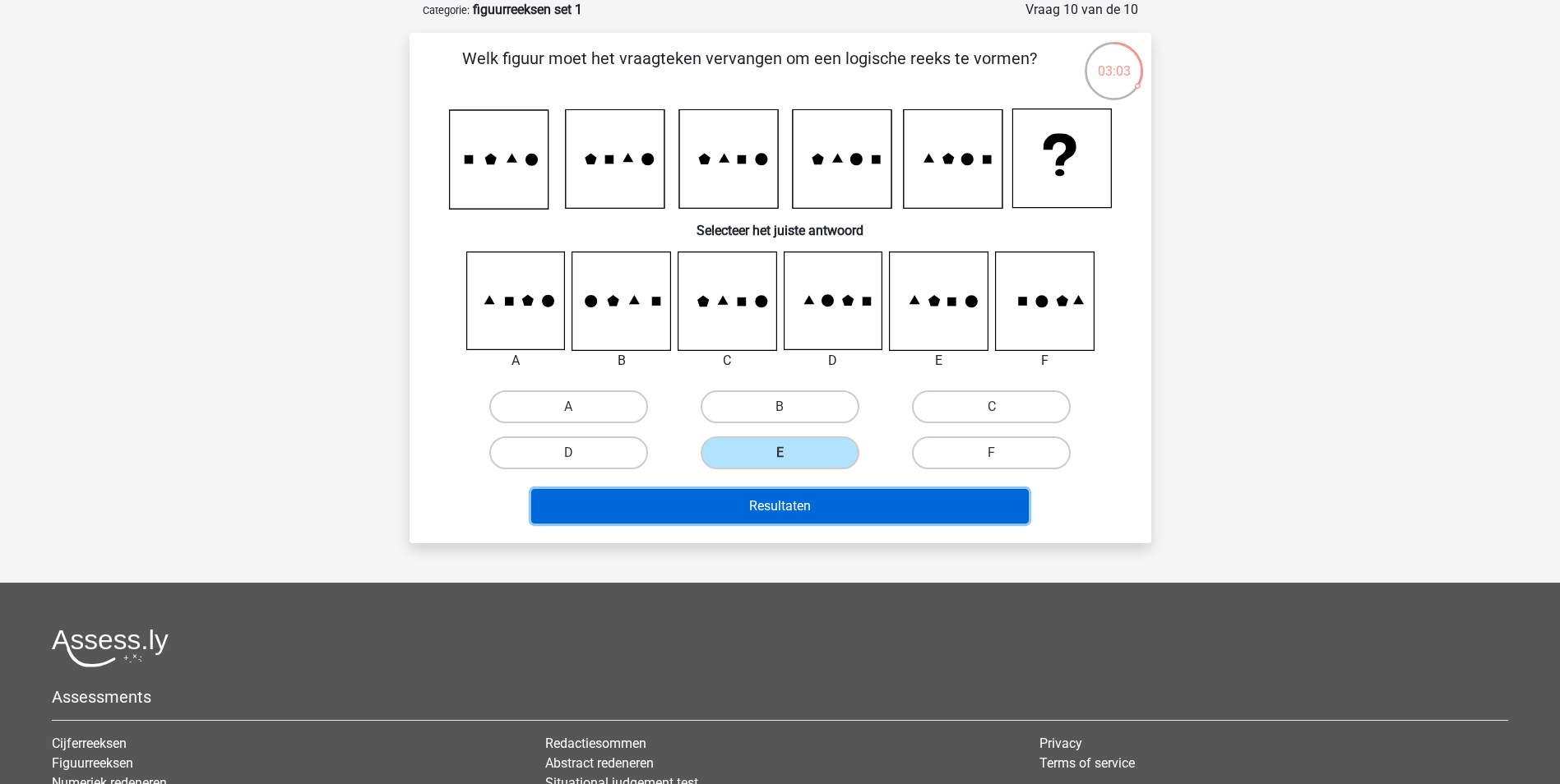
click at [825, 498] on button "Resultaten" at bounding box center [780, 506] width 498 height 34
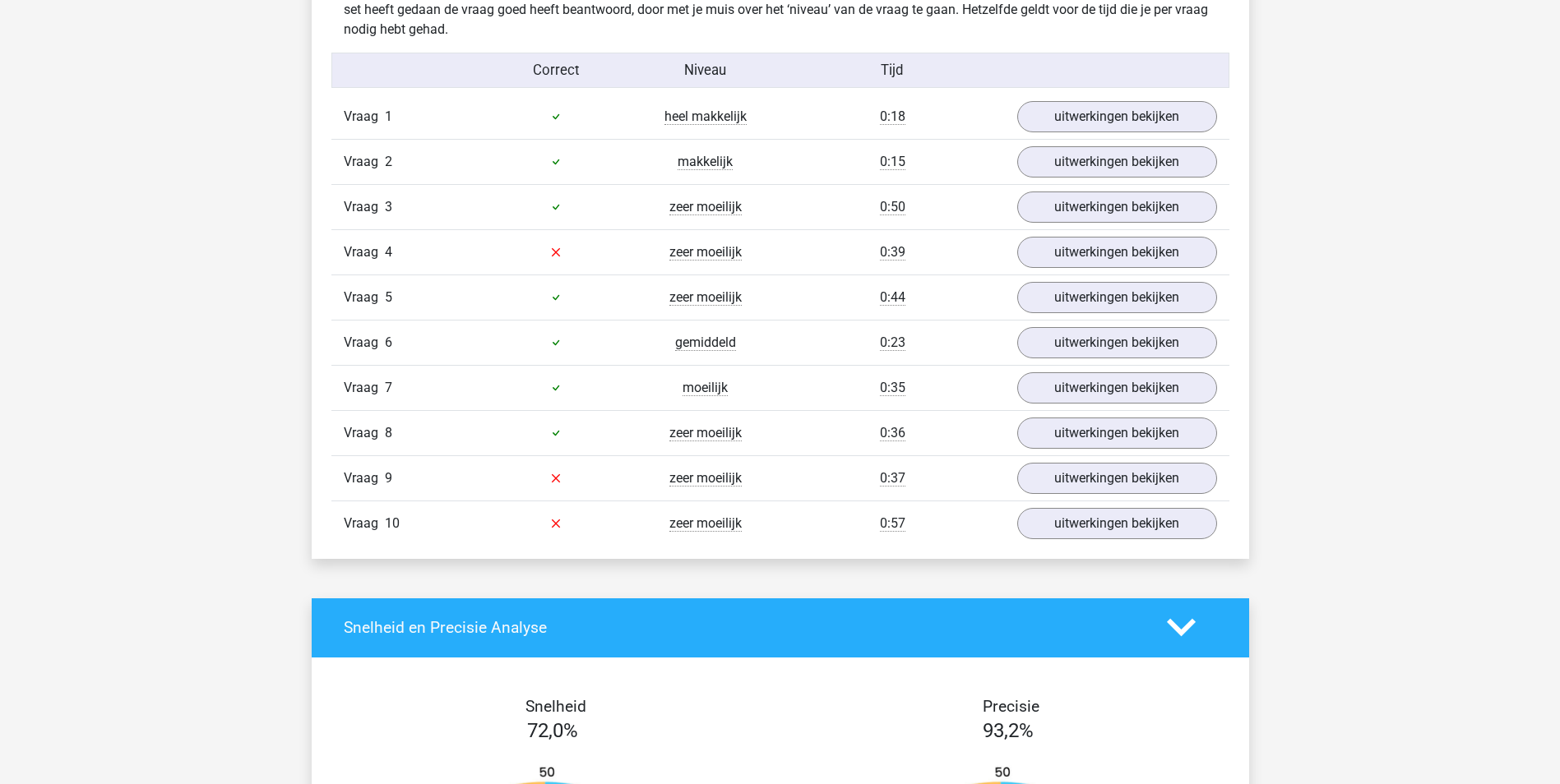
scroll to position [1151, 0]
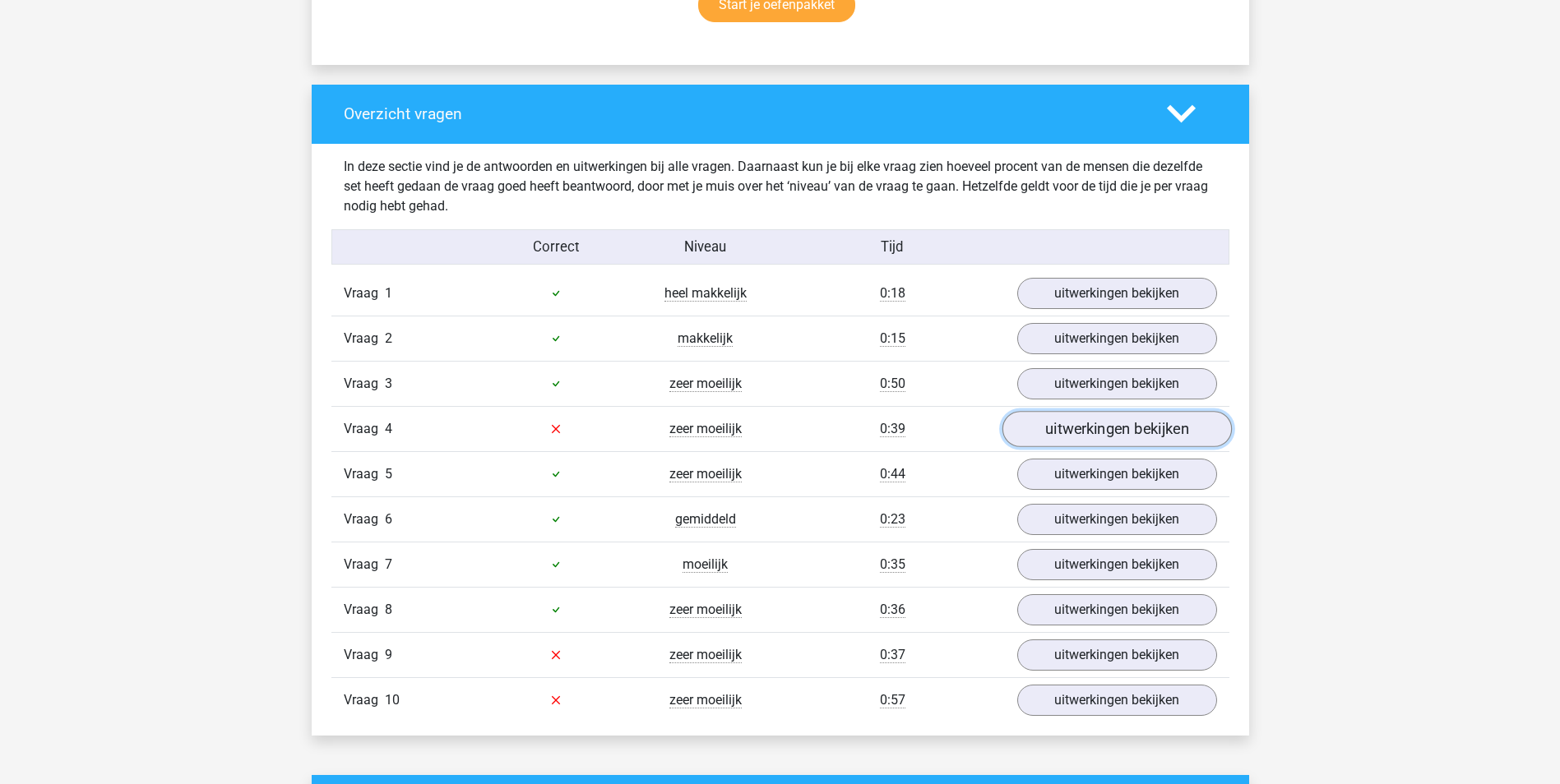
click at [1106, 428] on link "uitwerkingen bekijken" at bounding box center [1116, 429] width 229 height 36
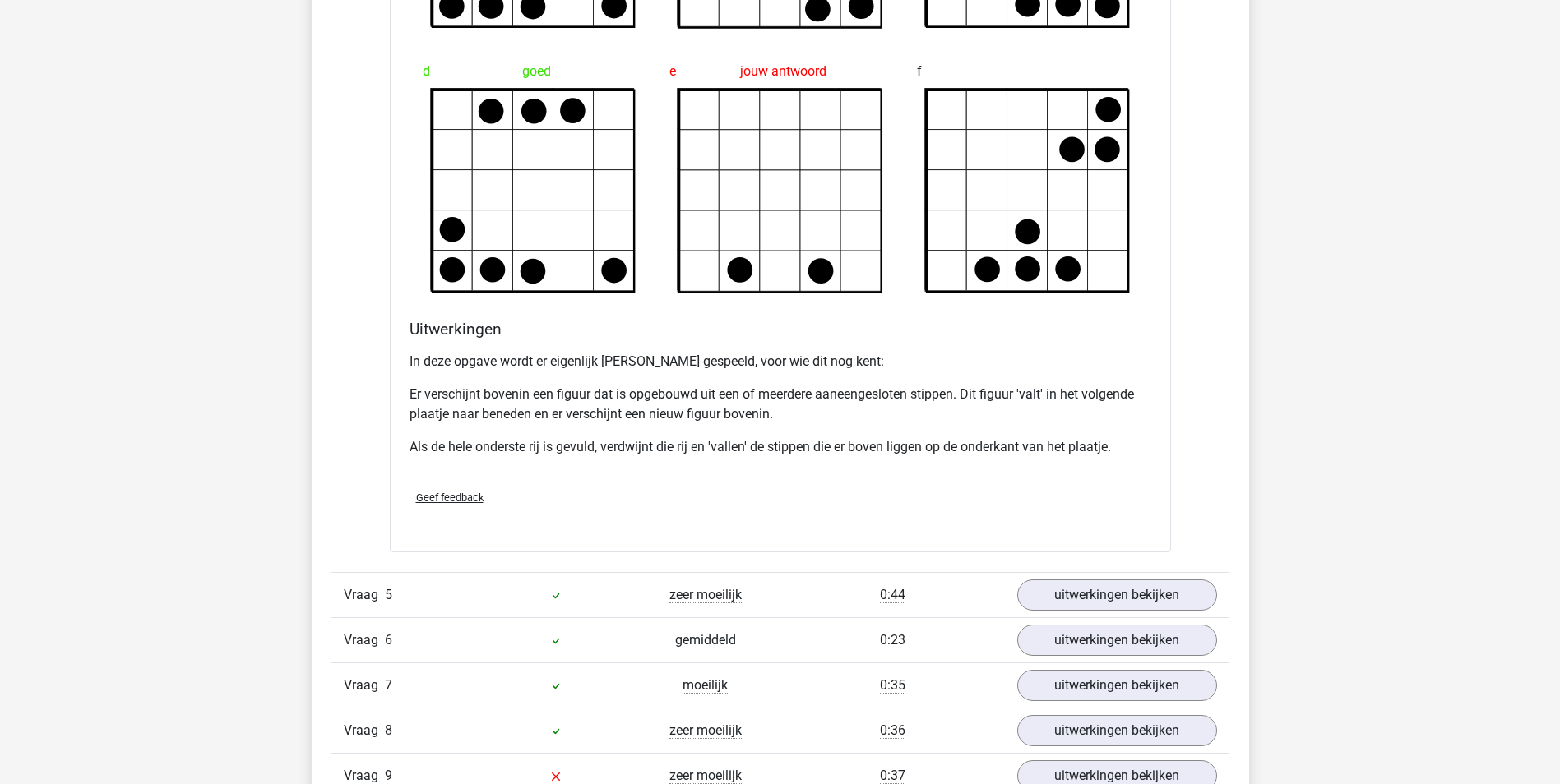
scroll to position [2219, 0]
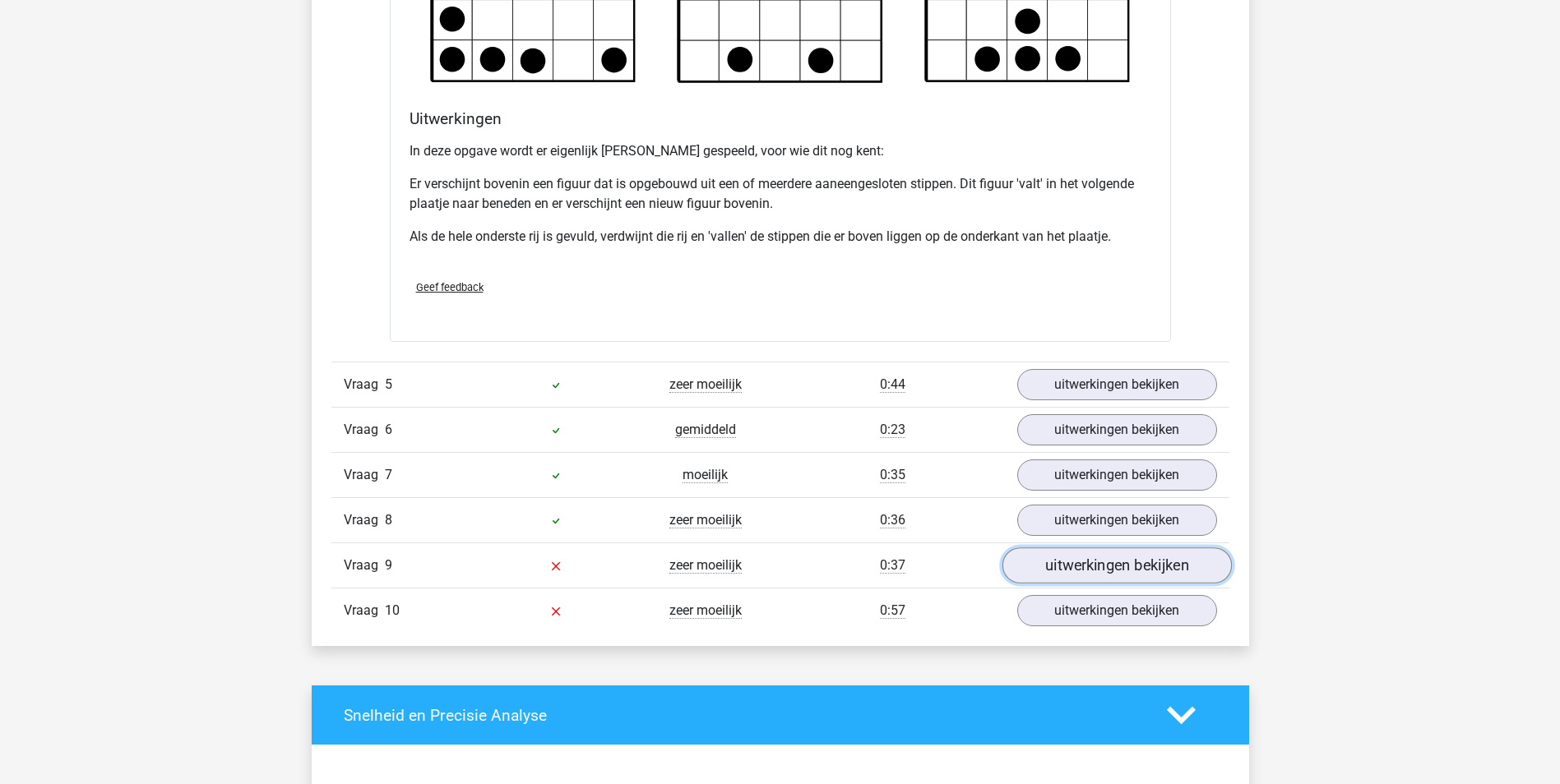
click at [1095, 561] on link "uitwerkingen bekijken" at bounding box center [1116, 565] width 229 height 36
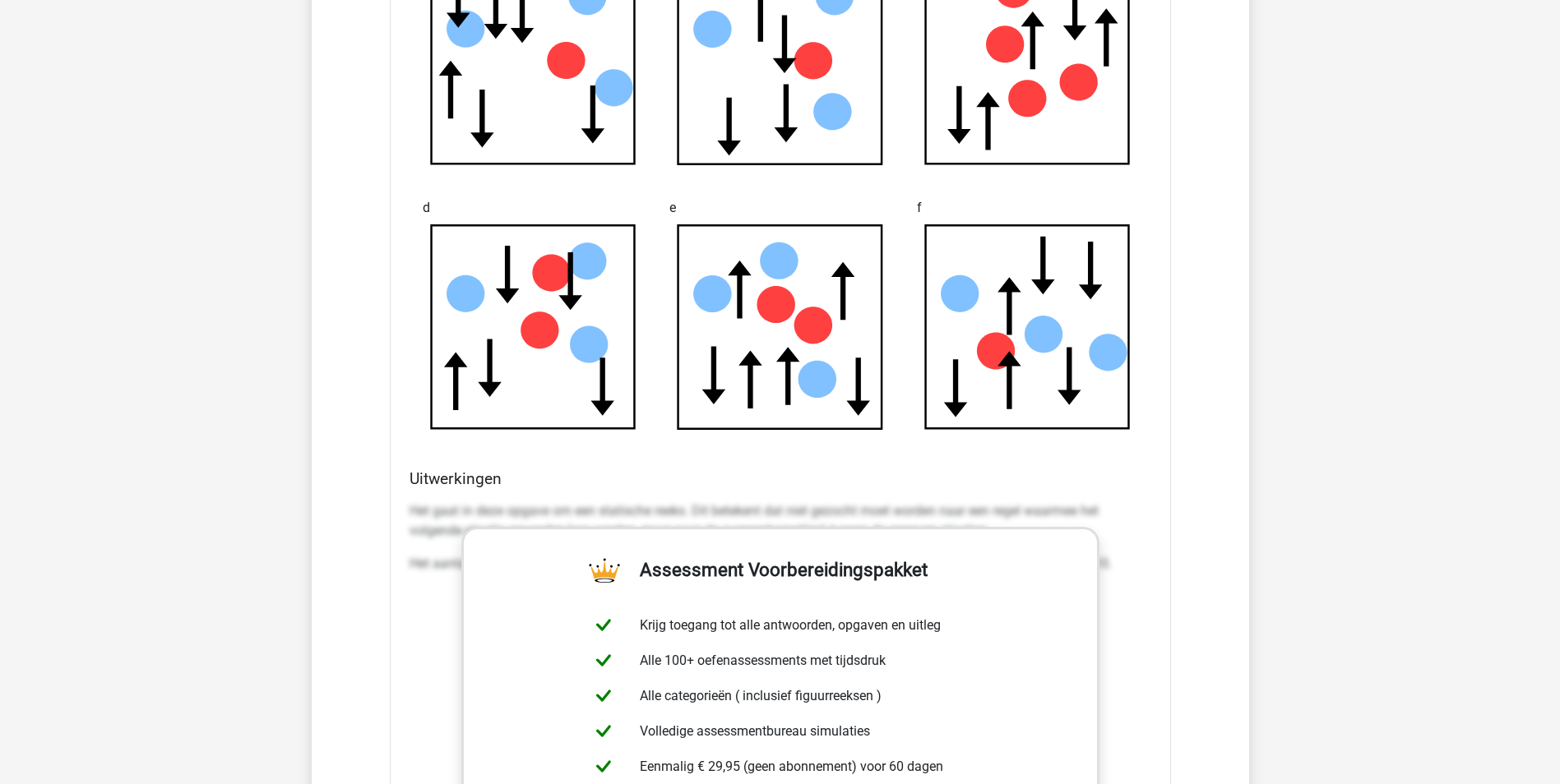
scroll to position [3124, 0]
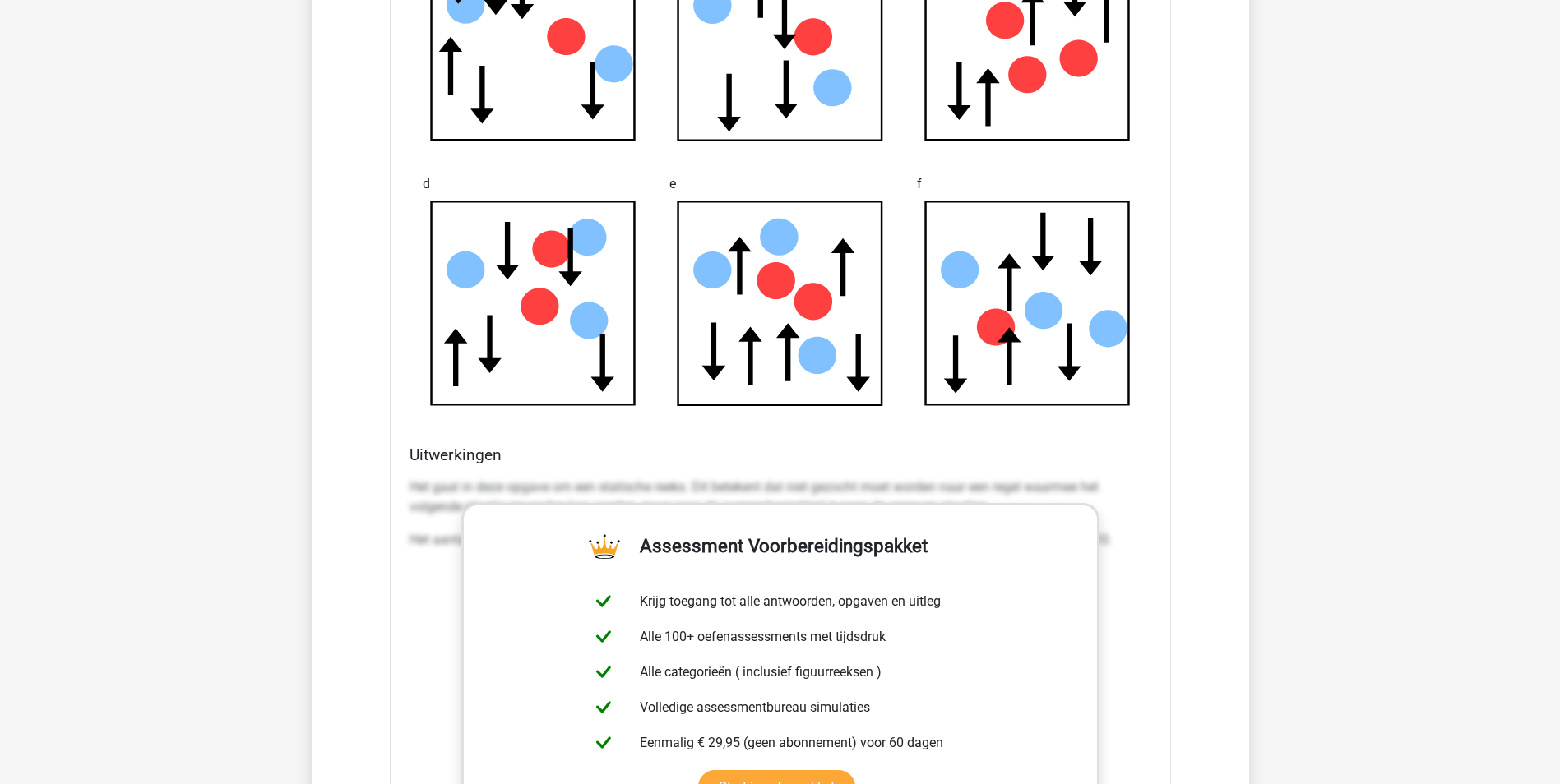
click at [1139, 418] on div "f" at bounding box center [1027, 287] width 248 height 265
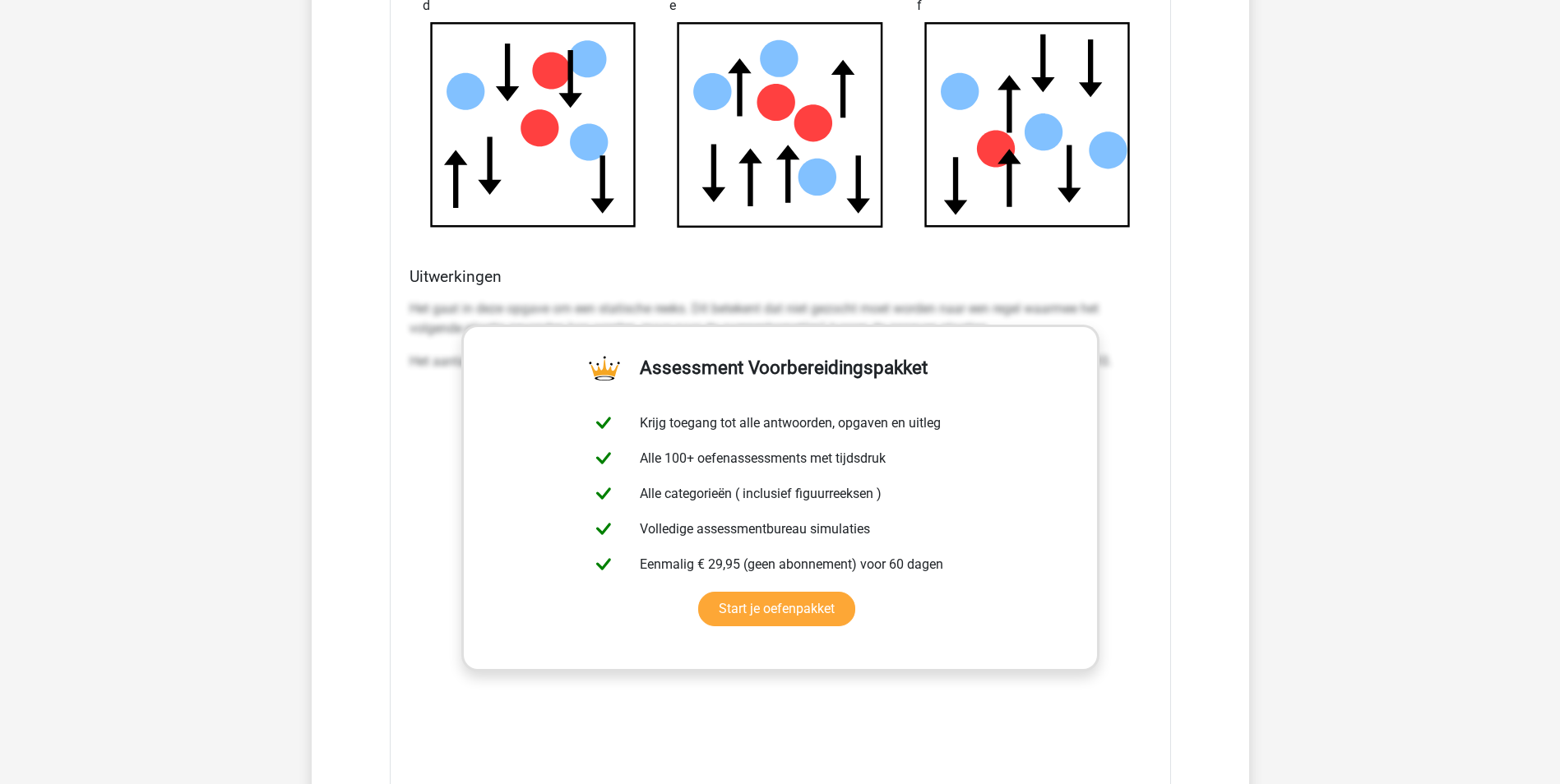
scroll to position [3617, 0]
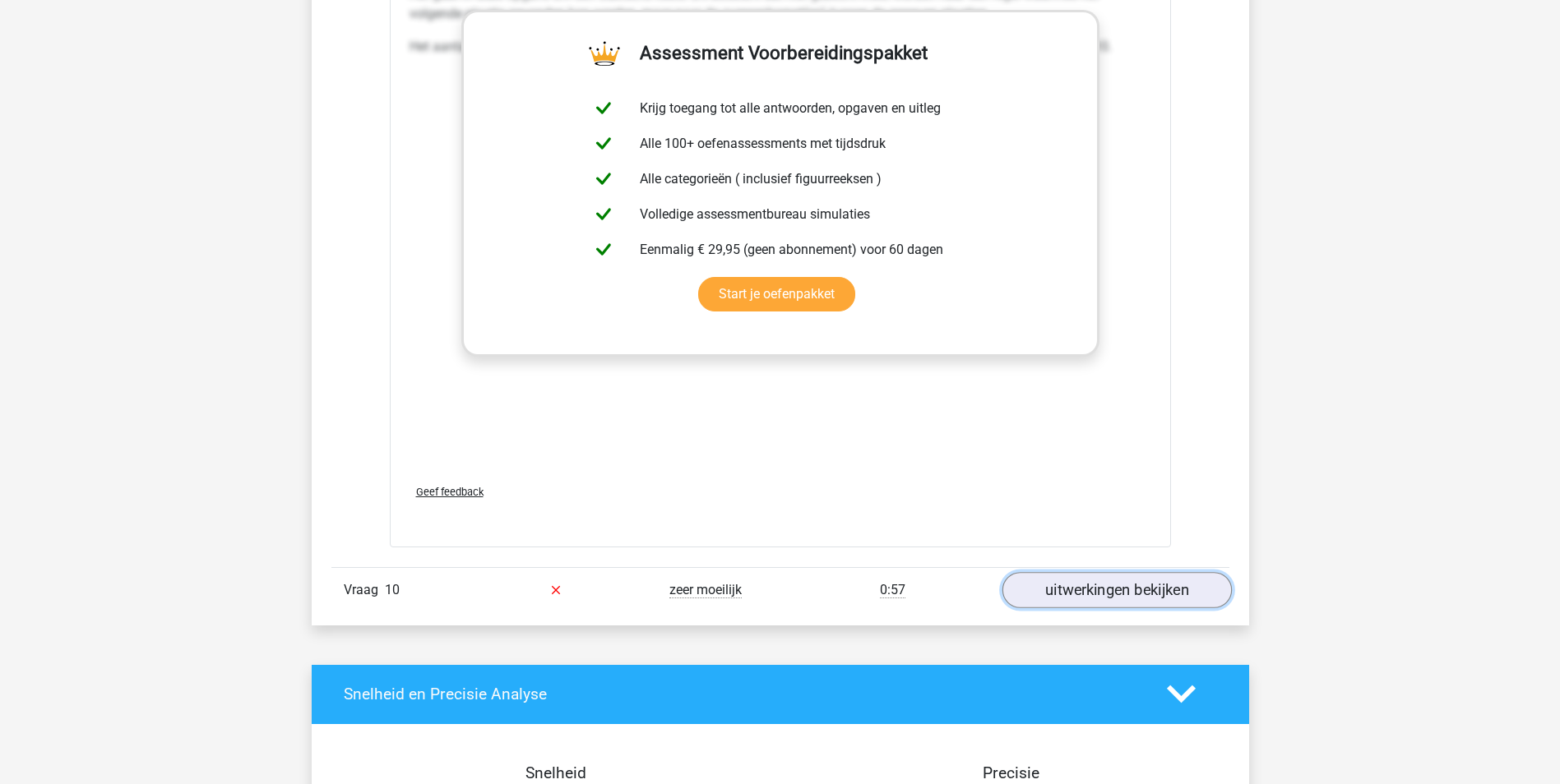
click at [1099, 603] on link "uitwerkingen bekijken" at bounding box center [1116, 590] width 229 height 36
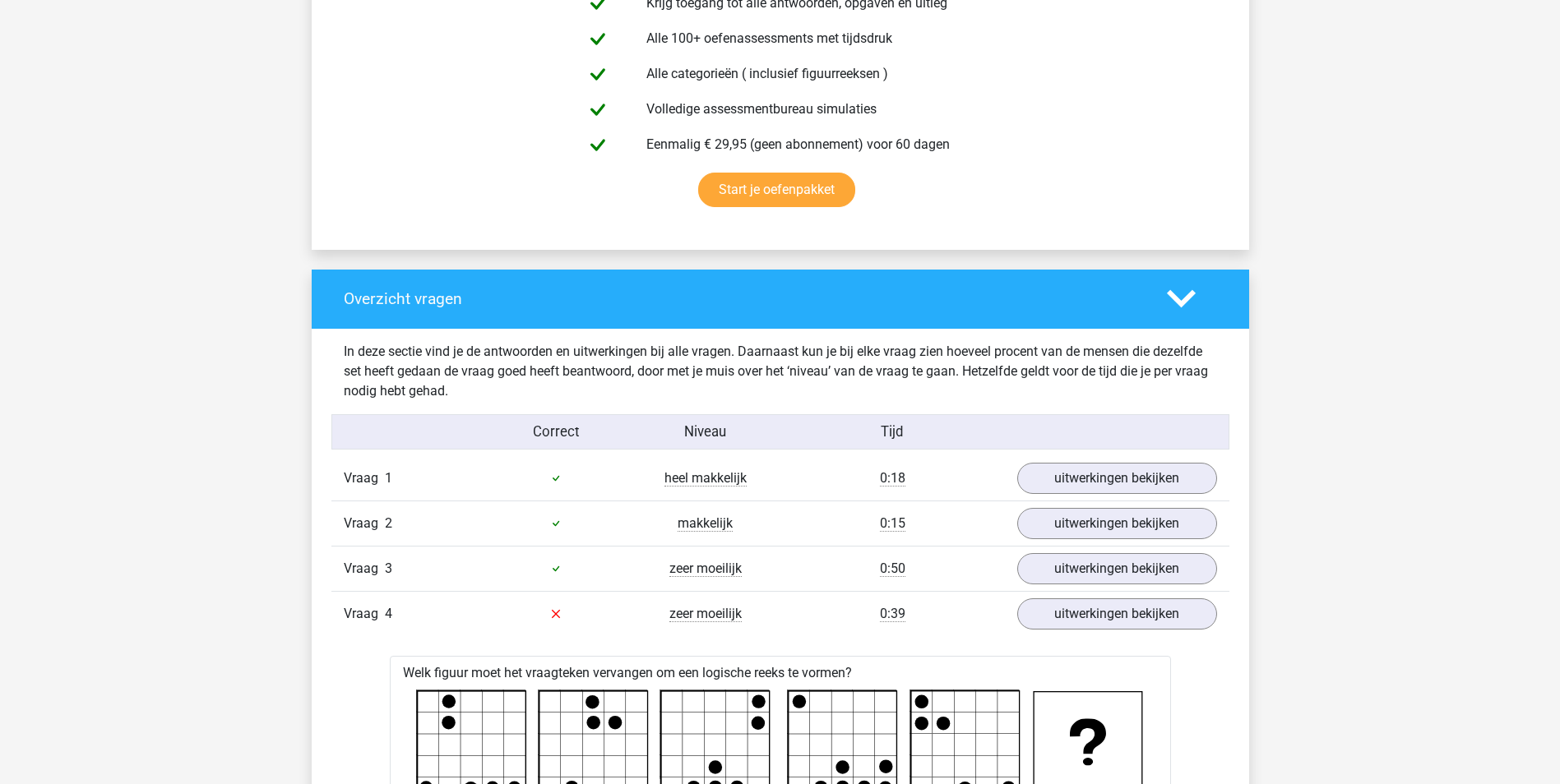
scroll to position [411, 0]
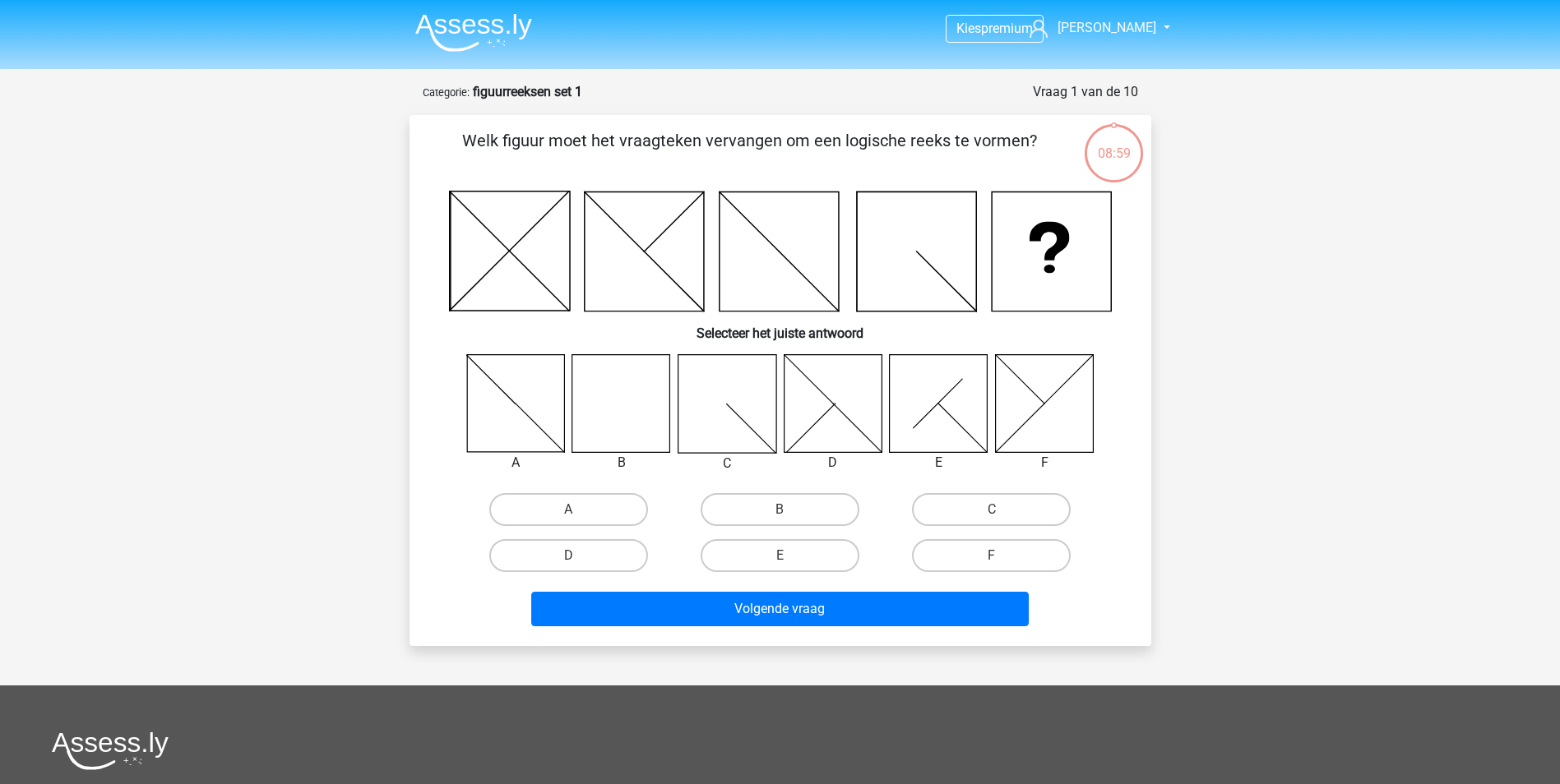
click at [454, 19] on img at bounding box center [474, 33] width 116 height 39
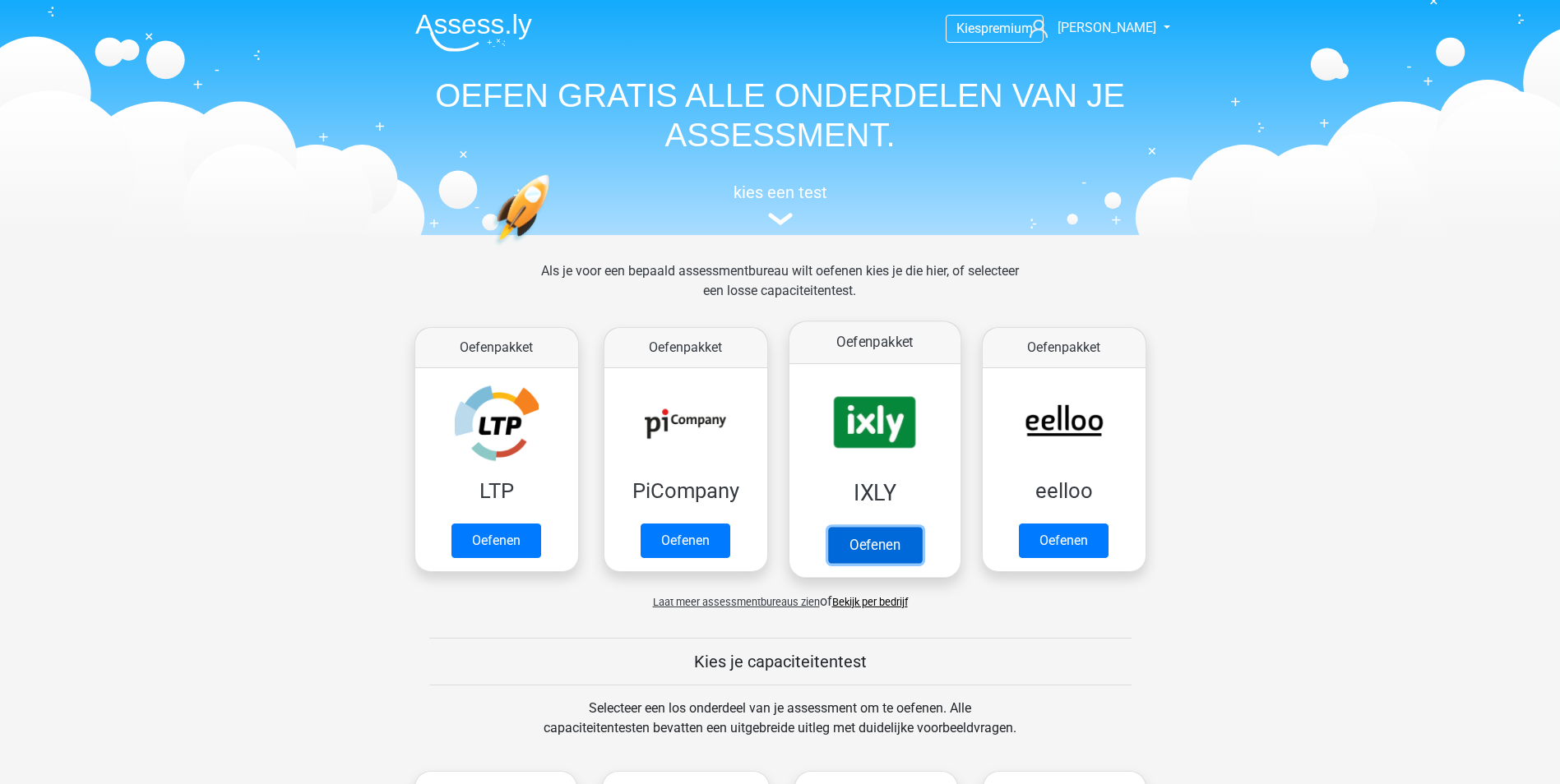
click at [855, 526] on link "Oefenen" at bounding box center [874, 544] width 94 height 36
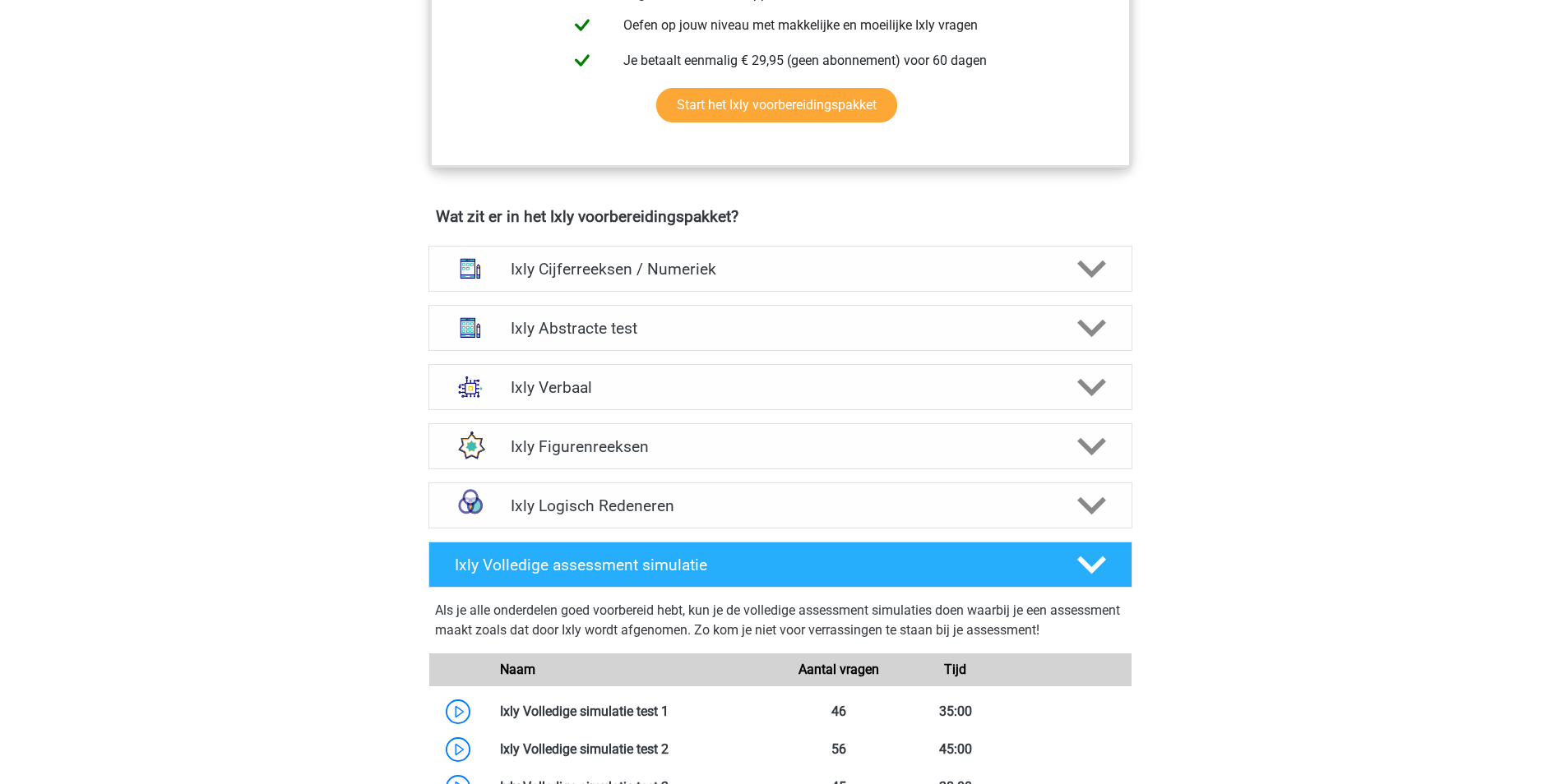
scroll to position [904, 0]
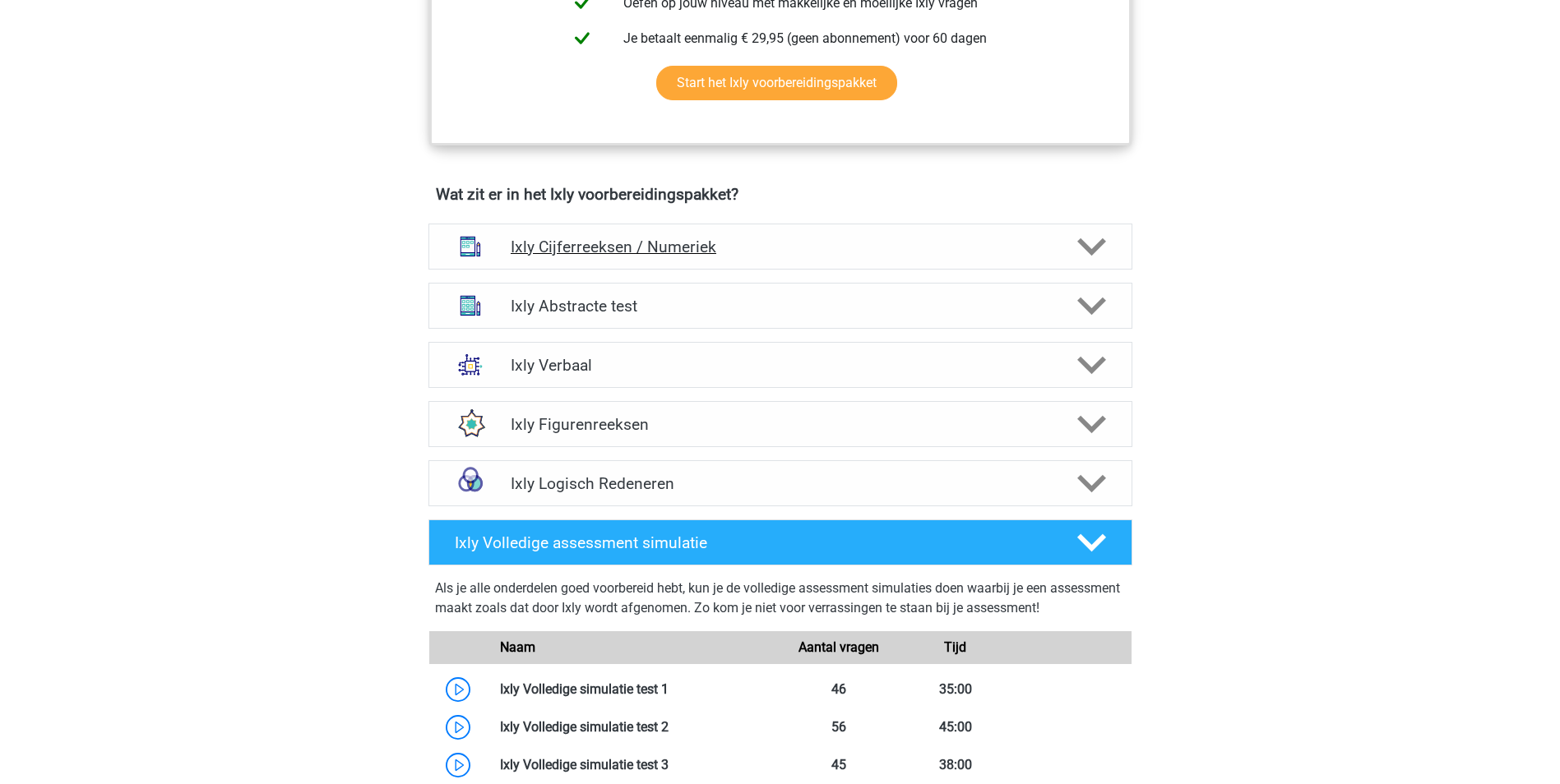
click at [701, 243] on h4 "Ixly Cijferreeksen / Numeriek" at bounding box center [780, 246] width 538 height 19
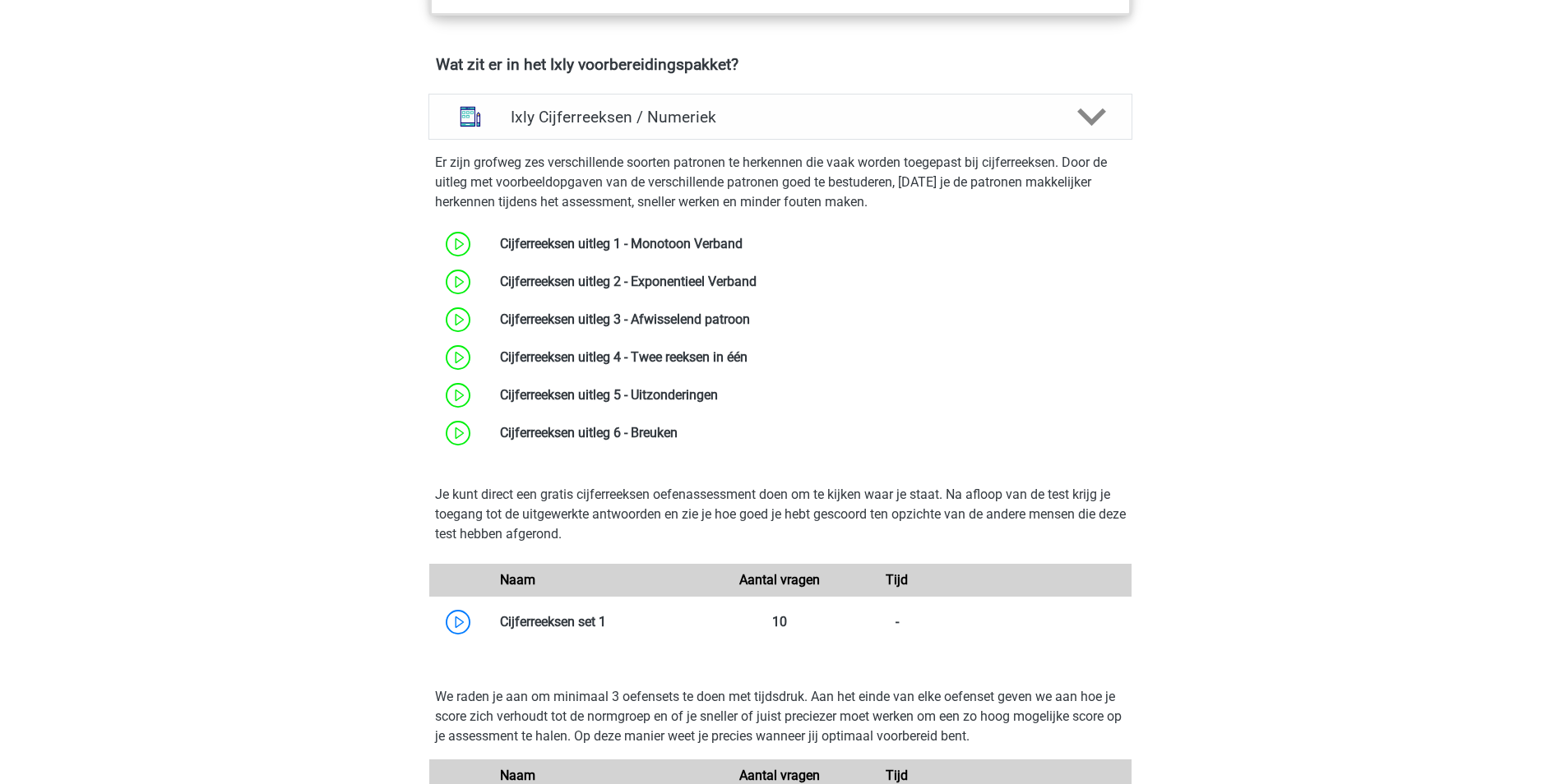
scroll to position [1315, 0]
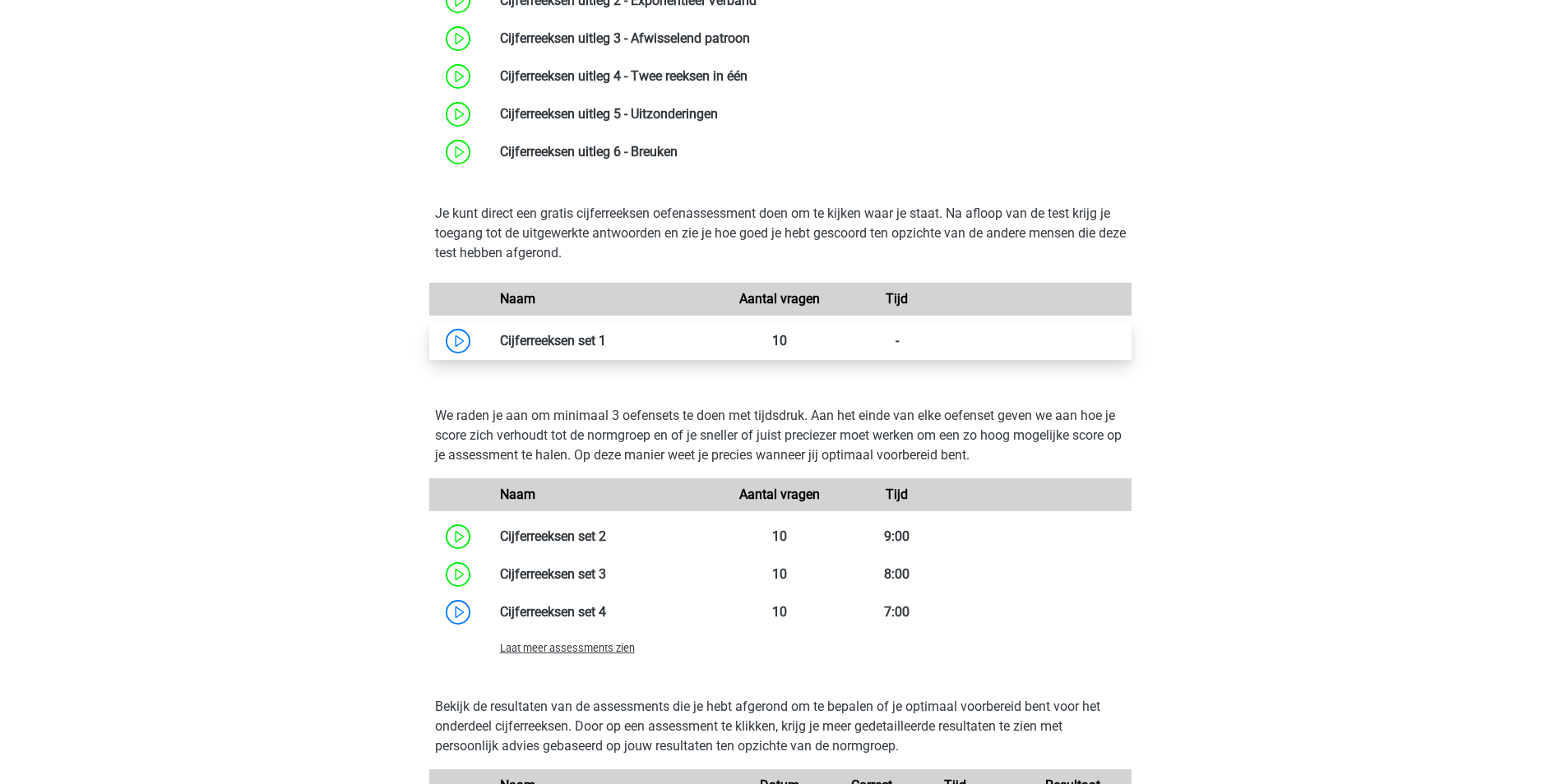
click at [606, 332] on link at bounding box center [606, 340] width 0 height 16
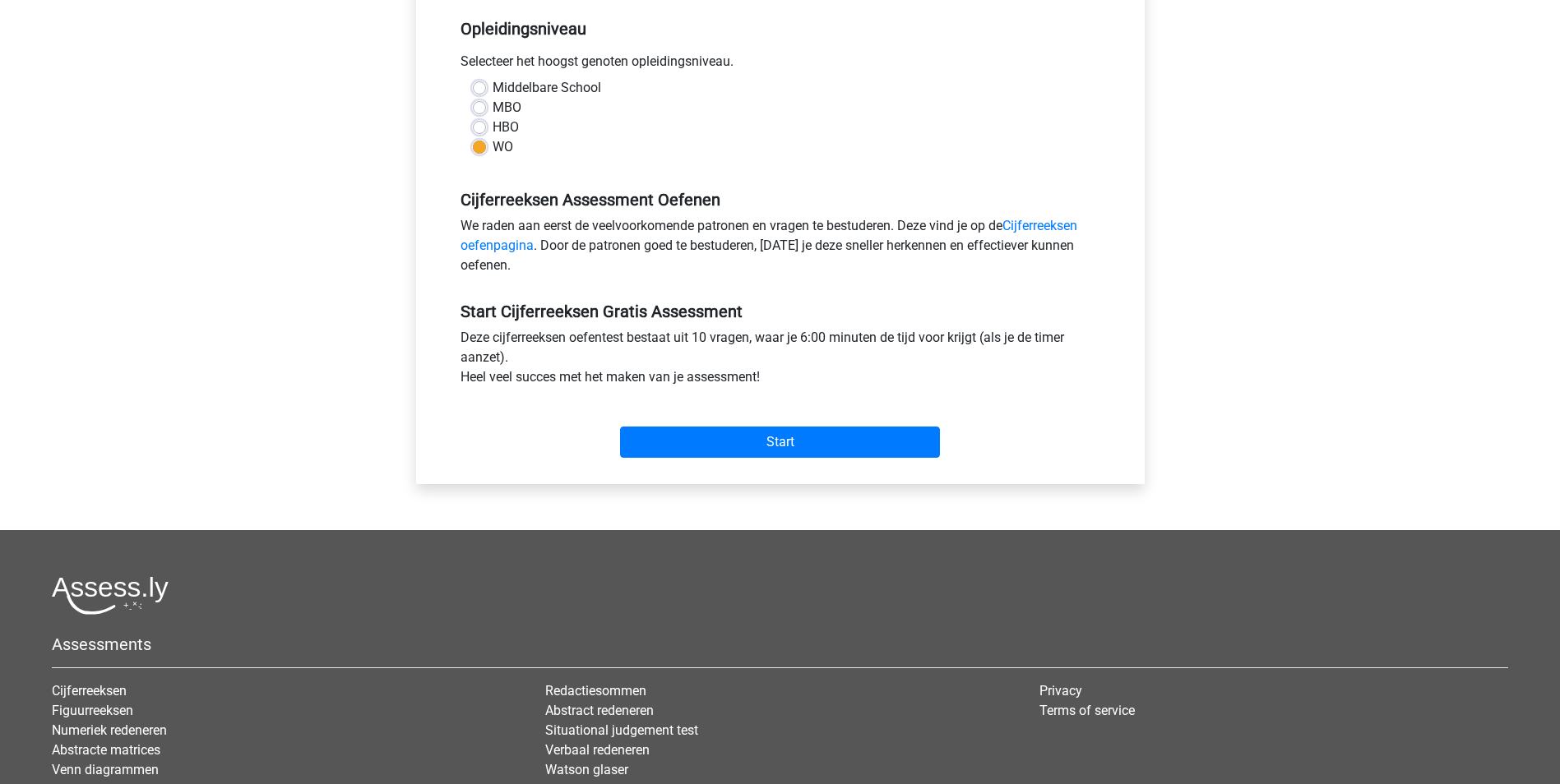
scroll to position [411, 0]
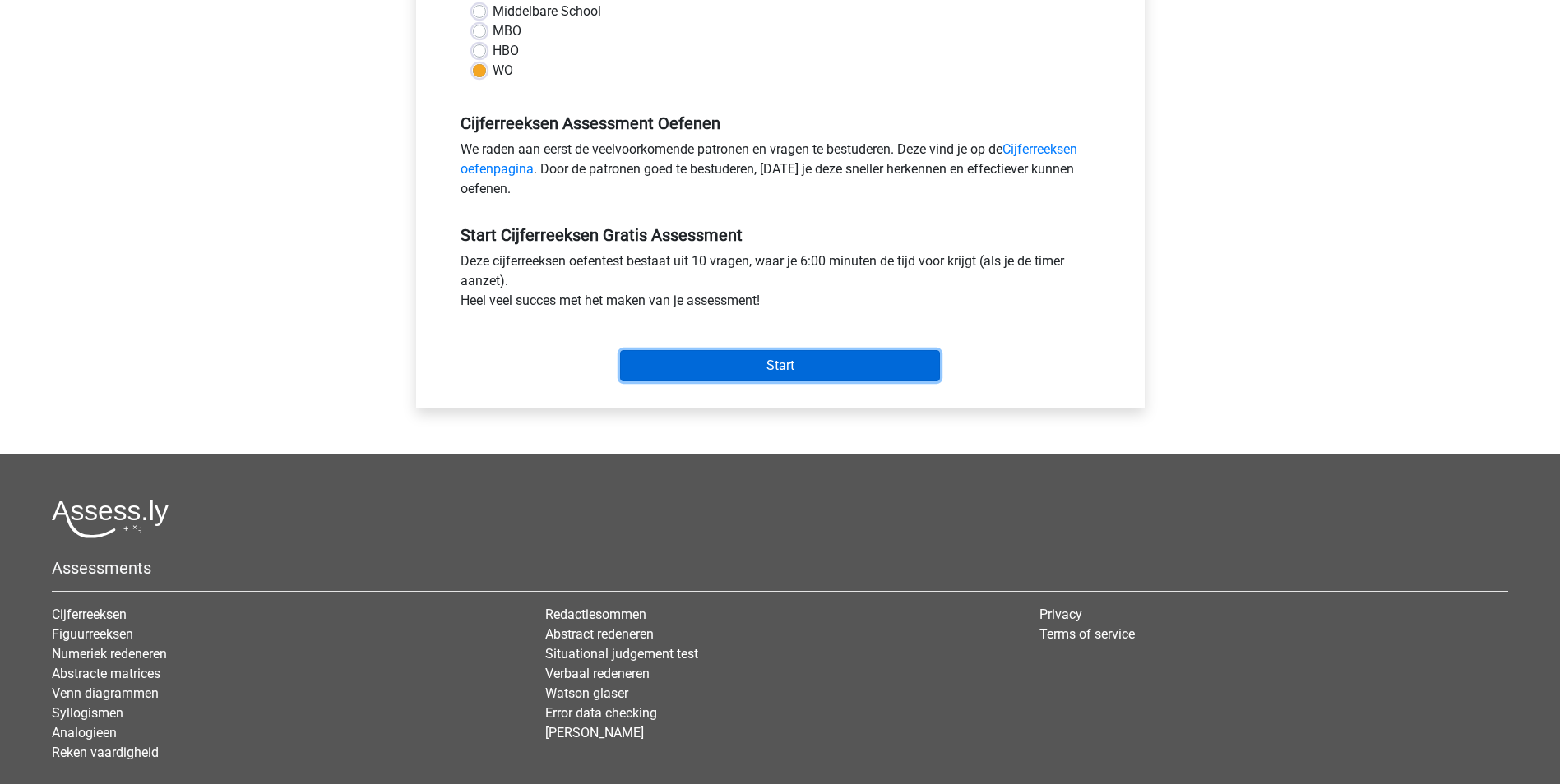
click at [862, 351] on input "Start" at bounding box center [780, 365] width 320 height 31
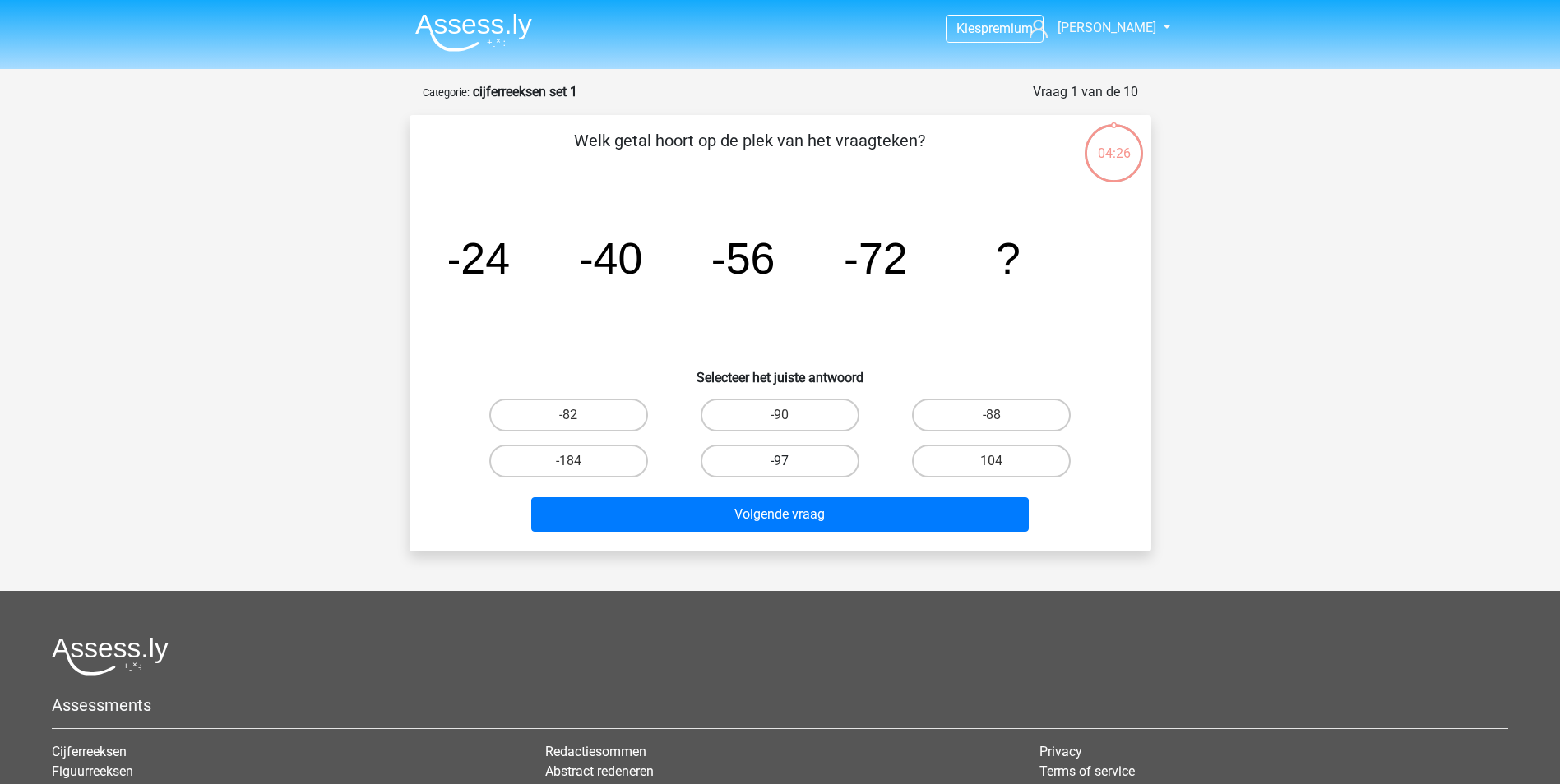
click at [781, 445] on label "-97" at bounding box center [780, 460] width 159 height 33
click at [781, 461] on input "-97" at bounding box center [785, 467] width 11 height 11
radio input "true"
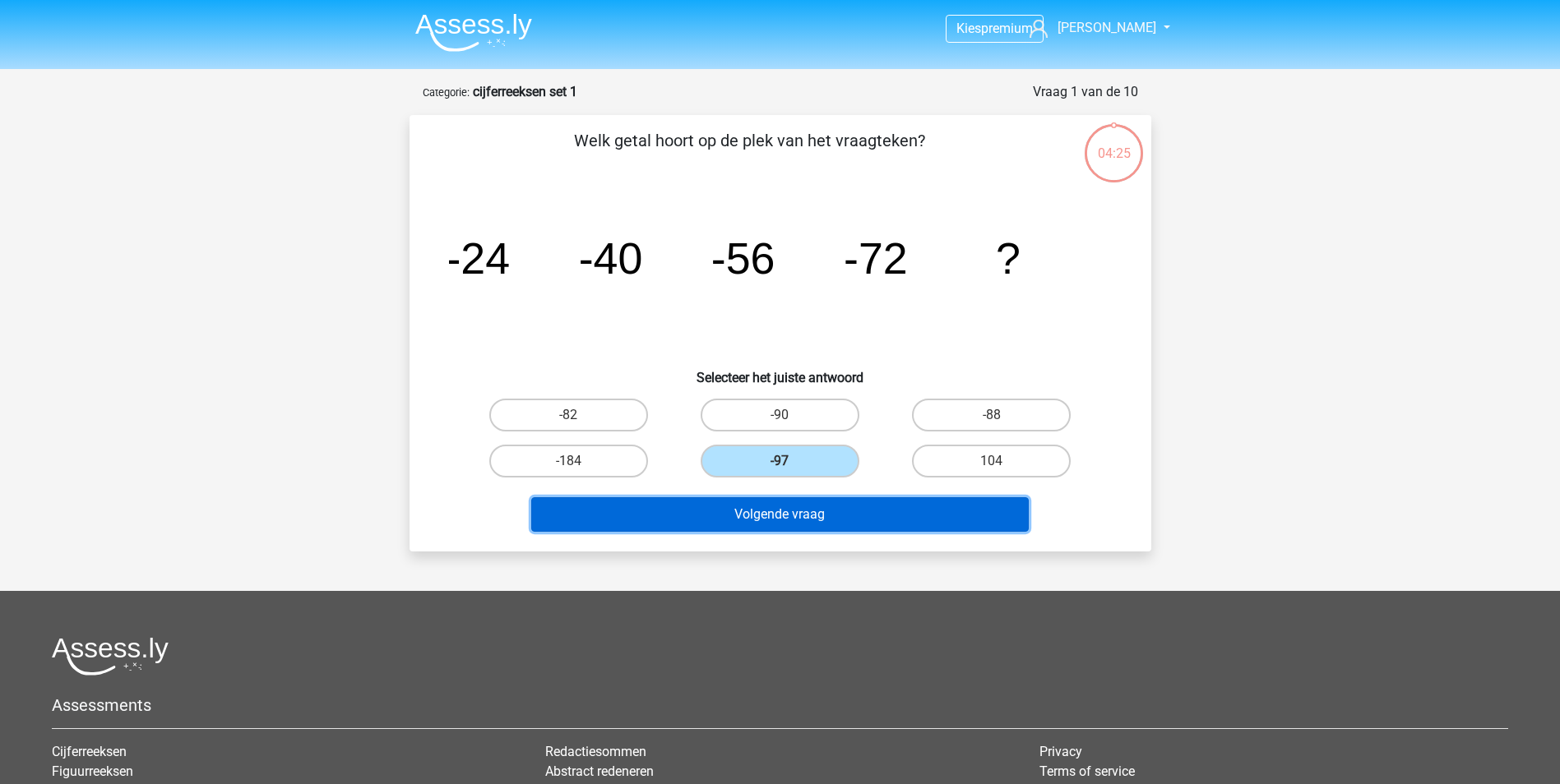
click at [800, 521] on button "Volgende vraag" at bounding box center [780, 514] width 498 height 34
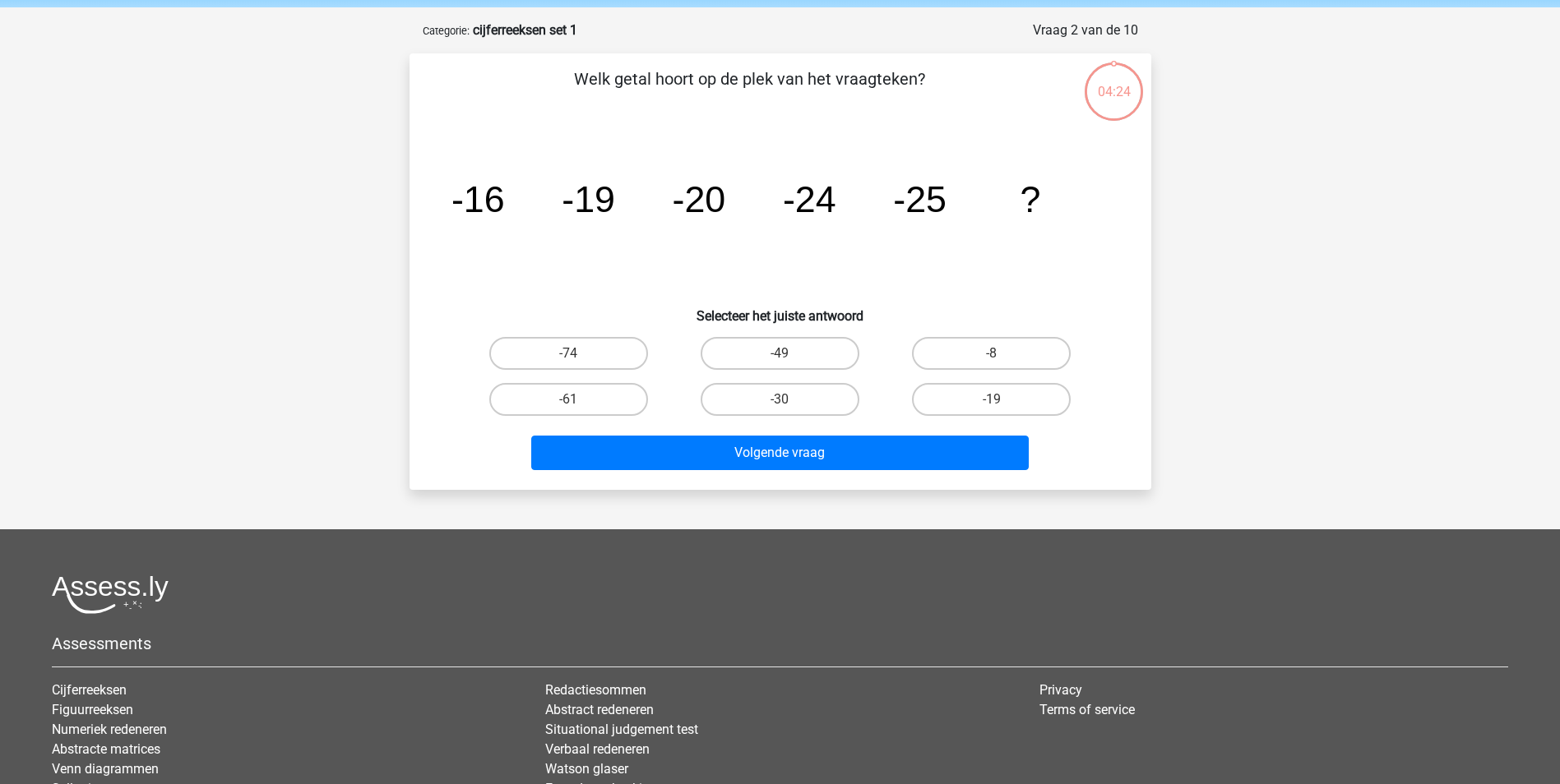
scroll to position [82, 0]
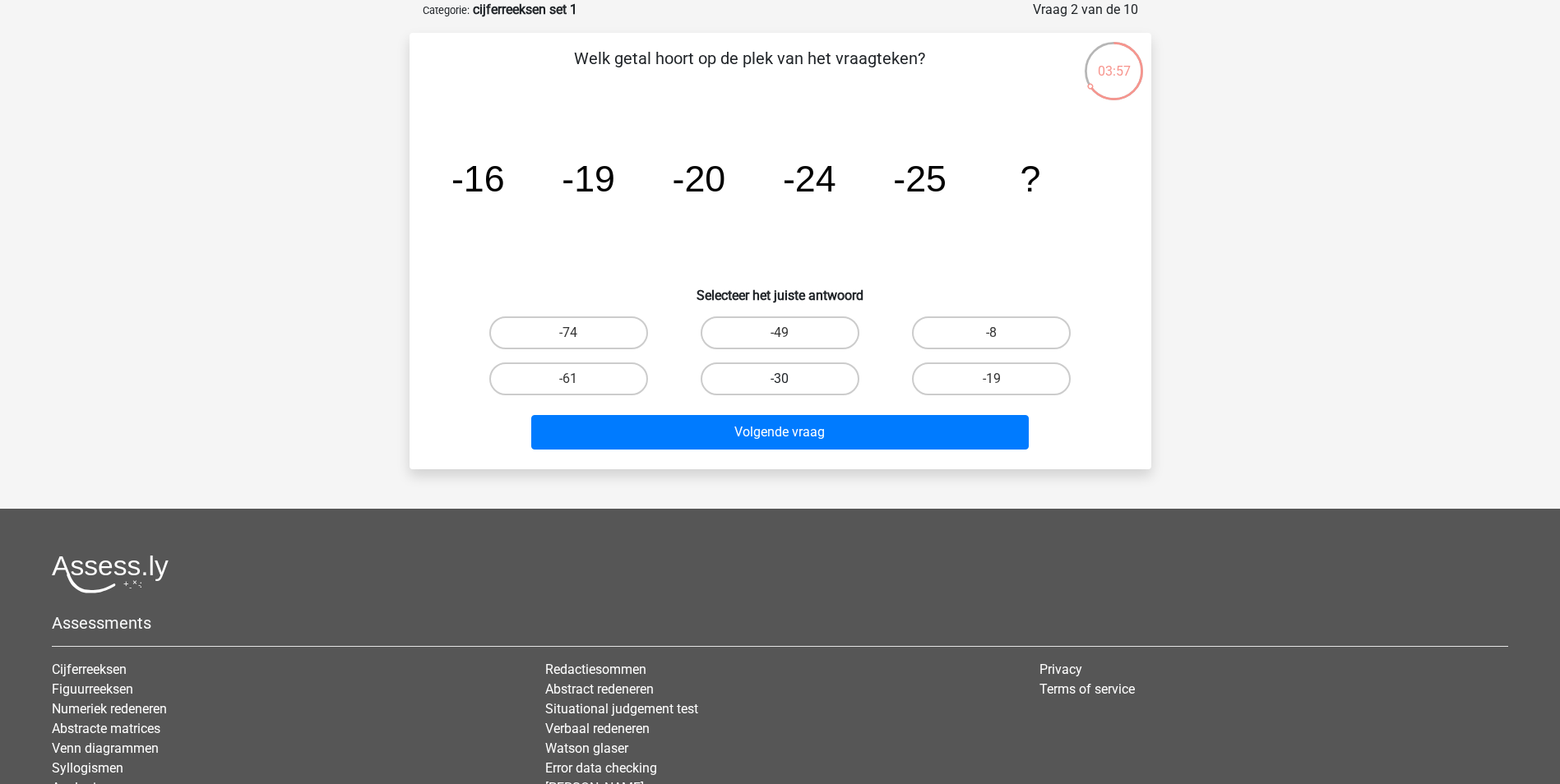
click at [782, 369] on label "-30" at bounding box center [780, 378] width 159 height 33
click at [782, 379] on input "-30" at bounding box center [785, 385] width 11 height 11
radio input "true"
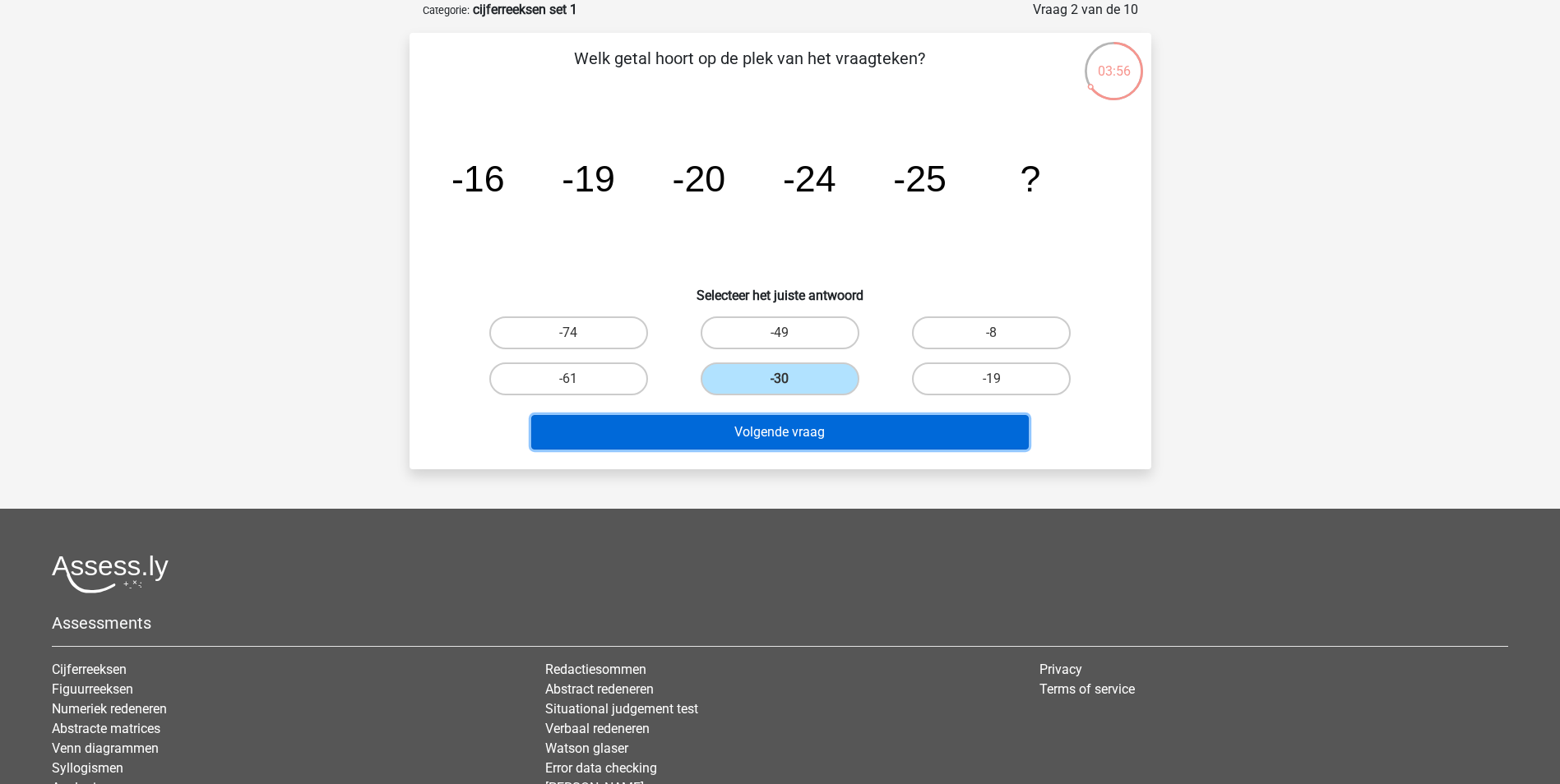
click at [855, 429] on button "Volgende vraag" at bounding box center [780, 432] width 498 height 34
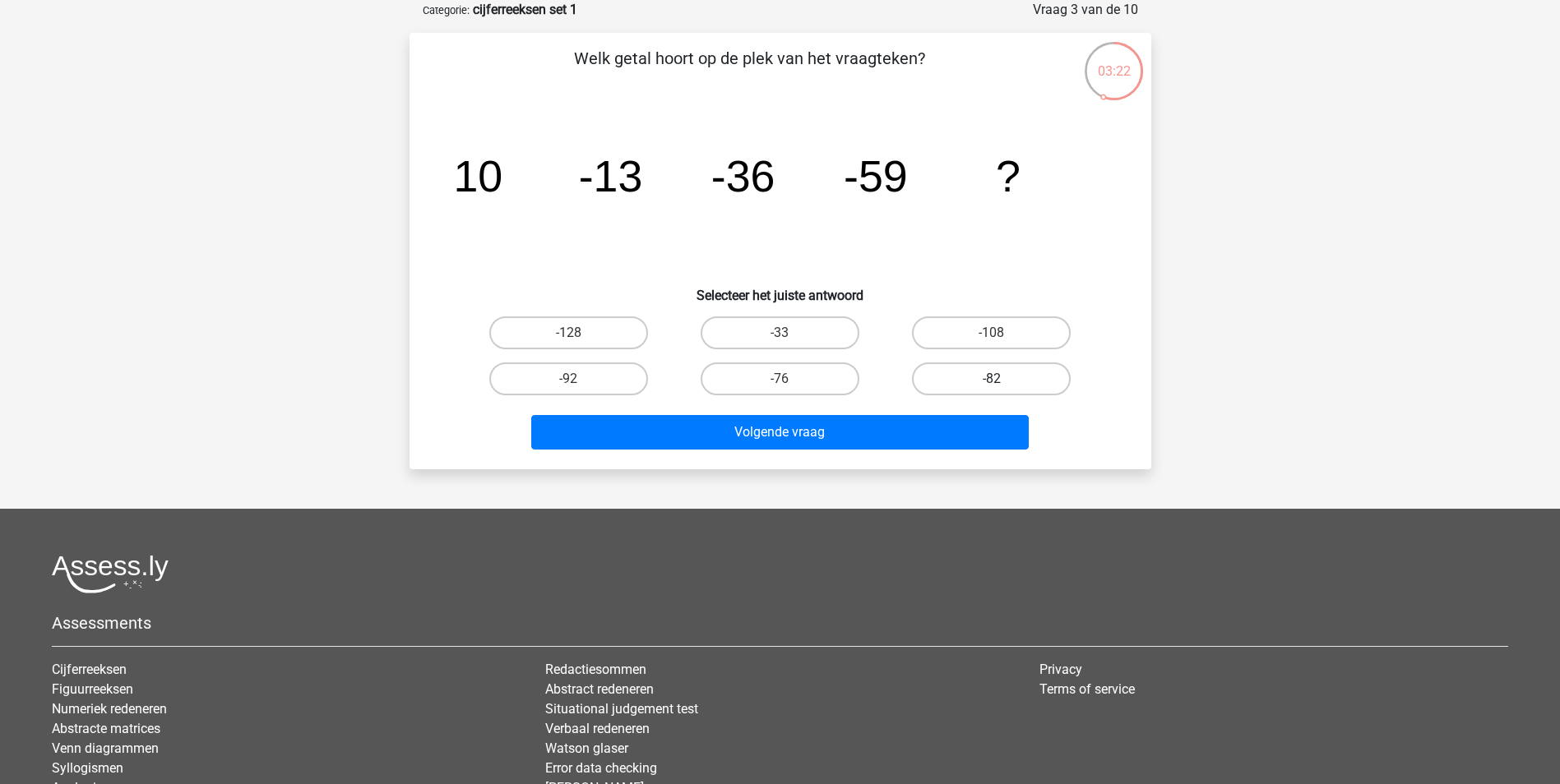
click at [970, 374] on label "-82" at bounding box center [992, 378] width 159 height 33
click at [992, 379] on input "-82" at bounding box center [997, 385] width 11 height 11
radio input "true"
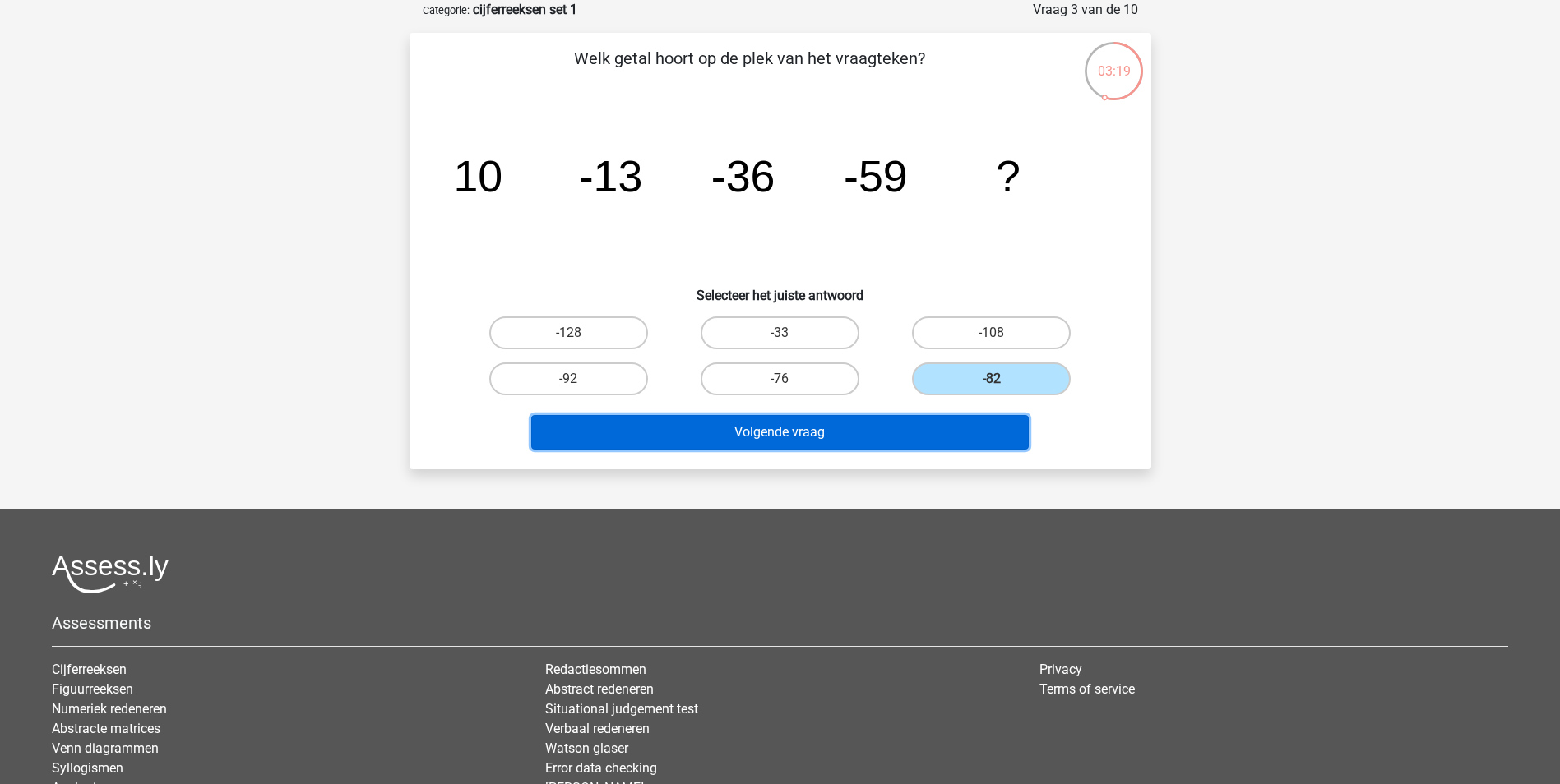
click at [910, 434] on button "Volgende vraag" at bounding box center [780, 432] width 498 height 34
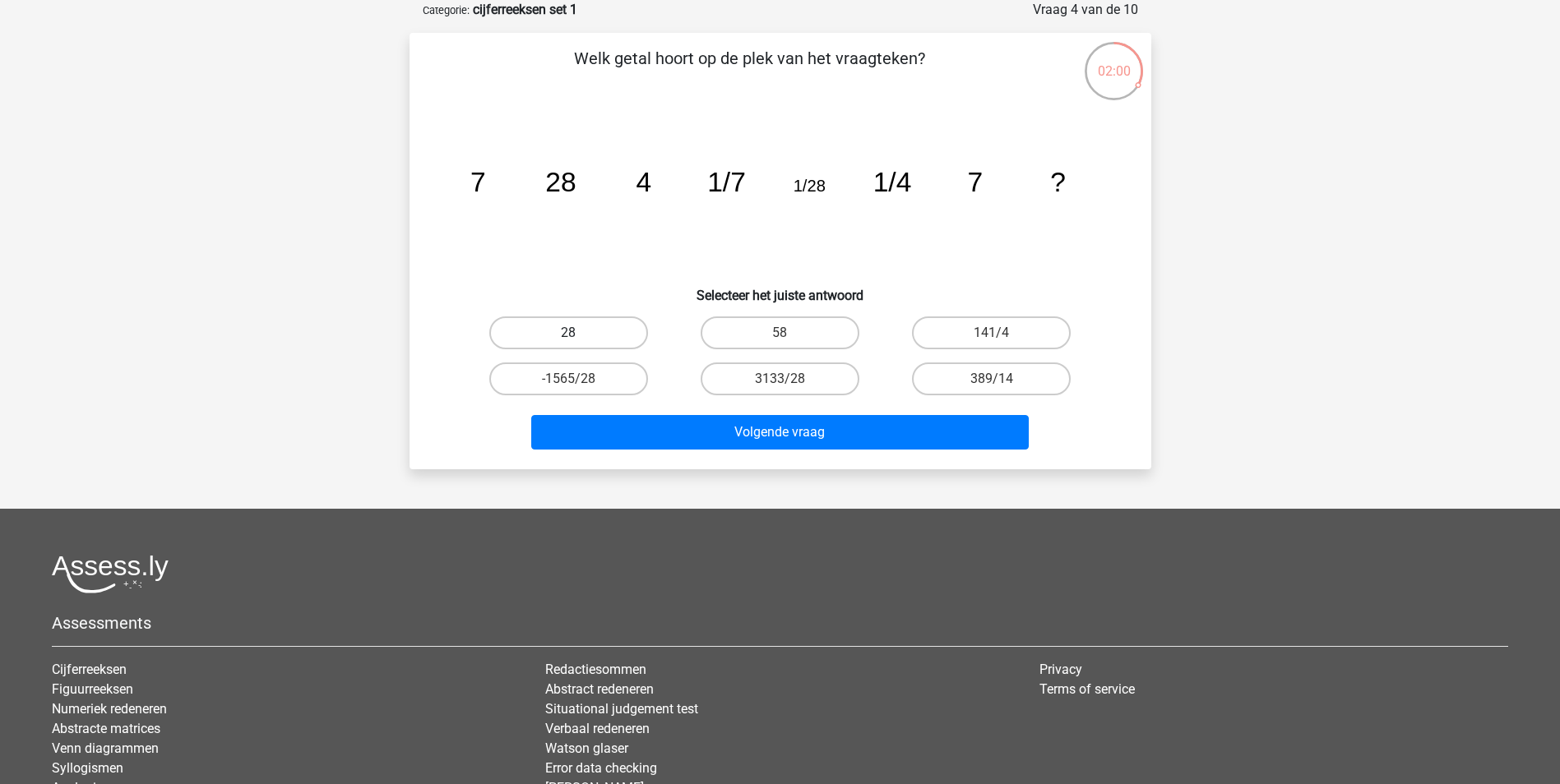
click at [575, 325] on label "28" at bounding box center [569, 332] width 159 height 33
click at [575, 332] on input "28" at bounding box center [574, 338] width 11 height 11
radio input "true"
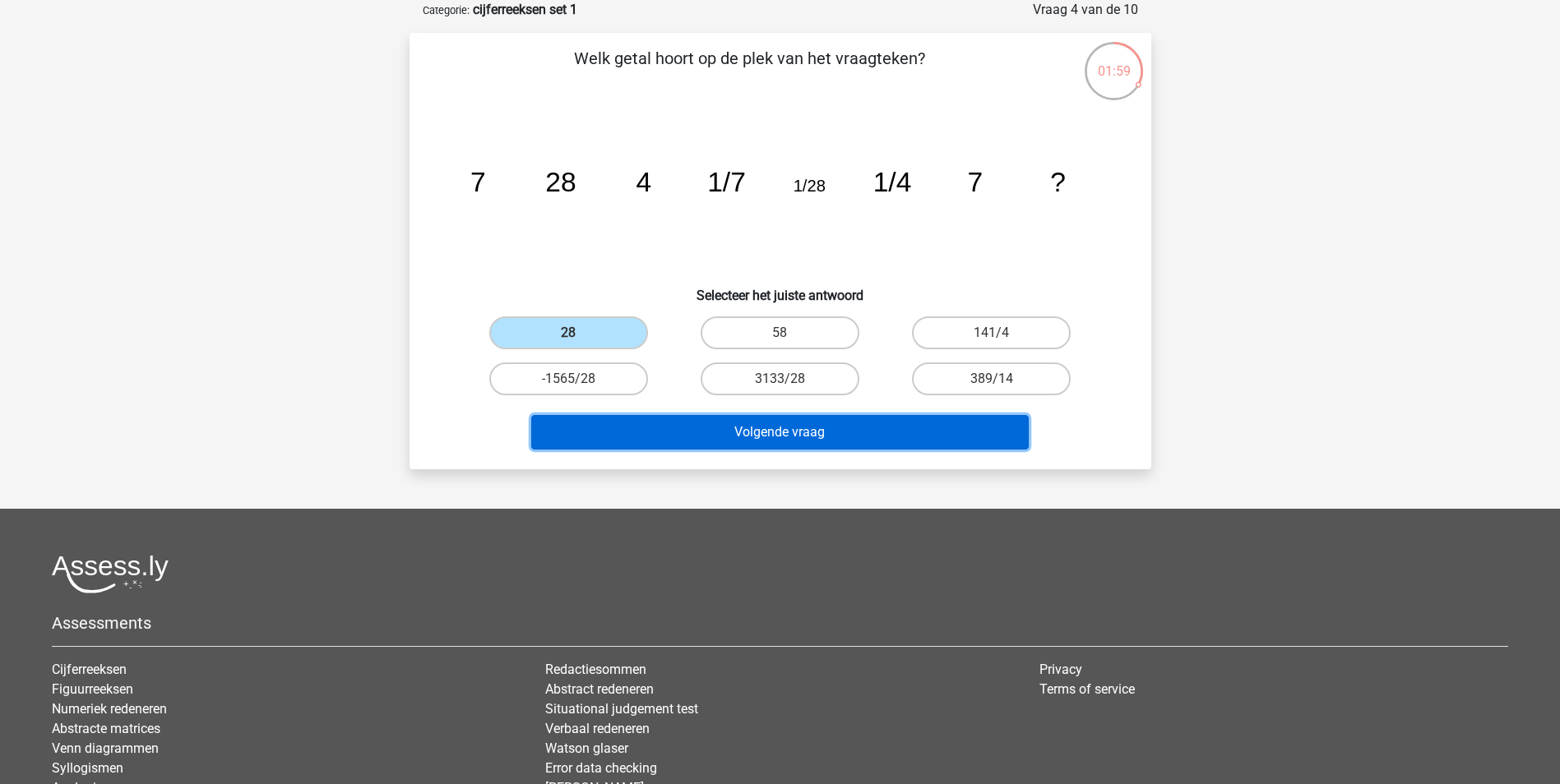
click at [817, 442] on button "Volgende vraag" at bounding box center [780, 432] width 498 height 34
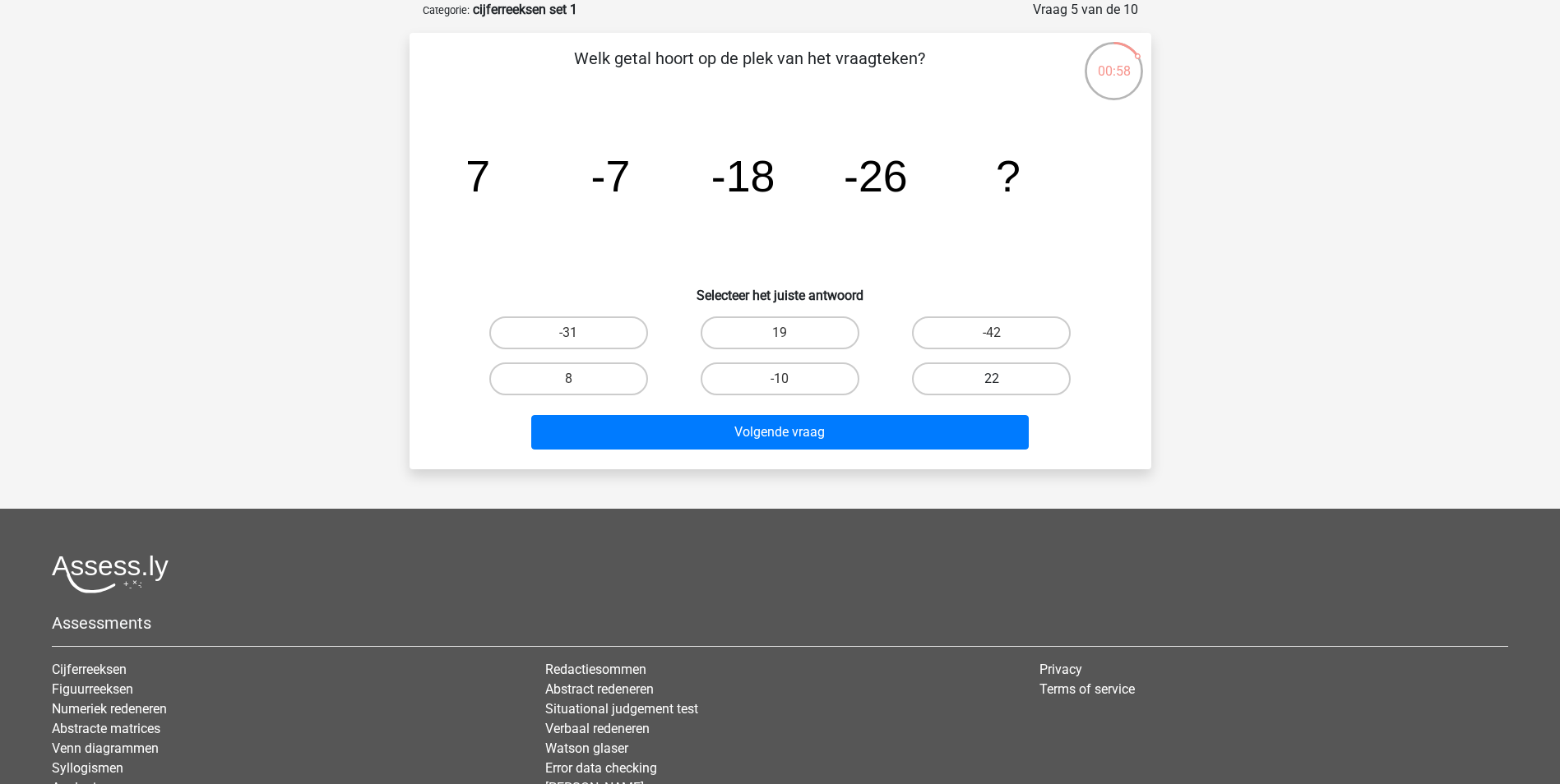
click at [998, 377] on label "22" at bounding box center [992, 378] width 159 height 33
click at [998, 379] on input "22" at bounding box center [997, 385] width 11 height 11
radio input "true"
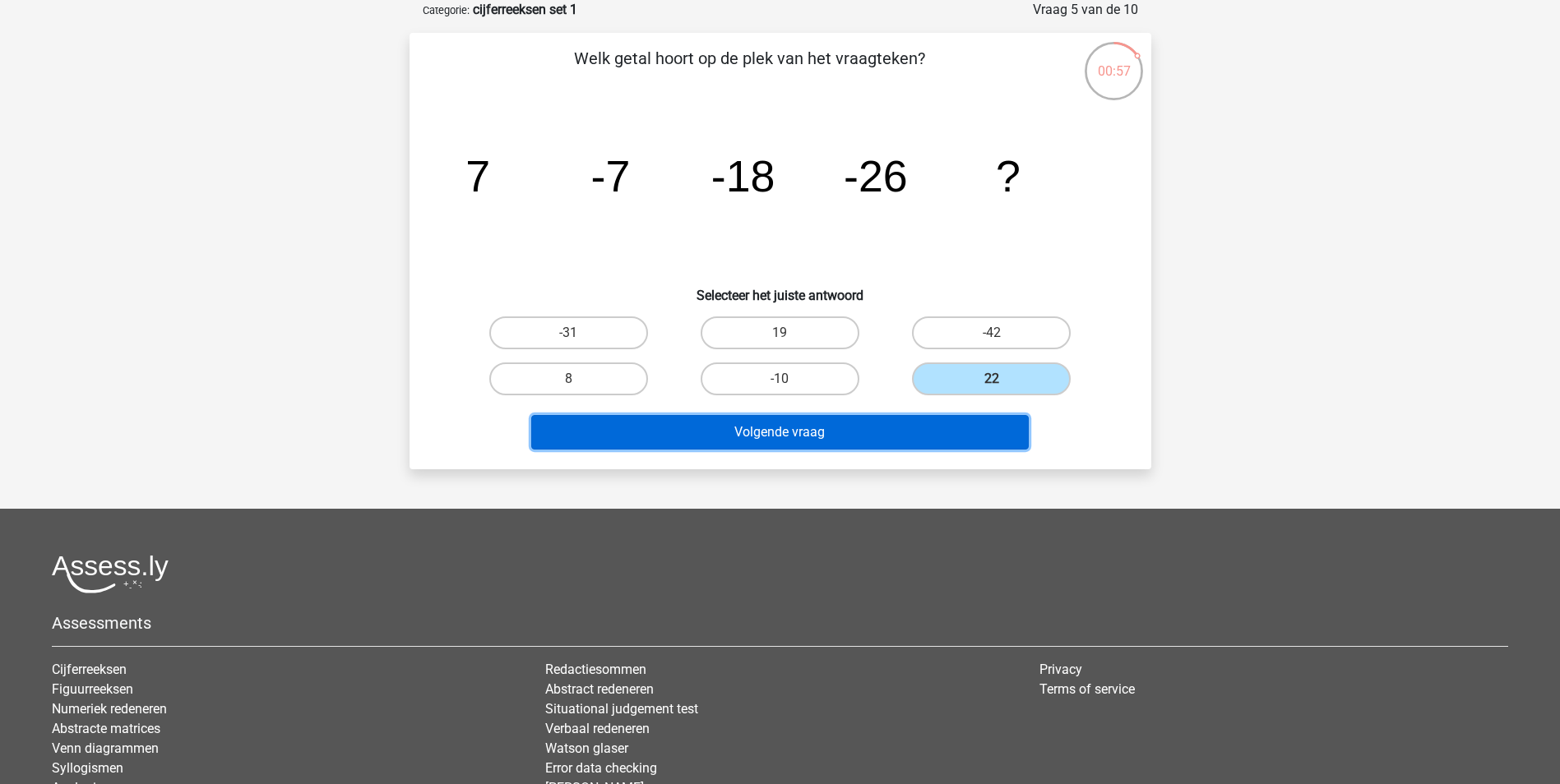
click at [635, 433] on button "Volgende vraag" at bounding box center [780, 432] width 498 height 34
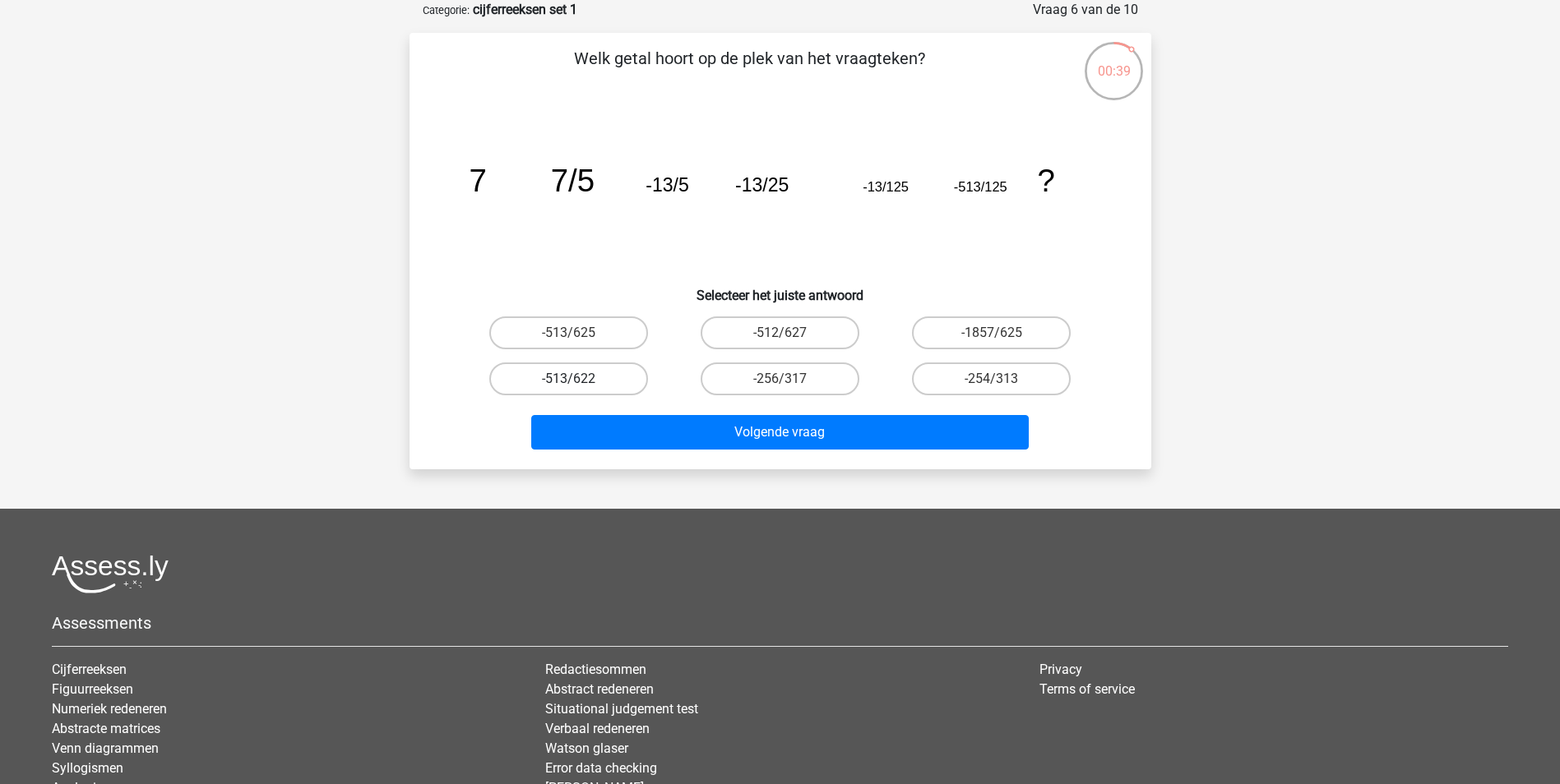
click at [551, 392] on div "-513/622" at bounding box center [569, 379] width 212 height 46
click at [592, 333] on label "-513/625" at bounding box center [569, 332] width 159 height 33
click at [579, 333] on input "-513/625" at bounding box center [574, 338] width 11 height 11
radio input "true"
click at [988, 338] on label "-1857/625" at bounding box center [992, 332] width 159 height 33
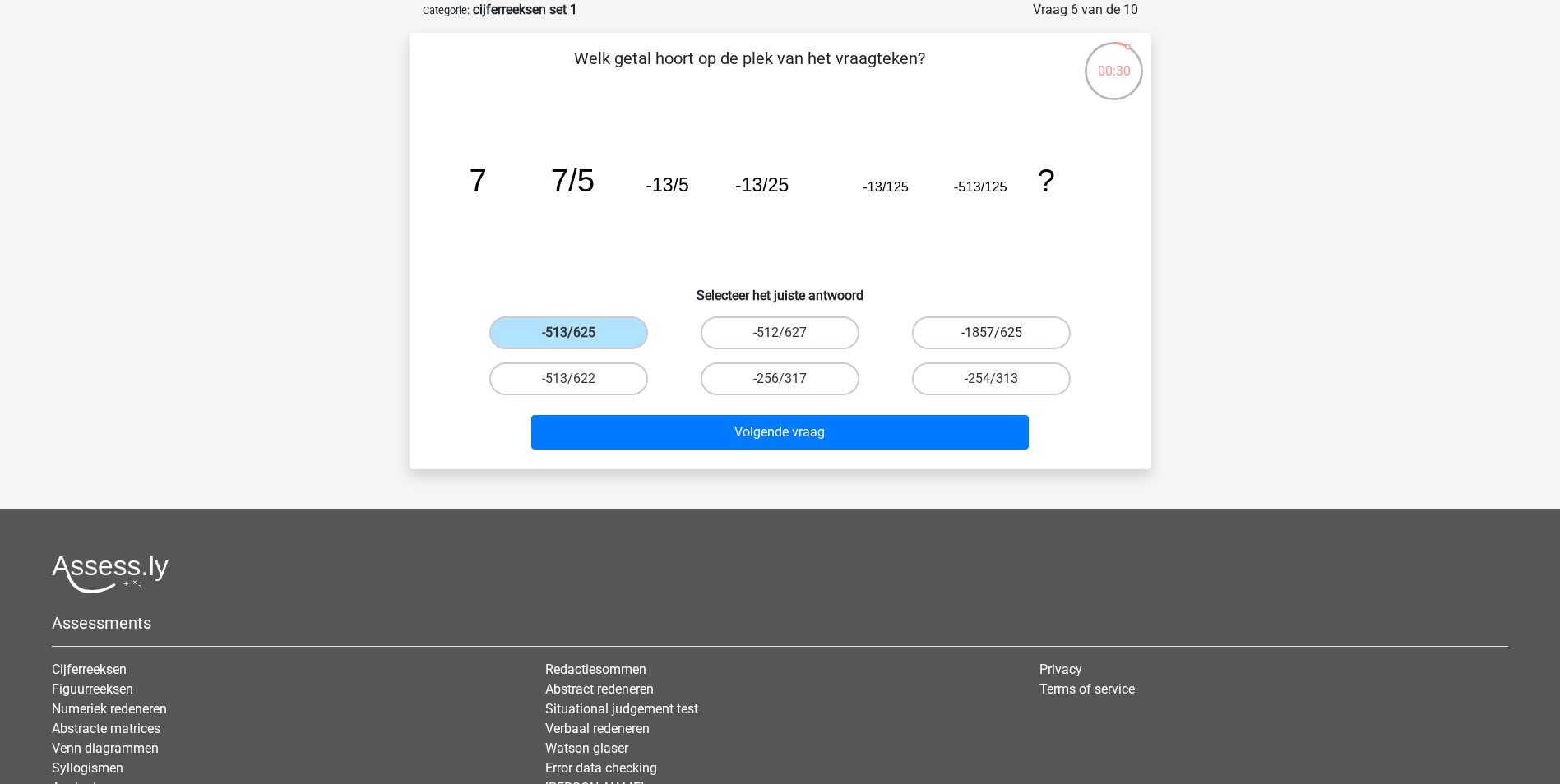
click at [992, 338] on input "-1857/625" at bounding box center [997, 338] width 11 height 11
radio input "true"
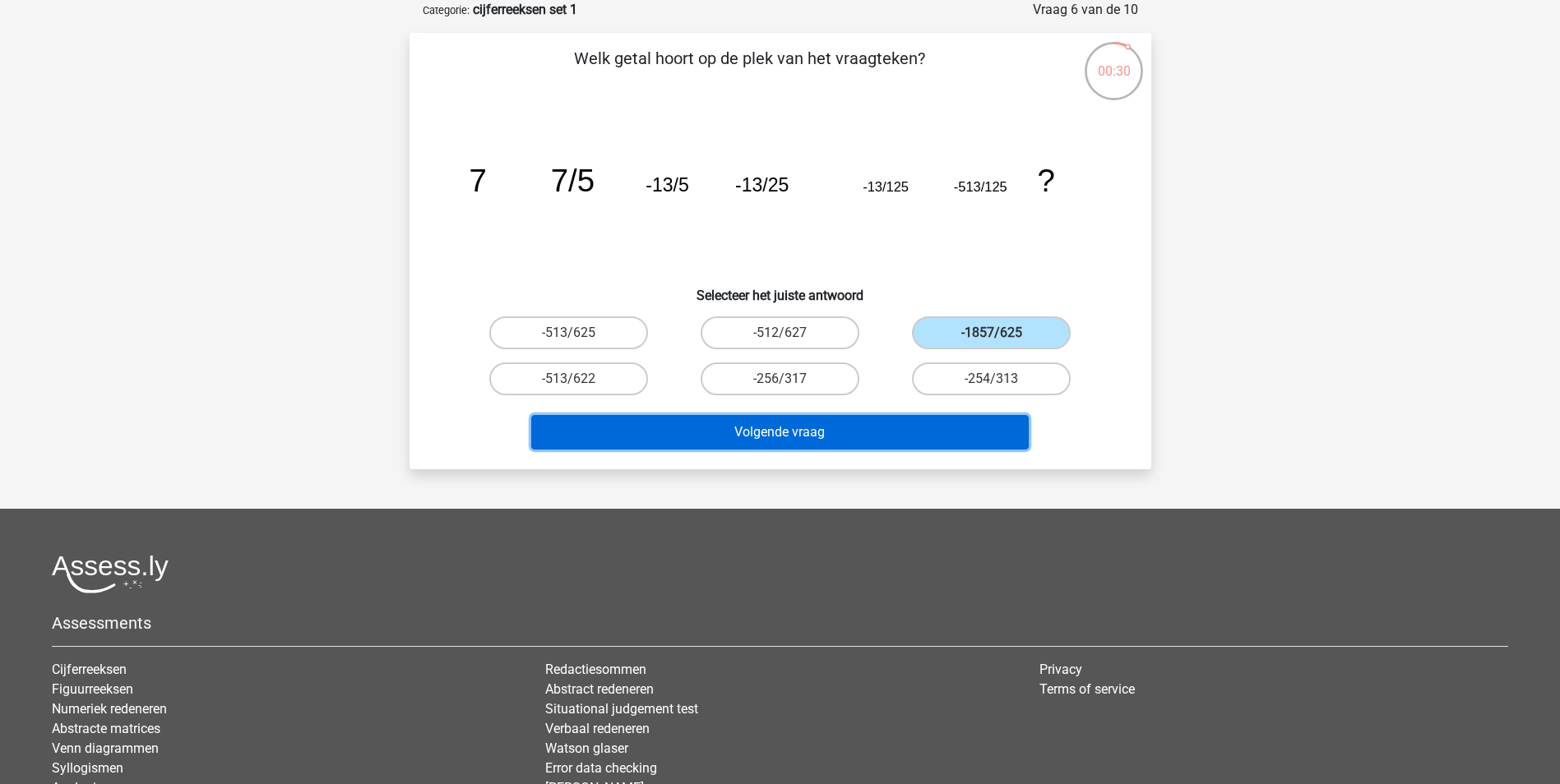
click at [919, 431] on button "Volgende vraag" at bounding box center [780, 432] width 498 height 34
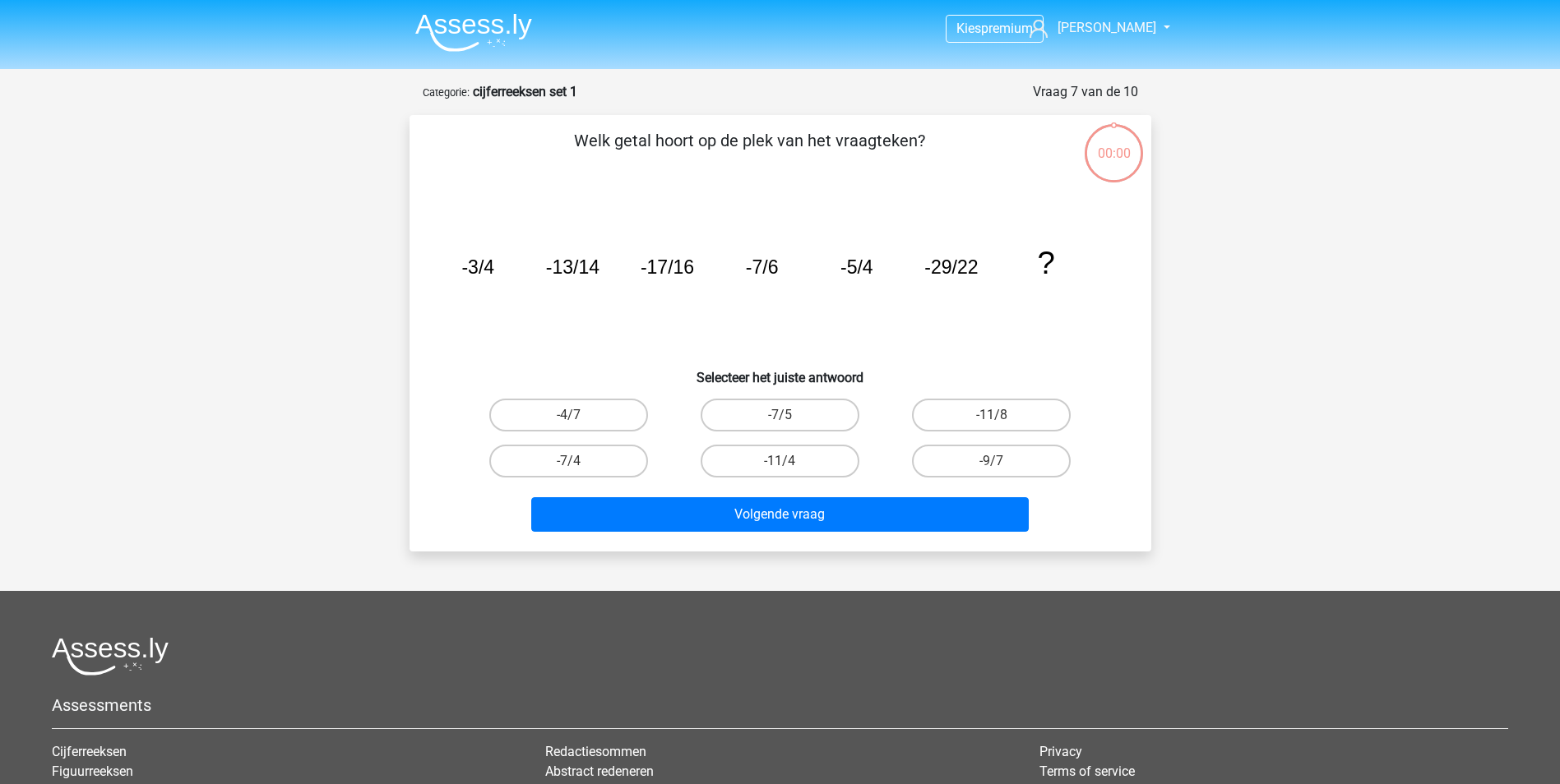
scroll to position [82, 0]
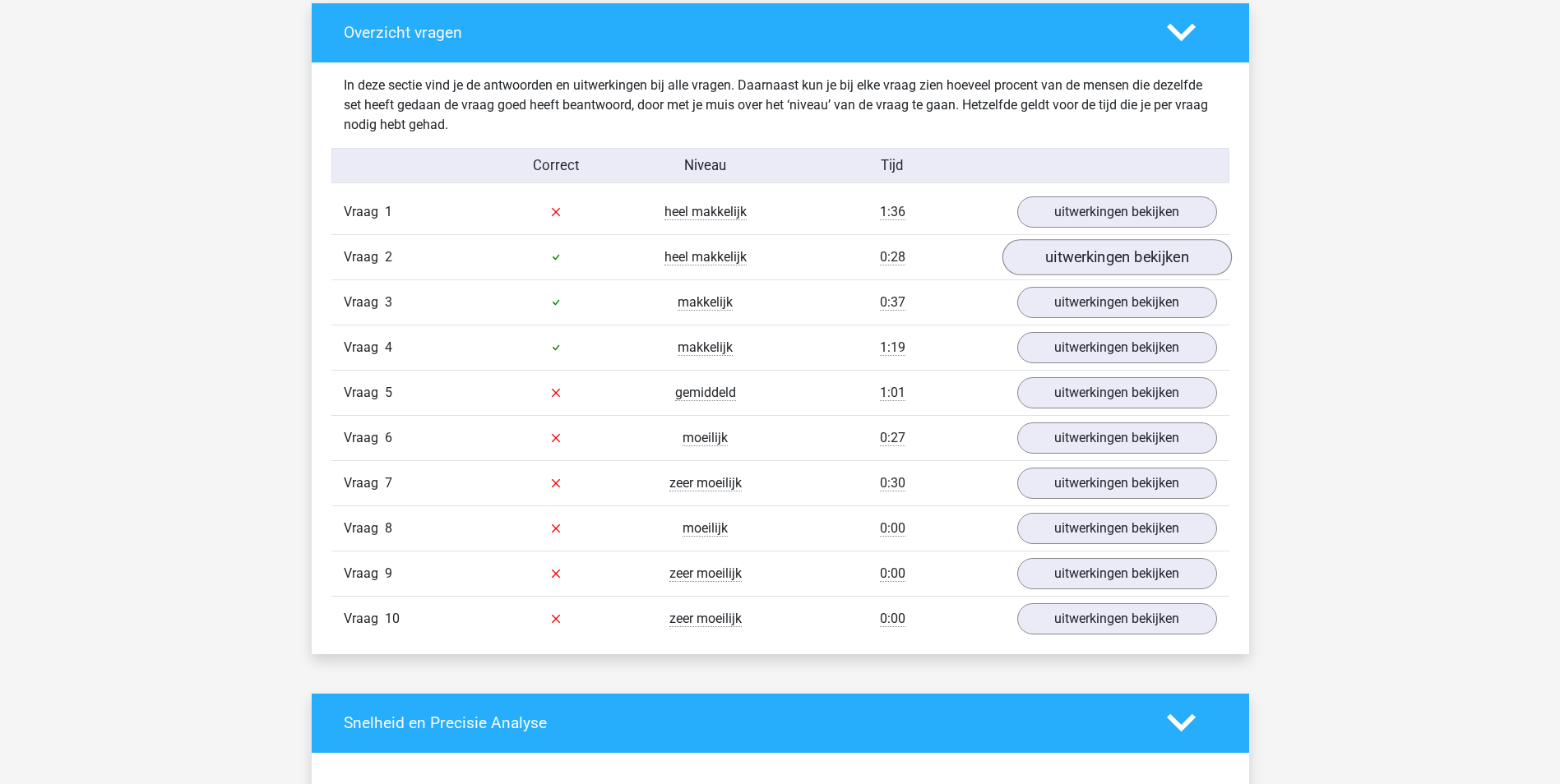
scroll to position [1233, 0]
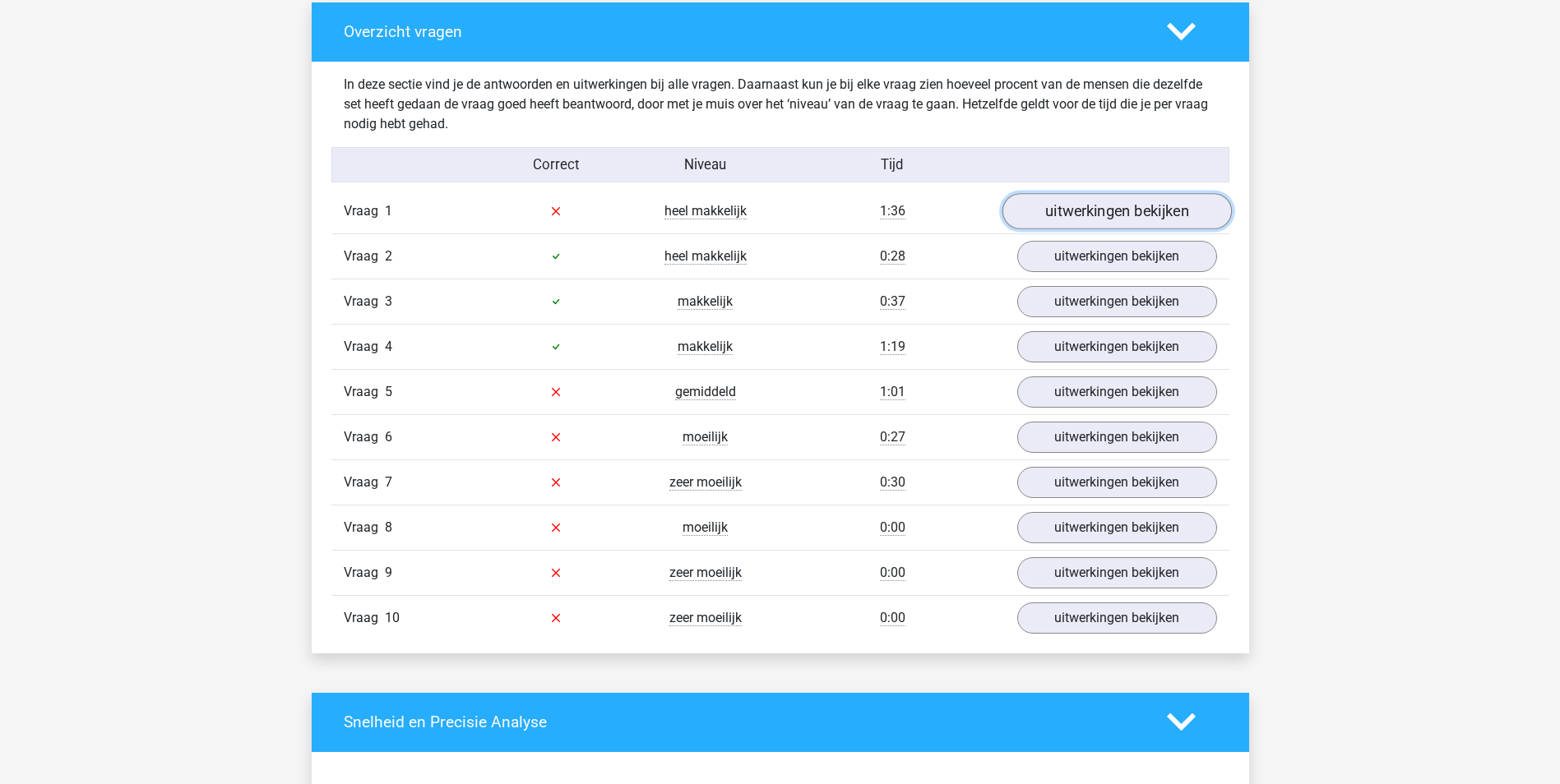
click at [1140, 214] on link "uitwerkingen bekijken" at bounding box center [1116, 211] width 229 height 36
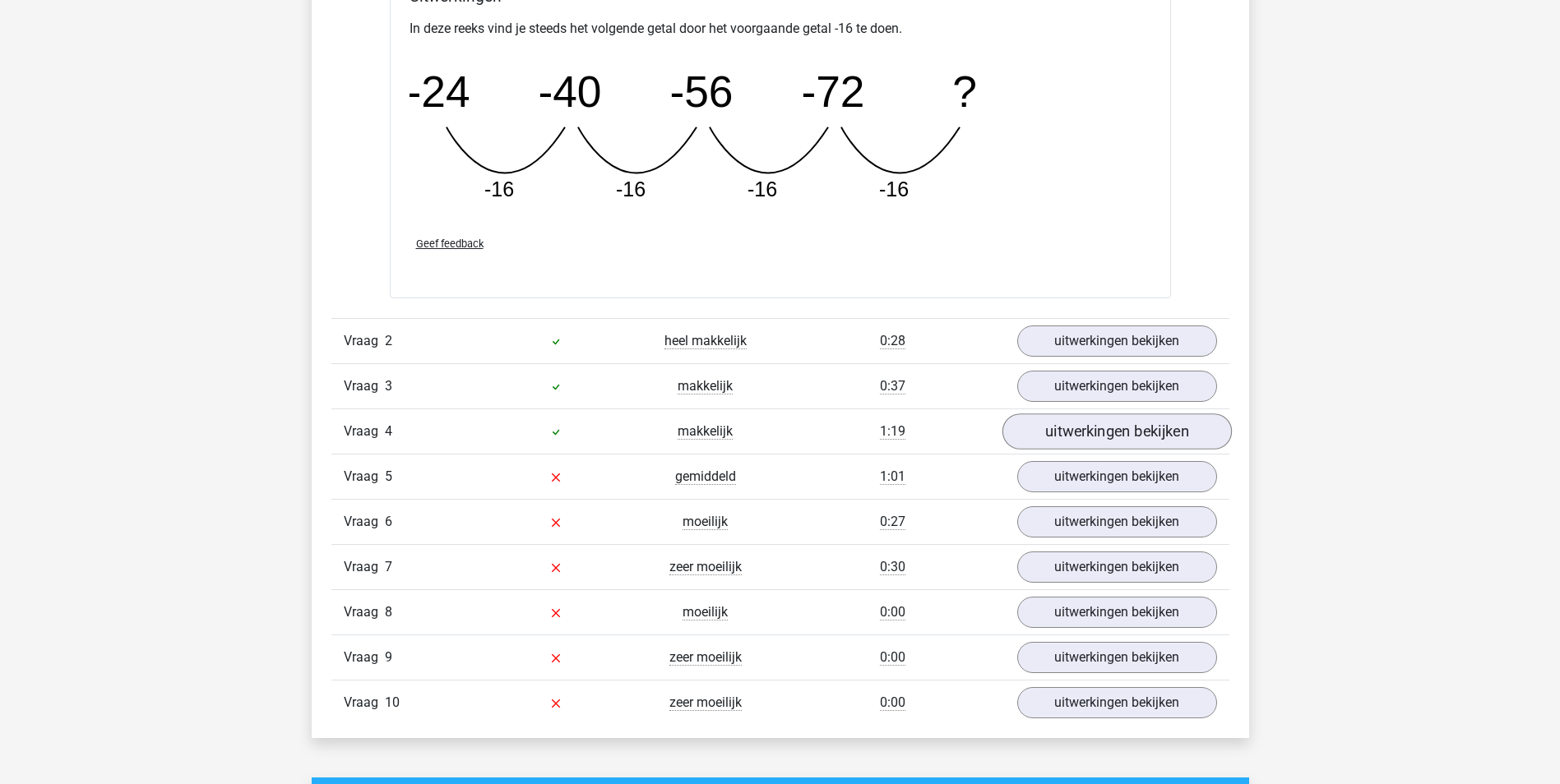
scroll to position [1891, 0]
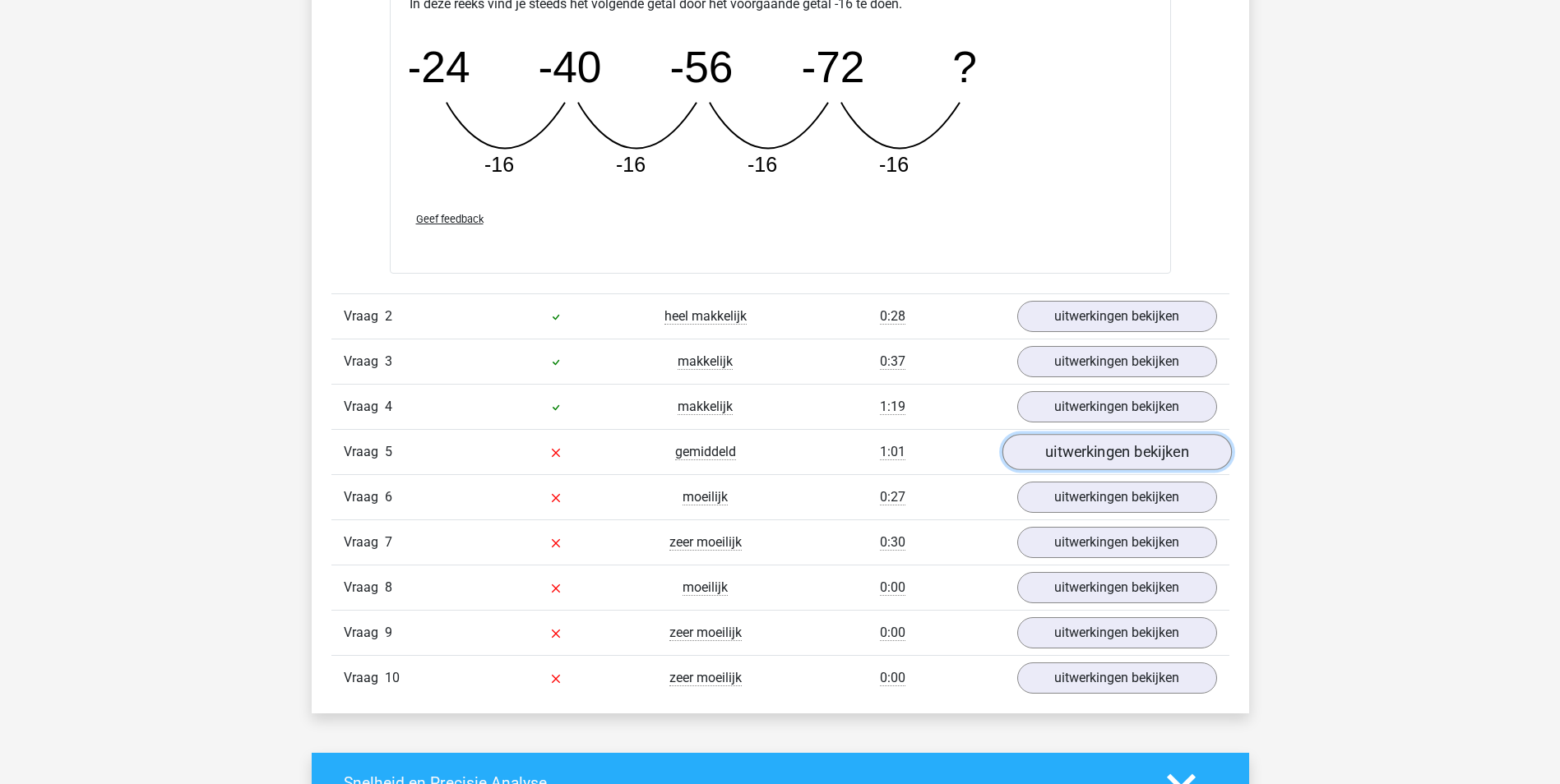
click at [1157, 460] on link "uitwerkingen bekijken" at bounding box center [1116, 452] width 229 height 36
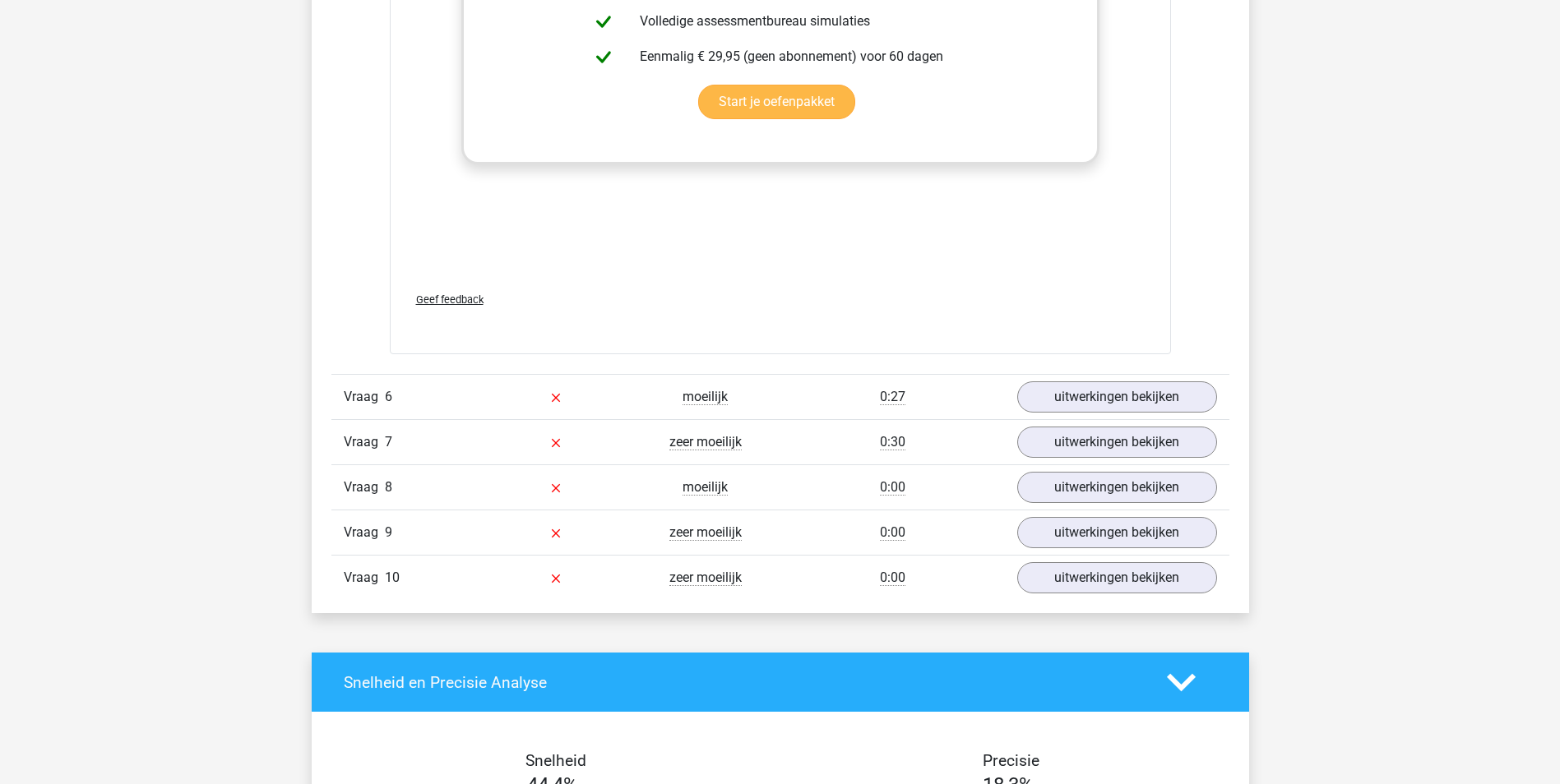
scroll to position [3042, 0]
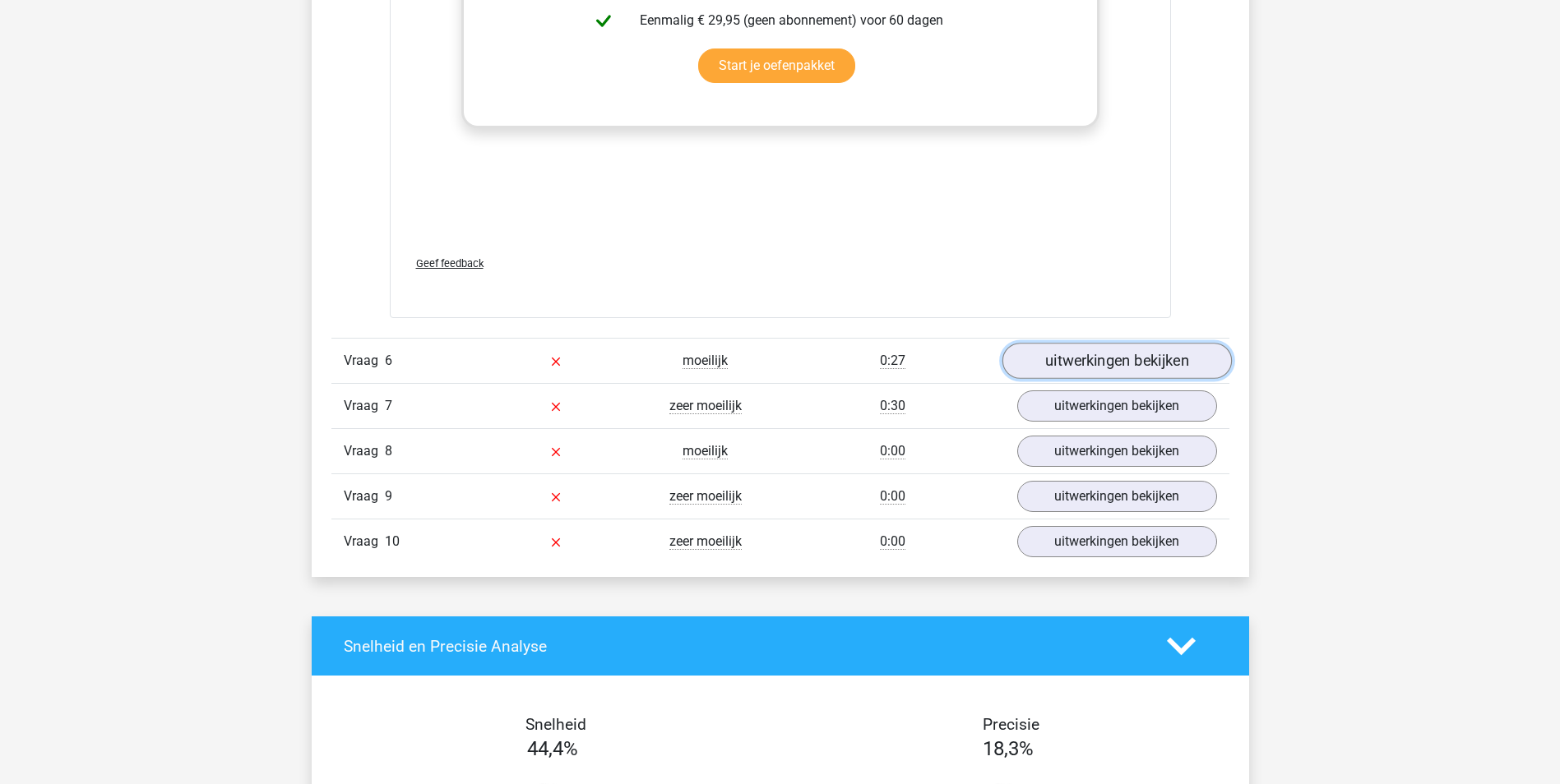
click at [1171, 357] on link "uitwerkingen bekijken" at bounding box center [1116, 361] width 229 height 36
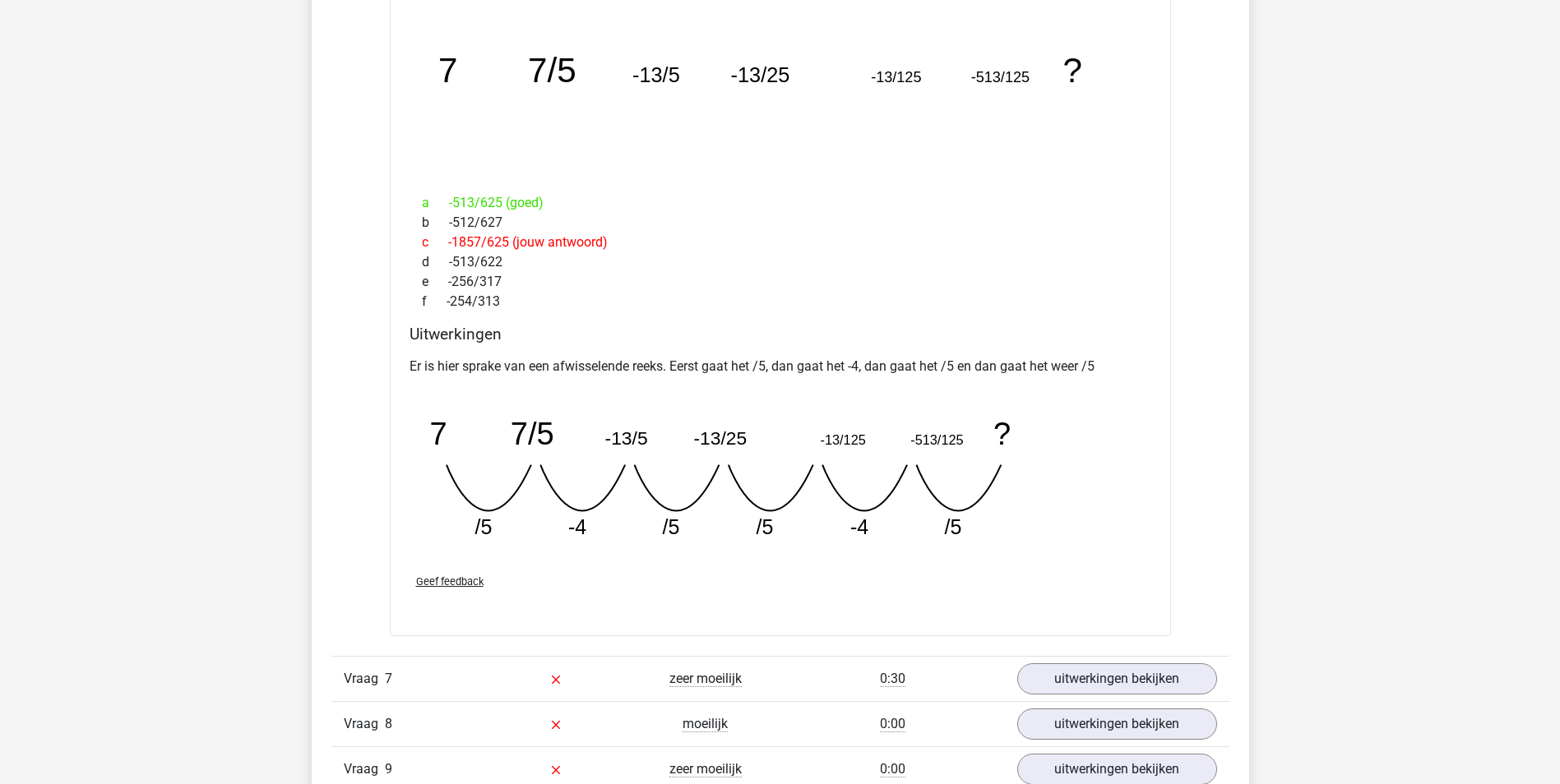
scroll to position [3864, 0]
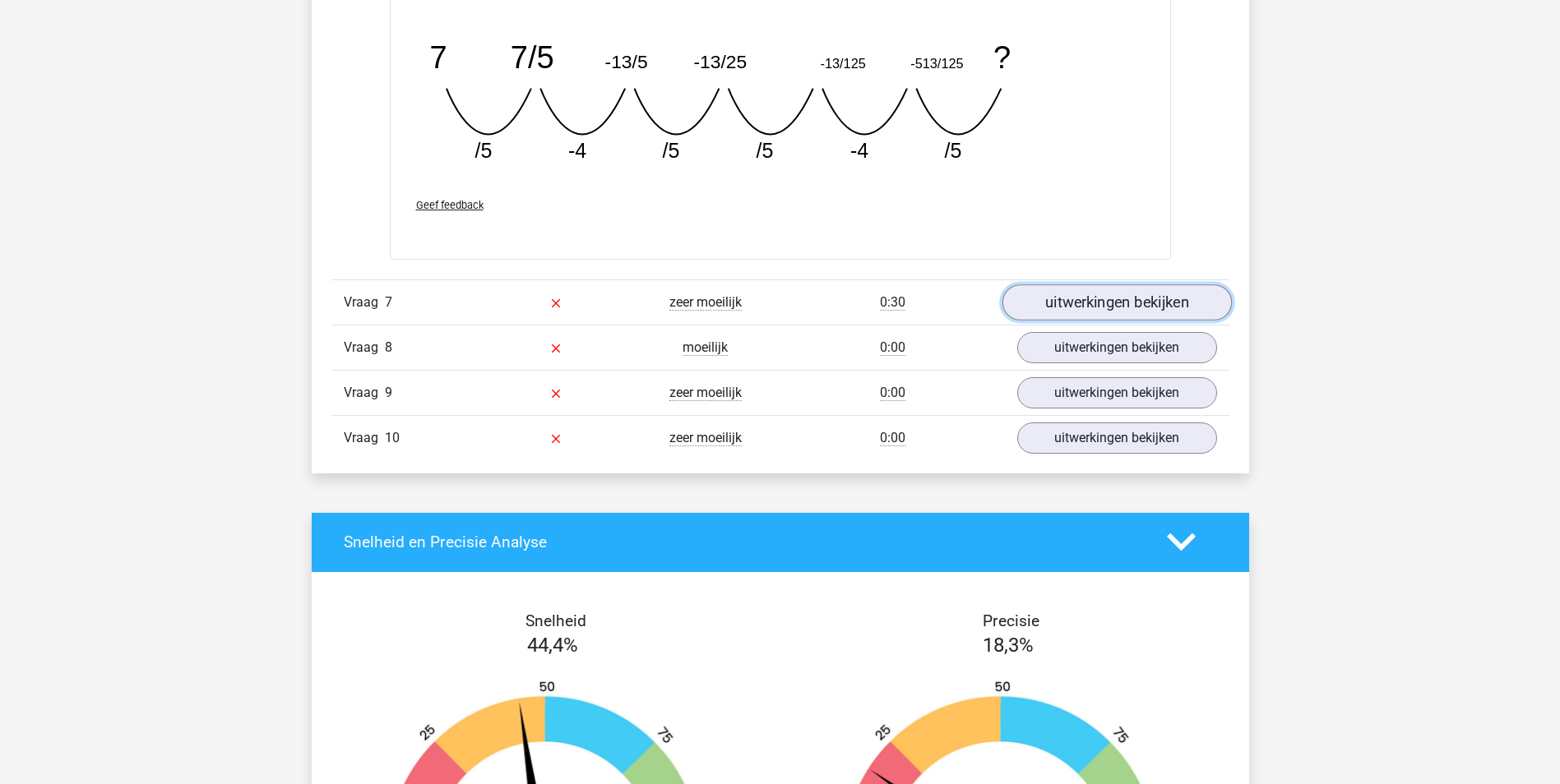
click at [1170, 306] on link "uitwerkingen bekijken" at bounding box center [1116, 302] width 229 height 36
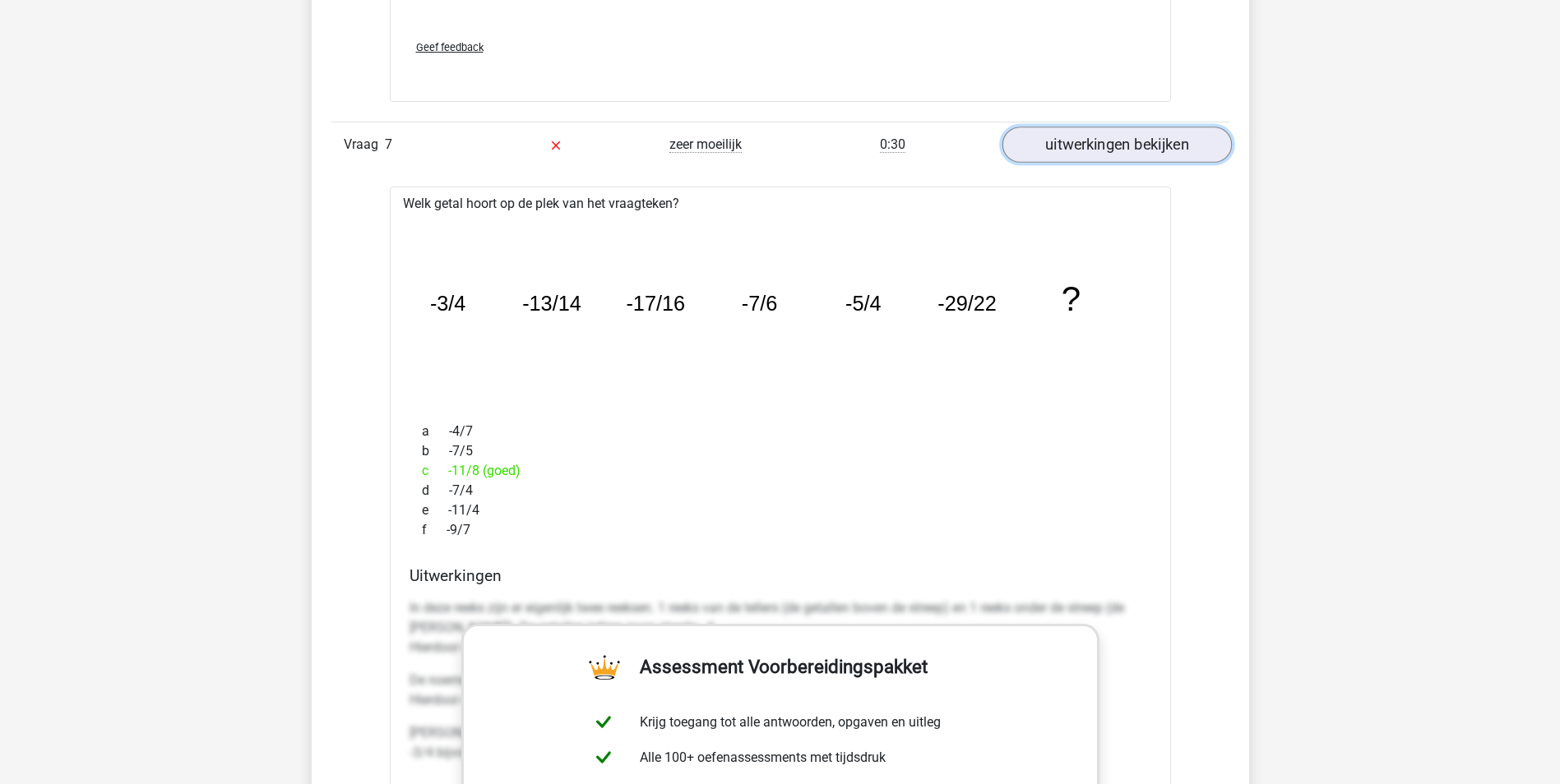
scroll to position [4028, 0]
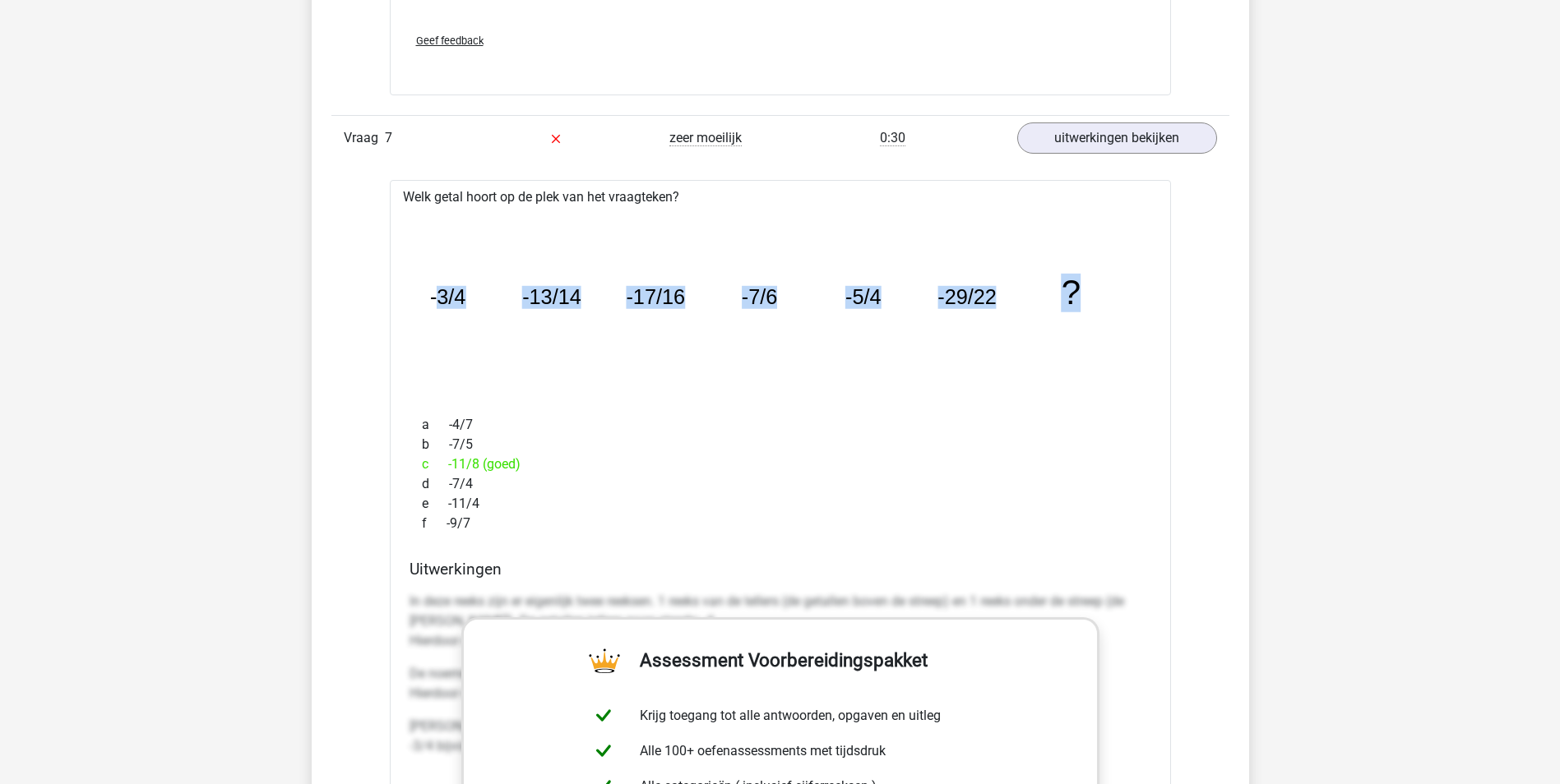
drag, startPoint x: 1090, startPoint y: 300, endPoint x: 436, endPoint y: 284, distance: 654.2
click at [436, 284] on icon "image/svg+xml -3/4 -13/14 -17/16 -7/6 -5/4 -29/22 ?" at bounding box center [781, 304] width 729 height 183
copy g "3/4 -13/14 -17/16 -7/6 -5/4 -29/22 ?"
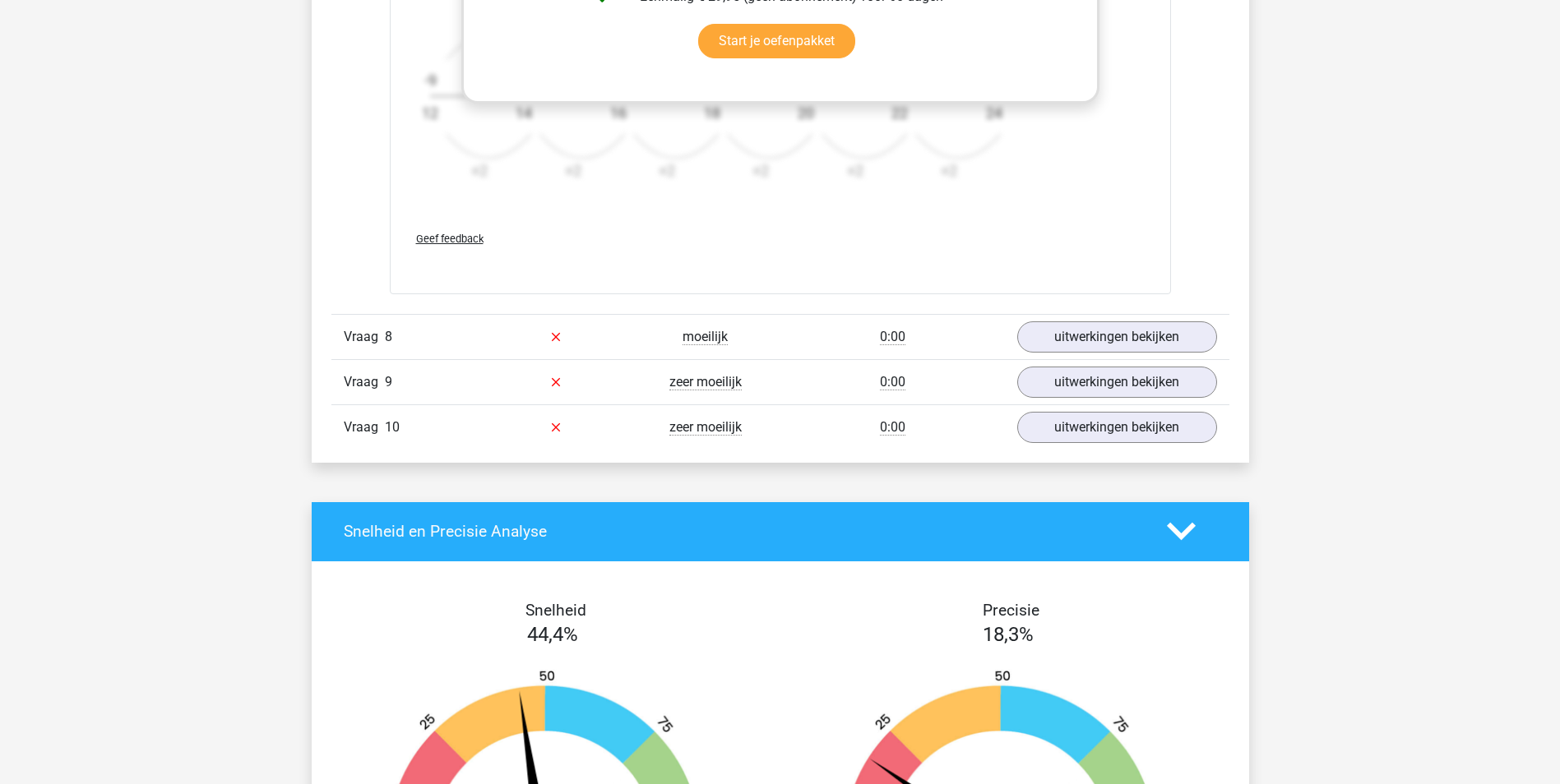
scroll to position [5096, 0]
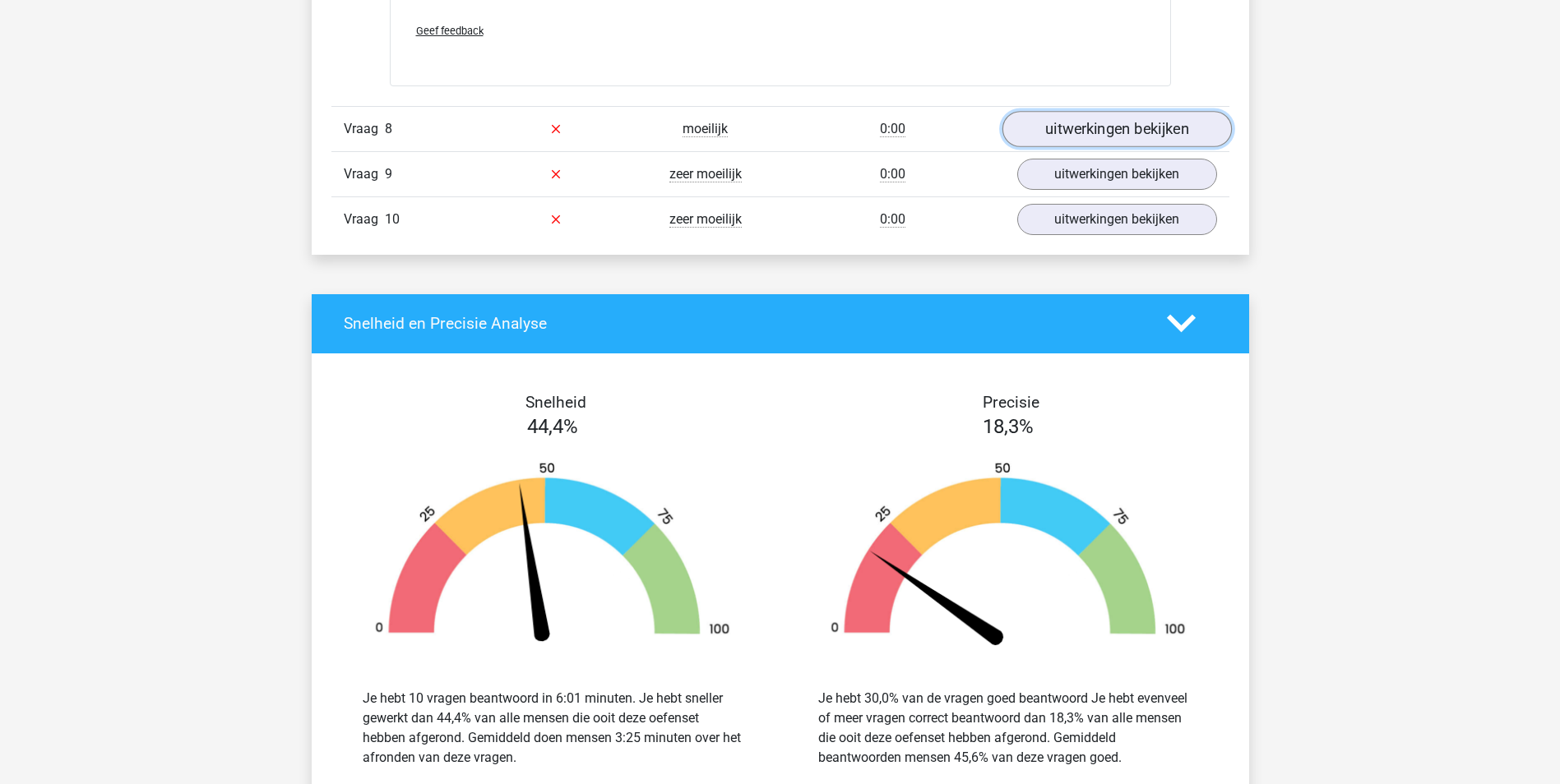
click at [1112, 125] on link "uitwerkingen bekijken" at bounding box center [1116, 129] width 229 height 36
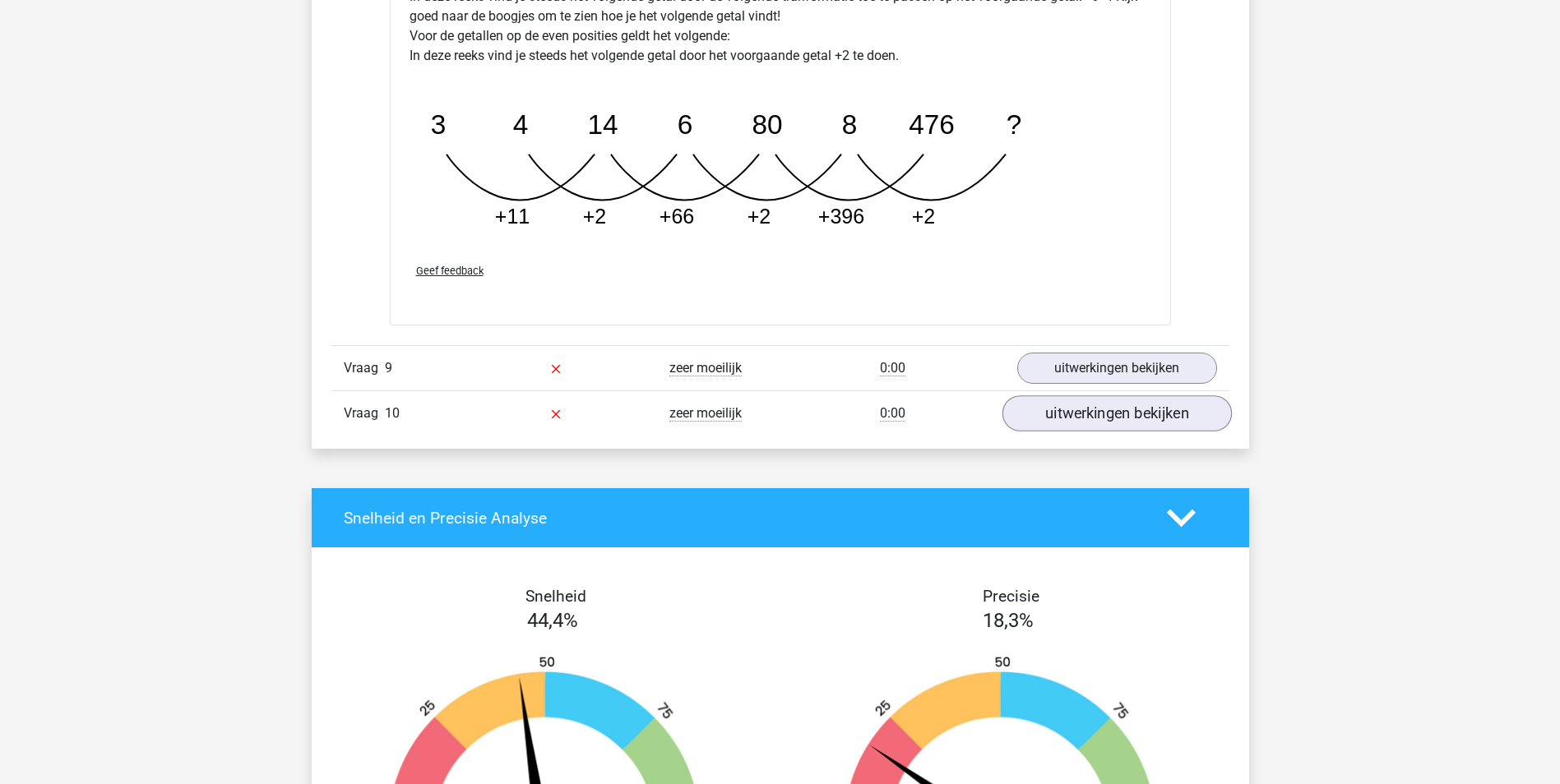
scroll to position [5835, 0]
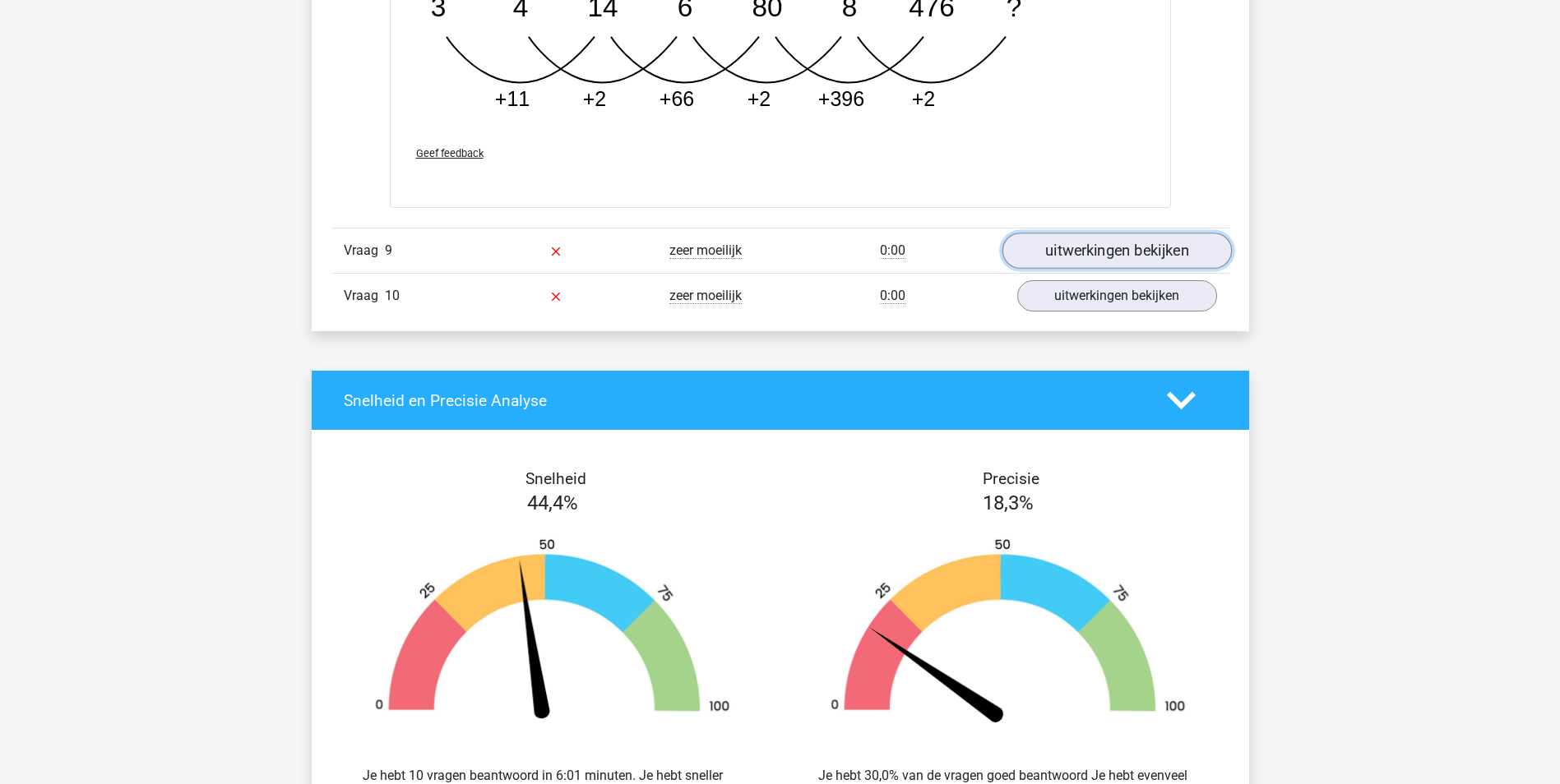
click at [1091, 261] on link "uitwerkingen bekijken" at bounding box center [1116, 250] width 229 height 36
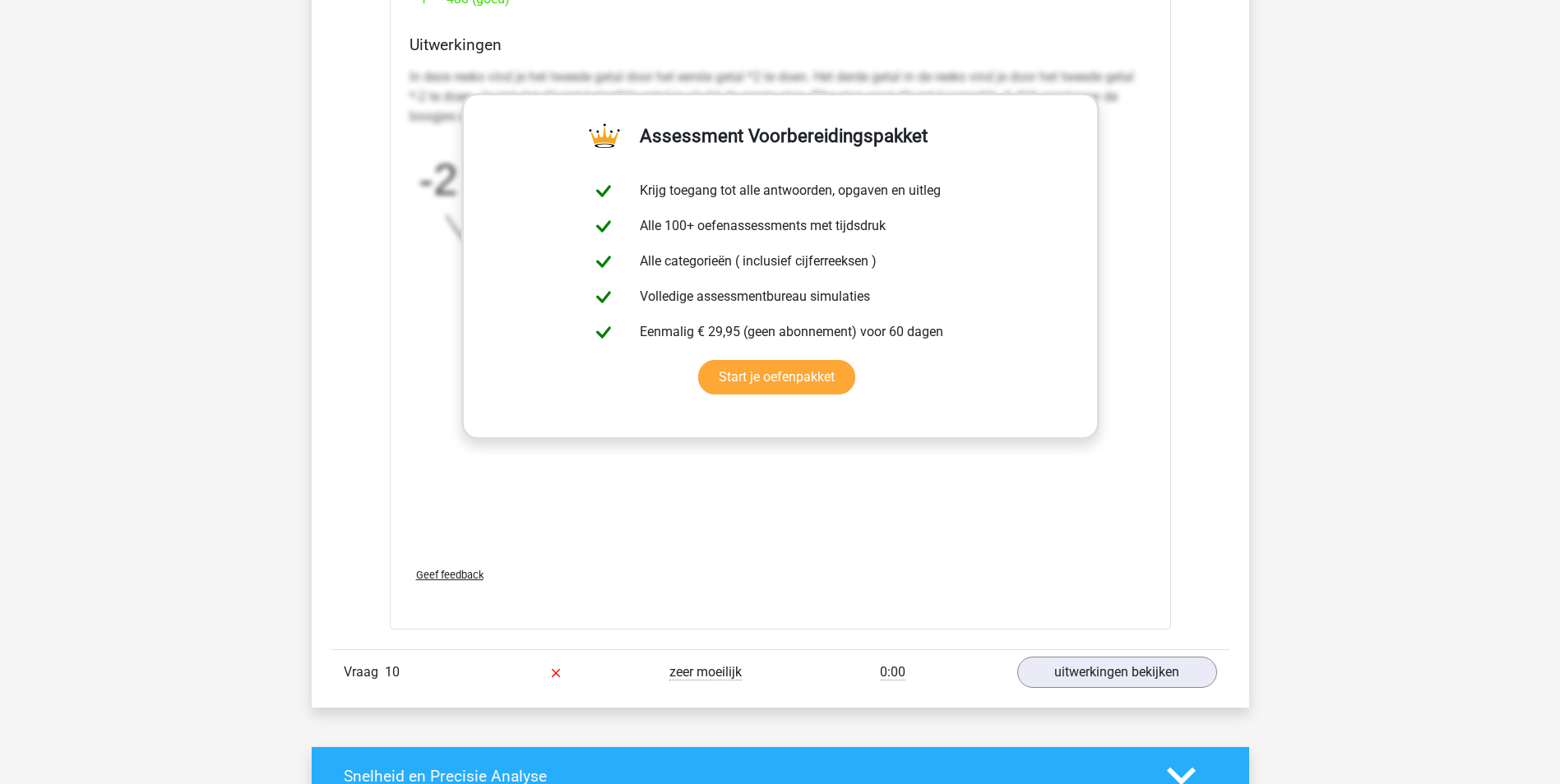
scroll to position [6657, 0]
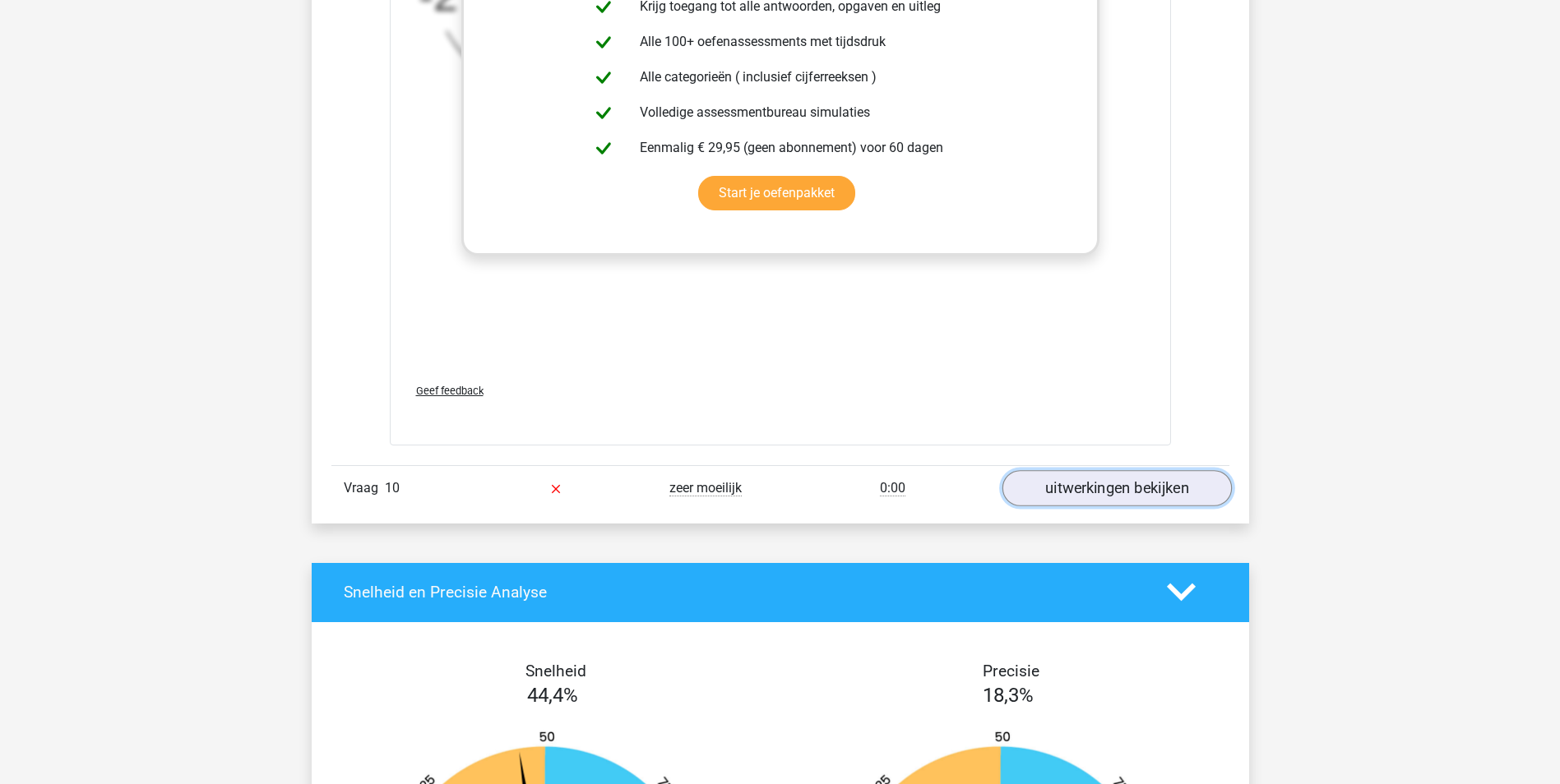
click at [1175, 489] on link "uitwerkingen bekijken" at bounding box center [1116, 488] width 229 height 36
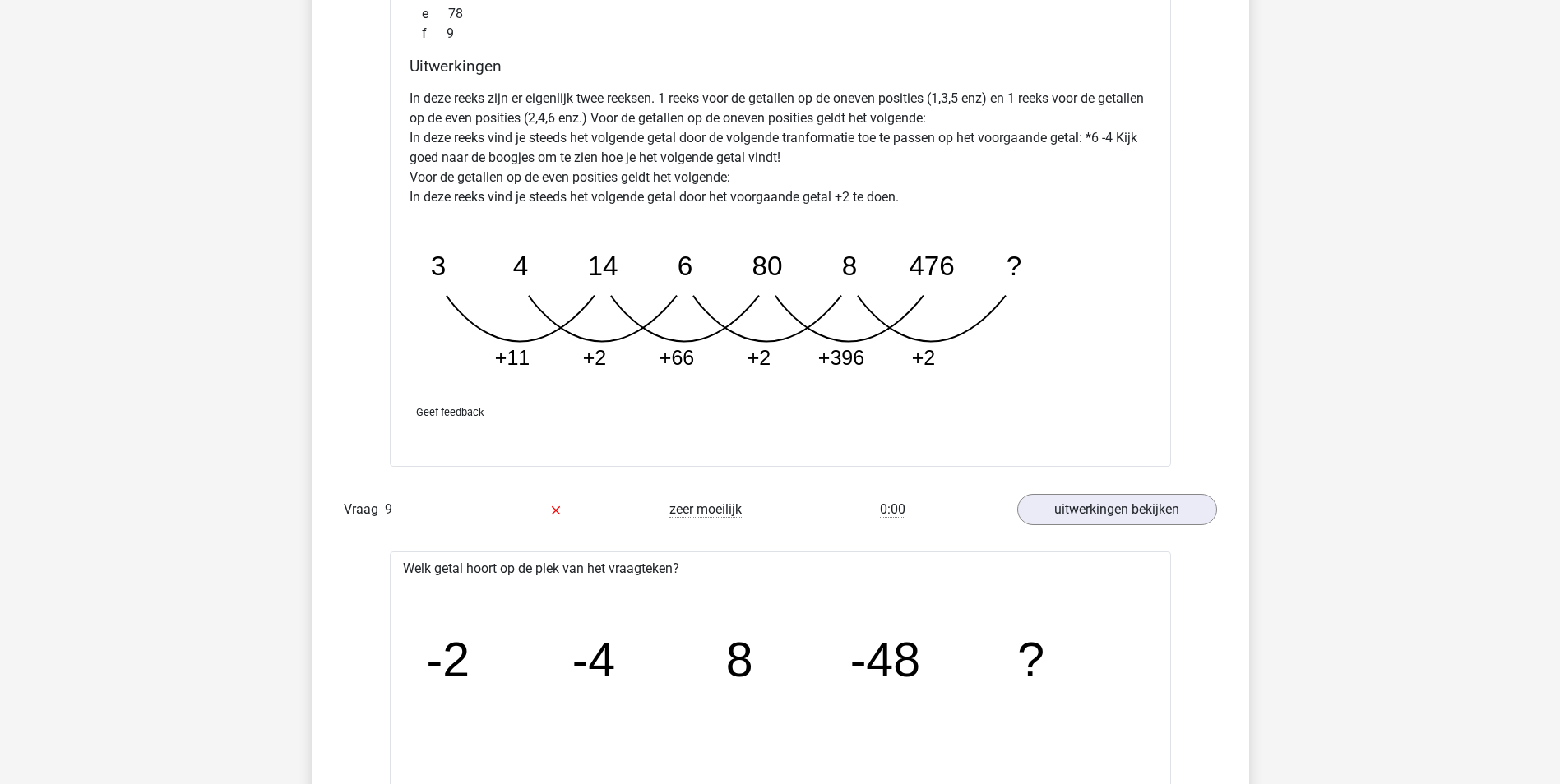
scroll to position [5425, 0]
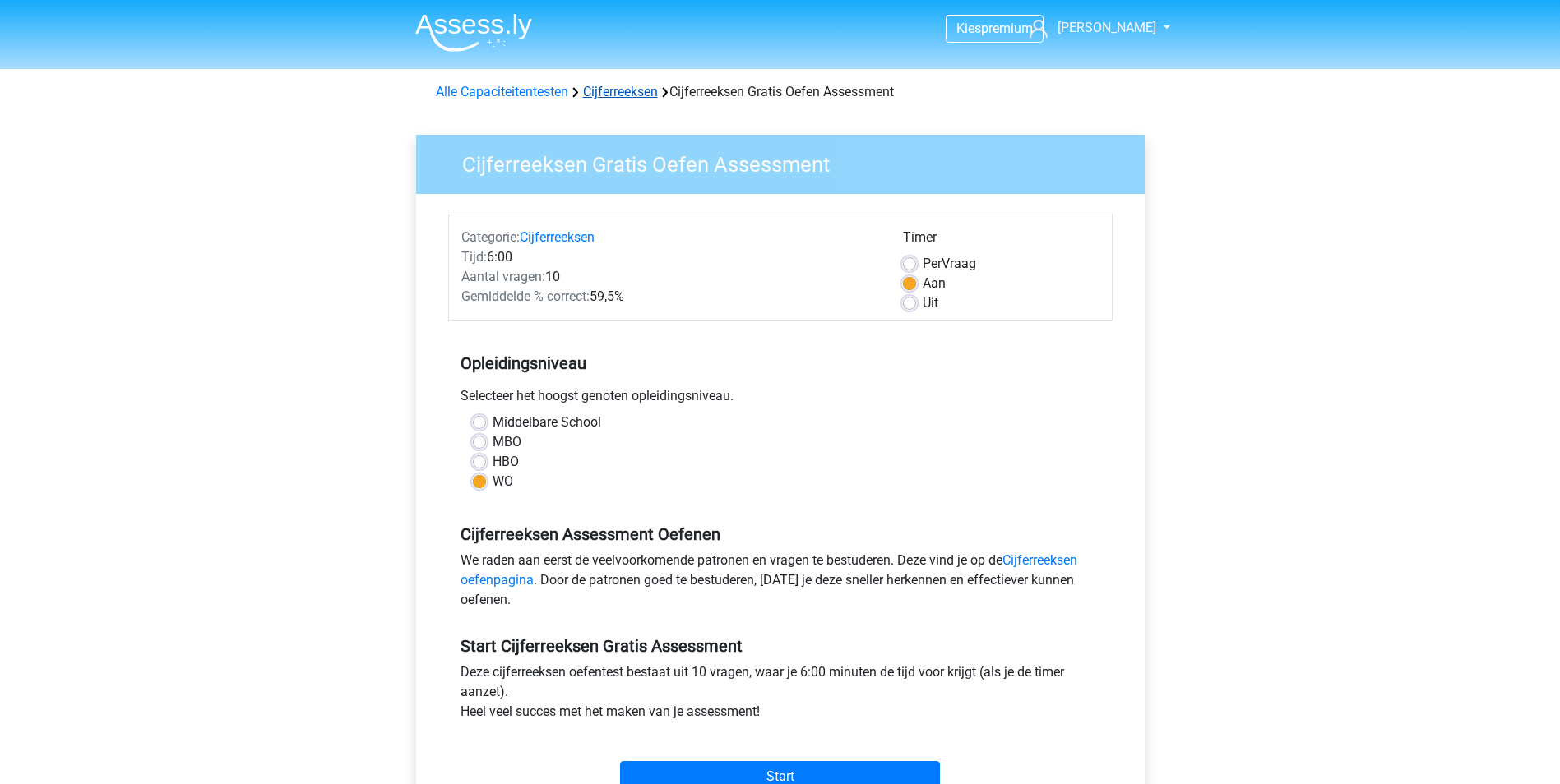
click at [639, 97] on link "Cijferreeksen" at bounding box center [620, 92] width 75 height 16
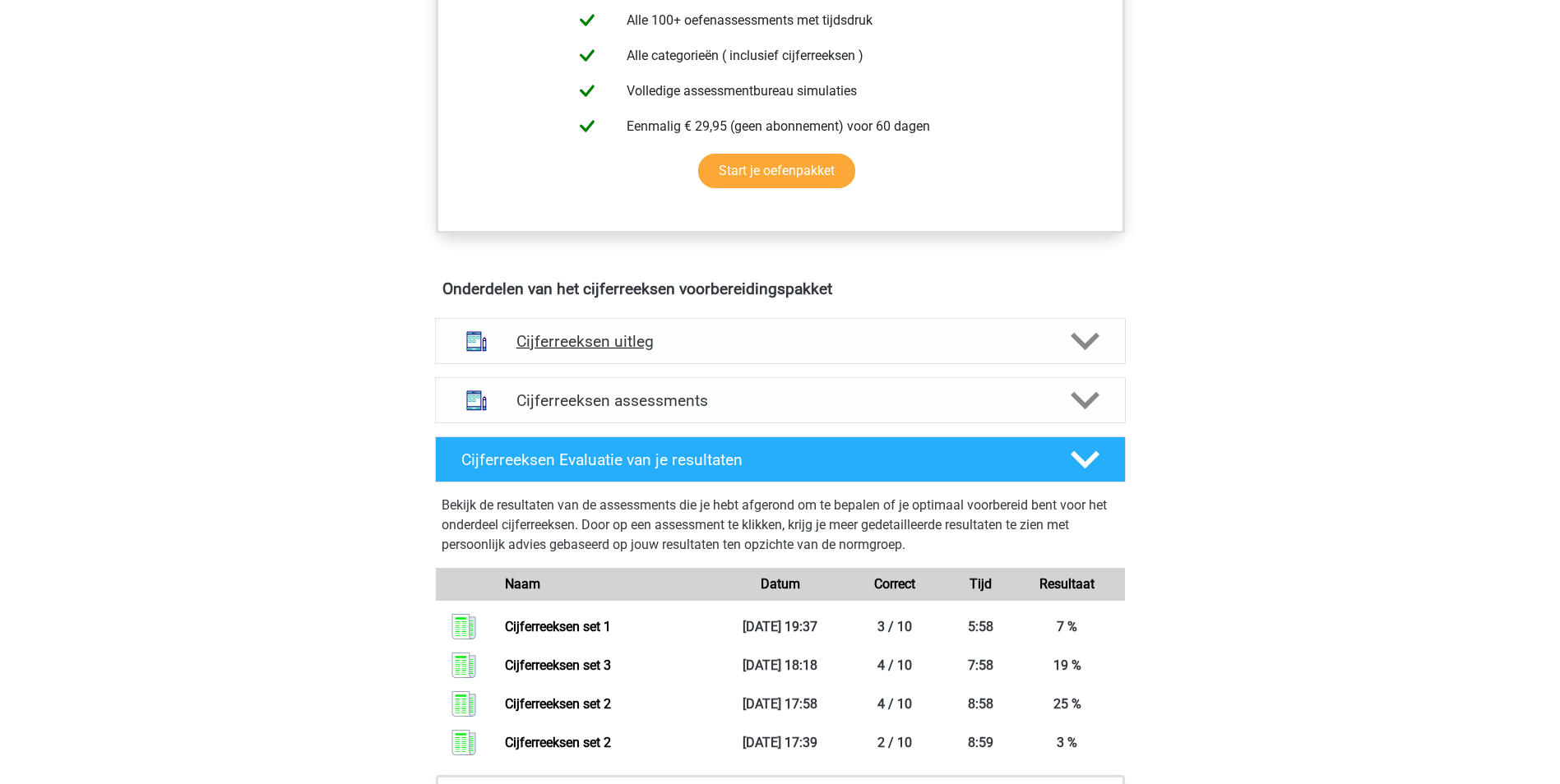
scroll to position [740, 0]
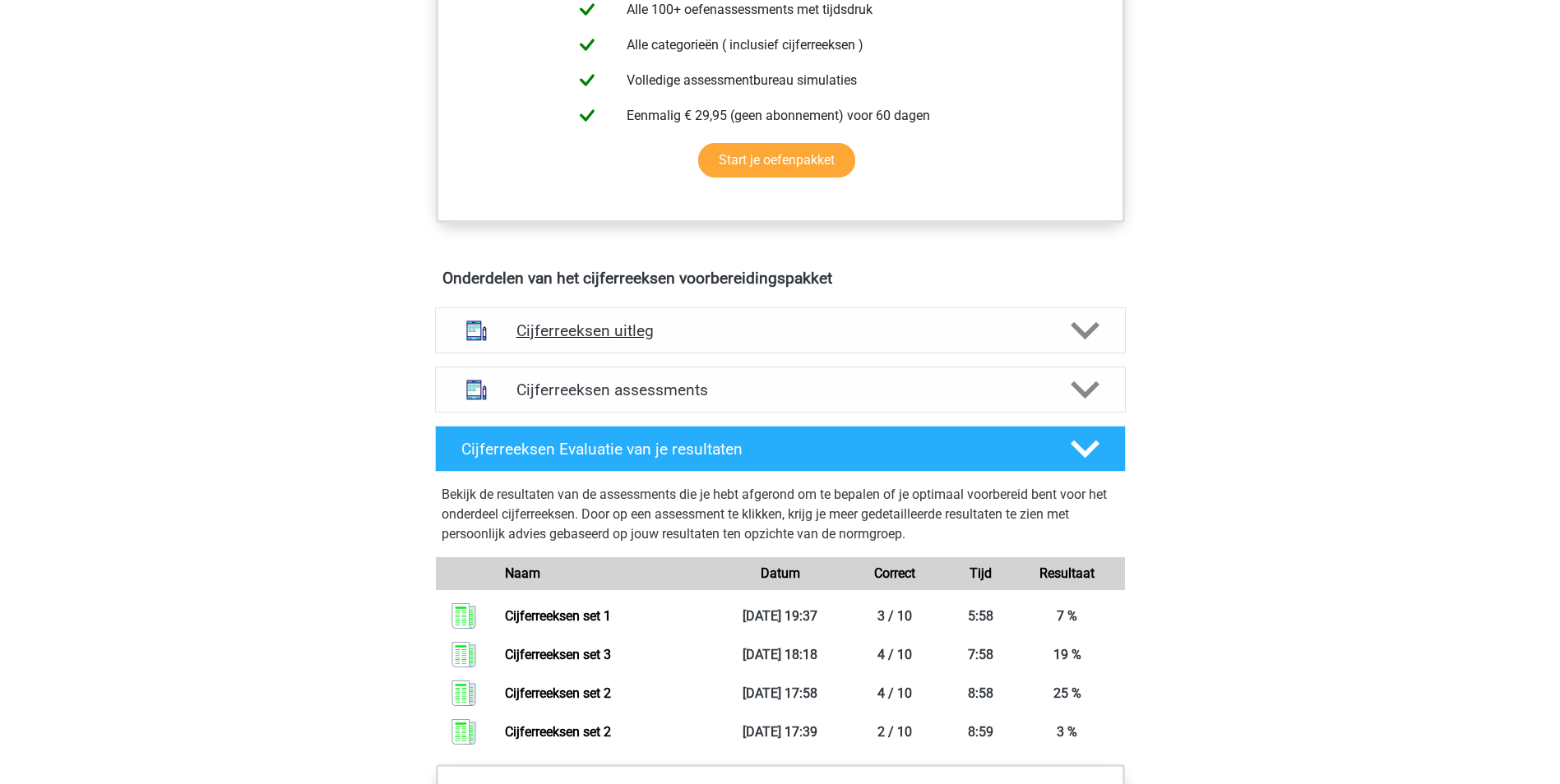
click at [820, 340] on h4 "Cijferreeksen uitleg" at bounding box center [780, 330] width 528 height 19
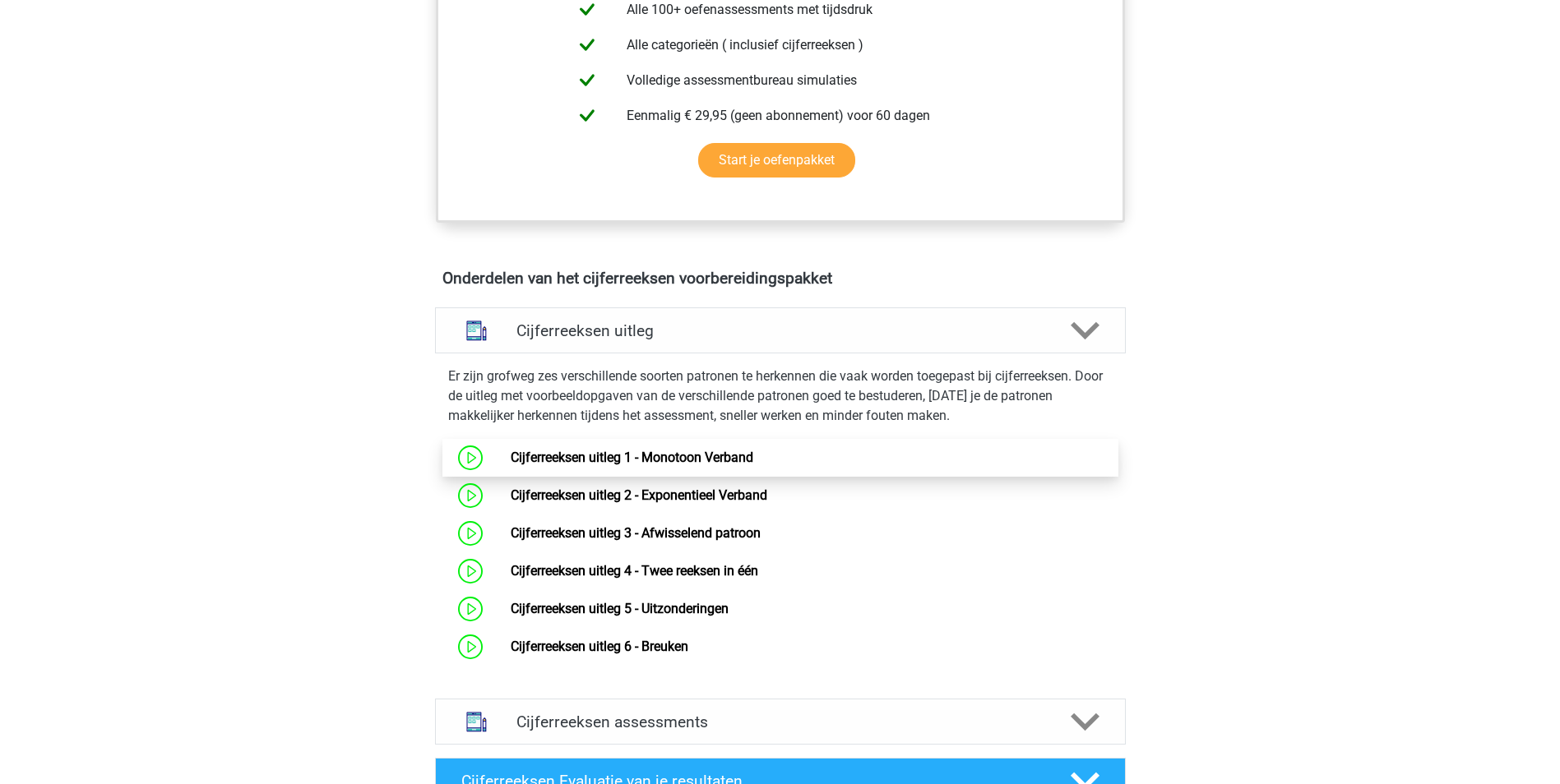
click at [716, 466] on link "Cijferreeksen uitleg 1 - Monotoon Verband" at bounding box center [632, 458] width 243 height 16
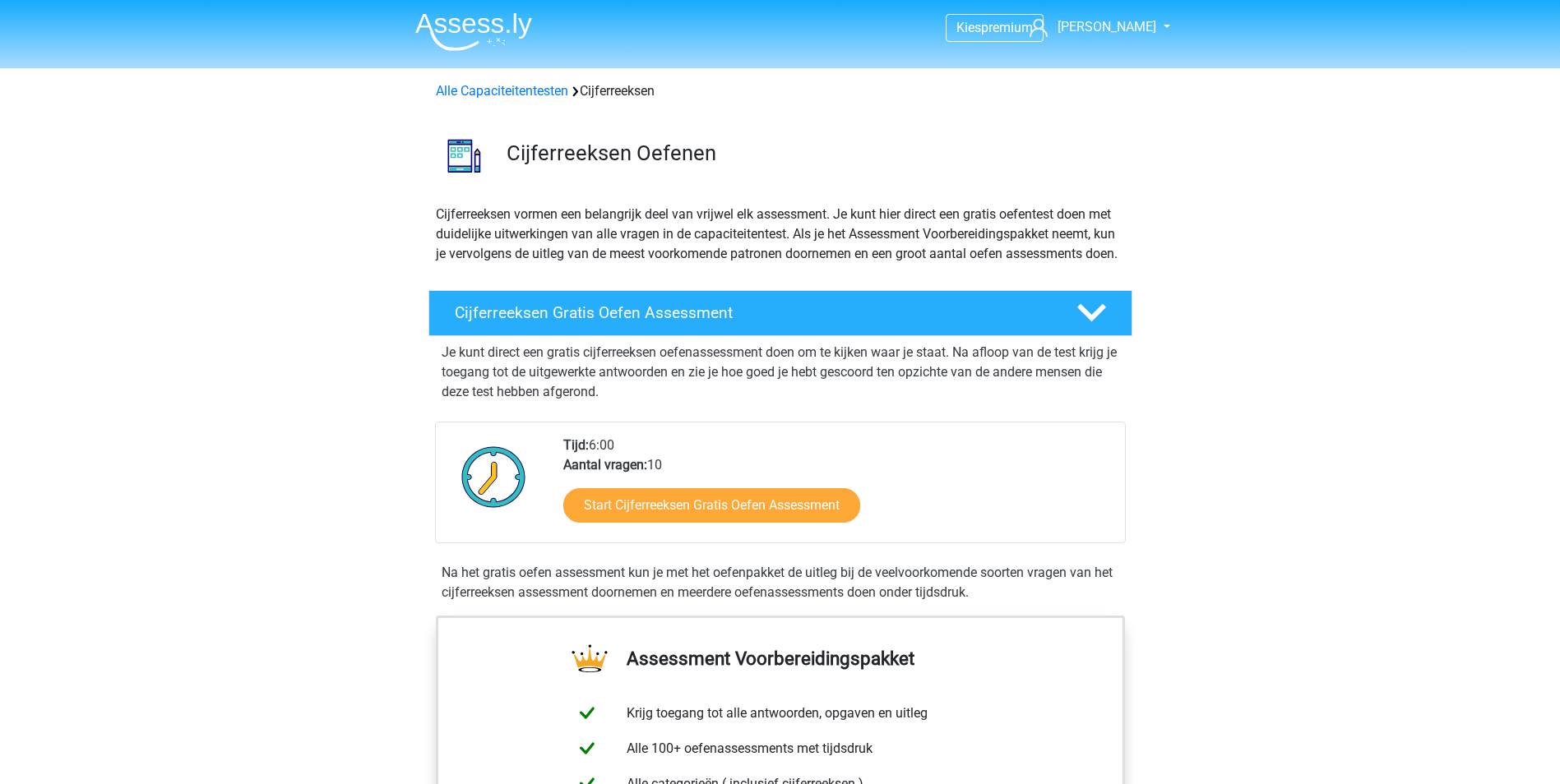
scroll to position [0, 0]
click at [498, 96] on link "Alle Capaciteitentesten" at bounding box center [502, 92] width 132 height 16
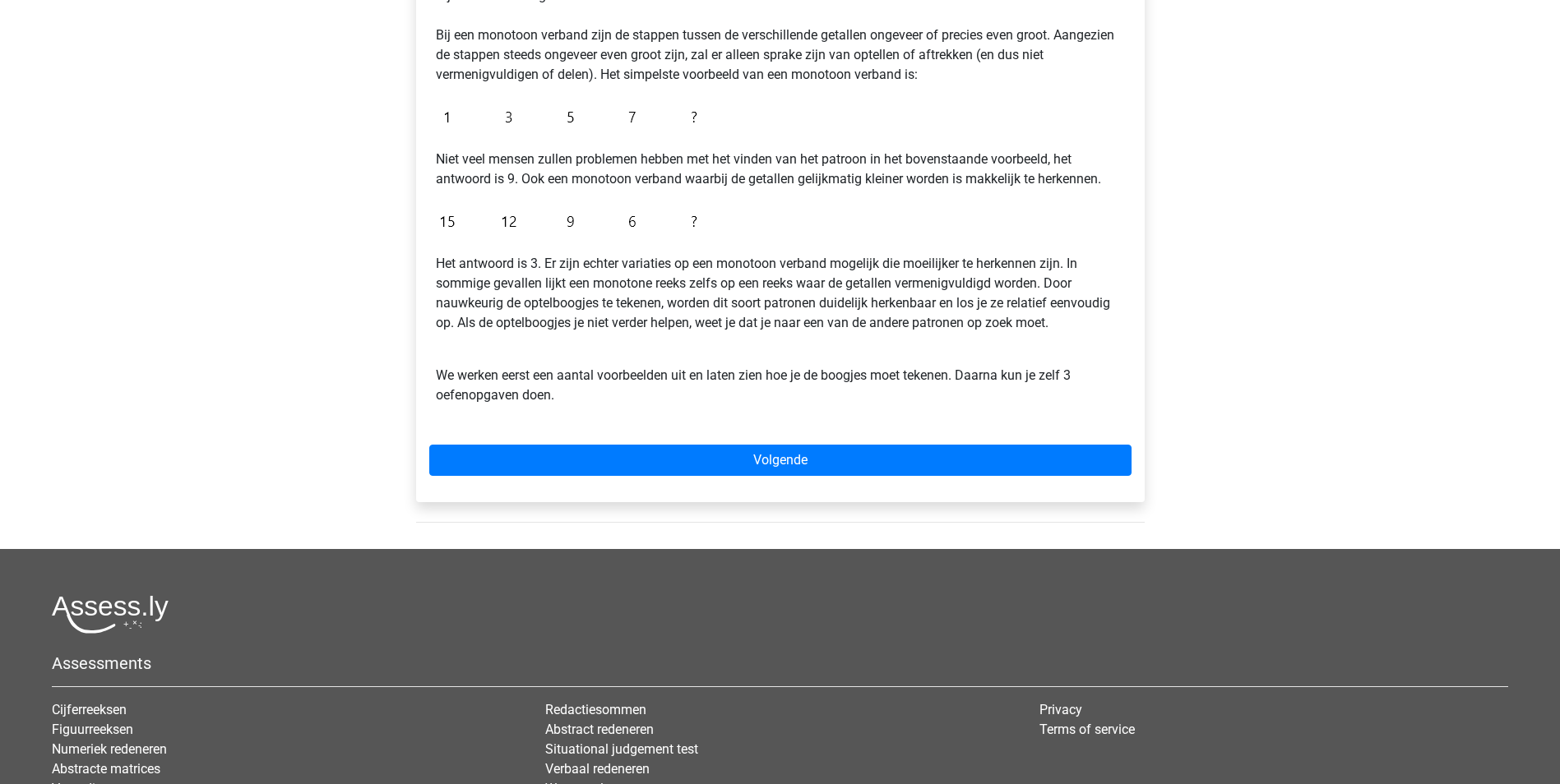
scroll to position [329, 0]
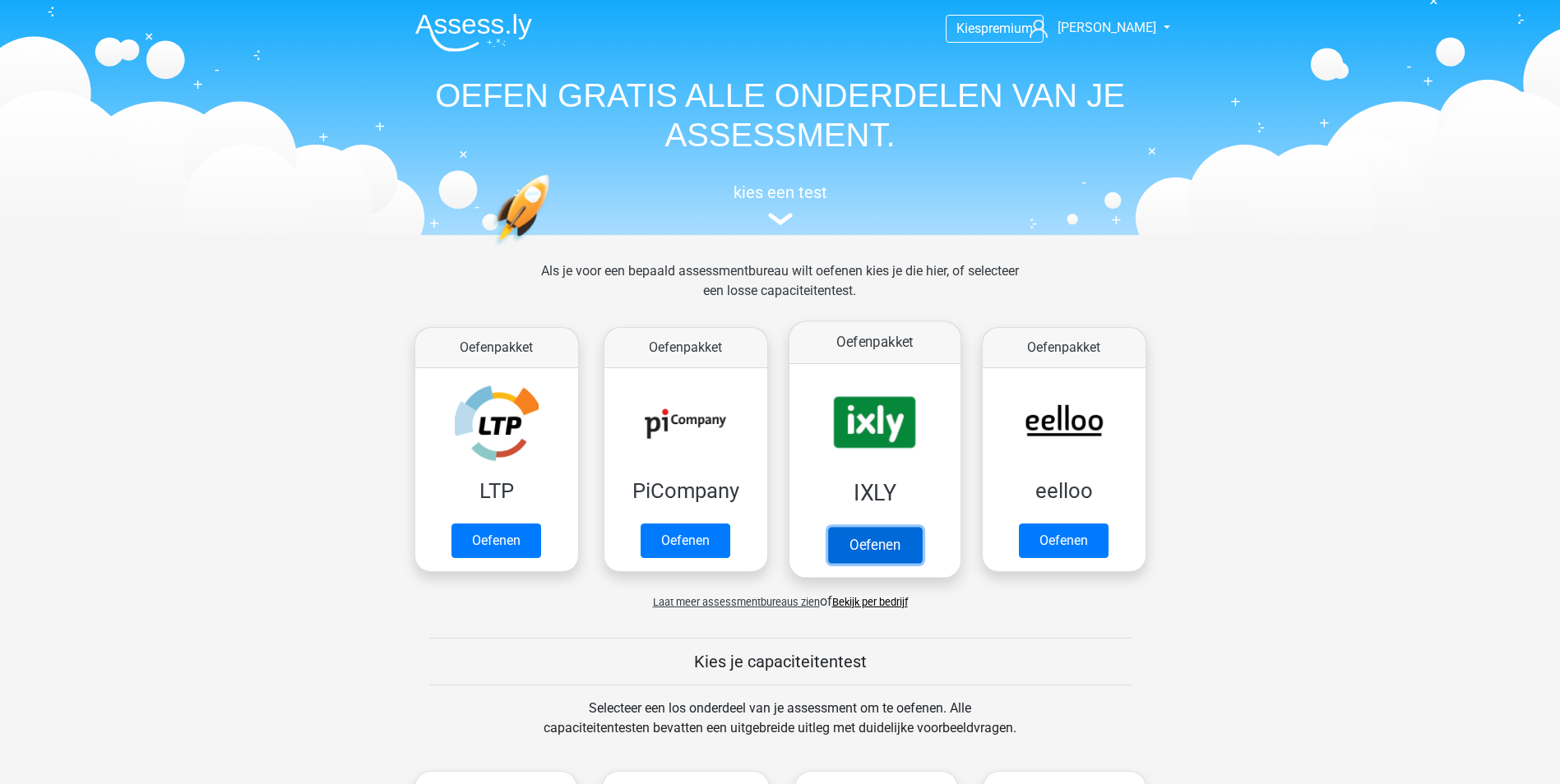
click at [829, 526] on link "Oefenen" at bounding box center [874, 544] width 94 height 36
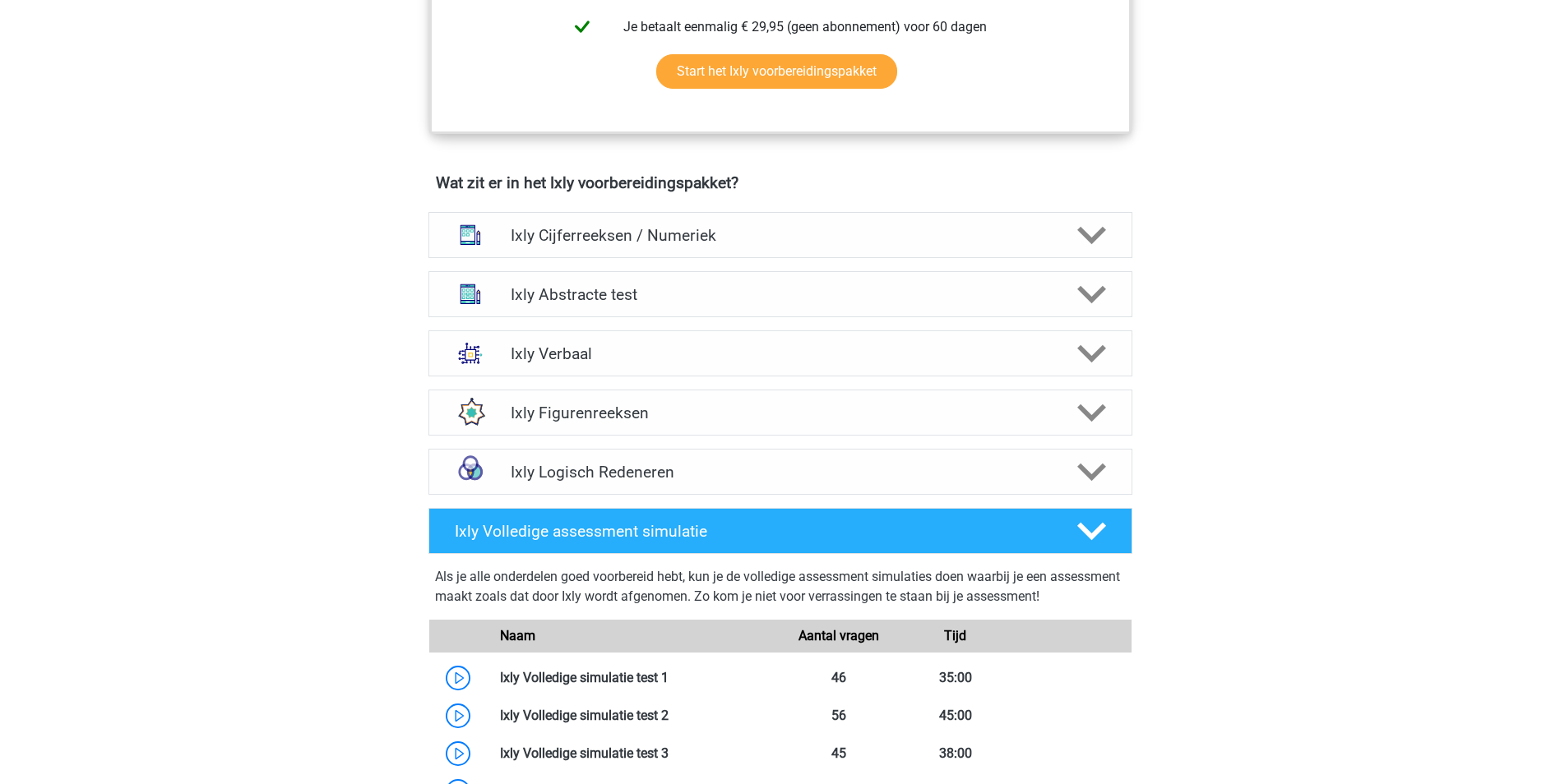
scroll to position [904, 0]
